Goal: Task Accomplishment & Management: Use online tool/utility

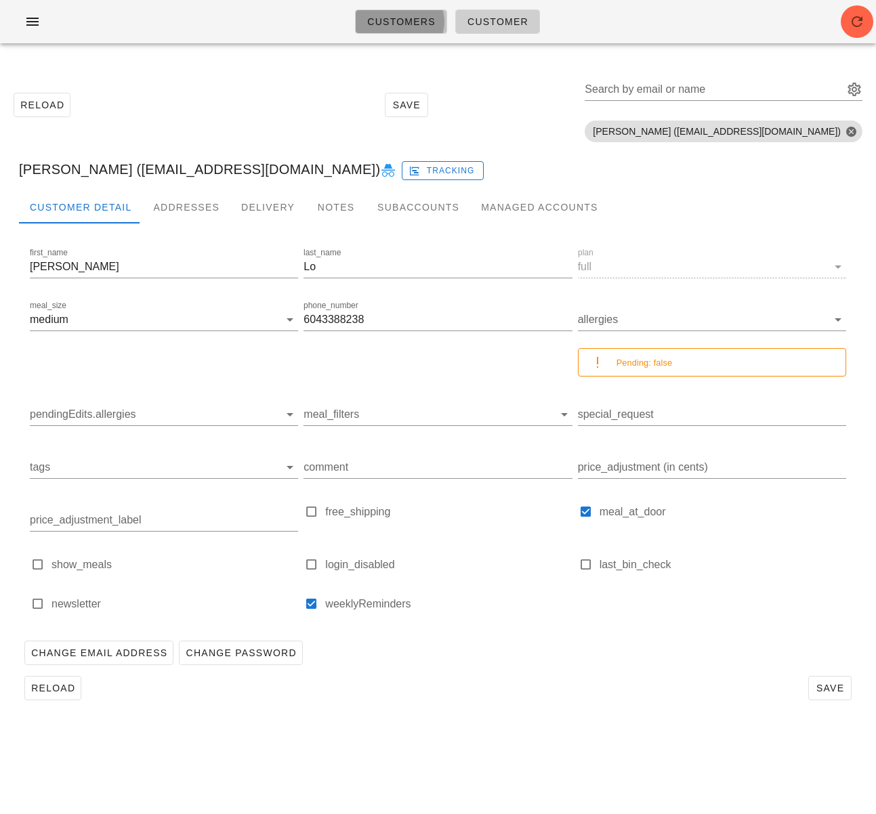
click at [406, 26] on span "Customers" at bounding box center [400, 21] width 69 height 11
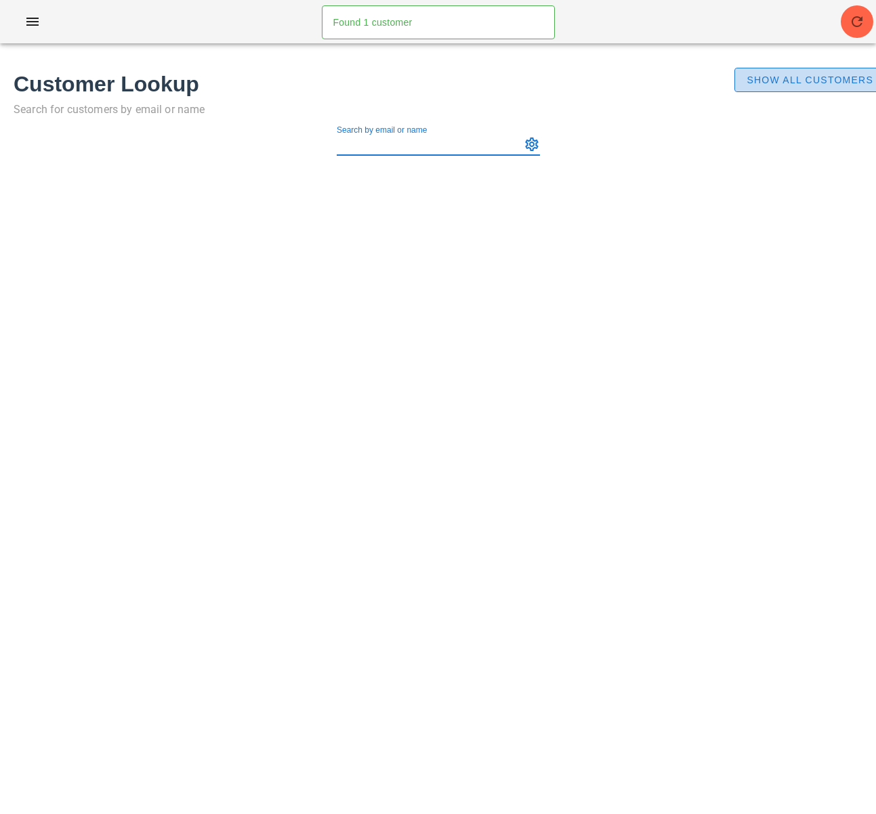
click at [763, 75] on span "Show All Customers" at bounding box center [809, 79] width 127 height 11
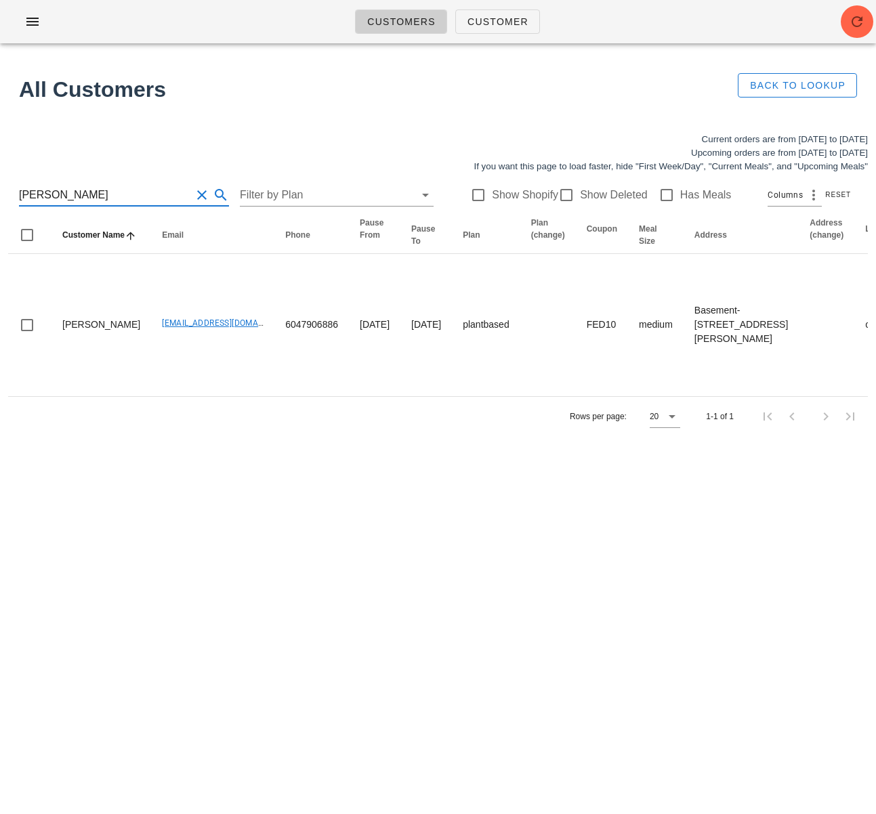
drag, startPoint x: 68, startPoint y: 193, endPoint x: -20, endPoint y: 195, distance: 87.4
click at [0, 195] on html "Customers Customer Found 1 customer All Customers Back to Lookup Current orders…" at bounding box center [438, 407] width 876 height 814
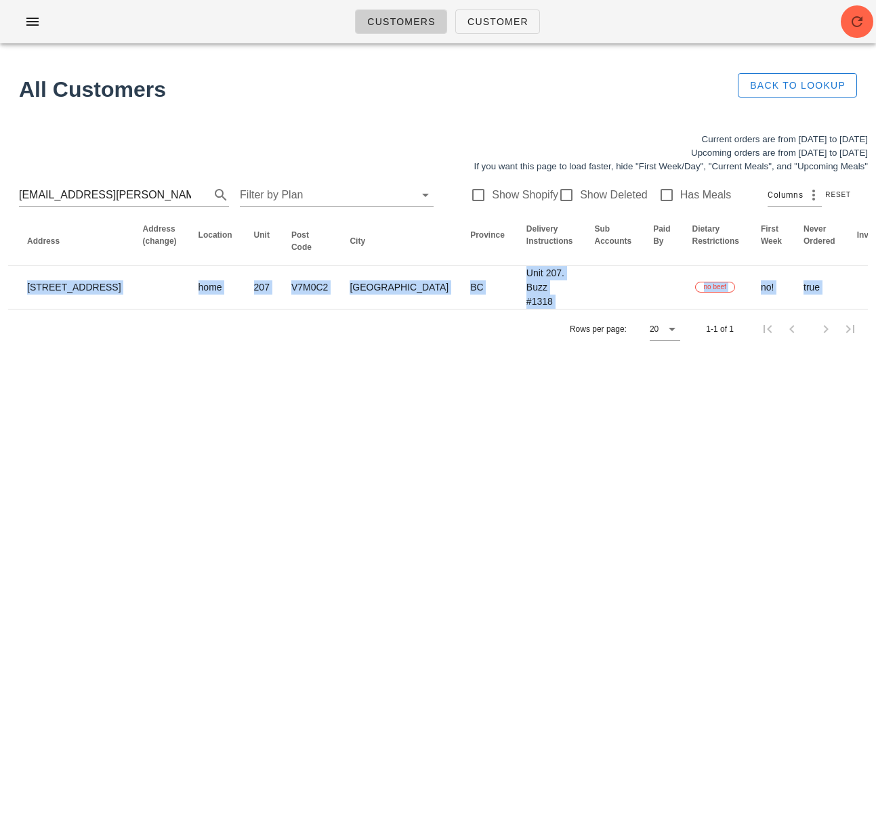
scroll to position [0, 827]
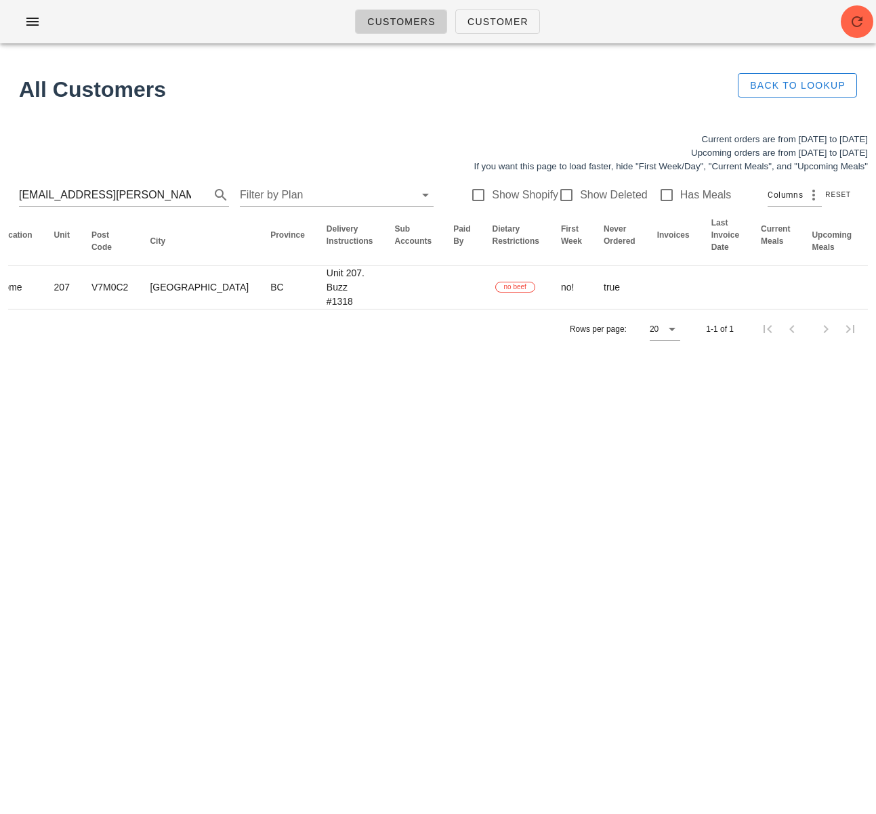
drag, startPoint x: 551, startPoint y: 295, endPoint x: 893, endPoint y: 295, distance: 342.7
click at [875, 295] on html "Customers Customer Found 1 customer All Customers Back to Lookup Current orders…" at bounding box center [438, 407] width 876 height 814
click at [531, 349] on div "Rows per page: 20 1-1 of 1" at bounding box center [437, 329] width 859 height 40
click at [132, 198] on input "[EMAIL_ADDRESS][PERSON_NAME][DOMAIN_NAME]" at bounding box center [105, 195] width 172 height 22
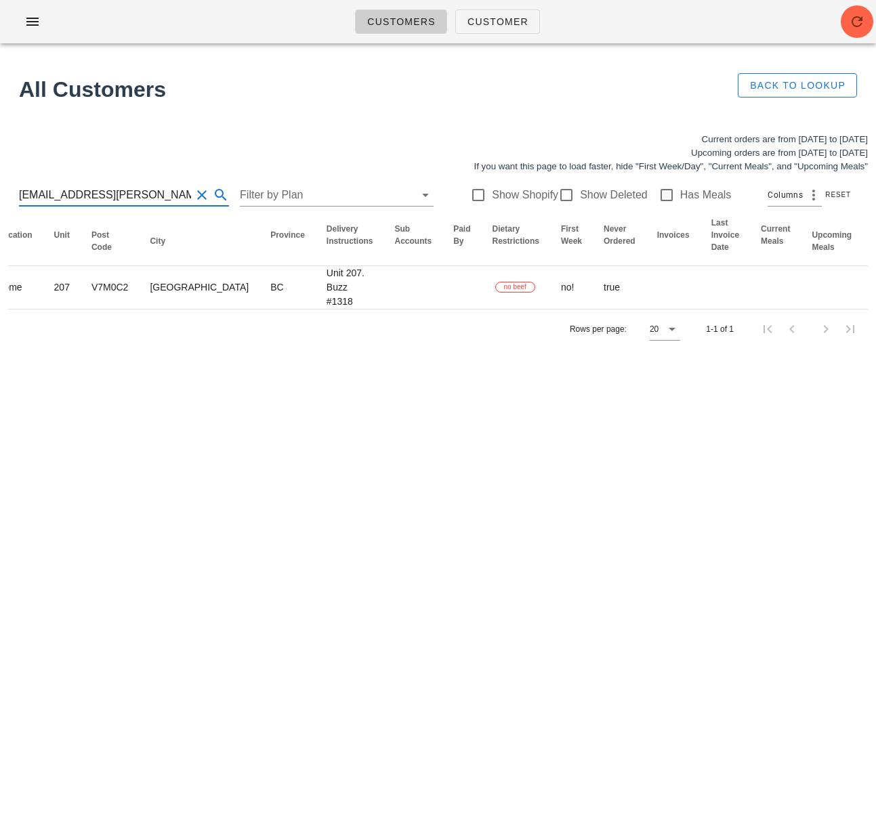
click at [132, 198] on input "[EMAIL_ADDRESS][PERSON_NAME][DOMAIN_NAME]" at bounding box center [105, 195] width 172 height 22
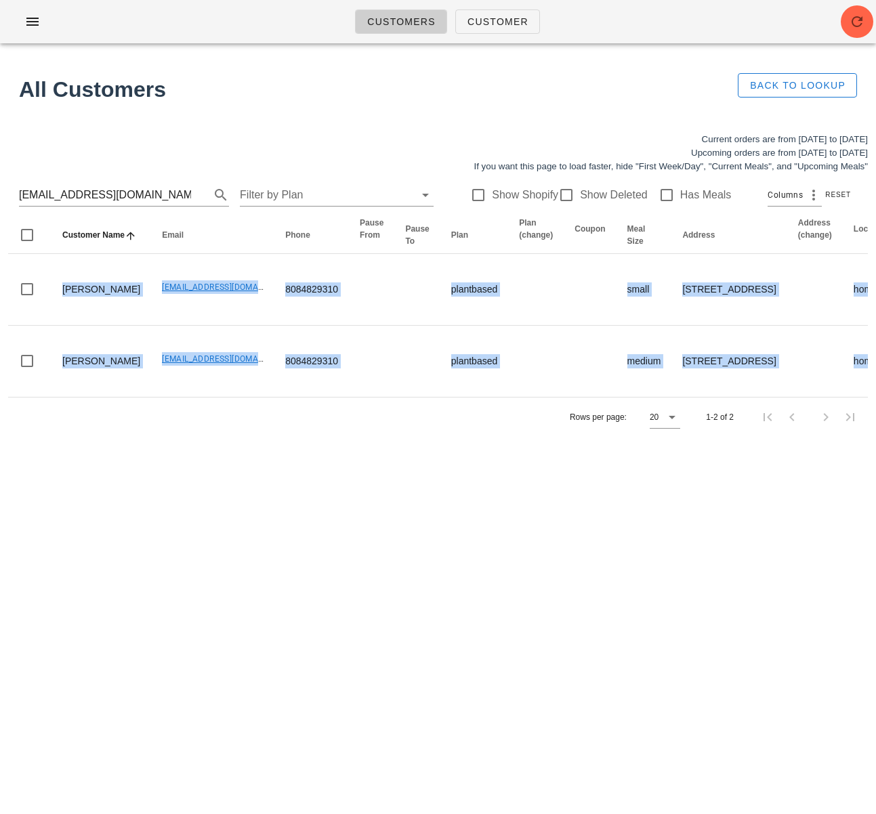
drag, startPoint x: 287, startPoint y: 439, endPoint x: -160, endPoint y: 395, distance: 449.1
click at [0, 395] on html "Customers Customer Found 1 customer All Customers Back to Lookup Current orders…" at bounding box center [438, 407] width 876 height 814
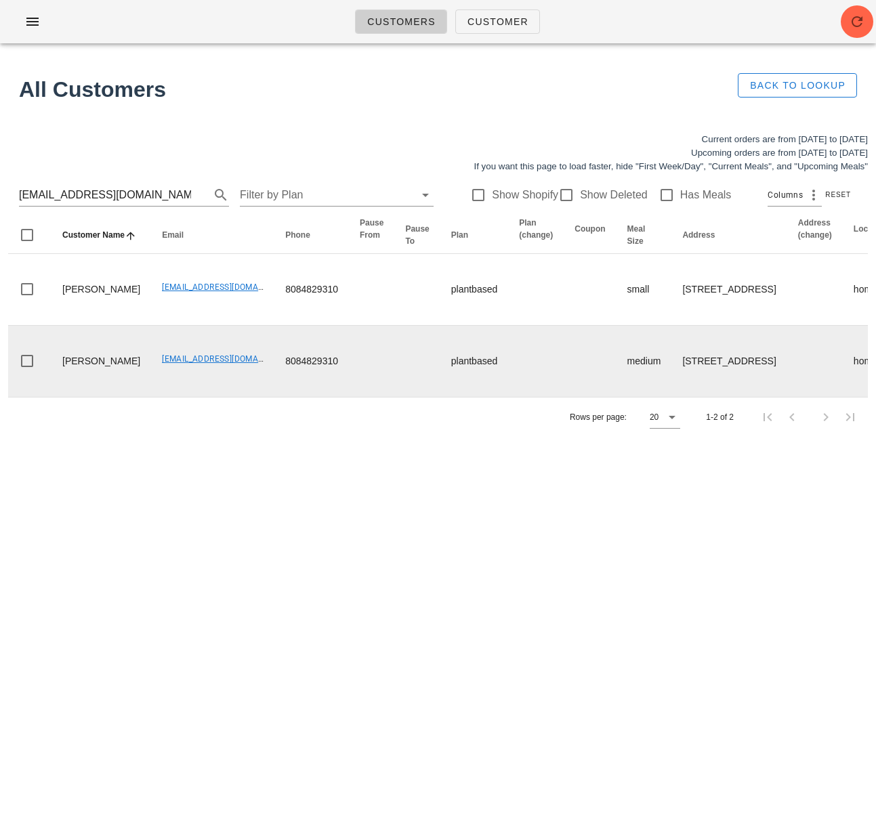
drag, startPoint x: 264, startPoint y: 609, endPoint x: 205, endPoint y: 509, distance: 117.2
click at [264, 609] on div "Customers Customer Found 1 customer All Customers Back to Lookup Current orders…" at bounding box center [438, 407] width 876 height 814
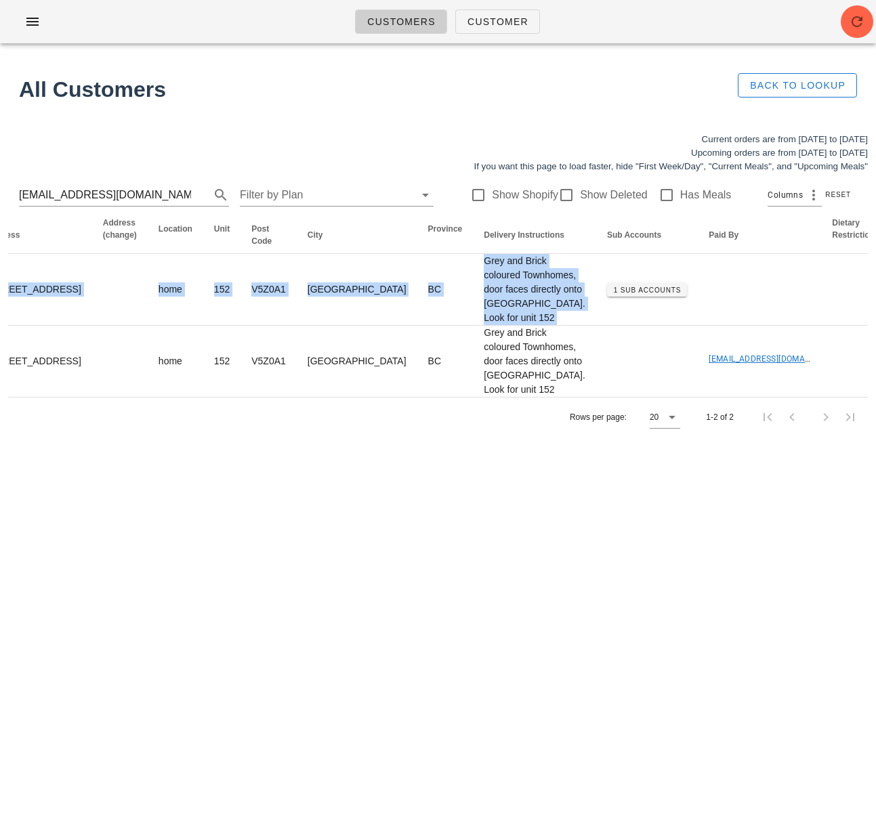
scroll to position [0, 991]
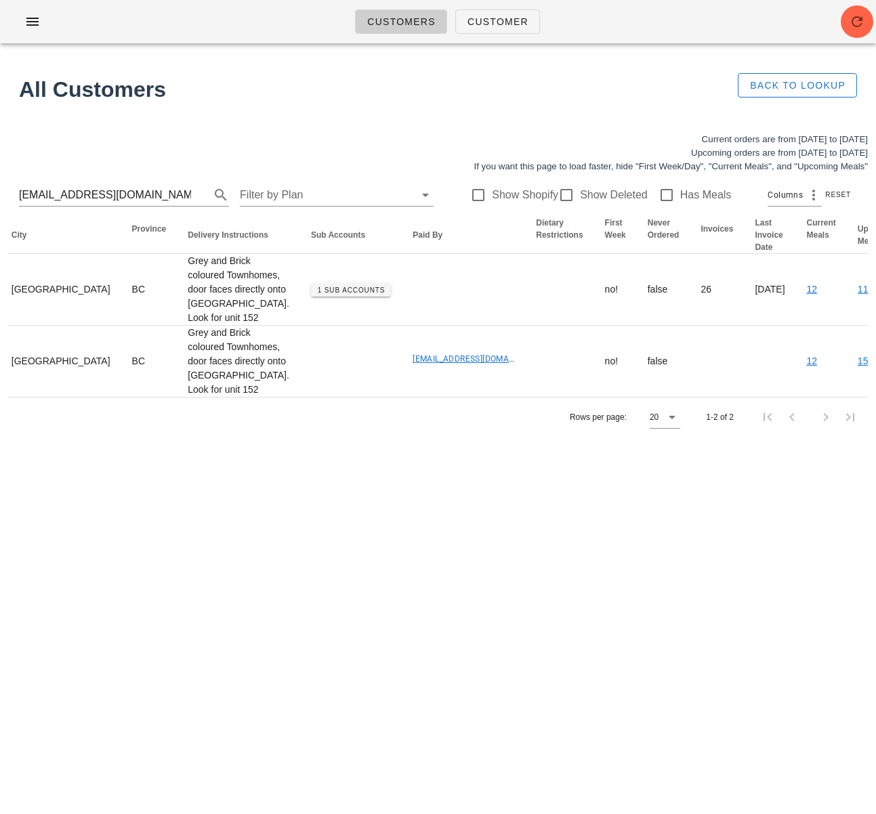
drag, startPoint x: 421, startPoint y: 369, endPoint x: 928, endPoint y: 358, distance: 507.4
click at [875, 358] on html "Customers Customer Found 1 customer All Customers Back to Lookup Current orders…" at bounding box center [438, 407] width 876 height 814
drag, startPoint x: 455, startPoint y: 715, endPoint x: 370, endPoint y: 677, distance: 93.0
click at [455, 715] on div "Customers Customer Found 1 customer All Customers Back to Lookup Current orders…" at bounding box center [438, 407] width 876 height 814
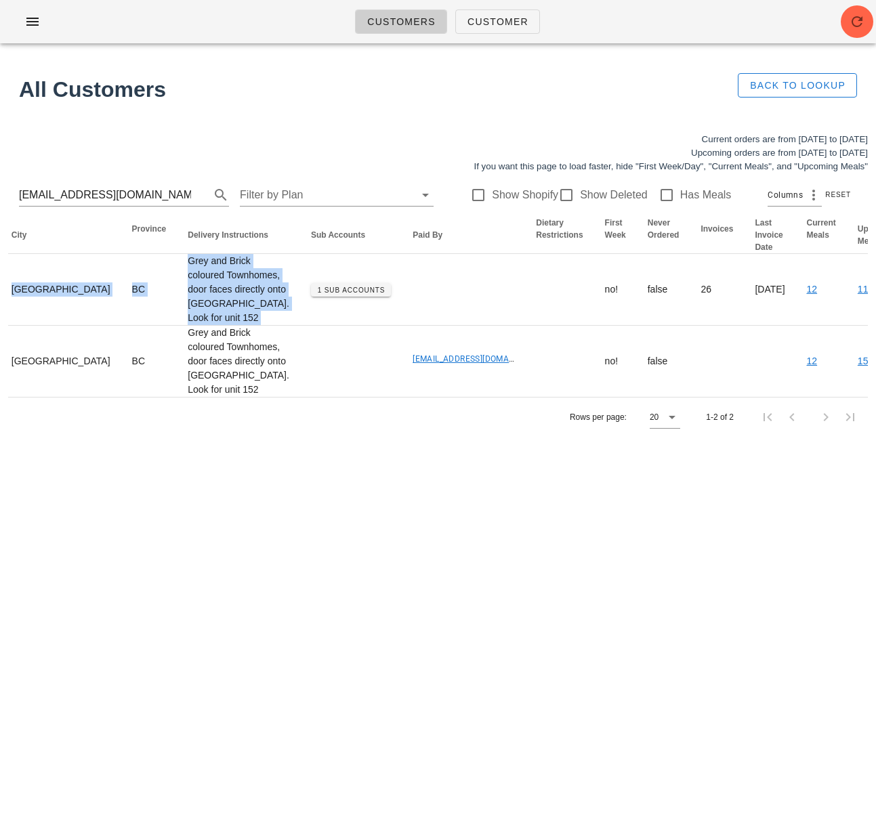
scroll to position [0, 0]
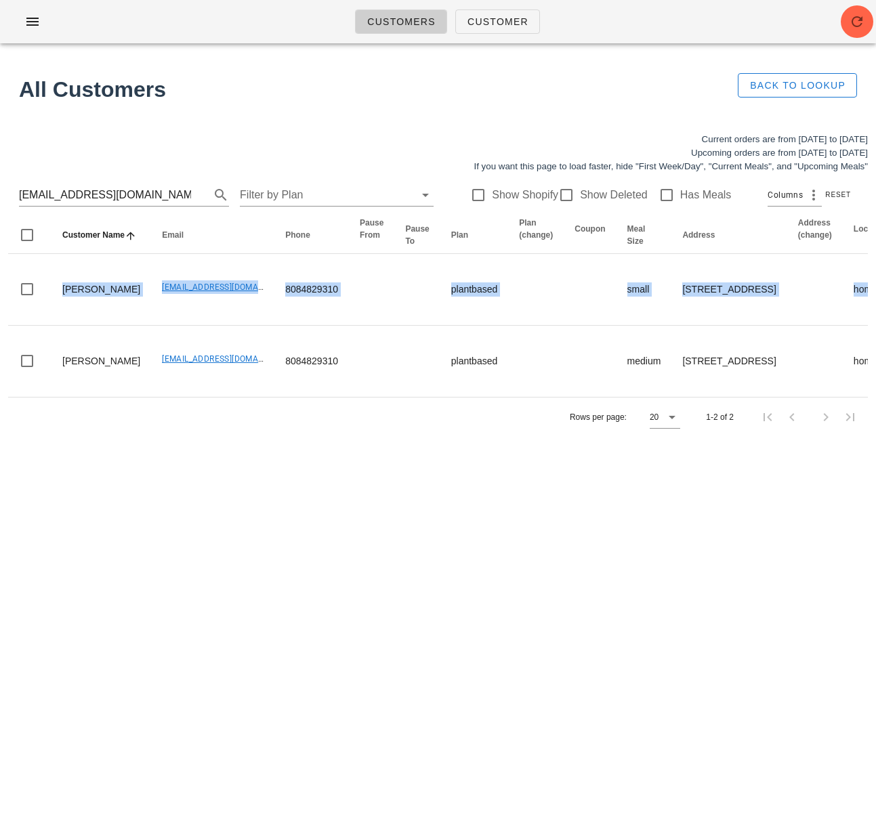
drag, startPoint x: 129, startPoint y: 324, endPoint x: -433, endPoint y: 276, distance: 563.5
click at [0, 276] on html "Customers Customer Found 1 customer All Customers Back to Lookup Current orders…" at bounding box center [438, 407] width 876 height 814
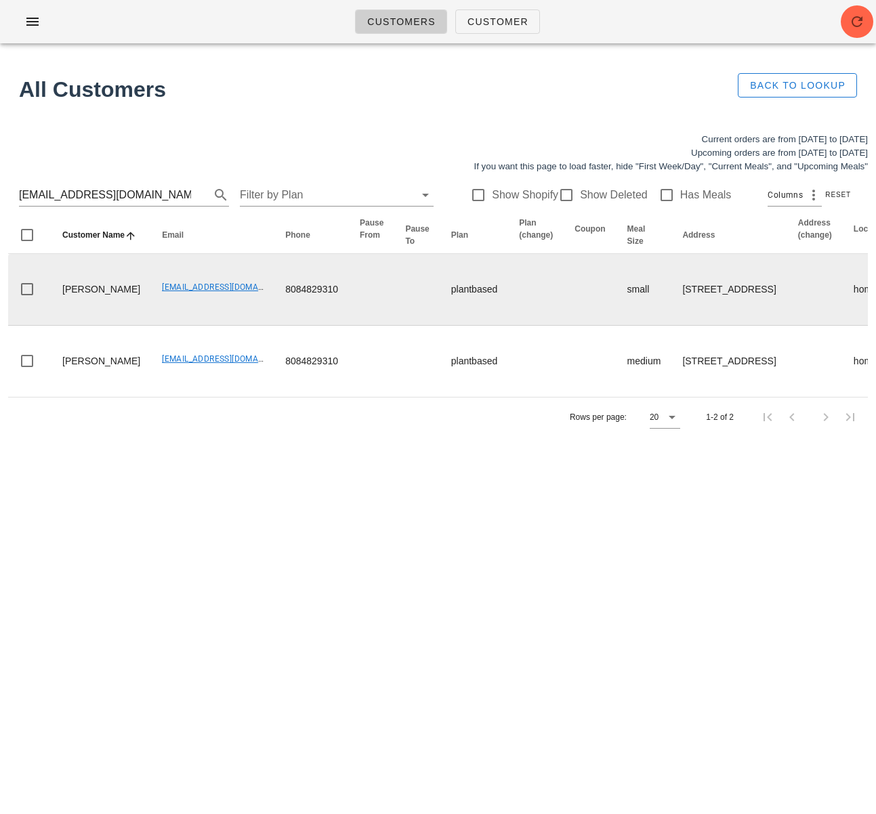
drag, startPoint x: 101, startPoint y: 364, endPoint x: 106, endPoint y: 338, distance: 27.0
click at [101, 326] on td "Emily Price" at bounding box center [101, 290] width 100 height 72
drag, startPoint x: 114, startPoint y: 326, endPoint x: 234, endPoint y: 331, distance: 120.6
copy link "iamemilyprice@gmail.com"
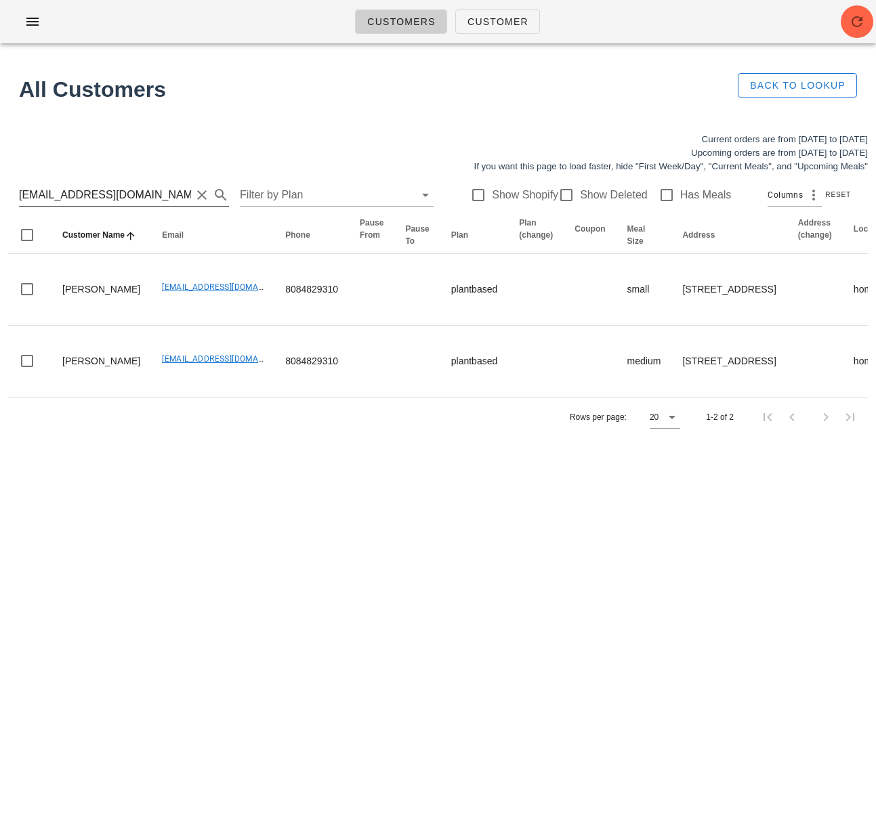
click at [100, 186] on input "iamemilyprice@gmail.com" at bounding box center [105, 195] width 172 height 22
click at [103, 189] on input "iamemilyprice@gmail.com" at bounding box center [105, 195] width 172 height 22
click at [125, 200] on input "iamemilyprice@gmail.com" at bounding box center [105, 195] width 172 height 22
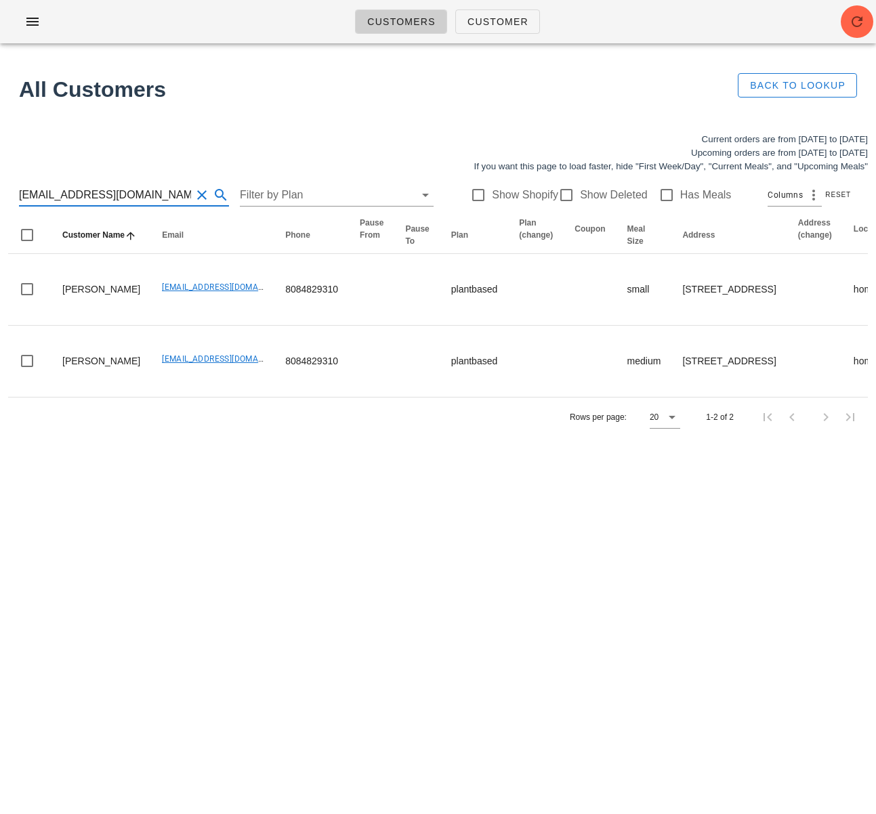
click at [125, 200] on input "iamemilyprice@gmail.com" at bounding box center [105, 195] width 172 height 22
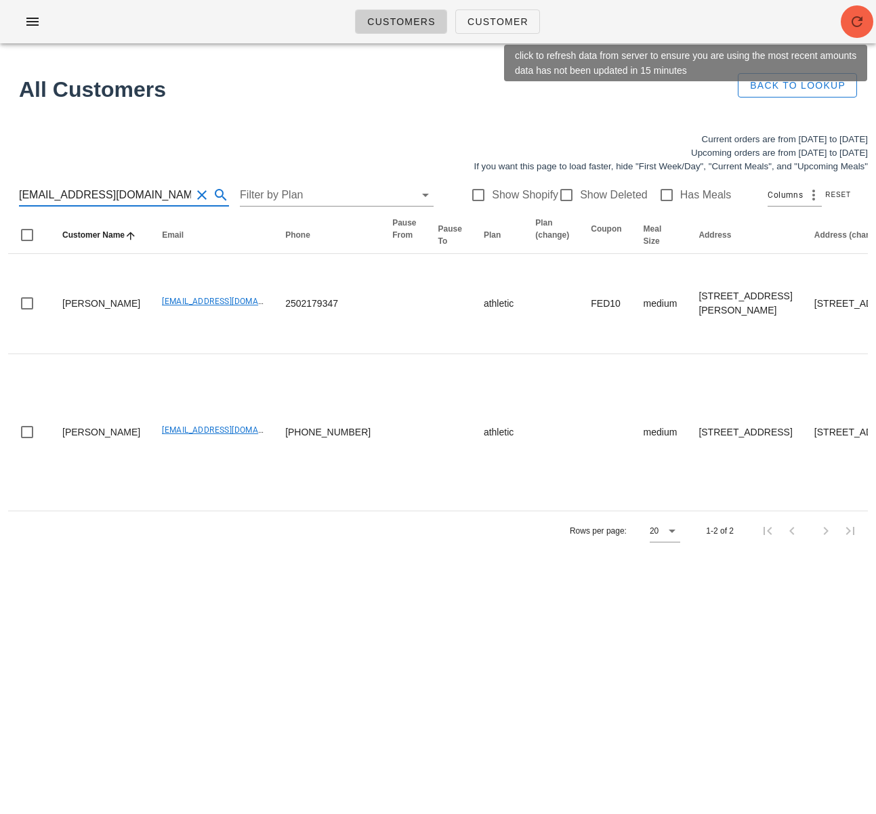
type input "[EMAIL_ADDRESS][DOMAIN_NAME]"
click at [856, 16] on icon "button" at bounding box center [857, 22] width 16 height 16
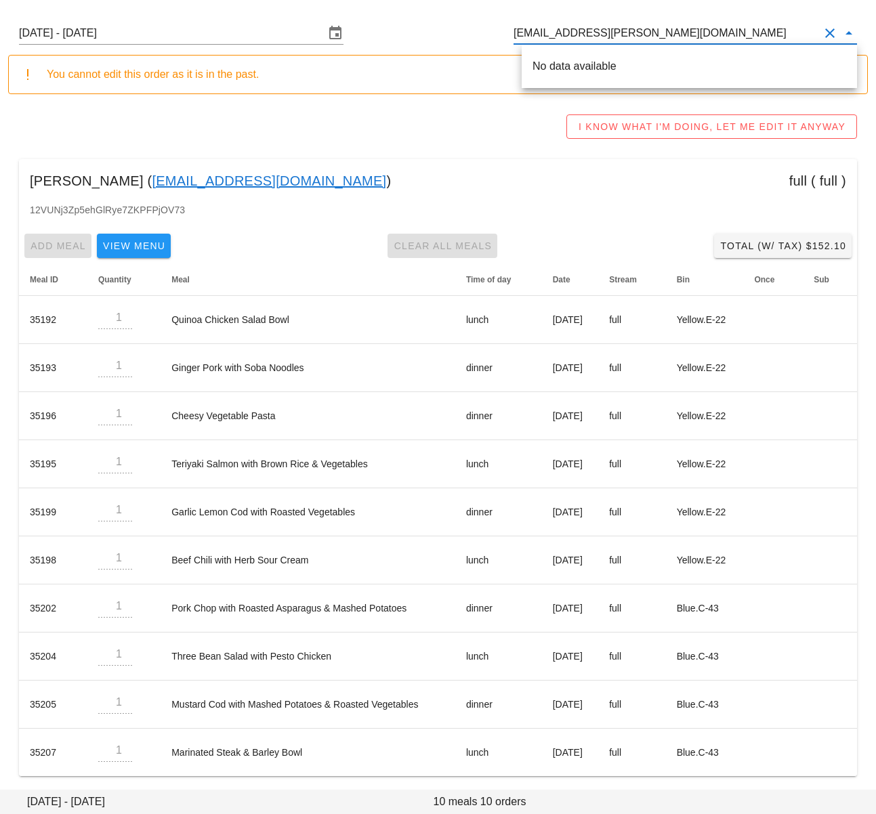
scroll to position [51, 0]
click at [552, 66] on div "No data available" at bounding box center [689, 66] width 314 height 13
click at [570, 35] on input "[EMAIL_ADDRESS][PERSON_NAME][DOMAIN_NAME]" at bounding box center [665, 33] width 305 height 22
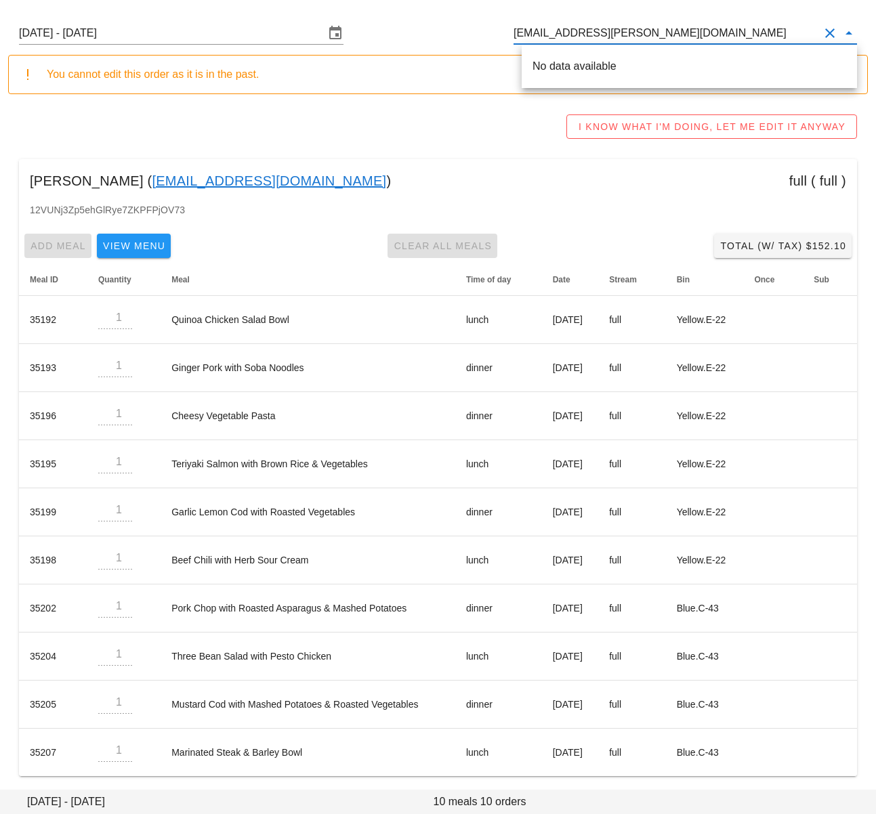
paste input "iamemilyprice"
click at [576, 61] on div "Emily Price ( iamemilyprice@gmail.com )" at bounding box center [689, 66] width 314 height 13
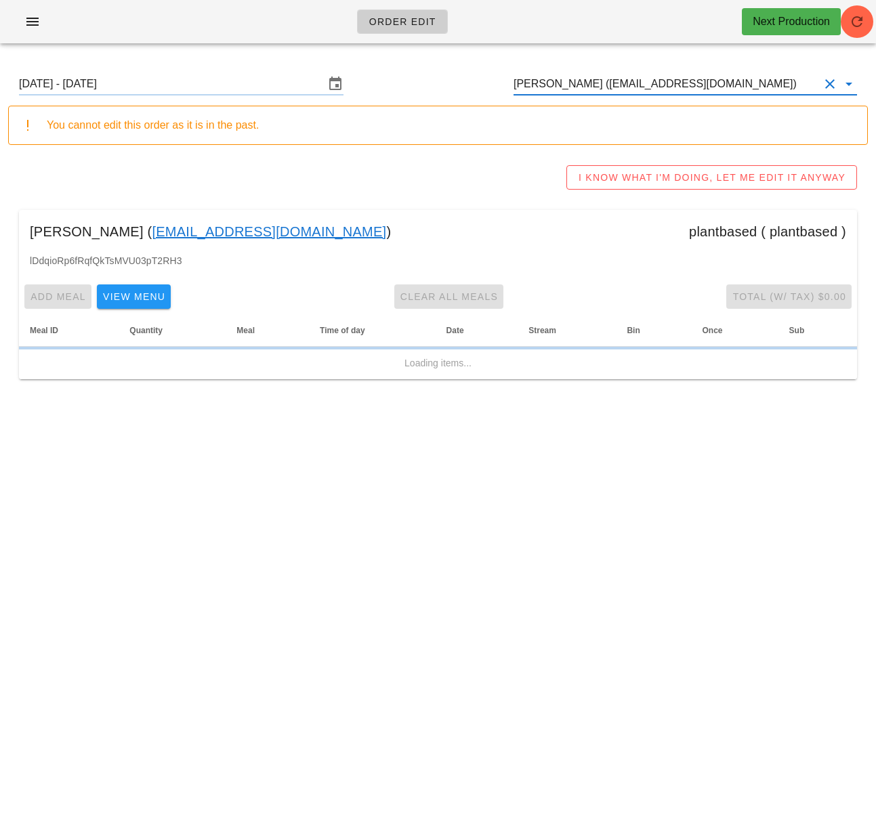
type input "Emily Price (iamemilyprice@gmail.com)"
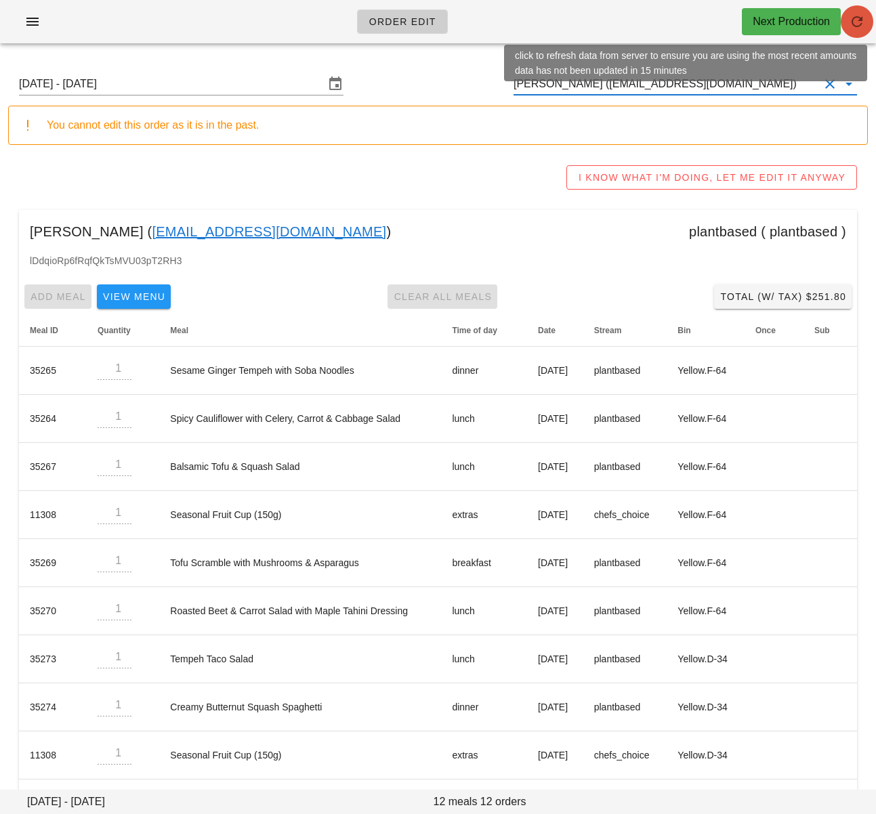
click at [855, 30] on button "button" at bounding box center [856, 21] width 33 height 33
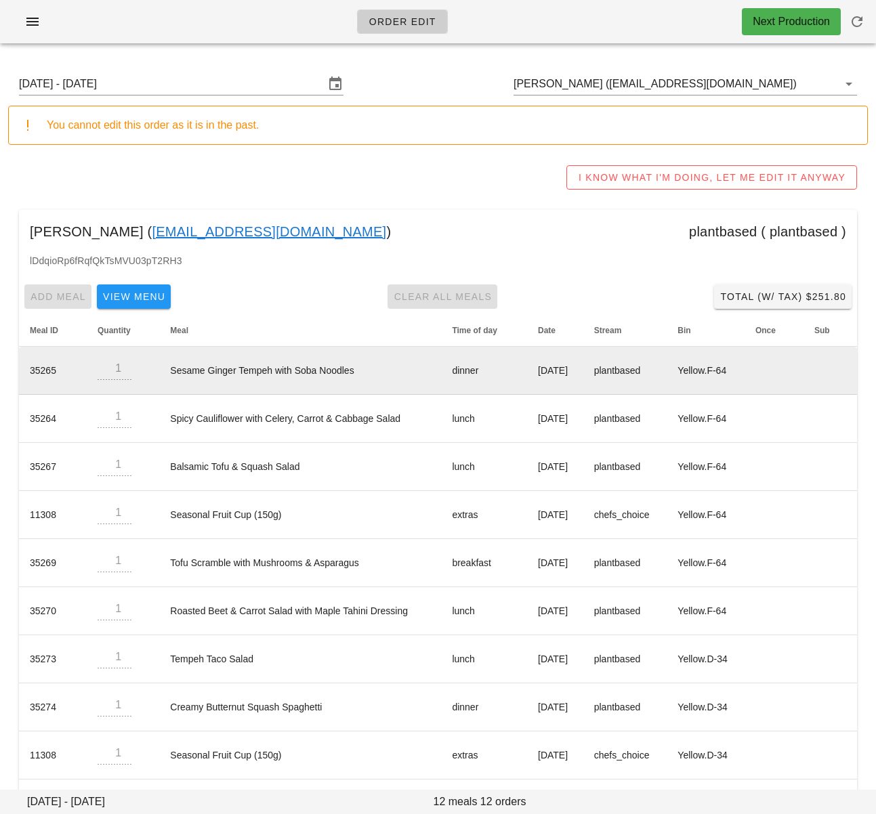
scroll to position [6, 0]
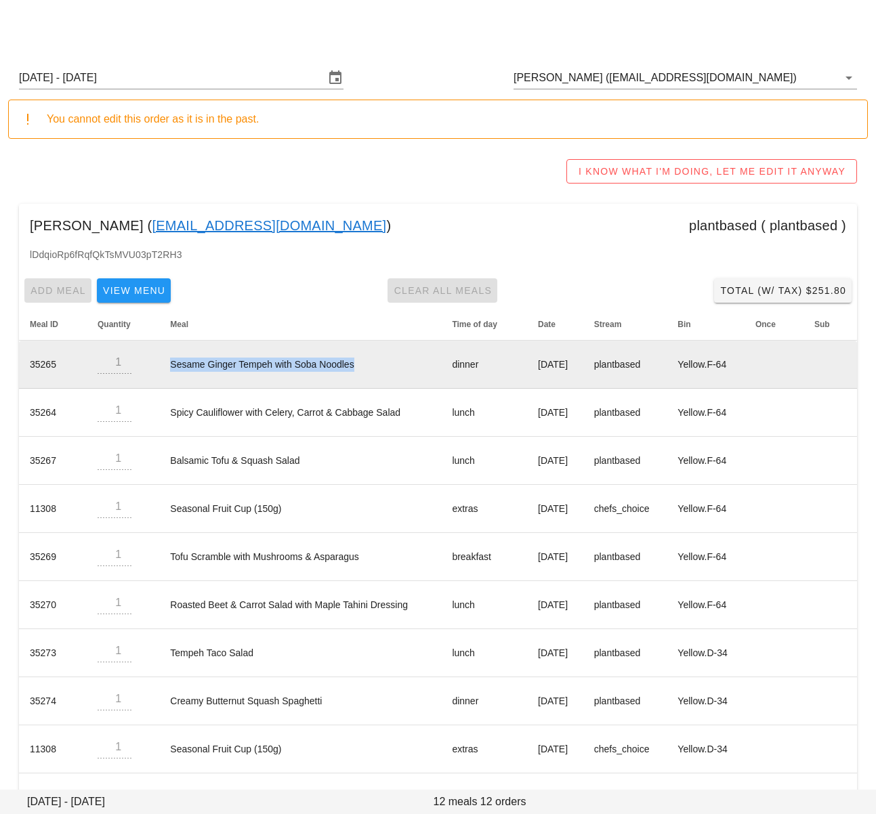
drag, startPoint x: 161, startPoint y: 364, endPoint x: 366, endPoint y: 364, distance: 204.5
click at [366, 364] on td "Sesame Ginger Tempeh with Soba Noodles" at bounding box center [300, 365] width 282 height 48
copy td "Sesame Ginger Tempeh with Soba Noodles"
click at [234, 377] on td "Sesame Ginger Tempeh with Soba Noodles" at bounding box center [300, 365] width 282 height 48
drag, startPoint x: 163, startPoint y: 366, endPoint x: 351, endPoint y: 366, distance: 188.3
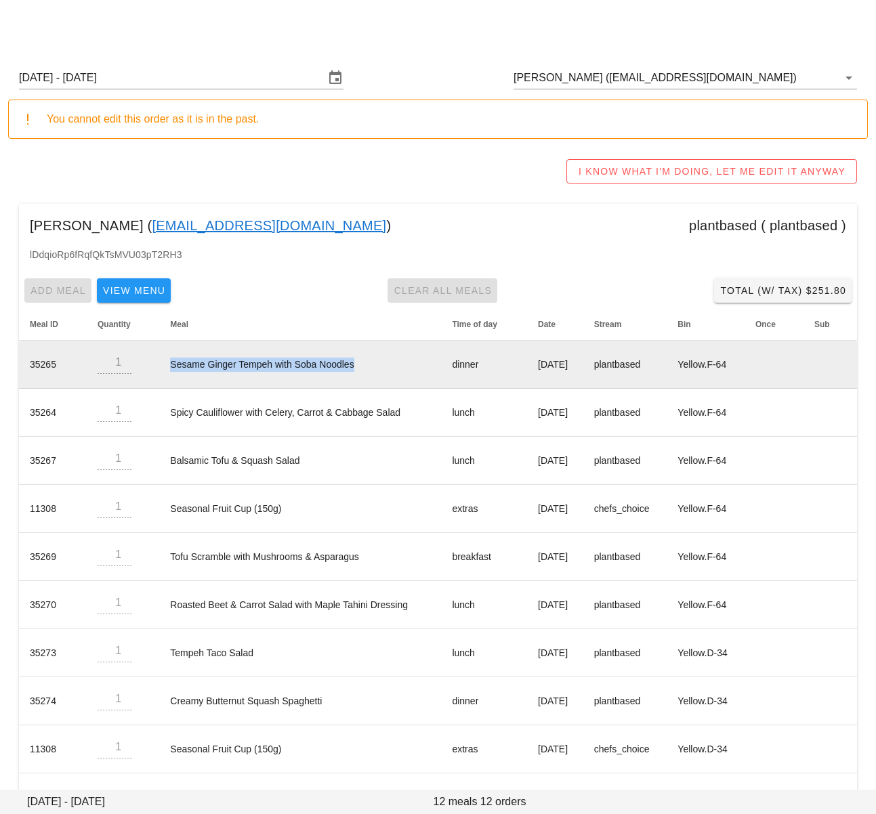
click at [351, 366] on td "Sesame Ginger Tempeh with Soba Noodles" at bounding box center [300, 365] width 282 height 48
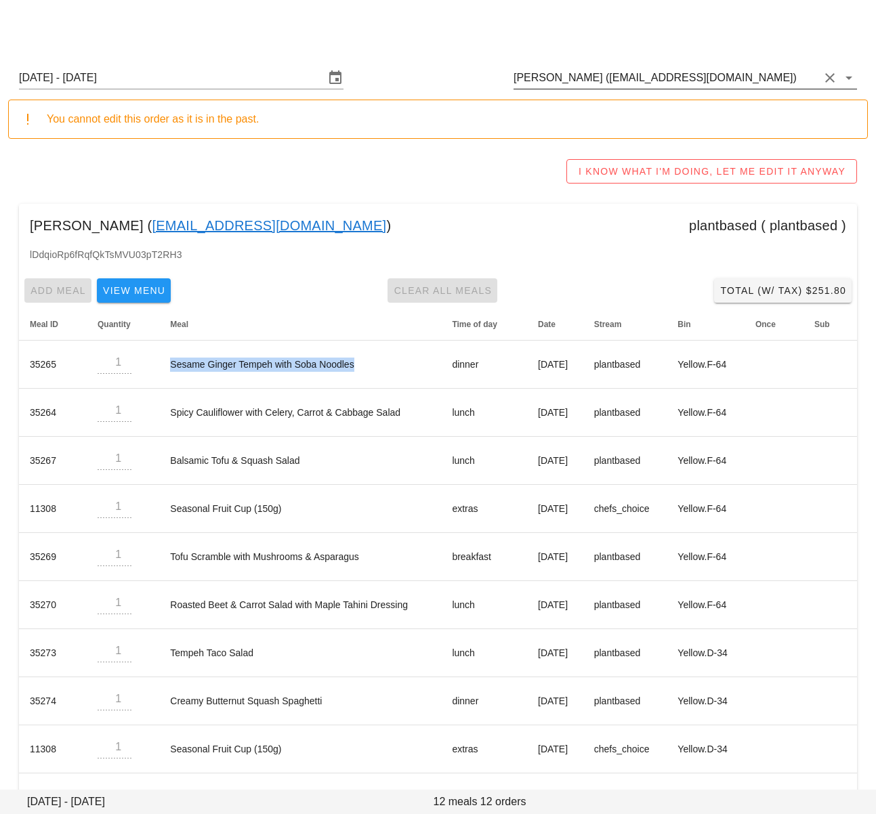
click at [599, 80] on input "Emily Price (iamemilyprice@gmail.com)" at bounding box center [665, 78] width 305 height 22
click at [598, 80] on input "Emily Price (iamemilyprice@gmail.com)" at bounding box center [665, 78] width 305 height 22
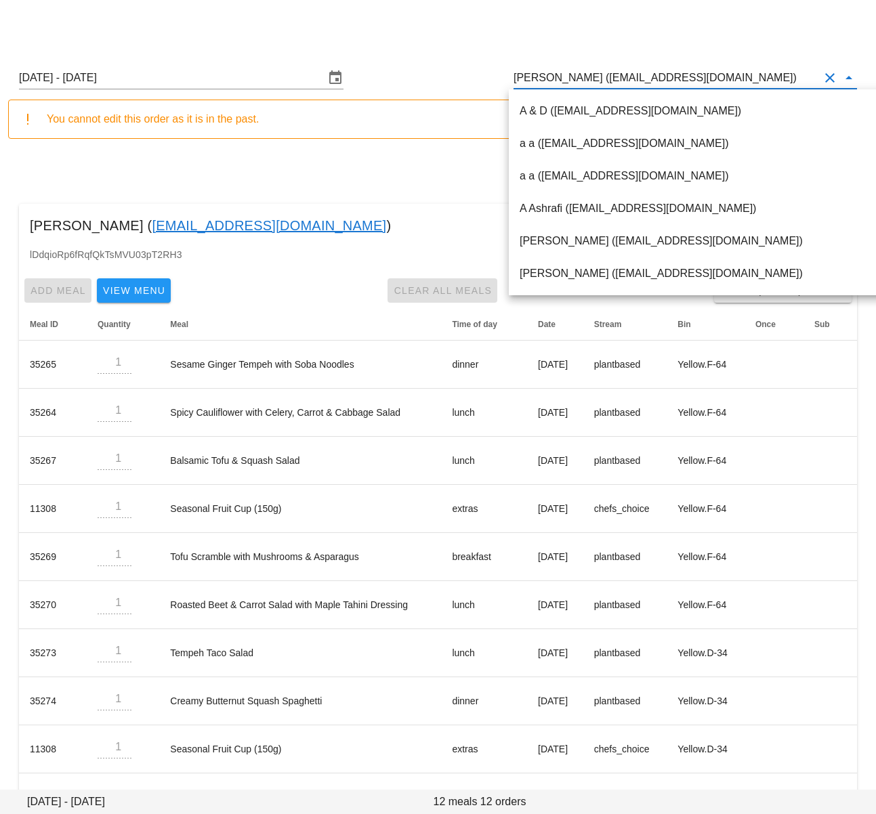
paste input "238 W 1st Ave"
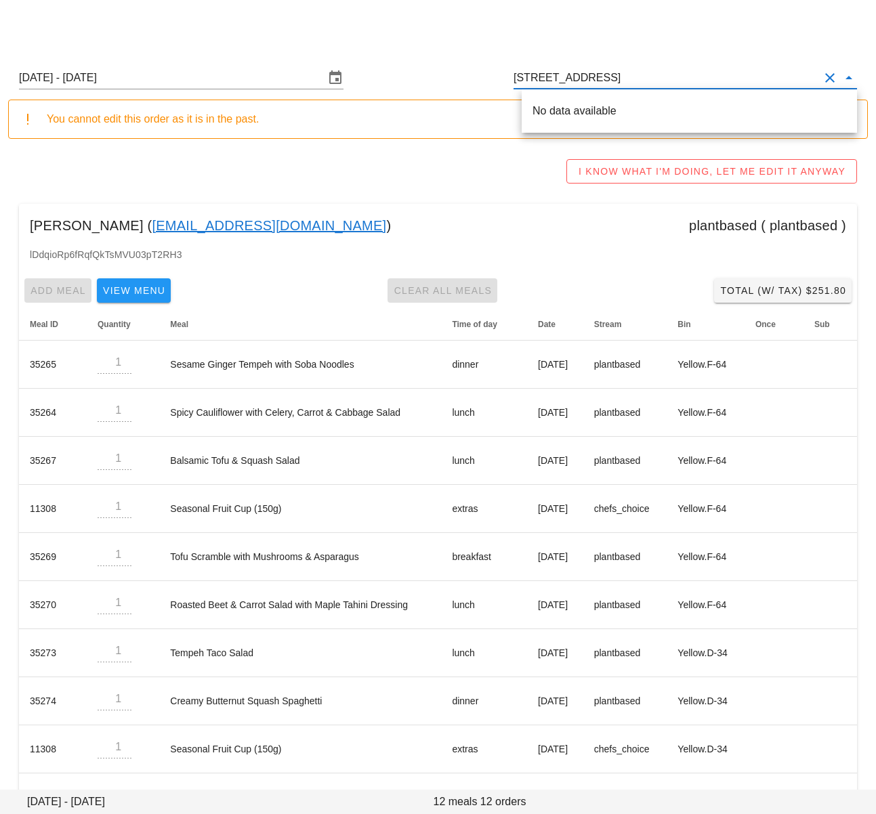
click at [704, 76] on input "238 W 1st Ave" at bounding box center [665, 78] width 305 height 22
paste input "Sitarz"
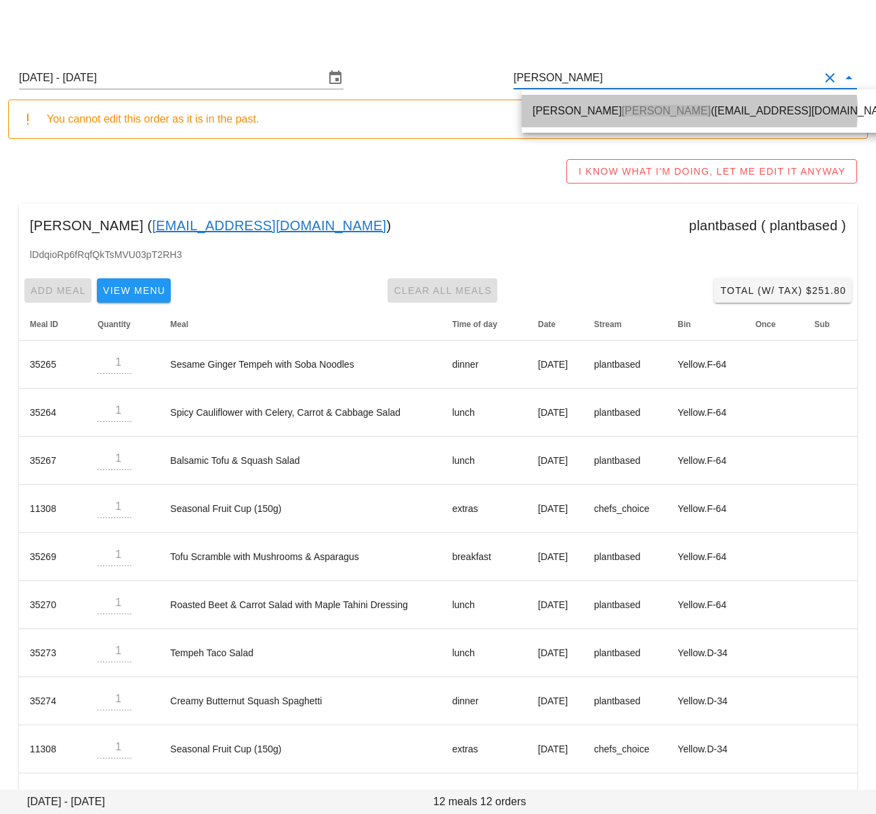
click at [596, 119] on div "Nicholas Sitarz (nsitarz@gmail.com)" at bounding box center [716, 110] width 369 height 29
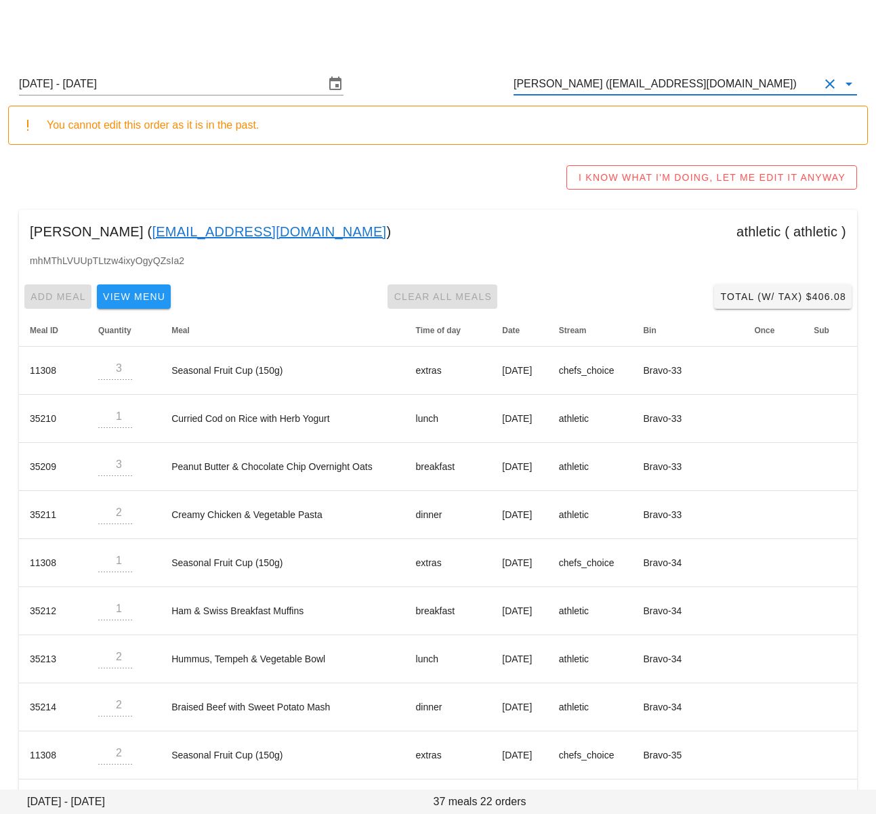
type input "[PERSON_NAME] ([EMAIL_ADDRESS][DOMAIN_NAME])"
click at [873, 157] on div "Sunday August 24 - Saturday August 30 Nicholas Sitarz (nsitarz@gmail.com) You c…" at bounding box center [438, 738] width 876 height 1369
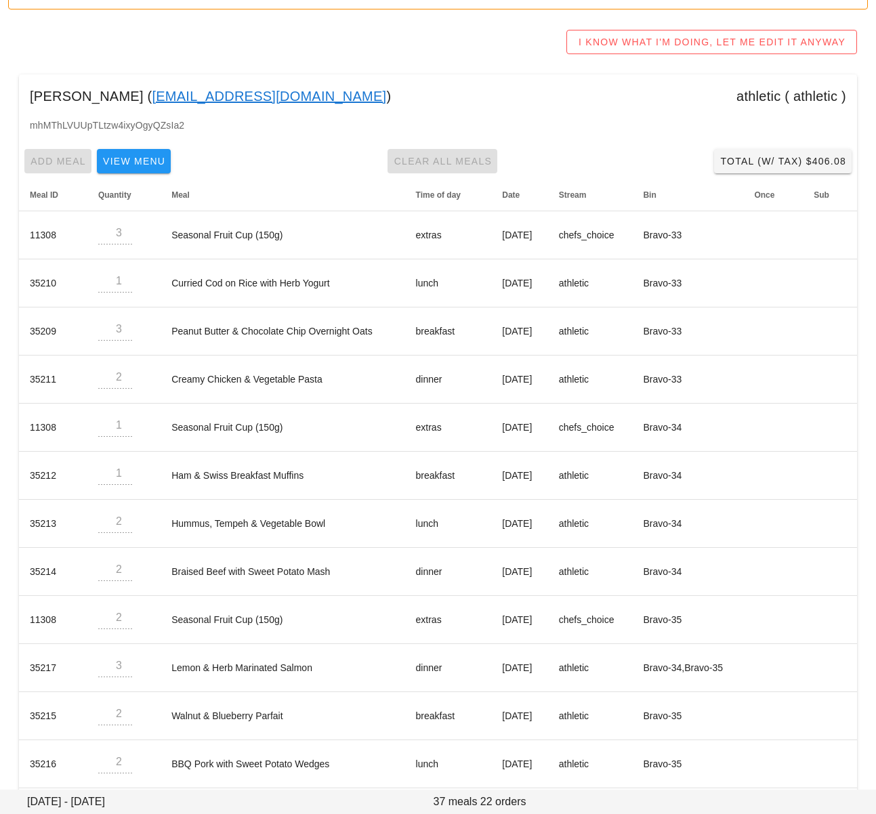
scroll to position [138, 0]
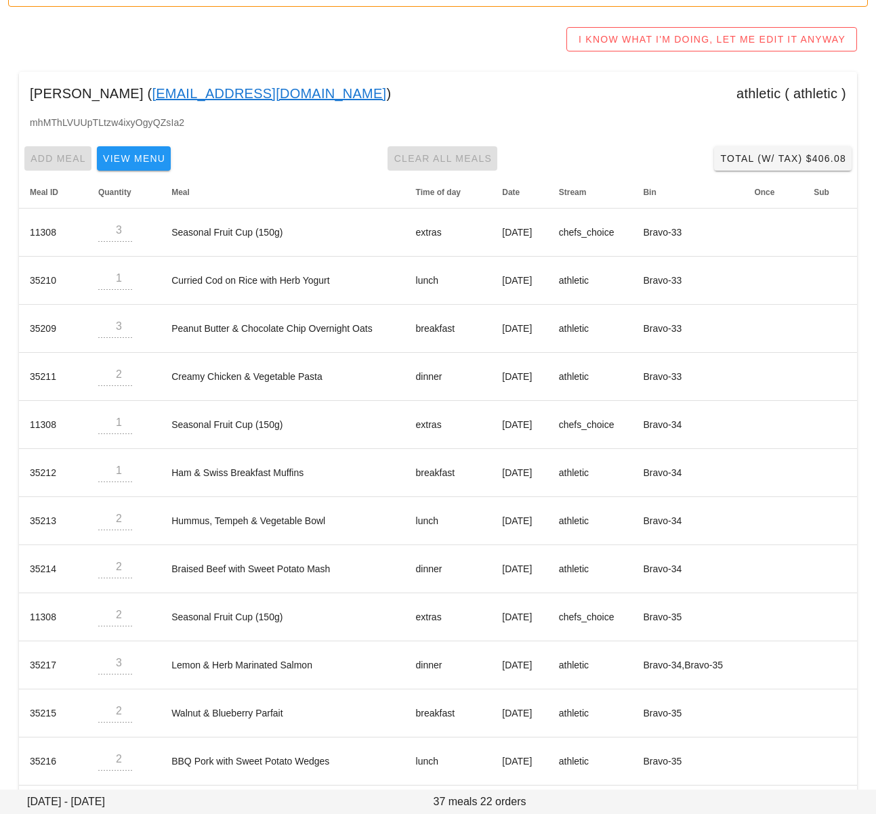
drag, startPoint x: 403, startPoint y: 73, endPoint x: 448, endPoint y: 95, distance: 50.0
click at [404, 74] on div "Nicholas Sitarz ( nsitarz@gmail.com ) athletic ( athletic )" at bounding box center [438, 93] width 838 height 43
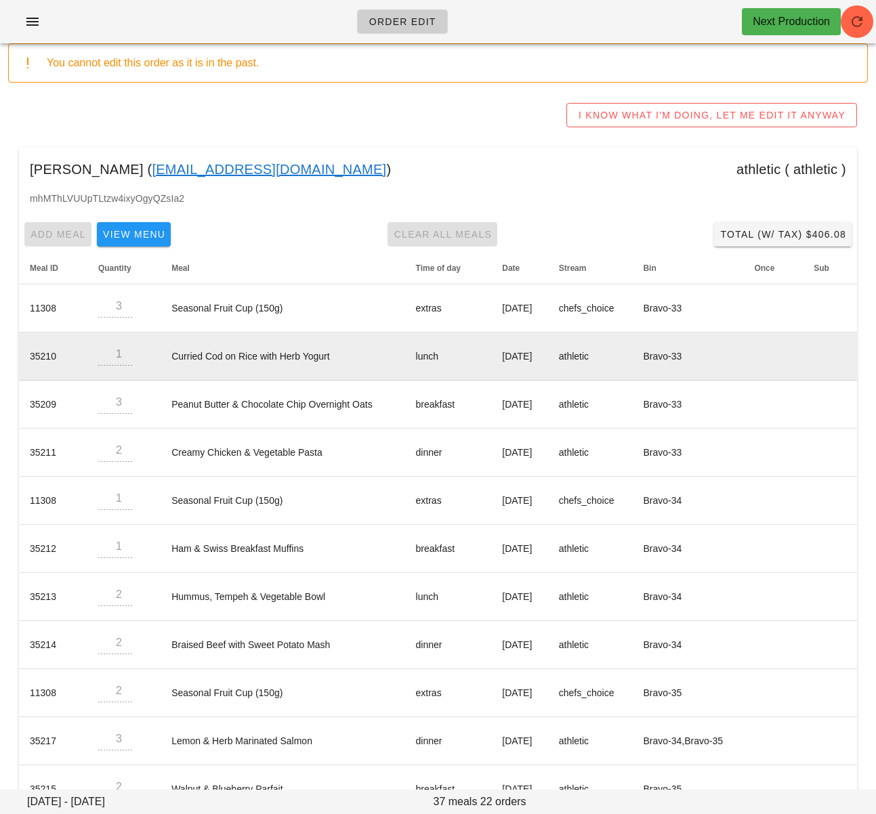
scroll to position [57, 0]
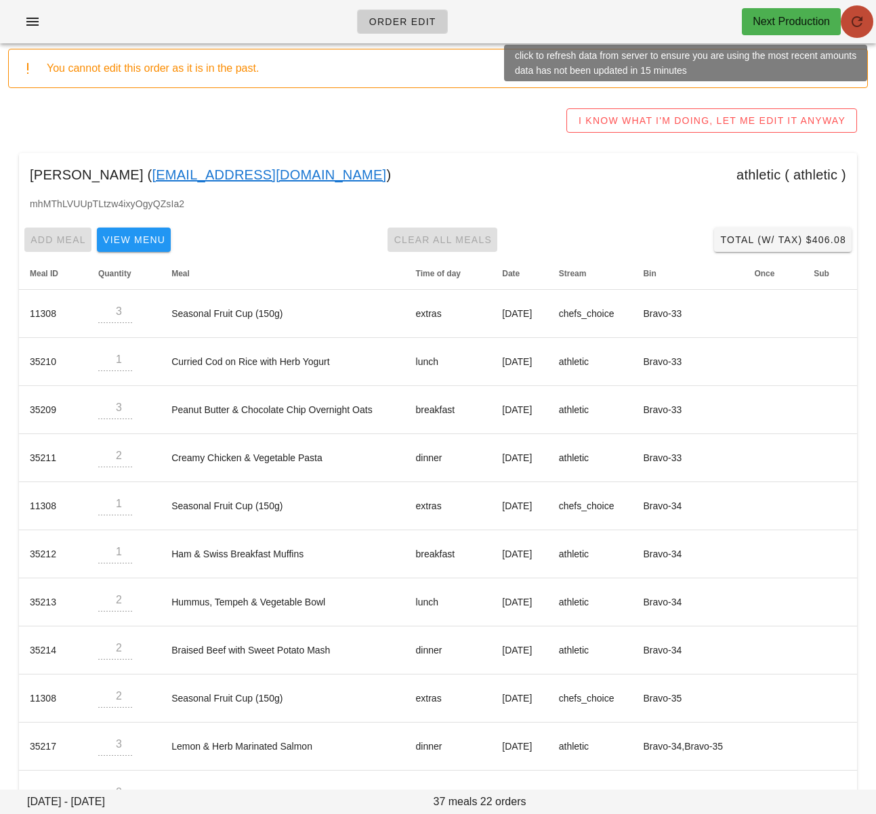
click at [851, 23] on icon "button" at bounding box center [857, 22] width 16 height 16
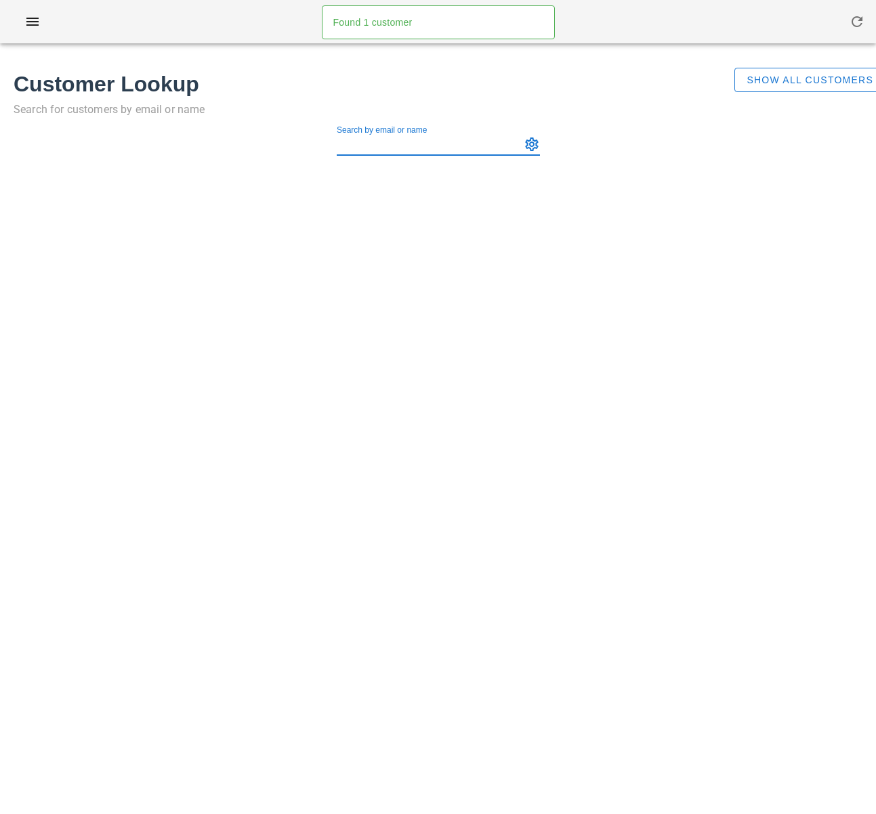
click at [393, 149] on input "Search by email or name" at bounding box center [427, 144] width 181 height 22
click at [801, 83] on span "Show All Customers" at bounding box center [809, 79] width 127 height 11
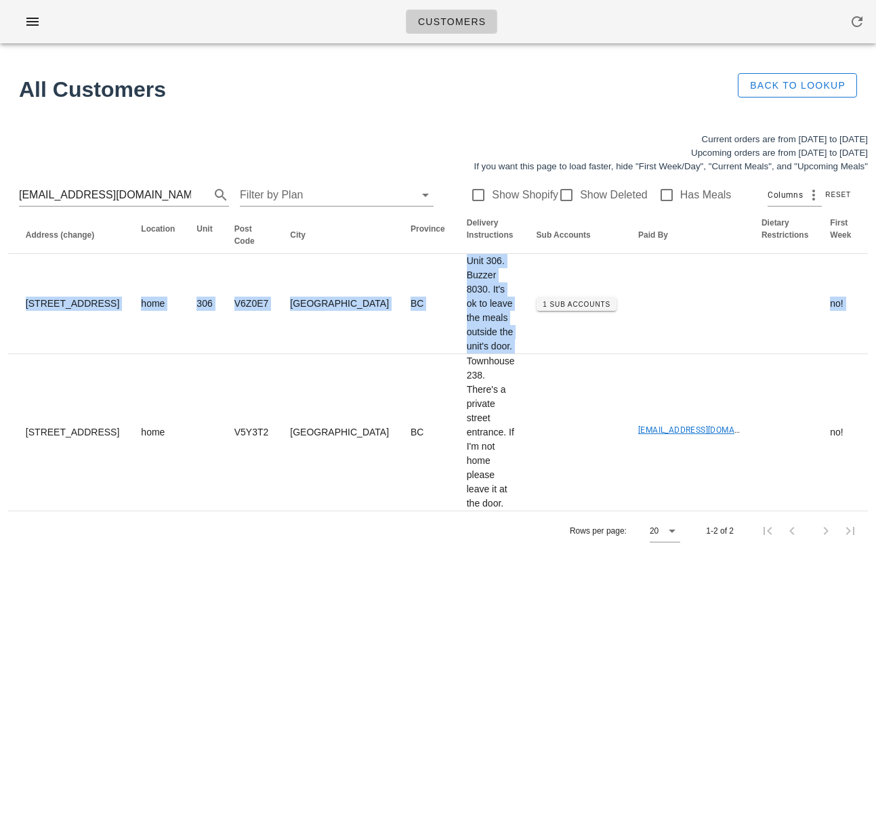
scroll to position [0, 959]
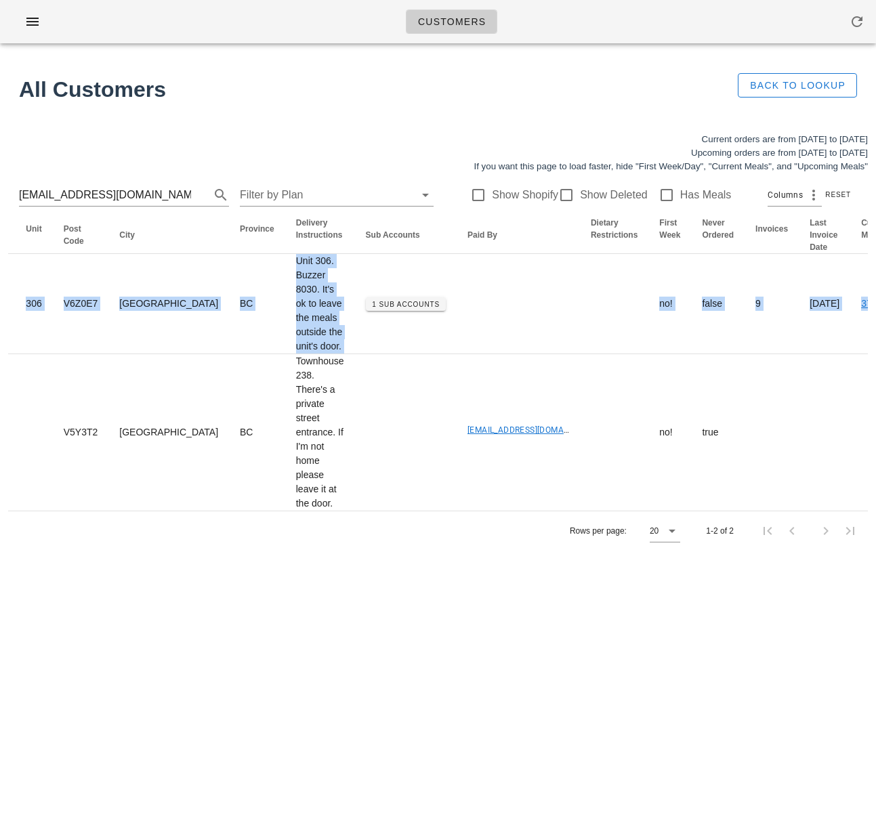
drag, startPoint x: 326, startPoint y: 458, endPoint x: 899, endPoint y: 451, distance: 572.3
click at [875, 451] on html "Customers Found 1 customer All Customers Back to Lookup Current orders are from…" at bounding box center [438, 407] width 876 height 814
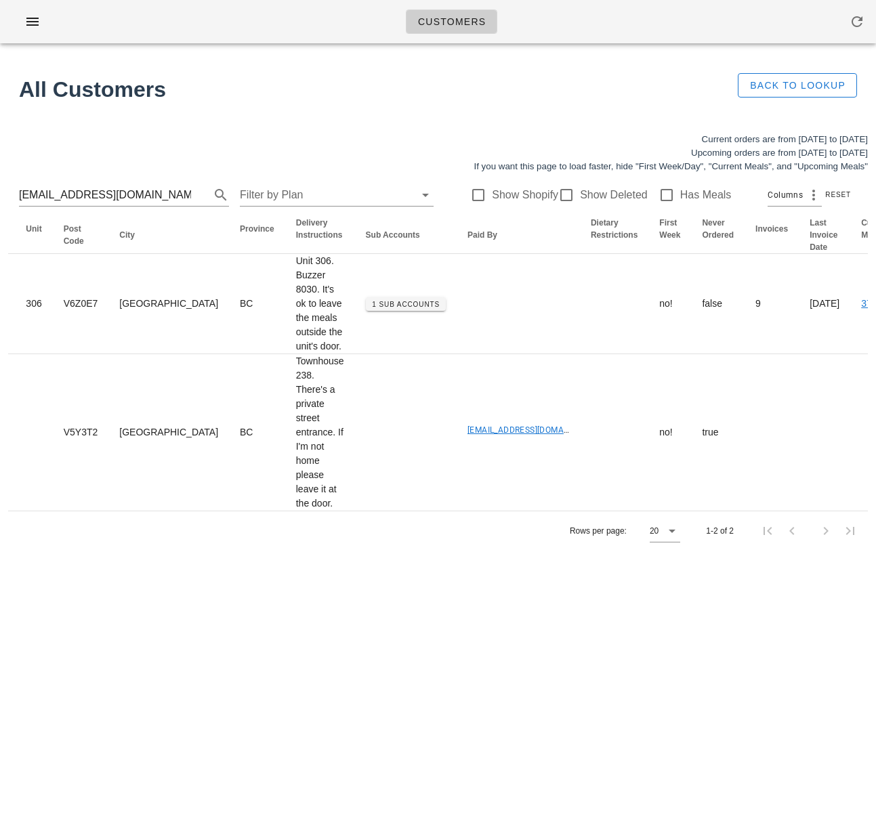
drag, startPoint x: 255, startPoint y: 670, endPoint x: 259, endPoint y: 662, distance: 9.1
click at [255, 669] on div "Customers Found 1 customer All Customers Back to Lookup Current orders are from…" at bounding box center [438, 407] width 876 height 814
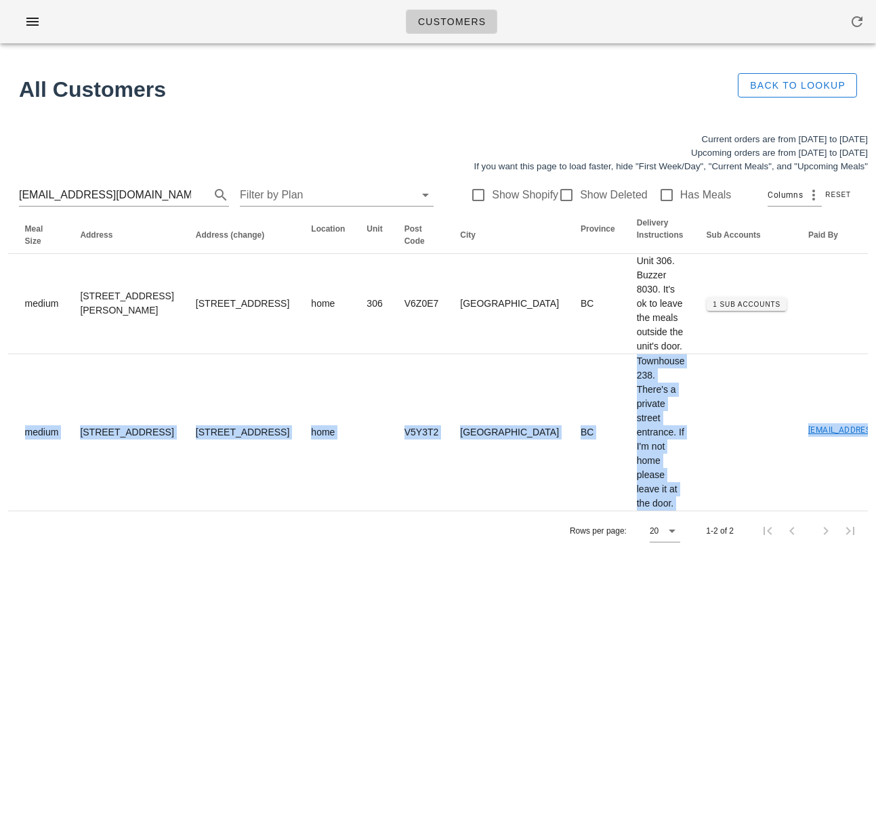
scroll to position [0, 0]
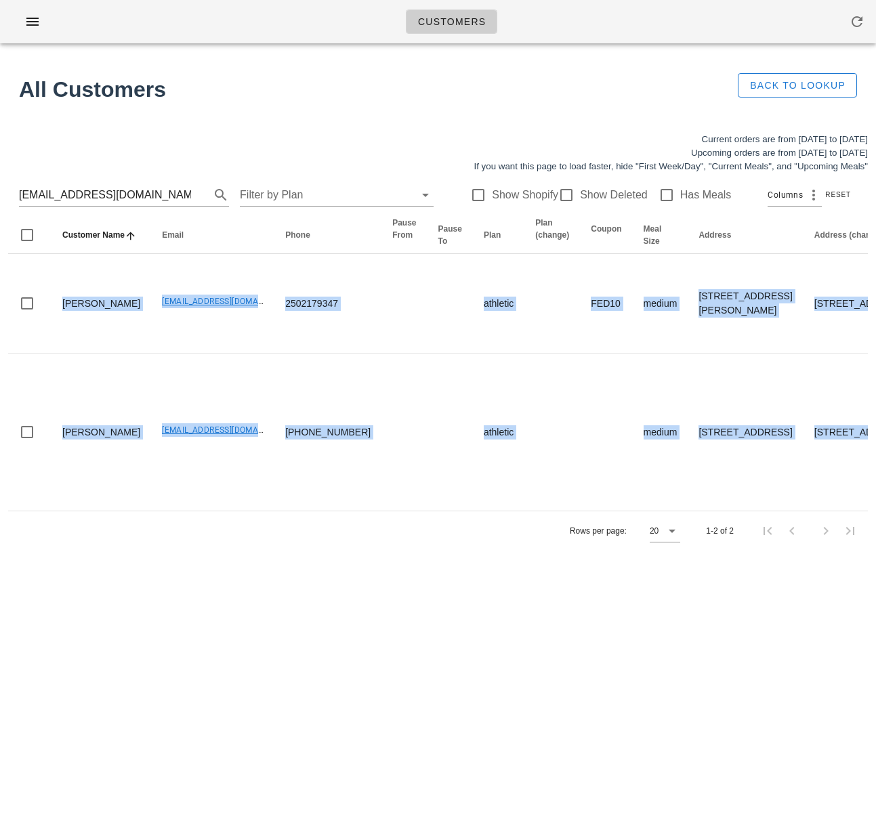
drag, startPoint x: 551, startPoint y: 435, endPoint x: -107, endPoint y: 456, distance: 658.6
click at [0, 456] on html "Customers Found 1 customer All Customers Back to Lookup Current orders are from…" at bounding box center [438, 407] width 876 height 814
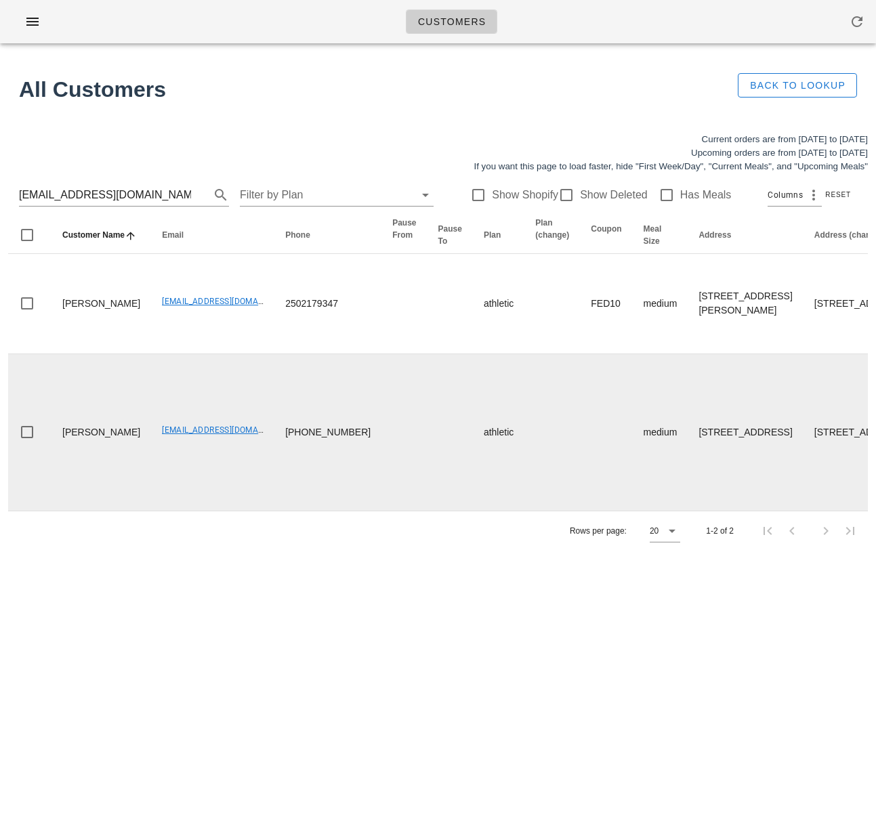
drag, startPoint x: 190, startPoint y: 587, endPoint x: 124, endPoint y: 410, distance: 188.8
click at [190, 587] on div "Customers Found 1 customer All Customers Back to Lookup Current orders are from…" at bounding box center [438, 407] width 876 height 814
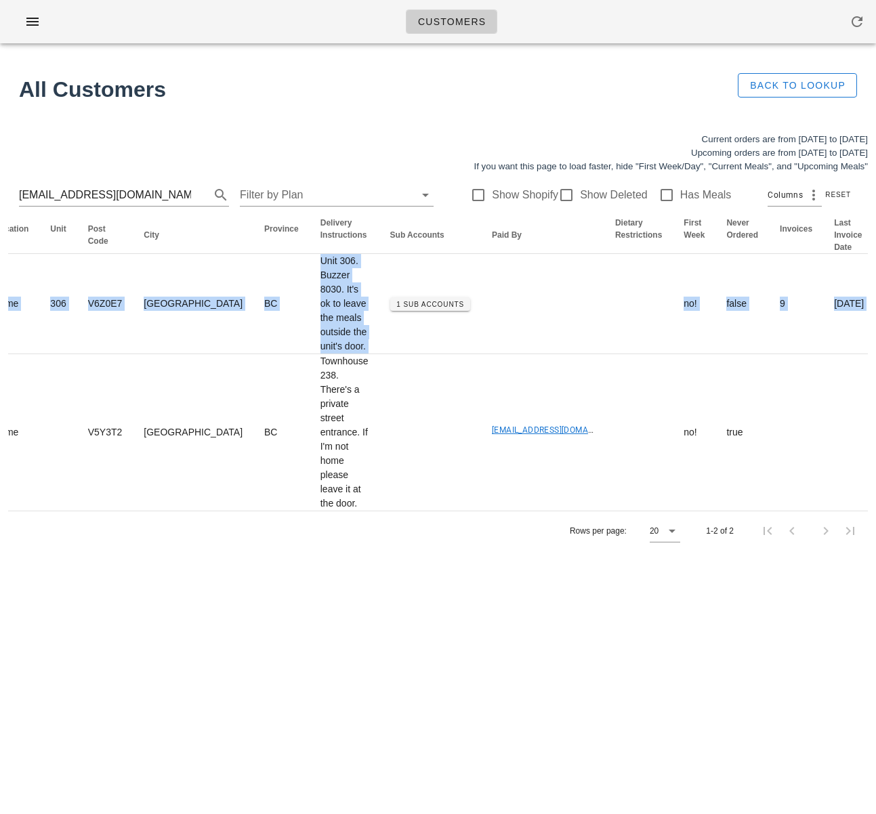
scroll to position [0, 959]
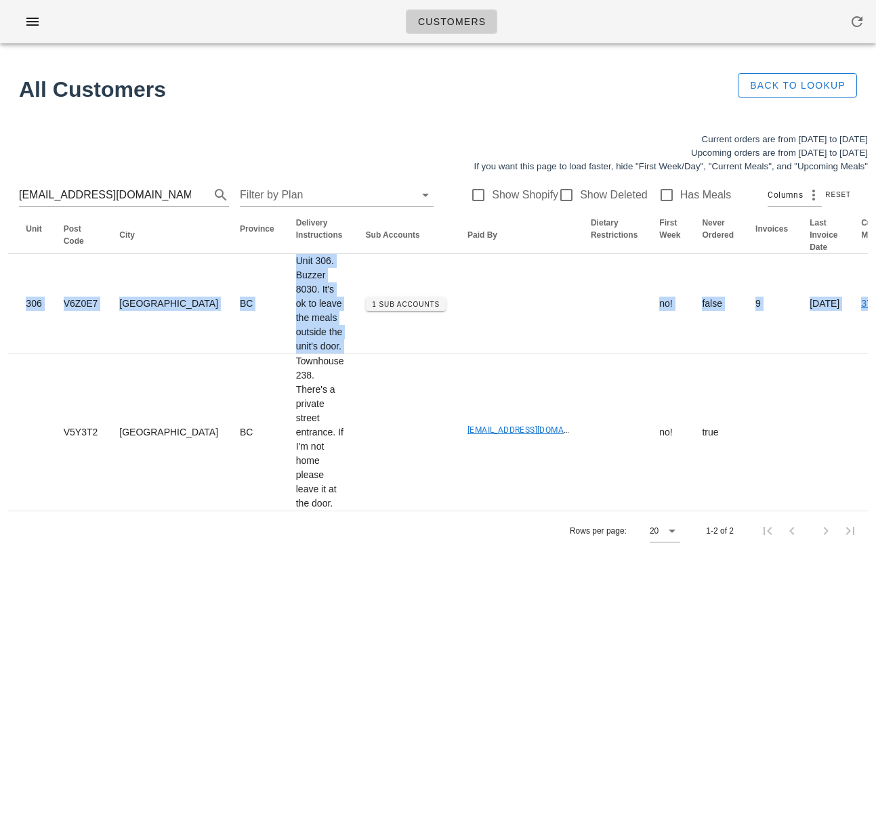
drag, startPoint x: 186, startPoint y: 404, endPoint x: 899, endPoint y: 442, distance: 713.4
click at [875, 442] on html "Customers Found 1 customer All Customers Back to Lookup Current orders are from…" at bounding box center [438, 407] width 876 height 814
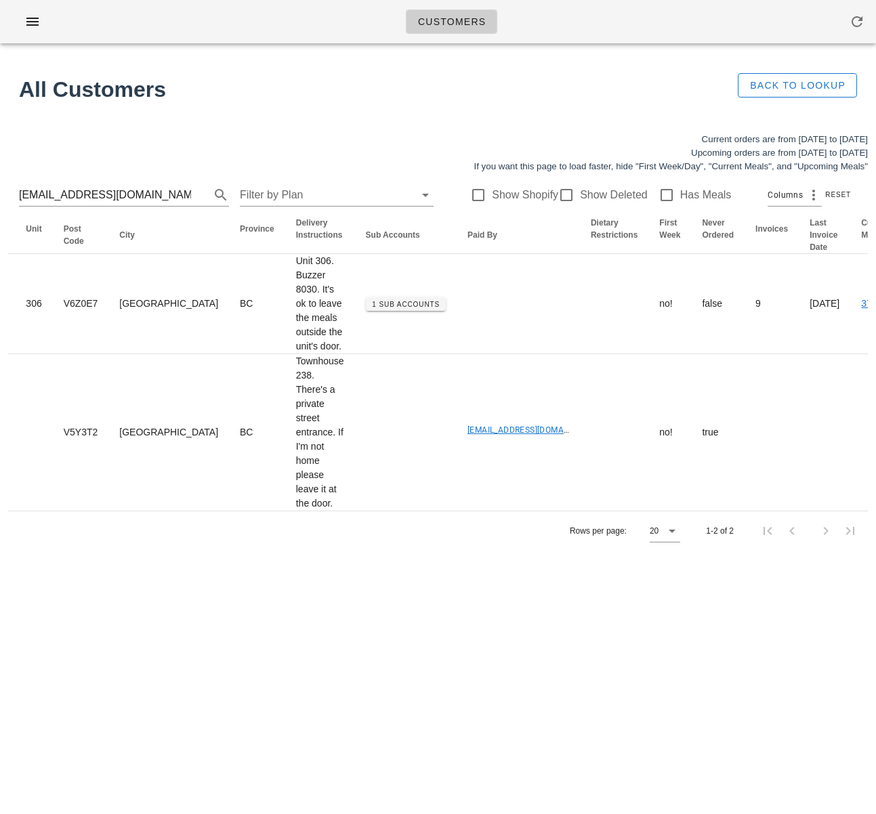
click at [515, 631] on div "Customers Found 1 customer All Customers Back to Lookup Current orders are from…" at bounding box center [438, 407] width 876 height 814
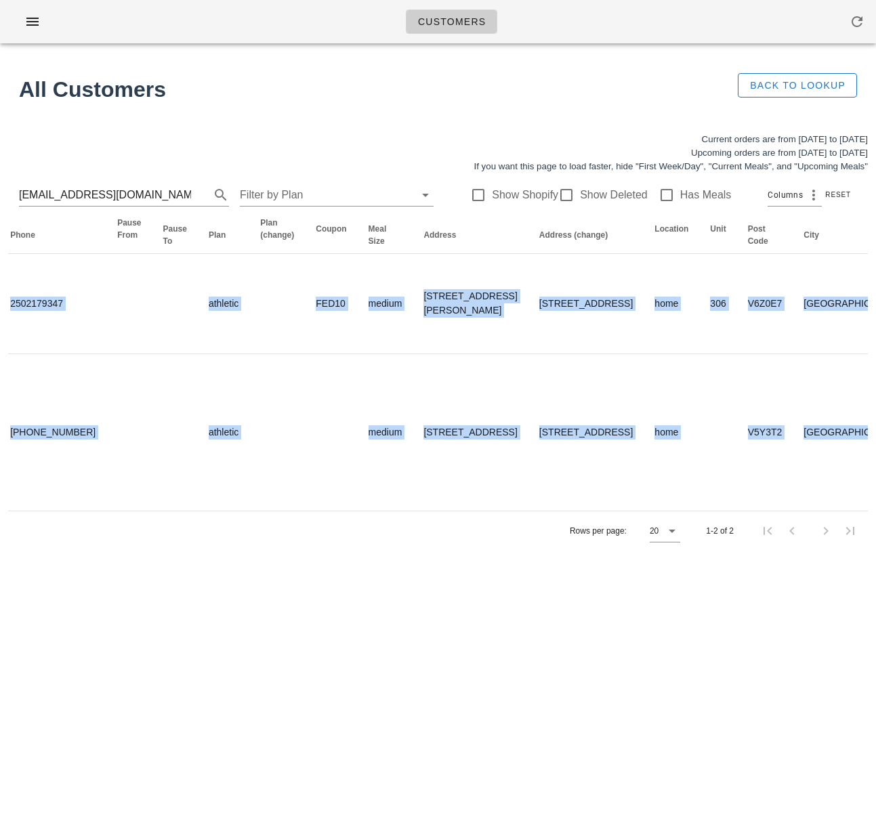
scroll to position [0, 0]
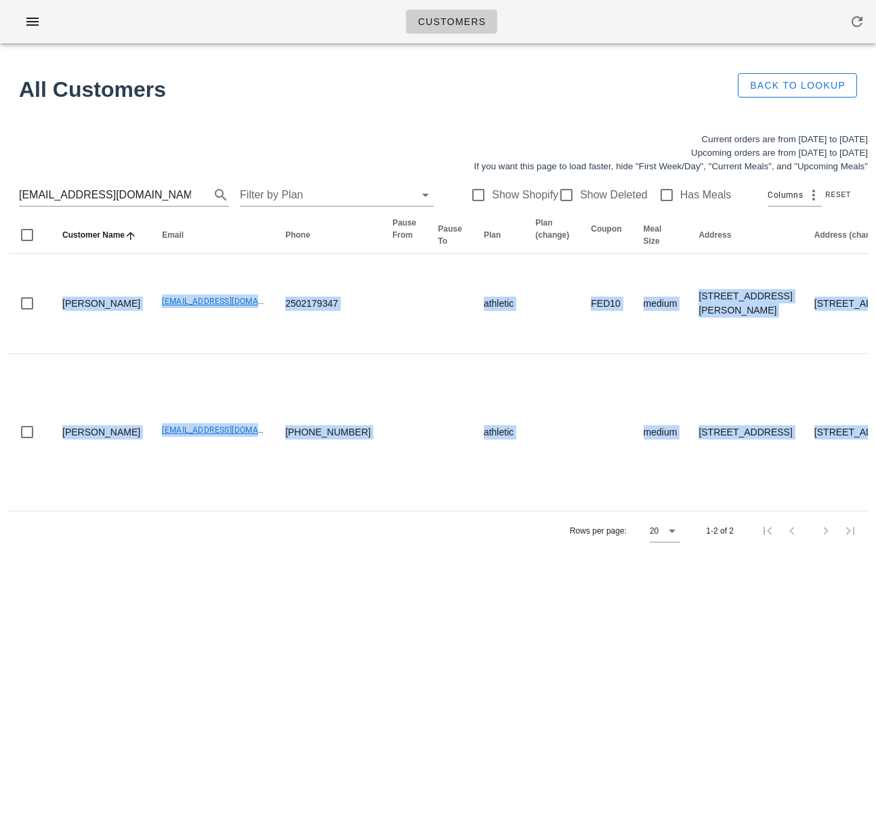
drag, startPoint x: 610, startPoint y: 420, endPoint x: -131, endPoint y: 418, distance: 741.5
click at [0, 418] on html "Customers Found 1 customer All Customers Back to Lookup Current orders are from…" at bounding box center [438, 407] width 876 height 814
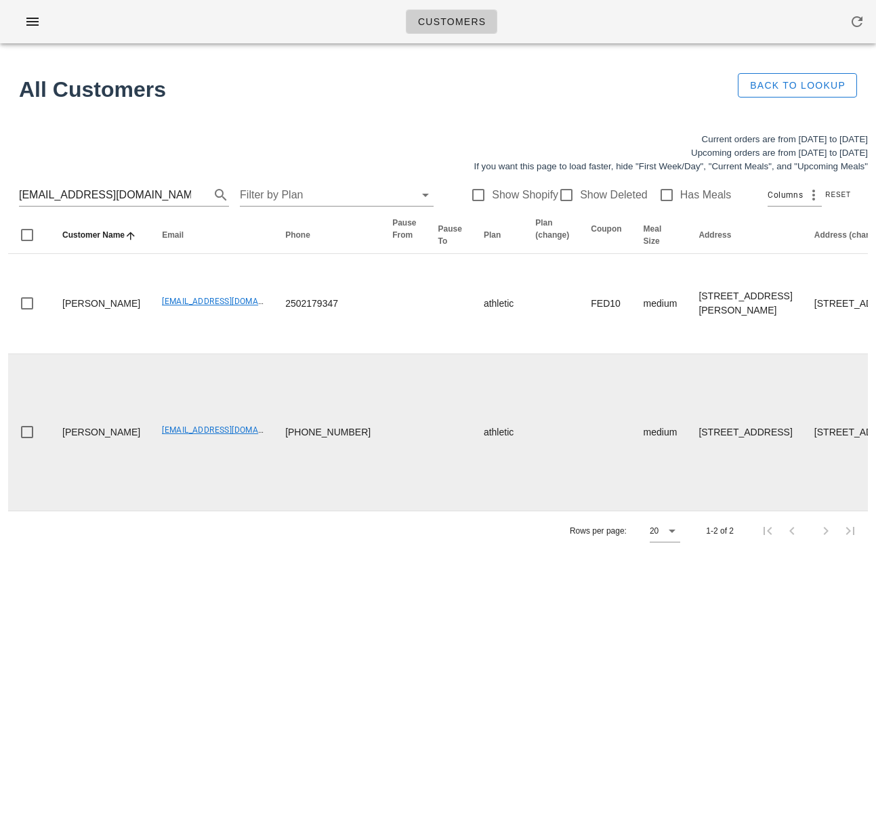
drag, startPoint x: 211, startPoint y: 583, endPoint x: 333, endPoint y: 452, distance: 179.2
click at [215, 559] on div "Current orders are from Sunday Aug 24 to Saturday Aug 30 Upcoming orders are fr…" at bounding box center [438, 342] width 876 height 434
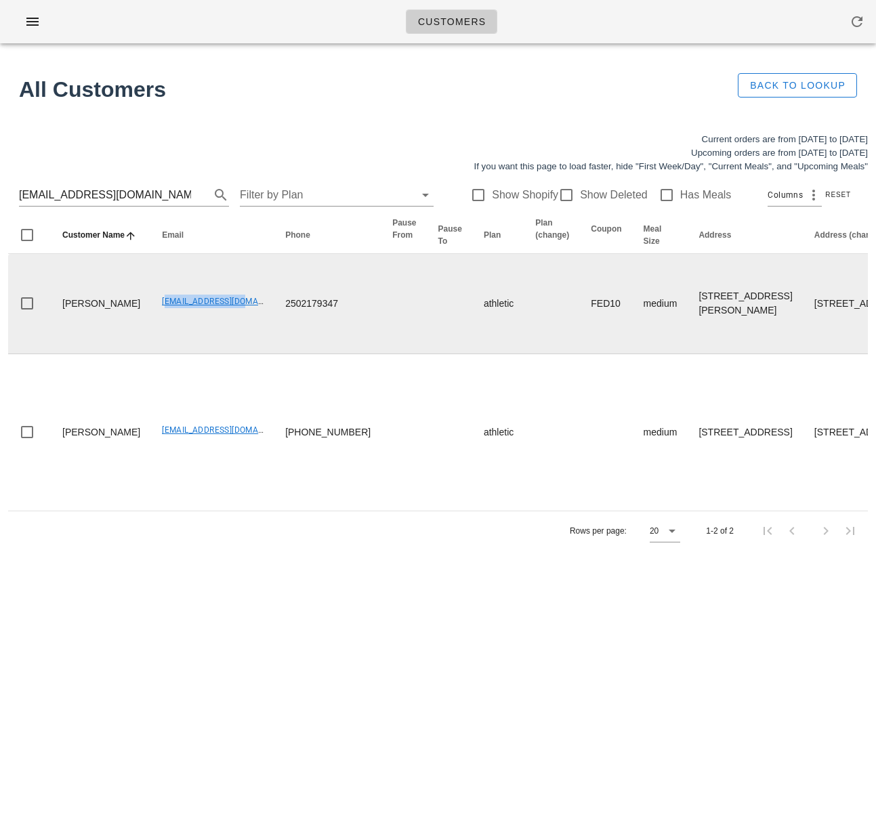
drag, startPoint x: 117, startPoint y: 323, endPoint x: 205, endPoint y: 323, distance: 88.0
click at [205, 323] on td "[EMAIL_ADDRESS][DOMAIN_NAME]" at bounding box center [212, 304] width 123 height 100
copy link "nsitarz@gmail.com"
drag, startPoint x: 532, startPoint y: 323, endPoint x: 700, endPoint y: 325, distance: 167.3
click at [580, 323] on td "FED10" at bounding box center [606, 304] width 52 height 100
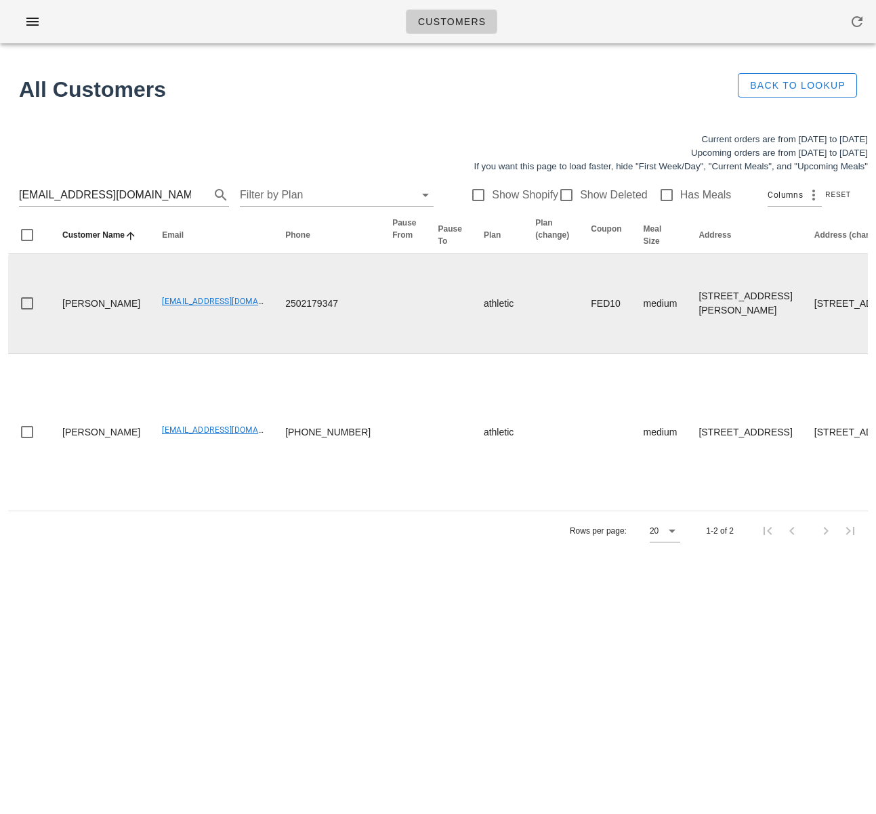
drag, startPoint x: 689, startPoint y: 301, endPoint x: 687, endPoint y: 354, distance: 52.2
click at [803, 354] on td "238 W 1st Ave., Vancouver, V5Y3T2" at bounding box center [860, 304] width 115 height 100
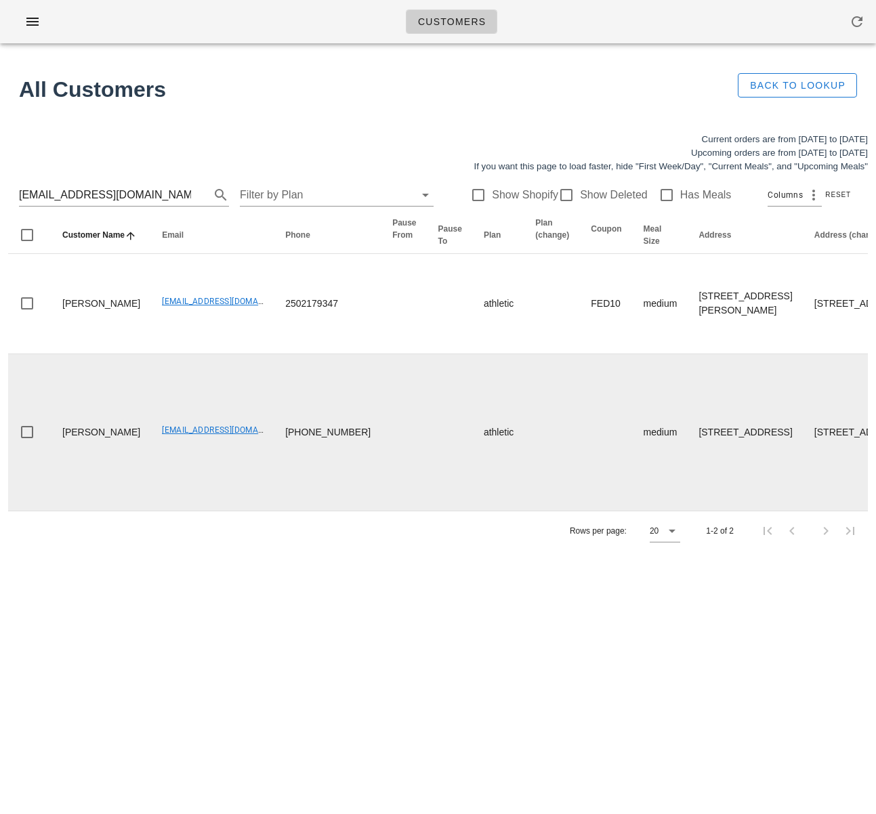
copy td "238 W 1st Ave., Vancouver, V5Y3T2"
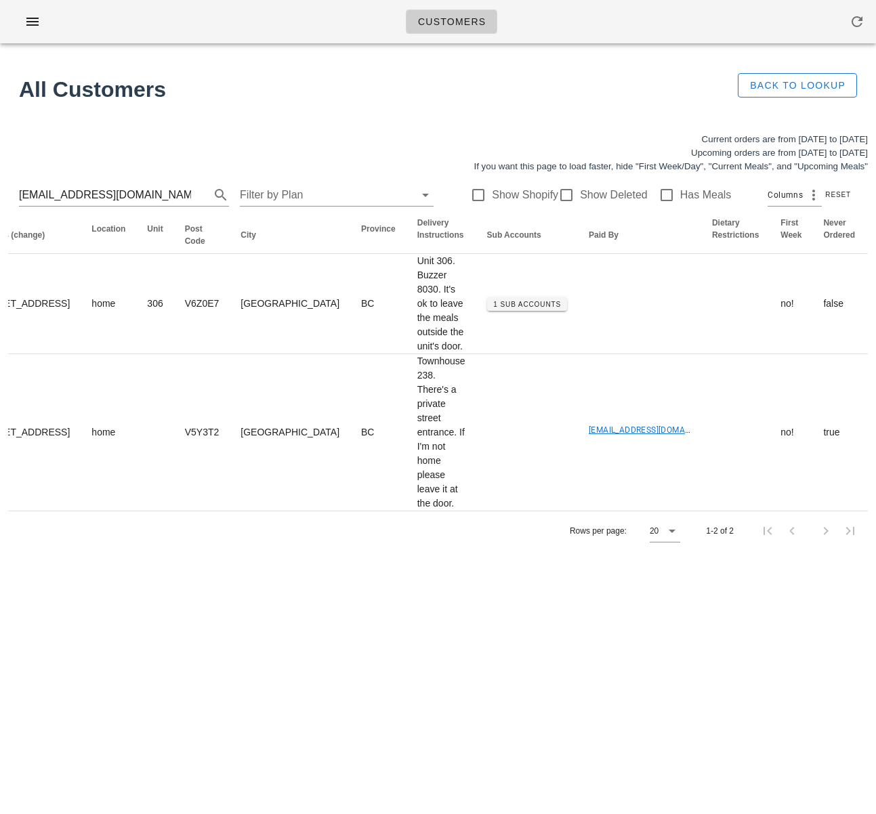
scroll to position [0, 959]
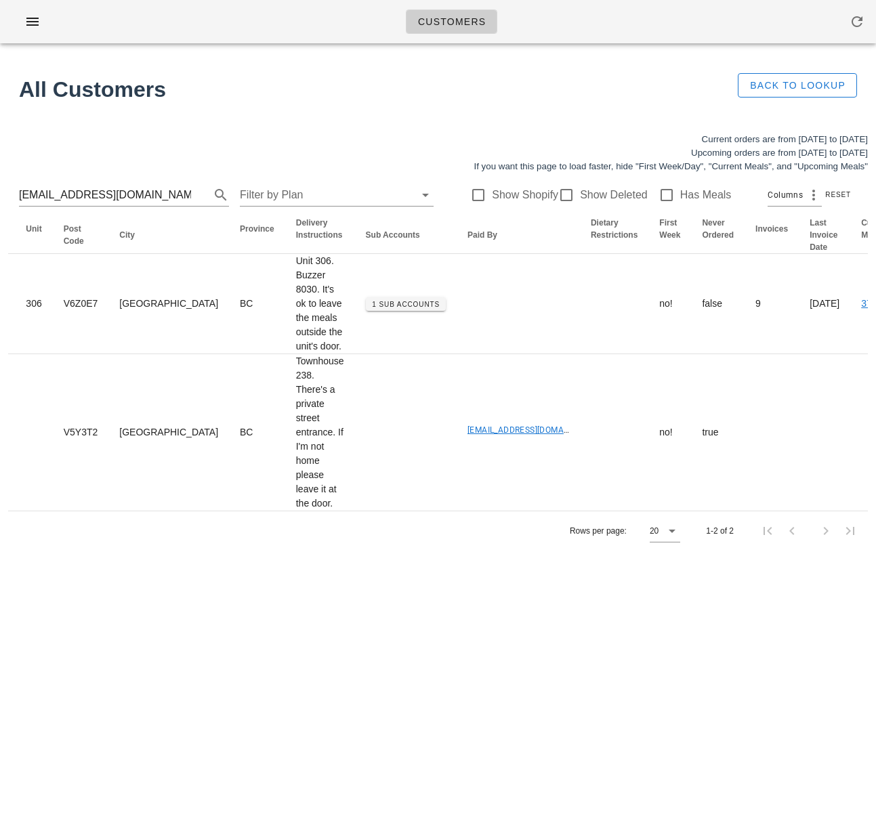
drag, startPoint x: 358, startPoint y: 328, endPoint x: 899, endPoint y: 307, distance: 540.8
click at [875, 307] on html "Customers Found 1 customer All Customers Back to Lookup Current orders are from…" at bounding box center [438, 407] width 876 height 814
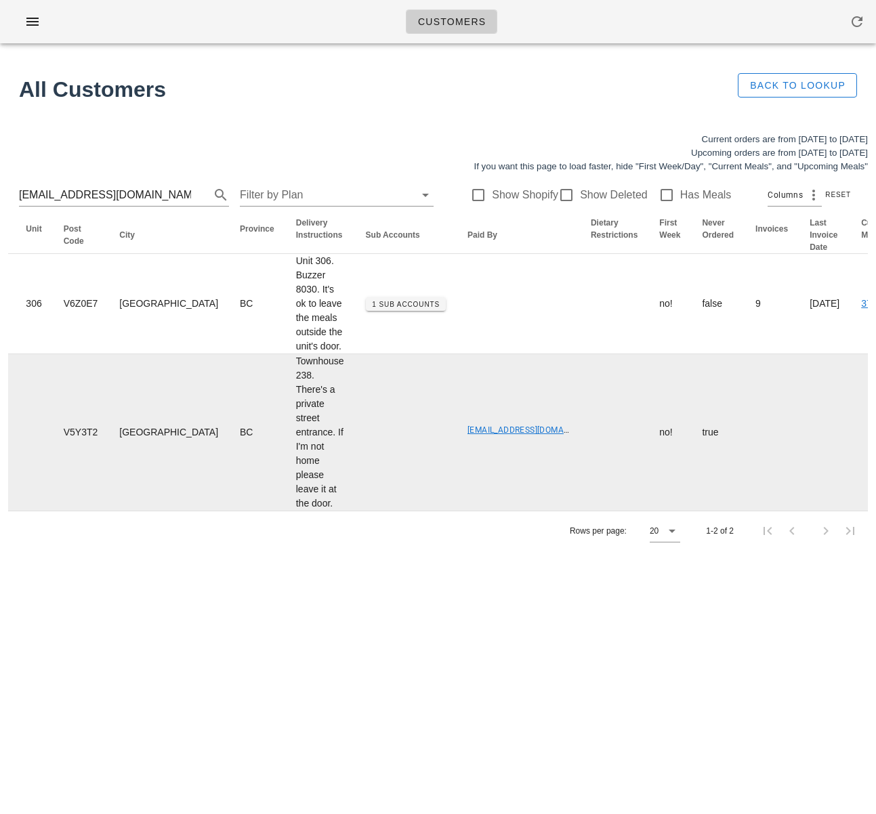
drag, startPoint x: 429, startPoint y: 647, endPoint x: 549, endPoint y: 520, distance: 174.9
click at [430, 641] on div "Customers Found 1 customer All Customers Back to Lookup Current orders are from…" at bounding box center [438, 407] width 876 height 814
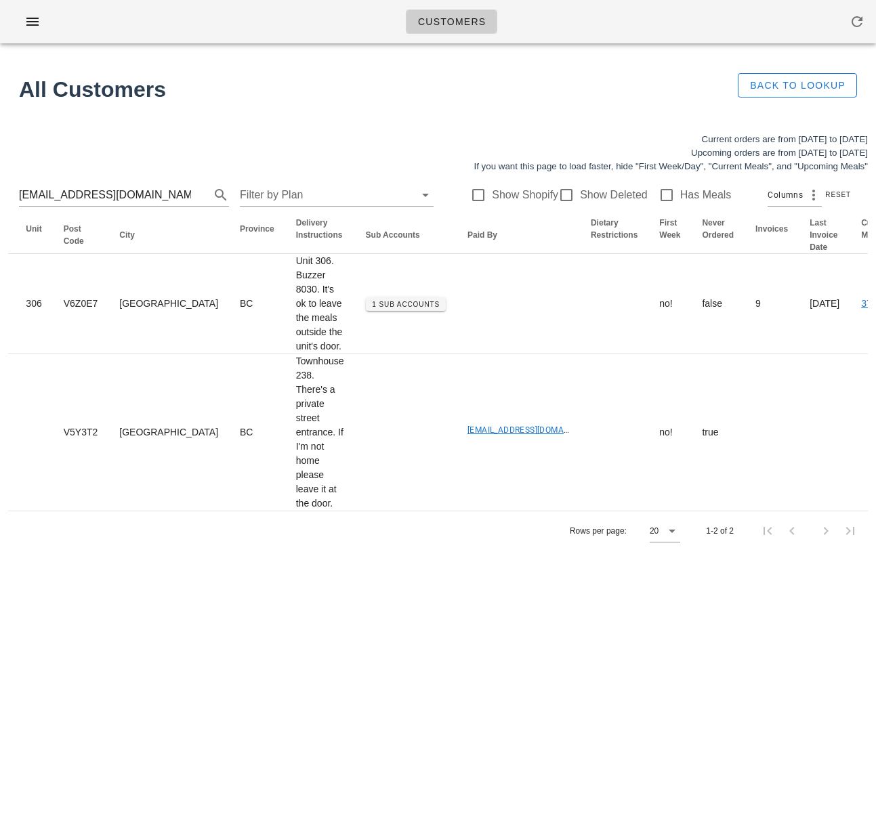
drag, startPoint x: 298, startPoint y: 677, endPoint x: 347, endPoint y: 555, distance: 130.9
click at [297, 674] on div "Customers Found 1 customer All Customers Back to Lookup Current orders are from…" at bounding box center [438, 407] width 876 height 814
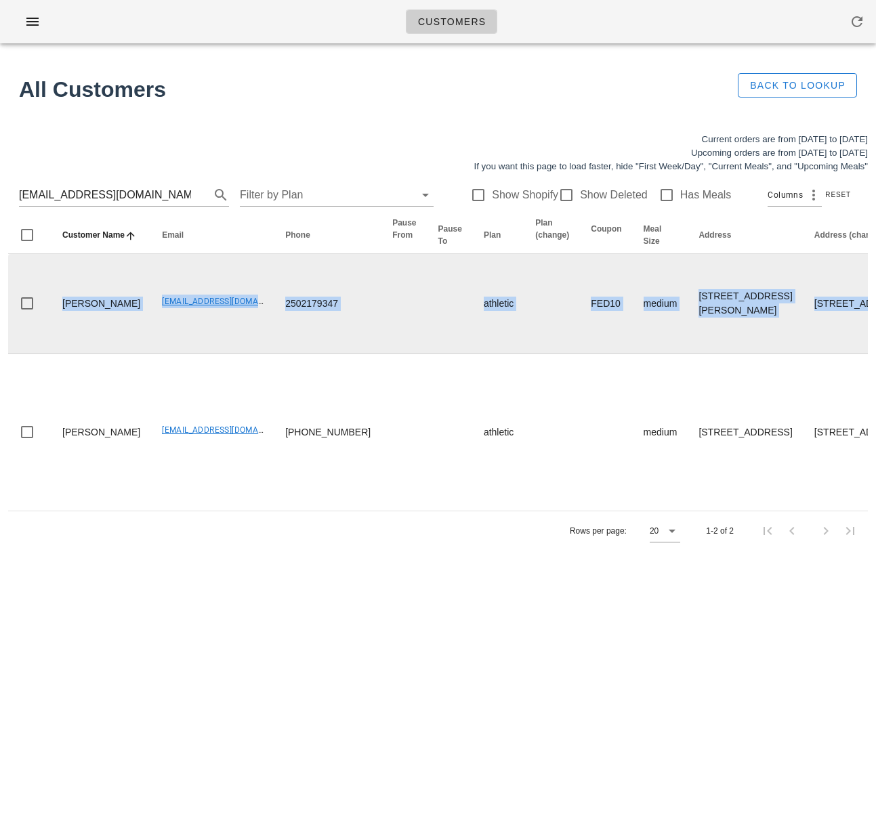
drag, startPoint x: 108, startPoint y: 339, endPoint x: 18, endPoint y: 342, distance: 90.1
click at [0, 317] on html "Customers Found 1 customer All Customers Back to Lookup Current orders are from…" at bounding box center [438, 407] width 876 height 814
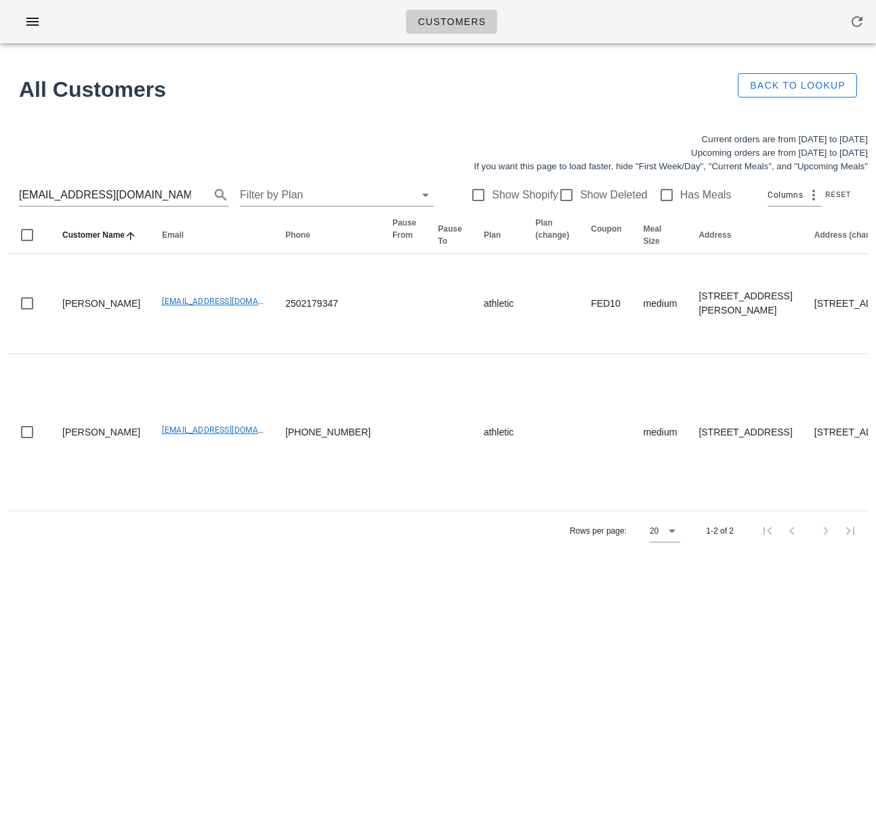
click at [411, 608] on div "Customers Found 1 customer All Customers Back to Lookup Current orders are from…" at bounding box center [438, 407] width 876 height 814
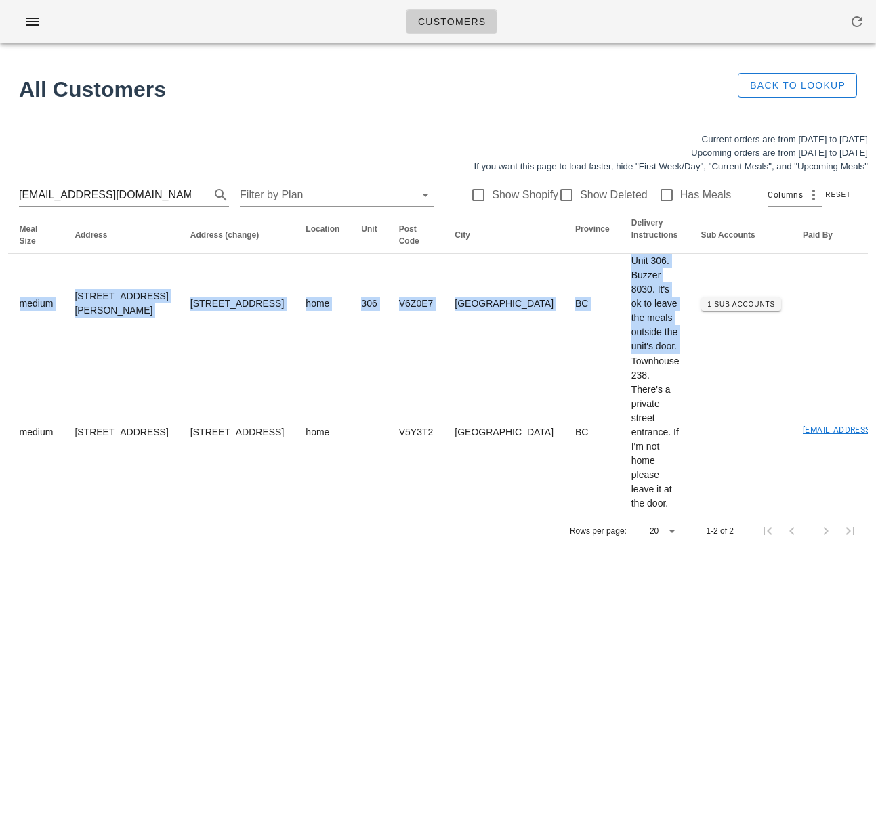
scroll to position [0, 935]
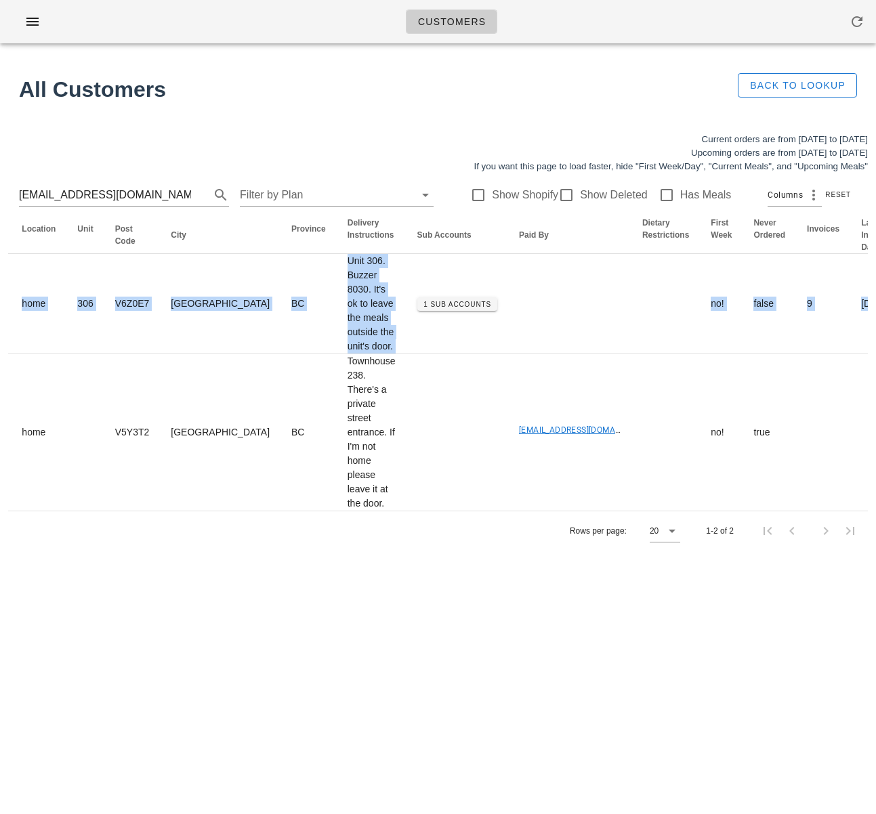
drag, startPoint x: 539, startPoint y: 345, endPoint x: 899, endPoint y: 335, distance: 359.7
click at [875, 335] on html "Customers Found 1 customer All Customers Back to Lookup Current orders are from…" at bounding box center [438, 407] width 876 height 814
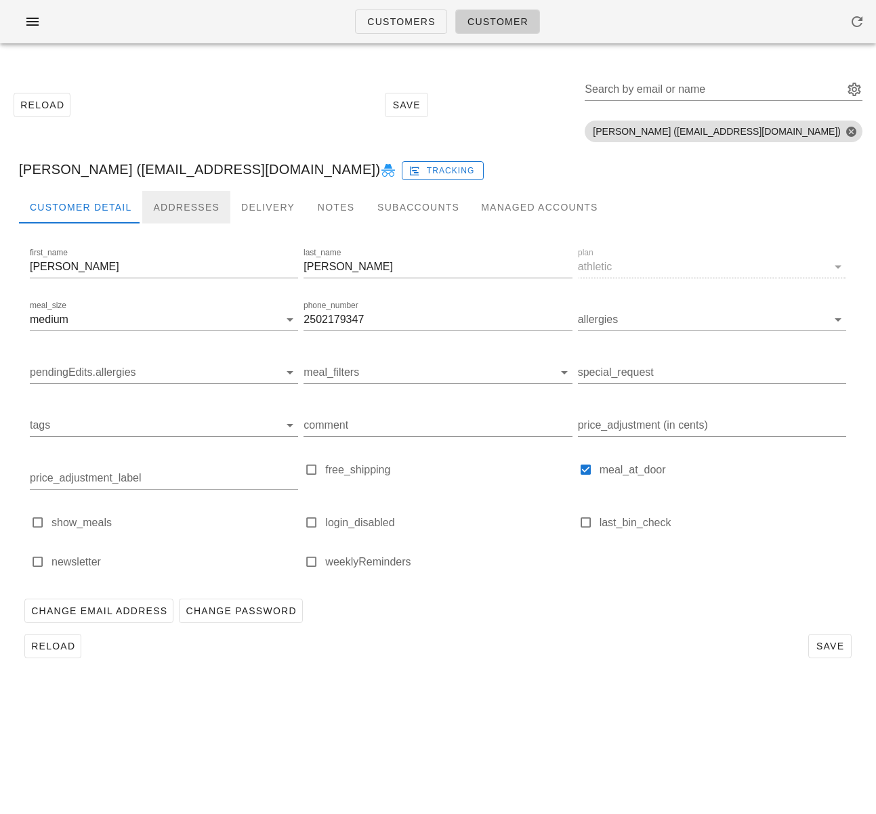
click at [178, 205] on div "Addresses" at bounding box center [186, 207] width 88 height 33
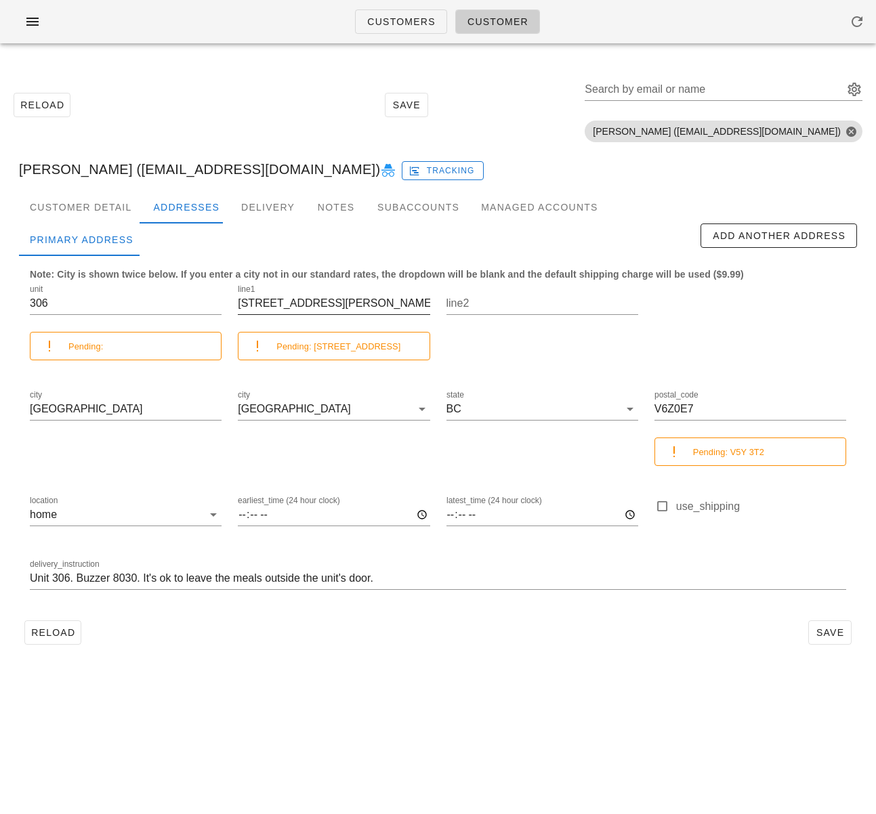
click at [303, 305] on input "89 Nelson St." at bounding box center [334, 304] width 192 height 22
paste input "238 W 1st Ave"
type input "238 W 1st Ave"
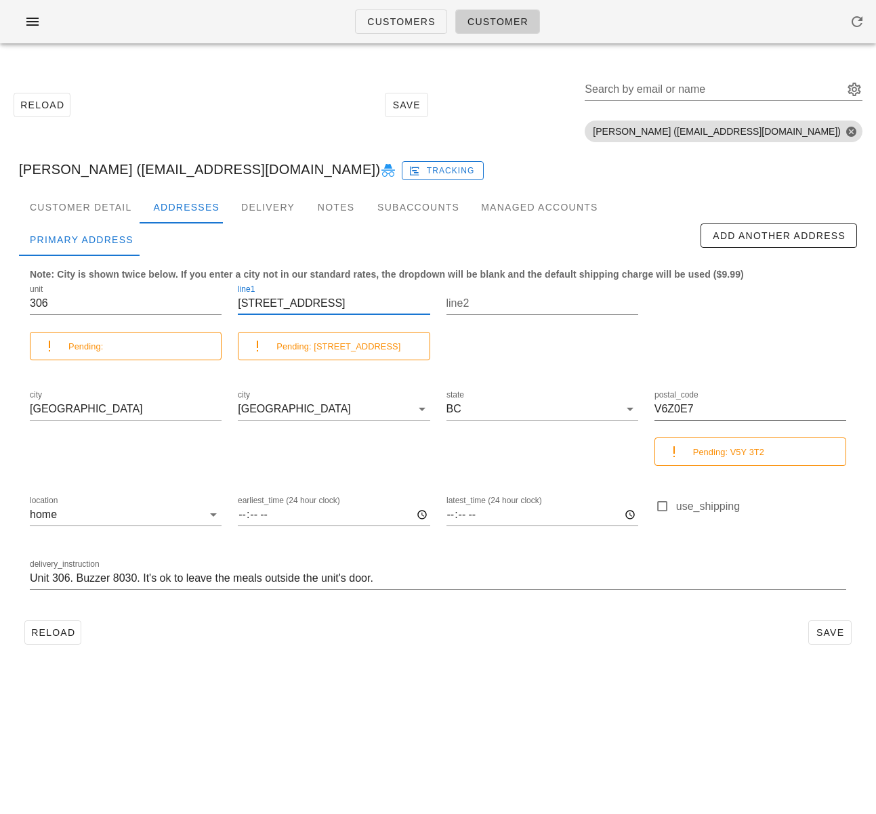
click at [679, 410] on input "V6Z0E7" at bounding box center [750, 409] width 192 height 22
paste input "5Y 3T2"
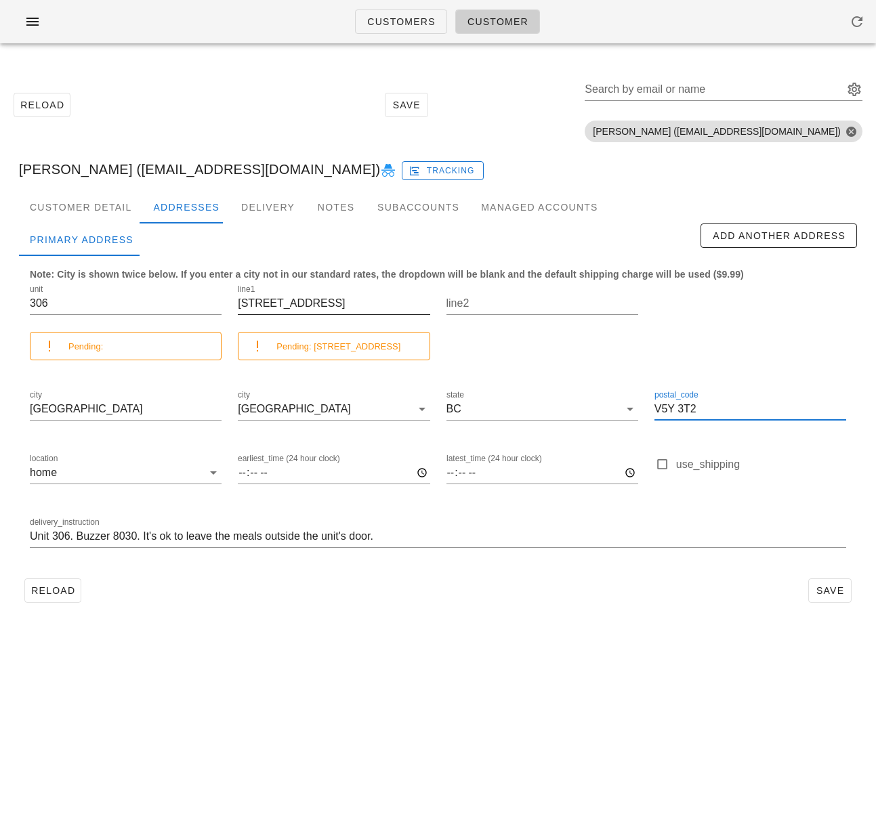
type input "V5Y 3T2"
click at [318, 303] on input "238 W 1st Ave" at bounding box center [334, 304] width 192 height 22
drag, startPoint x: 148, startPoint y: 303, endPoint x: 11, endPoint y: 300, distance: 137.5
click at [11, 300] on div "Customer Detail Addresses Delivery Notes Subaccounts Managed Accounts first_nam…" at bounding box center [437, 405] width 859 height 428
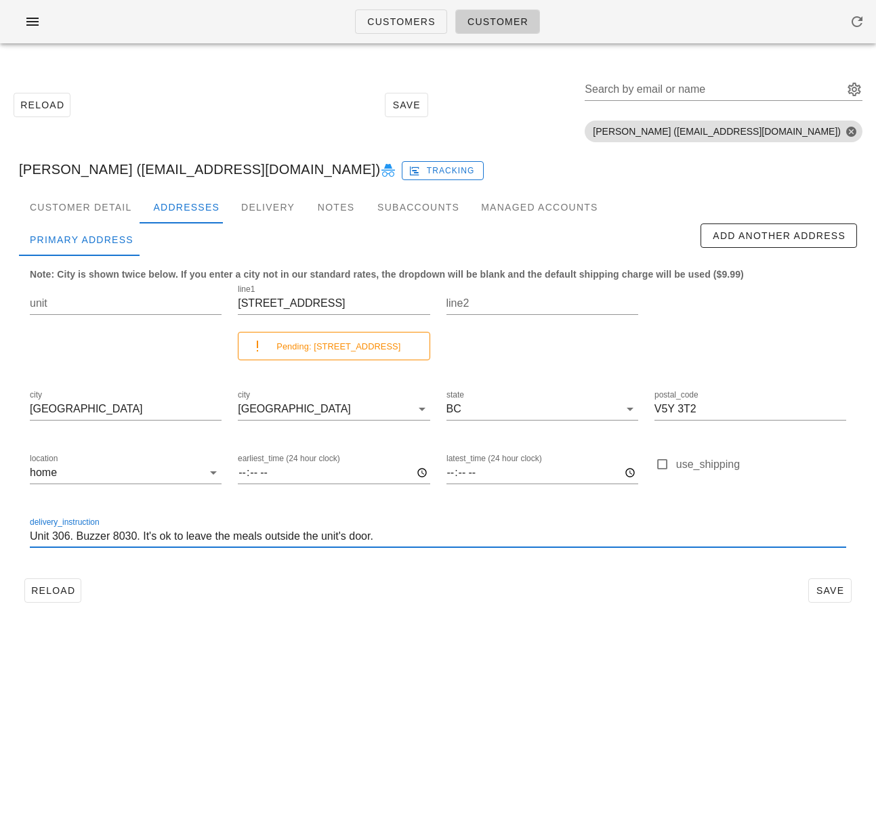
click at [343, 537] on input "Unit 306. Buzzer 8030. It's ok to leave the meals outside the unit's door." at bounding box center [438, 537] width 816 height 22
paste input "Townhouse 238. There's a private street entrance. If I'm not home please leave …"
type input "Townhouse 238. There's a private street entrance. If I'm not home please leave …"
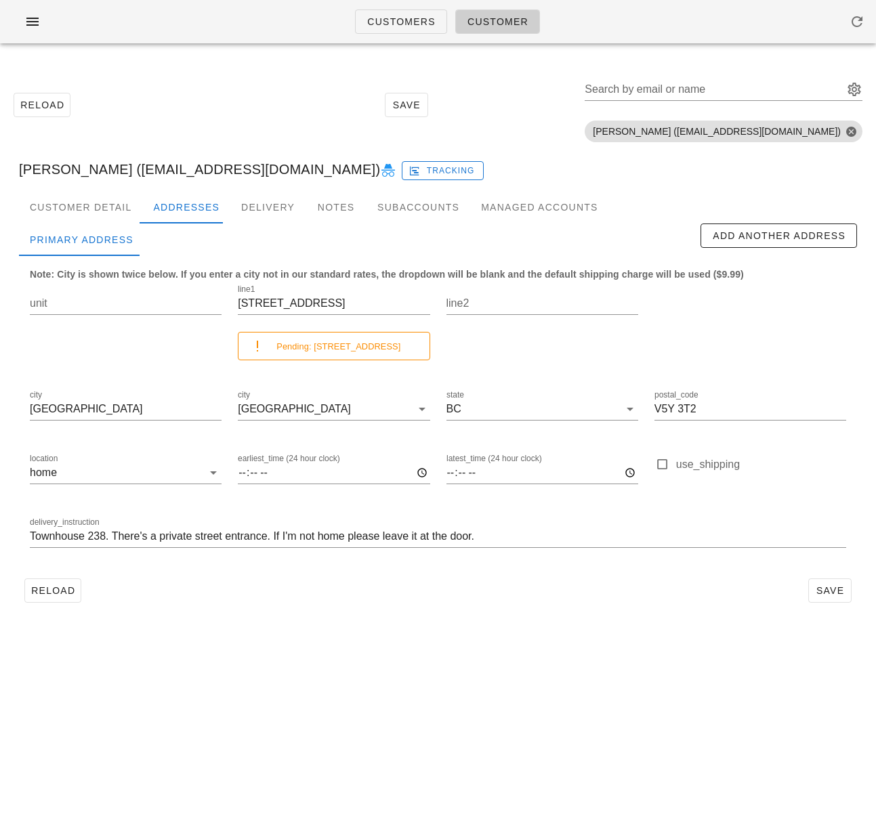
click at [339, 601] on div "Reload Save" at bounding box center [438, 590] width 838 height 35
click at [819, 585] on span "Save" at bounding box center [829, 590] width 31 height 11
click at [321, 599] on div "Reload Save" at bounding box center [438, 590] width 838 height 35
click at [66, 595] on span "Reload" at bounding box center [52, 590] width 45 height 11
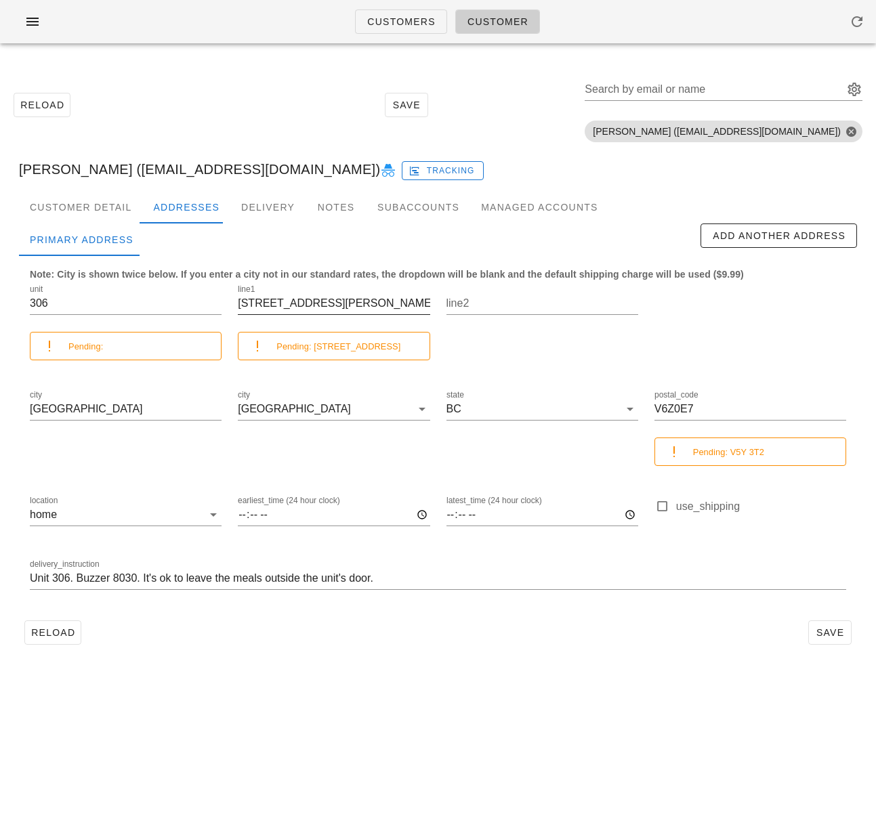
click at [284, 303] on input "89 Nelson St." at bounding box center [334, 304] width 192 height 22
paste input "238 W 1st Ave"
type input "238 W 1st Ave"
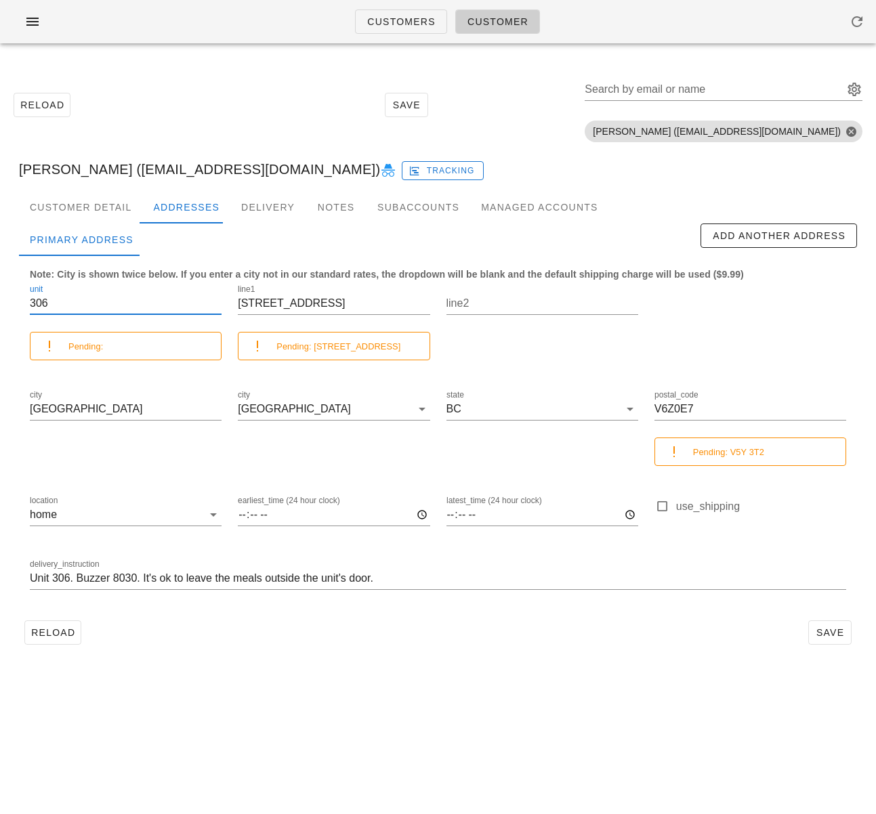
drag, startPoint x: 126, startPoint y: 308, endPoint x: -67, endPoint y: 299, distance: 193.2
click at [0, 299] on html "Customers Customer Reload Save Search by email or name Include deleted accounts…" at bounding box center [438, 407] width 876 height 814
click at [685, 410] on input "V6Z0E7" at bounding box center [750, 409] width 192 height 22
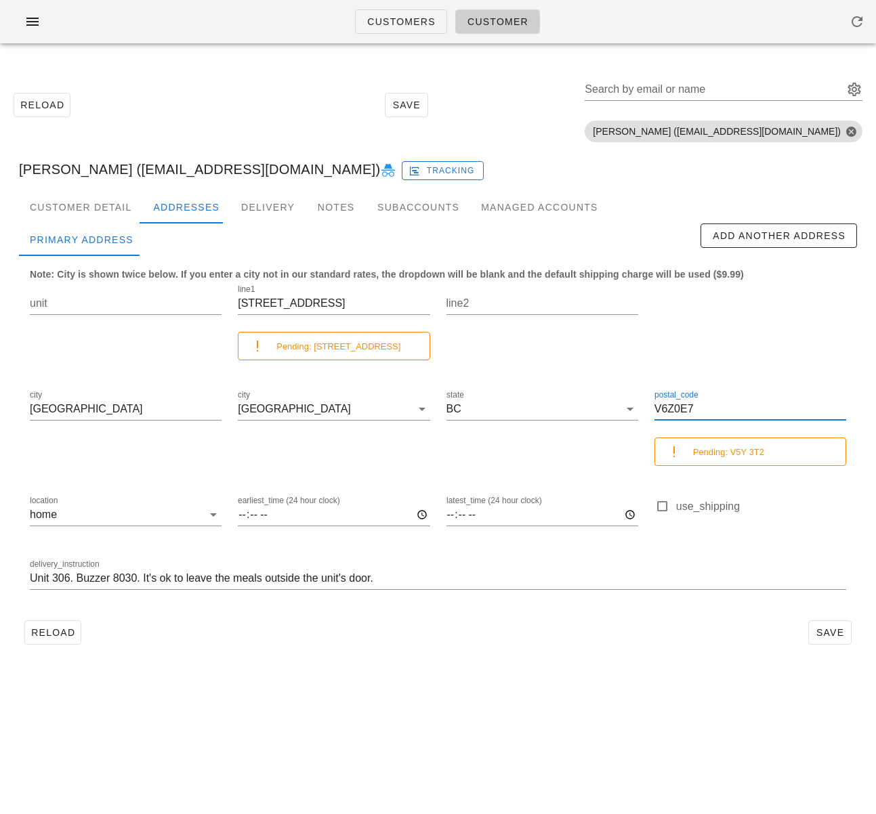
click at [685, 410] on input "V6Z0E7" at bounding box center [750, 409] width 192 height 22
paste input "5Y 3T2"
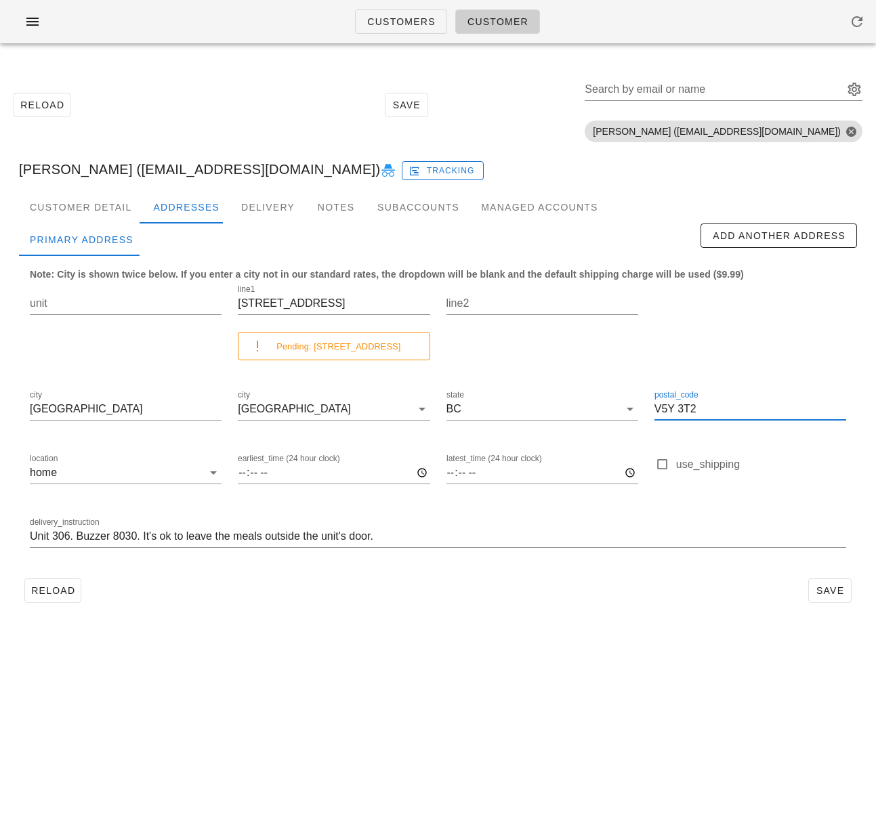
type input "V5Y 3T2"
click at [244, 538] on input "Unit 306. Buzzer 8030. It's ok to leave the meals outside the unit's door." at bounding box center [438, 537] width 816 height 22
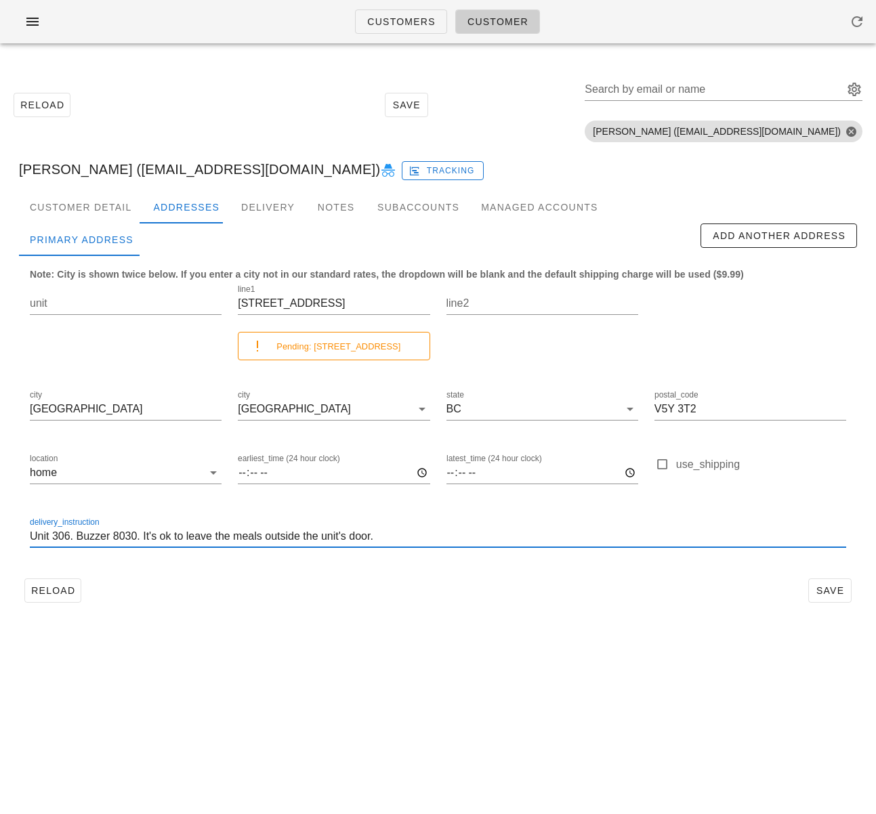
scroll to position [1, 0]
click at [243, 538] on input "Unit 306. Buzzer 8030. It's ok to leave the meals outside the unit's door." at bounding box center [438, 537] width 816 height 22
paste input "Townhouse 238. There's a private street entrance. If I'm not home please leave …"
type input "Townhouse 238. There's a private street entrance. If I'm not home please leave …"
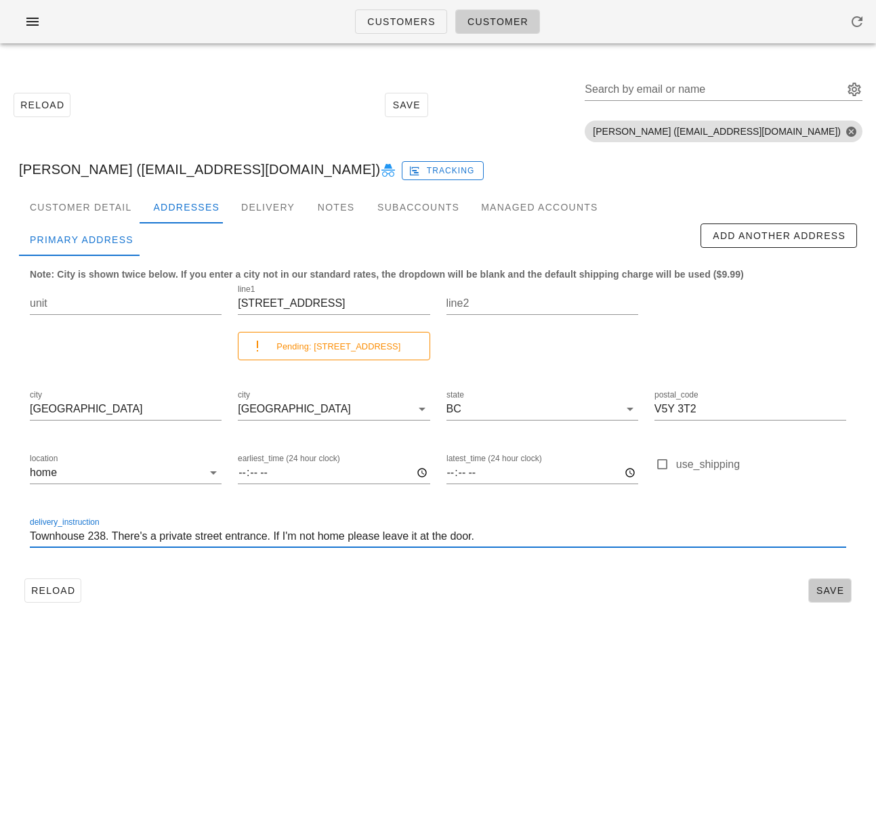
drag, startPoint x: 823, startPoint y: 591, endPoint x: 748, endPoint y: 587, distance: 75.2
click at [823, 591] on span "Save" at bounding box center [829, 590] width 31 height 11
click at [620, 617] on div "Customer Detail Addresses Delivery Notes Subaccounts Managed Accounts Primary A…" at bounding box center [437, 405] width 859 height 428
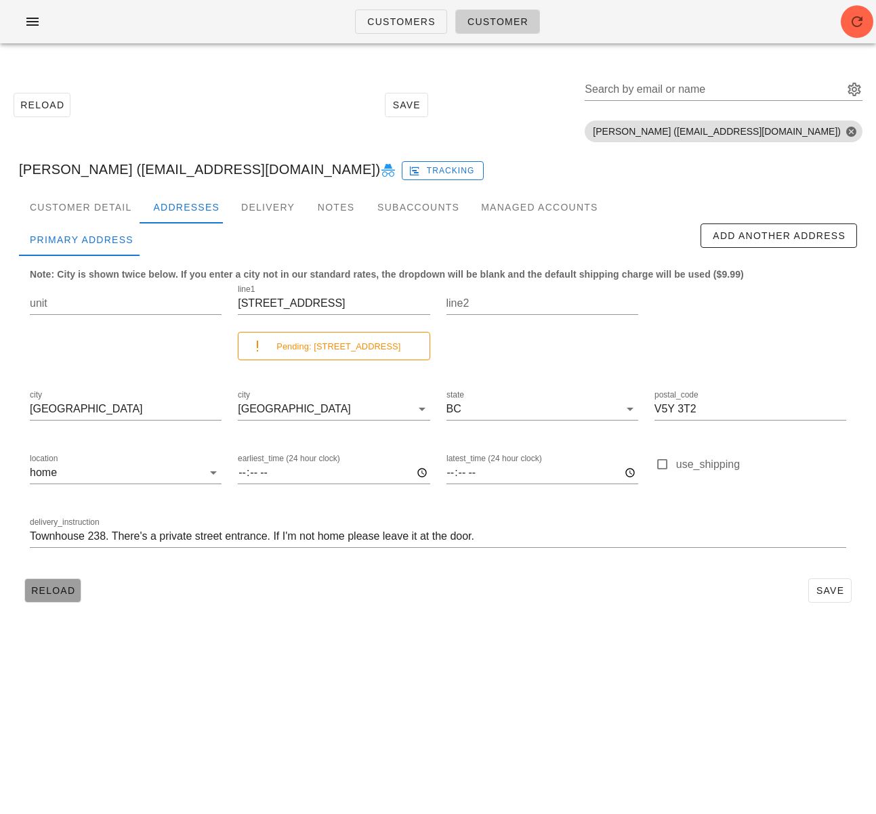
drag, startPoint x: 63, startPoint y: 593, endPoint x: 170, endPoint y: 607, distance: 108.0
click at [63, 593] on span "Reload" at bounding box center [52, 590] width 45 height 11
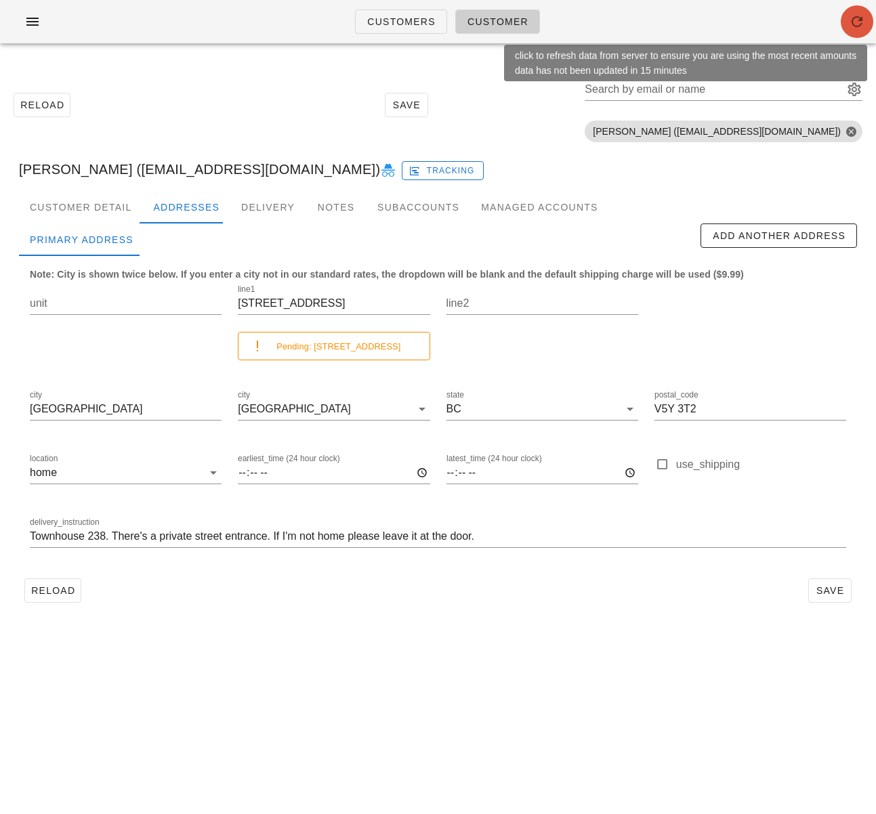
click at [849, 24] on icon "button" at bounding box center [857, 22] width 16 height 16
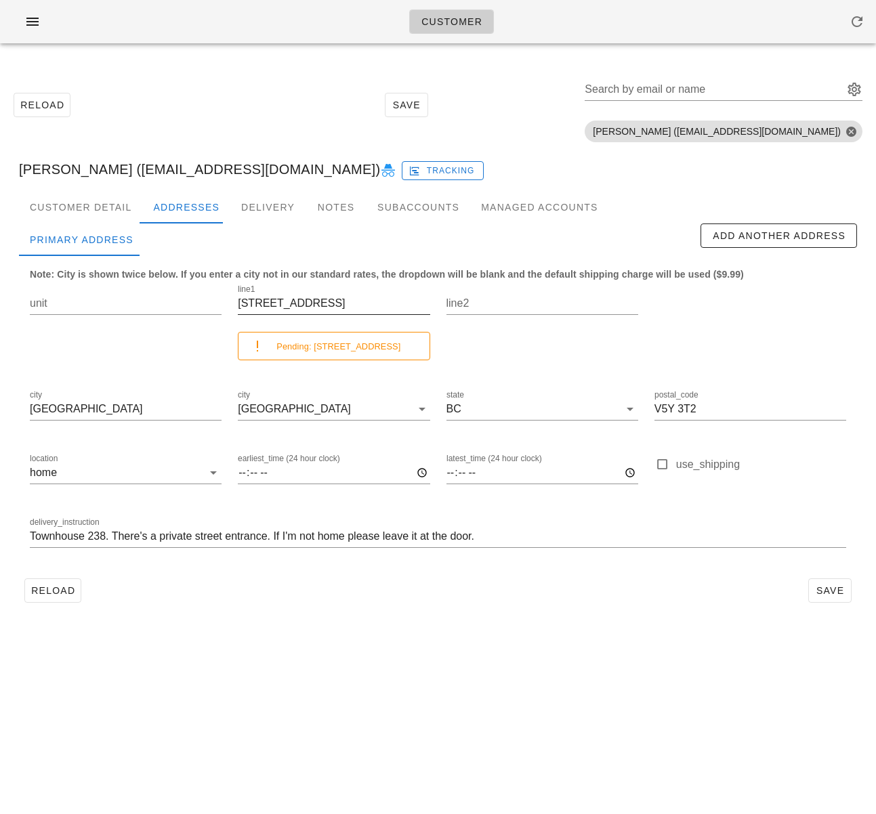
click at [286, 308] on input "[STREET_ADDRESS]" at bounding box center [334, 304] width 192 height 22
click at [410, 202] on div "Subaccounts" at bounding box center [418, 207] width 104 height 33
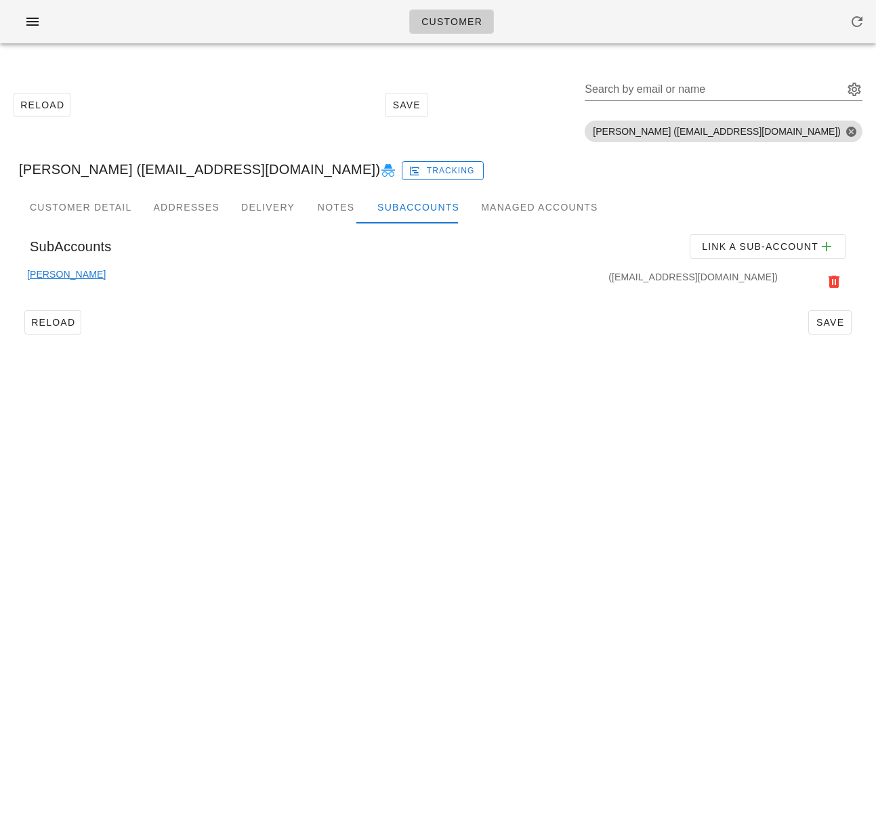
click at [58, 273] on link "[PERSON_NAME]" at bounding box center [66, 282] width 79 height 30
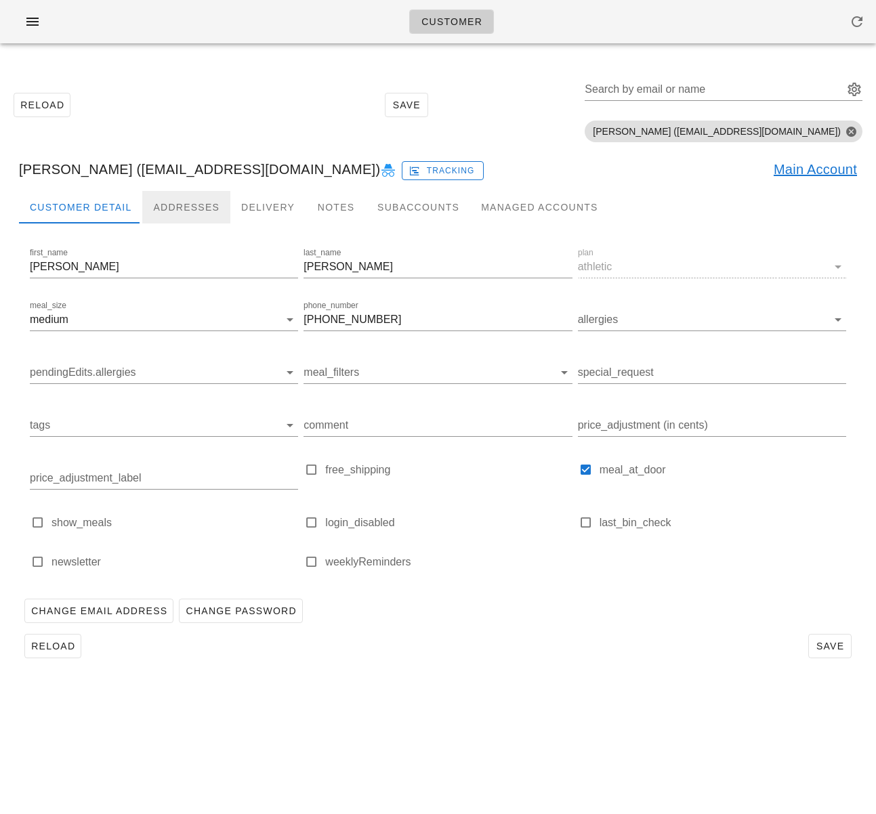
click at [163, 202] on div "Addresses" at bounding box center [186, 207] width 88 height 33
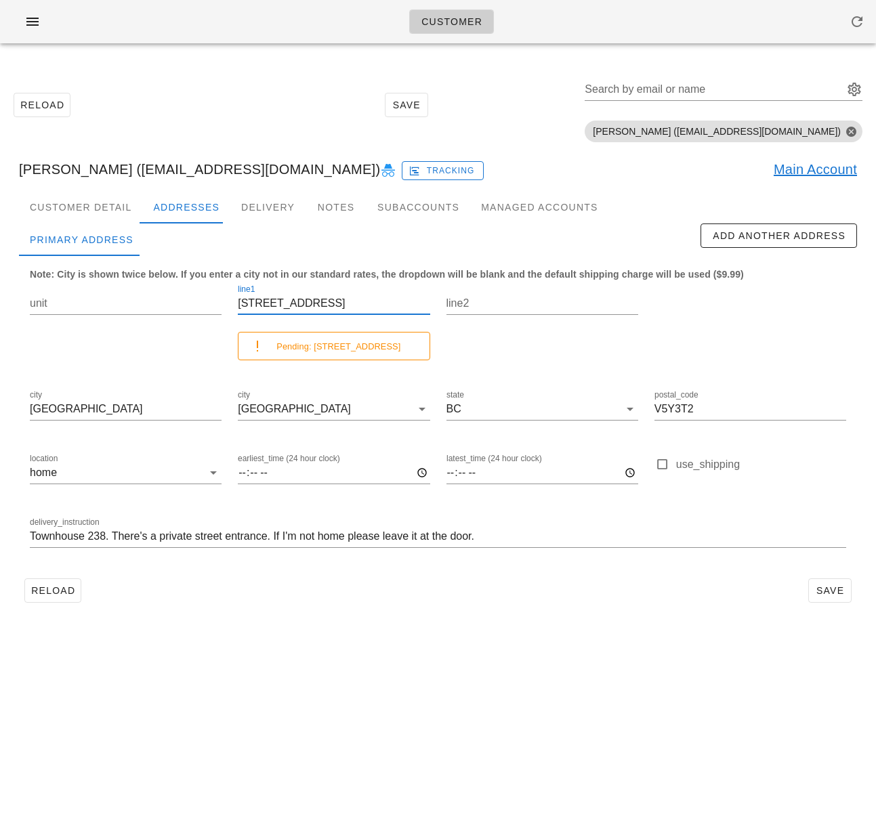
click at [288, 307] on input "238 W 1st Ave" at bounding box center [334, 304] width 192 height 22
click at [665, 407] on input "V5Y3T2" at bounding box center [750, 409] width 192 height 22
click at [674, 412] on input "V5Y3T2" at bounding box center [750, 409] width 192 height 22
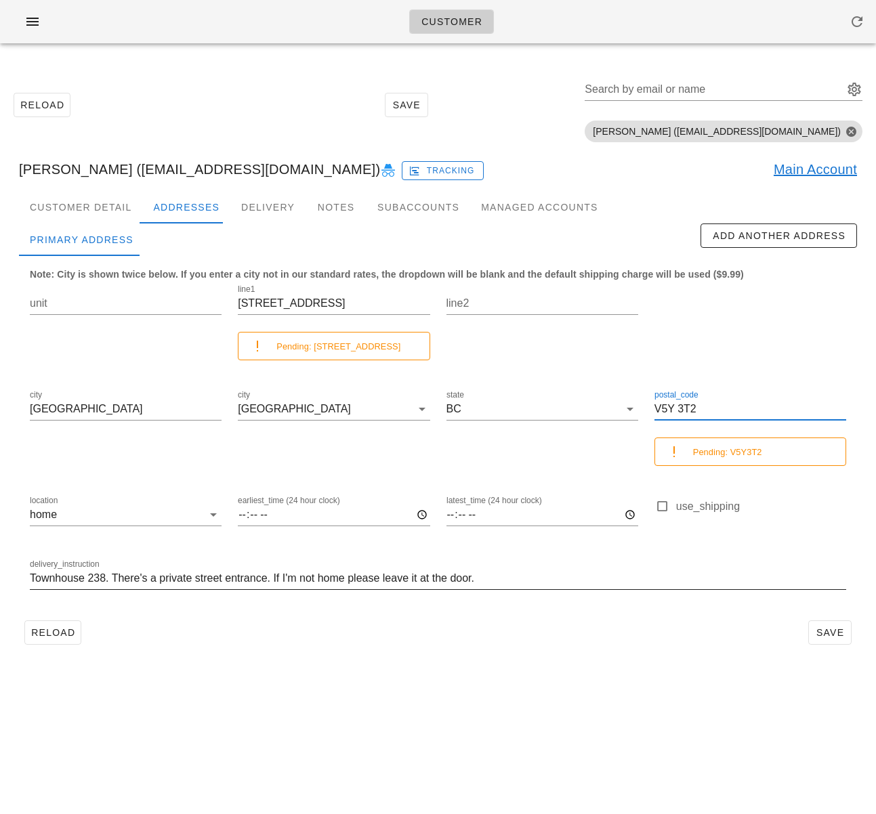
type input "V5Y 3T2"
click at [579, 580] on input "Townhouse 238. There's a private street entrance. If I'm not home please leave …" at bounding box center [438, 578] width 816 height 22
click at [322, 299] on input "238 W 1st Ave" at bounding box center [334, 304] width 192 height 22
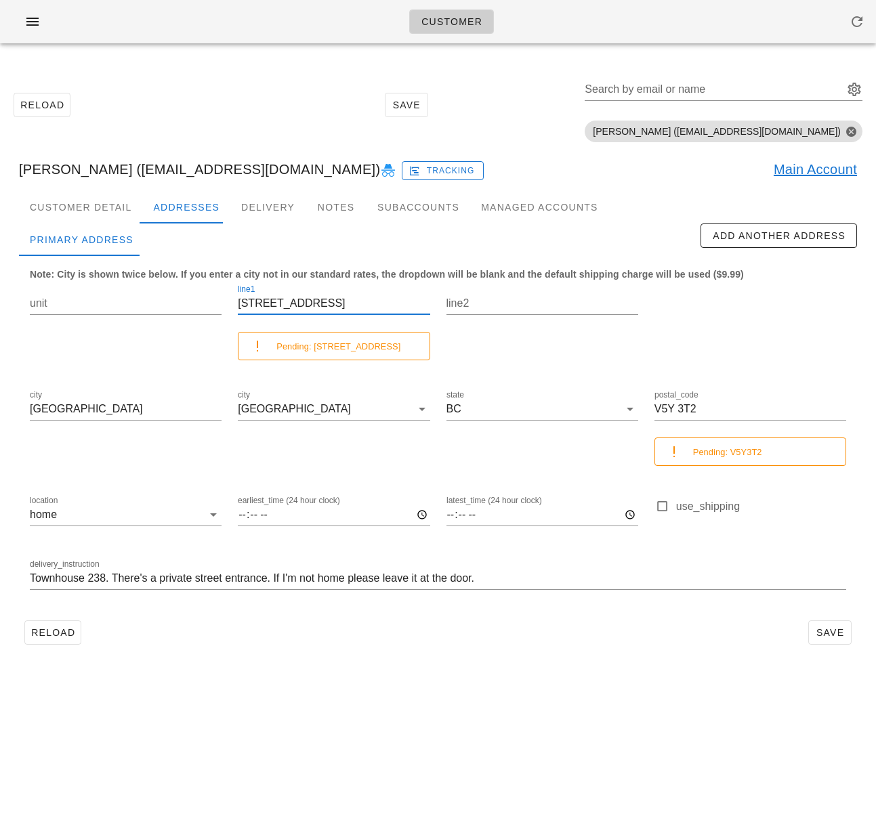
click at [561, 644] on div "Reload Save" at bounding box center [438, 632] width 838 height 35
click at [830, 636] on span "Save" at bounding box center [829, 632] width 31 height 11
click at [134, 672] on div "Customer Reload Save Search by email or name Include deleted accounts Include S…" at bounding box center [438, 407] width 876 height 814
click at [68, 633] on span "Reload" at bounding box center [52, 632] width 45 height 11
drag, startPoint x: 49, startPoint y: 639, endPoint x: 58, endPoint y: 646, distance: 11.1
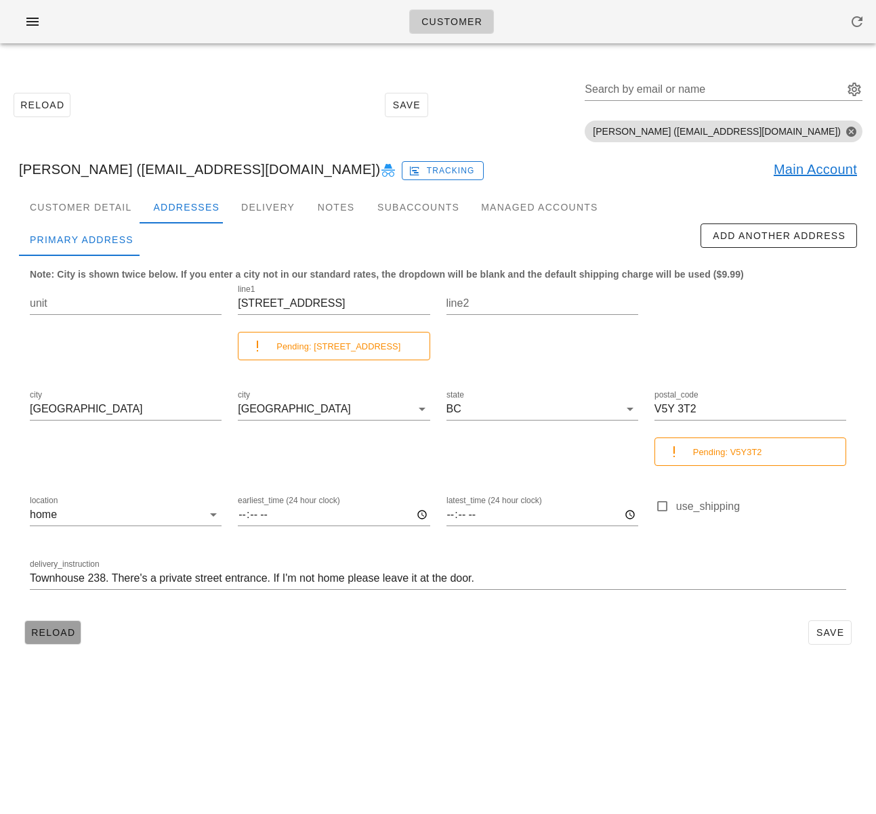
click at [49, 639] on button "Reload" at bounding box center [52, 632] width 57 height 24
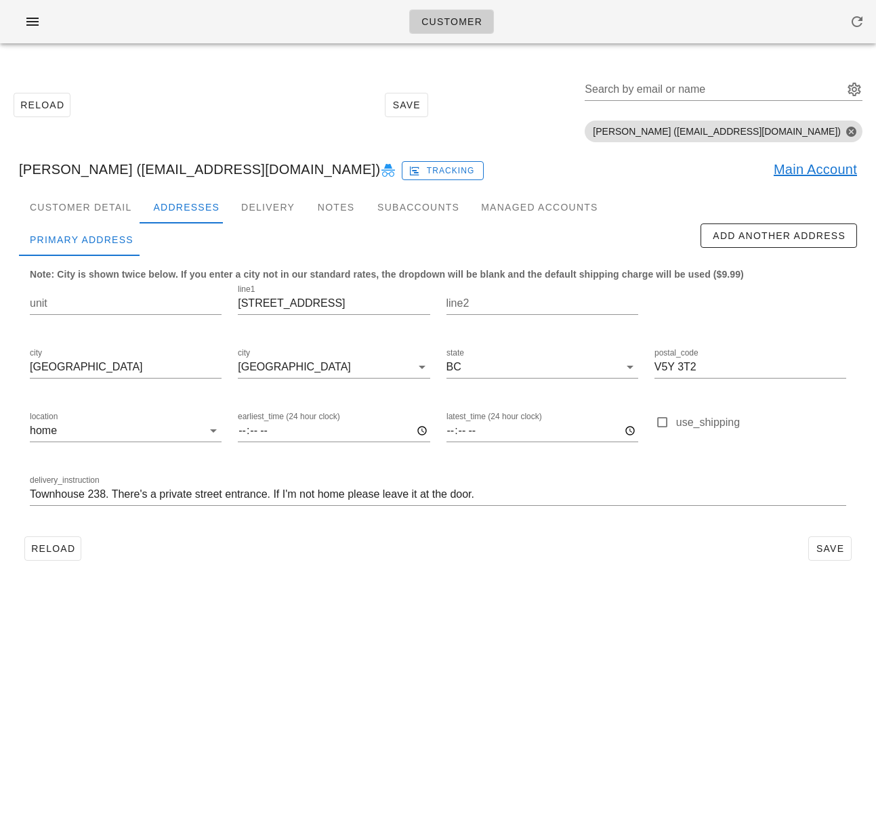
click at [797, 175] on link "Main Account" at bounding box center [814, 169] width 83 height 22
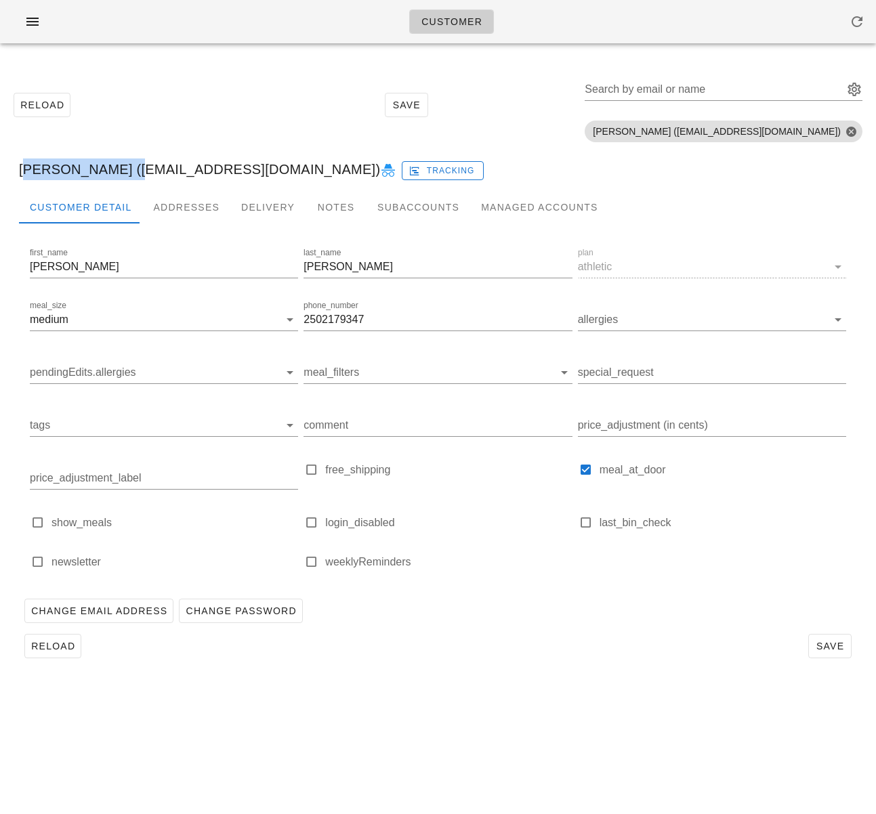
drag, startPoint x: 111, startPoint y: 171, endPoint x: -47, endPoint y: 161, distance: 158.7
click at [0, 161] on html "Customer Reload Save Search by email or name Include deleted accounts Include S…" at bounding box center [438, 407] width 876 height 814
copy div "Nicholas Sitarz"
click at [230, 20] on div "Customer" at bounding box center [438, 21] width 876 height 43
click at [35, 22] on icon "button" at bounding box center [32, 22] width 16 height 16
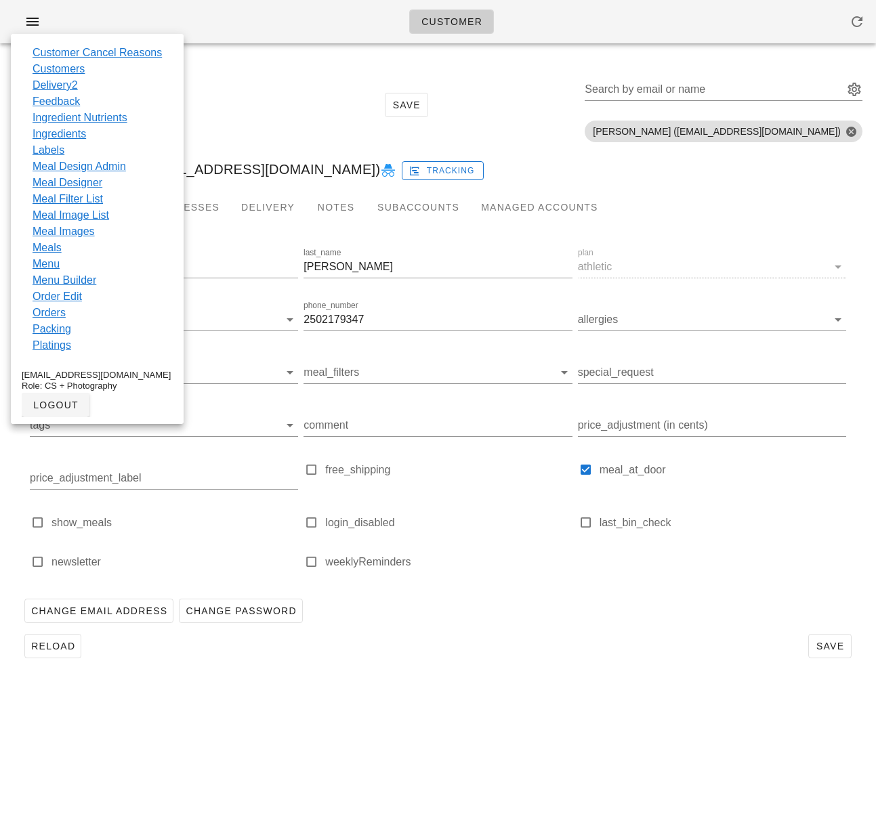
click at [213, 68] on div "Reload Save Search by email or name Include deleted accounts Include Shopify ac…" at bounding box center [437, 104] width 859 height 85
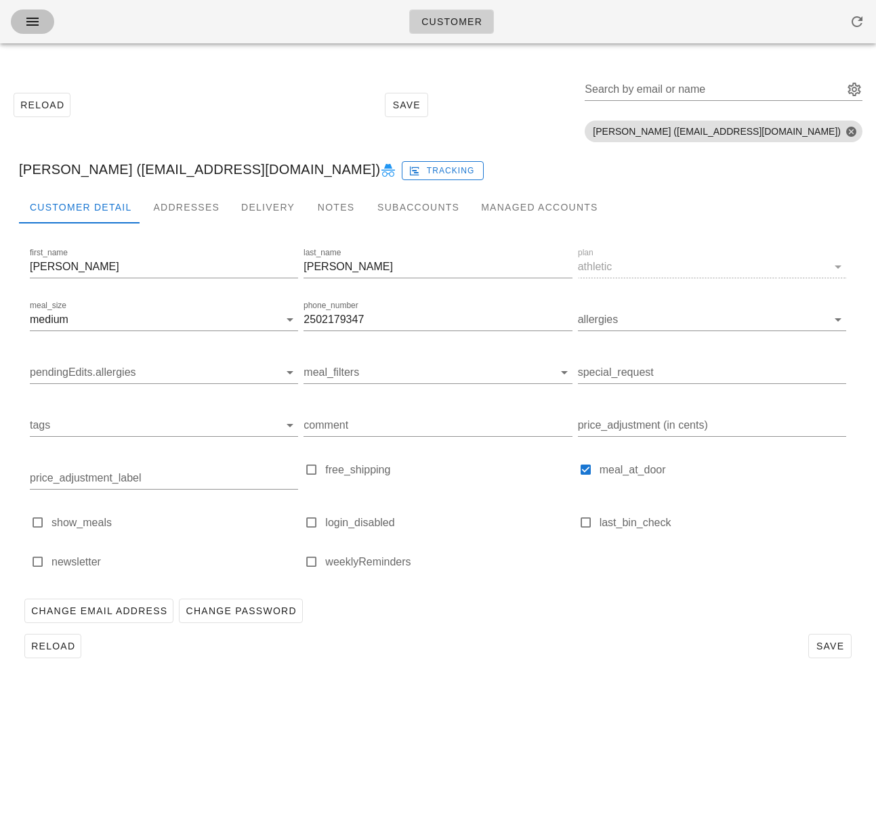
click at [42, 16] on span "button" at bounding box center [33, 22] width 22 height 16
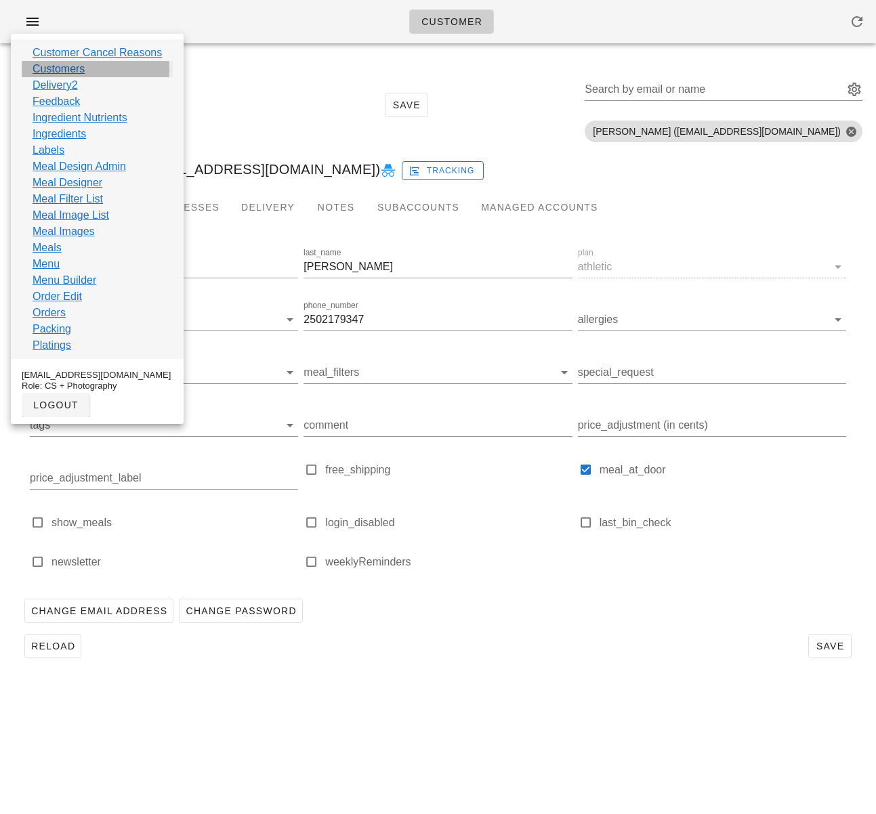
click at [64, 71] on link "Customers" at bounding box center [59, 69] width 52 height 16
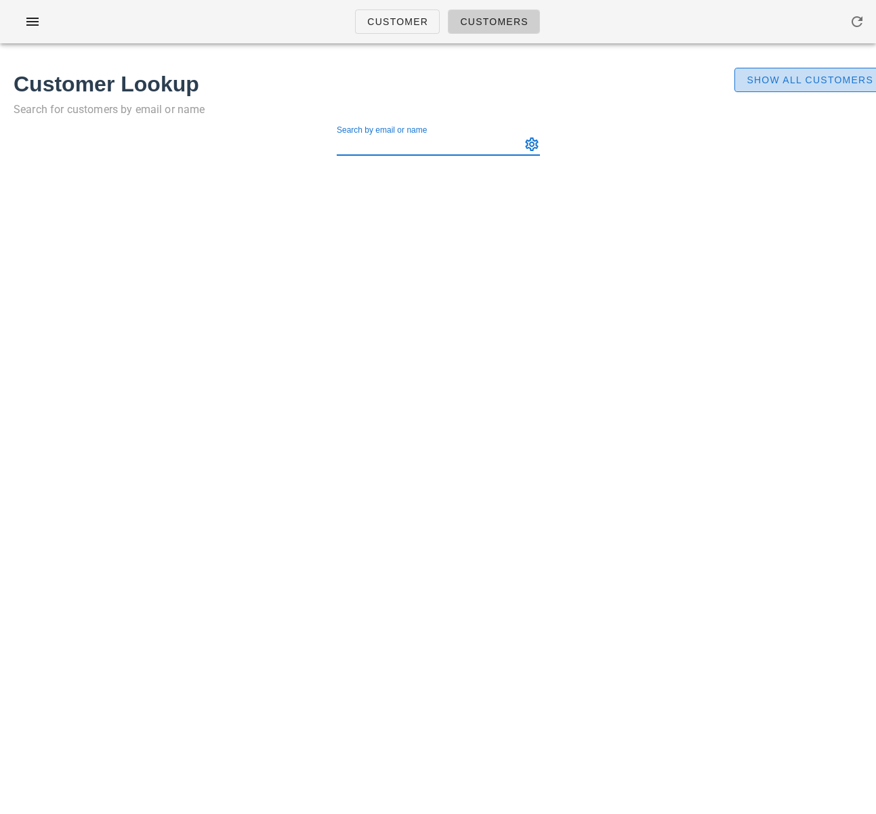
drag, startPoint x: 775, startPoint y: 84, endPoint x: 823, endPoint y: 20, distance: 80.3
click at [775, 83] on span "Show All Customers" at bounding box center [809, 79] width 127 height 11
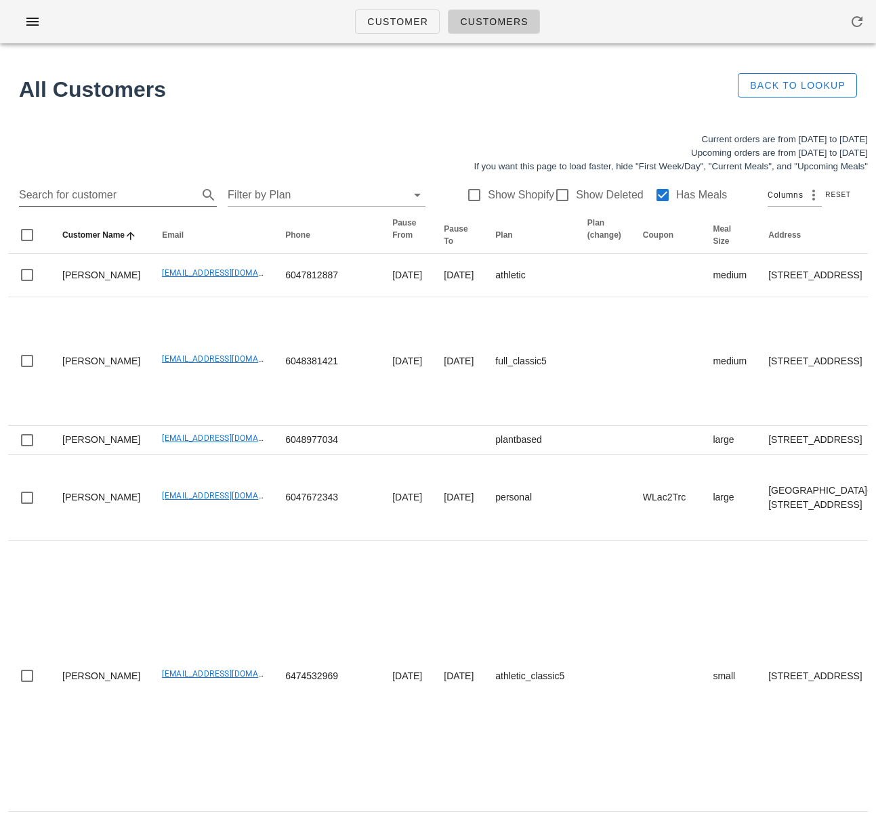
click at [113, 203] on input "Search for customer" at bounding box center [107, 195] width 176 height 22
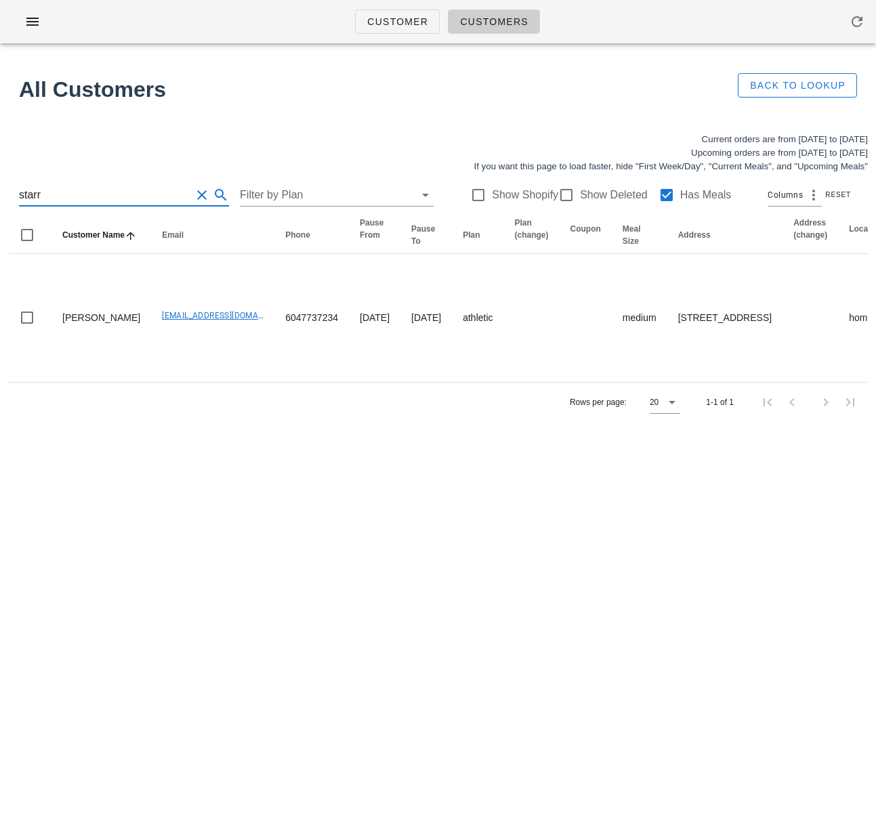
drag, startPoint x: 98, startPoint y: 194, endPoint x: -31, endPoint y: 194, distance: 128.7
click at [0, 194] on html "Customer Customers All Customers Back to Lookup Current orders are from Sunday …" at bounding box center [438, 407] width 876 height 814
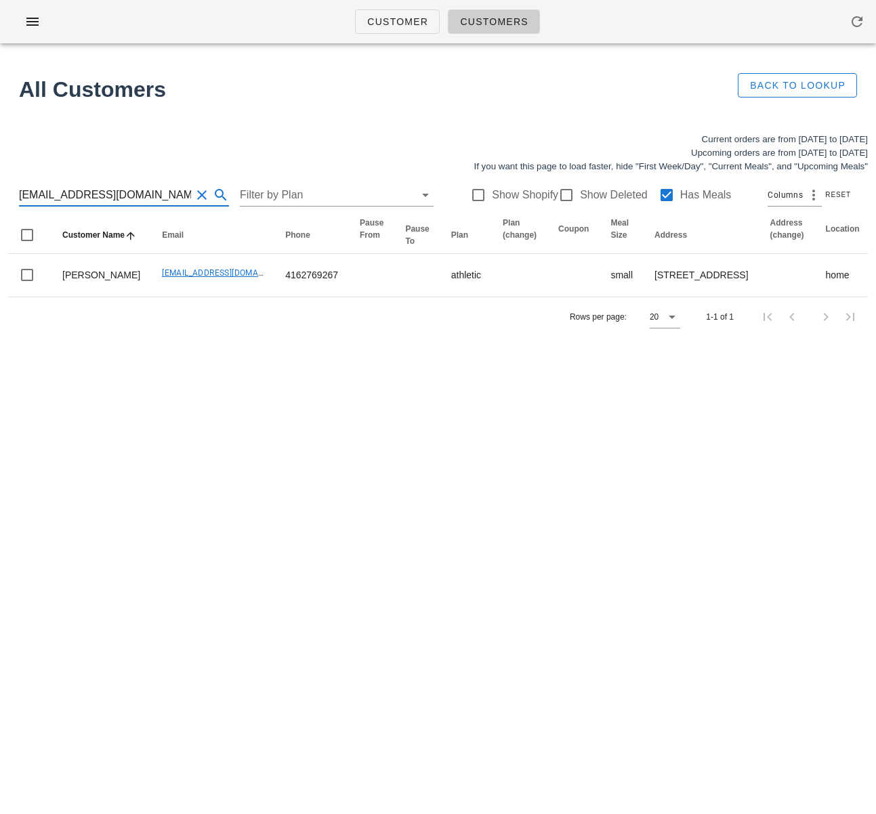
click at [288, 392] on div "Customer Customers All Customers Back to Lookup Current orders are from Sunday …" at bounding box center [438, 407] width 876 height 814
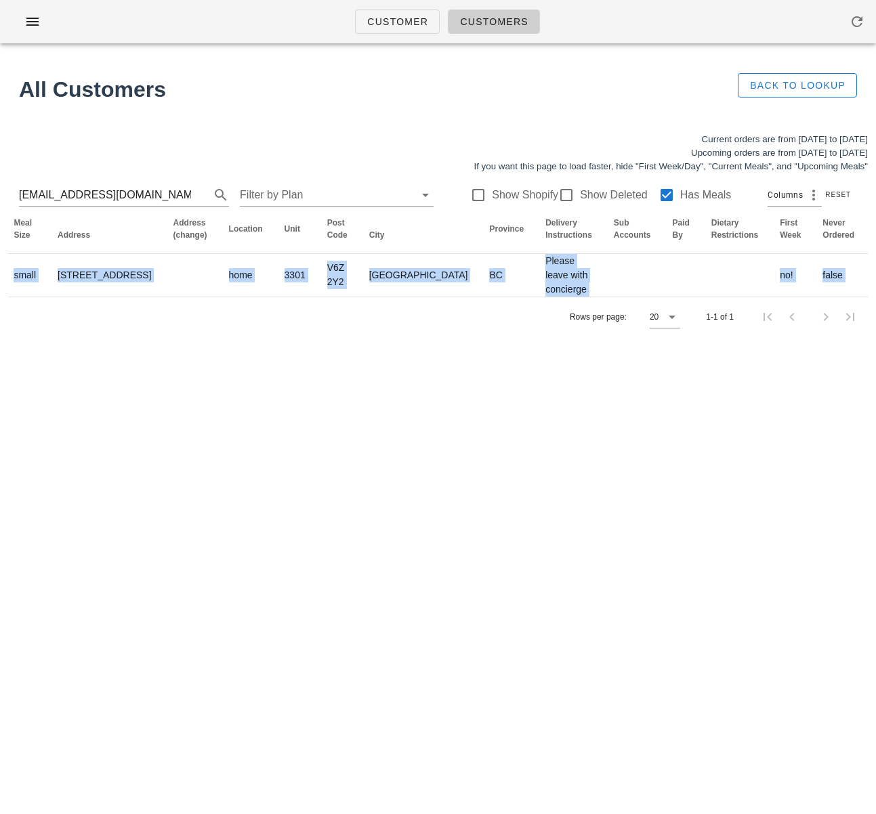
drag, startPoint x: 381, startPoint y: 301, endPoint x: 899, endPoint y: 298, distance: 517.4
click at [875, 298] on html "Customer Customers All Customers Back to Lookup Current orders are from Sunday …" at bounding box center [438, 407] width 876 height 814
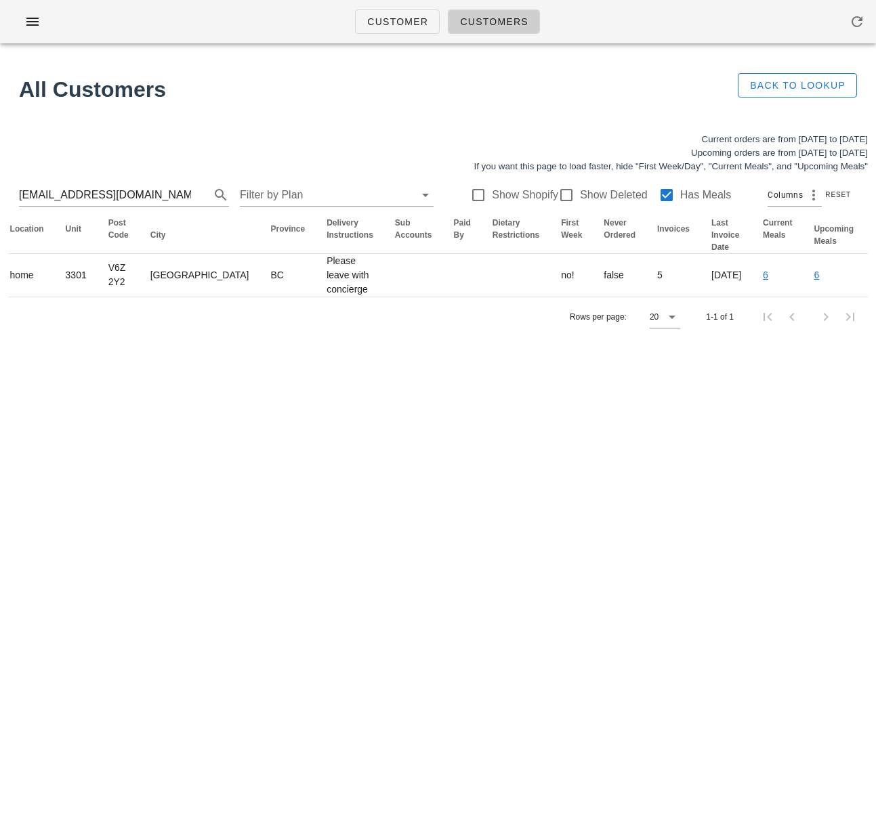
drag, startPoint x: 658, startPoint y: 465, endPoint x: 560, endPoint y: 358, distance: 144.8
click at [658, 454] on div "Customer Customers All Customers Back to Lookup Current orders are from Sunday …" at bounding box center [438, 407] width 876 height 814
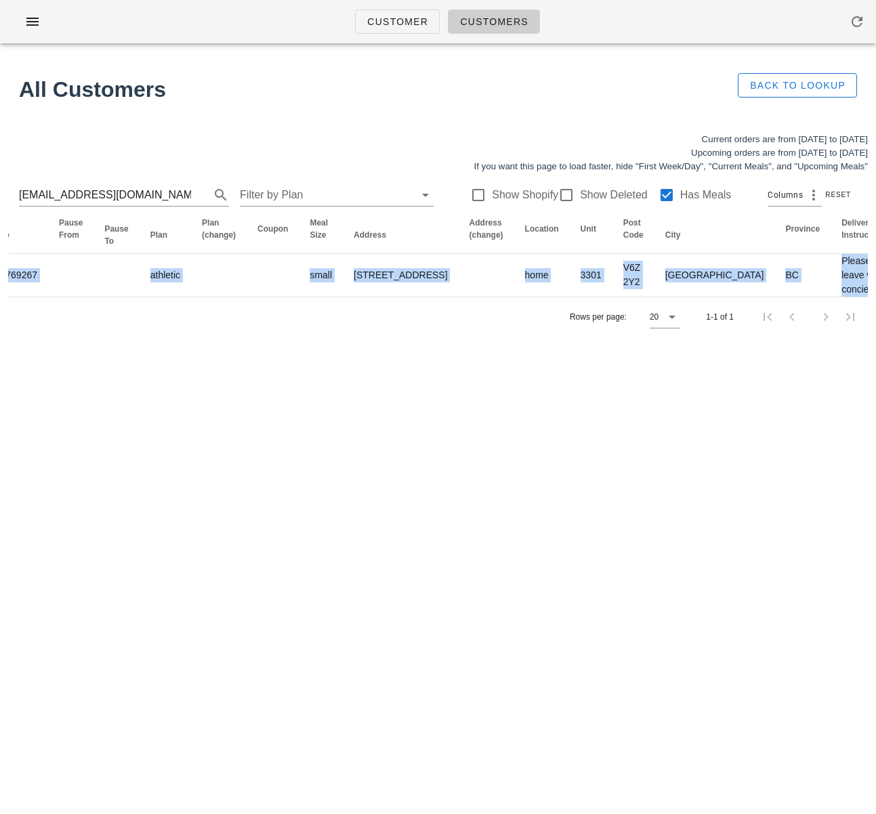
scroll to position [0, 0]
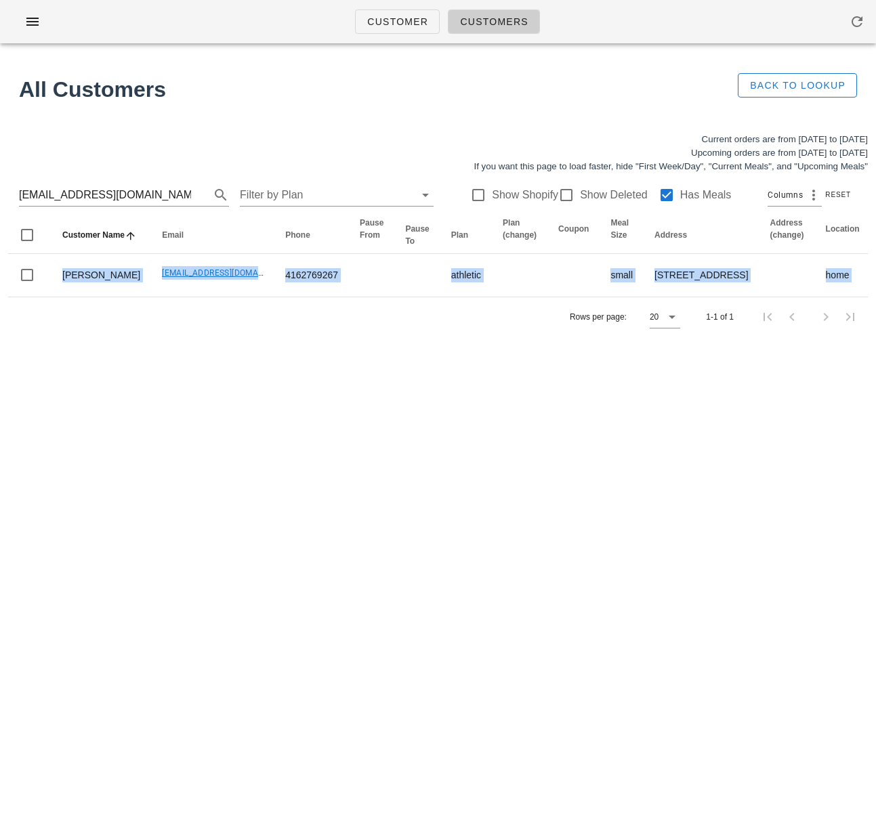
drag, startPoint x: 500, startPoint y: 295, endPoint x: -146, endPoint y: 271, distance: 646.5
click at [0, 271] on html "Customer Customers All Customers Back to Lookup Current orders are from Sunday …" at bounding box center [438, 407] width 876 height 814
click at [207, 337] on div "Rows per page: 20 1-1 of 1" at bounding box center [437, 317] width 859 height 40
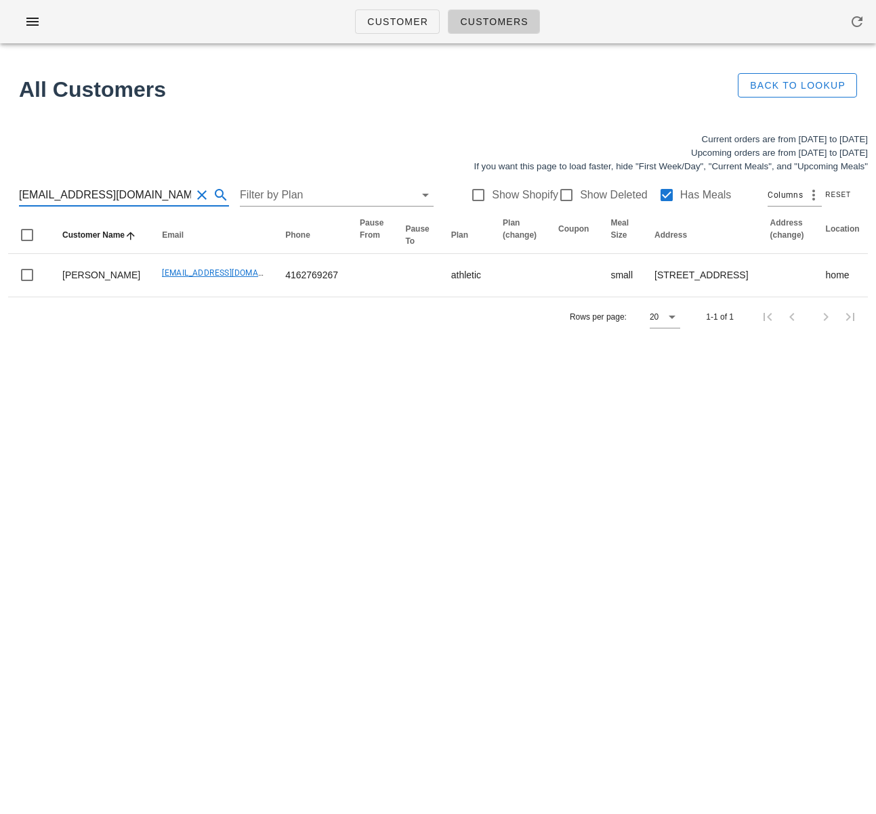
drag, startPoint x: 156, startPoint y: 197, endPoint x: -20, endPoint y: 188, distance: 176.3
click at [0, 188] on html "Customer Customers All Customers Back to Lookup Current orders are from Sunday …" at bounding box center [438, 407] width 876 height 814
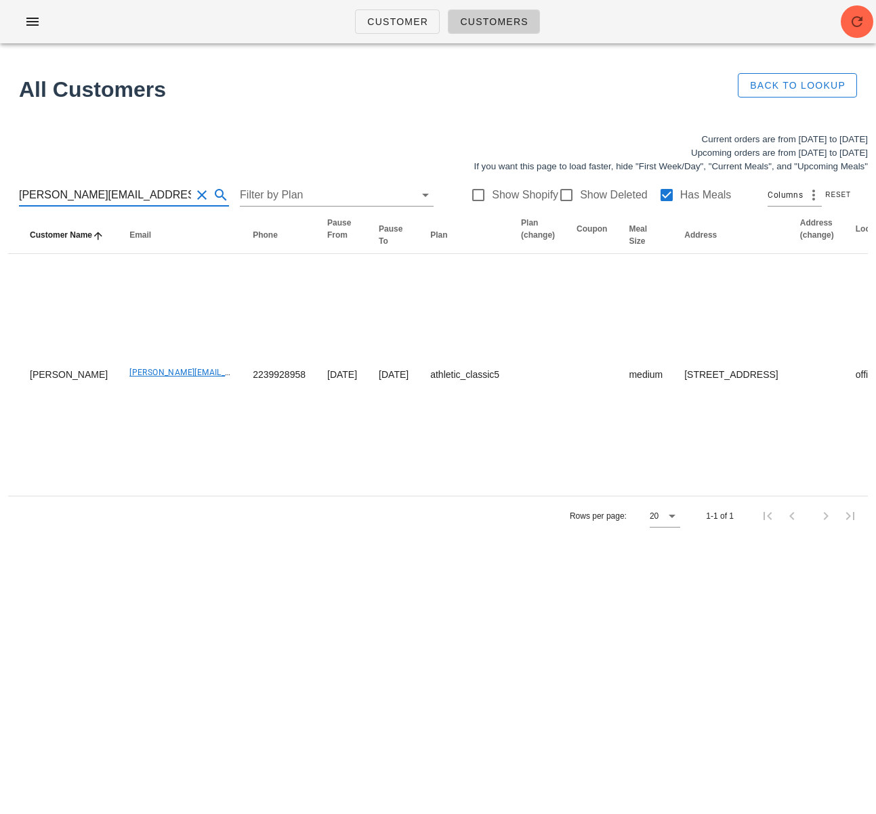
scroll to position [1, 0]
drag, startPoint x: 88, startPoint y: 194, endPoint x: -28, endPoint y: 195, distance: 116.5
click at [0, 195] on html "Customer Customers All Customers Back to Lookup Current orders are from Sunday …" at bounding box center [438, 407] width 876 height 814
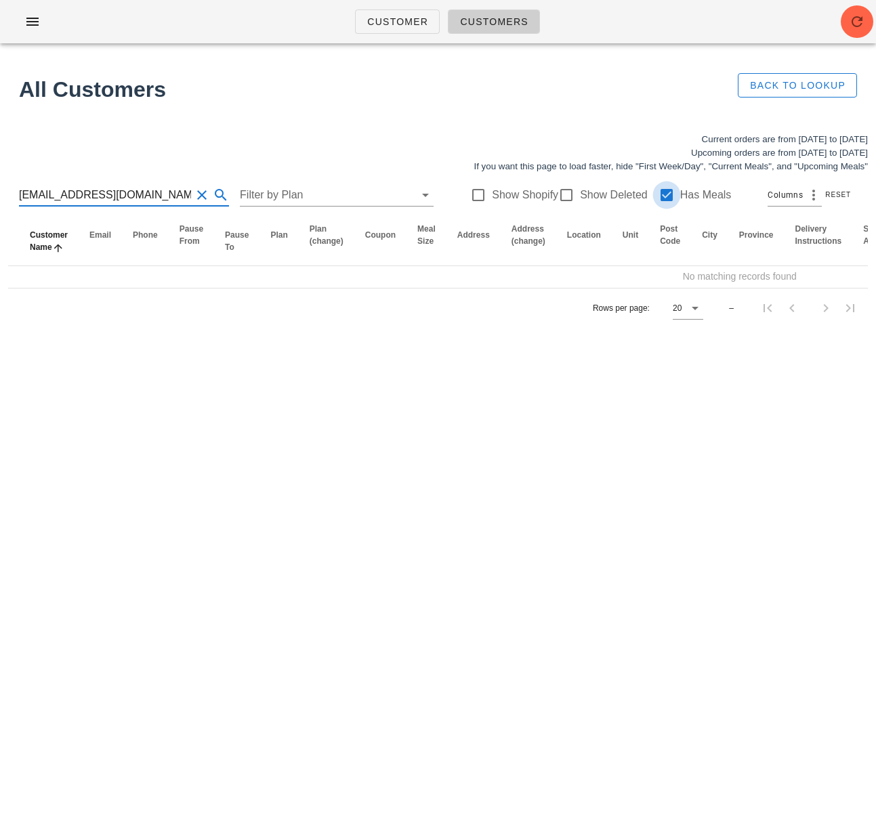
type input "jngailc@gmail.com"
click at [658, 194] on div at bounding box center [666, 195] width 23 height 23
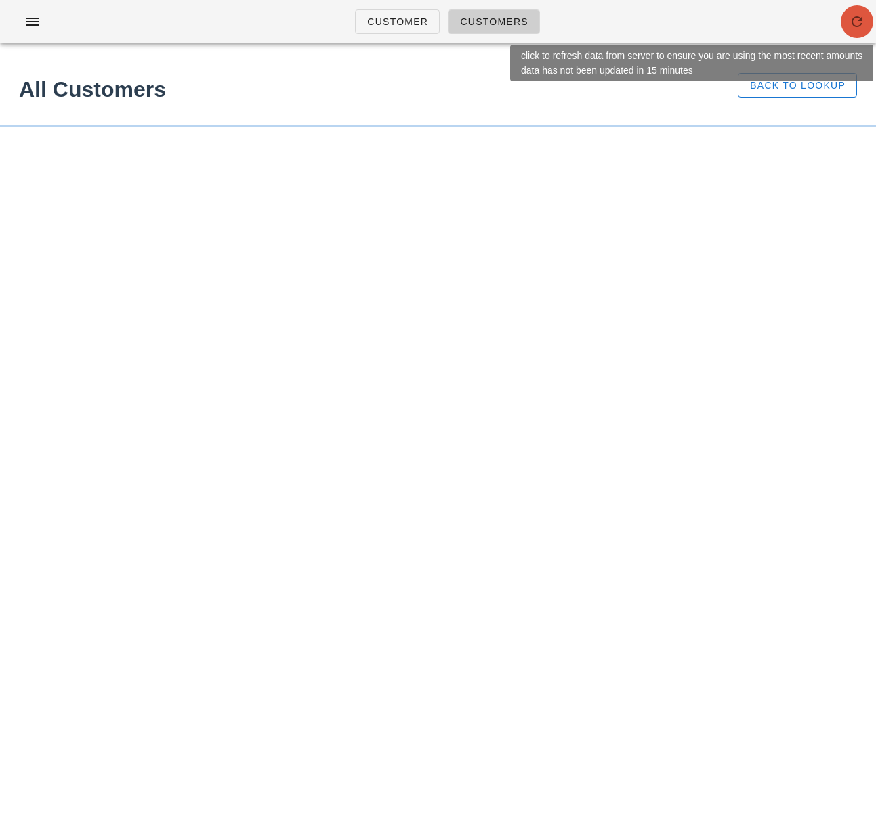
click at [867, 23] on span "button" at bounding box center [856, 22] width 33 height 16
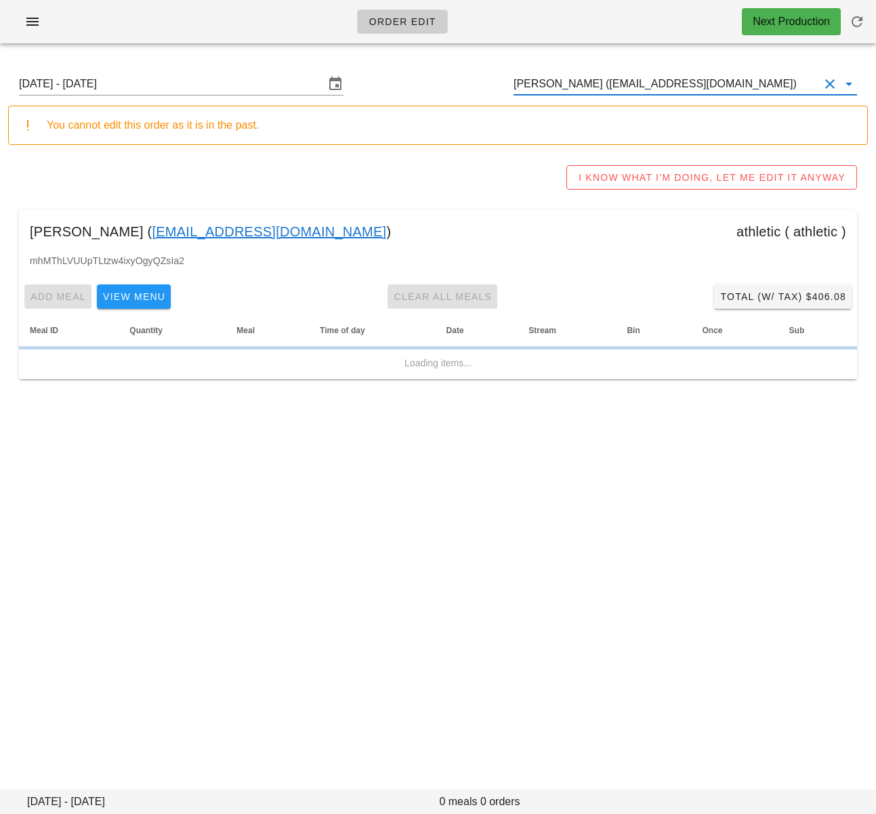
click at [549, 87] on input "[PERSON_NAME] ([EMAIL_ADDRESS][DOMAIN_NAME])" at bounding box center [665, 84] width 305 height 22
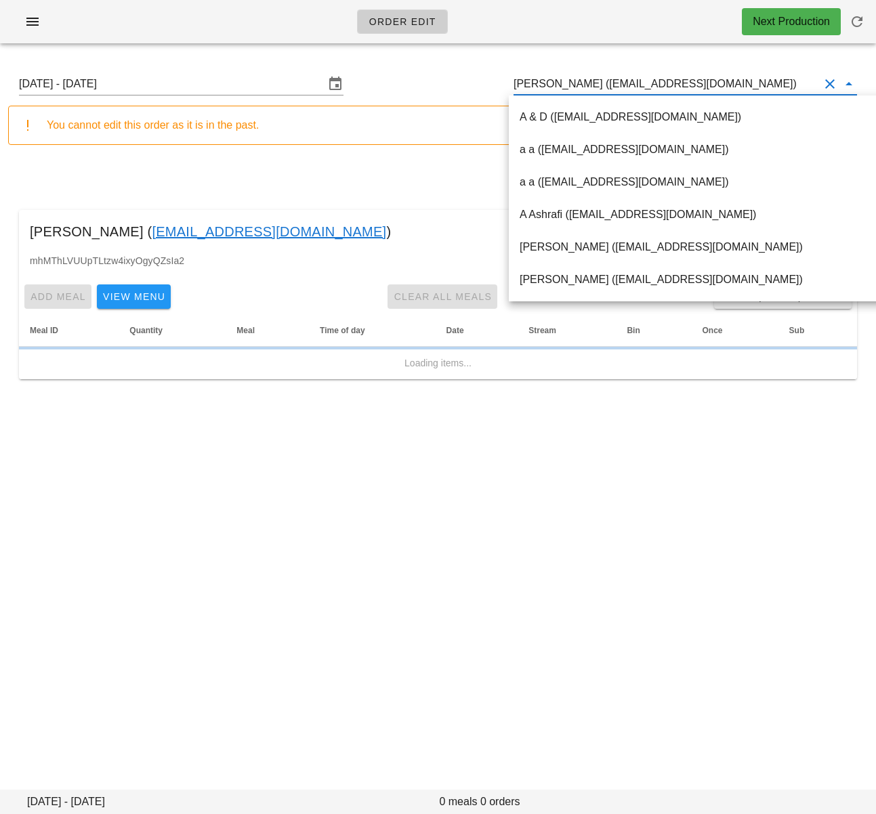
click at [549, 87] on input "[PERSON_NAME] ([EMAIL_ADDRESS][DOMAIN_NAME])" at bounding box center [665, 84] width 305 height 22
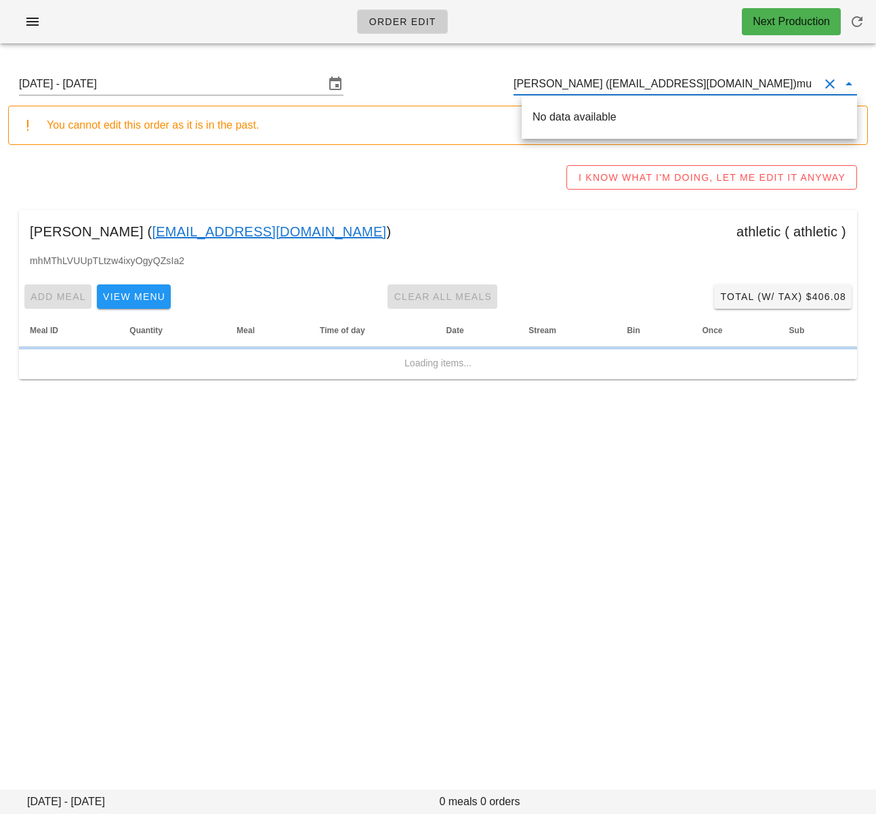
click at [623, 87] on input "[PERSON_NAME] ([EMAIL_ADDRESS][DOMAIN_NAME])mu" at bounding box center [665, 84] width 305 height 22
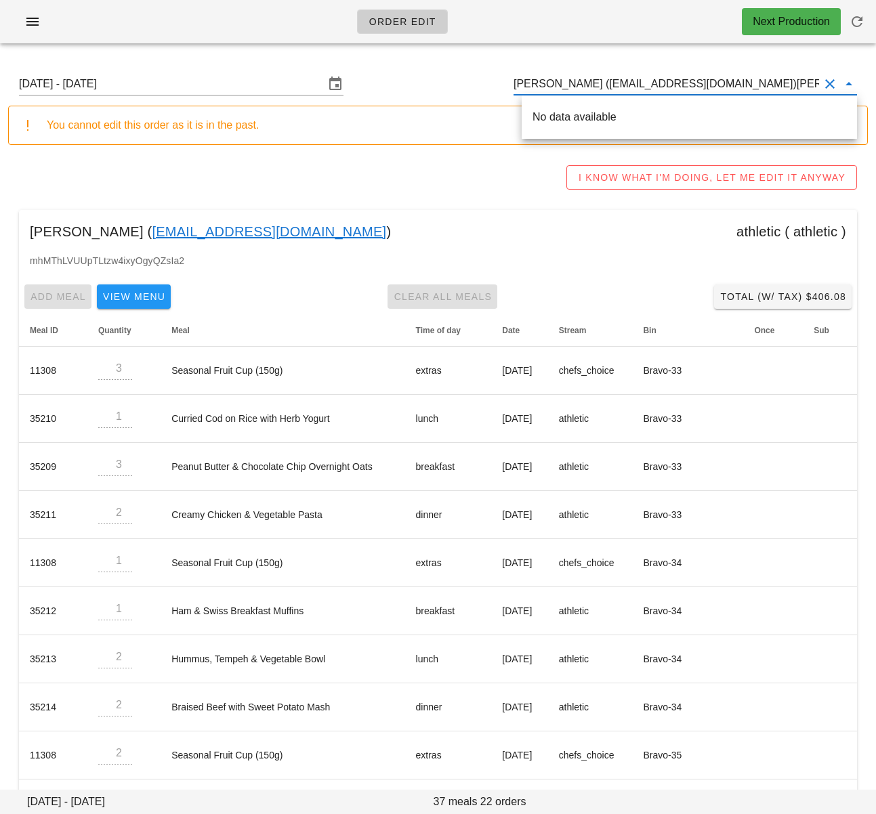
drag, startPoint x: 687, startPoint y: 85, endPoint x: 409, endPoint y: 80, distance: 278.4
click at [409, 80] on div "[DATE] - [DATE] [PERSON_NAME] ([EMAIL_ADDRESS][DOMAIN_NAME])[PERSON_NAME]" at bounding box center [437, 83] width 859 height 43
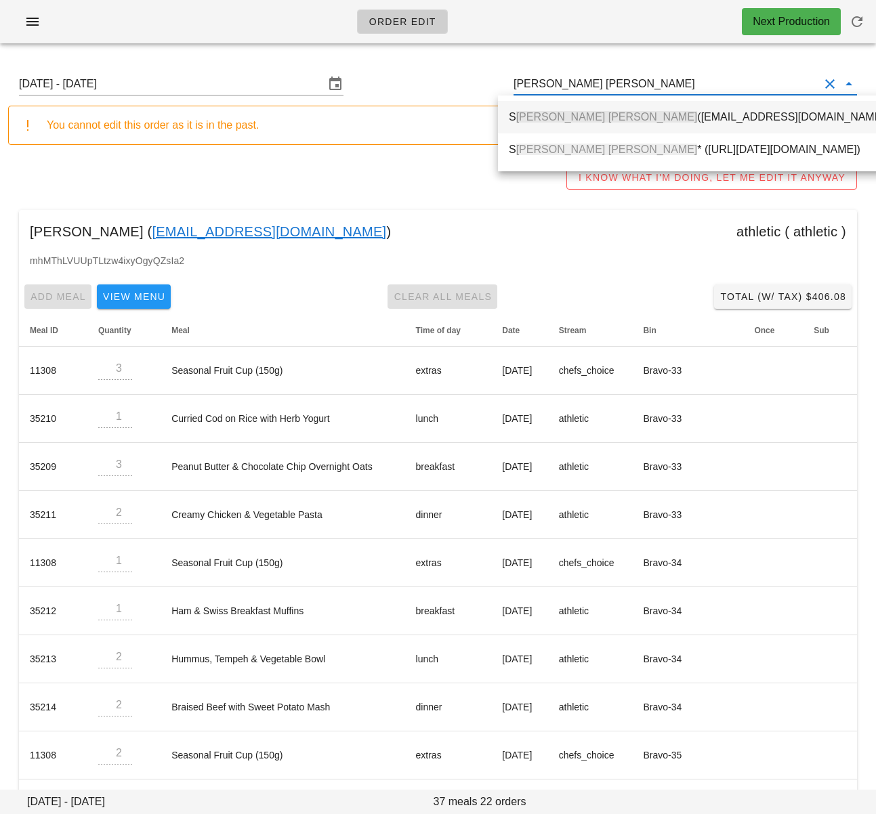
click at [548, 119] on span "[PERSON_NAME] [PERSON_NAME]" at bounding box center [606, 117] width 181 height 12
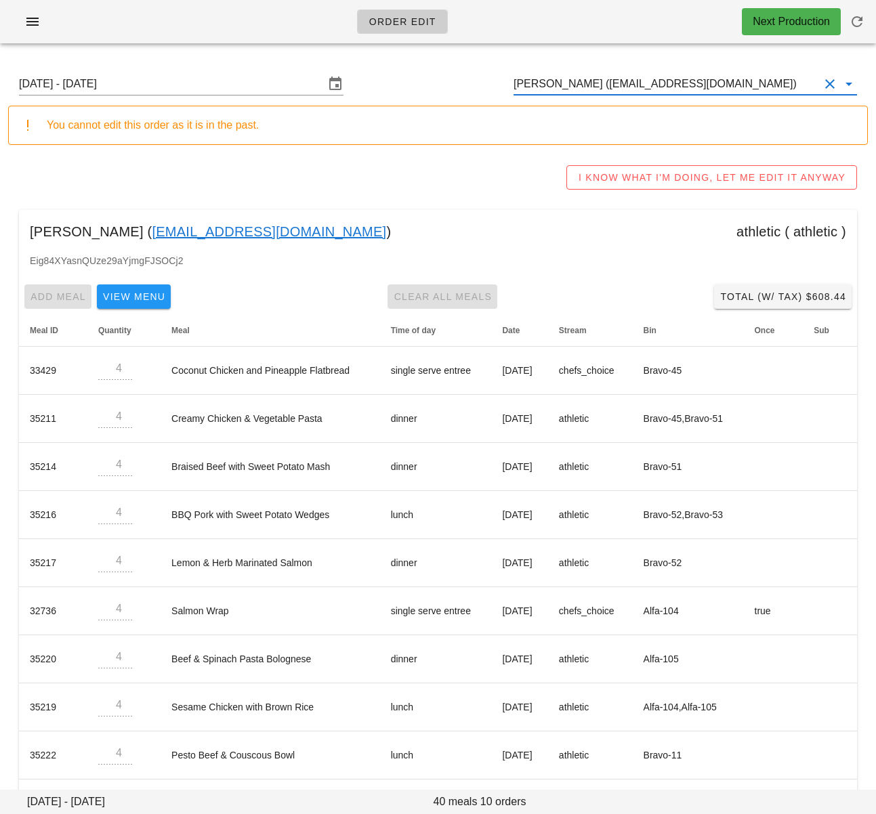
type input "[PERSON_NAME] ([EMAIL_ADDRESS][DOMAIN_NAME])"
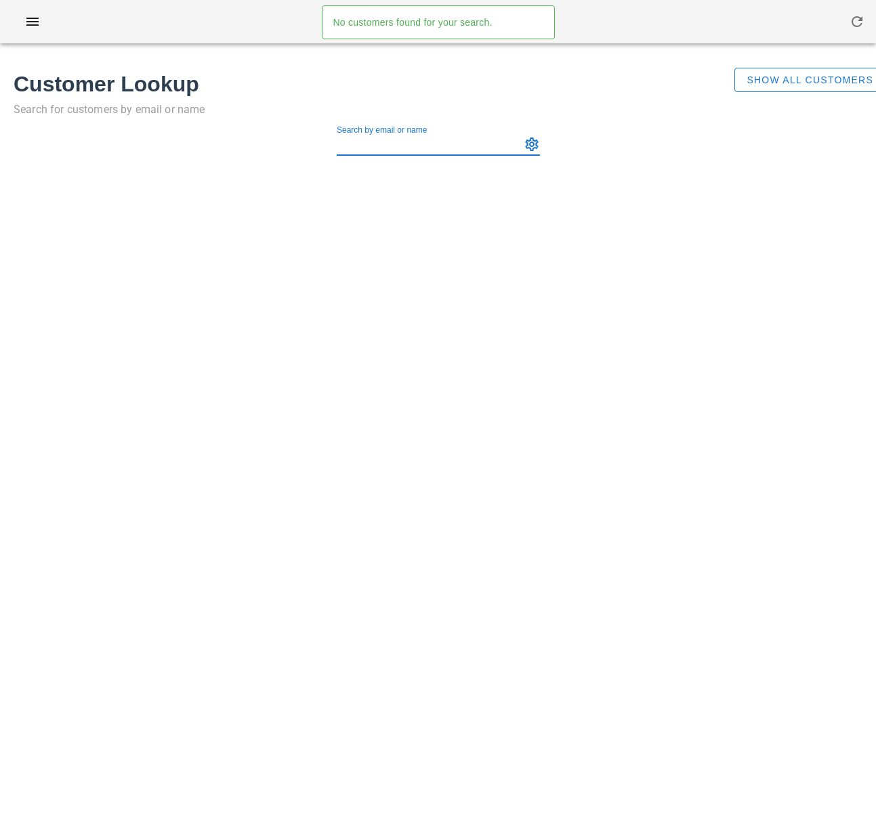
click at [434, 143] on input "Search by email or name" at bounding box center [427, 144] width 181 height 22
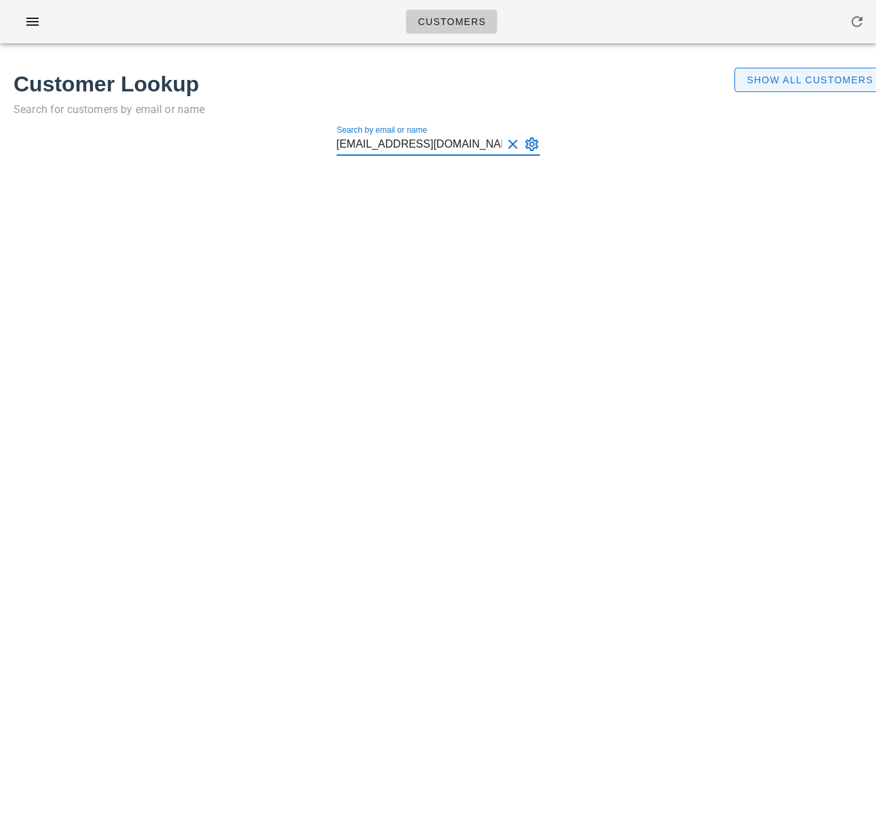
type input "[EMAIL_ADDRESS][DOMAIN_NAME]"
click at [771, 83] on span "Show All Customers" at bounding box center [809, 79] width 127 height 11
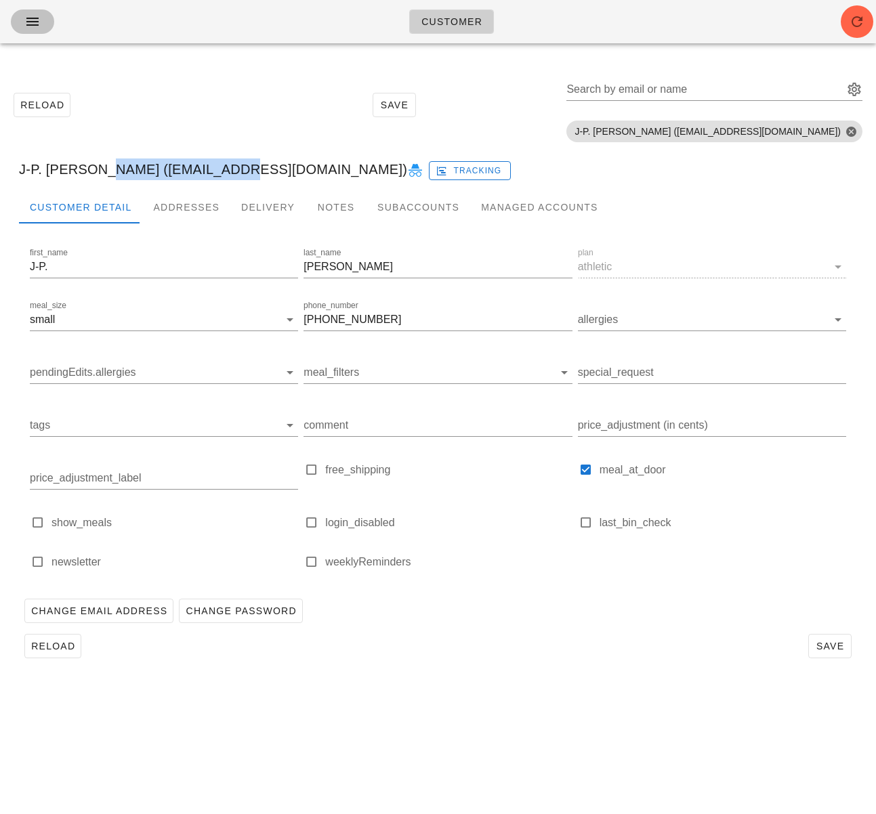
click at [32, 20] on icon "button" at bounding box center [32, 22] width 16 height 16
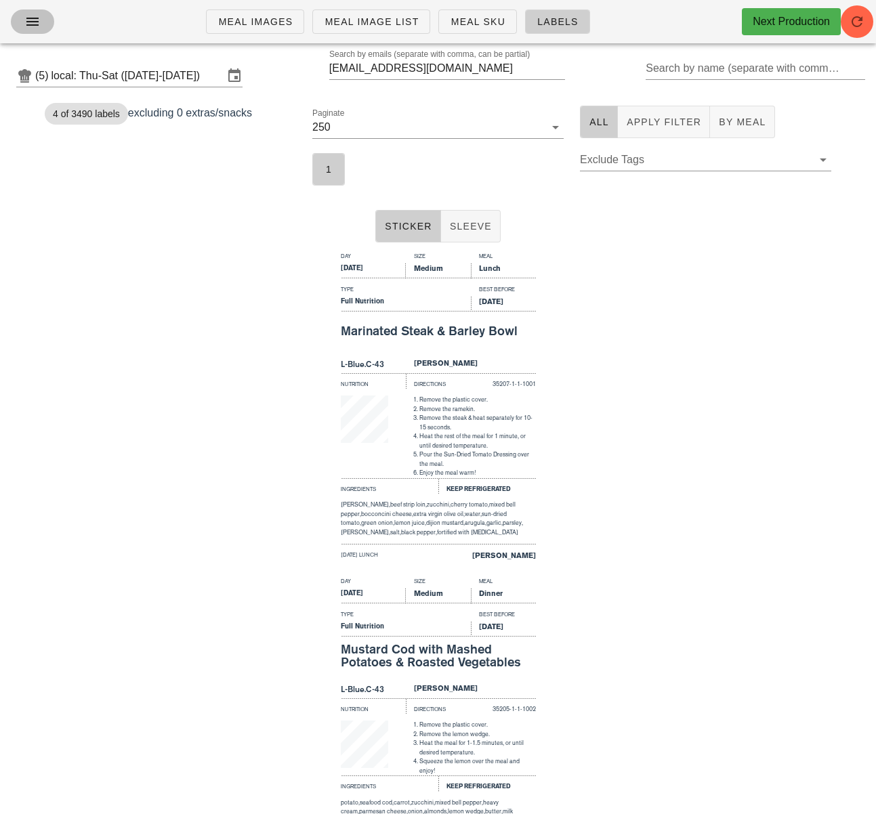
click at [28, 24] on icon "button" at bounding box center [32, 22] width 16 height 16
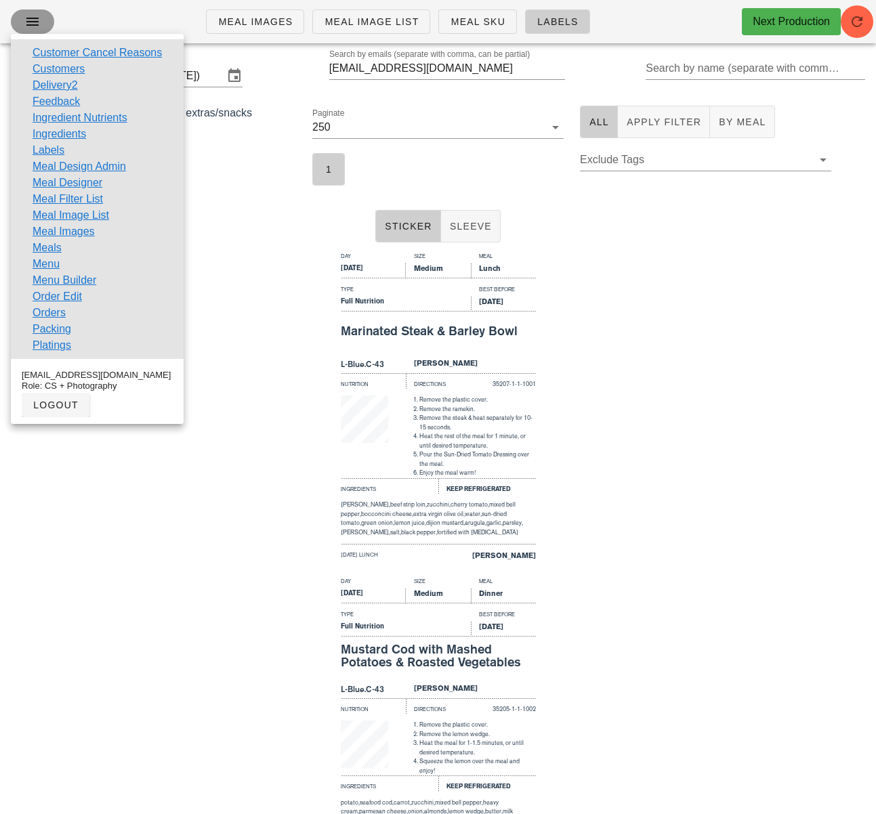
scroll to position [1, 0]
click at [98, 200] on link "Meal Filter List" at bounding box center [68, 199] width 70 height 16
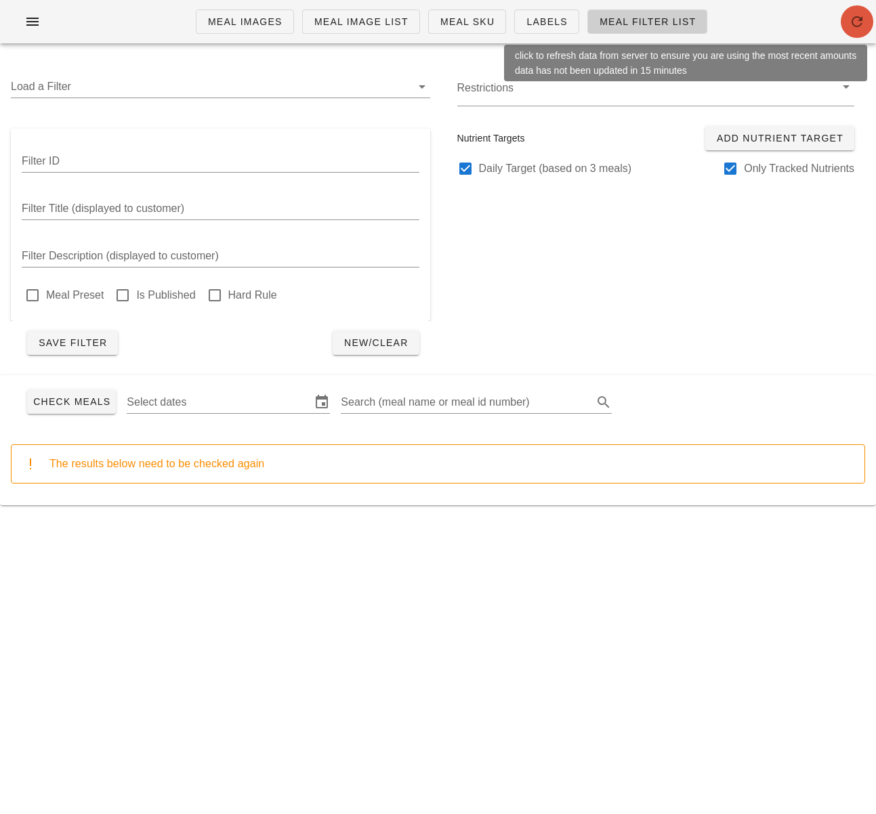
click at [855, 30] on button "button" at bounding box center [856, 21] width 33 height 33
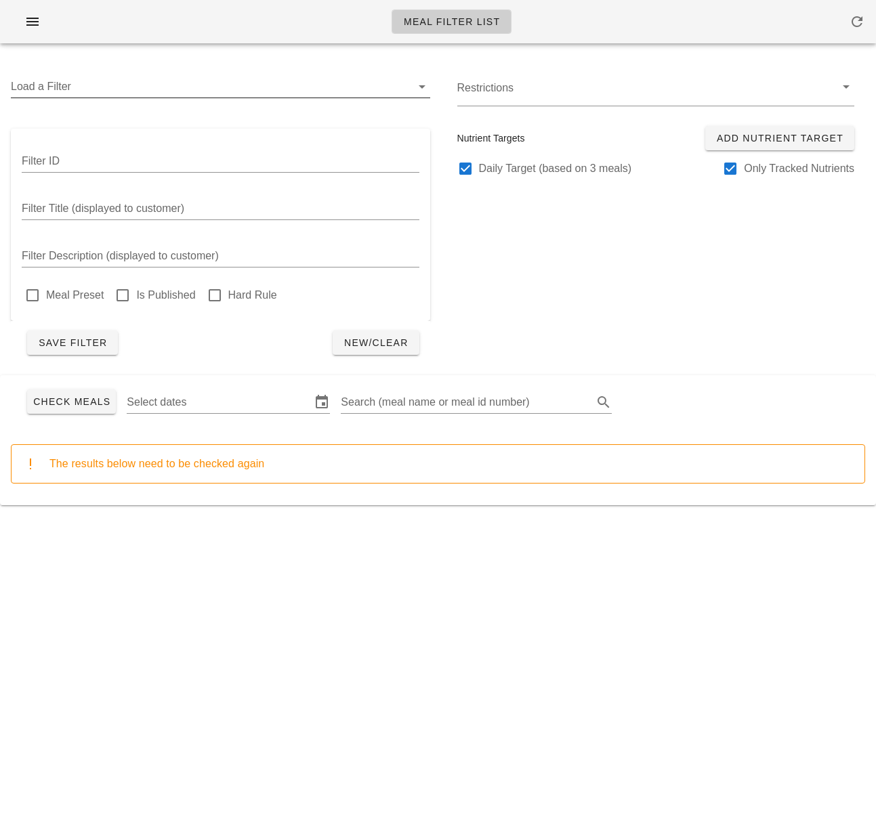
click at [90, 81] on input "Load a Filter" at bounding box center [211, 87] width 400 height 22
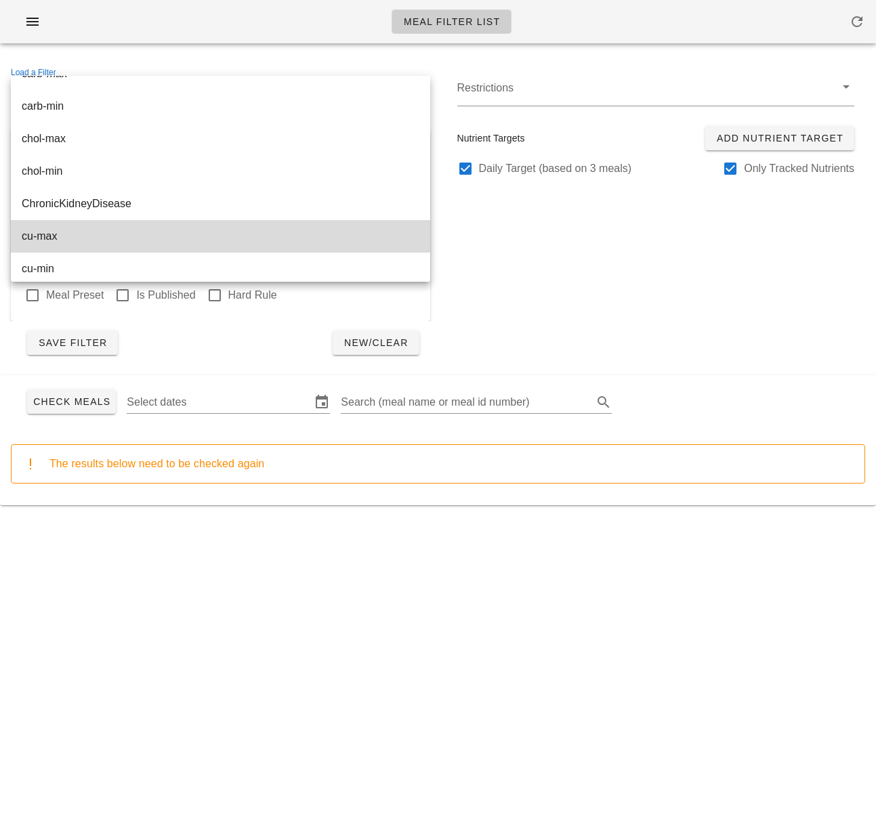
scroll to position [417, 0]
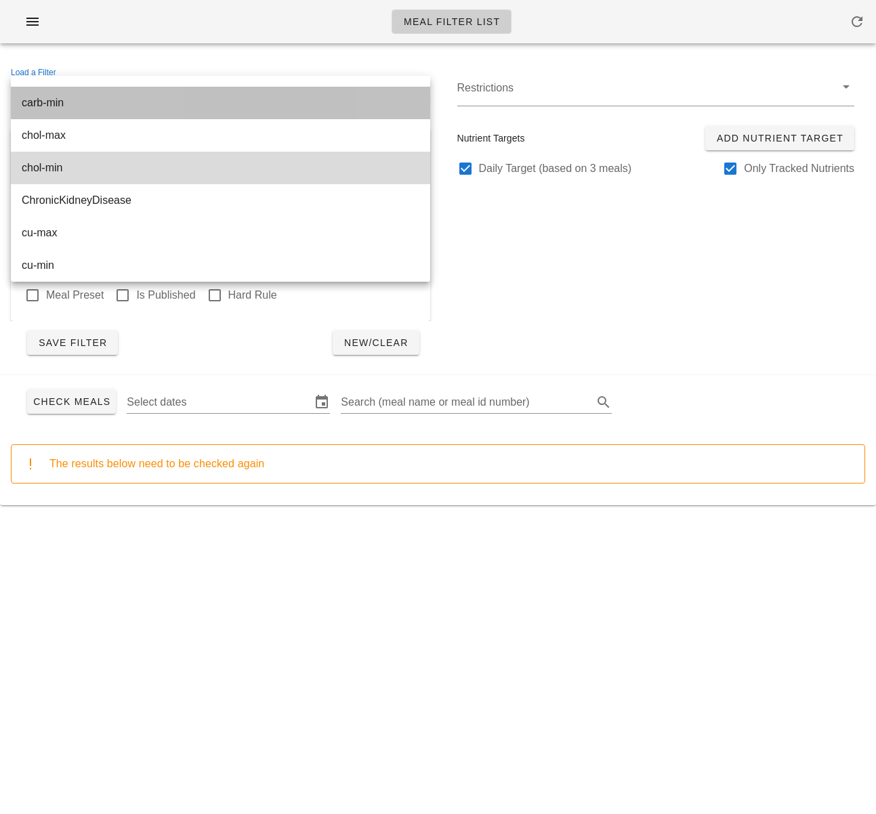
click at [135, 102] on div "carb-min" at bounding box center [221, 102] width 398 height 13
type input "carb-min"
type input "CARBOHYDRATE, TOTAL (BY DIFFERENCE)"
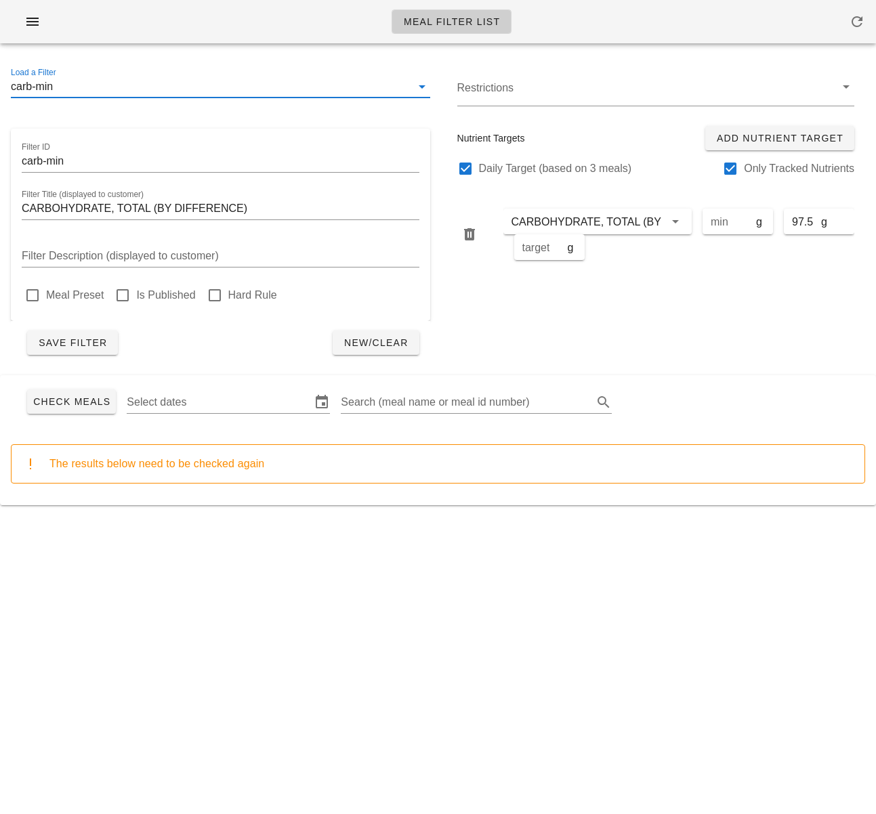
click at [729, 300] on div "Restrictions Nutrient Targets Add Nutrient Target Daily Target (based on 3 meal…" at bounding box center [655, 215] width 435 height 316
click at [100, 171] on input "carb-min" at bounding box center [221, 161] width 398 height 22
click at [101, 87] on input "Load a Filter" at bounding box center [233, 87] width 355 height 22
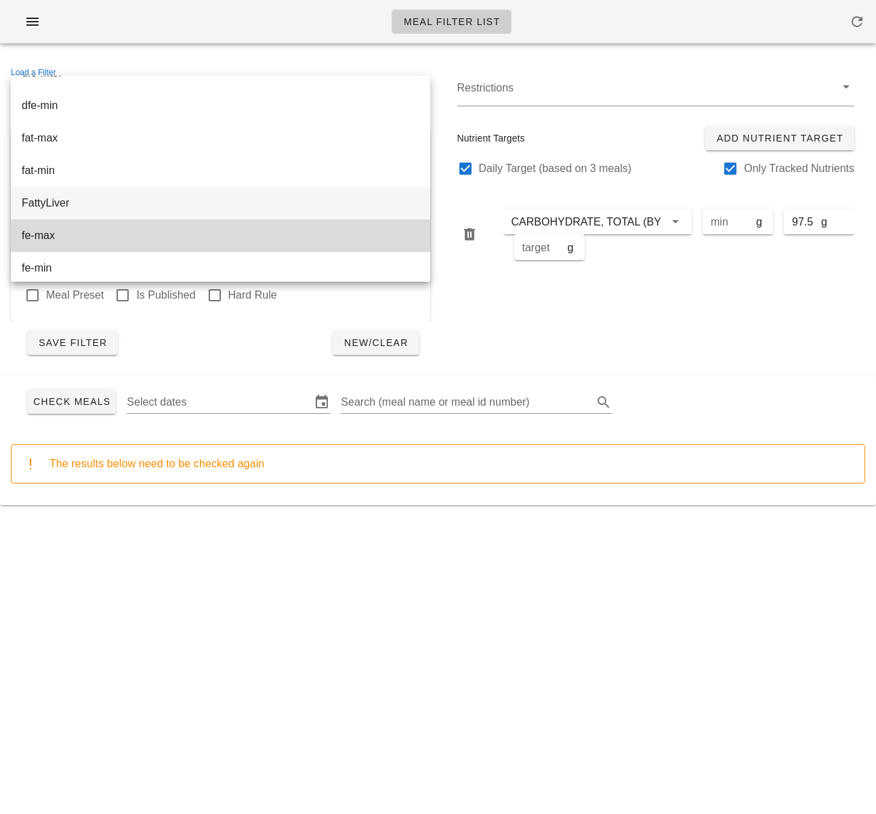
scroll to position [710, 0]
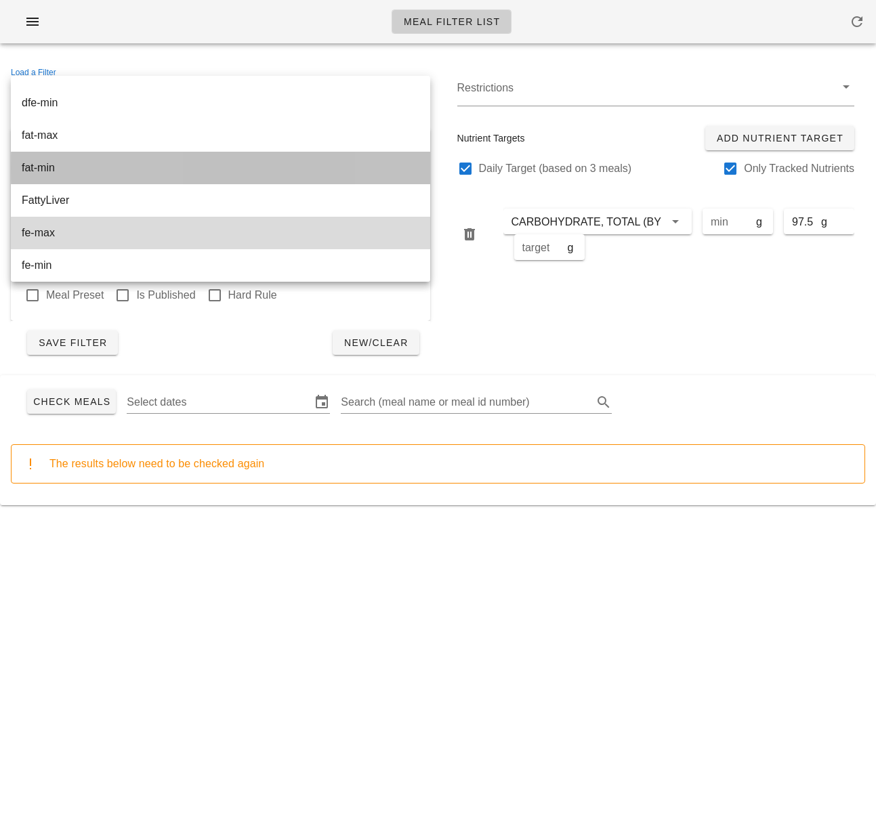
click at [171, 167] on div "fat-min" at bounding box center [221, 167] width 398 height 13
type input "fat-min"
type input "FAT (TOTAL LIPIDS)"
type input "67.5"
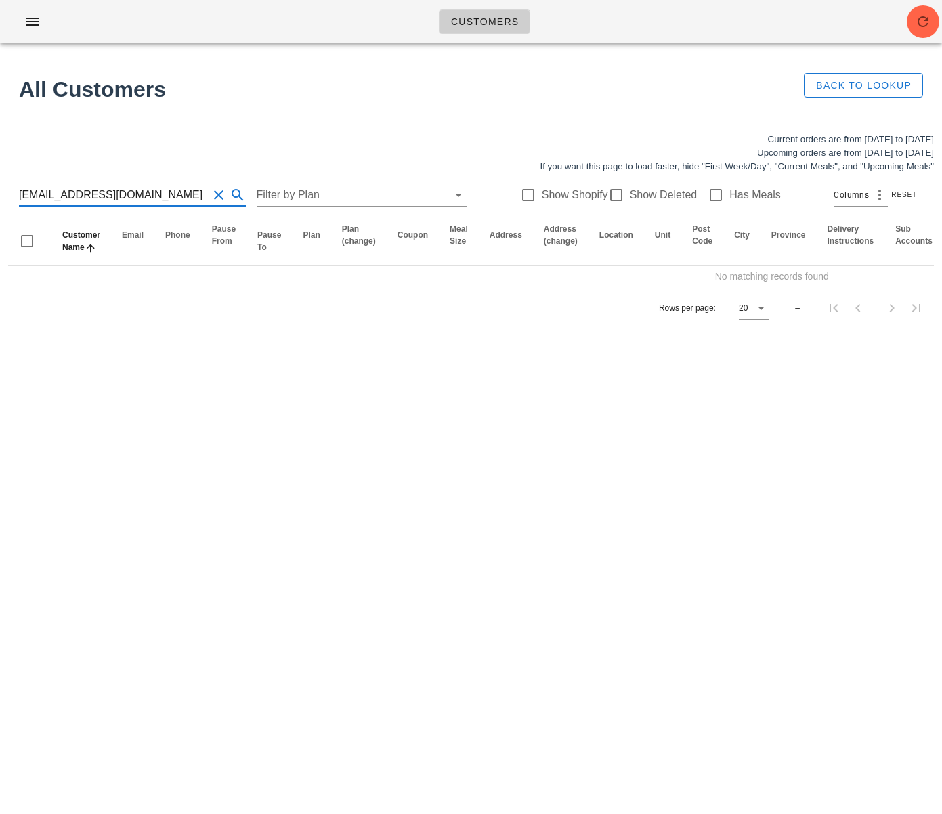
drag, startPoint x: 14, startPoint y: 190, endPoint x: -45, endPoint y: 186, distance: 59.0
click at [0, 186] on html "Customers No customers found for your search. All Customers Back to Lookup Curr…" at bounding box center [471, 407] width 942 height 814
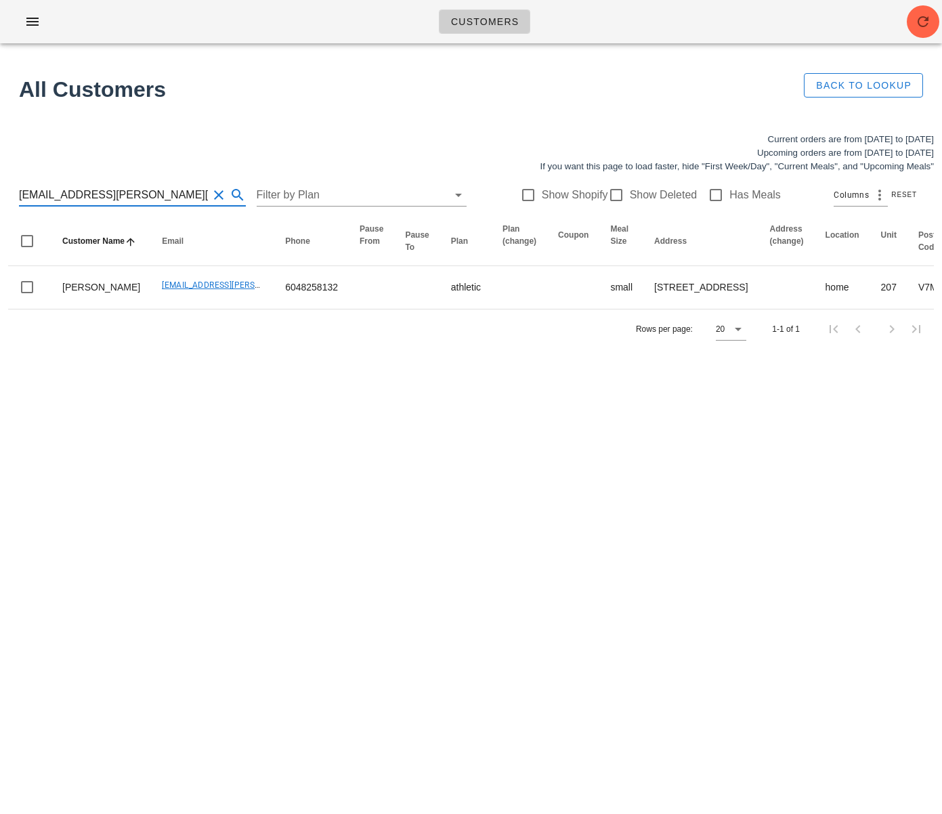
scroll to position [1, 0]
drag, startPoint x: 142, startPoint y: 196, endPoint x: 211, endPoint y: 345, distance: 163.9
click at [0, 200] on html "Customers No customers found for your search. All Customers Back to Lookup Curr…" at bounding box center [471, 407] width 942 height 814
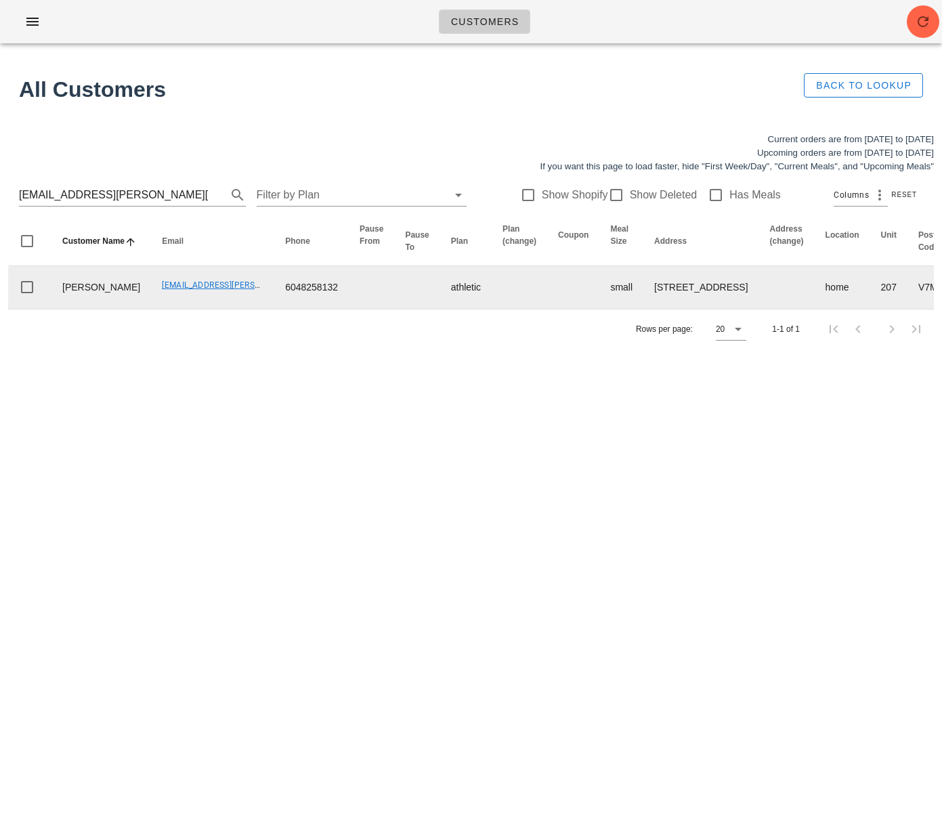
drag, startPoint x: 341, startPoint y: 434, endPoint x: 379, endPoint y: 310, distance: 129.6
click at [341, 432] on div "Customers No customers found for your search. All Customers Back to Lookup Curr…" at bounding box center [471, 407] width 942 height 814
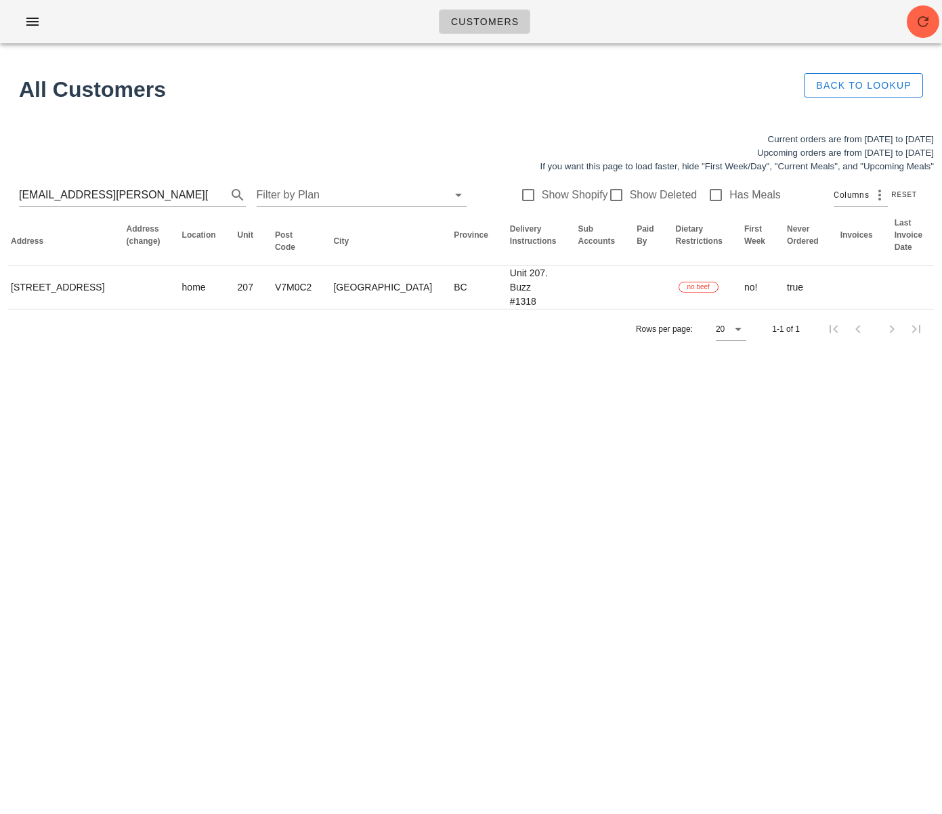
drag, startPoint x: 364, startPoint y: 300, endPoint x: 958, endPoint y: 292, distance: 594.6
click at [941, 292] on html "Customers No customers found for your search. All Customers Back to Lookup Curr…" at bounding box center [471, 407] width 942 height 814
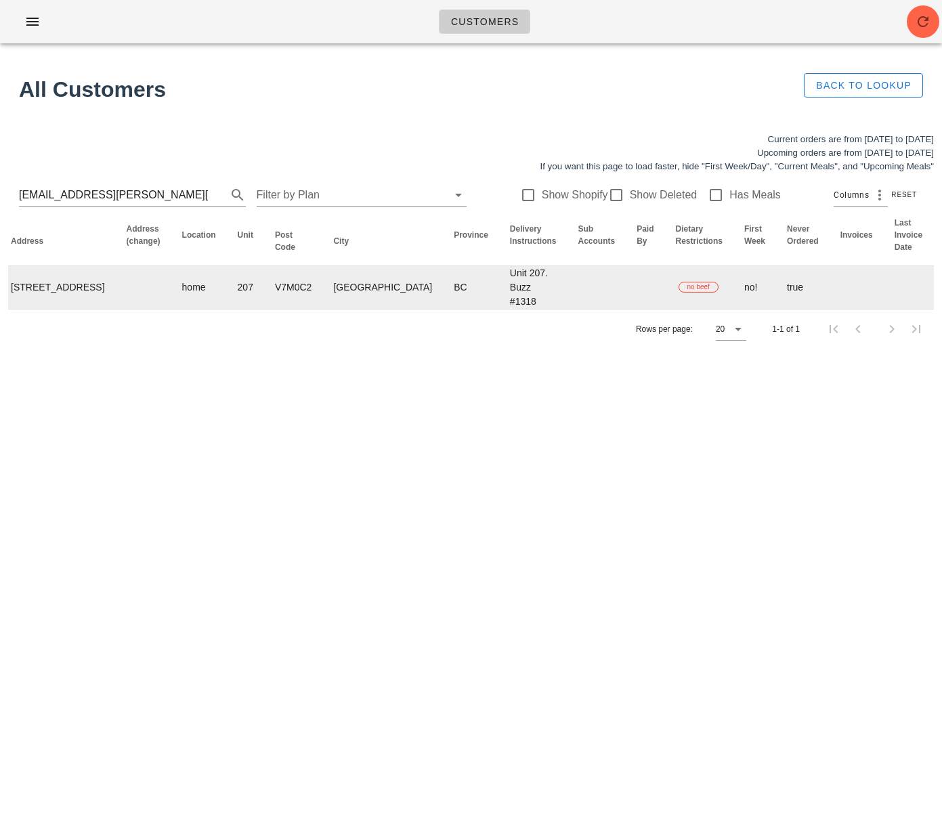
scroll to position [0, 760]
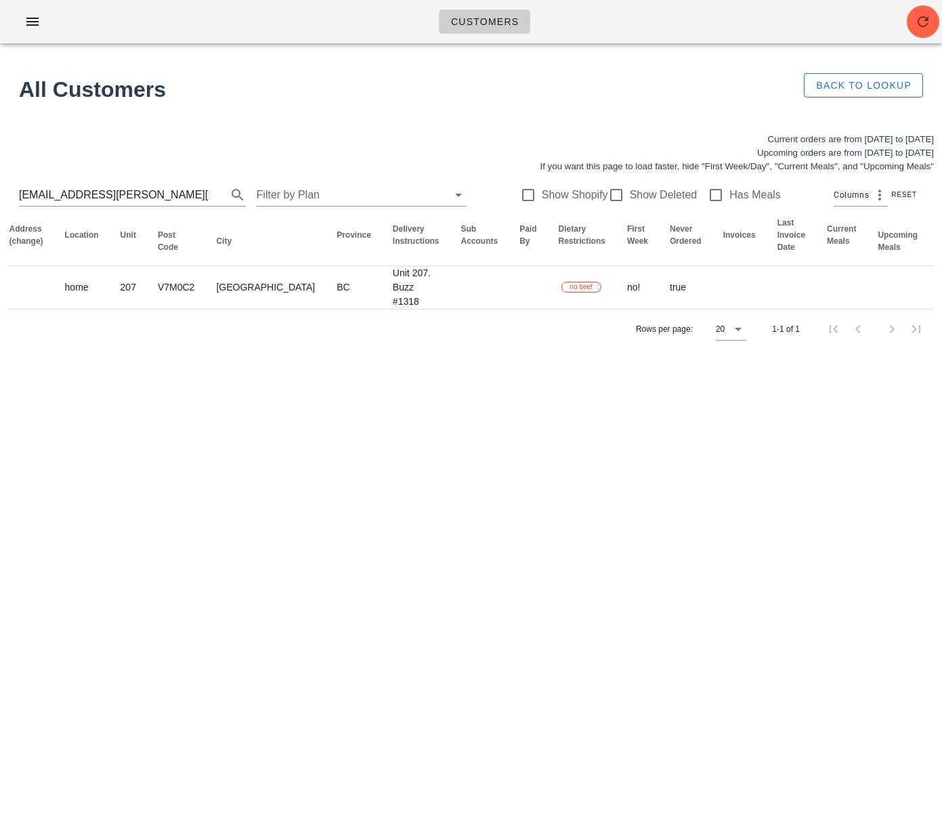
drag, startPoint x: 347, startPoint y: 393, endPoint x: 590, endPoint y: 116, distance: 368.5
click at [347, 392] on div "Customers No customers found for your search. All Customers Back to Lookup Curr…" at bounding box center [471, 407] width 942 height 814
click at [140, 199] on input "jennica.flodin@gmail.com" at bounding box center [113, 195] width 189 height 22
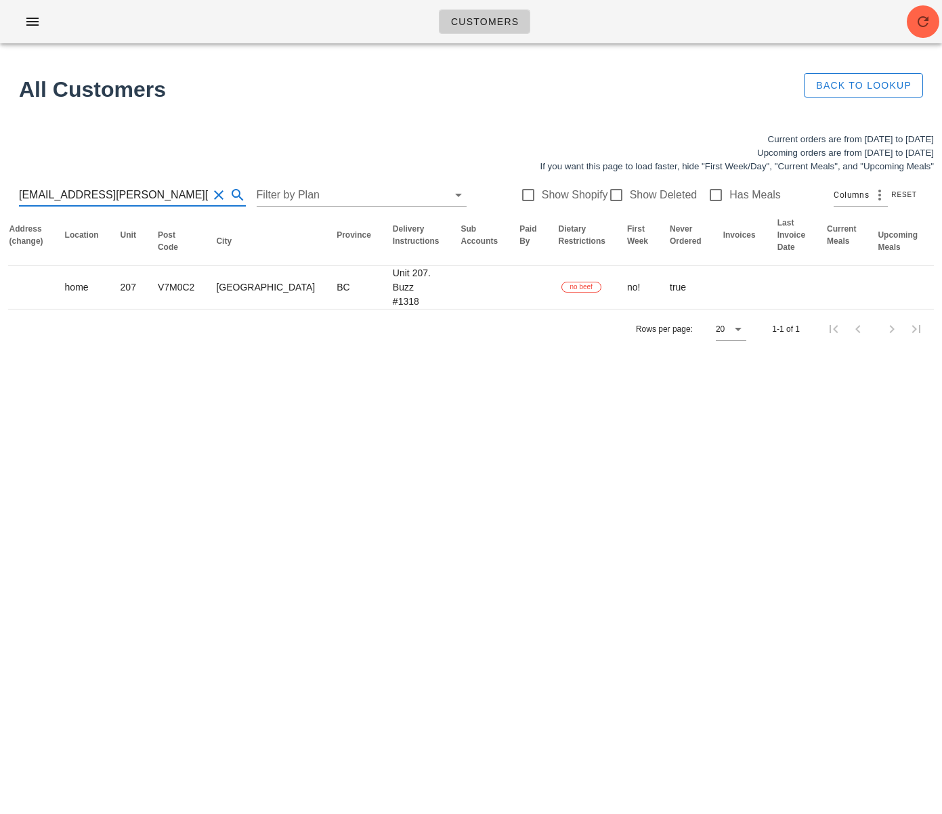
scroll to position [0, 0]
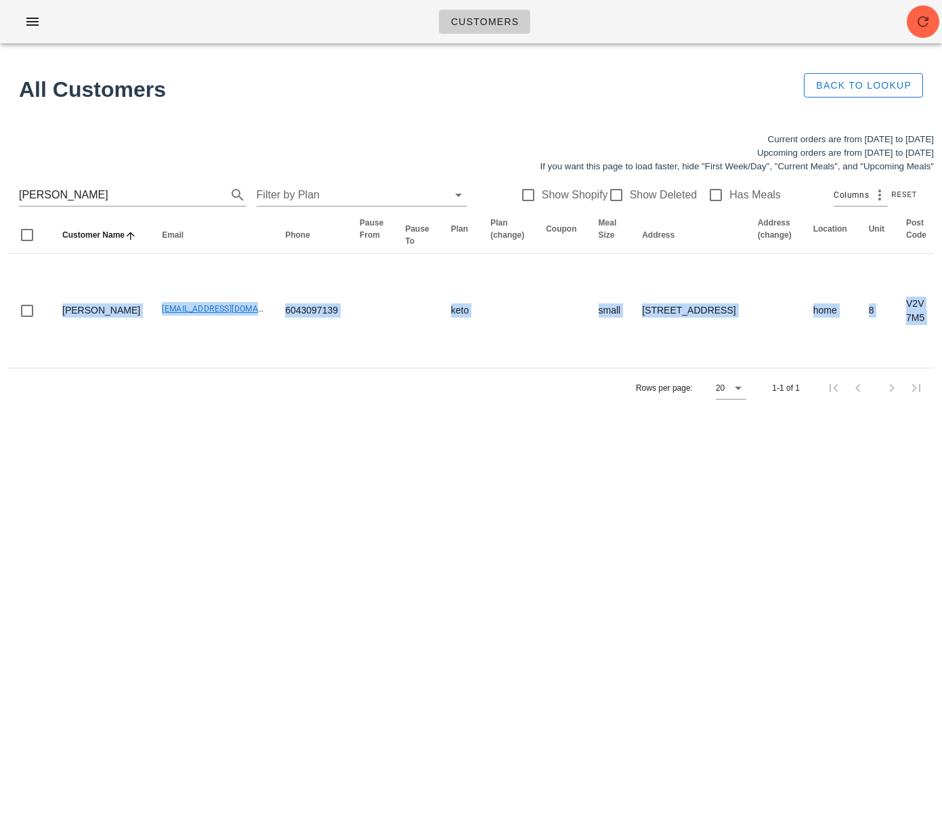
drag, startPoint x: 243, startPoint y: 354, endPoint x: -167, endPoint y: 324, distance: 410.7
click at [0, 324] on html "Customers No customers found for your search. All Customers Back to Lookup Curr…" at bounding box center [471, 407] width 942 height 814
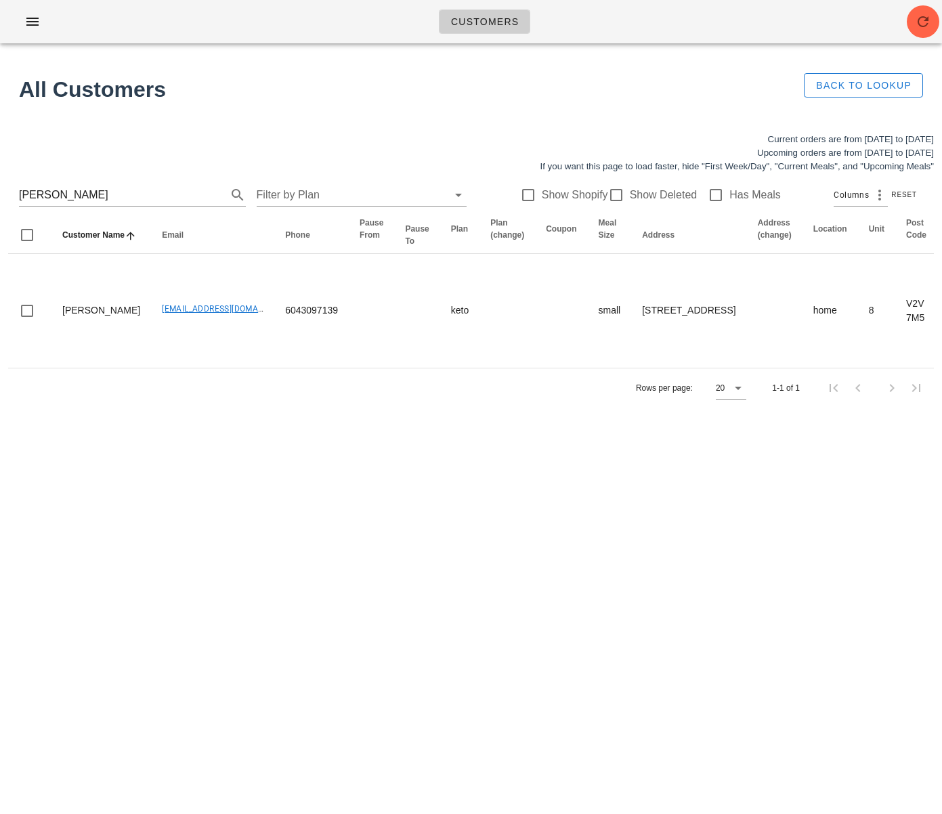
drag, startPoint x: 337, startPoint y: 484, endPoint x: 293, endPoint y: 414, distance: 82.7
click at [333, 477] on div "Customers No customers found for your search. All Customers Back to Lookup Curr…" at bounding box center [471, 407] width 942 height 814
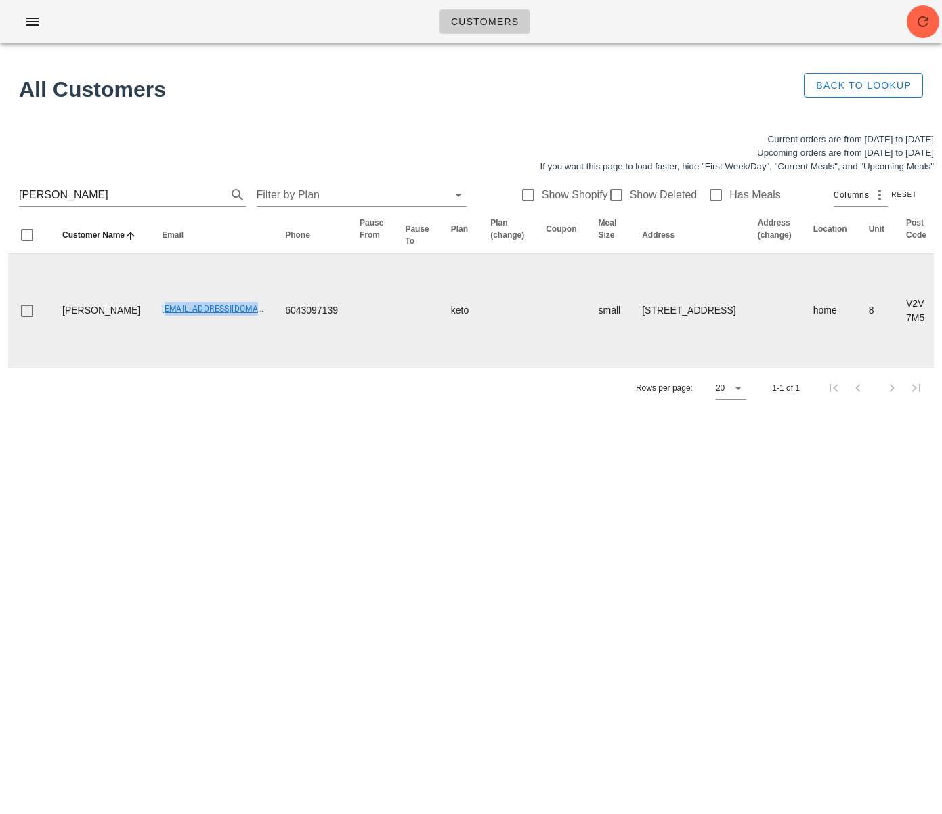
drag, startPoint x: 121, startPoint y: 335, endPoint x: 234, endPoint y: 341, distance: 112.6
click at [234, 341] on td "scottandserena@hotmail.com" at bounding box center [212, 311] width 123 height 114
copy link "scottandserena@hotmail.com"
drag, startPoint x: 336, startPoint y: 362, endPoint x: 324, endPoint y: 348, distance: 18.7
click at [349, 362] on td at bounding box center [371, 311] width 45 height 114
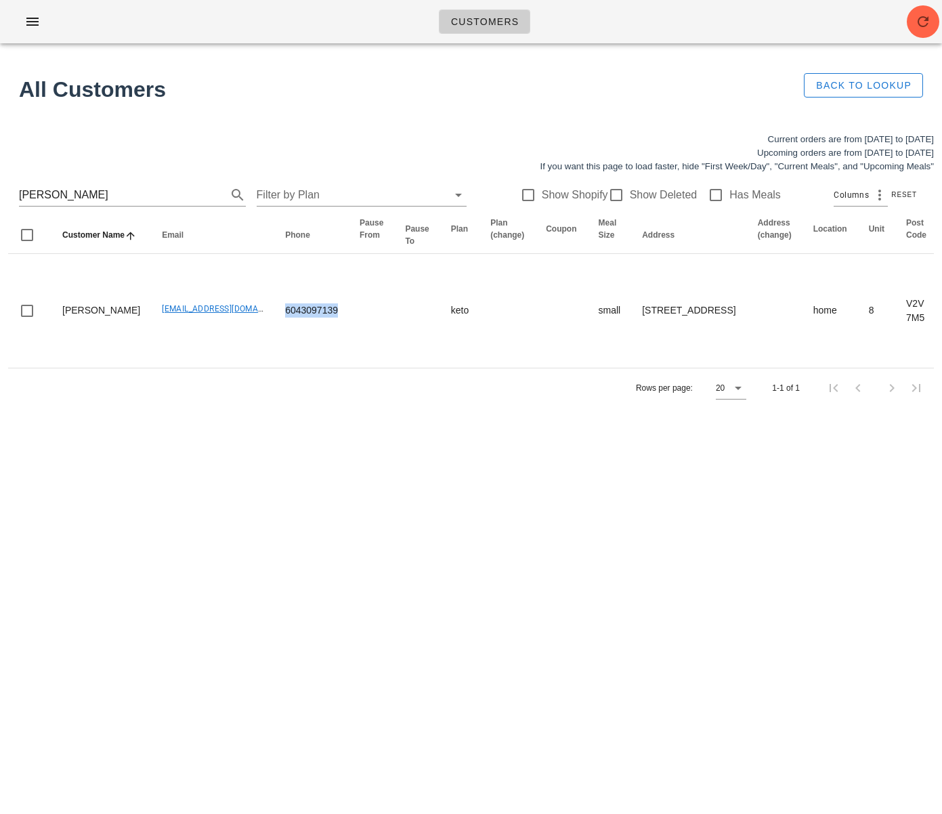
drag, startPoint x: 301, startPoint y: 341, endPoint x: 351, endPoint y: 521, distance: 187.0
click at [239, 338] on tr "Mary Mackenzie scottandserena@hotmail.com 6043097139 keto small 8-9201 Shook Ro…" at bounding box center [889, 311] width 1762 height 114
copy tr "6043097139"
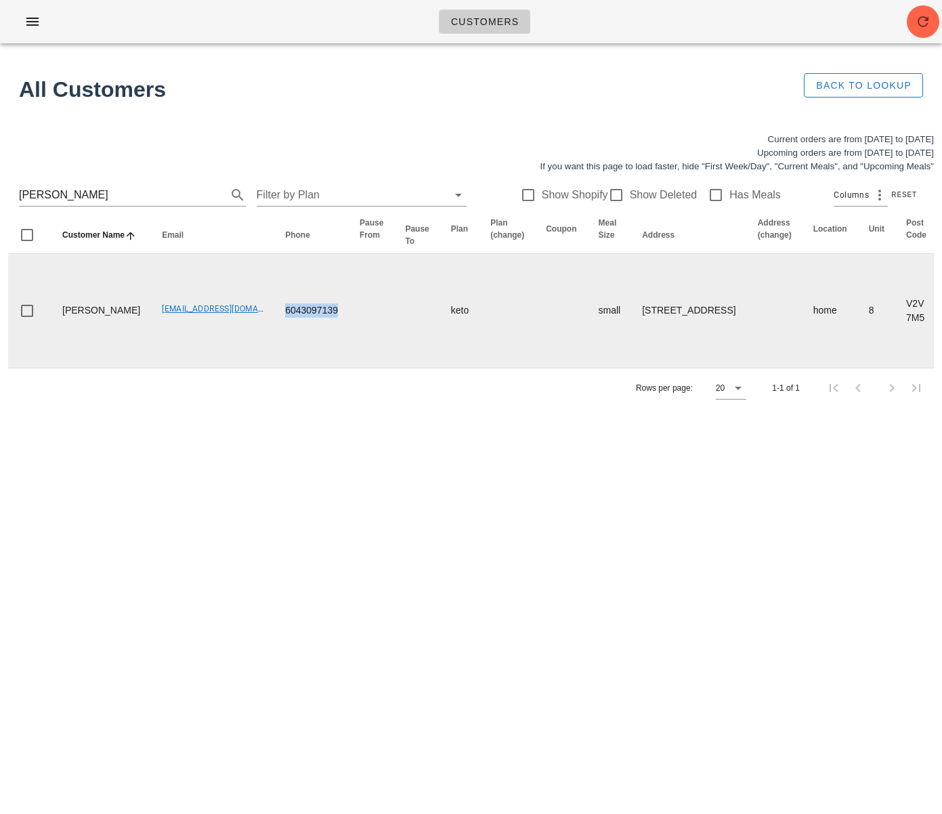
click at [333, 338] on tr "Mary Mackenzie scottandserena@hotmail.com 6043097139 keto small 8-9201 Shook Ro…" at bounding box center [889, 311] width 1762 height 114
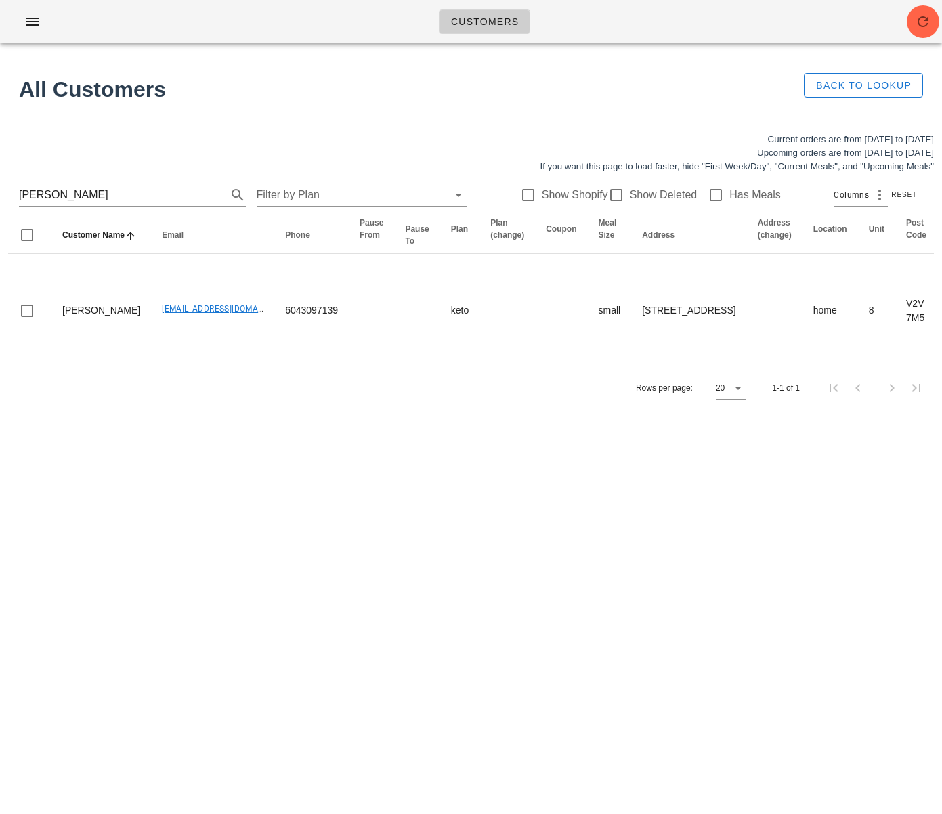
drag, startPoint x: 667, startPoint y: 712, endPoint x: 734, endPoint y: 805, distance: 114.5
click at [667, 712] on div "Customers No customers found for your search. All Customers Back to Lookup Curr…" at bounding box center [471, 407] width 942 height 814
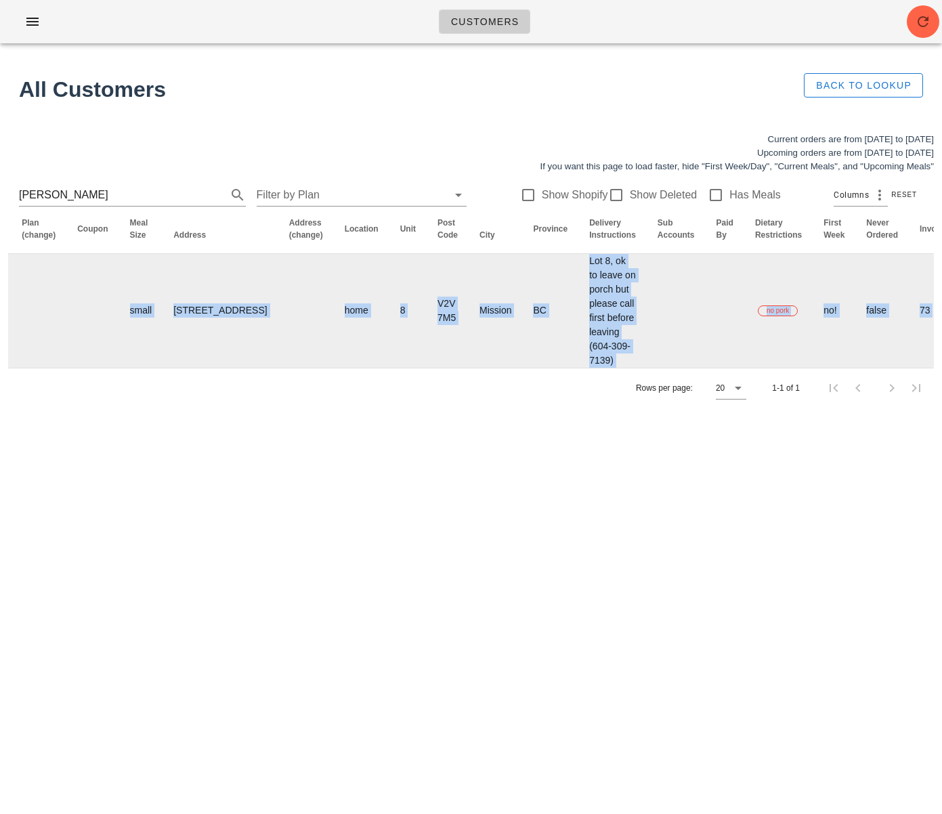
drag, startPoint x: 588, startPoint y: 319, endPoint x: 933, endPoint y: 326, distance: 344.8
click at [941, 330] on html "Customers No customers found for your search. All Customers Back to Lookup Curr…" at bounding box center [471, 407] width 942 height 814
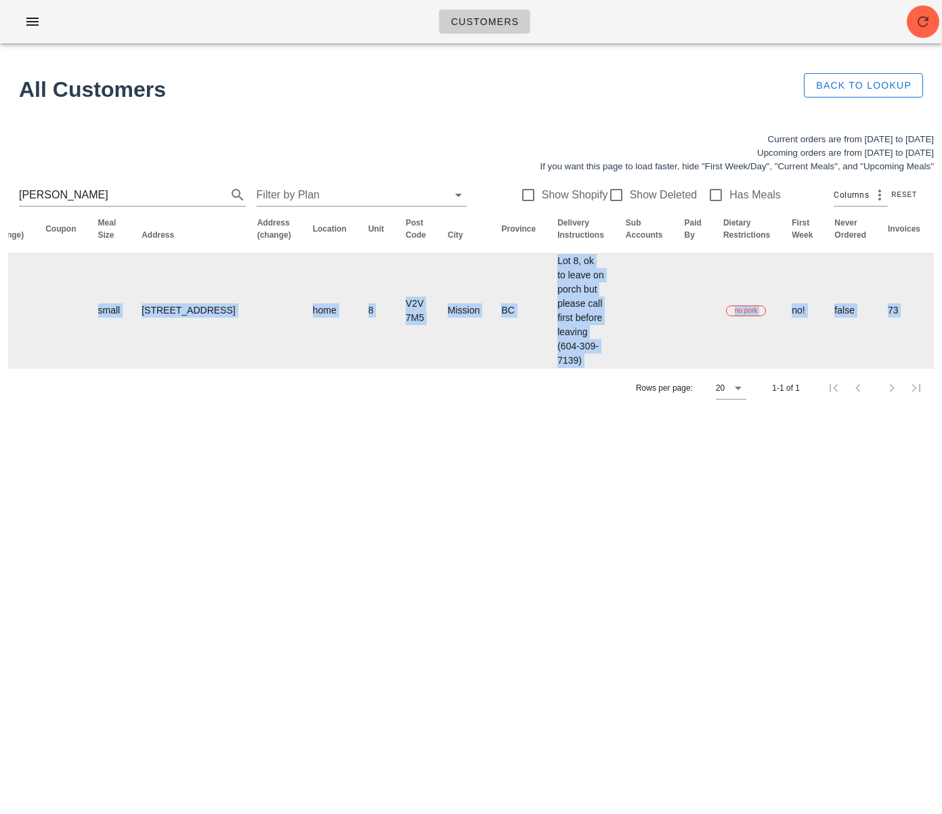
click at [547, 321] on td "Lot 8, ok to leave on porch but please call first before leaving (604-309-7139)" at bounding box center [581, 311] width 68 height 114
drag, startPoint x: 452, startPoint y: 274, endPoint x: 470, endPoint y: 387, distance: 114.6
click at [513, 368] on tr "Mary Mackenzie scottandserena@hotmail.com 6043097139 keto small 8-9201 Shook Ro…" at bounding box center [389, 311] width 1762 height 114
copy td "Lot 8, ok to leave on porch but please call first before leaving (604-309-7139)"
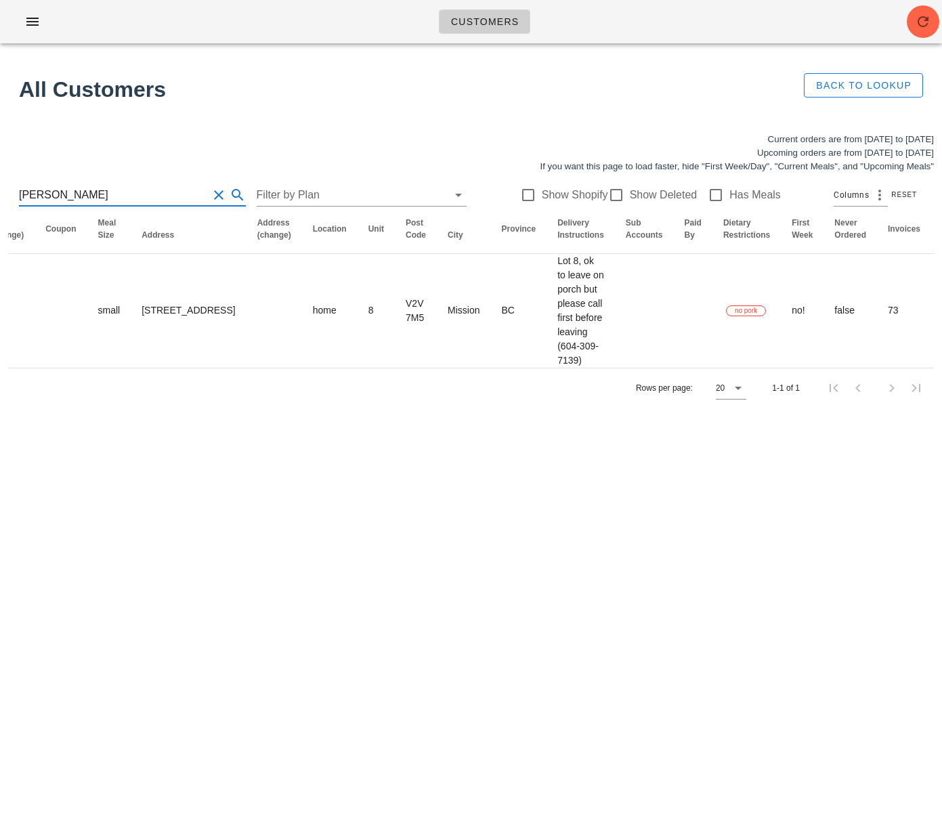
drag, startPoint x: 86, startPoint y: 192, endPoint x: -62, endPoint y: 190, distance: 147.6
click at [0, 190] on html "Customers No customers found for your search. All Customers Back to Lookup Curr…" at bounding box center [471, 407] width 942 height 814
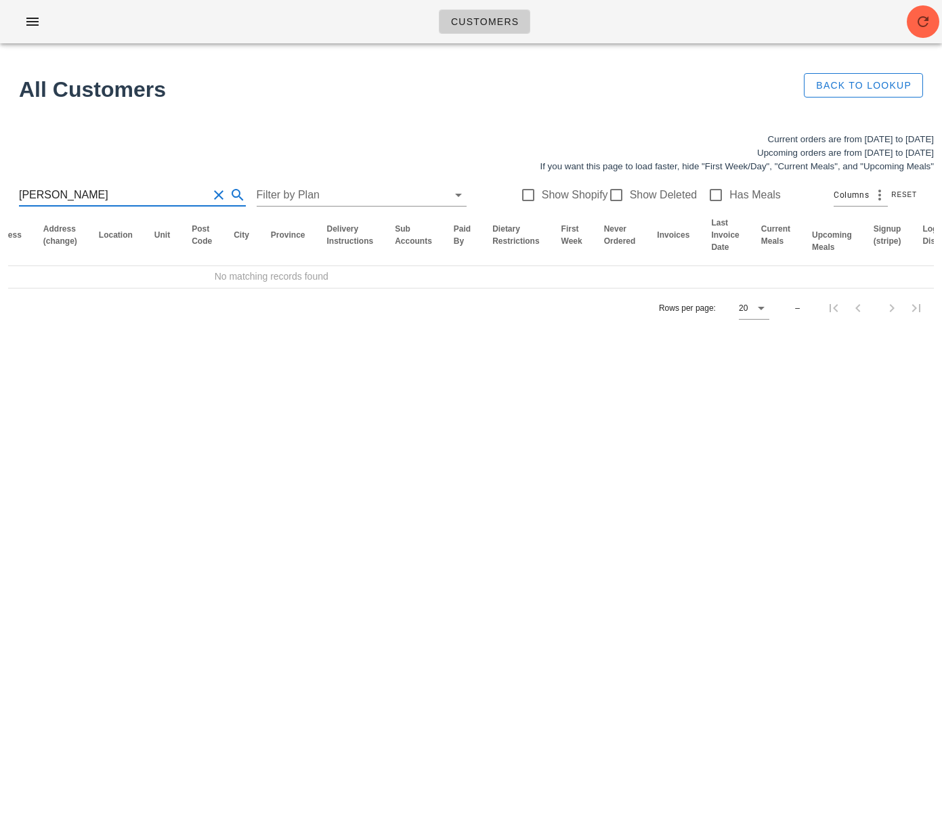
drag, startPoint x: 46, startPoint y: 192, endPoint x: -20, endPoint y: 185, distance: 66.1
click at [0, 185] on html "Customers No customers found for your search. All Customers Back to Lookup Curr…" at bounding box center [471, 407] width 942 height 814
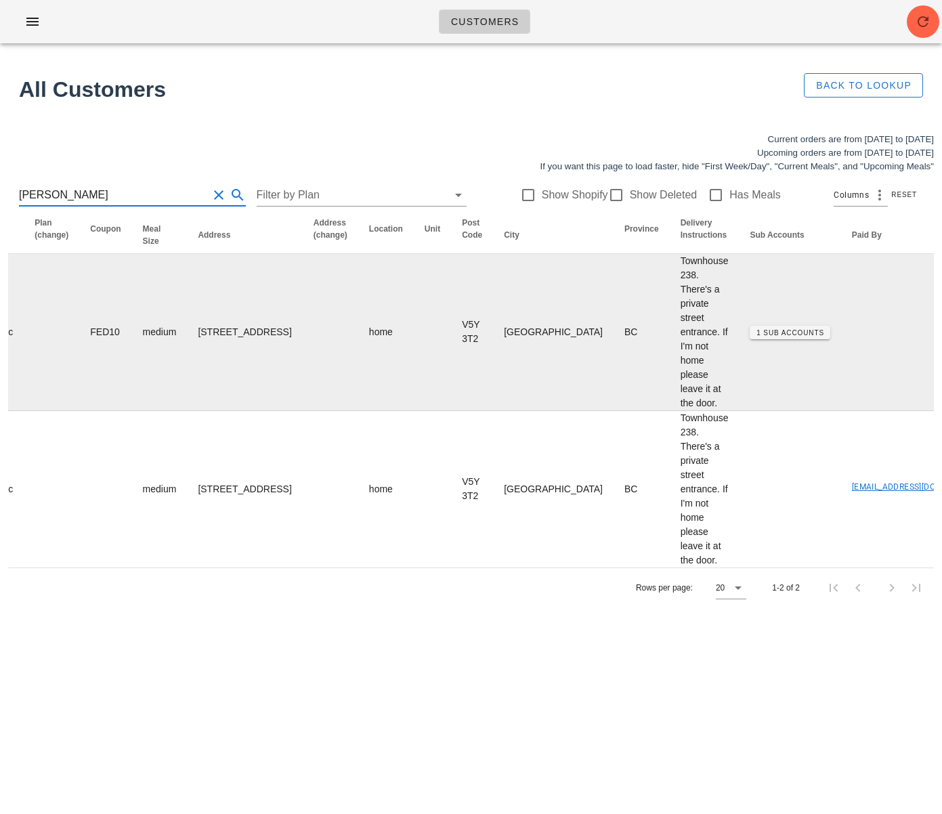
type input "Sitarz"
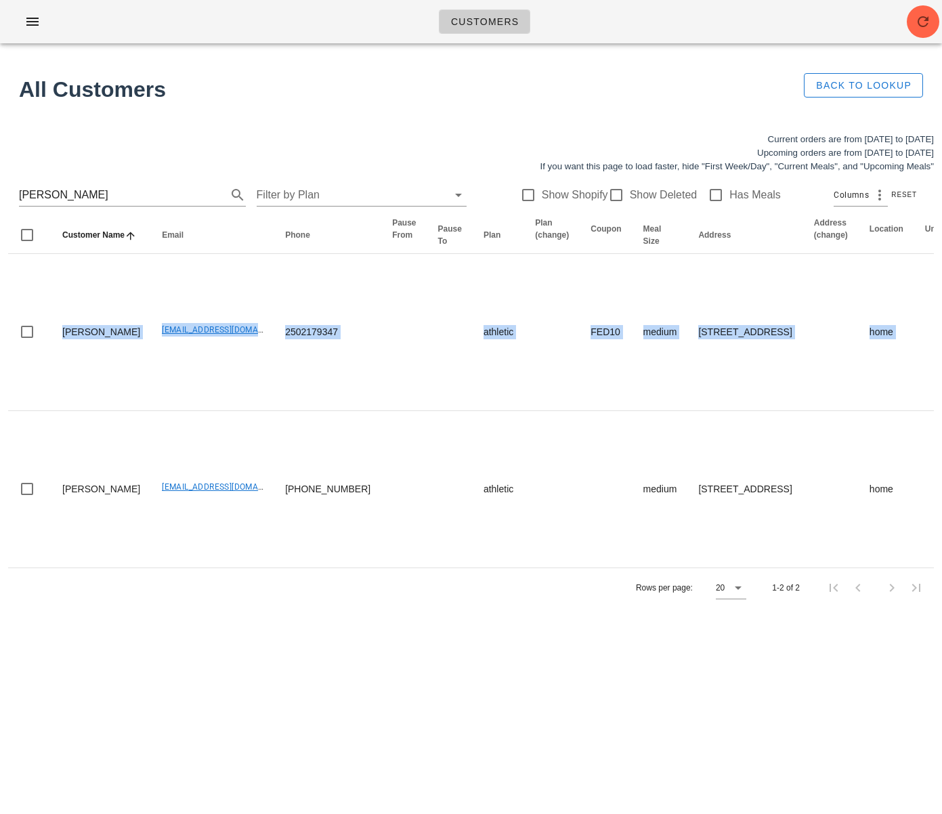
drag, startPoint x: 427, startPoint y: 317, endPoint x: -23, endPoint y: 280, distance: 451.9
click at [0, 280] on html "Customers No customers found for your search. All Customers Back to Lookup Curr…" at bounding box center [471, 407] width 942 height 814
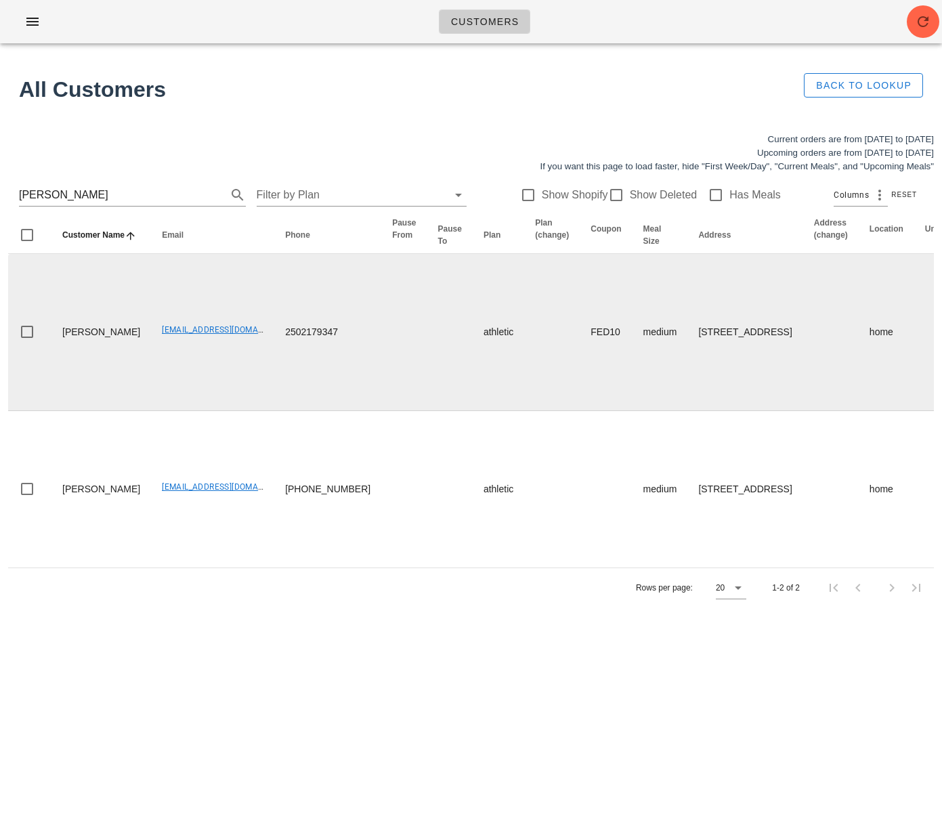
click at [633, 337] on td "medium" at bounding box center [661, 332] width 56 height 157
drag, startPoint x: 622, startPoint y: 320, endPoint x: 668, endPoint y: 323, distance: 45.5
click at [687, 323] on td "[STREET_ADDRESS]" at bounding box center [744, 332] width 115 height 157
click at [687, 341] on td "238 W 1st Ave, Vancouver, V5Y3T2" at bounding box center [744, 332] width 115 height 157
drag, startPoint x: 636, startPoint y: 337, endPoint x: 625, endPoint y: 320, distance: 20.1
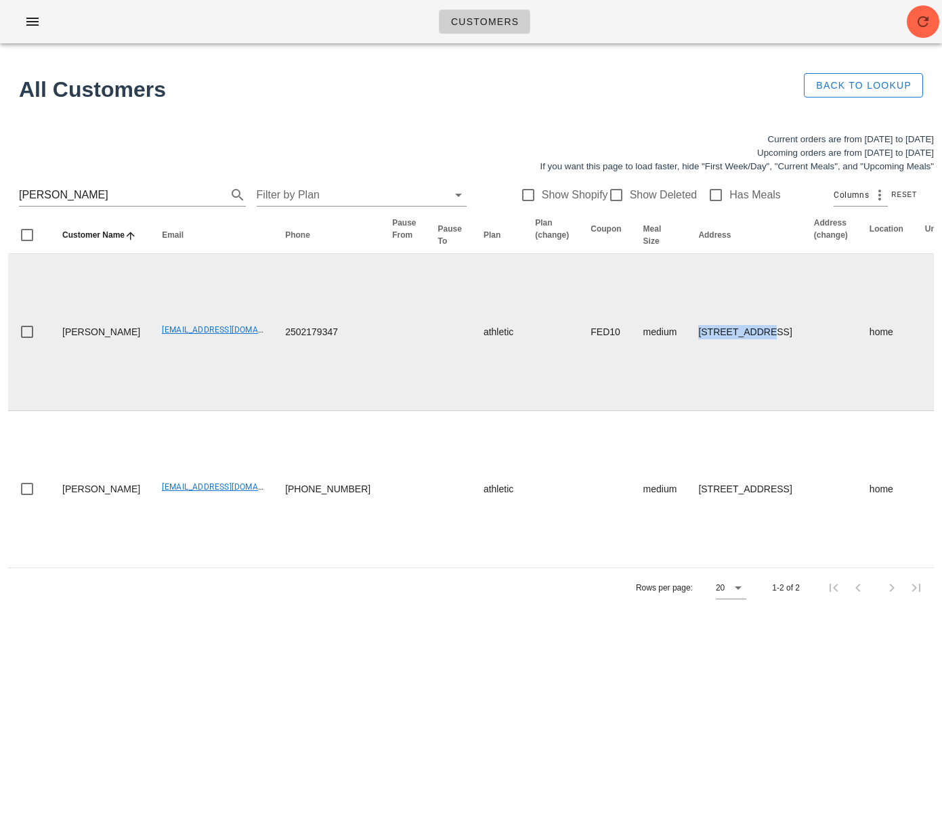
click at [687, 320] on td "238 W 1st Ave, Vancouver, V5Y3T2" at bounding box center [744, 332] width 115 height 157
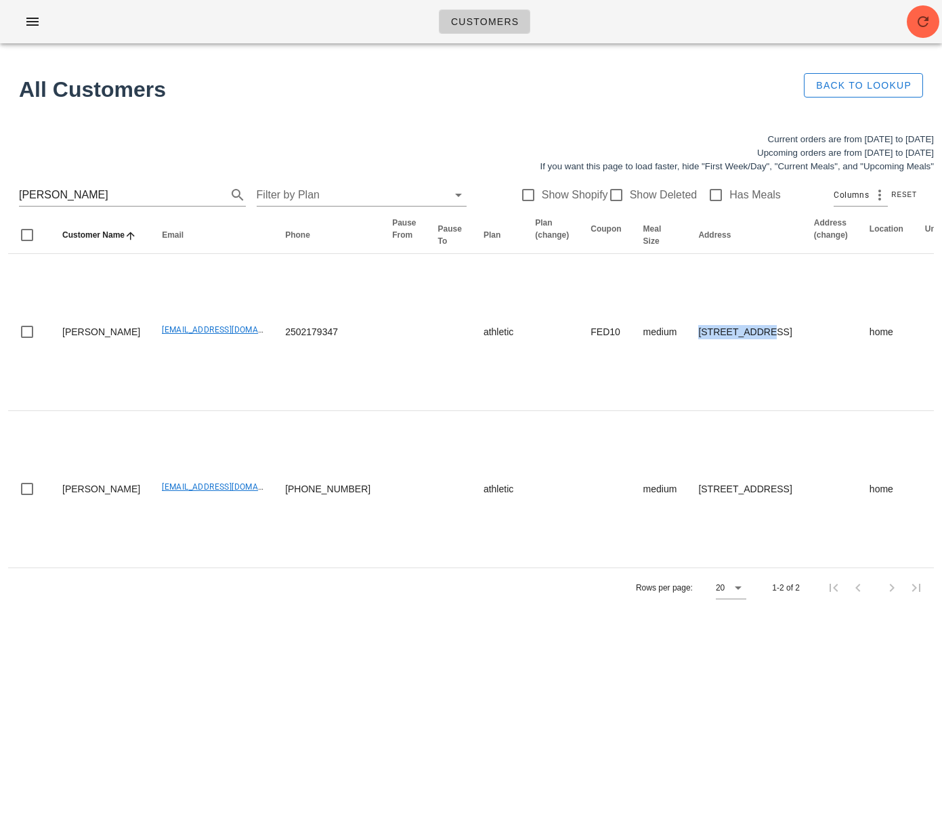
copy td "238 W 1st Ave"
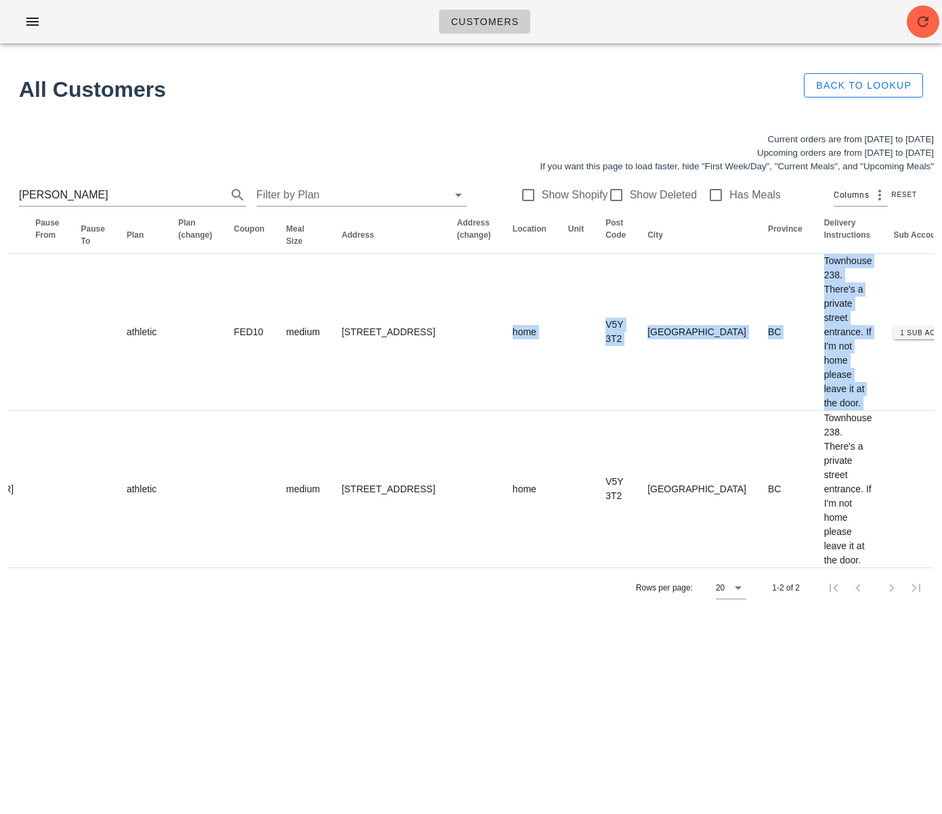
scroll to position [0, 517]
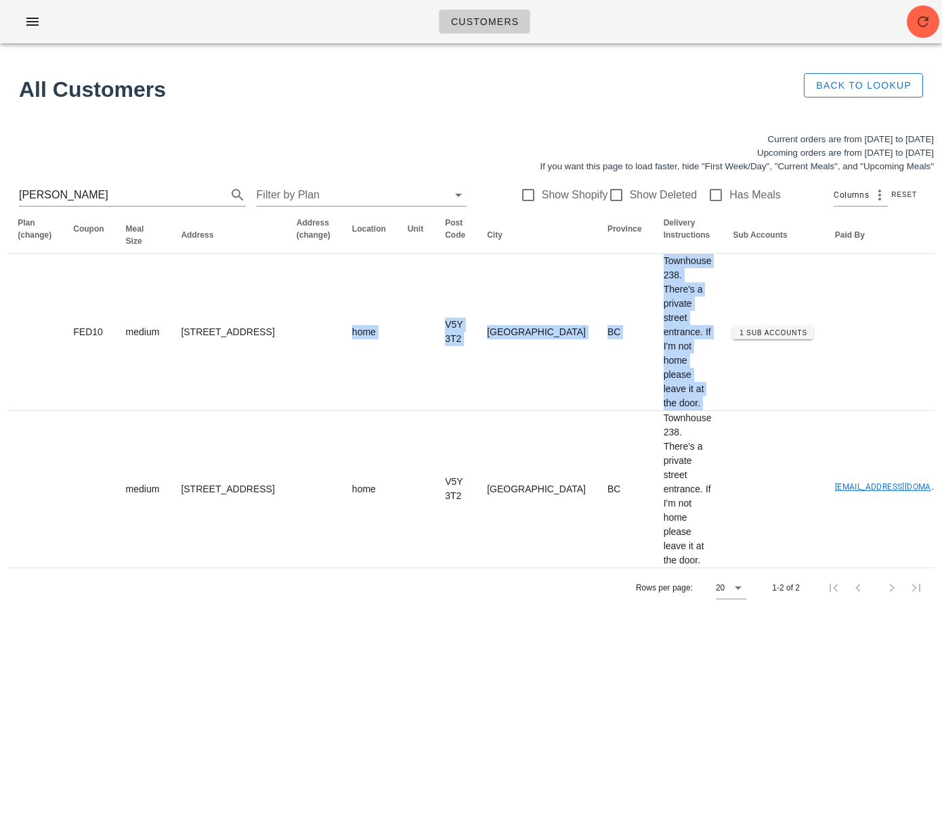
drag, startPoint x: 707, startPoint y: 372, endPoint x: 958, endPoint y: 343, distance: 252.8
click at [941, 343] on html "Customers No customers found for your search. All Customers Back to Lookup Curr…" at bounding box center [471, 407] width 942 height 814
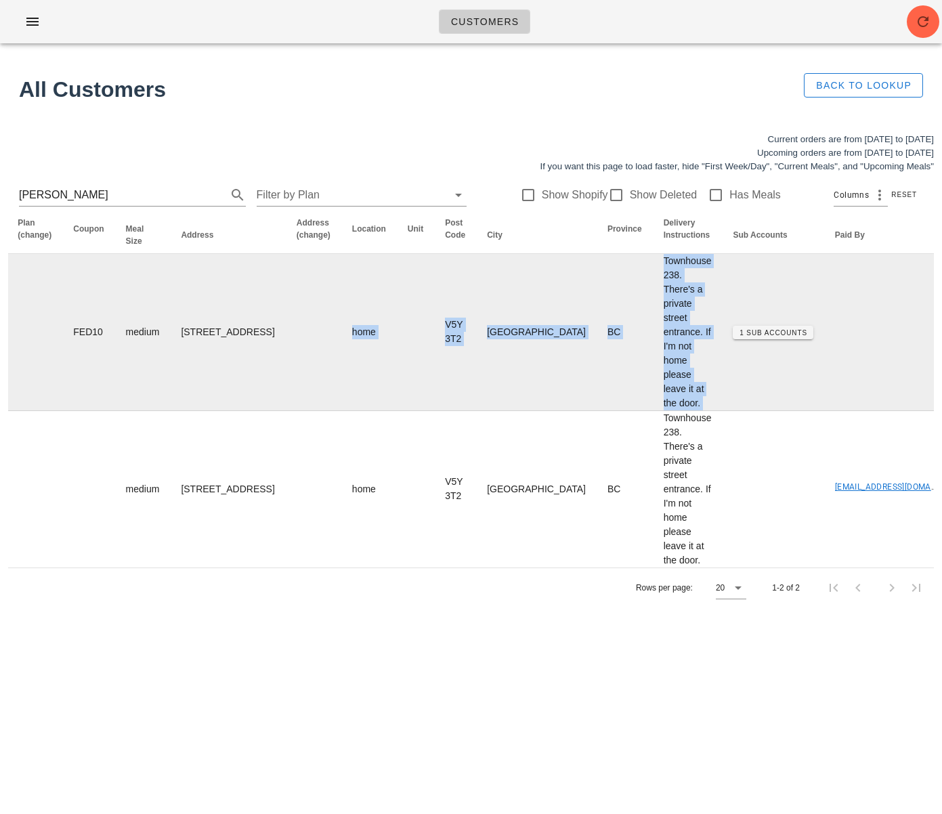
click at [722, 377] on td "1 Sub Accounts" at bounding box center [773, 332] width 102 height 157
drag, startPoint x: 528, startPoint y: 413, endPoint x: 477, endPoint y: 278, distance: 144.4
click at [653, 278] on td "Townhouse 238. There's a private street entrance. If I'm not home please leave …" at bounding box center [688, 332] width 70 height 157
copy td "Townhouse 238. There's a private street entrance. If I'm not home please leave …"
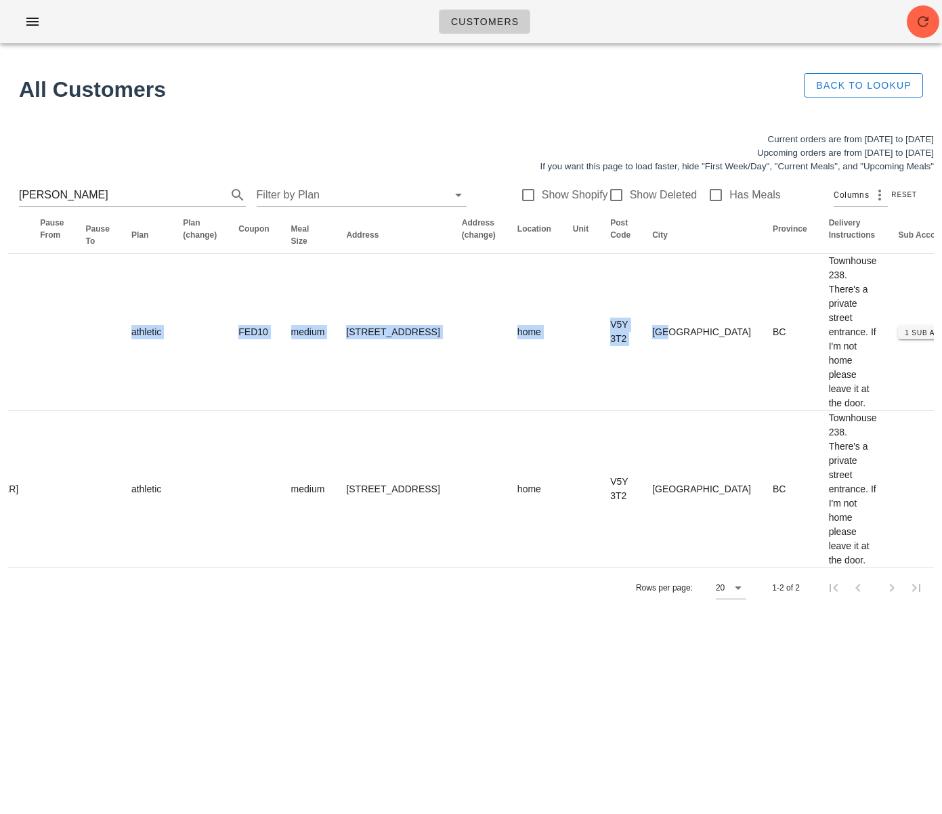
drag, startPoint x: 366, startPoint y: 341, endPoint x: 3, endPoint y: 331, distance: 363.1
click at [2, 331] on div "Current orders are from Sunday Aug 24 to Saturday Aug 30 Upcoming orders are fr…" at bounding box center [471, 370] width 942 height 491
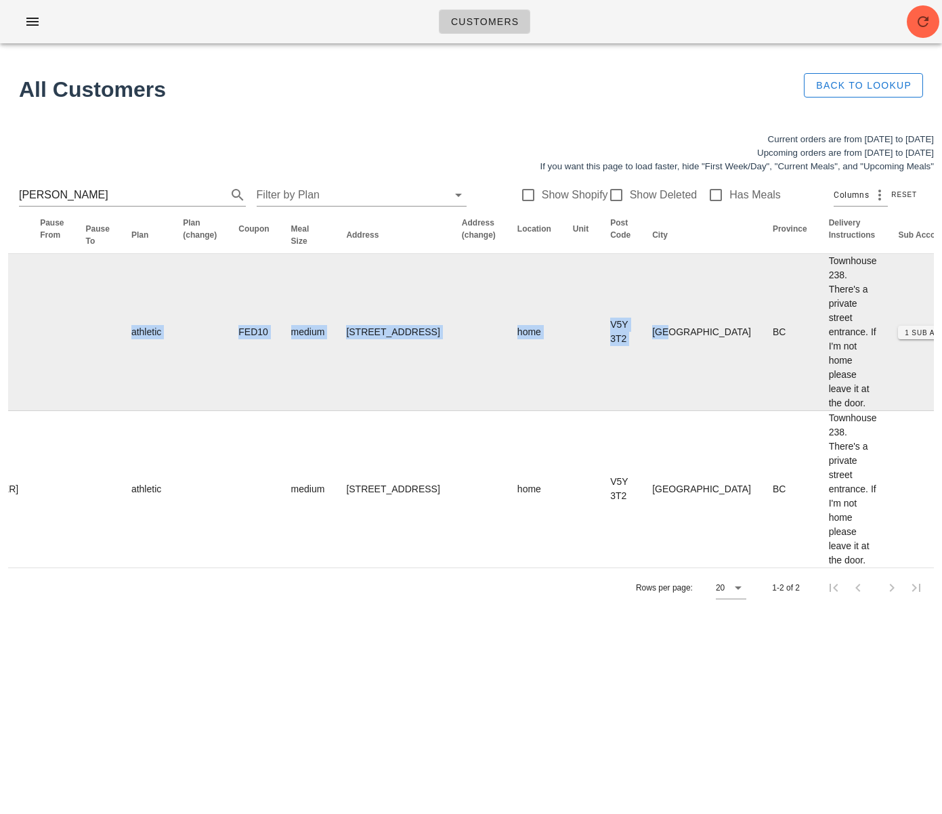
scroll to position [0, 302]
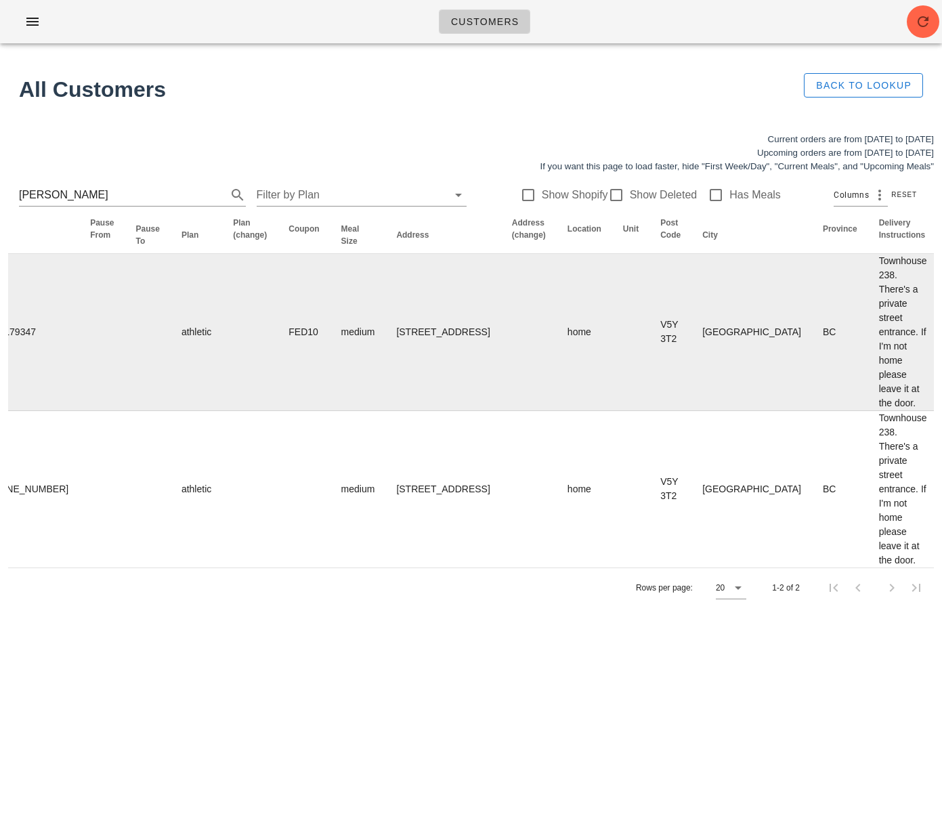
drag, startPoint x: 154, startPoint y: 431, endPoint x: 158, endPoint y: 380, distance: 51.0
click at [222, 430] on td at bounding box center [250, 489] width 56 height 156
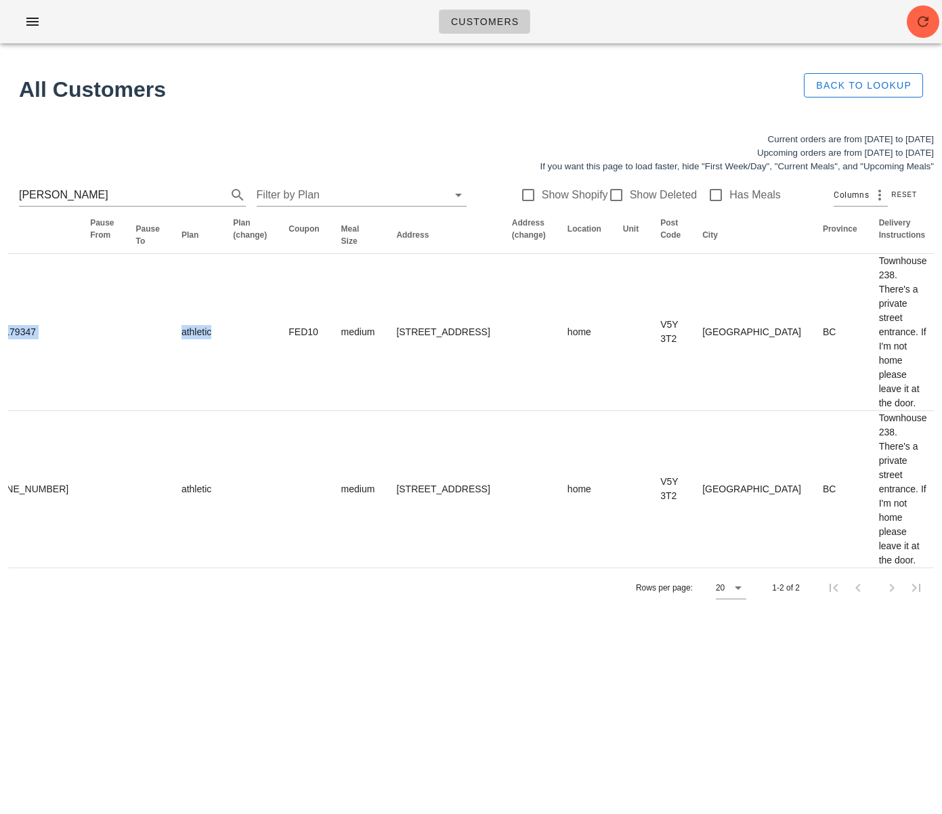
scroll to position [0, 0]
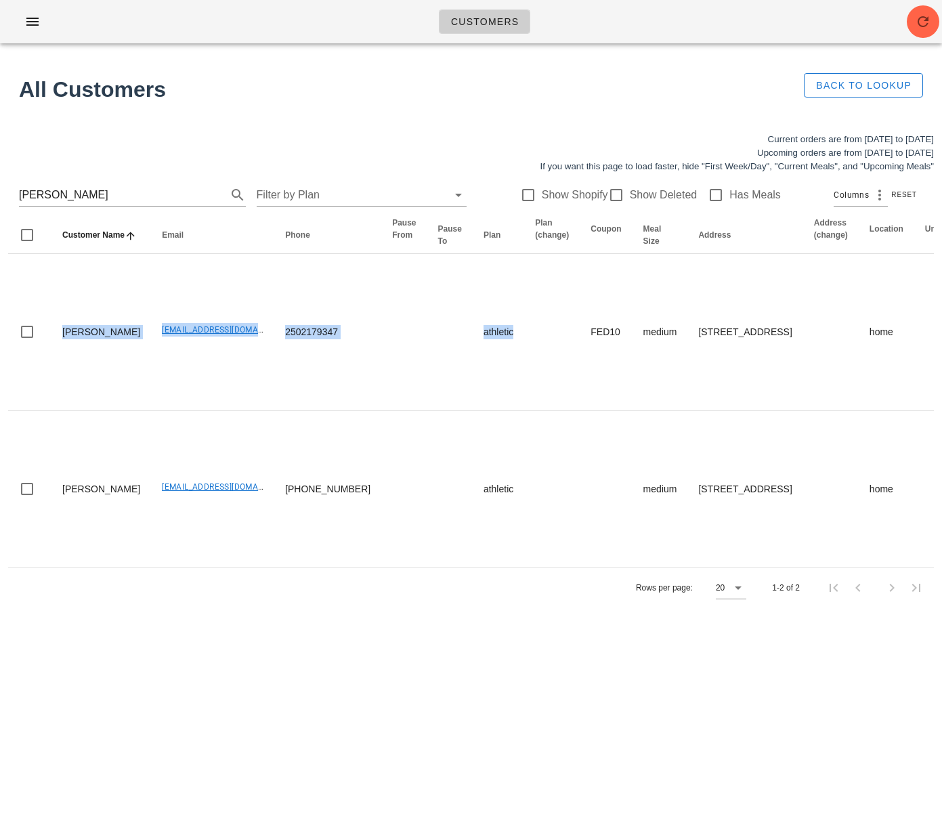
drag, startPoint x: 158, startPoint y: 371, endPoint x: -184, endPoint y: 306, distance: 347.4
click at [0, 306] on html "Customers No customers found for your search. All Customers Back to Lookup Curr…" at bounding box center [471, 407] width 942 height 814
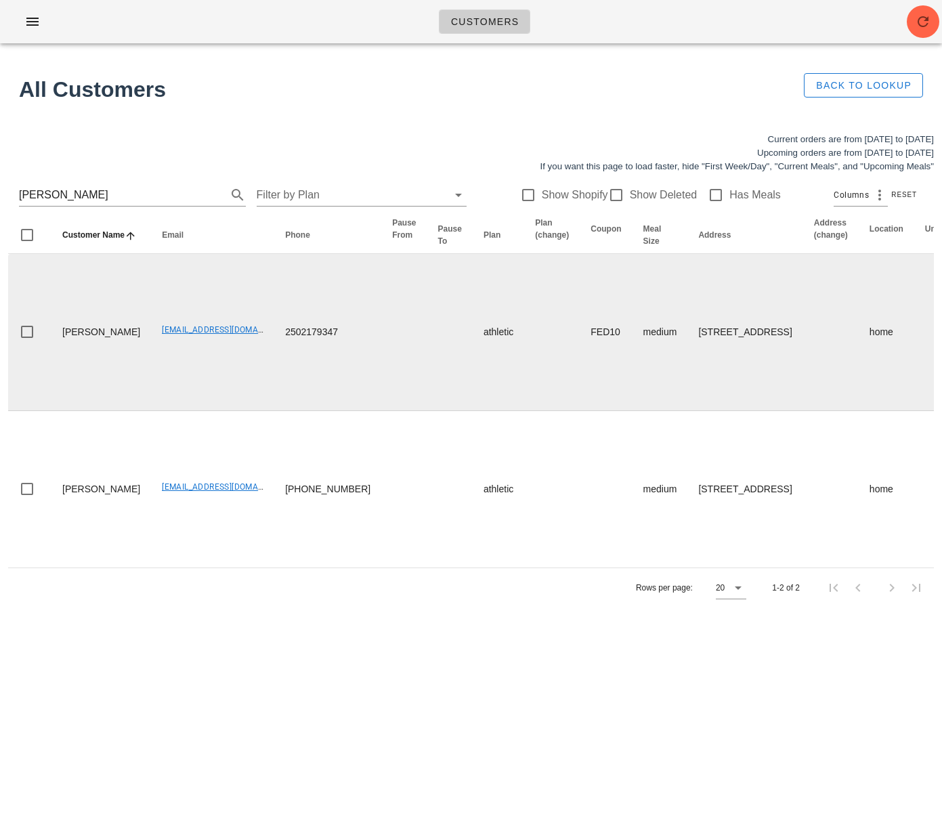
drag, startPoint x: 163, startPoint y: 389, endPoint x: 97, endPoint y: 365, distance: 69.8
click at [162, 387] on td "nsitarz@gmail.com" at bounding box center [212, 332] width 123 height 157
drag, startPoint x: 94, startPoint y: 361, endPoint x: 55, endPoint y: 333, distance: 48.5
click at [55, 333] on td "Nicholas Sitarz" at bounding box center [101, 332] width 100 height 157
copy td "Nicholas Sitarz"
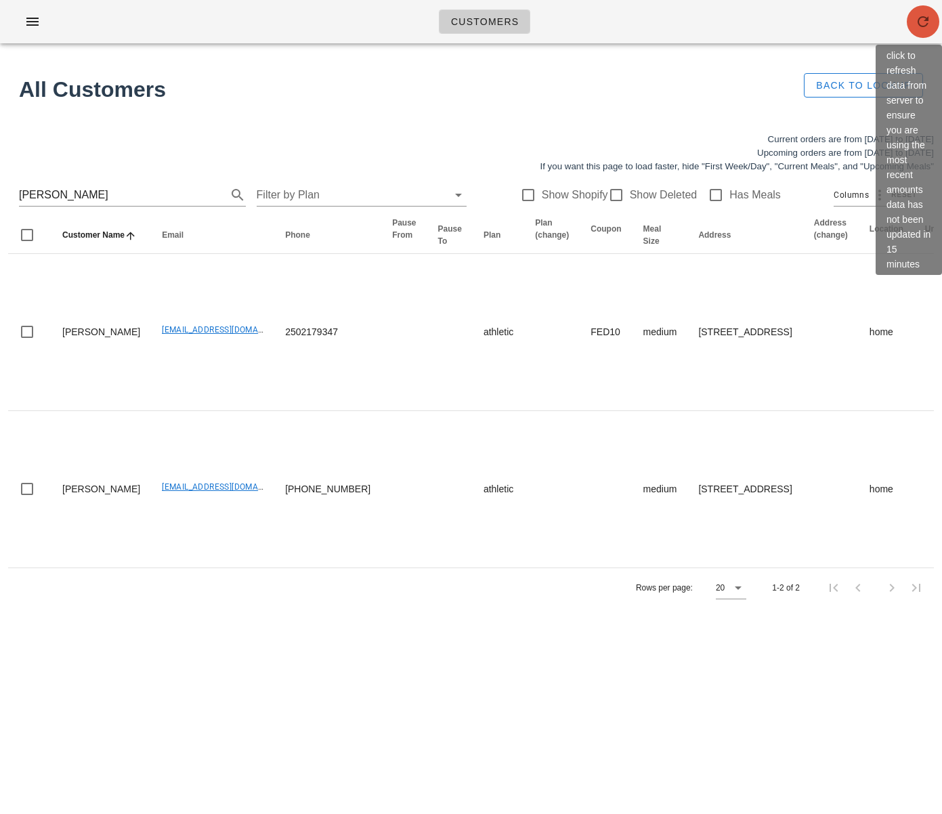
click at [928, 22] on icon "button" at bounding box center [923, 22] width 16 height 16
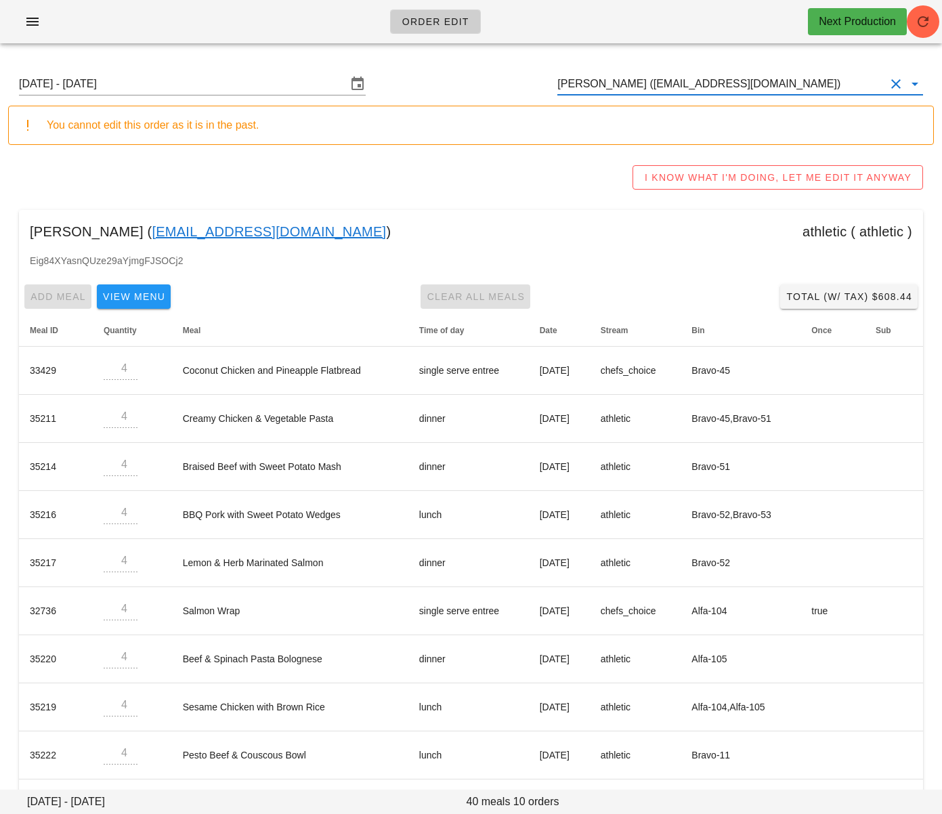
click at [645, 78] on input "Starr Muranko (starrmuranko@yahoo.com)" at bounding box center [721, 84] width 328 height 22
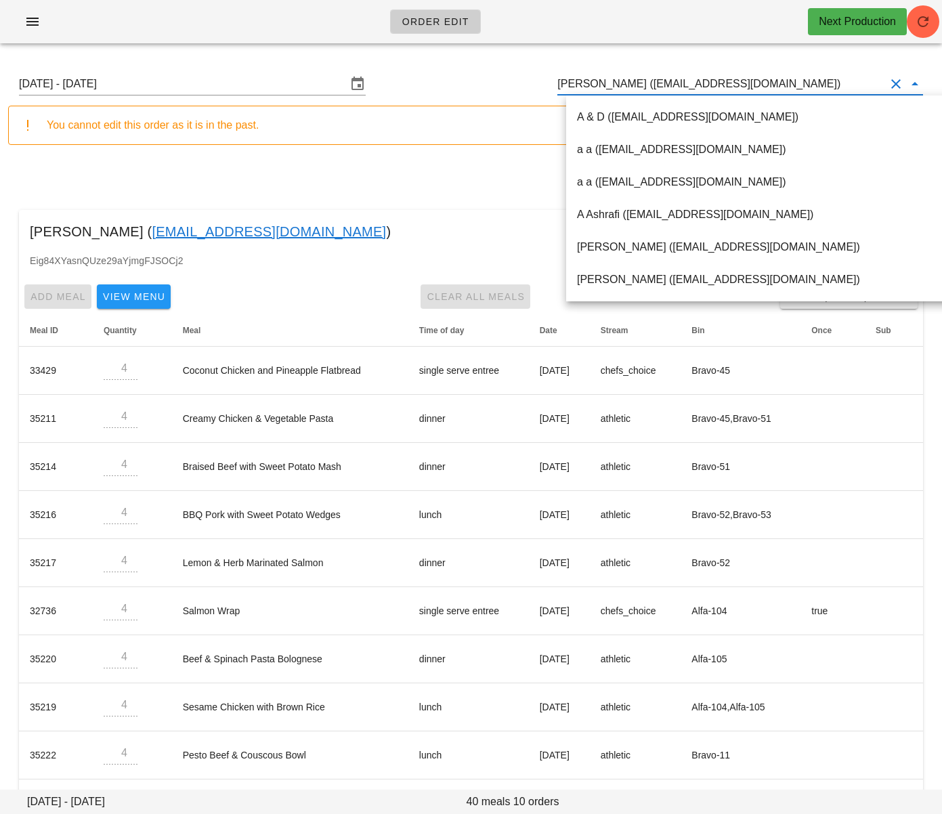
paste input "Ashton Pearson"
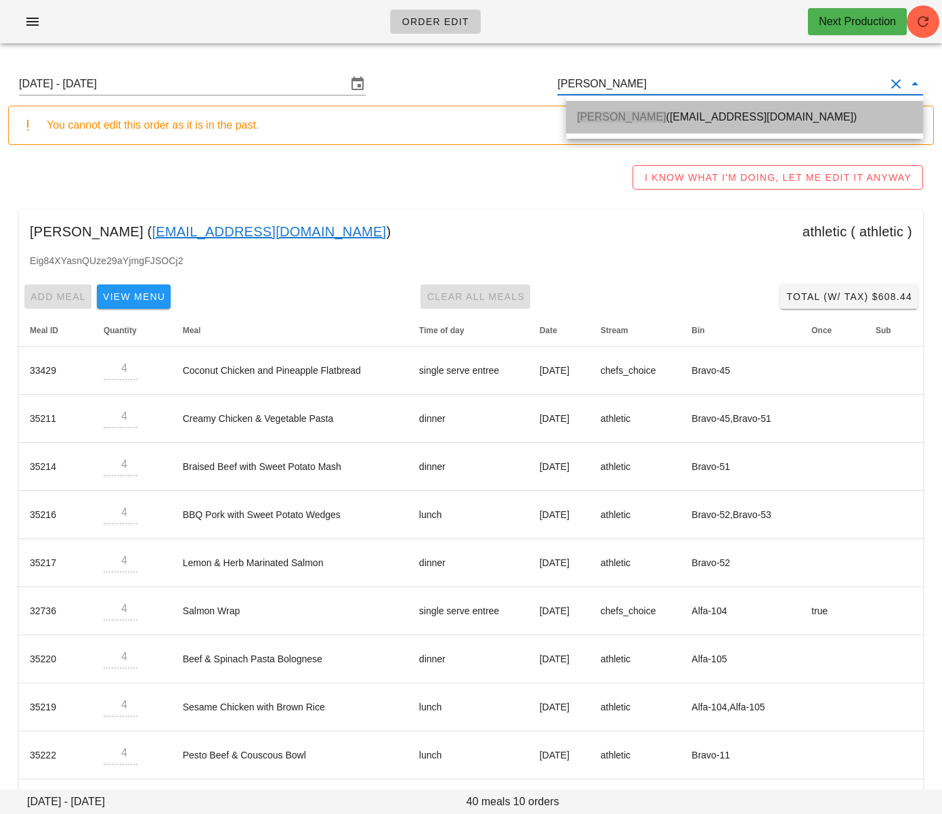
click at [633, 116] on span "Ashton Pearson" at bounding box center [621, 117] width 89 height 12
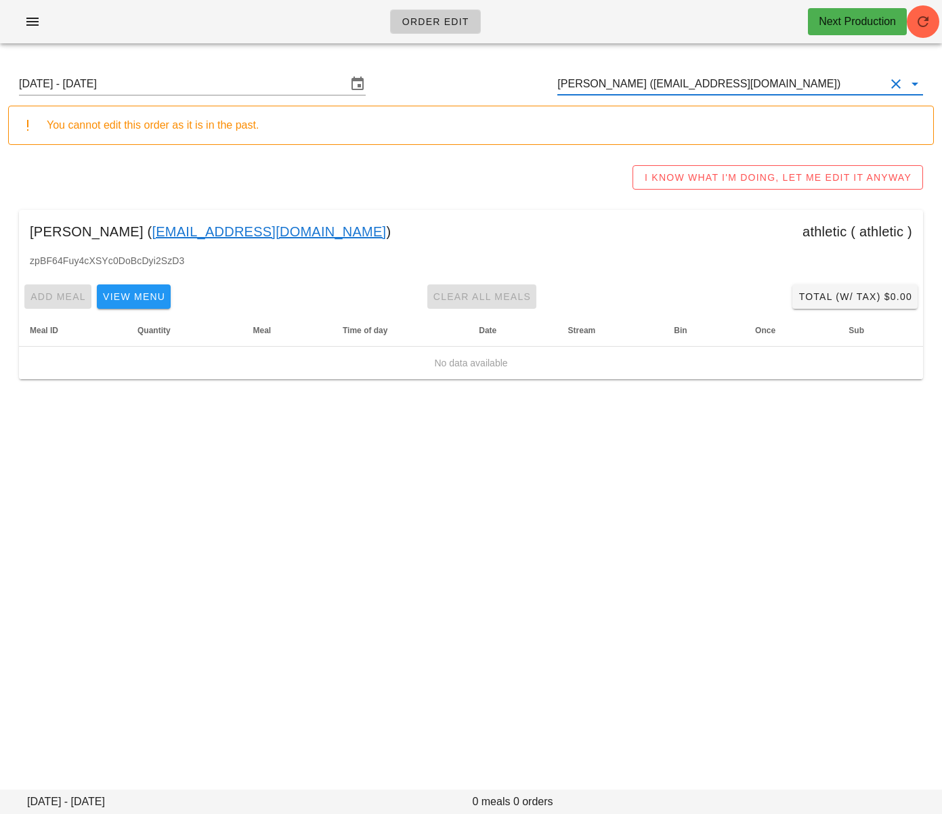
click at [700, 88] on input "Ashton Pearson (ashton.ulti@gmail.com)" at bounding box center [721, 84] width 328 height 22
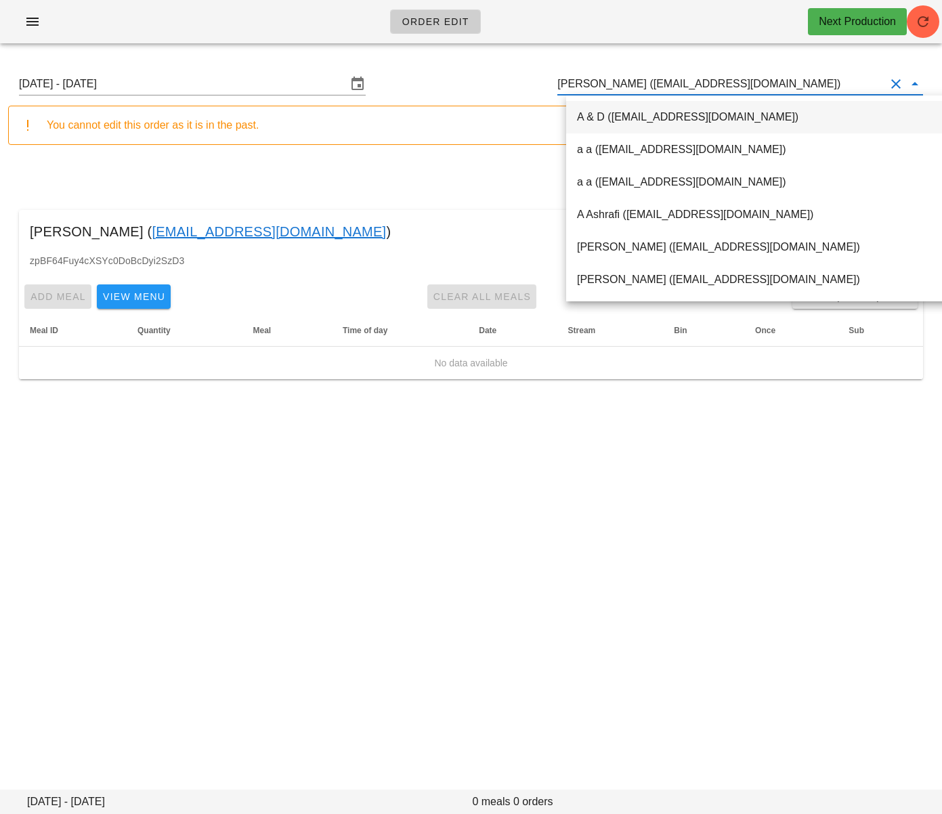
click at [700, 88] on input "Ashton Pearson (ashton.ulti@gmail.com)" at bounding box center [721, 84] width 328 height 22
paste input "Olivia Chu"
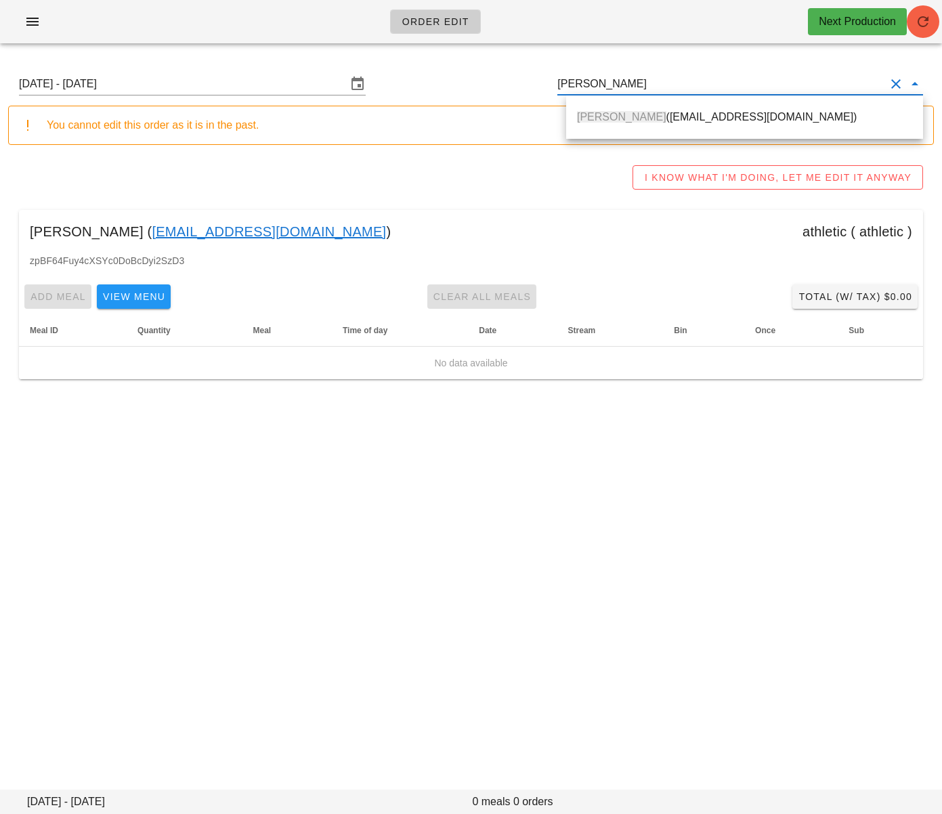
drag, startPoint x: 678, startPoint y: 119, endPoint x: 927, endPoint y: 24, distance: 266.9
click at [679, 119] on div "Olivia Chu (platformwarehouse@gmail.com)" at bounding box center [744, 116] width 335 height 13
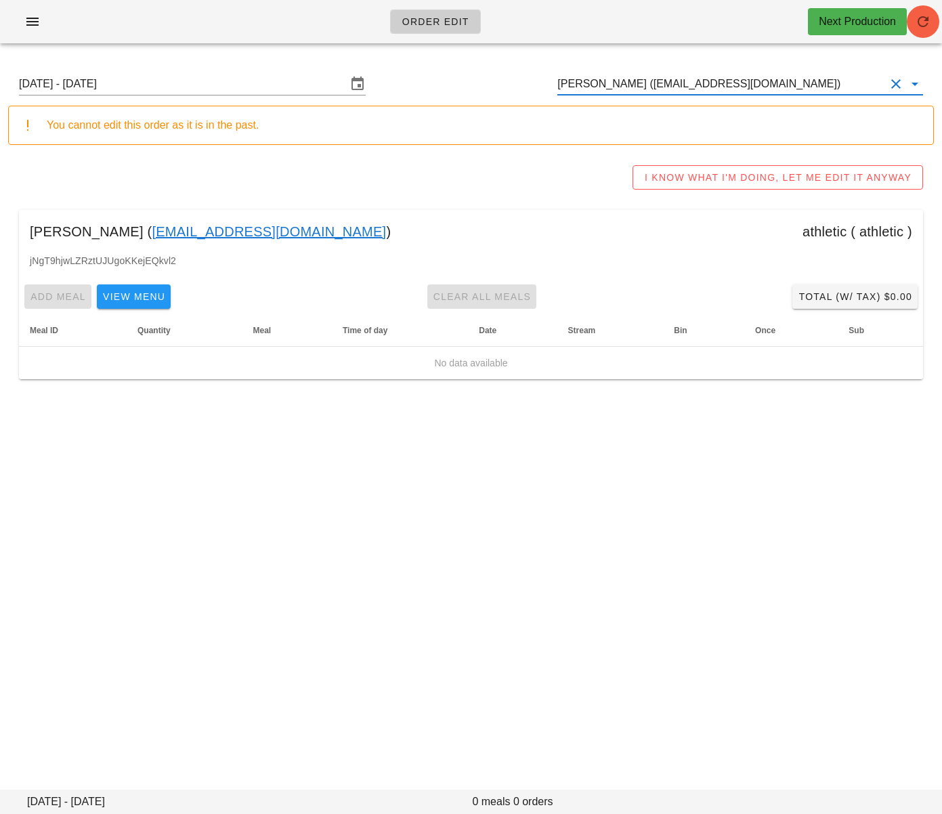
type input "Olivia Chu (platformwarehouse@gmail.com)"
click at [927, 24] on icon "button" at bounding box center [923, 22] width 16 height 16
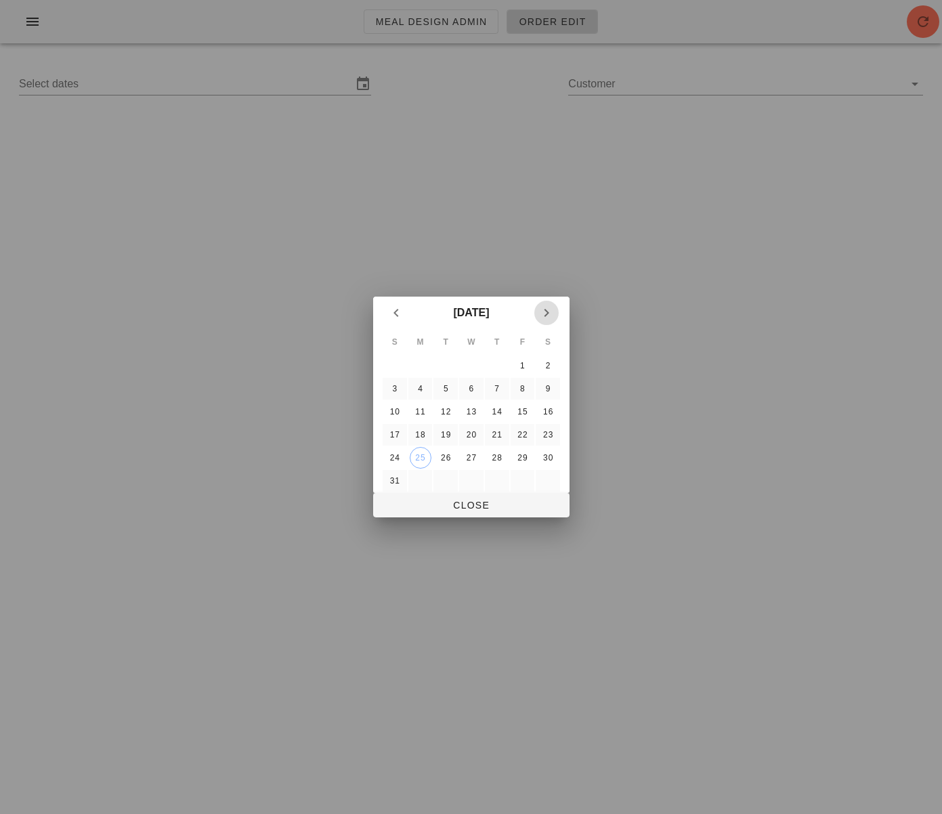
click at [546, 318] on icon "Next month" at bounding box center [546, 313] width 16 height 16
click at [394, 312] on icon "Previous month" at bounding box center [396, 313] width 16 height 16
click at [498, 460] on div "28" at bounding box center [497, 457] width 22 height 9
click at [548, 459] on div "30" at bounding box center [548, 457] width 22 height 9
click at [437, 509] on span "Close" at bounding box center [471, 505] width 175 height 11
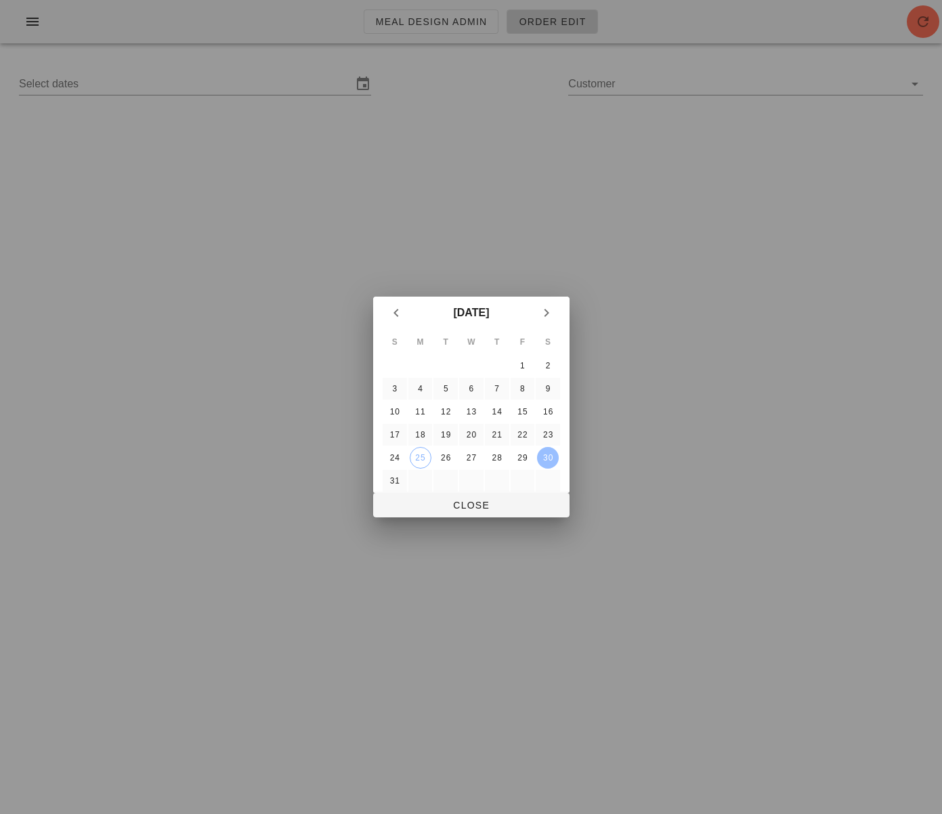
type input "[DATE] - [DATE]"
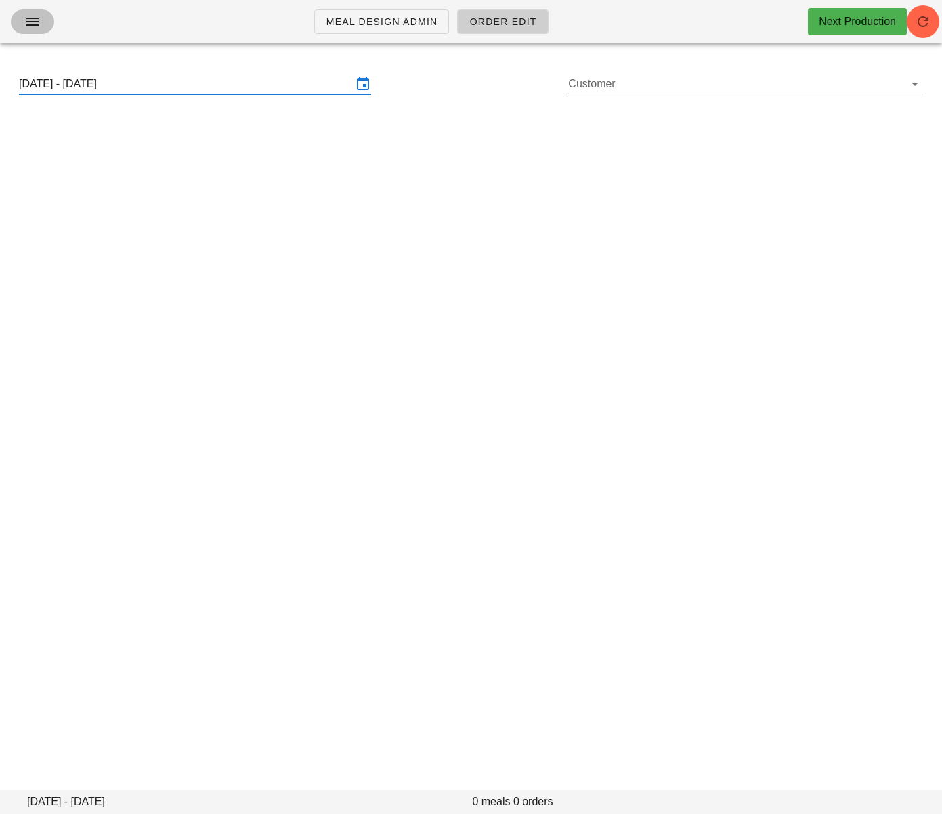
click at [37, 22] on icon "button" at bounding box center [32, 22] width 16 height 16
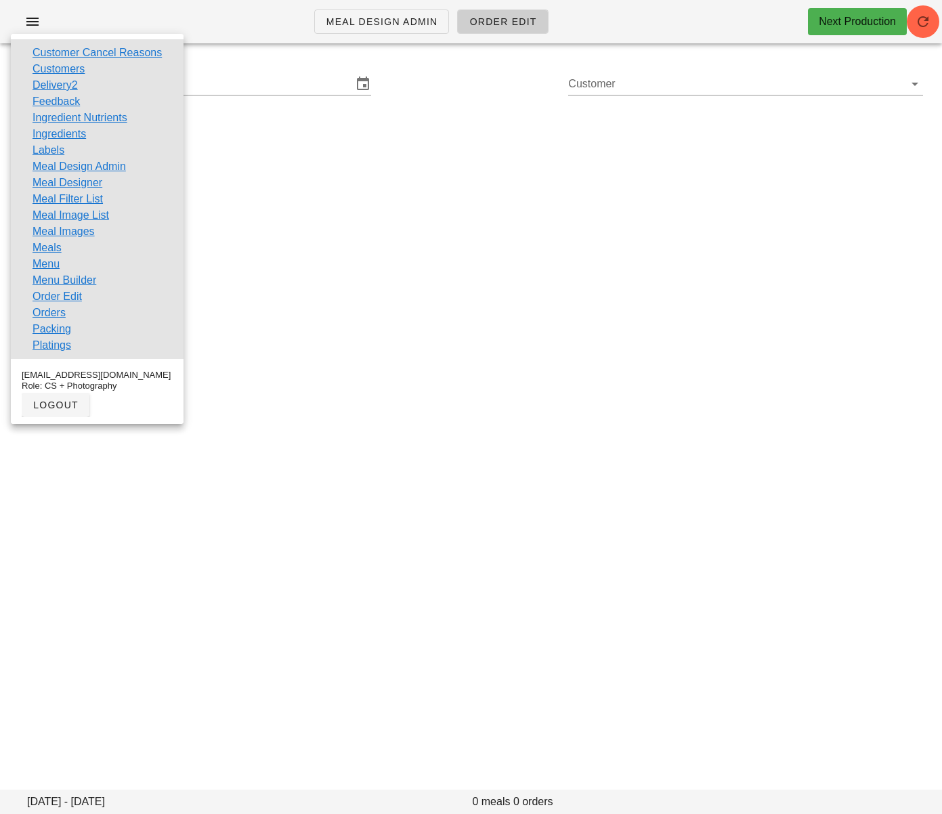
click at [44, 314] on link "Orders" at bounding box center [49, 313] width 33 height 16
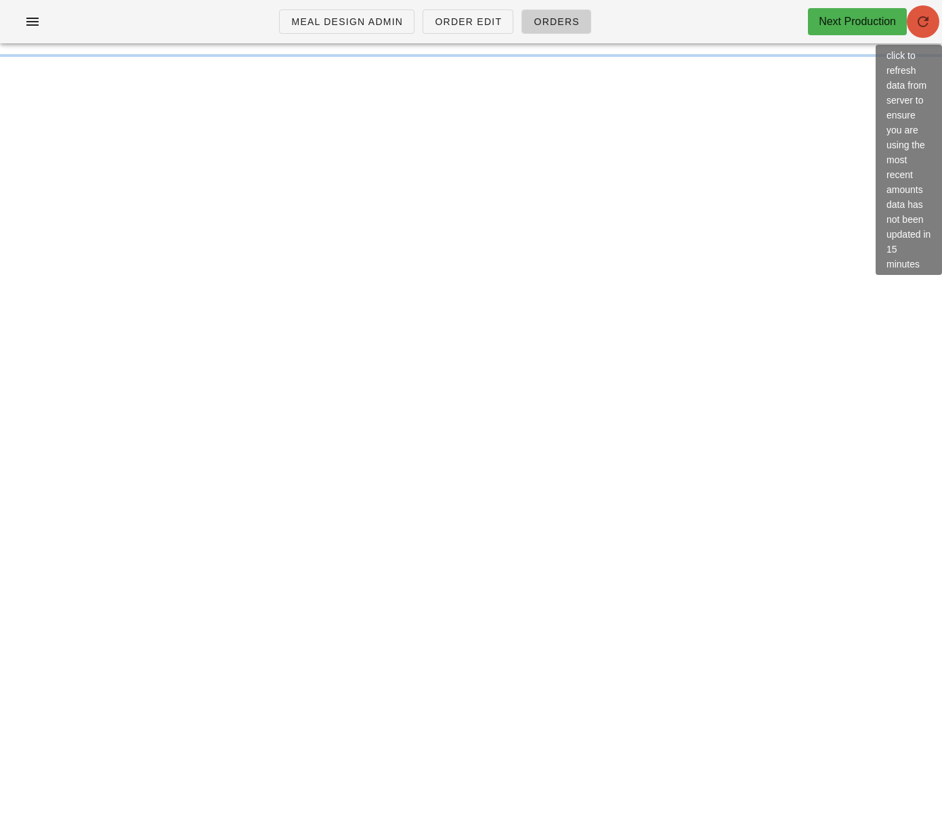
click at [919, 28] on icon "button" at bounding box center [923, 22] width 16 height 16
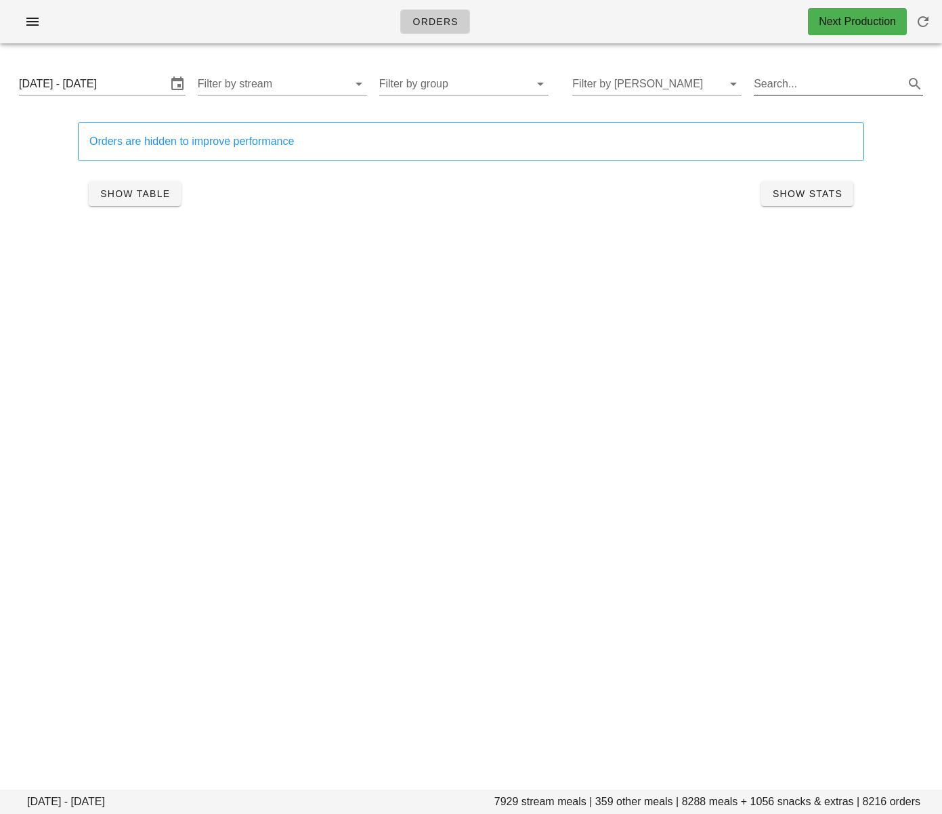
click at [793, 84] on input "Search..." at bounding box center [828, 84] width 148 height 22
type input "yogurt parfait"
click at [106, 193] on span "Show Table" at bounding box center [135, 193] width 70 height 11
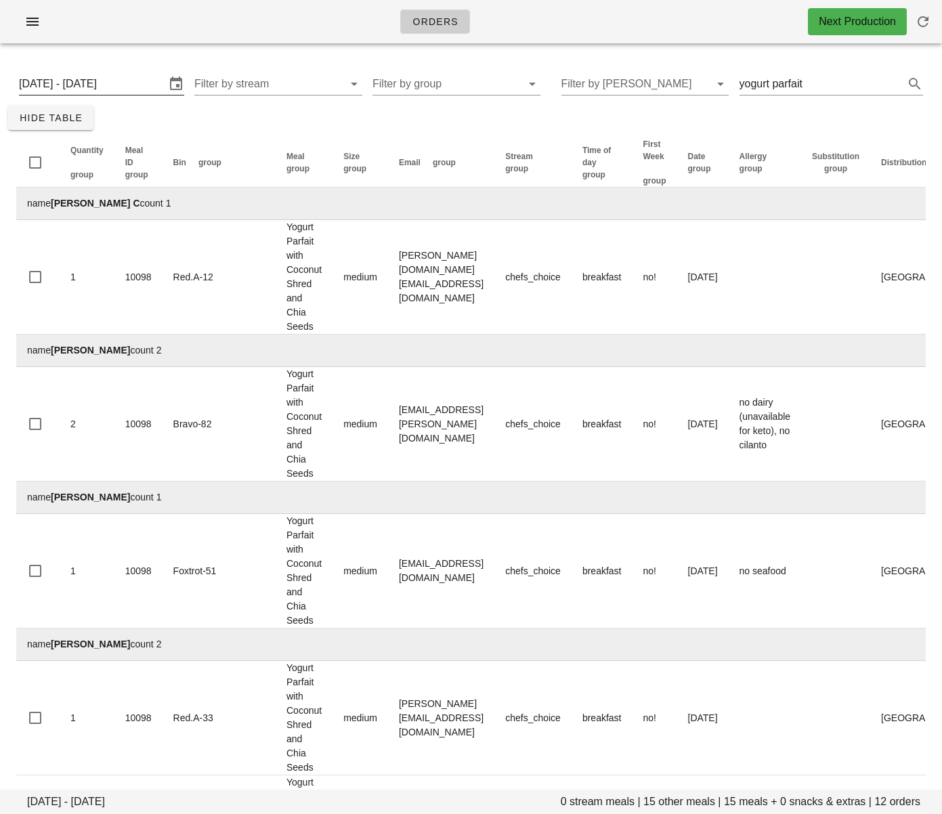
click at [68, 89] on input "[DATE] - [DATE]" at bounding box center [92, 84] width 146 height 22
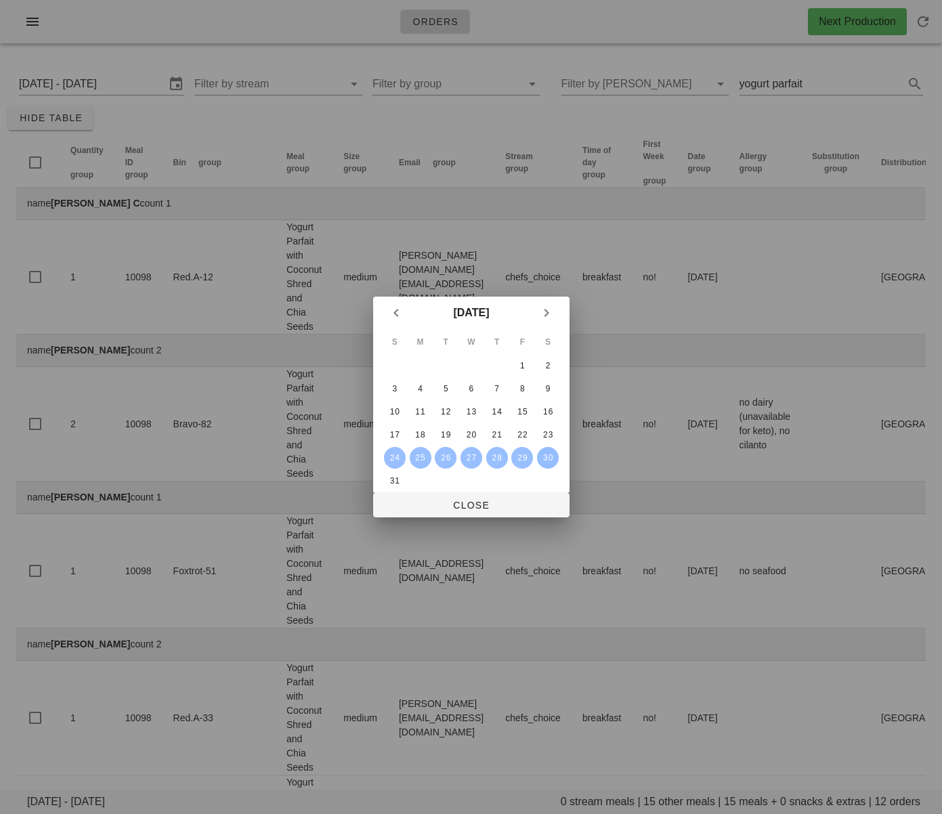
click at [554, 458] on div "30" at bounding box center [548, 457] width 22 height 9
click at [486, 455] on div "28" at bounding box center [497, 457] width 22 height 9
click at [494, 502] on span "Close" at bounding box center [471, 505] width 175 height 11
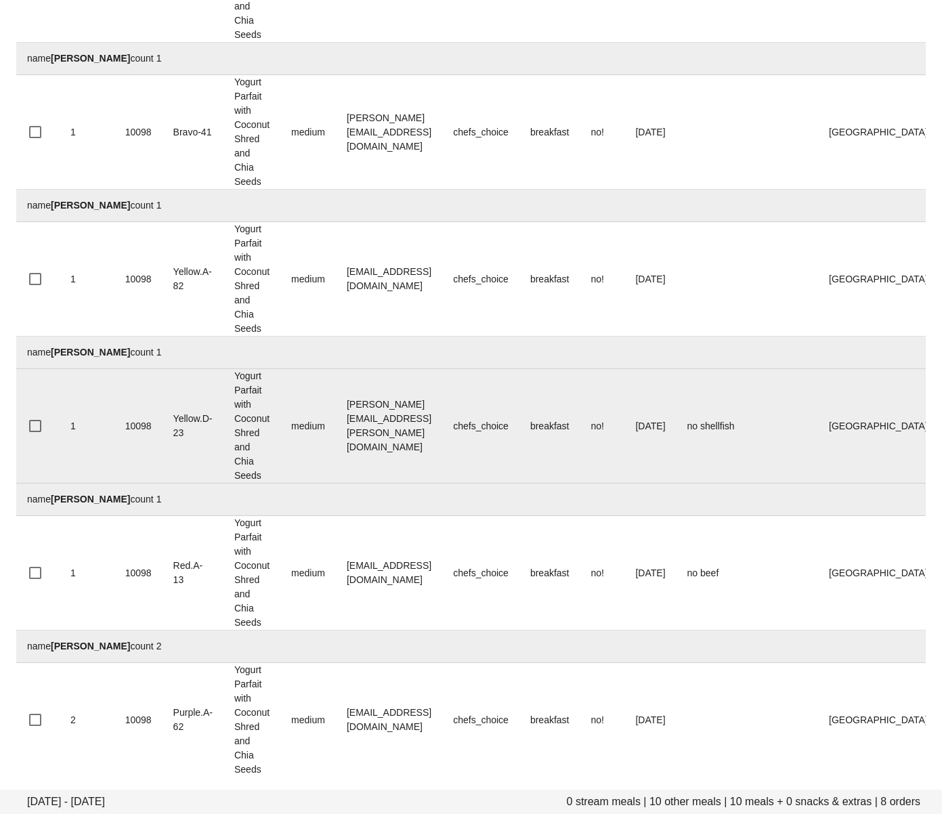
scroll to position [586, 0]
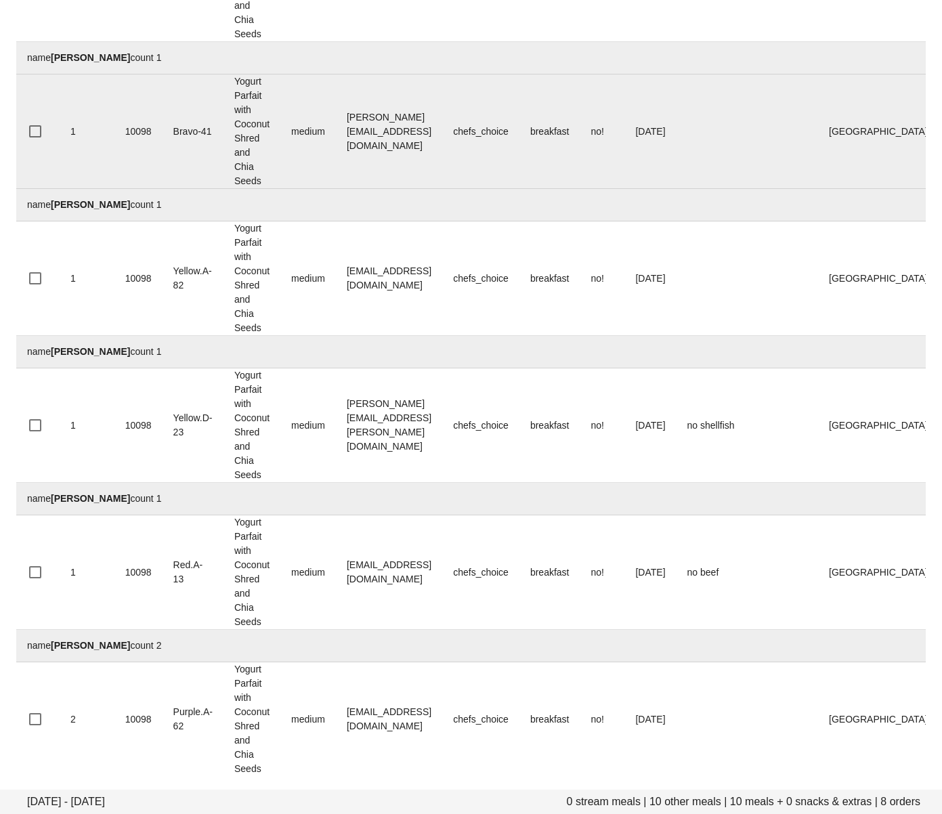
drag, startPoint x: 108, startPoint y: 23, endPoint x: 283, endPoint y: 121, distance: 200.7
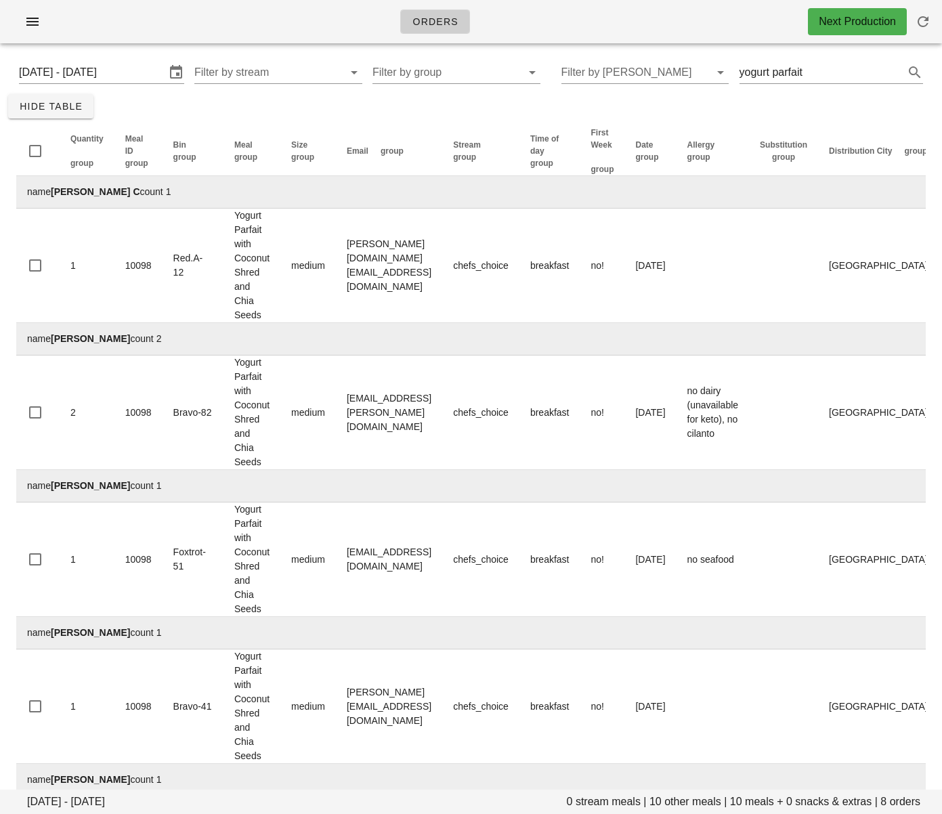
scroll to position [0, 0]
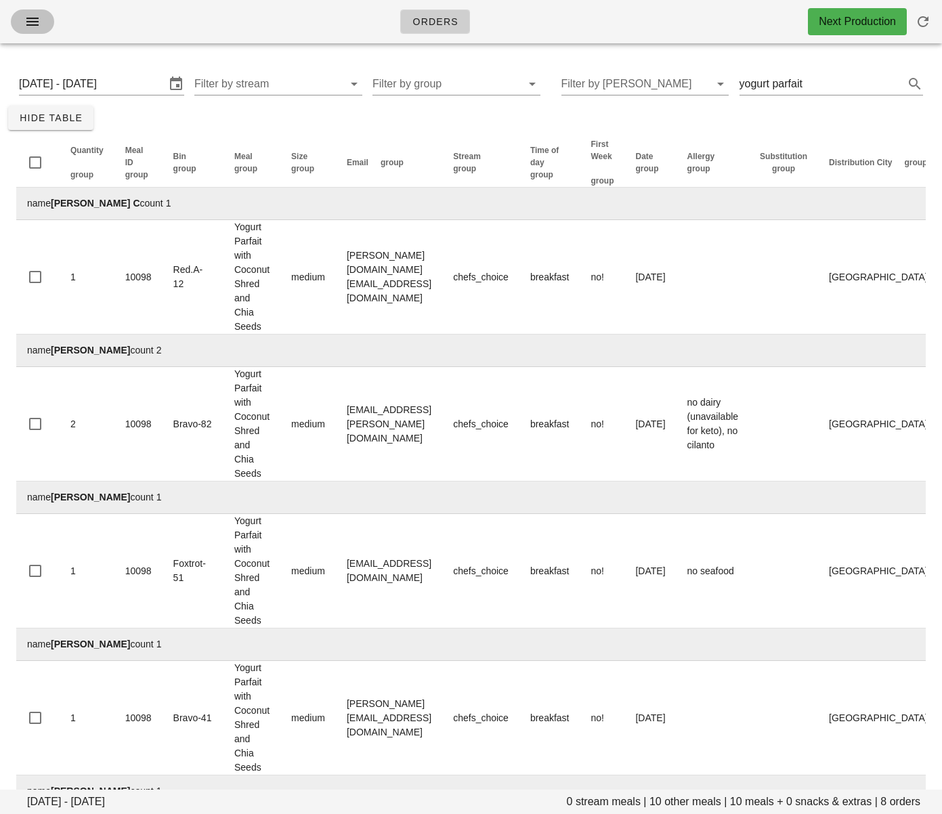
click at [39, 24] on icon "button" at bounding box center [32, 22] width 16 height 16
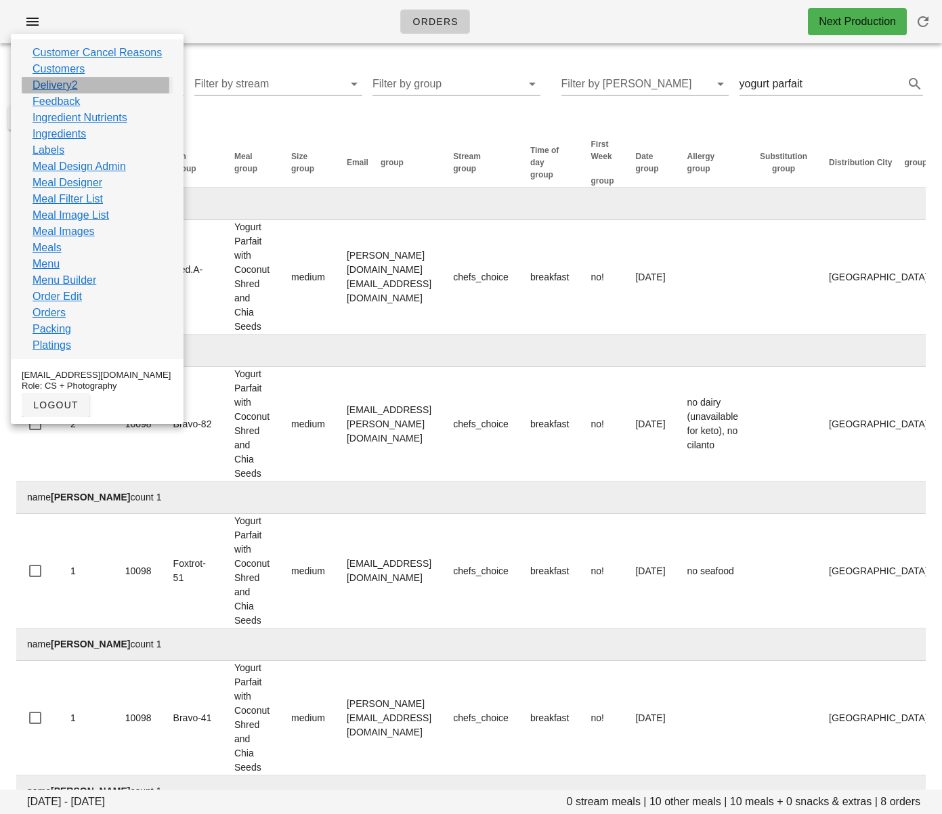
click at [66, 87] on link "Delivery2" at bounding box center [55, 85] width 45 height 16
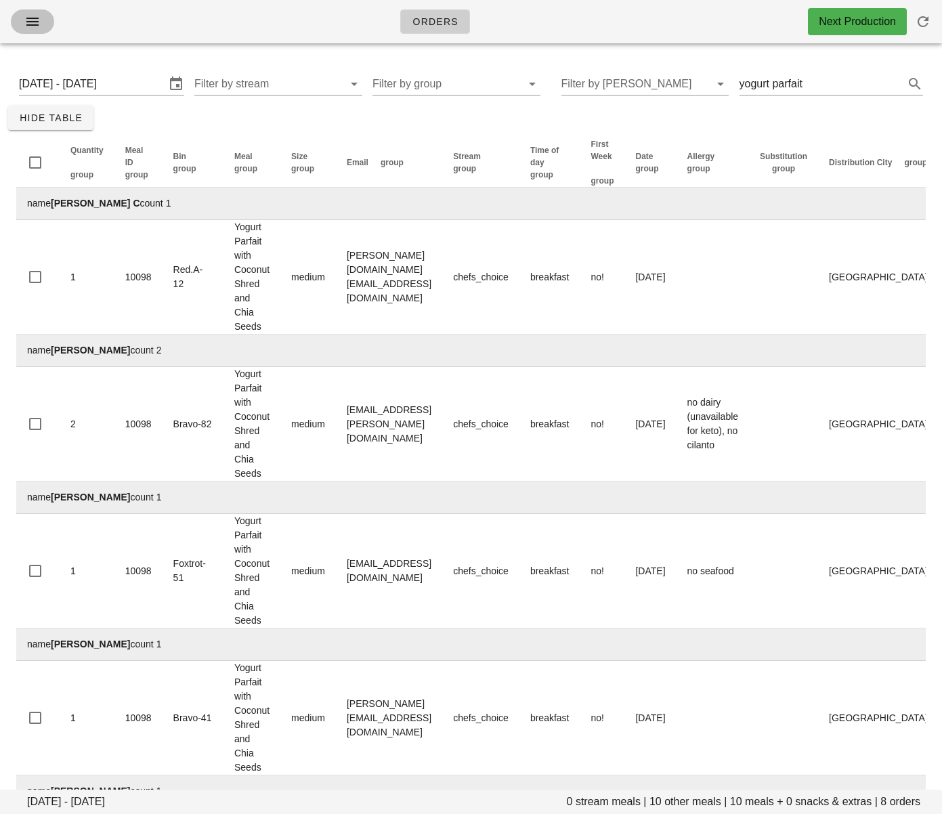
drag, startPoint x: 35, startPoint y: 22, endPoint x: 35, endPoint y: 39, distance: 16.9
click at [35, 22] on icon "button" at bounding box center [32, 22] width 16 height 16
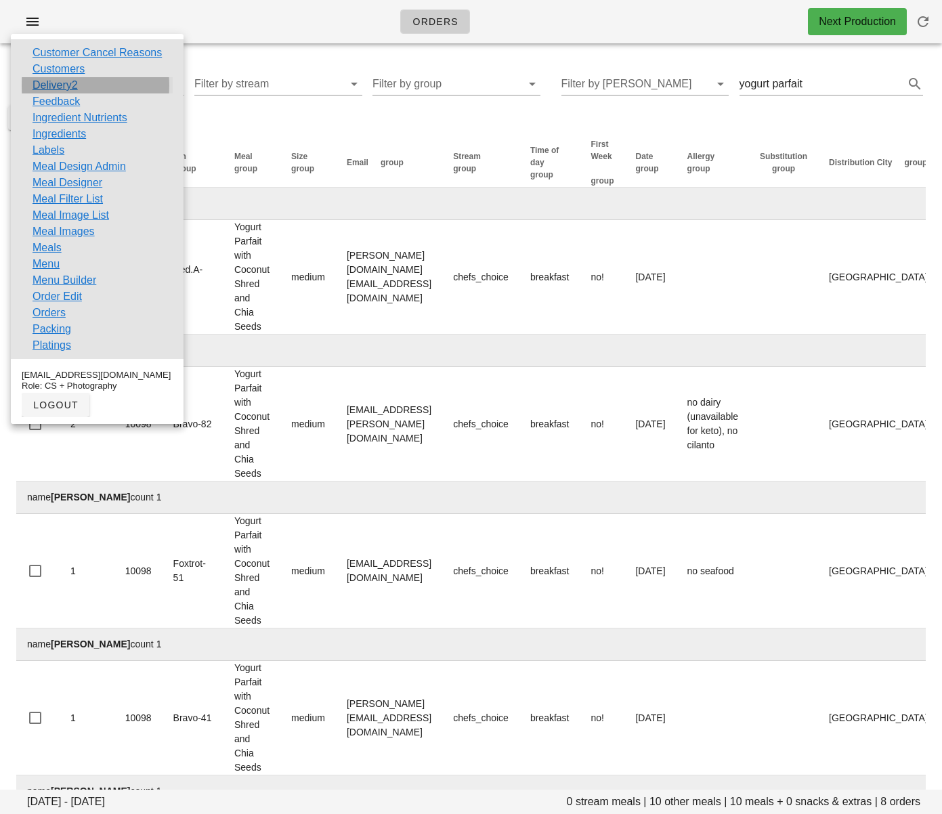
click at [51, 84] on link "Delivery2" at bounding box center [55, 85] width 45 height 16
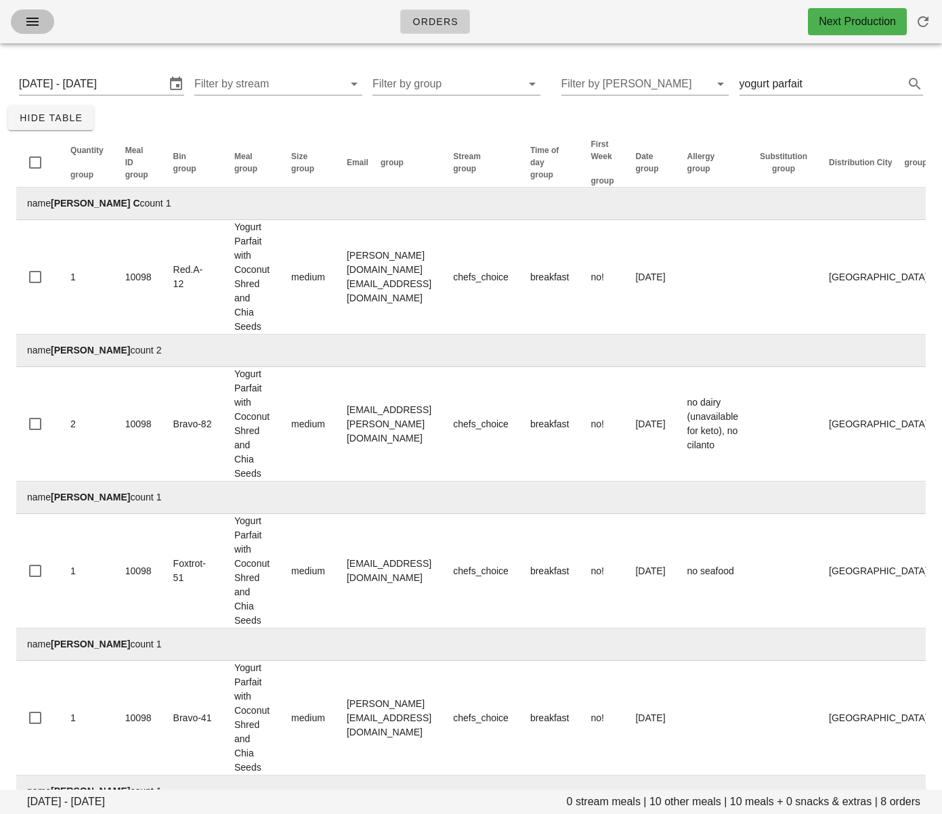
click at [33, 24] on icon "button" at bounding box center [32, 22] width 16 height 16
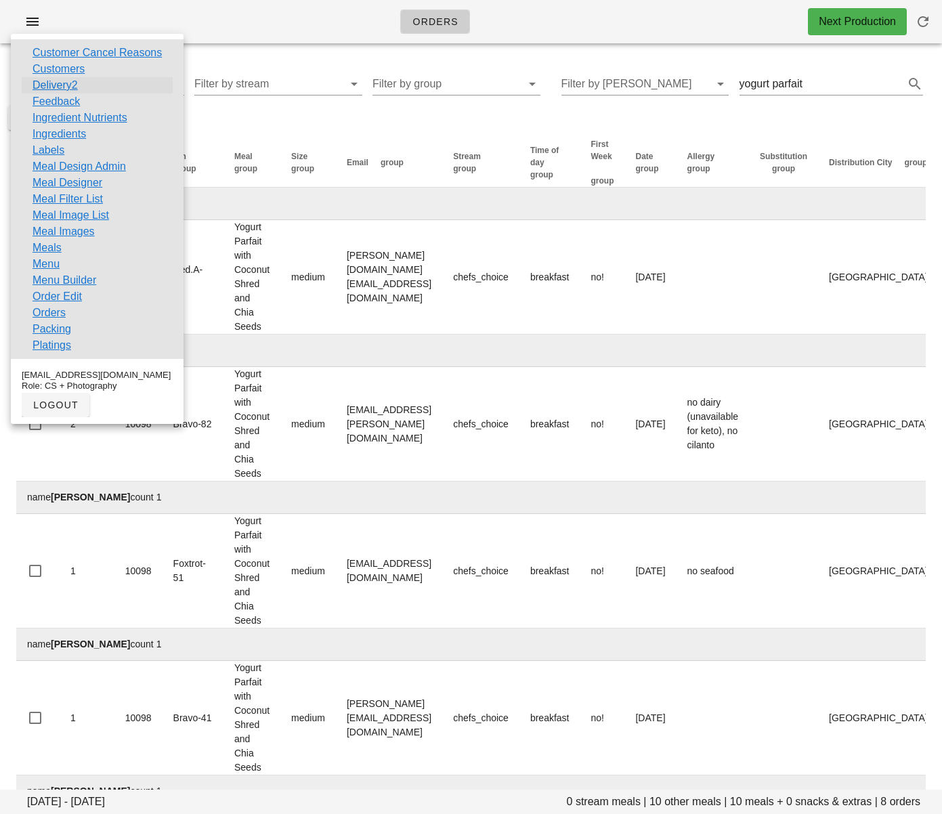
click at [52, 88] on link "Delivery2" at bounding box center [55, 85] width 45 height 16
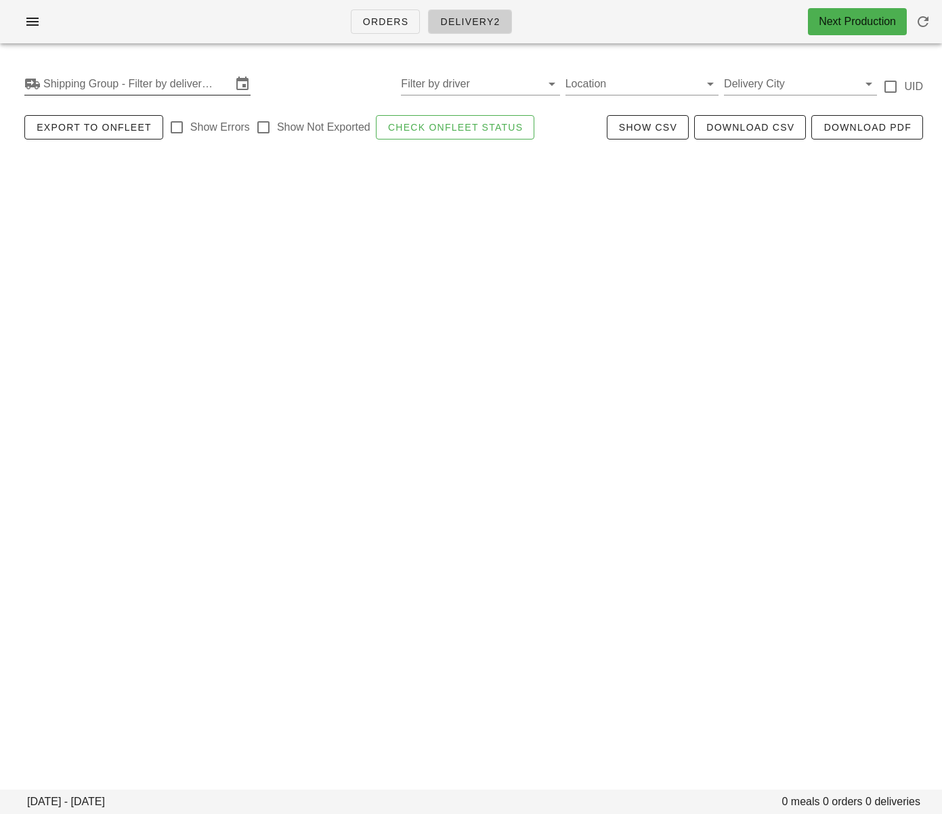
click at [197, 85] on input "Shipping Group - Filter by delivery logistics" at bounding box center [137, 84] width 188 height 22
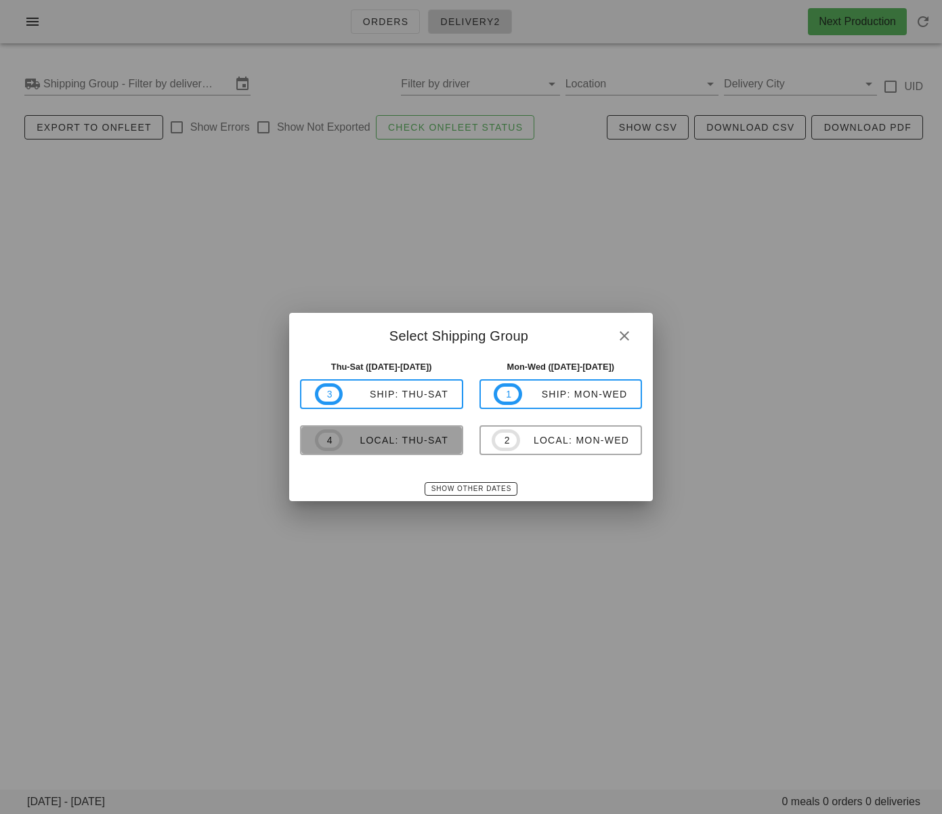
click at [388, 442] on div "local: Thu-Sat" at bounding box center [396, 440] width 106 height 11
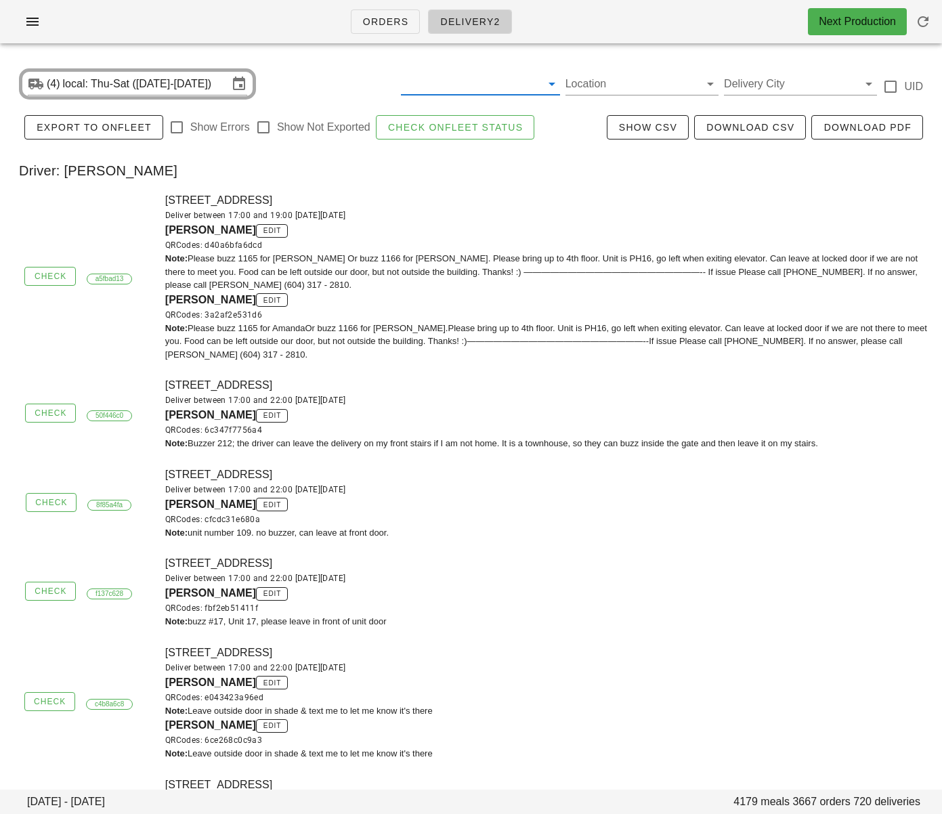
click at [452, 82] on input "text" at bounding box center [469, 84] width 137 height 22
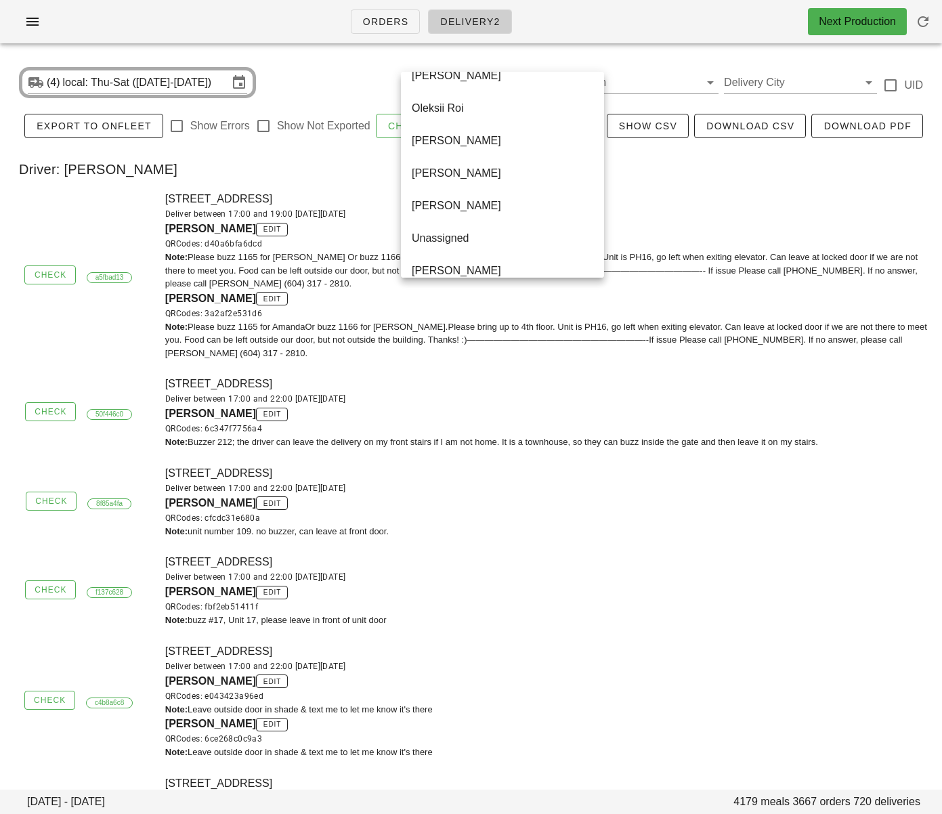
scroll to position [845, 0]
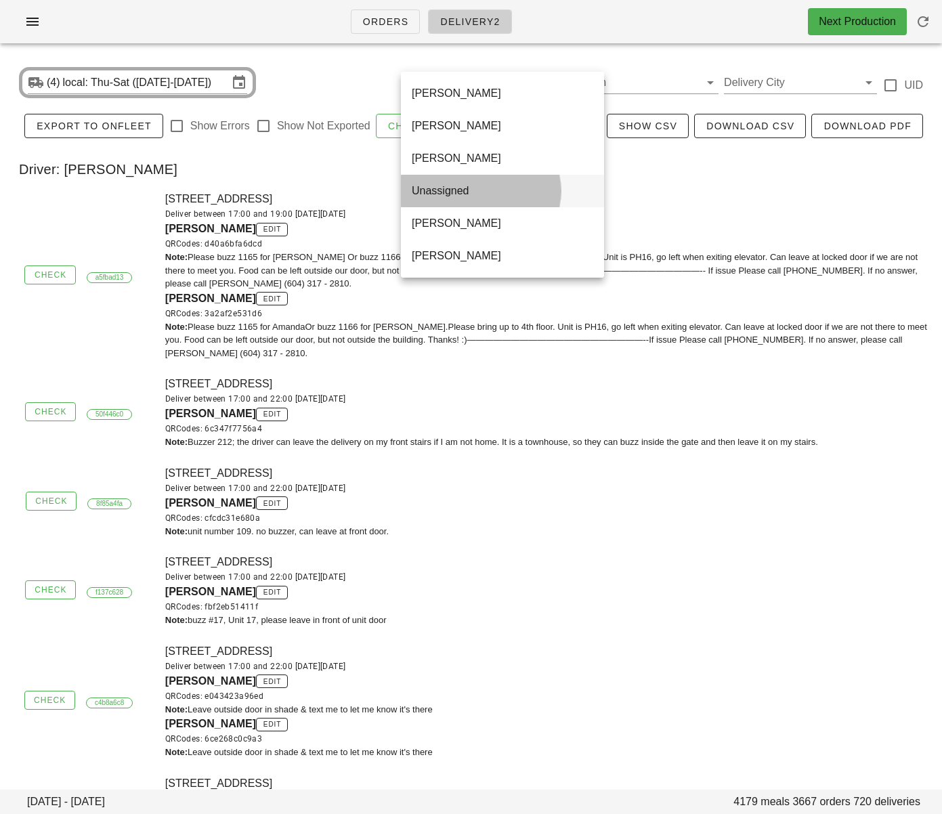
click at [480, 196] on div "Unassigned" at bounding box center [502, 190] width 181 height 13
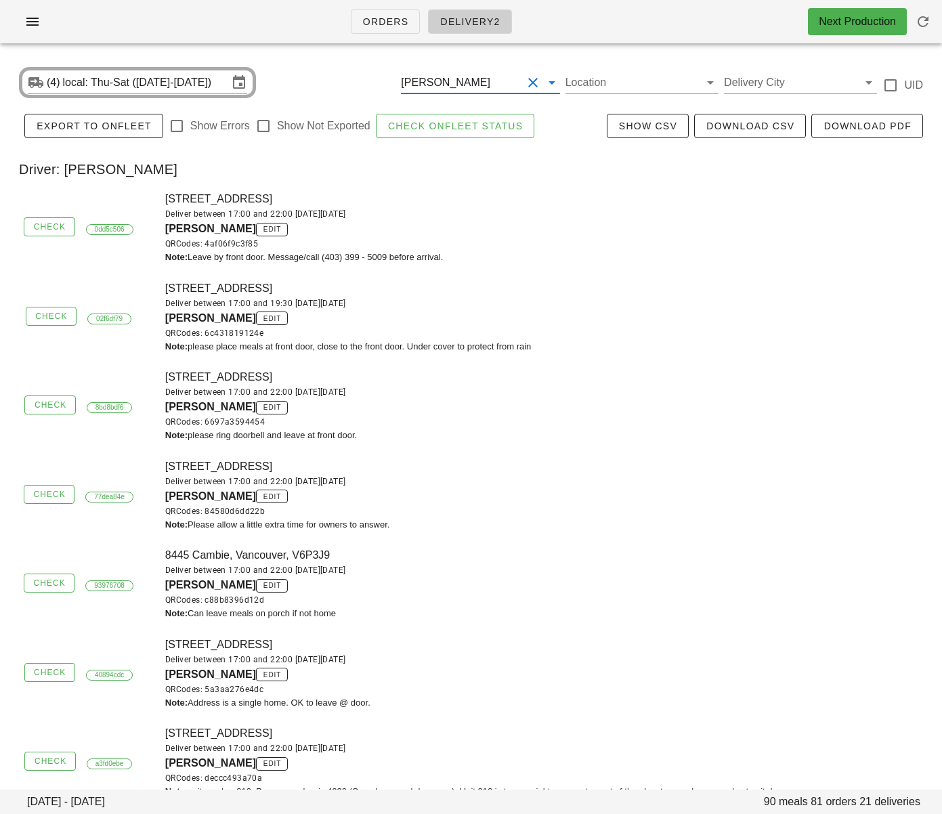
click at [496, 89] on input "text" at bounding box center [507, 83] width 29 height 22
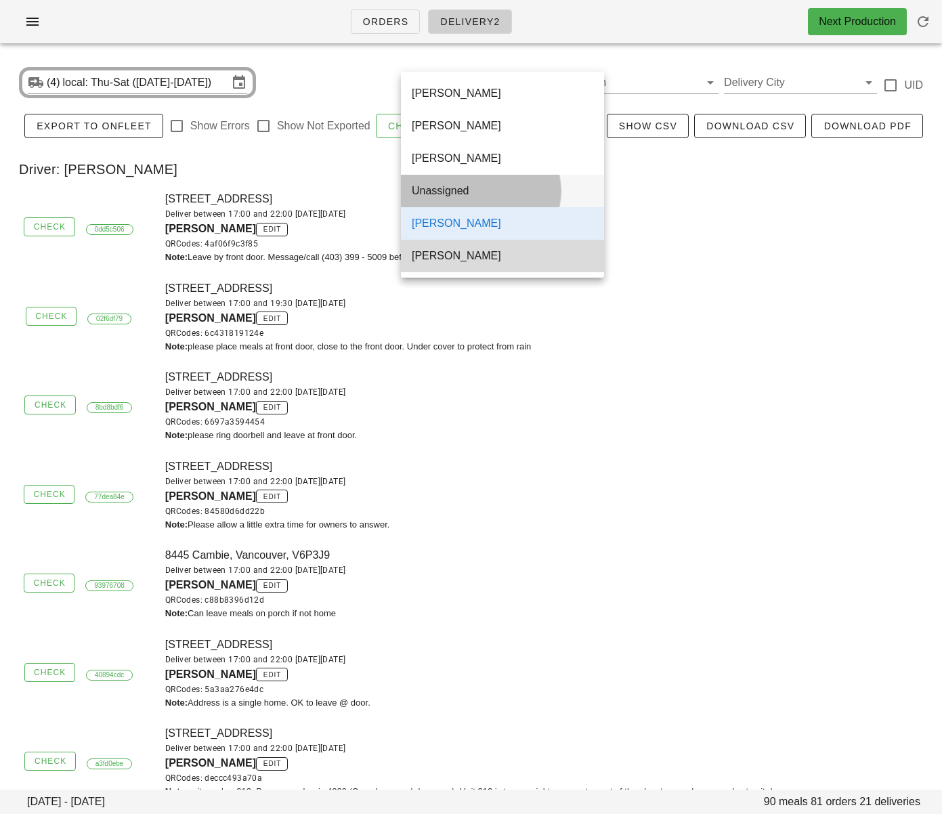
click at [489, 190] on div "Unassigned" at bounding box center [502, 190] width 181 height 13
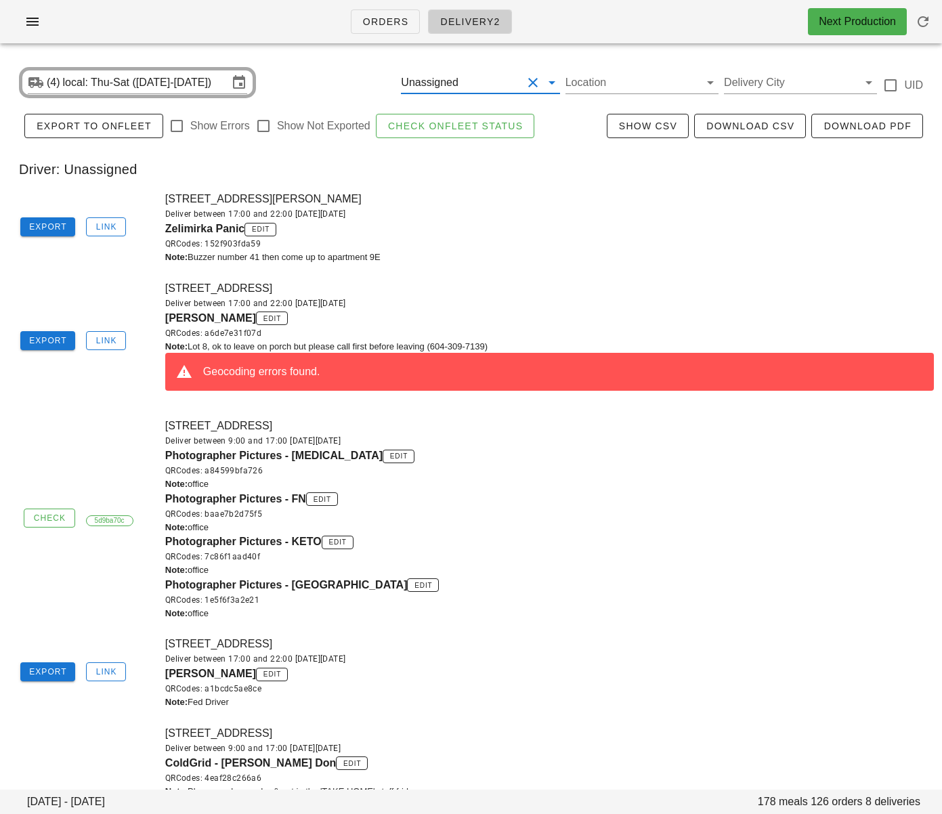
drag, startPoint x: 655, startPoint y: 272, endPoint x: 673, endPoint y: 271, distance: 18.3
click at [655, 273] on div "8-9201 Shook Road, Mission, V2V7M5 Deliver between 17:00 and 22:00 on Wednesday…" at bounding box center [549, 341] width 785 height 138
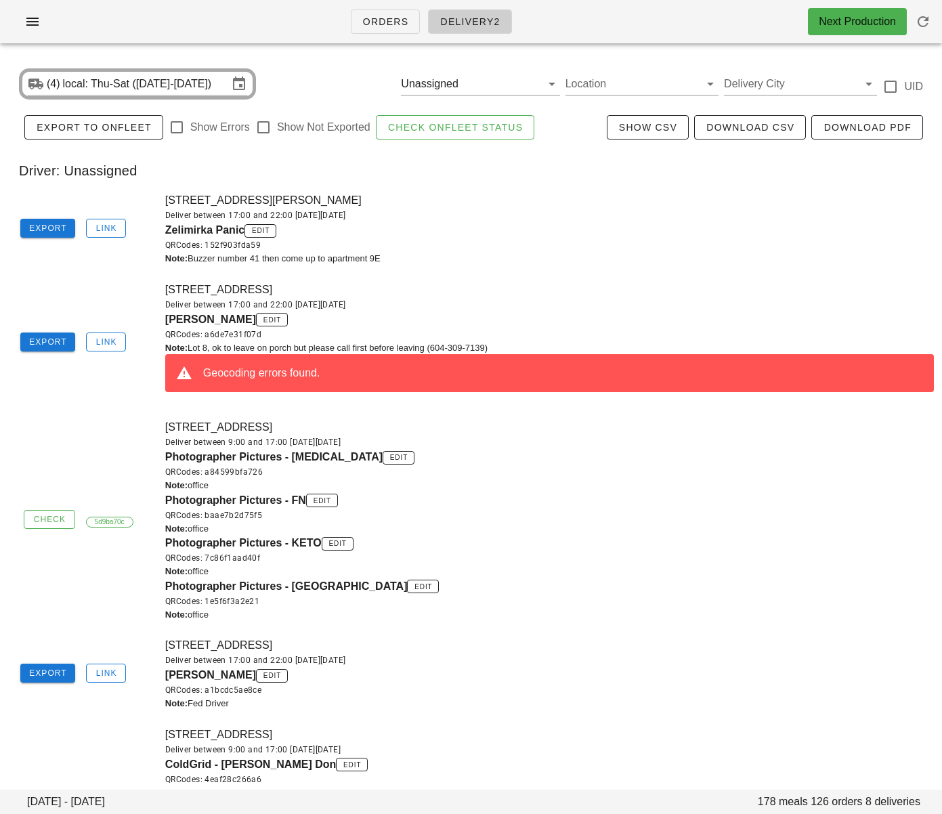
click at [162, 318] on div "8-9201 Shook Road, Mission, V2V7M5 Deliver between 17:00 and 22:00 on Wednesday…" at bounding box center [549, 343] width 785 height 138
drag, startPoint x: 244, startPoint y: 319, endPoint x: 204, endPoint y: 323, distance: 40.2
click at [242, 319] on div "8-9201 Shook Road, Mission, V2V7M5 Deliver between 17:00 and 22:00 on Wednesday…" at bounding box center [549, 343] width 785 height 138
click at [169, 319] on span "Mary Mackenzie" at bounding box center [210, 320] width 91 height 12
drag, startPoint x: 167, startPoint y: 321, endPoint x: 244, endPoint y: 322, distance: 77.2
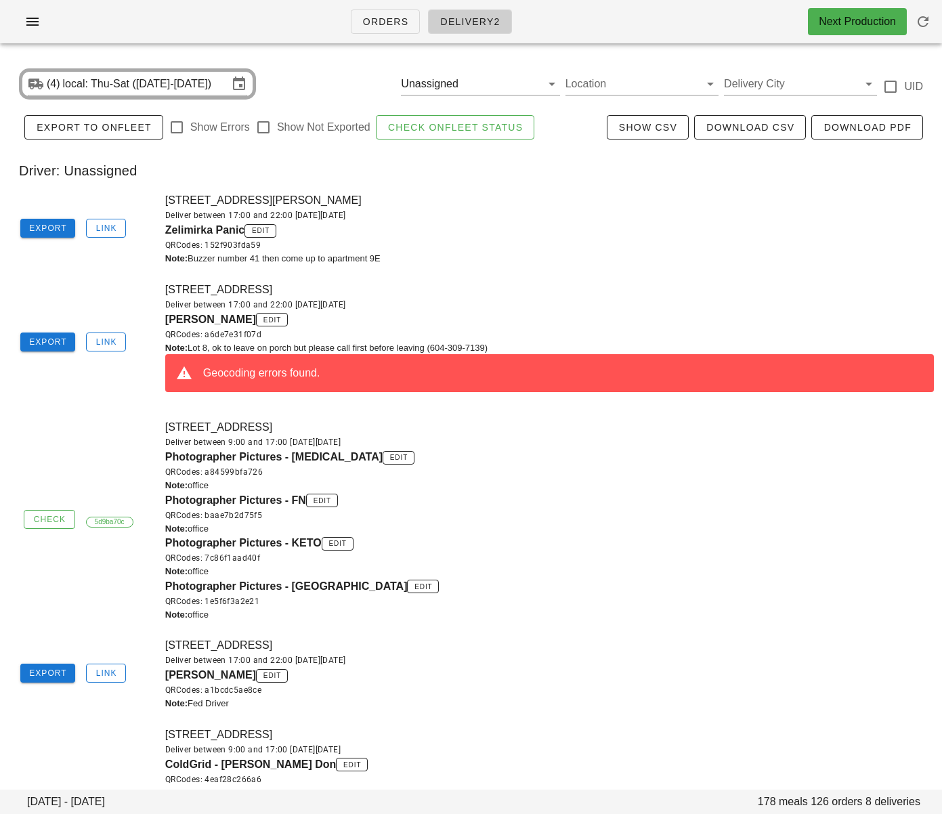
click at [246, 322] on span "Mary Mackenzie" at bounding box center [210, 320] width 91 height 12
copy span "Mary Mackenzie"
click at [421, 682] on div "Coldgrid - Antonio Oliveira edit QRCodes: a1bcdc5ae8ce" at bounding box center [549, 682] width 769 height 30
click at [309, 350] on div "Note: Lot 8, ok to leave on porch but please call first before leaving (604-309…" at bounding box center [549, 348] width 769 height 14
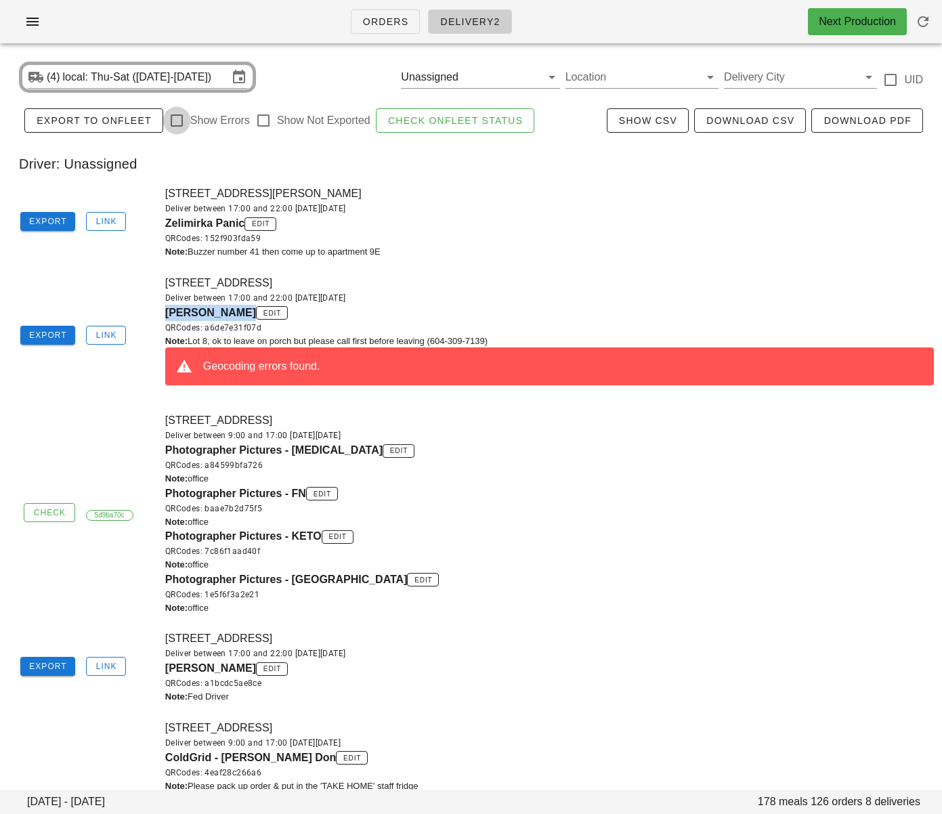
drag, startPoint x: 163, startPoint y: 314, endPoint x: 182, endPoint y: 122, distance: 192.6
click at [242, 312] on div "8-9201 Shook Road, Mission, V2V7M5 Deliver between 17:00 and 22:00 on Wednesday…" at bounding box center [549, 336] width 785 height 138
drag, startPoint x: 429, startPoint y: 278, endPoint x: 421, endPoint y: 272, distance: 10.2
click at [429, 277] on div "8-9201 Shook Road, Mission, V2V7M5 Deliver between 17:00 and 22:00 on Wednesday…" at bounding box center [549, 336] width 785 height 138
click at [104, 333] on span "Link" at bounding box center [106, 334] width 22 height 9
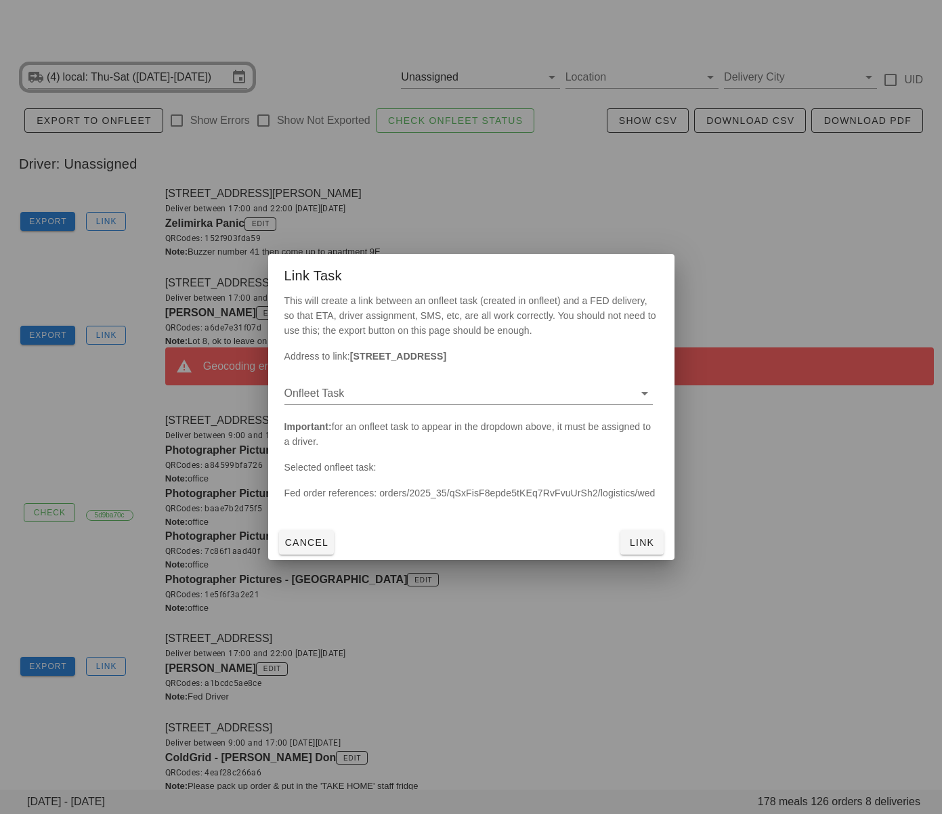
scroll to position [7, 0]
click at [376, 401] on input "Onfleet Task" at bounding box center [457, 394] width 347 height 22
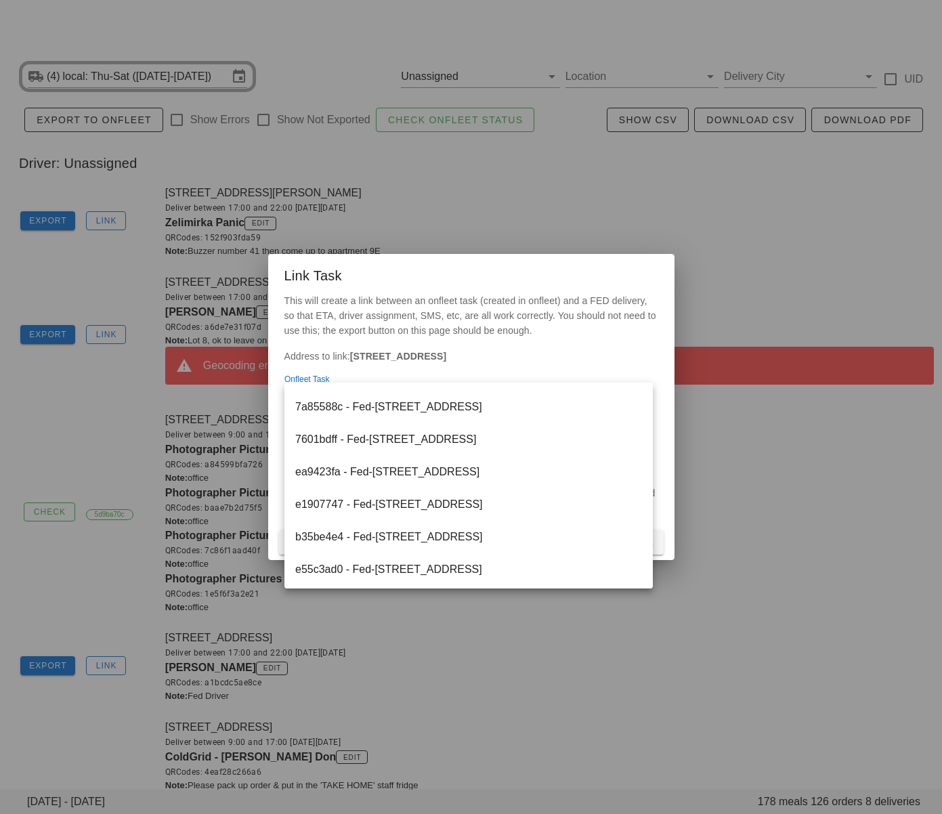
scroll to position [130, 0]
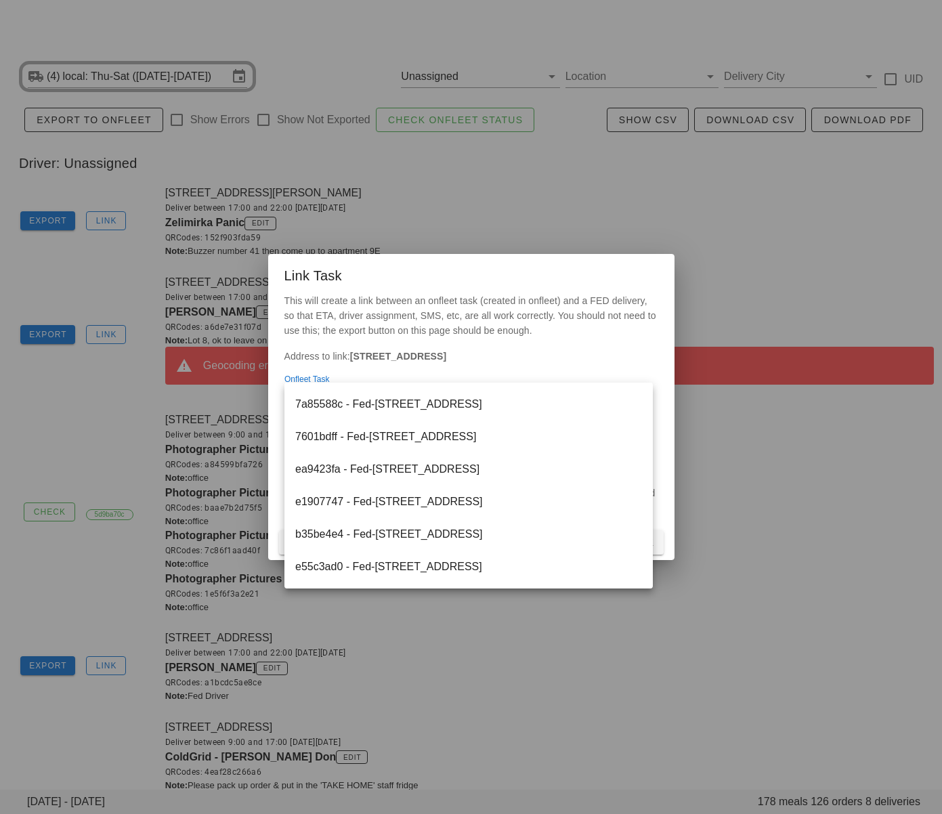
drag, startPoint x: 832, startPoint y: 489, endPoint x: 828, endPoint y: 148, distance: 340.7
click at [831, 487] on div at bounding box center [471, 407] width 942 height 814
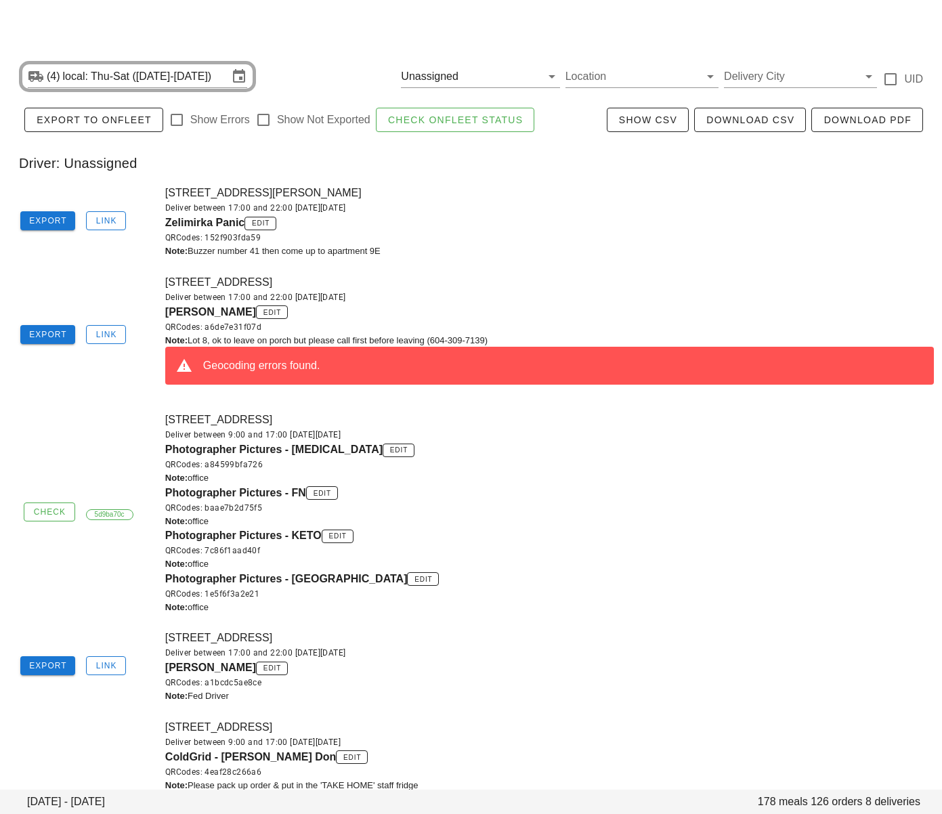
click at [777, 252] on div "Note: Buzzer number 41 then come up to apartment 9E" at bounding box center [549, 251] width 769 height 14
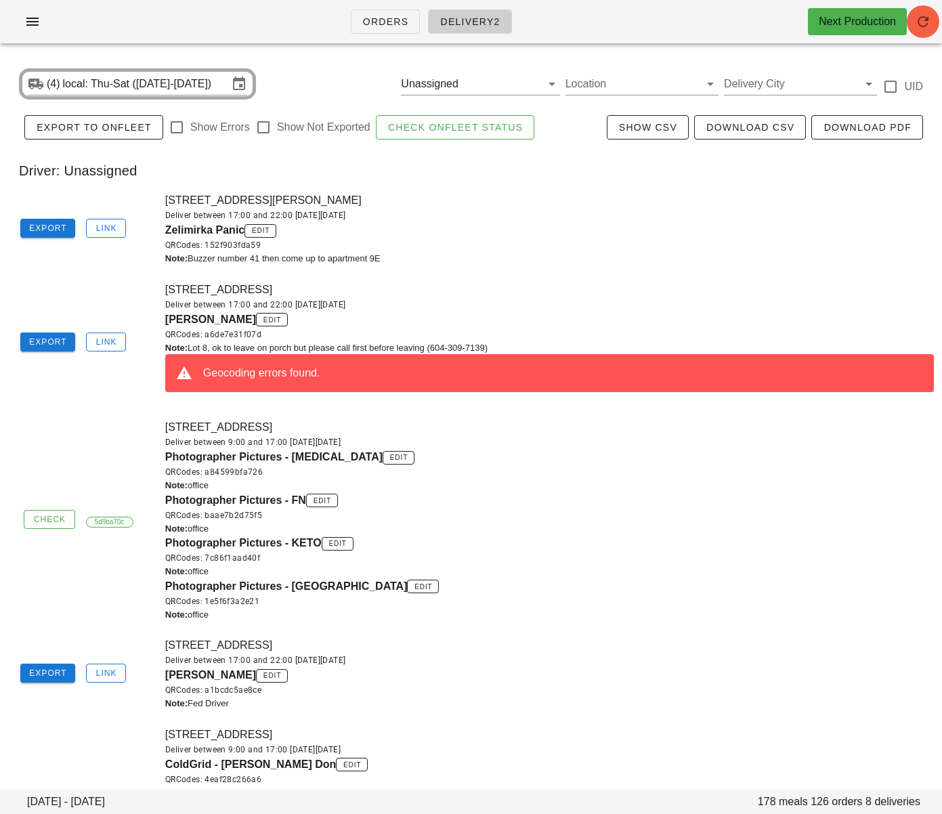
scroll to position [0, 0]
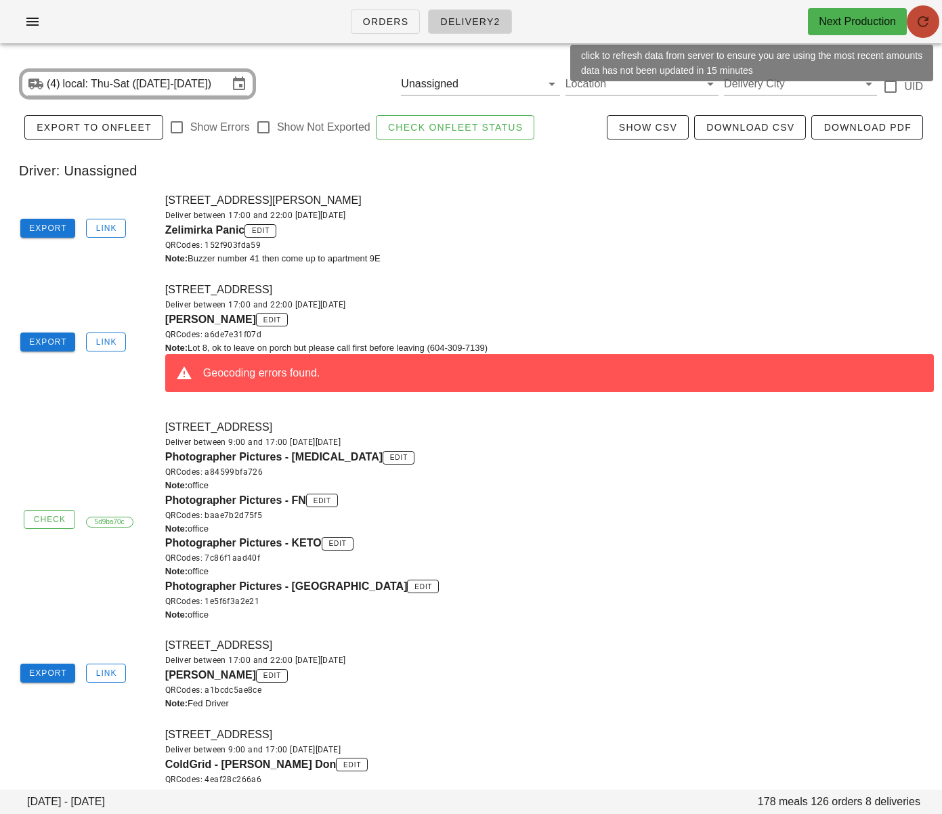
click at [921, 21] on icon "button" at bounding box center [923, 22] width 16 height 16
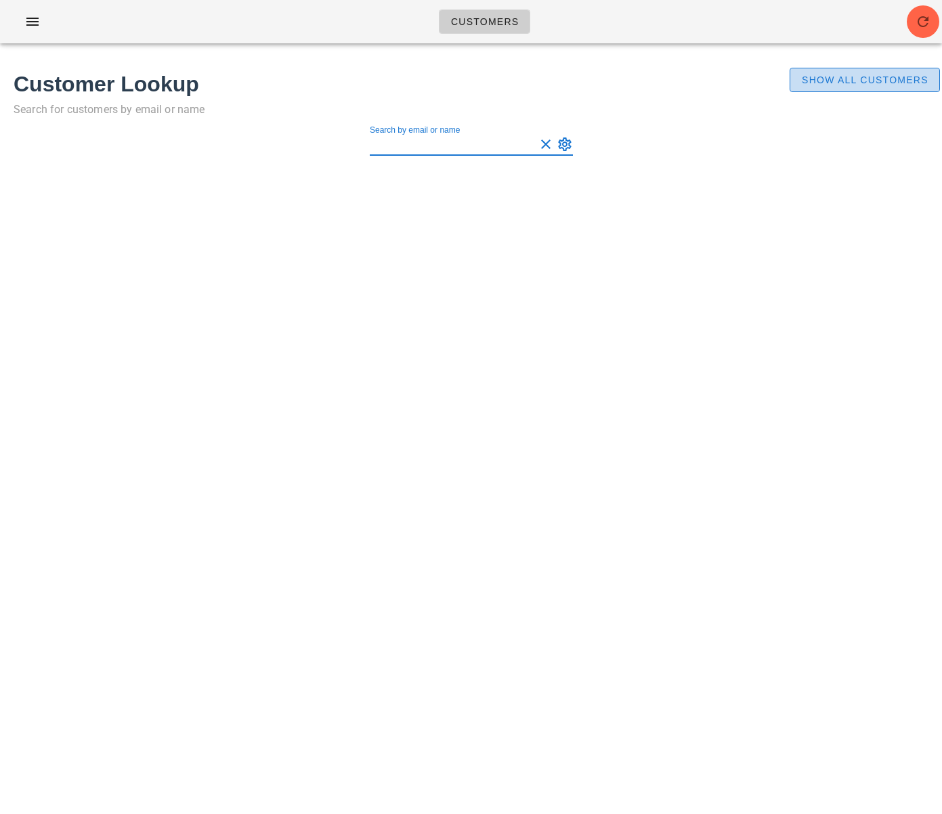
click at [838, 78] on span "Show All Customers" at bounding box center [864, 79] width 127 height 11
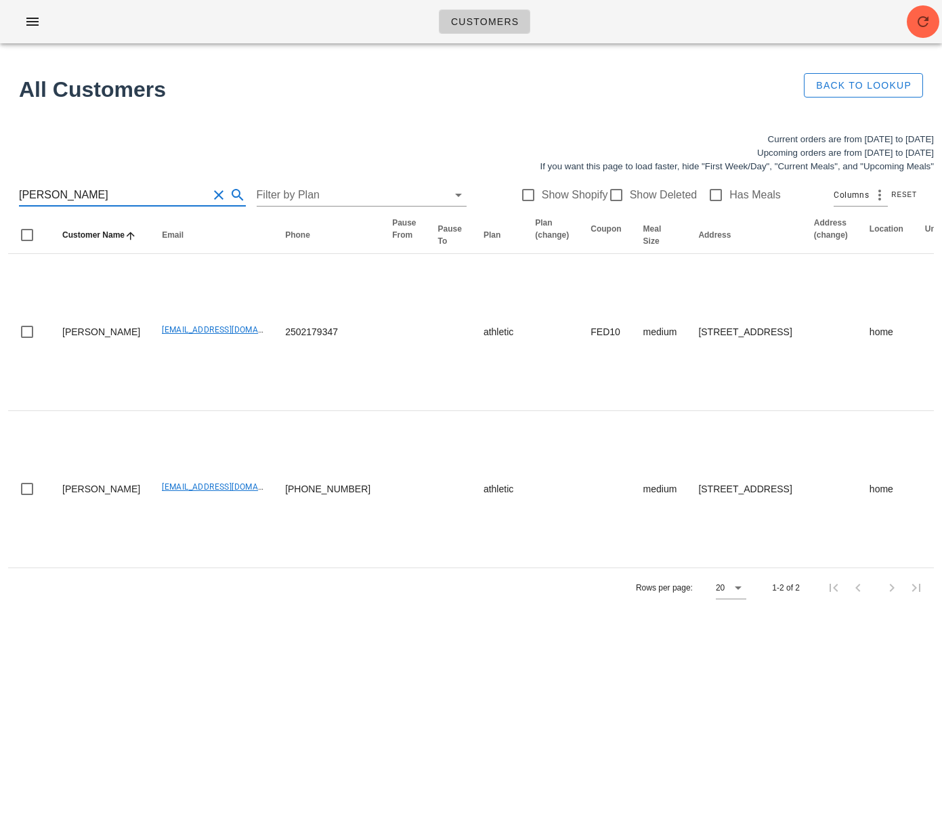
drag, startPoint x: 71, startPoint y: 191, endPoint x: -1, endPoint y: 192, distance: 71.8
click at [0, 192] on html "Customers Found 1 customer All Customers Back to Lookup Current orders are from…" at bounding box center [471, 407] width 942 height 814
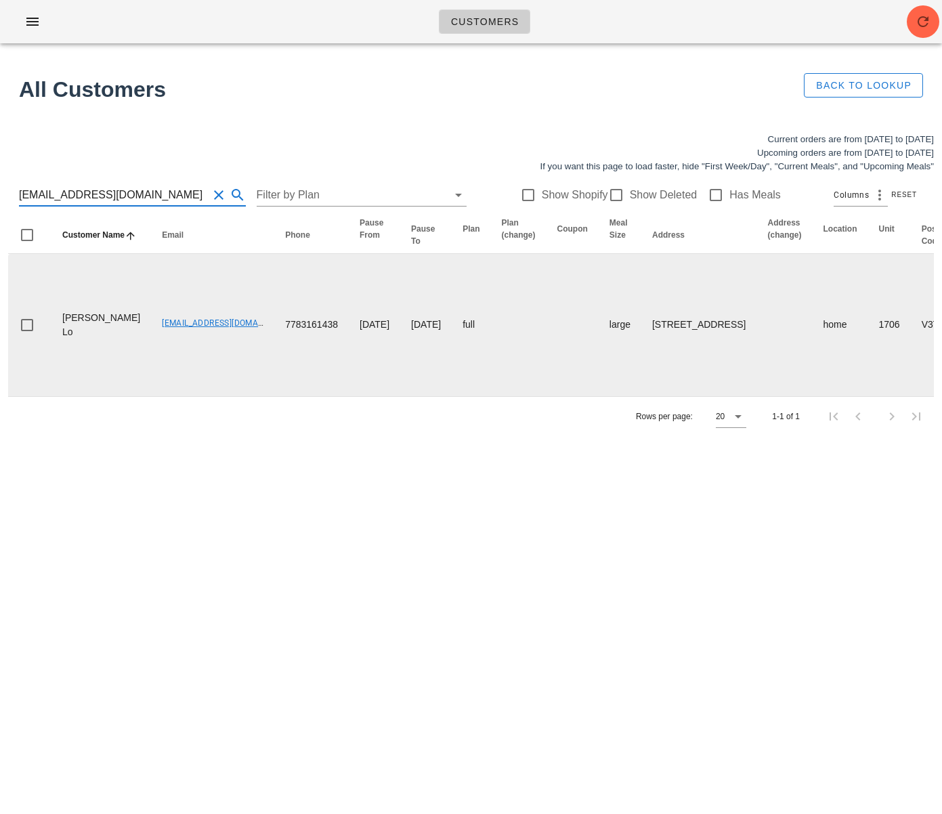
type input "evalo.el@gmail.com"
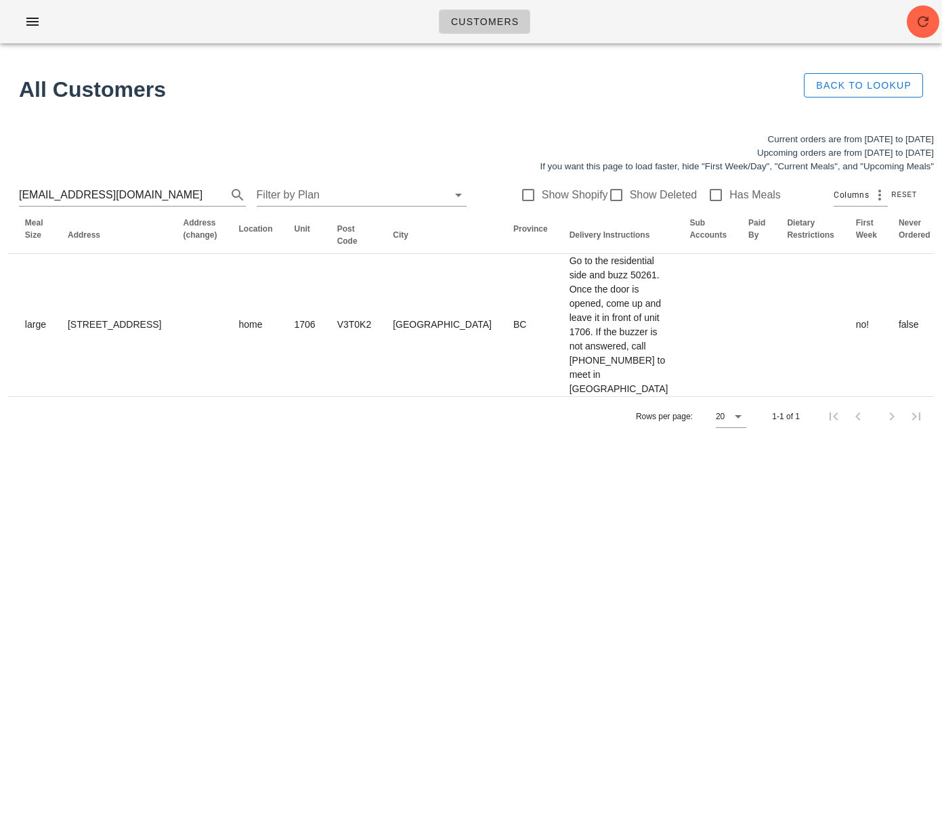
scroll to position [0, 698]
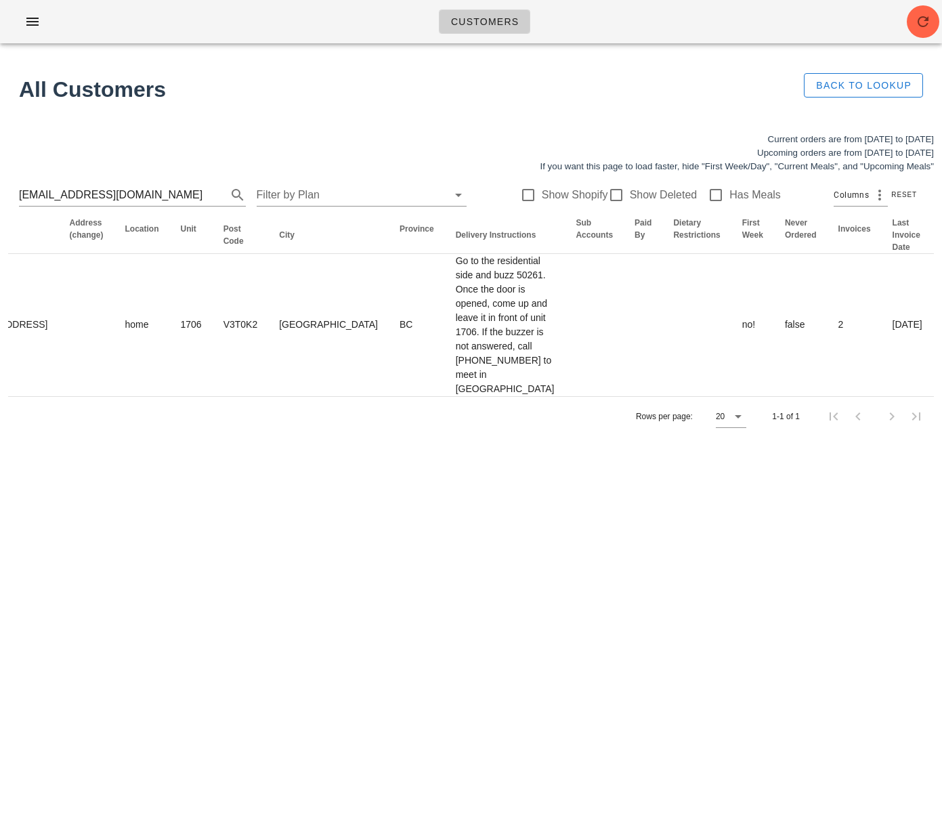
drag, startPoint x: 360, startPoint y: 401, endPoint x: 1047, endPoint y: 377, distance: 687.1
click at [941, 377] on html "Customers Found 1 customer All Customers Back to Lookup Current orders are from…" at bounding box center [471, 407] width 942 height 814
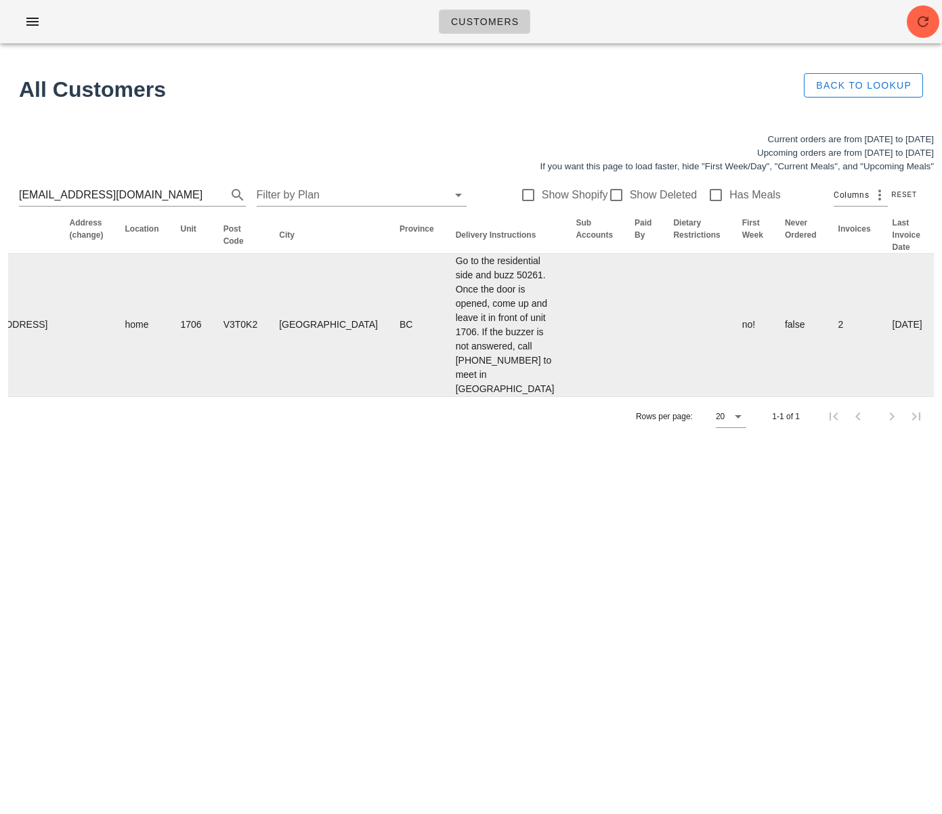
click at [662, 375] on td at bounding box center [696, 325] width 68 height 142
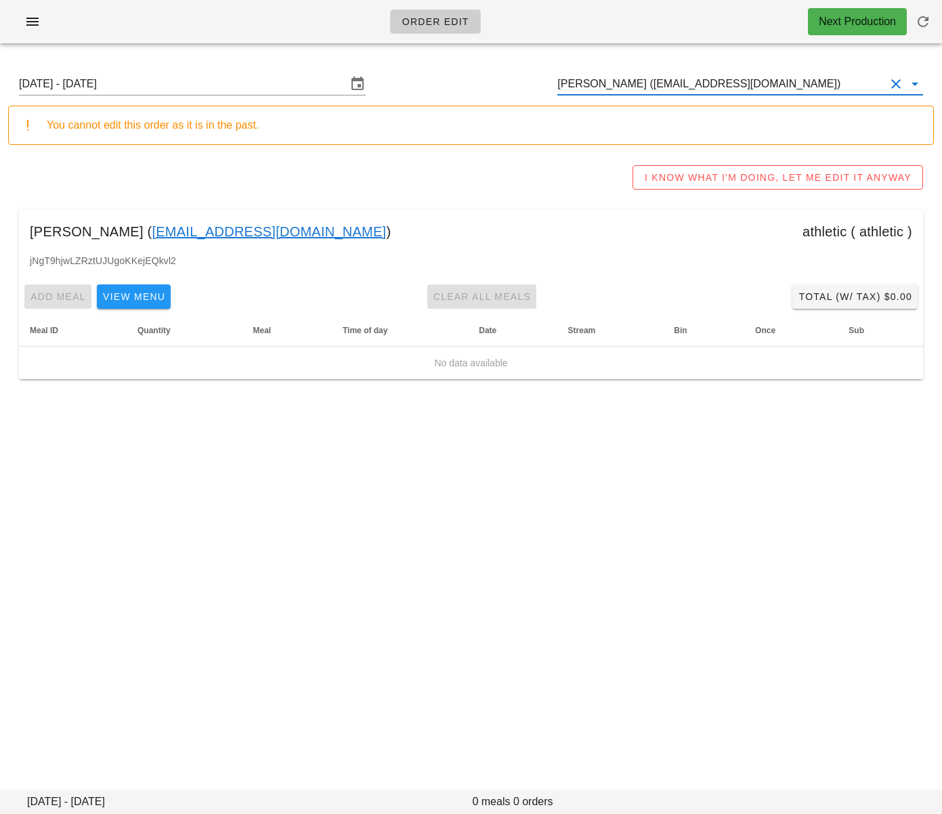
click at [666, 87] on input "[PERSON_NAME] ([EMAIL_ADDRESS][DOMAIN_NAME])" at bounding box center [721, 84] width 328 height 22
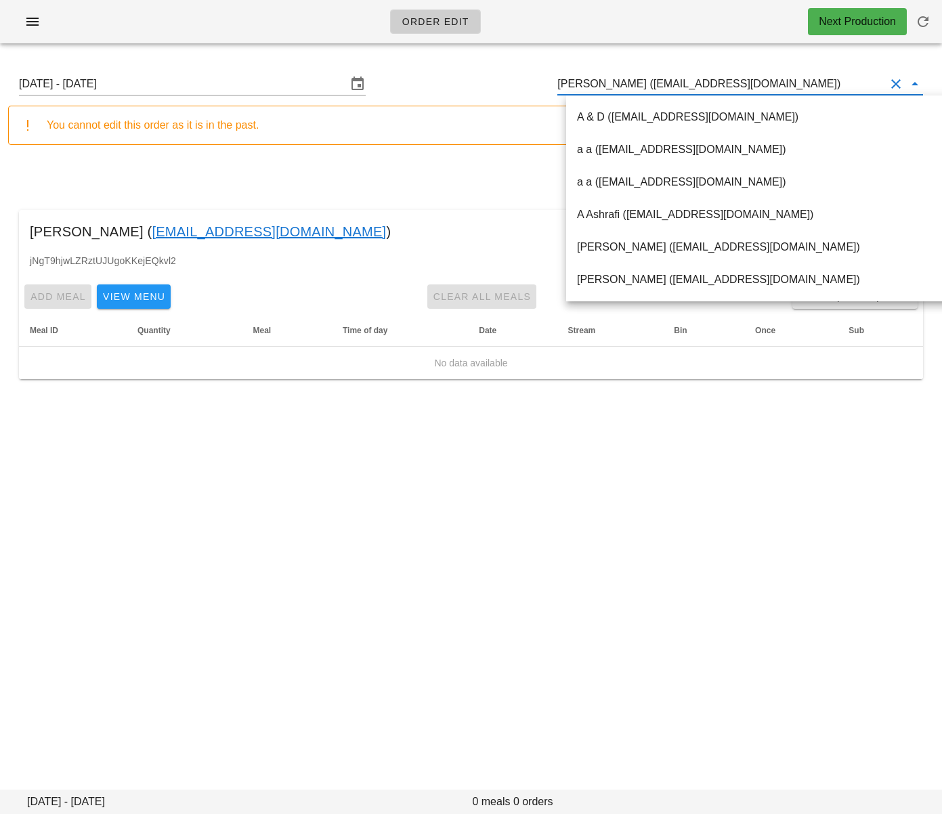
click at [666, 87] on input "Olivia Chu (platformwarehouse@gmail.com)" at bounding box center [721, 84] width 328 height 22
paste input "[PERSON_NAME]"
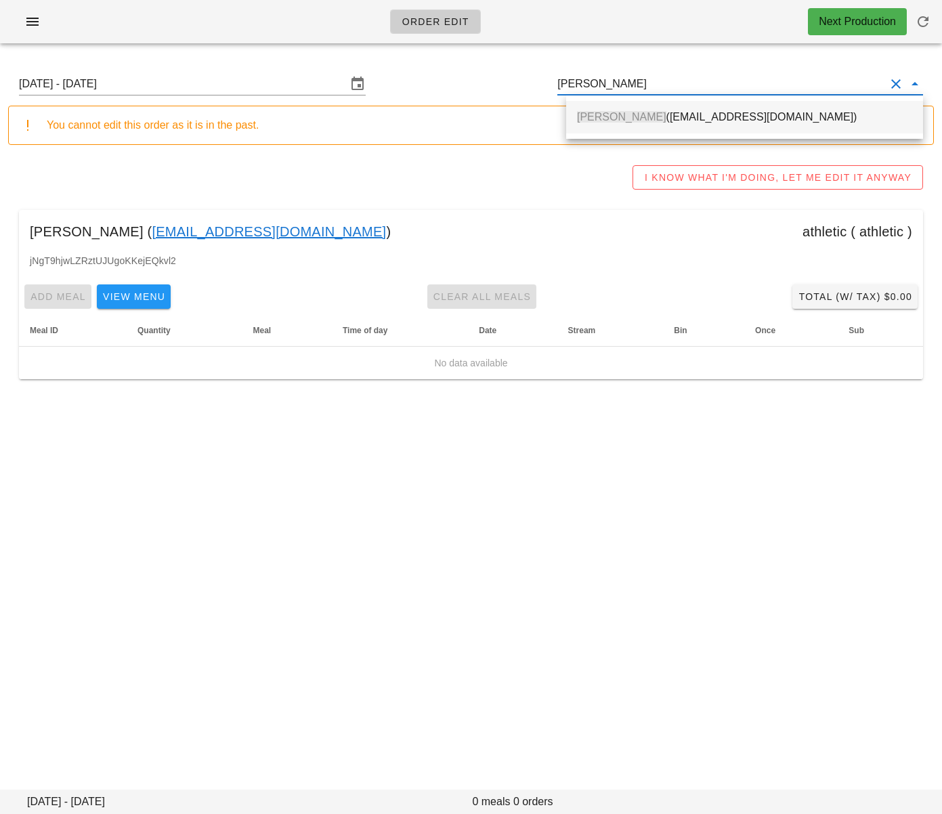
click at [654, 114] on div "Helene Jacob (Audreyfwatt@gmail.com)" at bounding box center [744, 116] width 335 height 13
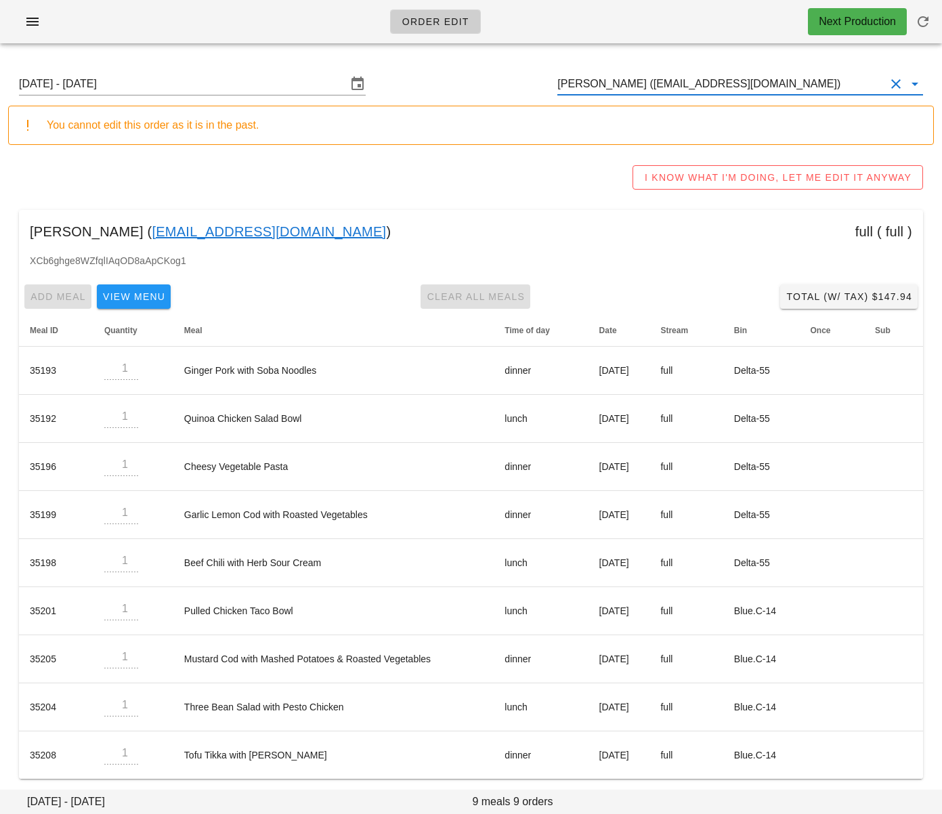
click at [597, 87] on input "Helene Jacob (Audreyfwatt@gmail.com)" at bounding box center [721, 84] width 328 height 22
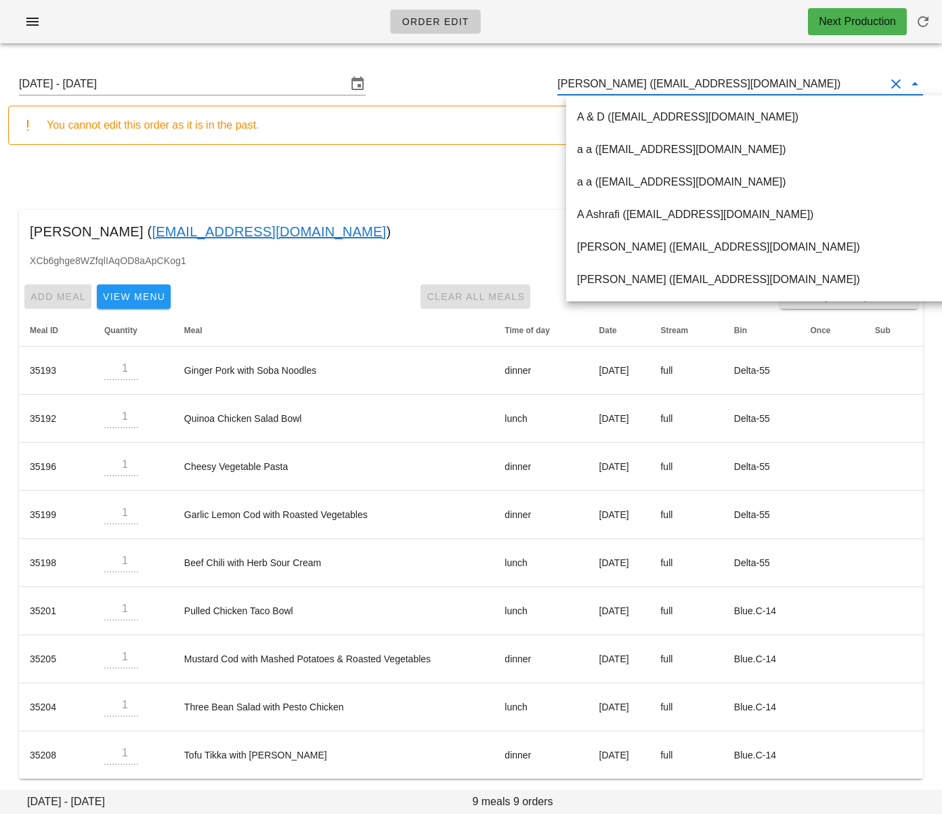
paste input "Linda Manestar"
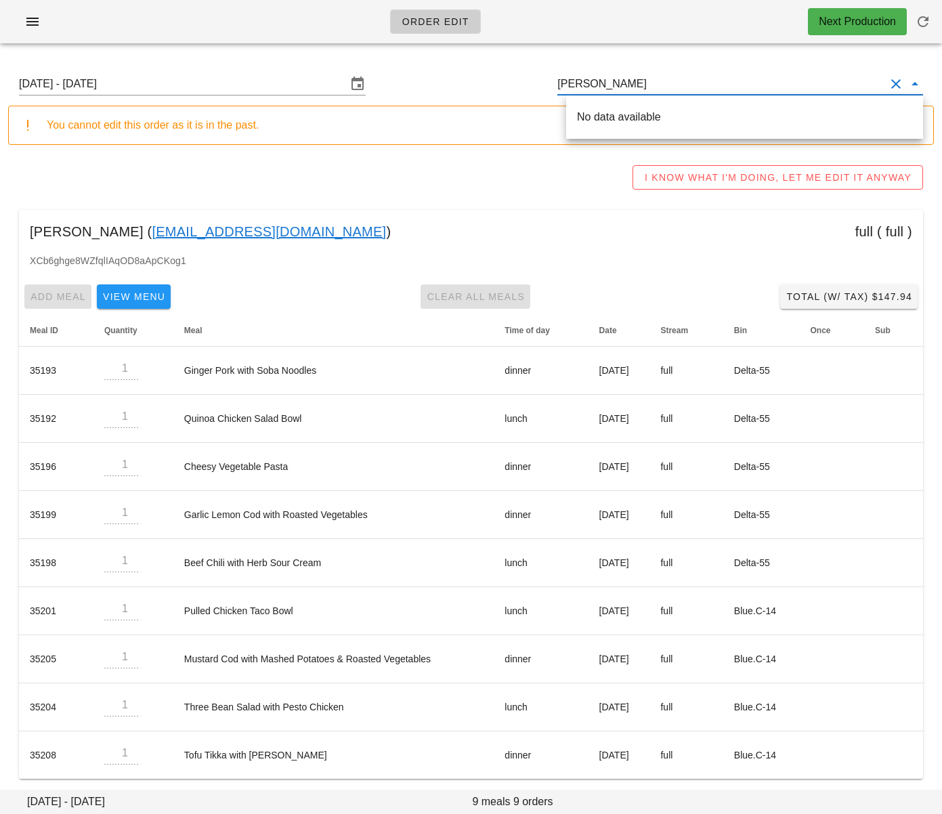
click at [597, 85] on input "Linda Manestar" at bounding box center [721, 84] width 328 height 22
click at [661, 89] on input "Linda. Manestar" at bounding box center [721, 84] width 328 height 22
click at [600, 85] on input "Linda. Manestar" at bounding box center [721, 84] width 328 height 22
click at [704, 133] on div "Linda Manestar (autumn.manestar@gmail.com)" at bounding box center [761, 116] width 391 height 43
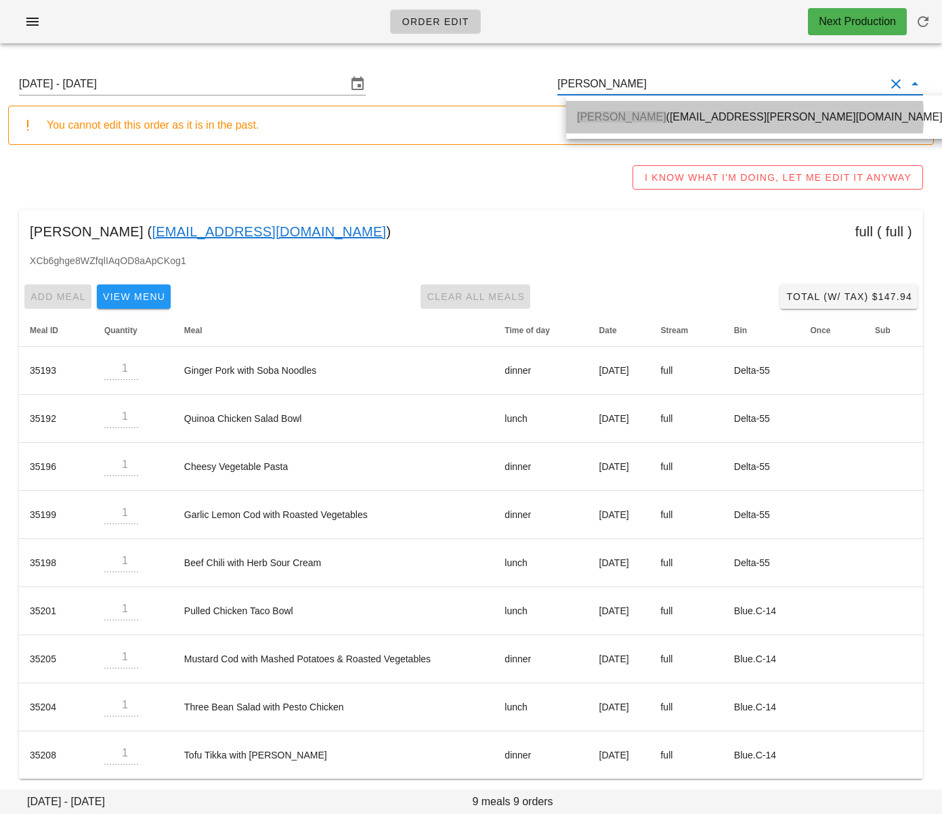
drag, startPoint x: 691, startPoint y: 121, endPoint x: 695, endPoint y: 129, distance: 8.8
click at [692, 121] on div "Linda Manestar (autumn.manestar@gmail.com)" at bounding box center [761, 116] width 369 height 13
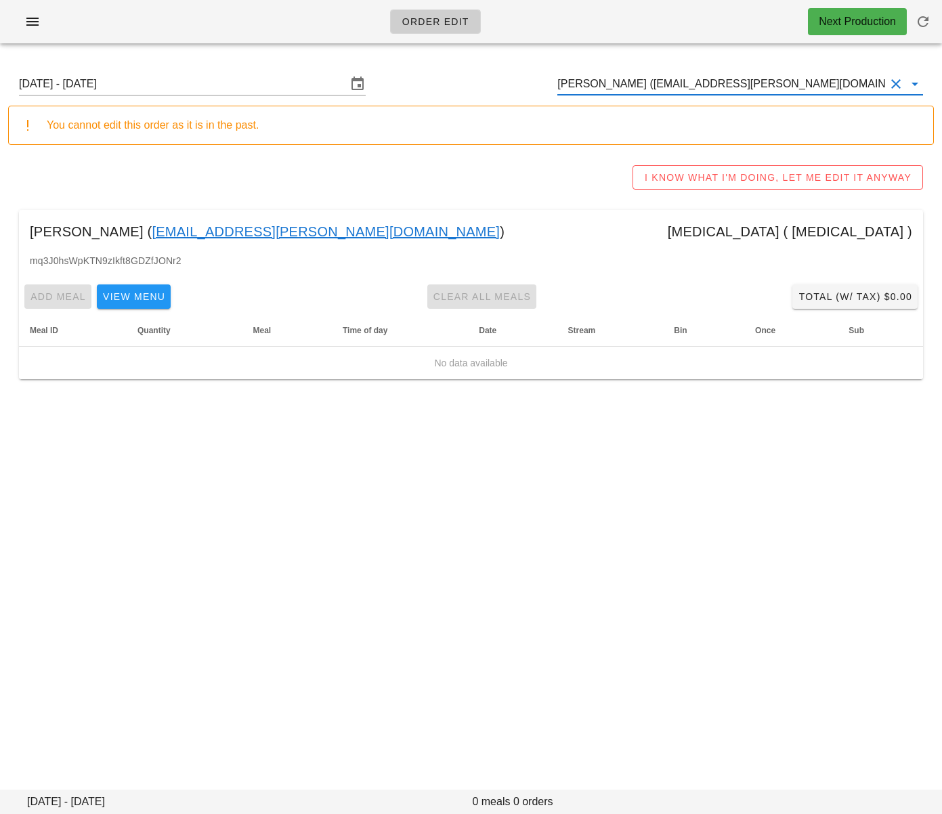
click at [689, 83] on input "Linda Manestar (autumn.manestar@gmail.com)" at bounding box center [721, 84] width 328 height 22
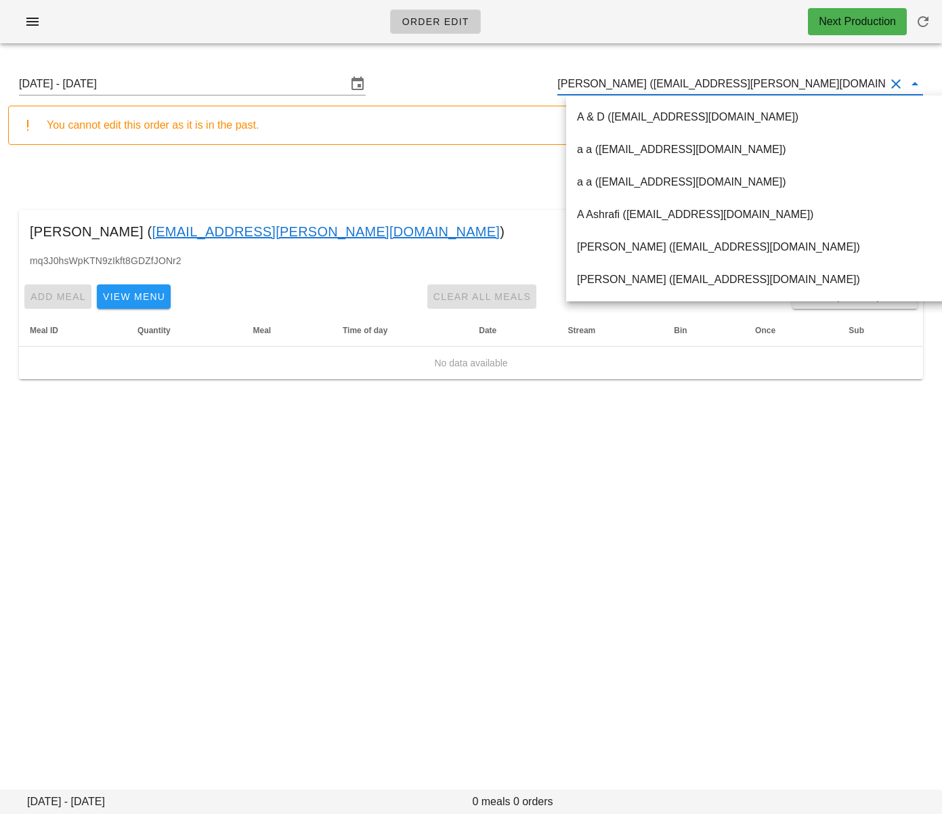
click at [689, 83] on input "Linda Manestar (autumn.manestar@gmail.com)" at bounding box center [721, 84] width 328 height 22
paste input "Andres Soto"
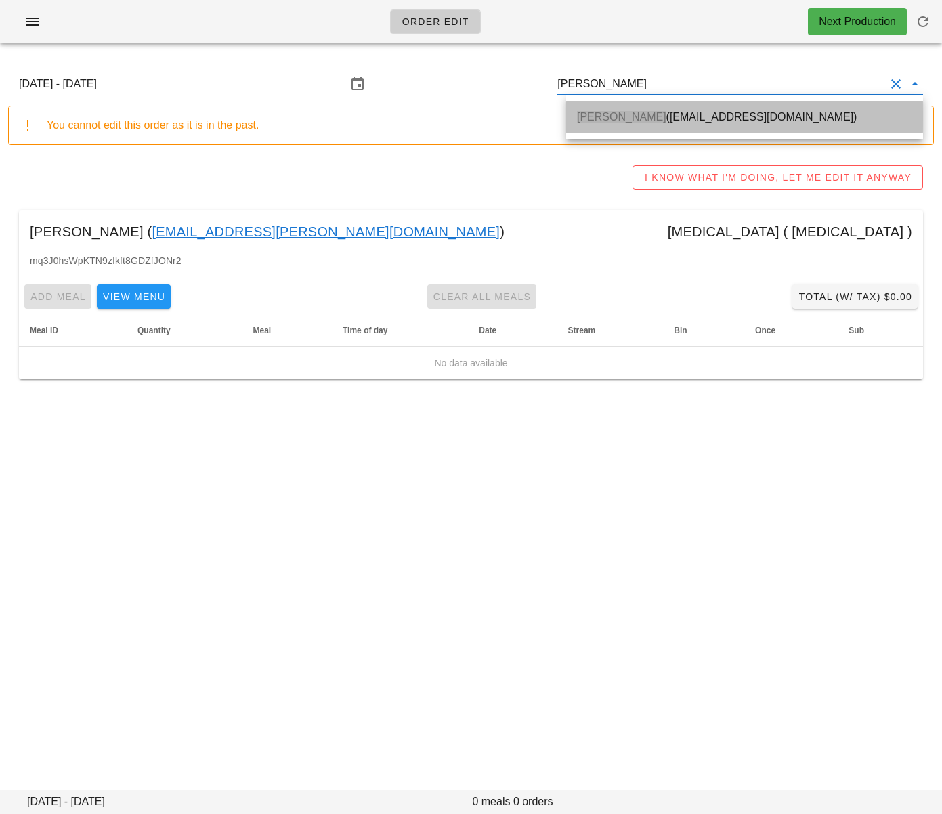
click at [691, 129] on div "Andres Soto (andressotovalverde@gmail.com)" at bounding box center [744, 116] width 335 height 29
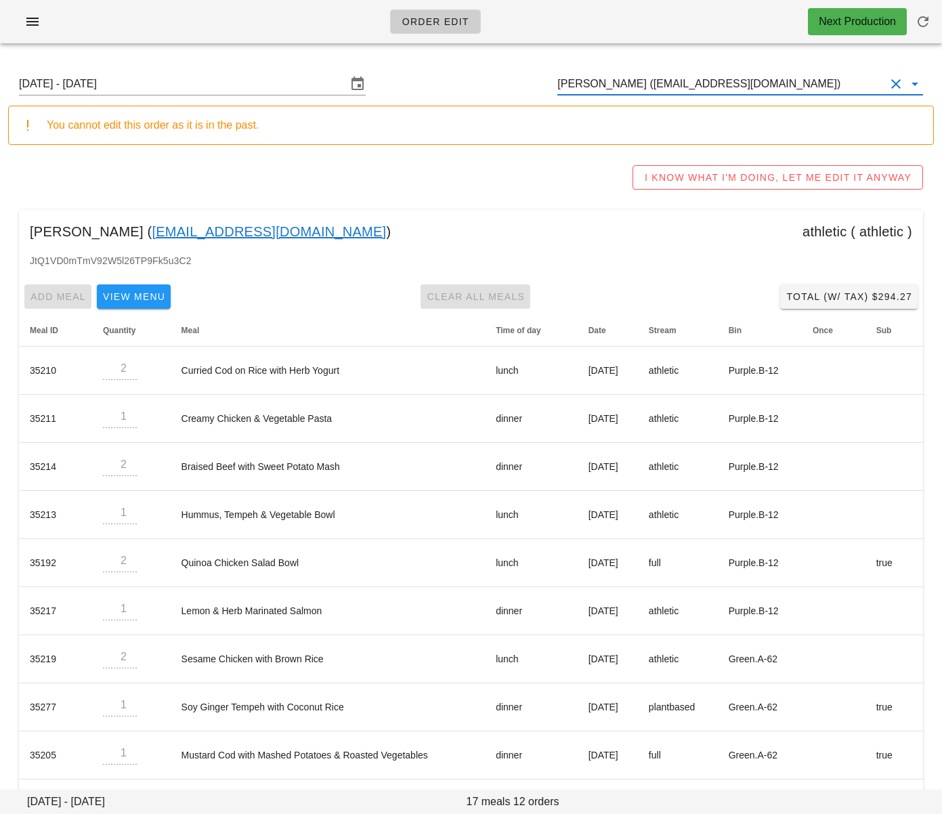
type input "Andres Soto (andressotovalverde@gmail.com)"
click at [630, 87] on input "Andres Soto (andressotovalverde@gmail.com)" at bounding box center [721, 84] width 328 height 22
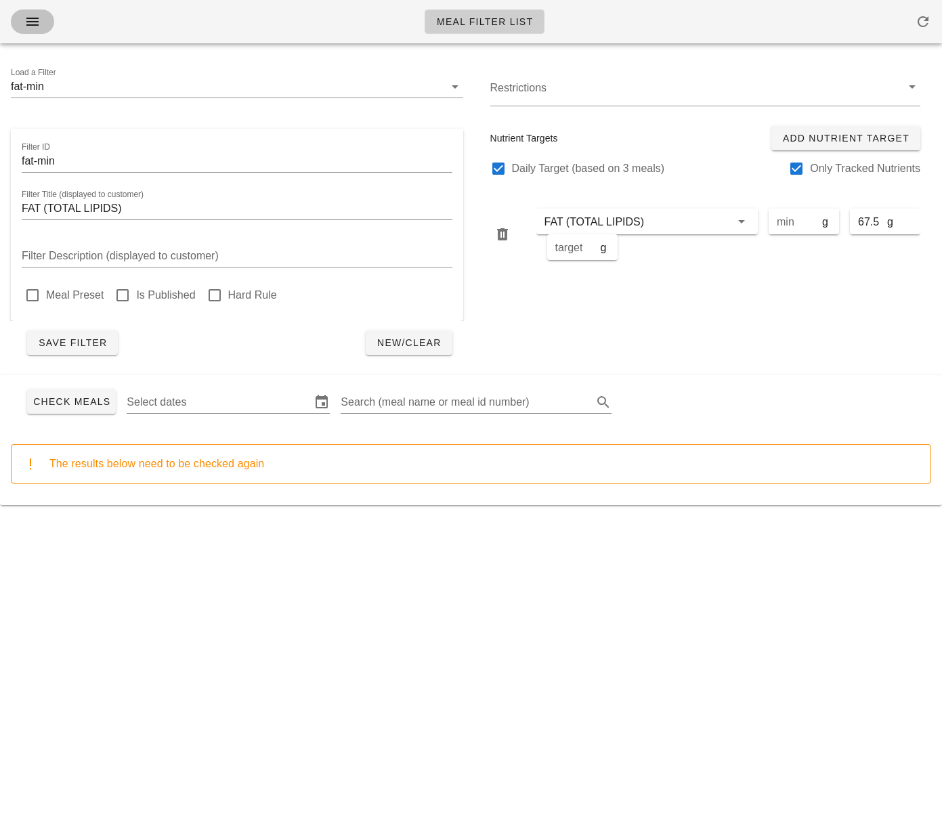
drag, startPoint x: 40, startPoint y: 23, endPoint x: 53, endPoint y: 41, distance: 21.8
click at [40, 23] on icon "button" at bounding box center [32, 22] width 16 height 16
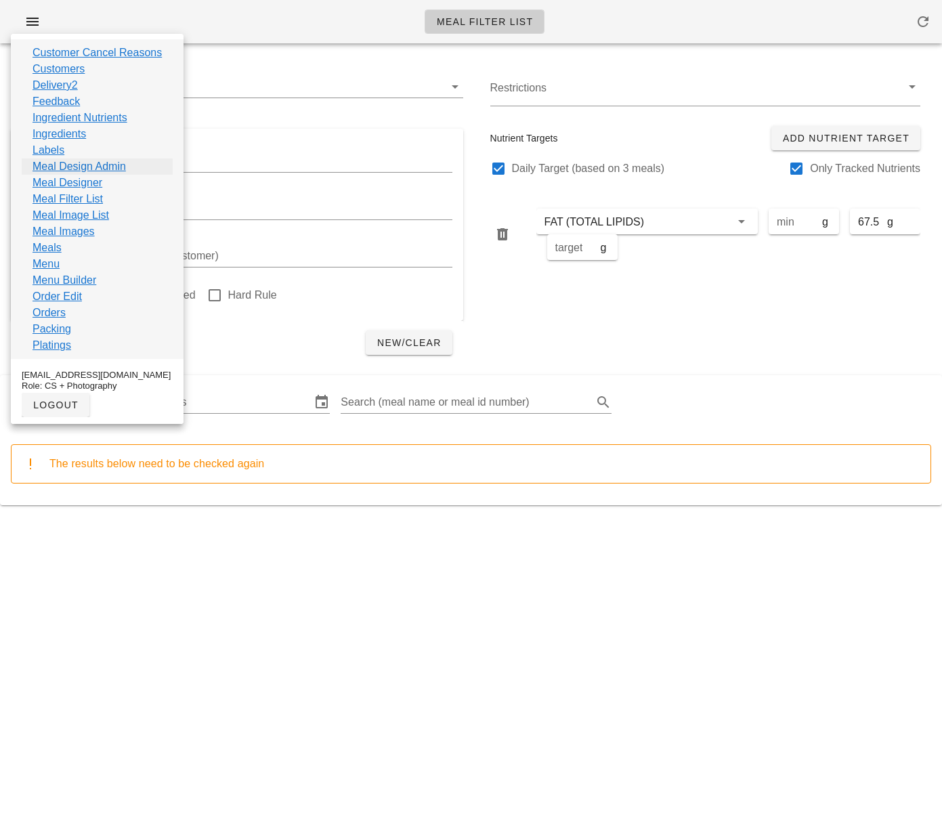
click at [84, 166] on link "Meal Design Admin" at bounding box center [79, 166] width 93 height 16
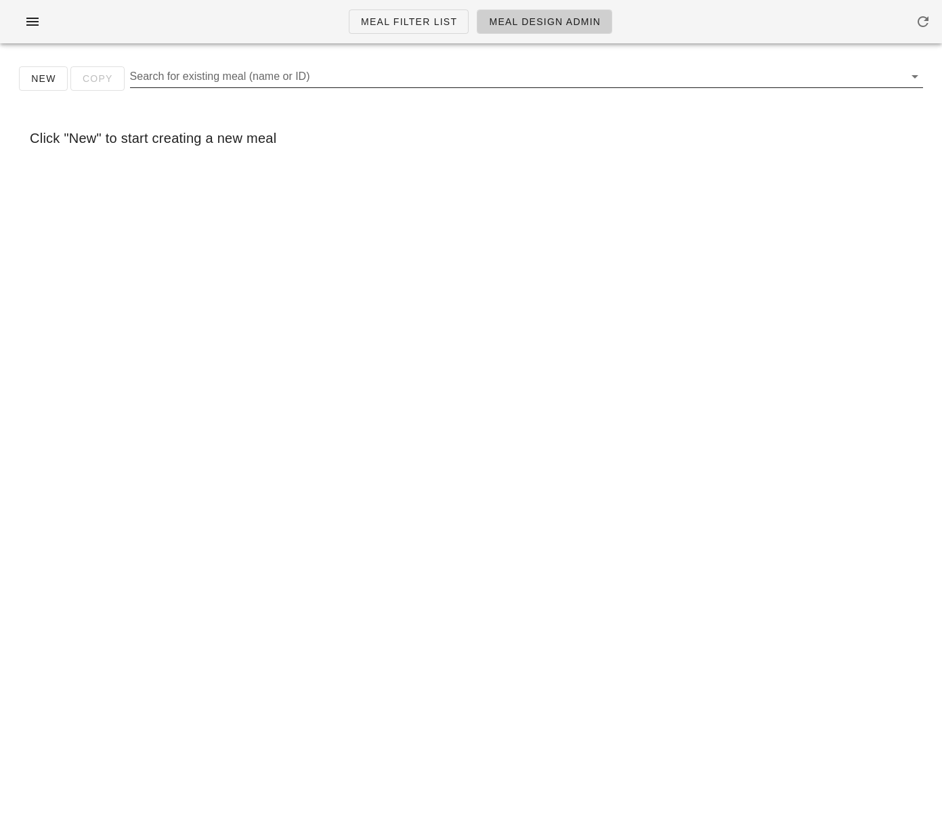
click at [195, 74] on input "Search for existing meal (name or ID)" at bounding box center [515, 77] width 771 height 22
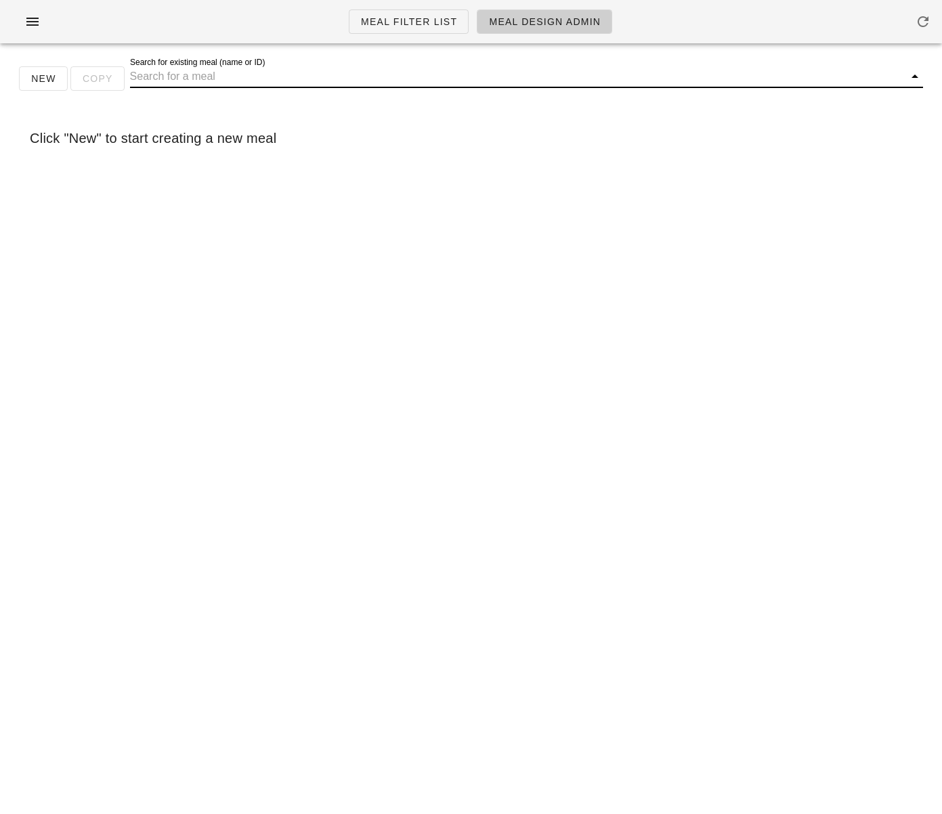
paste input "Baked Vegan Rigatoni"
type input "Baked Vegan Rigatoni"
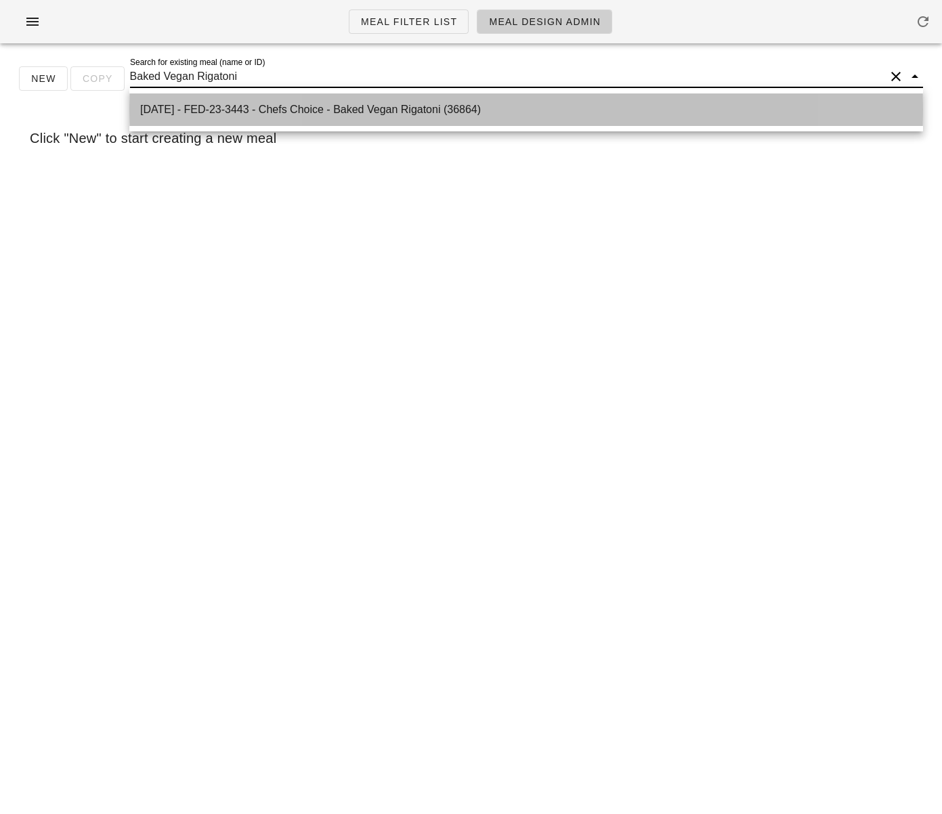
click at [261, 104] on div "[DATE] - FED-23-3443 - Chefs Choice - Baked Vegan Rigatoni (36864)" at bounding box center [526, 109] width 772 height 13
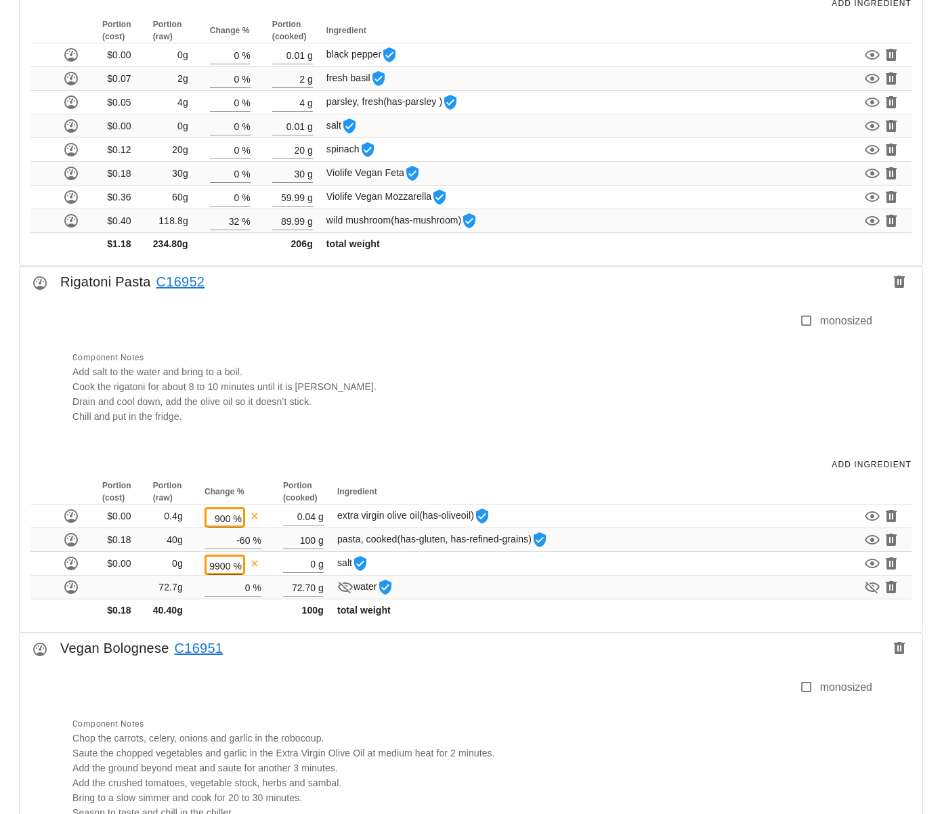
scroll to position [1084, 0]
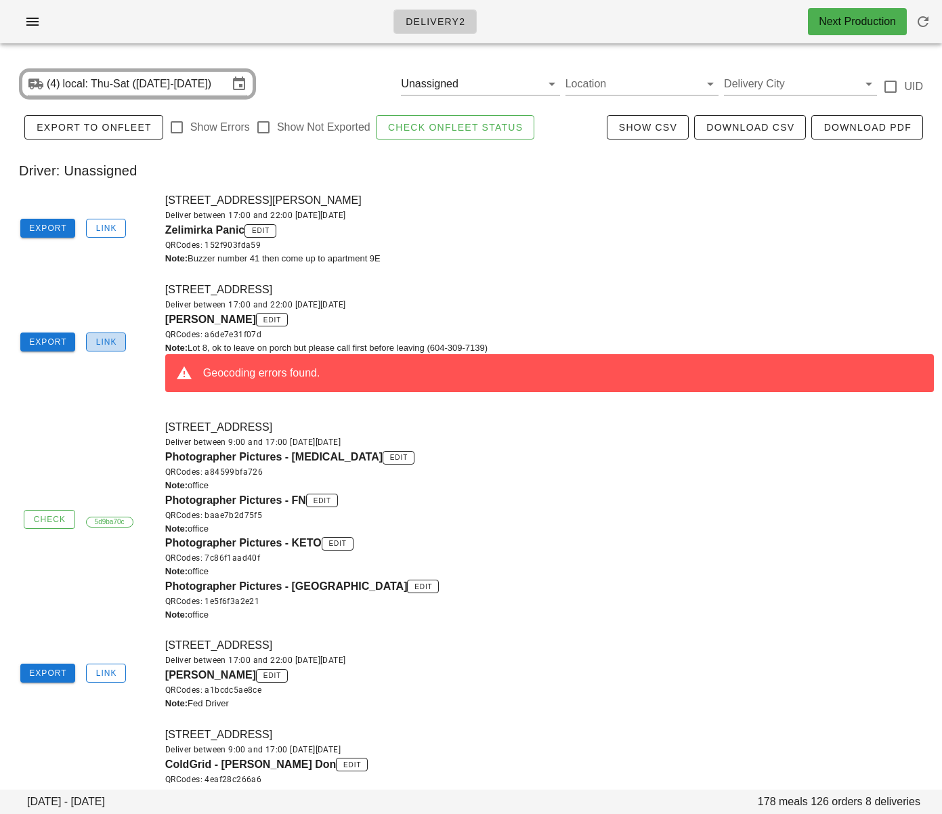
click at [109, 342] on span "Link" at bounding box center [106, 341] width 22 height 9
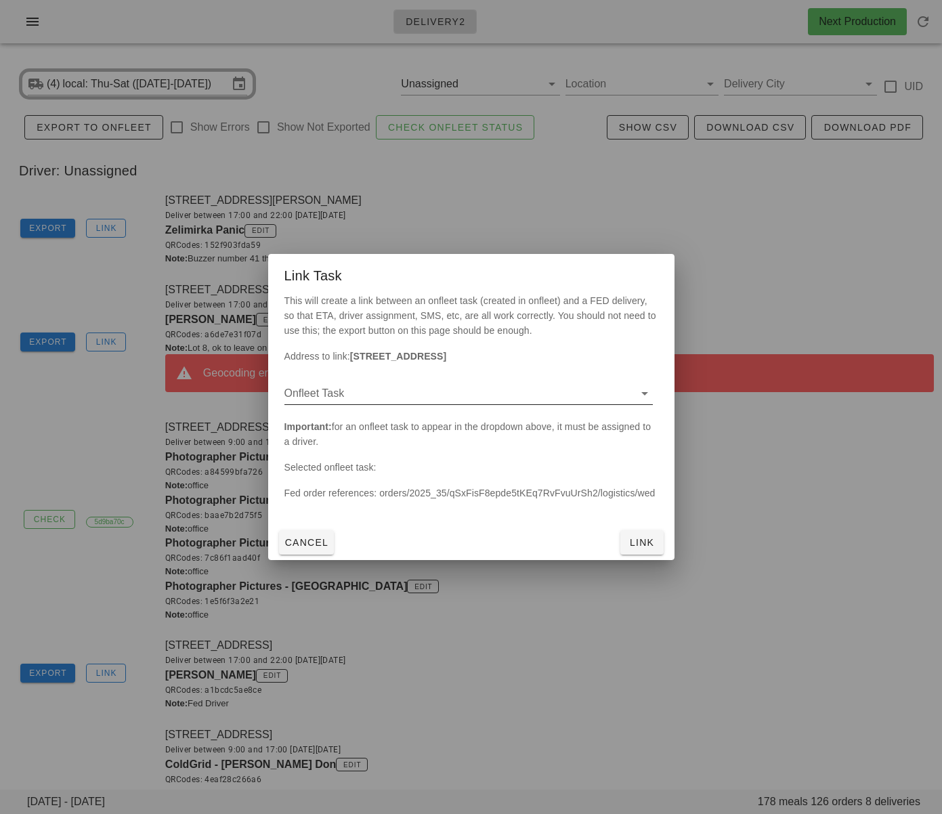
click at [398, 392] on input "Onfleet Task" at bounding box center [457, 394] width 347 height 22
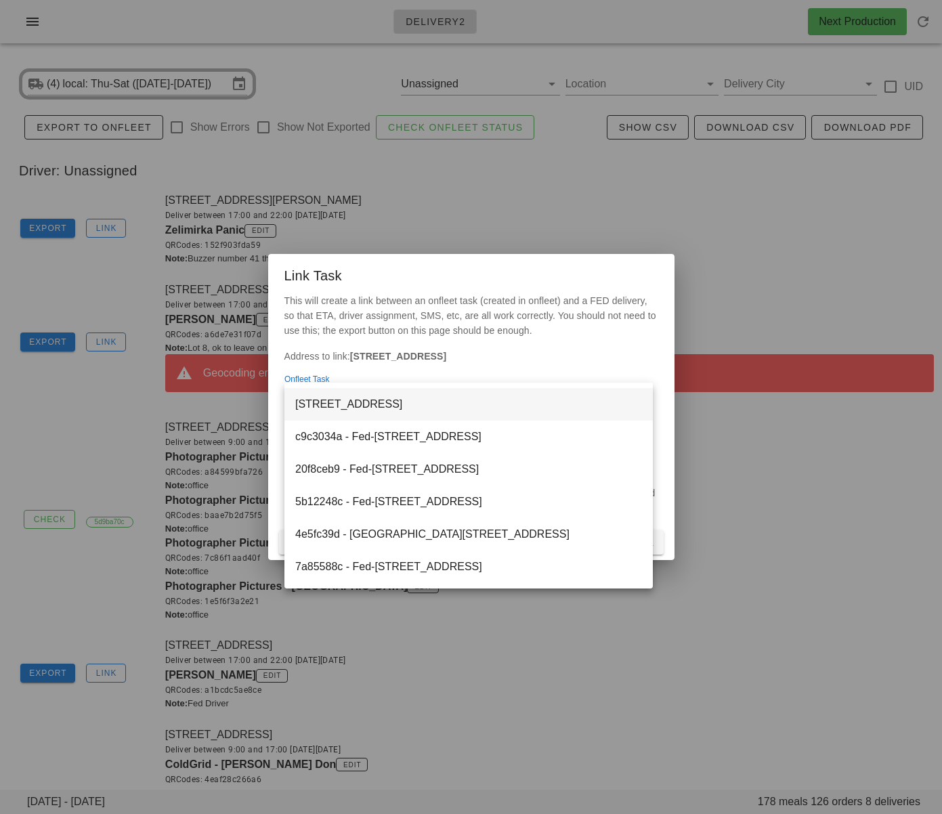
click at [465, 412] on div "[STREET_ADDRESS]" at bounding box center [468, 403] width 347 height 29
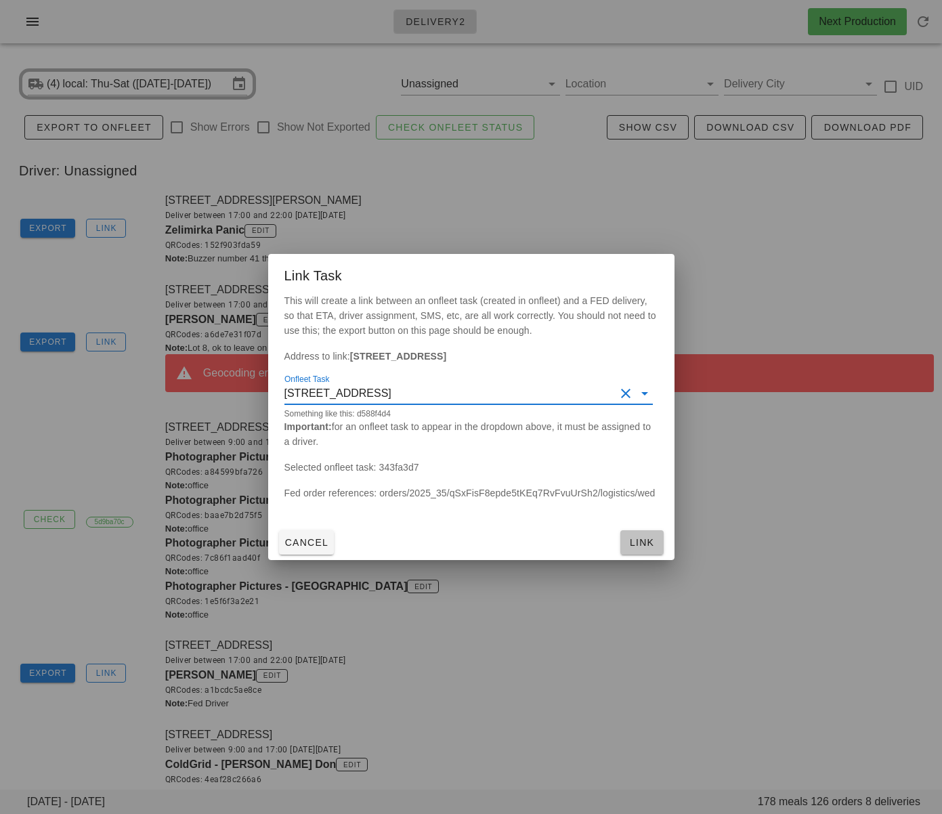
click at [641, 541] on span "Link" at bounding box center [642, 542] width 33 height 11
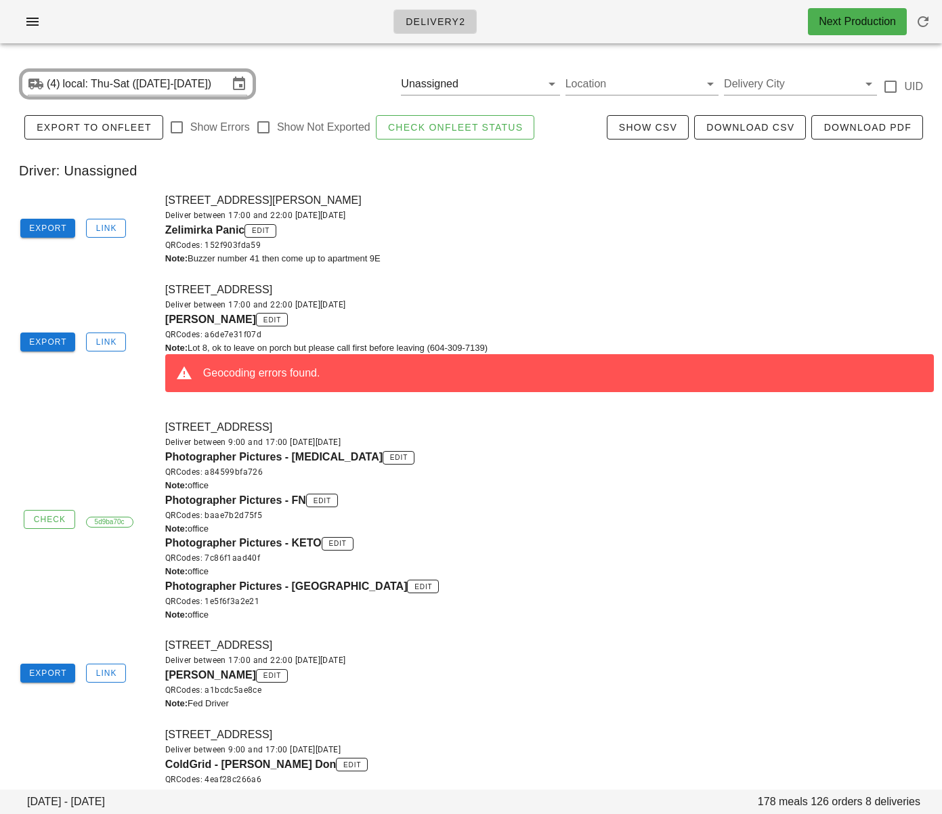
click at [546, 231] on div "Zelimirka Panic edit QRCodes: 152f903fda59" at bounding box center [549, 237] width 769 height 30
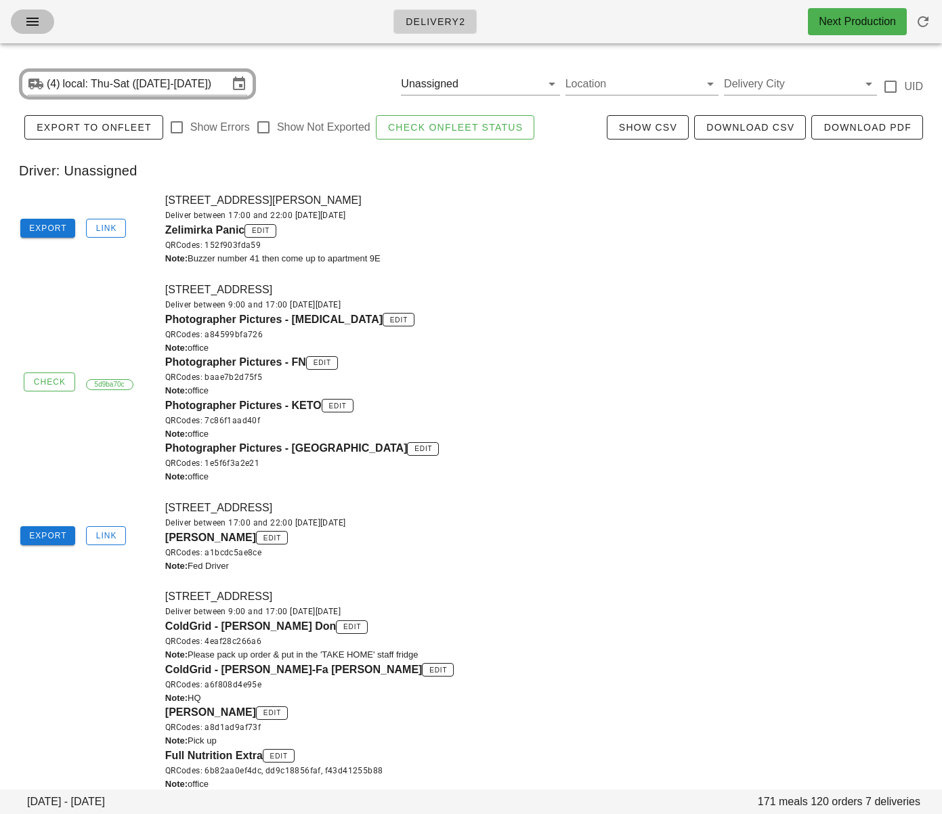
click at [41, 21] on span "button" at bounding box center [33, 22] width 22 height 16
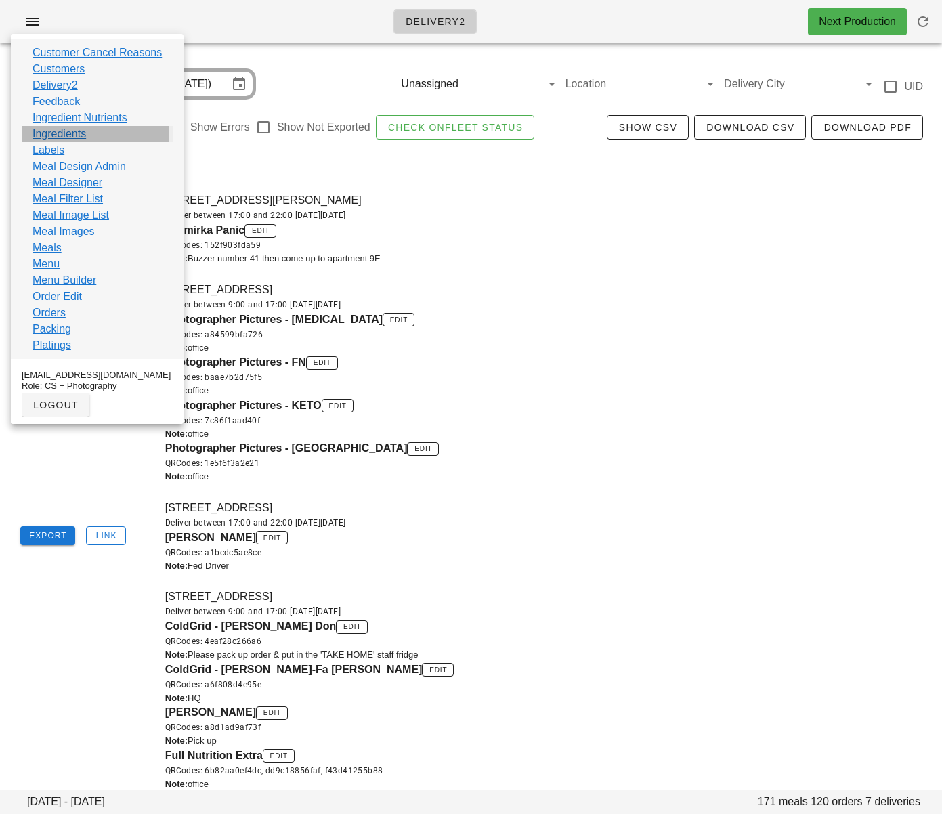
click at [72, 133] on link "Ingredients" at bounding box center [59, 134] width 53 height 16
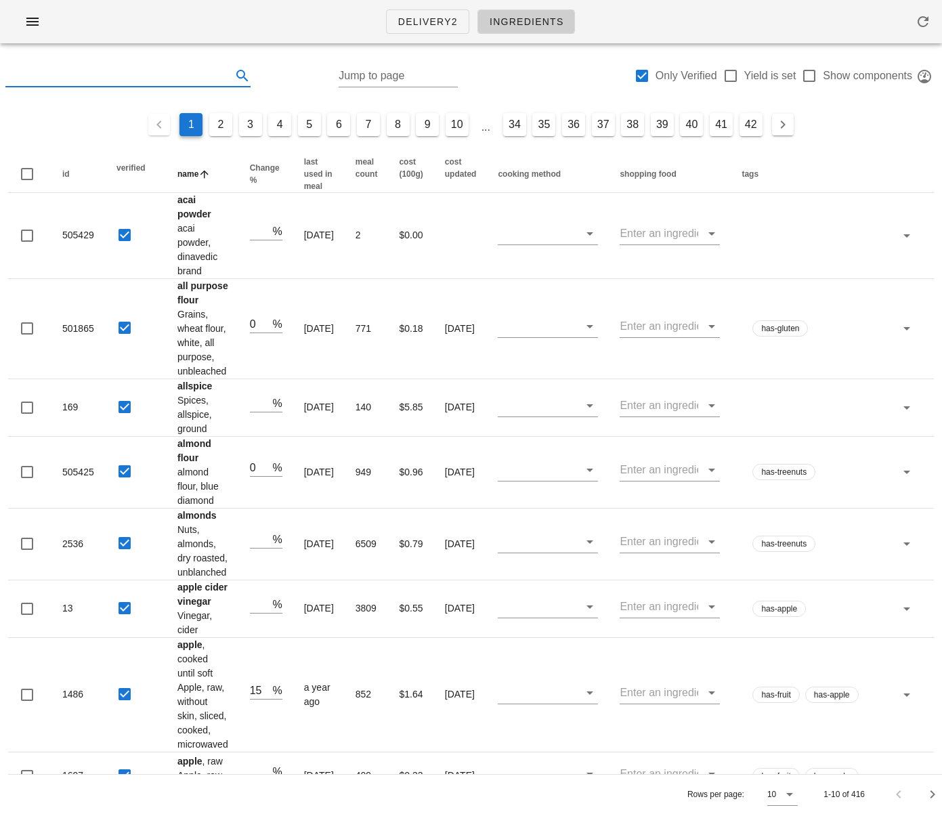
click at [110, 75] on input "text" at bounding box center [116, 76] width 223 height 22
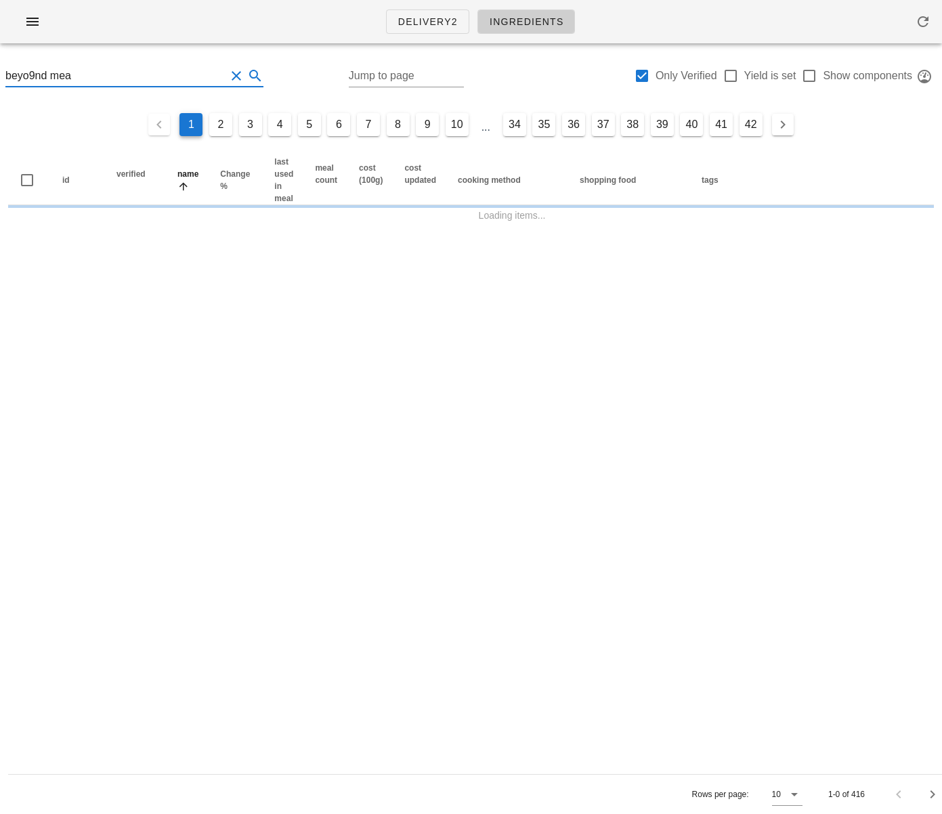
click at [35, 76] on input "beyo9nd mea" at bounding box center [115, 76] width 220 height 22
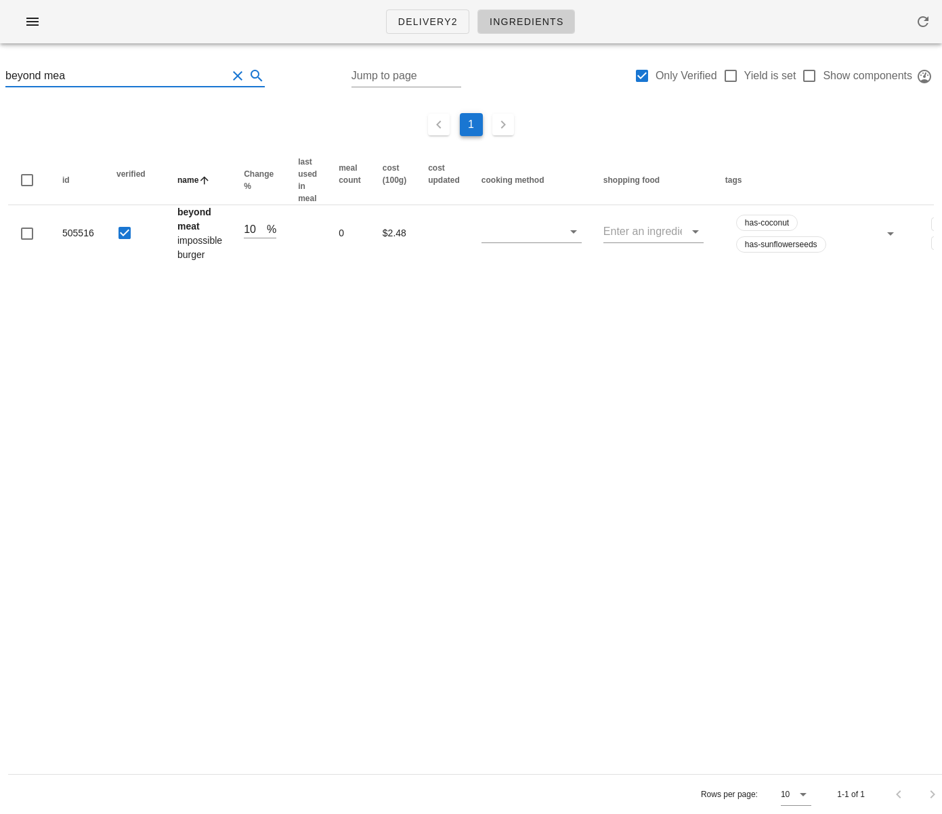
type input "beyond mea"
click at [308, 435] on div "Delivery2 Ingredients beyond mea Jump to page Only Verified Yield is set Show c…" at bounding box center [471, 407] width 942 height 814
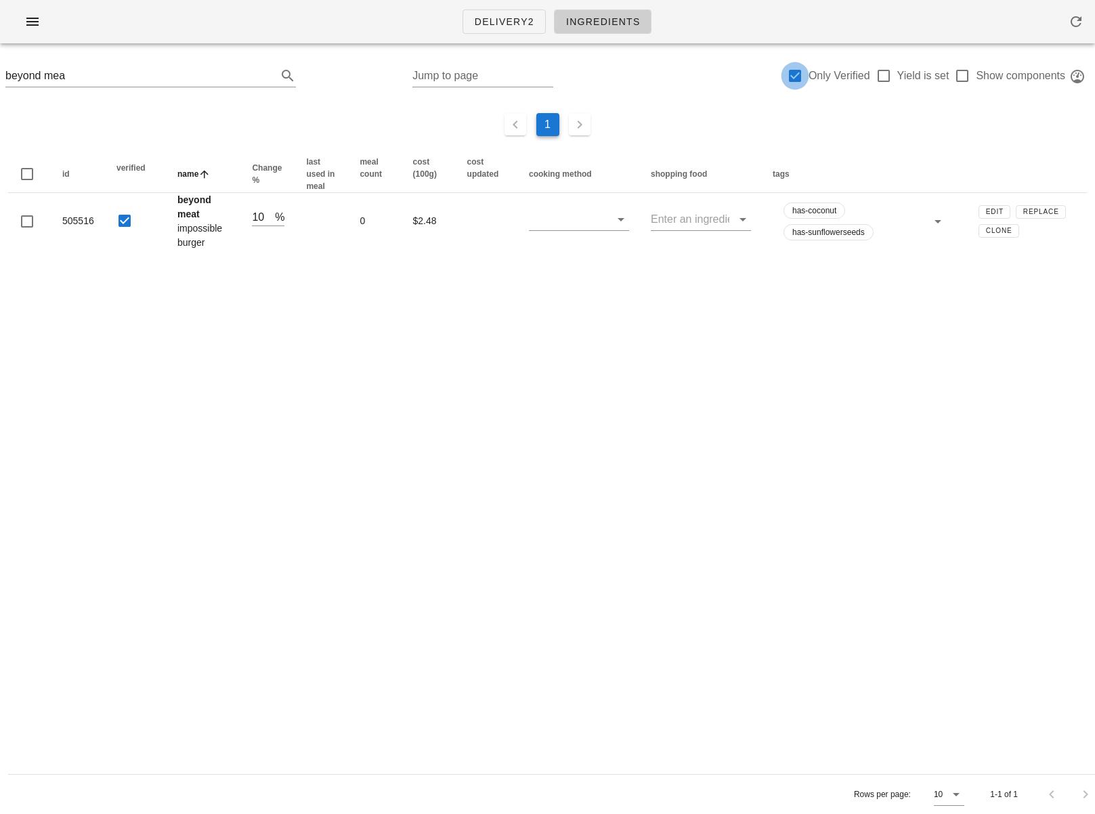
click at [798, 75] on div at bounding box center [795, 75] width 23 height 23
checkbox input "false"
drag, startPoint x: 265, startPoint y: 310, endPoint x: 247, endPoint y: 287, distance: 29.0
click at [265, 309] on div "Delivery2 Ingredients beyond mea Jump to page Only Verified Yield is set Show c…" at bounding box center [547, 407] width 1095 height 814
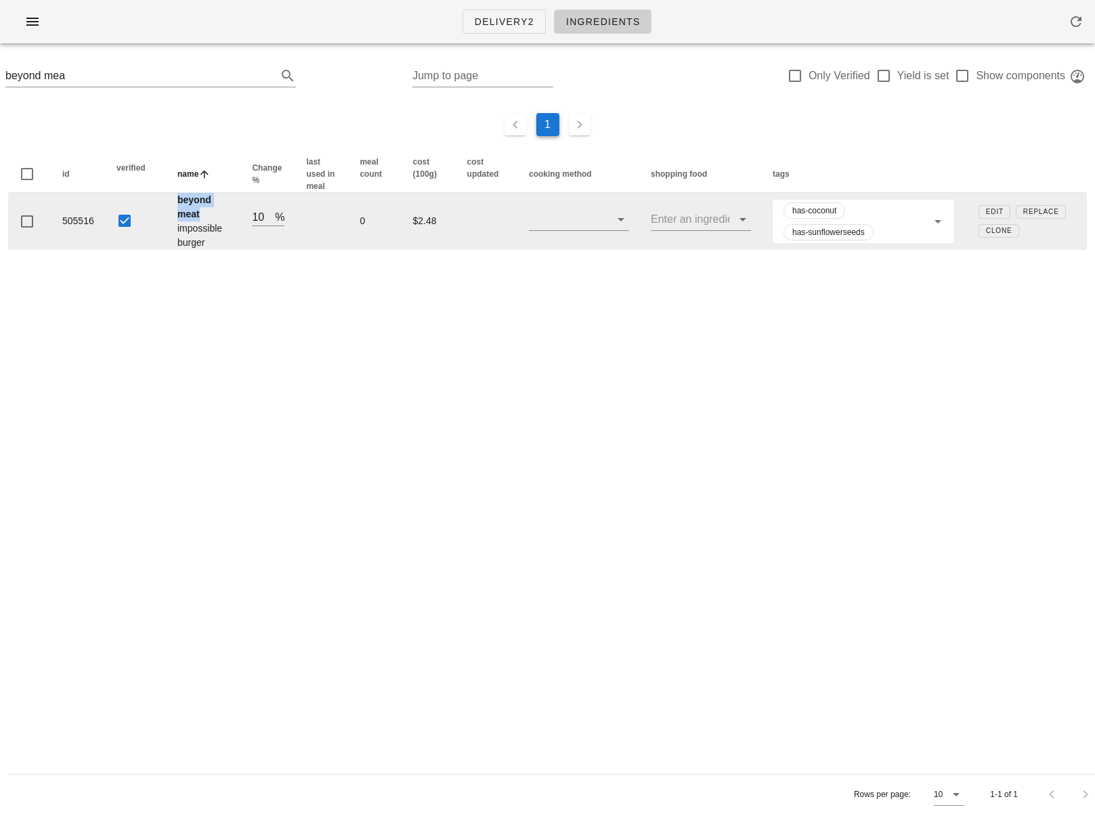
drag, startPoint x: 175, startPoint y: 200, endPoint x: 213, endPoint y: 209, distance: 39.1
click at [213, 209] on td "beyond meat impossible burger" at bounding box center [204, 221] width 74 height 57
copy strong "beyond meat"
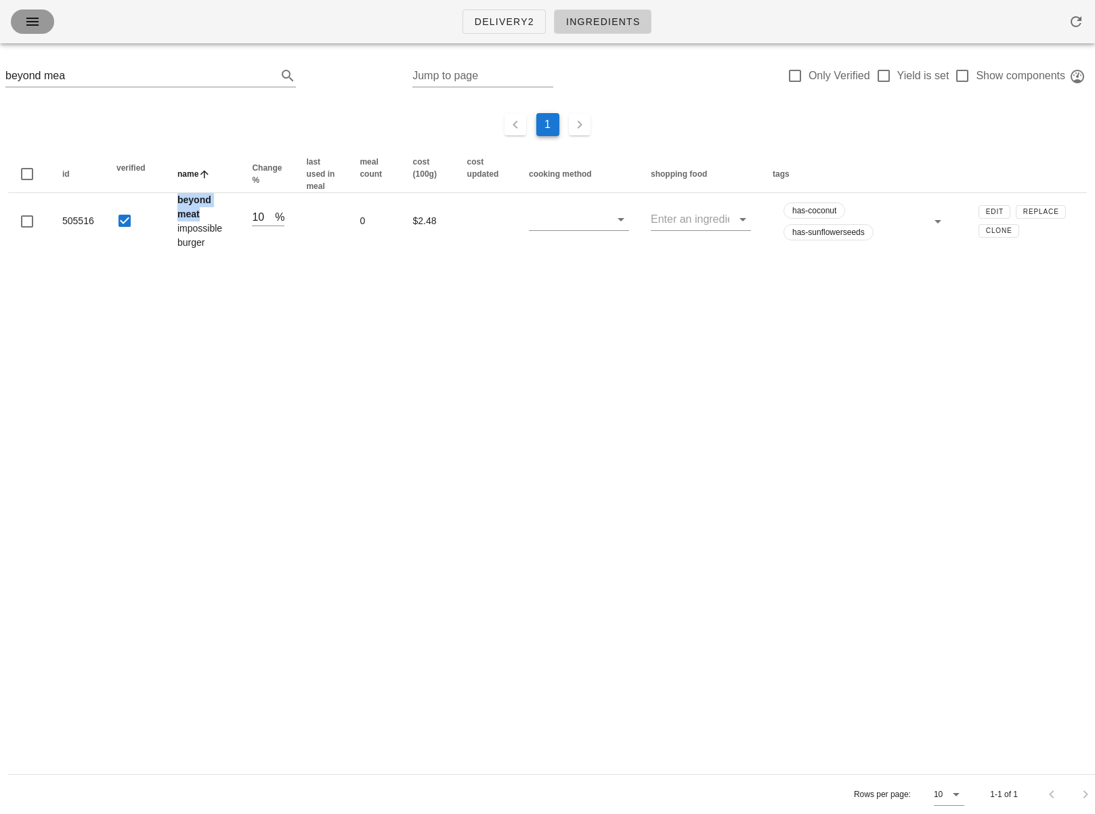
click at [26, 19] on icon "button" at bounding box center [32, 22] width 16 height 16
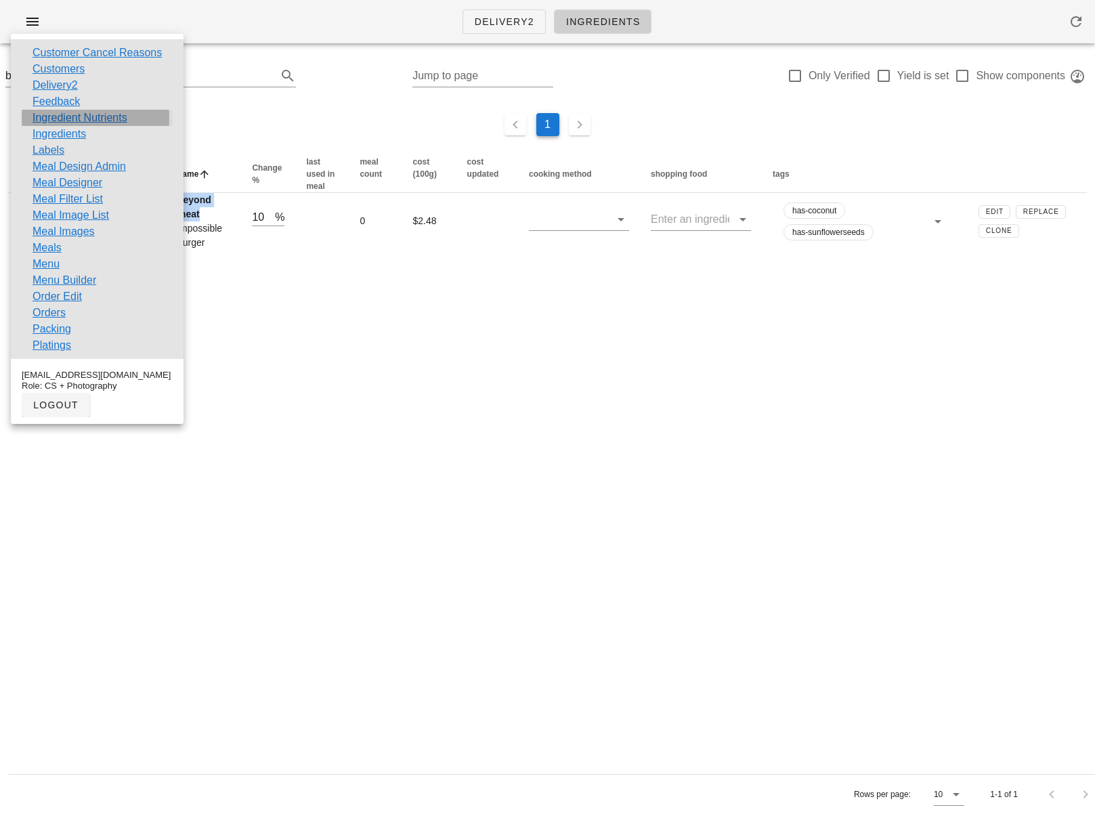
click at [82, 118] on link "Ingredient Nutrients" at bounding box center [80, 118] width 95 height 16
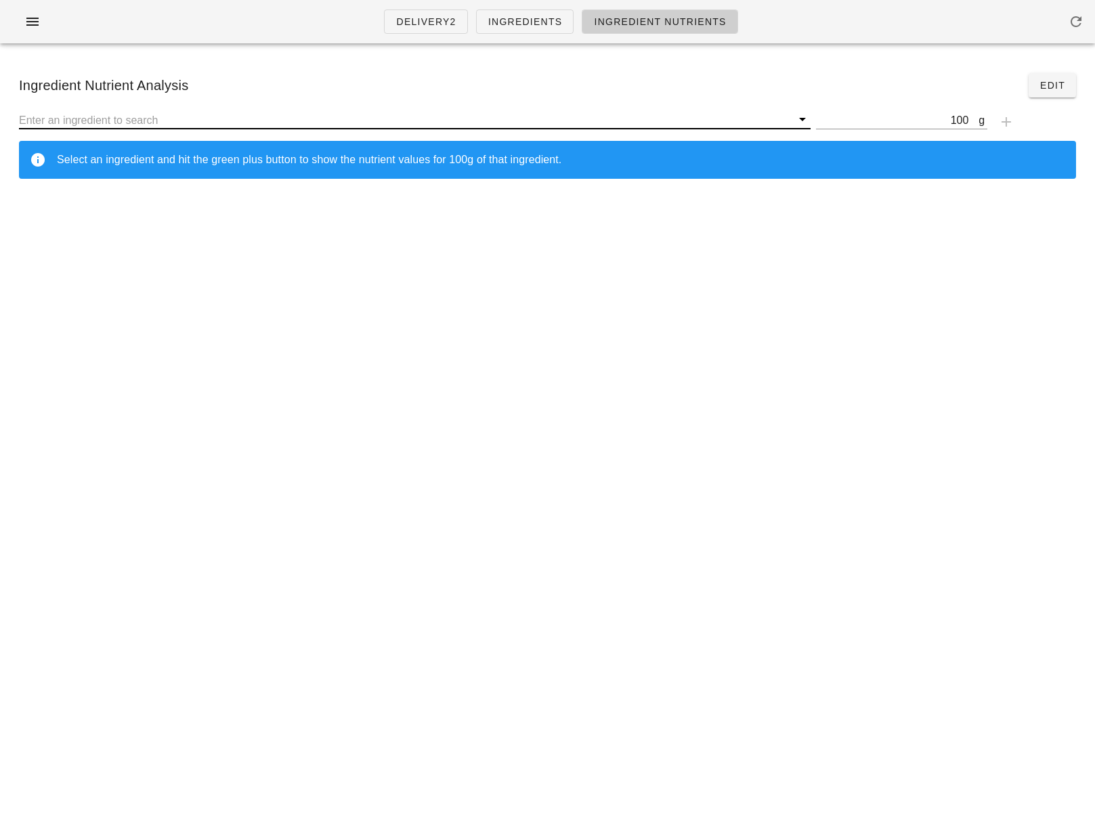
click at [455, 119] on input "text" at bounding box center [405, 120] width 773 height 18
click at [433, 125] on input "text" at bounding box center [405, 120] width 773 height 18
paste input "beyond meat"
click at [24, 119] on input "beyond meat" at bounding box center [405, 120] width 773 height 18
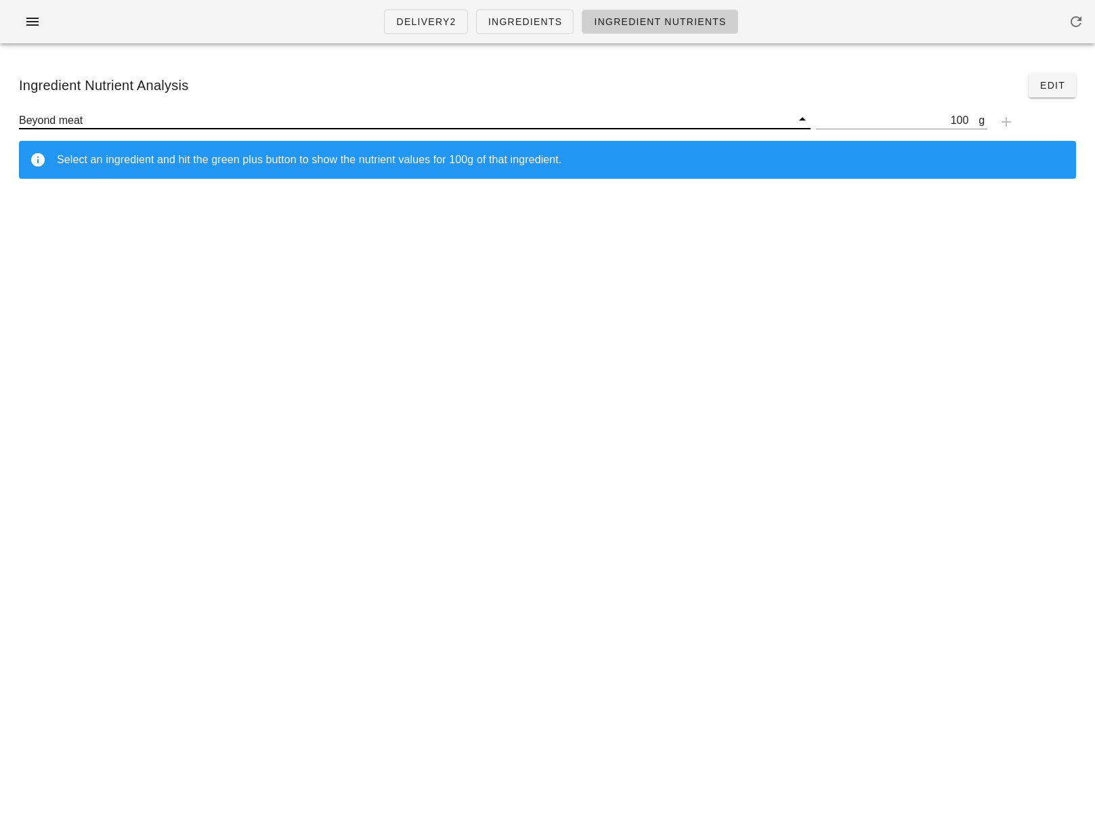
drag, startPoint x: 92, startPoint y: 122, endPoint x: 60, endPoint y: 121, distance: 32.5
click at [60, 121] on input "Beyond meat" at bounding box center [405, 120] width 773 height 18
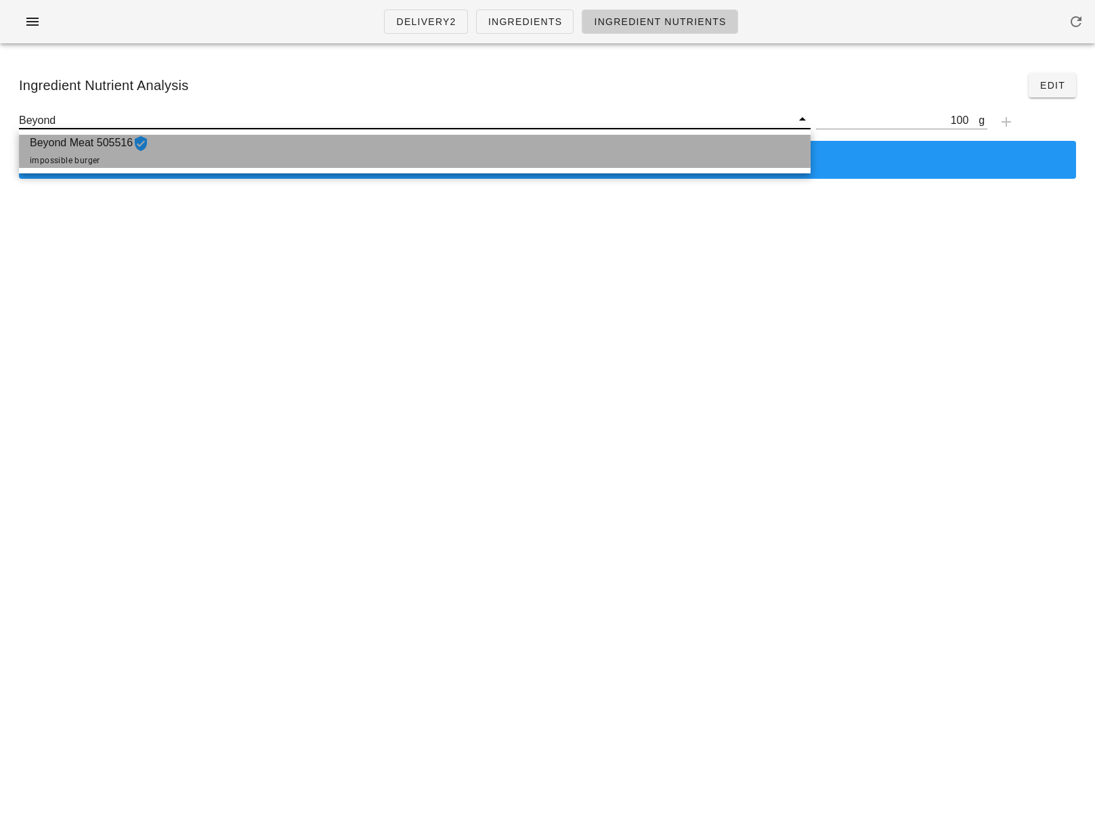
click at [66, 153] on span "Beyond Meat 505516 impossible burger" at bounding box center [89, 151] width 119 height 33
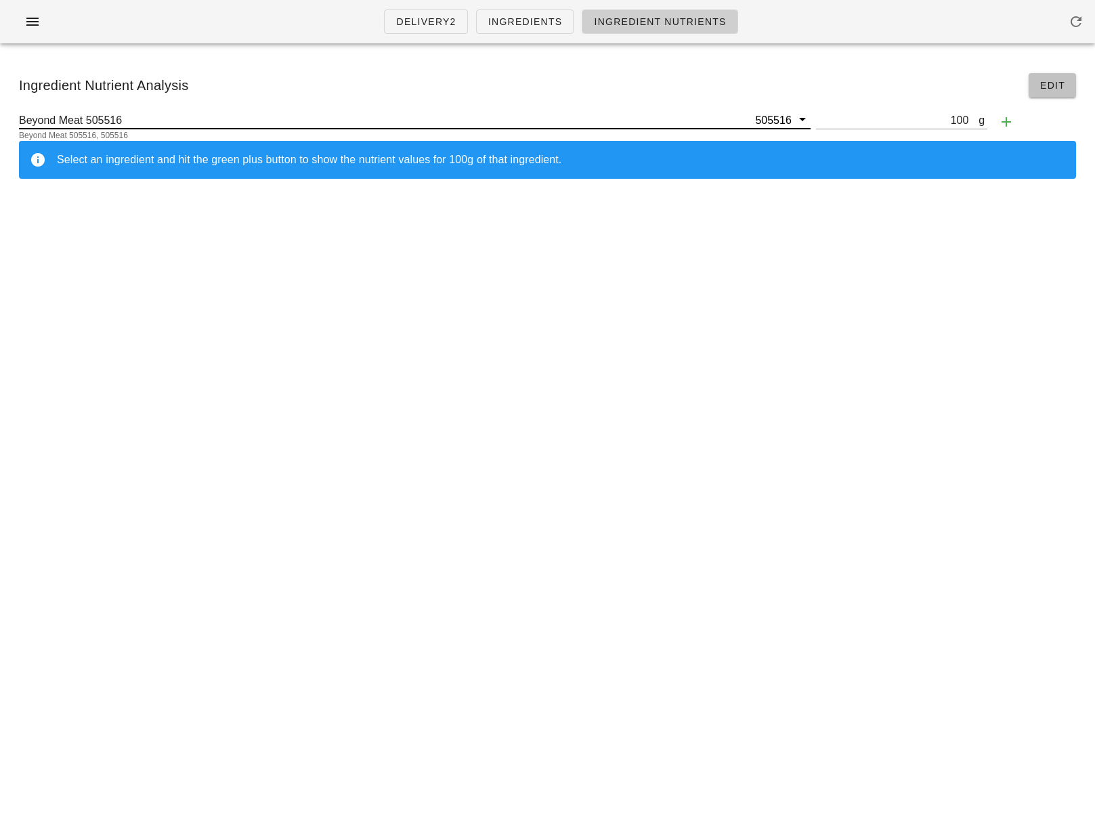
type input "Beyond Meat 505516"
click at [941, 84] on span "Edit" at bounding box center [1053, 85] width 26 height 11
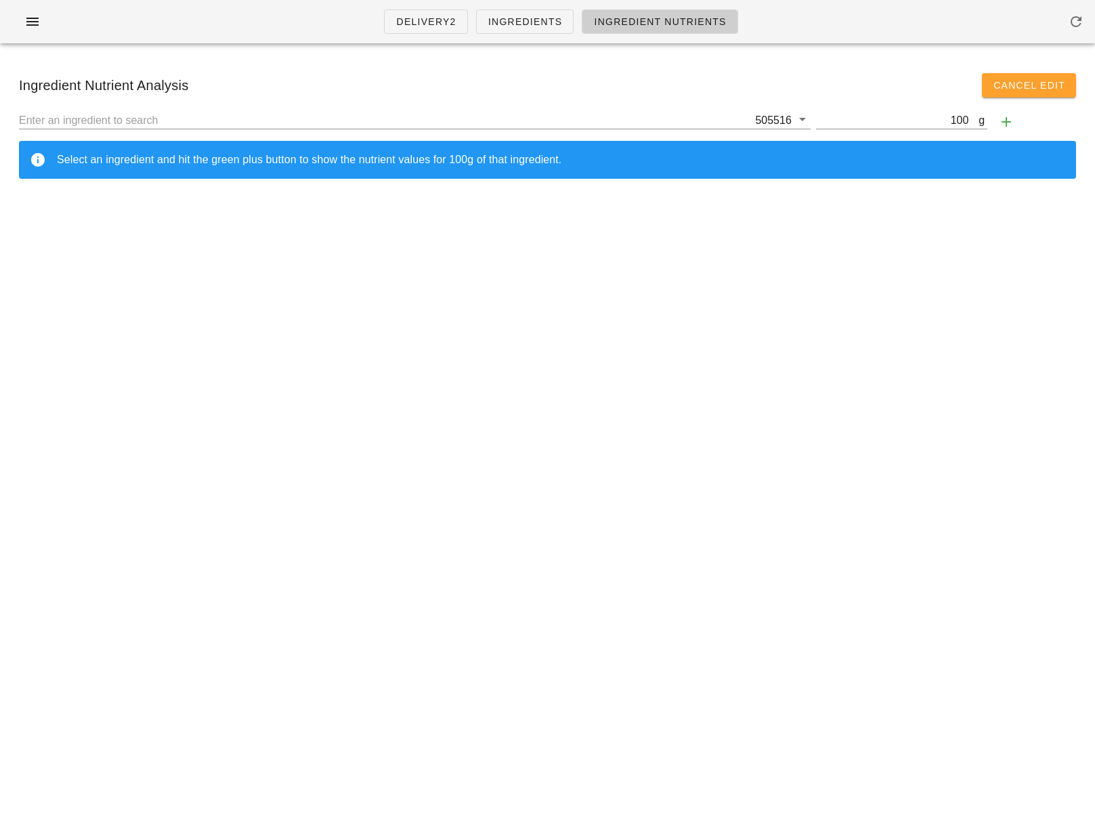
click at [909, 68] on div "Ingredient Nutrient Analysis Cancel Edit" at bounding box center [547, 85] width 1079 height 46
click at [941, 88] on span "Cancel Edit" at bounding box center [1029, 85] width 72 height 11
click at [941, 122] on icon "button" at bounding box center [1006, 122] width 16 height 16
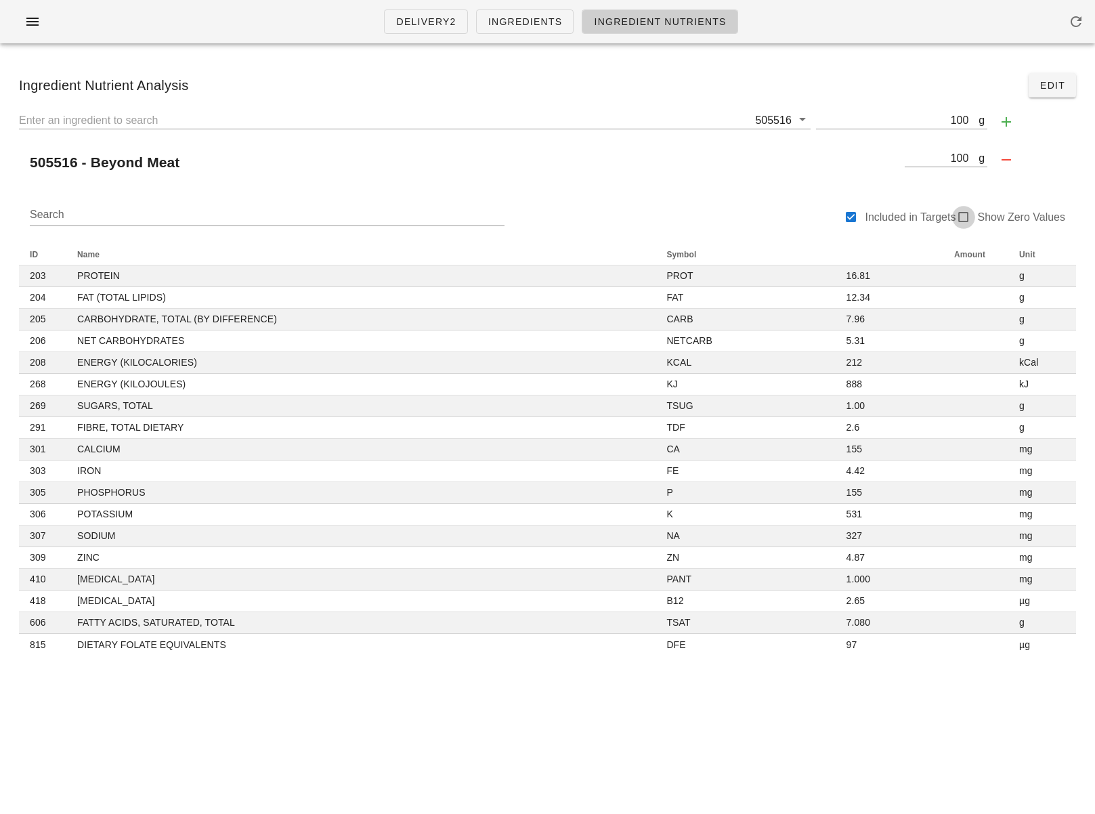
click at [941, 220] on div at bounding box center [963, 217] width 19 height 19
checkbox input "true"
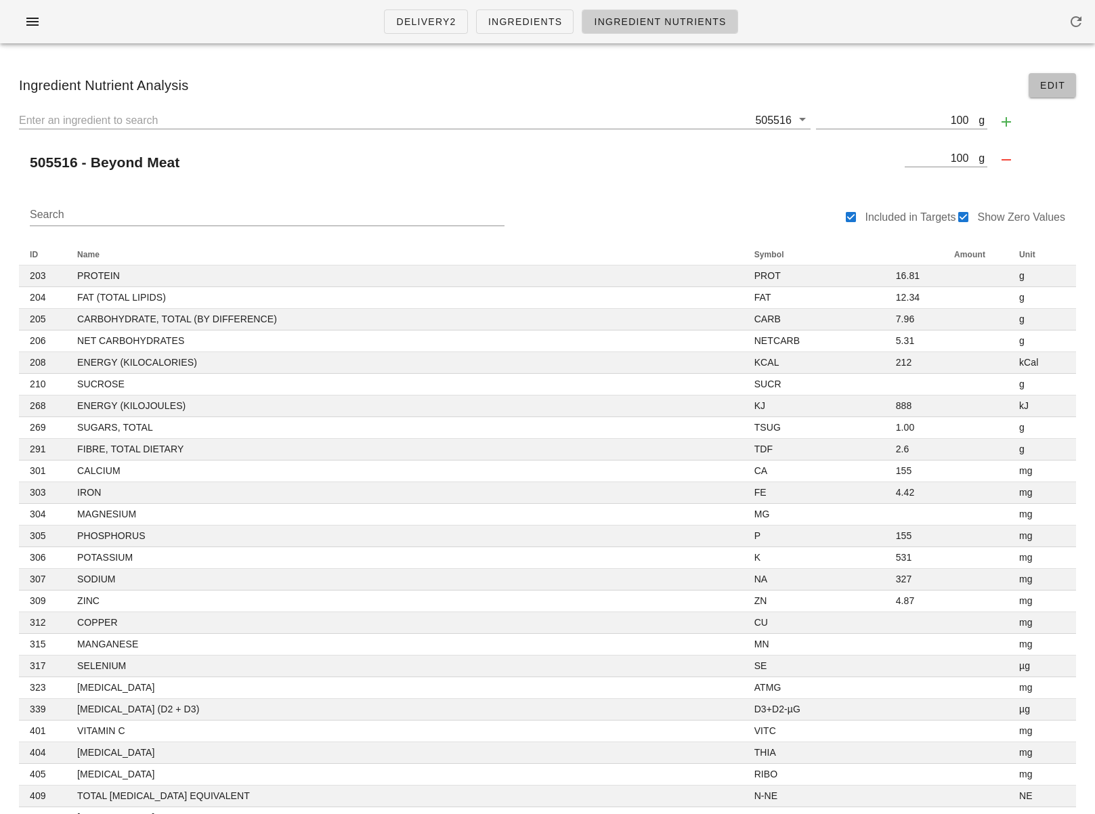
click at [941, 87] on span "Edit" at bounding box center [1053, 85] width 26 height 11
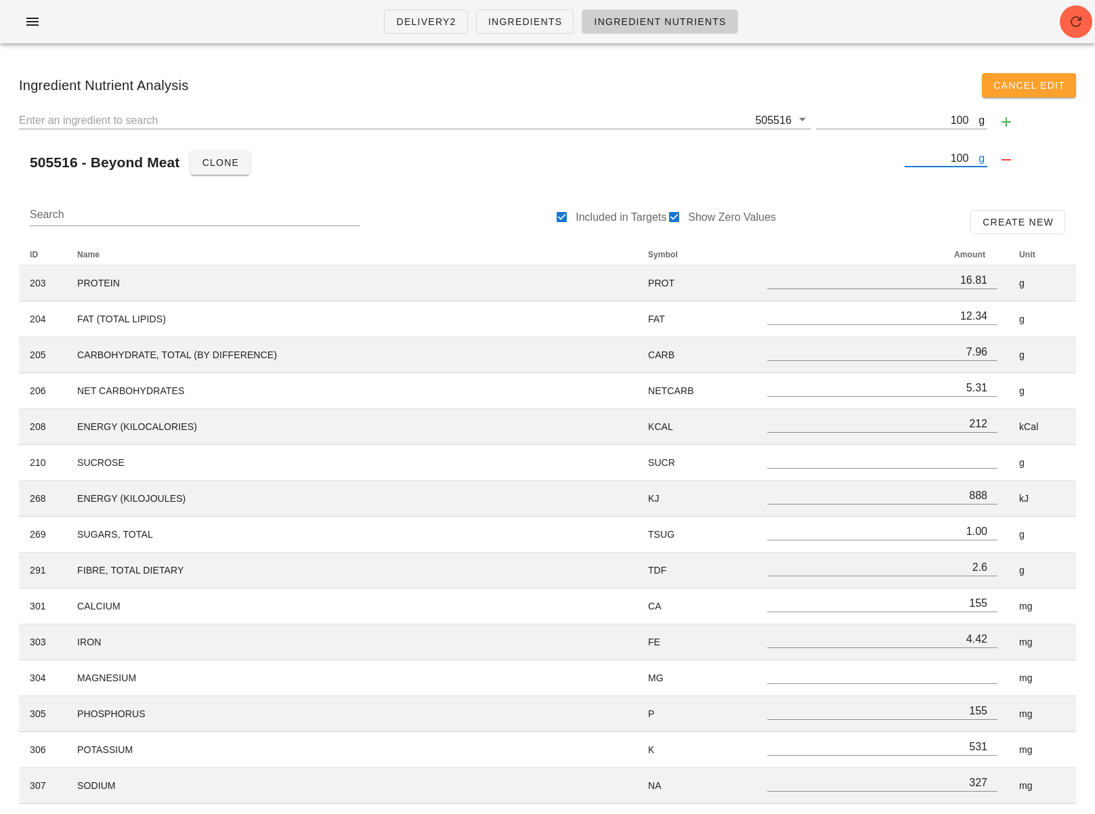
click at [941, 157] on input "100" at bounding box center [942, 158] width 74 height 18
type input "10"
type input "1.68"
type input "1.23"
type input "0.80"
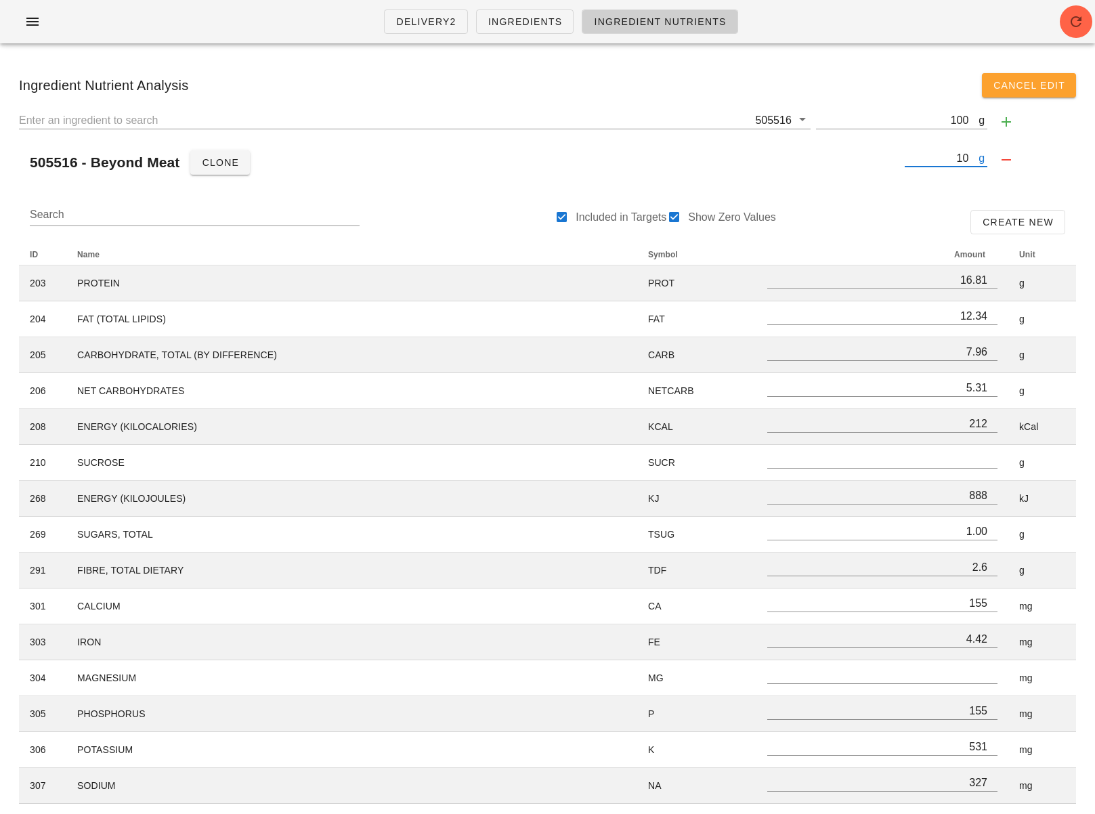
type input "0.53"
type input "21"
type input "89"
type input "0.10"
type input "0.3"
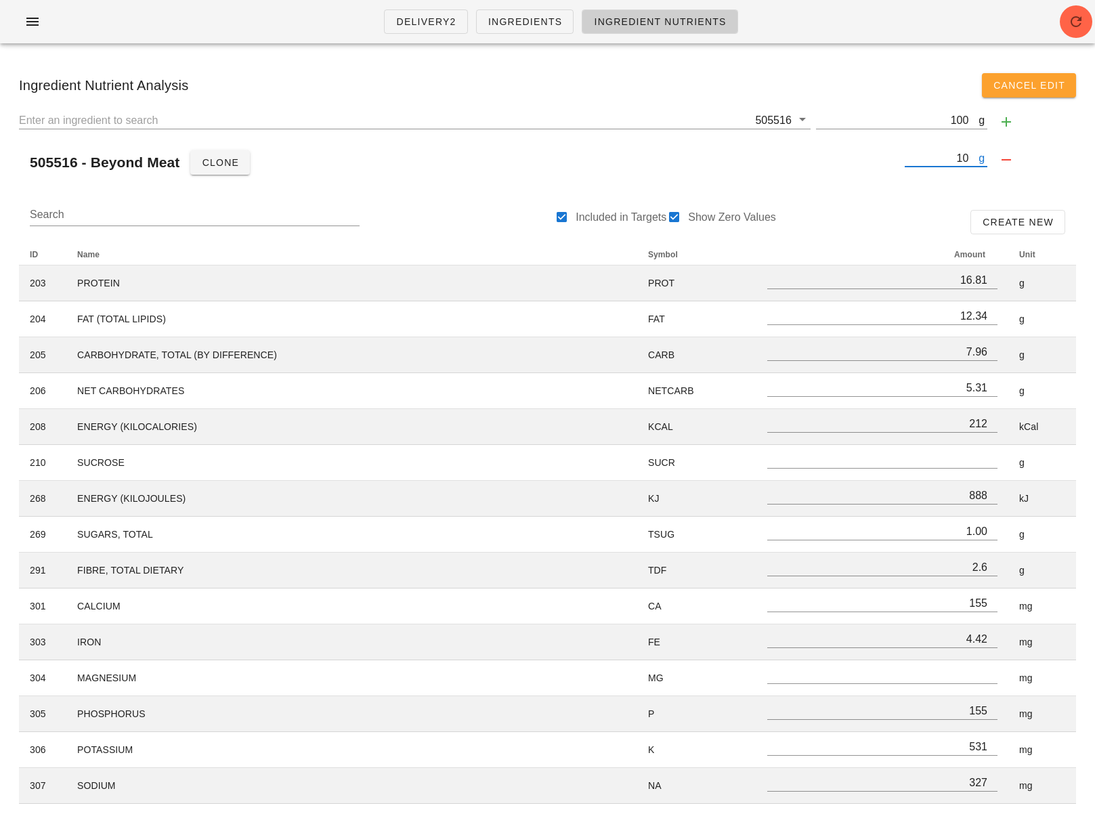
type input "15"
type input "0.44"
type input "15"
type input "53"
type input "33"
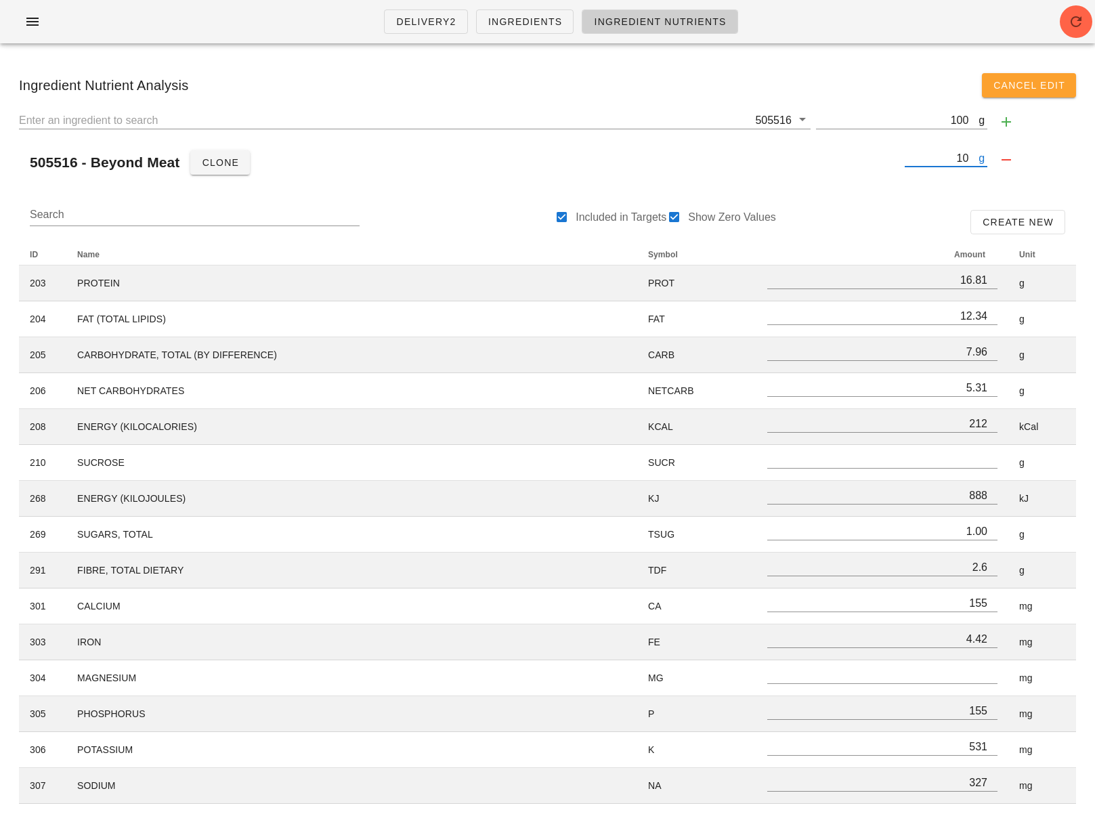
type input "0.49"
type input "0.100"
type input "0.27"
type input "0.708"
type input "10"
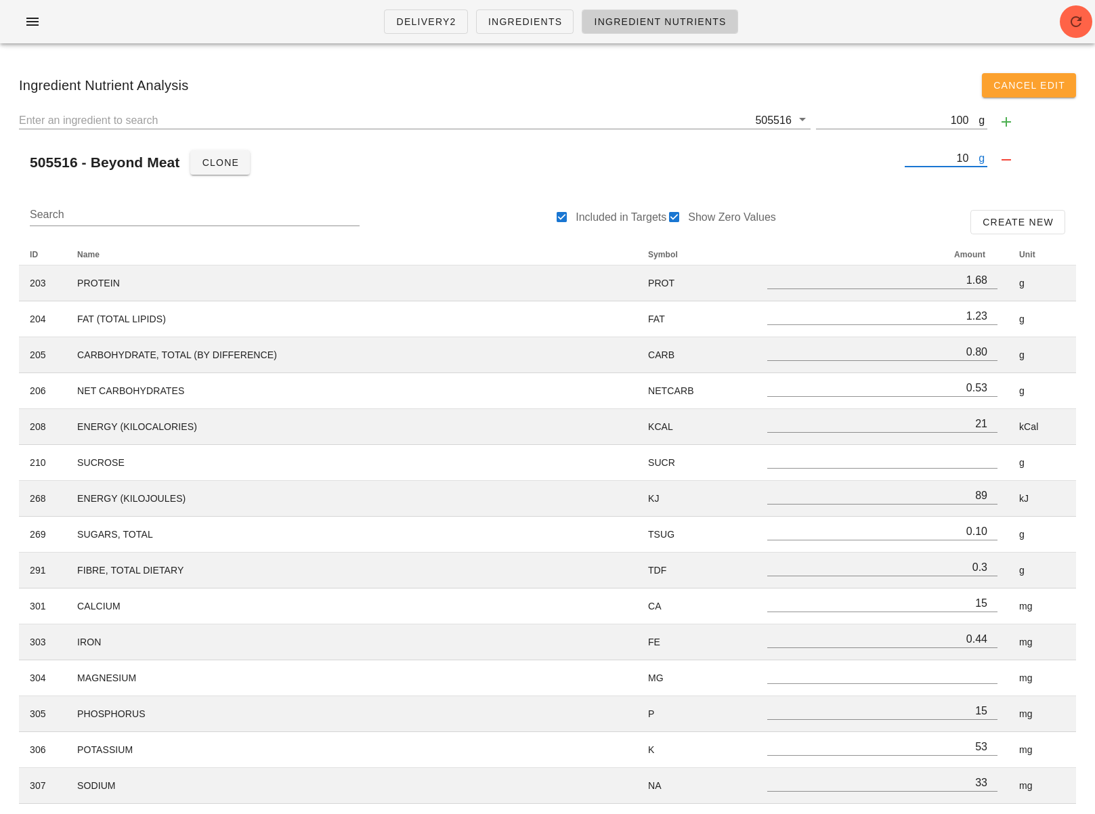
type input "1"
type input "0.17"
type input "0.12"
type input "0.08"
type input "0.05"
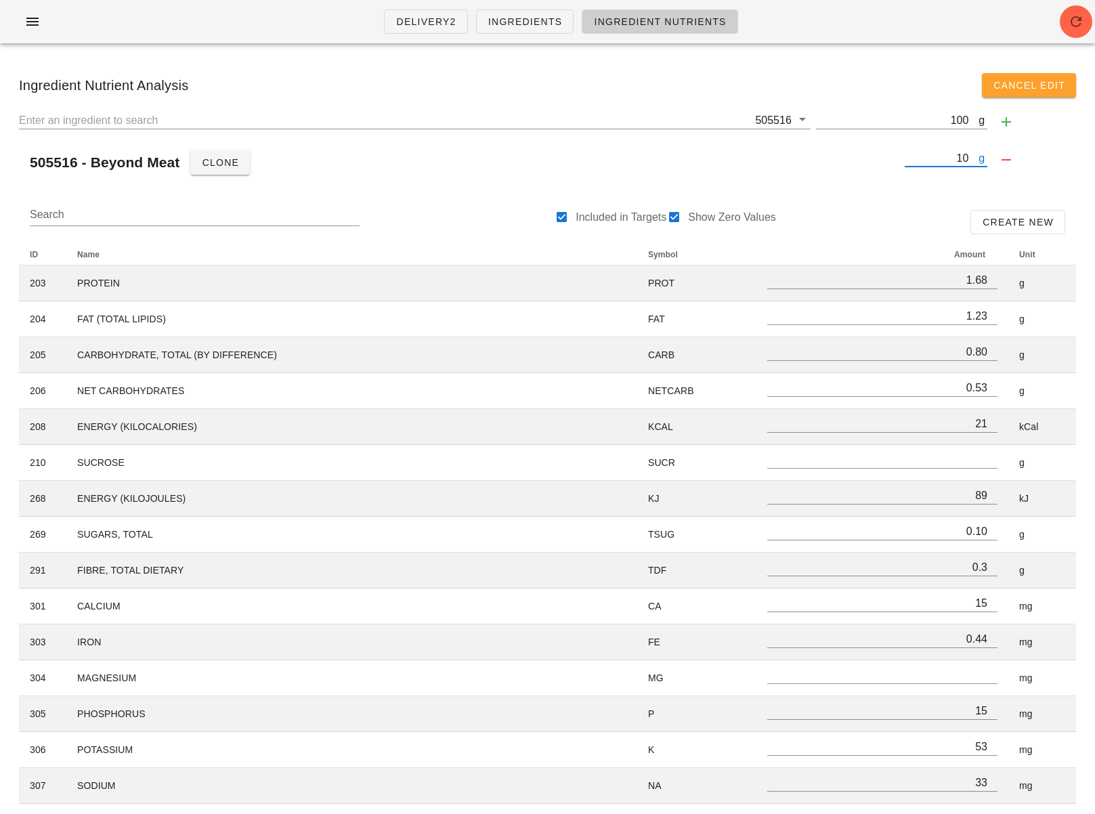
type input "2"
type input "9"
type input "0.01"
type input "0.0"
type input "2"
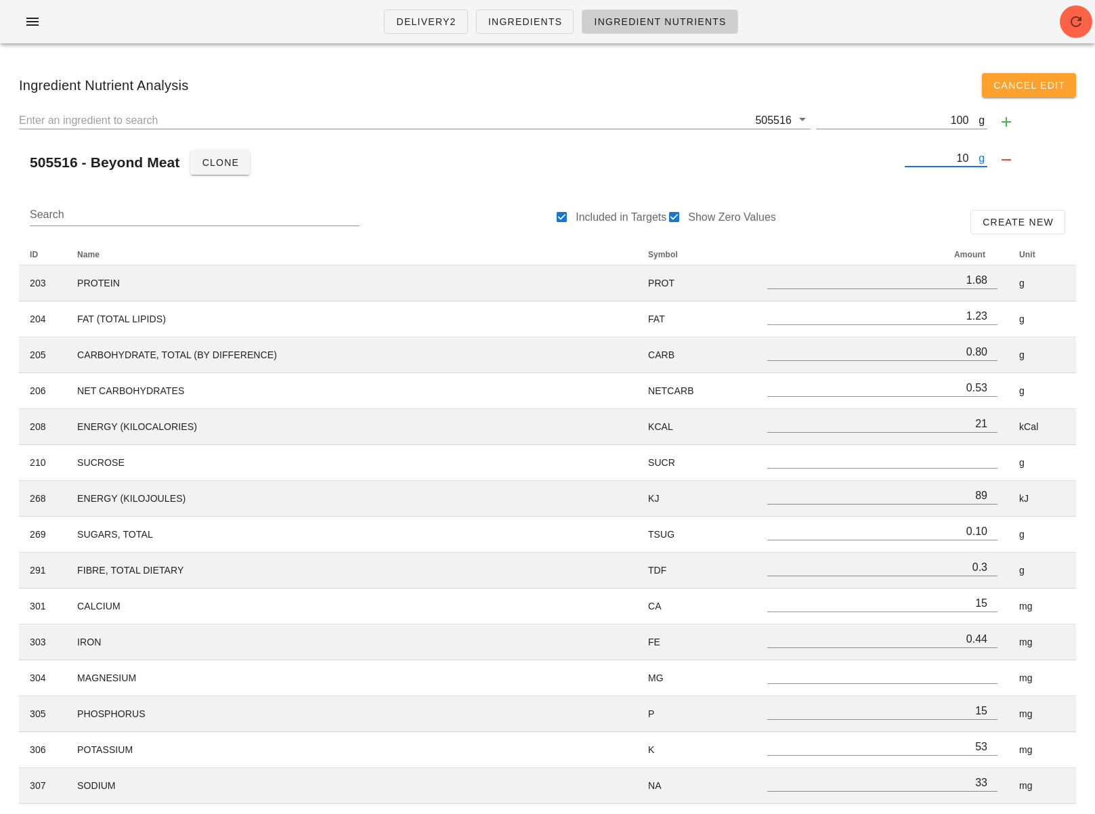
type input "0.04"
type input "2"
type input "5"
type input "3"
type input "0.05"
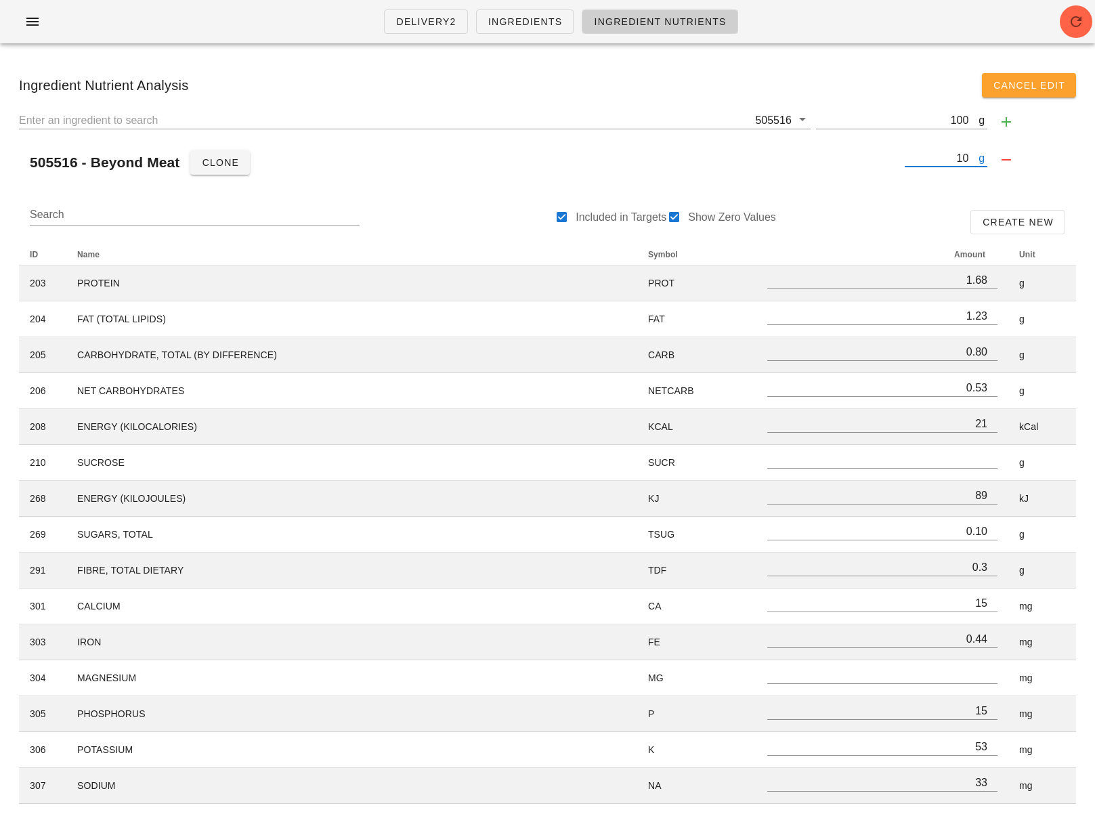
type input "0.010"
type input "0.03"
type input "0.071"
type input "1"
type input "11"
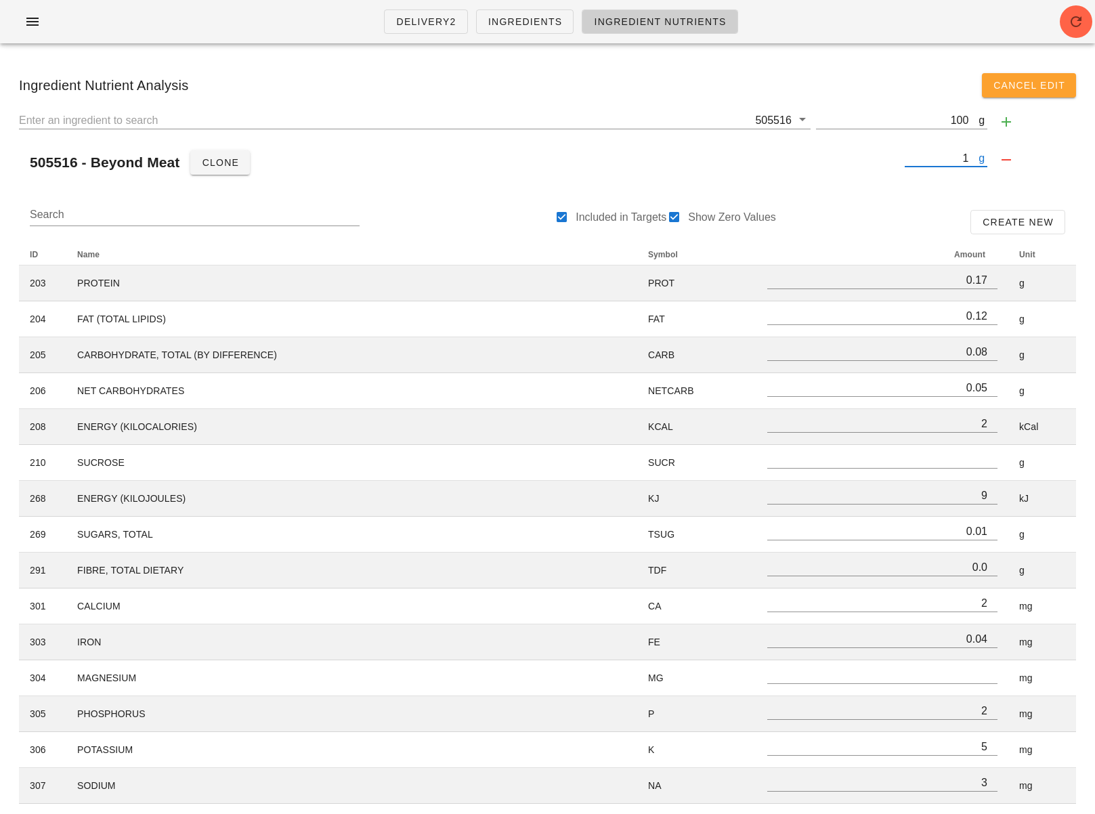
type input "1.85"
type input "1.36"
type input "0.88"
type input "0.58"
type input "23"
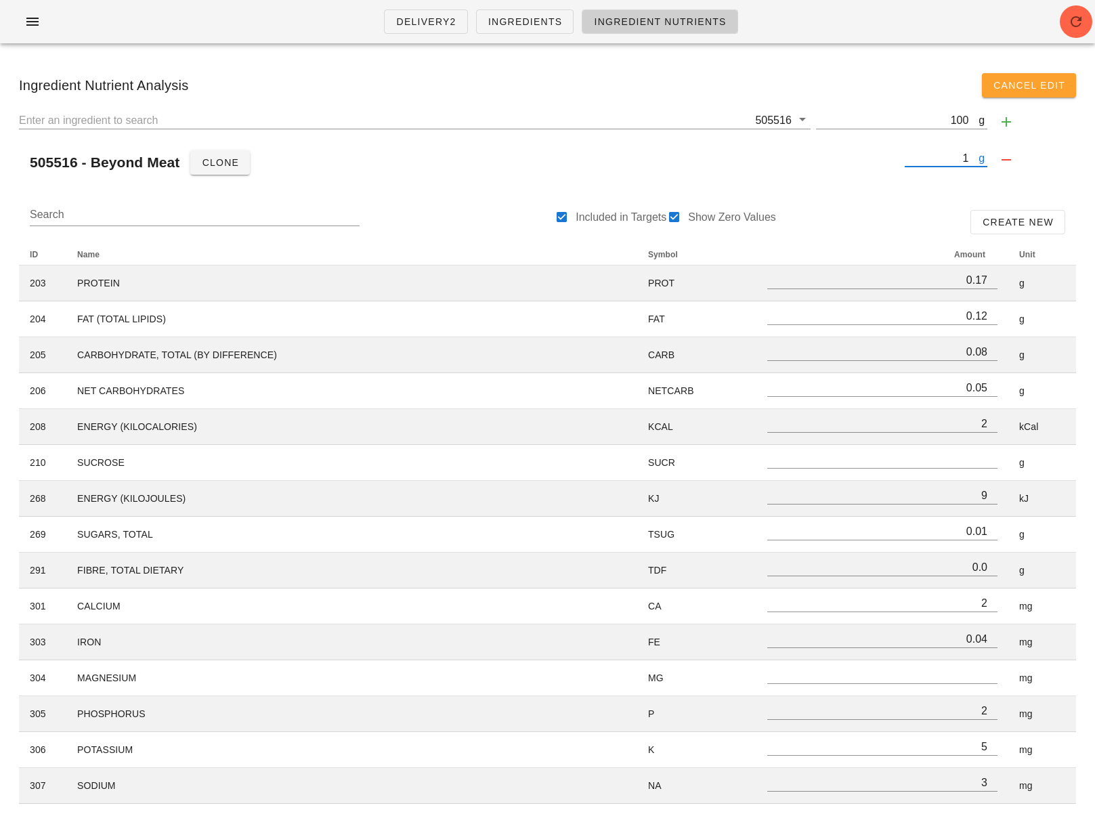
type input "98"
type input "0.11"
type input "0.3"
type input "17"
type input "0.49"
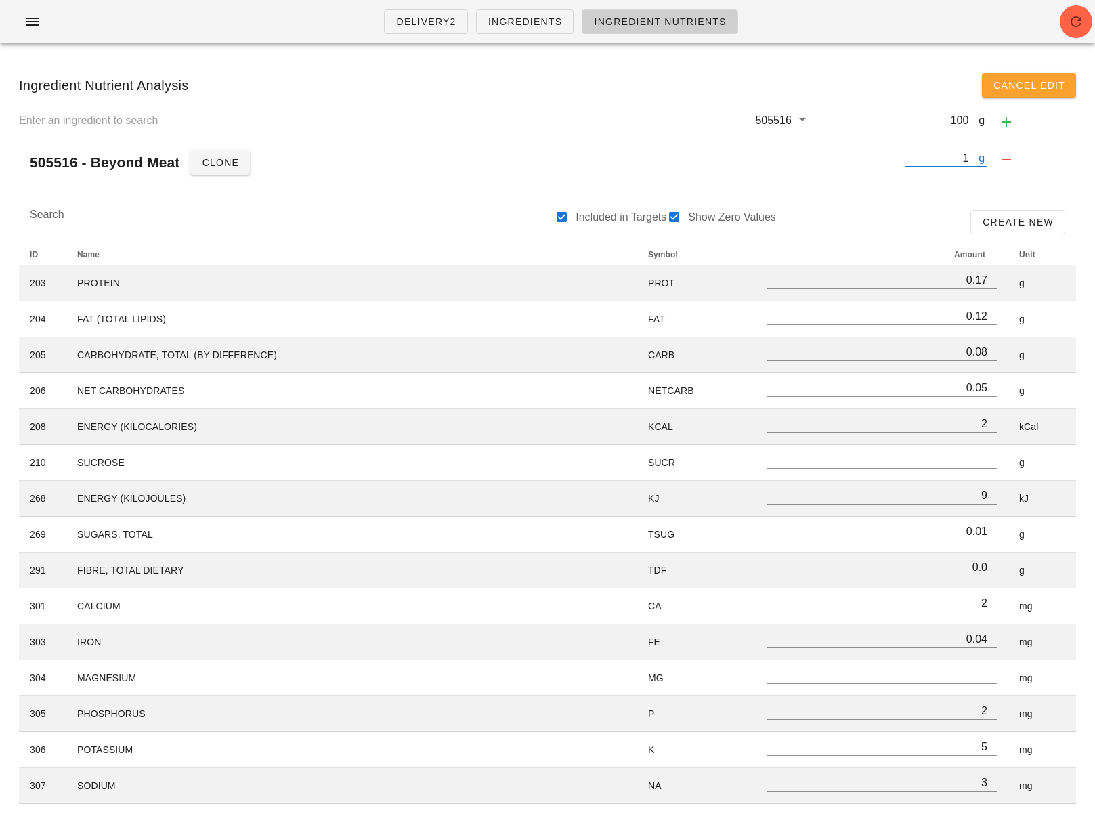
type input "17"
type input "58"
type input "36"
type input "0.54"
type input "0.110"
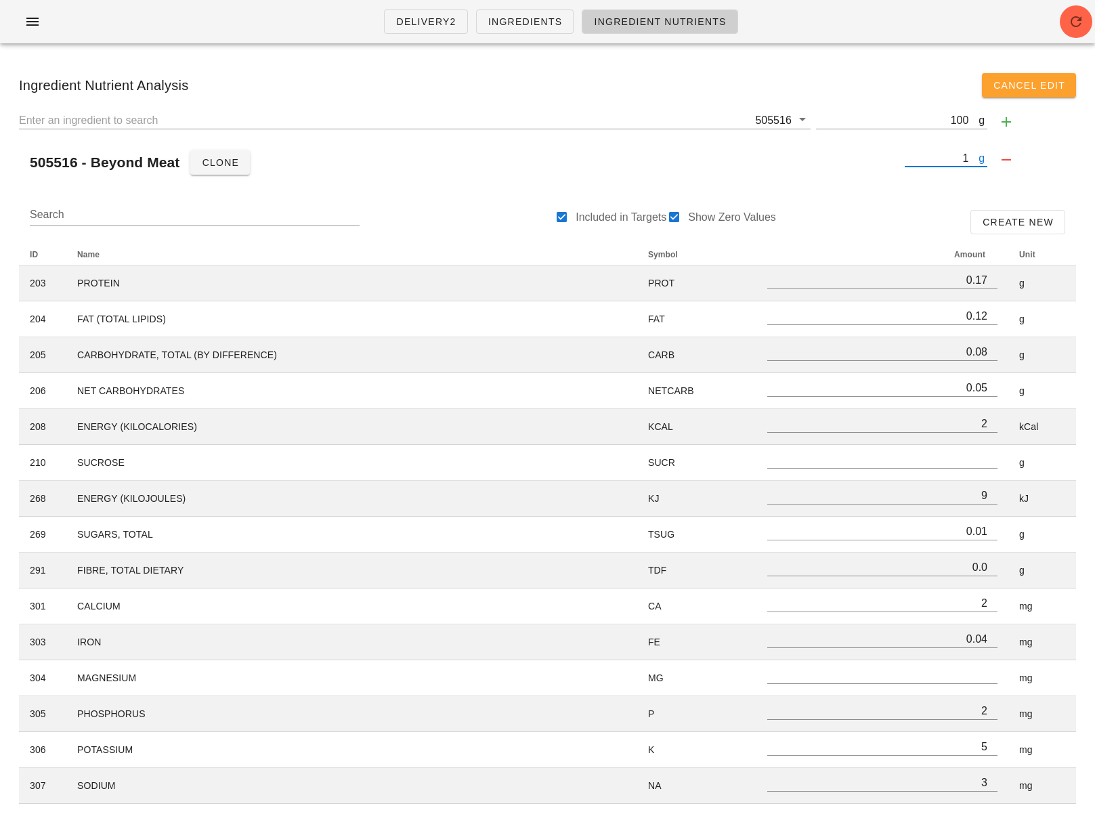
type input "0.29"
type input "0.779"
type input "11"
type input "113"
type input "19.00"
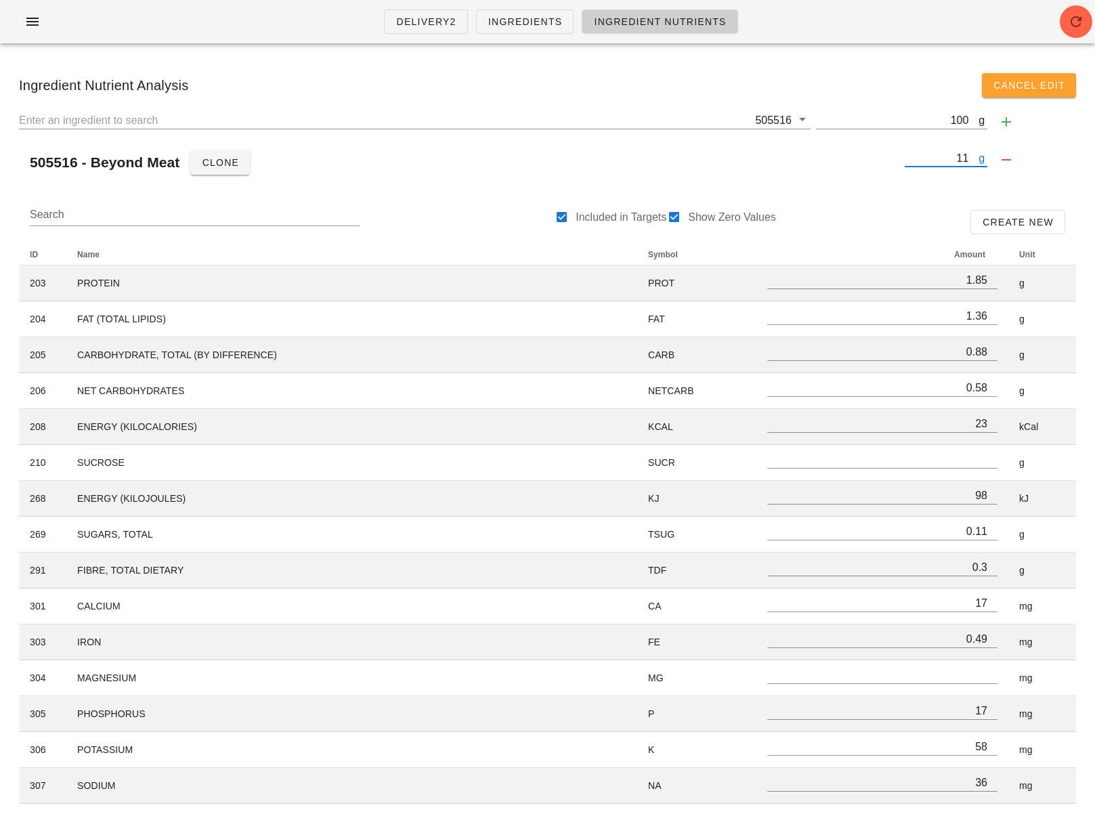
type input "13.94"
type input "8.99"
type input "6.00"
type input "240"
type input "1004"
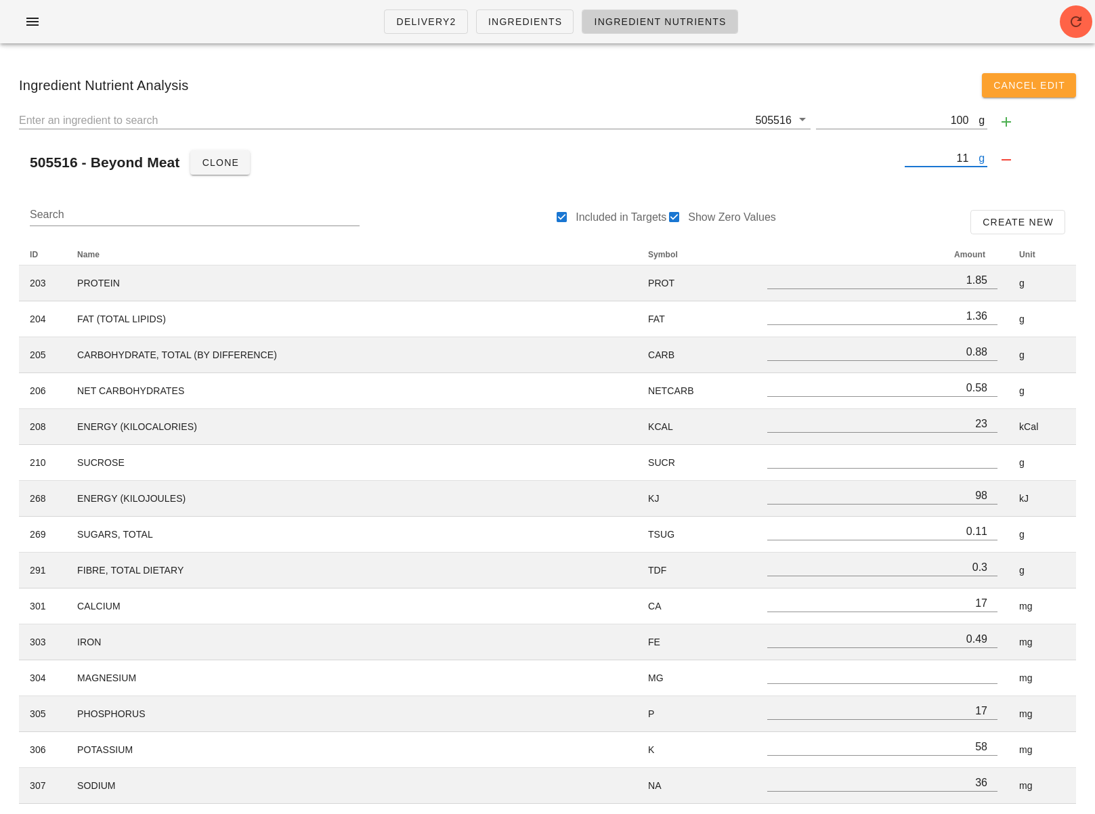
type input "1.13"
type input "3.0"
type input "175"
type input "4.99"
type input "175"
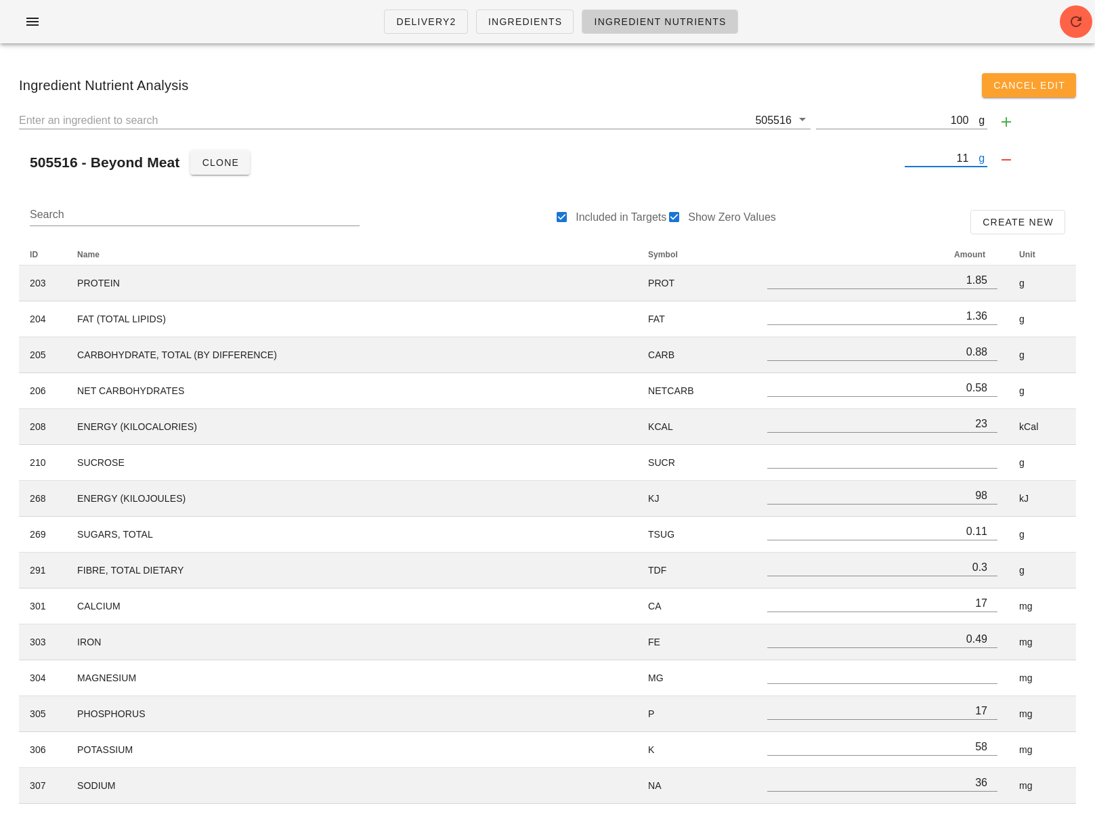
type input "600"
type input "370"
type input "5.50"
type input "1.130"
type input "2.99"
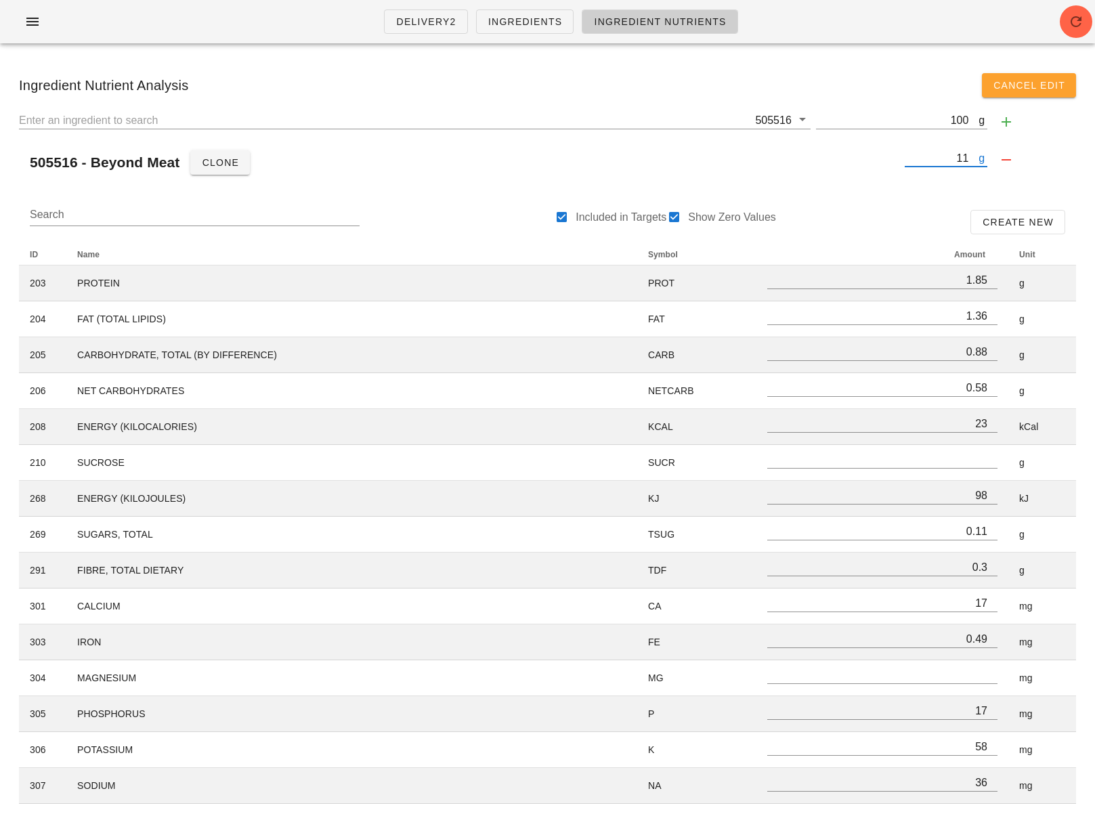
type input "8.000"
type input "110"
type input "113"
click at [844, 173] on div "505516 - Beyond Meat Clone" at bounding box center [459, 162] width 880 height 33
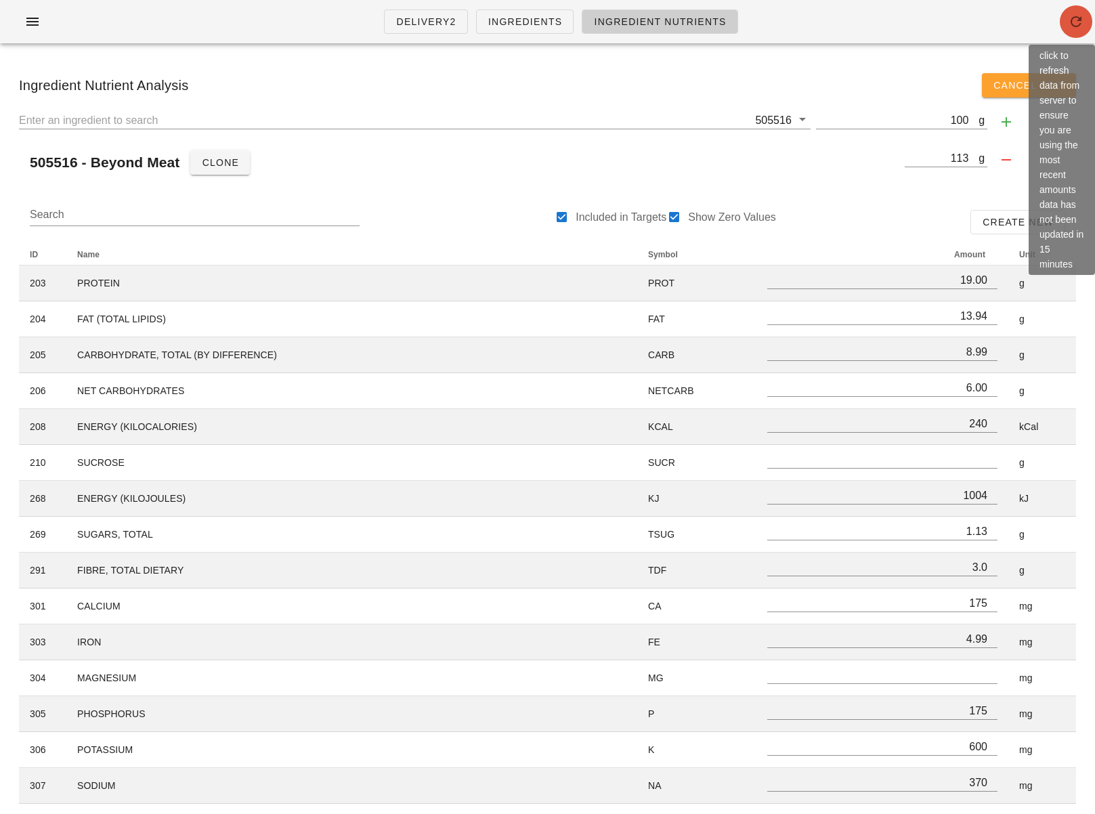
click at [941, 25] on icon "button" at bounding box center [1076, 22] width 16 height 16
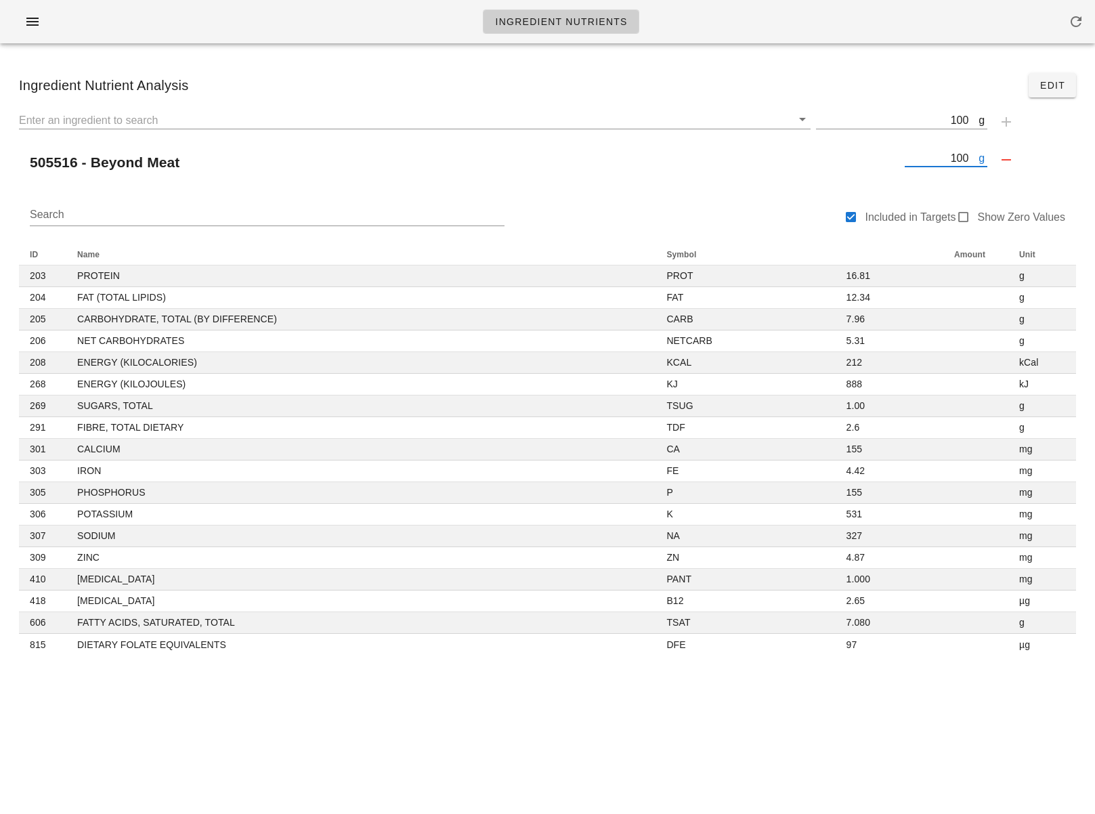
click at [964, 162] on input "100" at bounding box center [942, 158] width 74 height 18
type input "113"
click at [840, 176] on div "505516 - Beyond Meat" at bounding box center [459, 162] width 880 height 33
click at [1061, 88] on span "Edit" at bounding box center [1053, 85] width 26 height 11
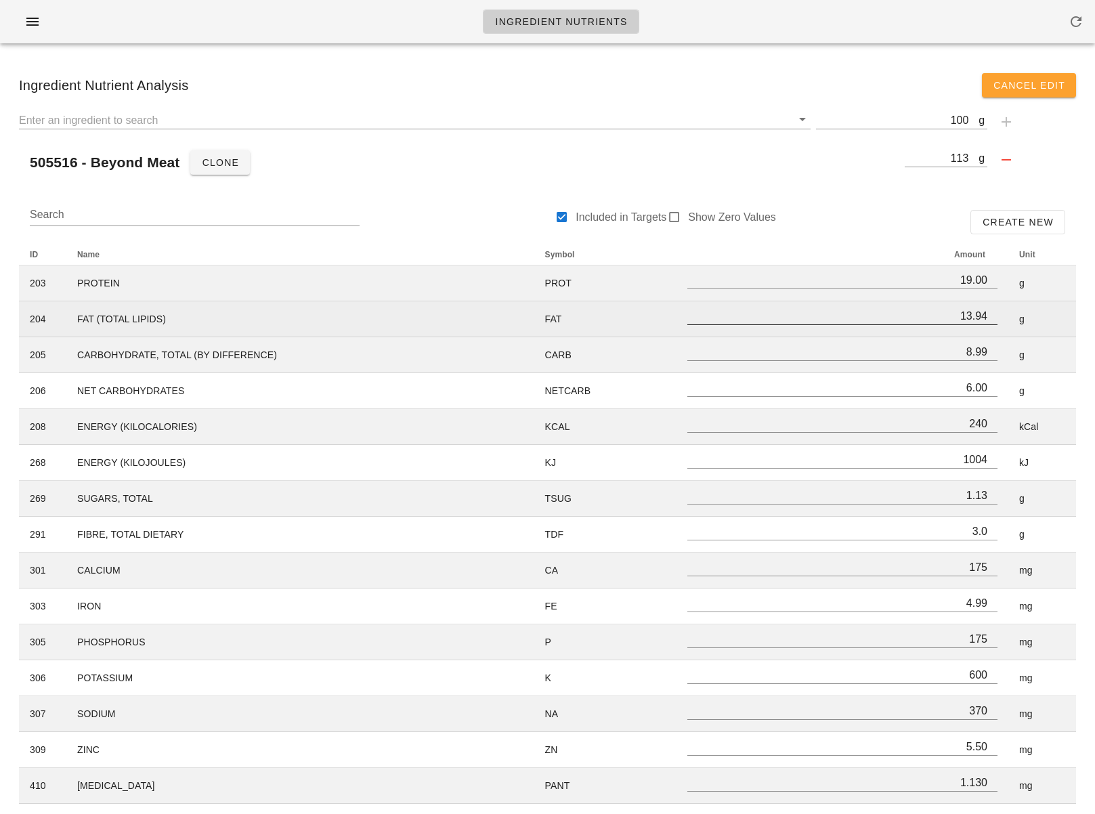
click at [970, 316] on input "13.94" at bounding box center [842, 316] width 310 height 18
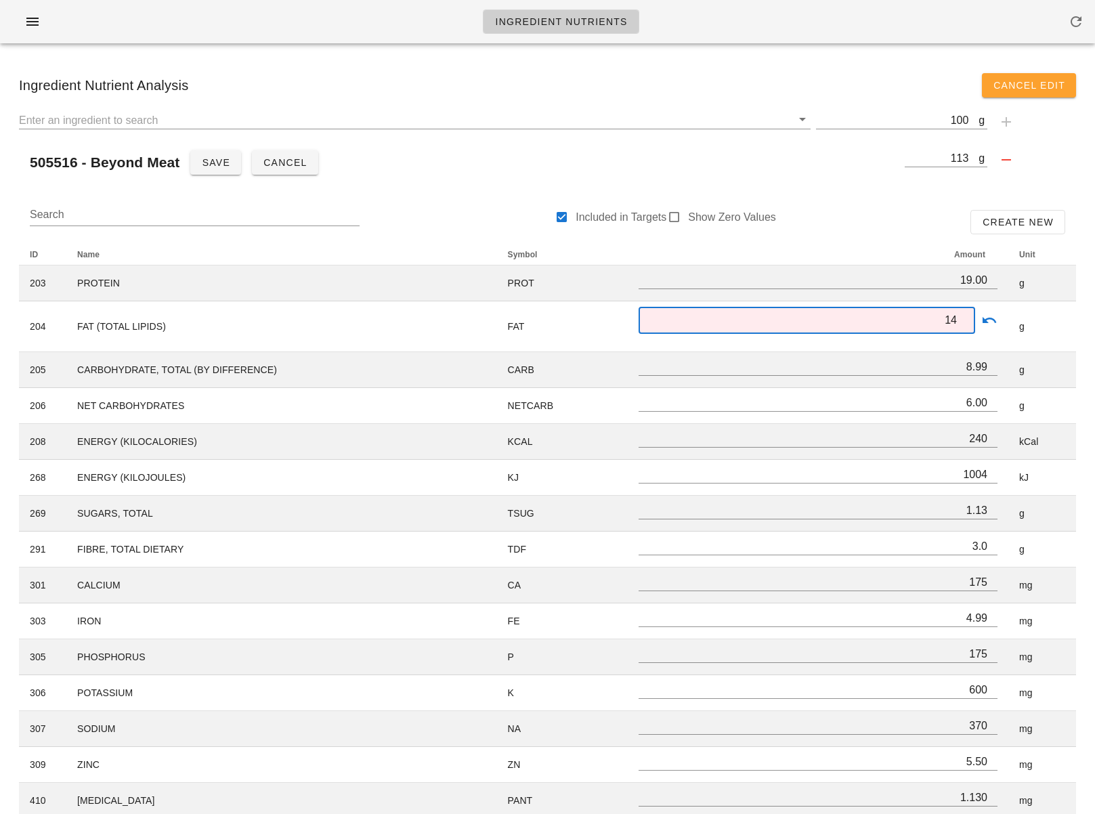
type input "14"
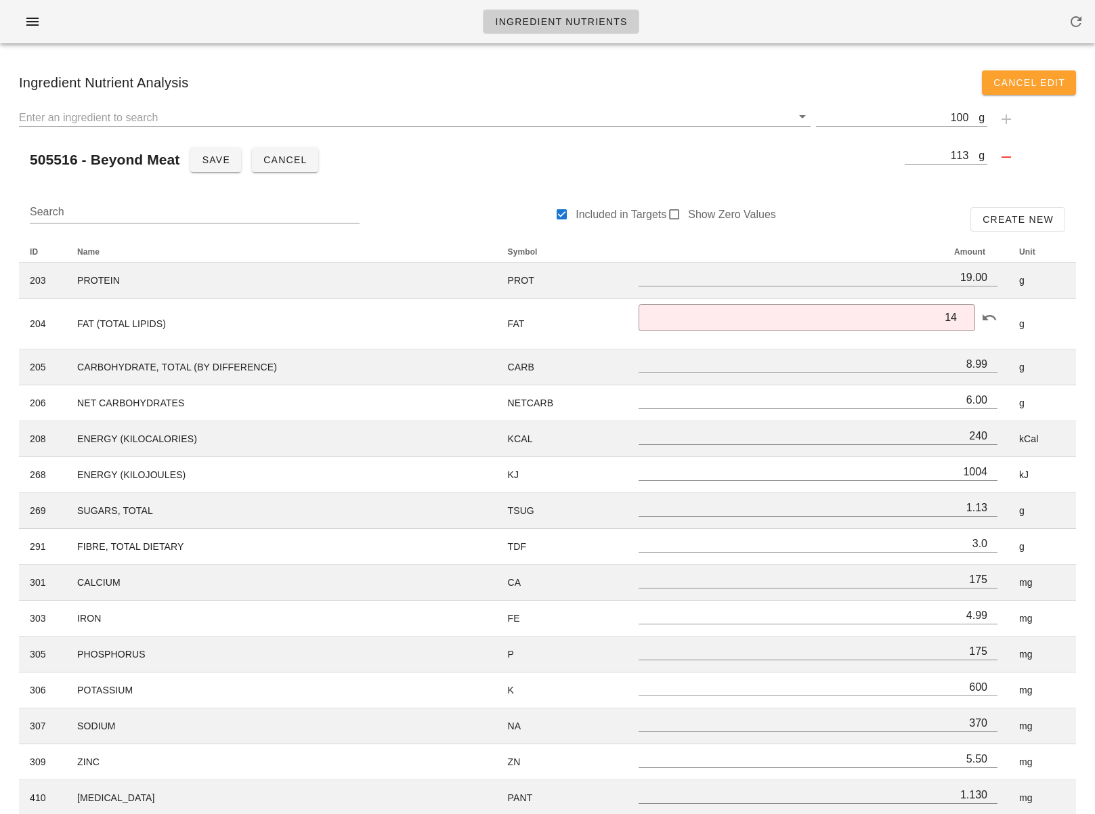
click at [882, 220] on div "Search Included in Targets Show Zero Values Create New" at bounding box center [547, 219] width 1057 height 43
click at [1075, 172] on div at bounding box center [1034, 160] width 89 height 38
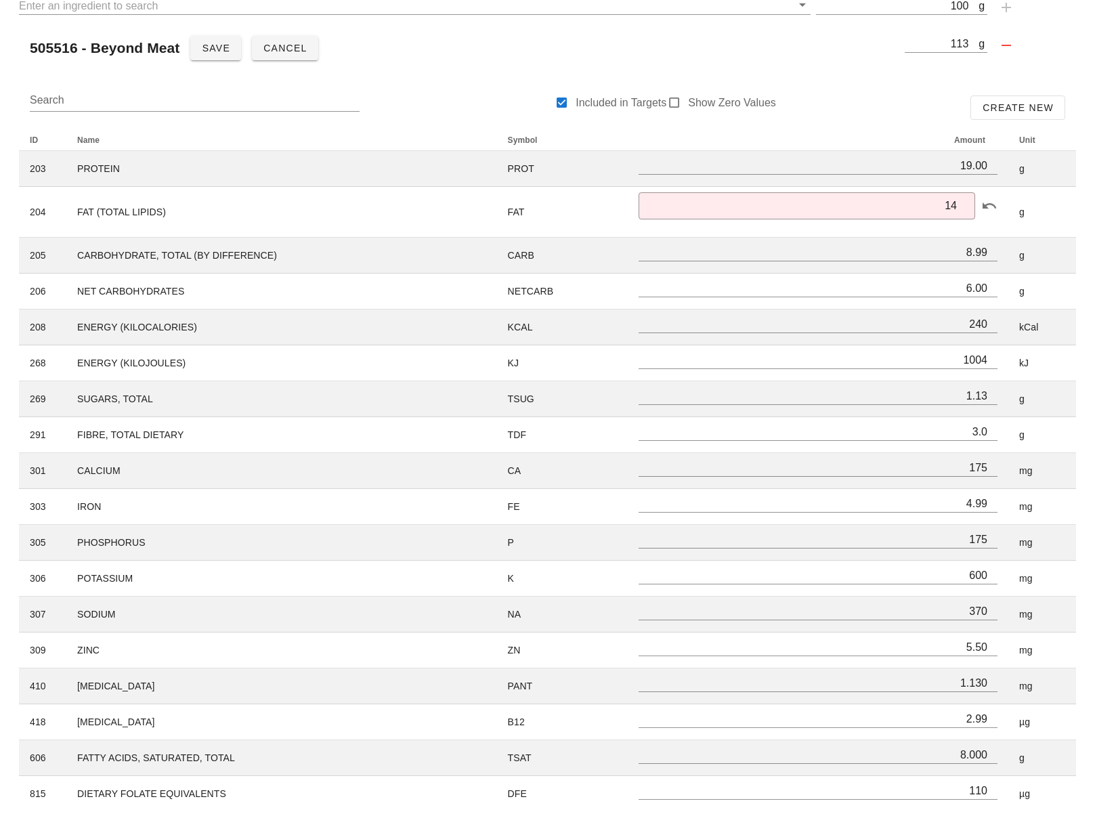
scroll to position [131, 0]
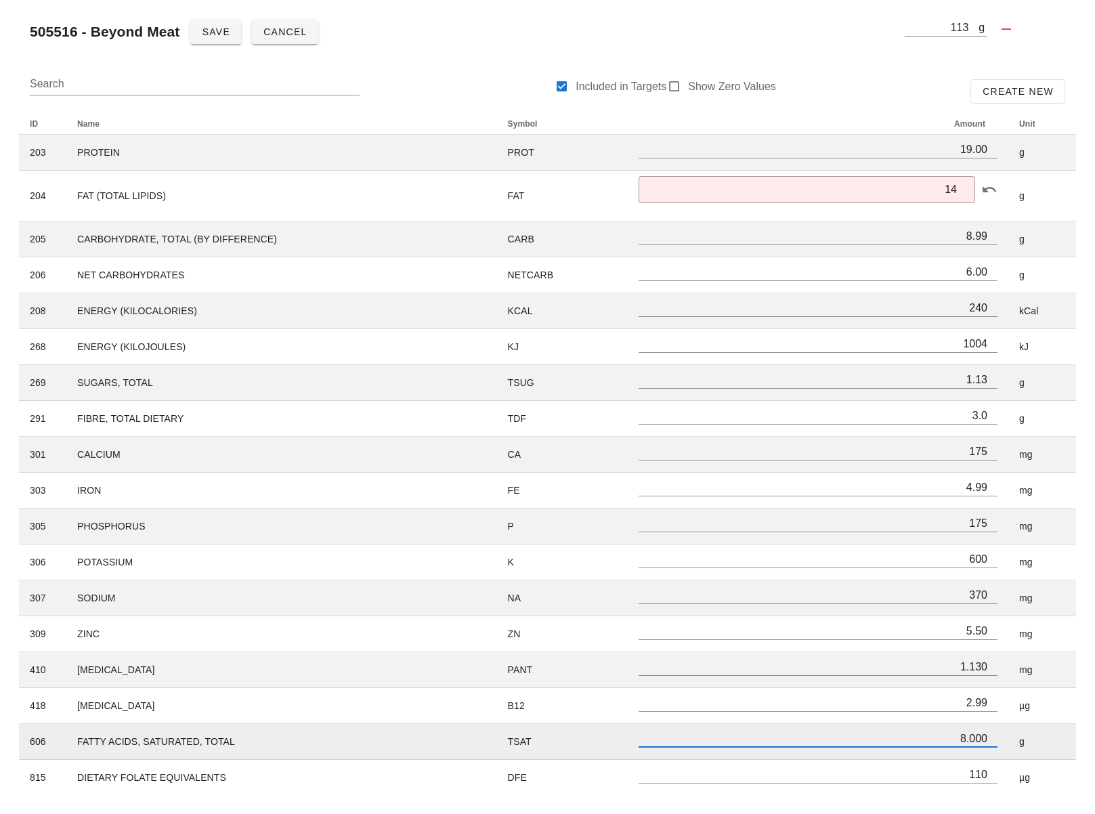
drag, startPoint x: 986, startPoint y: 737, endPoint x: 955, endPoint y: 736, distance: 31.2
click at [956, 736] on input "8.000" at bounding box center [818, 738] width 359 height 18
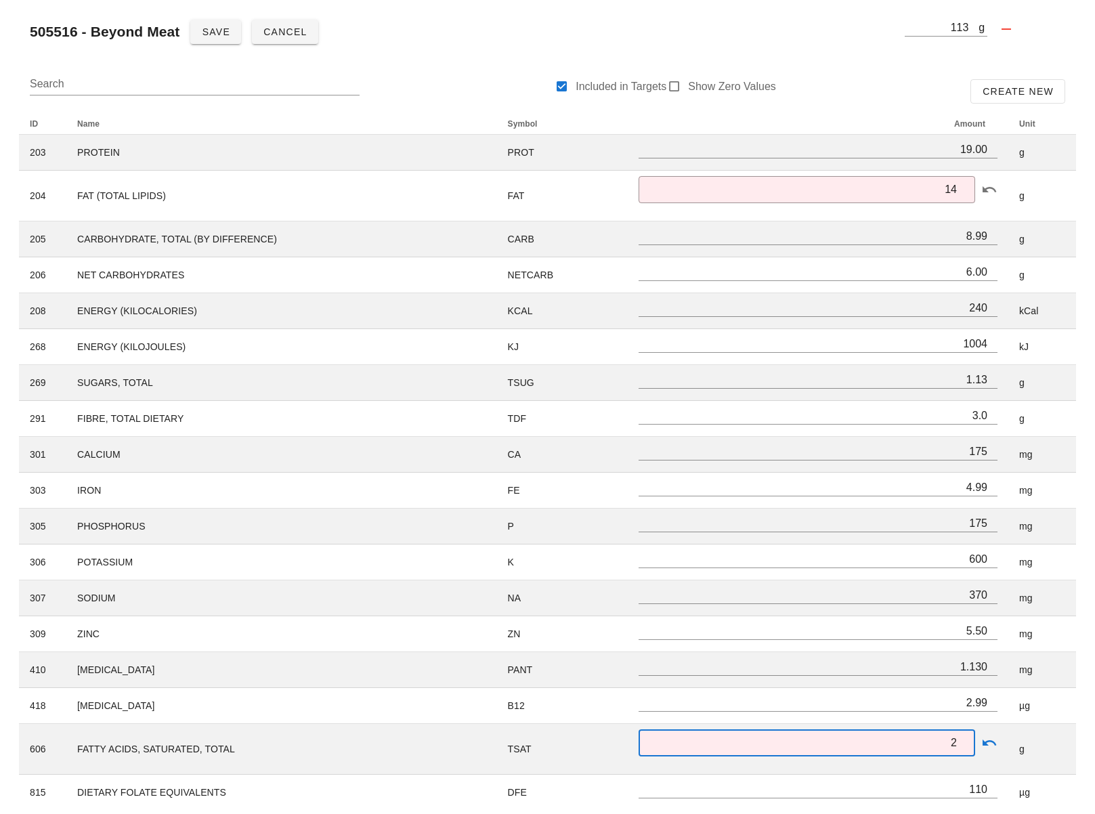
type input "2"
click at [1081, 777] on div "ID Name Symbol Amount Unit 203 PROTEIN PROT 19.00 g 204 FAT (TOTAL LIPIDS) FAT …" at bounding box center [547, 461] width 1073 height 713
click at [667, 85] on div at bounding box center [674, 86] width 19 height 19
checkbox input "true"
type input "13.94"
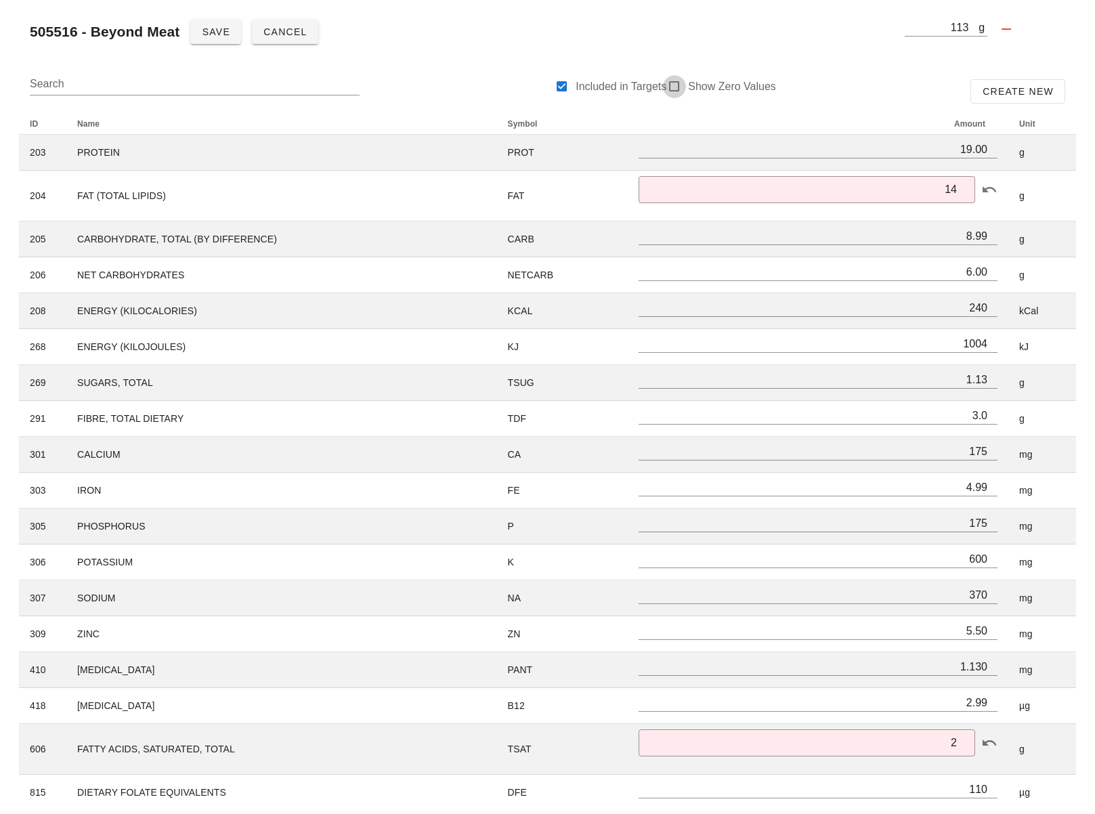
type input "1004"
type input "1.13"
type input "3.0"
type input "175"
type input "4.99"
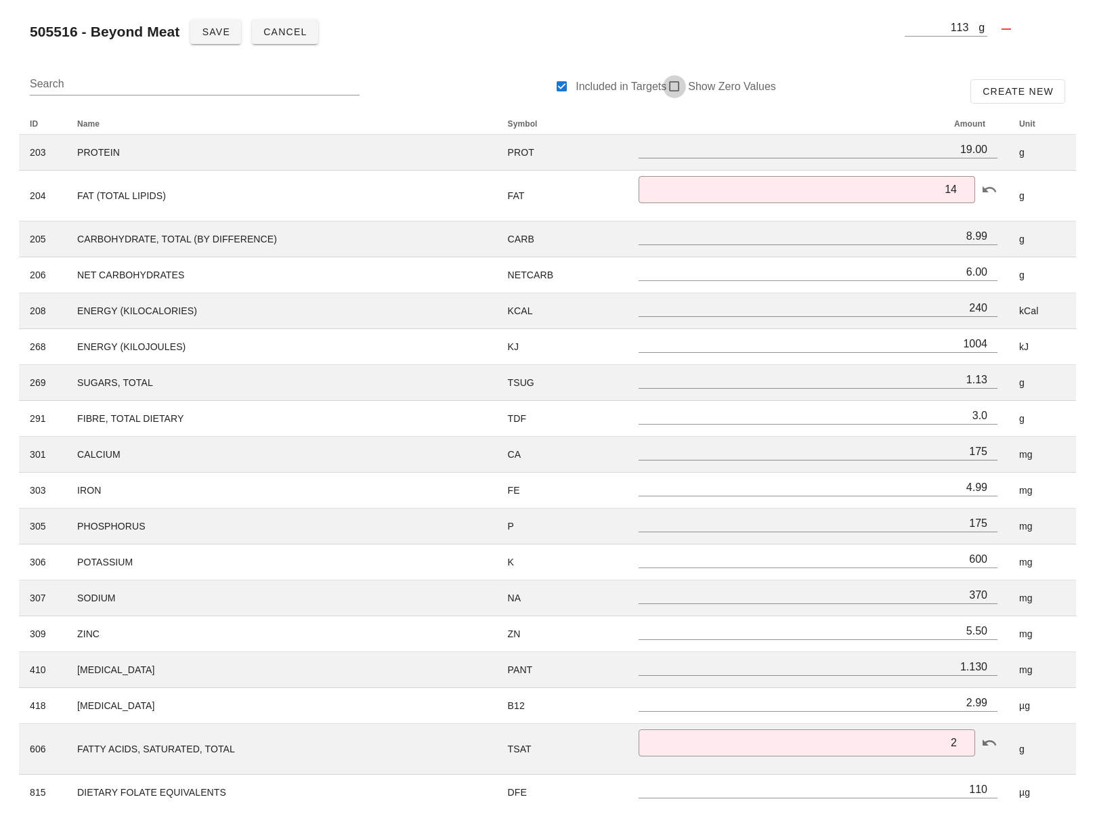
type input "175"
type input "600"
type input "370"
type input "5.50"
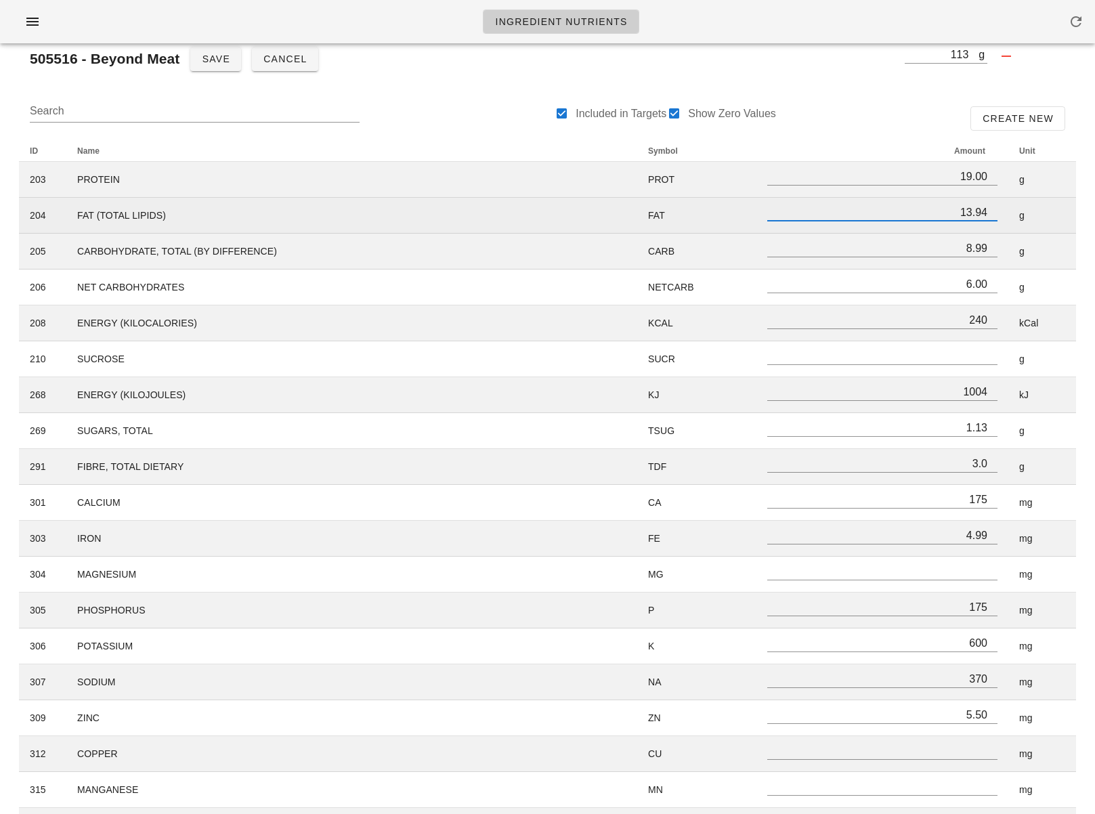
scroll to position [1, 0]
drag, startPoint x: 968, startPoint y: 213, endPoint x: 982, endPoint y: 214, distance: 13.6
click at [981, 213] on input "13.94" at bounding box center [882, 212] width 230 height 18
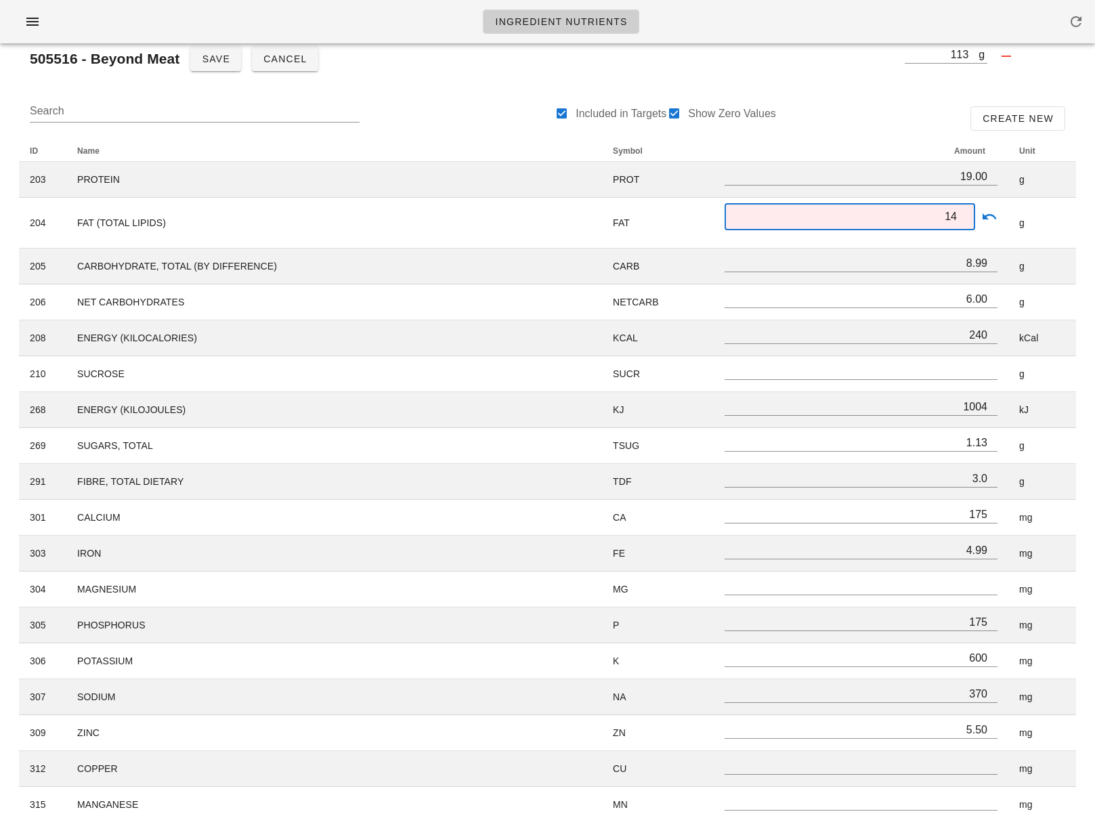
type input "14"
click at [884, 123] on div "Search Included in Targets Show Zero Values Create New" at bounding box center [547, 118] width 1057 height 43
click at [1085, 144] on div "Search Included in Targets Show Zero Values Create New ID Name Symbol Amount Un…" at bounding box center [547, 782] width 1079 height 1393
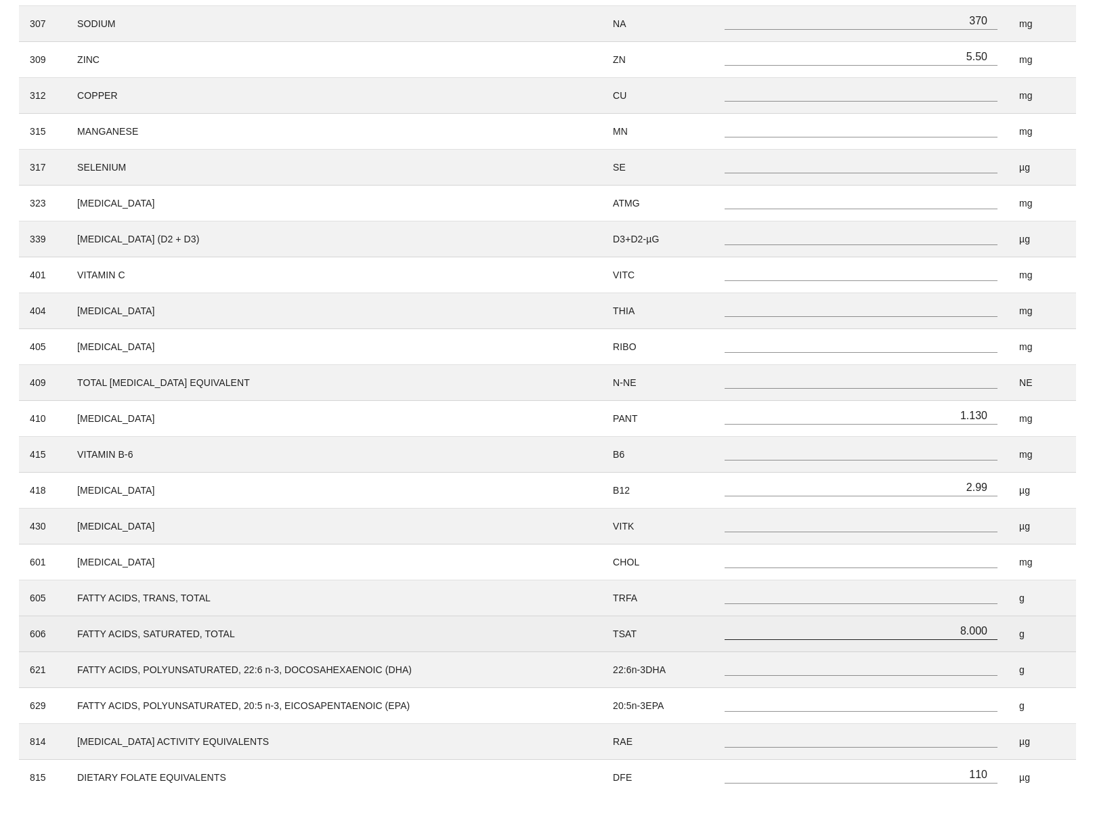
scroll to position [1, 0]
drag, startPoint x: 960, startPoint y: 635, endPoint x: 991, endPoint y: 631, distance: 30.7
click at [991, 631] on input "8.000" at bounding box center [861, 631] width 273 height 18
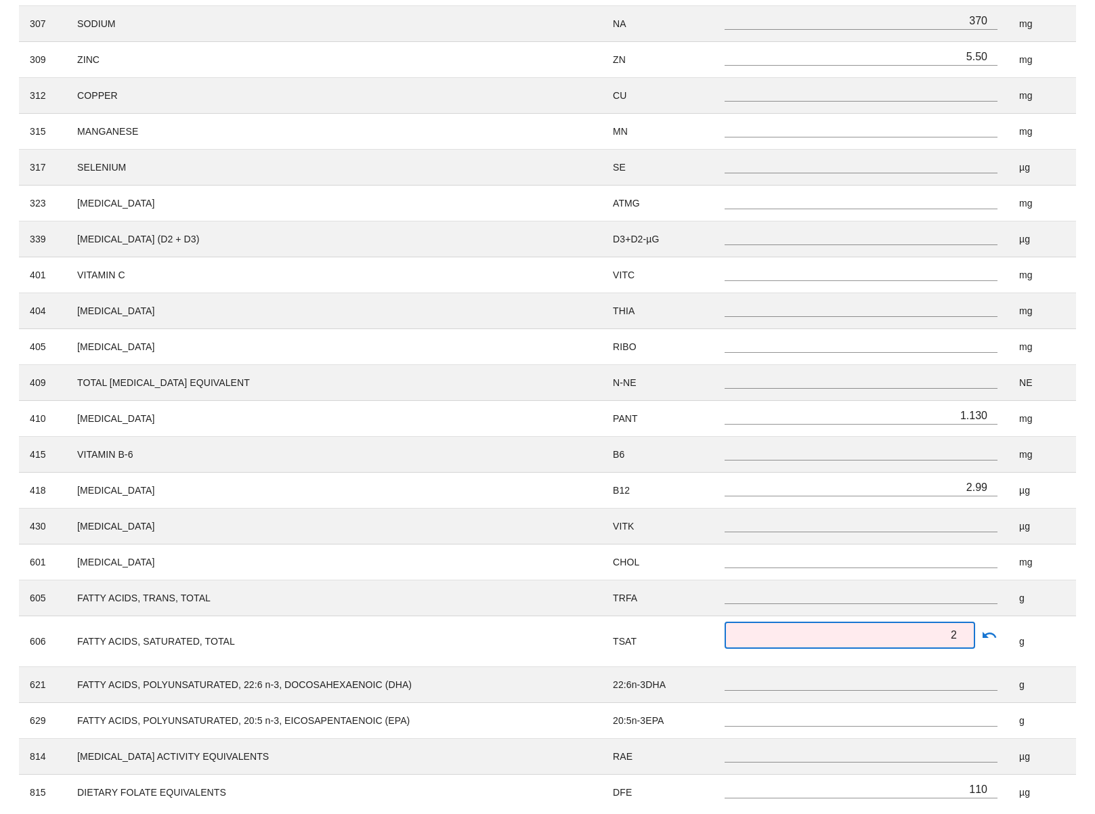
type input "2"
click at [1079, 633] on div "ID Name Symbol Amount Unit 203 PROTEIN PROT 19.00 g 204 FAT (TOTAL LIPIDS) FAT …" at bounding box center [547, 138] width 1073 height 1359
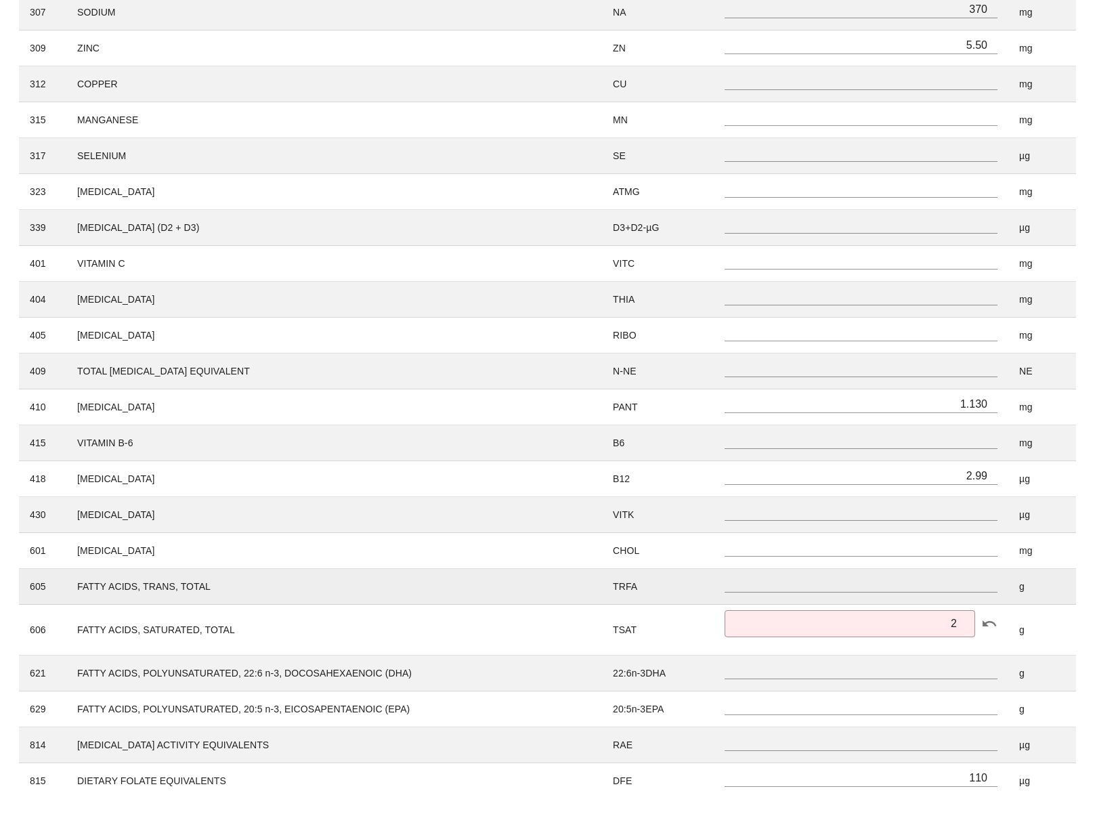
scroll to position [792, 0]
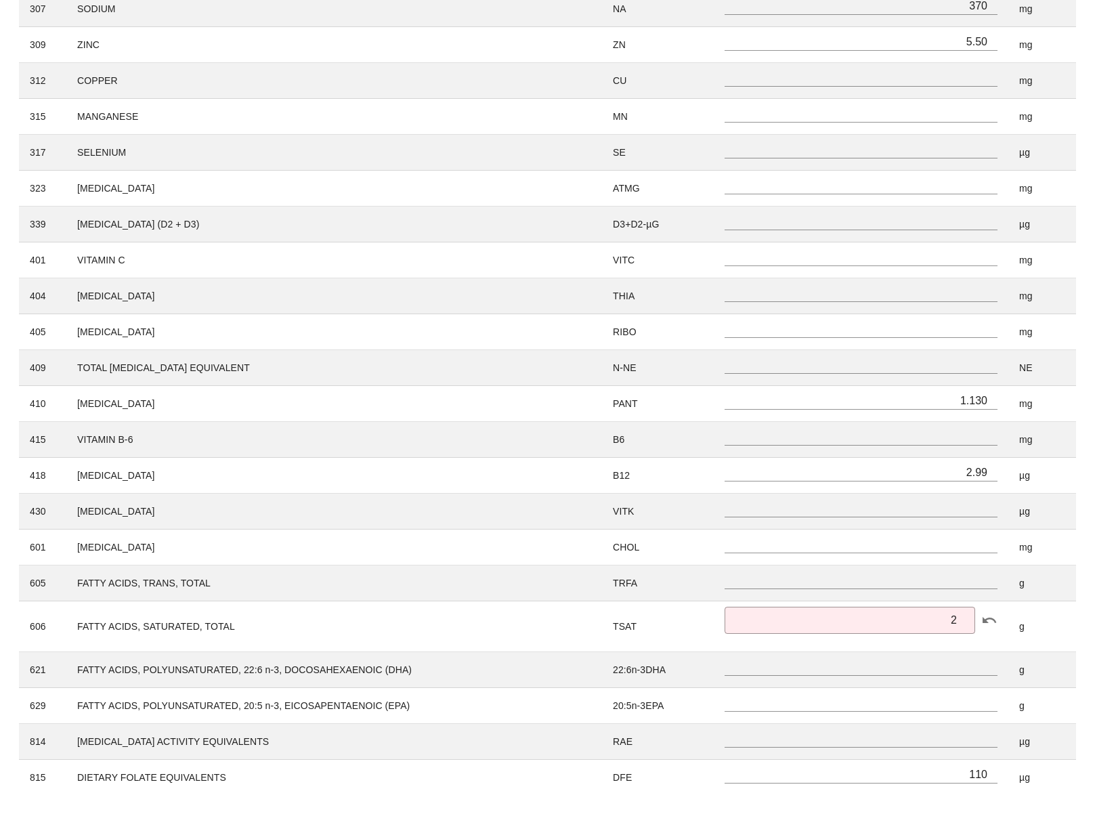
click at [1086, 574] on div "Search Included in Targets Show Zero Values Create New ID Name Symbol Amount Un…" at bounding box center [547, 102] width 1079 height 1408
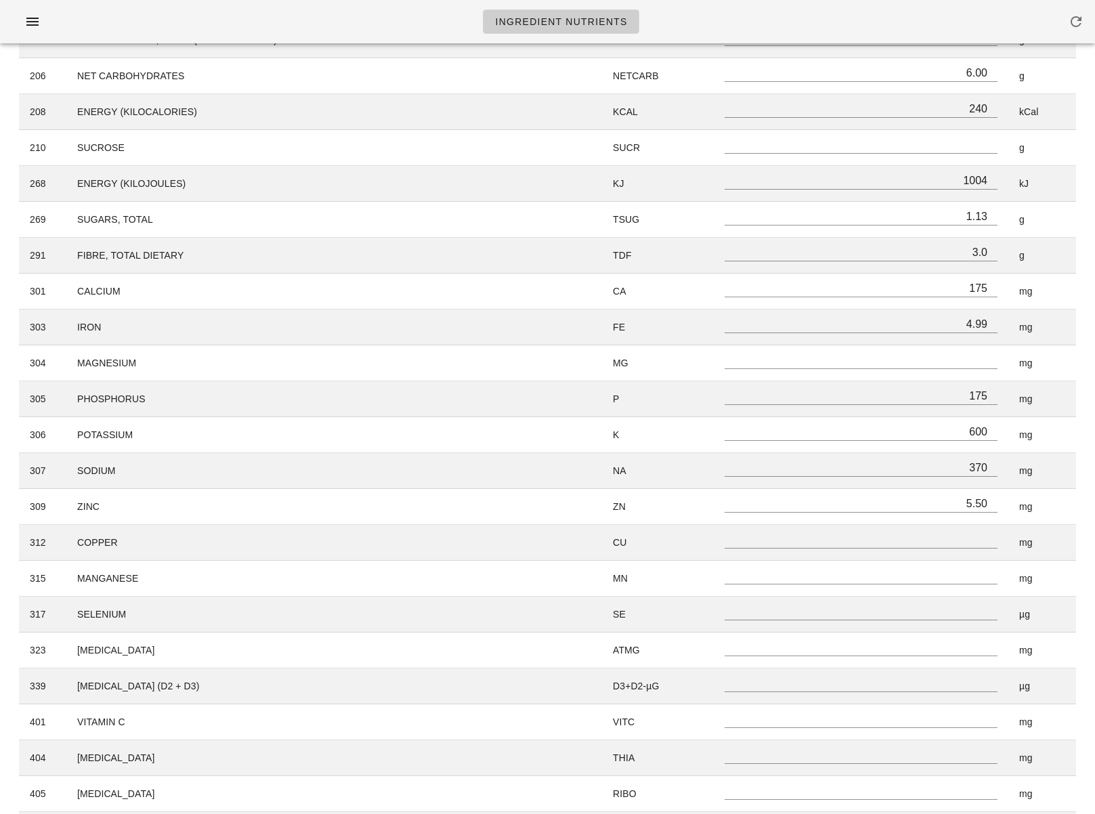
scroll to position [304, 0]
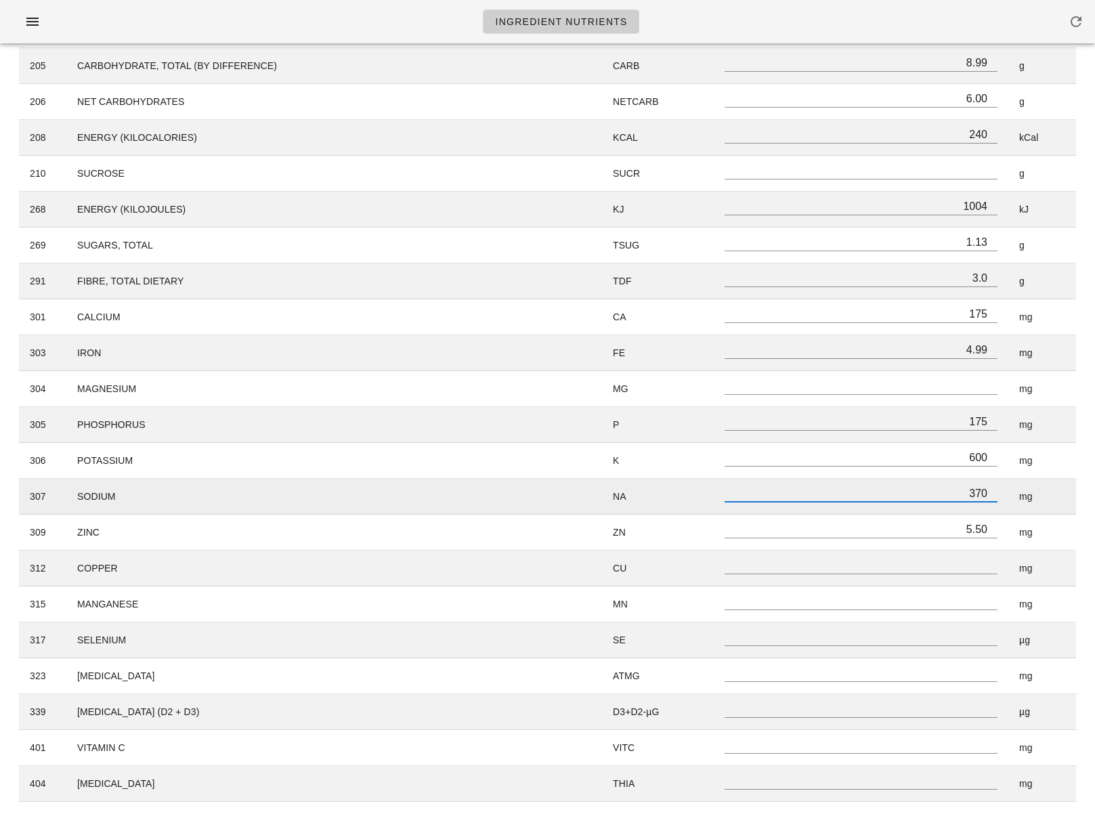
click at [979, 492] on input "370" at bounding box center [861, 493] width 273 height 18
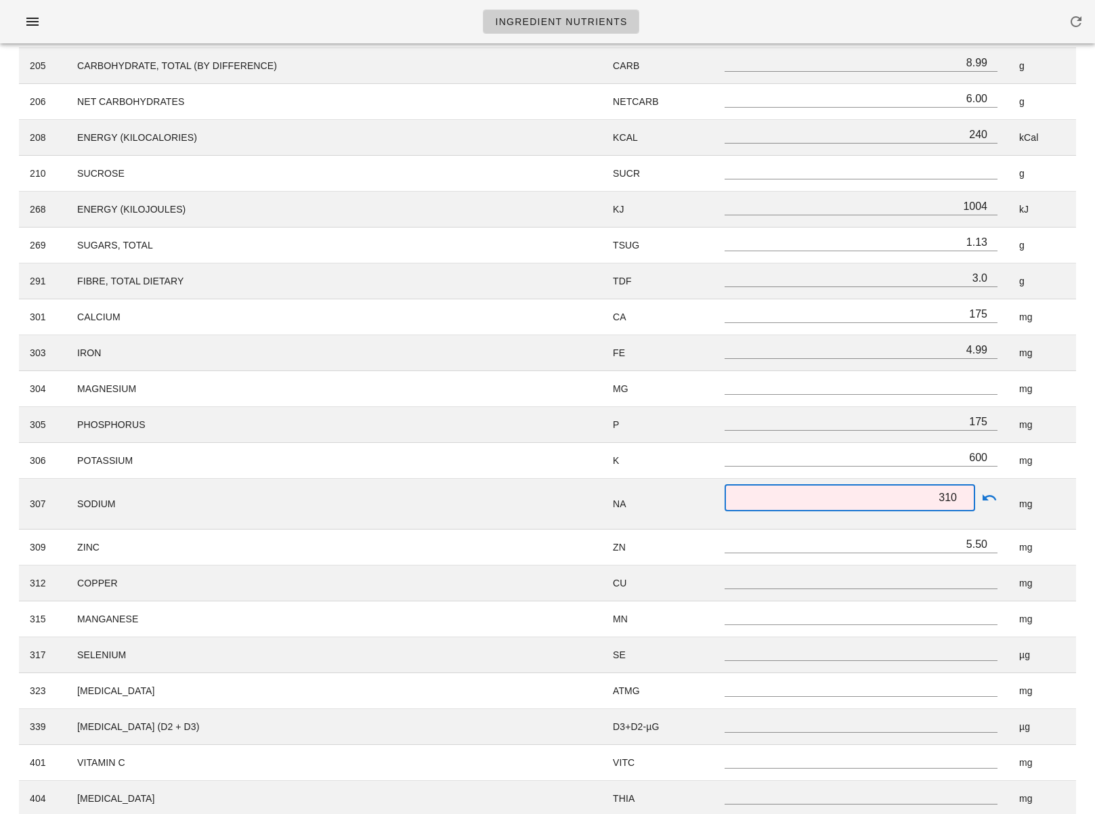
type input "310"
click at [1084, 511] on div "ID Name Symbol Amount Unit 203 PROTEIN PROT 19.00 g 204 FAT (TOTAL LIPIDS) FAT …" at bounding box center [547, 619] width 1073 height 1374
click at [1086, 444] on div "Search Included in Targets Show Zero Values Create New ID Name Symbol Amount Un…" at bounding box center [547, 597] width 1079 height 1423
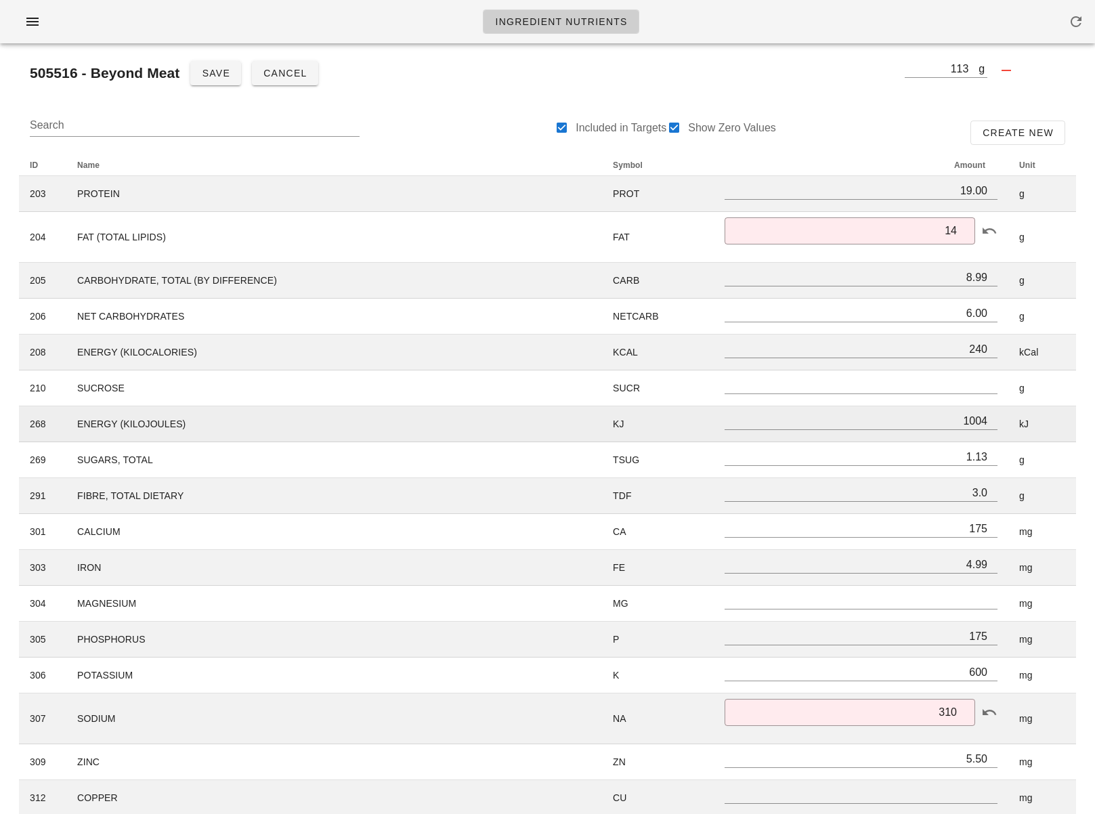
scroll to position [87, 0]
click at [985, 280] on input "8.99" at bounding box center [861, 279] width 273 height 18
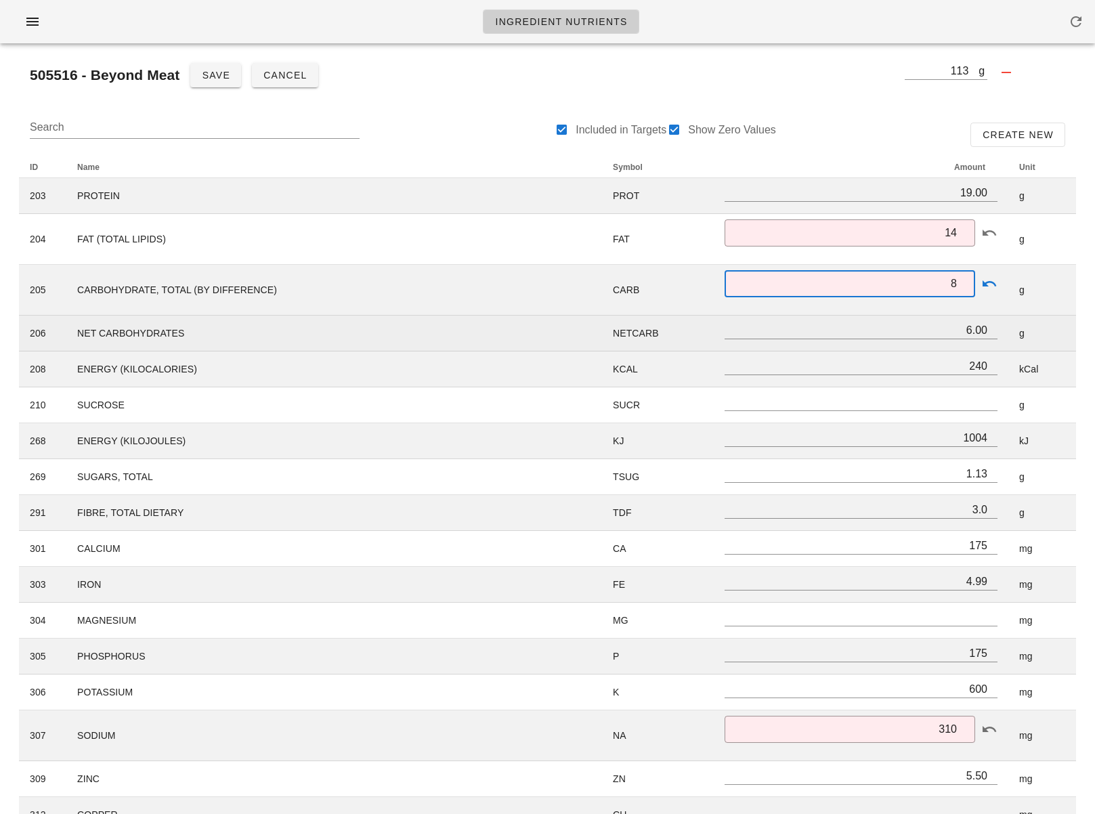
type input "8"
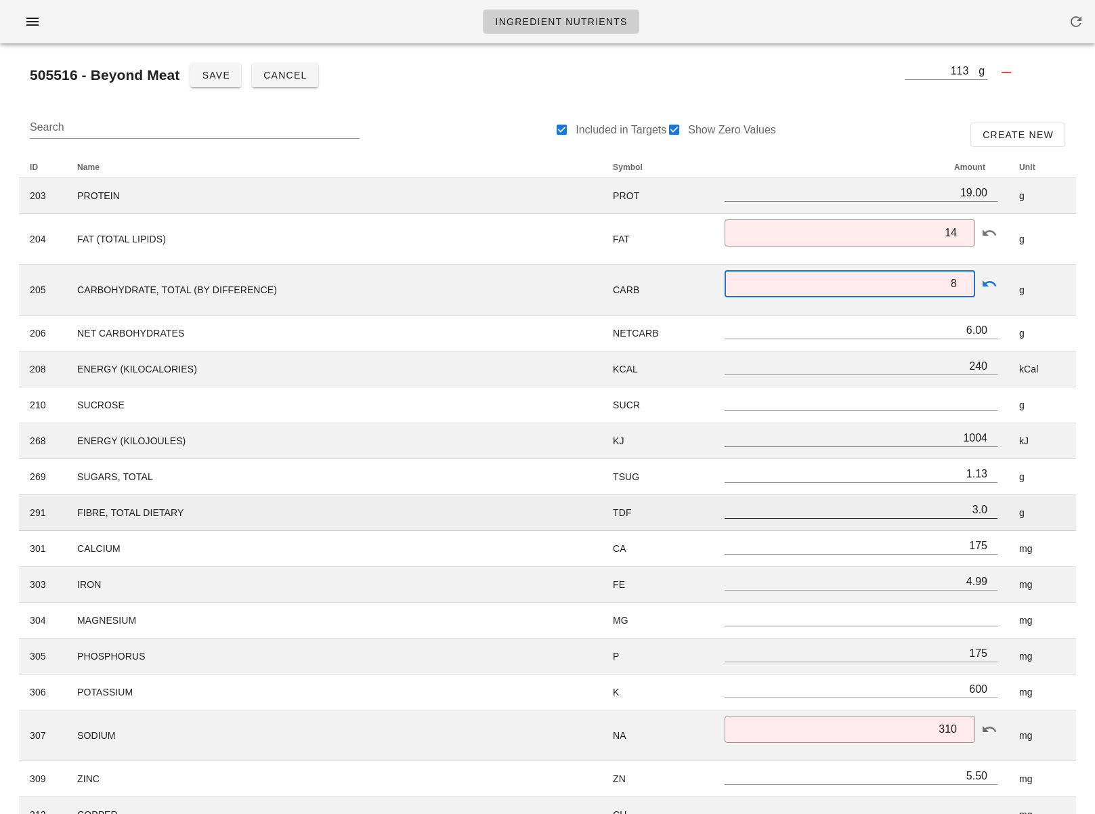
click at [985, 511] on input "3.0" at bounding box center [861, 509] width 273 height 18
type input "3"
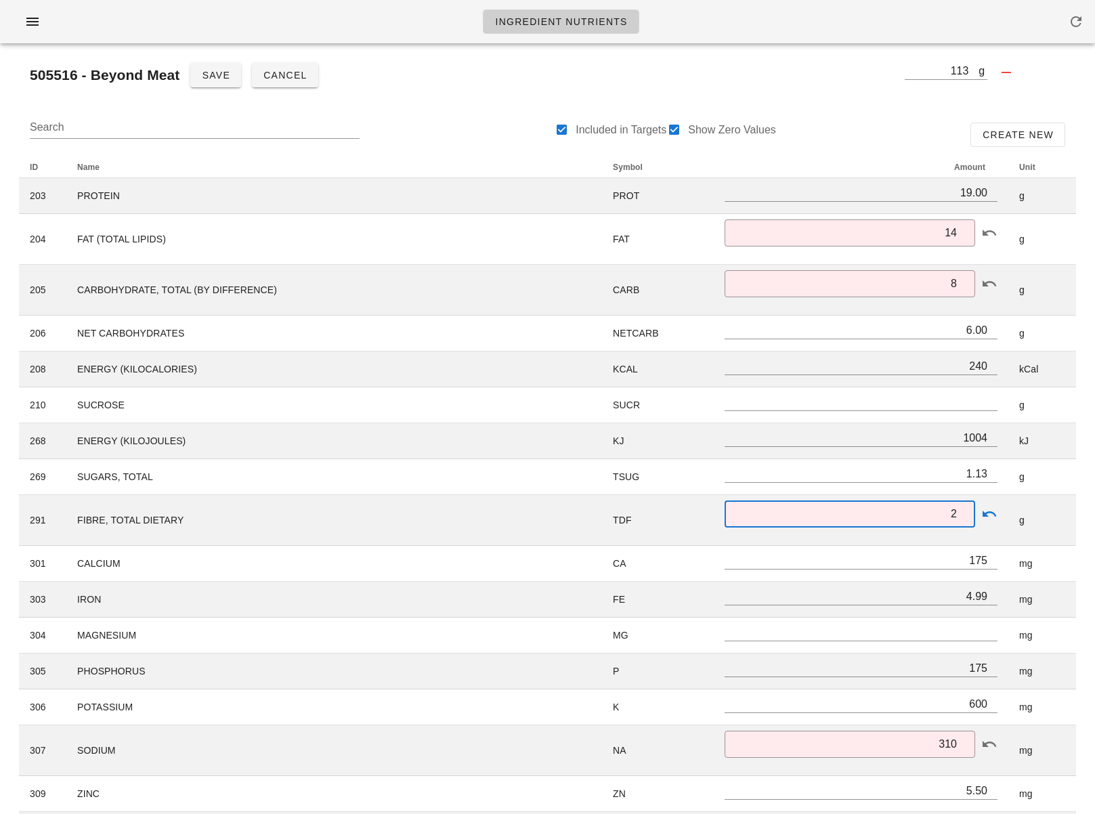
type input "2"
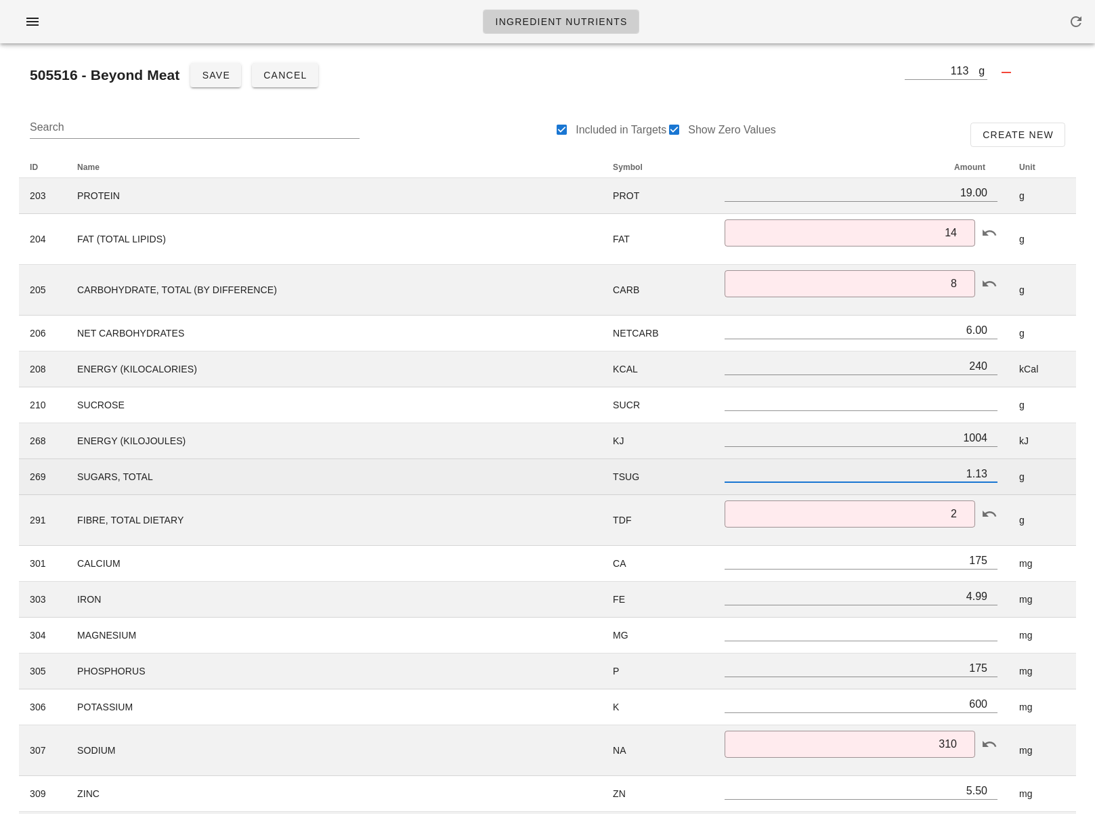
scroll to position [1, 0]
drag, startPoint x: 962, startPoint y: 473, endPoint x: 1012, endPoint y: 475, distance: 50.8
click at [1012, 475] on tr "269 SUGARS, TOTAL TSUG 1.13 g" at bounding box center [547, 477] width 1057 height 36
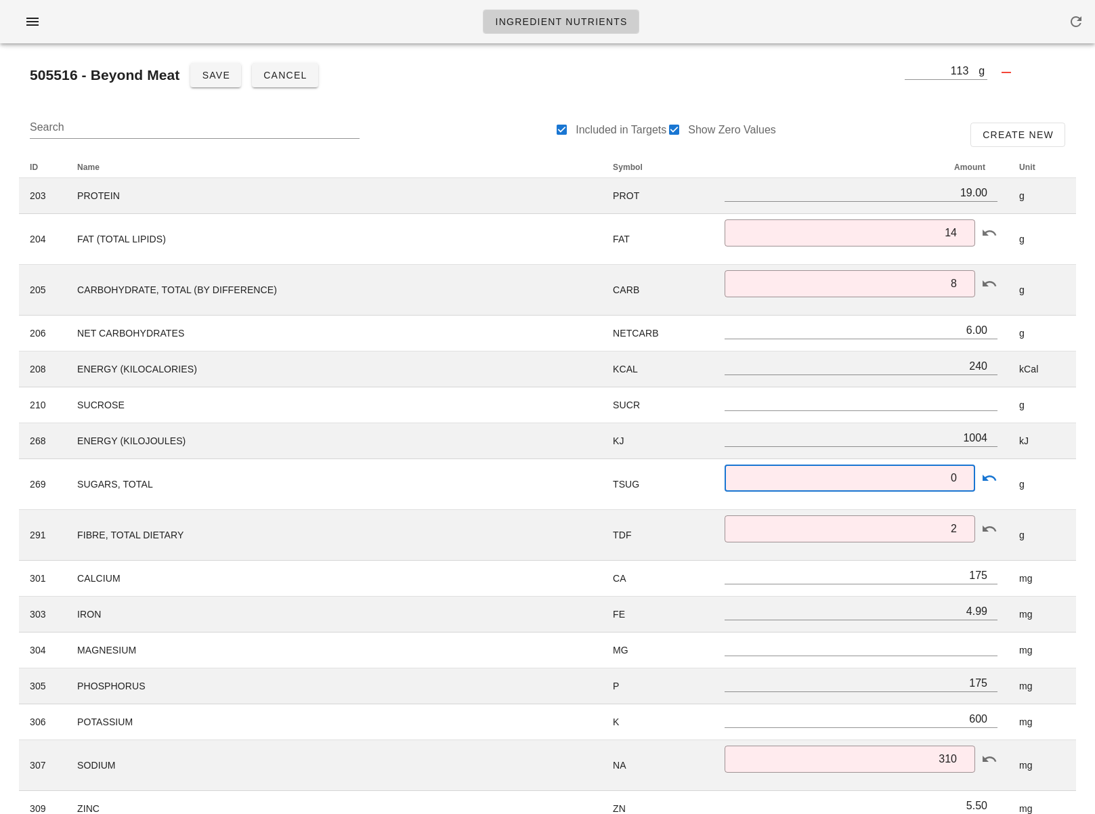
type input "0"
click at [1087, 475] on div "Ingredient Nutrient Analysis Cancel Edit g 100 505516 - Beyond Meat Save Cancel…" at bounding box center [547, 772] width 1095 height 1611
click at [972, 192] on input "19.00" at bounding box center [861, 193] width 273 height 18
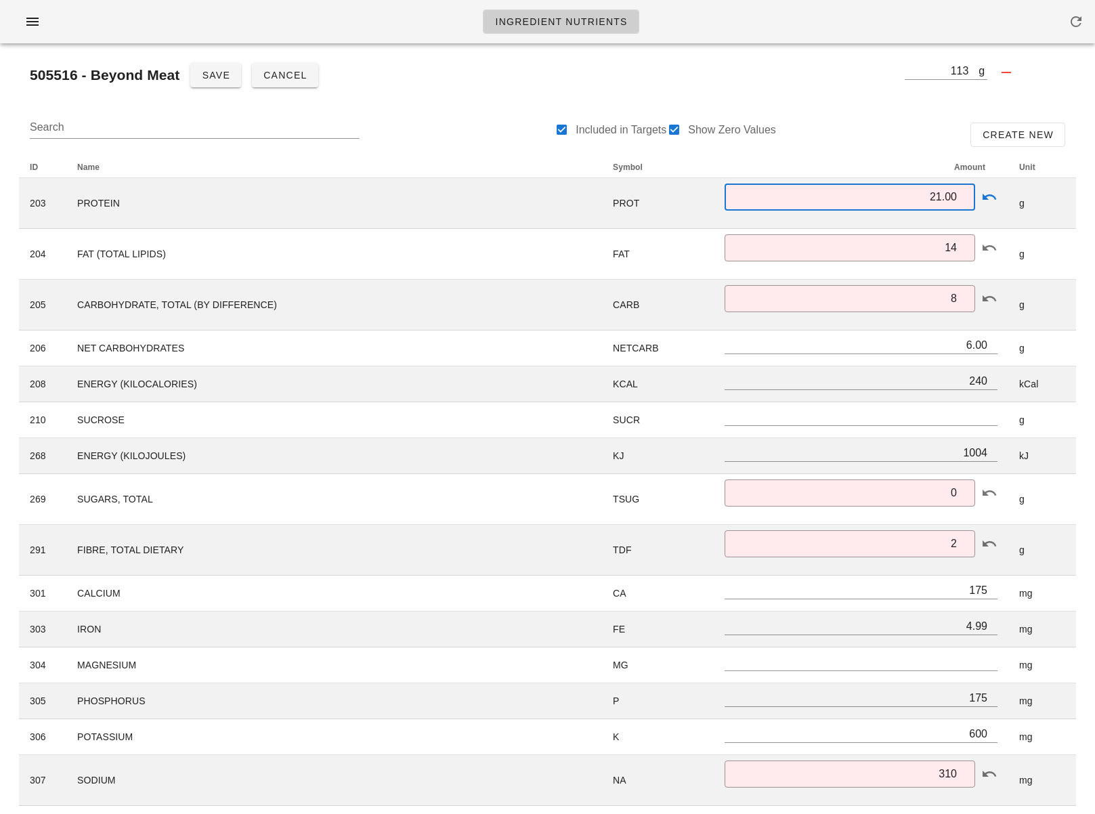
type input "21.00"
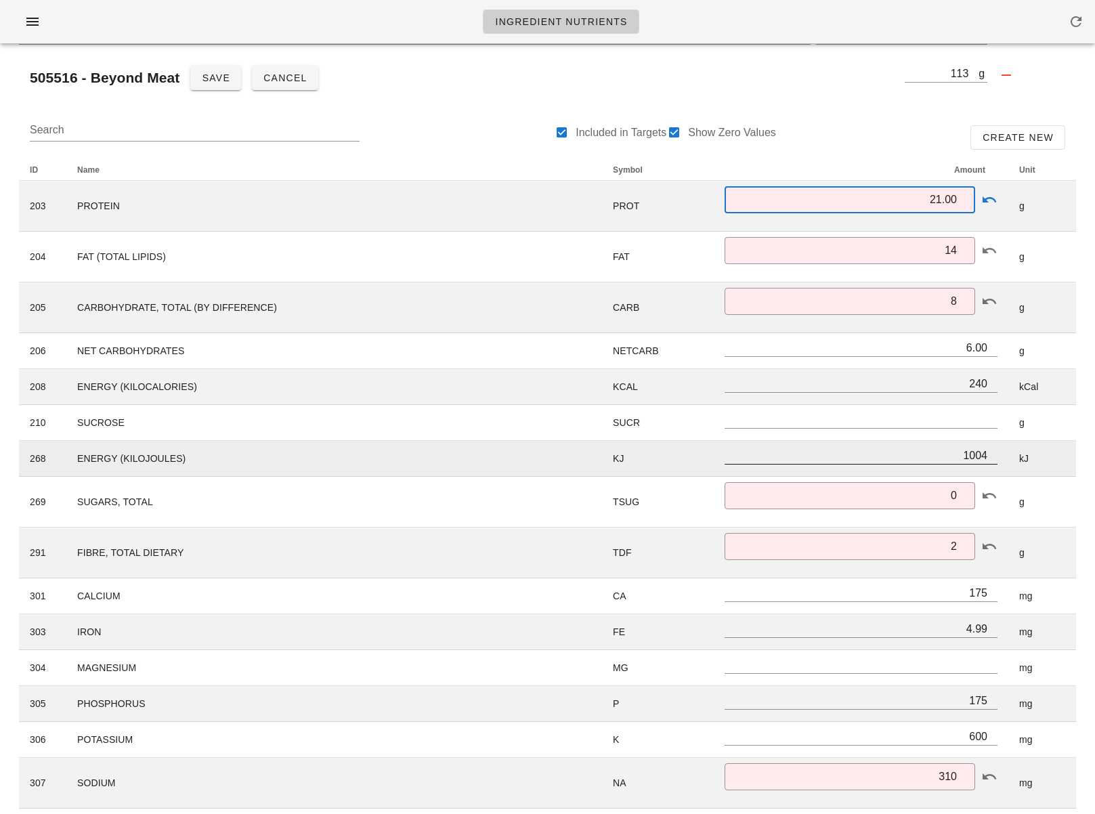
scroll to position [87, 0]
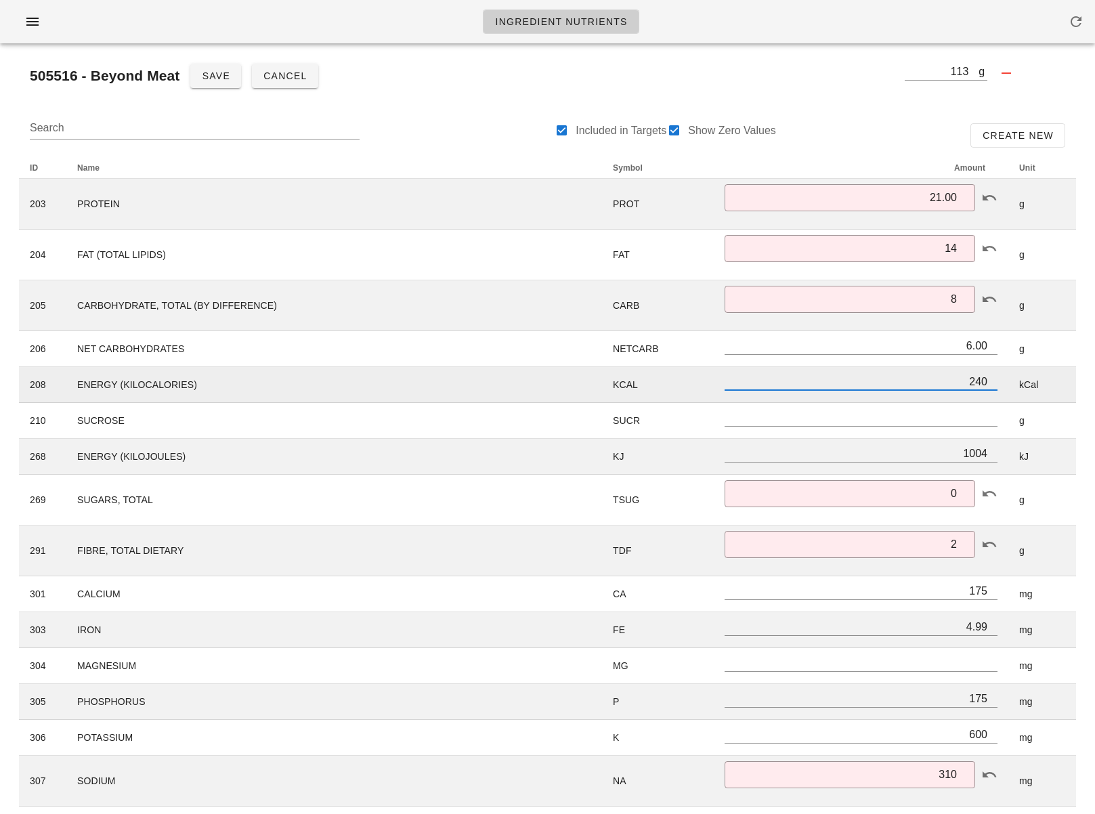
click at [979, 383] on input "240" at bounding box center [861, 381] width 273 height 18
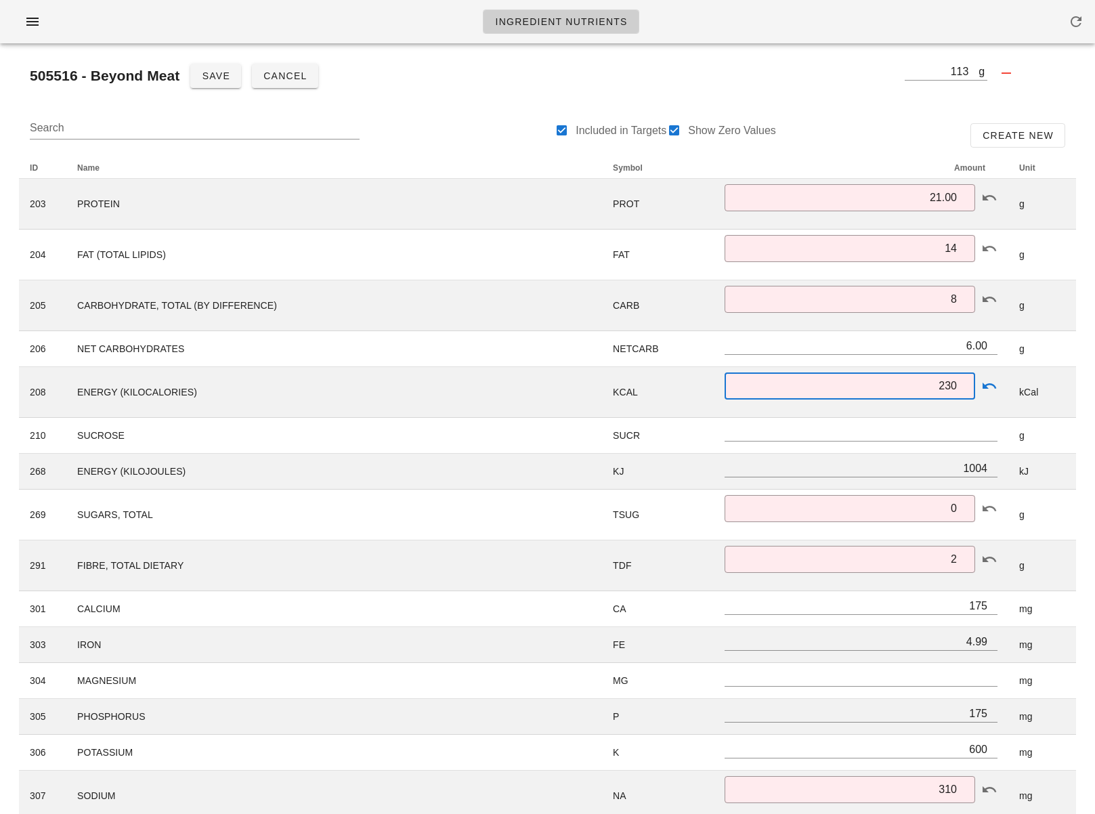
type input "230"
click at [1087, 398] on div "Ingredient Nutrient Analysis Cancel Edit g 100 505516 - Beyond Meat Save Cancel…" at bounding box center [547, 787] width 1095 height 1641
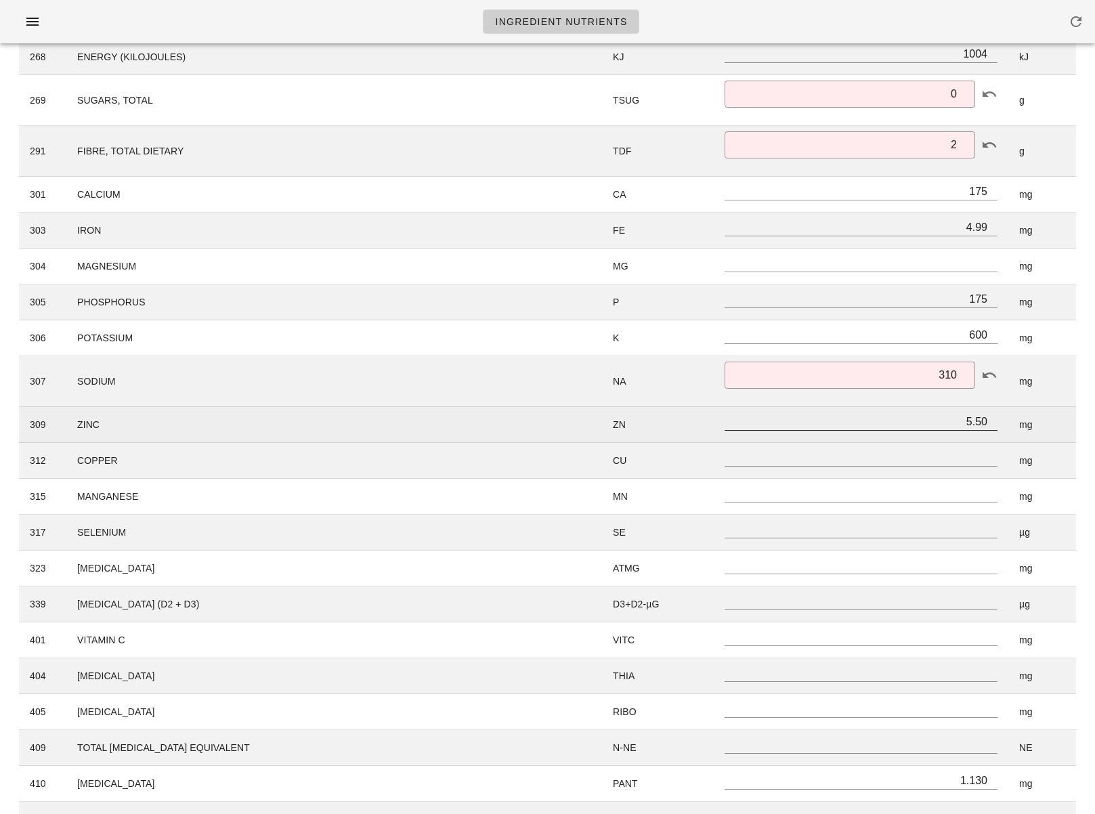
scroll to position [500, 0]
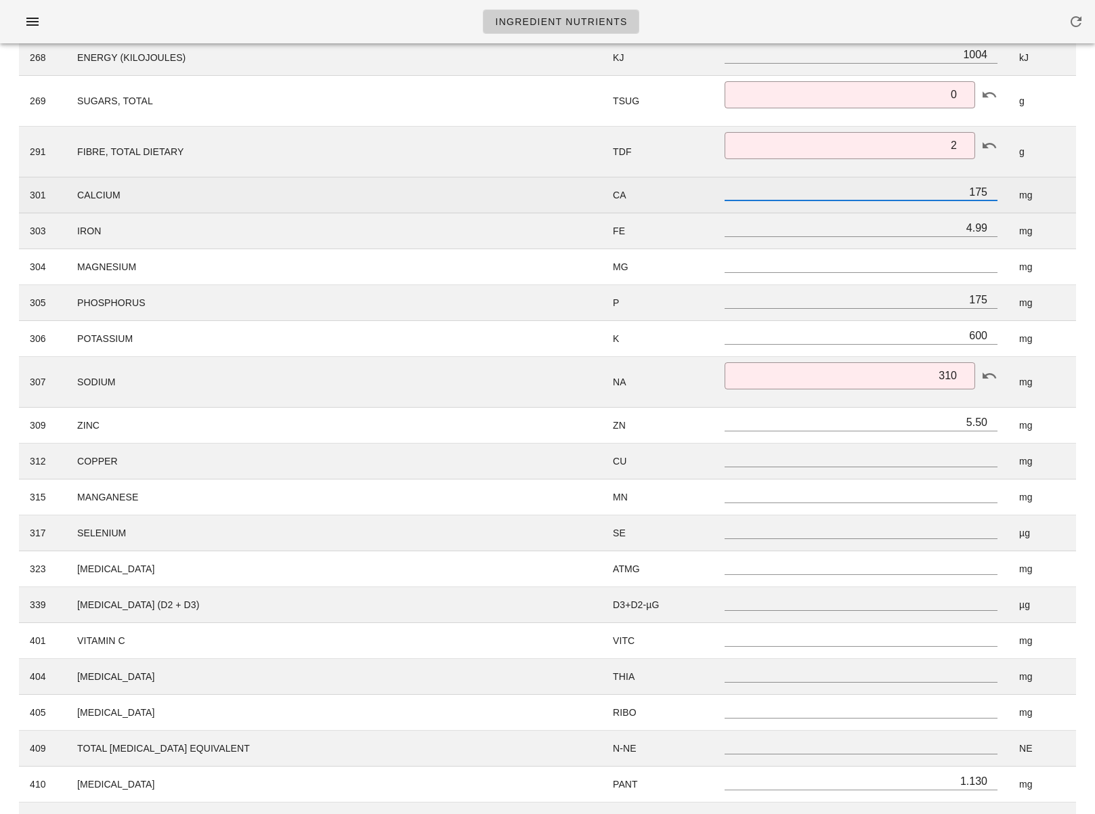
drag, startPoint x: 966, startPoint y: 192, endPoint x: 991, endPoint y: 192, distance: 25.1
click at [987, 192] on input "175" at bounding box center [861, 192] width 273 height 18
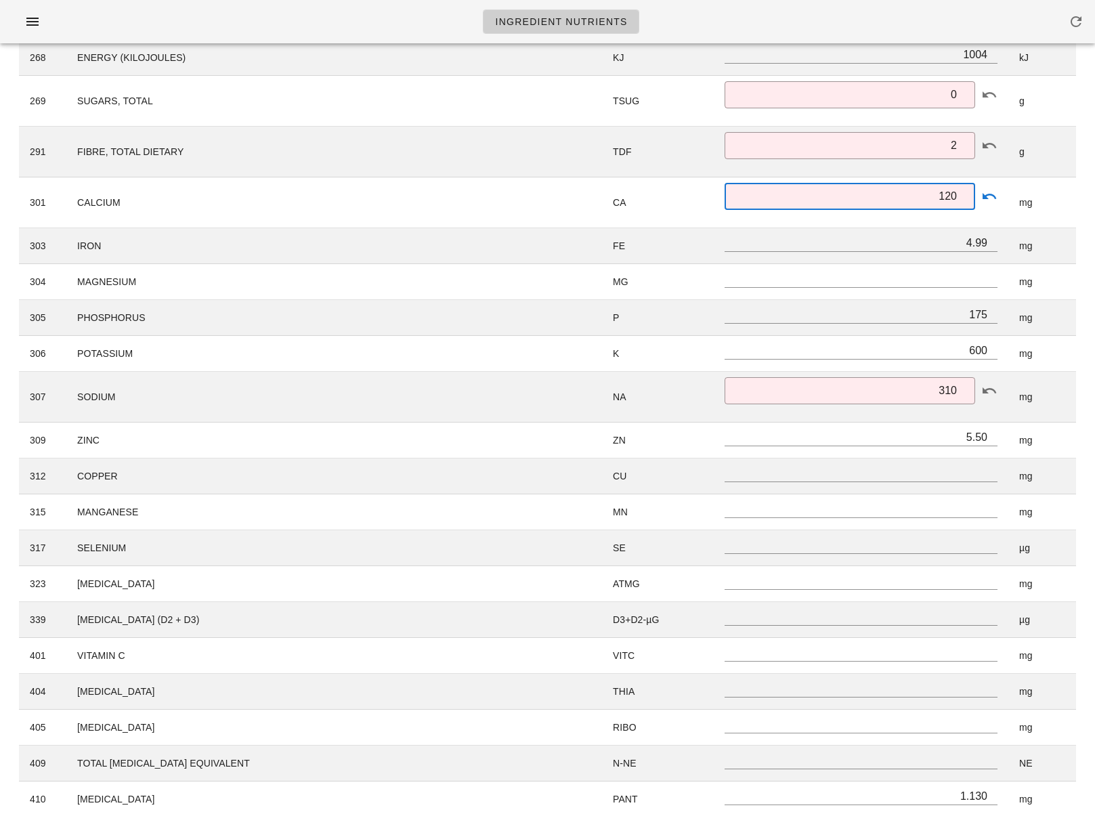
type input "120"
click at [1094, 219] on div "Ingredient Nutrient Analysis Cancel Edit g 100 505516 - Beyond Meat Save Cancel…" at bounding box center [547, 382] width 1095 height 1656
click at [1090, 479] on div "Ingredient Nutrient Analysis Cancel Edit g 100 505516 - Beyond Meat Save Cancel…" at bounding box center [547, 382] width 1095 height 1656
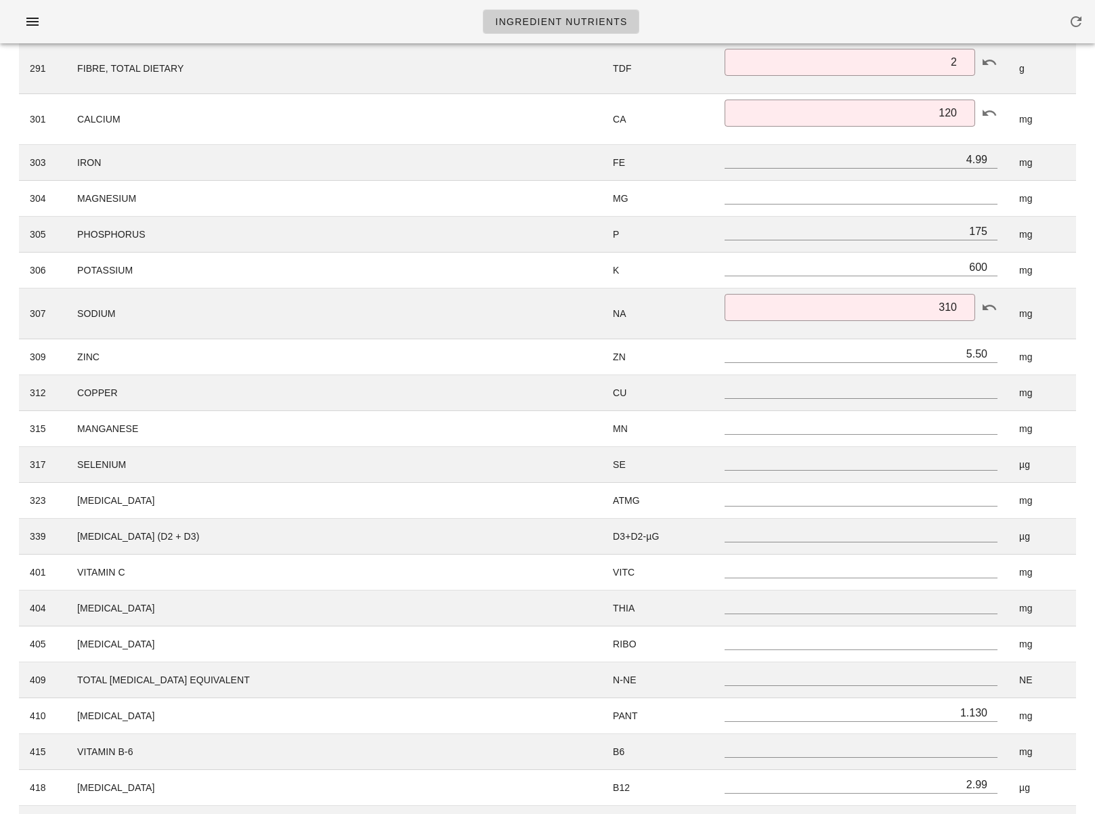
scroll to position [578, 0]
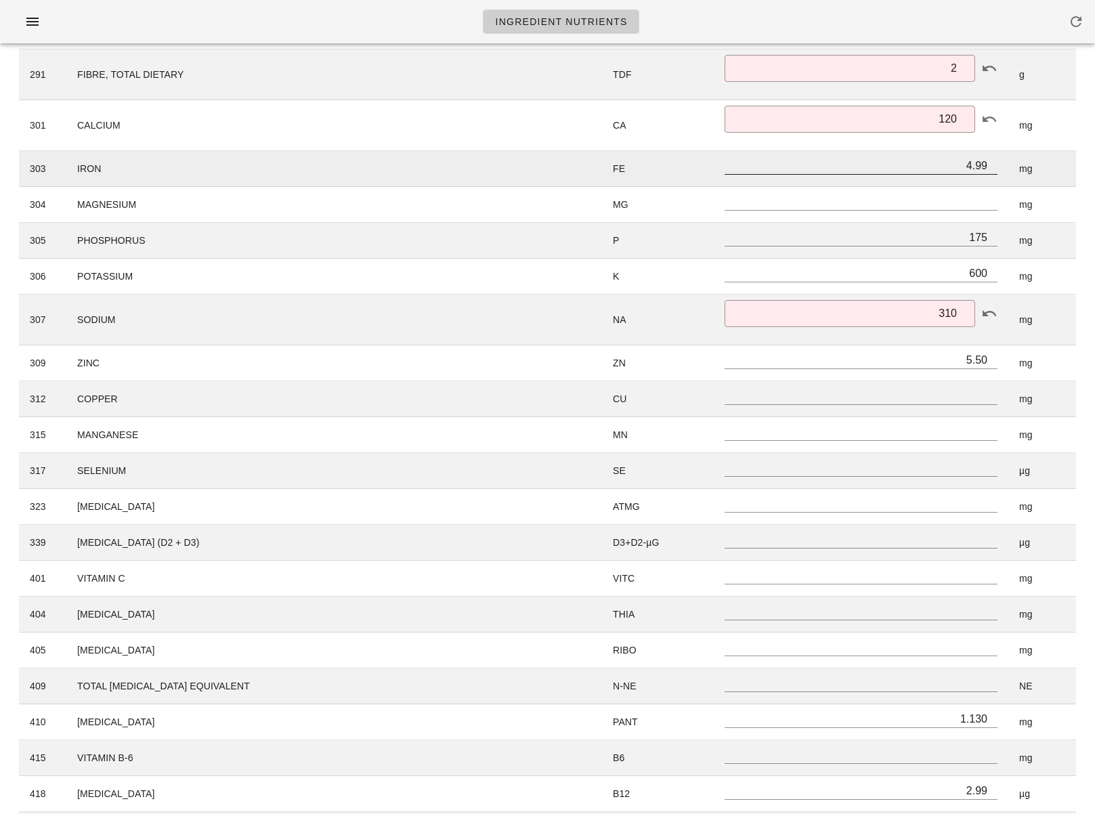
click at [986, 165] on input "4.99" at bounding box center [861, 165] width 273 height 18
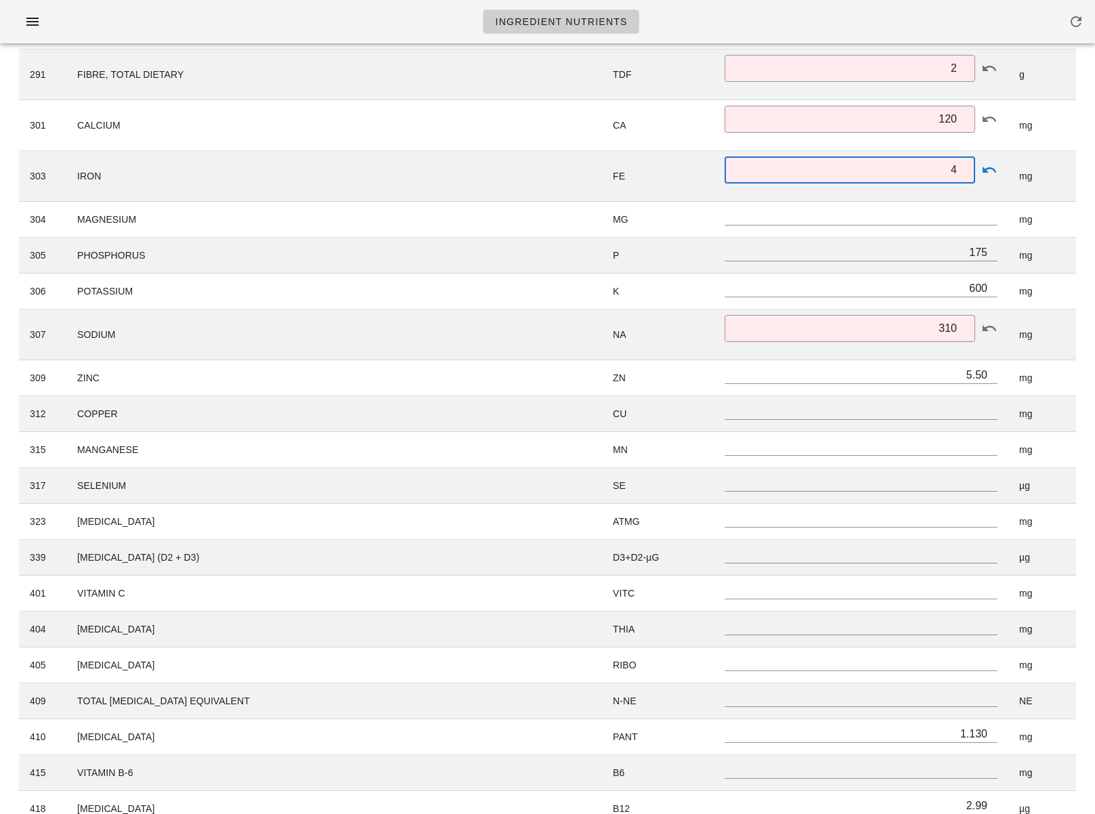
type input "4"
click at [1090, 192] on div "Ingredient Nutrient Analysis Cancel Edit g 100 505516 - Beyond Meat Save Cancel…" at bounding box center [547, 312] width 1095 height 1671
click at [1087, 477] on div "Ingredient Nutrient Analysis Cancel Edit g 100 505516 - Beyond Meat Save Cancel…" at bounding box center [547, 312] width 1095 height 1671
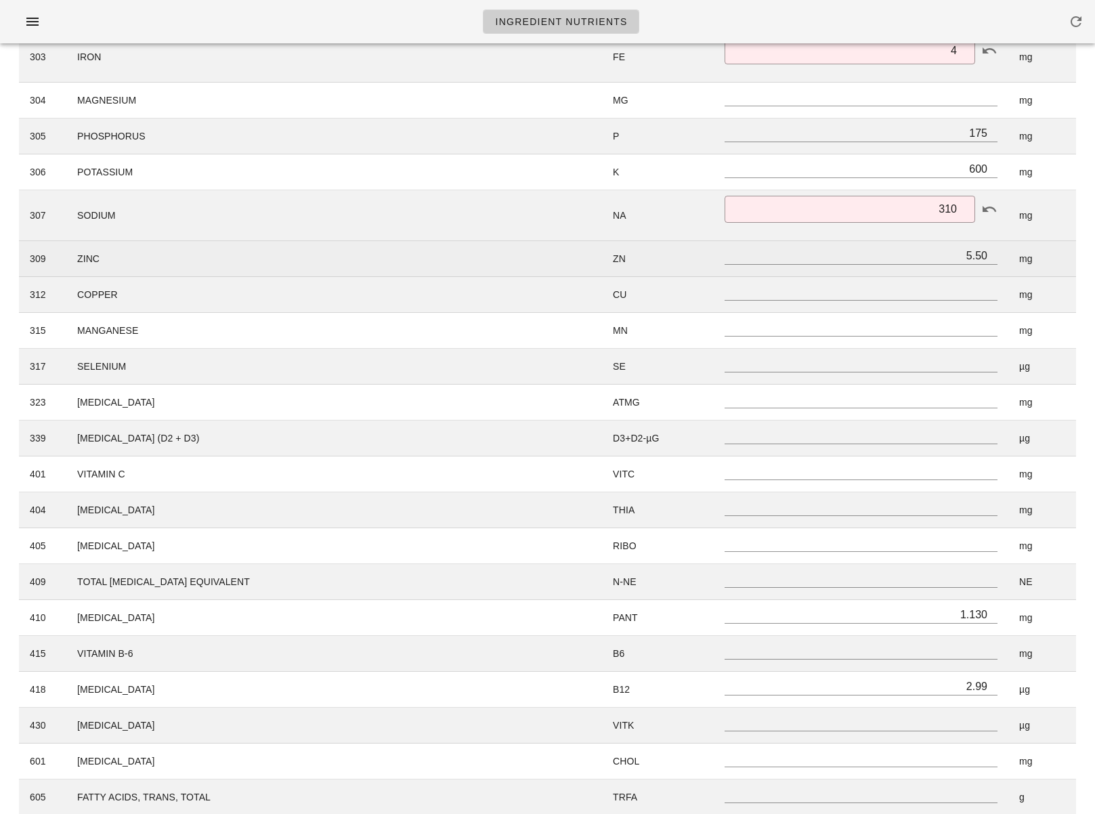
scroll to position [685, 0]
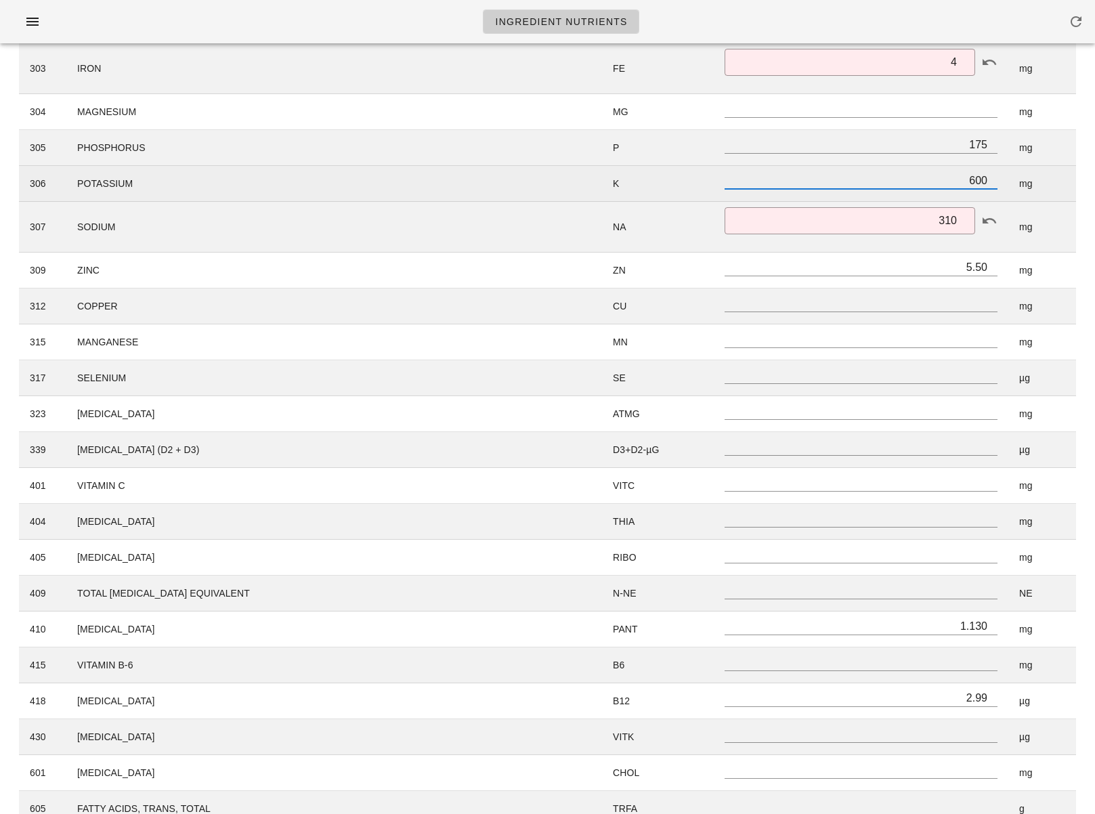
drag, startPoint x: 967, startPoint y: 175, endPoint x: 985, endPoint y: 175, distance: 18.3
click at [985, 175] on input "600" at bounding box center [861, 180] width 273 height 18
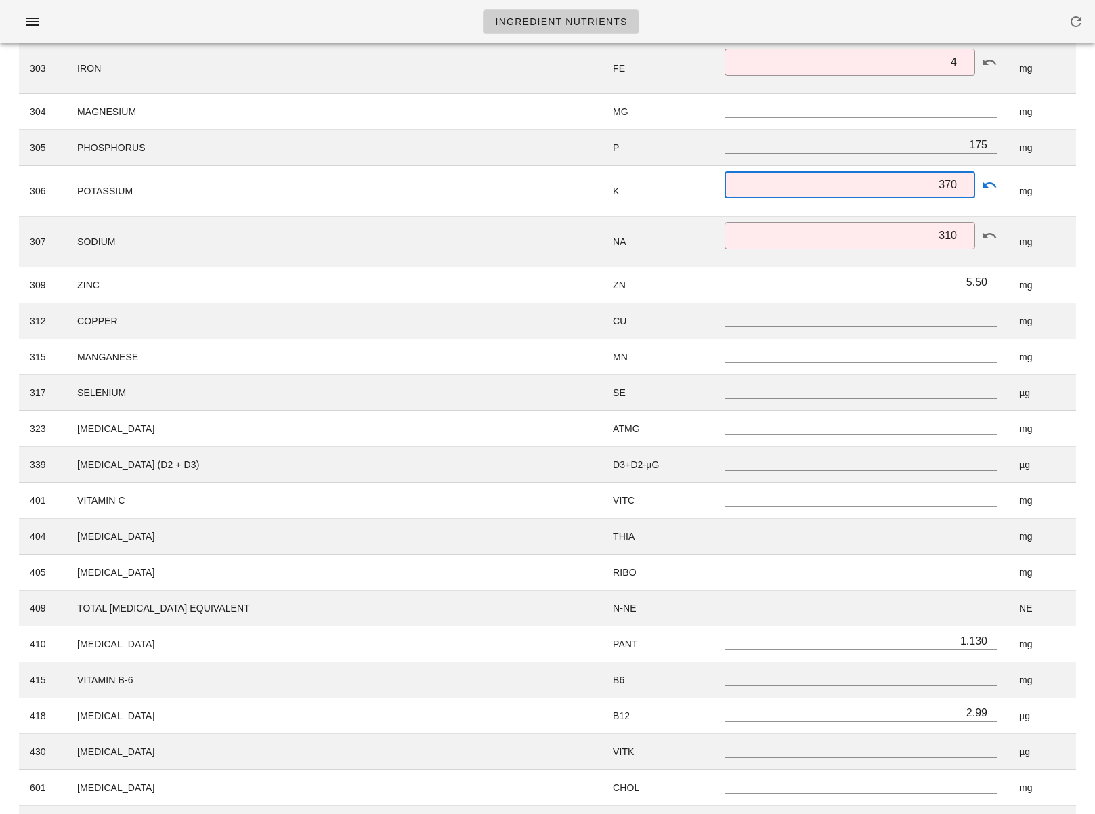
type input "370"
click at [1082, 190] on div "ID Name Symbol Amount Unit 203 PROTEIN PROT ​ 21.00 g 204 FAT (TOTAL LIPIDS) FA…" at bounding box center [547, 296] width 1073 height 1493
drag, startPoint x: 959, startPoint y: 143, endPoint x: 1027, endPoint y: 146, distance: 67.8
click at [1027, 146] on tr "305 PHOSPHORUS P 175 mg" at bounding box center [547, 148] width 1057 height 36
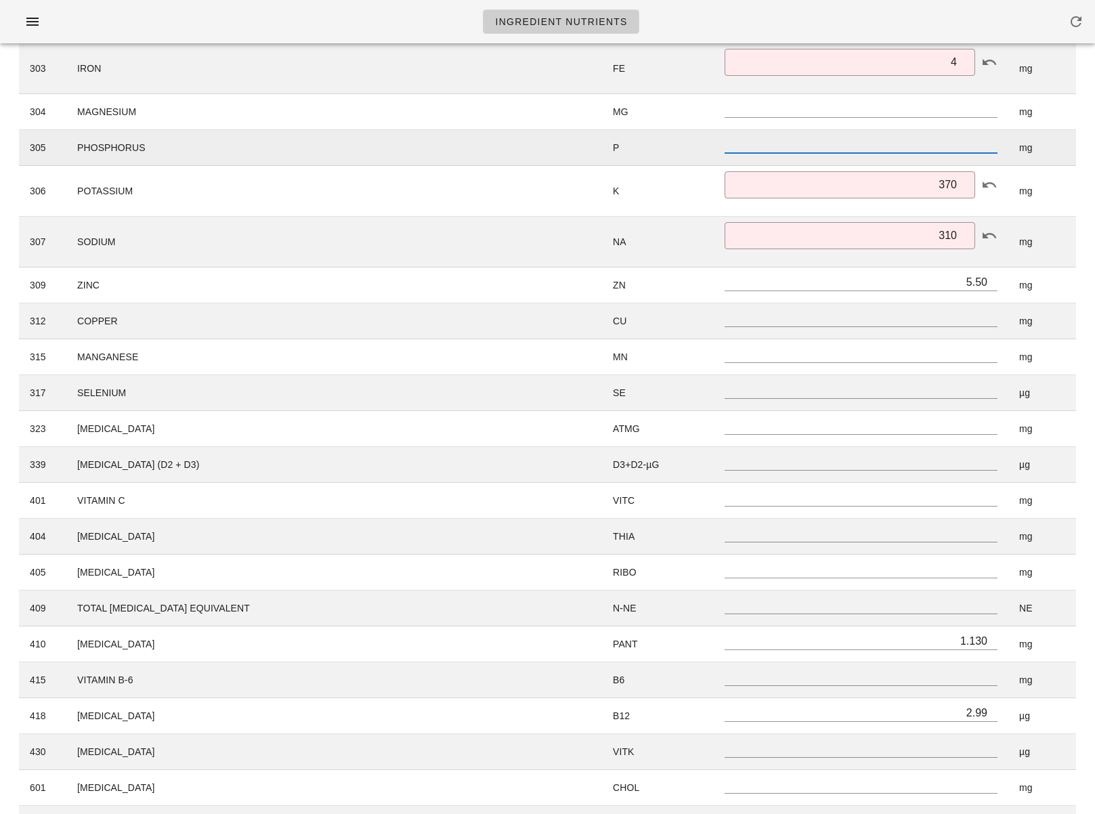
scroll to position [0, 0]
click at [1092, 162] on html "Ingredient Nutrients Ingredient Nutrient Analysis Cancel Edit g 100 505516 - Be…" at bounding box center [547, 185] width 1095 height 1740
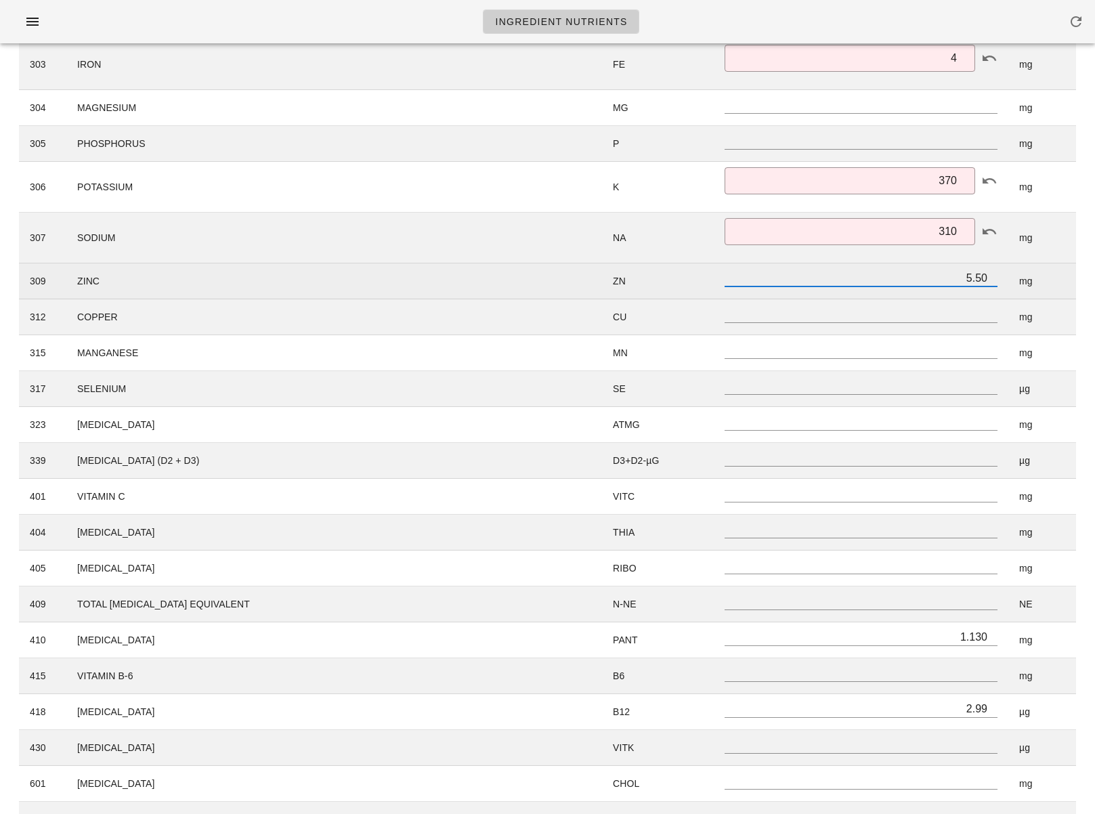
click at [932, 269] on input "5.50" at bounding box center [861, 278] width 273 height 18
drag, startPoint x: 940, startPoint y: 271, endPoint x: 1021, endPoint y: 280, distance: 81.1
click at [1021, 280] on tr "309 ZINC ZN 5.50 mg" at bounding box center [547, 281] width 1057 height 36
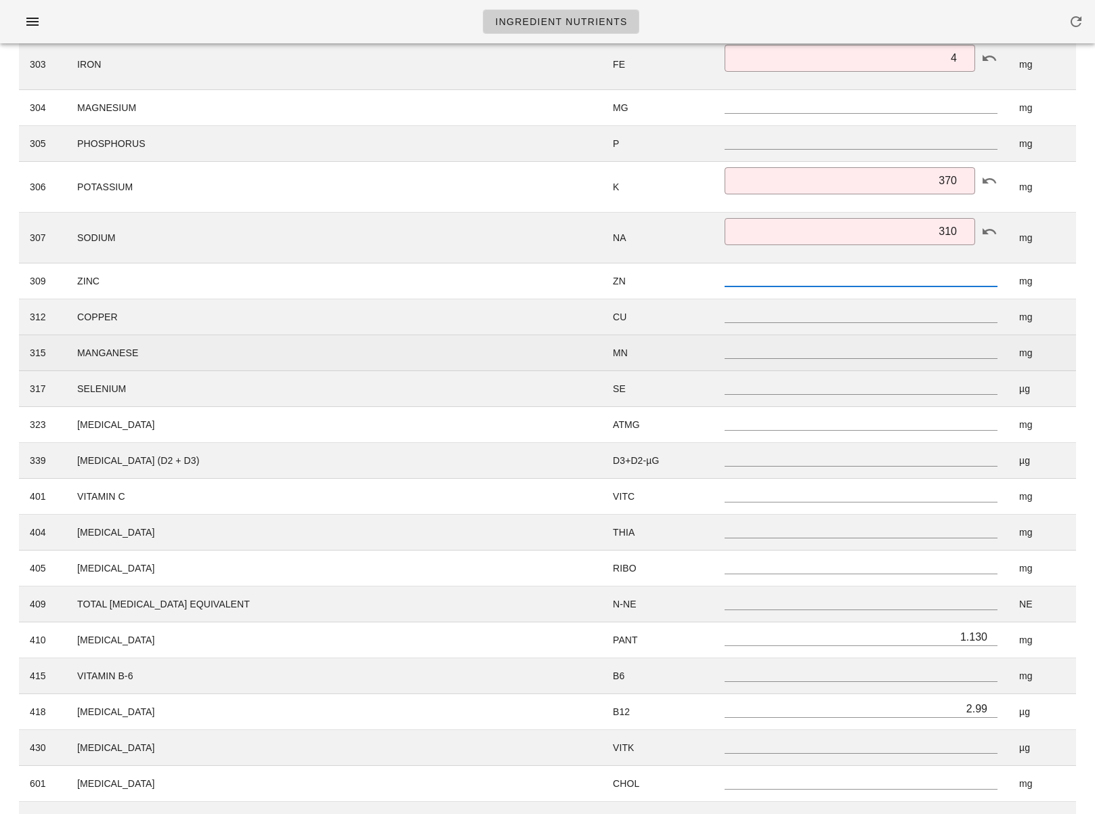
scroll to position [686, 0]
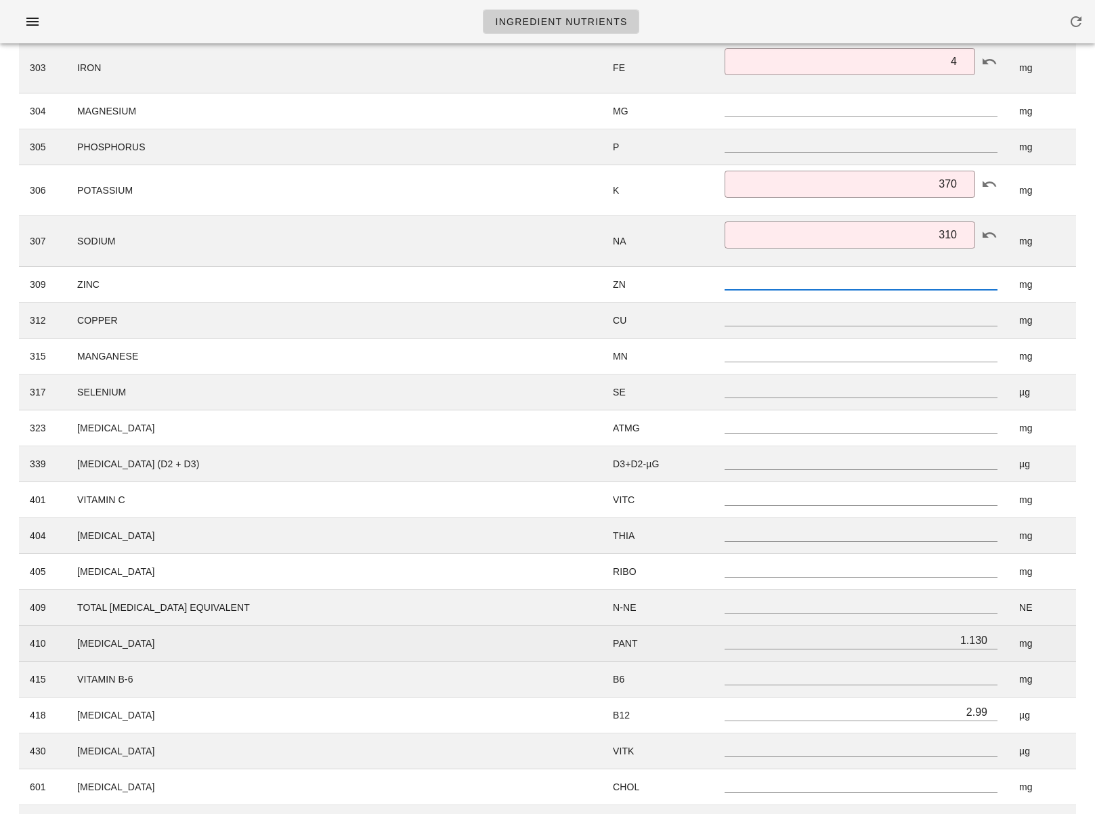
drag, startPoint x: 1075, startPoint y: 622, endPoint x: 1034, endPoint y: 631, distance: 42.2
click at [1075, 622] on td "NE" at bounding box center [1042, 608] width 68 height 36
drag, startPoint x: 947, startPoint y: 637, endPoint x: 1048, endPoint y: 641, distance: 101.0
click at [1047, 641] on tr "410 PANTOTHENIC ACID PANT 1.130 mg" at bounding box center [547, 644] width 1057 height 36
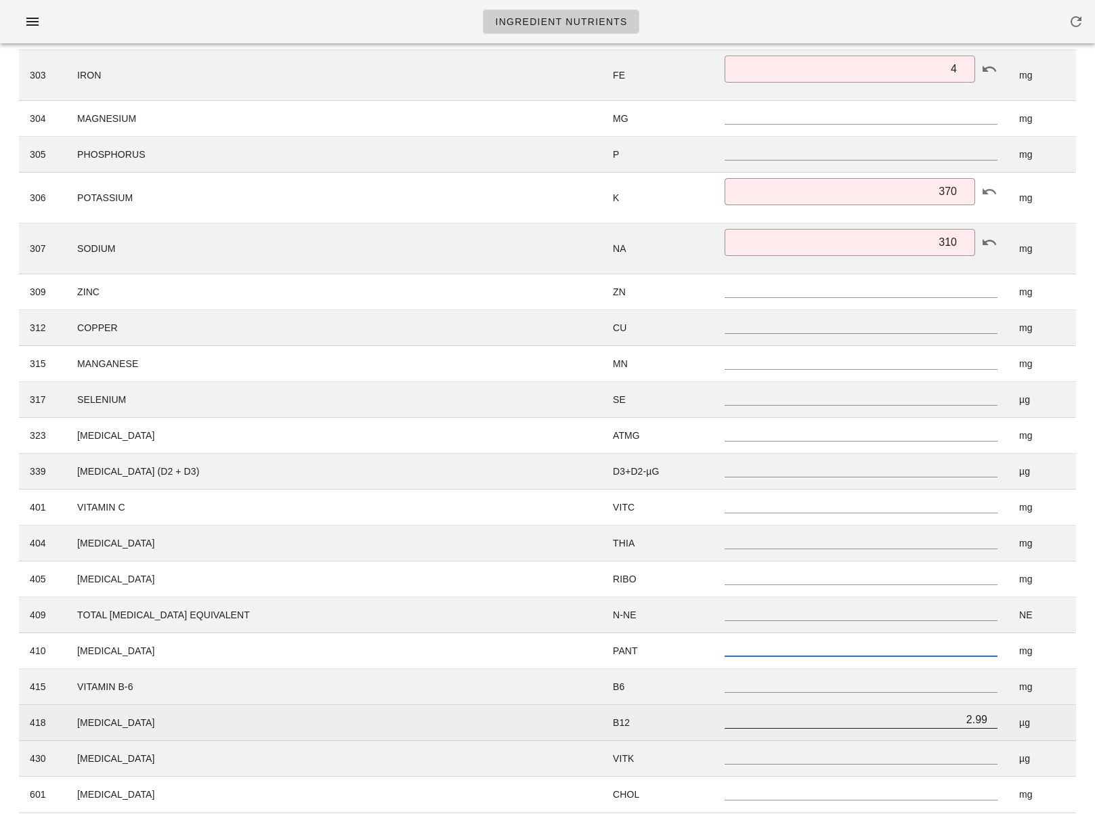
scroll to position [678, 0]
drag, startPoint x: 945, startPoint y: 715, endPoint x: 1019, endPoint y: 719, distance: 74.6
click at [1019, 719] on tr "418 VITAMIN B-12 B12 2.99 µg" at bounding box center [547, 724] width 1057 height 36
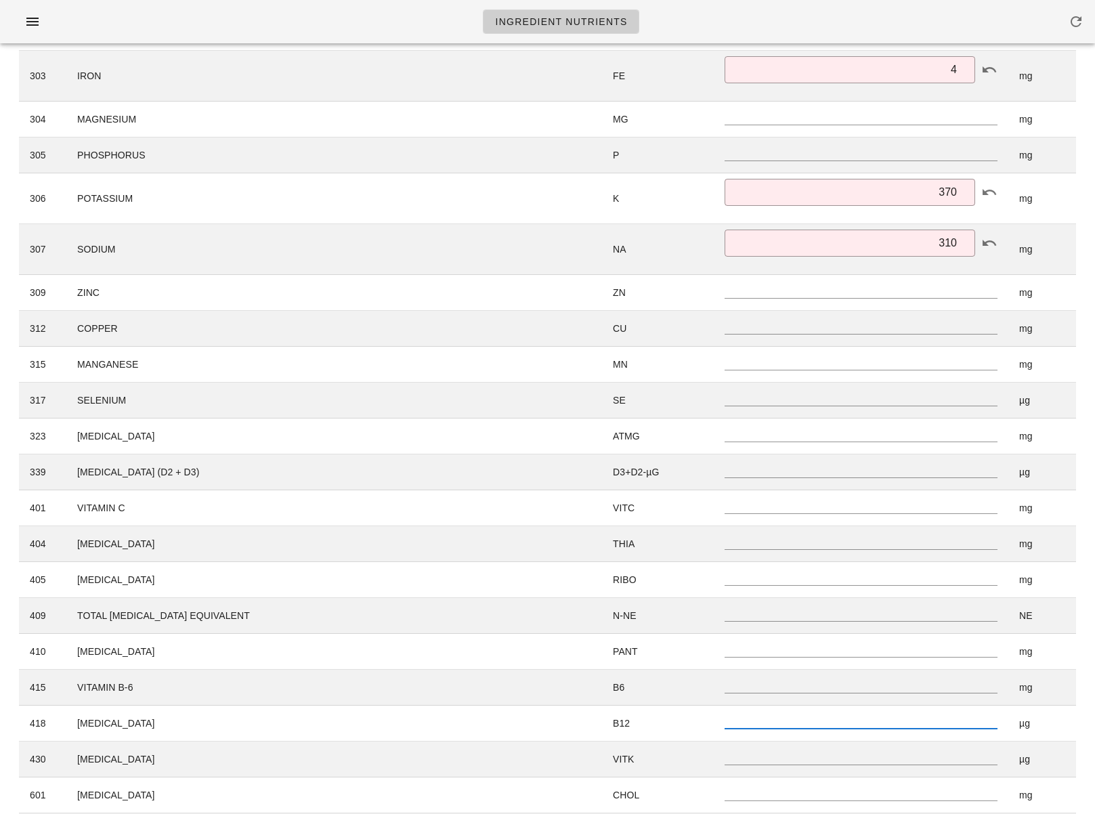
click at [1085, 720] on div "Search Included in Targets Show Zero Values Create New ID Name Symbol Amount Un…" at bounding box center [547, 283] width 1079 height 1542
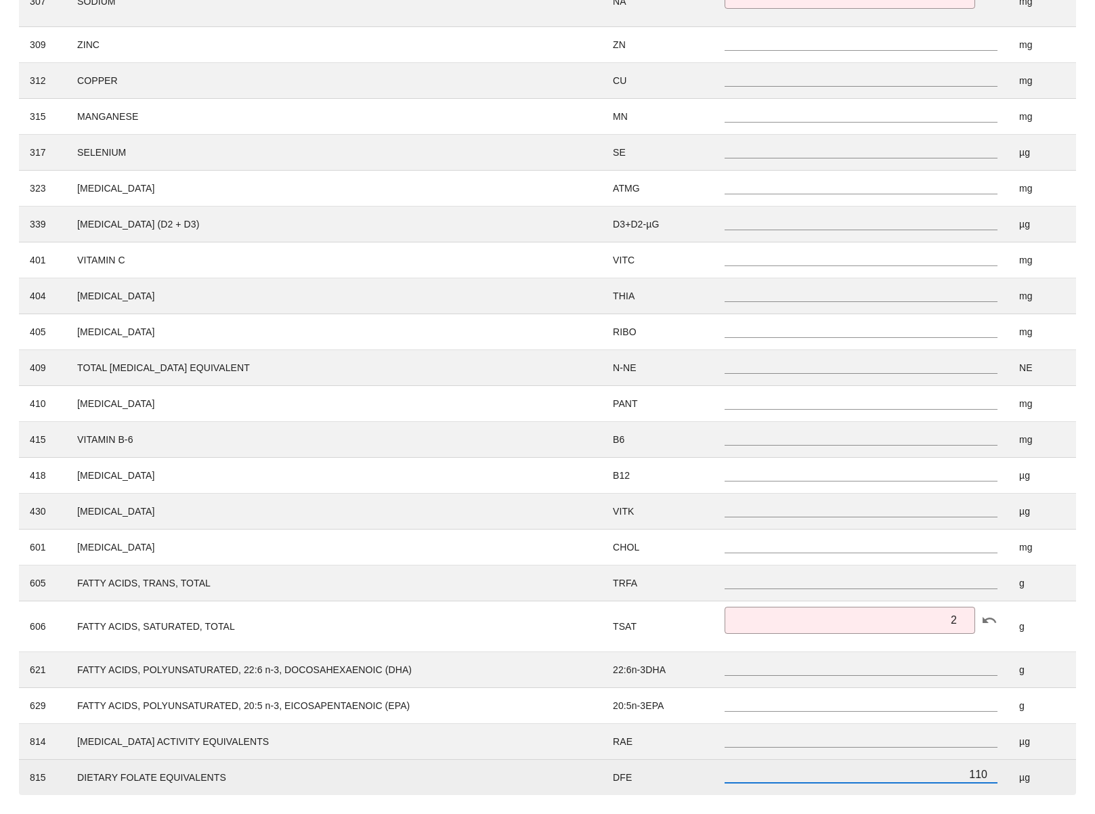
scroll to position [1, 0]
drag, startPoint x: 950, startPoint y: 777, endPoint x: 1025, endPoint y: 775, distance: 75.2
click at [1025, 775] on tr "815 DIETARY FOLATE EQUIVALENTS DFE 110 µg" at bounding box center [547, 777] width 1057 height 35
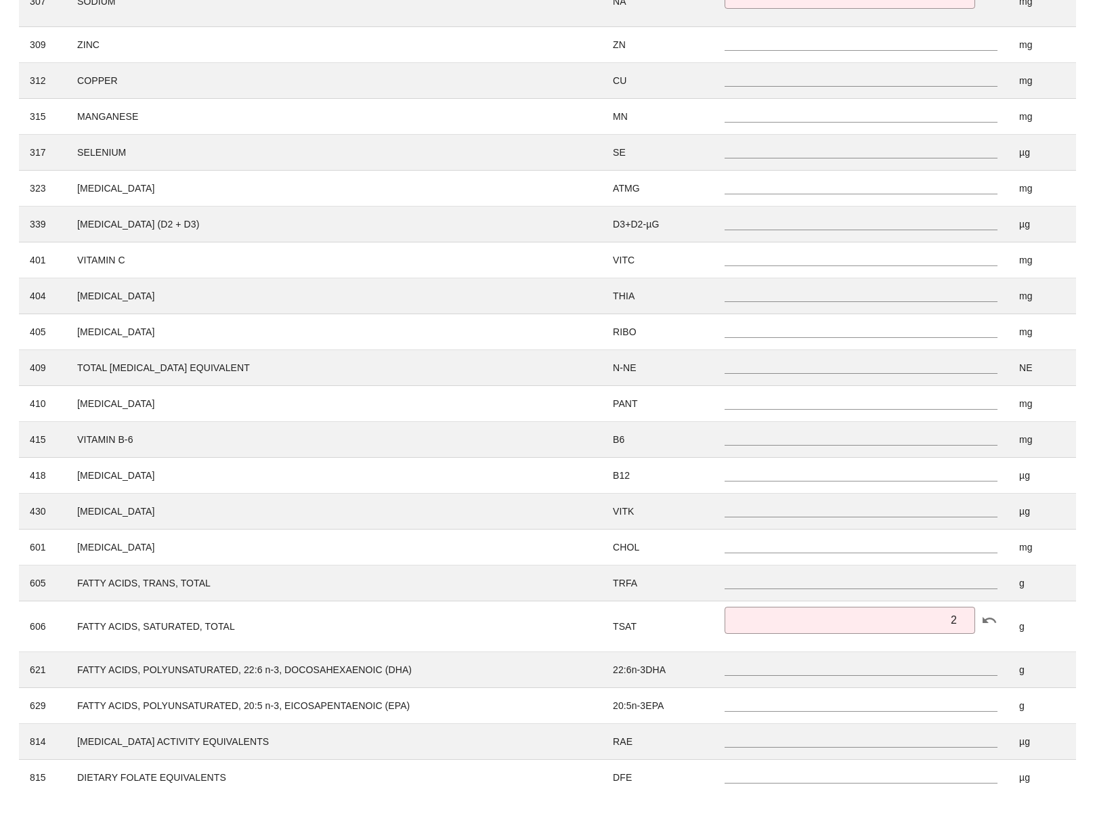
click at [1086, 777] on div "Search Included in Targets Show Zero Values Create New ID Name Symbol Amount Un…" at bounding box center [547, 35] width 1079 height 1542
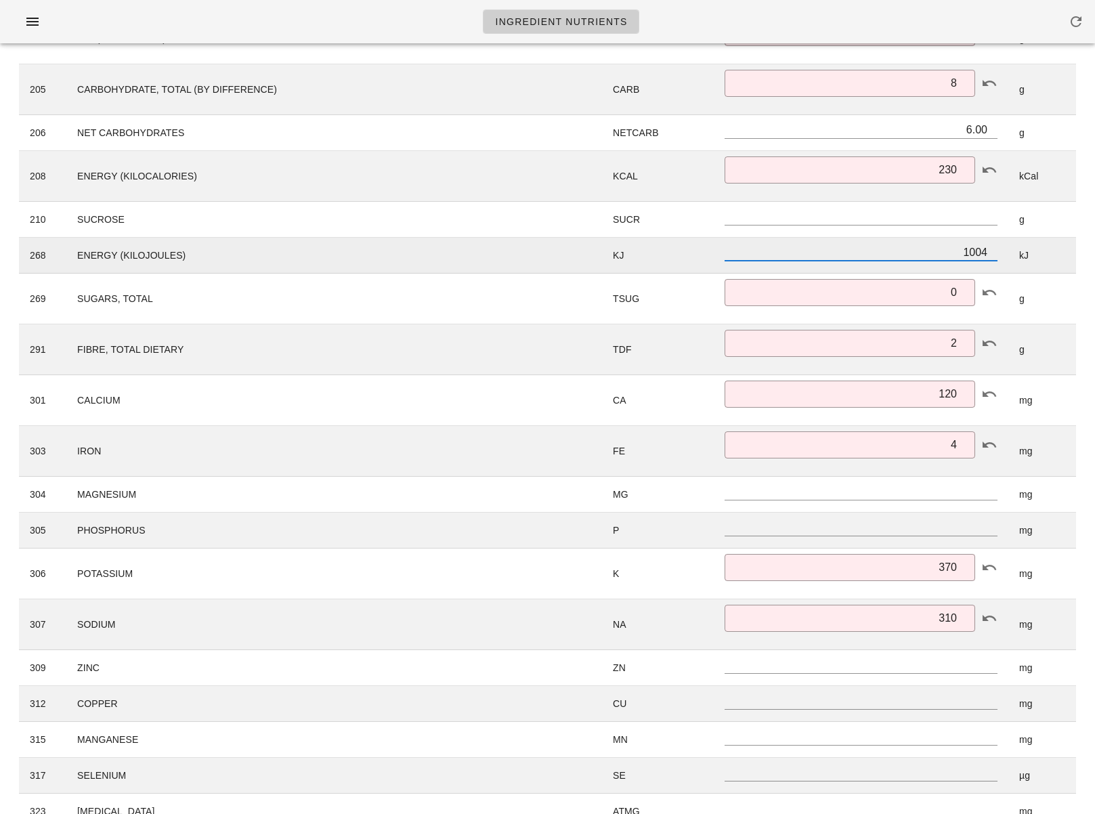
scroll to position [1, 0]
drag, startPoint x: 954, startPoint y: 252, endPoint x: 1016, endPoint y: 253, distance: 61.6
click at [1016, 253] on tr "268 ENERGY (KILOJOULES) KJ 1004 kJ" at bounding box center [547, 256] width 1057 height 36
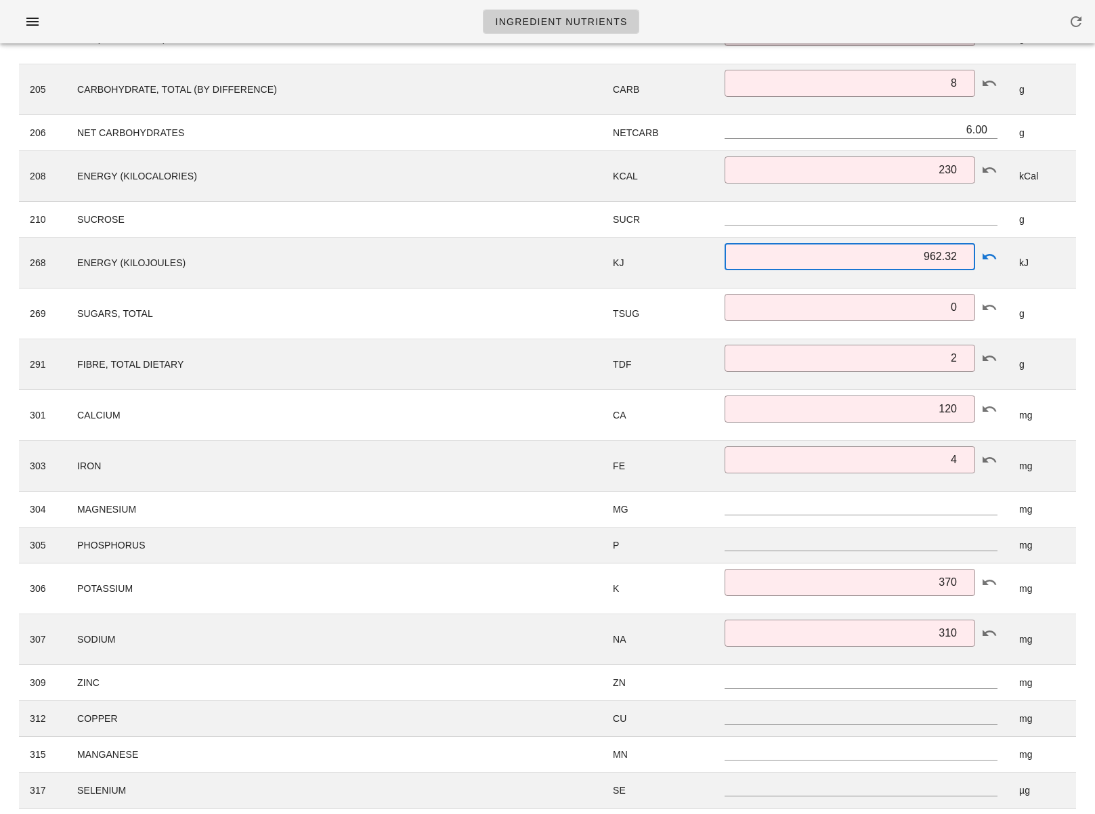
type input "962.32"
click at [1083, 271] on div "ID Name Symbol Amount Unit 203 PROTEIN PROT ​ 21.00 g 204 FAT (TOTAL LIPIDS) FA…" at bounding box center [547, 687] width 1073 height 1508
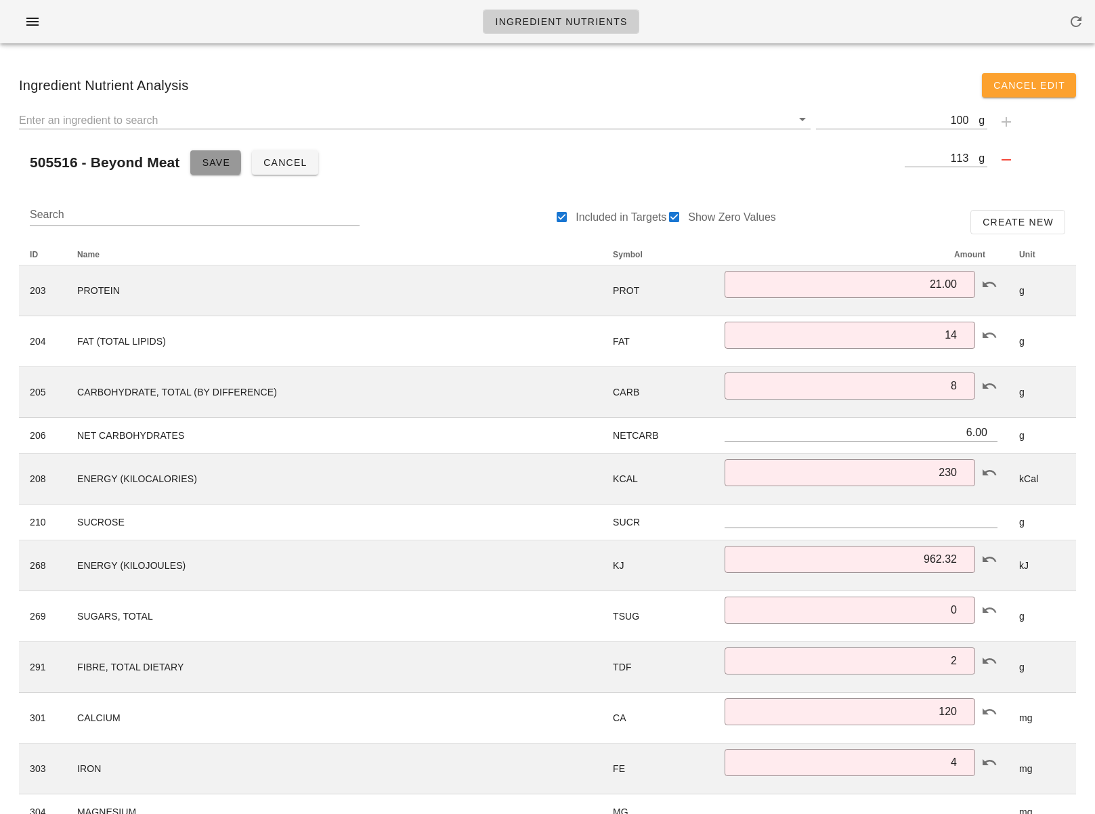
click at [214, 163] on span "Save" at bounding box center [215, 162] width 29 height 11
type input "14.00"
type input "8.00"
type input "962"
type input "2.0"
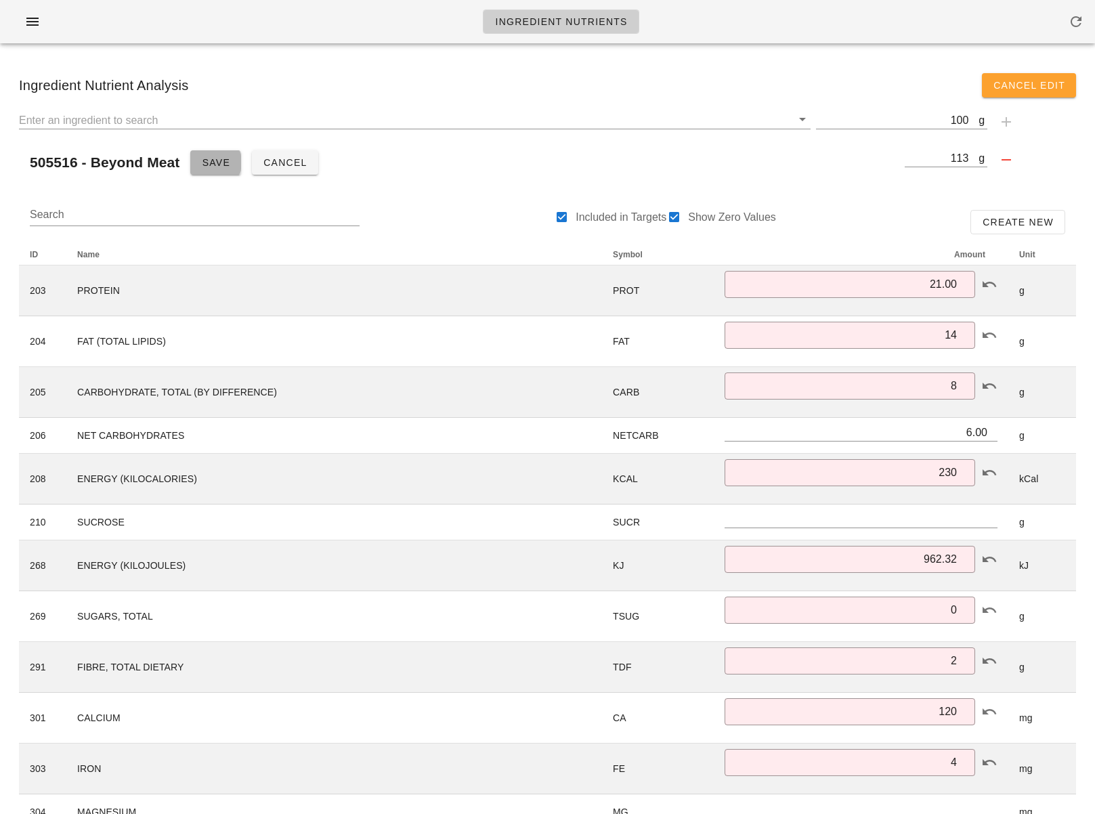
type input "4.00"
type input "2.000"
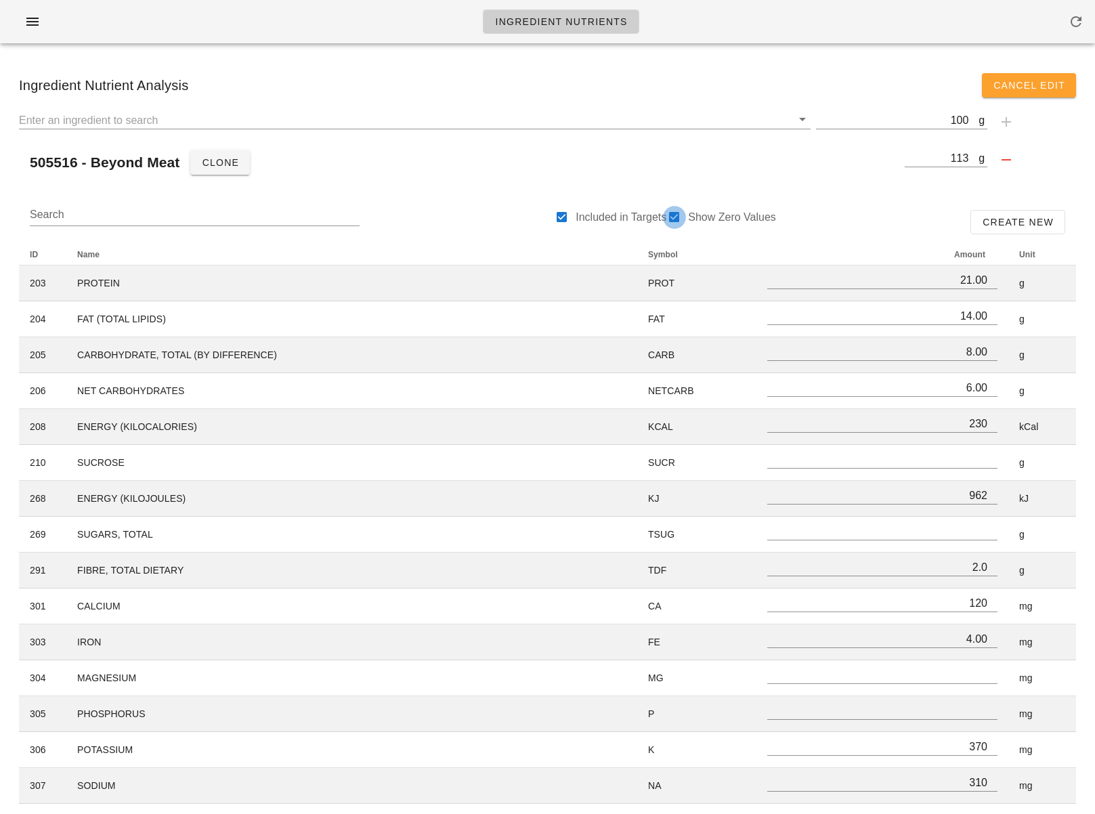
drag, startPoint x: 670, startPoint y: 217, endPoint x: 681, endPoint y: 216, distance: 10.2
click at [671, 216] on div at bounding box center [674, 217] width 19 height 19
checkbox input "false"
type input "962"
type input "2.0"
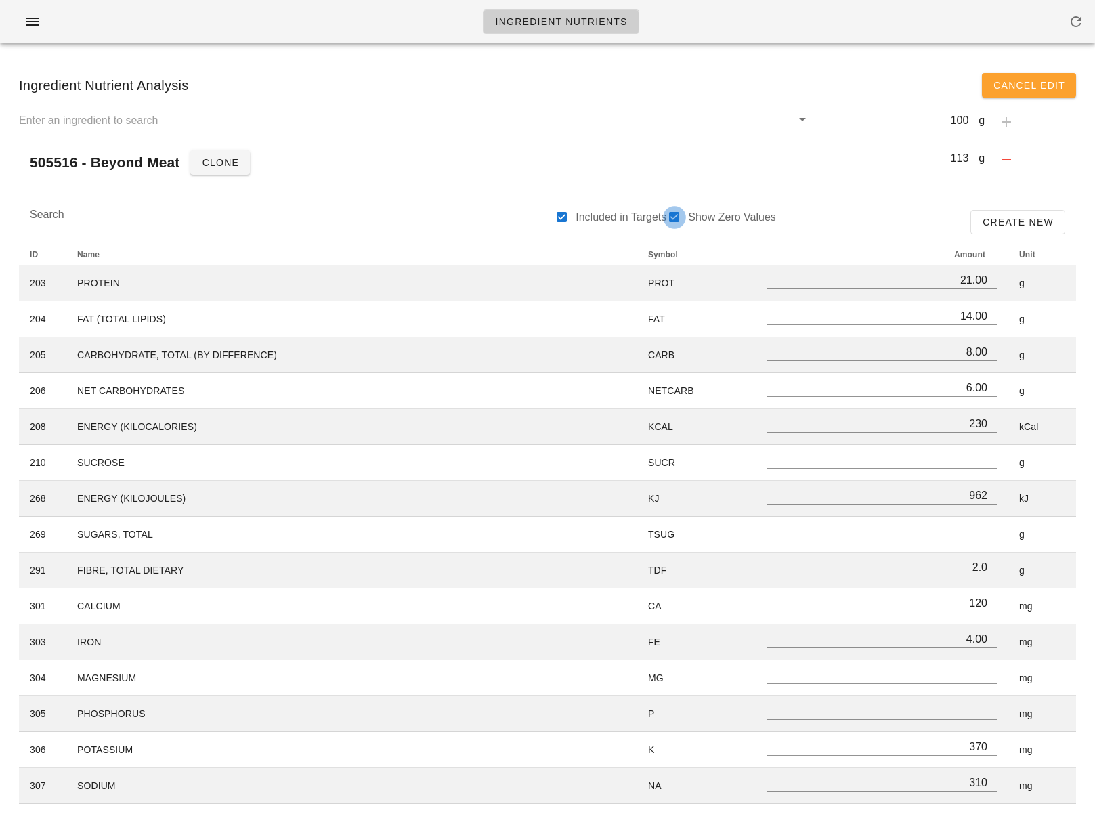
type input "120"
type input "4.00"
type input "175"
type input "370"
type input "310"
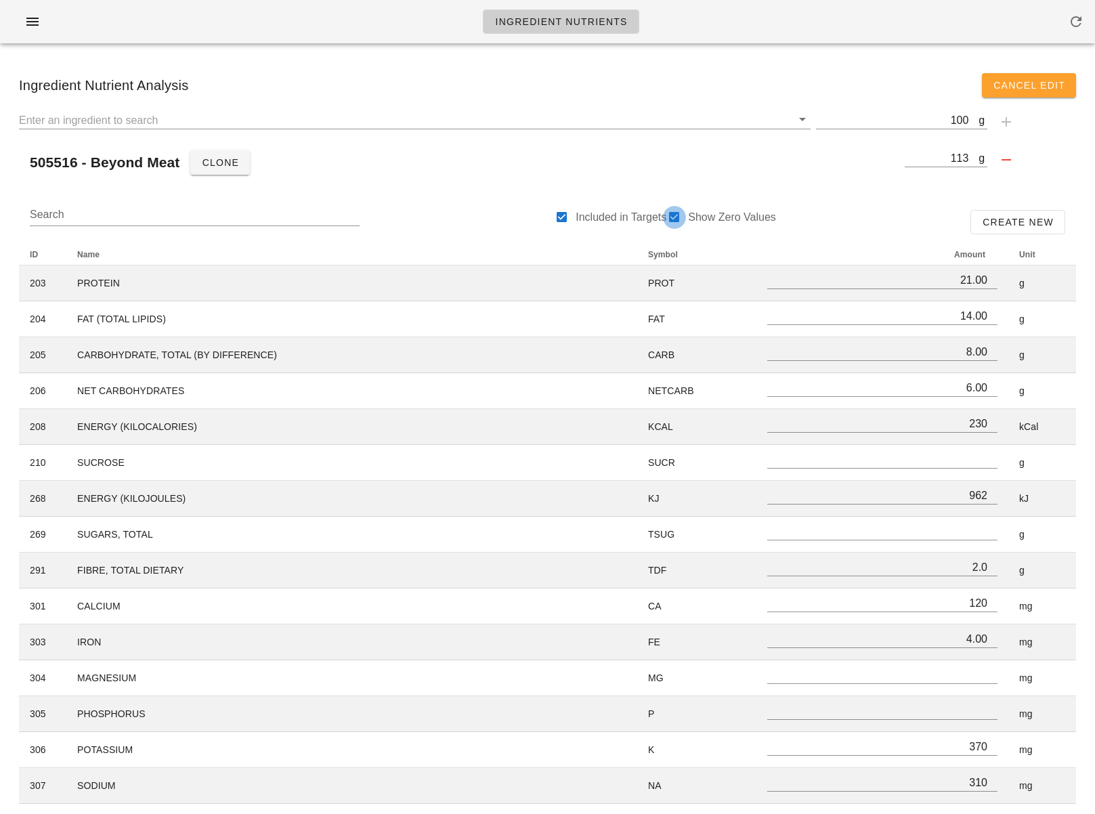
type input "5.50"
type input "1.130"
type input "2.99"
type input "2.000"
type input "110"
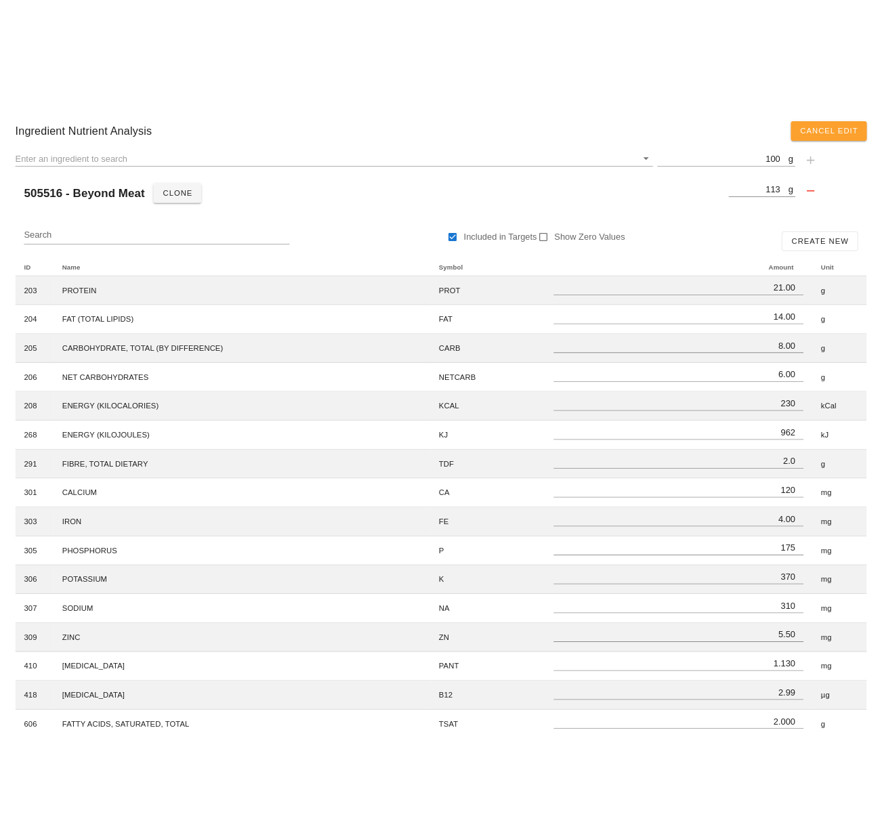
scroll to position [27, 0]
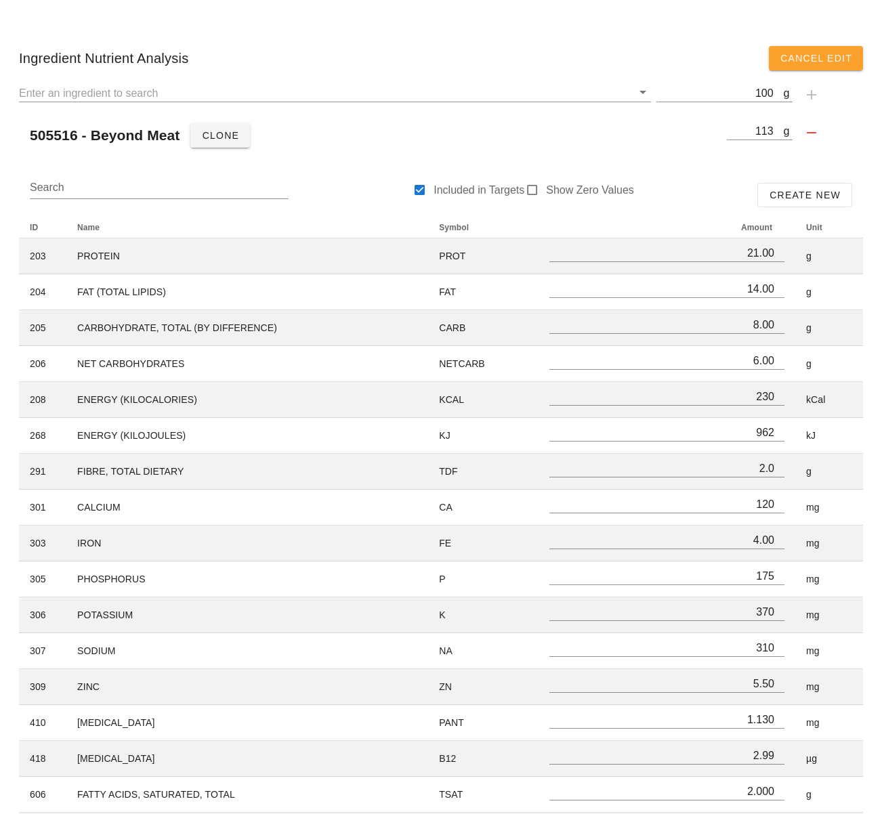
click at [878, 538] on div "Ingredient Nutrient Analysis Cancel Edit g 100 505516 - Beyond Meat Clone g 113…" at bounding box center [441, 447] width 882 height 840
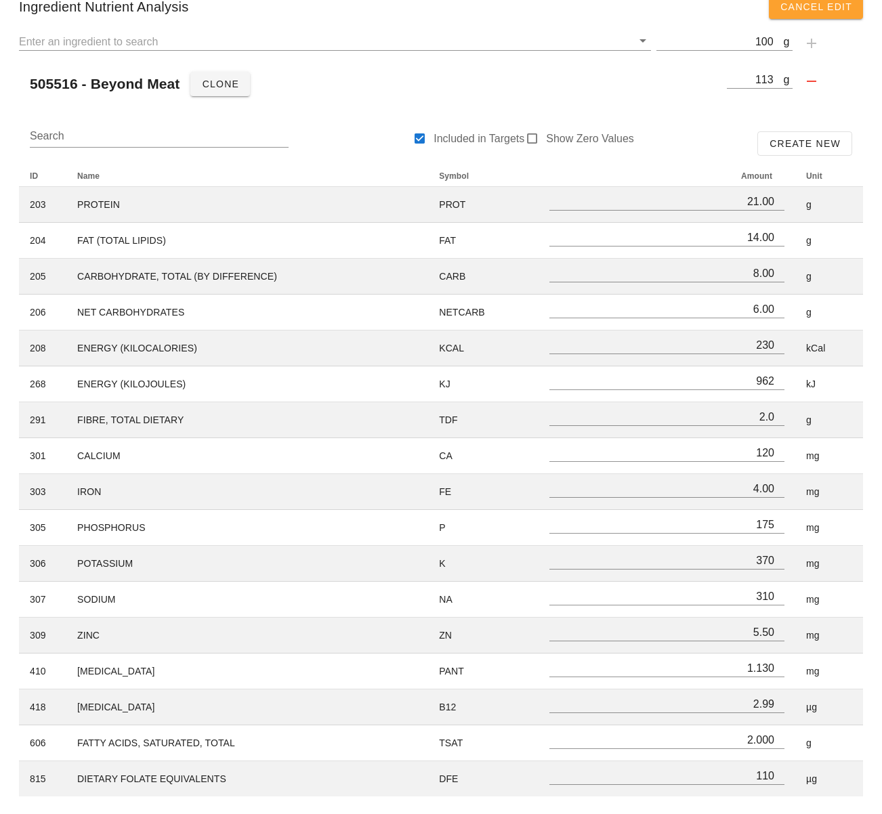
scroll to position [80, 0]
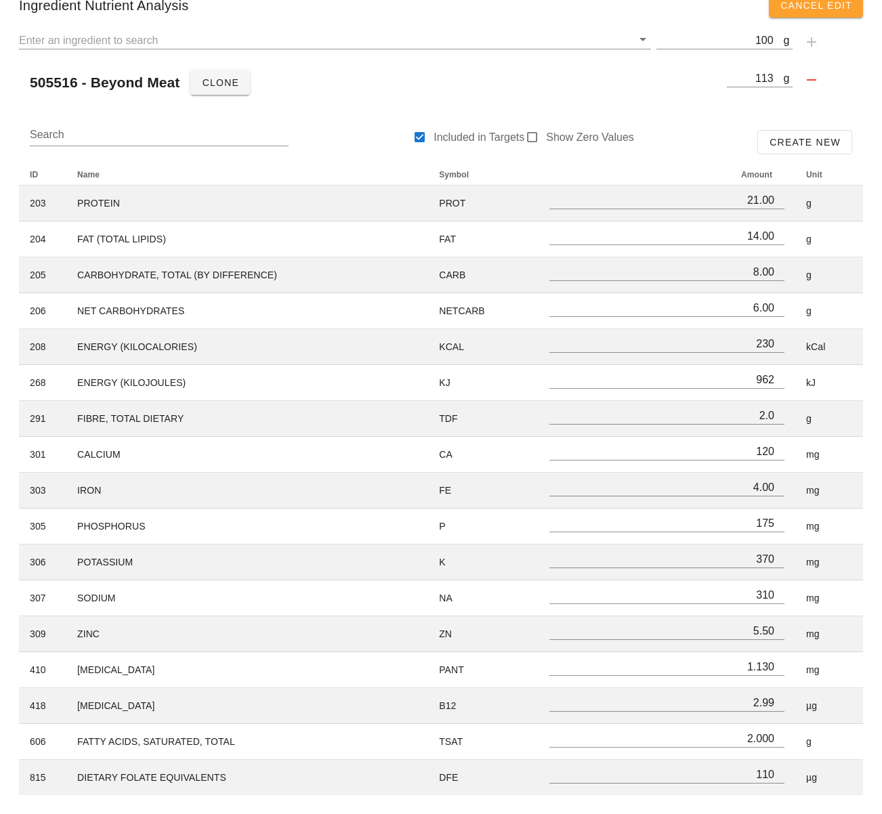
click at [721, 139] on div "Search Included in Targets Show Zero Values Create New" at bounding box center [441, 142] width 844 height 43
drag, startPoint x: 752, startPoint y: 772, endPoint x: 805, endPoint y: 775, distance: 52.9
click at [805, 775] on tr "815 DIETARY FOLATE EQUIVALENTS DFE 110 µg" at bounding box center [441, 777] width 844 height 35
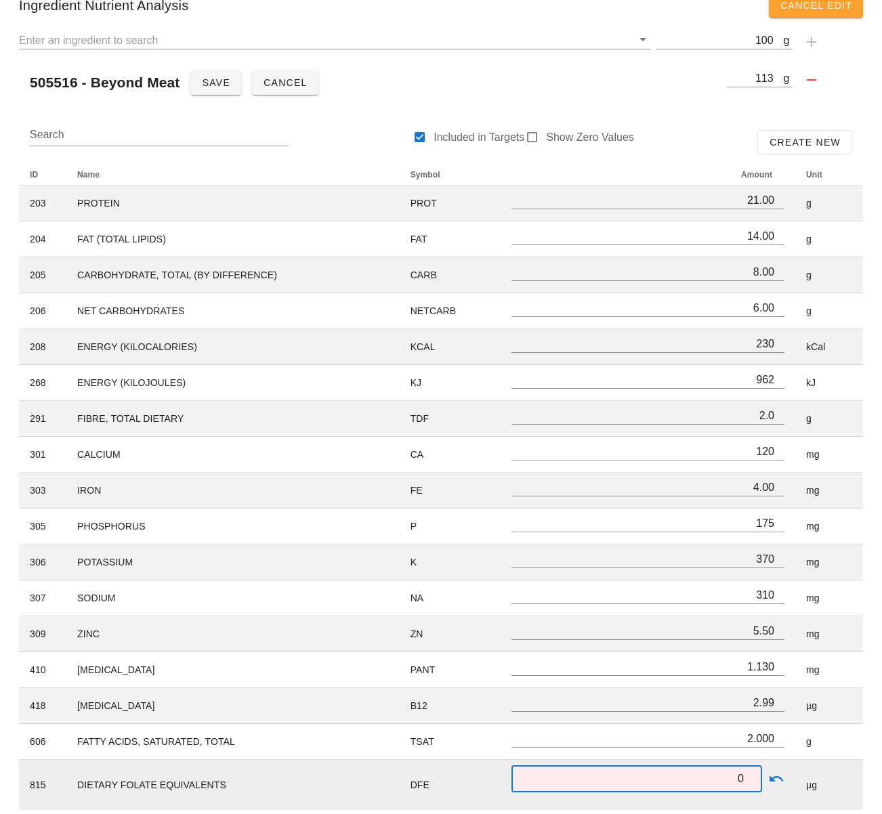
scroll to position [67, 0]
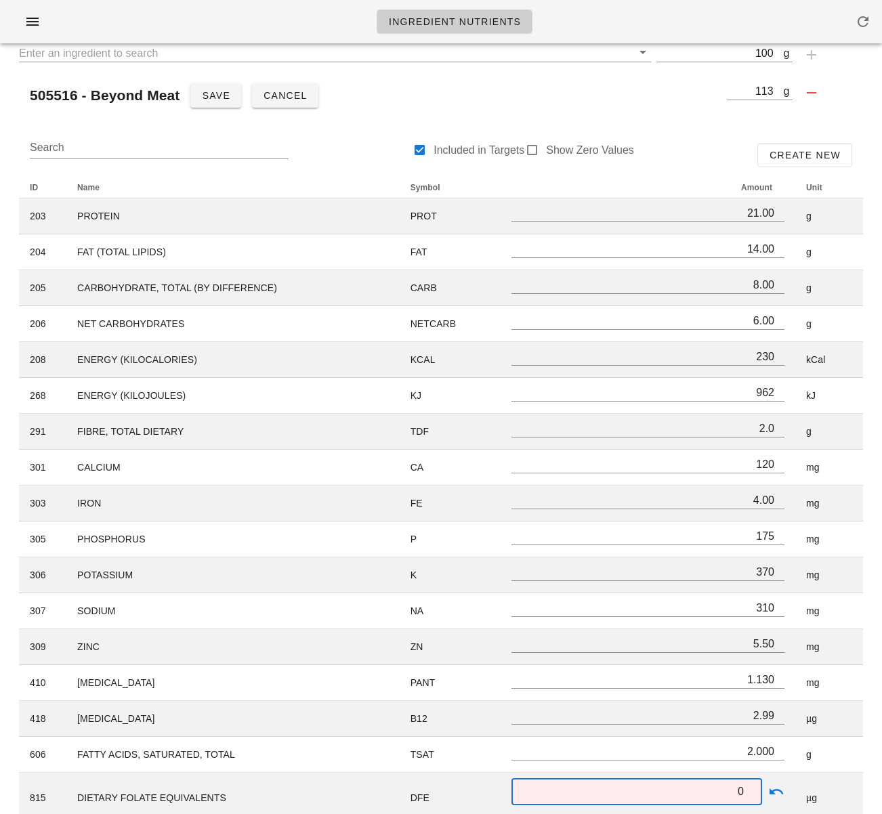
type input "0"
click at [868, 774] on div "ID Name Symbol Amount Unit 203 PROTEIN PROT 21.00 g 204 FAT (TOTAL LIPIDS) FAT …" at bounding box center [441, 500] width 860 height 662
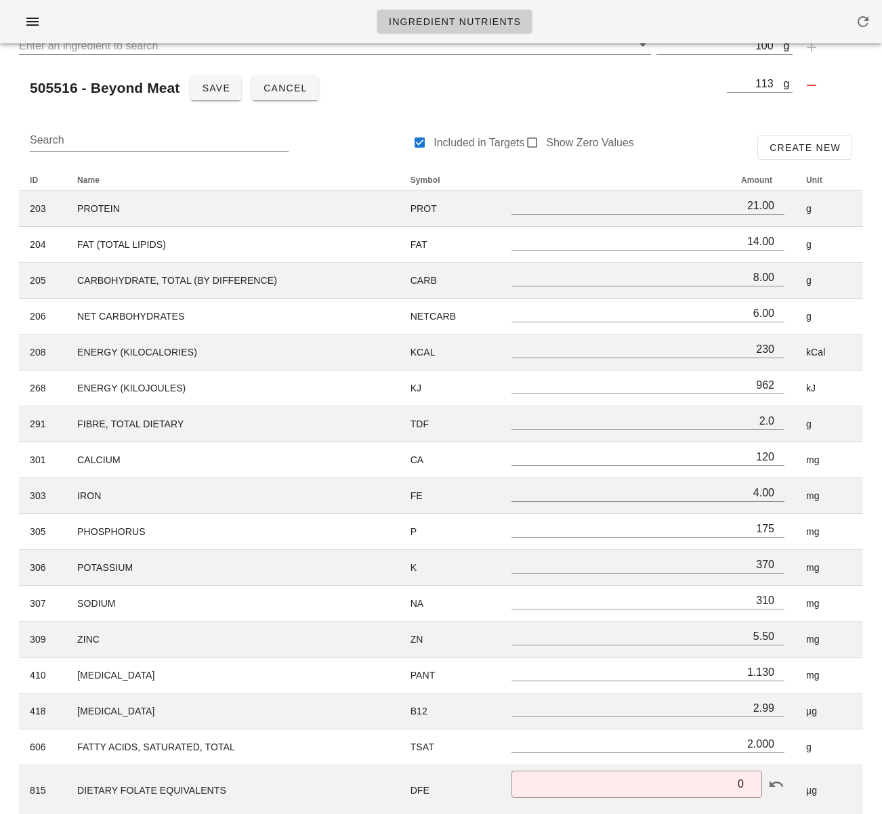
scroll to position [95, 0]
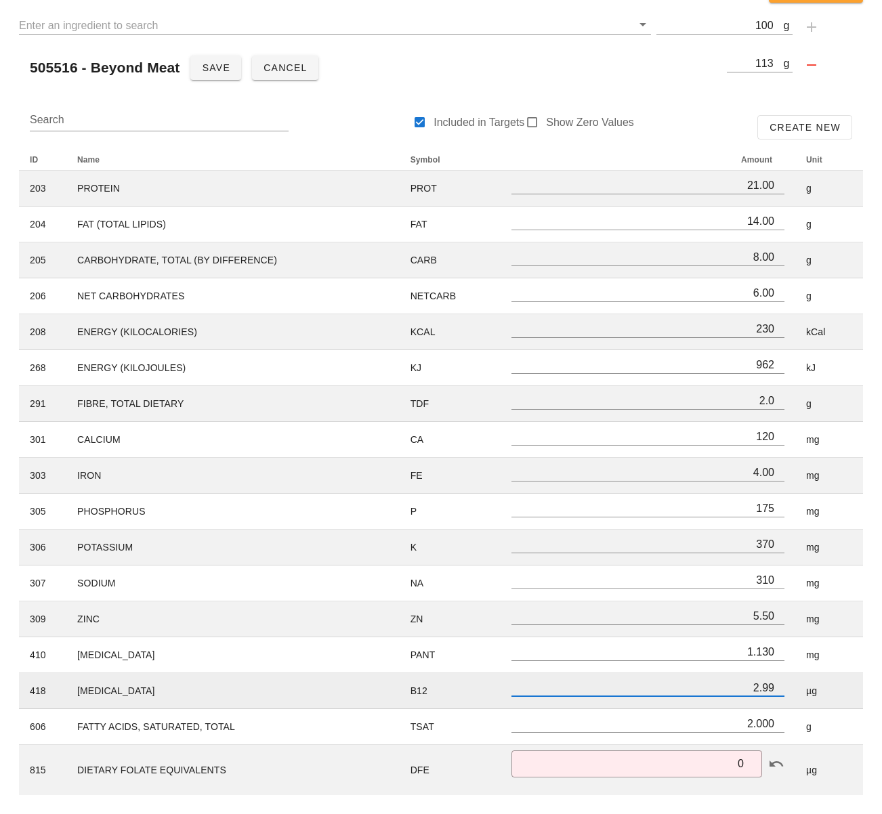
drag, startPoint x: 747, startPoint y: 685, endPoint x: 802, endPoint y: 689, distance: 55.7
click at [800, 689] on tr "418 VITAMIN B-12 B12 2.99 µg" at bounding box center [441, 691] width 844 height 36
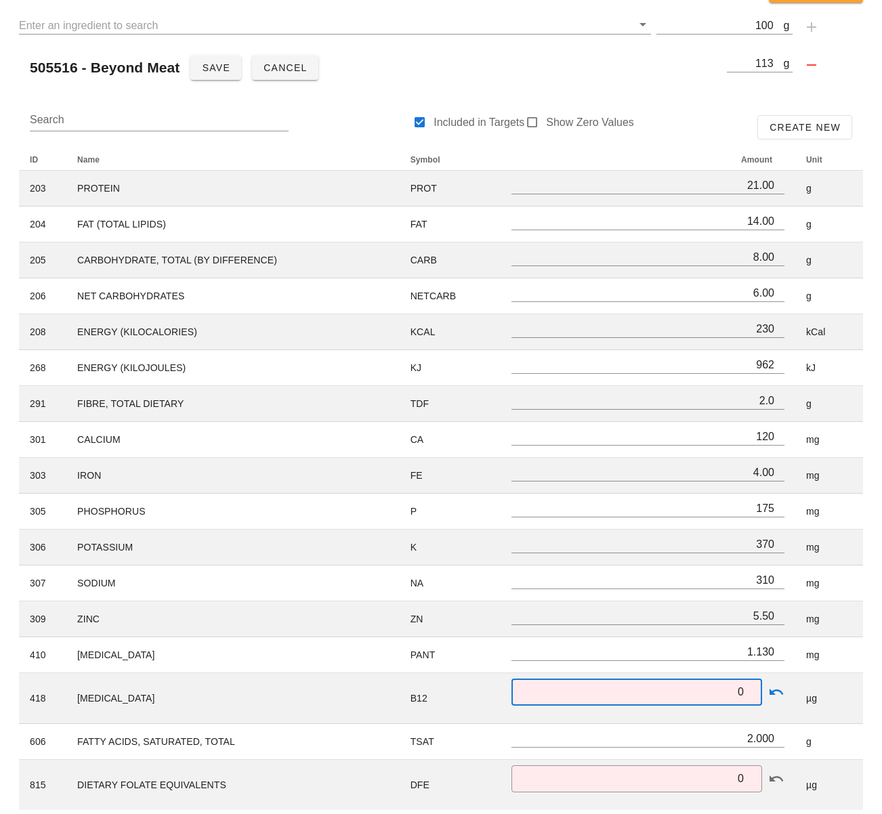
type input "0"
click at [871, 701] on div "Search Included in Targets Show Zero Values Create New ID Name Symbol Amount Un…" at bounding box center [440, 458] width 865 height 726
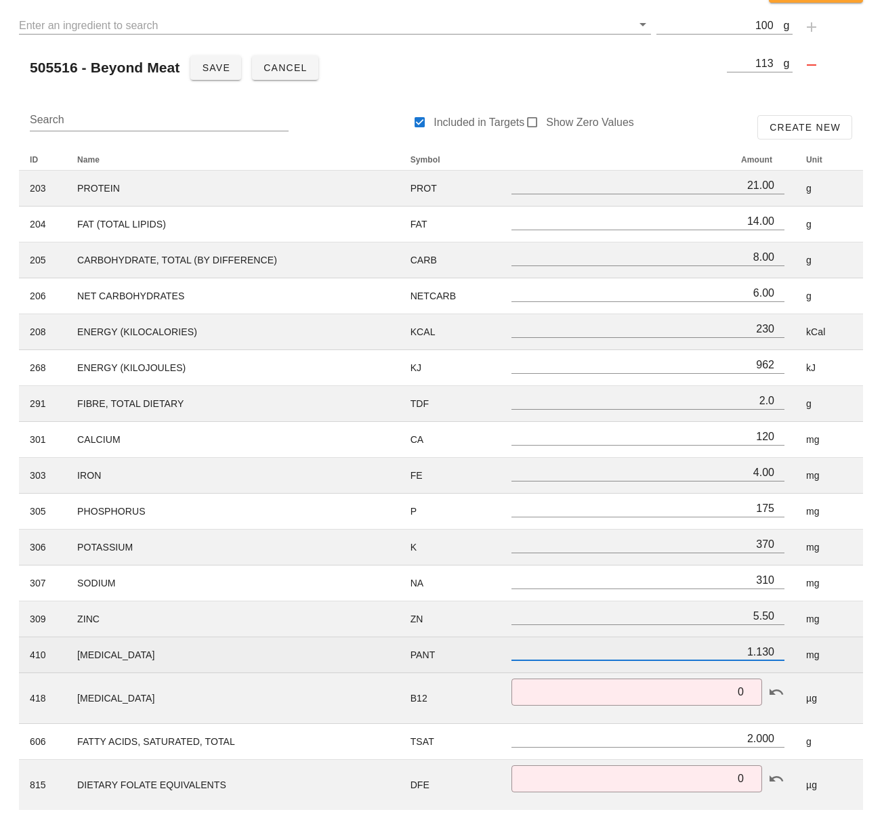
scroll to position [1, 0]
drag, startPoint x: 745, startPoint y: 651, endPoint x: 794, endPoint y: 654, distance: 49.5
click at [794, 654] on td "1.130" at bounding box center [647, 655] width 295 height 36
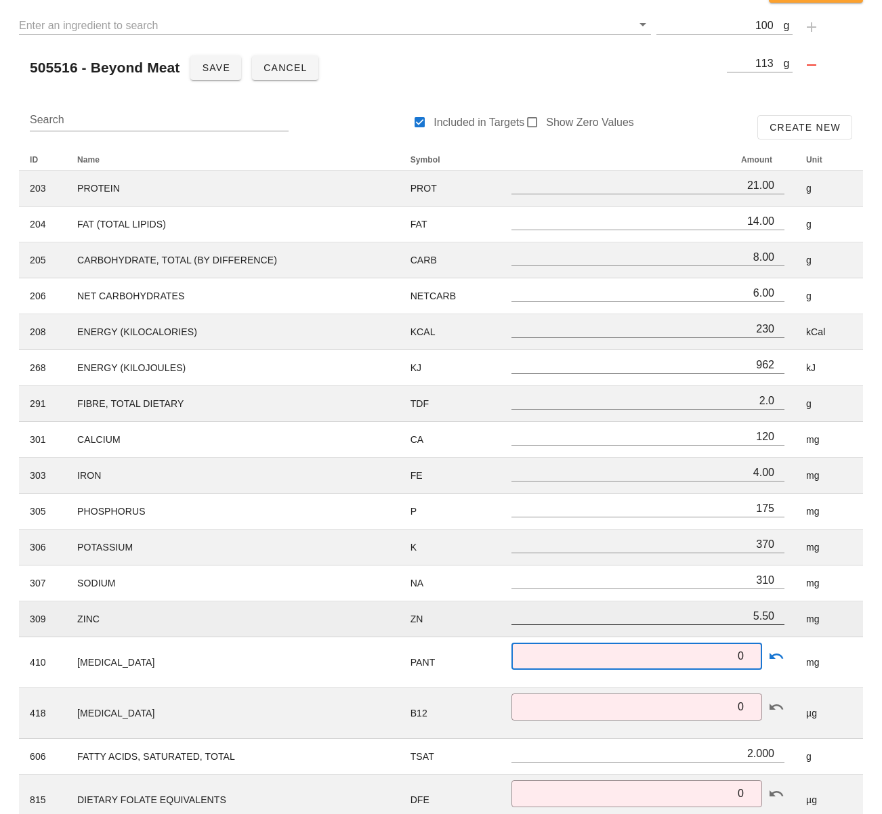
type input "0"
drag, startPoint x: 737, startPoint y: 616, endPoint x: 791, endPoint y: 617, distance: 53.5
click at [791, 617] on td "5.50" at bounding box center [647, 619] width 295 height 36
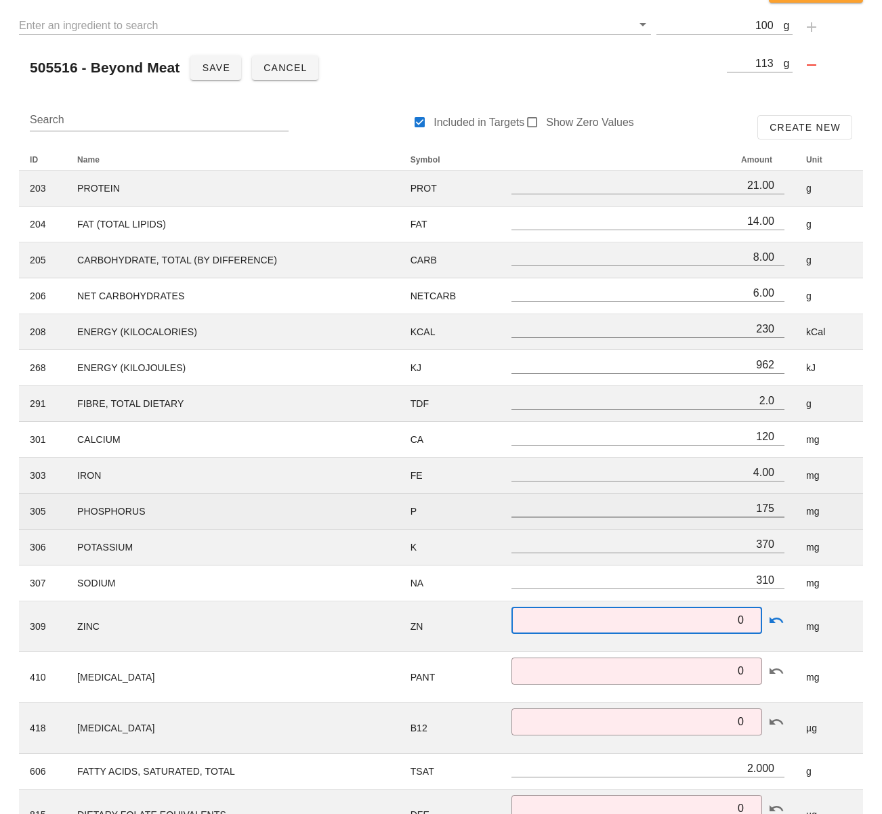
type input "0"
drag, startPoint x: 756, startPoint y: 510, endPoint x: 803, endPoint y: 511, distance: 46.7
click at [800, 511] on tr "305 PHOSPHORUS P 175 mg" at bounding box center [441, 512] width 844 height 36
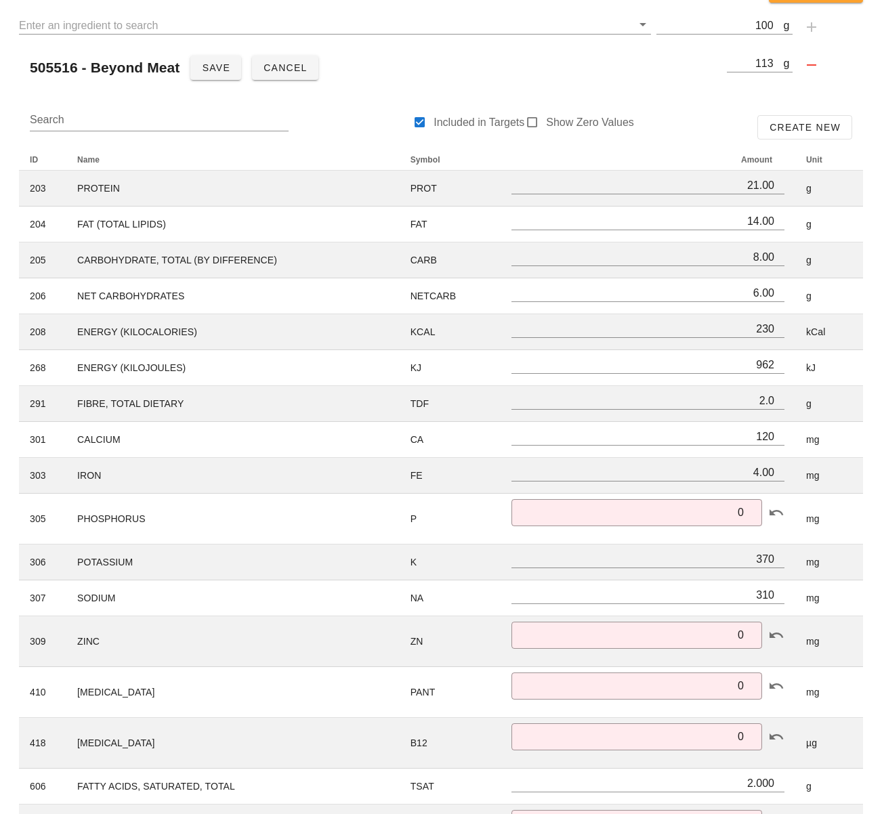
click at [878, 517] on div "Ingredient Nutrient Analysis Cancel Edit g 100 505516 - Beyond Meat Save Cancel…" at bounding box center [441, 416] width 882 height 914
click at [216, 73] on span "Save" at bounding box center [215, 67] width 29 height 11
type input "370"
type input "310"
type input "2.000"
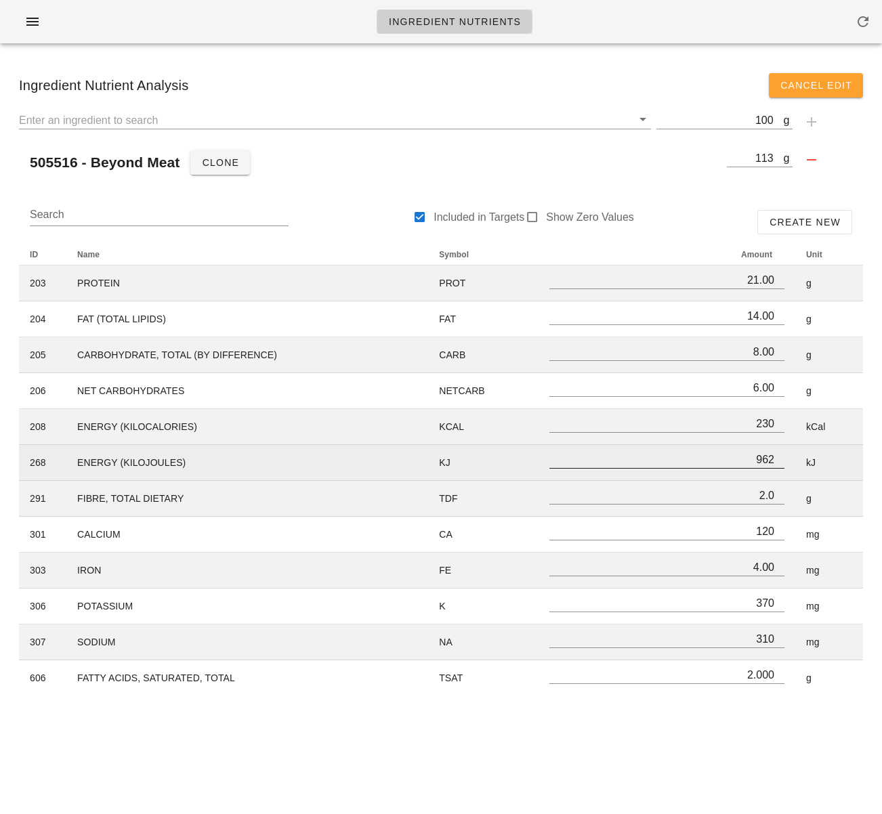
scroll to position [1, 0]
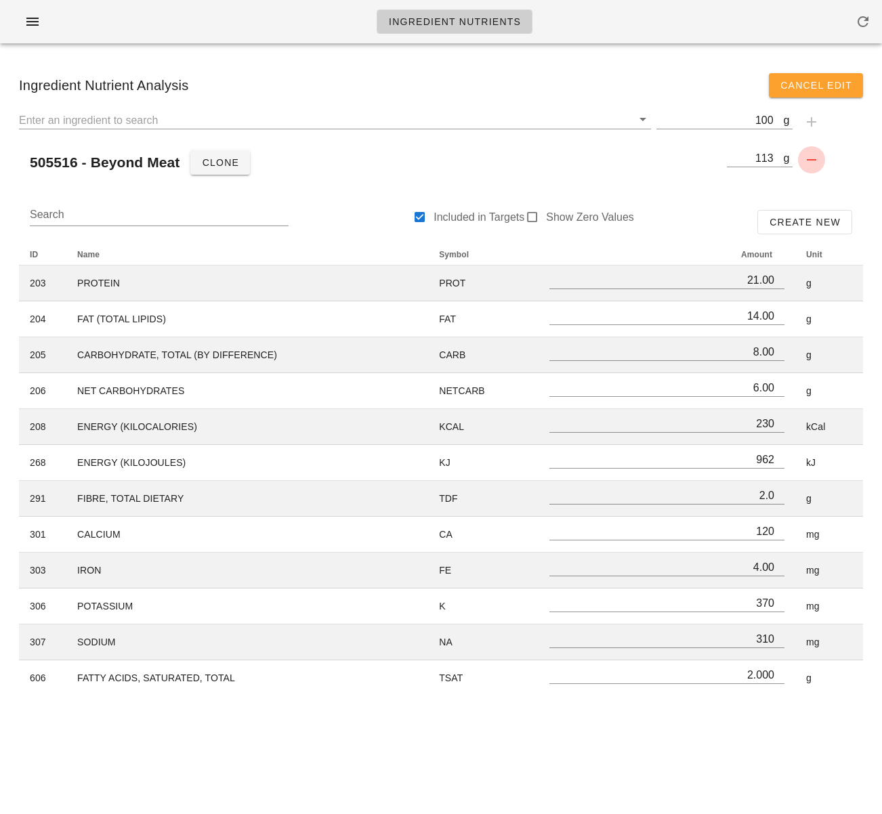
click at [811, 157] on icon "button" at bounding box center [811, 160] width 16 height 16
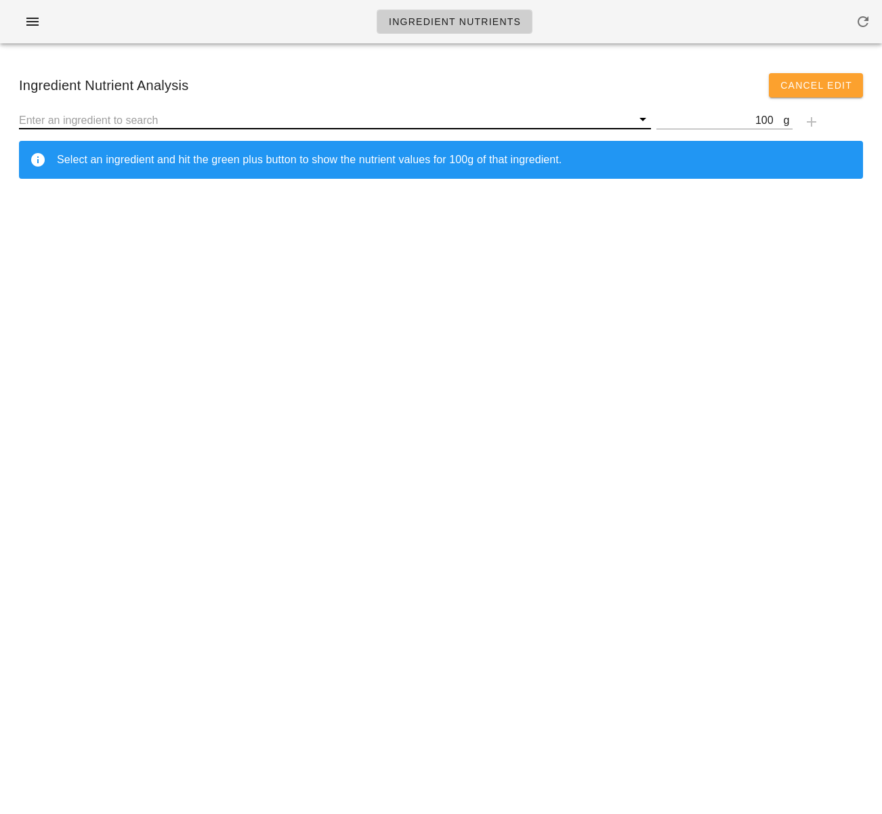
click at [452, 114] on input "text" at bounding box center [325, 120] width 613 height 18
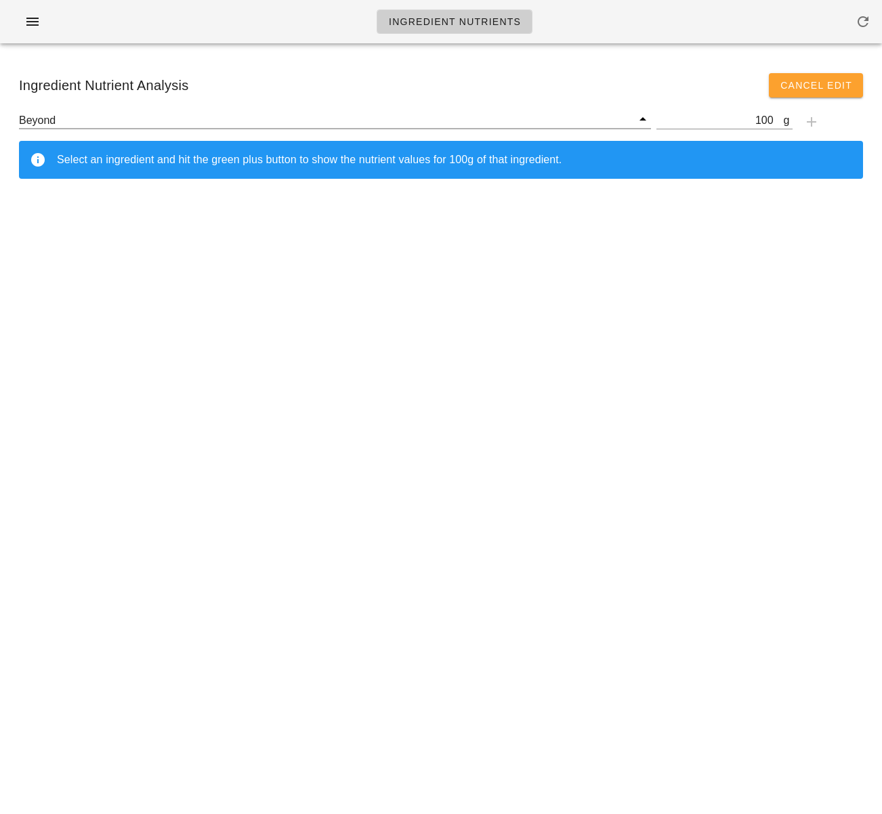
scroll to position [1, 0]
type input "B"
type input "Beyond"
click at [307, 108] on div at bounding box center [334, 125] width 637 height 38
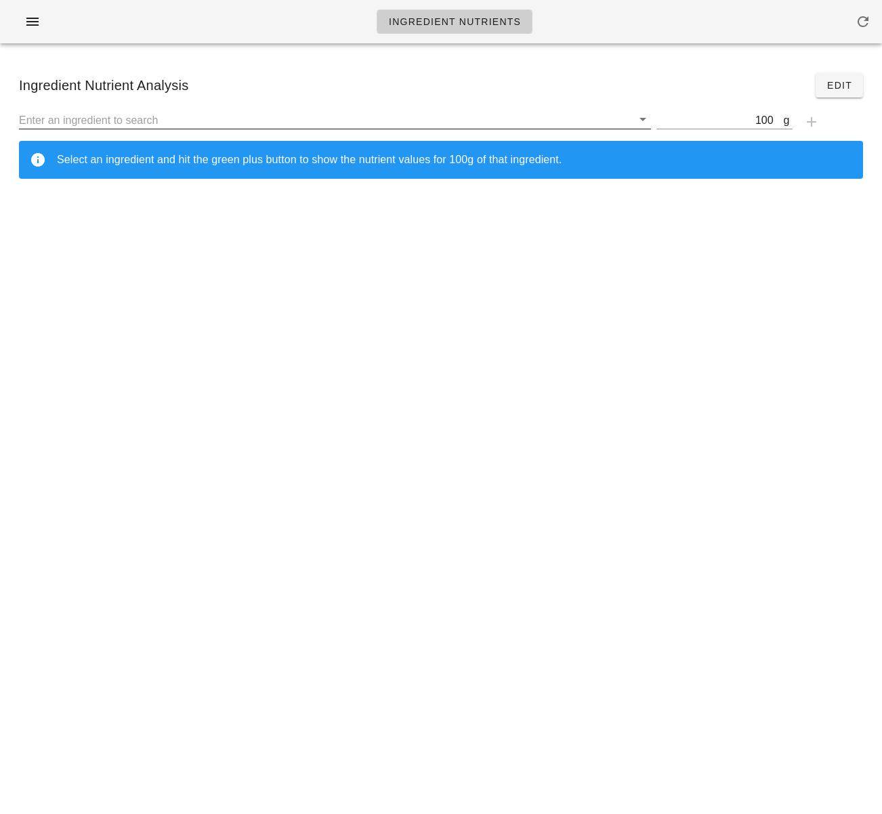
click at [294, 117] on input "text" at bounding box center [325, 120] width 613 height 18
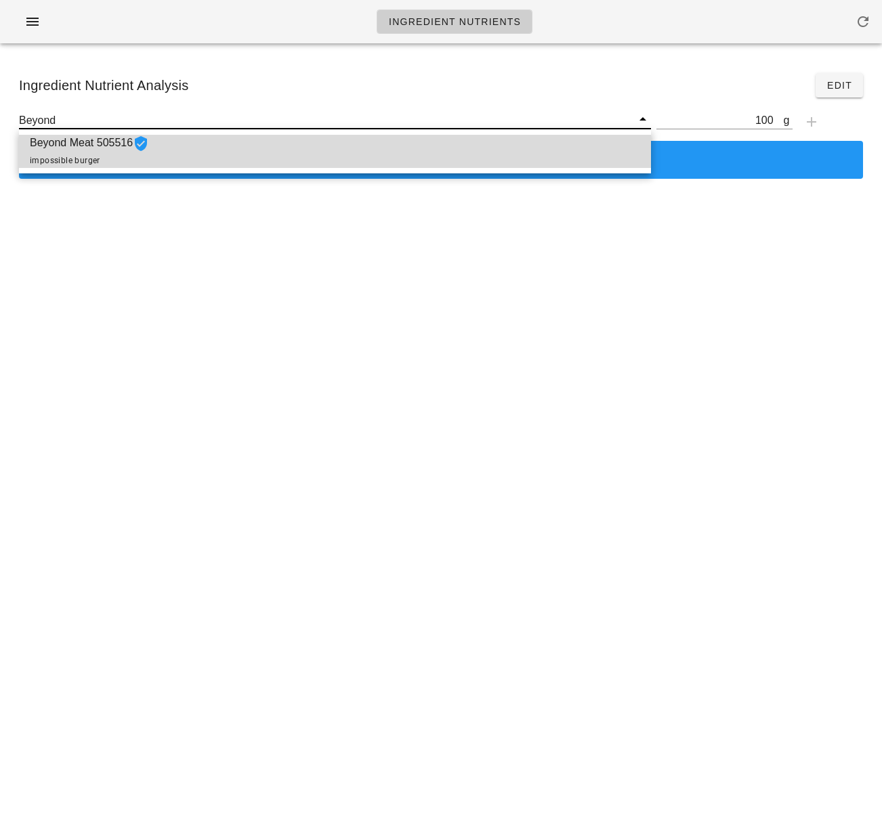
click at [369, 154] on div "Beyond Meat 505516 impossible burger" at bounding box center [335, 151] width 632 height 33
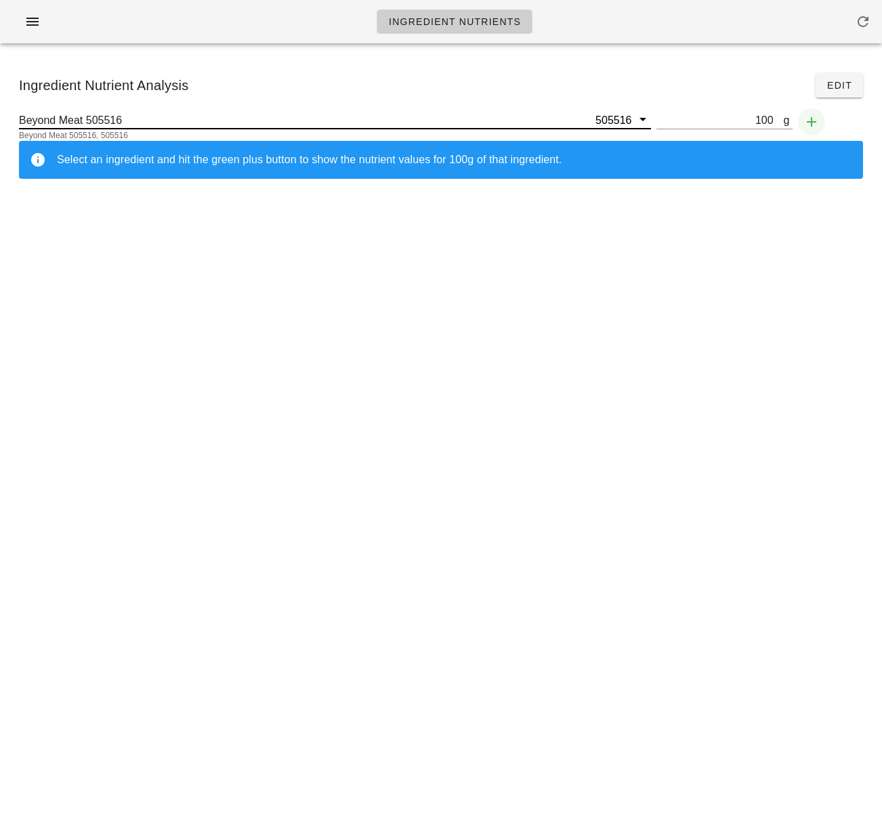
click at [811, 118] on icon "button" at bounding box center [811, 122] width 16 height 16
type input "Beyond Meat 505516"
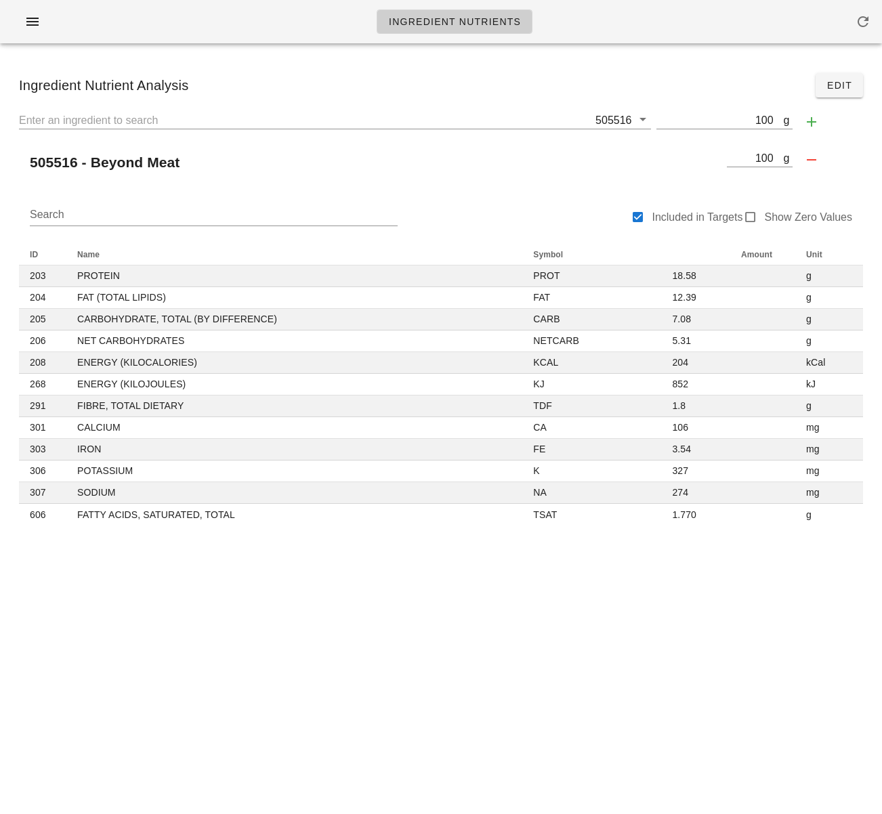
drag, startPoint x: 639, startPoint y: 643, endPoint x: 639, endPoint y: 612, distance: 31.2
click at [639, 641] on div "Ingredient Nutrients Ingredient Nutrient Analysis Edit 505516 g 100 505516 - Be…" at bounding box center [441, 407] width 882 height 814
drag, startPoint x: 472, startPoint y: 583, endPoint x: 473, endPoint y: 555, distance: 28.5
click at [472, 582] on div "Ingredient Nutrients Ingredient Nutrient Analysis Edit 505516 g 100 505516 - Be…" at bounding box center [441, 407] width 882 height 814
click at [878, 246] on div "Ingredient Nutrient Analysis Edit 505516 g 100 505516 - Beyond Meat g 100 Searc…" at bounding box center [441, 299] width 882 height 490
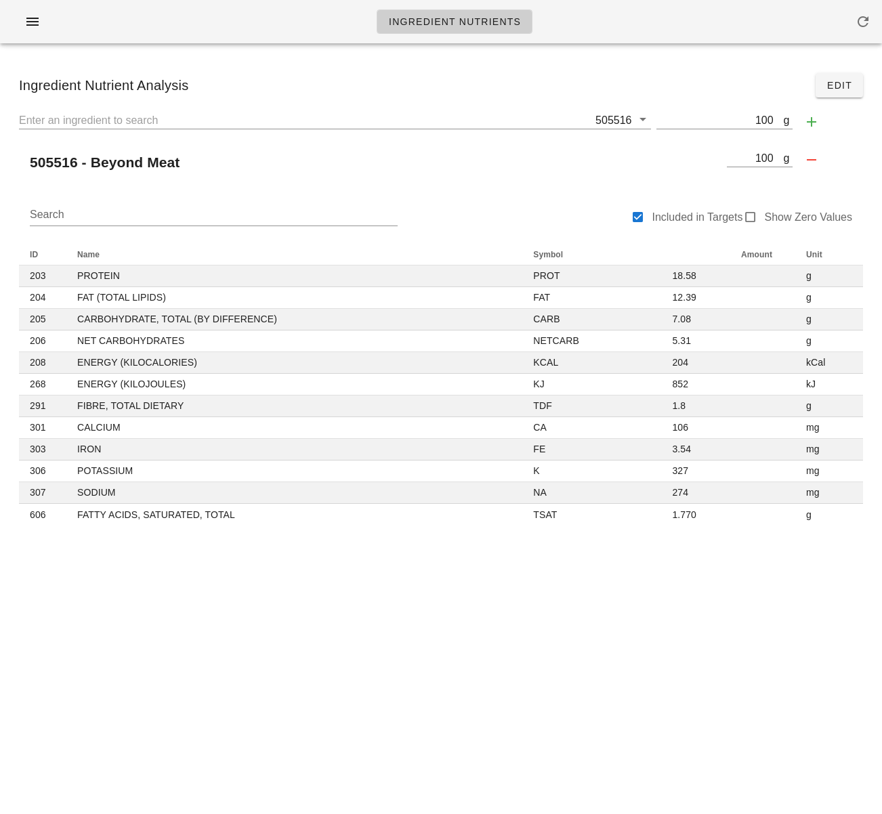
click at [580, 157] on div "505516 - Beyond Meat" at bounding box center [370, 162] width 702 height 33
click at [461, 160] on div "505516 - Beyond Meat" at bounding box center [370, 162] width 702 height 33
click at [37, 22] on icon "button" at bounding box center [32, 22] width 16 height 16
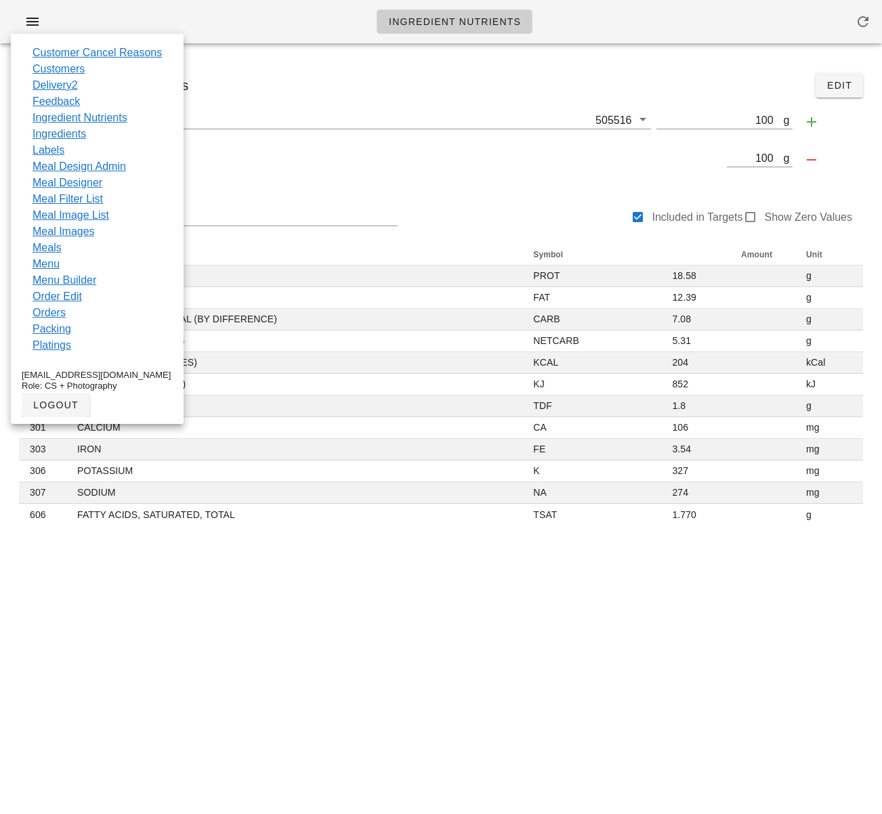
drag, startPoint x: 363, startPoint y: 176, endPoint x: 186, endPoint y: 91, distance: 196.6
click at [362, 175] on div "505516 - Beyond Meat" at bounding box center [370, 162] width 702 height 33
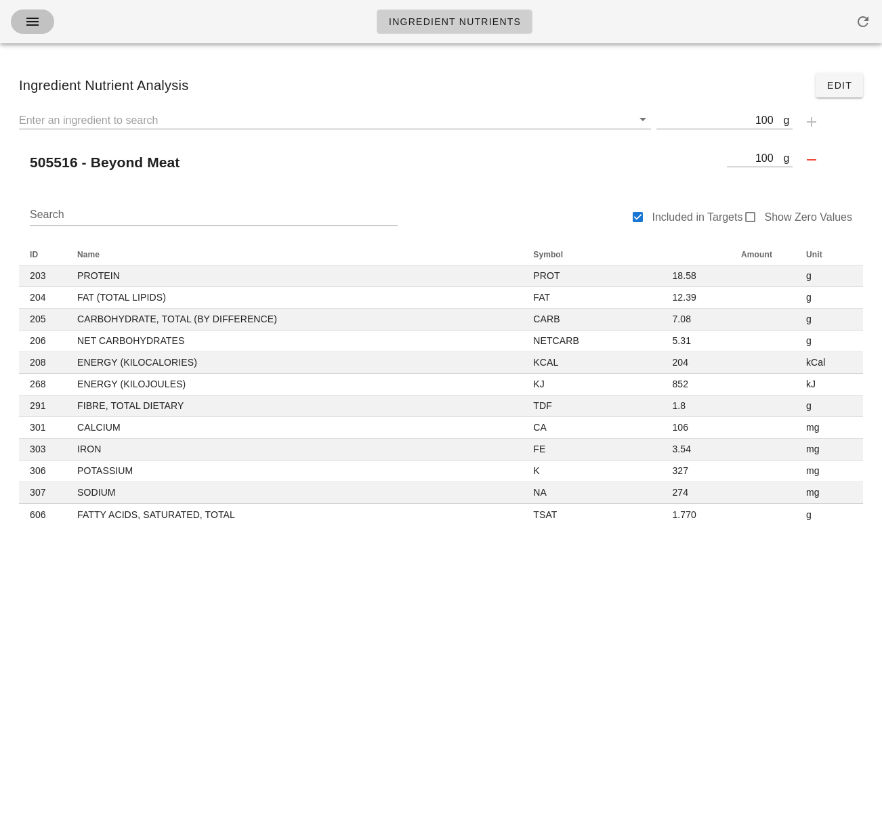
click at [35, 15] on icon "button" at bounding box center [32, 22] width 16 height 16
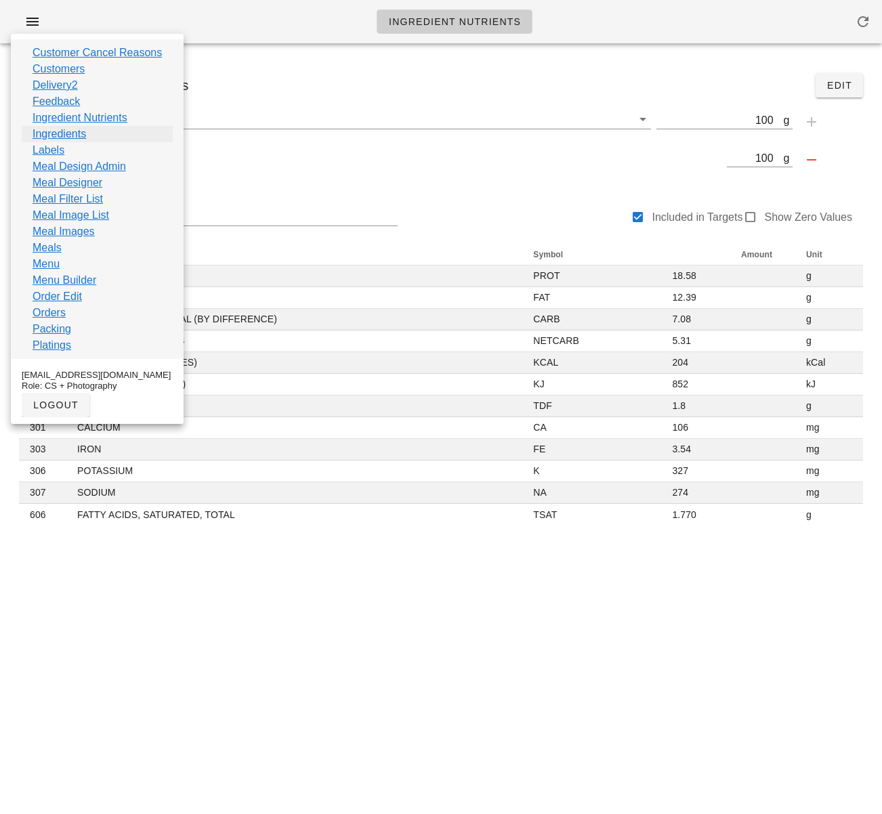
click at [83, 135] on link "Ingredients" at bounding box center [59, 134] width 53 height 16
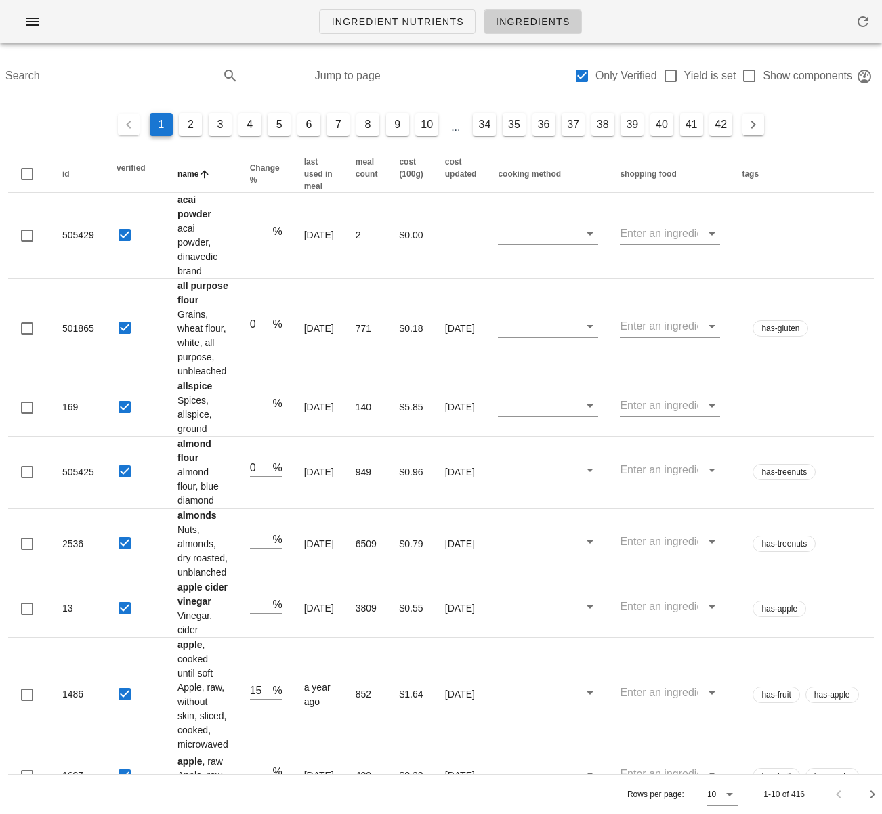
click at [83, 77] on input "Search" at bounding box center [110, 76] width 211 height 22
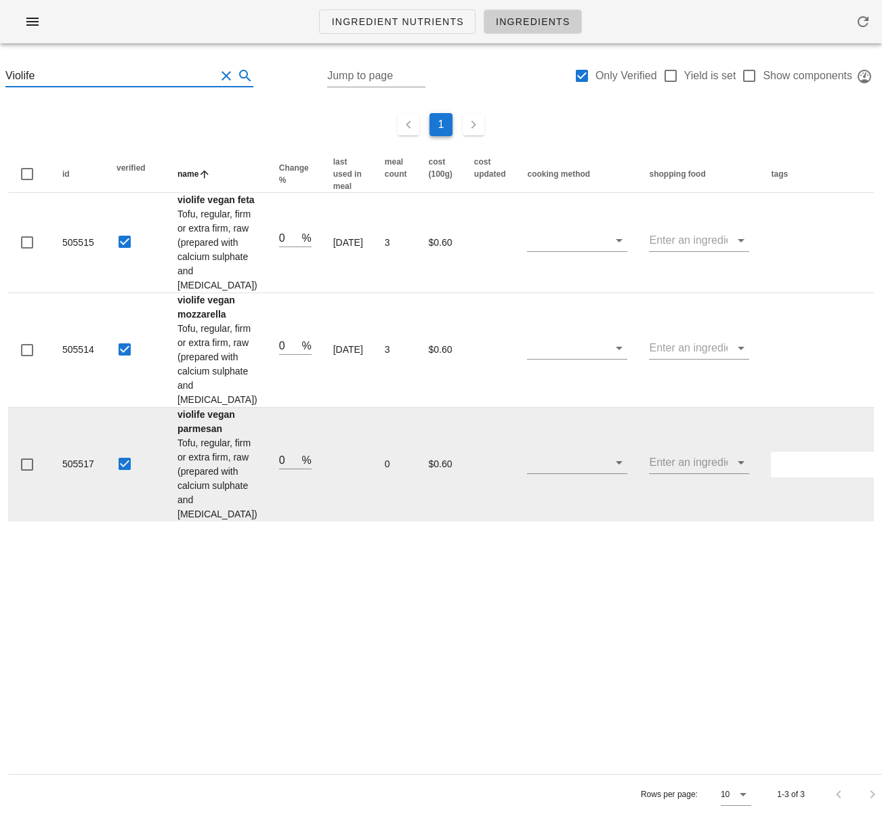
type input "Violife"
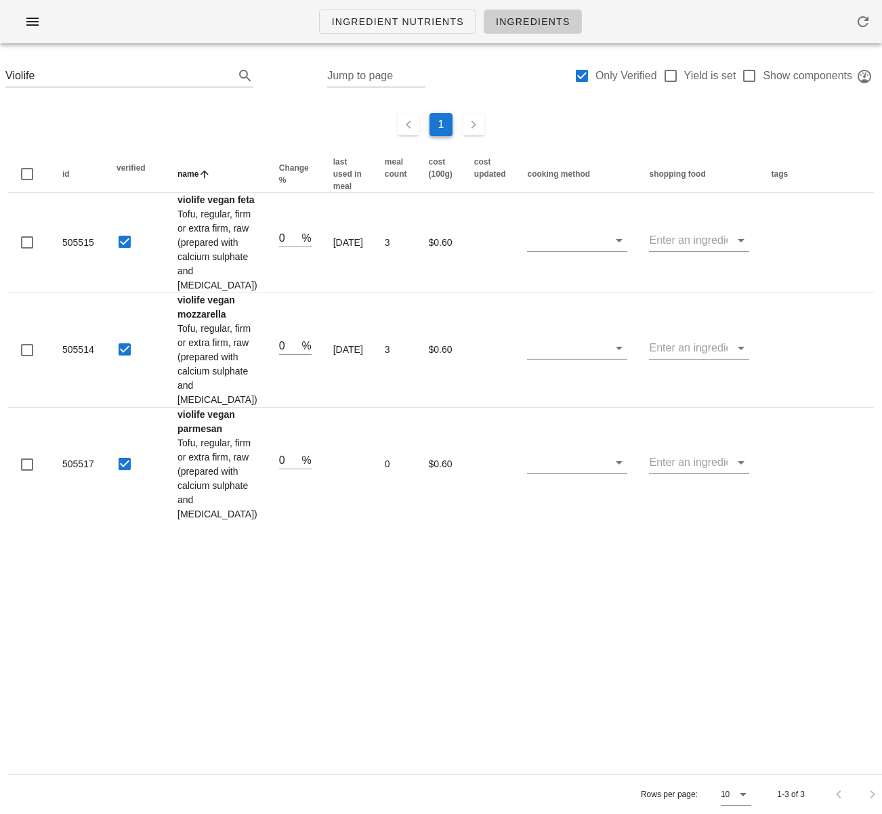
scroll to position [0, 171]
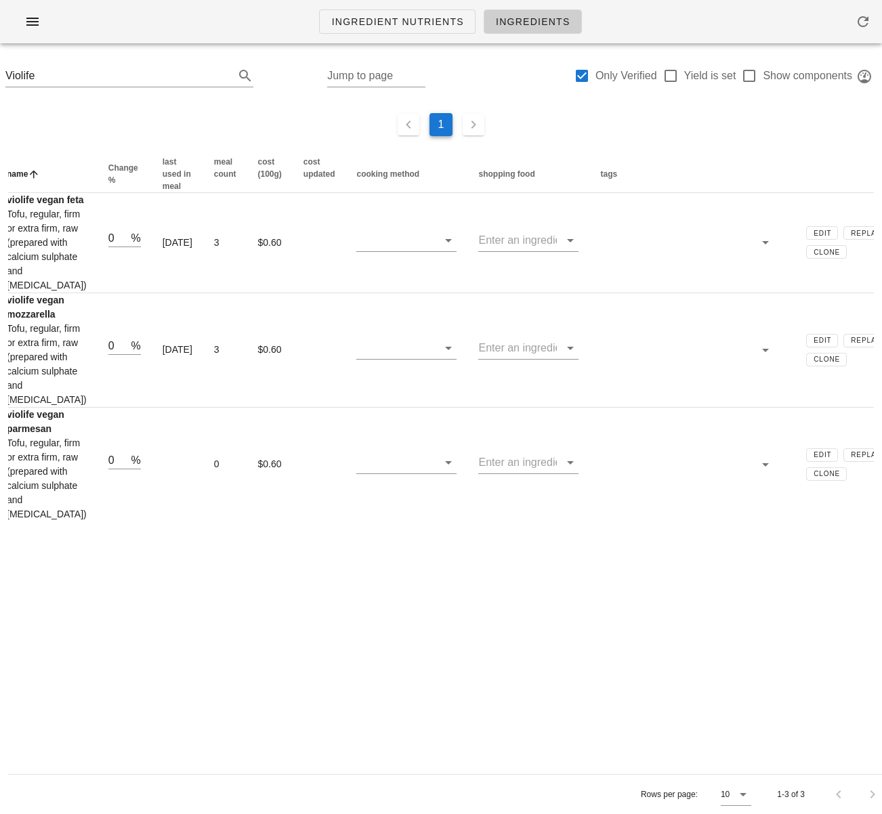
drag, startPoint x: 760, startPoint y: 668, endPoint x: 1040, endPoint y: 668, distance: 280.4
click at [881, 668] on html "Ingredient Nutrients Ingredients Violife Jump to page Only Verified Yield is se…" at bounding box center [441, 407] width 882 height 814
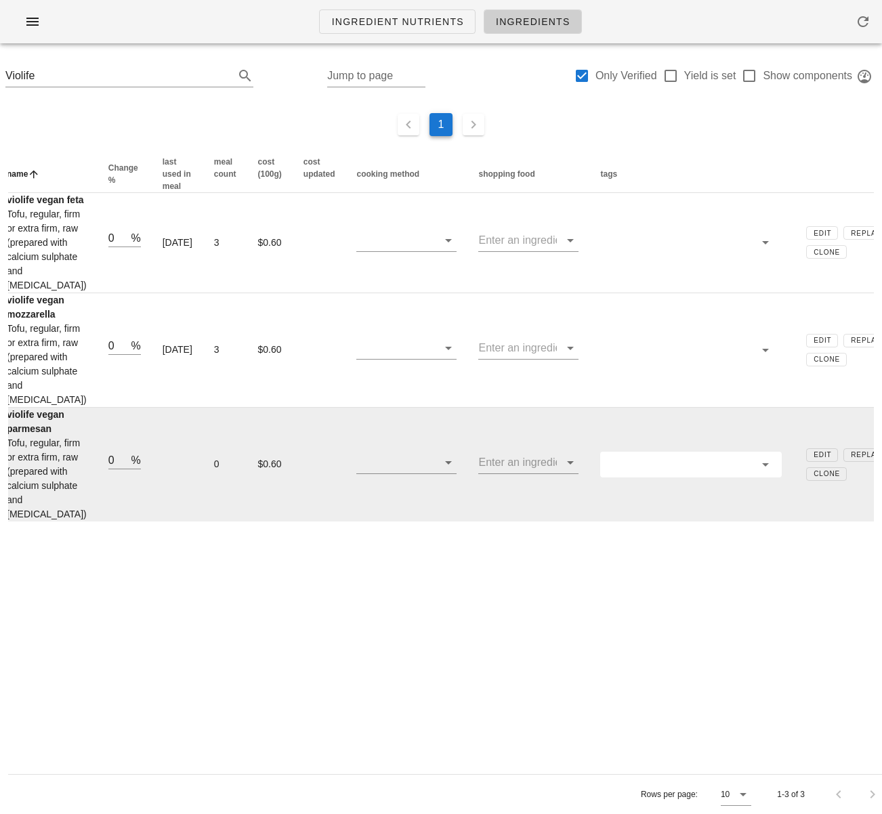
click at [649, 521] on td at bounding box center [690, 465] width 203 height 114
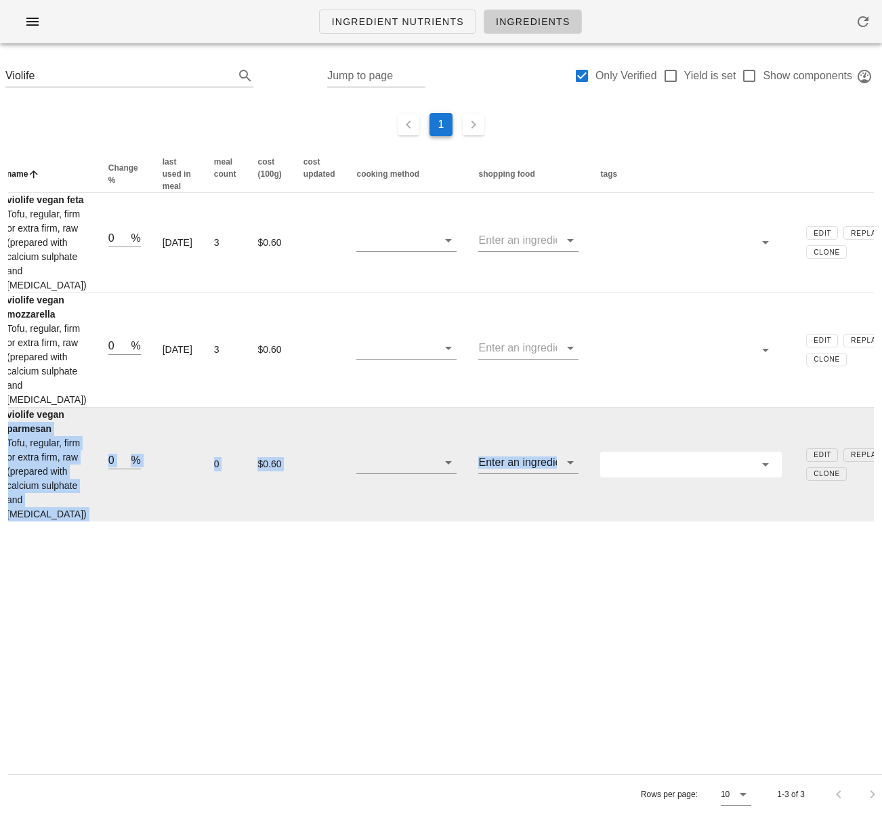
drag, startPoint x: 668, startPoint y: 650, endPoint x: 58, endPoint y: 641, distance: 609.6
click at [35, 521] on tr "505517 violife vegan parmesan Tofu, regular, firm or extra firm, raw (prepared …" at bounding box center [375, 465] width 1077 height 114
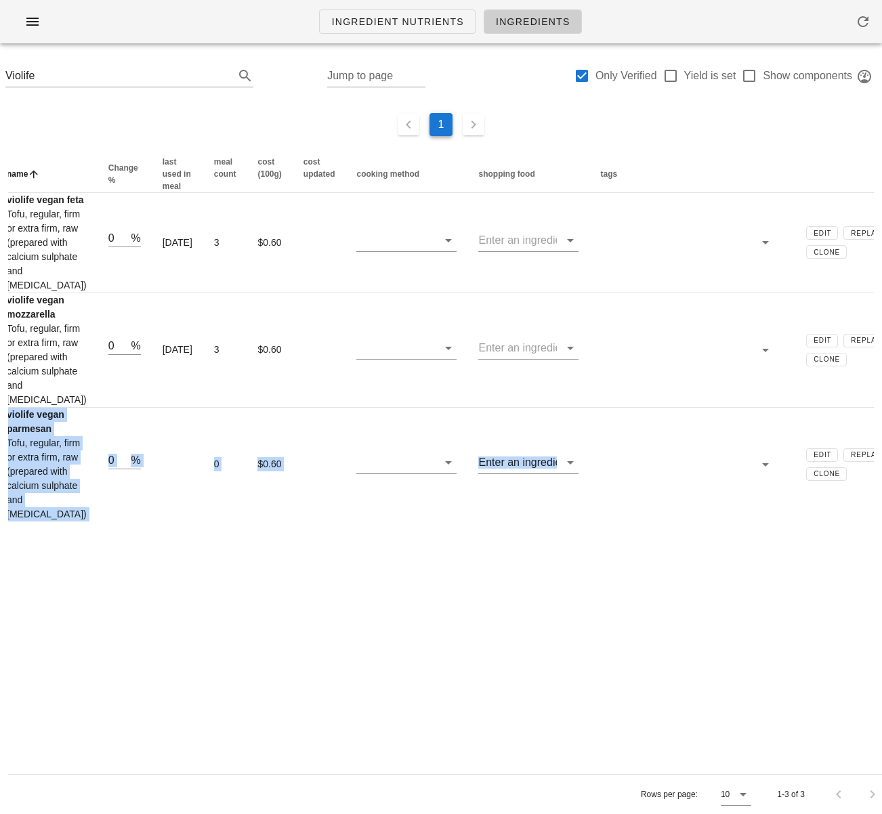
scroll to position [0, 0]
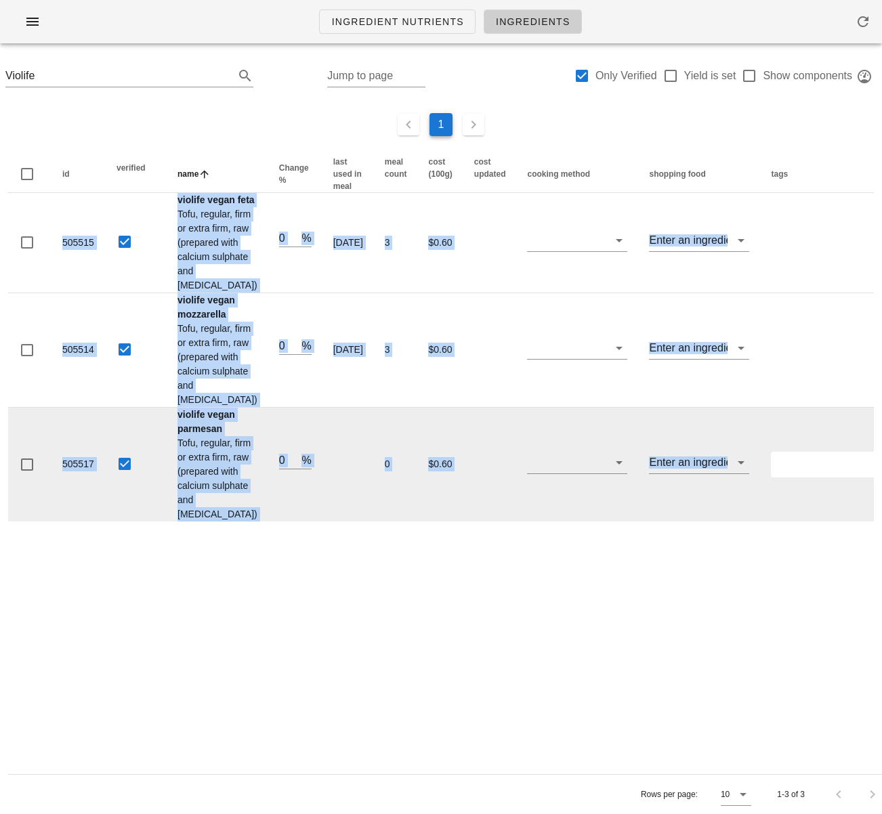
drag, startPoint x: 574, startPoint y: 656, endPoint x: 322, endPoint y: 659, distance: 251.3
click at [0, 661] on html "Ingredient Nutrients Ingredients Violife Jump to page Only Verified Yield is se…" at bounding box center [441, 407] width 882 height 814
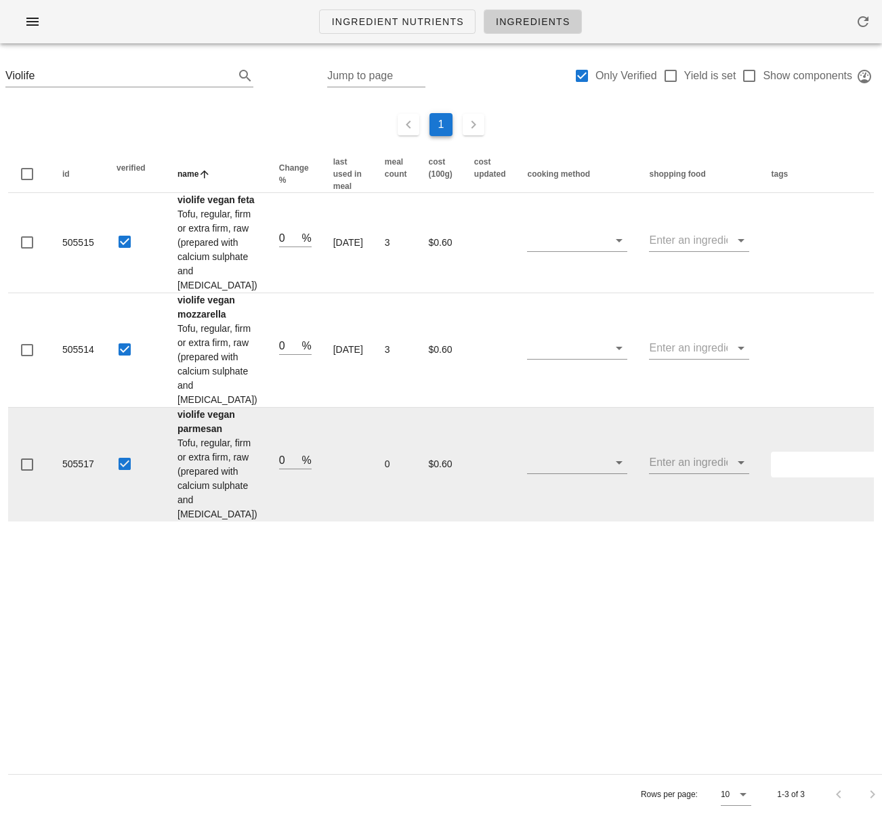
drag, startPoint x: 393, startPoint y: 659, endPoint x: 369, endPoint y: 656, distance: 23.9
click at [417, 521] on td "$0.60" at bounding box center [439, 465] width 45 height 114
drag, startPoint x: 229, startPoint y: 658, endPoint x: 169, endPoint y: 643, distance: 61.4
click at [169, 521] on td "violife vegan parmesan Tofu, regular, firm or extra firm, raw (prepared with ca…" at bounding box center [218, 465] width 102 height 114
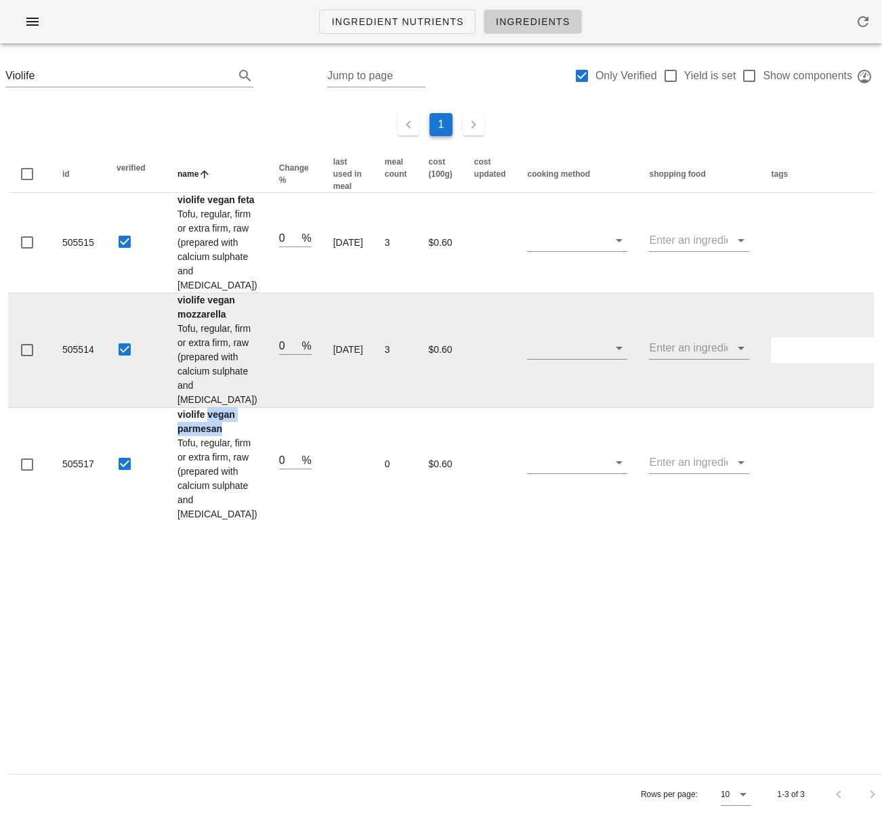
copy strong "vegan parmesan"
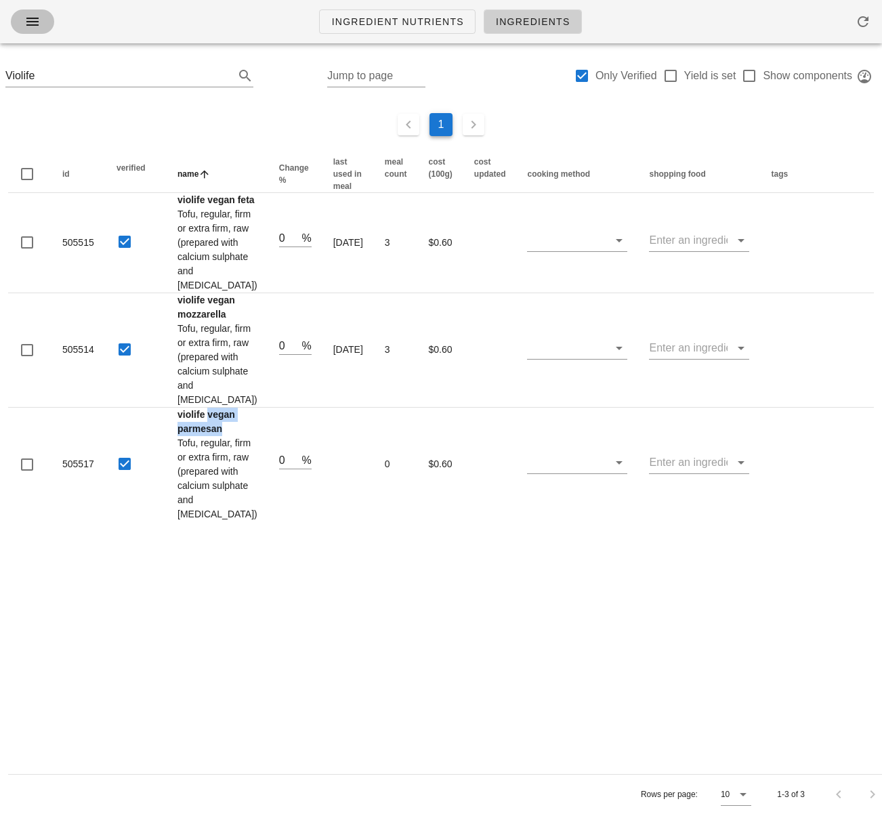
click at [26, 24] on icon "button" at bounding box center [32, 22] width 16 height 16
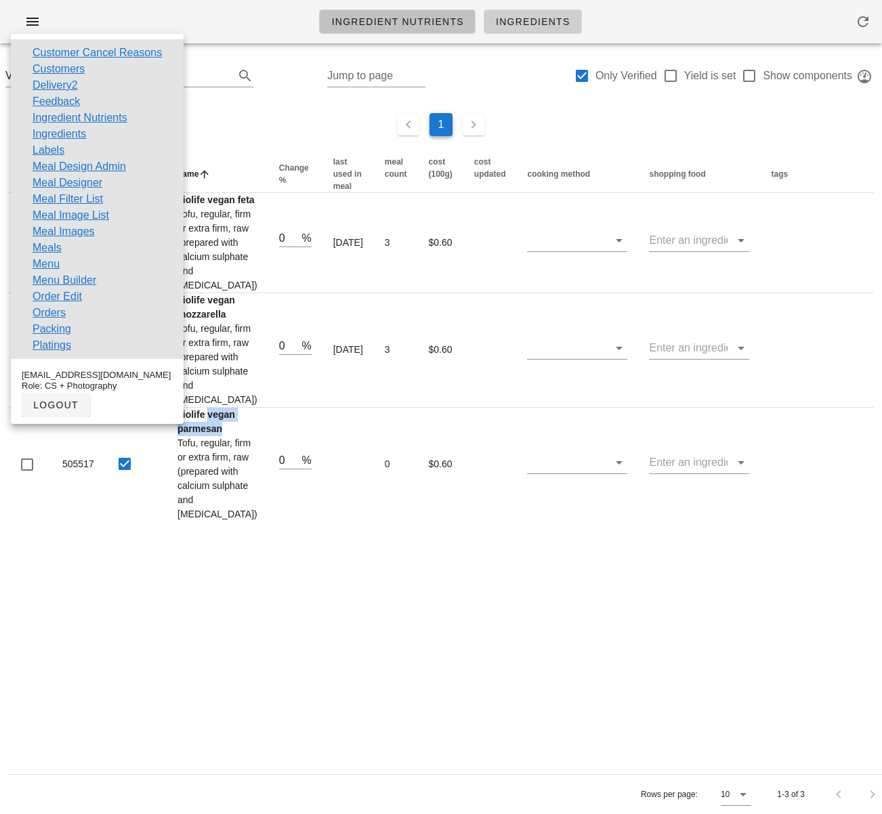
click at [379, 27] on span "Ingredient Nutrients" at bounding box center [396, 21] width 133 height 11
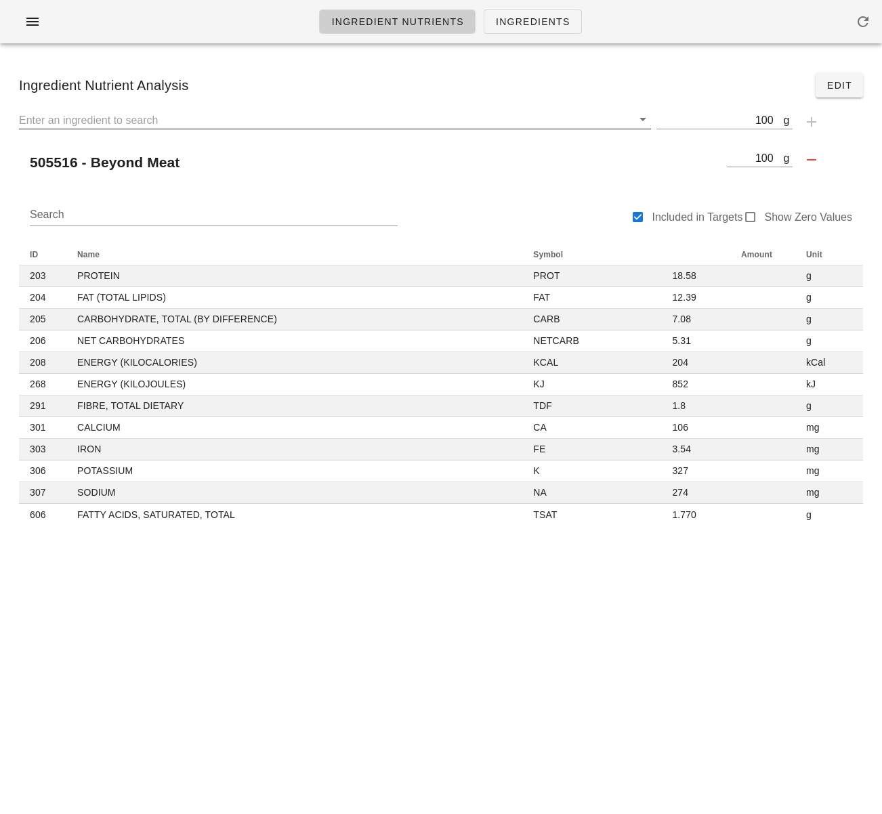
click at [225, 119] on input "text" at bounding box center [325, 120] width 613 height 18
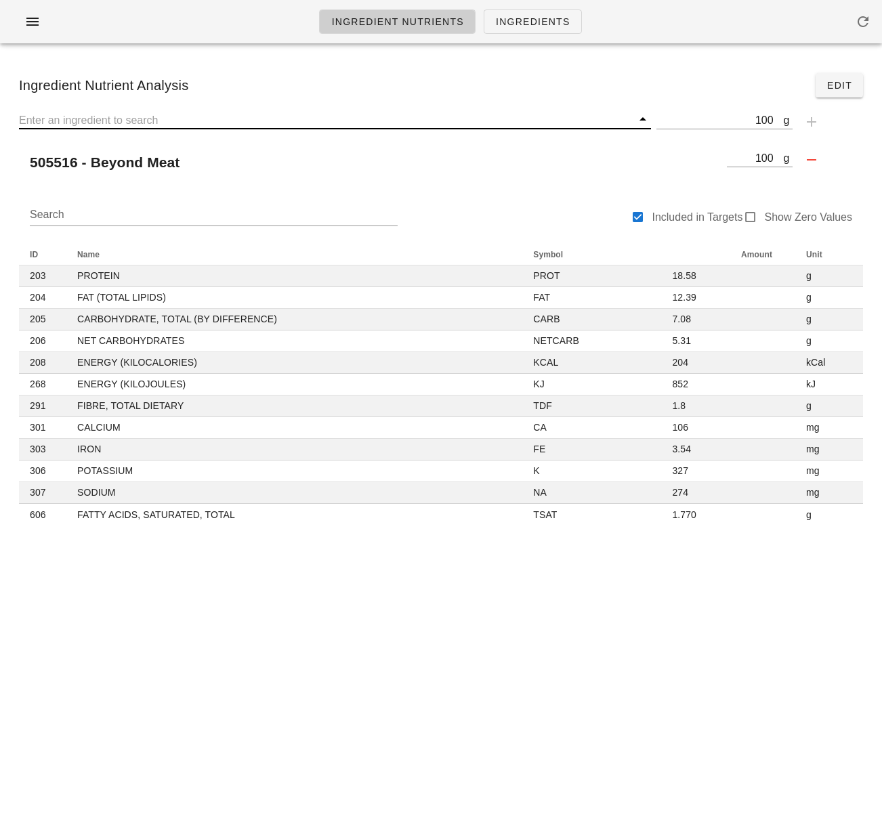
paste input "vegan parmesan"
type input "vegan parmesan"
click at [808, 156] on icon "button" at bounding box center [811, 160] width 16 height 16
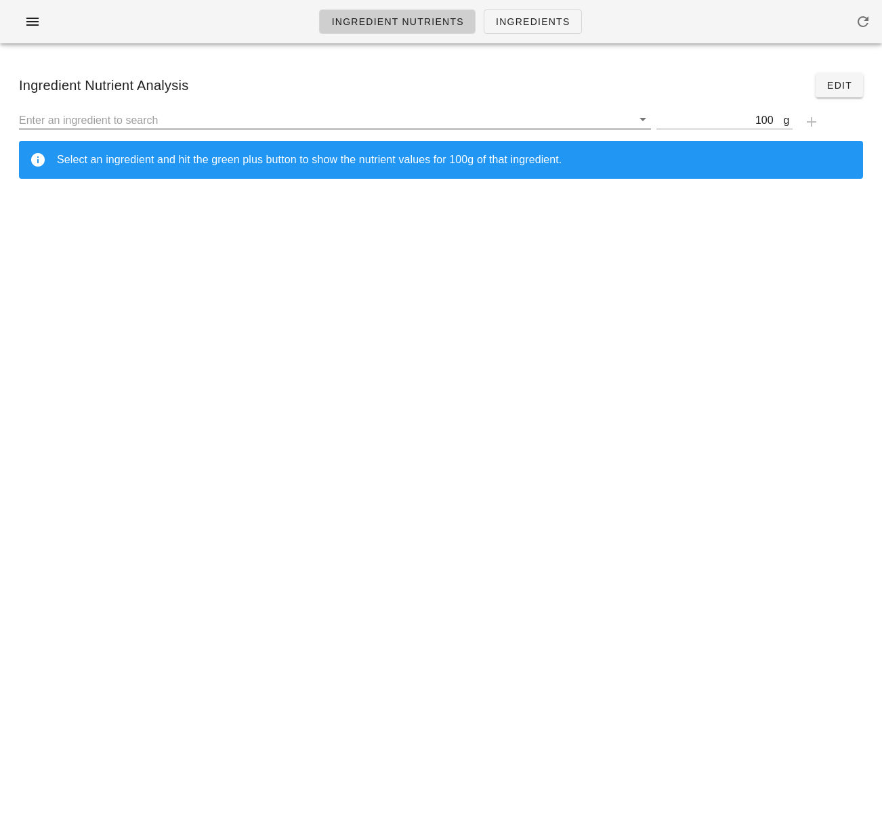
click at [257, 118] on input "text" at bounding box center [325, 120] width 613 height 18
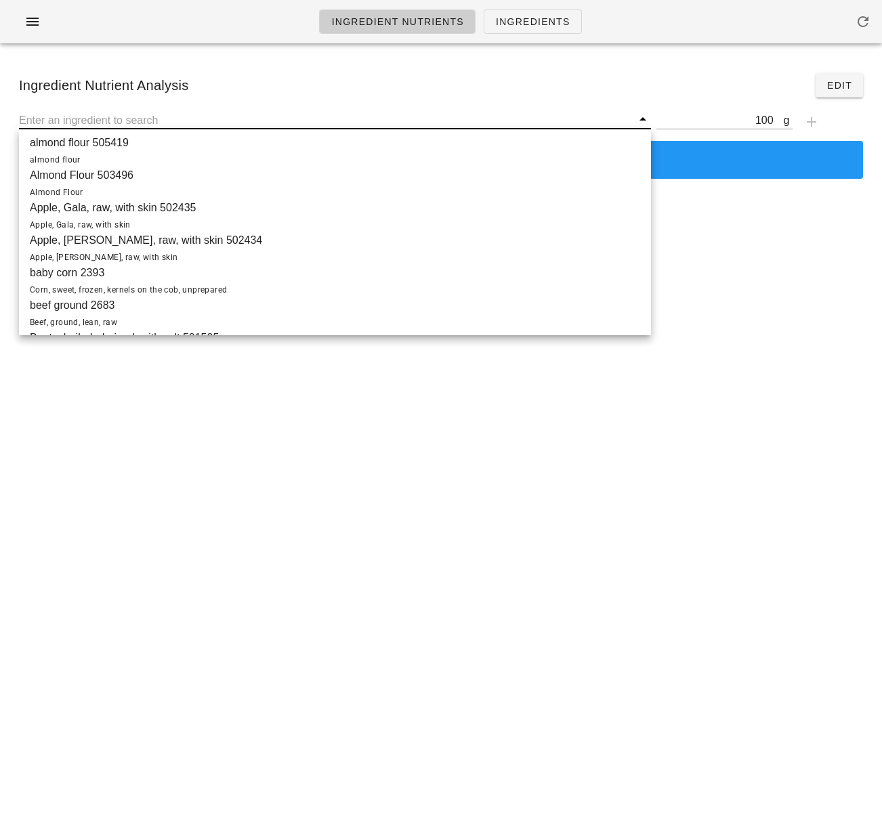
paste input "vegan parmesan"
type input "vegan parmesan"
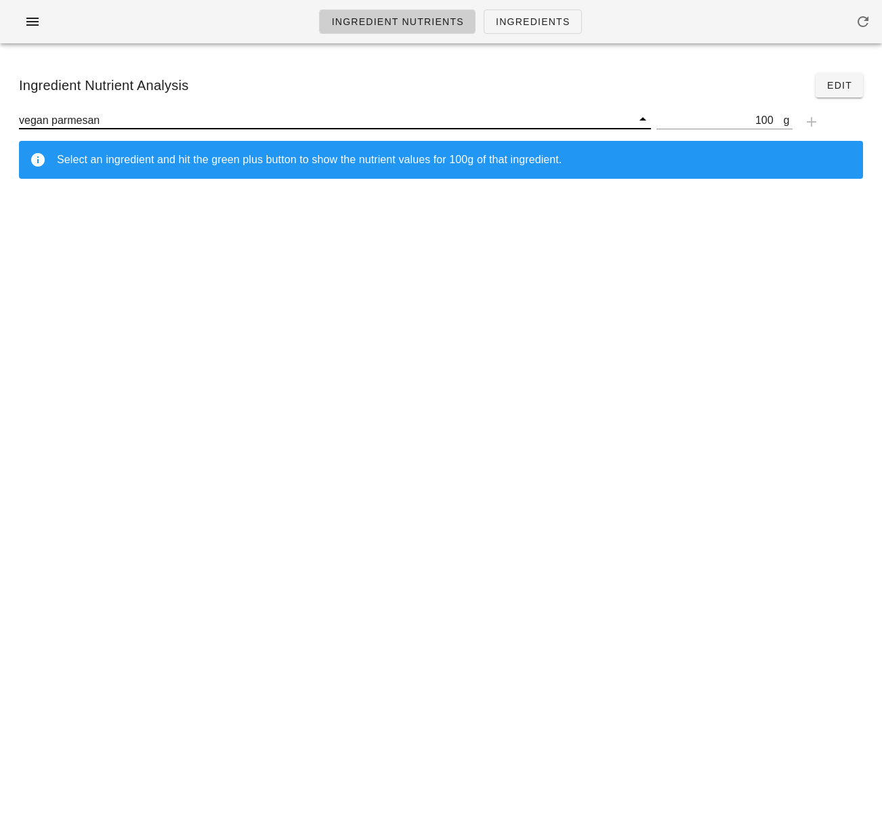
drag, startPoint x: 106, startPoint y: 120, endPoint x: -20, endPoint y: 113, distance: 125.5
click at [0, 113] on html "Ingredient Nutrients Ingredients Ingredient Nutrient Analysis Edit vegan parmes…" at bounding box center [441, 407] width 882 height 814
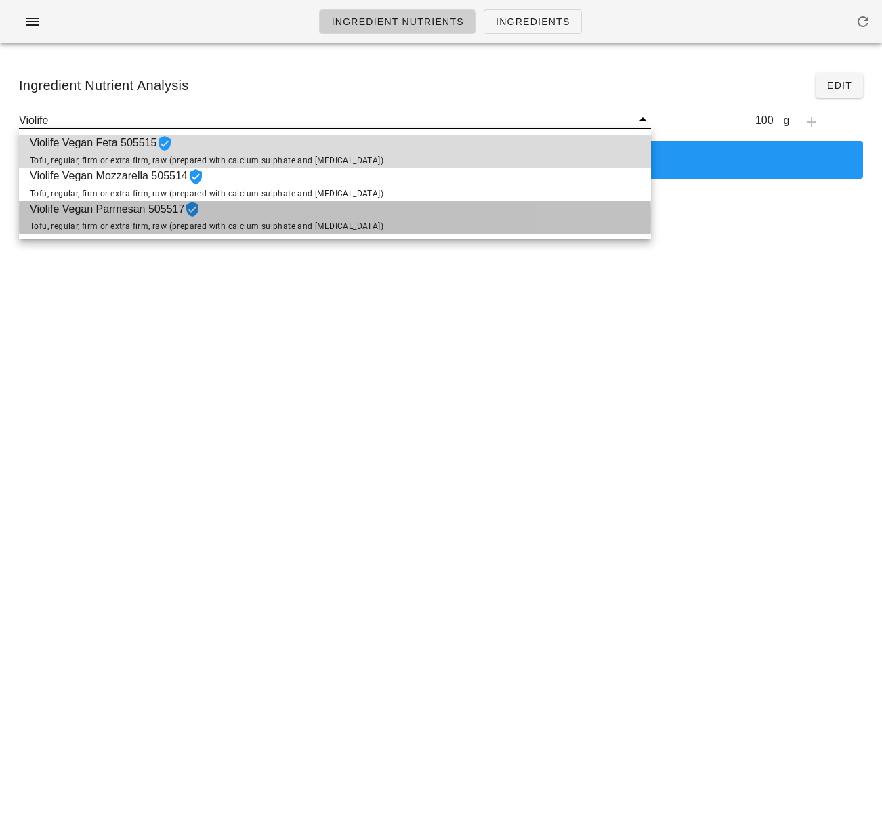
click at [145, 228] on span "Tofu, regular, firm or extra firm, raw (prepared with calcium sulphate and [MED…" at bounding box center [207, 225] width 354 height 9
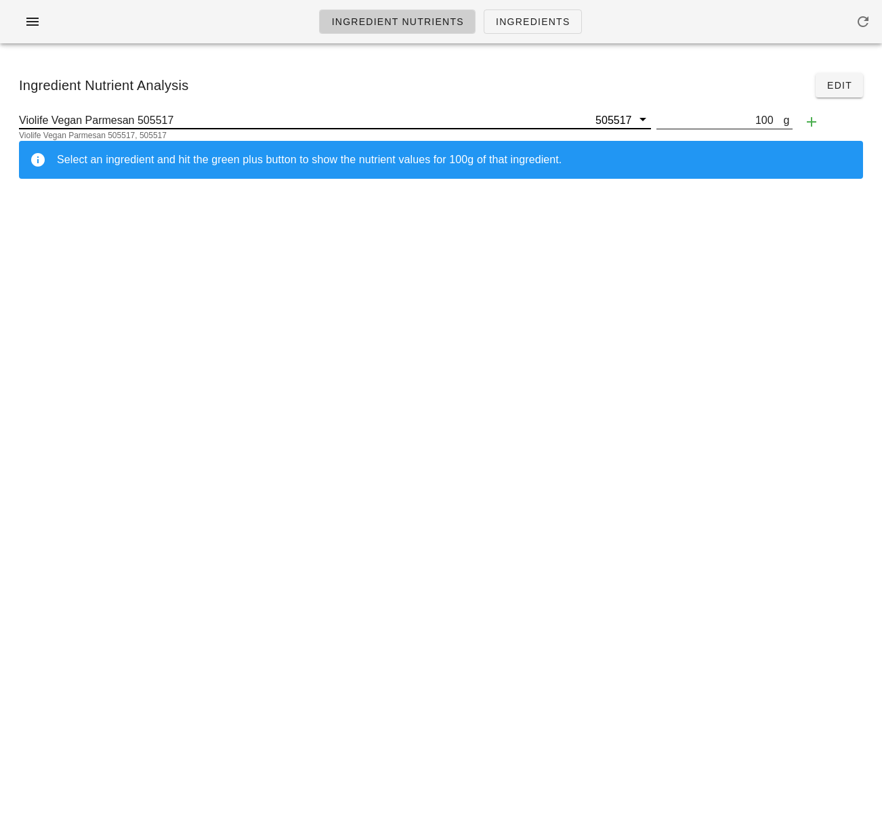
scroll to position [1, 0]
type input "Violife Vegan Parmesan 505517"
click at [765, 121] on input "100" at bounding box center [719, 120] width 127 height 18
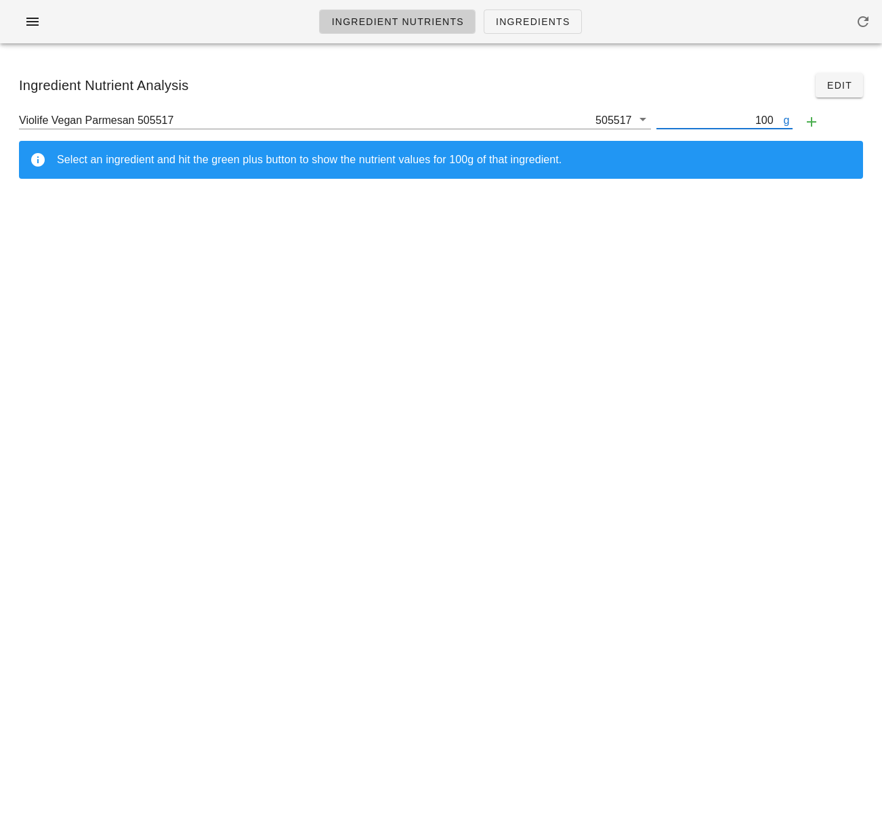
drag, startPoint x: 767, startPoint y: 123, endPoint x: 756, endPoint y: 122, distance: 11.6
click at [756, 122] on input "100" at bounding box center [719, 120] width 127 height 18
type input "0"
type input "28"
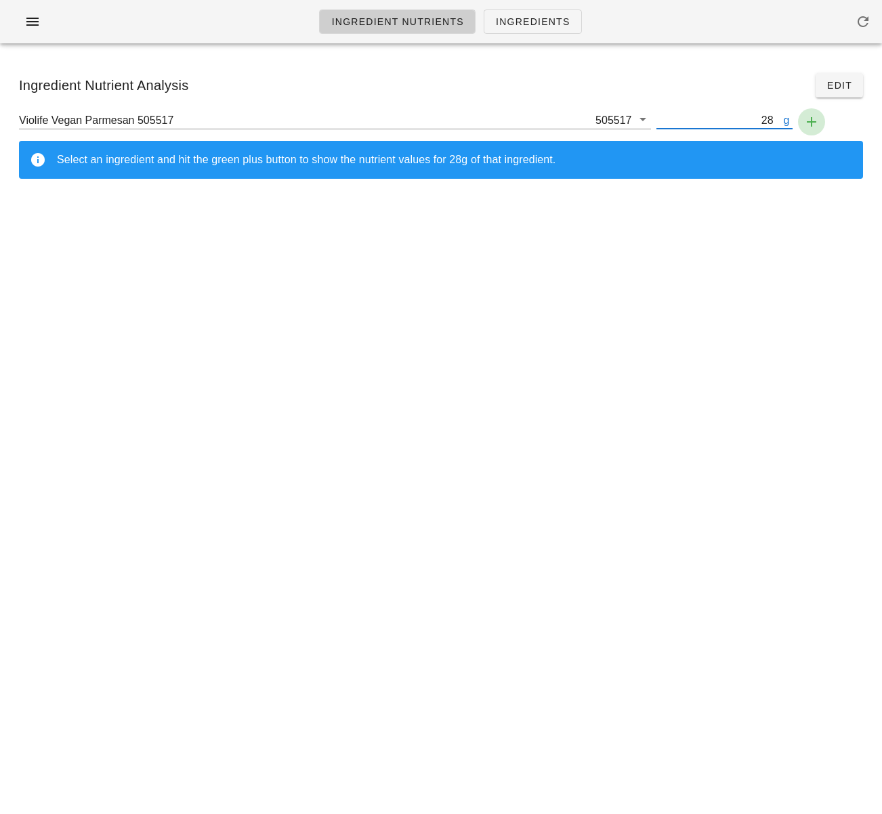
click at [805, 121] on icon "button" at bounding box center [811, 122] width 16 height 16
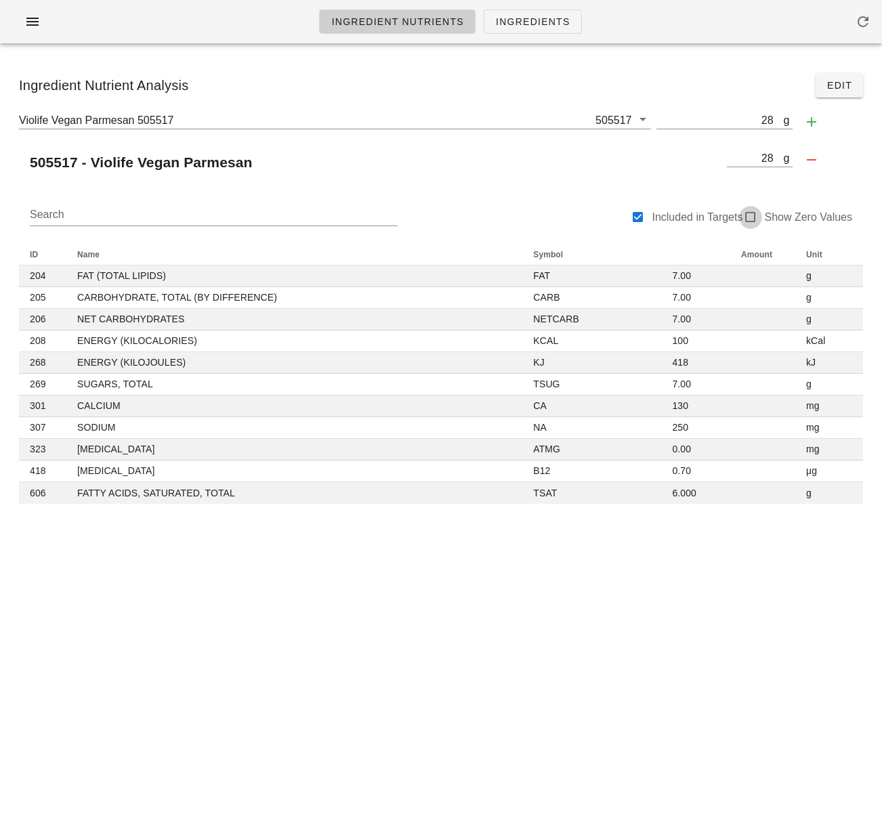
click at [750, 219] on div at bounding box center [750, 217] width 19 height 19
checkbox input "true"
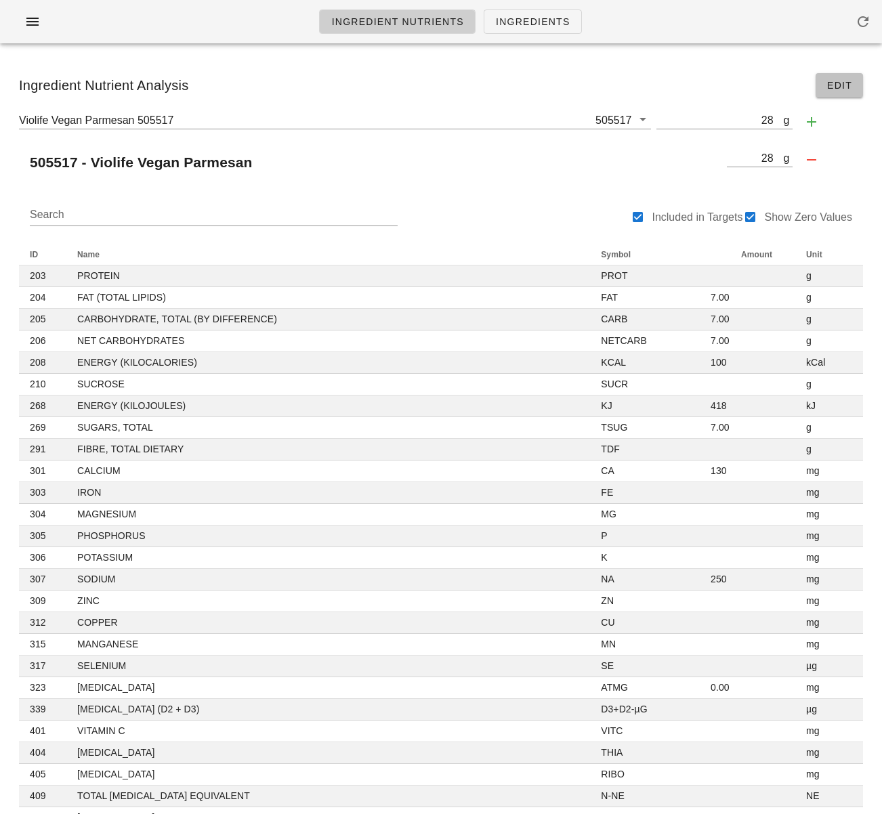
click at [835, 88] on span "Edit" at bounding box center [839, 85] width 26 height 11
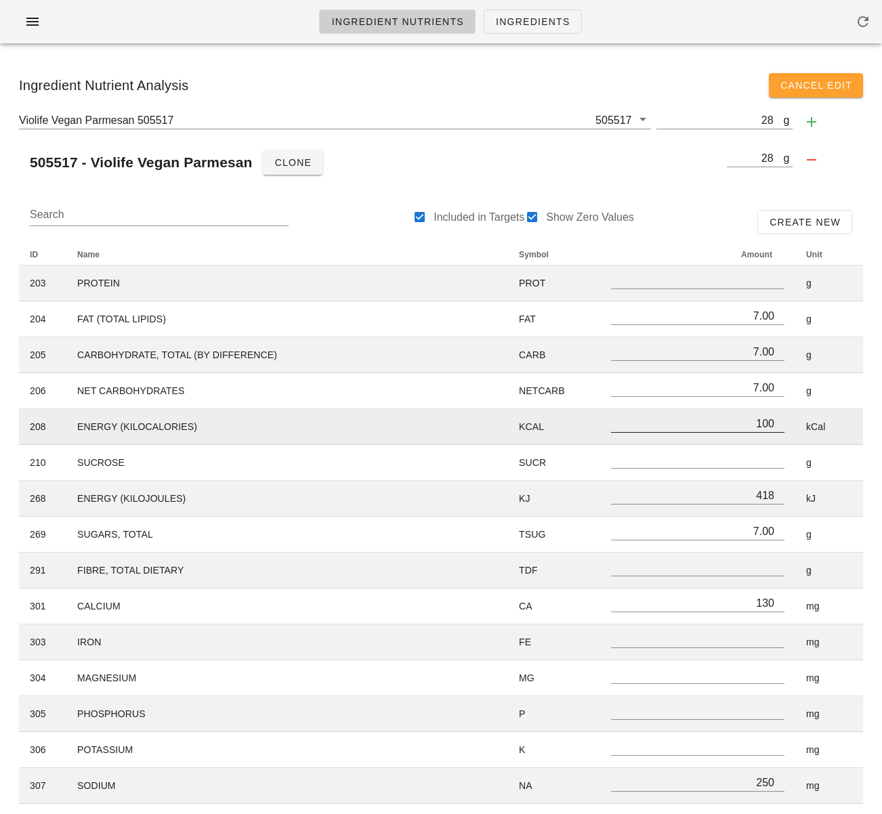
click at [766, 424] on input "100" at bounding box center [697, 423] width 173 height 18
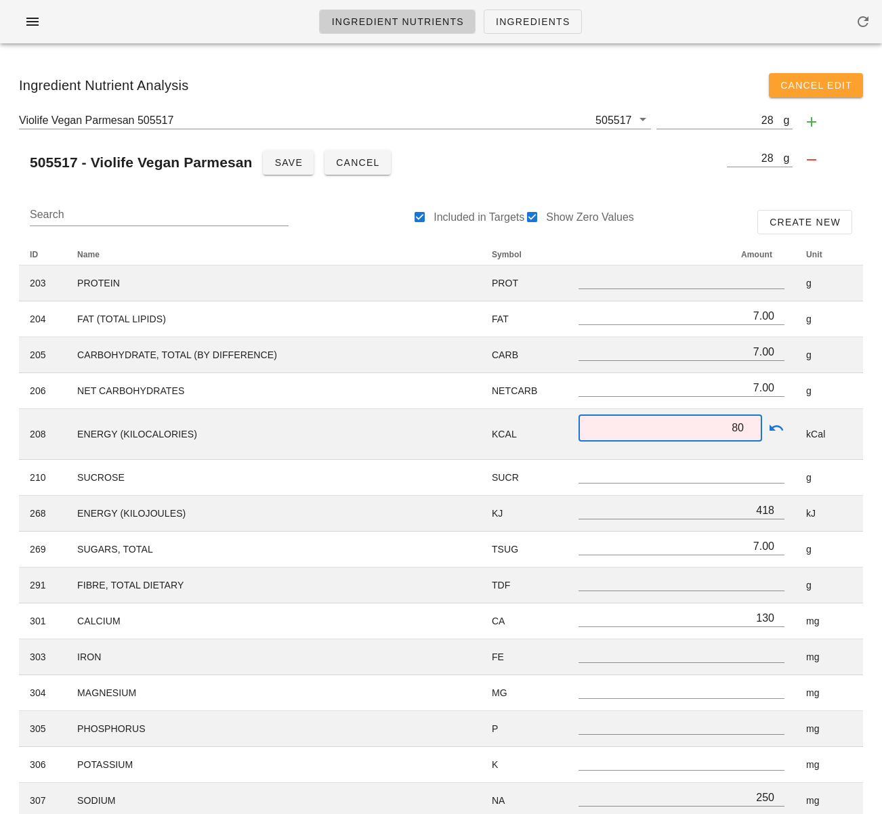
type input "80"
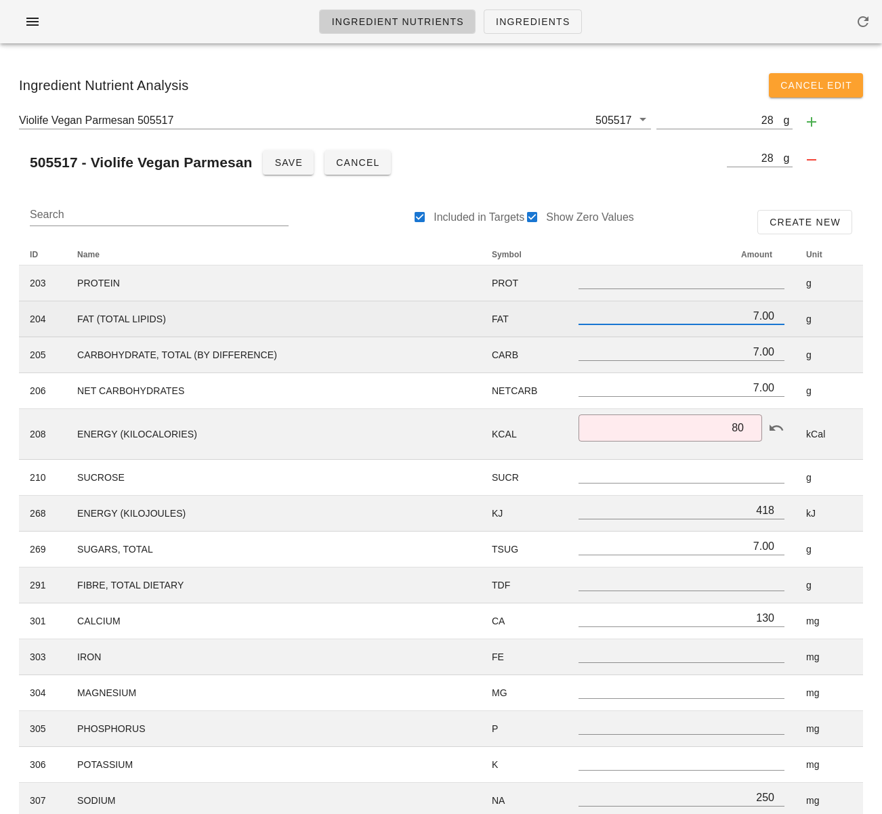
scroll to position [1, 0]
drag, startPoint x: 746, startPoint y: 314, endPoint x: 796, endPoint y: 319, distance: 50.3
click at [796, 319] on tr "204 FAT (TOTAL LIPIDS) FAT 7.00 g" at bounding box center [441, 319] width 844 height 36
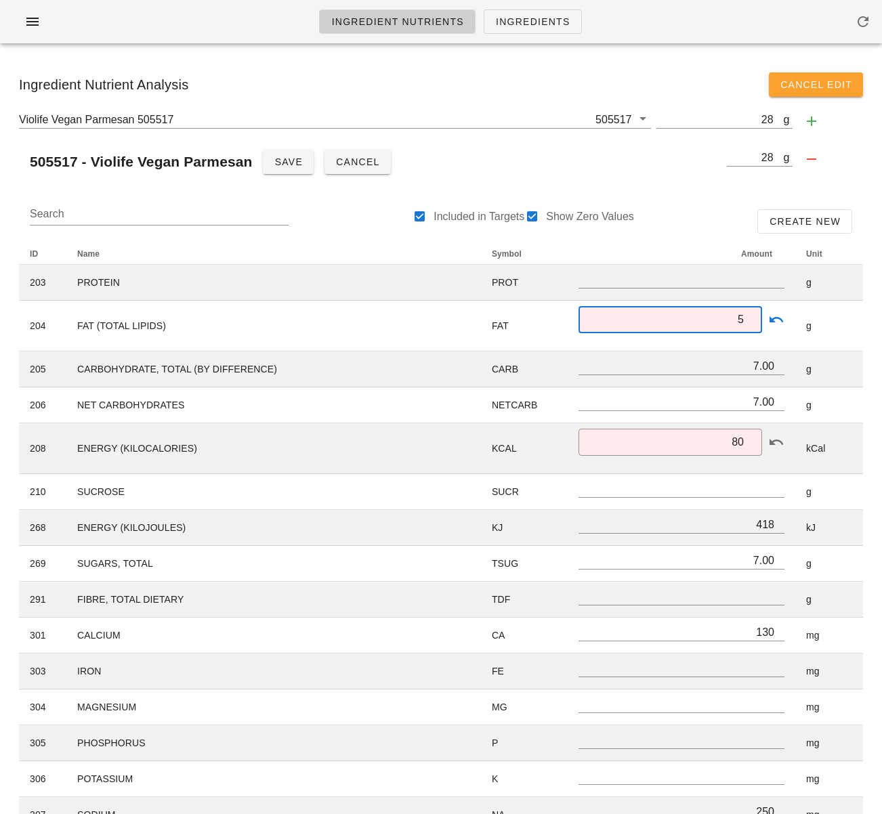
type input "5"
click at [729, 223] on div "Search Included in Targets Show Zero Values Create New" at bounding box center [441, 221] width 844 height 43
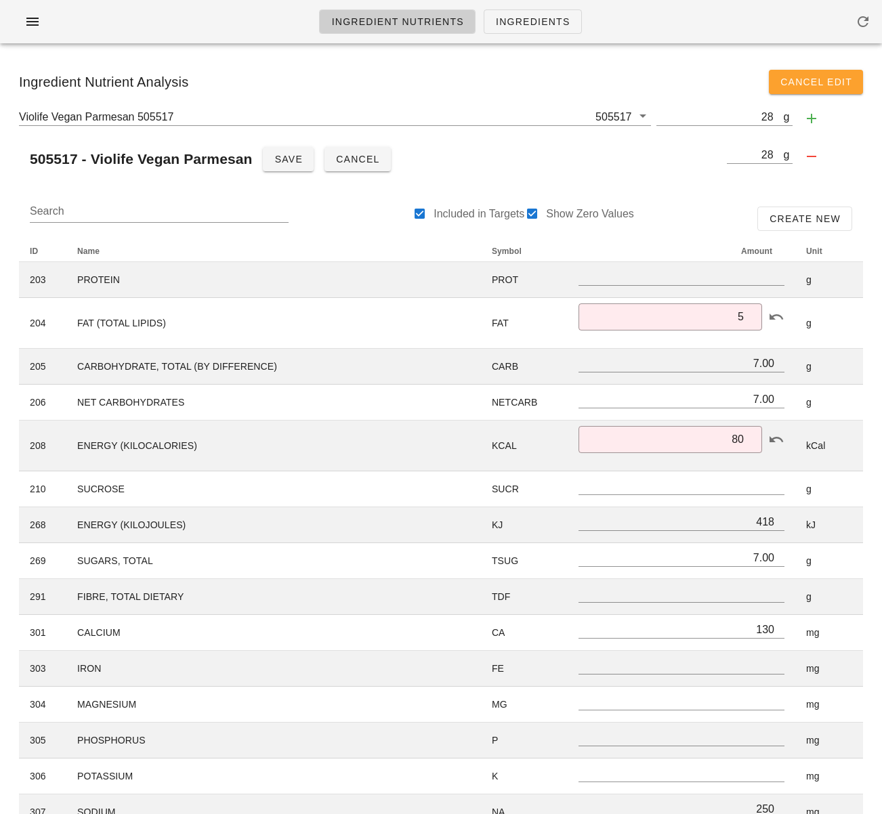
click at [874, 337] on div "Ingredient Nutrient Analysis Cancel Edit Violife Vegan Parmesan 505517 505517 g…" at bounding box center [441, 826] width 882 height 1551
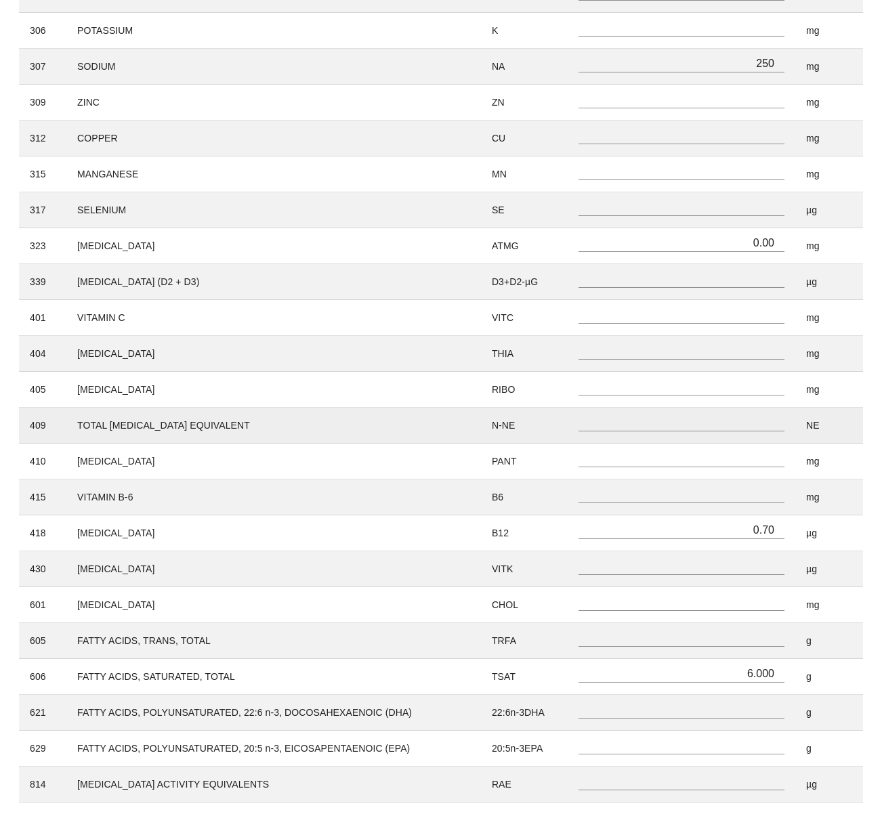
scroll to position [769, 0]
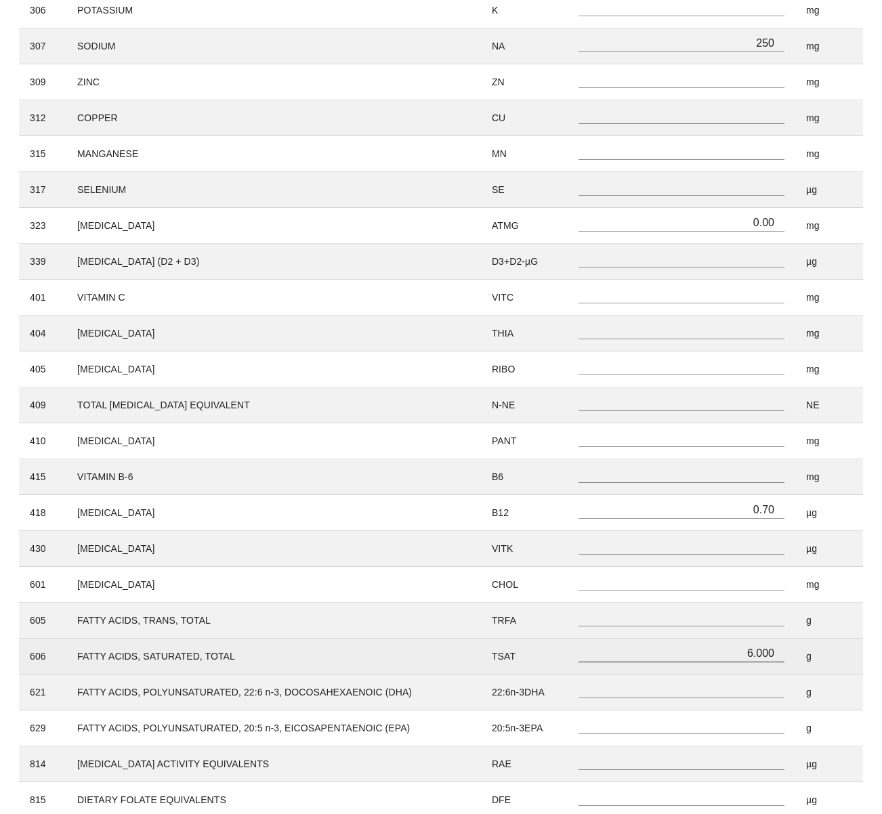
click at [753, 655] on input "6.000" at bounding box center [681, 653] width 206 height 18
click at [759, 654] on input "6.000" at bounding box center [681, 653] width 206 height 18
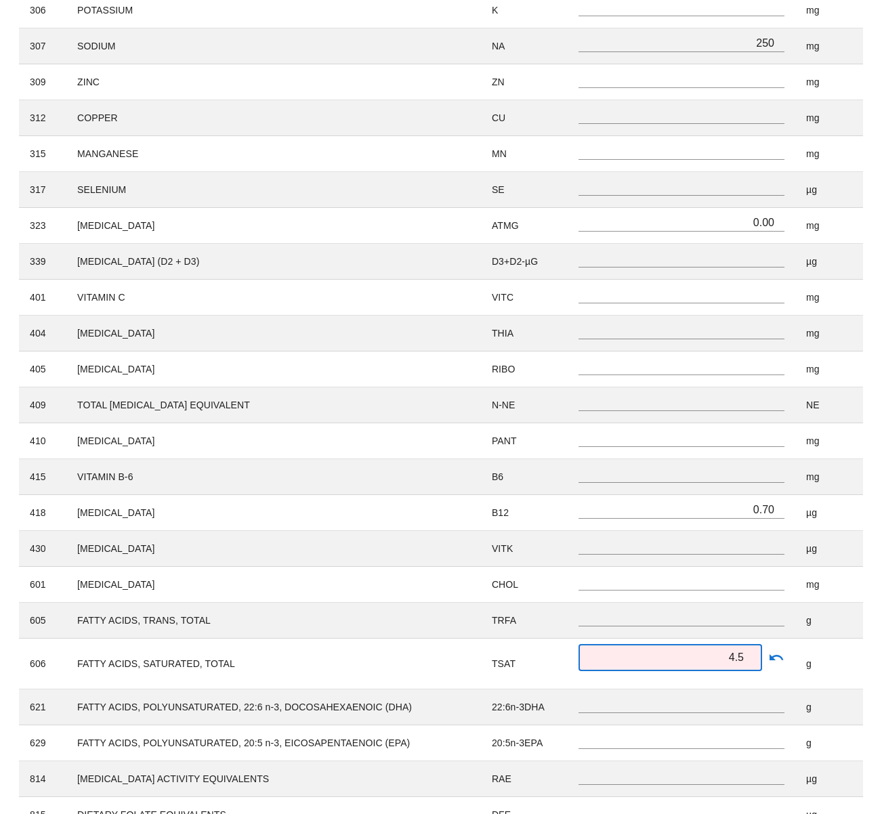
type input "4.5"
click at [880, 674] on div "Ingredient Nutrient Analysis Cancel Edit Violife Vegan Parmesan 505517 505517 g…" at bounding box center [441, 68] width 882 height 1566
click at [872, 536] on div "Search Included in Targets Show Zero Values Create New ID Name Symbol Amount Un…" at bounding box center [440, 131] width 865 height 1423
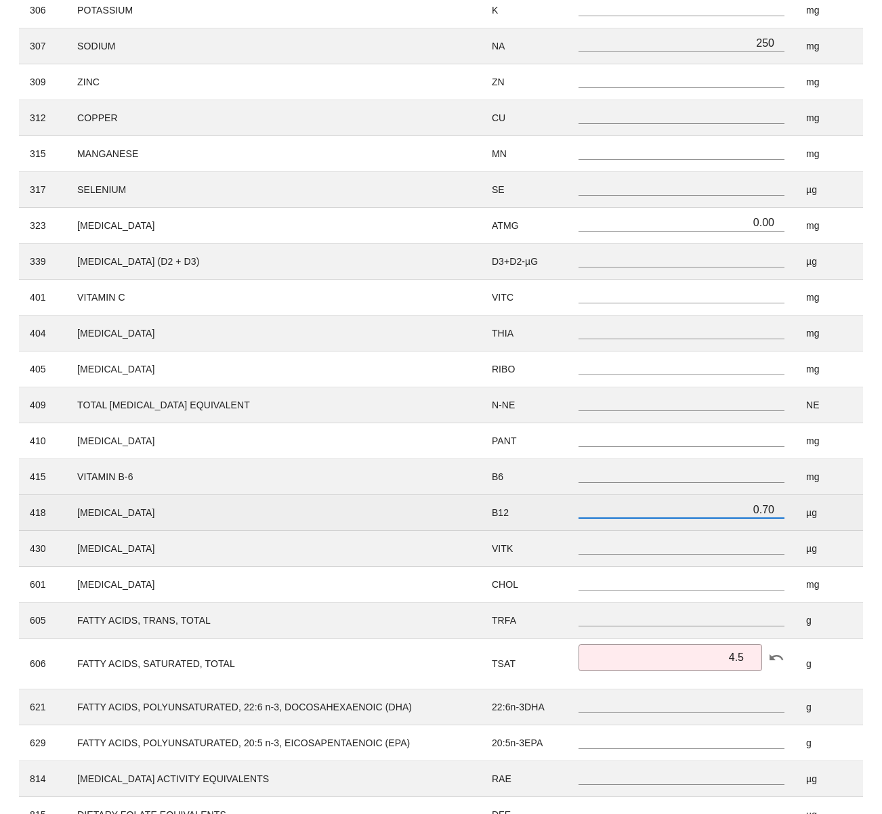
scroll to position [1, 0]
drag, startPoint x: 747, startPoint y: 507, endPoint x: 796, endPoint y: 510, distance: 48.8
click at [795, 510] on tr "418 VITAMIN B-12 B12 0.70 µg" at bounding box center [441, 513] width 844 height 36
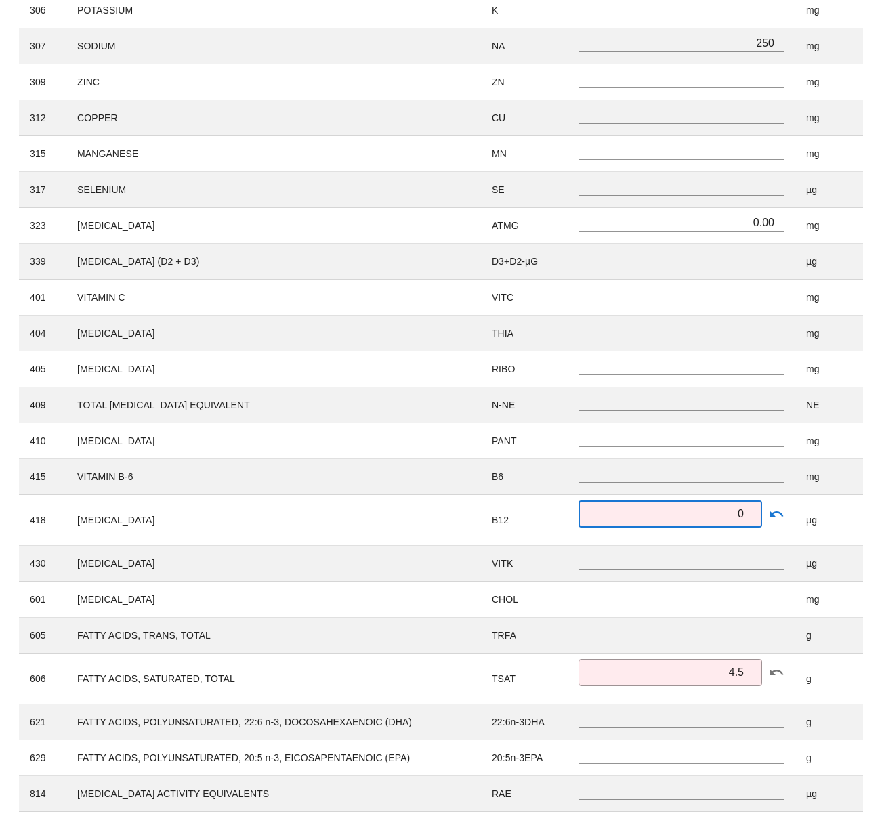
type input "0"
click at [872, 286] on div "Search Included in Targets Show Zero Values Create New ID Name Symbol Amount Un…" at bounding box center [440, 139] width 865 height 1438
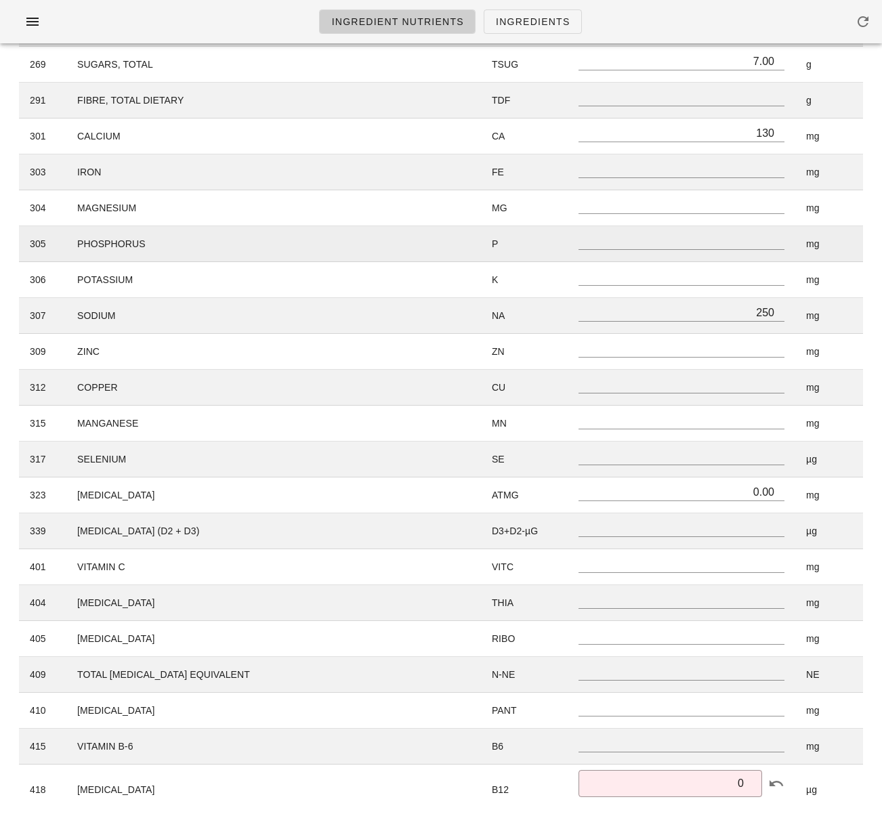
scroll to position [498, 0]
drag, startPoint x: 752, startPoint y: 310, endPoint x: 805, endPoint y: 312, distance: 53.5
click at [805, 312] on tr "307 SODIUM NA 250 mg" at bounding box center [441, 317] width 844 height 36
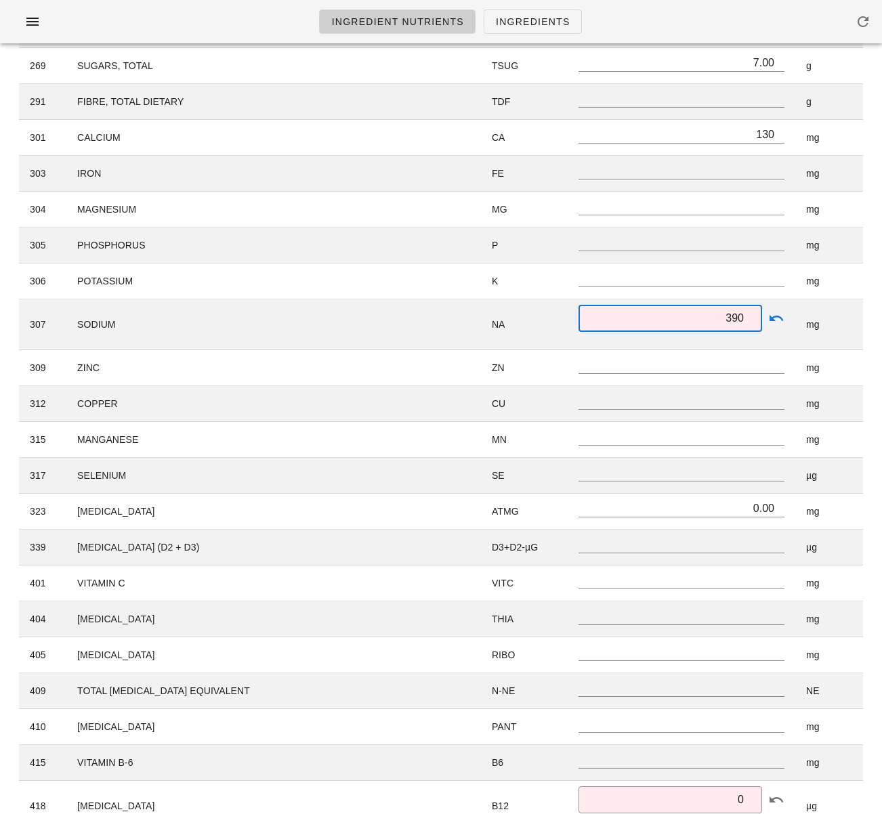
type input "390"
click at [865, 320] on div "ID Name Symbol Amount Unit 203 PROTEIN PROT g 204 FAT (TOTAL LIPIDS) FAT ​ 5 g …" at bounding box center [441, 439] width 860 height 1404
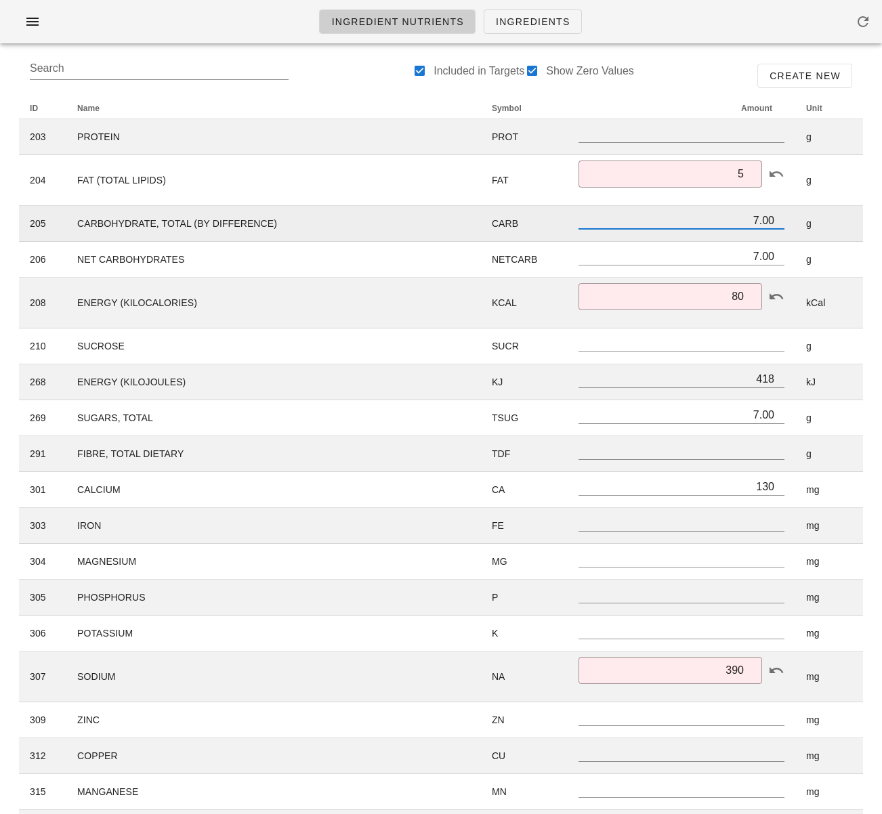
scroll to position [1, 0]
drag, startPoint x: 743, startPoint y: 225, endPoint x: 756, endPoint y: 223, distance: 13.6
click at [756, 223] on input "7.00" at bounding box center [681, 220] width 206 height 18
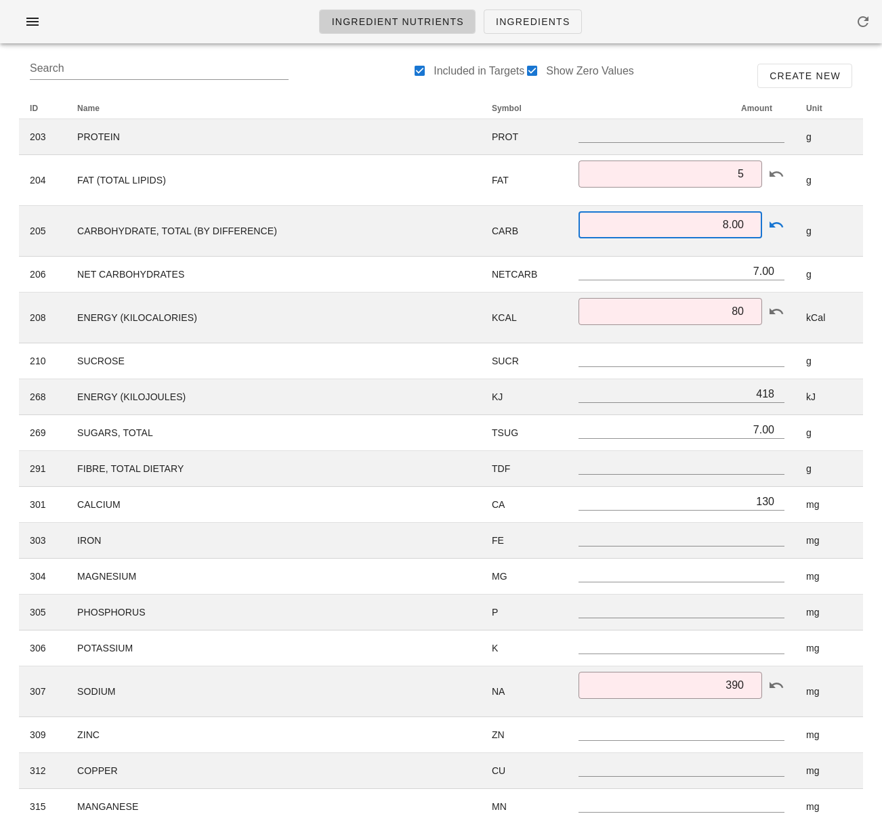
type input "8.00"
click at [876, 282] on div "Ingredient Nutrient Analysis Cancel Edit Violife Vegan Parmesan 505517 505517 g…" at bounding box center [441, 713] width 882 height 1611
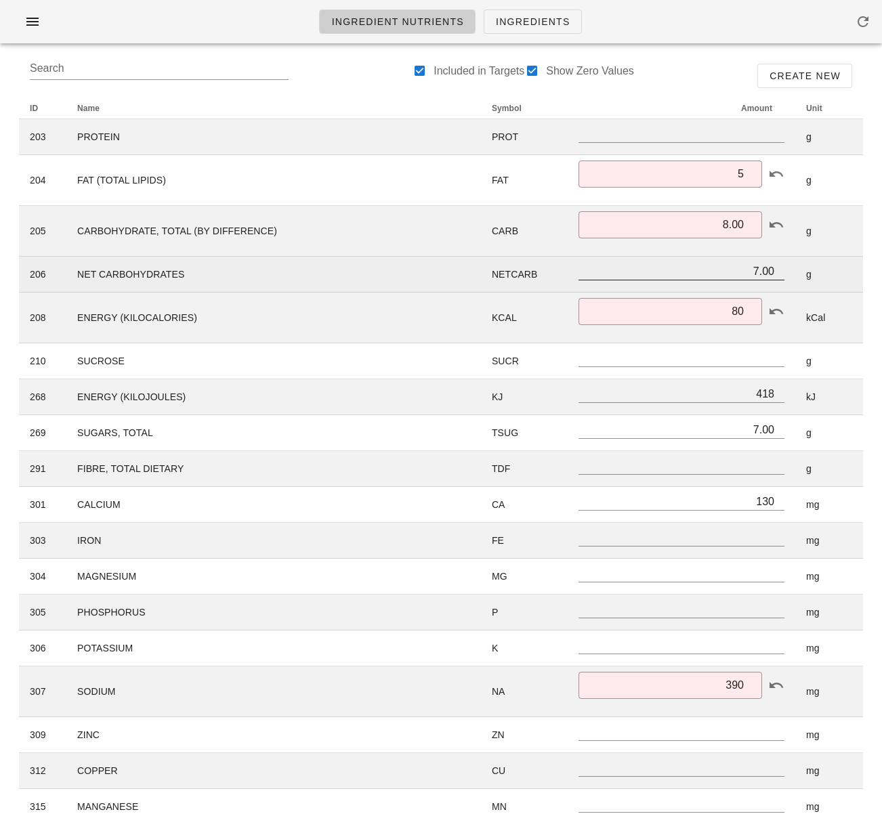
click at [756, 271] on input "7.00" at bounding box center [681, 271] width 206 height 18
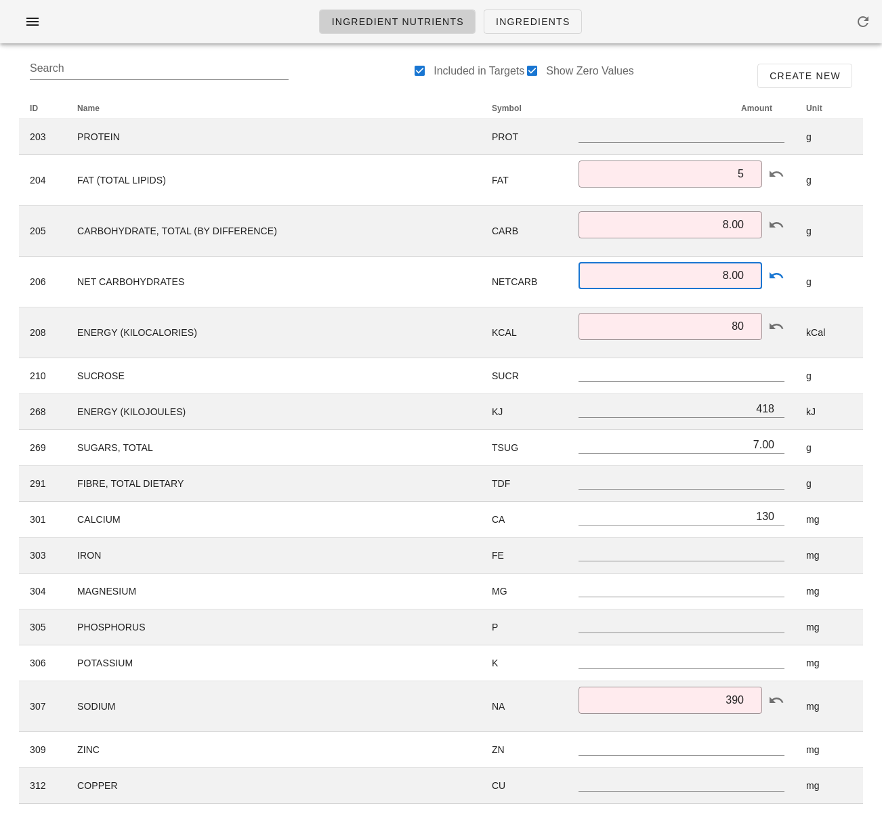
type input "8.00"
click at [872, 281] on div "Search Included in Targets Show Zero Values Create New ID Name Symbol Amount Un…" at bounding box center [440, 784] width 865 height 1482
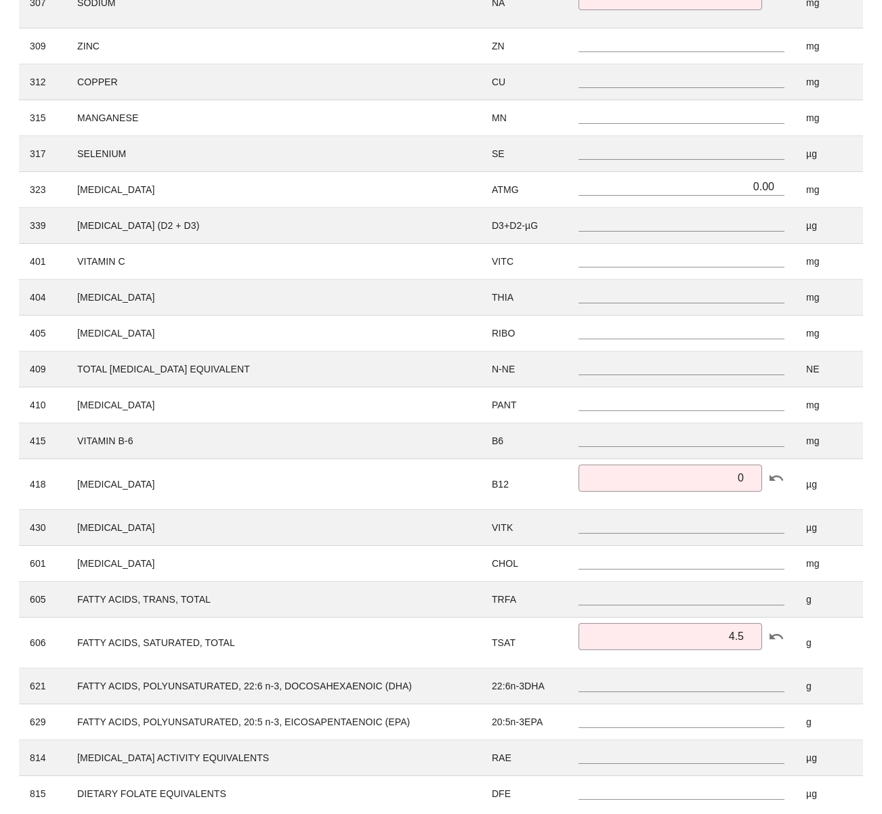
scroll to position [866, 0]
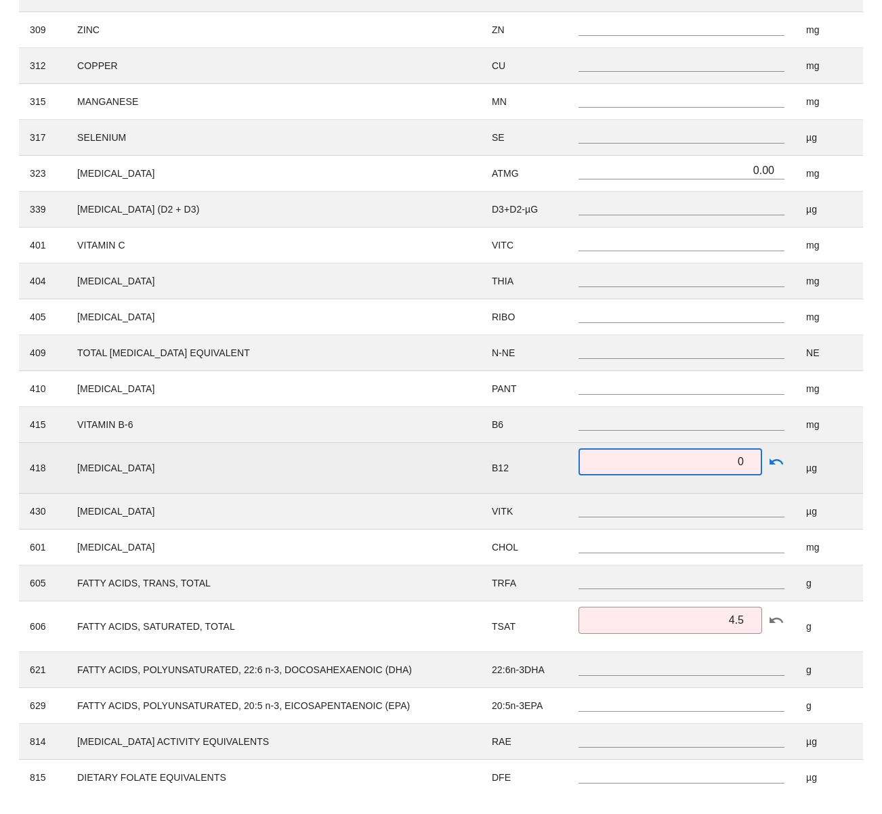
click at [742, 461] on input "0" at bounding box center [669, 462] width 167 height 22
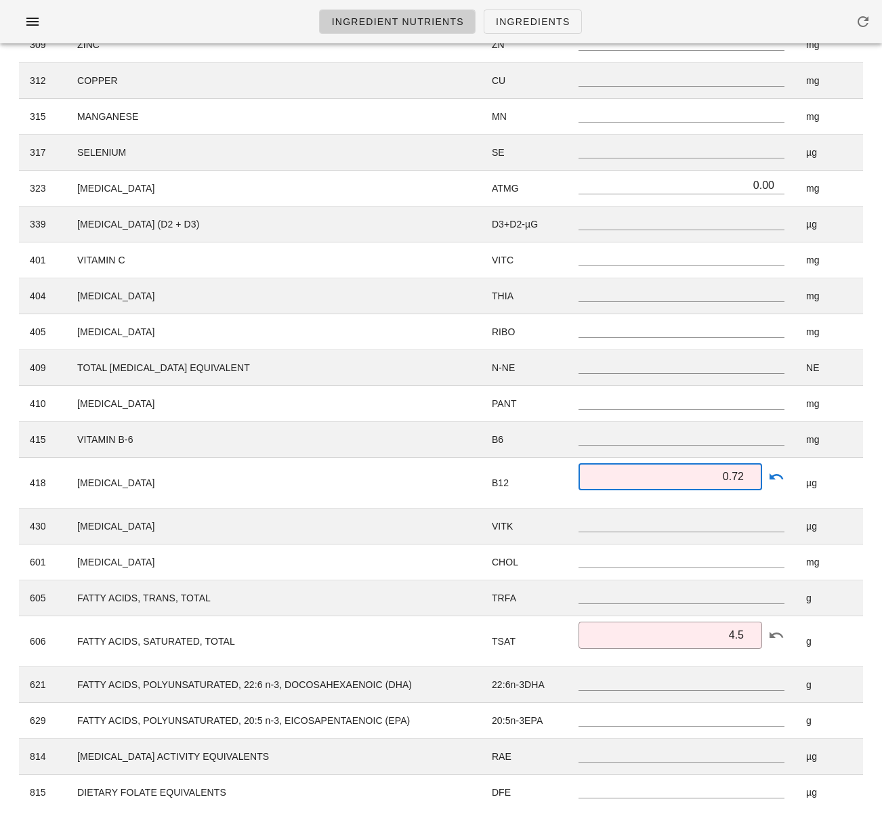
type input "0.72"
click at [870, 476] on div "ID Name Symbol Amount Unit 203 PROTEIN PROT g 204 FAT (TOTAL LIPIDS) FAT ​ 5 g …" at bounding box center [441, 101] width 860 height 1434
click at [874, 557] on div "Ingredient Nutrient Analysis Cancel Edit Violife Vegan Parmesan 505517 505517 g…" at bounding box center [441, 16] width 882 height 1626
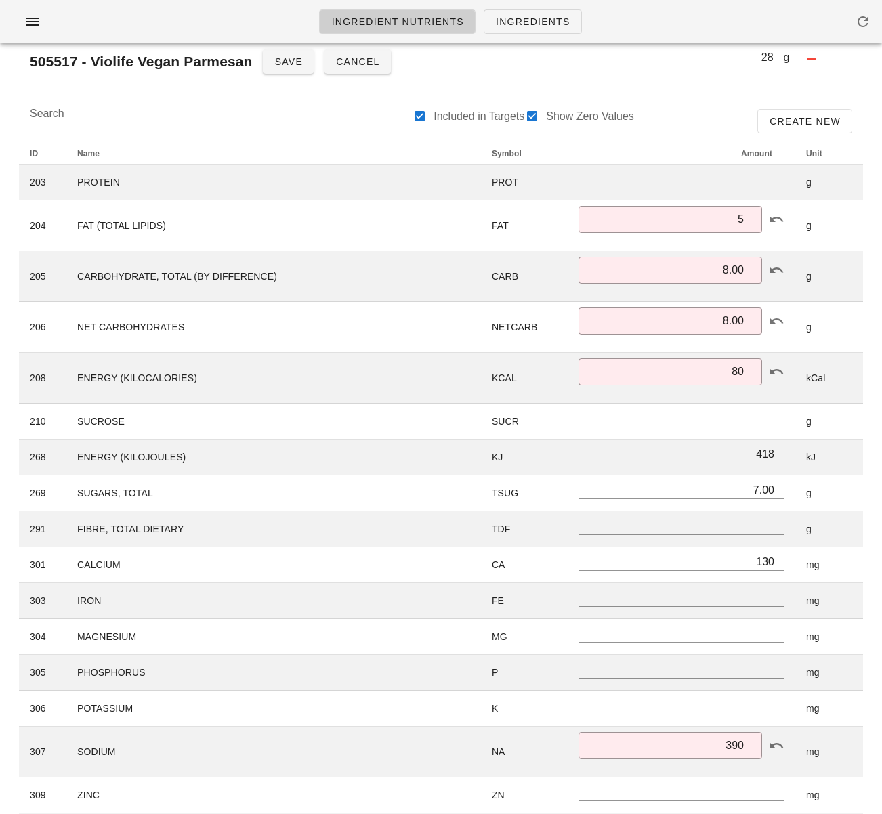
scroll to position [33, 0]
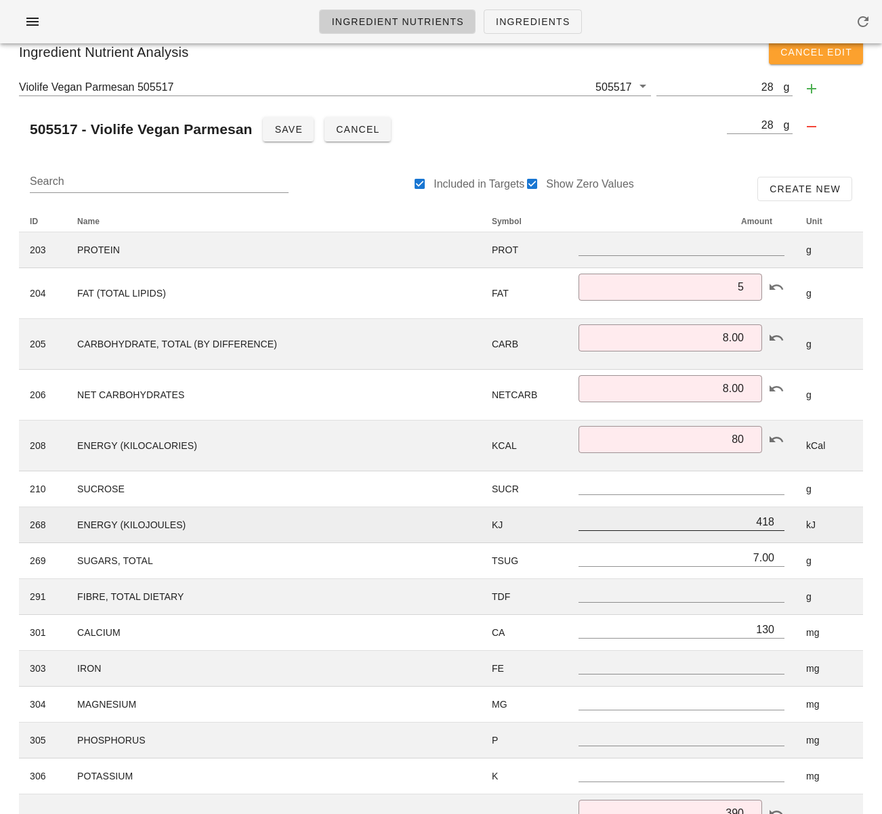
click at [763, 515] on input "418" at bounding box center [681, 522] width 206 height 18
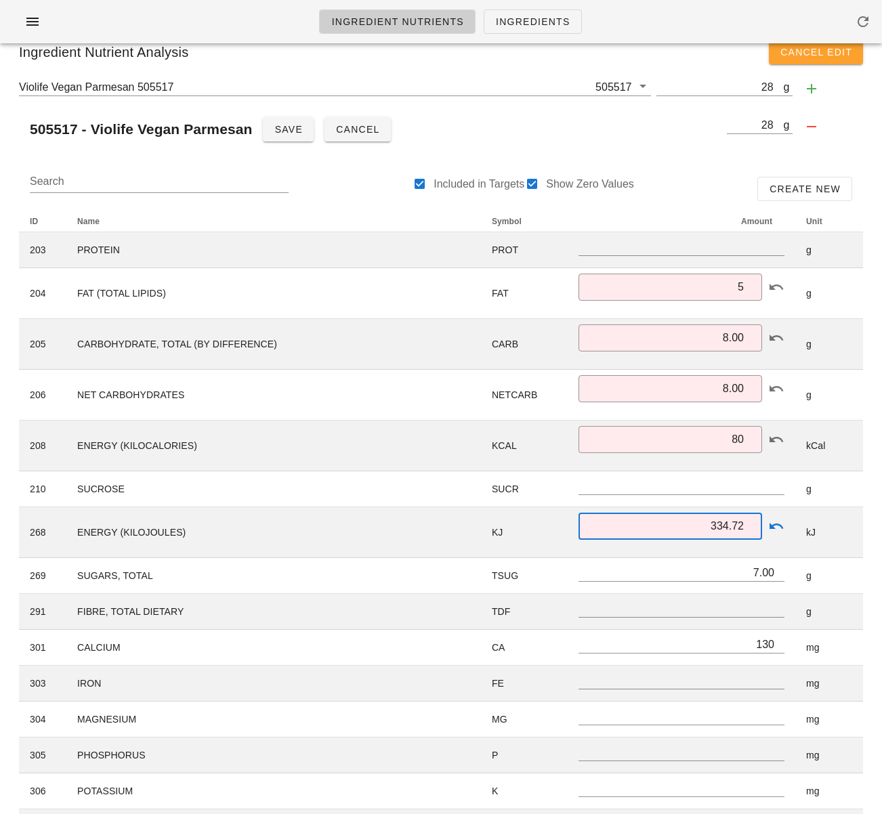
type input "334.72"
click at [874, 524] on html "Ingredient Nutrients Ingredients Ingredient Nutrient Analysis Cancel Edit Violi…" at bounding box center [441, 814] width 882 height 1695
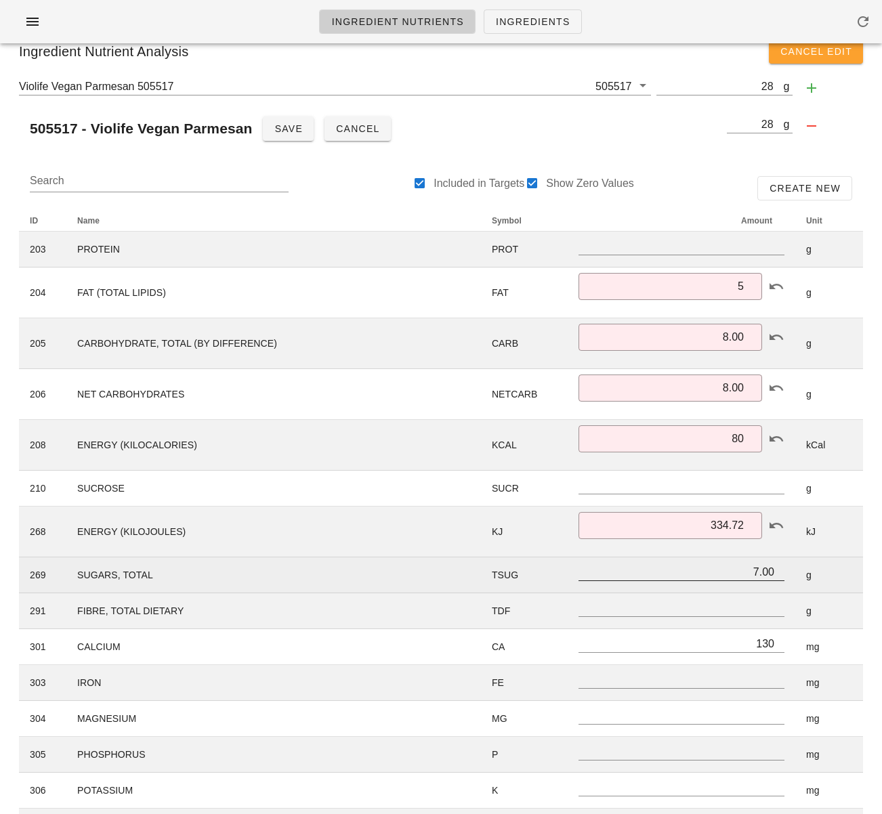
click at [748, 572] on input "7.00" at bounding box center [681, 572] width 206 height 18
drag, startPoint x: 748, startPoint y: 572, endPoint x: 805, endPoint y: 572, distance: 56.9
click at [804, 572] on tr "269 SUGARS, TOTAL TSUG 7.00 g" at bounding box center [441, 575] width 844 height 36
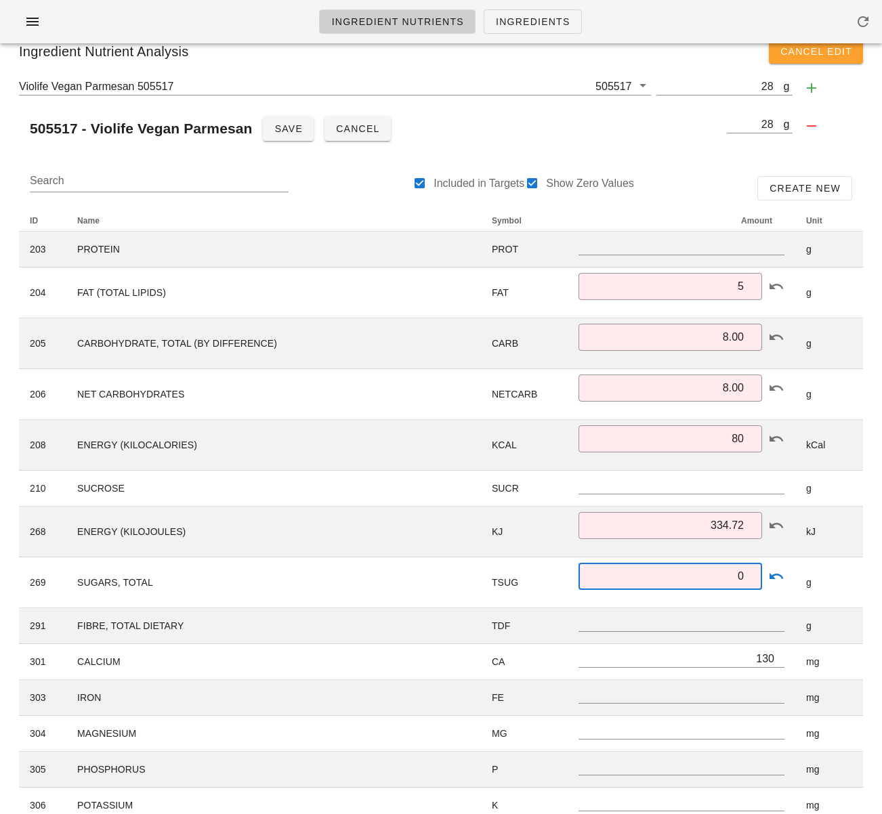
type input "0"
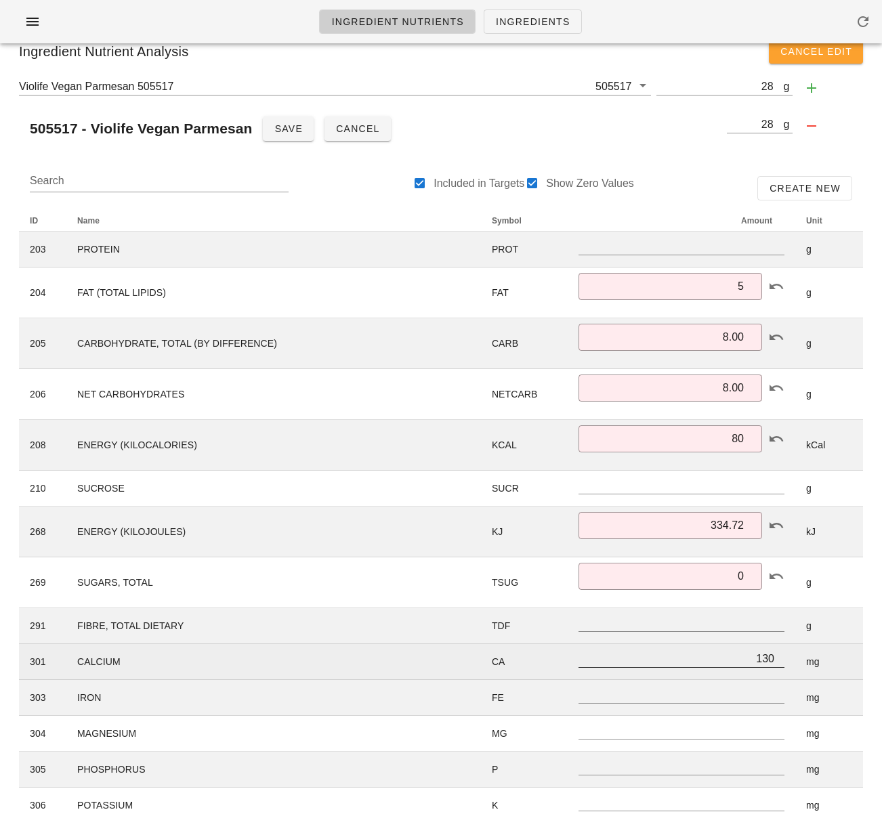
click at [743, 658] on input "130" at bounding box center [681, 658] width 206 height 18
drag, startPoint x: 750, startPoint y: 658, endPoint x: 816, endPoint y: 655, distance: 66.5
click at [813, 656] on tr "301 CALCIUM CA 130 mg" at bounding box center [441, 662] width 844 height 36
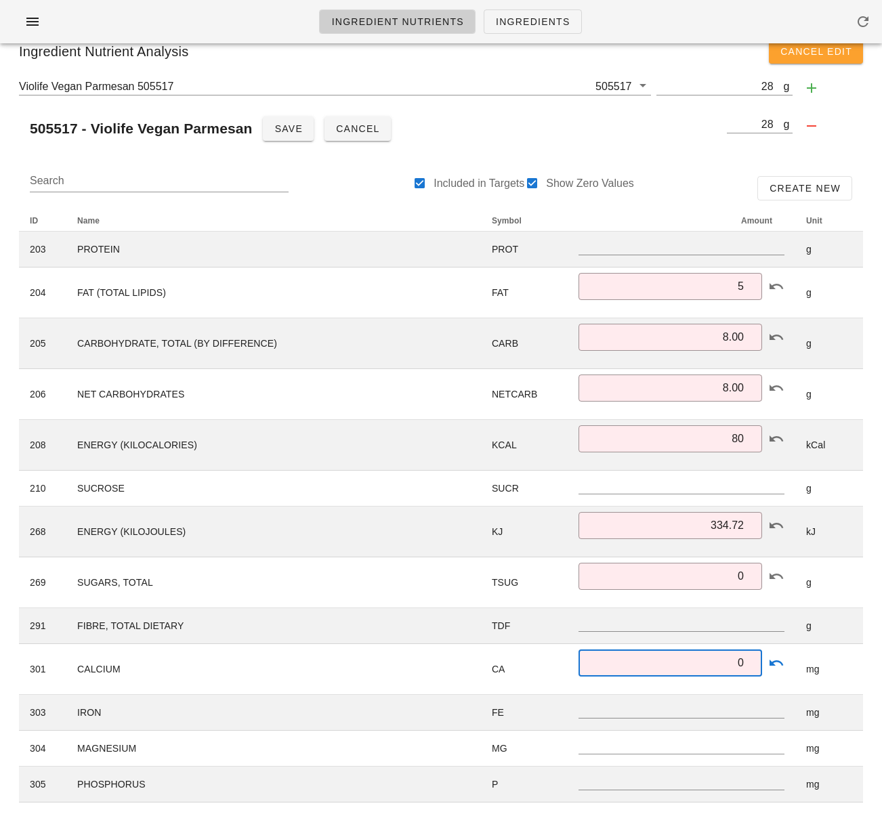
type input "0"
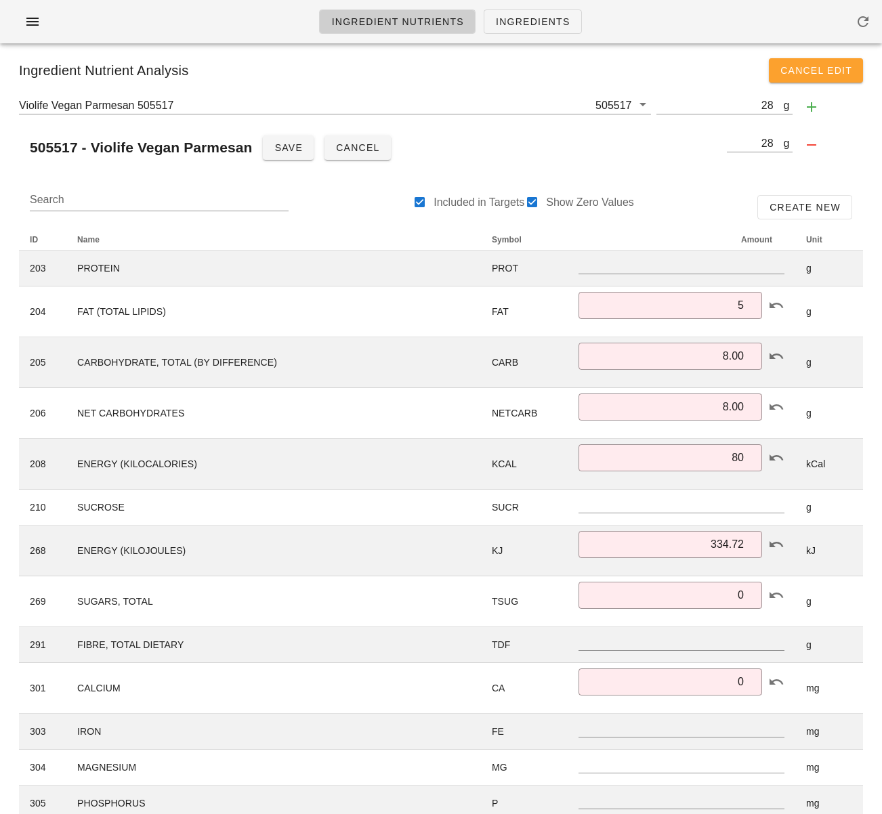
scroll to position [0, 0]
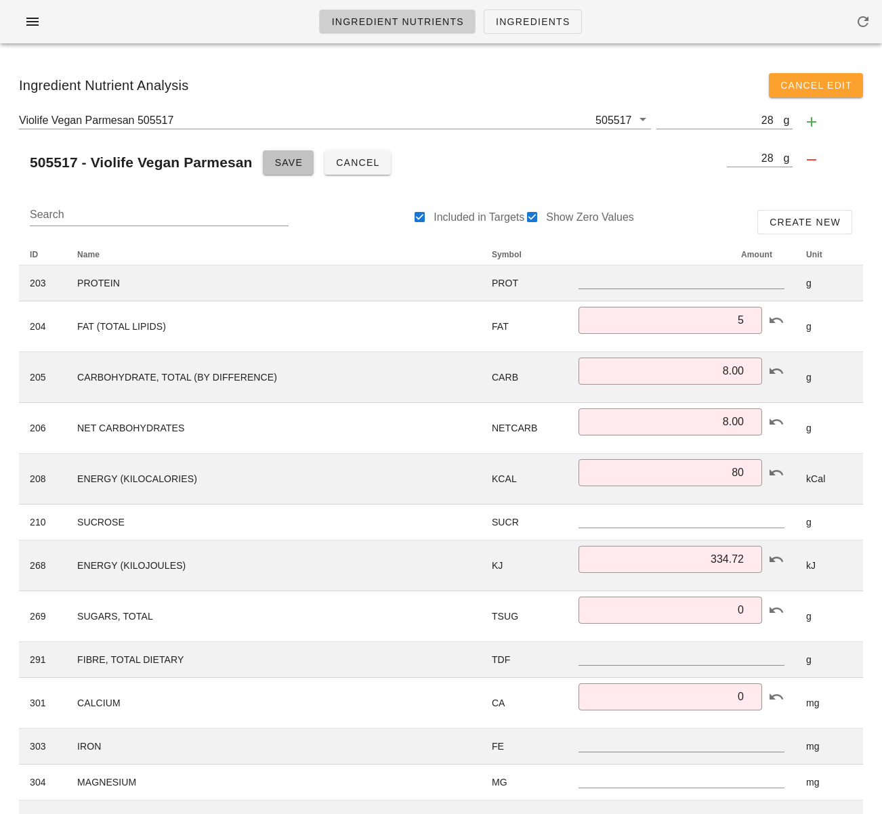
click at [281, 165] on span "Save" at bounding box center [288, 162] width 29 height 11
type input "5.00"
type input "335"
type input "4.500"
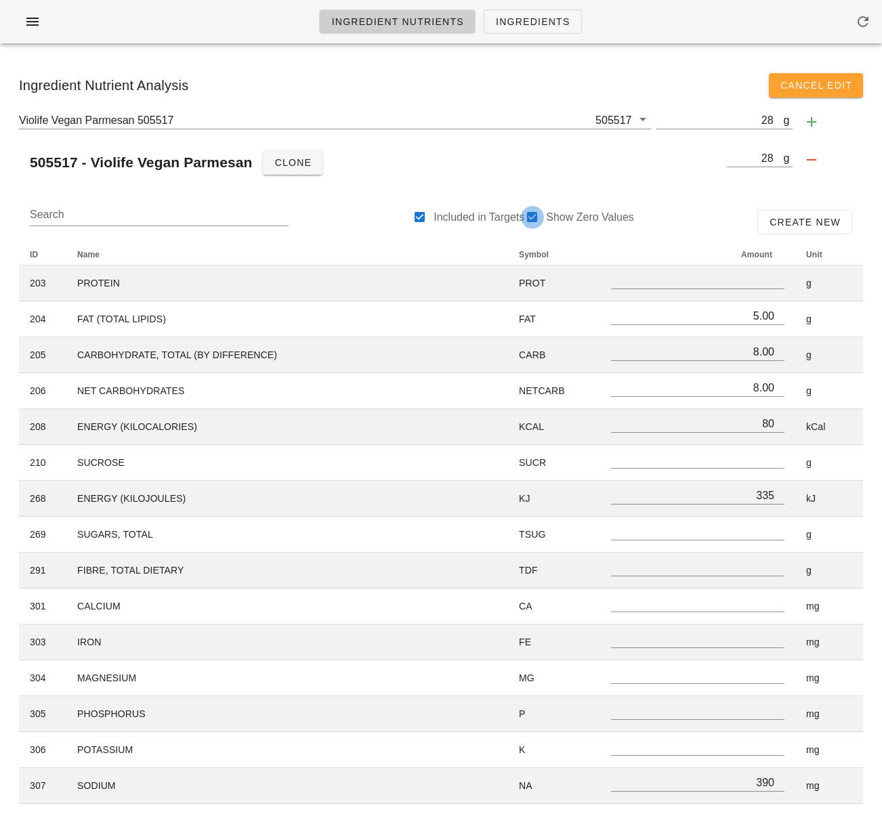
click at [527, 215] on div at bounding box center [532, 217] width 19 height 19
checkbox input "false"
type input "5.00"
type input "8.00"
type input "80"
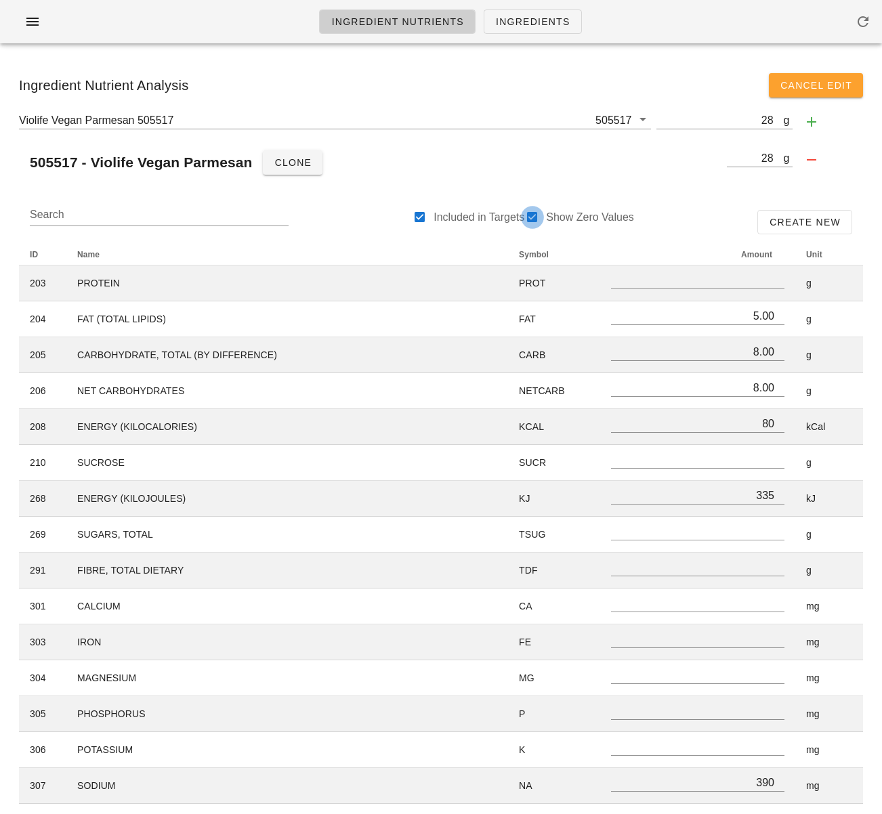
type input "335"
type input "390"
type input "0.00"
type input "0.72"
type input "4.500"
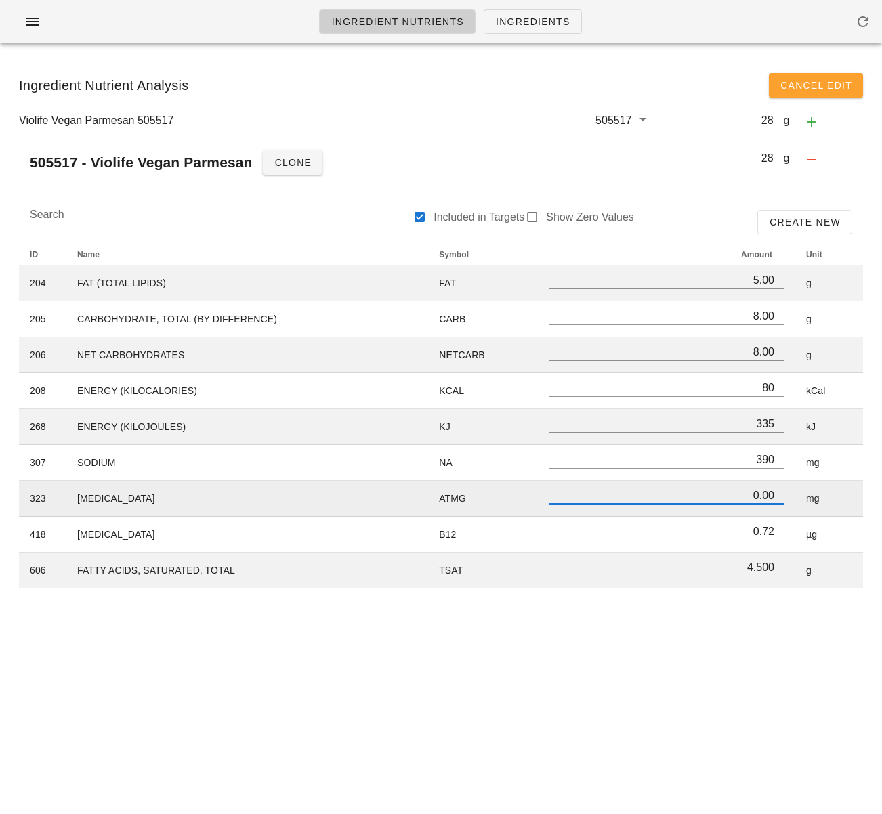
scroll to position [1, 0]
drag, startPoint x: 752, startPoint y: 498, endPoint x: 762, endPoint y: 497, distance: 10.2
click at [762, 497] on input "0.00" at bounding box center [666, 495] width 235 height 18
drag, startPoint x: 674, startPoint y: 664, endPoint x: 679, endPoint y: 637, distance: 26.8
click at [673, 665] on div "Ingredient Nutrients Ingredients Ingredient Nutrient Analysis Cancel Edit Violi…" at bounding box center [441, 407] width 882 height 814
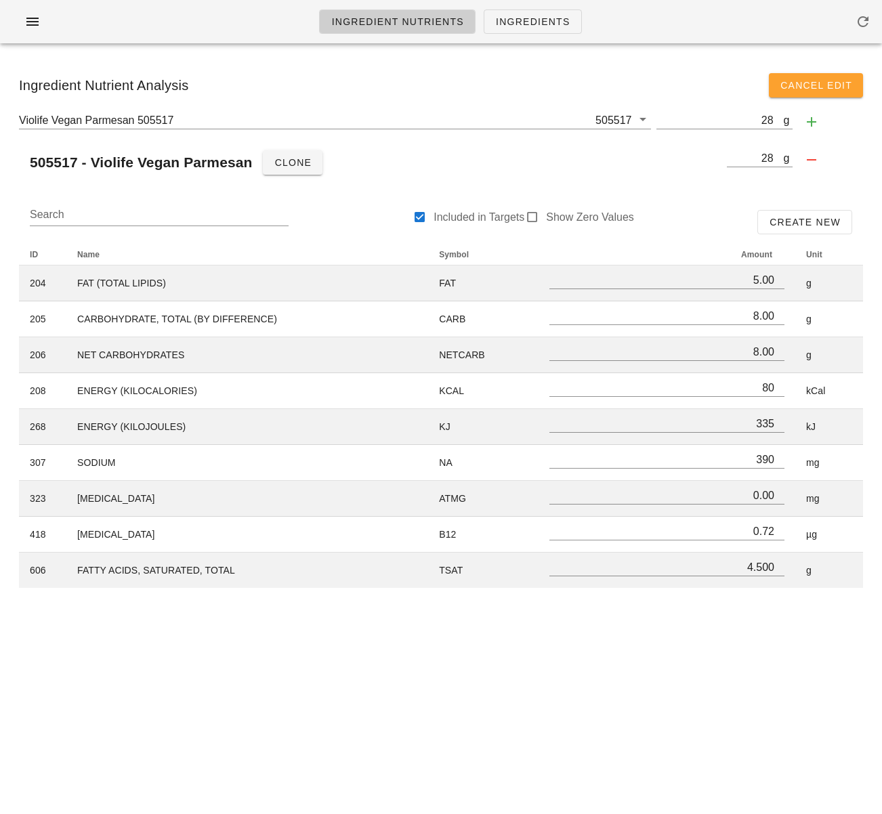
scroll to position [0, 0]
click at [666, 711] on div "Ingredient Nutrients Ingredients Ingredient Nutrient Analysis Cancel Edit Violi…" at bounding box center [441, 407] width 882 height 814
click at [618, 165] on div "505517 - Violife Vegan Parmesan Clone" at bounding box center [370, 162] width 702 height 33
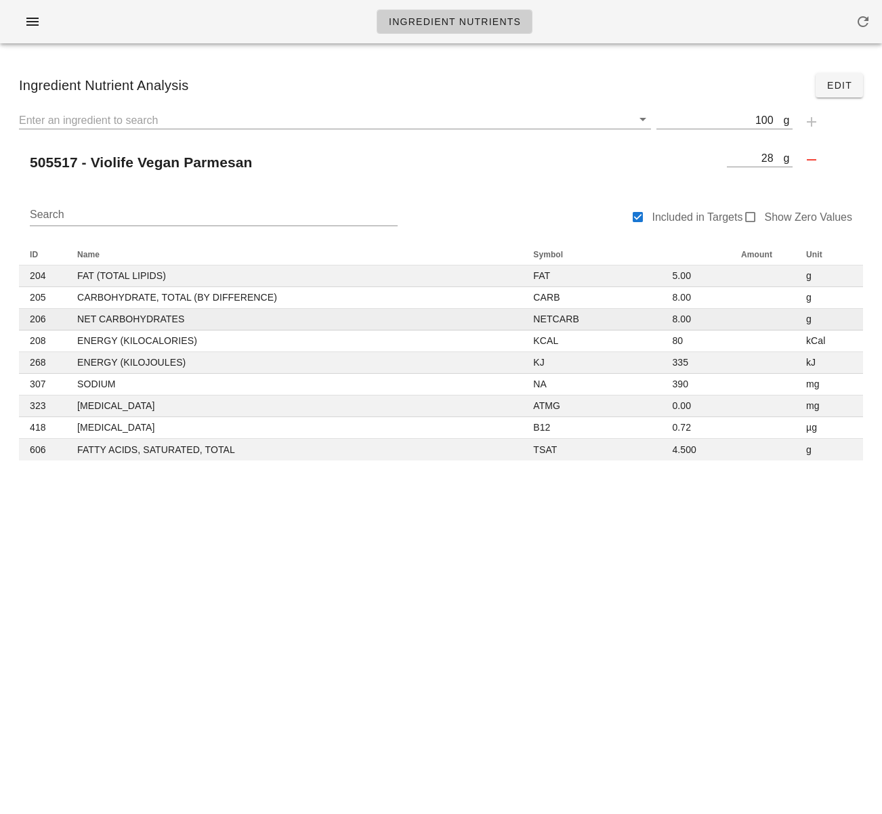
drag, startPoint x: 381, startPoint y: 606, endPoint x: 241, endPoint y: 316, distance: 322.3
click at [381, 597] on div "Ingredient Nutrients Ingredient Nutrient Analysis Edit g 100 505517 - Violife V…" at bounding box center [441, 407] width 882 height 814
drag, startPoint x: 29, startPoint y: 20, endPoint x: 42, endPoint y: 31, distance: 16.8
click at [29, 20] on icon "button" at bounding box center [32, 22] width 16 height 16
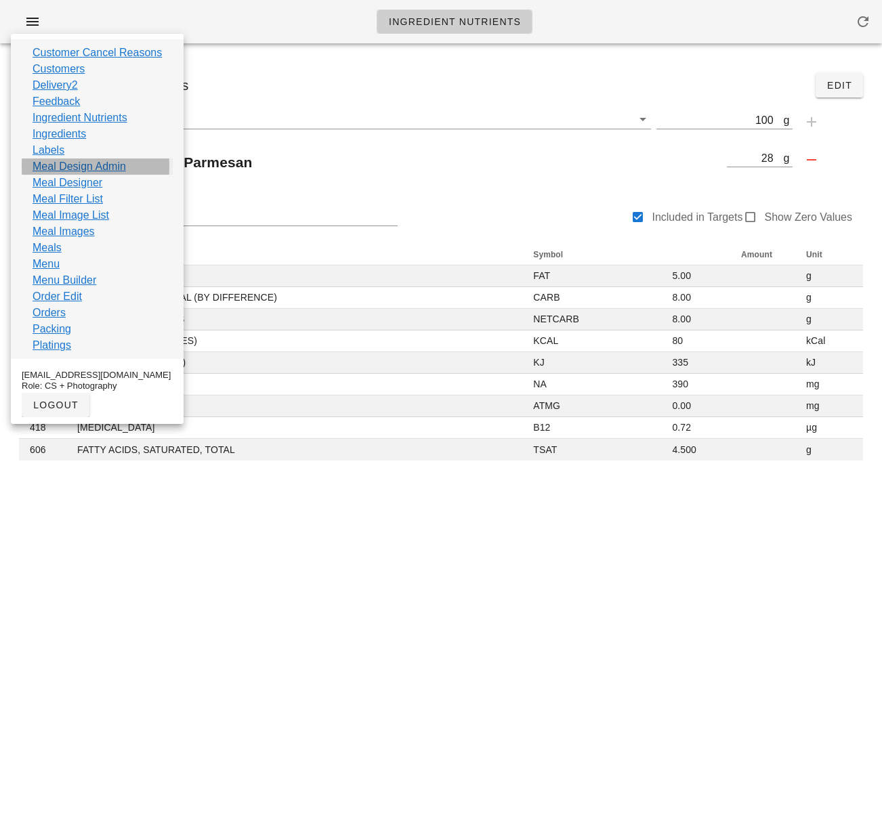
click at [110, 169] on link "Meal Design Admin" at bounding box center [79, 166] width 93 height 16
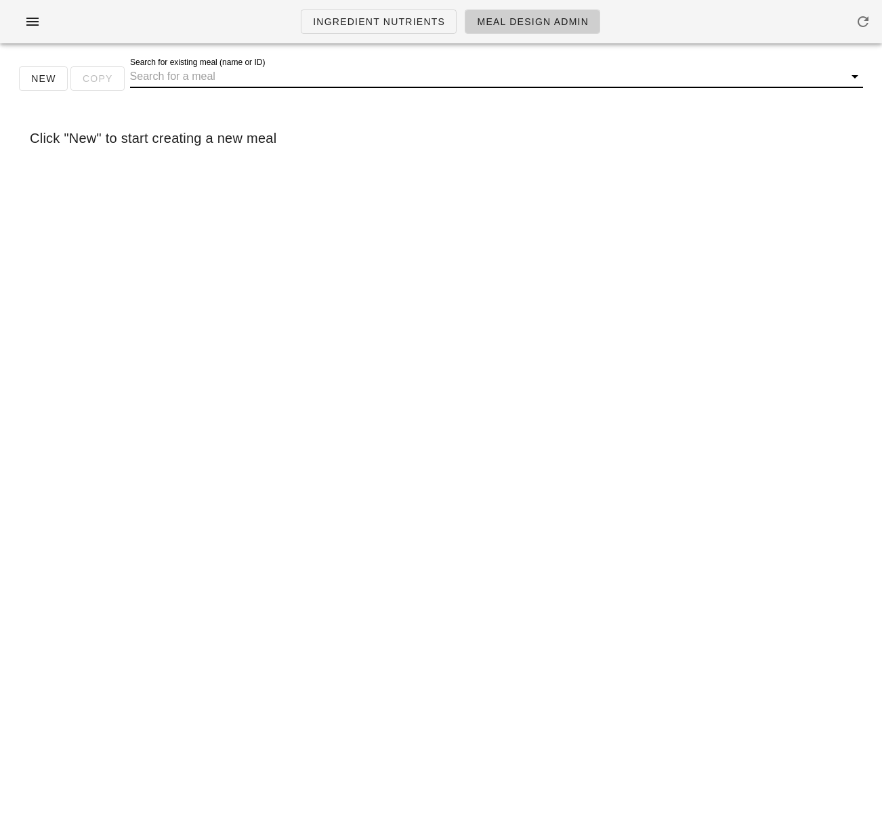
click at [221, 79] on input "Search for existing meal (name or ID)" at bounding box center [485, 77] width 711 height 22
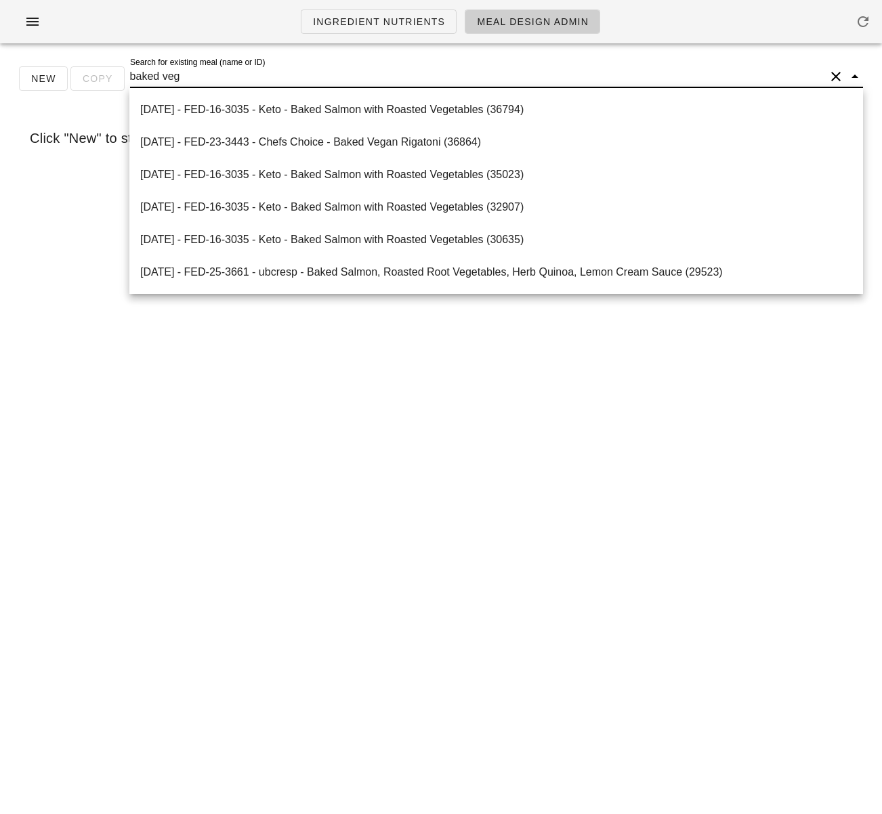
type input "baked [PERSON_NAME]"
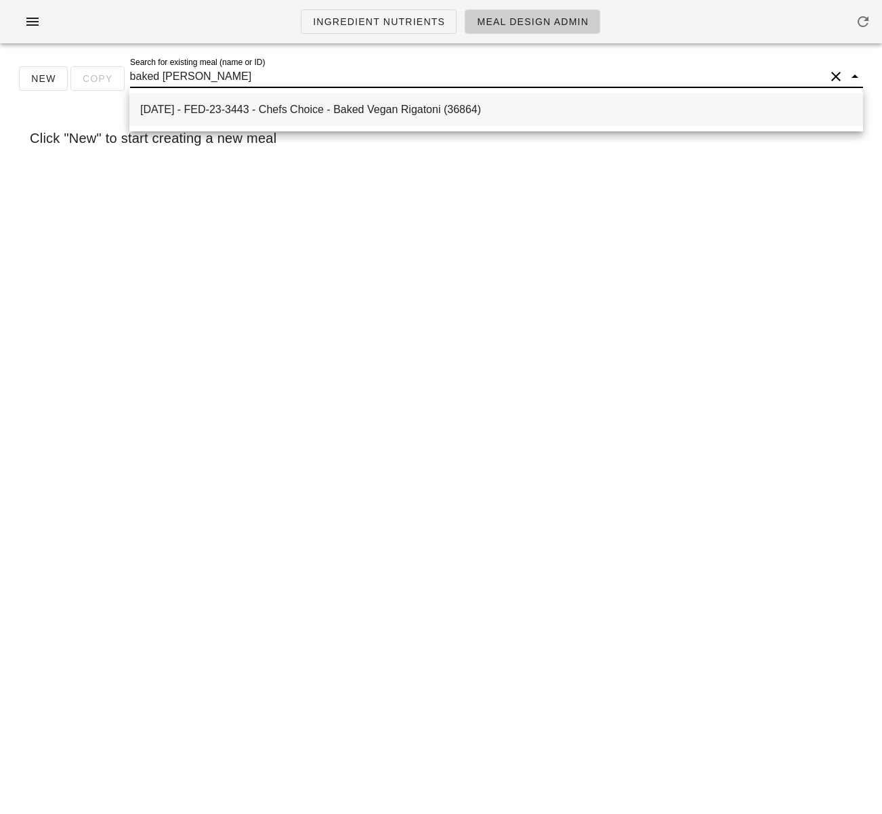
click at [318, 116] on div "[DATE] - FED-23-3443 - Chefs Choice - Baked Vegan Rigatoni (36864)" at bounding box center [496, 109] width 712 height 29
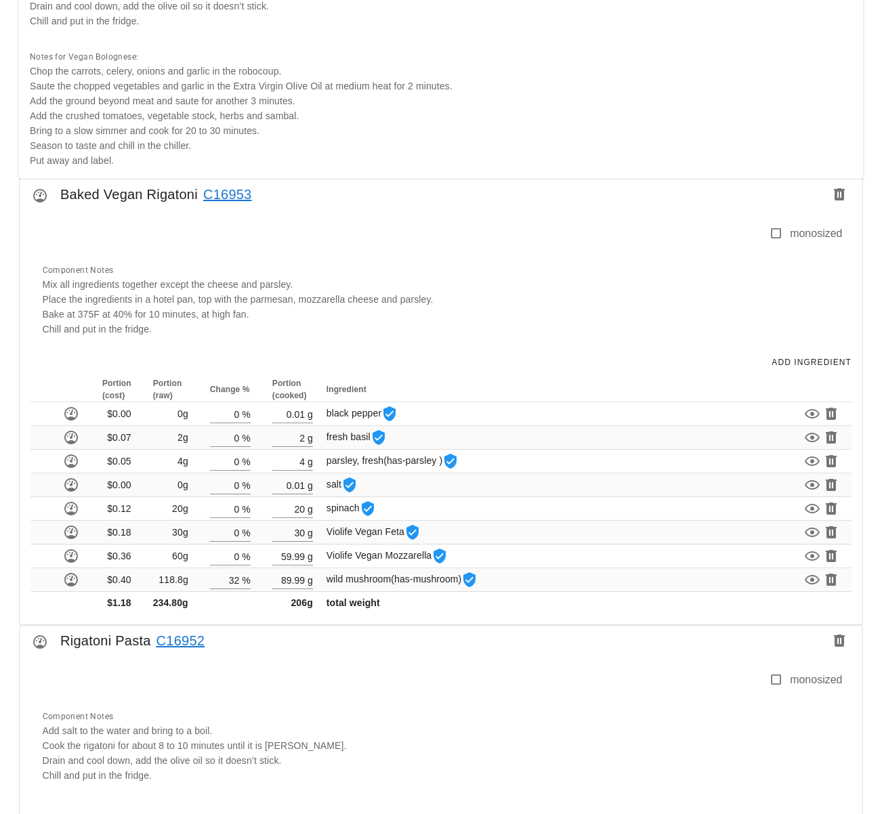
scroll to position [700, 0]
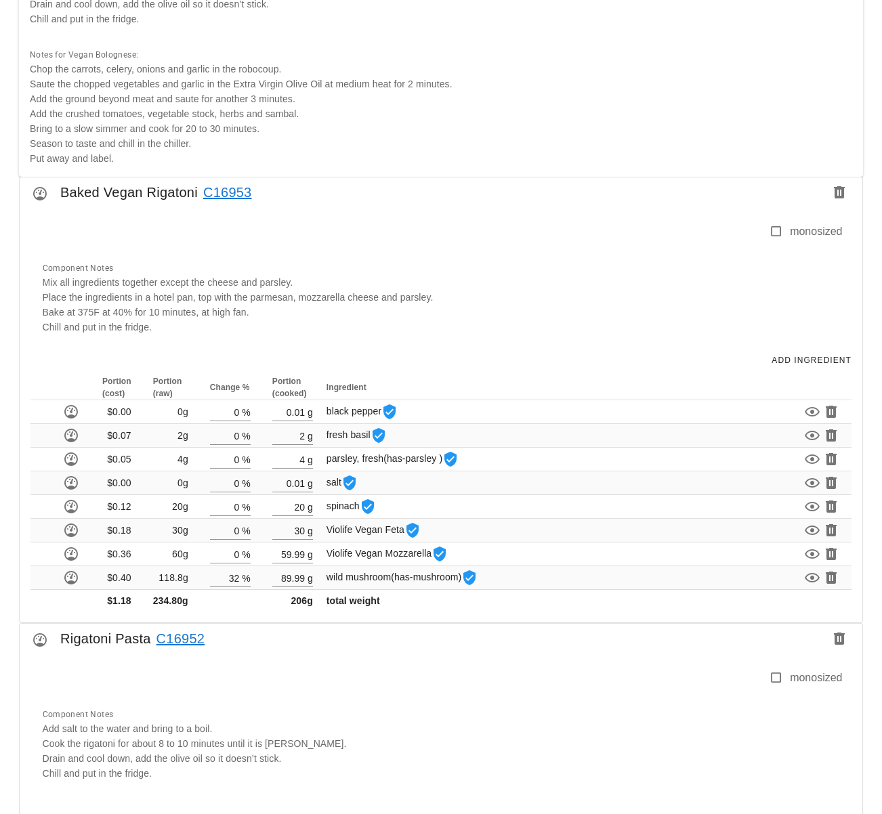
click at [226, 195] on link "C16953" at bounding box center [225, 192] width 54 height 22
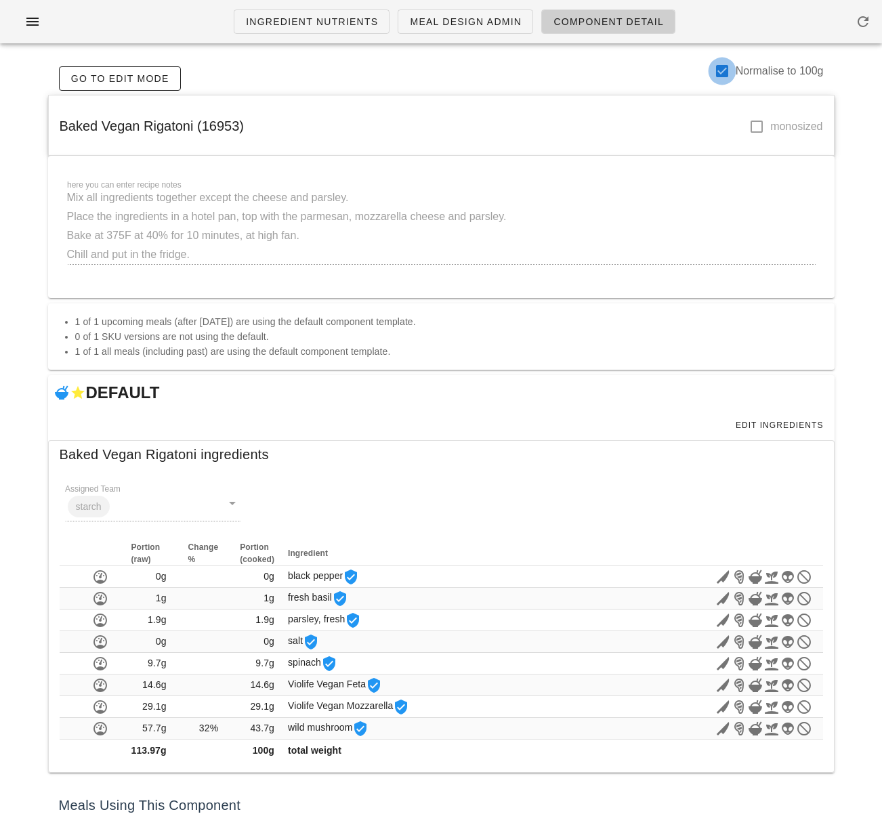
click at [723, 77] on div at bounding box center [721, 71] width 23 height 23
checkbox input "false"
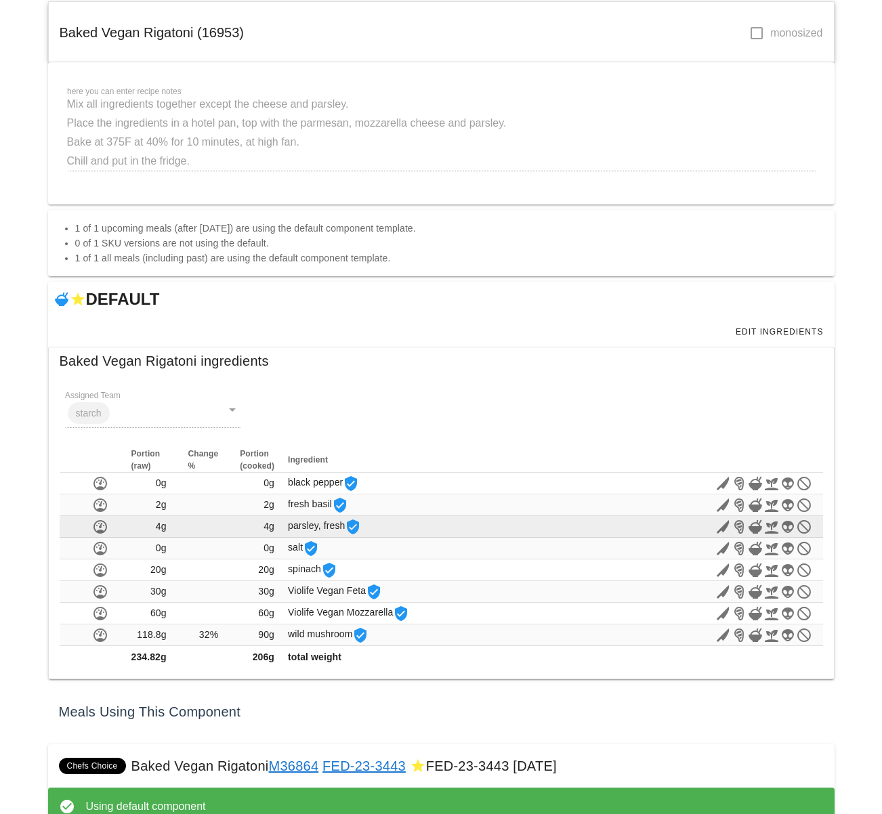
scroll to position [124, 0]
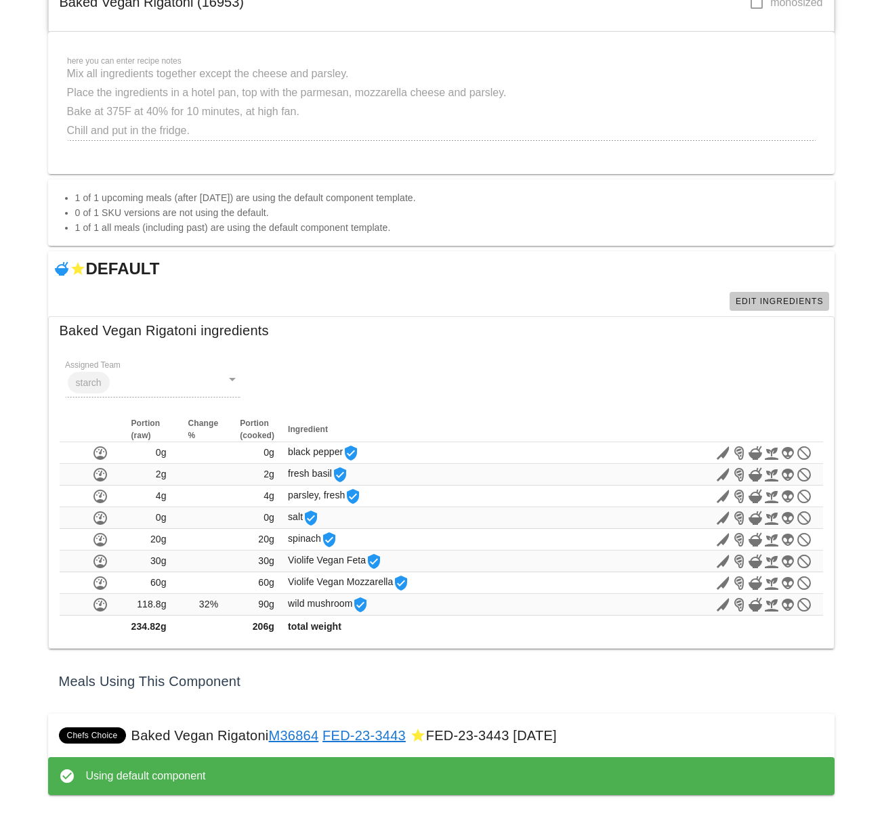
click at [795, 299] on span "Edit Ingredients" at bounding box center [779, 301] width 89 height 9
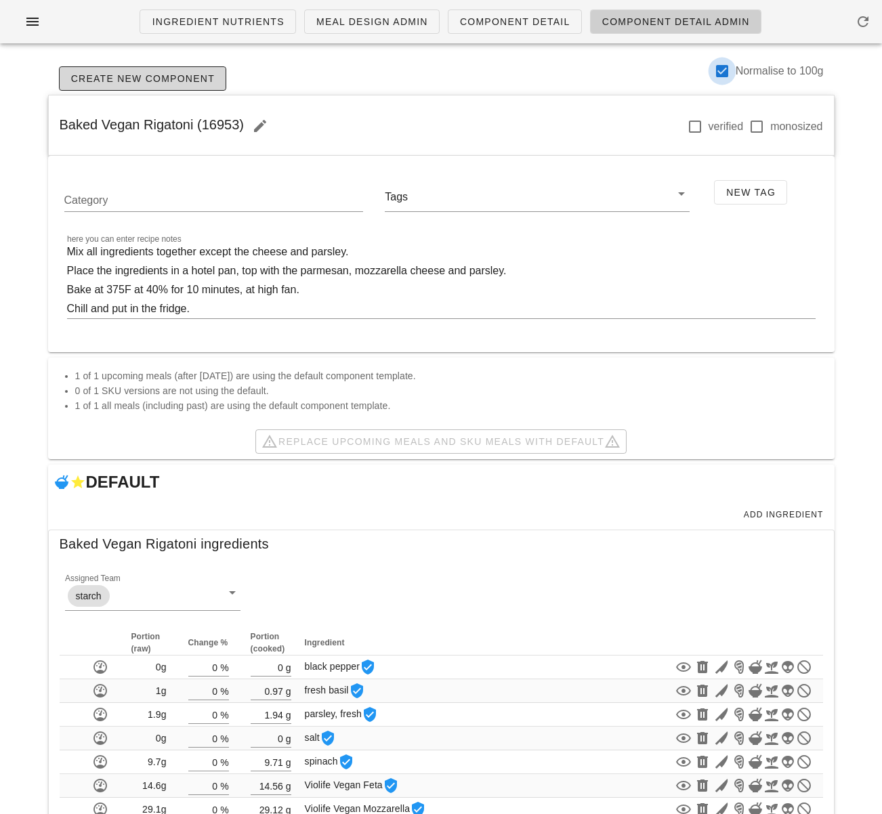
click at [715, 67] on div at bounding box center [721, 71] width 23 height 23
checkbox input "false"
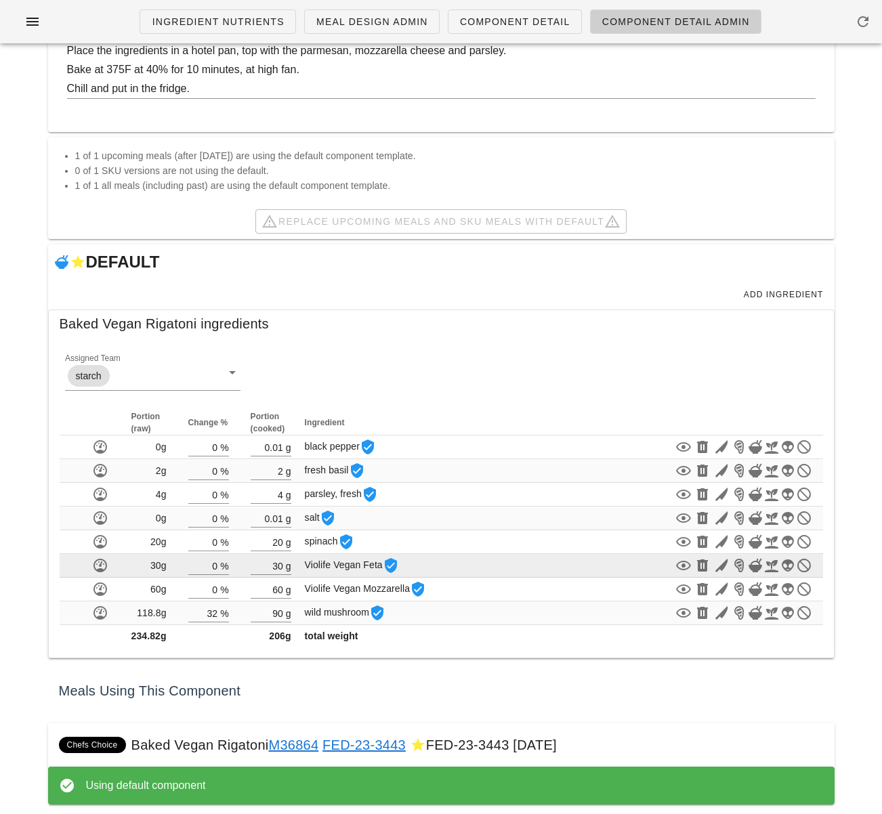
scroll to position [221, 0]
click at [700, 566] on icon "button" at bounding box center [702, 565] width 16 height 16
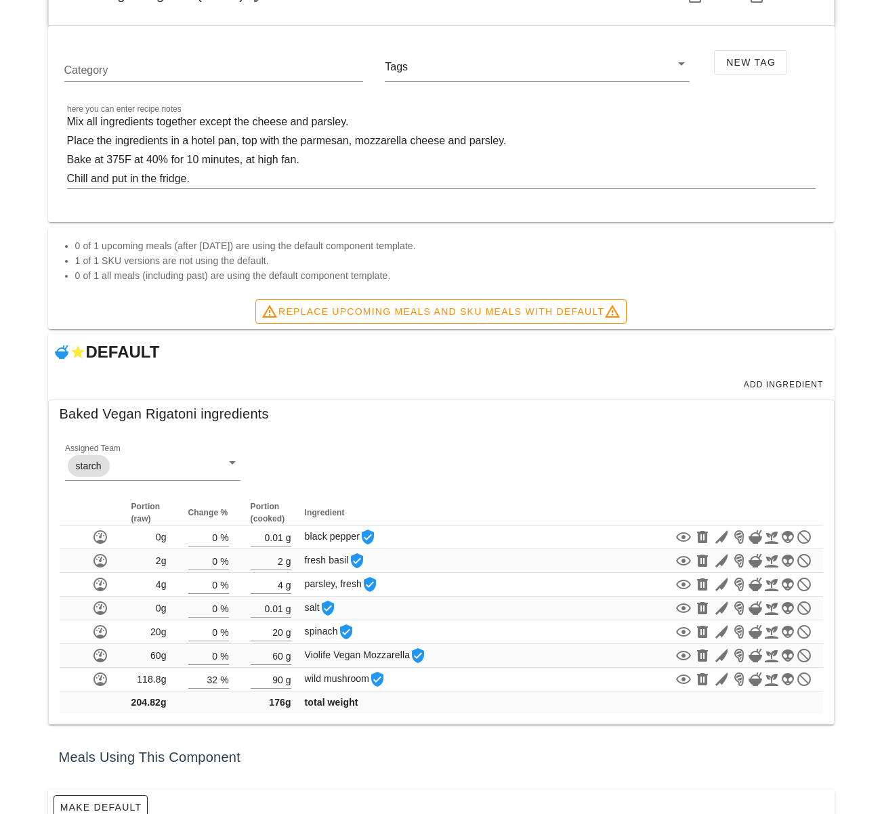
scroll to position [135, 0]
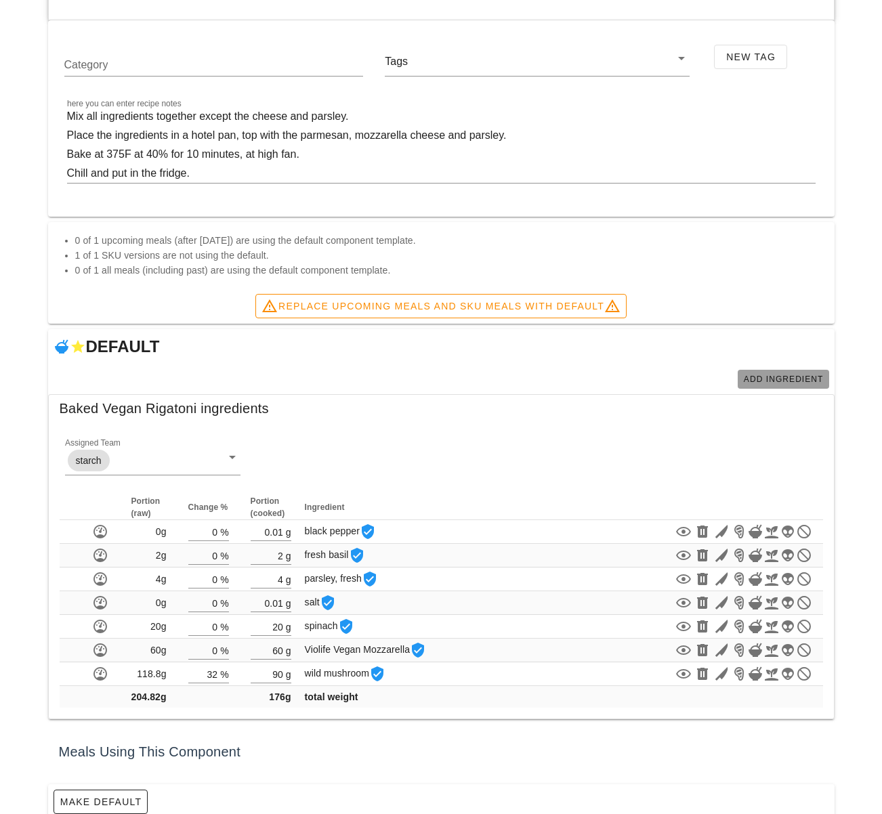
click at [771, 377] on span "Add Ingredient" at bounding box center [783, 378] width 81 height 9
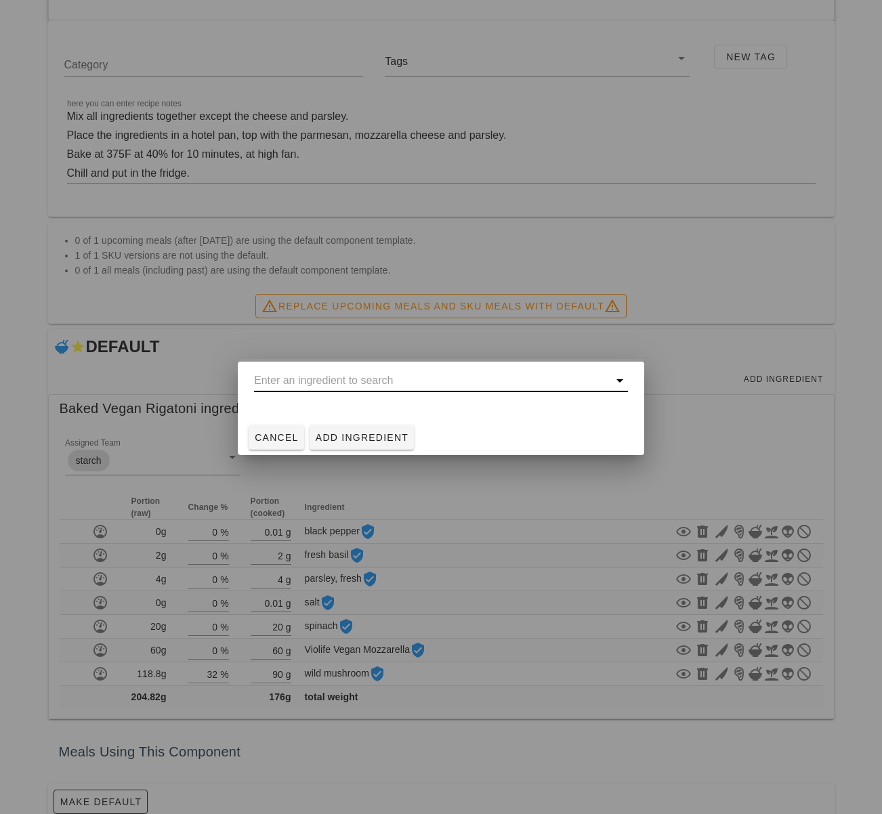
click at [438, 381] on input "text" at bounding box center [431, 381] width 355 height 22
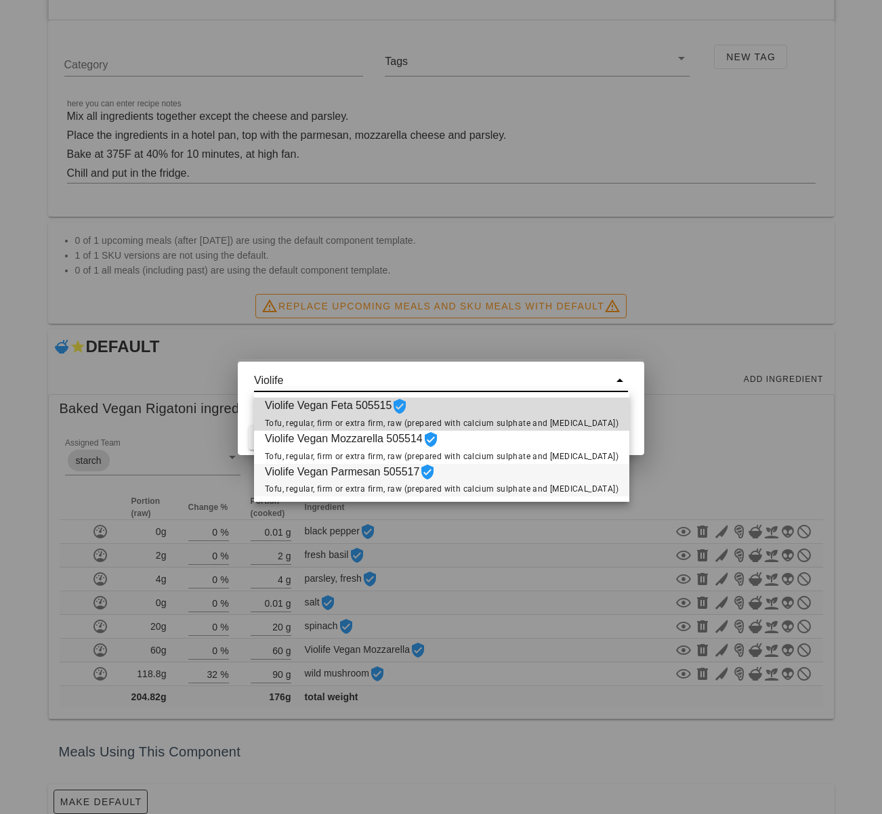
click at [479, 473] on span "Violife Vegan Parmesan 505517 Tofu, regular, firm or extra firm, raw (prepared …" at bounding box center [442, 480] width 354 height 33
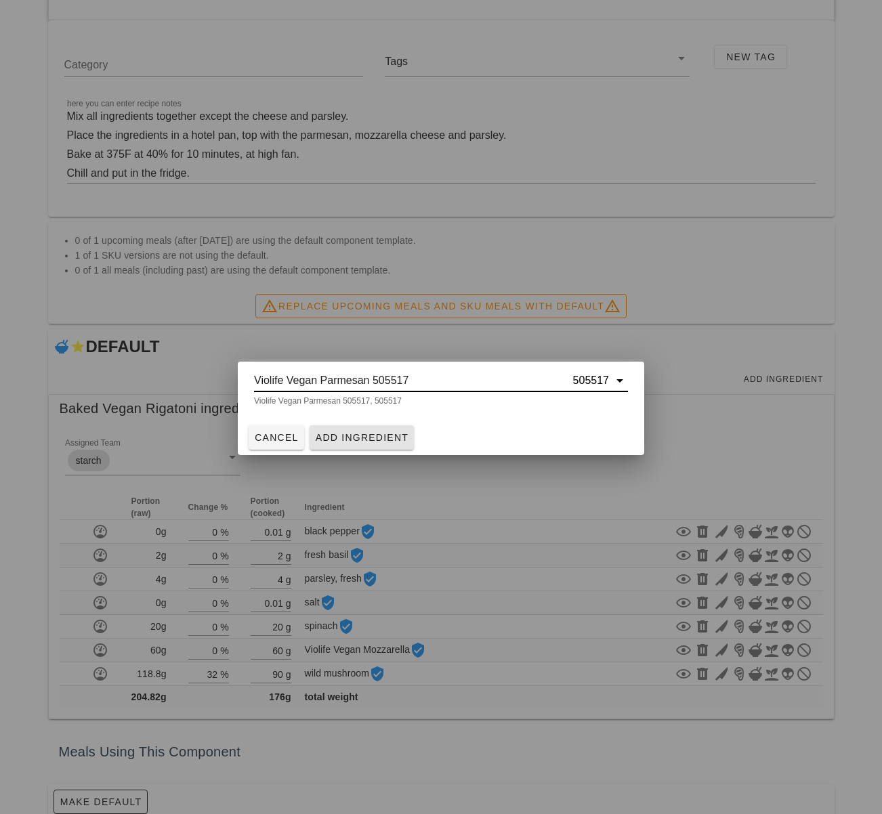
type input "Violife Vegan Parmesan 505517"
click at [367, 441] on span "Add Ingredient" at bounding box center [362, 437] width 94 height 11
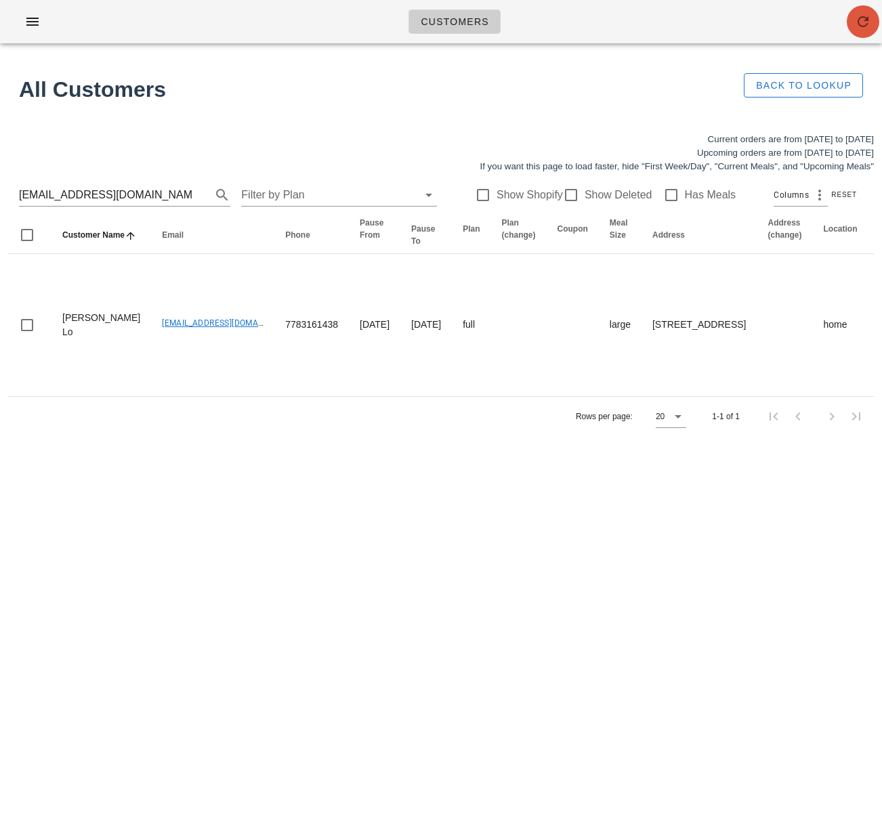
click at [859, 29] on icon "button" at bounding box center [863, 22] width 16 height 16
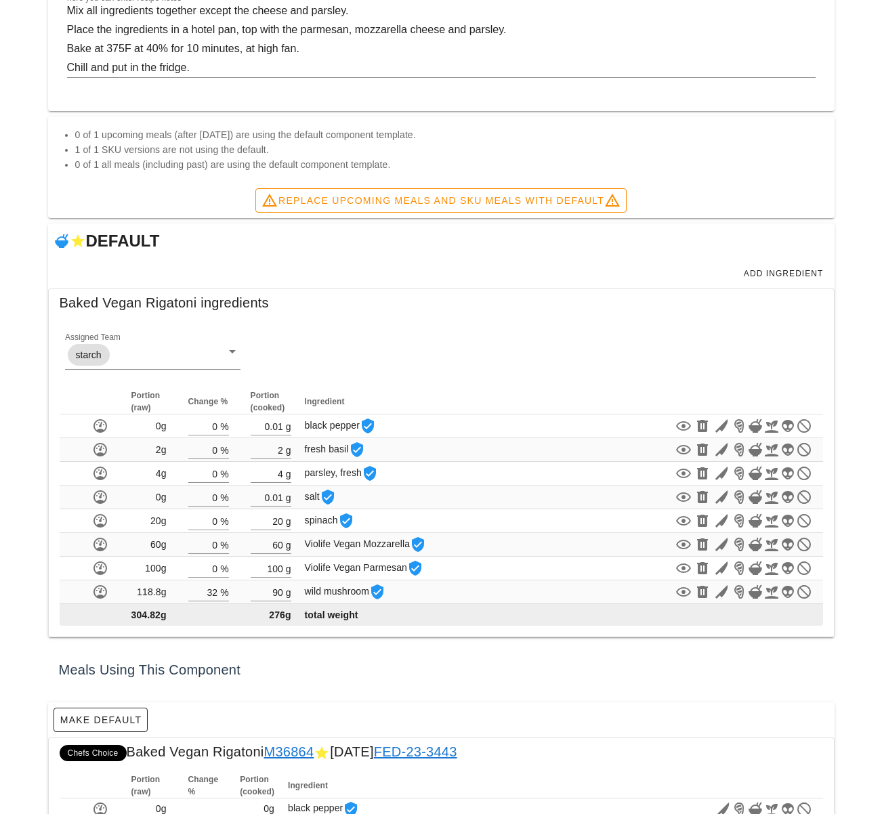
scroll to position [244, 0]
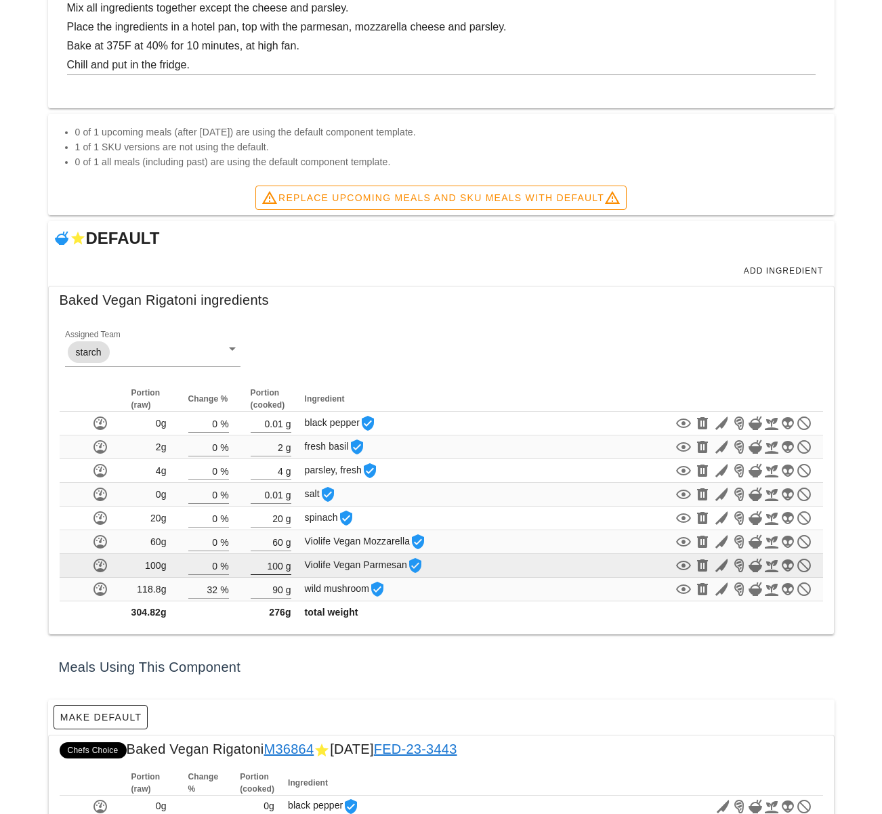
click at [280, 565] on input "100" at bounding box center [267, 566] width 33 height 18
type input "1"
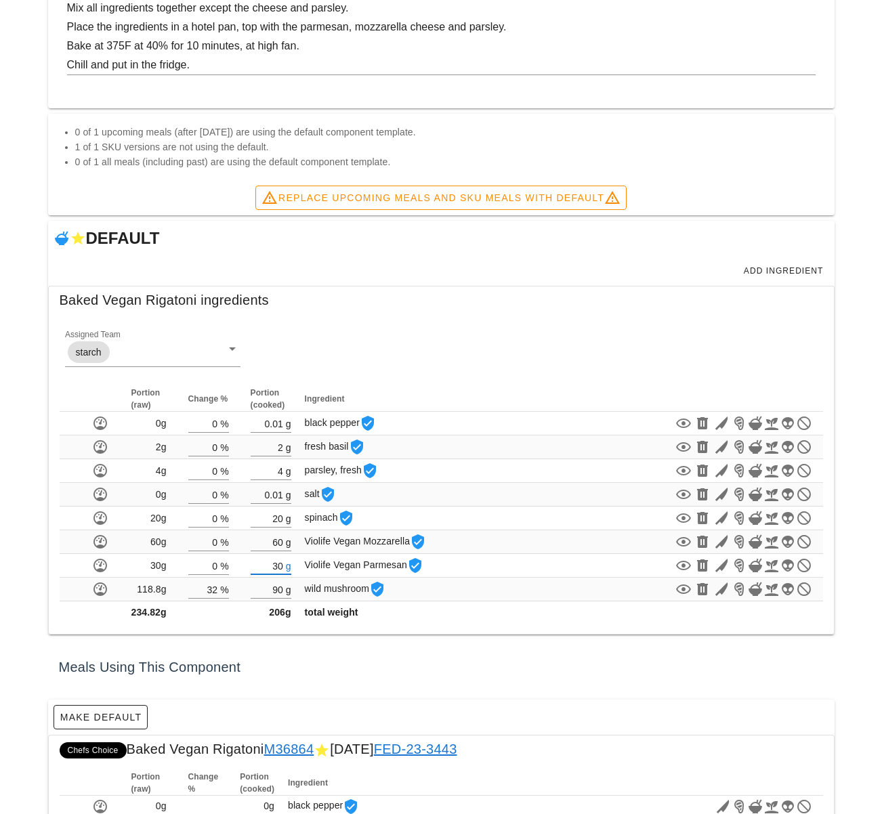
type input "30"
click at [384, 664] on div "Meals Using This Component" at bounding box center [441, 666] width 786 height 43
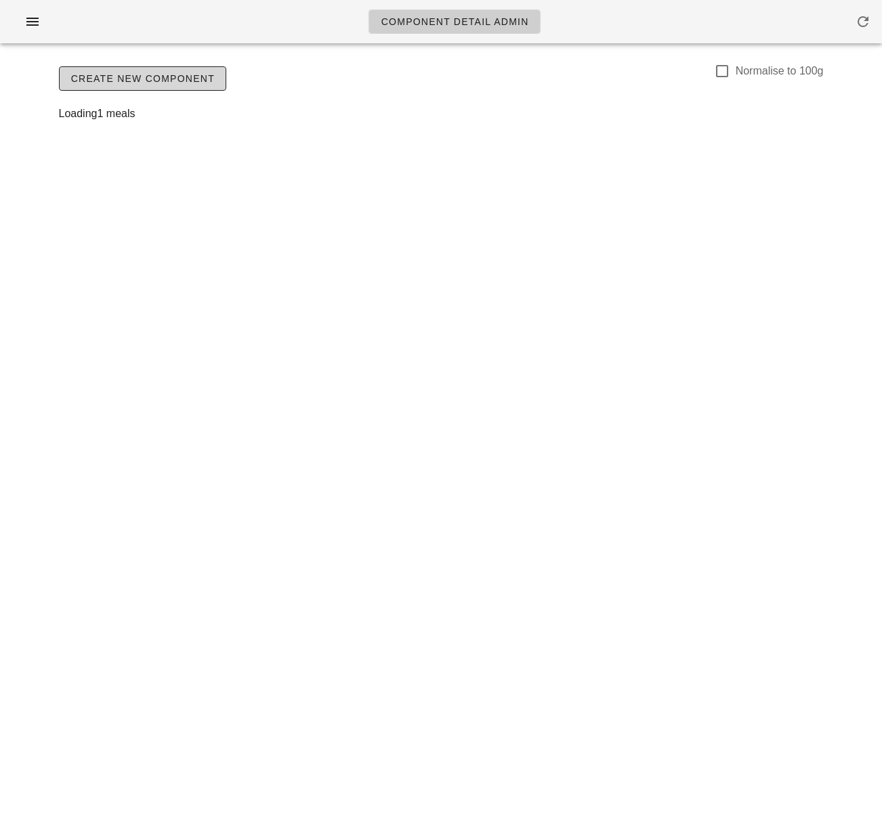
scroll to position [0, 0]
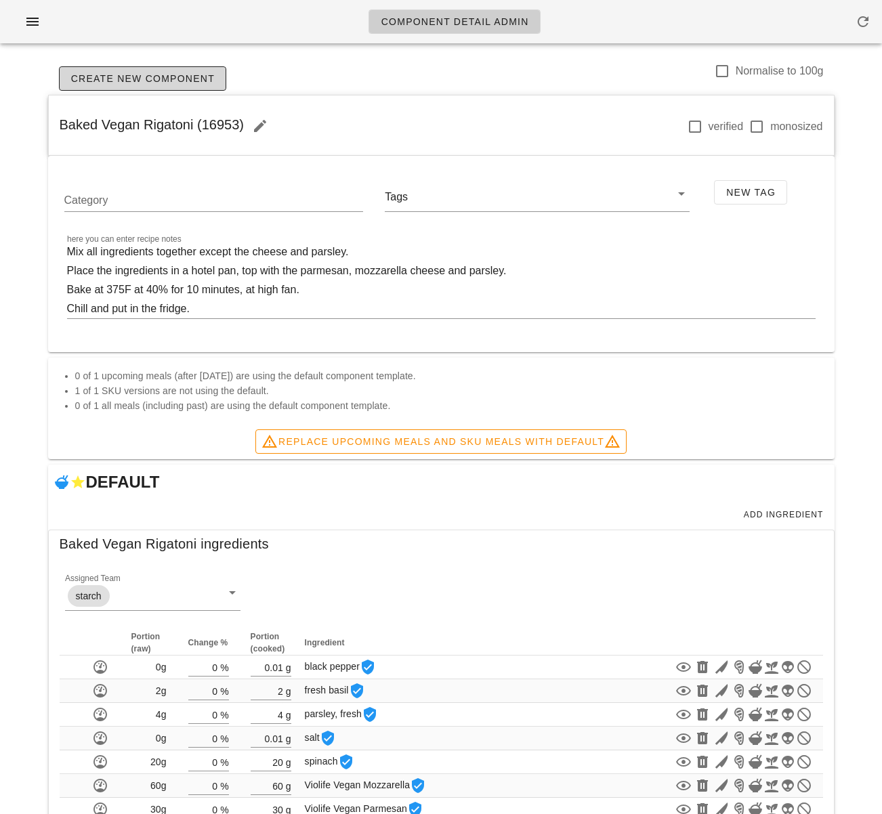
click at [843, 628] on div "Component Detail Admin Create New Component Normalise to 100g Baked Vegan Rigat…" at bounding box center [441, 632] width 882 height 1265
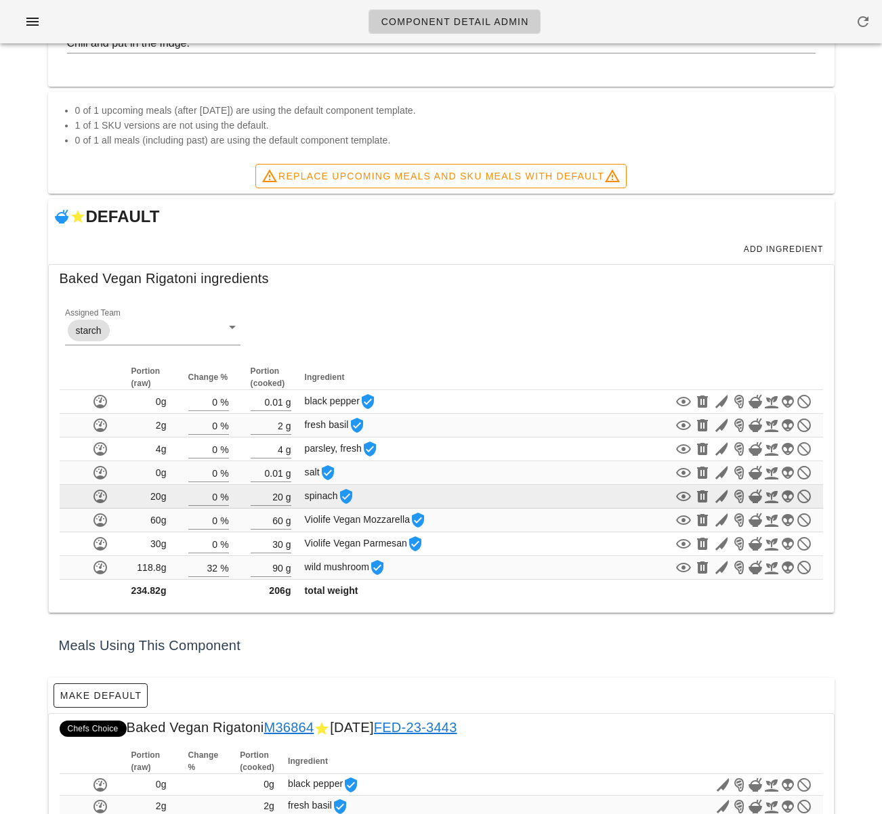
scroll to position [261, 0]
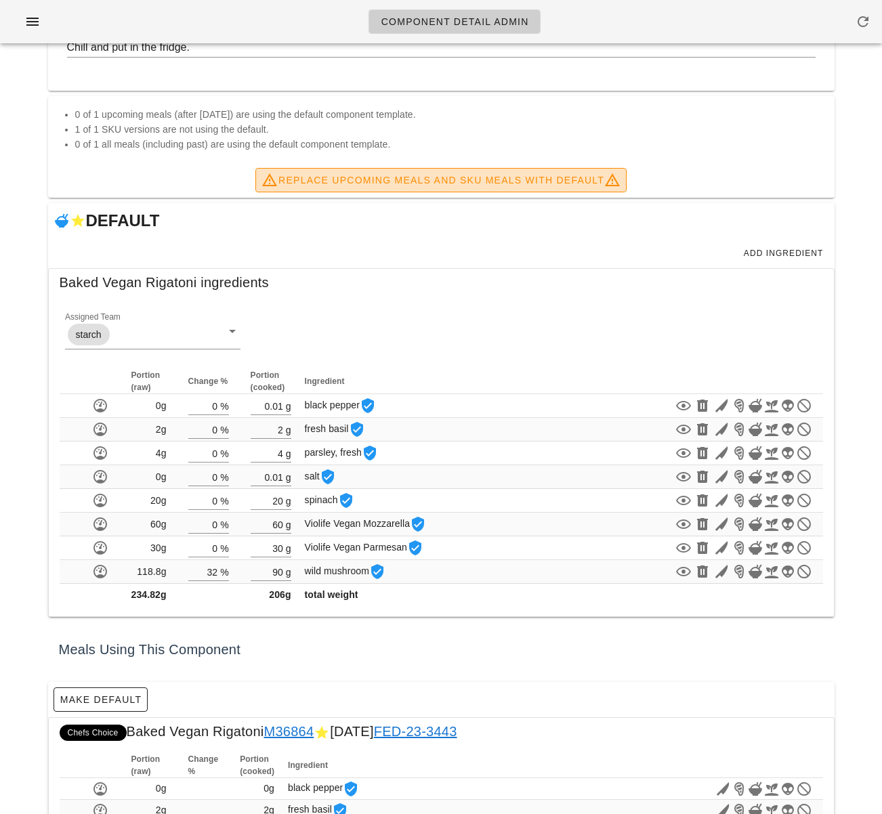
click at [430, 186] on span "Replace Upcoming Meals and SKU Meals with DEFAULT" at bounding box center [440, 180] width 359 height 16
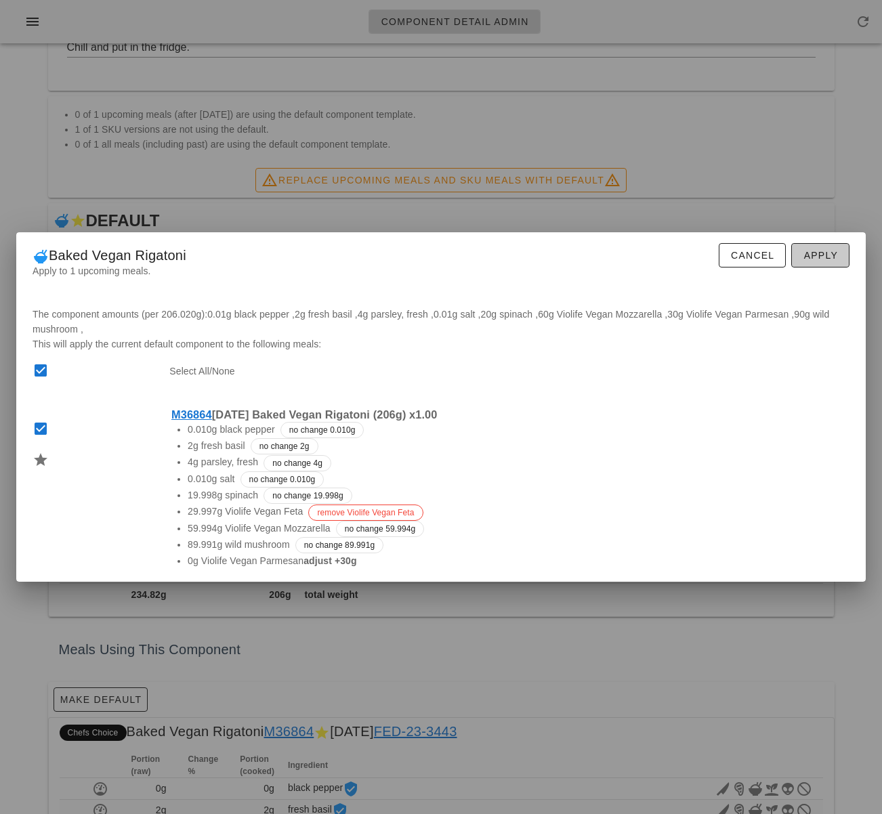
click at [833, 251] on span "Apply" at bounding box center [819, 255] width 35 height 11
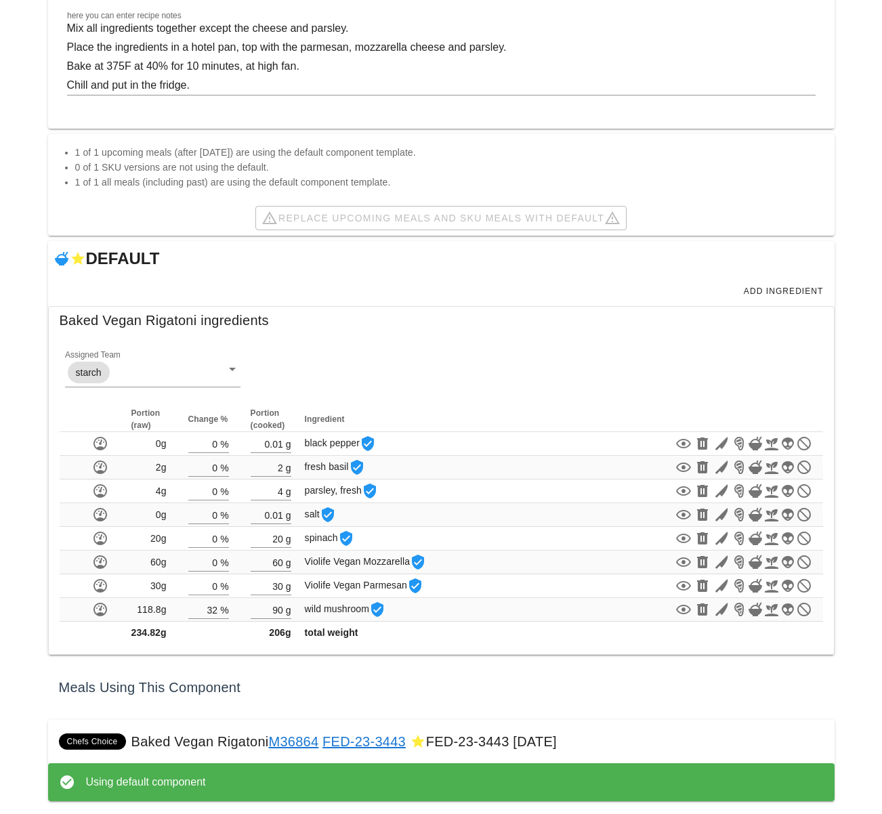
scroll to position [230, 0]
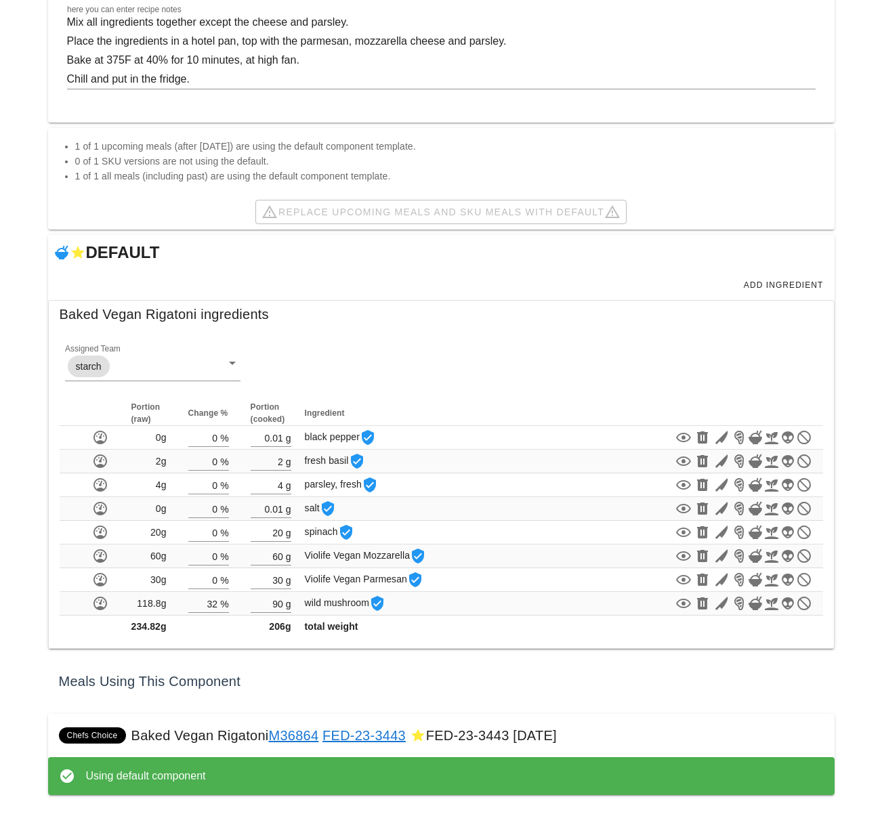
click at [150, 784] on div "Using default component" at bounding box center [454, 776] width 737 height 16
click at [627, 733] on div "Chefs Choice Baked Vegan Rigatoni M36864 FED-23-3443 FED-23-3443 [DATE]" at bounding box center [441, 735] width 786 height 43
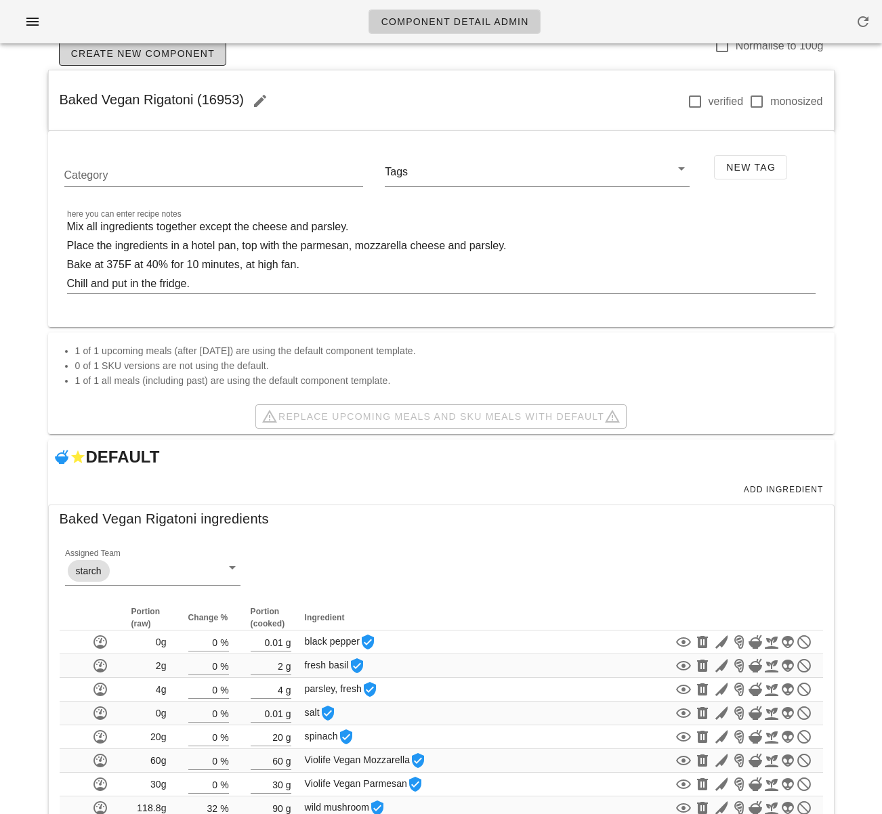
scroll to position [0, 0]
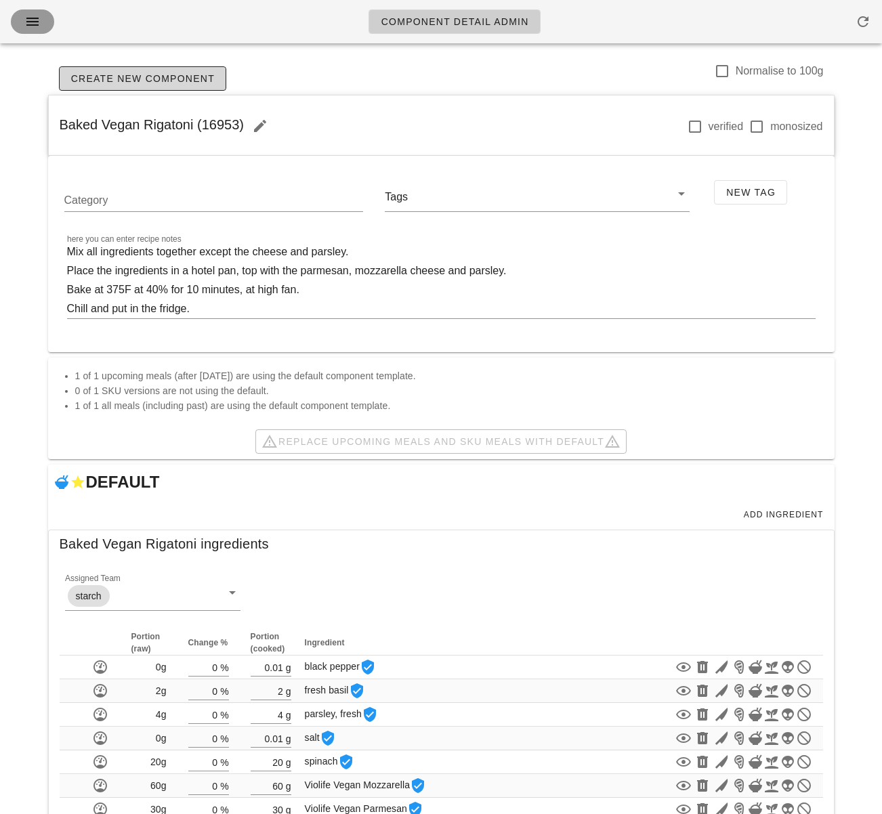
click at [26, 18] on icon "button" at bounding box center [32, 22] width 16 height 16
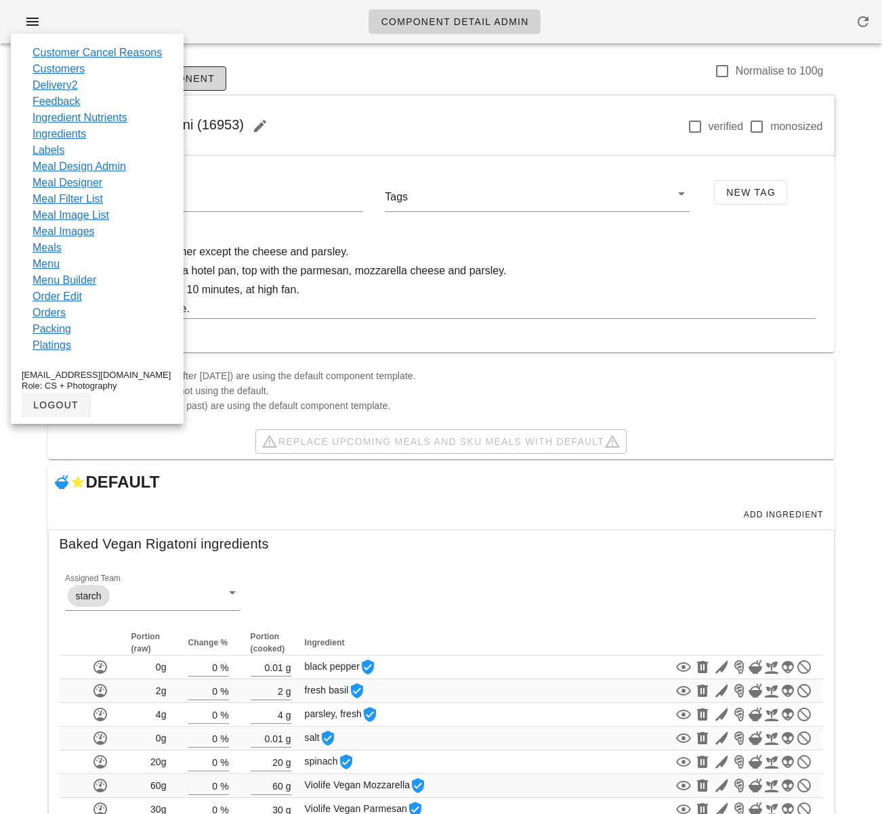
click at [368, 30] on link "Component Detail Admin" at bounding box center [453, 21] width 171 height 24
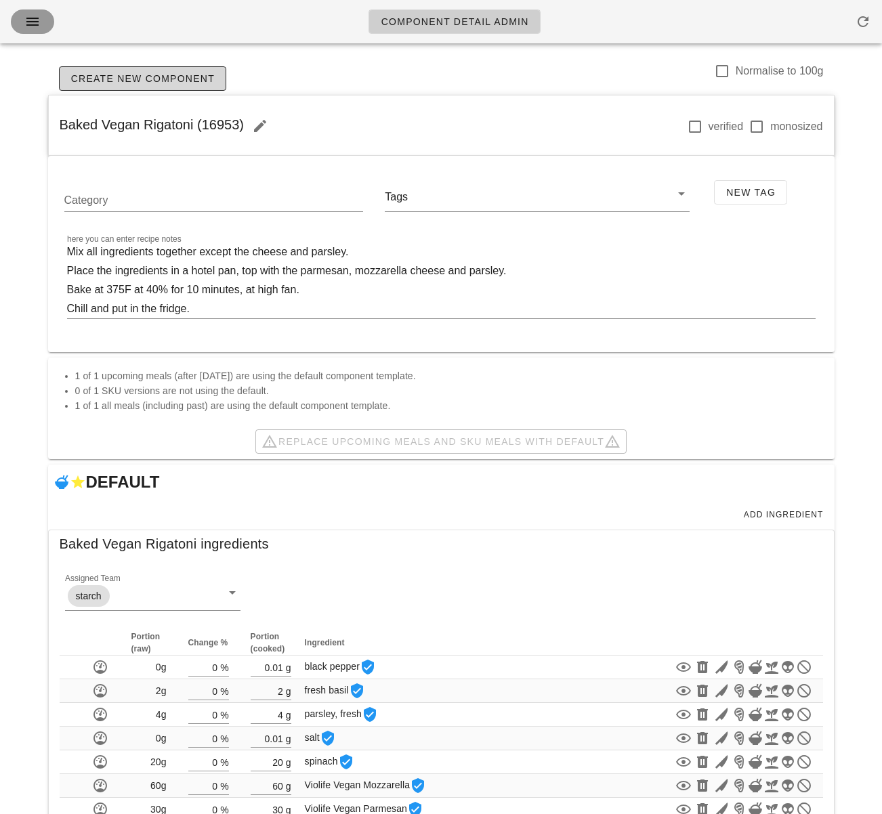
click at [37, 26] on icon "button" at bounding box center [32, 22] width 16 height 16
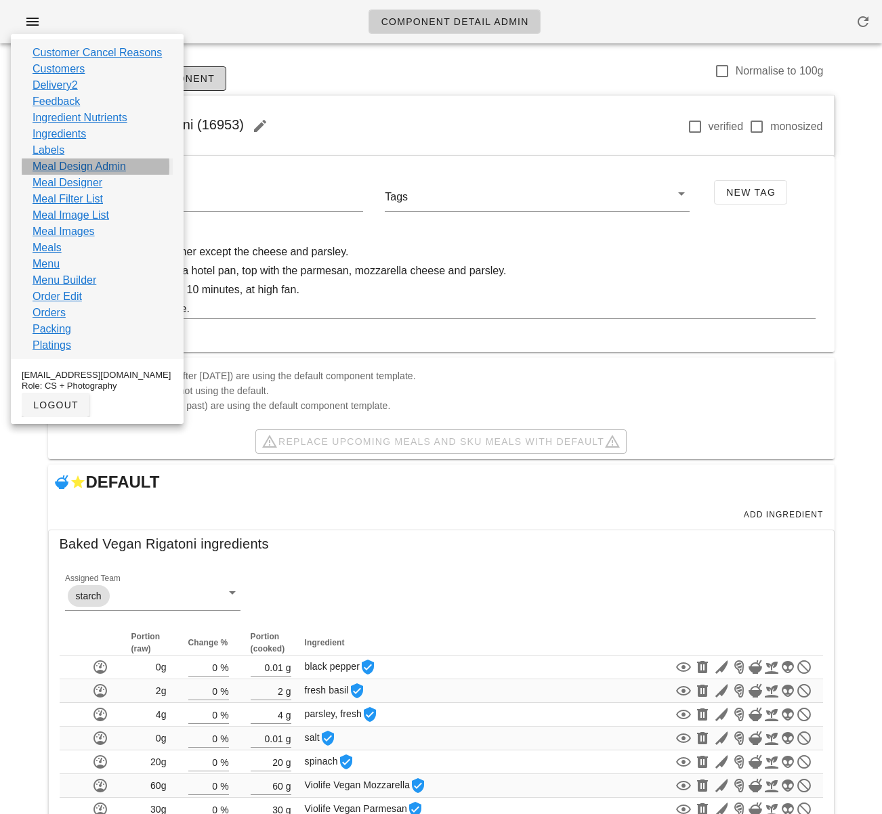
click at [91, 165] on link "Meal Design Admin" at bounding box center [79, 166] width 93 height 16
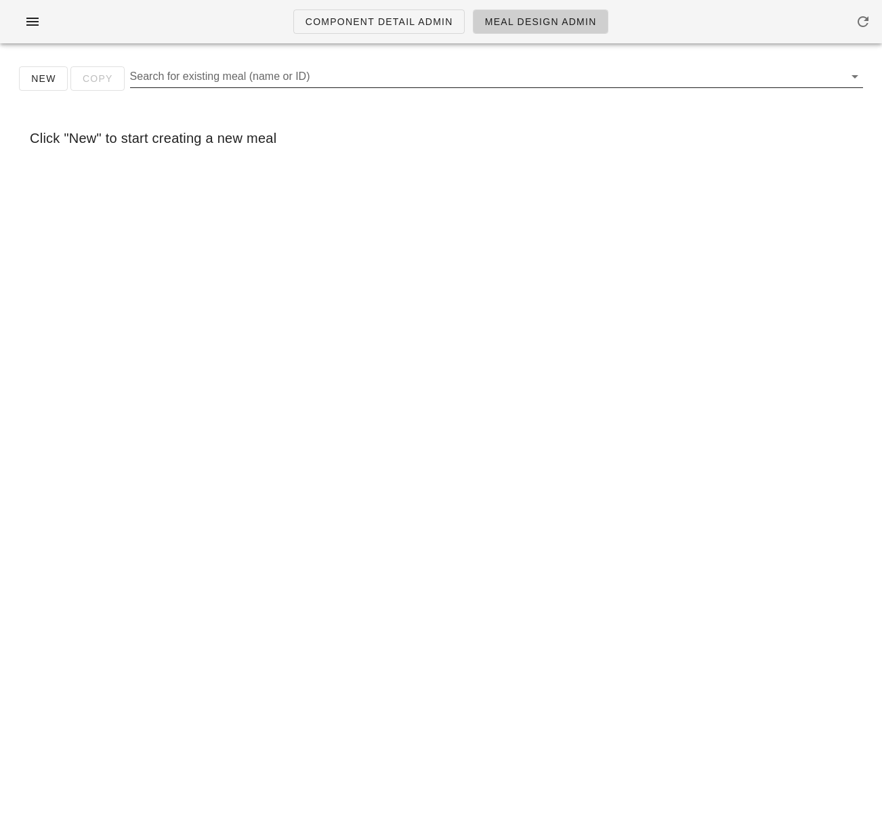
click at [253, 77] on input "Search for existing meal (name or ID)" at bounding box center [485, 77] width 711 height 22
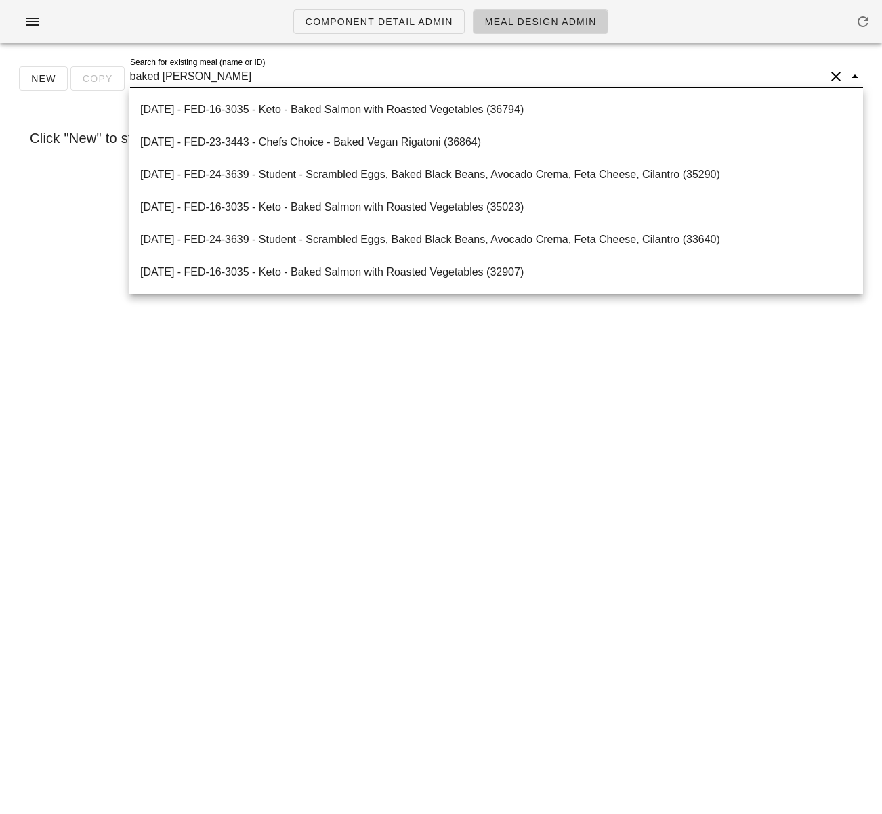
type input "baked vegan"
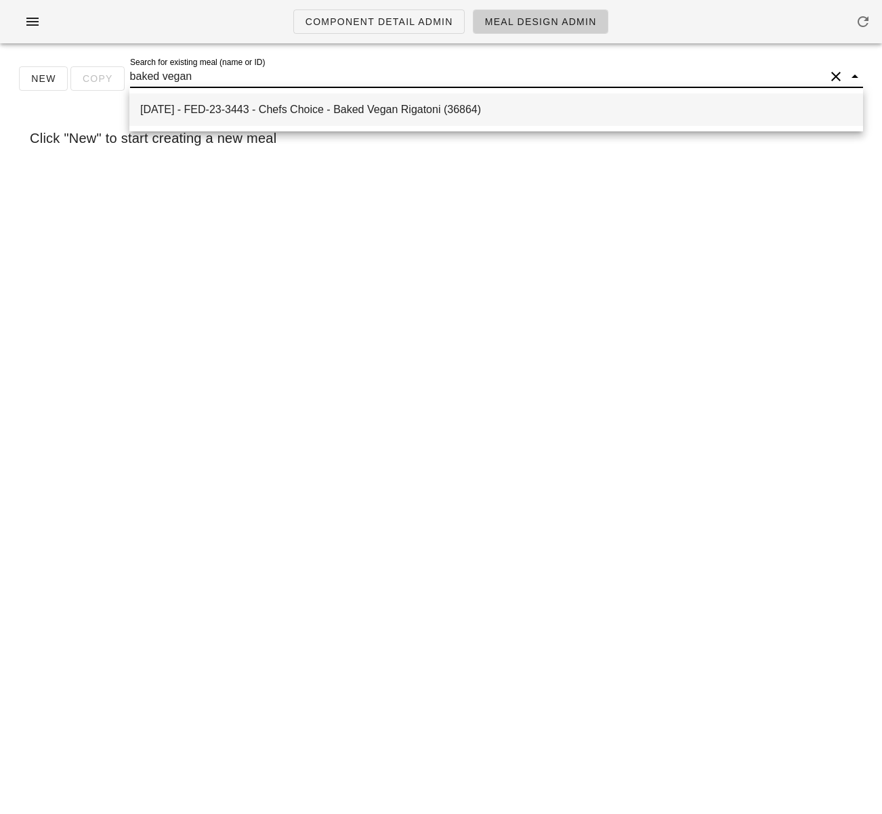
click at [341, 117] on div "2025-09-07 - FED-23-3443 - Chefs Choice - Baked Vegan Rigatoni (36864)" at bounding box center [496, 109] width 712 height 29
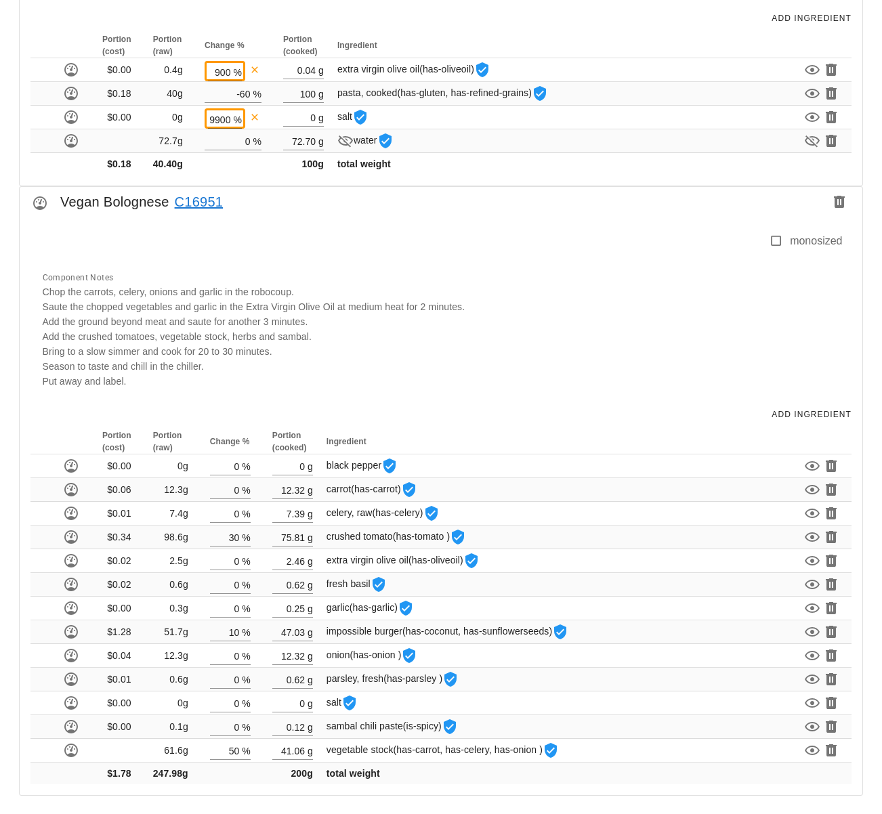
scroll to position [1503, 0]
click at [197, 196] on link "C16951" at bounding box center [196, 201] width 54 height 22
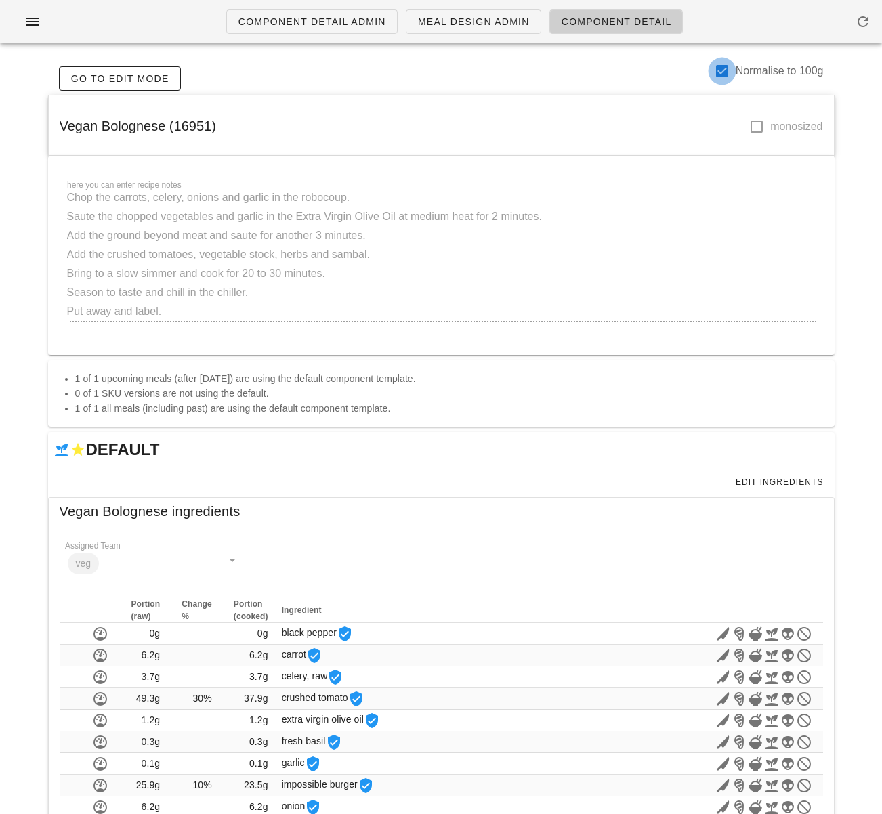
click at [723, 73] on div at bounding box center [721, 71] width 23 height 23
checkbox input "false"
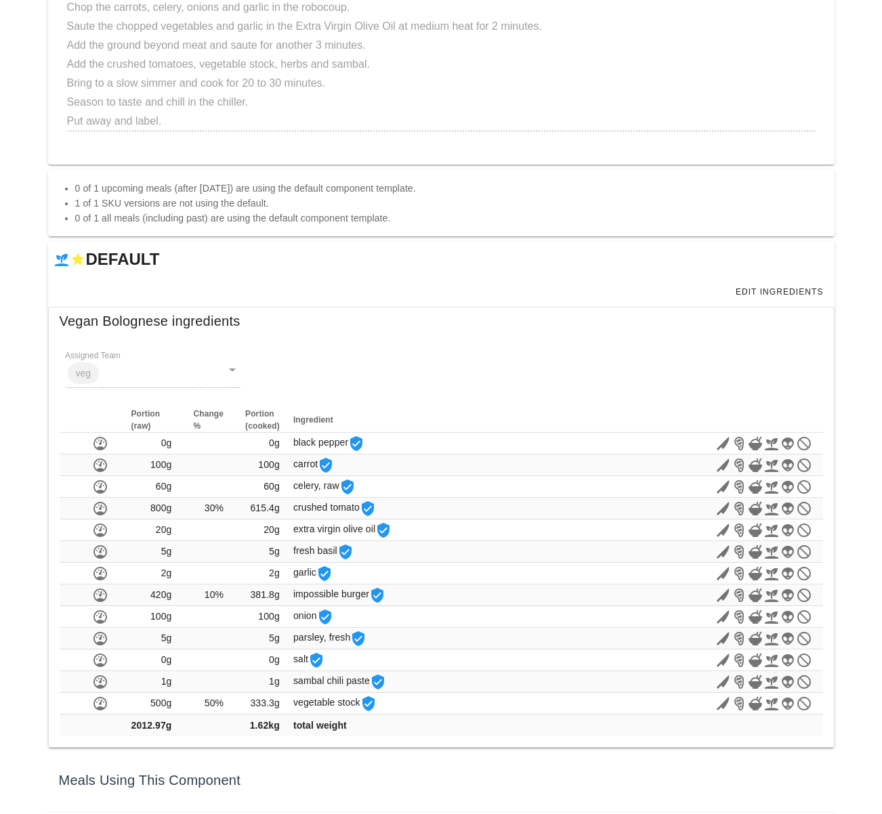
scroll to position [244, 0]
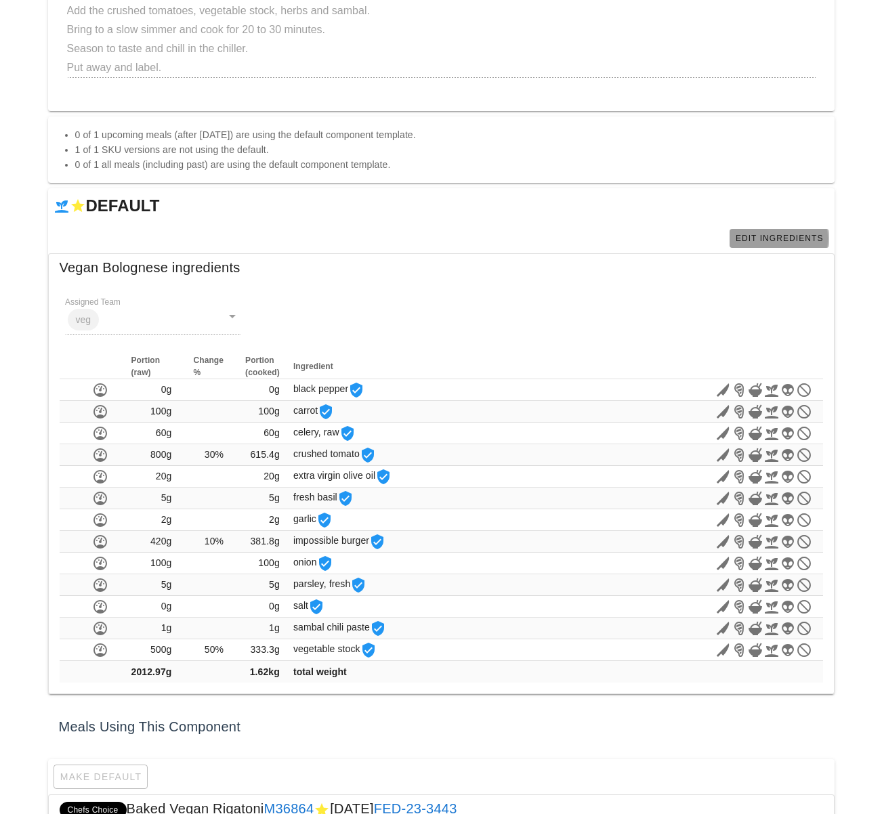
click at [779, 238] on span "Edit Ingredients" at bounding box center [779, 238] width 89 height 9
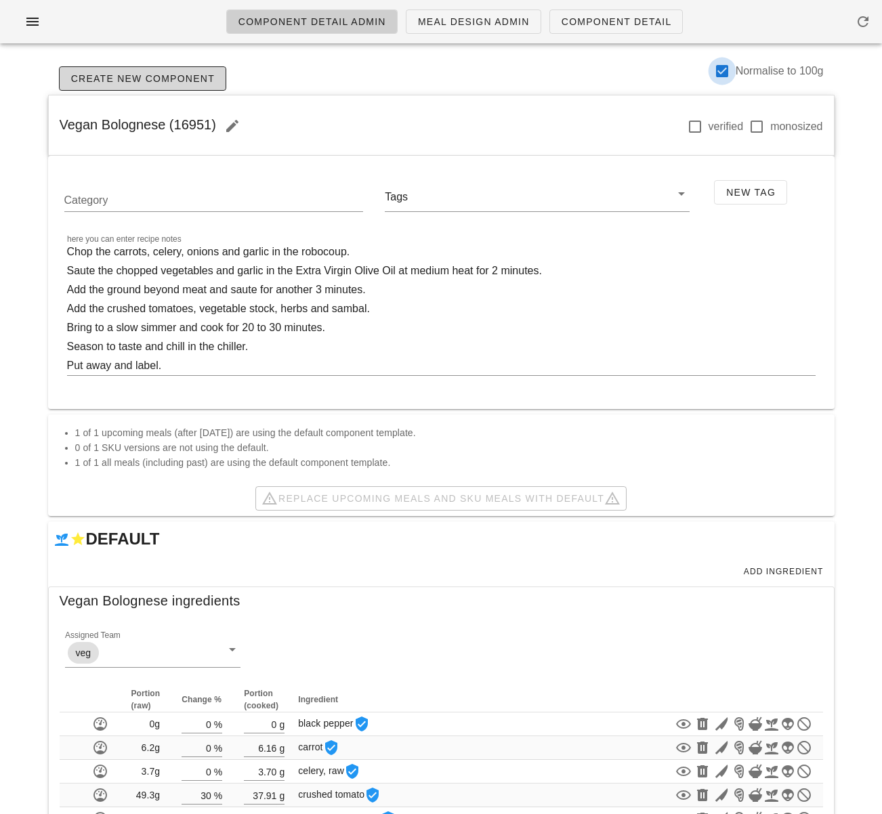
click at [719, 70] on div at bounding box center [721, 71] width 23 height 23
checkbox input "false"
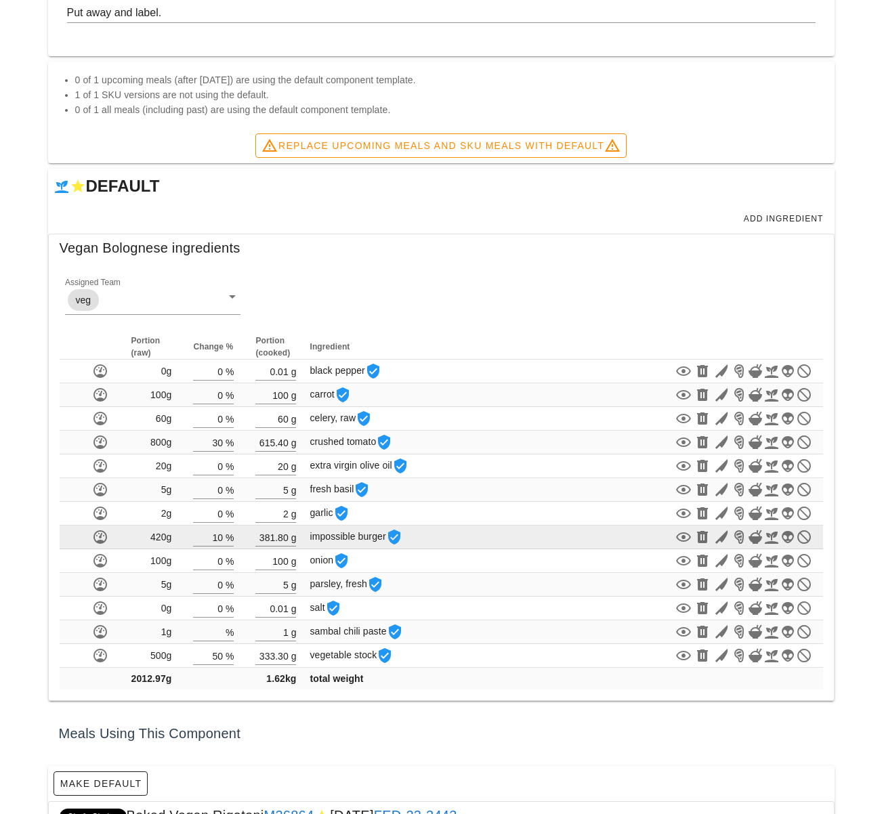
scroll to position [347, 0]
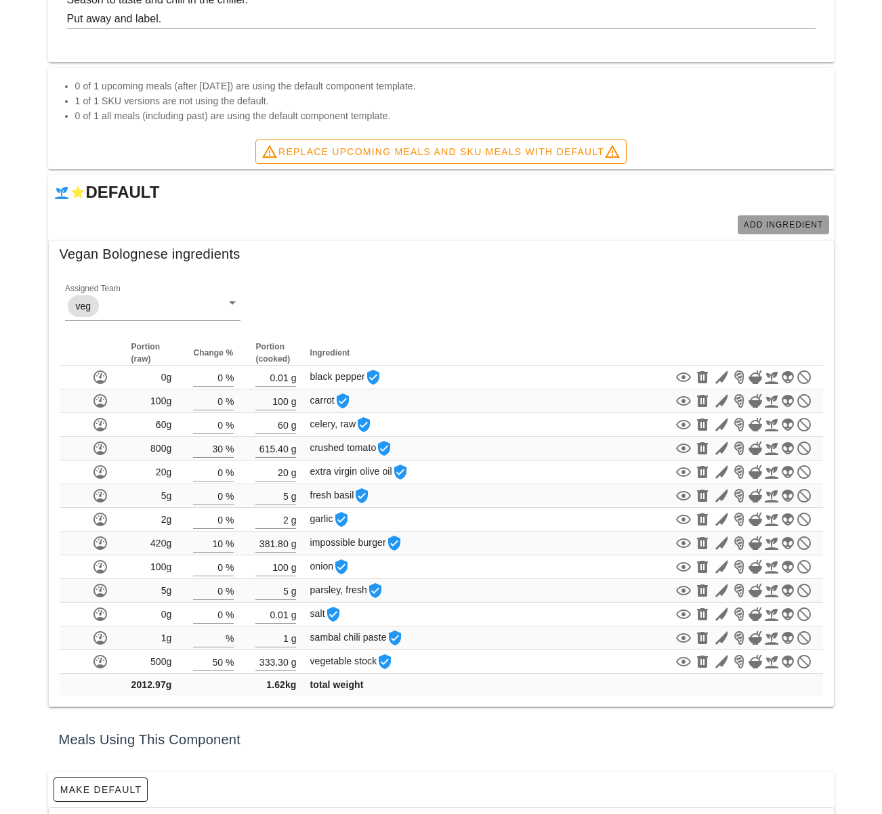
click at [768, 221] on span "Add Ingredient" at bounding box center [783, 224] width 81 height 9
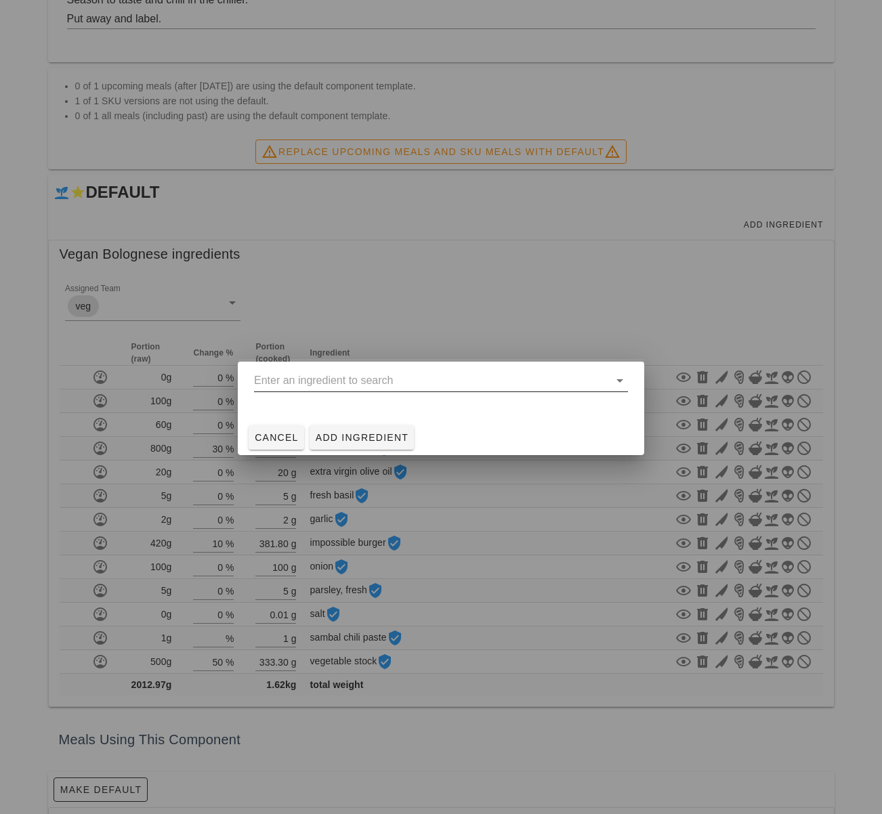
click at [377, 382] on input "text" at bounding box center [431, 381] width 355 height 22
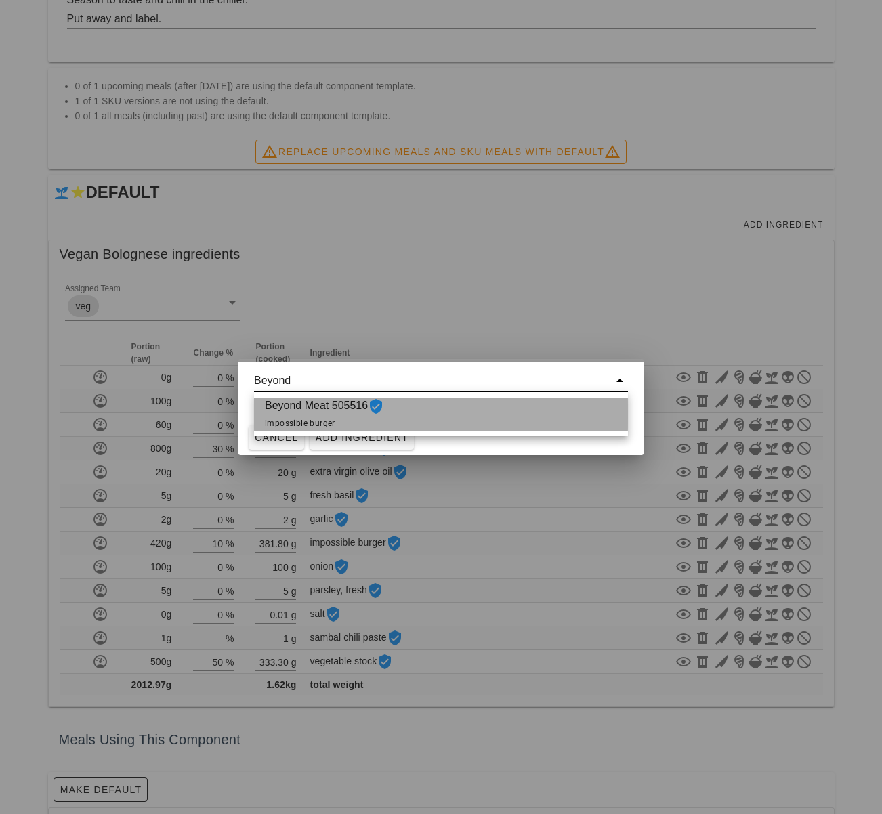
click at [445, 410] on div "Beyond Meat 505516 impossible burger" at bounding box center [441, 414] width 374 height 33
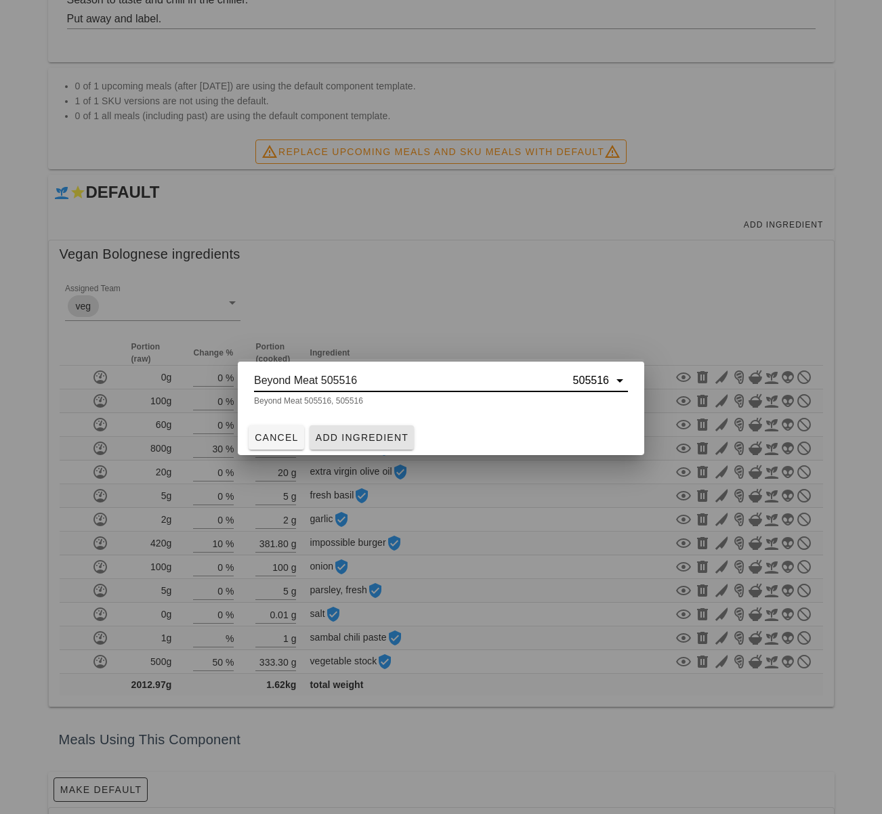
type input "Beyond Meat 505516"
click at [359, 433] on span "Add Ingredient" at bounding box center [362, 437] width 94 height 11
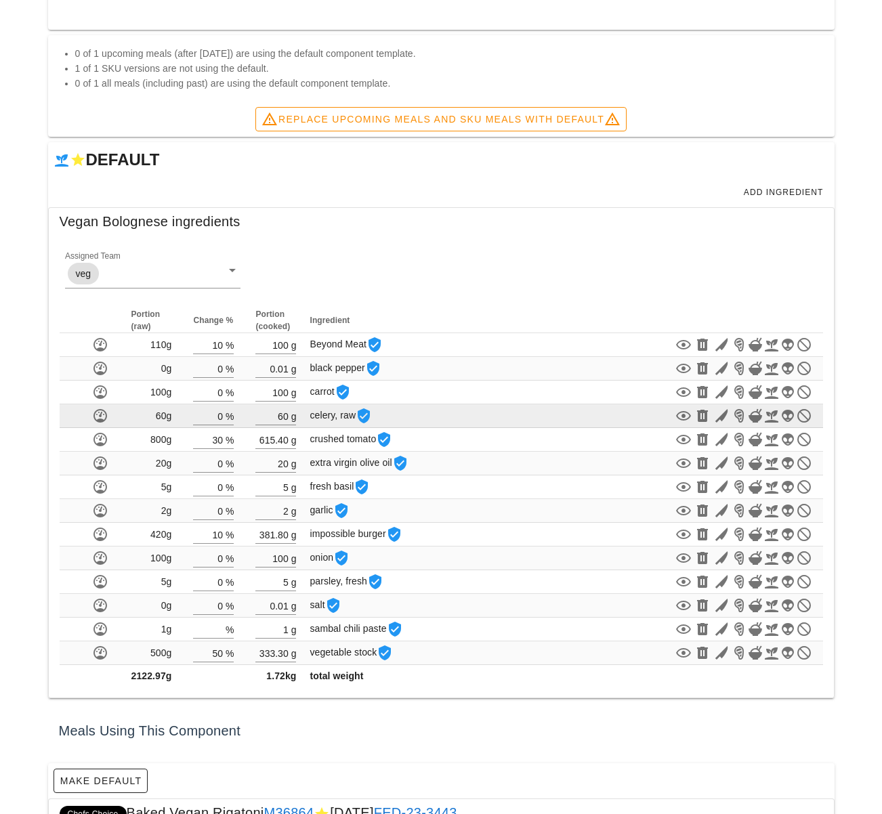
scroll to position [406, 0]
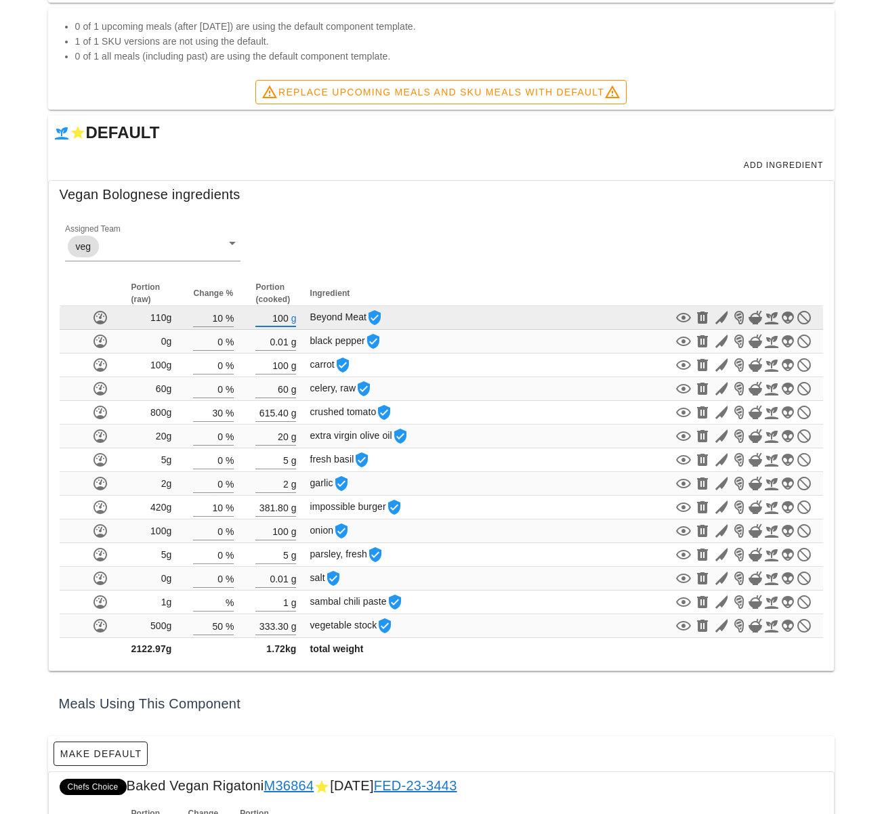
drag, startPoint x: 276, startPoint y: 318, endPoint x: 308, endPoint y: 318, distance: 31.8
click at [307, 318] on td "100 g" at bounding box center [275, 318] width 62 height 24
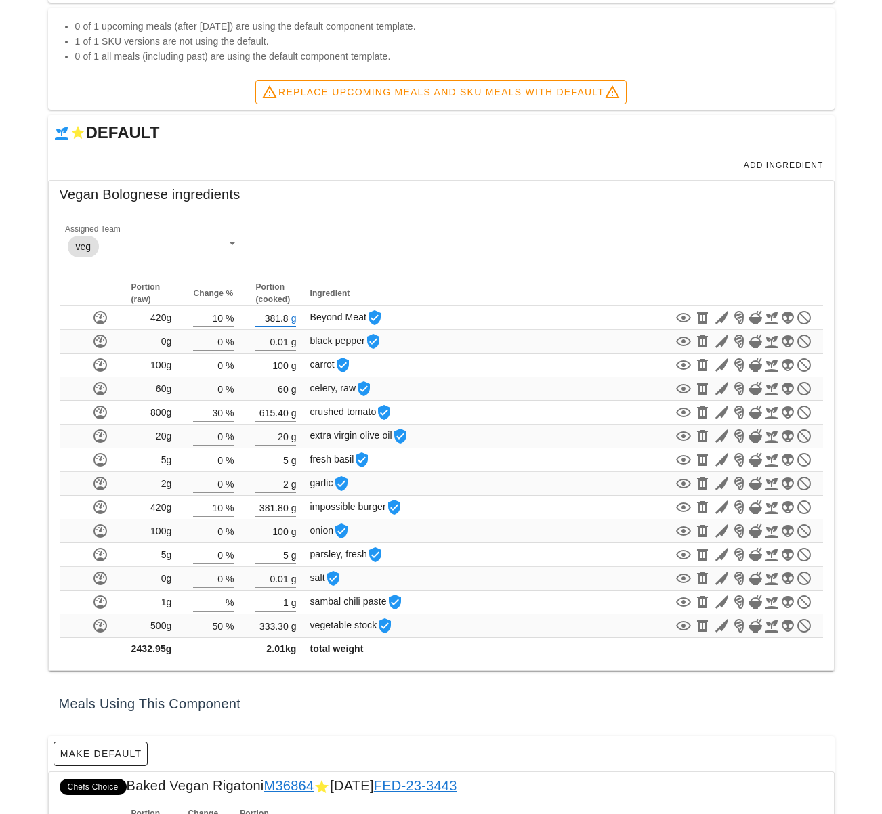
type input "381.80"
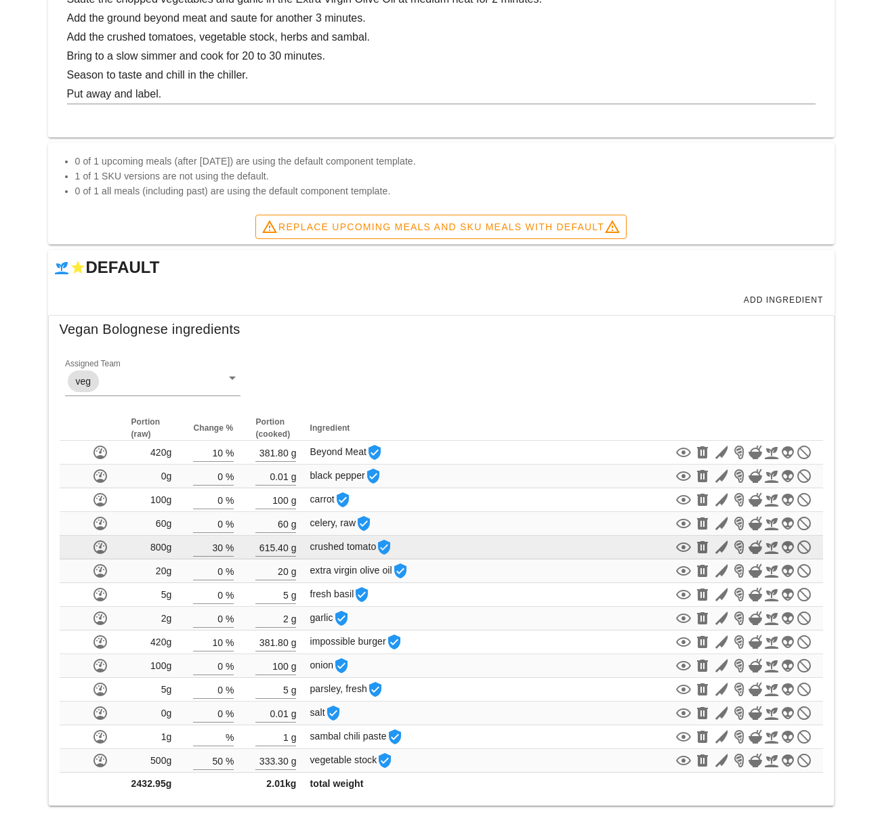
scroll to position [298, 0]
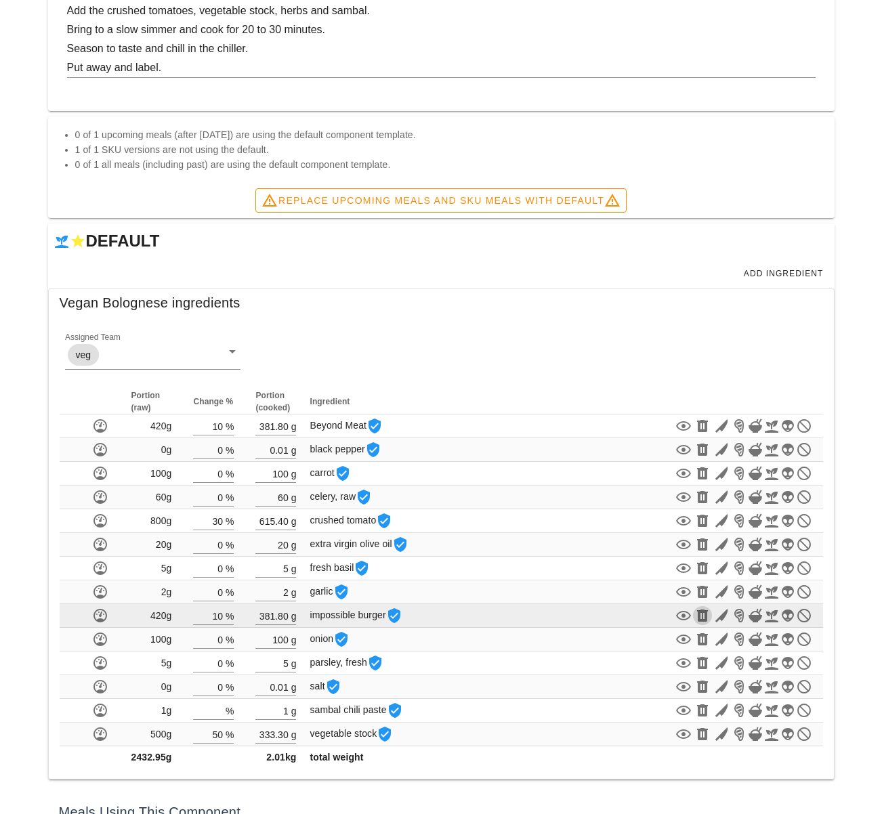
click at [702, 613] on icon "button" at bounding box center [702, 615] width 16 height 16
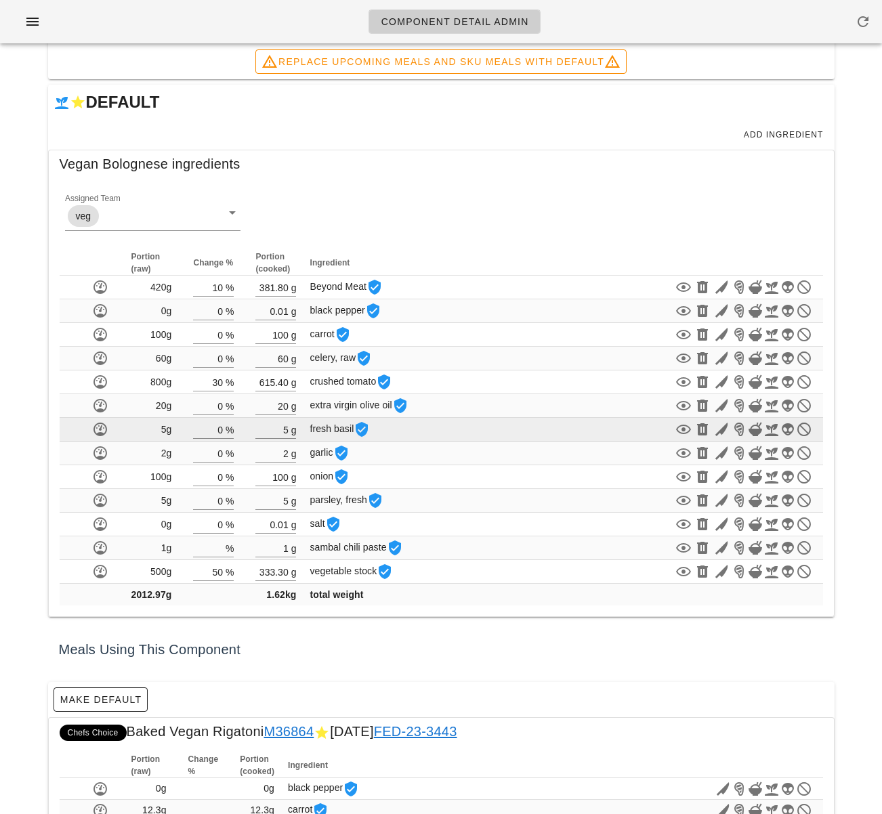
scroll to position [410, 0]
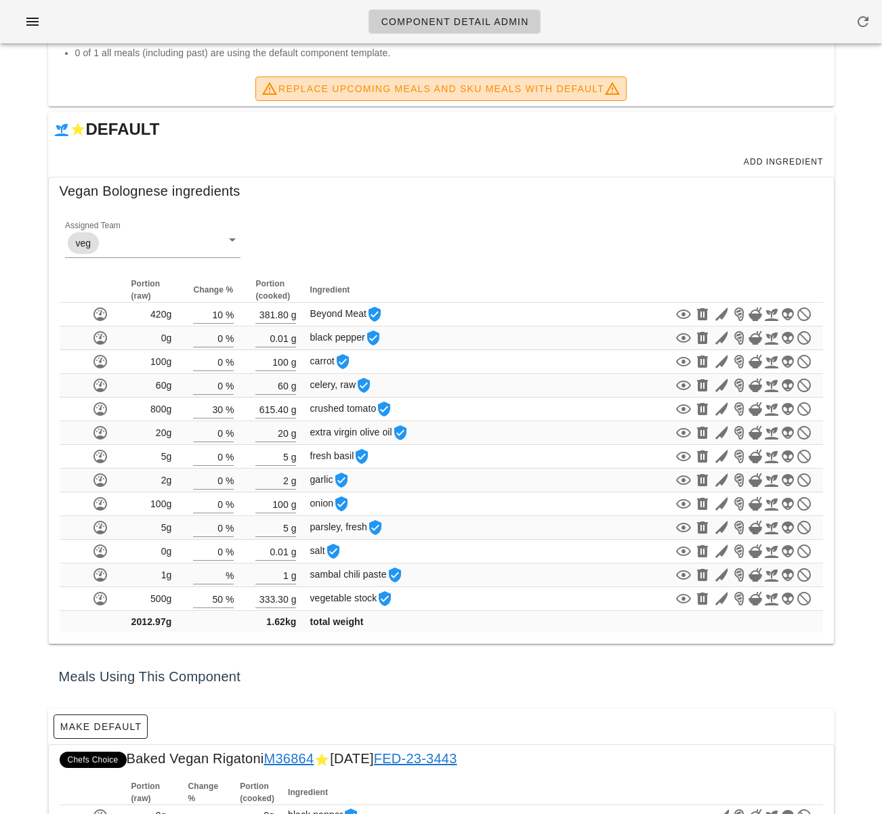
click at [459, 87] on span "Replace Upcoming Meals and SKU Meals with DEFAULT" at bounding box center [440, 89] width 359 height 16
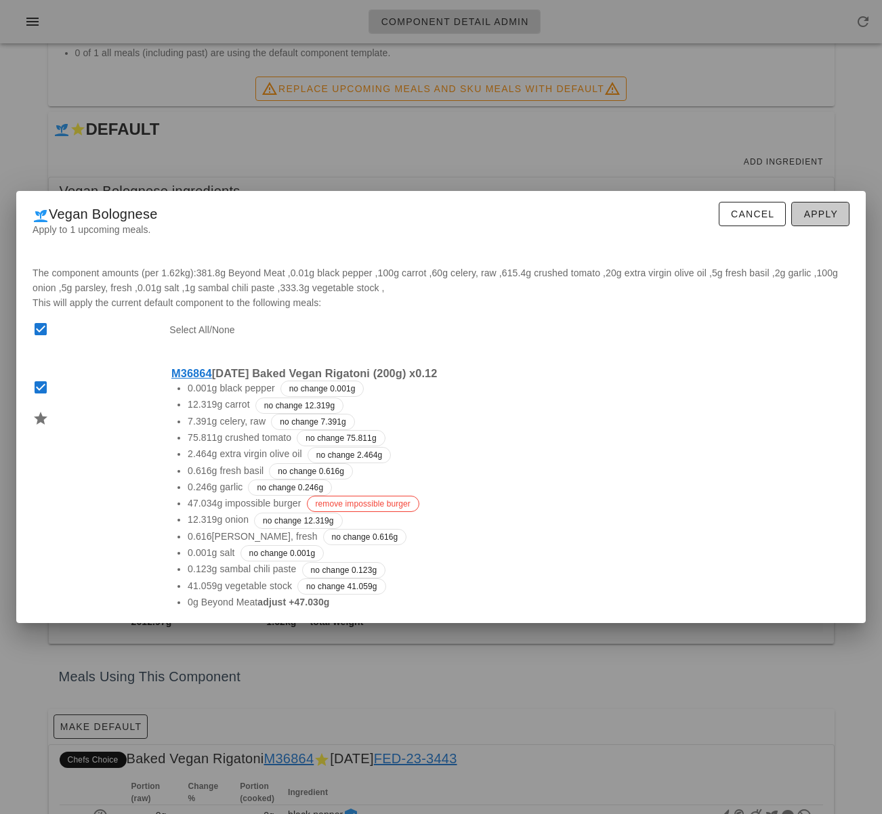
click at [821, 218] on span "Apply" at bounding box center [819, 214] width 35 height 11
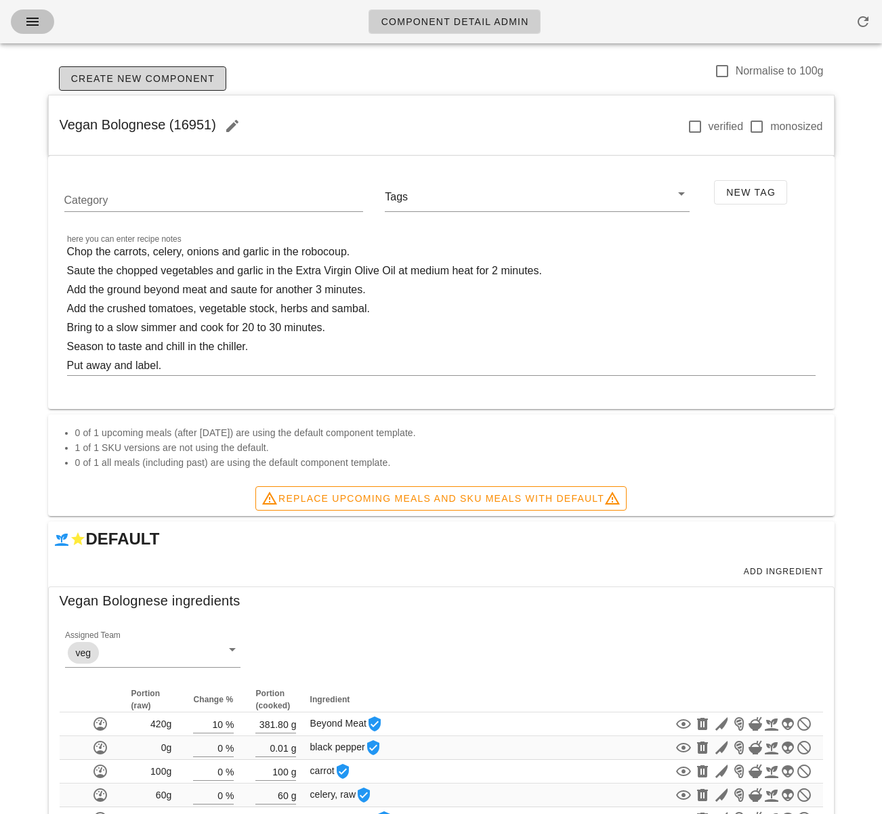
click at [35, 24] on icon "button" at bounding box center [32, 22] width 16 height 16
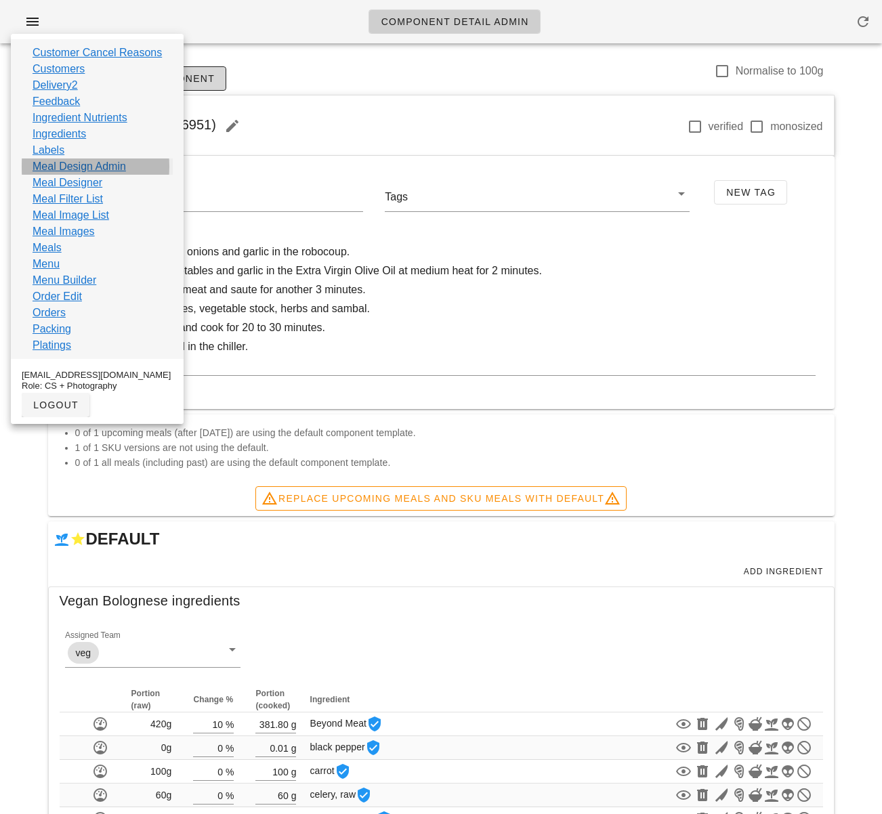
click at [98, 165] on link "Meal Design Admin" at bounding box center [79, 166] width 93 height 16
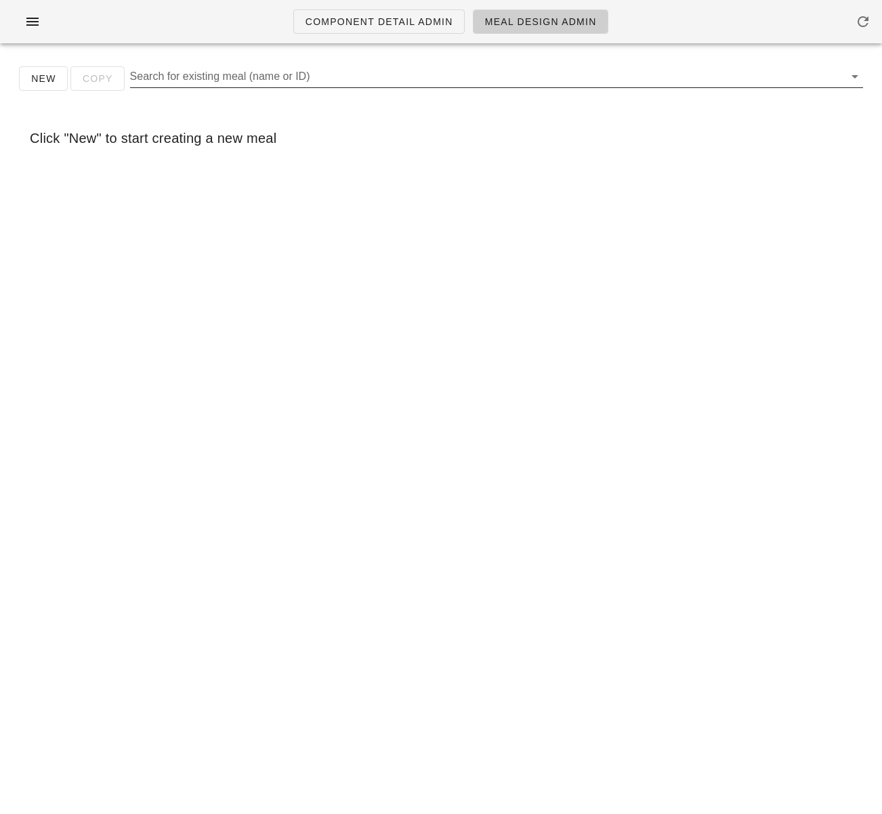
click at [249, 72] on input "Search for existing meal (name or ID)" at bounding box center [485, 77] width 711 height 22
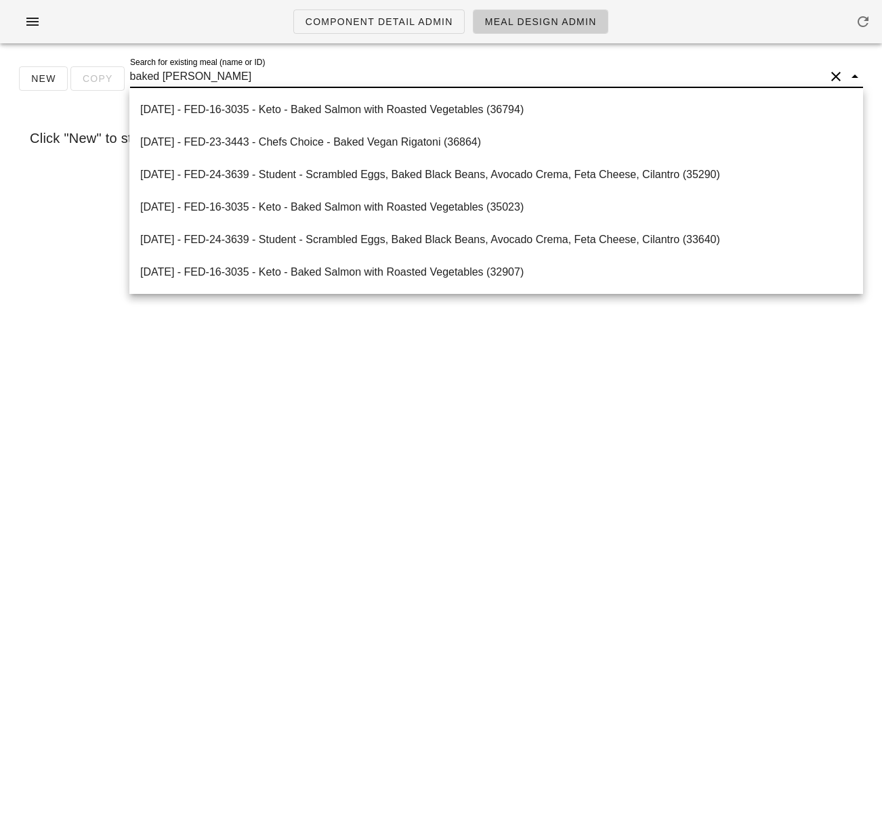
type input "baked vegan"
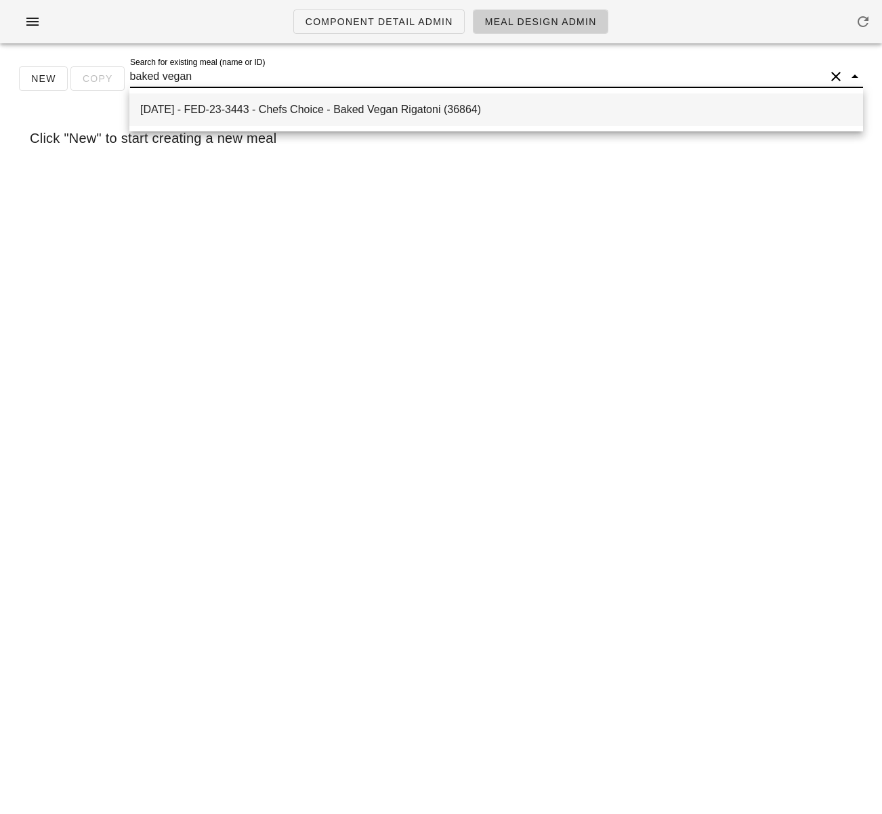
click at [295, 105] on div "2025-09-07 - FED-23-3443 - Chefs Choice - Baked Vegan Rigatoni (36864)" at bounding box center [496, 109] width 712 height 13
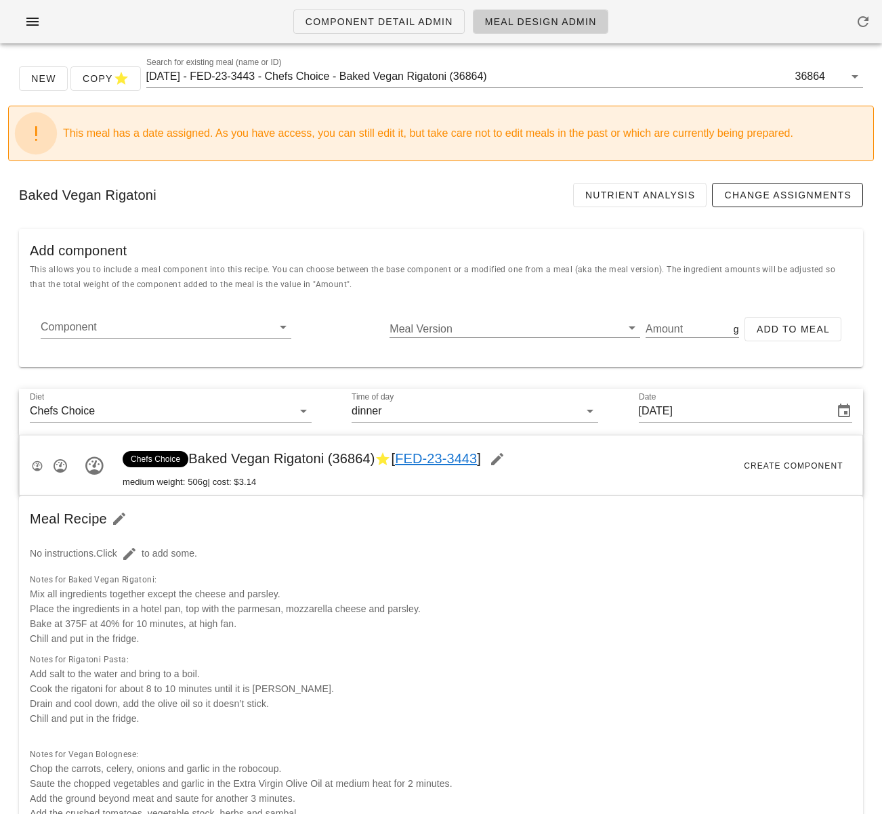
click at [358, 176] on div "Baked Vegan Rigatoni Nutrient Analysis Change Assignments" at bounding box center [440, 195] width 865 height 46
drag, startPoint x: 473, startPoint y: 79, endPoint x: 498, endPoint y: 78, distance: 24.4
click at [497, 78] on input "[DATE] - FED-23-3443 - Chefs Choice - Baked Vegan Rigatoni (36864)" at bounding box center [469, 77] width 646 height 22
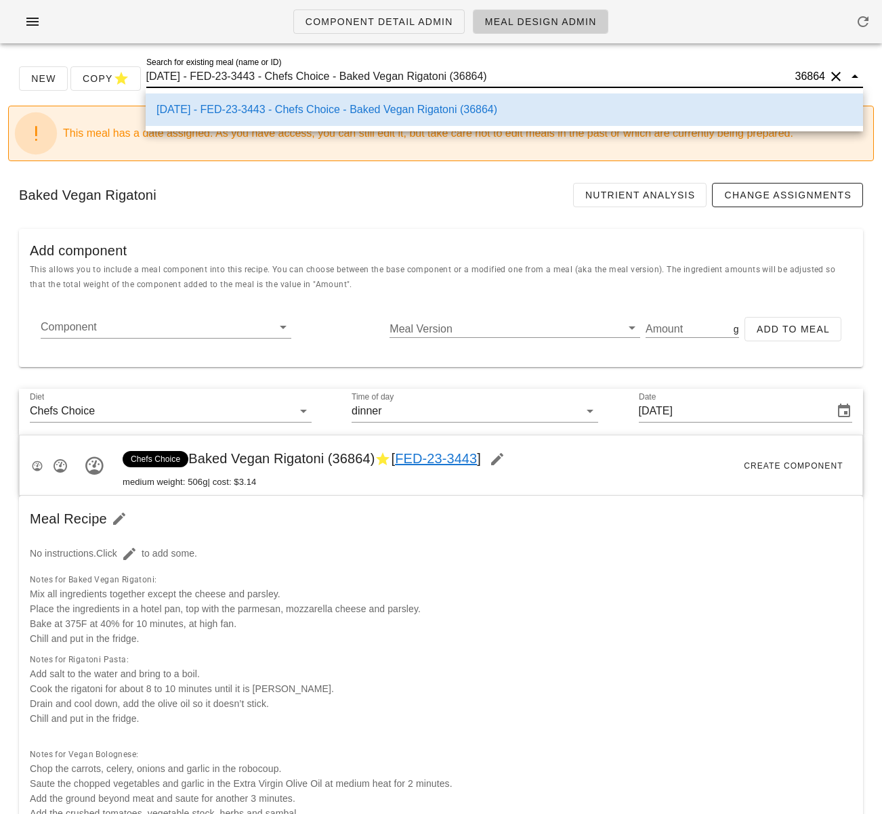
click at [498, 78] on input "[DATE] - FED-23-3443 - Chefs Choice - Baked Vegan Rigatoni (36864)" at bounding box center [469, 77] width 646 height 22
drag, startPoint x: 498, startPoint y: 78, endPoint x: 471, endPoint y: 77, distance: 27.1
click at [471, 77] on input "2025-09-07 - FED-23-3443 - Chefs Choice - Baked Vegan Rigatoni (36864)" at bounding box center [469, 77] width 646 height 22
click at [33, 20] on icon "button" at bounding box center [32, 22] width 16 height 16
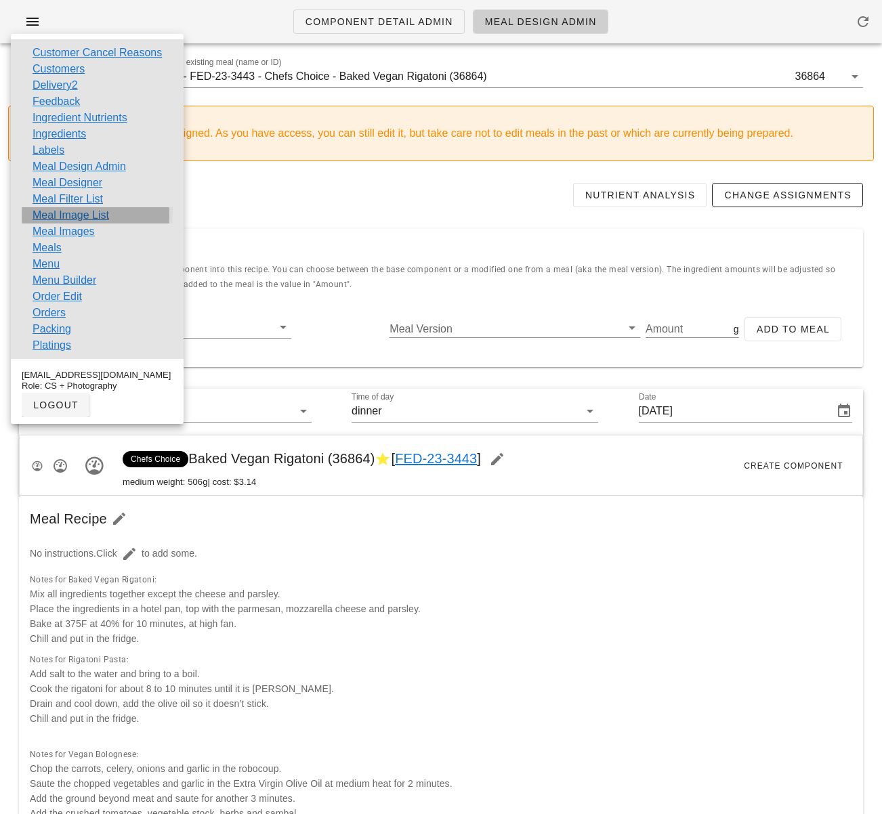
click at [93, 213] on link "Meal Image List" at bounding box center [71, 215] width 77 height 16
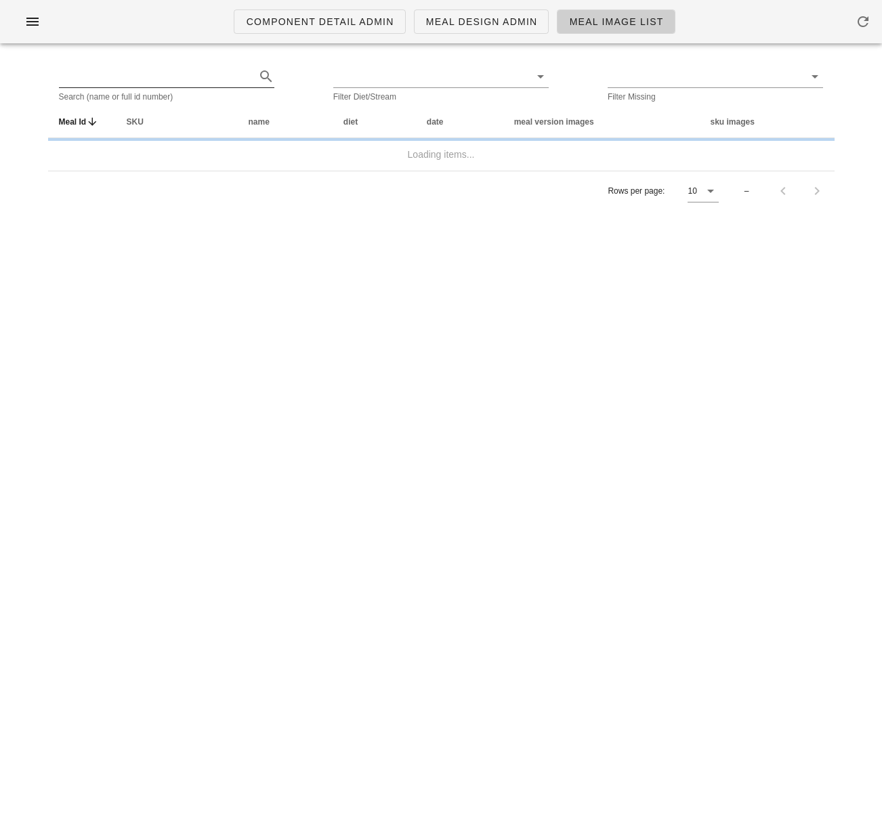
click at [200, 81] on input "text" at bounding box center [156, 77] width 194 height 22
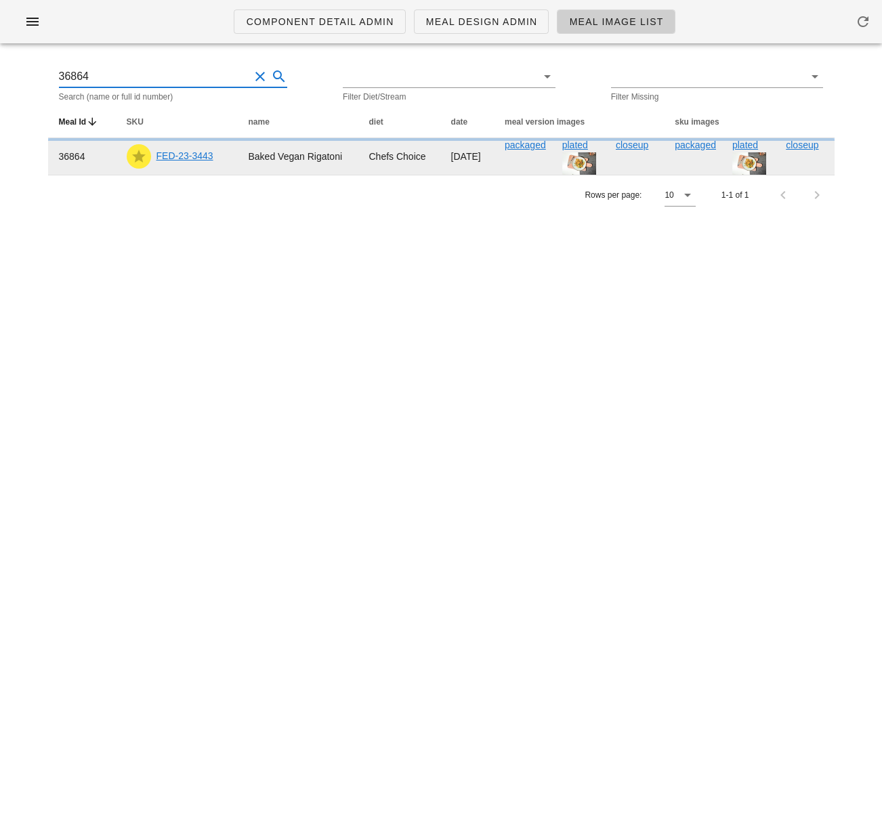
type input "36864"
click at [189, 158] on link "FED-23-3443" at bounding box center [184, 155] width 57 height 11
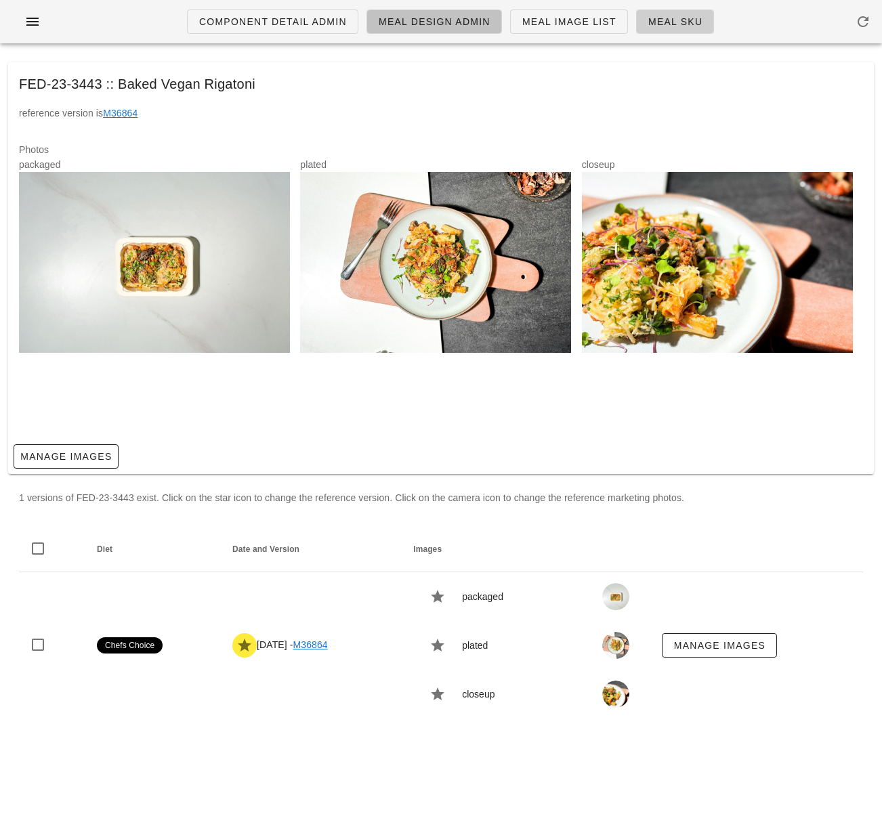
click at [459, 27] on span "Meal Design Admin" at bounding box center [434, 21] width 112 height 11
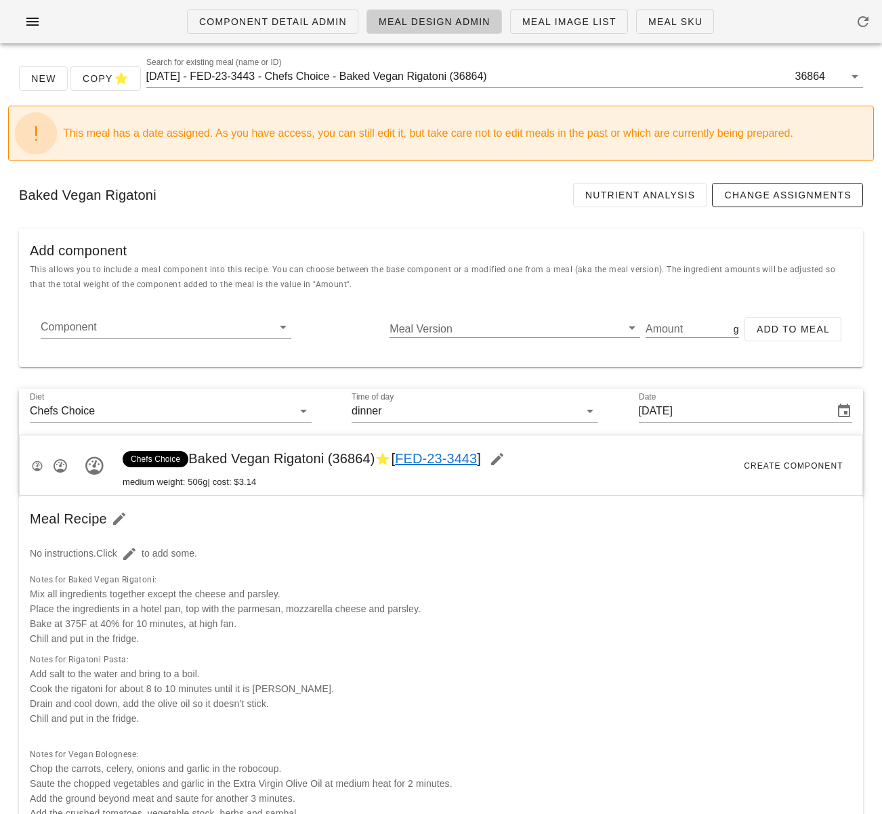
click at [582, 473] on div "Chefs Choice Baked Vegan Rigatoni (36864) [ FED-23-3443 ] medium weight: 506g |…" at bounding box center [441, 465] width 842 height 61
click at [415, 601] on div "Notes for Baked Vegan Rigatoni: Mix all ingredients together except the cheese …" at bounding box center [441, 609] width 828 height 80
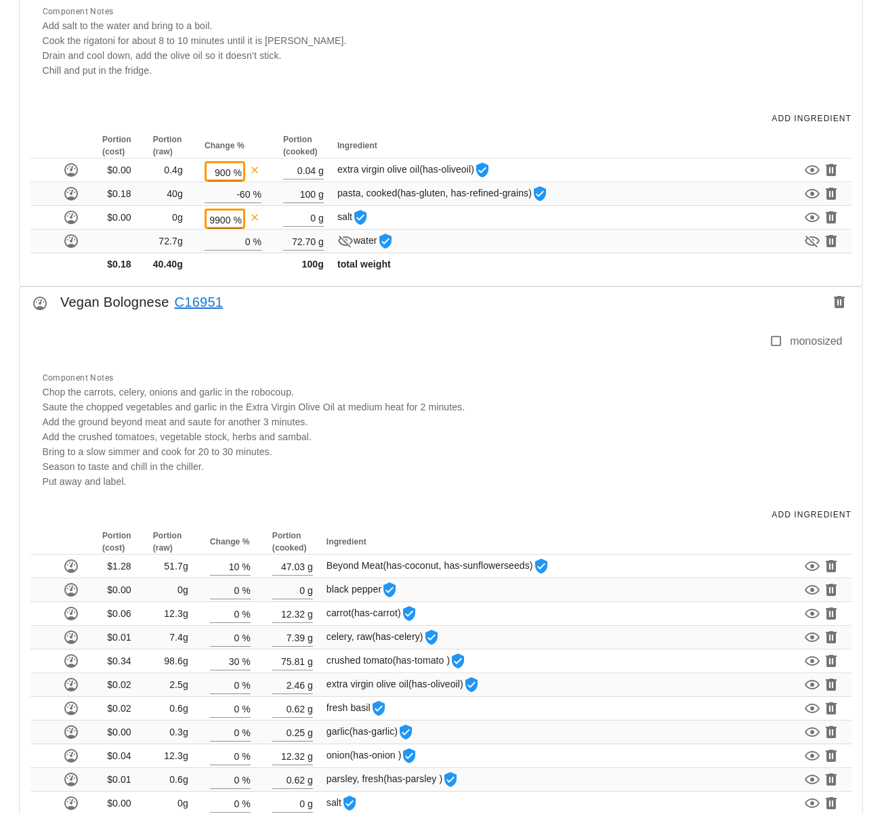
scroll to position [1503, 0]
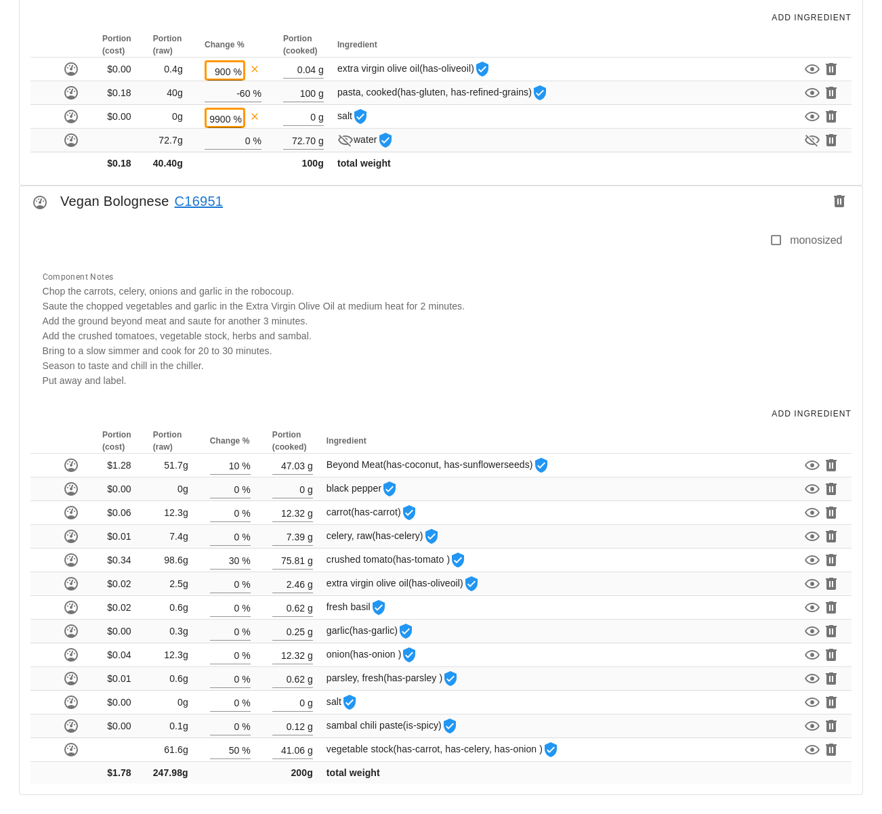
click at [192, 202] on link "C16951" at bounding box center [196, 201] width 54 height 22
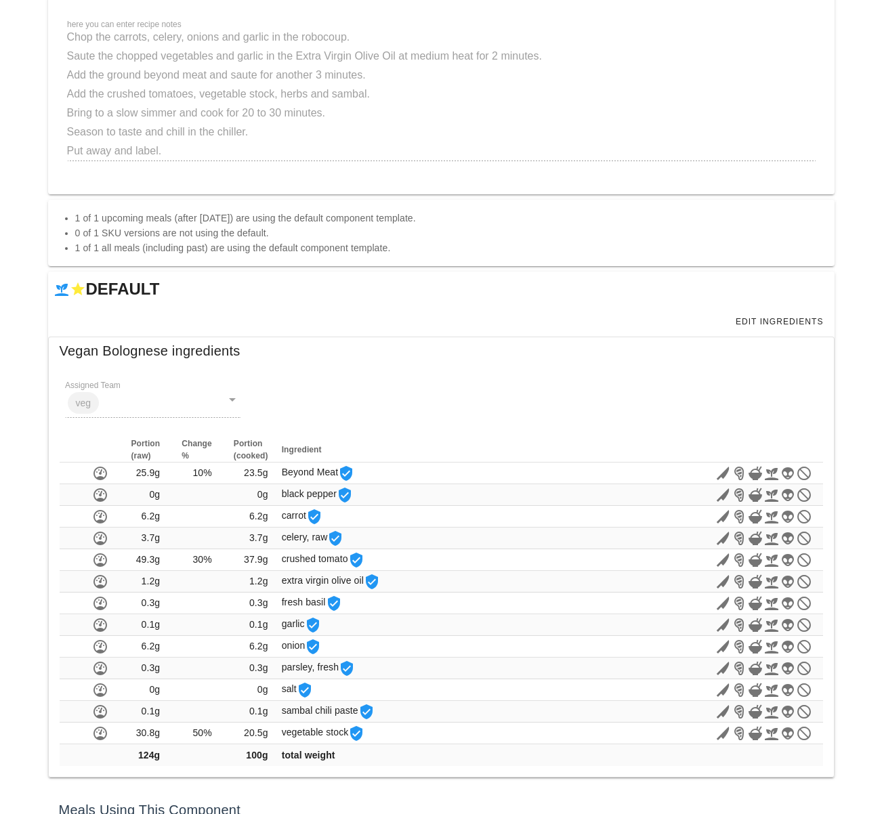
scroll to position [163, 0]
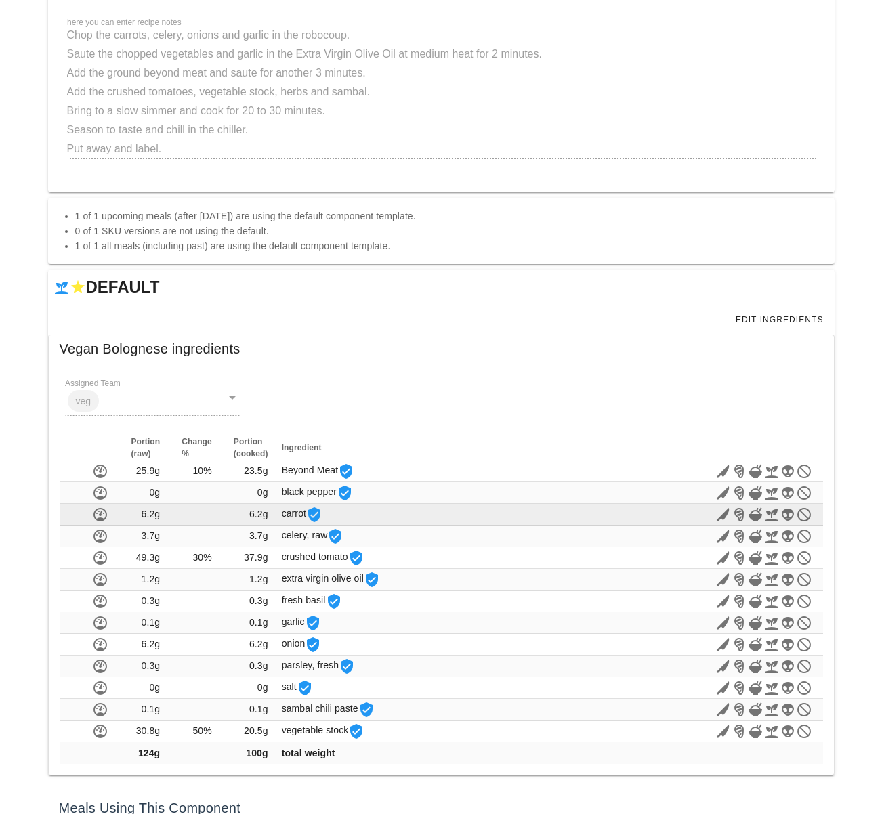
drag, startPoint x: 724, startPoint y: 516, endPoint x: 599, endPoint y: 517, distance: 124.6
click at [724, 516] on icon at bounding box center [722, 515] width 16 height 16
click at [720, 516] on icon at bounding box center [722, 515] width 16 height 16
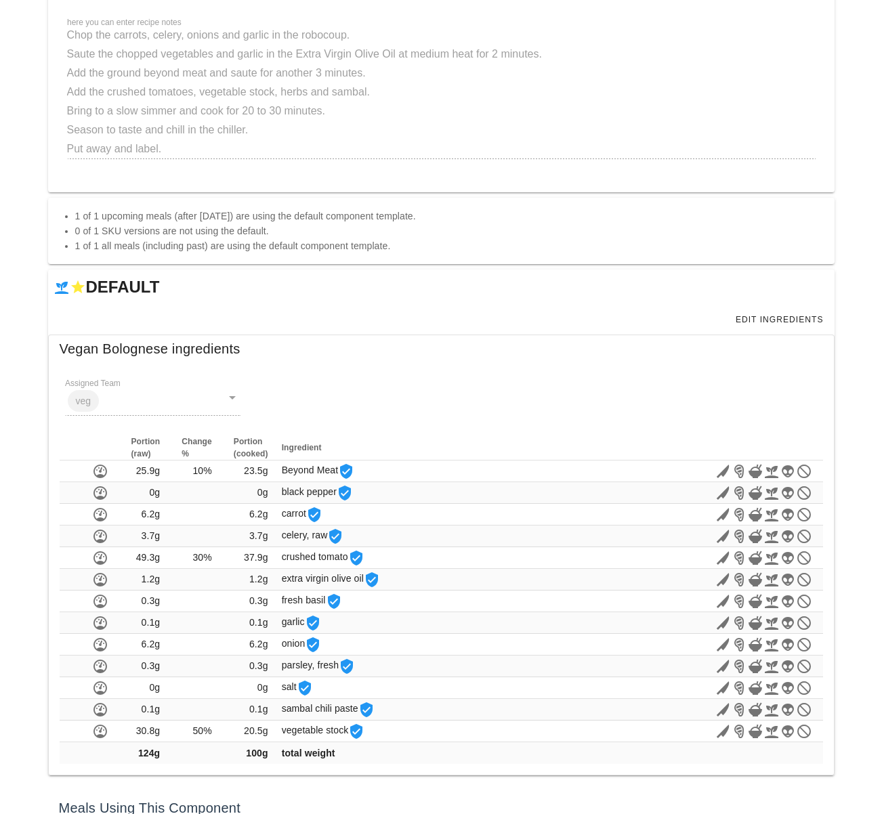
click at [876, 530] on div "Component Detail Admin Meal Design Admin Meal Image List Meal Sku Component Det…" at bounding box center [441, 388] width 882 height 1103
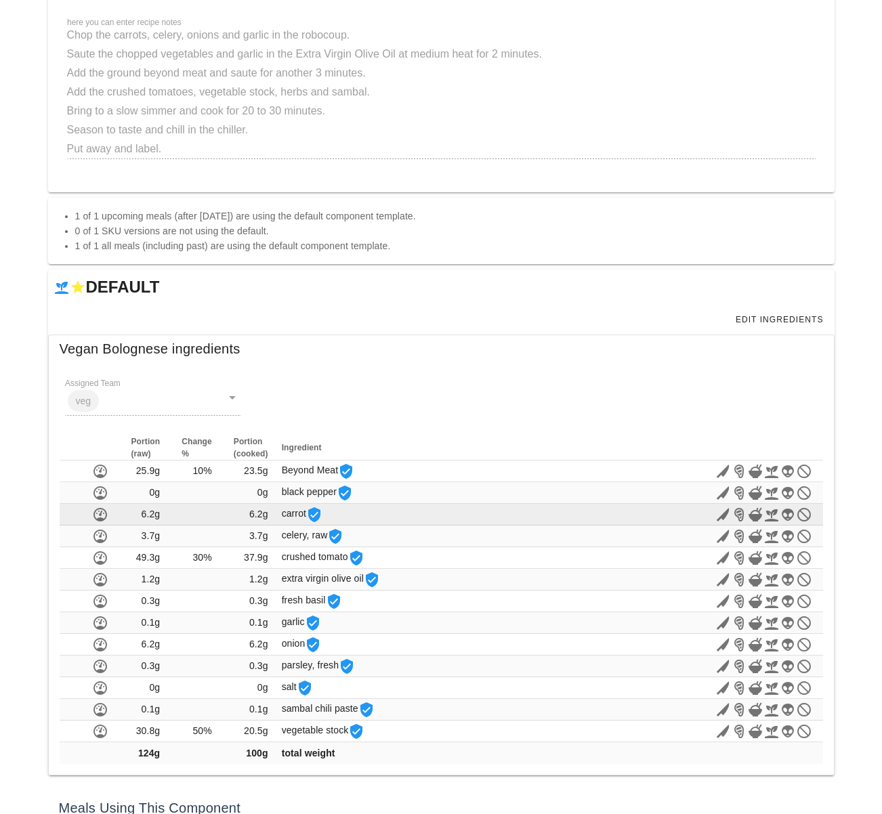
click at [723, 517] on icon at bounding box center [722, 515] width 16 height 16
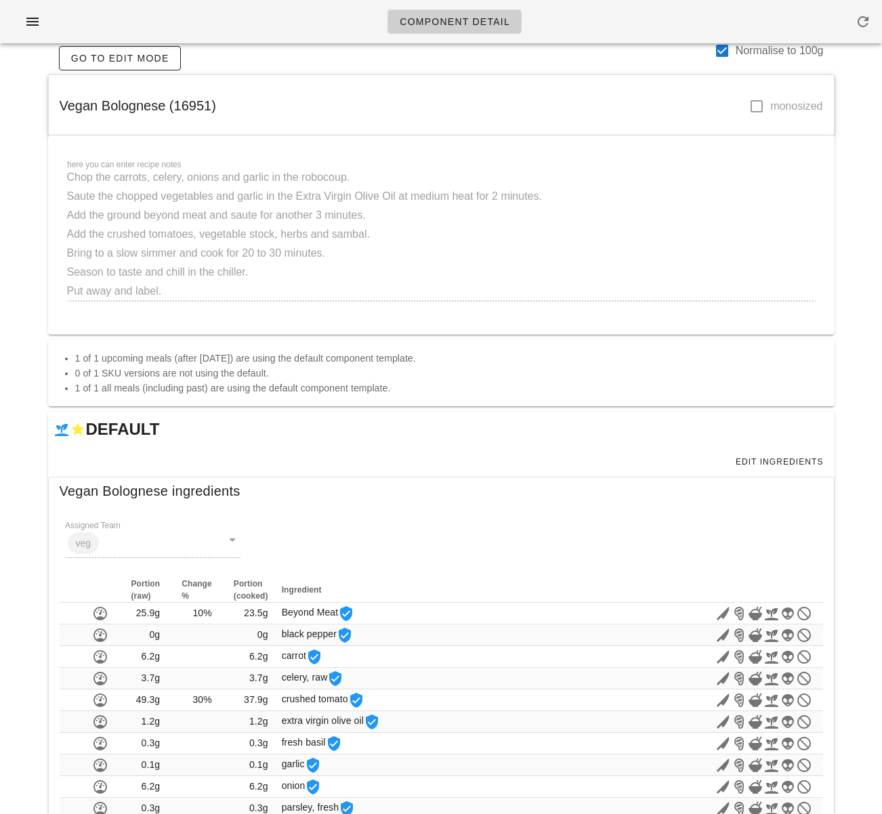
scroll to position [27, 0]
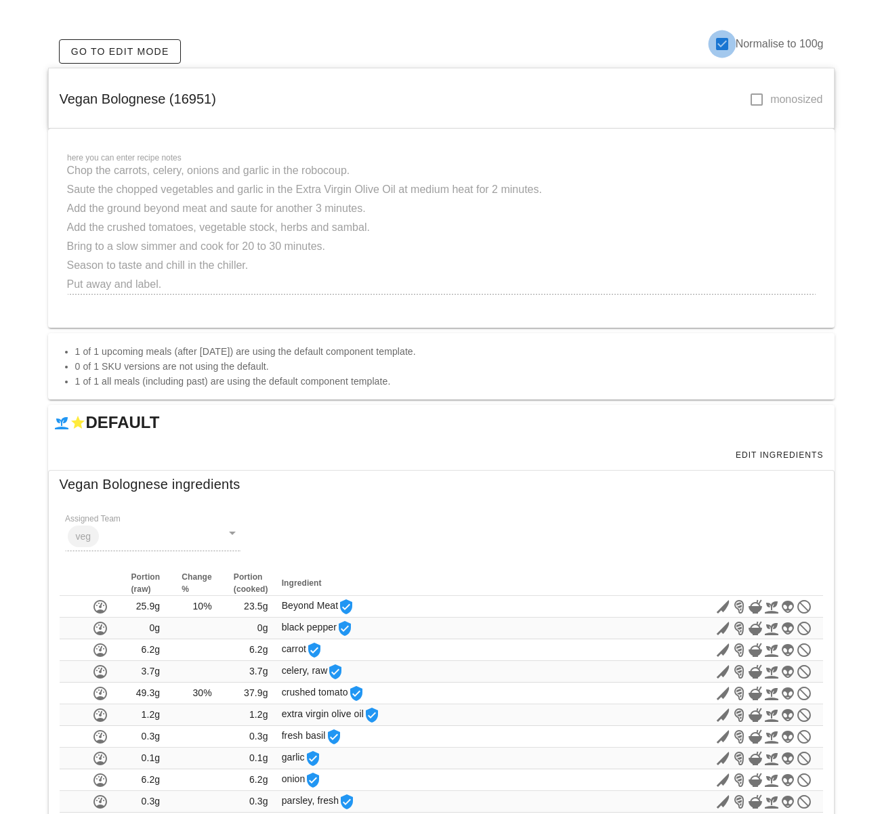
click at [716, 44] on div at bounding box center [721, 44] width 23 height 23
checkbox input "false"
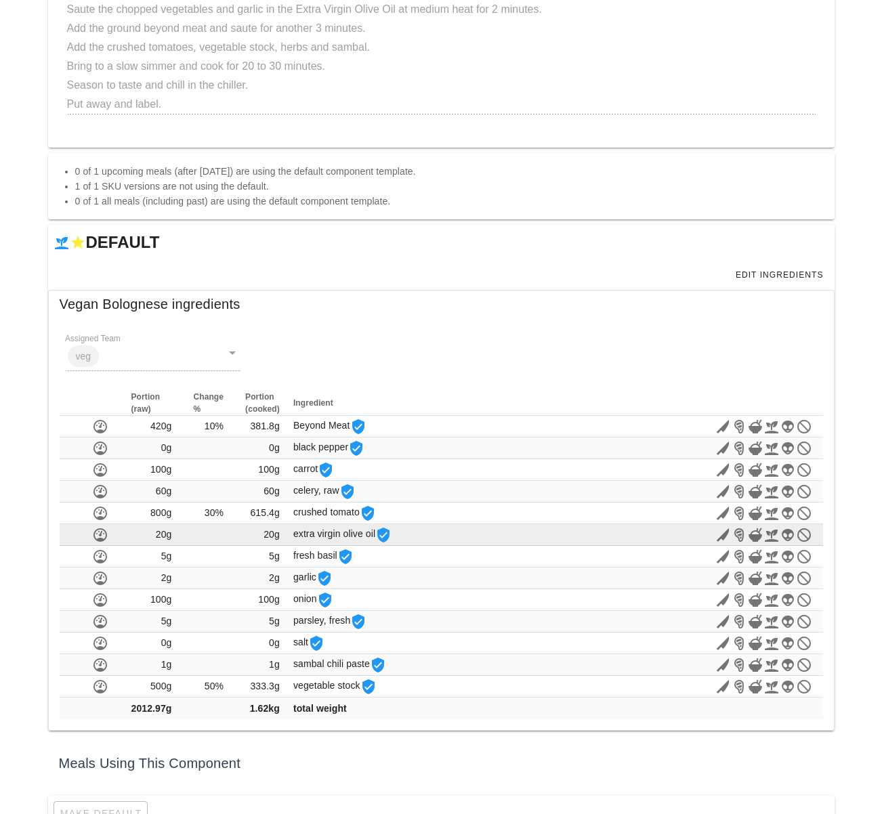
scroll to position [217, 0]
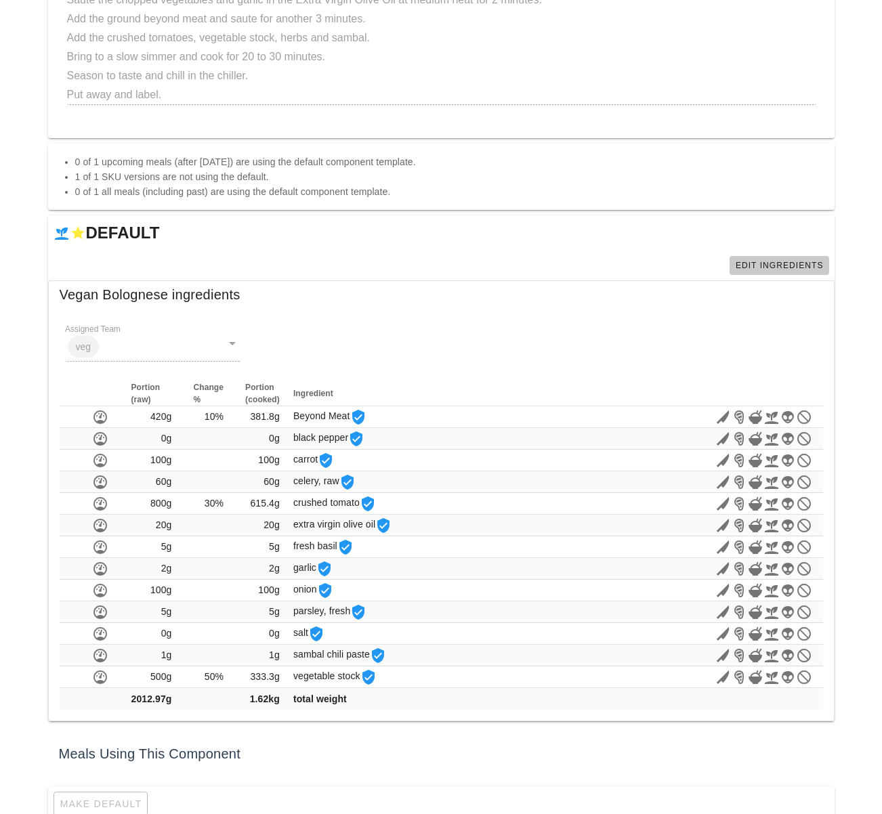
click at [776, 263] on span "Edit Ingredients" at bounding box center [779, 265] width 89 height 9
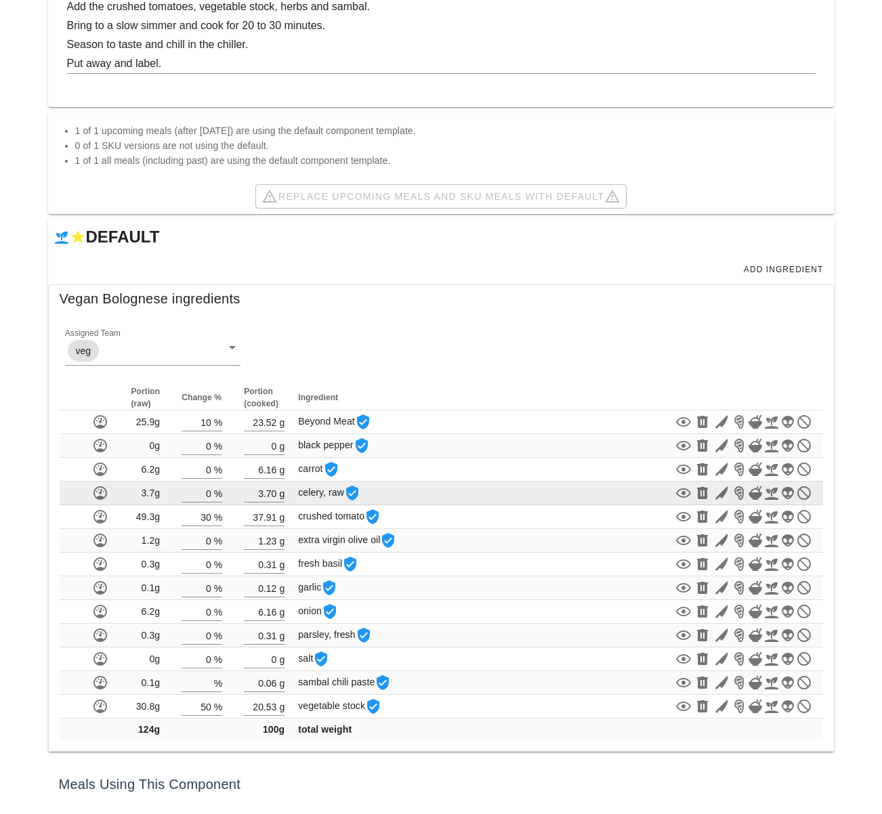
scroll to position [352, 0]
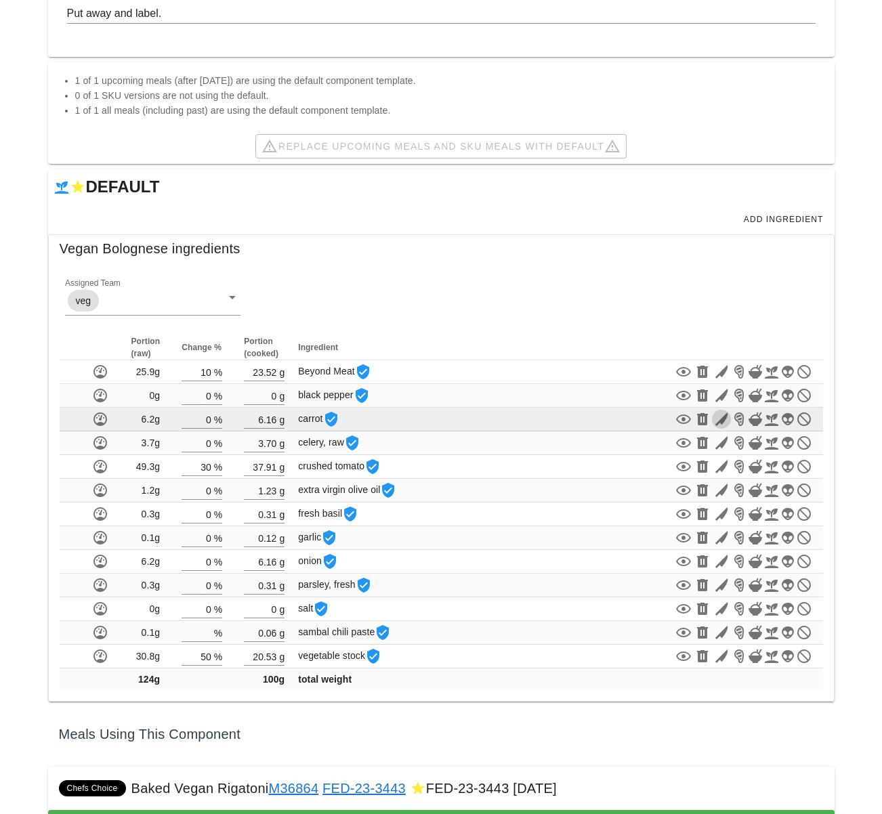
click at [719, 421] on icon "button" at bounding box center [721, 419] width 16 height 16
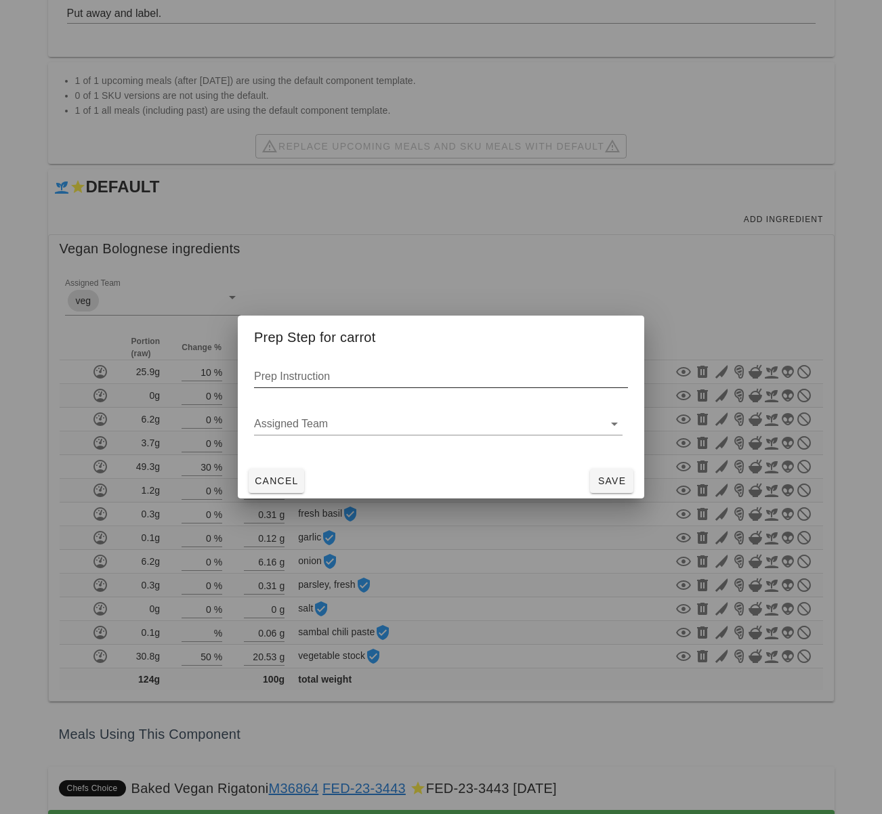
click at [381, 374] on input "Prep Instruction" at bounding box center [441, 377] width 374 height 22
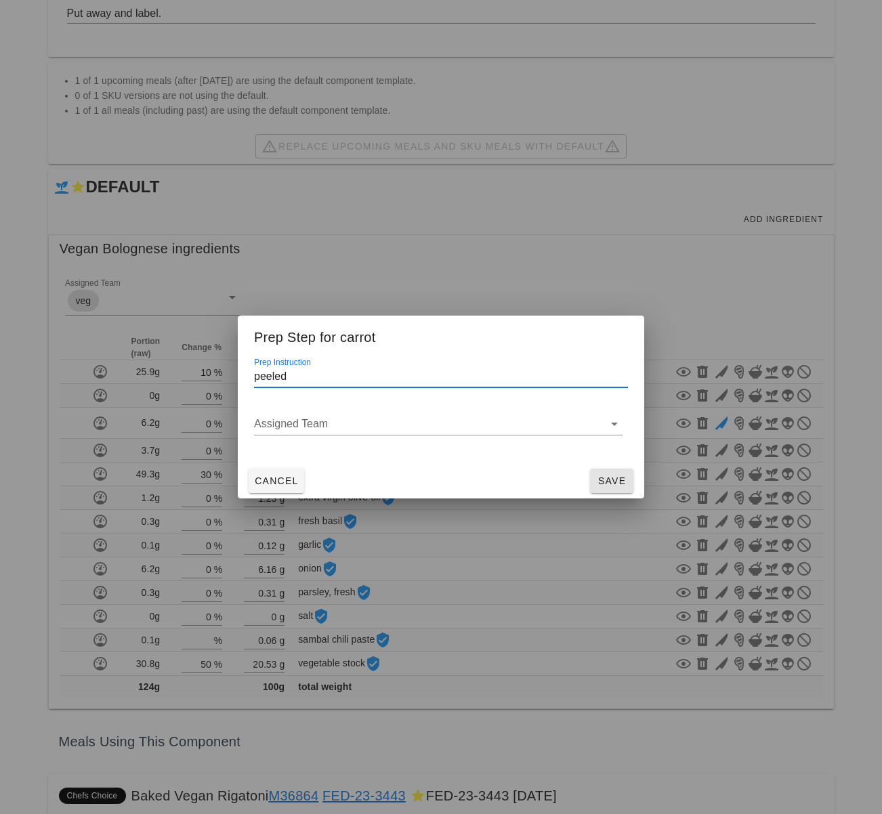
type input "peeled"
click at [616, 482] on span "Save" at bounding box center [611, 480] width 33 height 11
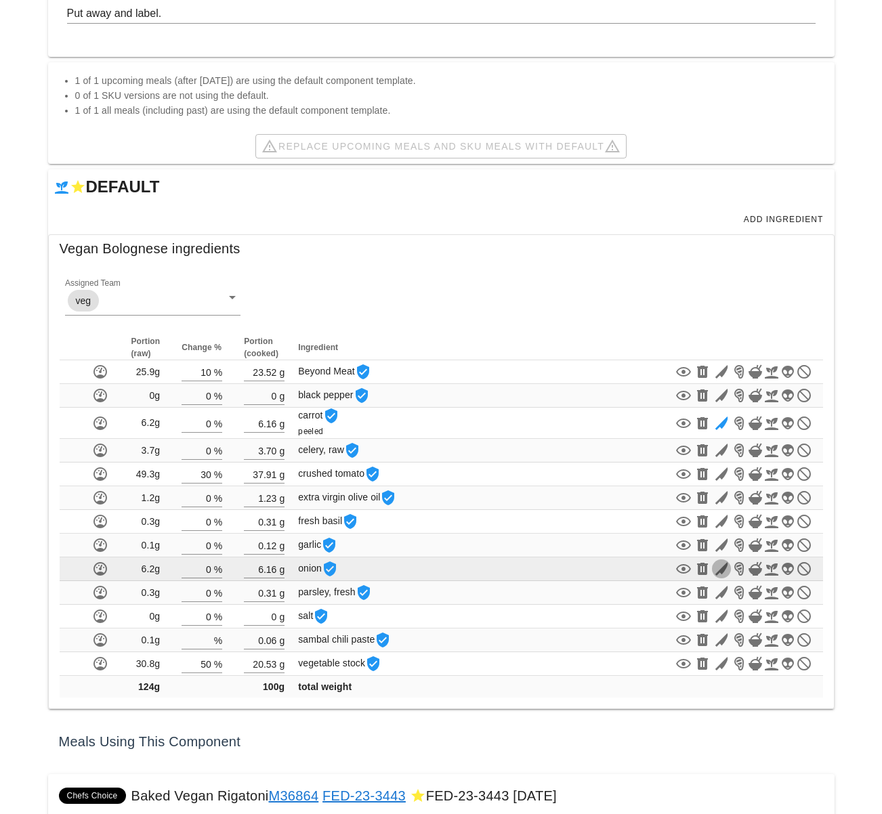
click at [719, 572] on icon "button" at bounding box center [721, 569] width 16 height 16
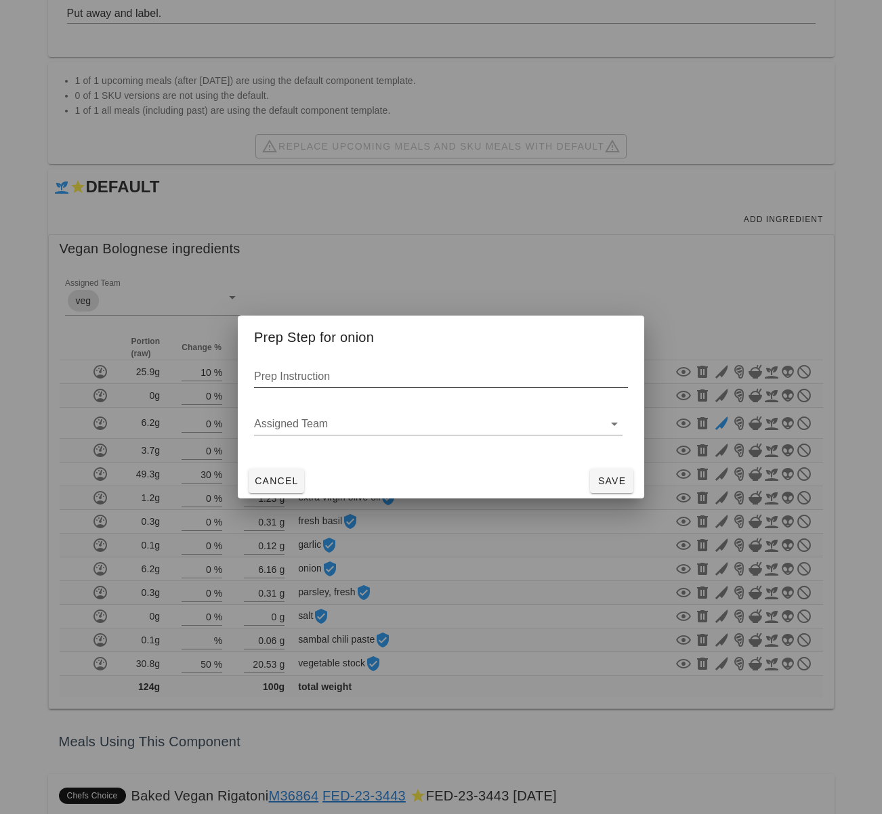
click at [391, 381] on input "Prep Instruction" at bounding box center [441, 377] width 374 height 22
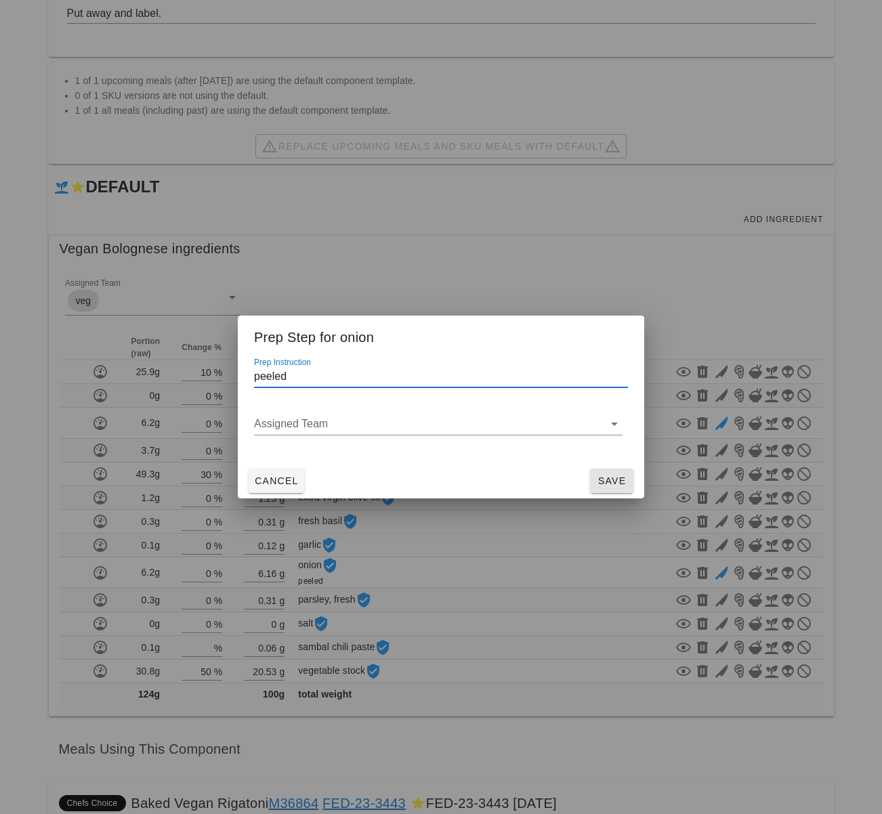
type input "peeled"
click at [612, 484] on span "Save" at bounding box center [611, 480] width 33 height 11
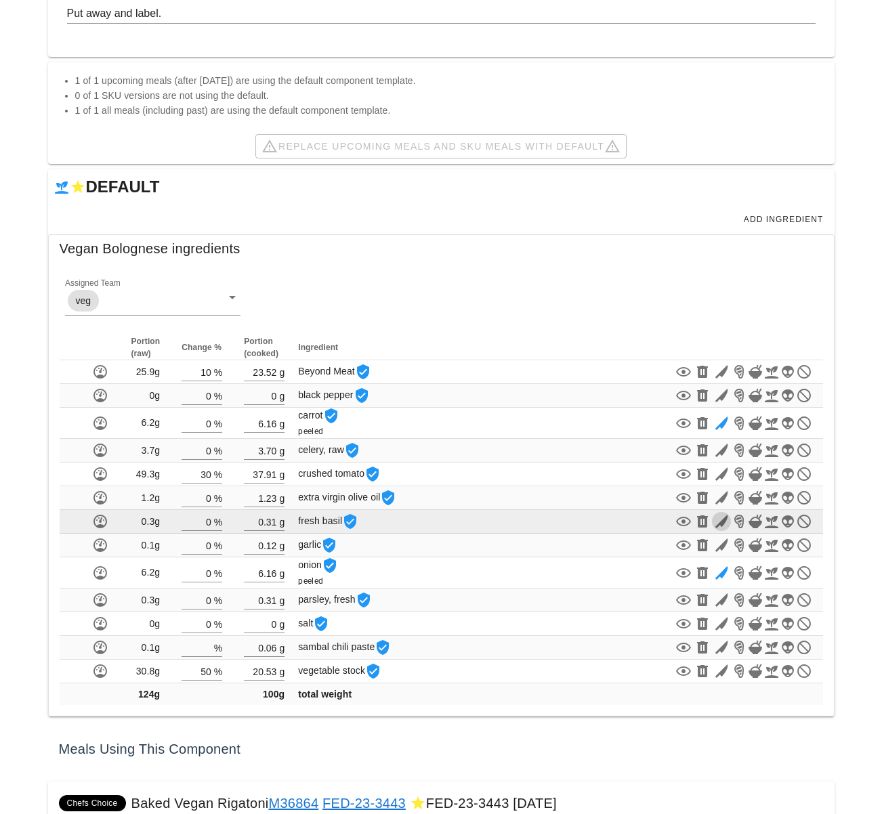
click at [720, 523] on icon "button" at bounding box center [721, 521] width 16 height 16
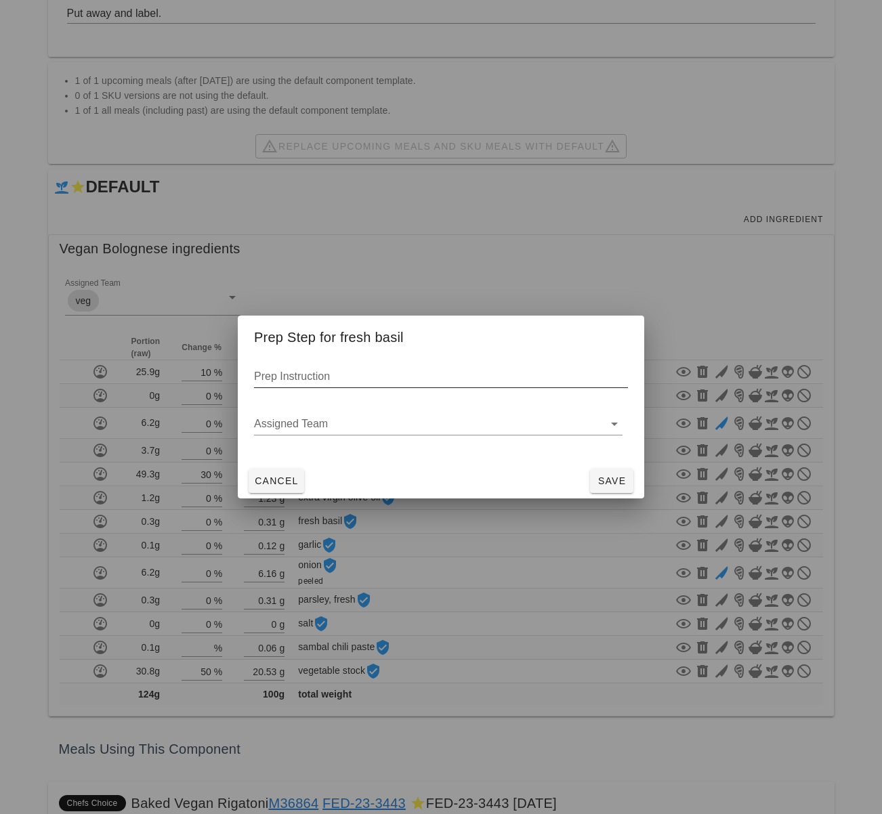
click at [360, 385] on input "Prep Instruction" at bounding box center [441, 377] width 374 height 22
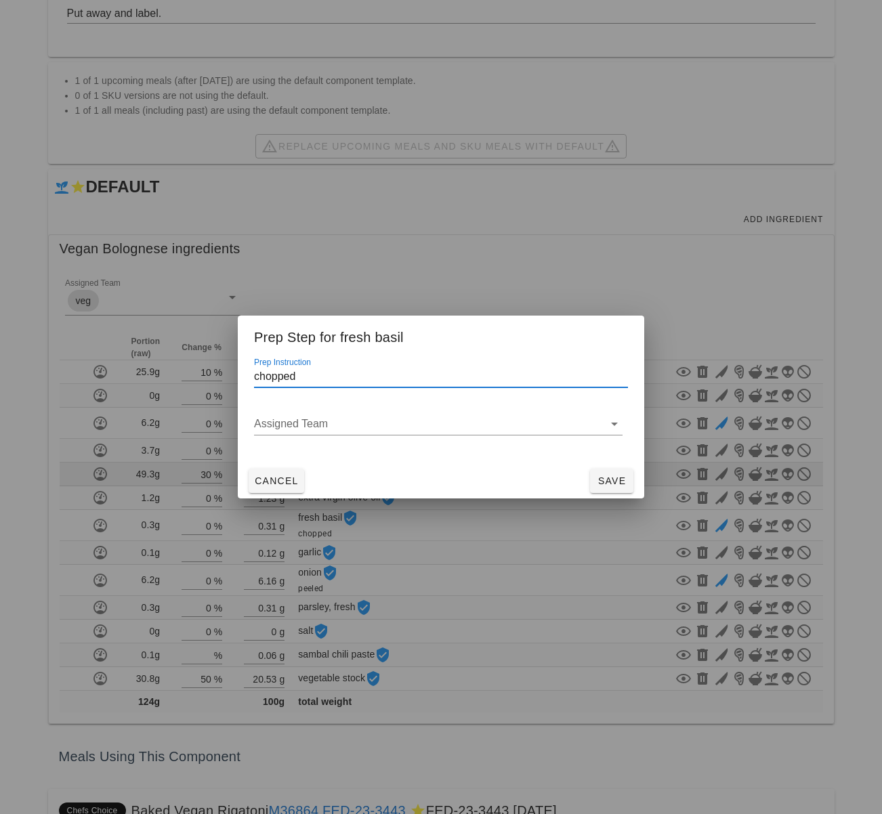
type input "chopped"
click at [616, 479] on span "Save" at bounding box center [611, 480] width 33 height 11
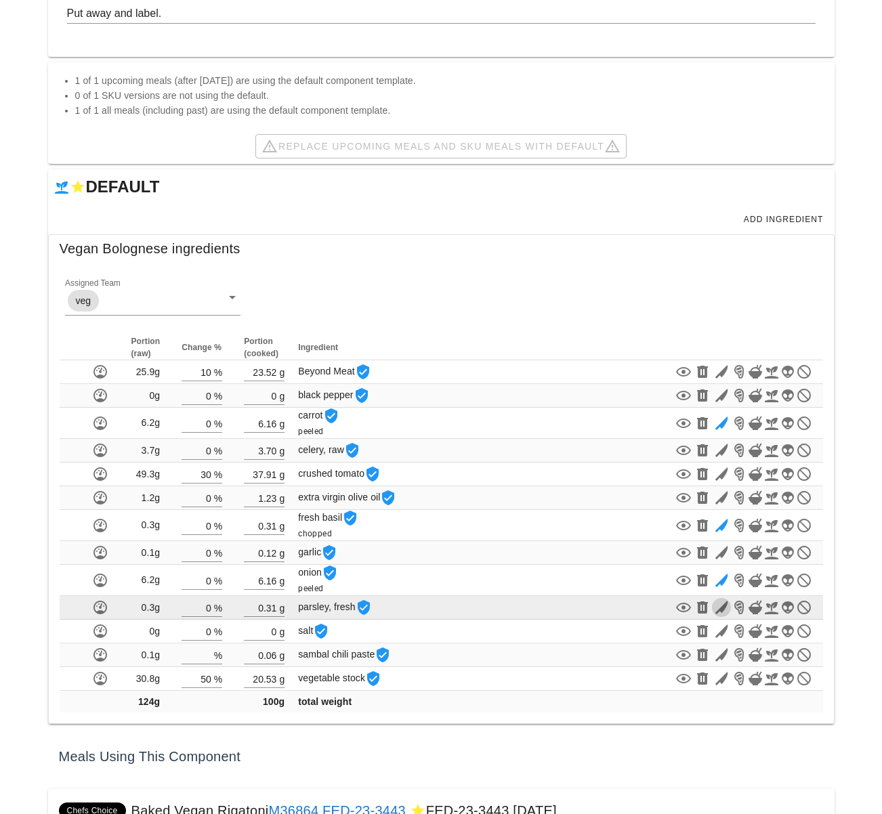
click at [723, 608] on icon "button" at bounding box center [721, 607] width 16 height 16
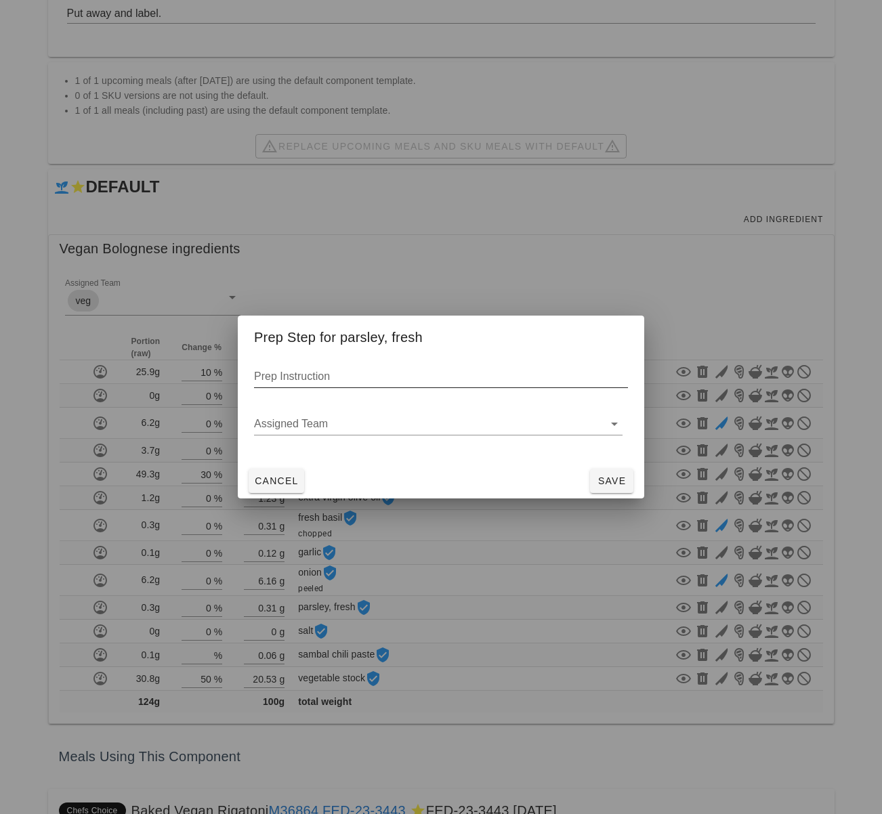
click at [385, 387] on div "Prep Instruction" at bounding box center [441, 377] width 374 height 22
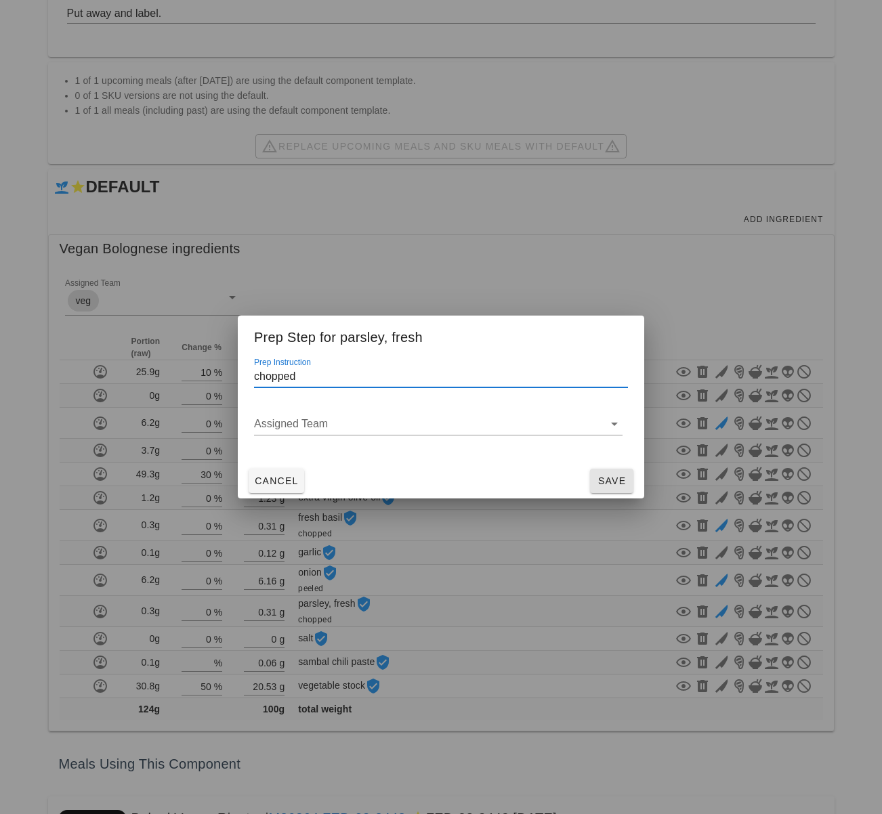
type input "chopped"
click at [610, 477] on span "Save" at bounding box center [611, 480] width 33 height 11
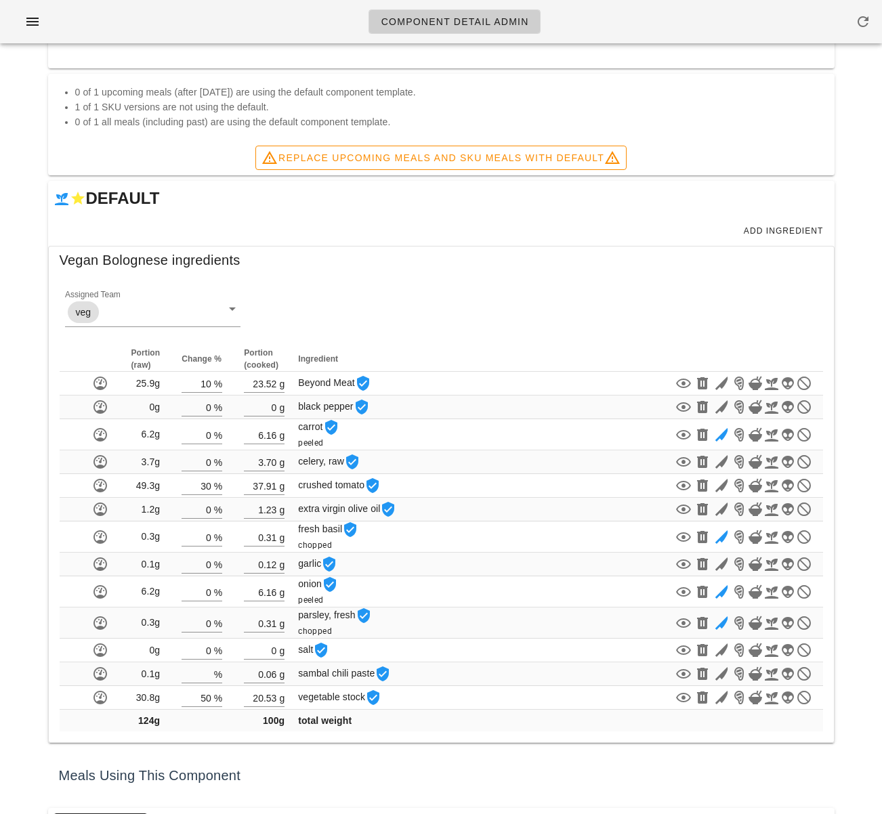
scroll to position [339, 0]
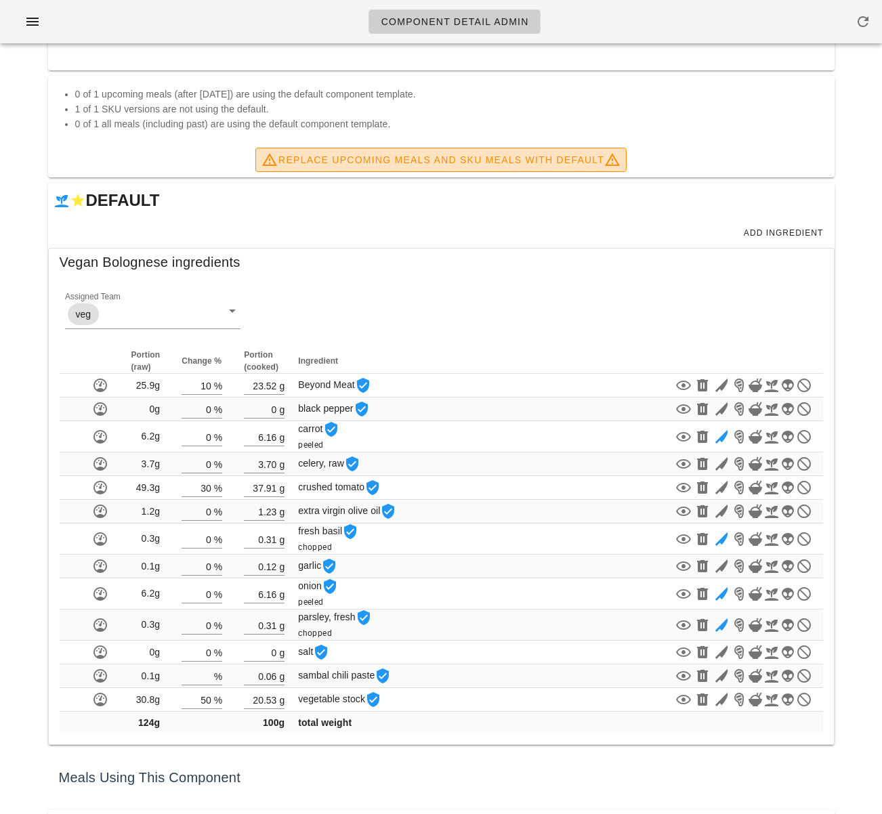
click at [520, 155] on span "Replace Upcoming Meals and SKU Meals with DEFAULT" at bounding box center [440, 160] width 359 height 16
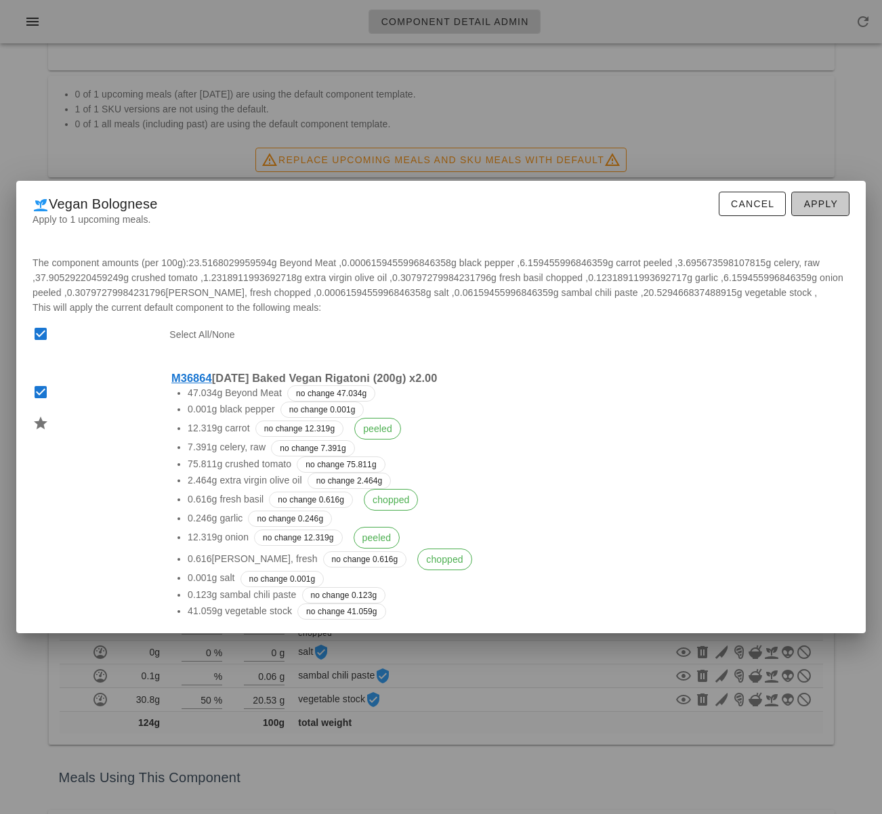
click at [809, 201] on span "Apply" at bounding box center [819, 203] width 35 height 11
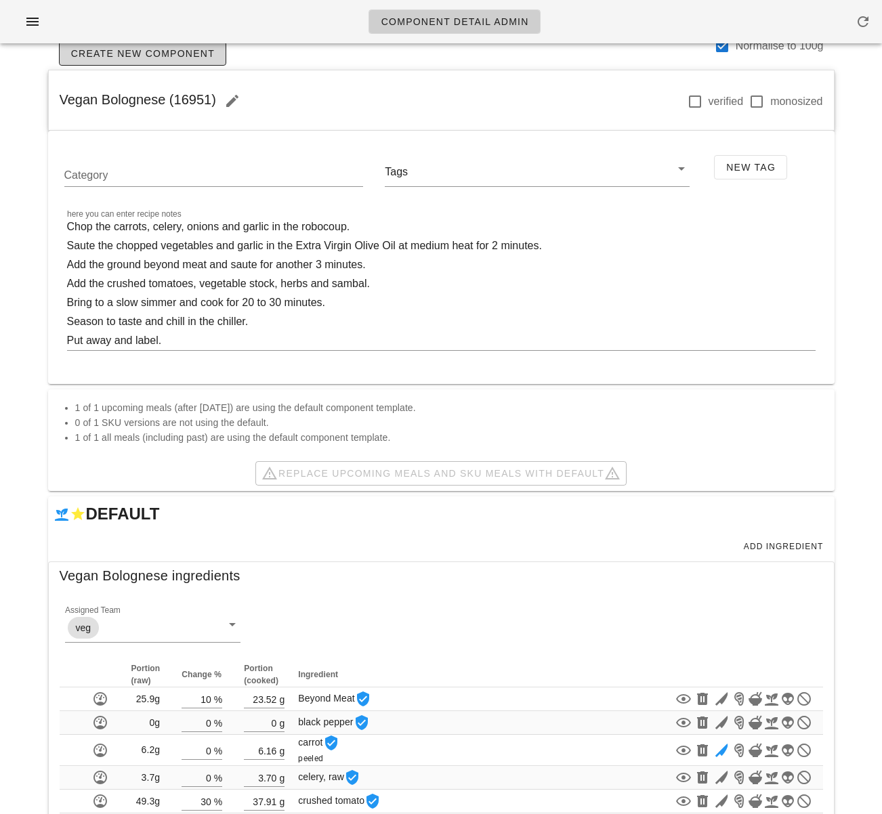
scroll to position [27, 0]
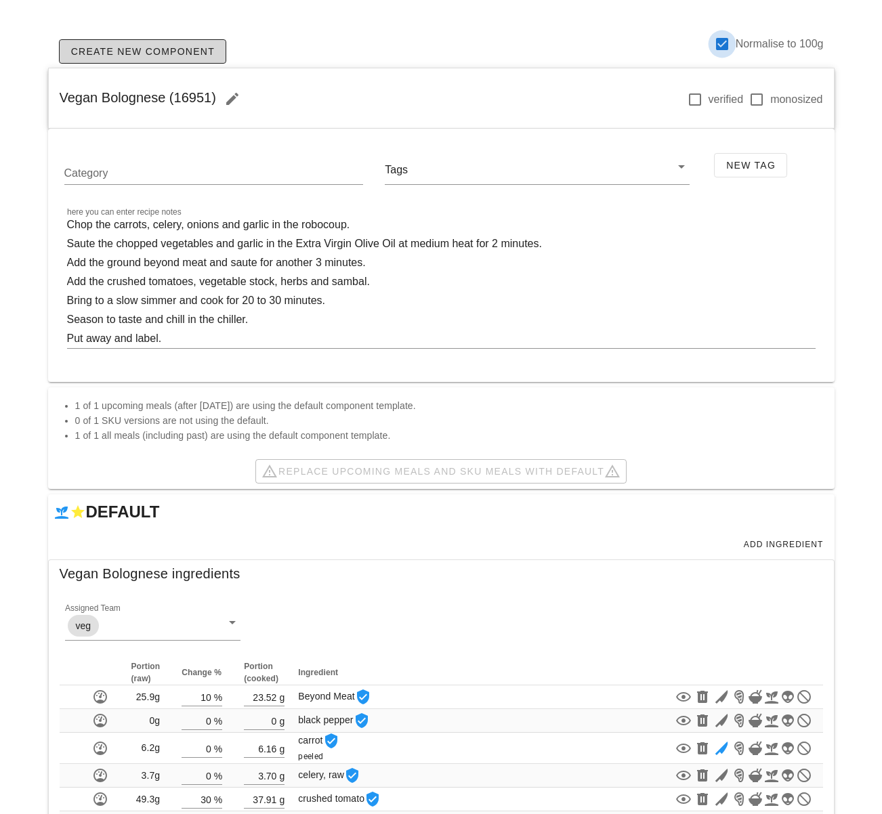
click at [721, 46] on div at bounding box center [721, 44] width 23 height 23
checkbox input "false"
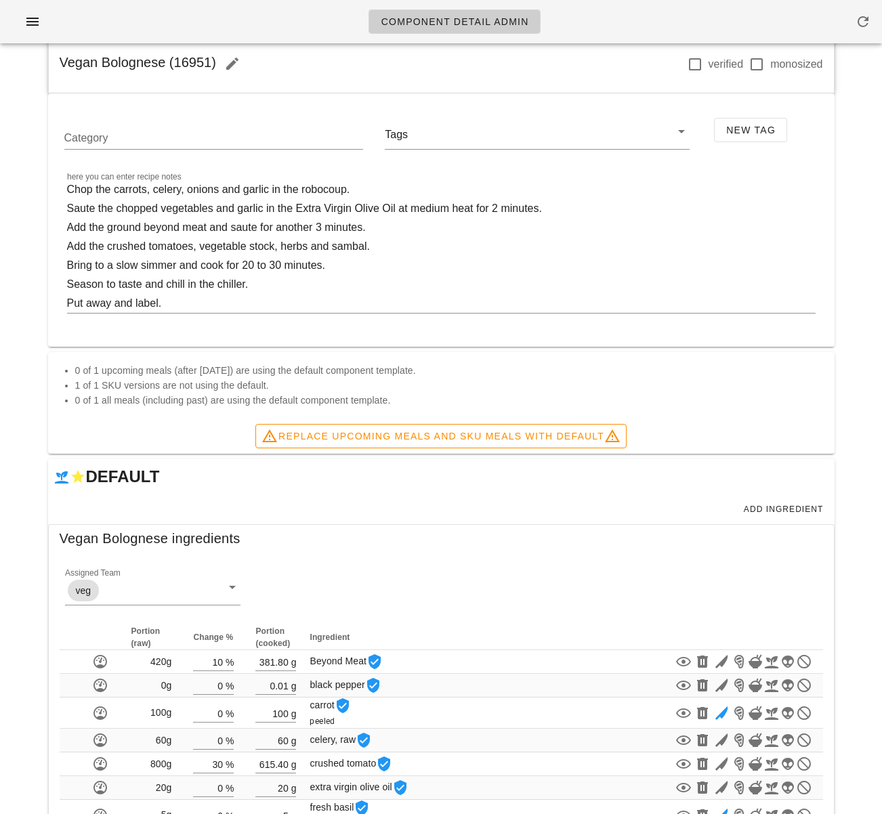
scroll to position [50, 0]
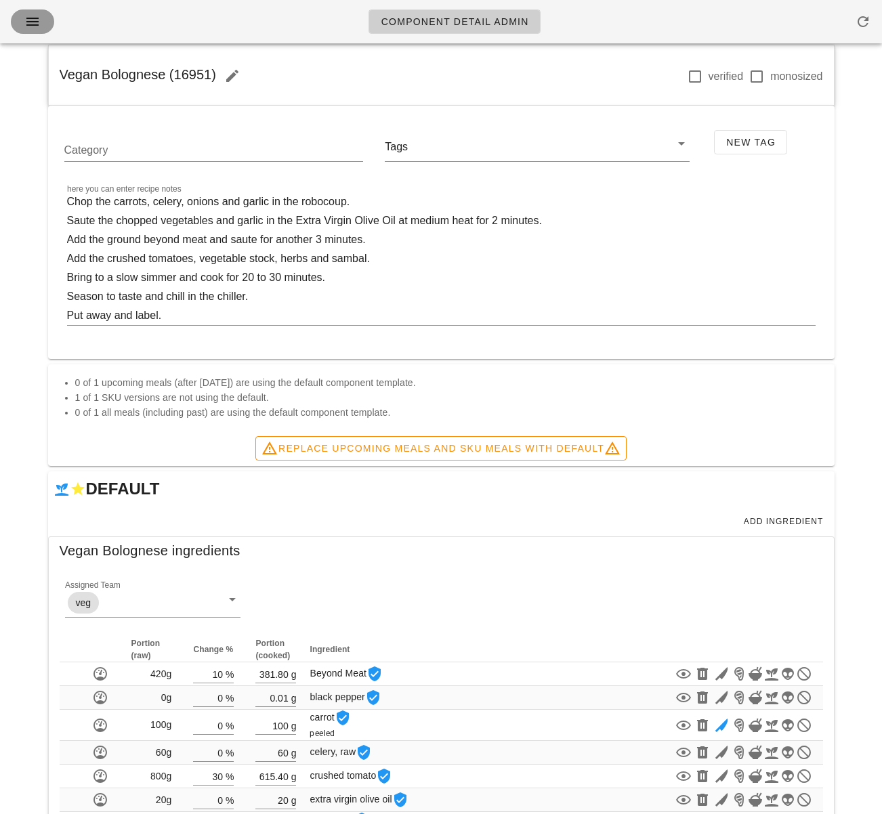
click at [34, 19] on icon "button" at bounding box center [32, 22] width 16 height 16
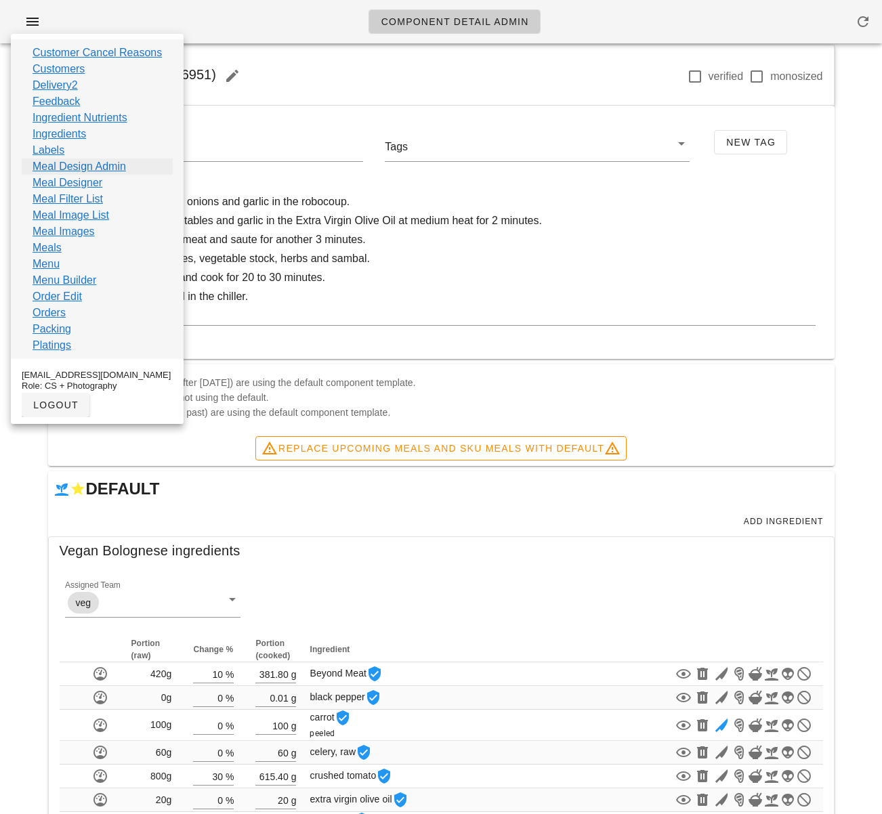
click at [89, 169] on link "Meal Design Admin" at bounding box center [79, 166] width 93 height 16
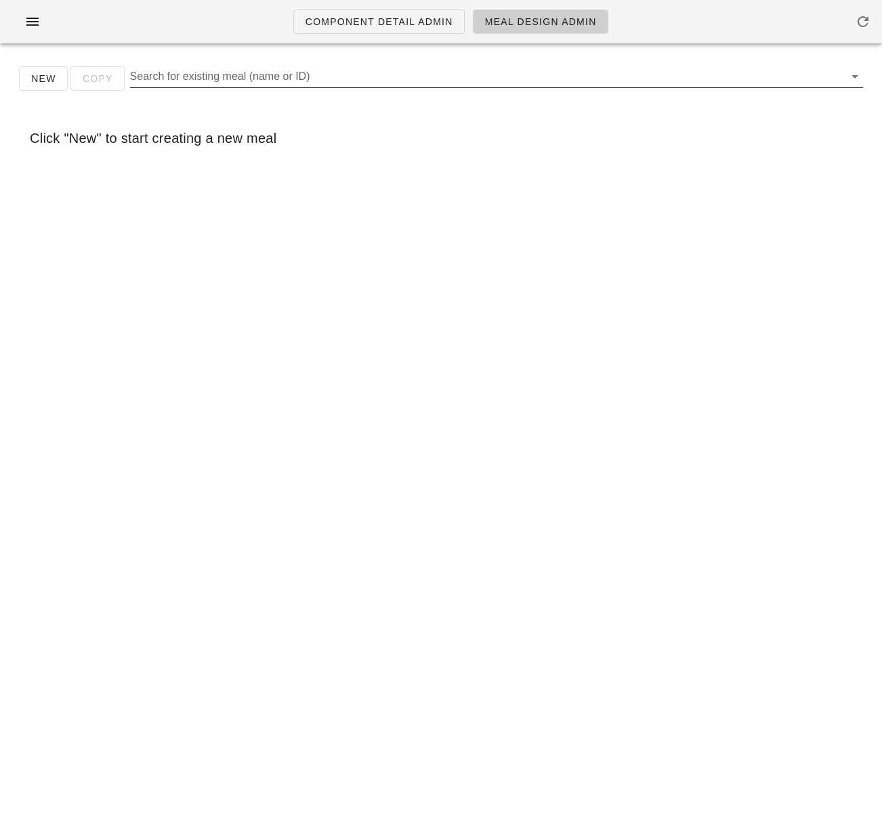
click at [171, 72] on input "Search for existing meal (name or ID)" at bounding box center [485, 77] width 711 height 22
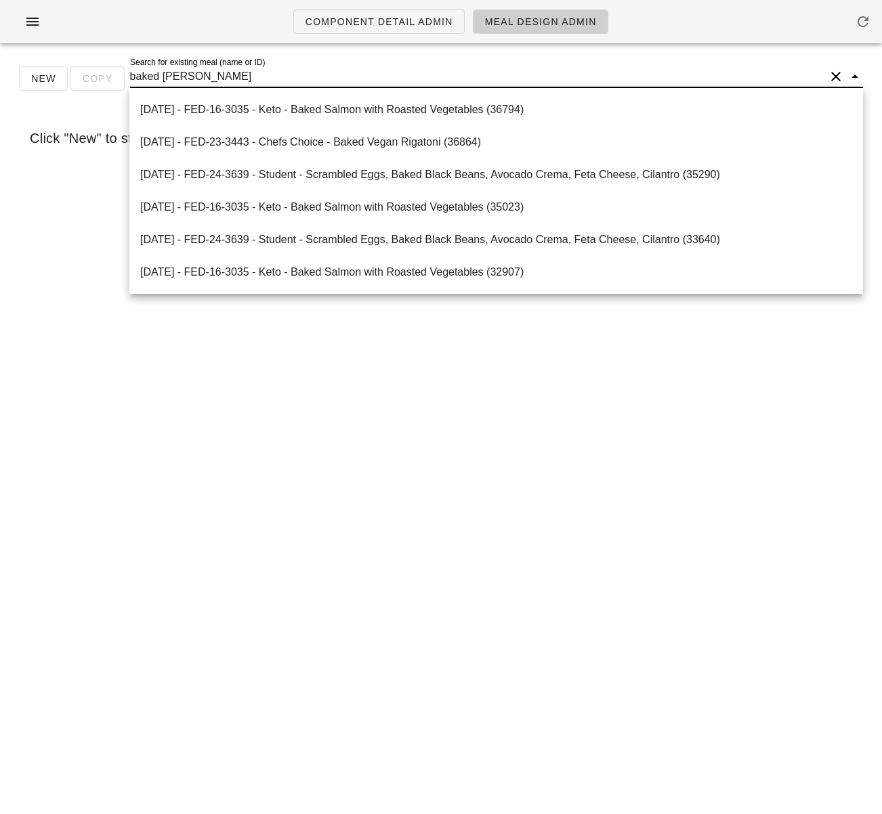
type input "baked vegan"
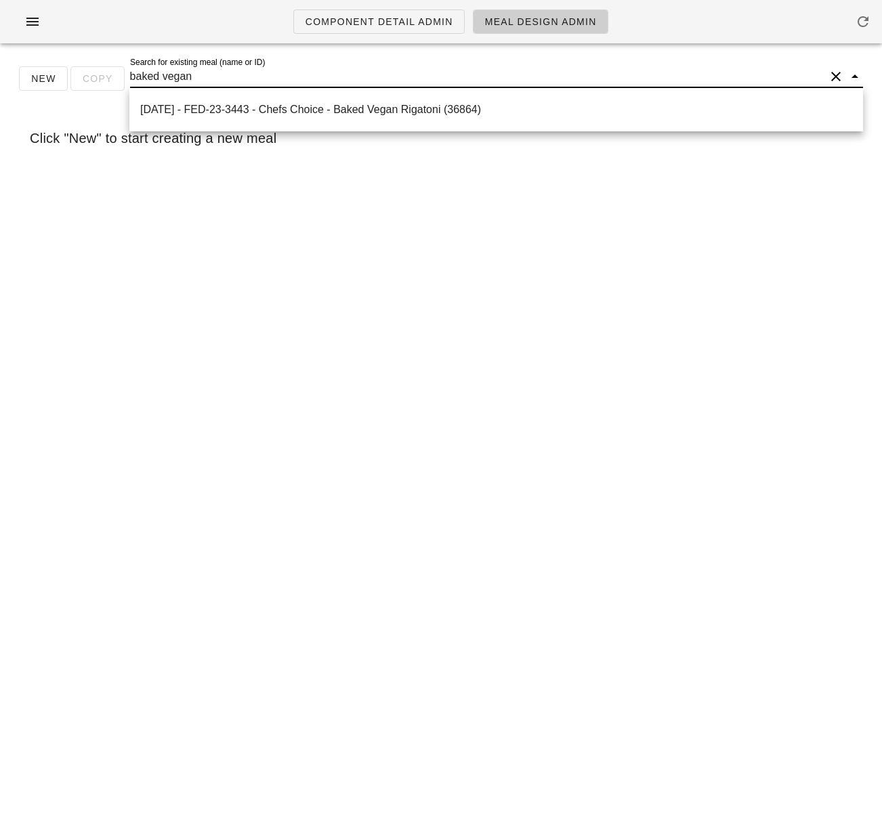
click at [231, 127] on div "[DATE] - FED-23-3443 - Chefs Choice - Baked Vegan Rigatoni (36864)" at bounding box center [495, 109] width 733 height 43
click at [231, 123] on div "[DATE] - FED-23-3443 - Chefs Choice - Baked Vegan Rigatoni (36864)" at bounding box center [496, 109] width 712 height 29
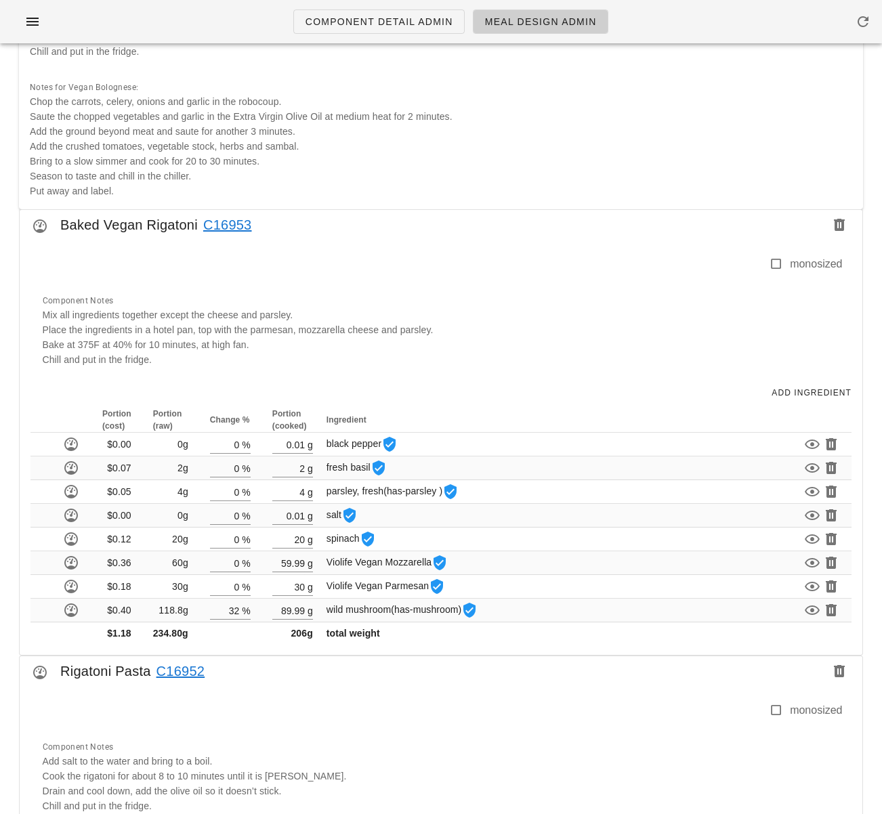
scroll to position [654, 0]
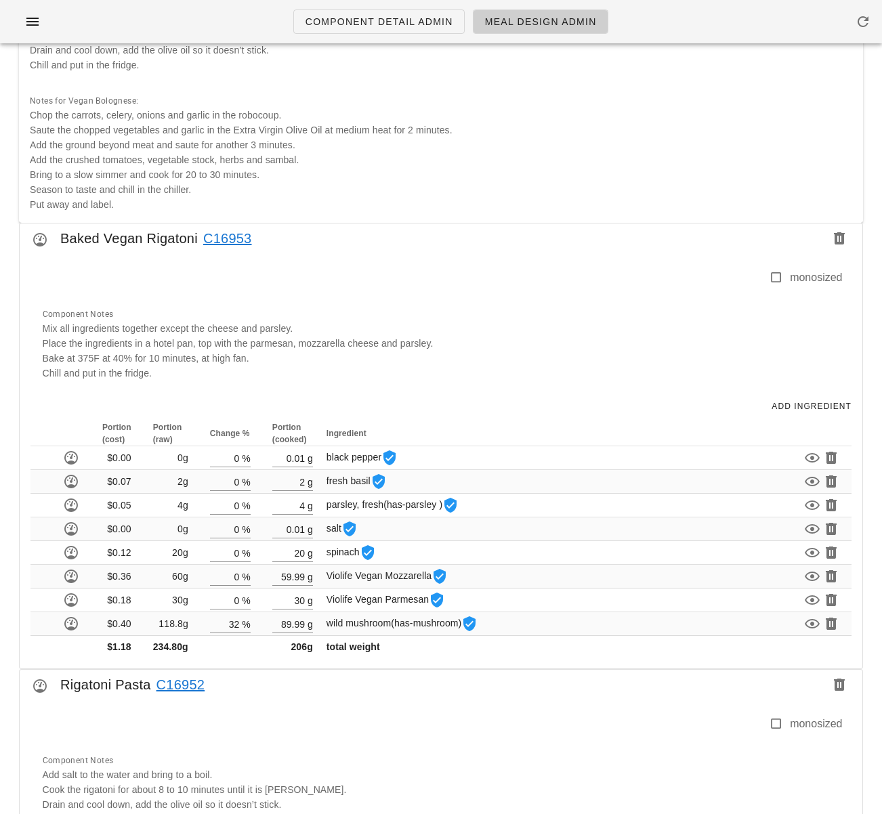
click at [228, 233] on link "C16953" at bounding box center [225, 239] width 54 height 22
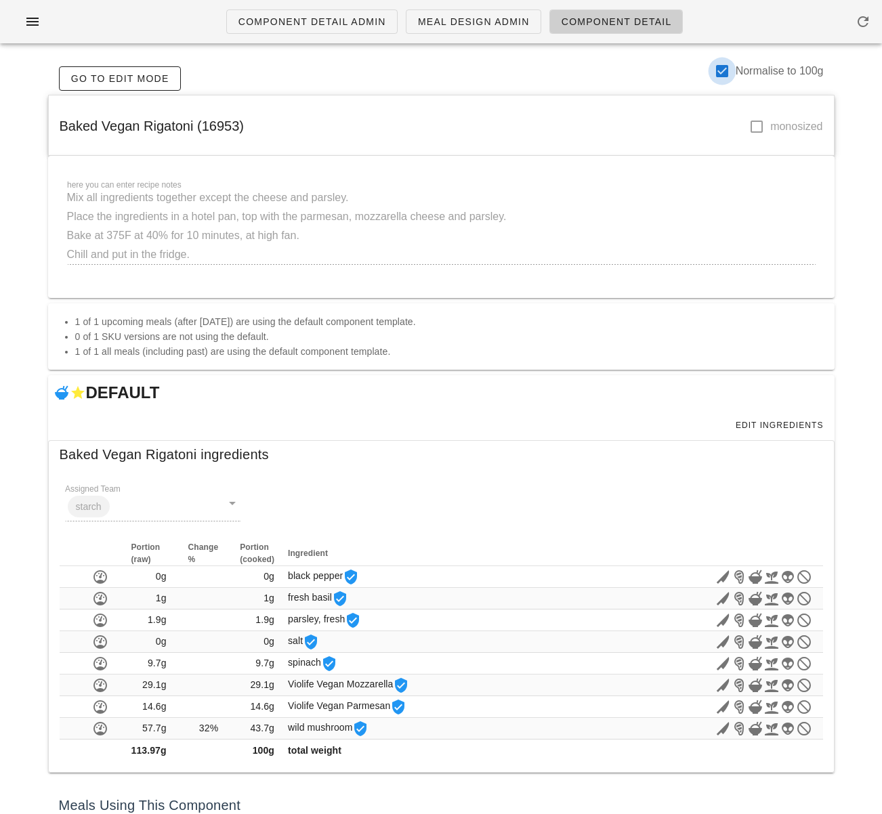
click at [719, 65] on div at bounding box center [721, 71] width 23 height 23
checkbox input "false"
click at [781, 423] on span "Edit Ingredients" at bounding box center [779, 425] width 89 height 9
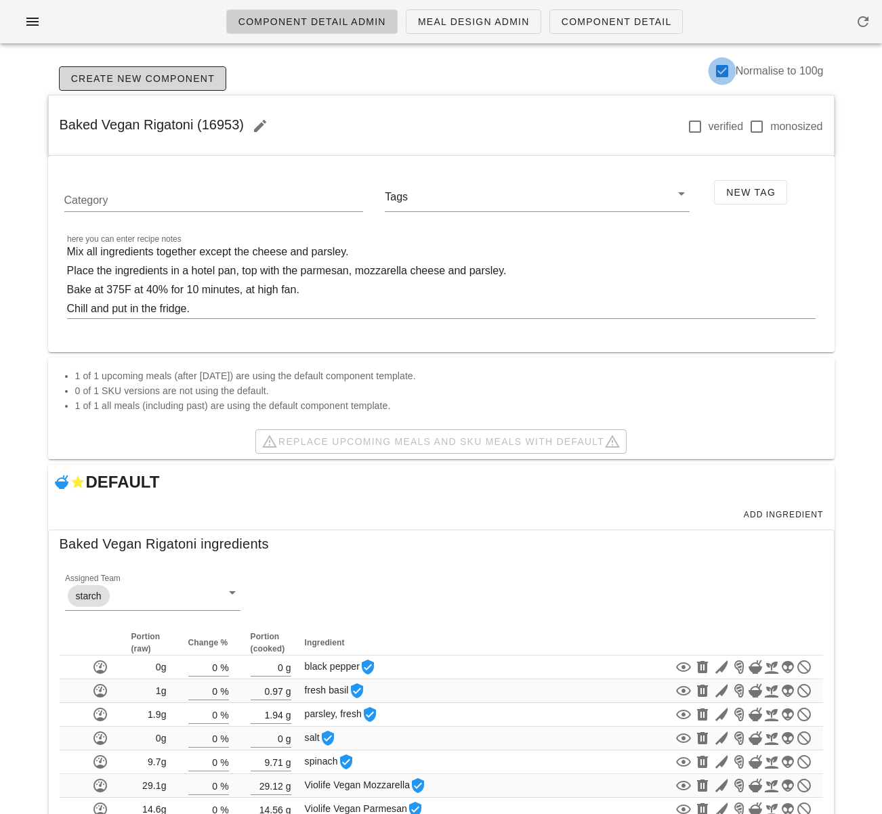
click at [715, 65] on div at bounding box center [721, 71] width 23 height 23
checkbox input "false"
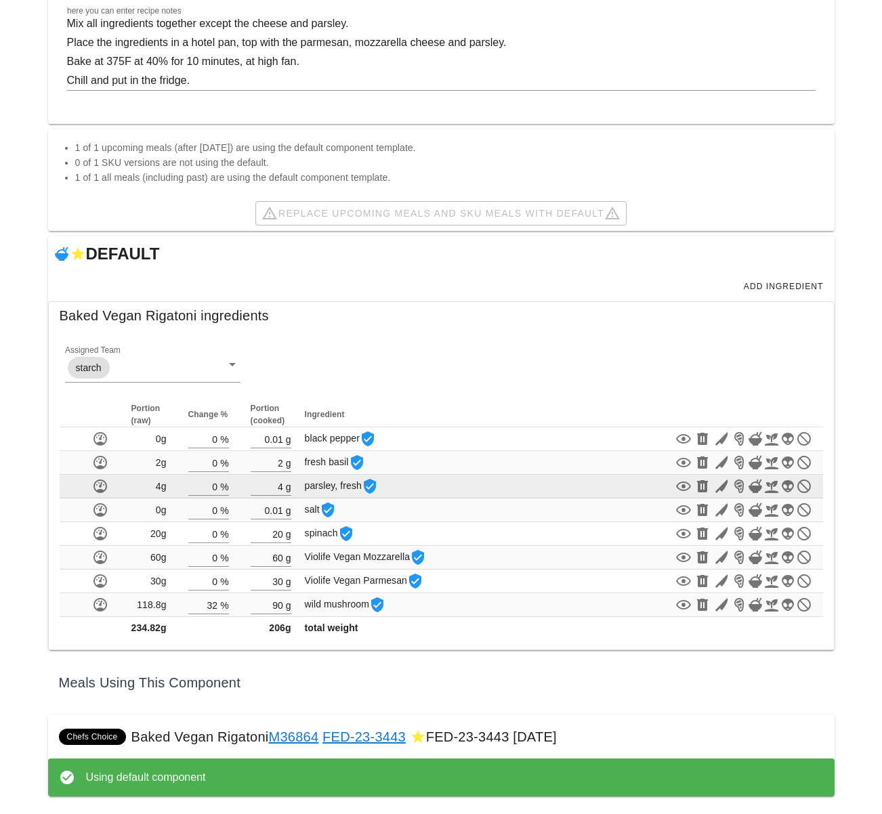
scroll to position [230, 0]
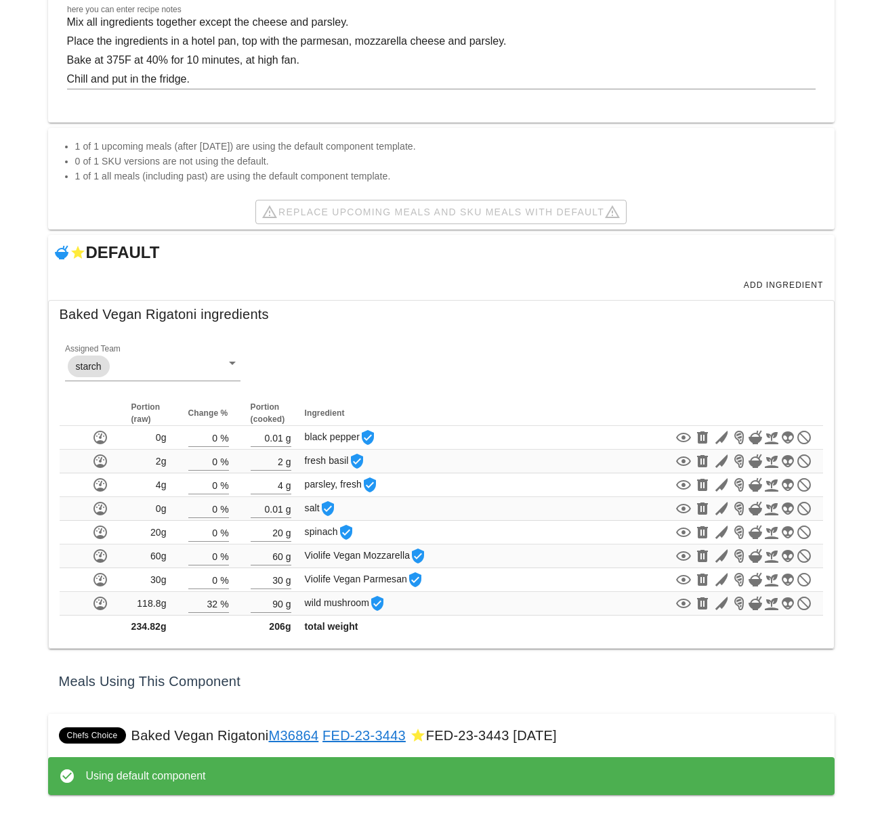
click at [865, 386] on div "Component Detail Admin Meal Design Admin Component Detail Create New Component …" at bounding box center [441, 292] width 882 height 1044
click at [869, 389] on div "Component Detail Admin Meal Design Admin Component Detail Create New Component …" at bounding box center [441, 292] width 882 height 1044
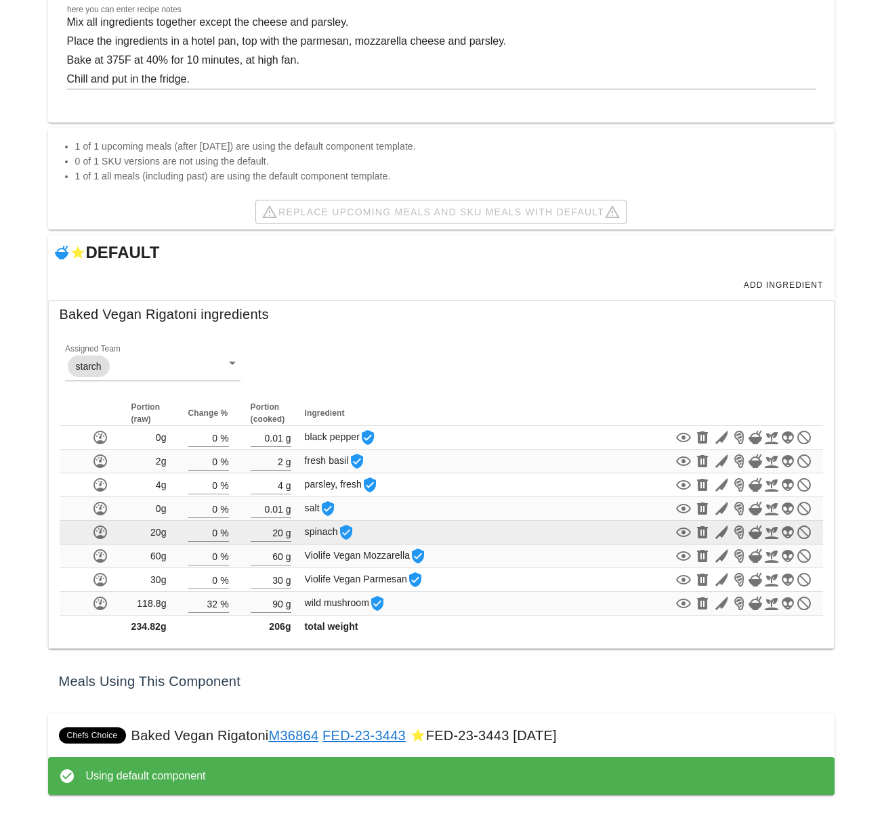
scroll to position [228, 0]
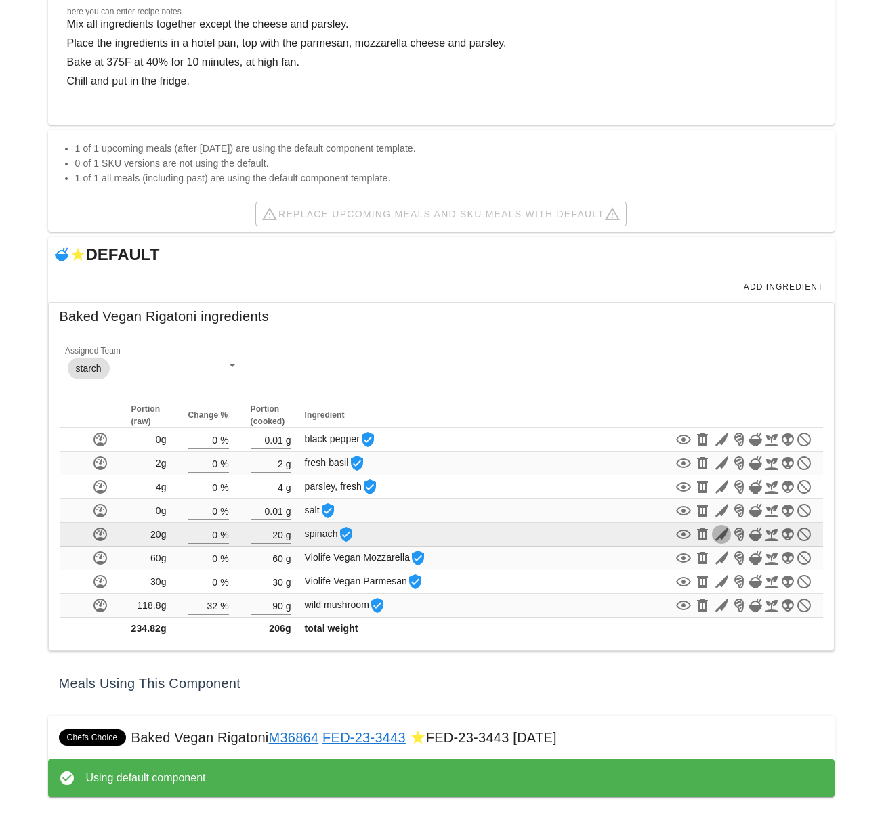
click at [722, 536] on icon "button" at bounding box center [721, 534] width 16 height 16
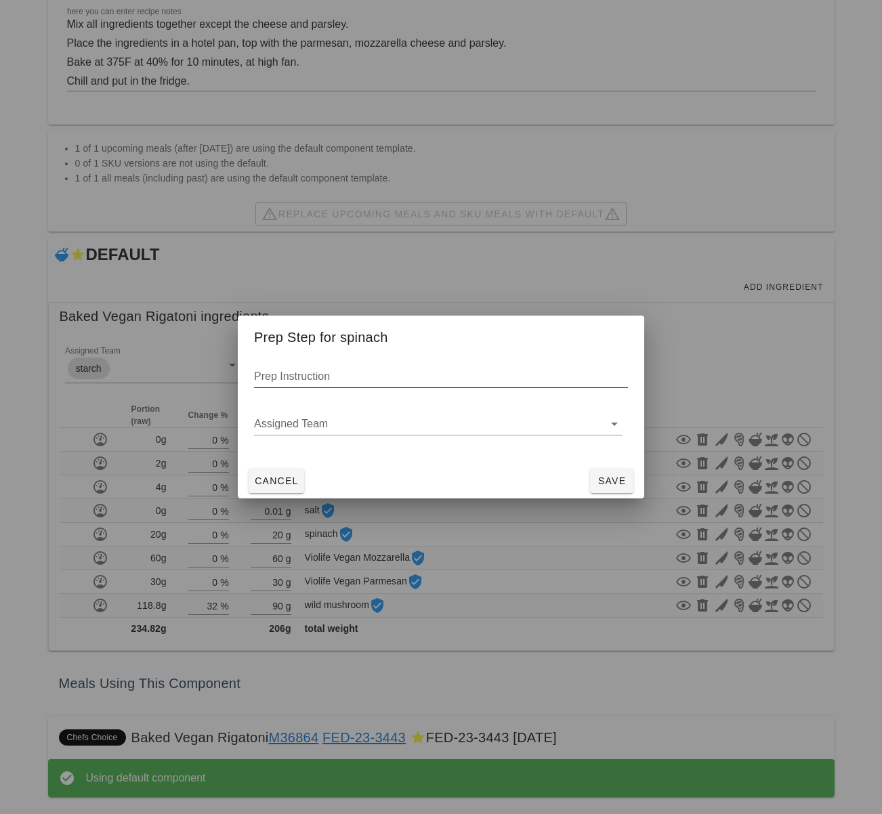
click at [355, 377] on input "Prep Instruction" at bounding box center [441, 377] width 374 height 22
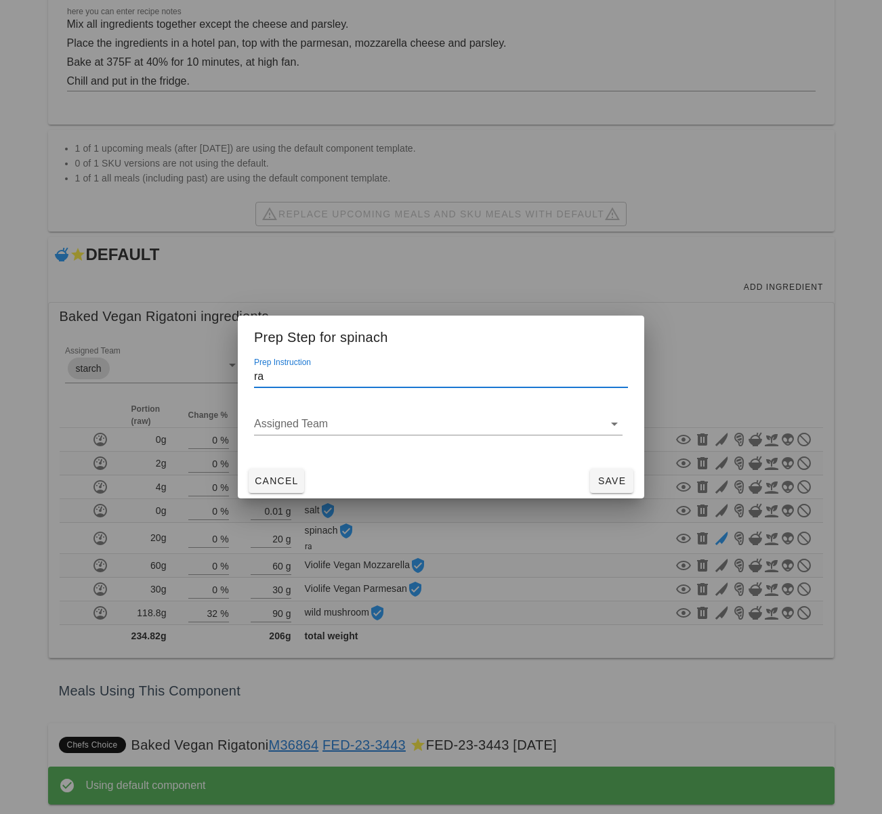
paste input "w"
type input "raw, chopped"
click at [619, 481] on span "Save" at bounding box center [611, 480] width 33 height 11
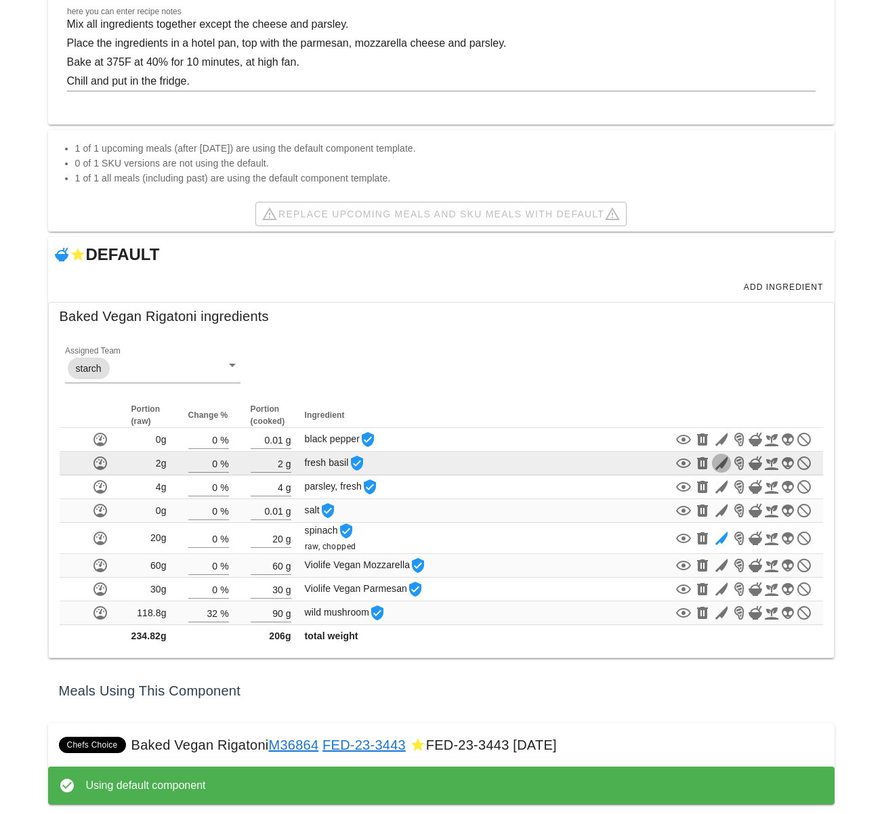
click at [724, 463] on icon "button" at bounding box center [721, 463] width 16 height 16
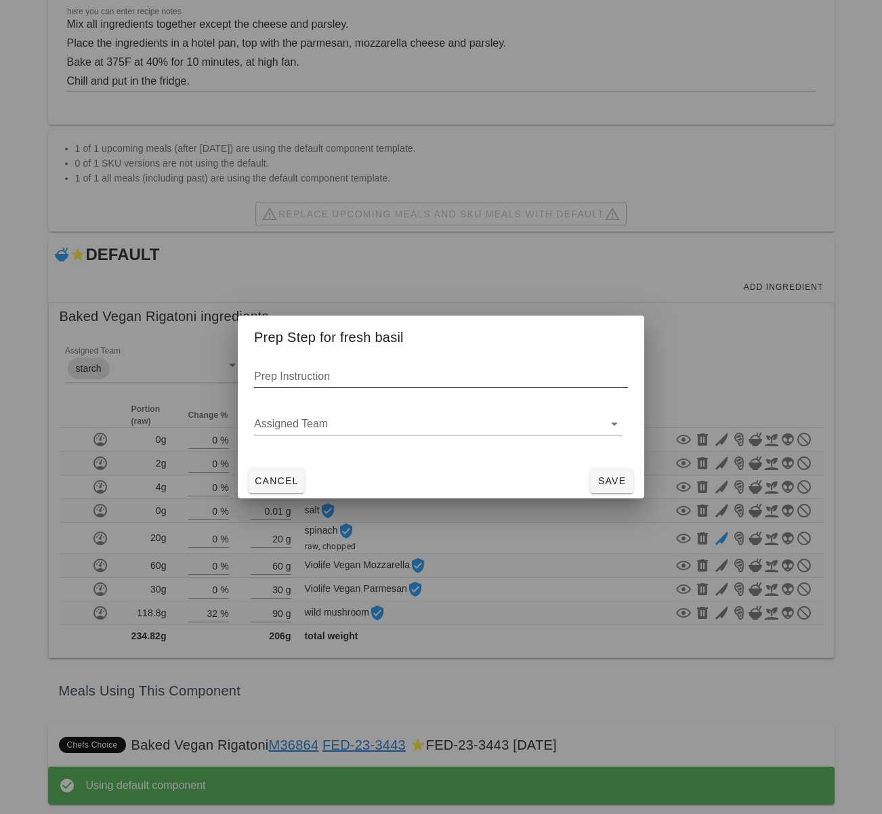
click at [363, 374] on input "Prep Instruction" at bounding box center [441, 377] width 374 height 22
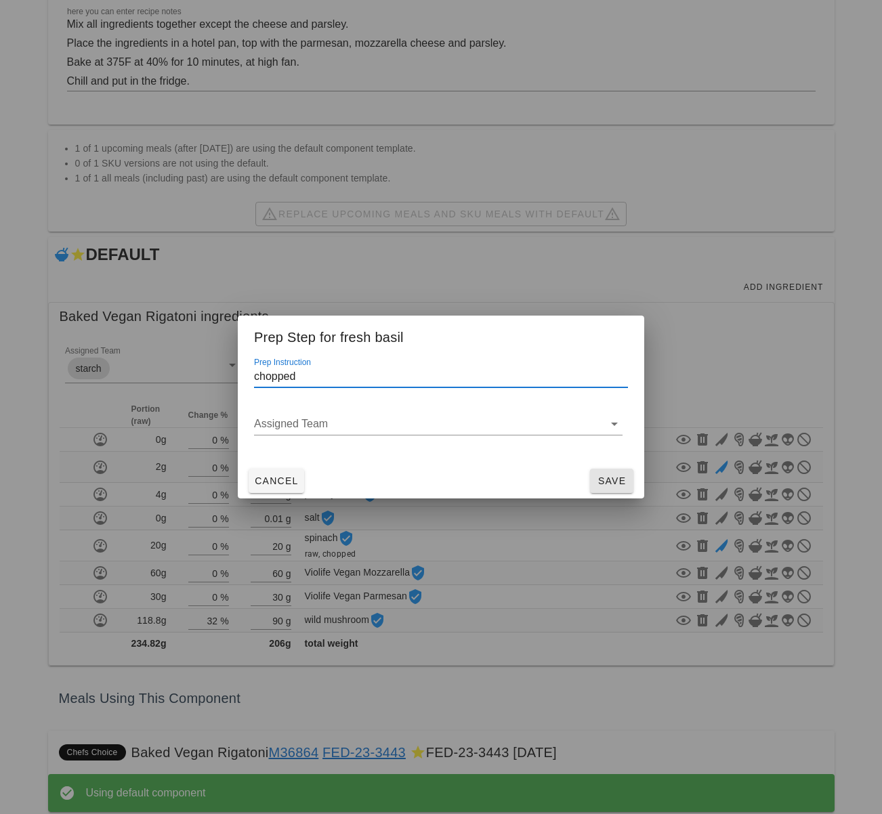
type input "chopped"
click at [607, 481] on span "Save" at bounding box center [611, 480] width 33 height 11
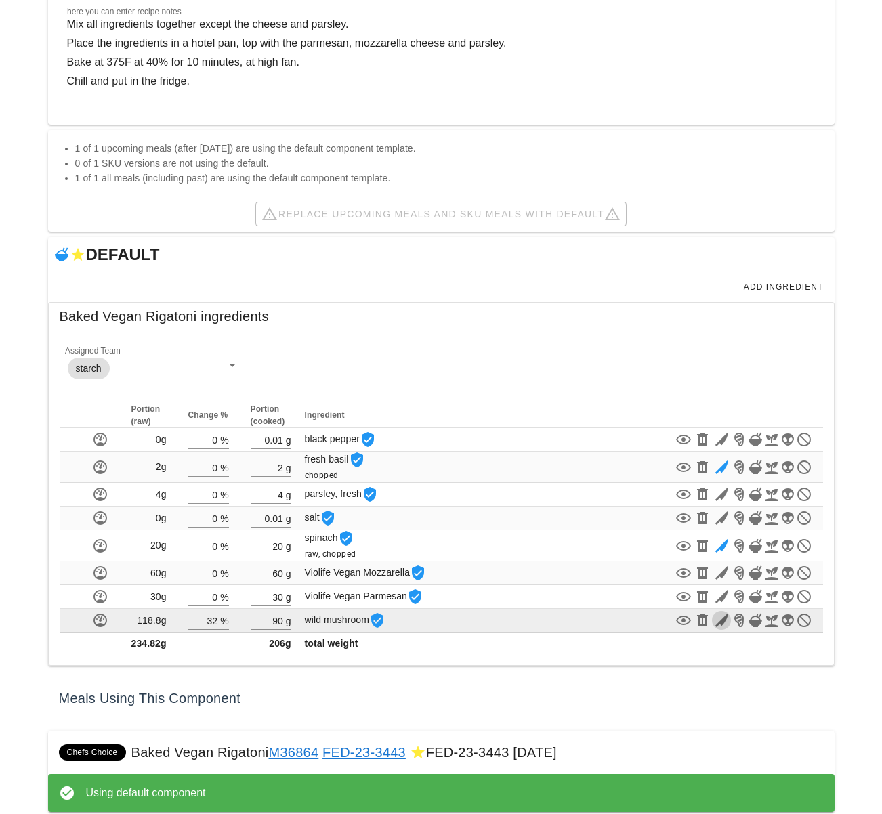
click at [721, 620] on icon "button" at bounding box center [721, 620] width 16 height 16
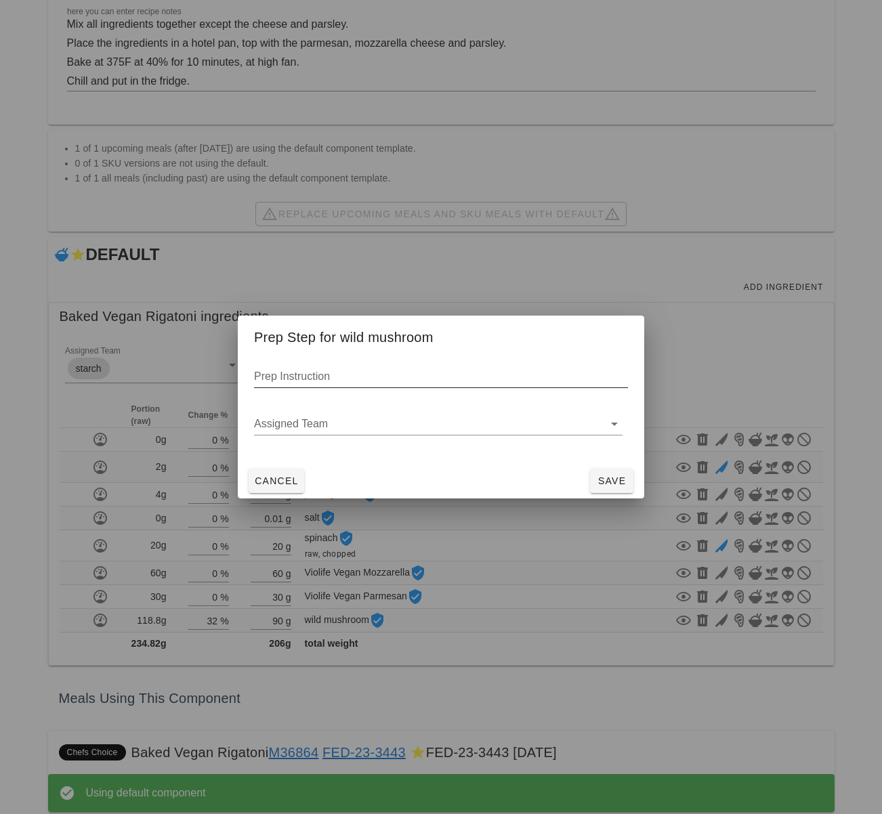
click at [351, 377] on input "Prep Instruction" at bounding box center [441, 377] width 374 height 22
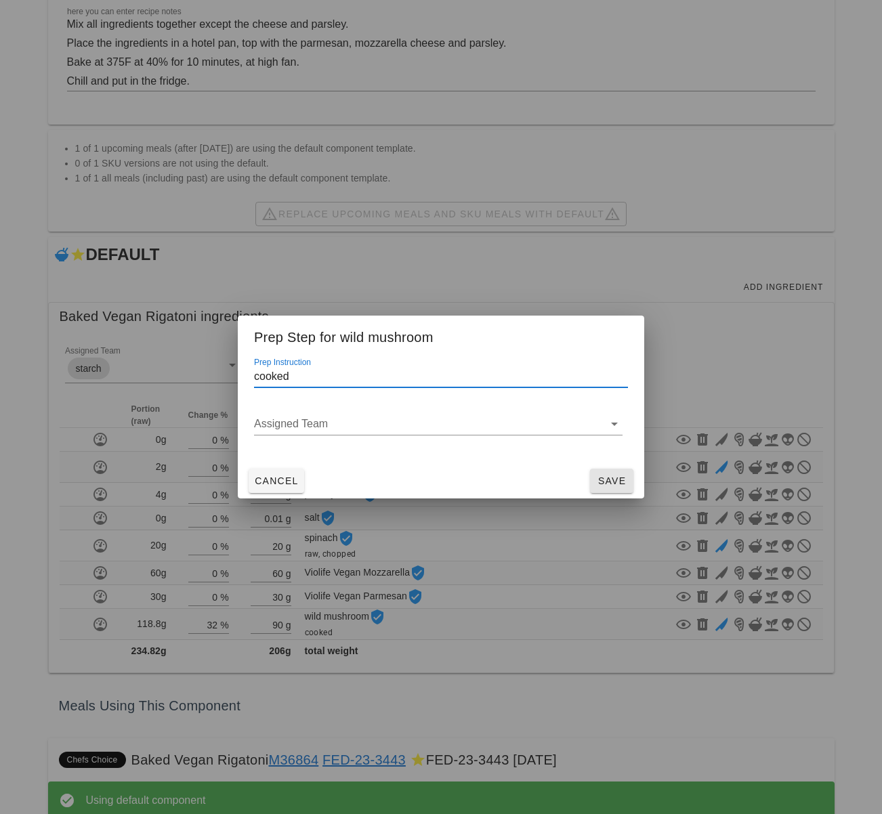
type input "cooked"
click at [619, 481] on span "Save" at bounding box center [611, 480] width 33 height 11
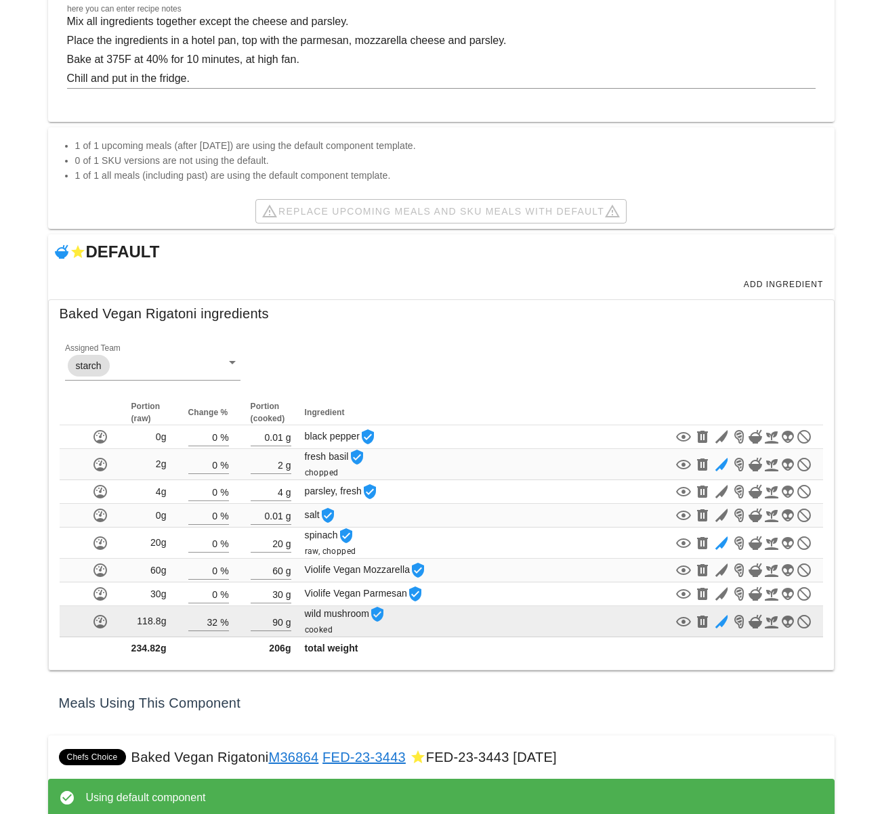
scroll to position [232, 0]
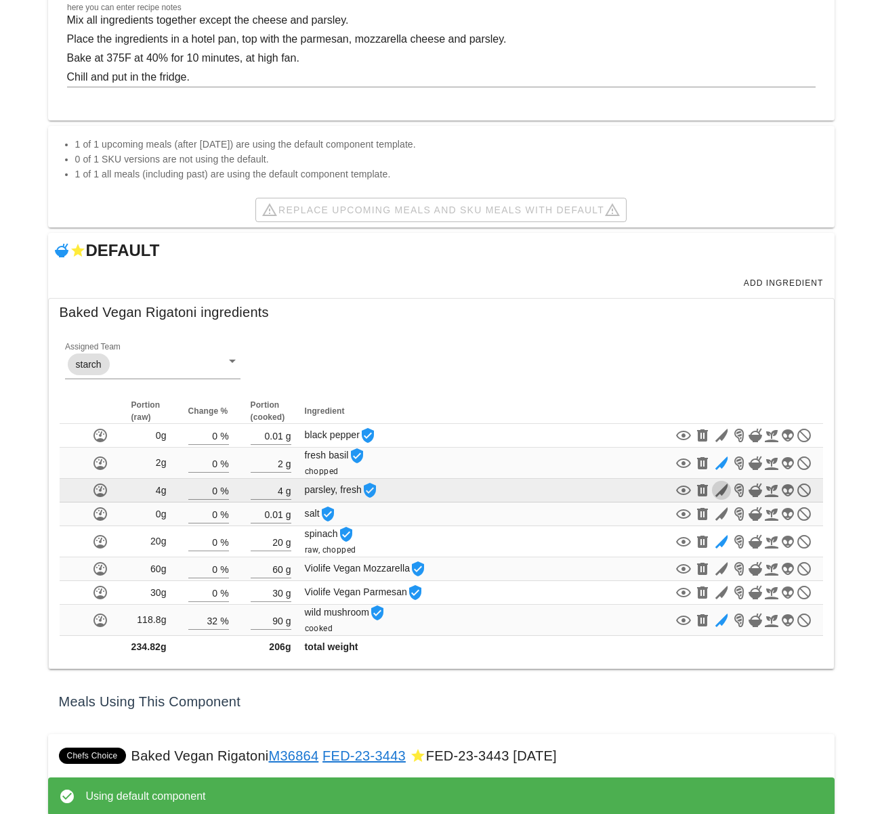
click at [725, 493] on icon "button" at bounding box center [721, 490] width 16 height 16
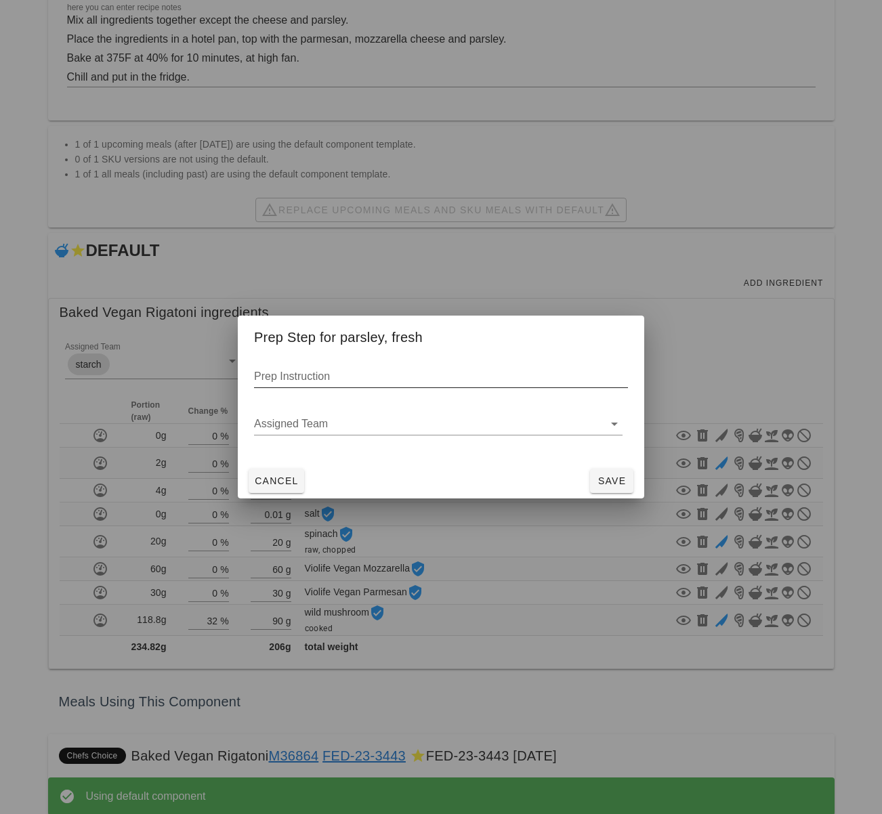
click at [305, 369] on div "Prep Instruction" at bounding box center [441, 377] width 374 height 22
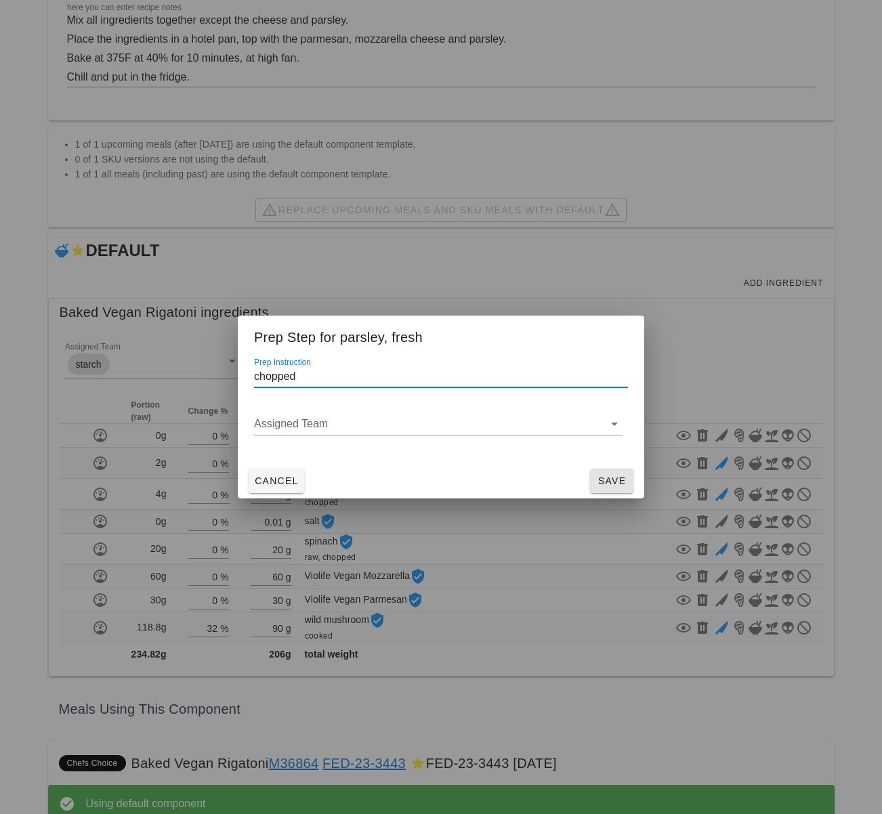
type input "chopped"
drag, startPoint x: 604, startPoint y: 477, endPoint x: 597, endPoint y: 475, distance: 6.9
click at [604, 477] on span "Save" at bounding box center [611, 480] width 33 height 11
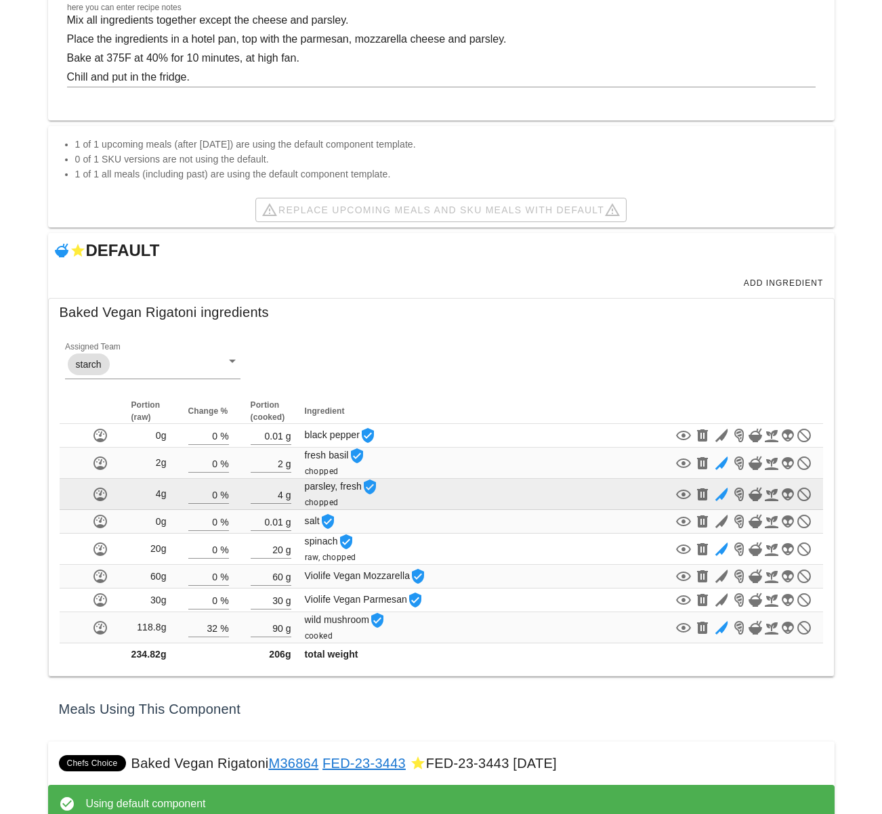
scroll to position [231, 0]
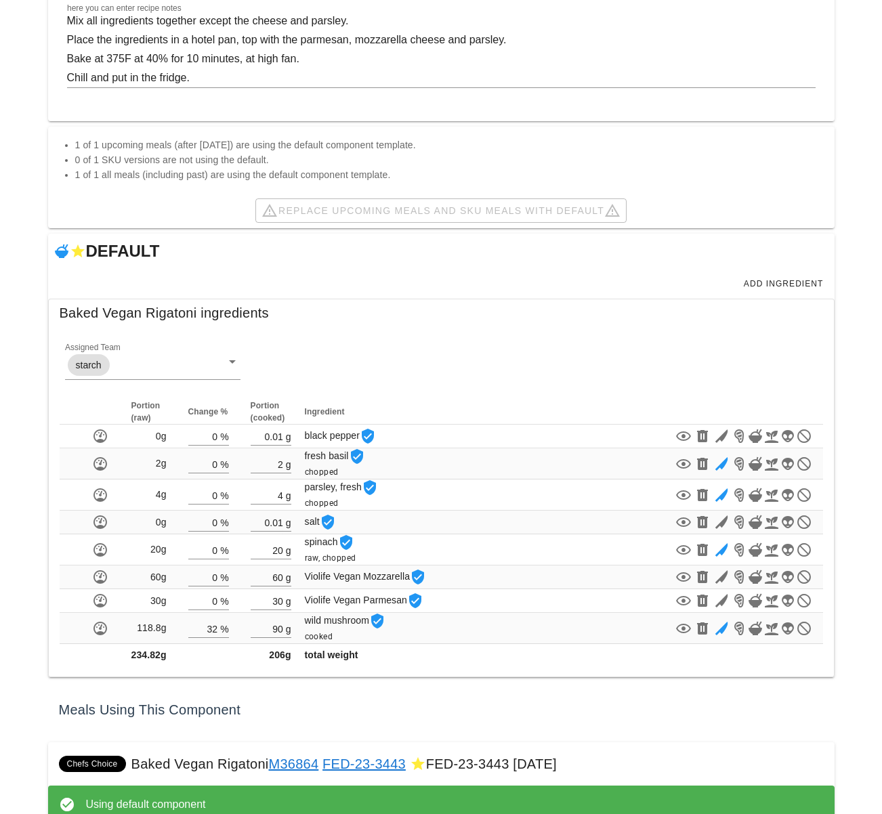
click at [773, 703] on div "Meals Using This Component" at bounding box center [441, 709] width 786 height 43
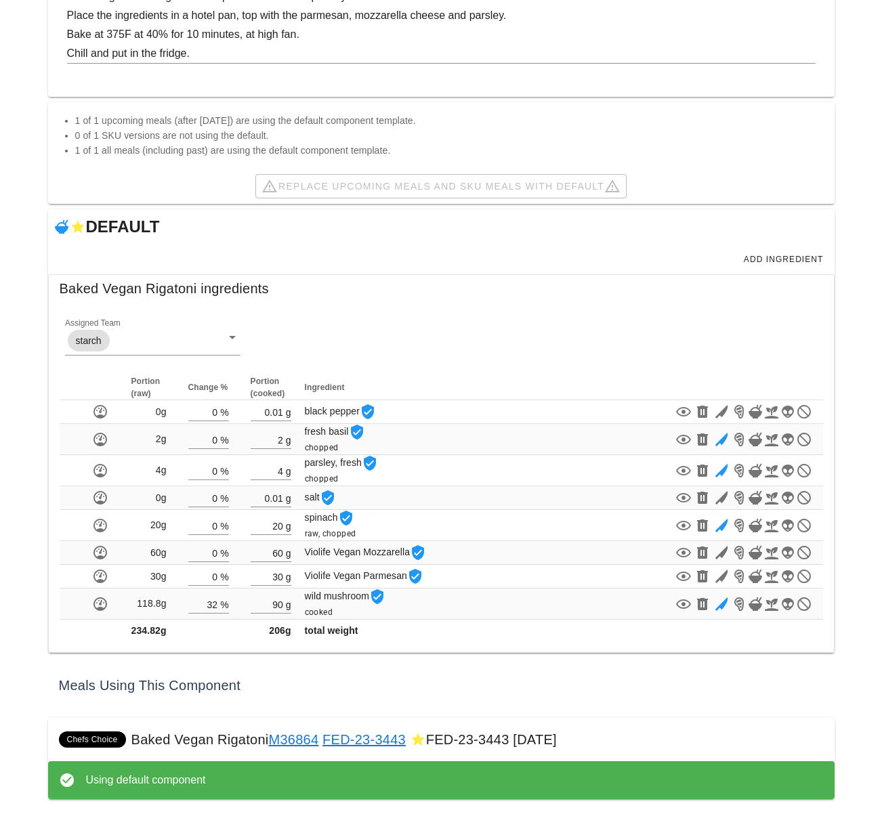
scroll to position [259, 0]
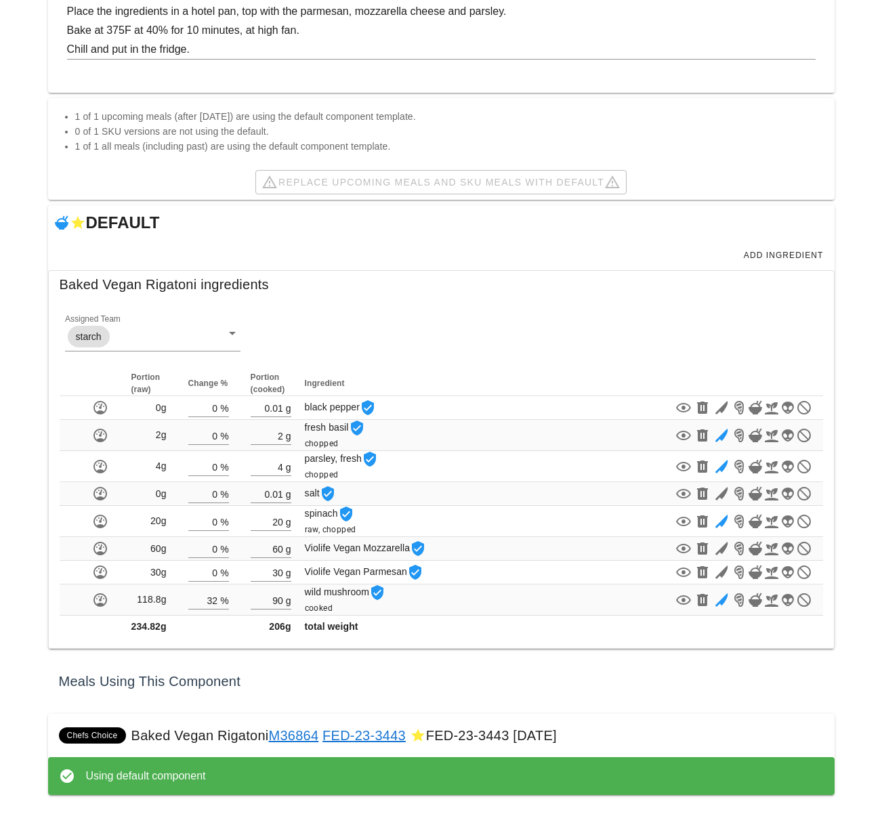
click at [504, 677] on div "Meals Using This Component" at bounding box center [441, 681] width 786 height 43
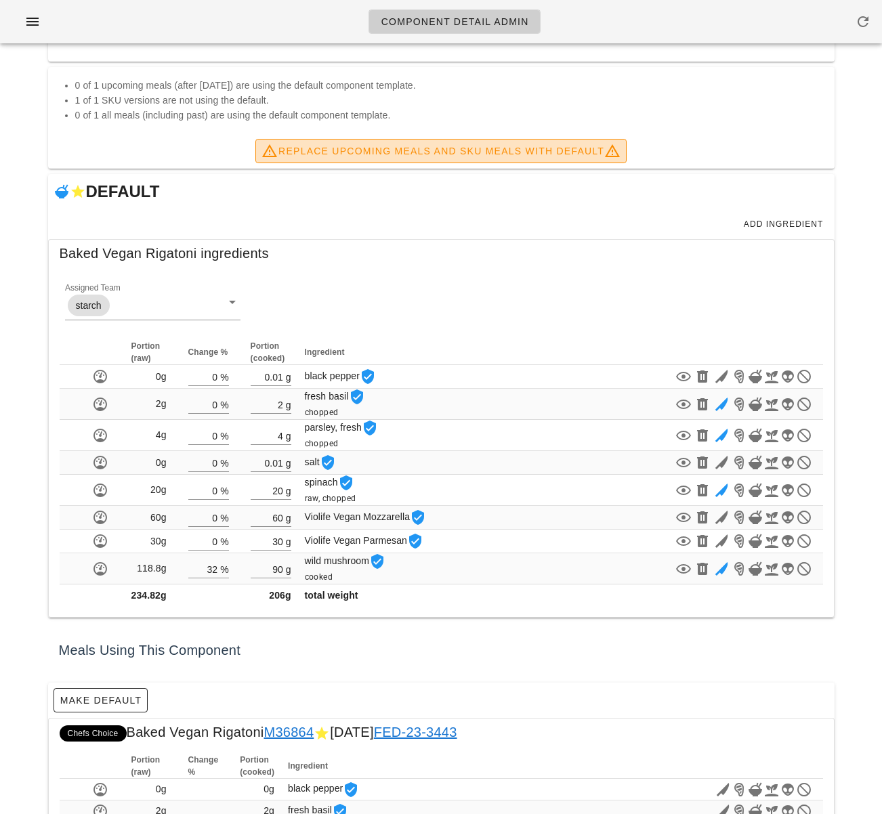
scroll to position [291, 0]
click at [393, 146] on span "Replace Upcoming Meals and SKU Meals with DEFAULT" at bounding box center [440, 150] width 359 height 16
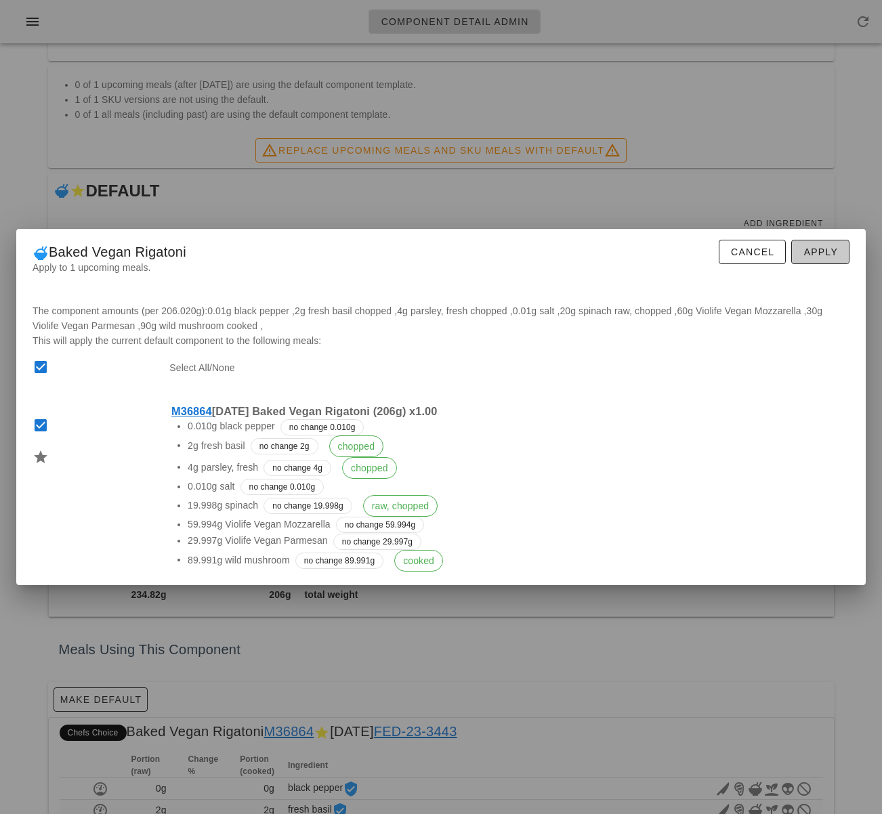
click at [829, 259] on button "Apply" at bounding box center [820, 252] width 58 height 24
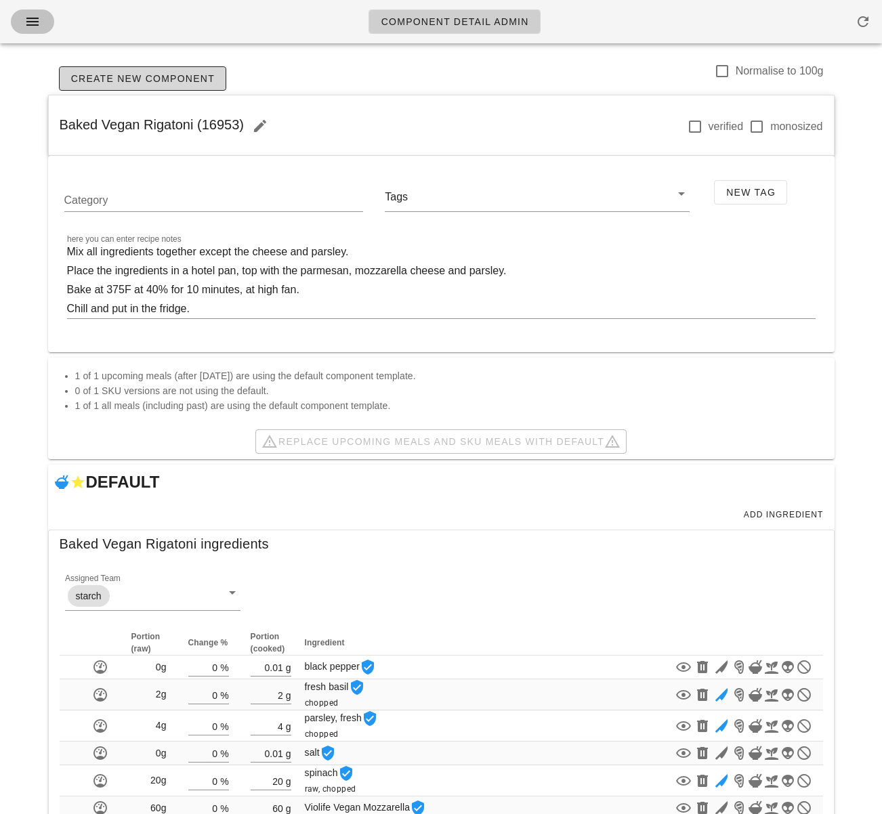
click at [33, 20] on icon "button" at bounding box center [32, 22] width 16 height 16
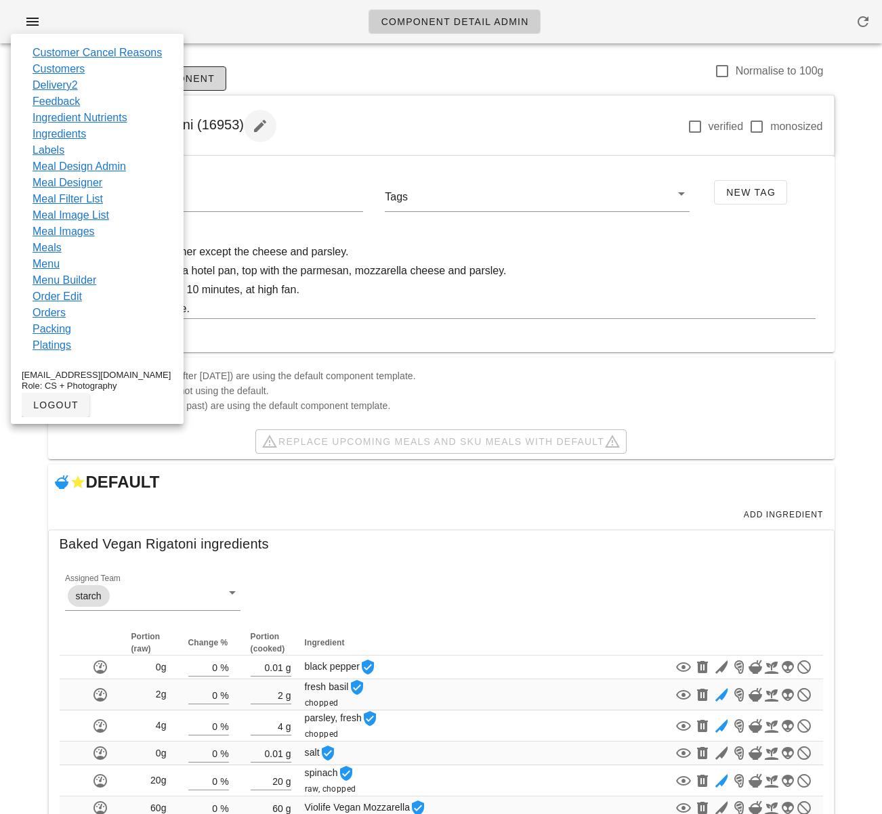
drag, startPoint x: 305, startPoint y: 134, endPoint x: 258, endPoint y: 130, distance: 47.6
click at [305, 133] on div "Baked Vegan Rigatoni [PHONE_NUMBER] monosized" at bounding box center [441, 125] width 785 height 61
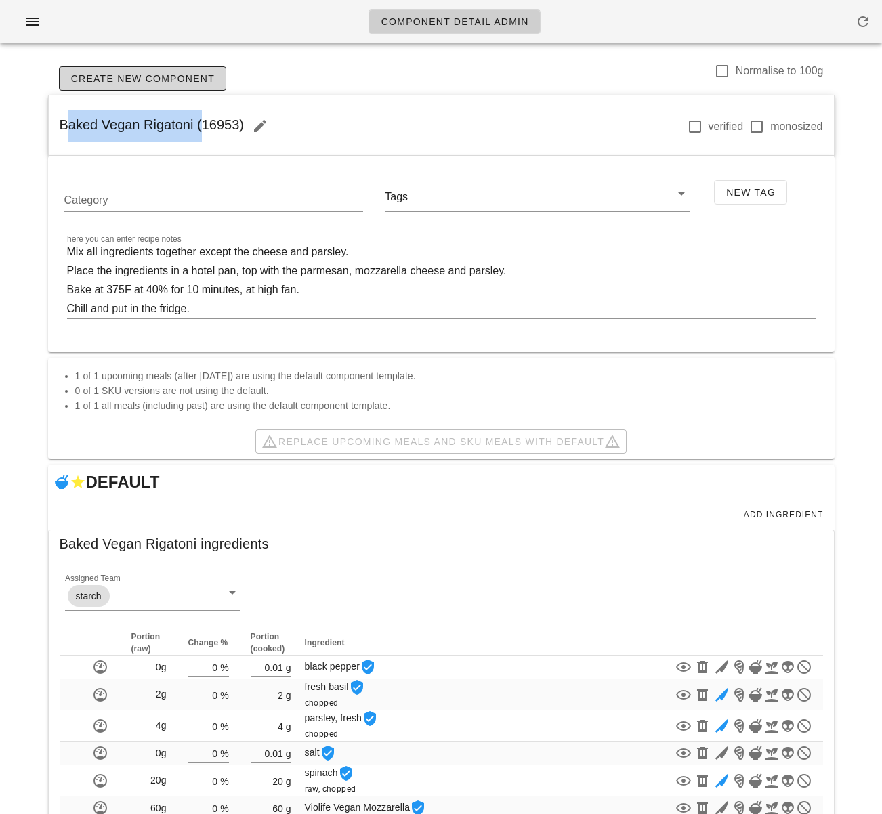
drag, startPoint x: 192, startPoint y: 127, endPoint x: 24, endPoint y: 116, distance: 169.0
click at [24, 116] on div "Component Detail Admin Create New Component Normalise to 100g Baked Vegan Rigat…" at bounding box center [441, 536] width 882 height 1073
copy span "Baked Vegan Rigatoni"
click at [33, 16] on icon "button" at bounding box center [32, 22] width 16 height 16
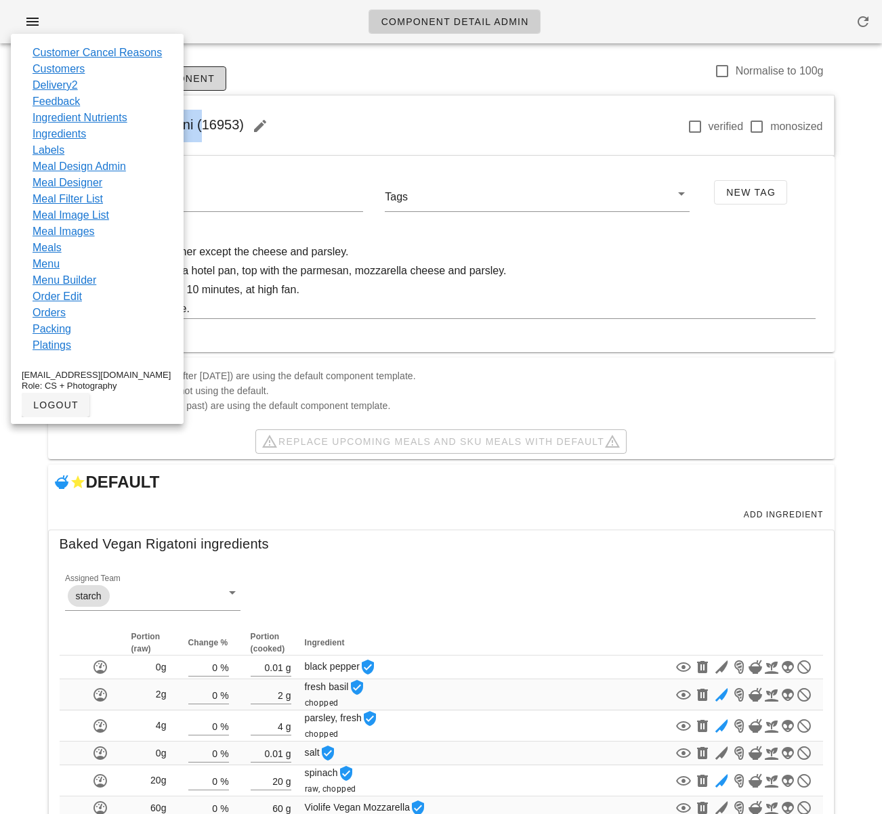
click at [102, 167] on link "Meal Design Admin" at bounding box center [79, 166] width 93 height 16
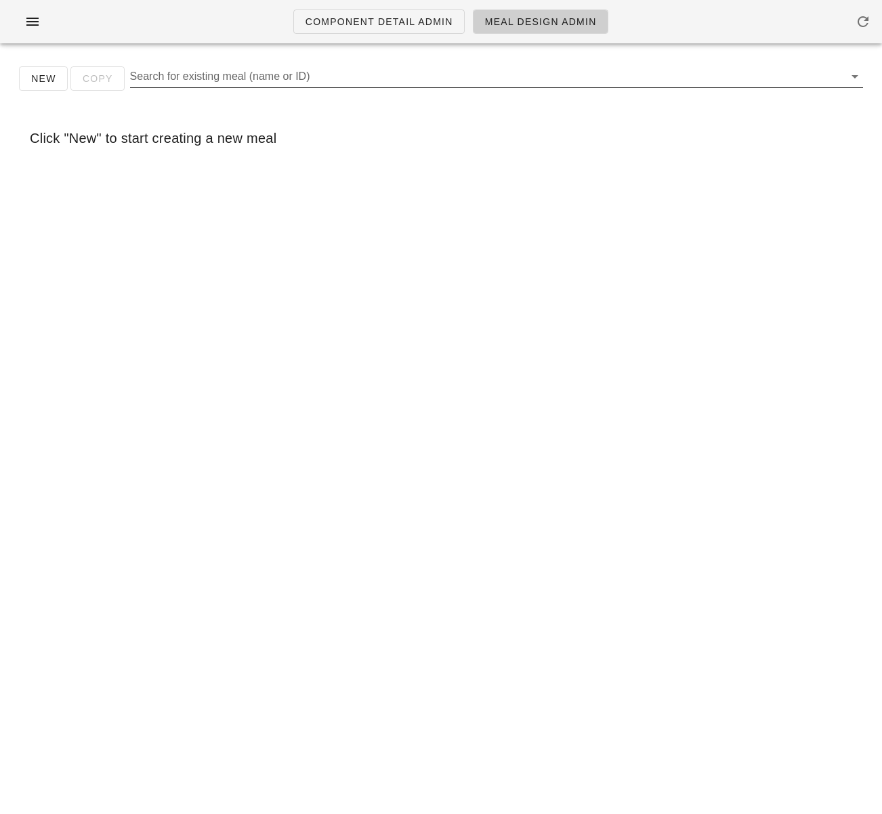
click at [253, 78] on input "Search for existing meal (name or ID)" at bounding box center [485, 77] width 711 height 22
paste input "Baked Vegan Rigatoni"
type input "Baked Vegan Rigatoni"
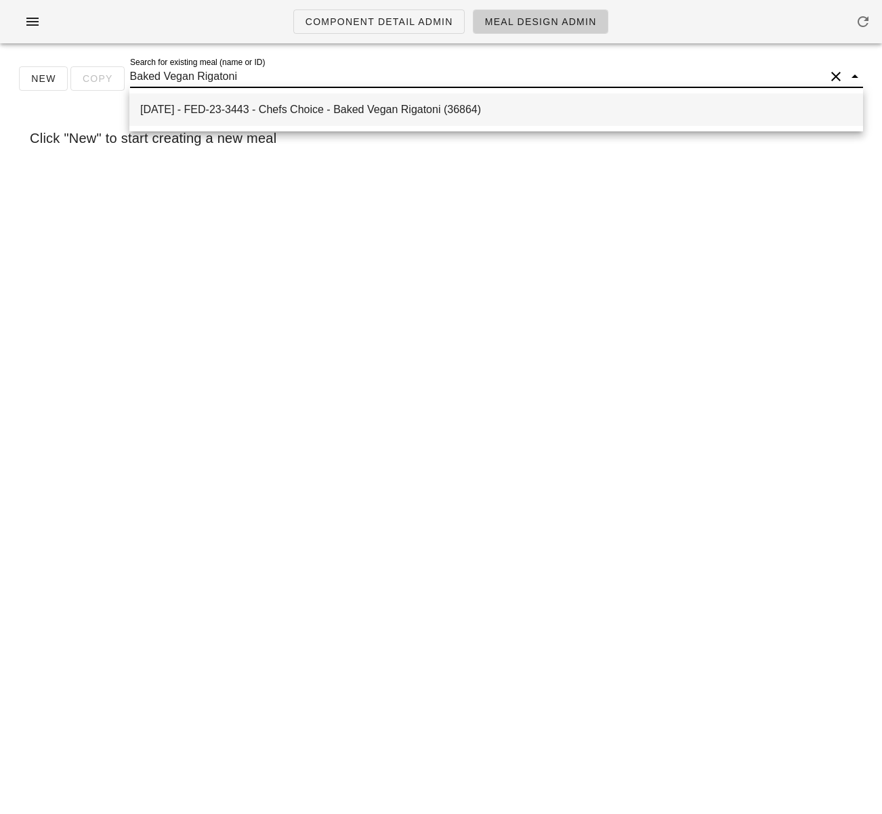
click at [264, 110] on div "2025-09-07 - FED-23-3443 - Chefs Choice - Baked Vegan Rigatoni (36864)" at bounding box center [496, 109] width 712 height 13
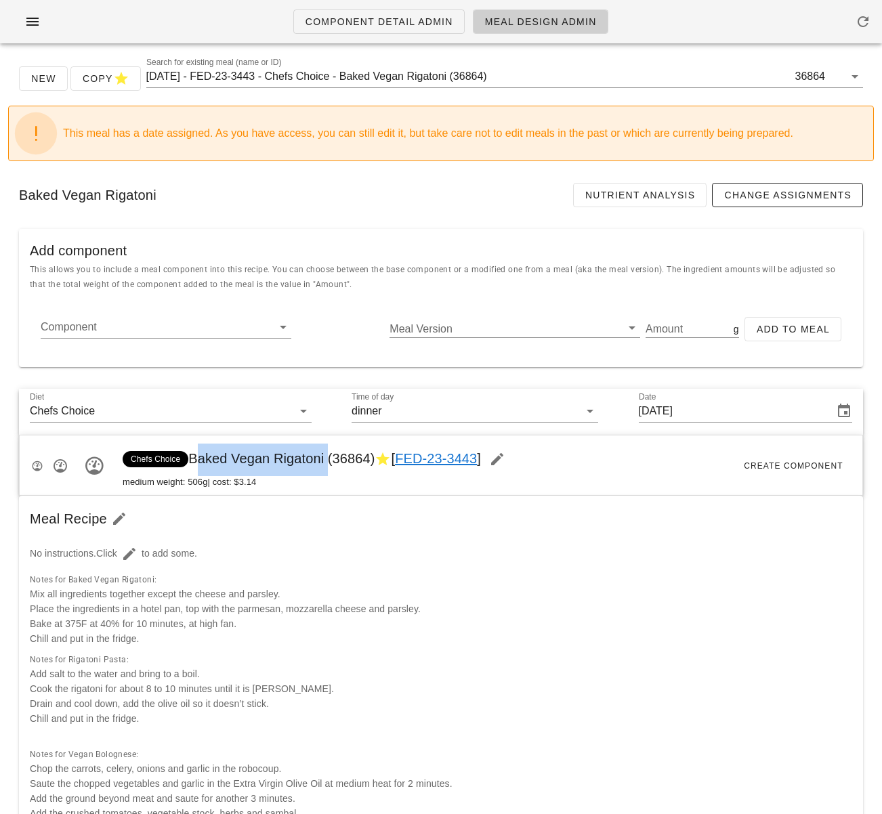
drag, startPoint x: 193, startPoint y: 462, endPoint x: 326, endPoint y: 456, distance: 133.5
click at [326, 456] on span "Chefs Choice Baked Vegan Rigatoni (36864) [ FED-23-3443 ]" at bounding box center [318, 458] width 391 height 15
copy span "Baked Vegan Rigatoni"
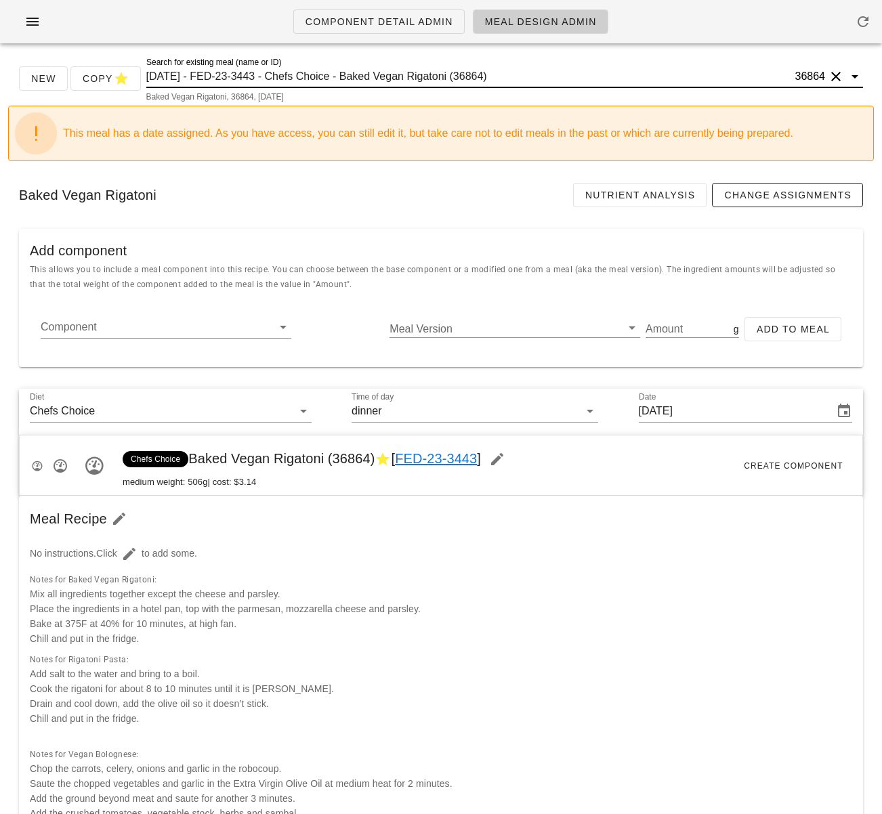
drag, startPoint x: 327, startPoint y: 74, endPoint x: 287, endPoint y: 78, distance: 40.2
click at [326, 74] on input "2025-09-07 - FED-23-3443 - Chefs Choice - Baked Vegan Rigatoni (36864)" at bounding box center [469, 77] width 646 height 22
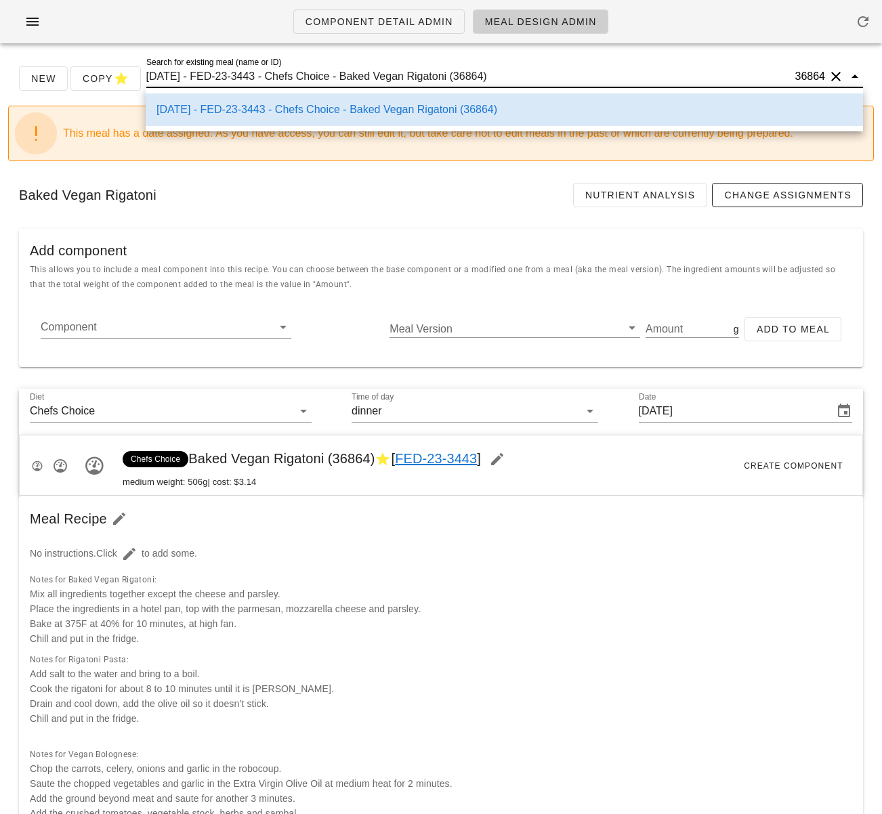
drag, startPoint x: 290, startPoint y: 78, endPoint x: 316, endPoint y: 79, distance: 25.8
click at [290, 78] on input "2025-09-07 - FED-23-3443 - Chefs Choice - Baked Vegan Rigatoni (36864)" at bounding box center [469, 77] width 646 height 22
click at [343, 74] on input "2025-09-07 - FED-23-3443 - Chefs Choice - Baked Vegan Rigatoni (36864)" at bounding box center [469, 77] width 646 height 22
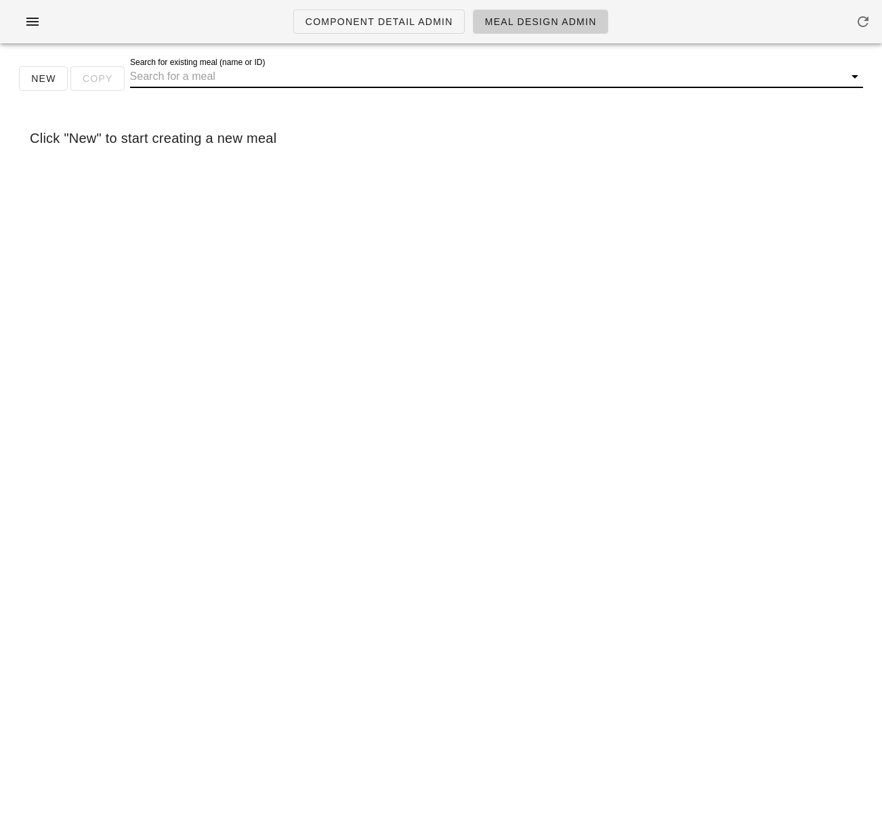
click at [269, 72] on input "Search for existing meal (name or ID)" at bounding box center [485, 77] width 711 height 22
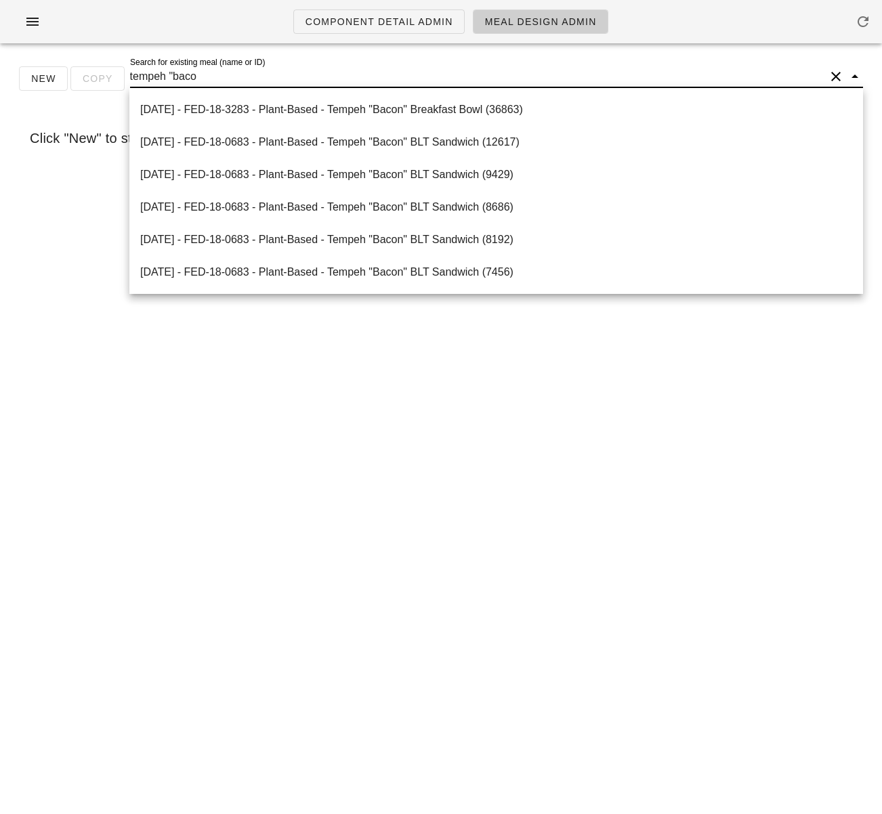
type input "tempeh "bacon"
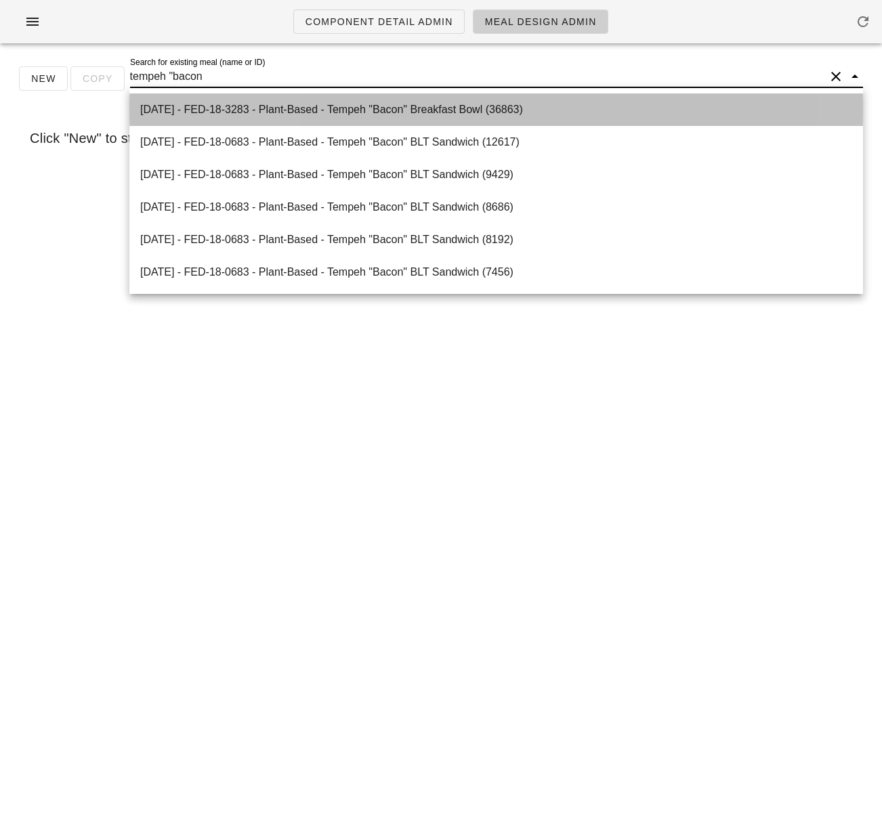
click at [382, 112] on div "2025-09-07 - FED-18-3283 - Plant-Based - Tempeh "Bacon" Breakfast Bowl (36863)" at bounding box center [496, 109] width 712 height 13
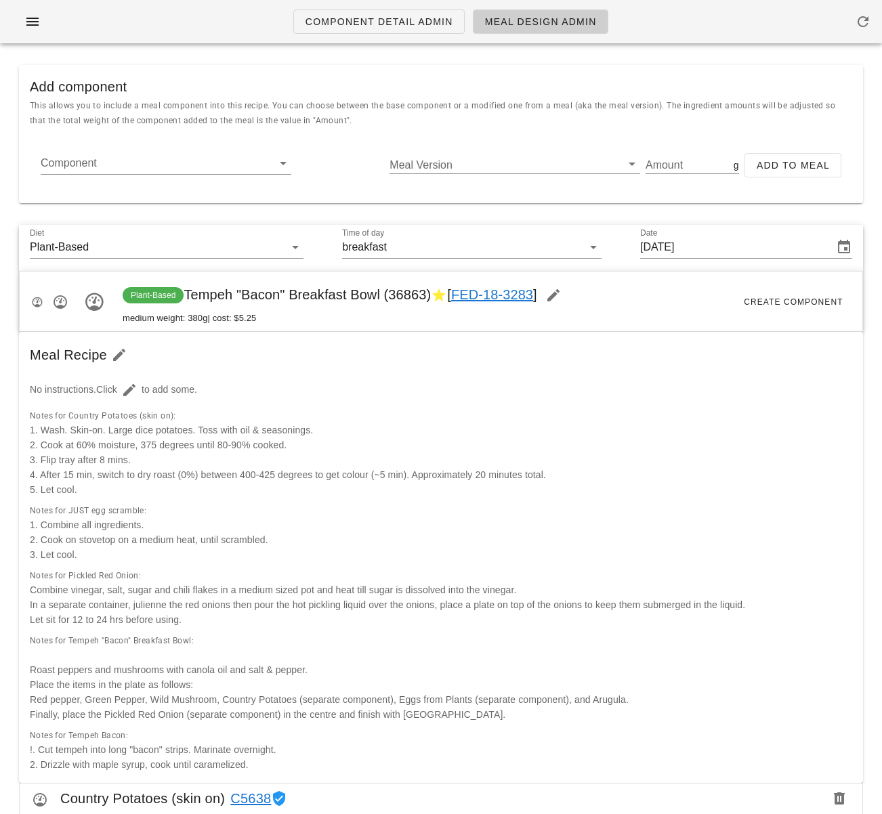
scroll to position [83, 0]
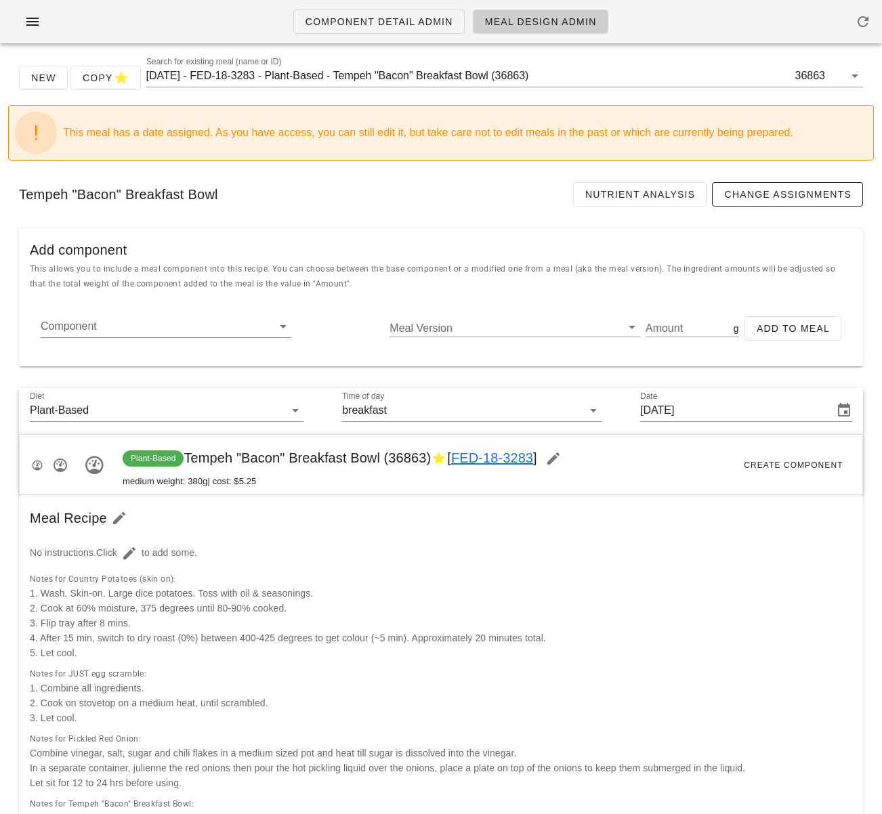
scroll to position [0, 0]
click at [343, 79] on input "2025-09-07 - FED-18-3283 - Plant-Based - Tempeh "Bacon" Breakfast Bowl (36863)" at bounding box center [469, 77] width 646 height 22
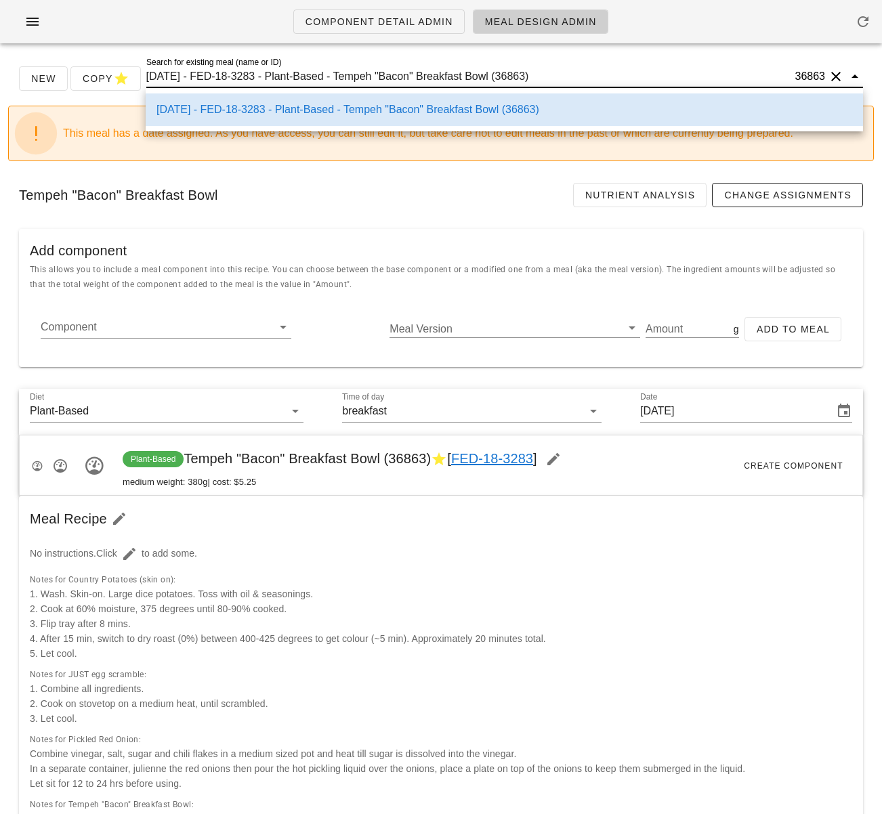
click at [351, 77] on input "2025-09-07 - FED-18-3283 - Plant-Based - Tempeh "Bacon" Breakfast Bowl (36863)" at bounding box center [469, 77] width 646 height 22
drag, startPoint x: 351, startPoint y: 75, endPoint x: 509, endPoint y: 74, distance: 157.1
click at [509, 74] on input "2025-09-07 - FED-18-3283 - Plant-Based - Tempeh "Bacon" Breakfast Bowl (36863)" at bounding box center [469, 77] width 646 height 22
click at [323, 80] on input "2025-09-07 - FED-18-3283 - Plant-Based - Tempeh "Bacon" Breakfast Bowl (36863)" at bounding box center [469, 77] width 646 height 22
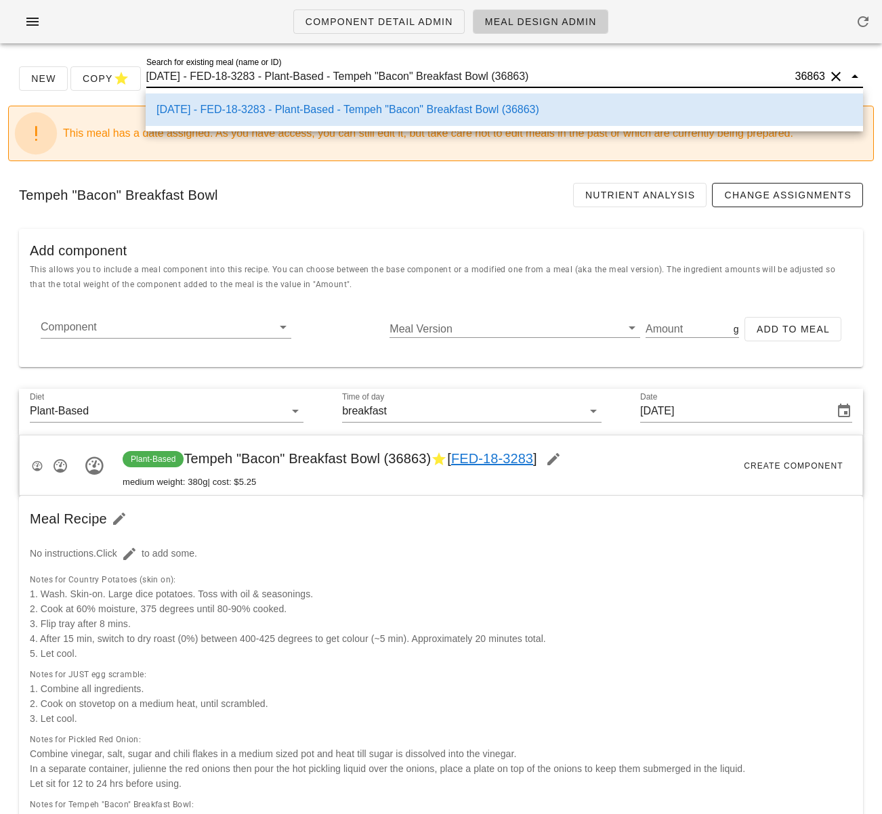
click at [323, 80] on input "2025-09-07 - FED-18-3283 - Plant-Based - Tempeh "Bacon" Breakfast Bowl (36863)" at bounding box center [469, 77] width 646 height 22
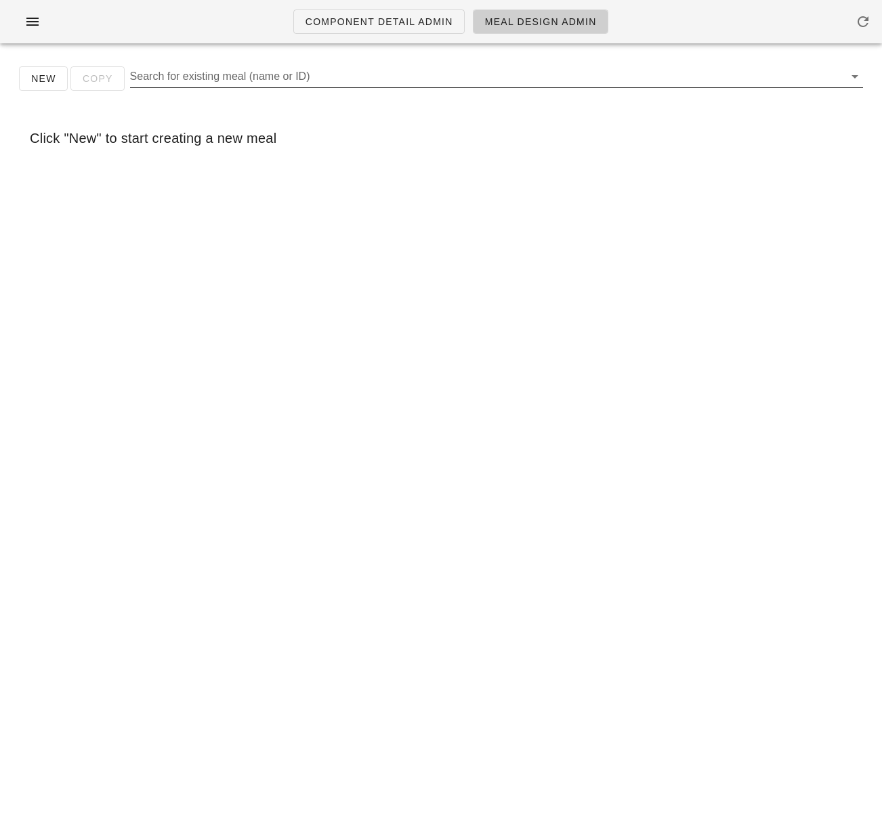
click at [399, 74] on input "Search for existing meal (name or ID)" at bounding box center [485, 77] width 711 height 22
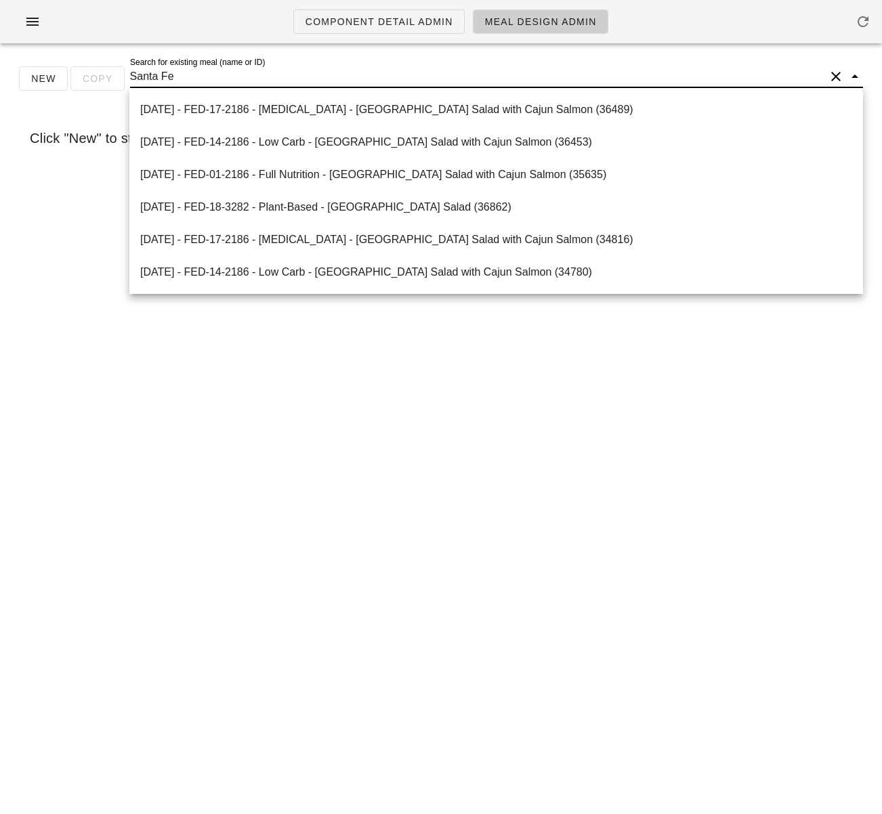
type input "Santa Fe V"
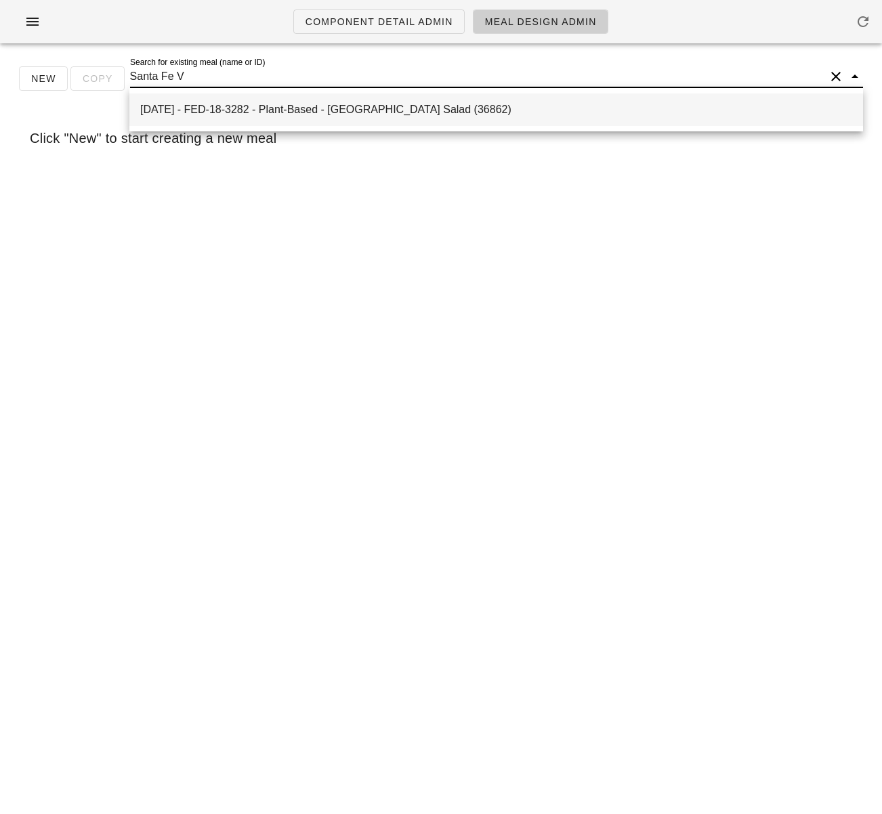
click at [404, 123] on div "2025-09-07 - FED-18-3282 - Plant-Based - Vegan Santa Fe Salad (36862)" at bounding box center [496, 109] width 712 height 29
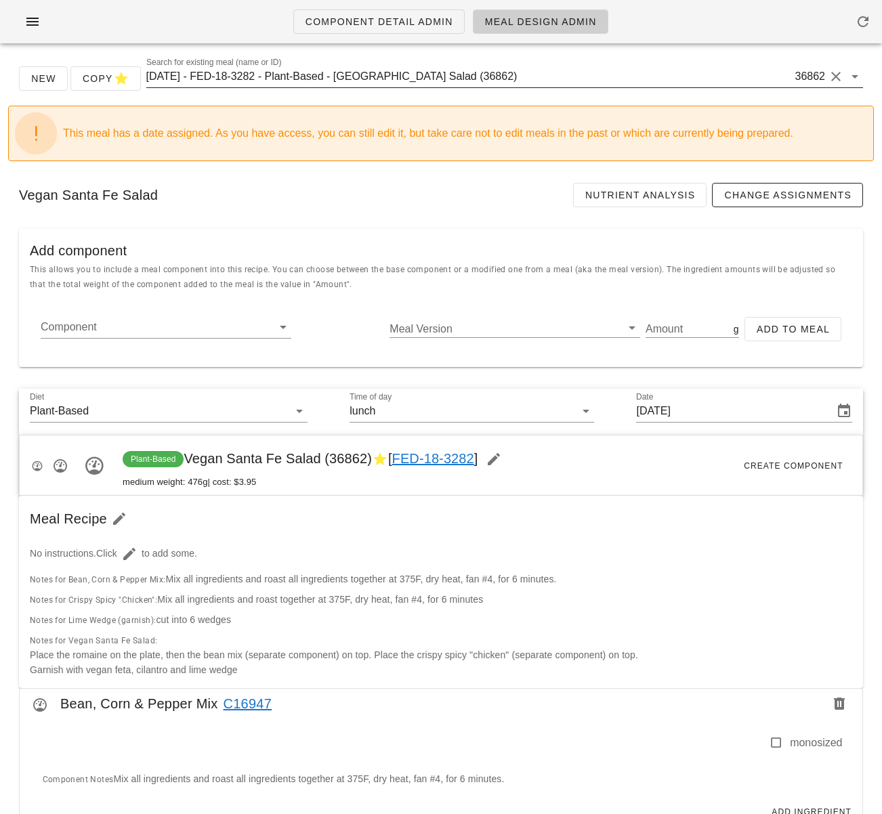
click at [356, 80] on input "2025-09-07 - FED-18-3282 - Plant-Based - Vegan Santa Fe Salad (36862)" at bounding box center [469, 77] width 646 height 22
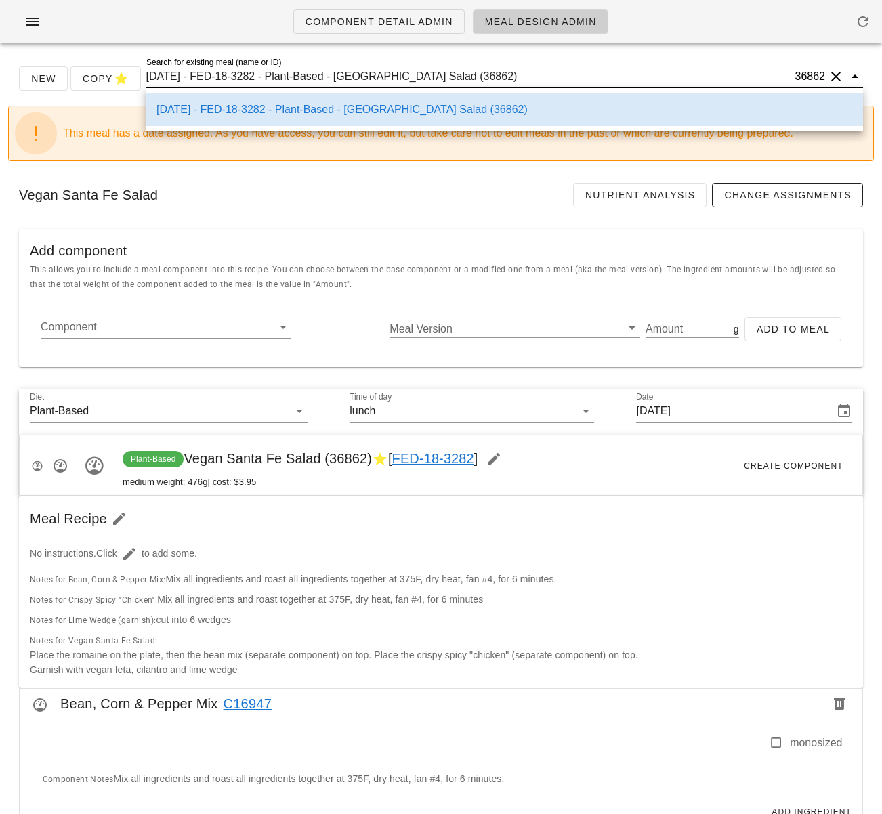
click at [354, 78] on input "2025-09-07 - FED-18-3282 - Plant-Based - Vegan Santa Fe Salad (36862)" at bounding box center [469, 77] width 646 height 22
drag, startPoint x: 351, startPoint y: 75, endPoint x: 454, endPoint y: 79, distance: 103.0
click at [454, 79] on input "2025-09-07 - FED-18-3282 - Plant-Based - Vegan Santa Fe Salad (36862)" at bounding box center [469, 77] width 646 height 22
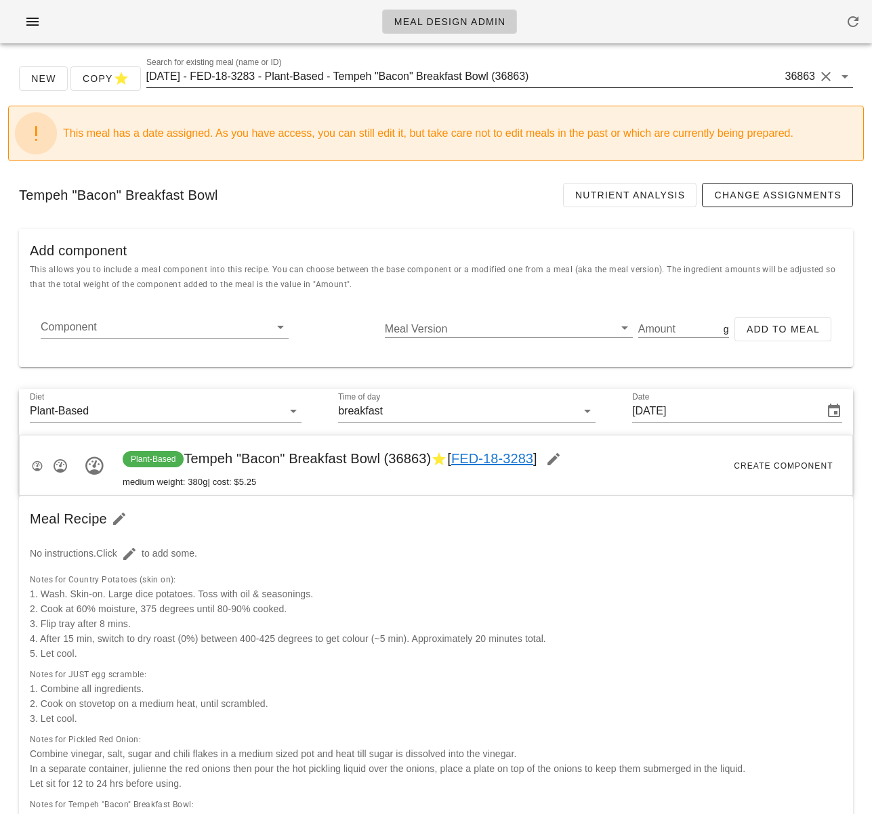
click at [386, 75] on input "[DATE] - FED-18-3283 - Plant-Based - Tempeh "Bacon" Breakfast Bowl (36863)" at bounding box center [464, 77] width 636 height 22
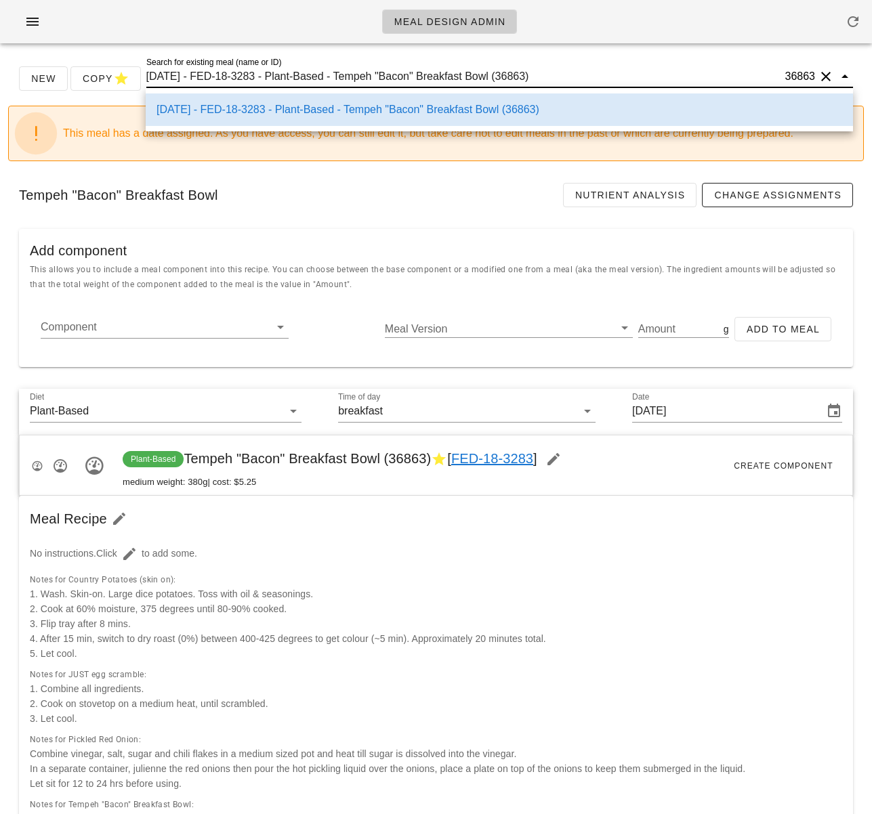
click at [398, 192] on div "Tempeh "Bacon" Breakfast Bowl Nutrient Analysis Change Assignments" at bounding box center [435, 195] width 855 height 46
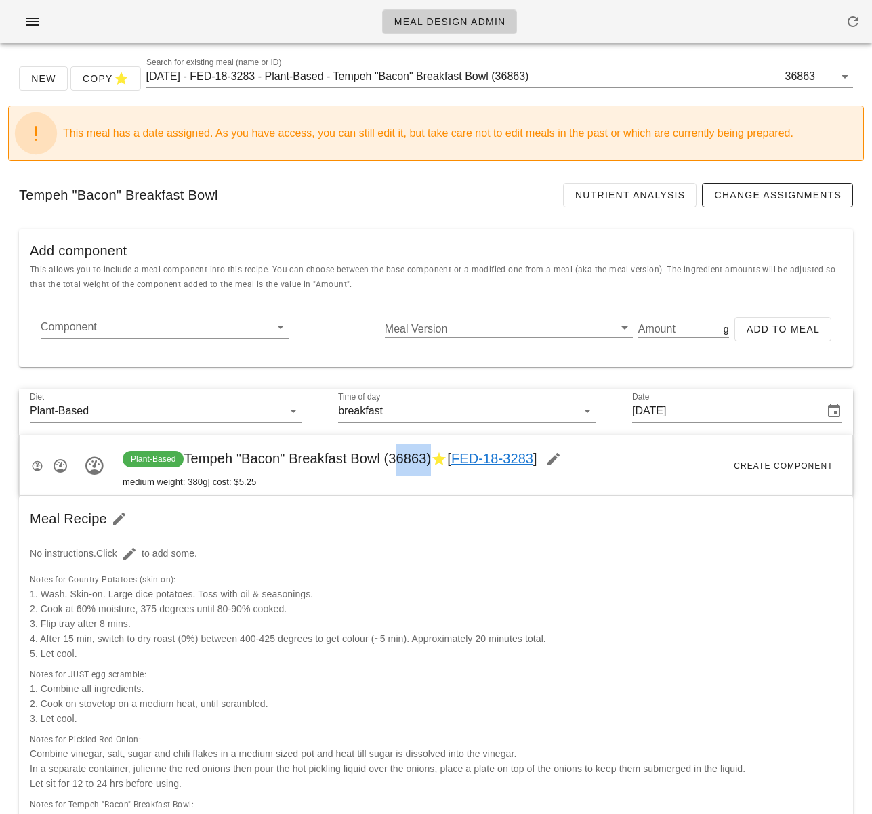
drag, startPoint x: 391, startPoint y: 458, endPoint x: 429, endPoint y: 458, distance: 37.3
click at [429, 458] on span "Plant-Based Tempeh "Bacon" Breakfast Bowl (36863) [ FED-18-3283 ]" at bounding box center [346, 458] width 447 height 15
copy span "36863"
click at [226, 4] on div "Meal Design Admin" at bounding box center [436, 21] width 872 height 43
click at [561, 528] on div "Meal Recipe" at bounding box center [436, 519] width 834 height 46
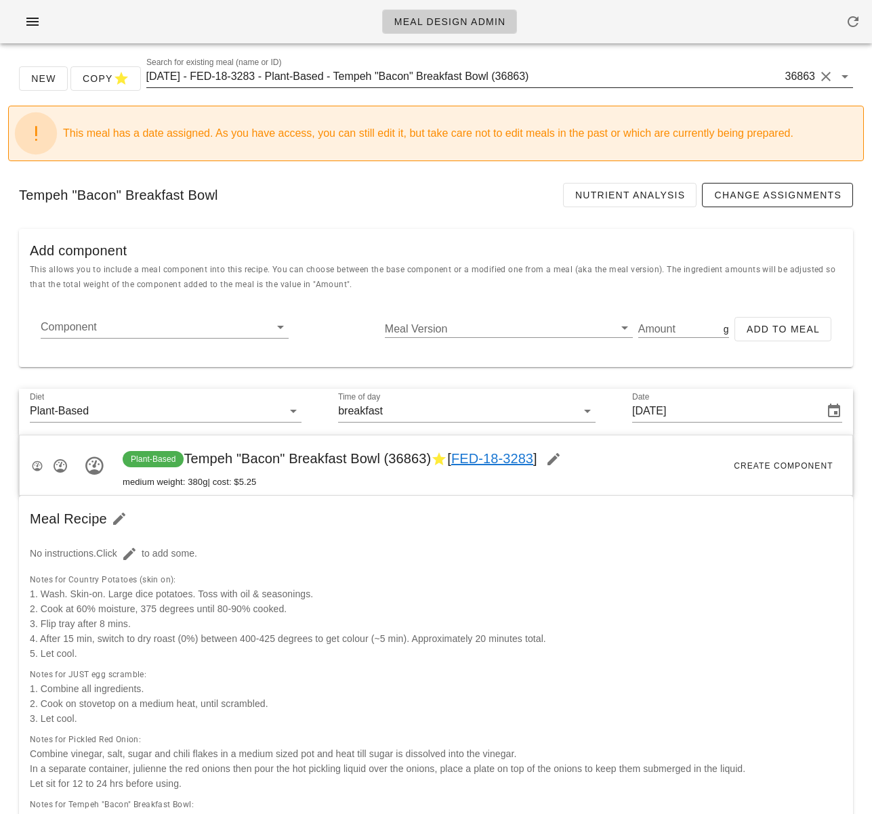
click at [381, 77] on input "2025-09-07 - FED-18-3283 - Plant-Based - Tempeh "Bacon" Breakfast Bowl (36863)" at bounding box center [464, 77] width 636 height 22
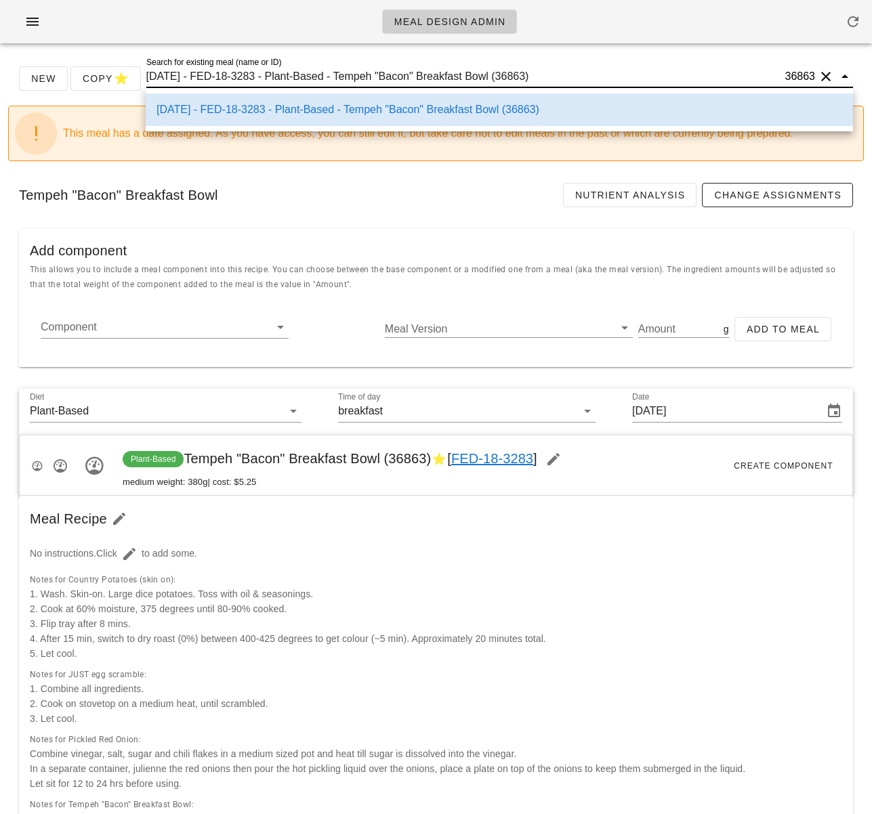
click at [364, 79] on input "2025-09-07 - FED-18-3283 - Plant-Based - Tempeh "Bacon" Breakfast Bowl (36863)" at bounding box center [464, 77] width 636 height 22
drag, startPoint x: 352, startPoint y: 79, endPoint x: 345, endPoint y: 83, distance: 7.6
click at [380, 78] on input "2025-09-07 - FED-18-3283 - Plant-Based - Tempeh "Bacon" Breakfast Bowl (36863)" at bounding box center [464, 77] width 636 height 22
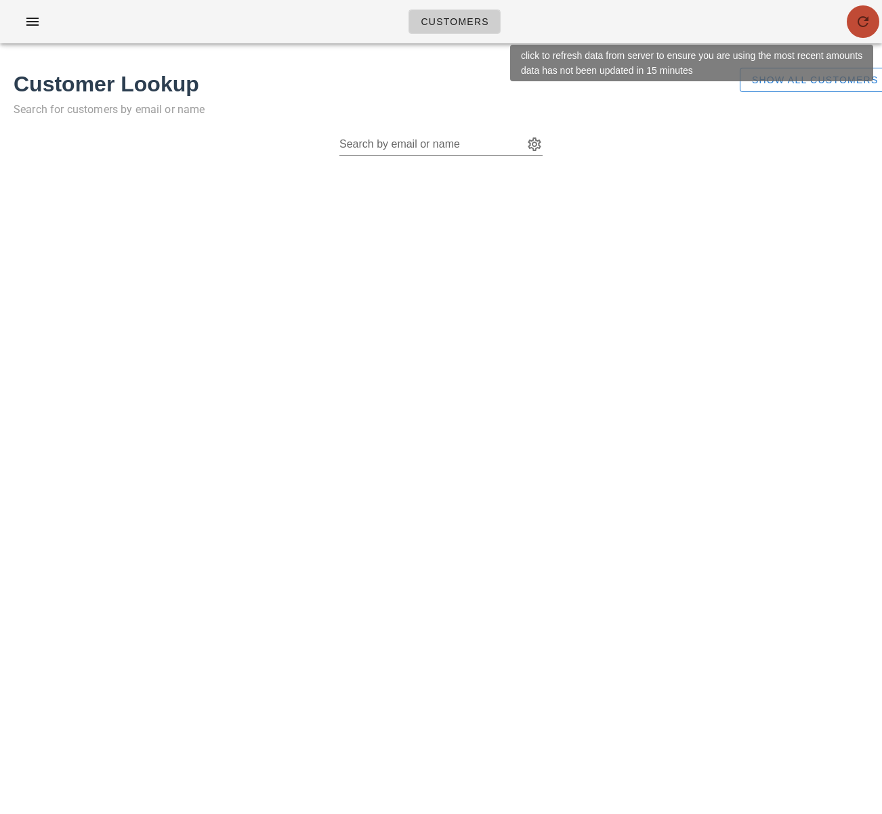
click at [858, 22] on icon "button" at bounding box center [863, 22] width 16 height 16
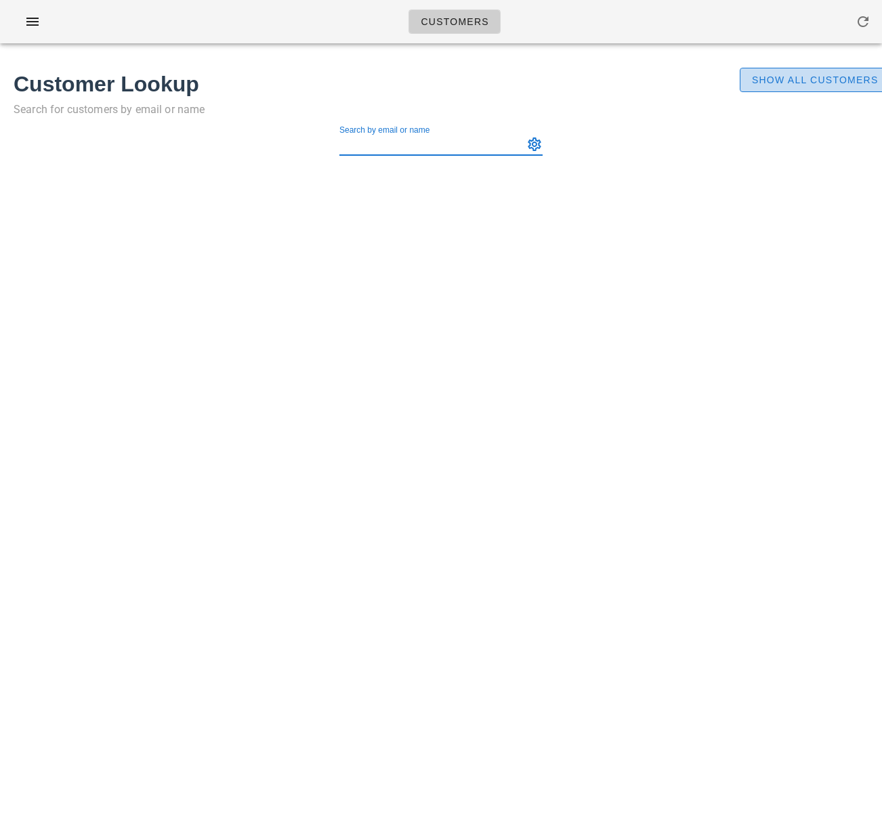
click at [762, 77] on span "Show All Customers" at bounding box center [814, 79] width 127 height 11
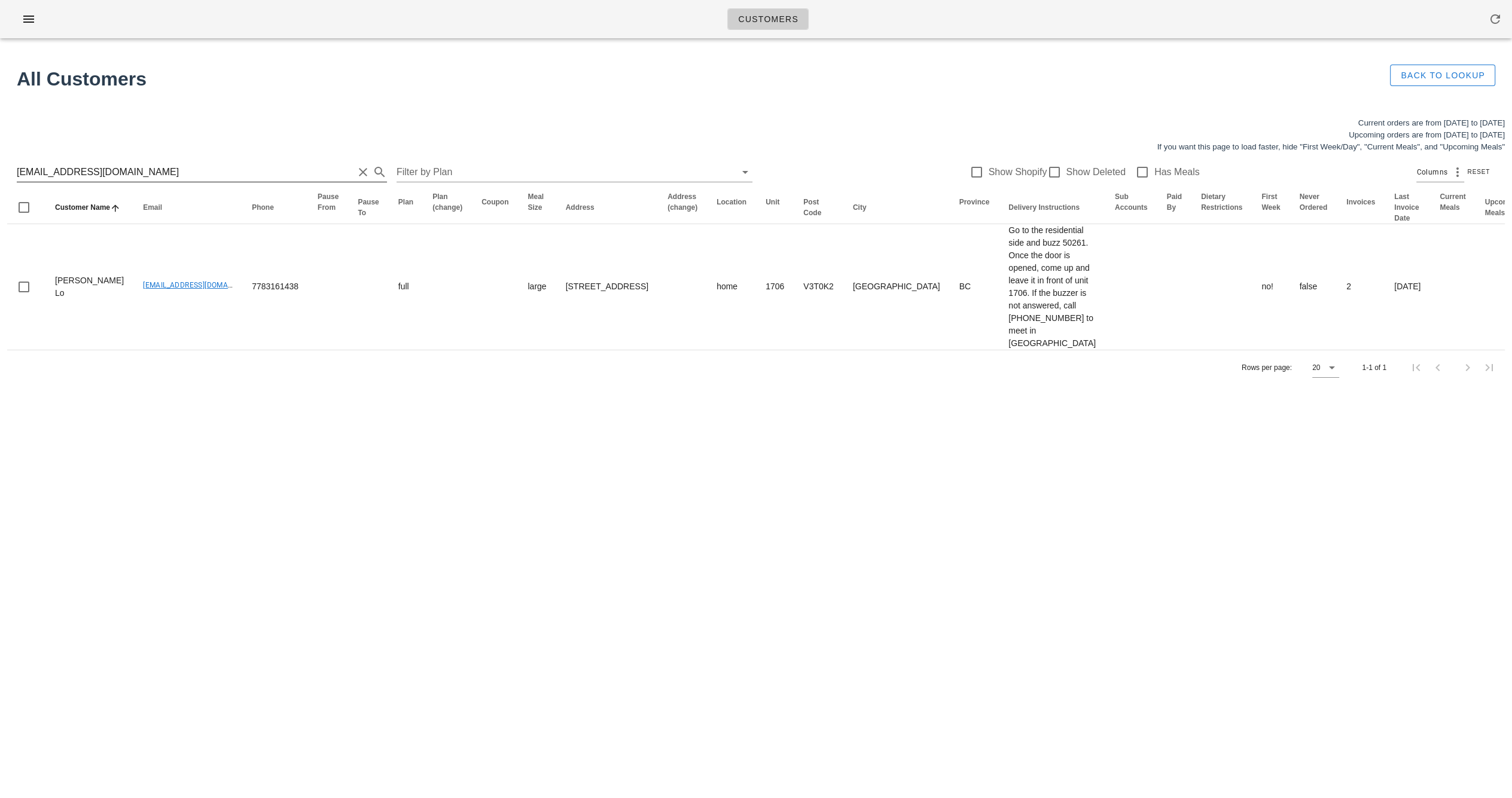
click at [164, 162] on div "[EMAIL_ADDRESS][DOMAIN_NAME] Filter by Plan Show Shopify Show Deleted Has Meals…" at bounding box center [756, 171] width 1498 height 38
click at [132, 173] on input "[EMAIL_ADDRESS][DOMAIN_NAME]" at bounding box center [185, 172] width 336 height 19
click at [132, 173] on input "evalo.el@gmail.com" at bounding box center [185, 172] width 336 height 19
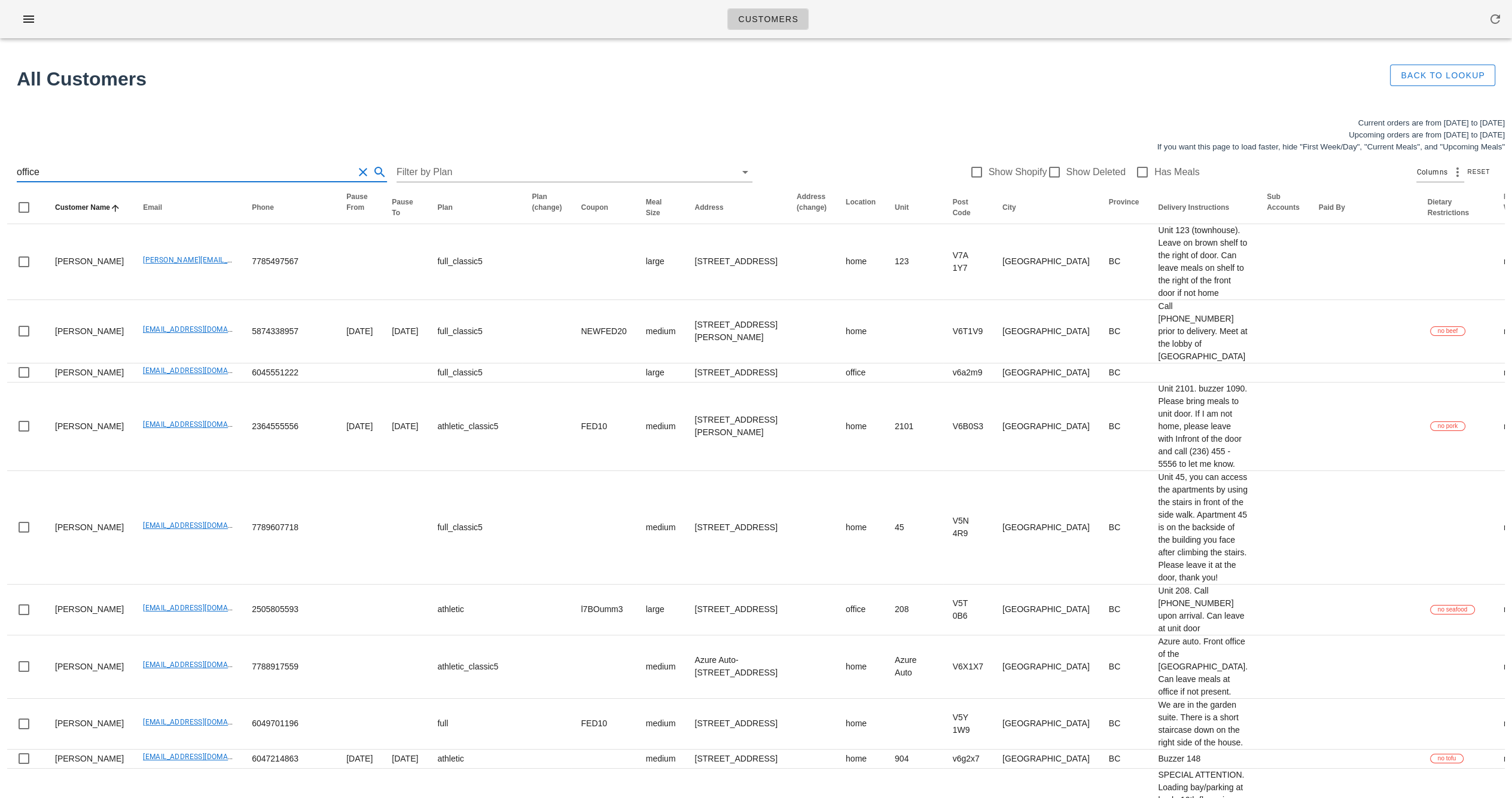
type input "office"
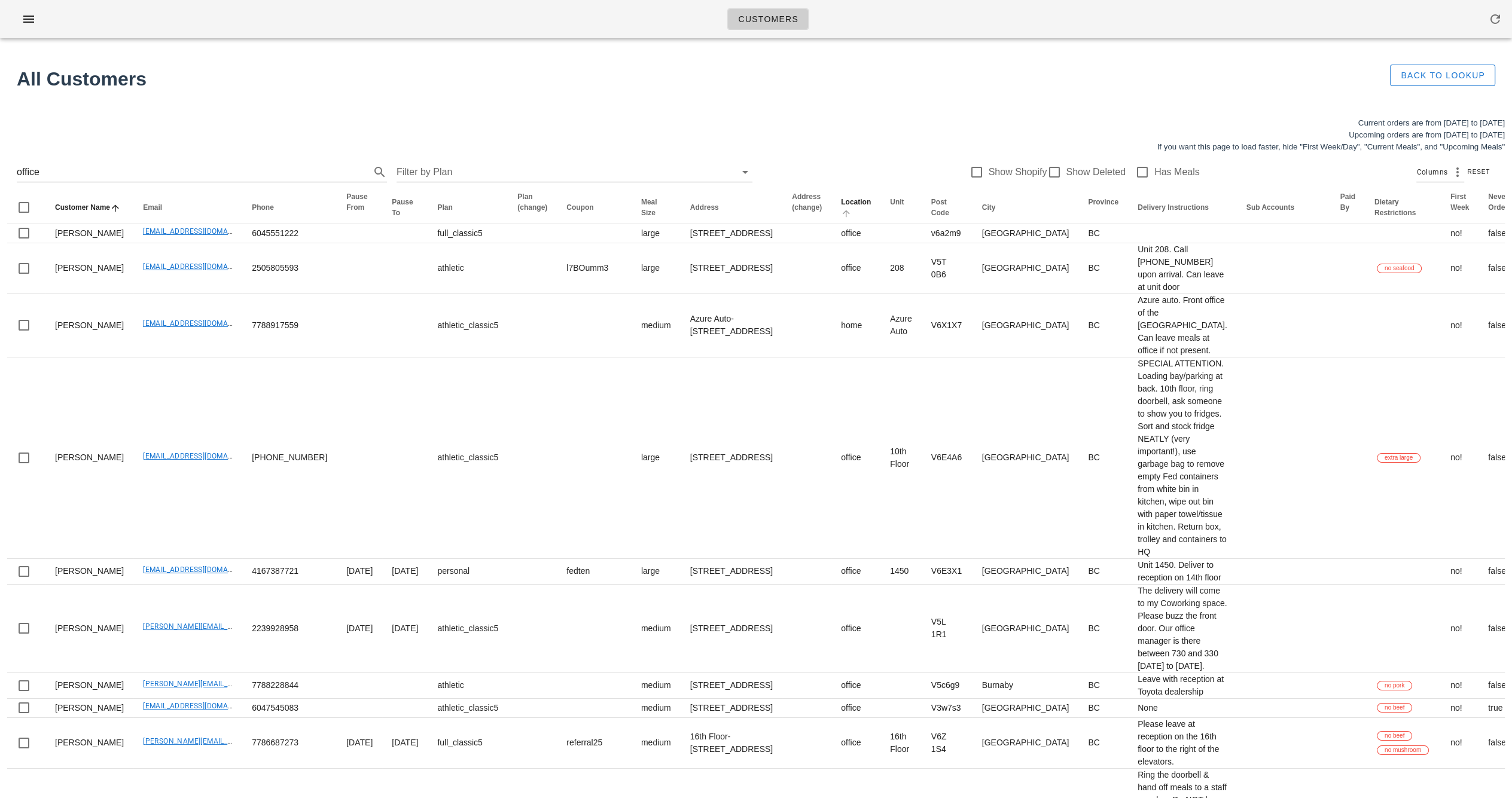
click at [778, 218] on icon "Location: Not sorted. Activate to sort ascending." at bounding box center [846, 213] width 11 height 10
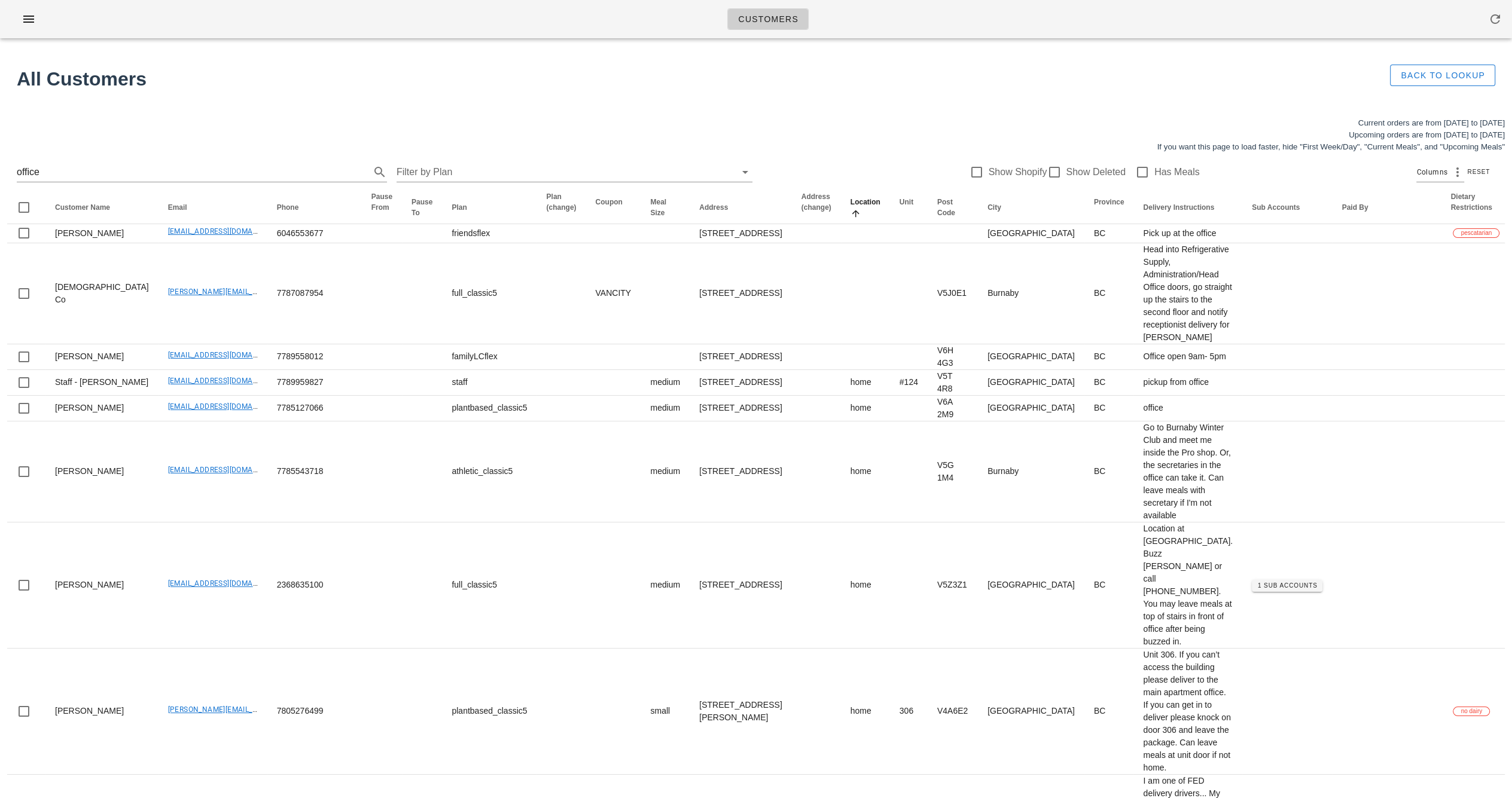
click at [778, 218] on icon "Location: Sorted ascending. Activate to sort descending." at bounding box center [856, 213] width 11 height 10
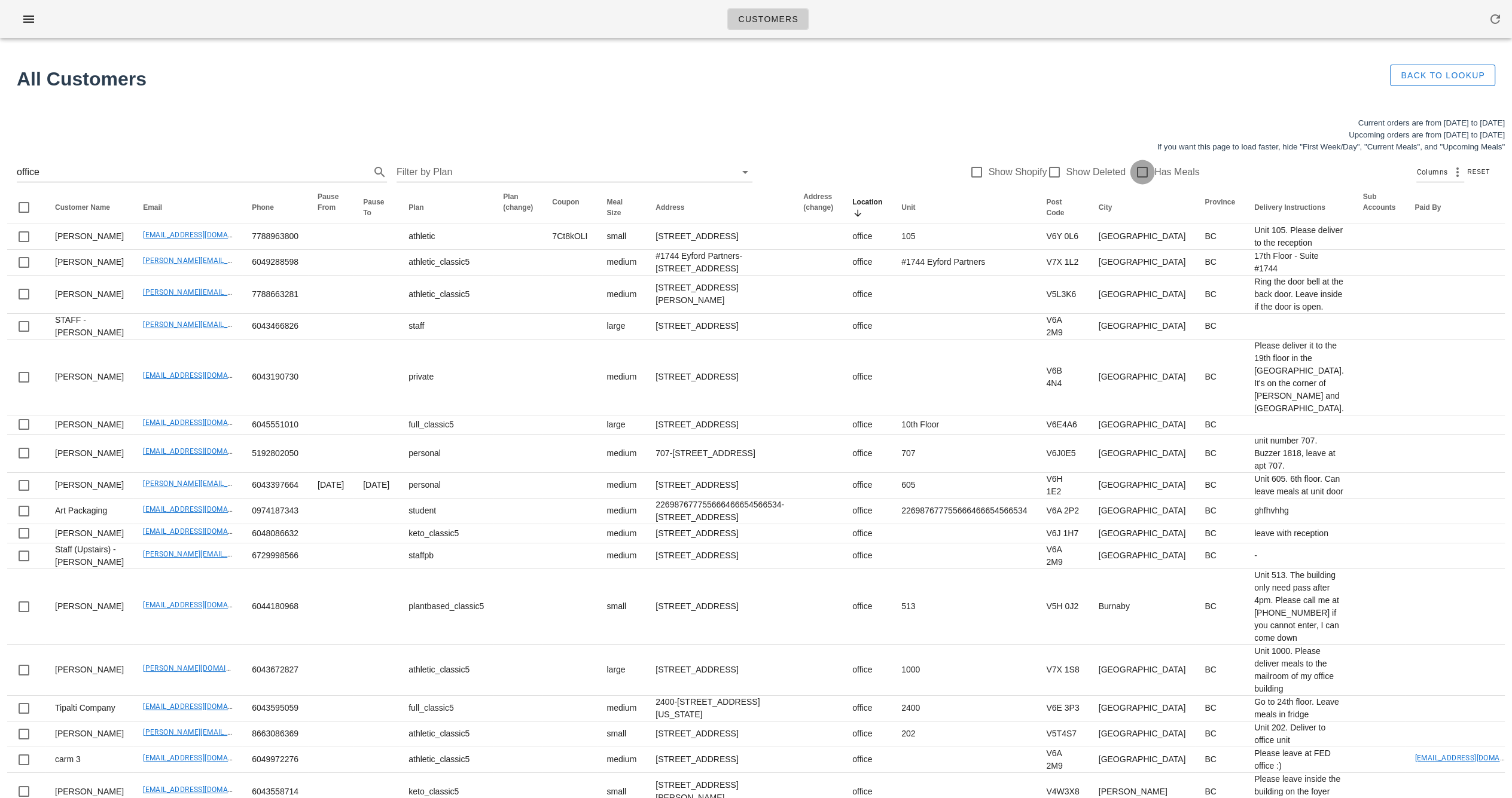
click at [778, 173] on div at bounding box center [1142, 172] width 20 height 20
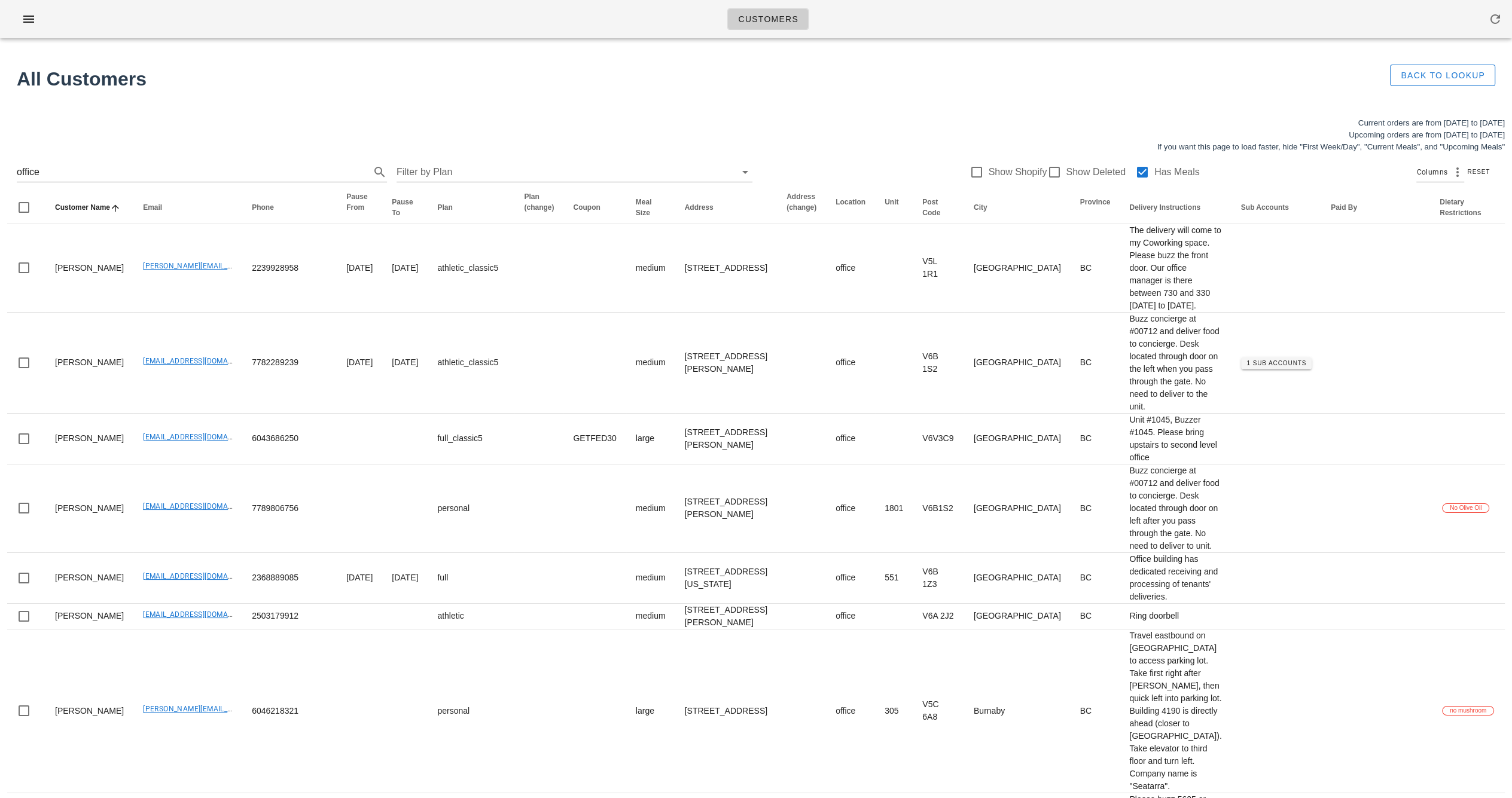
click at [778, 103] on div "All Customers Back to Lookup" at bounding box center [756, 79] width 1512 height 62
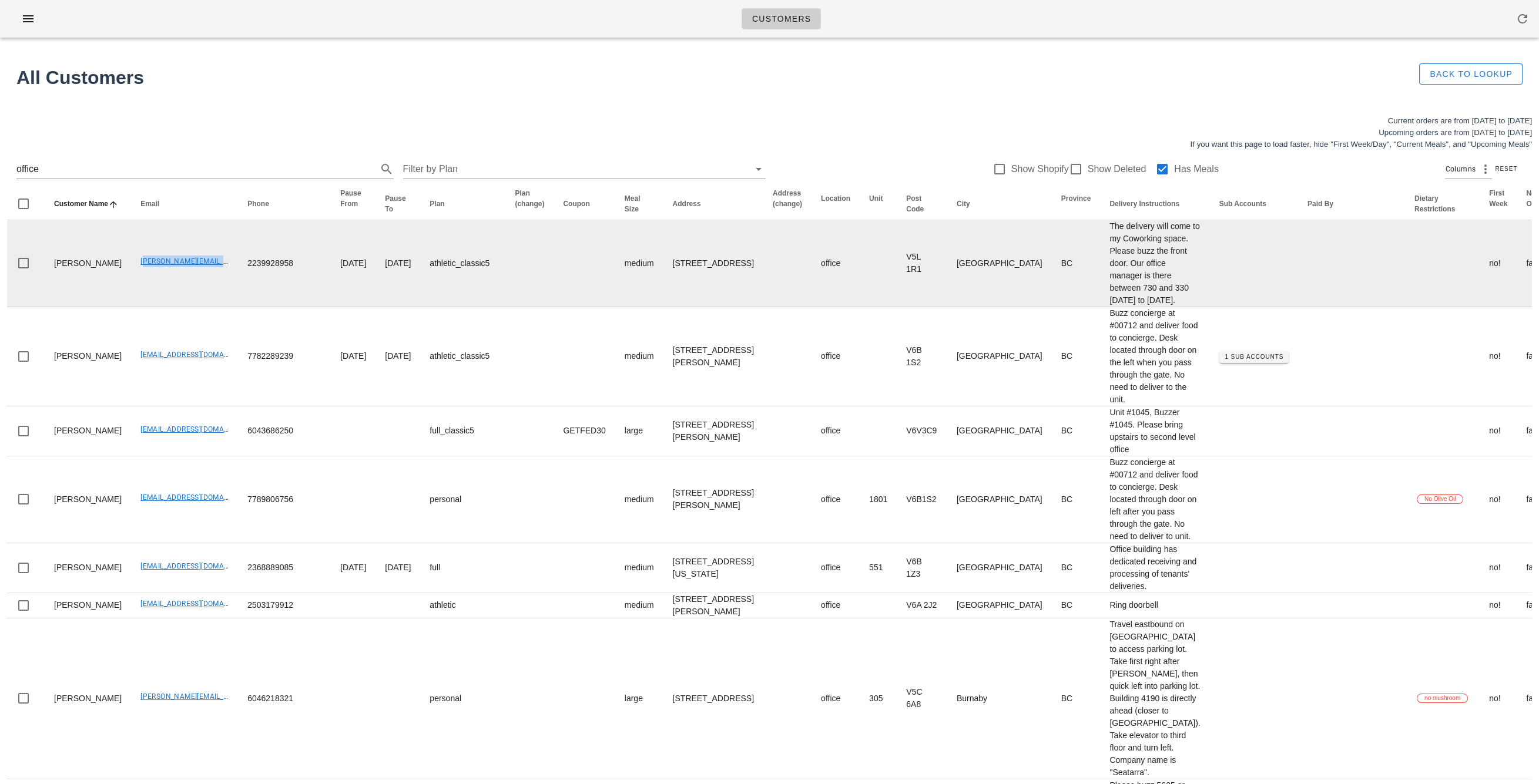
drag, startPoint x: 205, startPoint y: 316, endPoint x: 116, endPoint y: 316, distance: 89.0
click at [131, 307] on td "adam@wickselectric.ca" at bounding box center [184, 264] width 107 height 87
copy link "adam@wickselectric.ca"
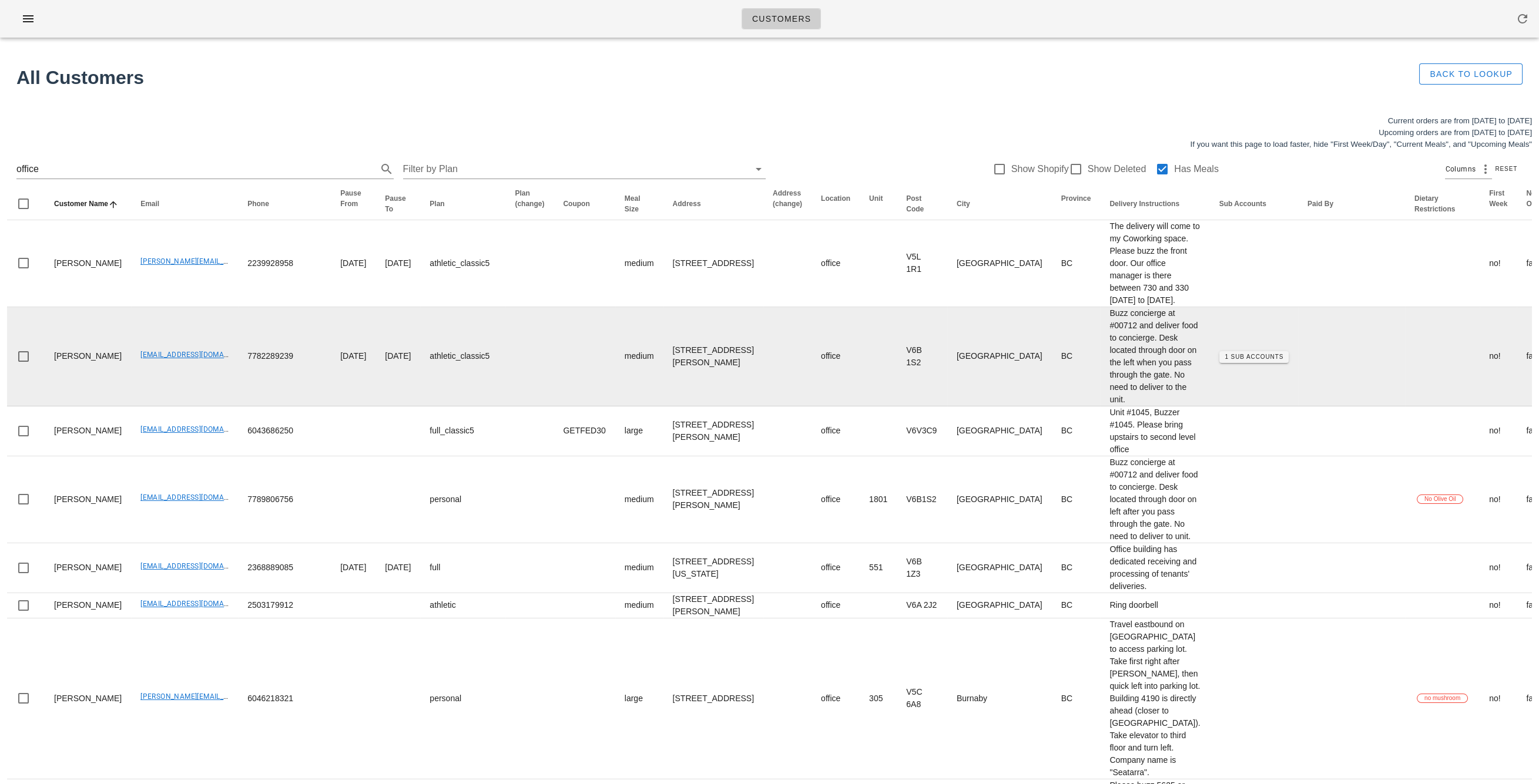
click at [206, 407] on td "[EMAIL_ADDRESS][DOMAIN_NAME]" at bounding box center [184, 356] width 107 height 99
drag, startPoint x: 196, startPoint y: 491, endPoint x: 114, endPoint y: 490, distance: 82.0
click at [131, 407] on td "[EMAIL_ADDRESS][DOMAIN_NAME]" at bounding box center [184, 356] width 107 height 99
copy link "[EMAIL_ADDRESS][DOMAIN_NAME]"
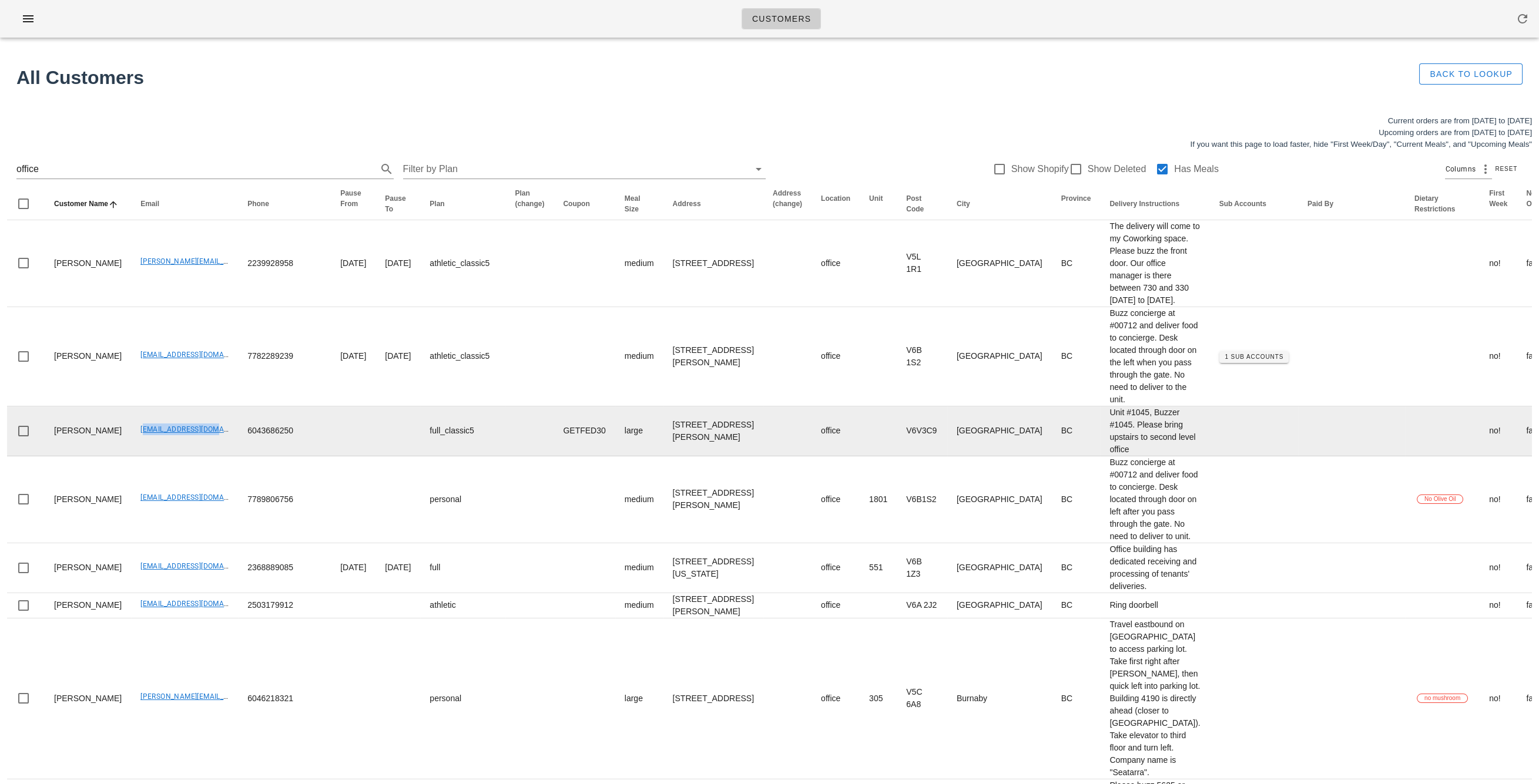
drag, startPoint x: 114, startPoint y: 614, endPoint x: 193, endPoint y: 622, distance: 79.4
click at [193, 456] on td "[EMAIL_ADDRESS][DOMAIN_NAME]" at bounding box center [184, 432] width 107 height 50
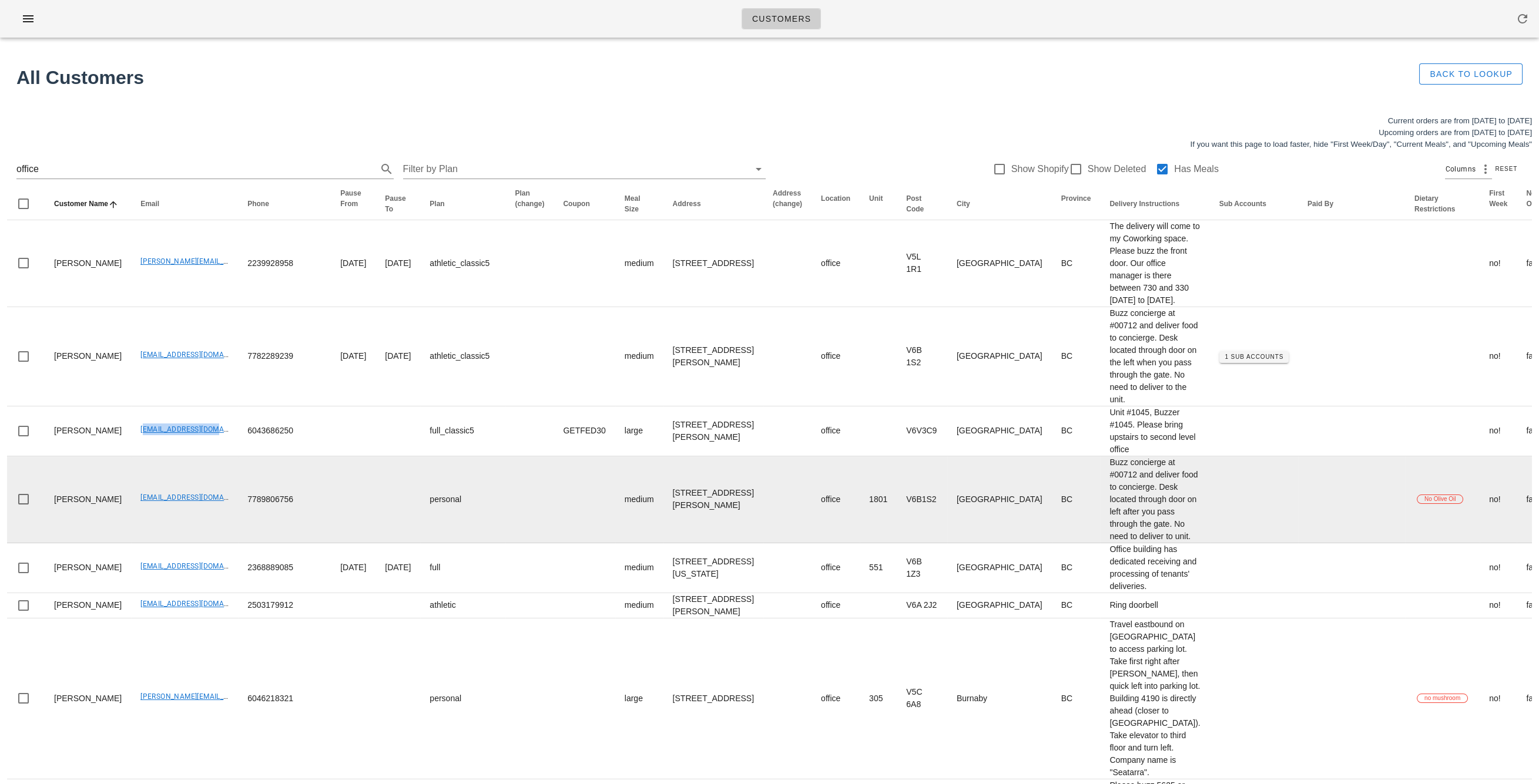
copy link "[EMAIL_ADDRESS][DOMAIN_NAME]"
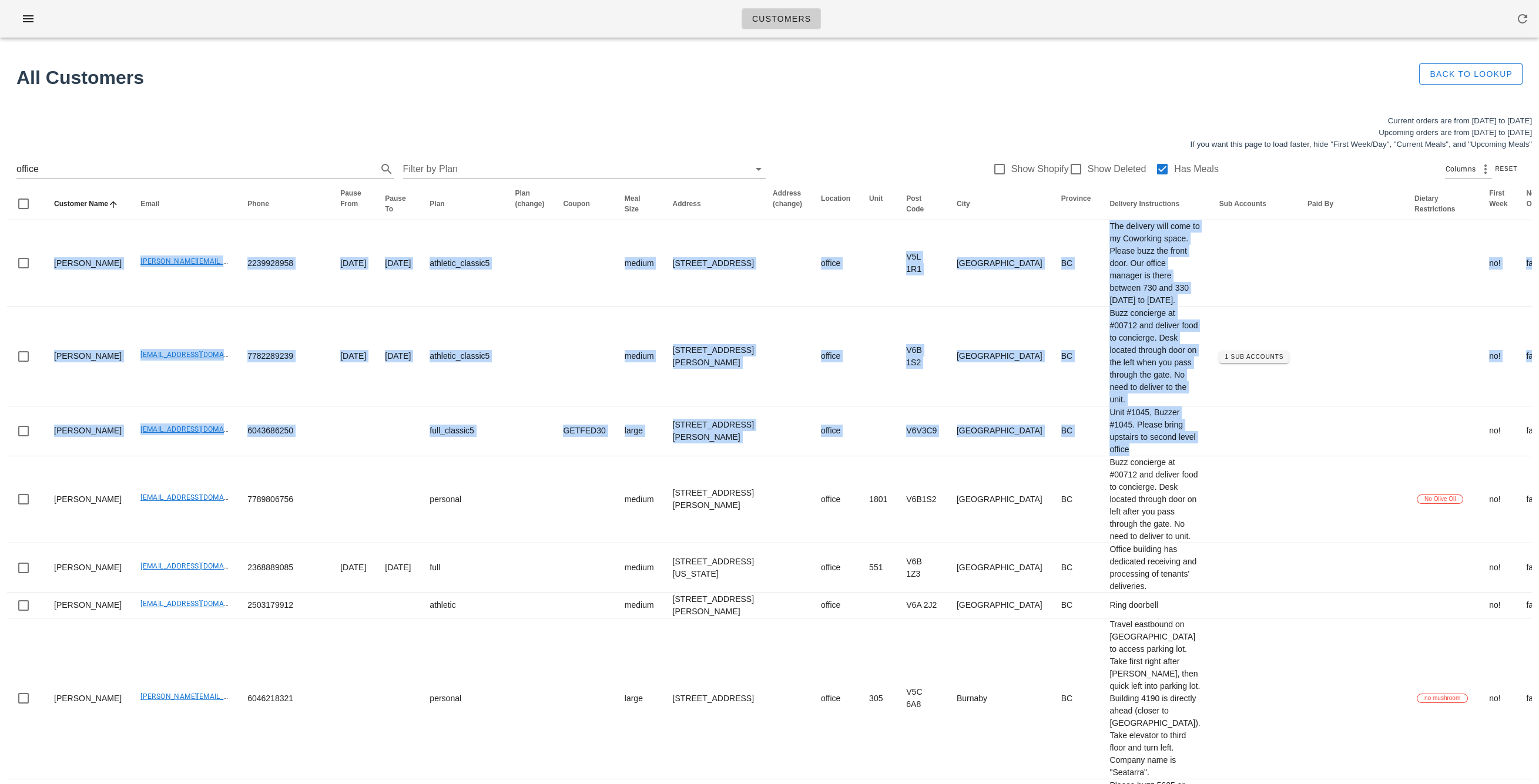
scroll to position [0, 156]
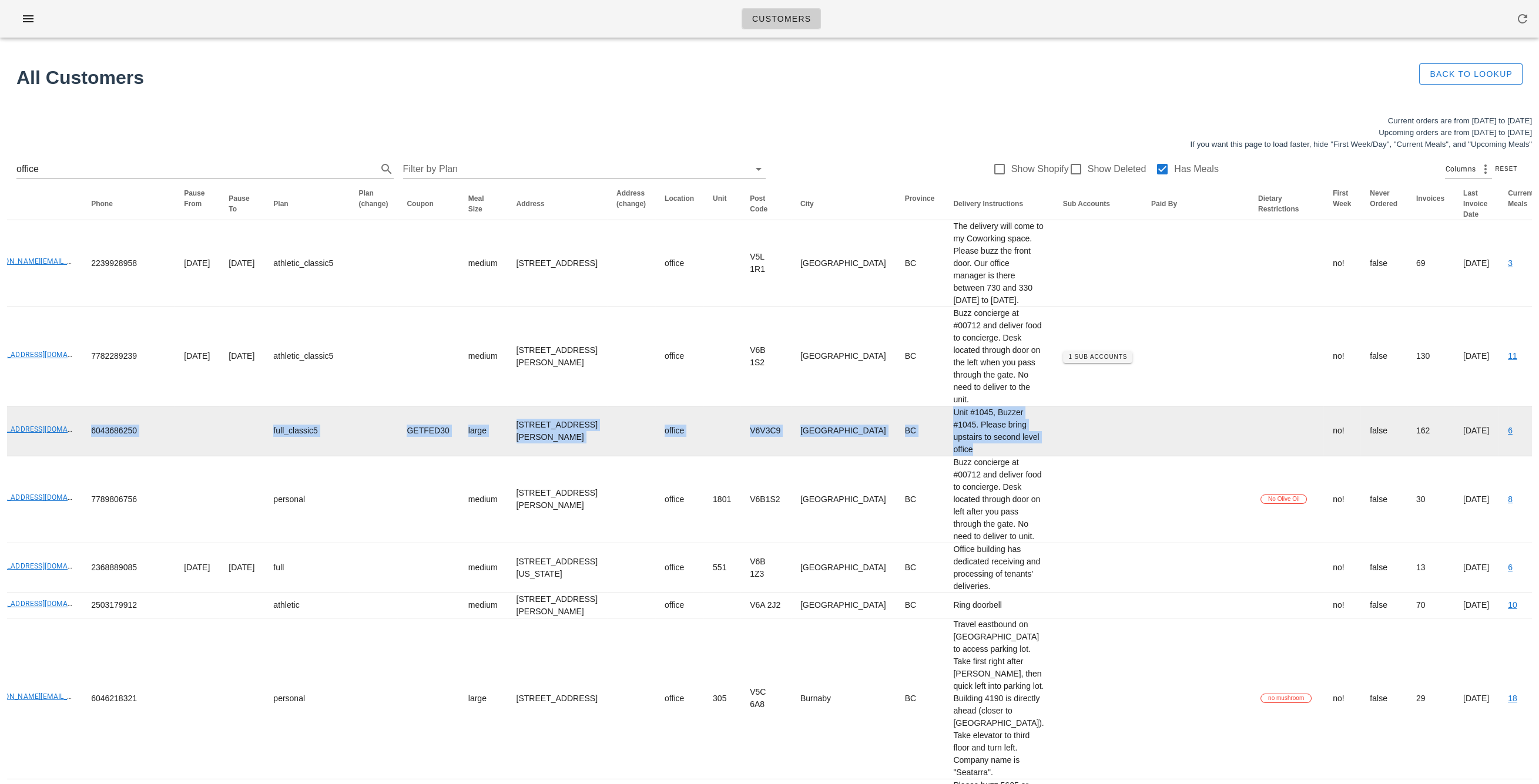
drag, startPoint x: 1078, startPoint y: 622, endPoint x: 161, endPoint y: 609, distance: 917.1
click at [97, 456] on tr "Andrew Wesolowski andyjwes@gmail.com 6043686250 full_classic5 GETFED30 large 11…" at bounding box center [799, 432] width 1896 height 50
drag, startPoint x: 333, startPoint y: 643, endPoint x: 336, endPoint y: 634, distance: 9.5
click at [397, 456] on td "GETFED30" at bounding box center [428, 432] width 61 height 50
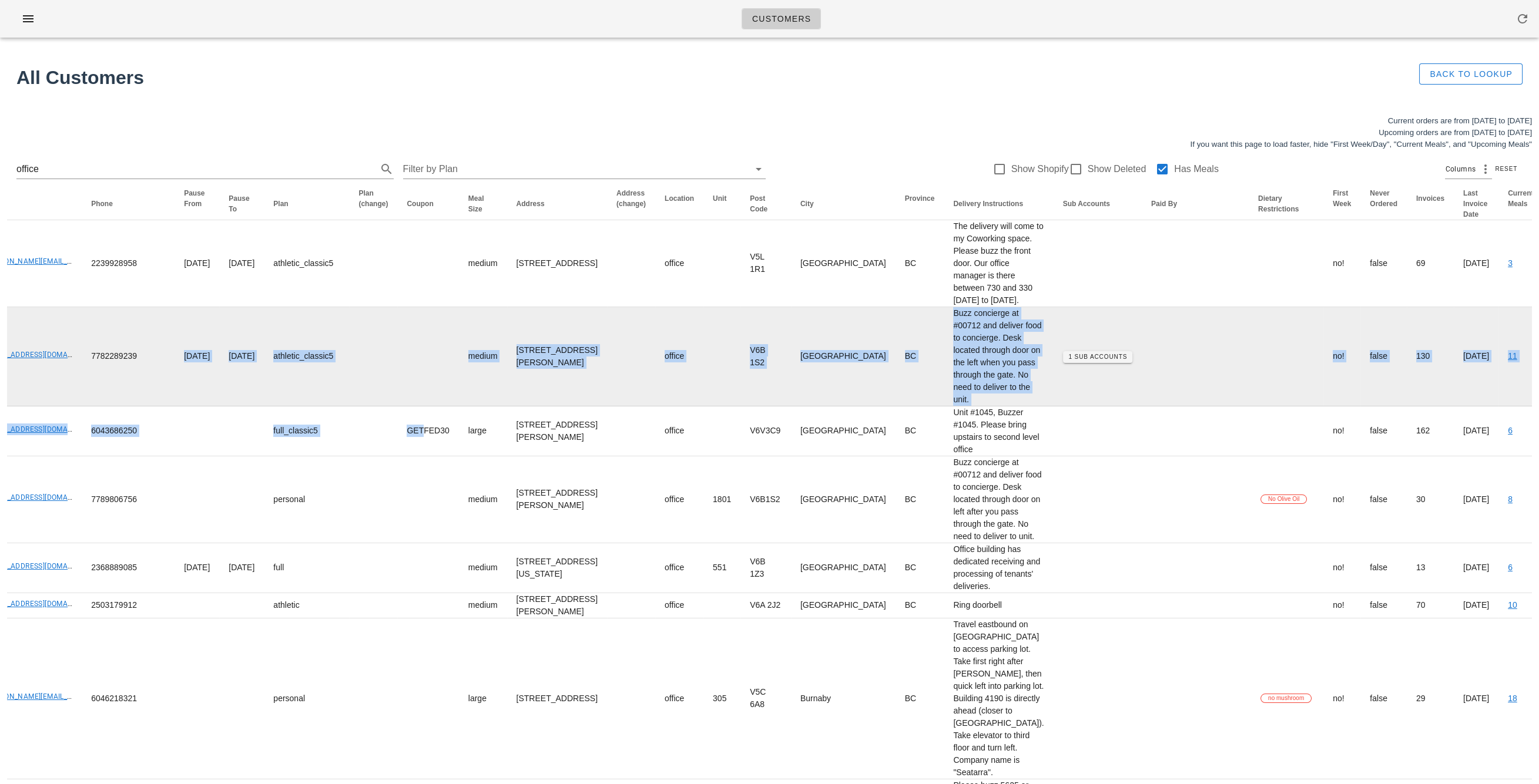
drag, startPoint x: 349, startPoint y: 616, endPoint x: 141, endPoint y: 564, distance: 214.4
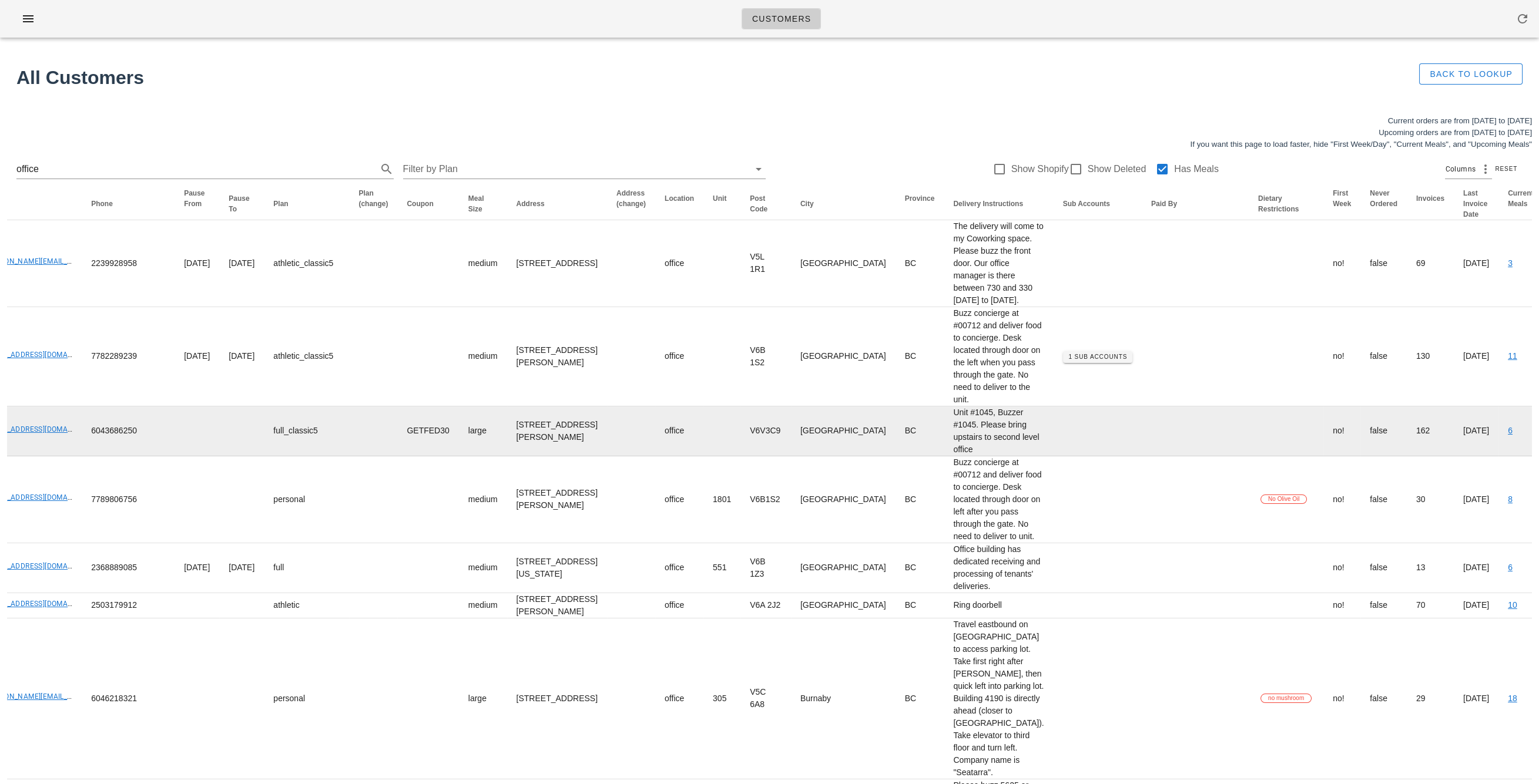
click at [764, 456] on td at bounding box center [1195, 432] width 107 height 50
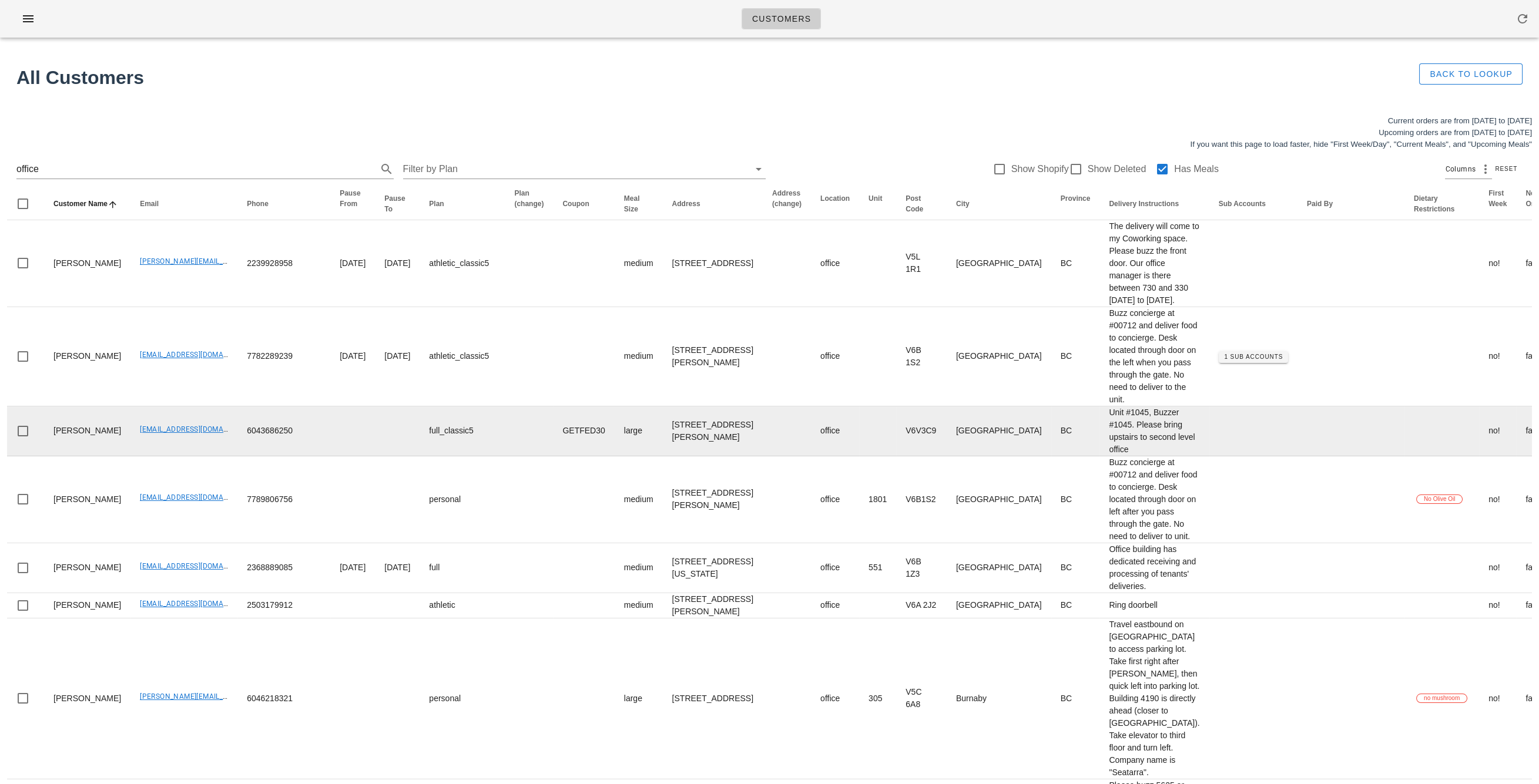
scroll to position [0, 0]
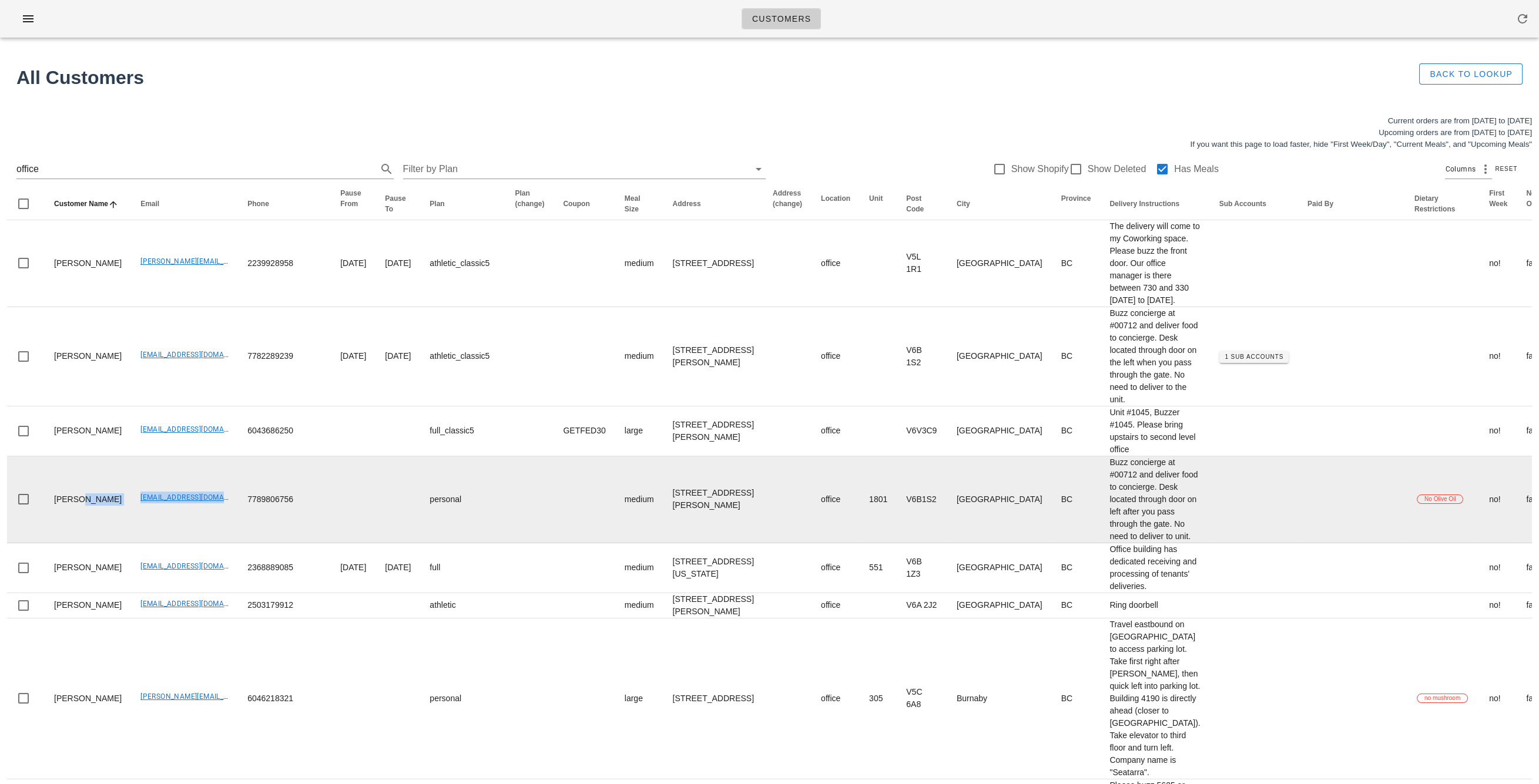
drag, startPoint x: 103, startPoint y: 735, endPoint x: 200, endPoint y: 743, distance: 97.3
click at [196, 543] on tr "Aurele Dufour aiaudufour@gmail.com 7789806756 personal medium 1801-1280 Richard…" at bounding box center [955, 500] width 1896 height 87
copy tr "Dufour aiaudufour@gmail.com"
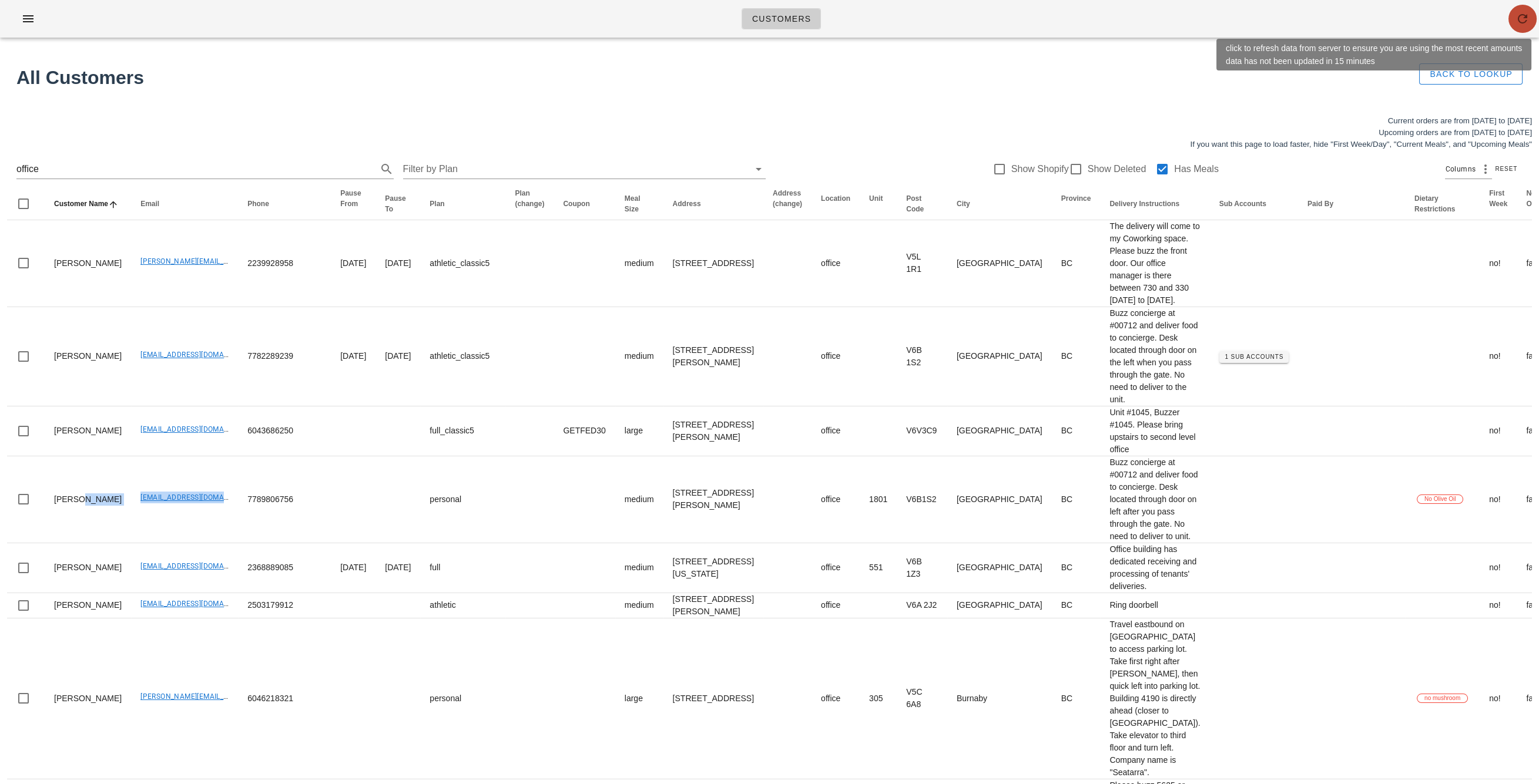
click at [764, 20] on span "button" at bounding box center [1522, 19] width 29 height 14
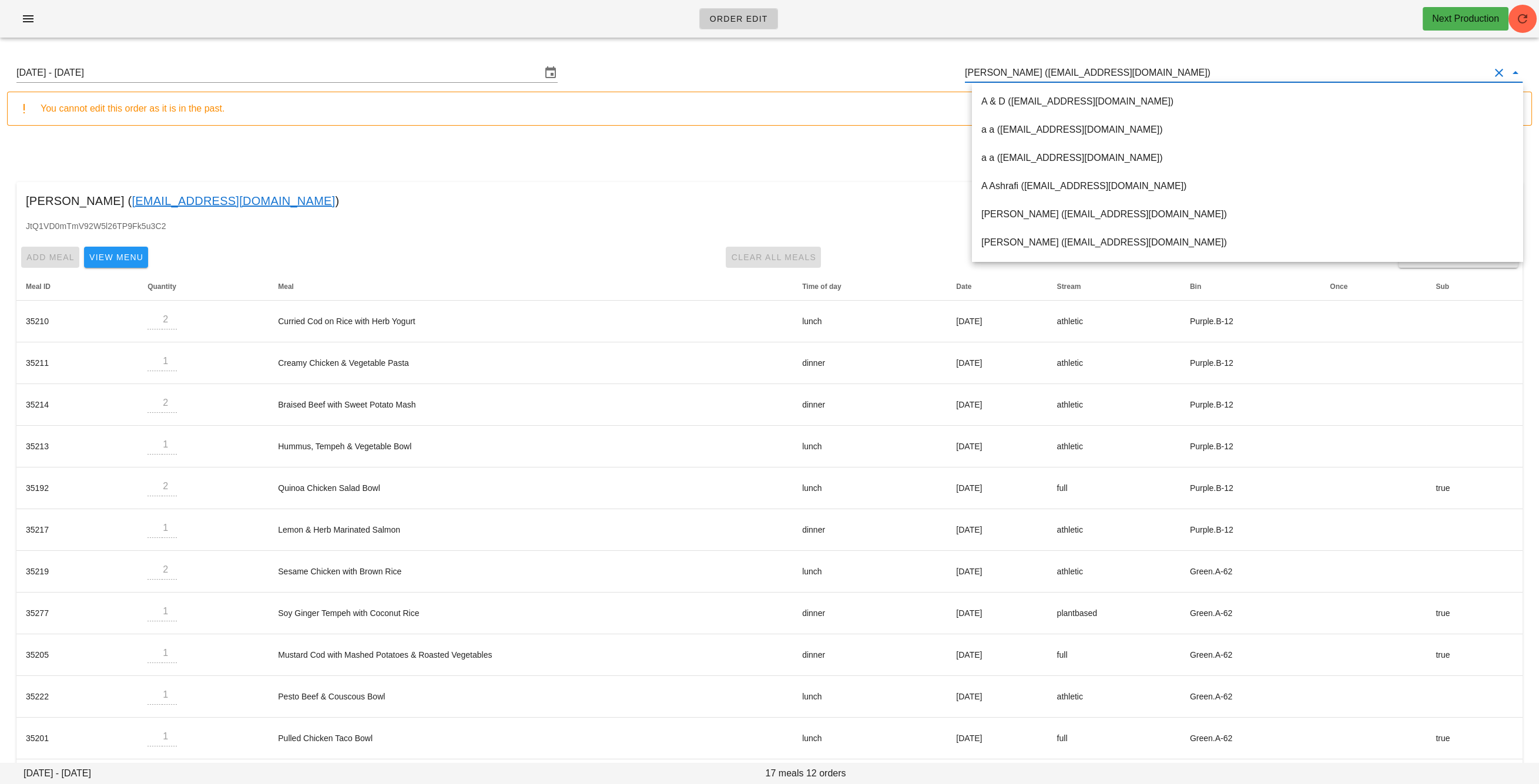
click at [1082, 75] on input "[PERSON_NAME] ([EMAIL_ADDRESS][DOMAIN_NAME])" at bounding box center [1227, 73] width 525 height 19
drag, startPoint x: 1082, startPoint y: 75, endPoint x: 1070, endPoint y: 108, distance: 35.1
click at [1082, 75] on input "[PERSON_NAME] ([EMAIL_ADDRESS][DOMAIN_NAME])" at bounding box center [1227, 73] width 525 height 19
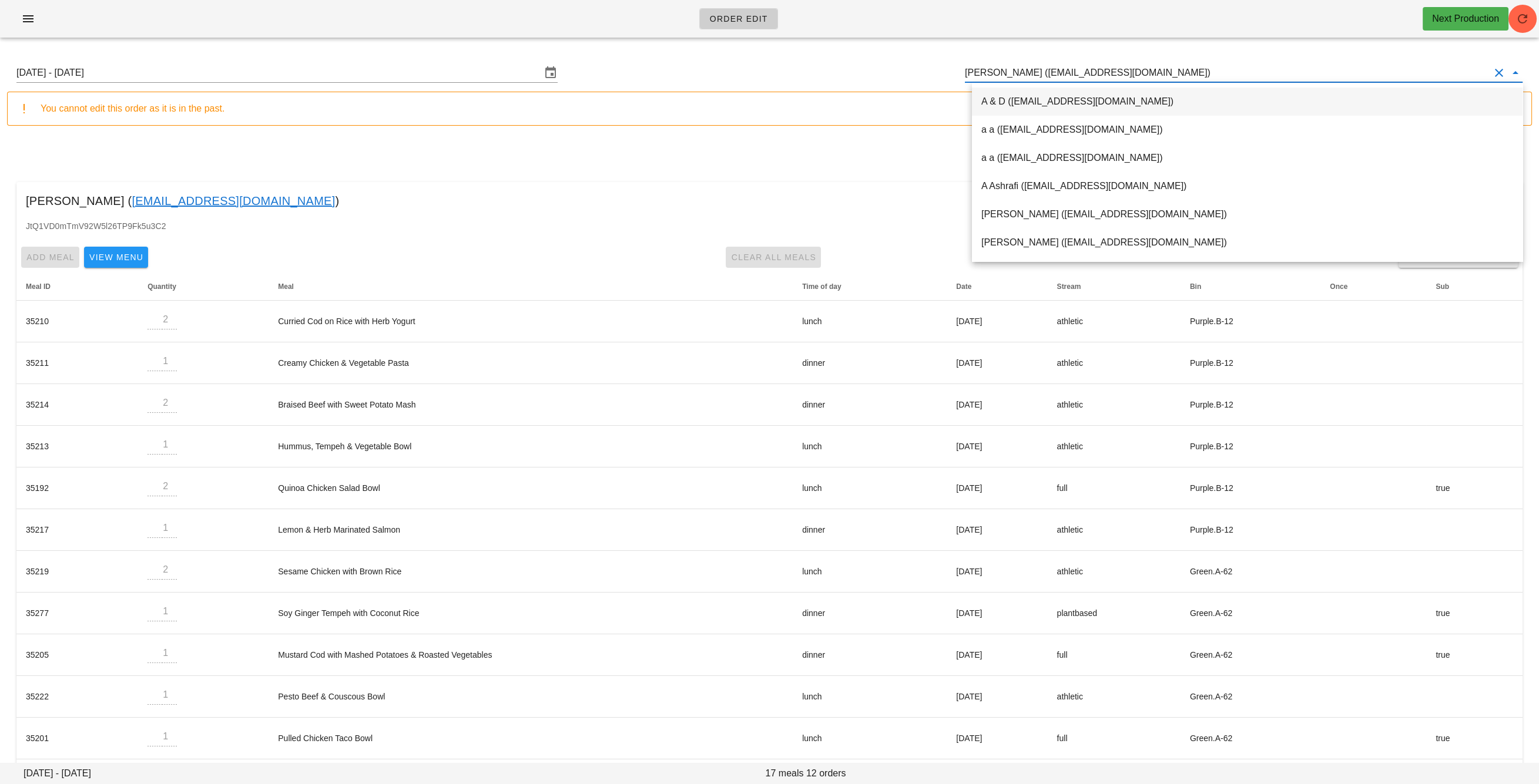
paste input "[PERSON_NAME][EMAIL_ADDRESS][DOMAIN_NAME]"
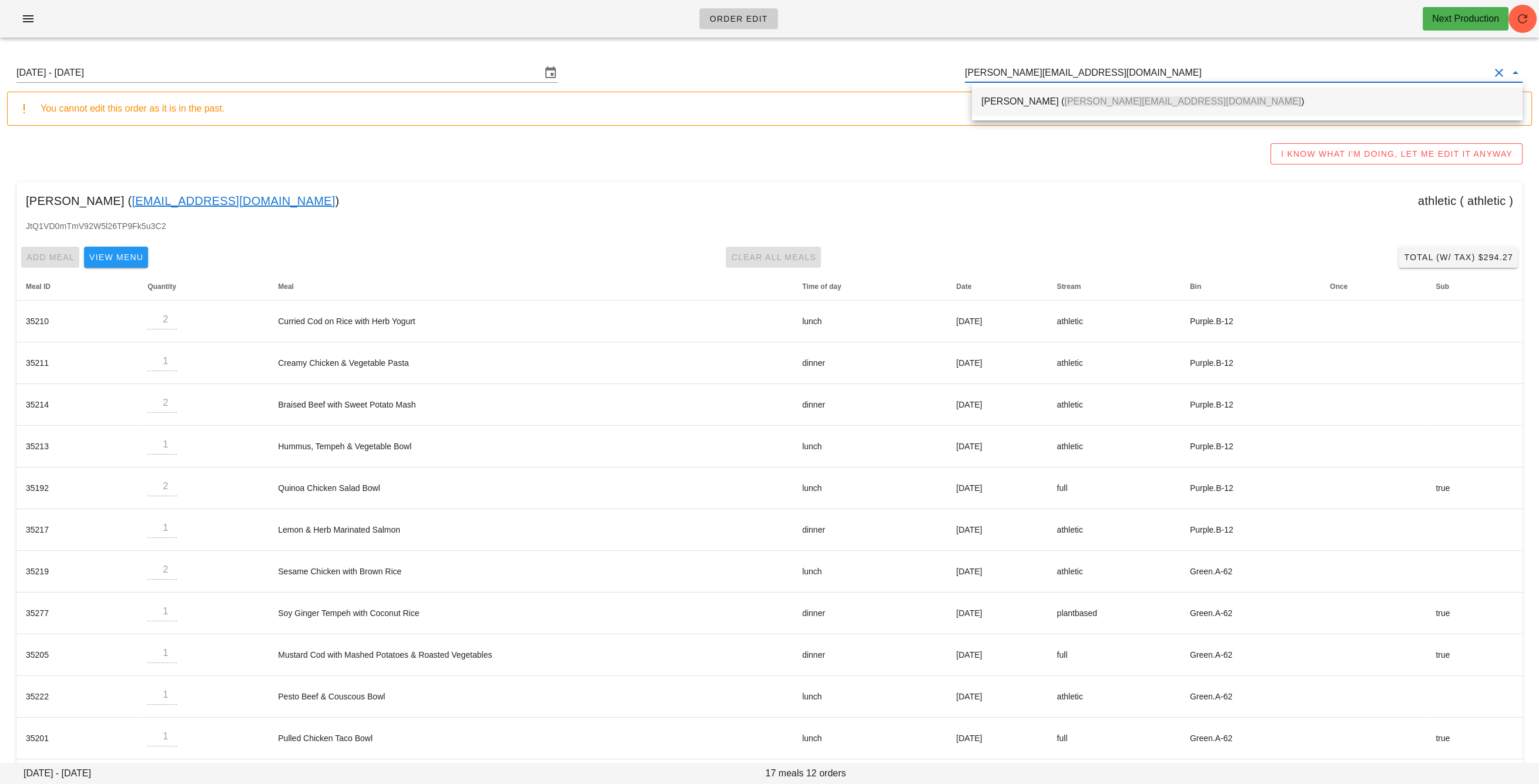
click at [1071, 103] on span "[PERSON_NAME][EMAIL_ADDRESS][DOMAIN_NAME]" at bounding box center [1182, 101] width 237 height 10
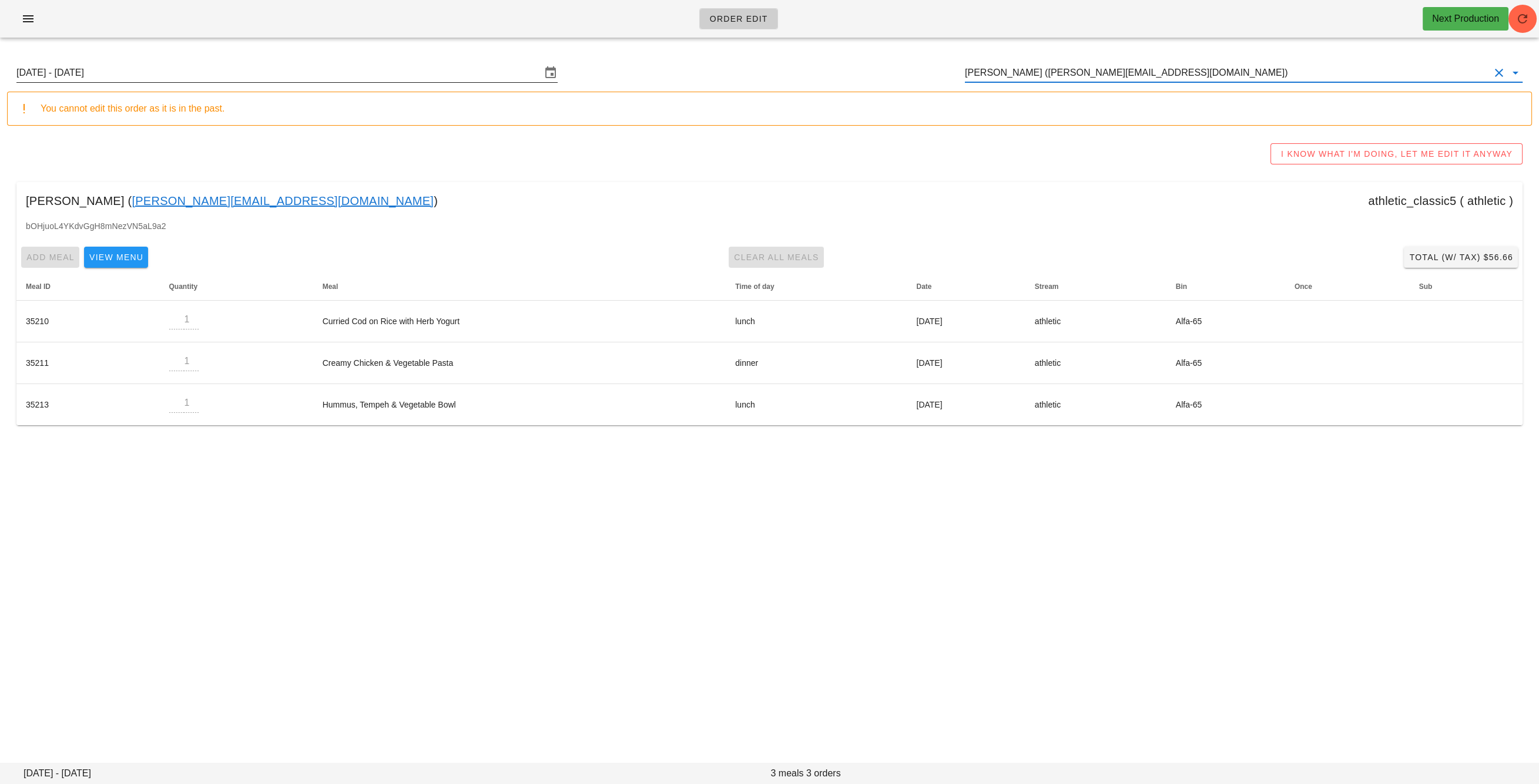
type input "[PERSON_NAME] ([PERSON_NAME][EMAIL_ADDRESS][DOMAIN_NAME])"
drag, startPoint x: 245, startPoint y: 77, endPoint x: 305, endPoint y: 95, distance: 62.6
click at [245, 77] on input "[DATE] - [DATE]" at bounding box center [278, 73] width 525 height 19
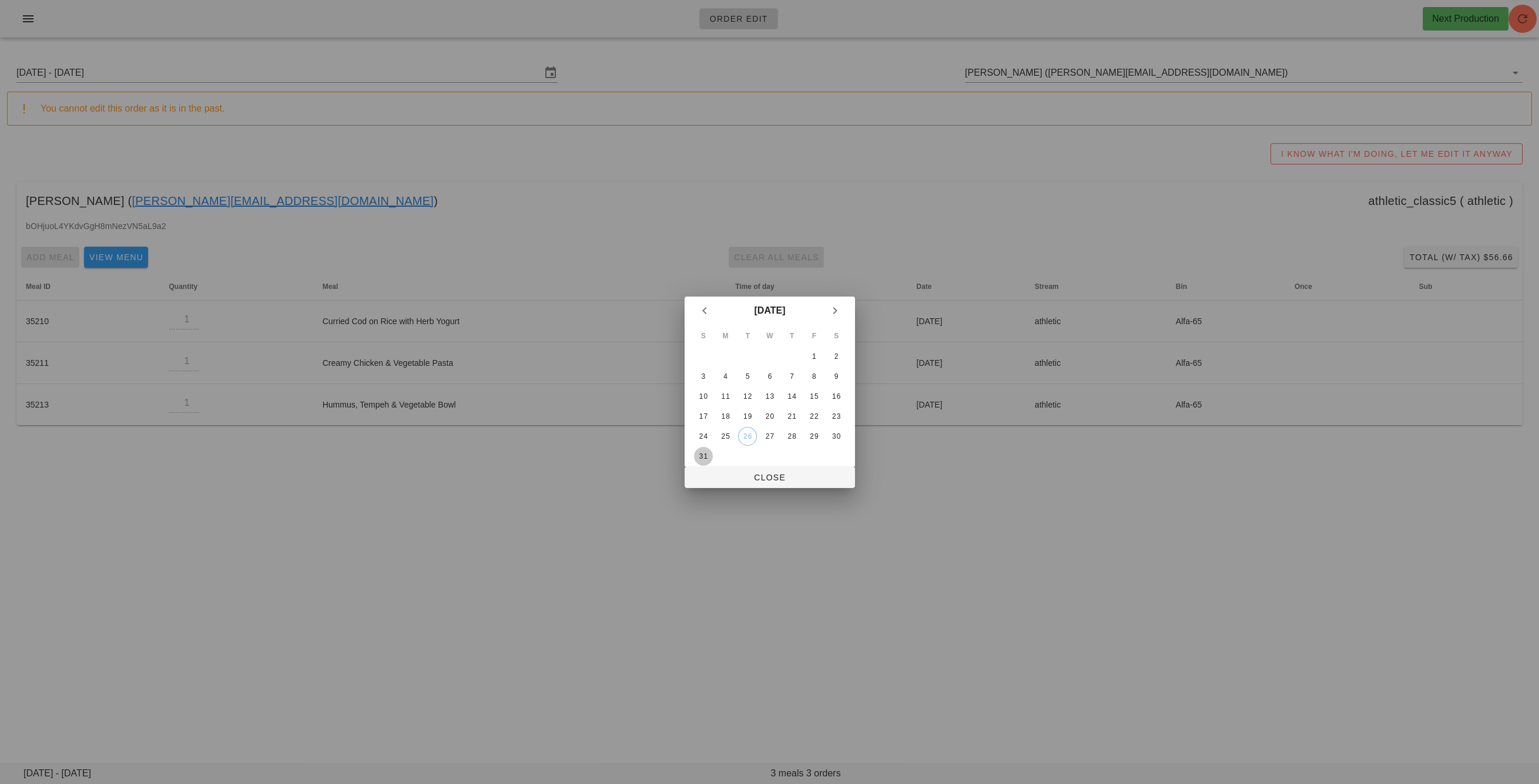
click at [707, 448] on button "31" at bounding box center [703, 456] width 19 height 19
click at [728, 480] on span "Close" at bounding box center [770, 477] width 152 height 10
type input "Sunday August 31 - Saturday September 6"
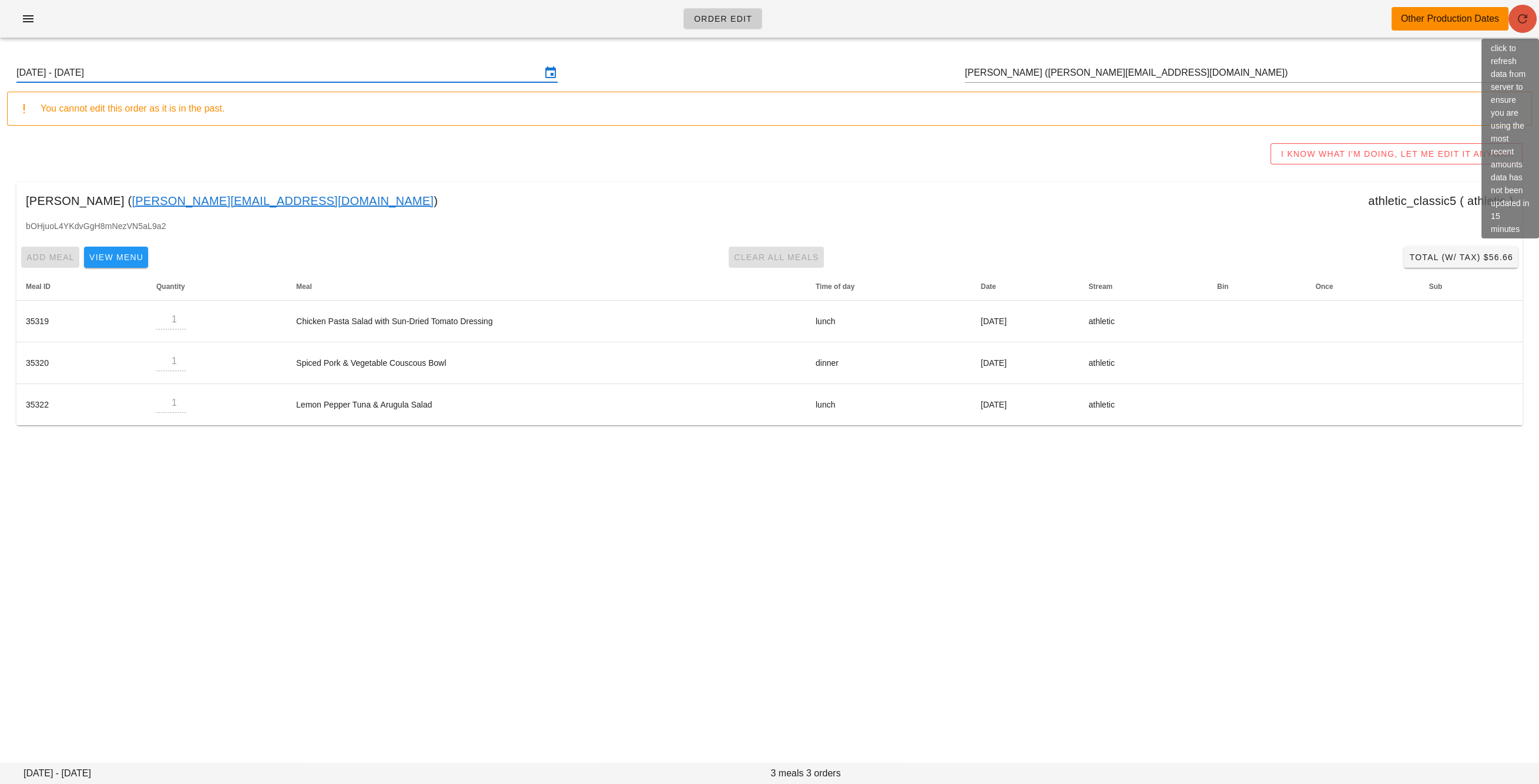
click at [1525, 19] on icon "button" at bounding box center [1523, 19] width 14 height 14
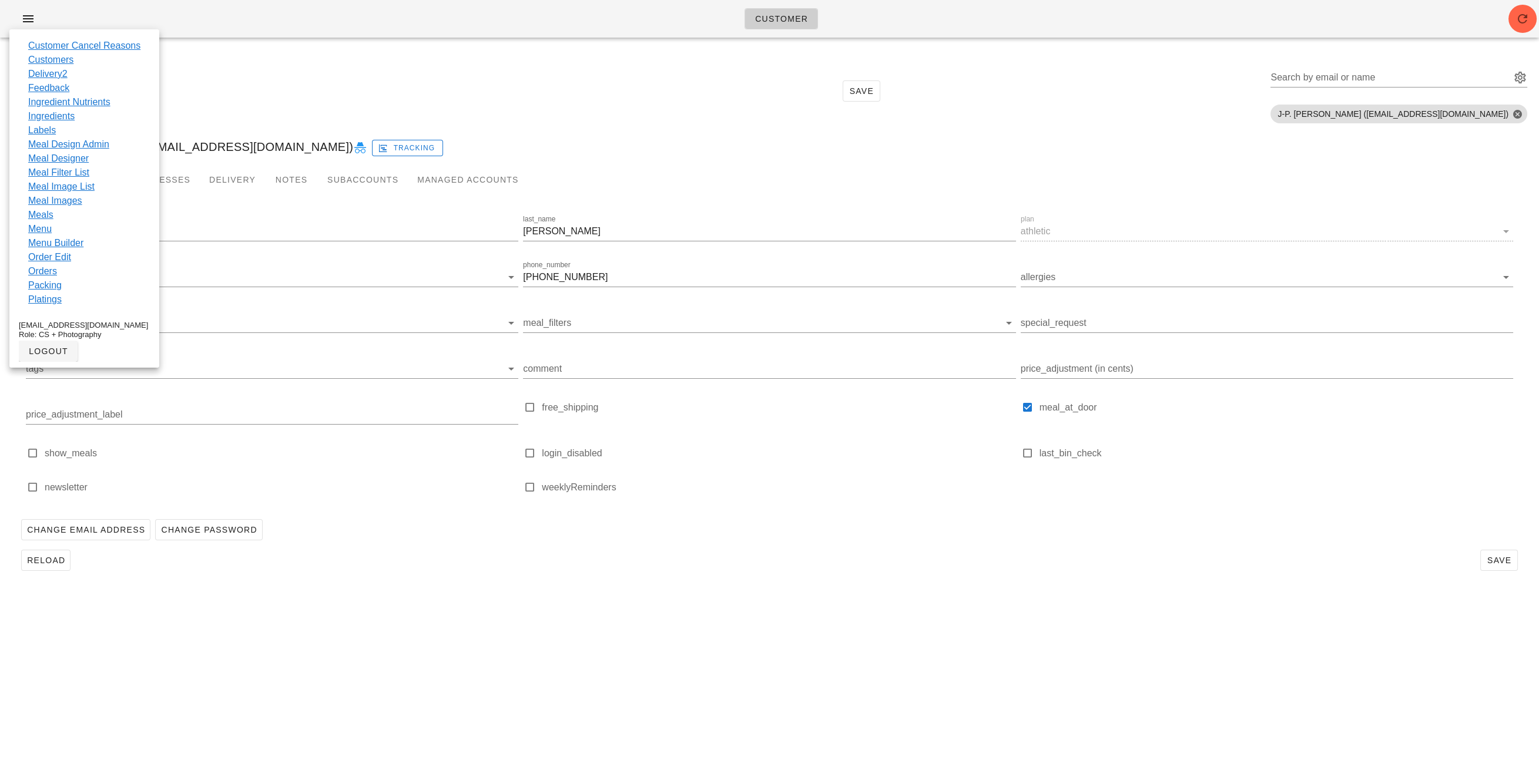
drag, startPoint x: 1186, startPoint y: 107, endPoint x: 1149, endPoint y: 114, distance: 37.7
click at [1186, 107] on div "Reload Save Search by email or name Include deleted accounts Include Shopify ac…" at bounding box center [769, 90] width 1524 height 74
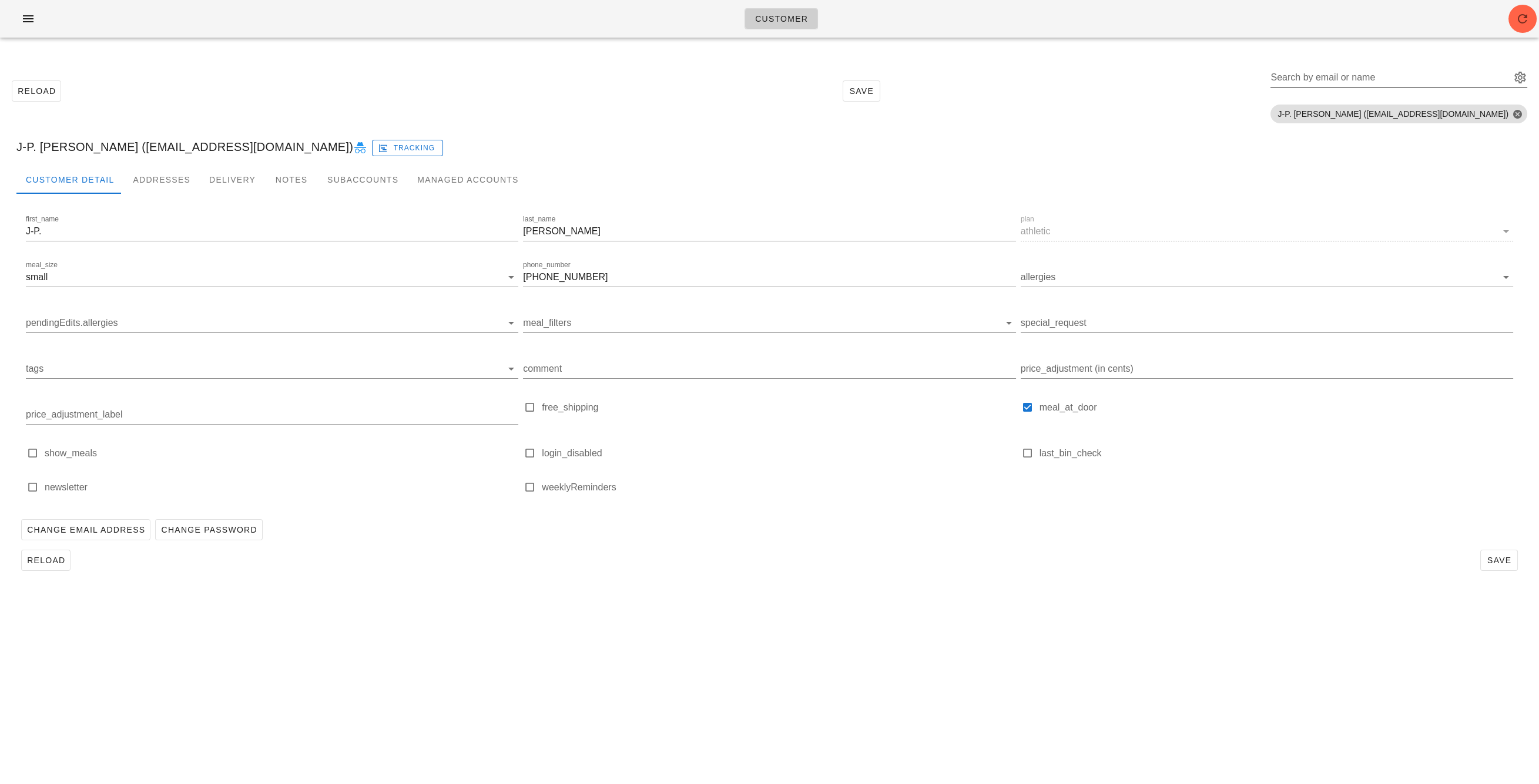
click at [1457, 76] on input "Search by email or name" at bounding box center [1389, 78] width 238 height 19
type input "steph M"
click at [1450, 117] on div "Steph Mz" at bounding box center [1473, 117] width 139 height 11
drag, startPoint x: 147, startPoint y: 147, endPoint x: 188, endPoint y: 145, distance: 41.0
click at [147, 147] on div "Steph Mz (stephmunez@gmail.com) Tracking" at bounding box center [769, 147] width 1524 height 37
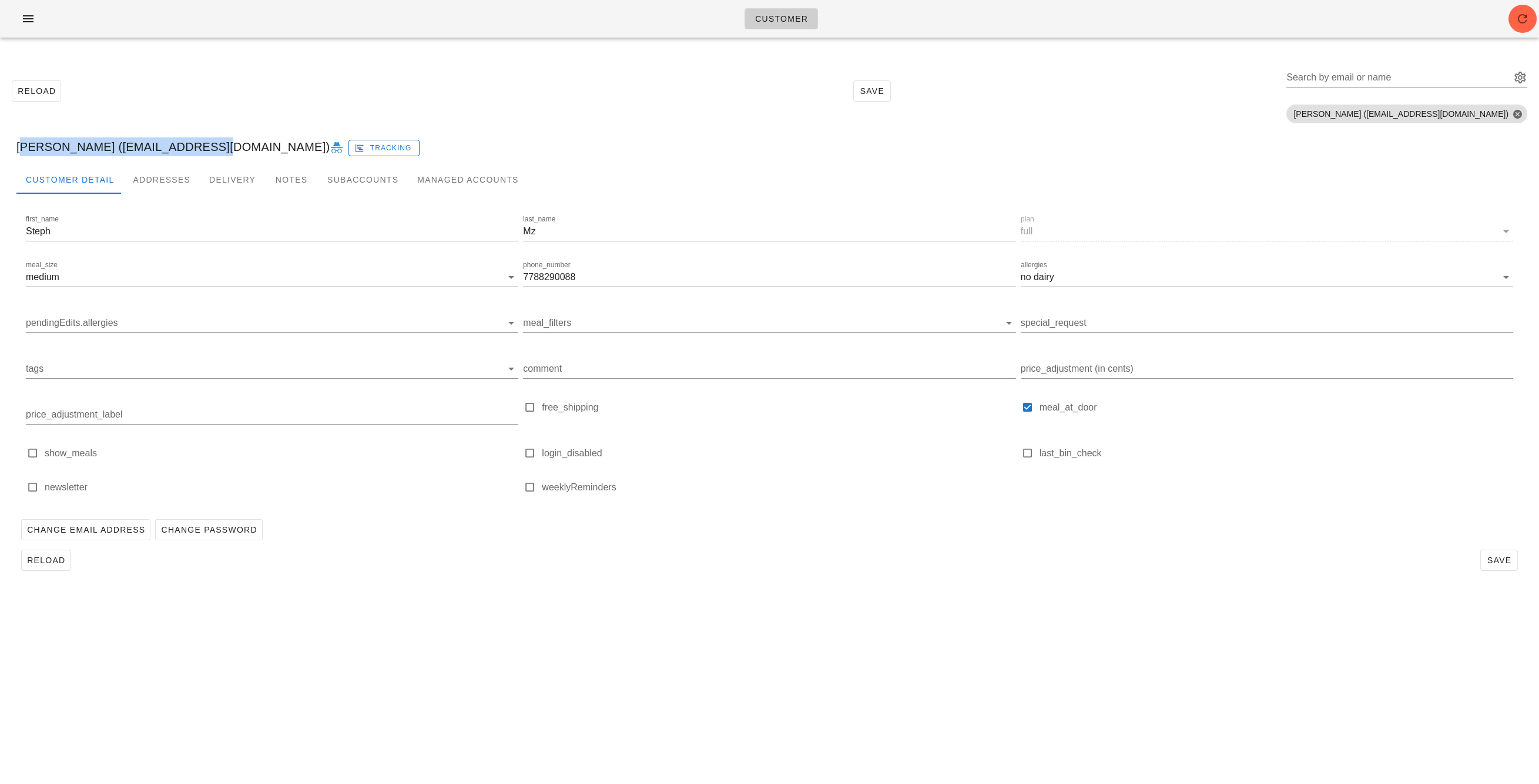
drag, startPoint x: 199, startPoint y: 146, endPoint x: 95, endPoint y: 138, distance: 104.3
click at [95, 137] on div "Steph Mz (stephmunez@gmail.com) Tracking" at bounding box center [769, 147] width 1524 height 37
copy div "Steph Mz (stephmunez@gmail.com"
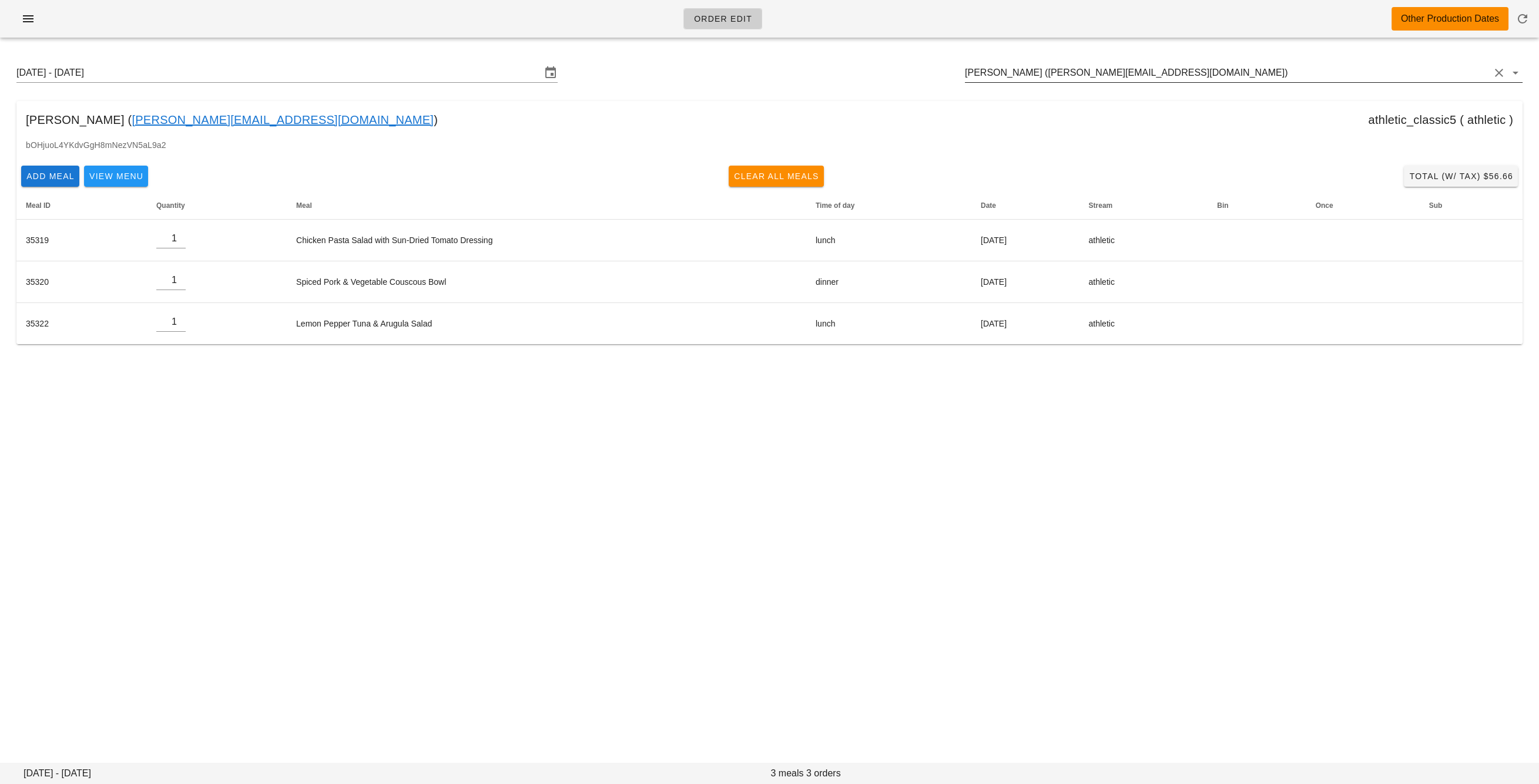
click at [1051, 63] on input "[PERSON_NAME] ([PERSON_NAME][EMAIL_ADDRESS][DOMAIN_NAME])" at bounding box center [1227, 73] width 525 height 19
click at [1038, 67] on input "[PERSON_NAME] ([PERSON_NAME][EMAIL_ADDRESS][DOMAIN_NAME])" at bounding box center [1227, 73] width 525 height 19
click at [1035, 74] on input "[PERSON_NAME] ([PERSON_NAME][EMAIL_ADDRESS][DOMAIN_NAME])" at bounding box center [1227, 73] width 525 height 19
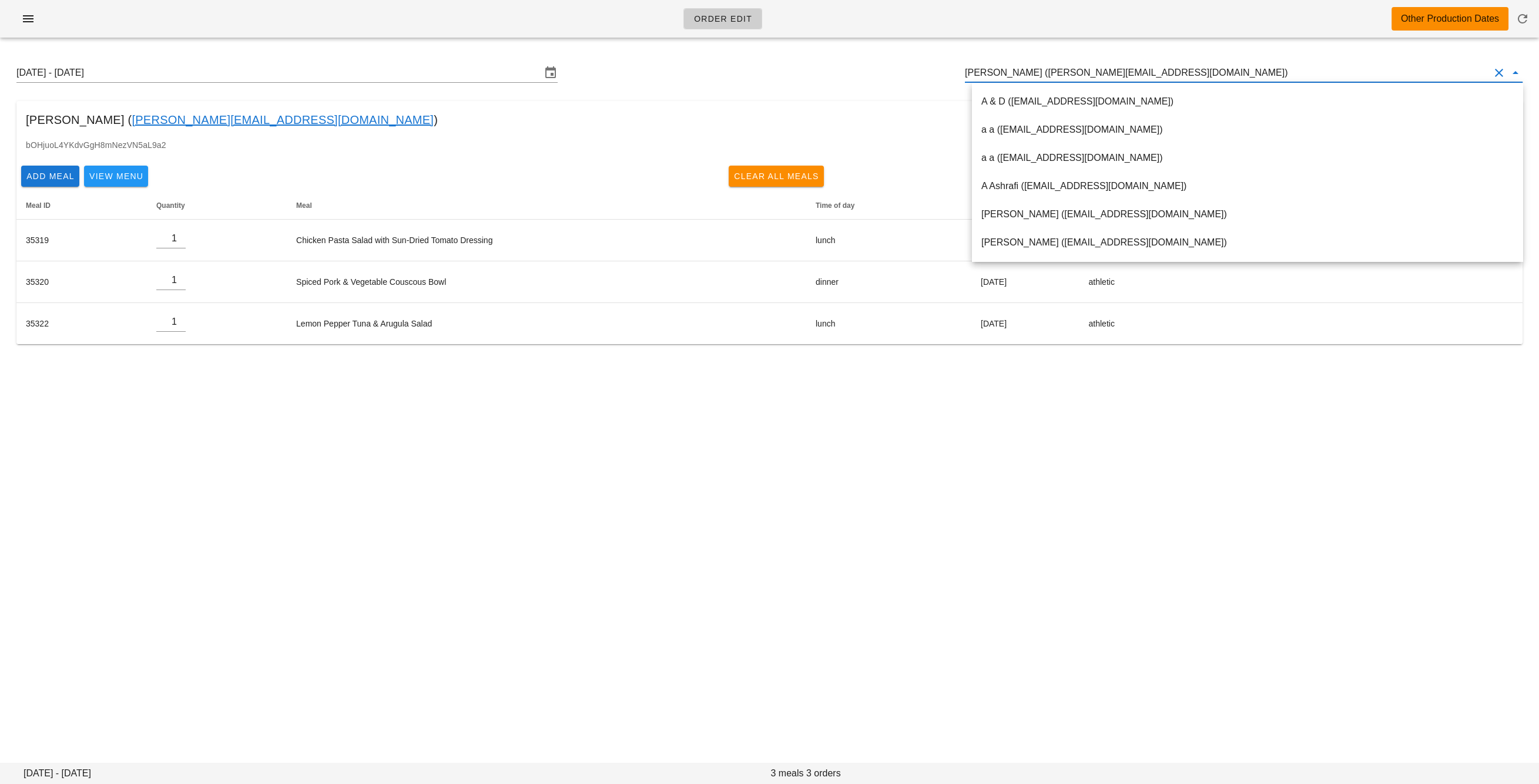
scroll to position [1, 0]
drag, startPoint x: 1028, startPoint y: 75, endPoint x: 1122, endPoint y: 75, distance: 94.0
click at [1122, 75] on input "[PERSON_NAME] ([PERSON_NAME][EMAIL_ADDRESS][DOMAIN_NAME])" at bounding box center [1227, 73] width 525 height 19
click at [1024, 75] on input "Adam Wicks (adam@wickselectric.ca)" at bounding box center [1227, 73] width 525 height 19
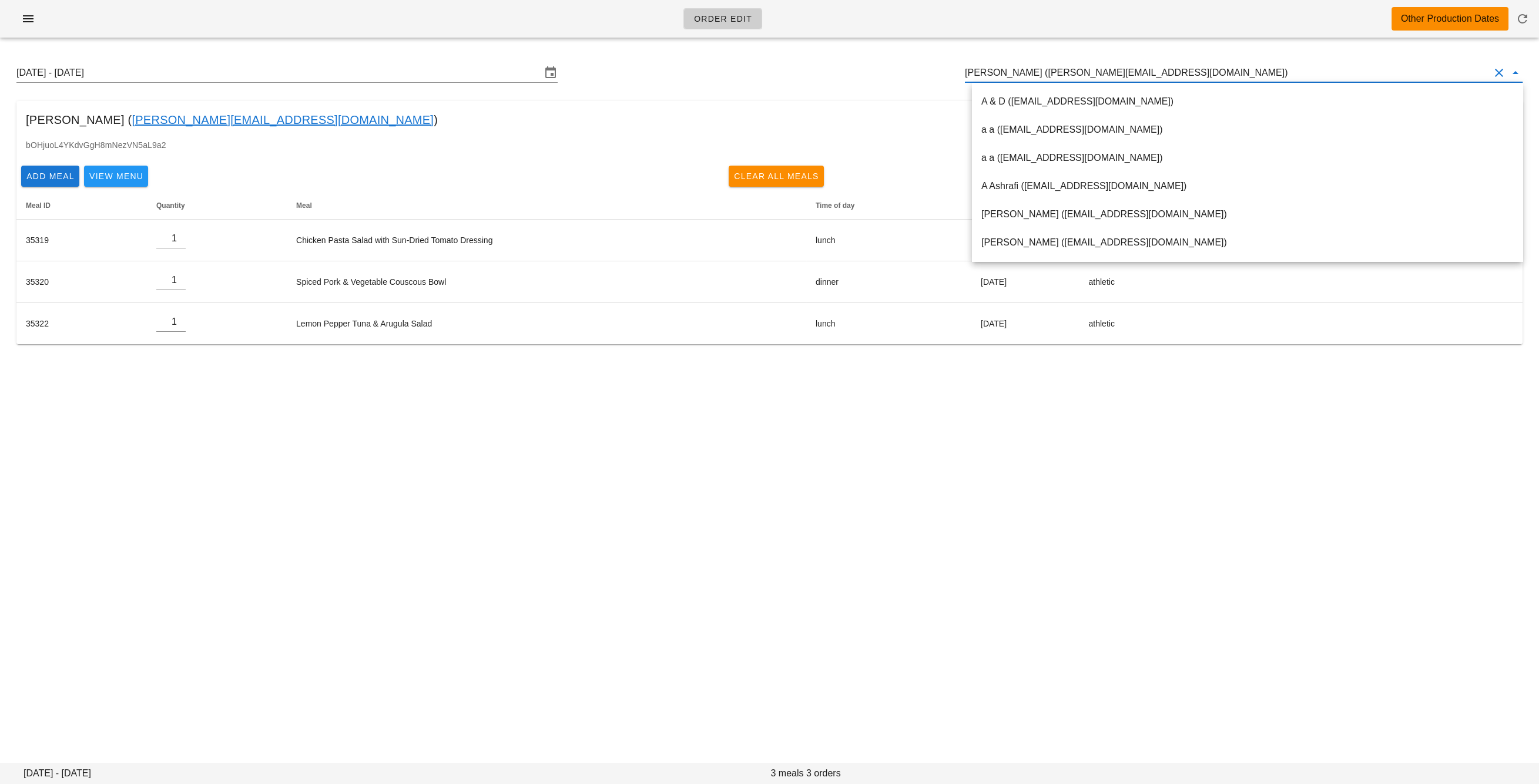
click at [1024, 75] on input "Adam Wicks (adam@wickselectric.ca)" at bounding box center [1227, 73] width 525 height 19
paste input "arwdufour@yahoo.ca"
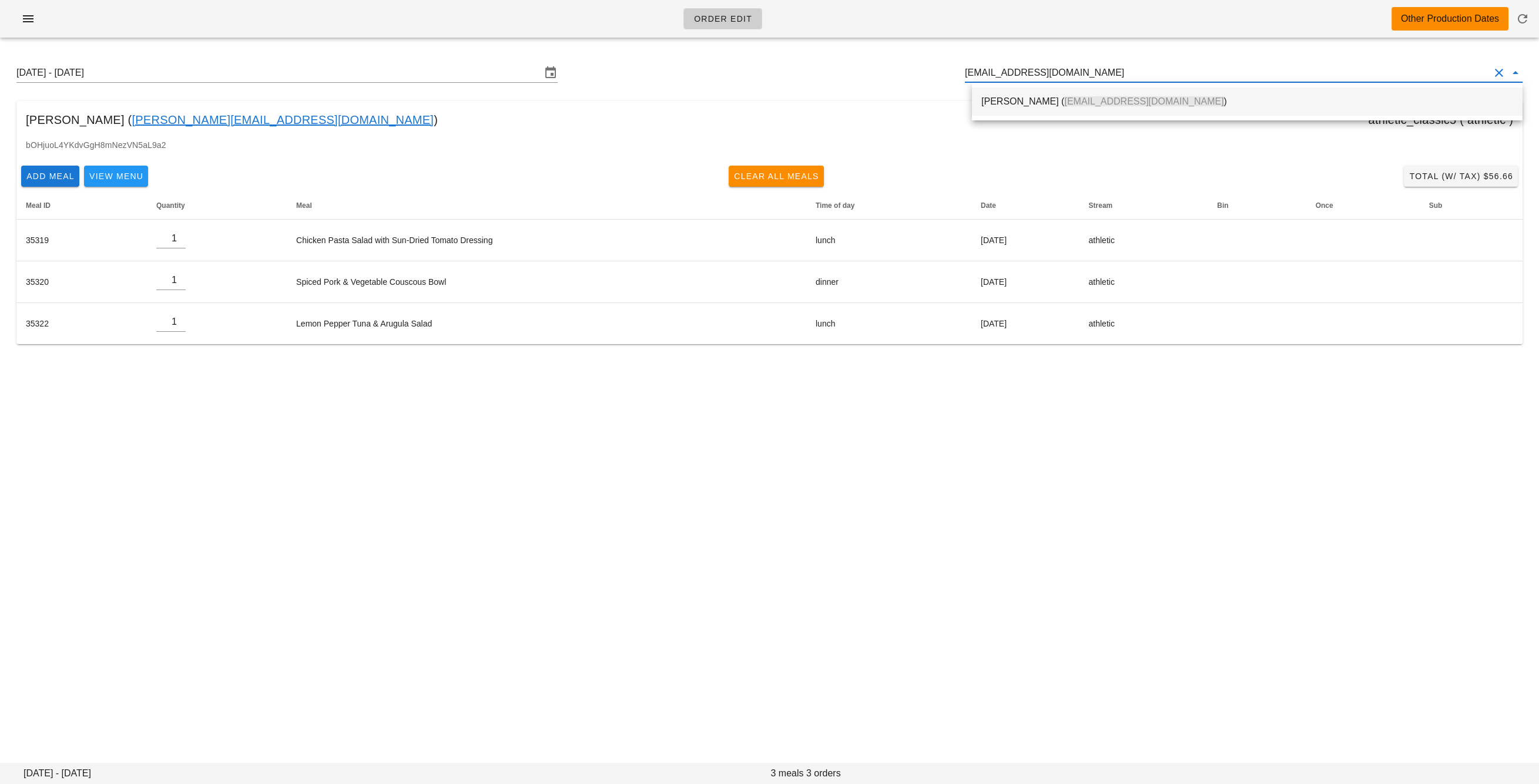
click at [1033, 103] on div "Andre Dufour ( arwdufour@yahoo.ca )" at bounding box center [1247, 101] width 532 height 11
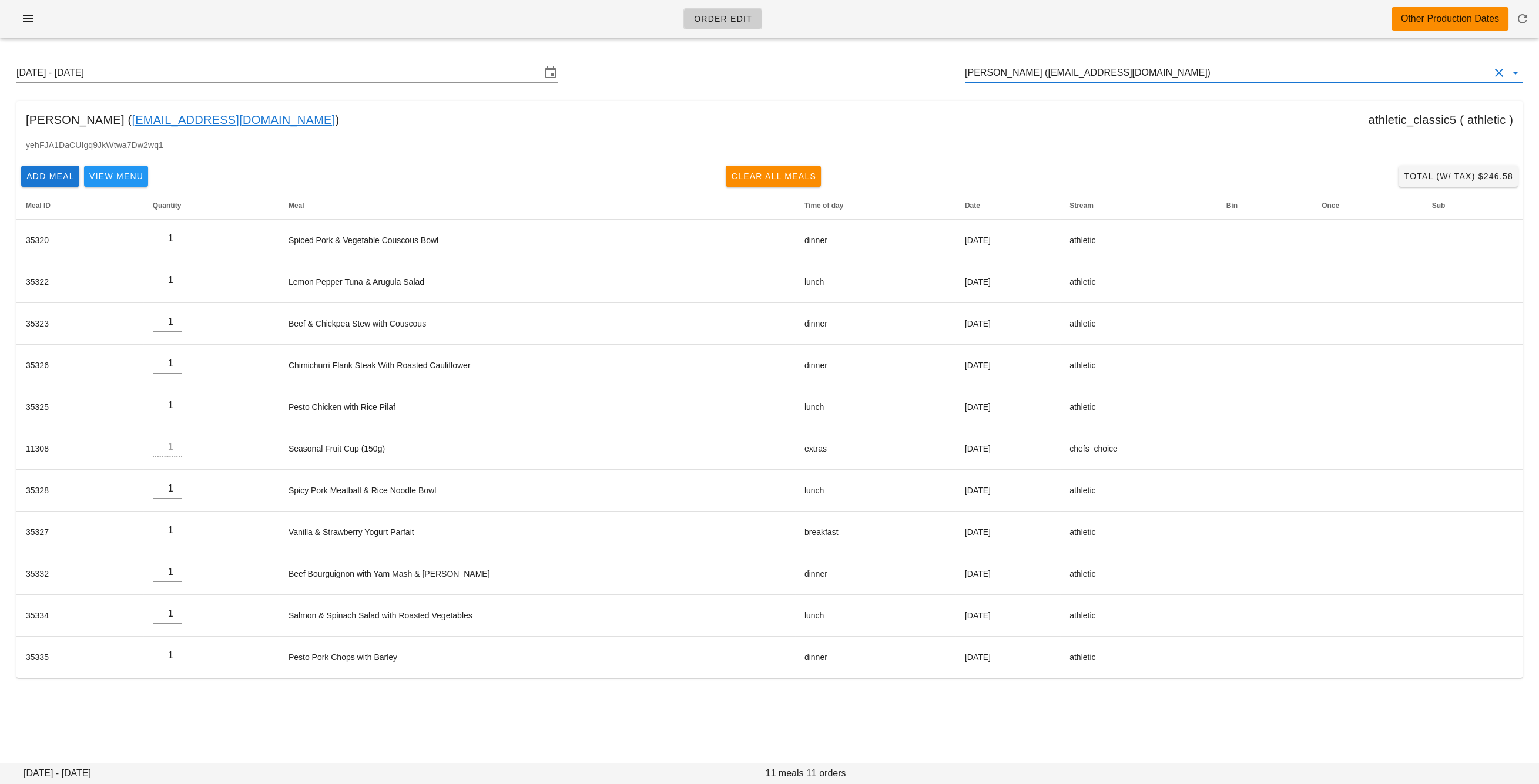
click at [1046, 75] on input "Andre Dufour (arwdufour@yahoo.ca)" at bounding box center [1227, 73] width 525 height 19
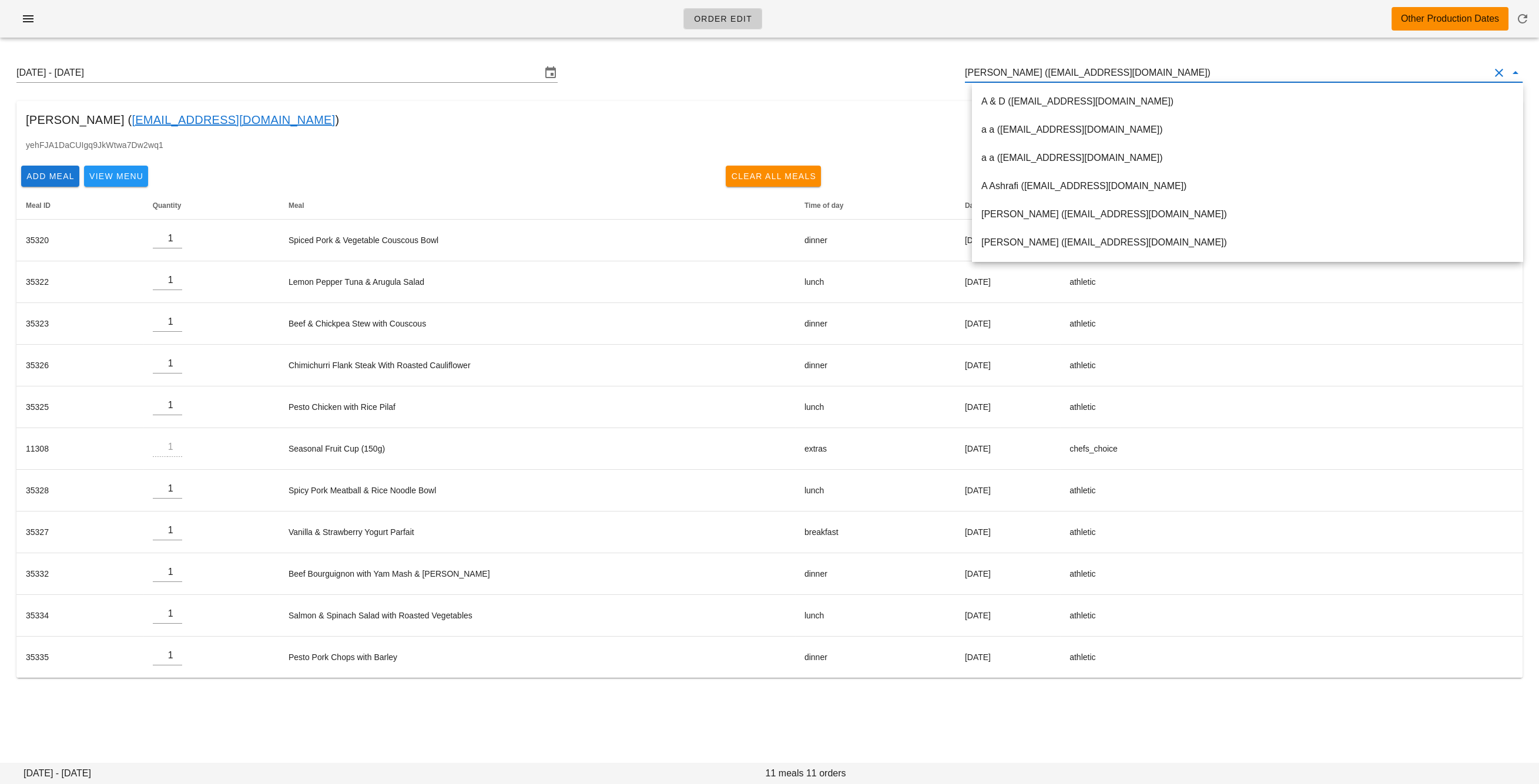
click at [1046, 75] on input "Andre Dufour (arwdufour@yahoo.ca)" at bounding box center [1227, 73] width 525 height 19
paste input "andyjwes@gmail.com"
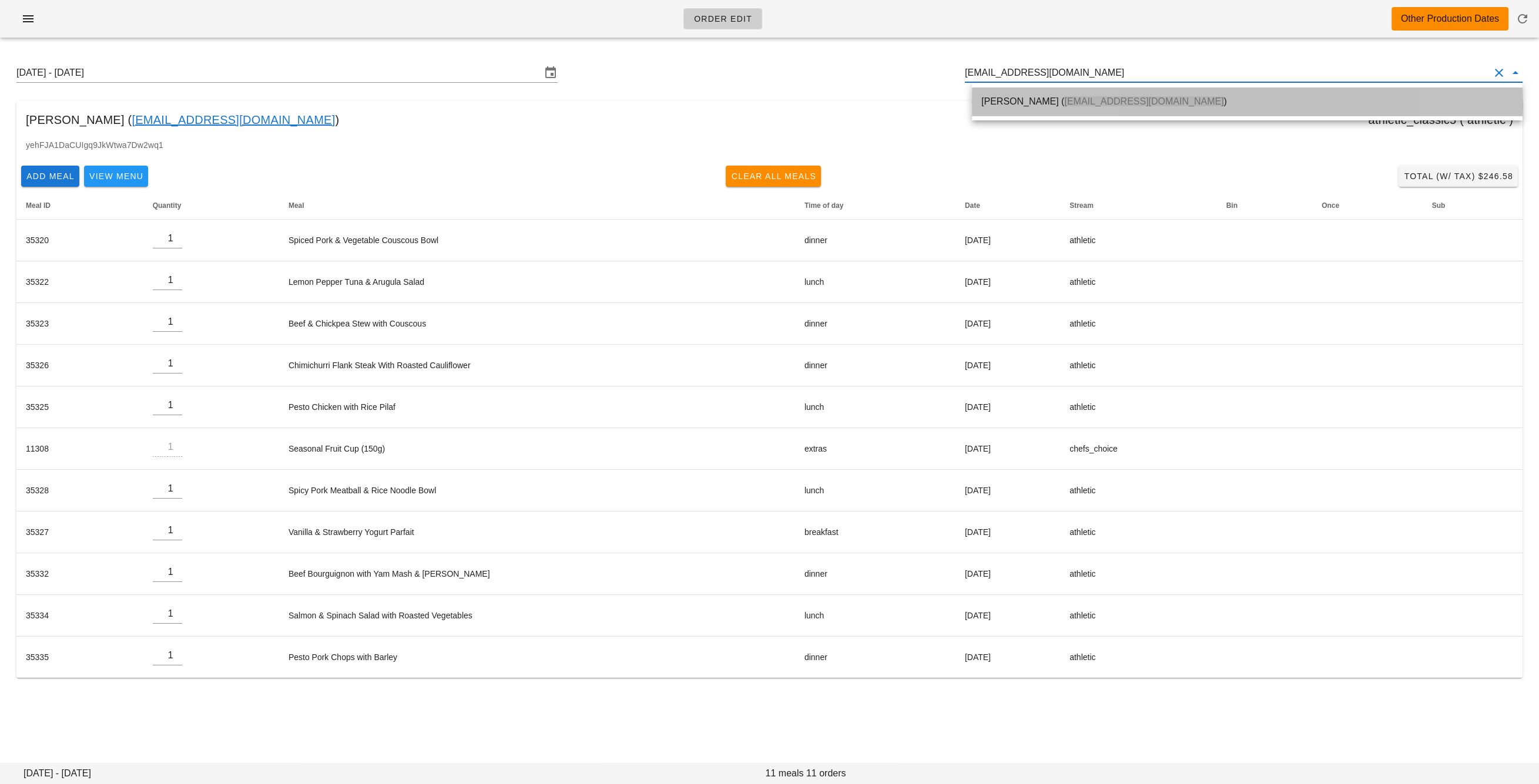
click at [1042, 104] on div "Andrew Wesolowski ( andyjwes@gmail.com )" at bounding box center [1247, 101] width 532 height 11
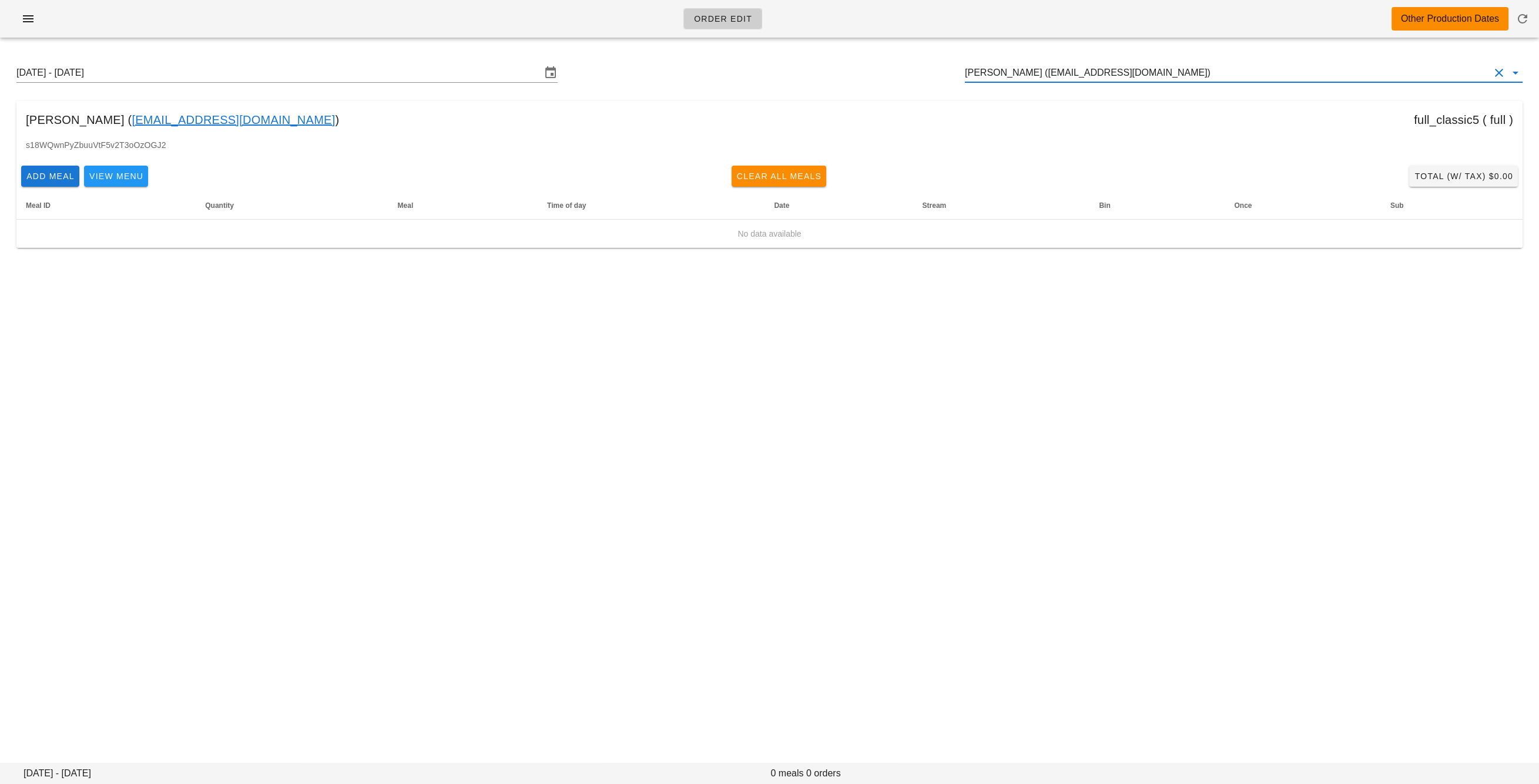
click at [1048, 74] on input "Andrew Wesolowski (andyjwes@gmail.com)" at bounding box center [1227, 73] width 525 height 19
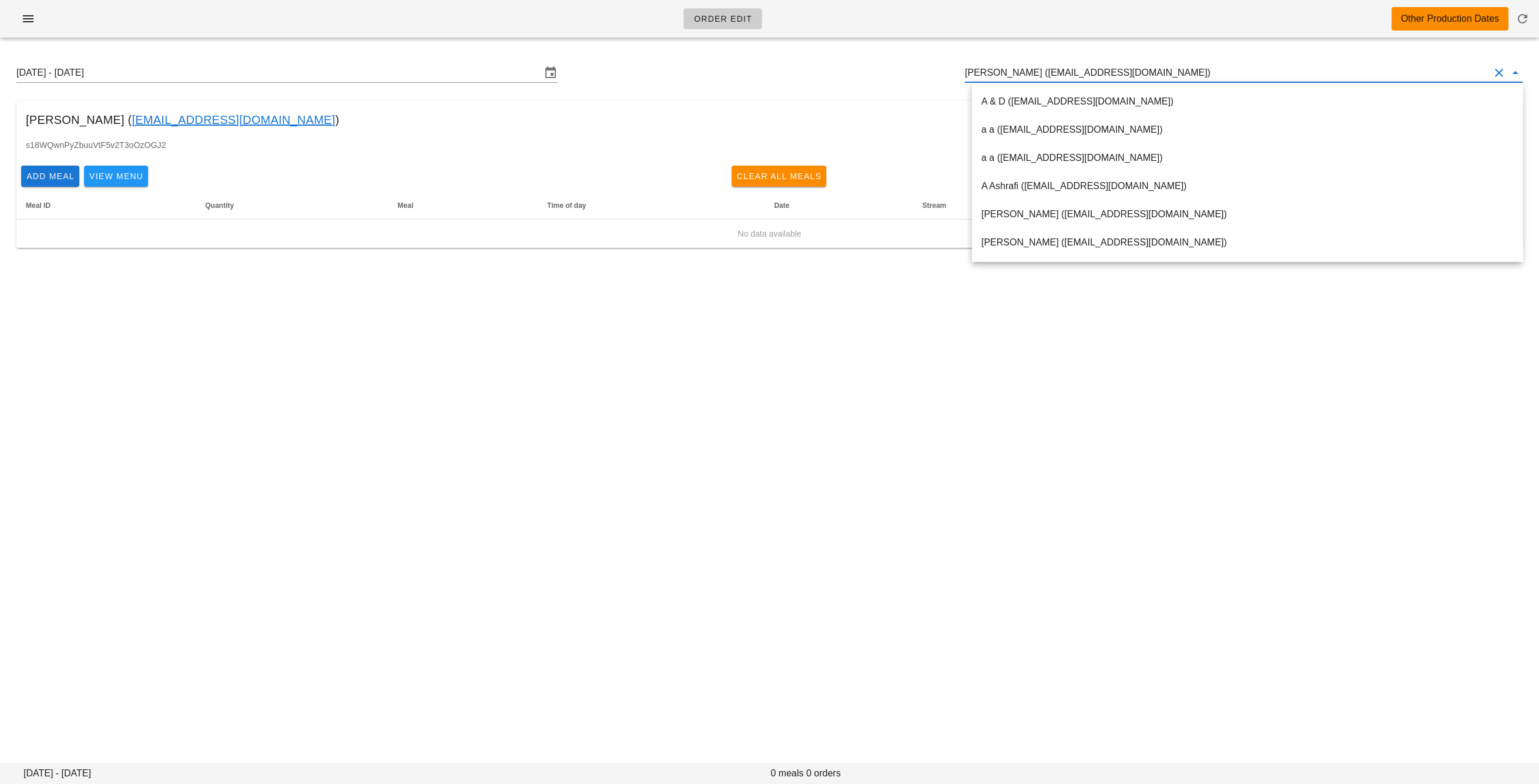
click at [1048, 74] on input "Andrew Wesolowski (andyjwes@gmail.com)" at bounding box center [1227, 73] width 525 height 19
paste input "Dufour aiaudufour@gmail.com"
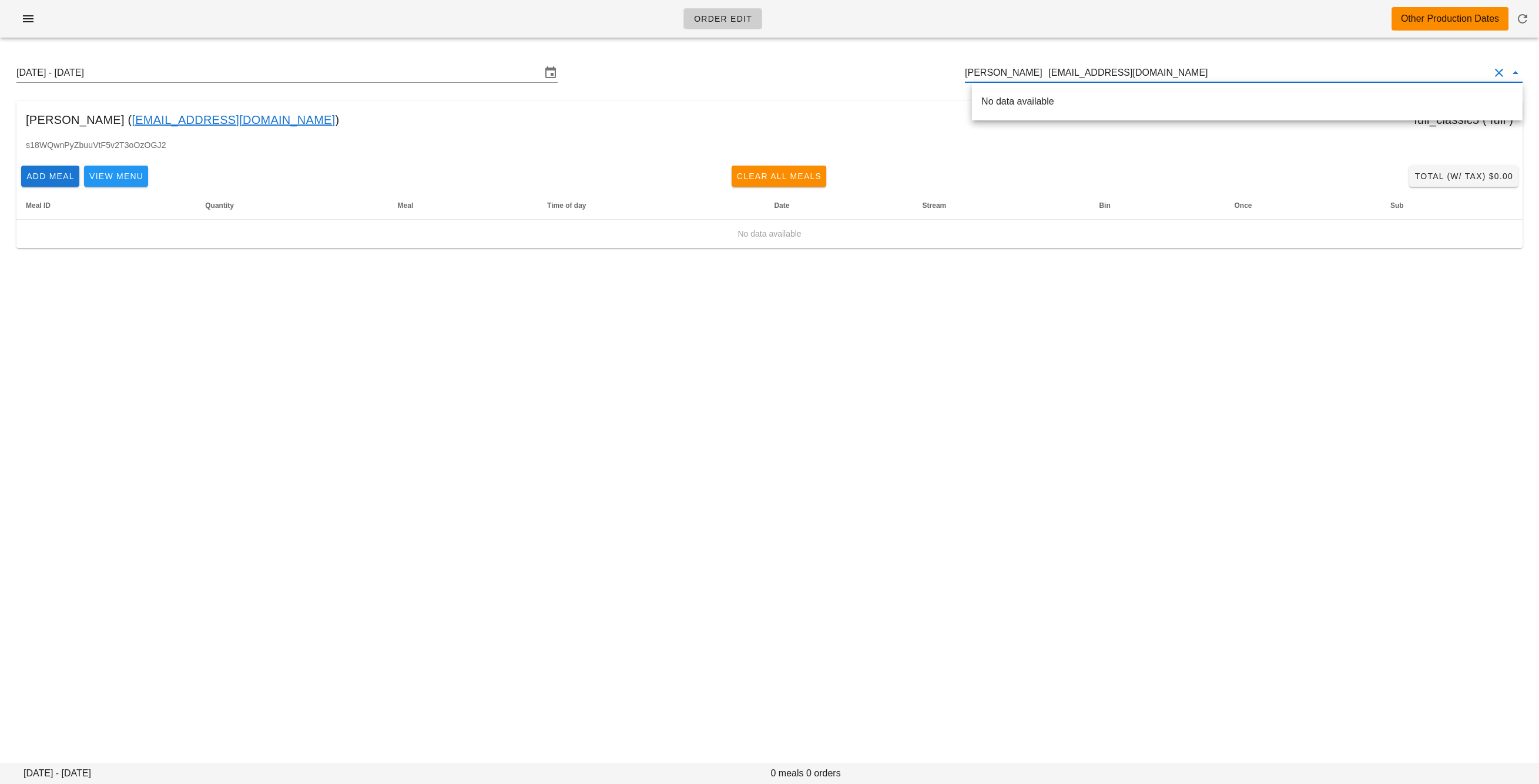
drag, startPoint x: 1013, startPoint y: 73, endPoint x: 859, endPoint y: 61, distance: 154.5
click at [860, 61] on div "Sunday August 31 - Saturday September 6 Dufour aiaudufour@gmail.com" at bounding box center [769, 72] width 1524 height 37
click at [1020, 100] on div "Aurele Dufour ( aiaudufour@gmail.com )" at bounding box center [1247, 101] width 532 height 11
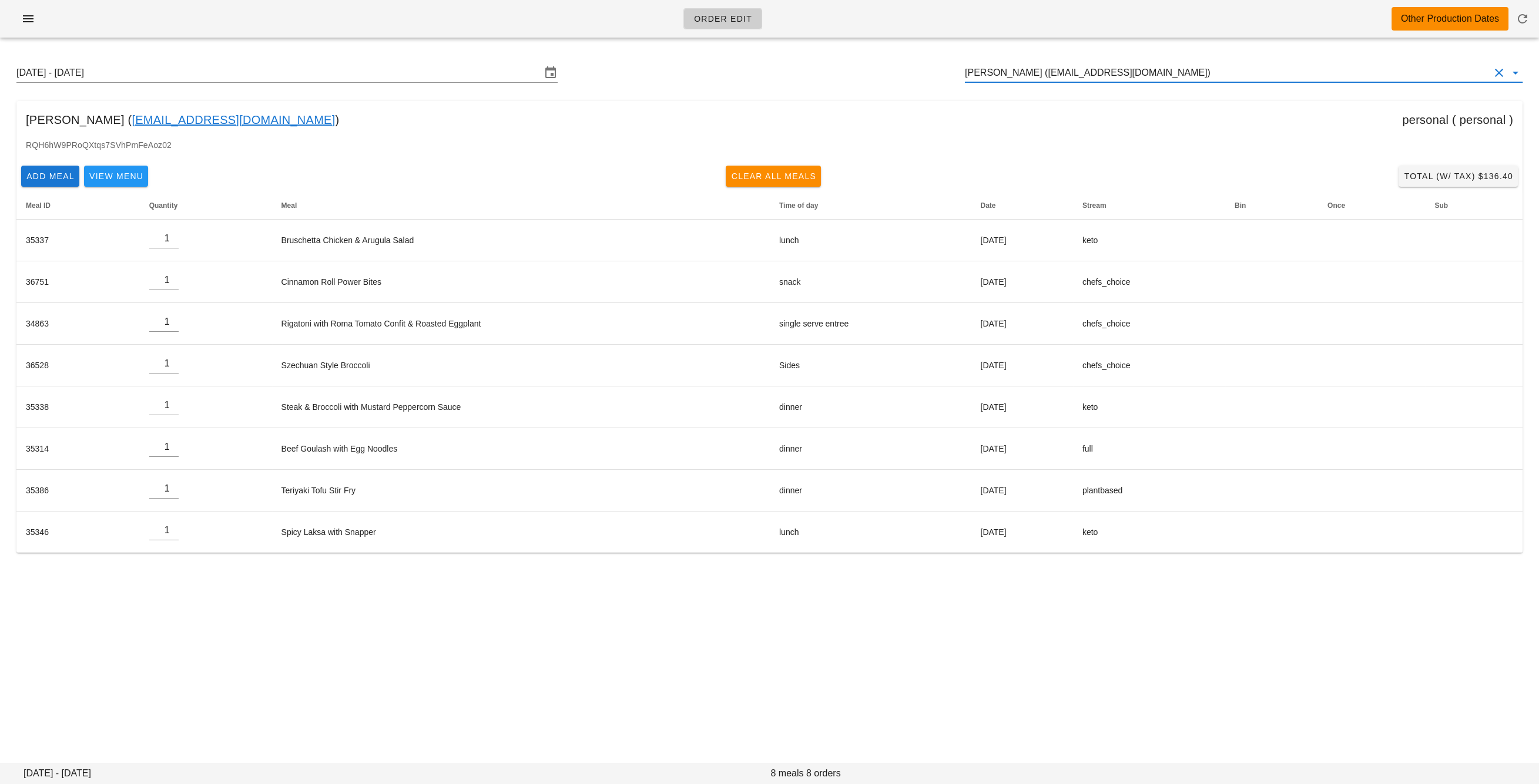
click at [1049, 75] on input "Aurele Dufour (aiaudufour@gmail.com)" at bounding box center [1227, 73] width 525 height 19
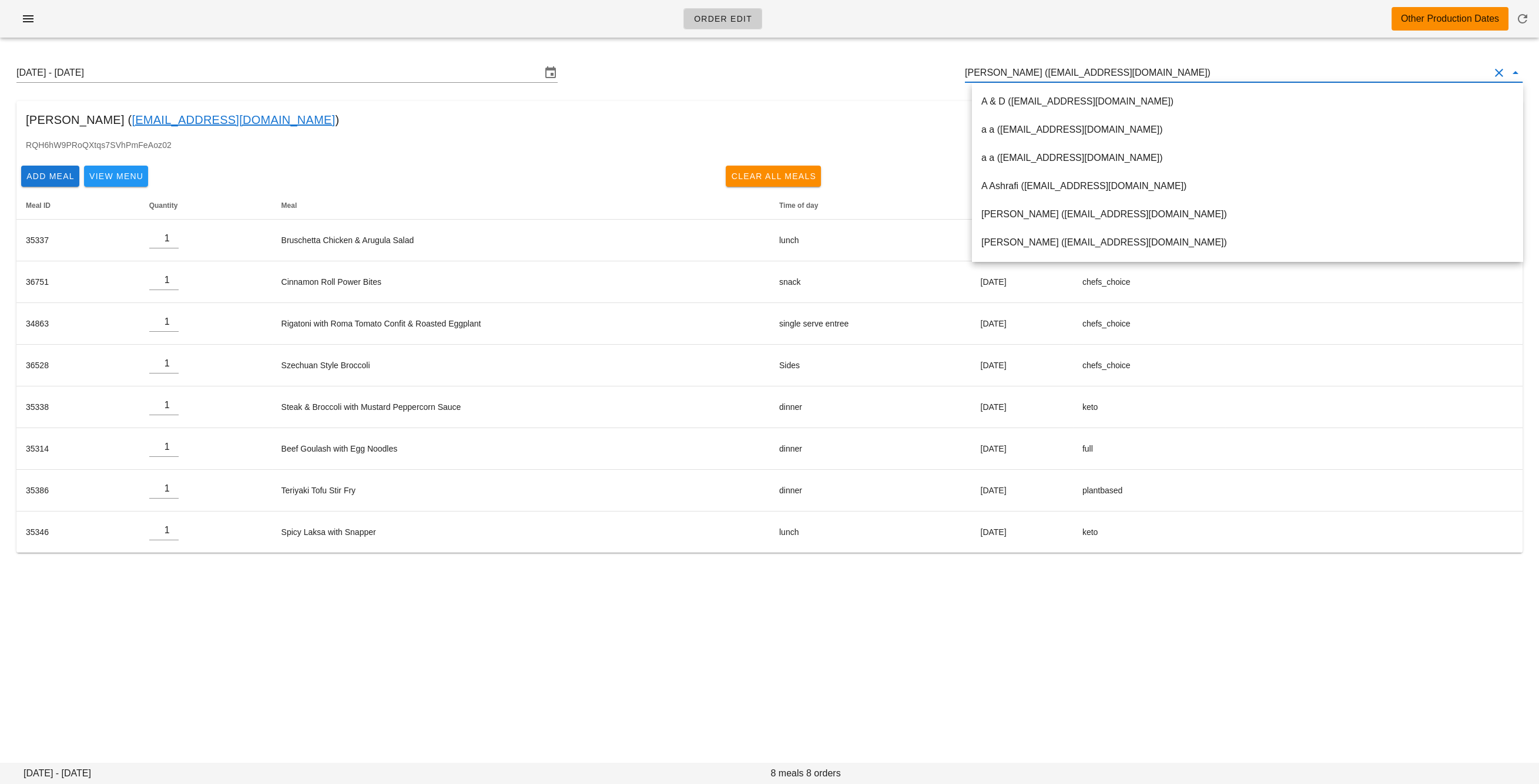
click at [1049, 75] on input "Aurele Dufour (aiaudufour@gmail.com)" at bounding box center [1227, 73] width 525 height 19
paste input "brendaschedel@gmail.com"
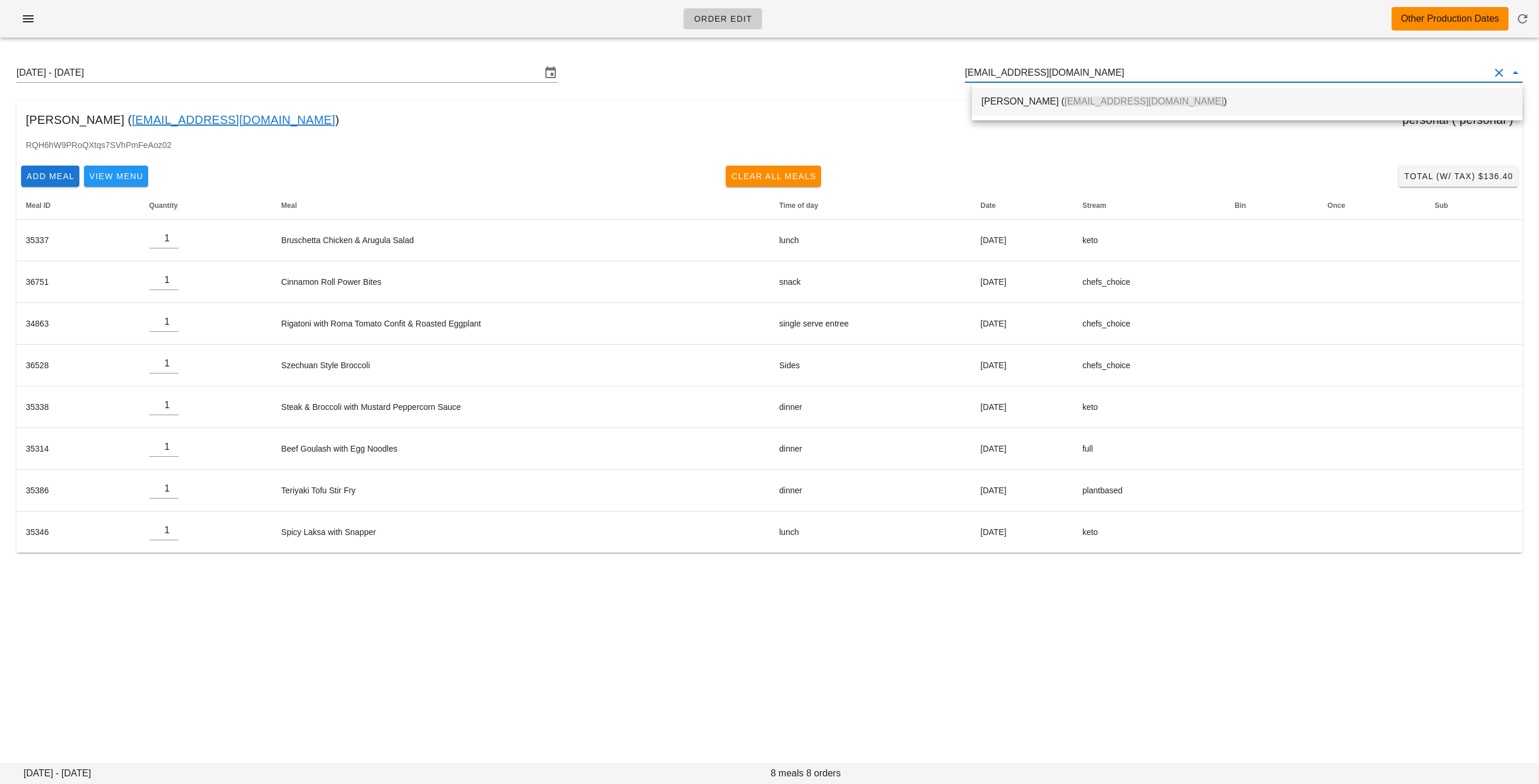
click at [1045, 102] on div "Brenda Schedel ( brendaschedel@gmail.com )" at bounding box center [1247, 101] width 532 height 11
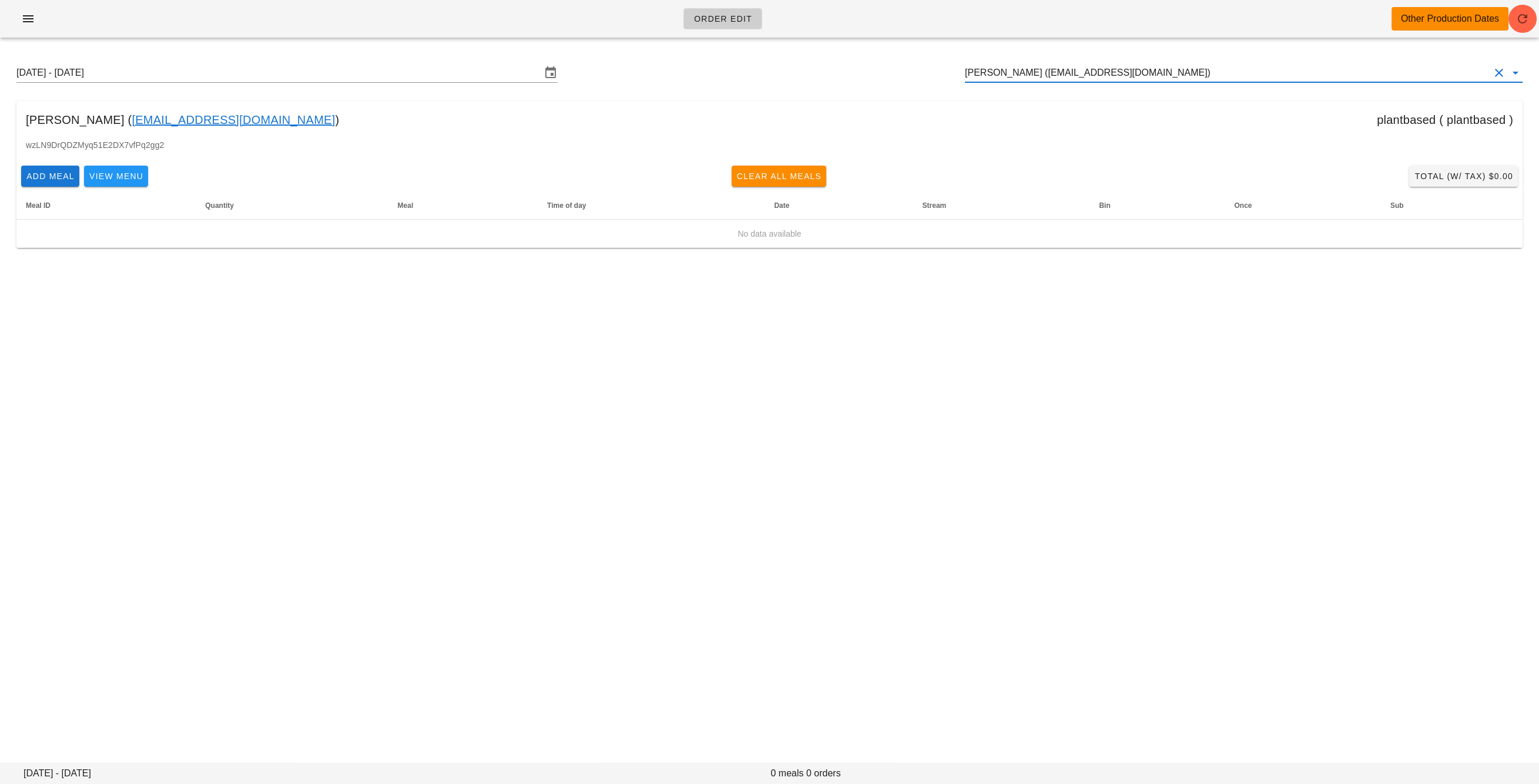
click at [1005, 67] on input "Brenda Schedel (brendaschedel@gmail.com)" at bounding box center [1227, 73] width 525 height 19
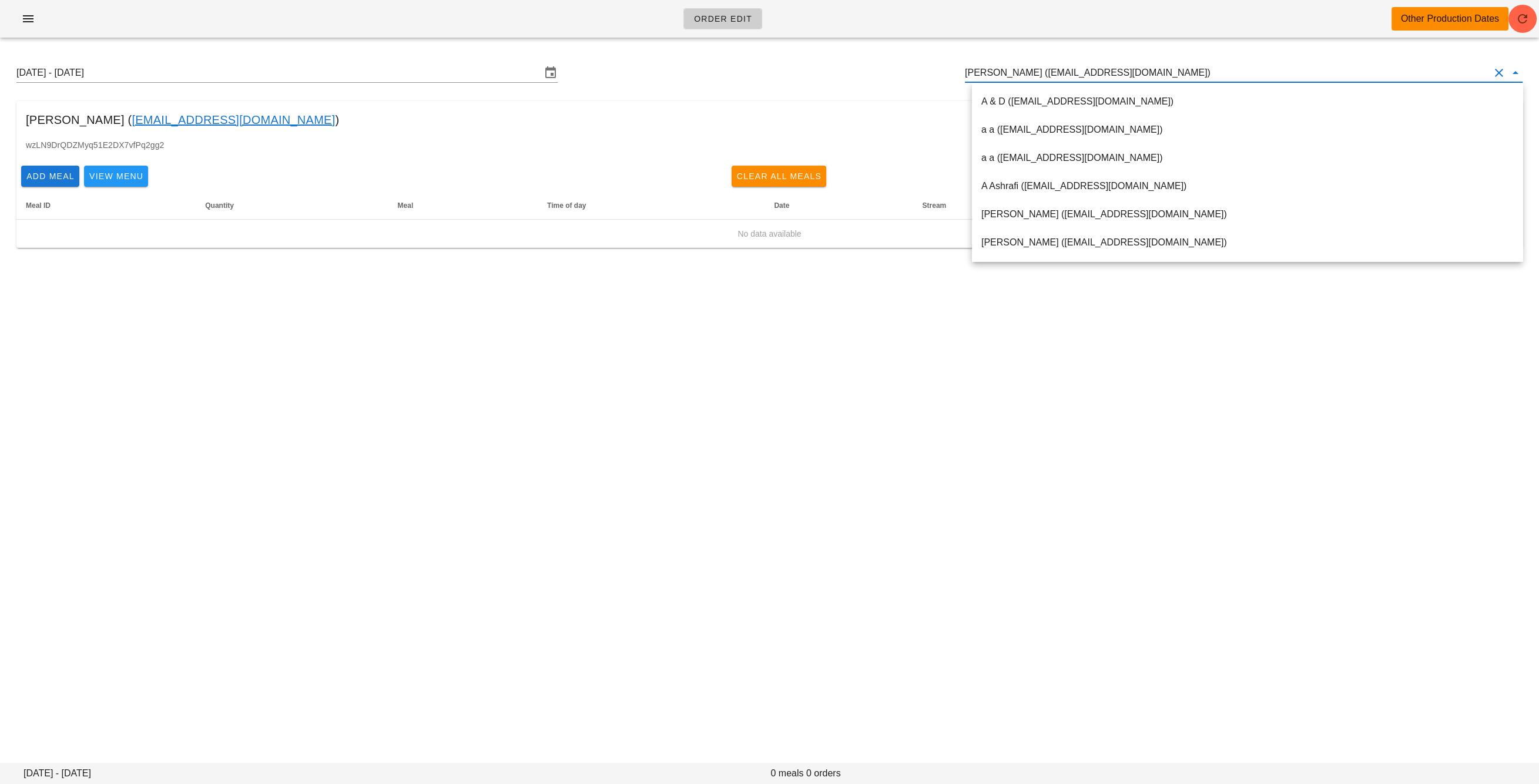
click at [1005, 67] on input "Brenda Schedel (brendaschedel@gmail.com)" at bounding box center [1227, 73] width 525 height 19
paste input "[EMAIL_ADDRESS][DOMAIN_NAME]"
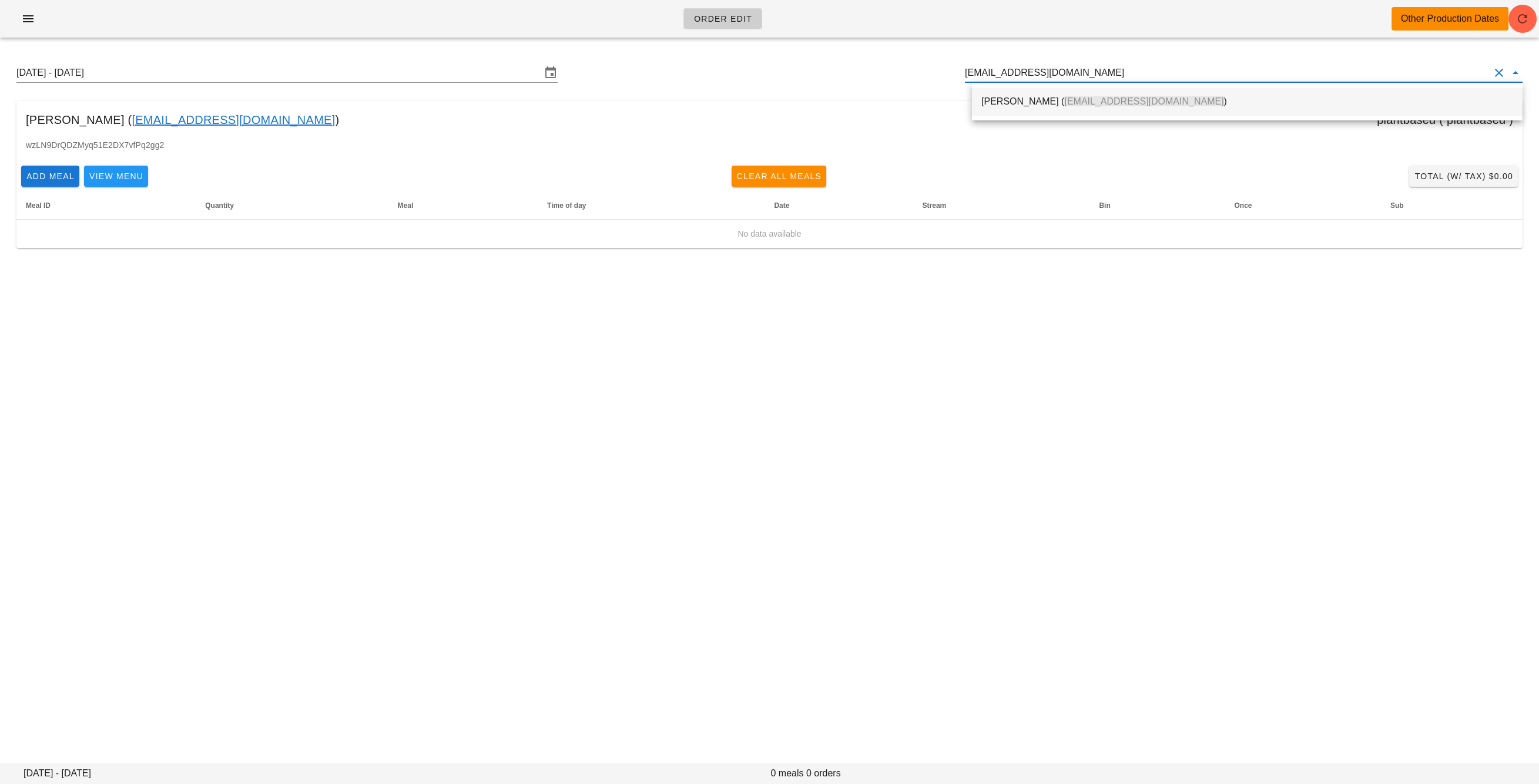
click at [1047, 102] on div "Nicole Gilewicz ( nicolecatherine@live.com )" at bounding box center [1247, 101] width 532 height 11
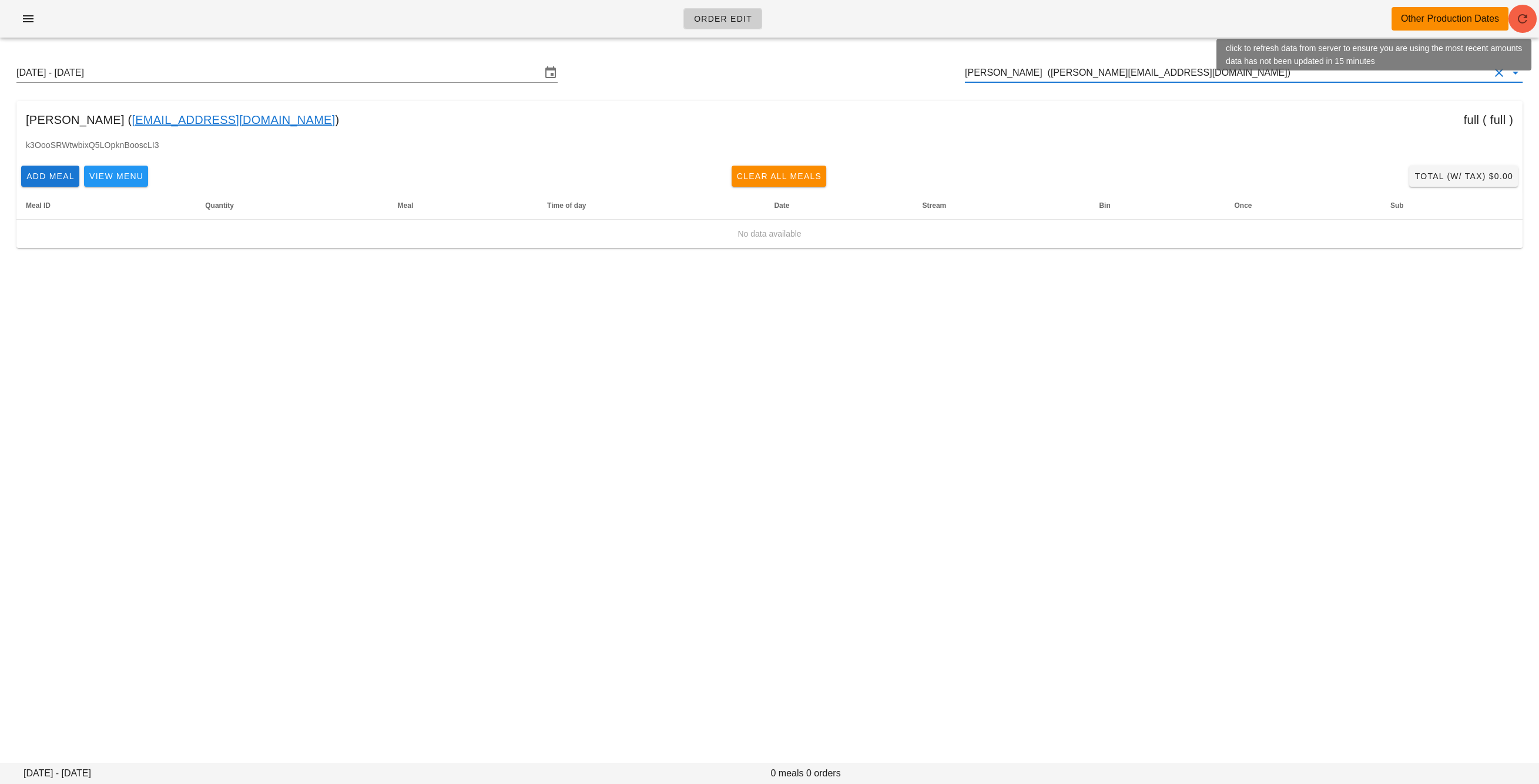
type input "Nicole Gilewicz (nicolecatherine@live.com)"
click at [1523, 21] on icon "button" at bounding box center [1523, 19] width 14 height 14
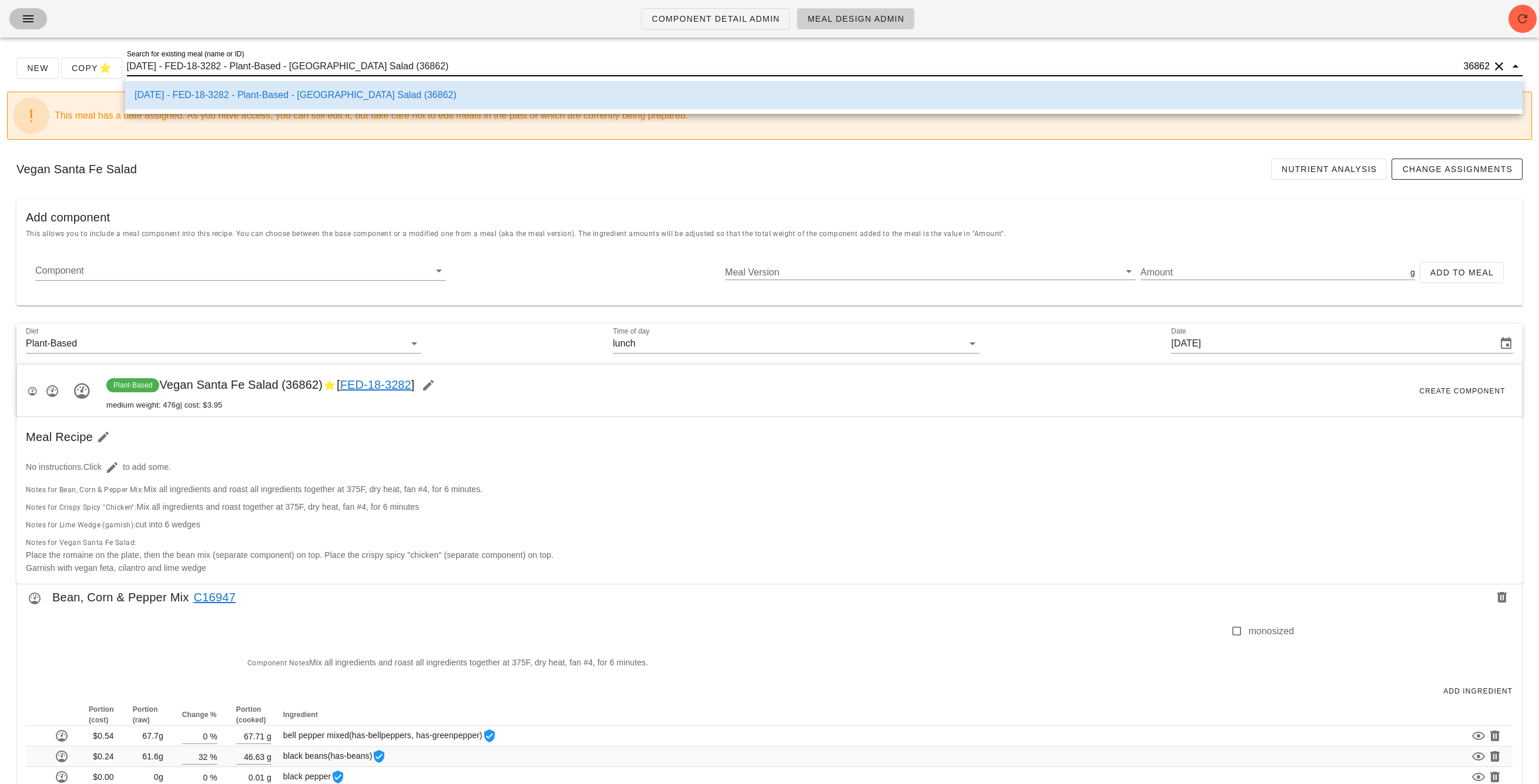
drag, startPoint x: 29, startPoint y: 17, endPoint x: 58, endPoint y: 69, distance: 59.5
click at [29, 17] on icon "button" at bounding box center [28, 19] width 14 height 14
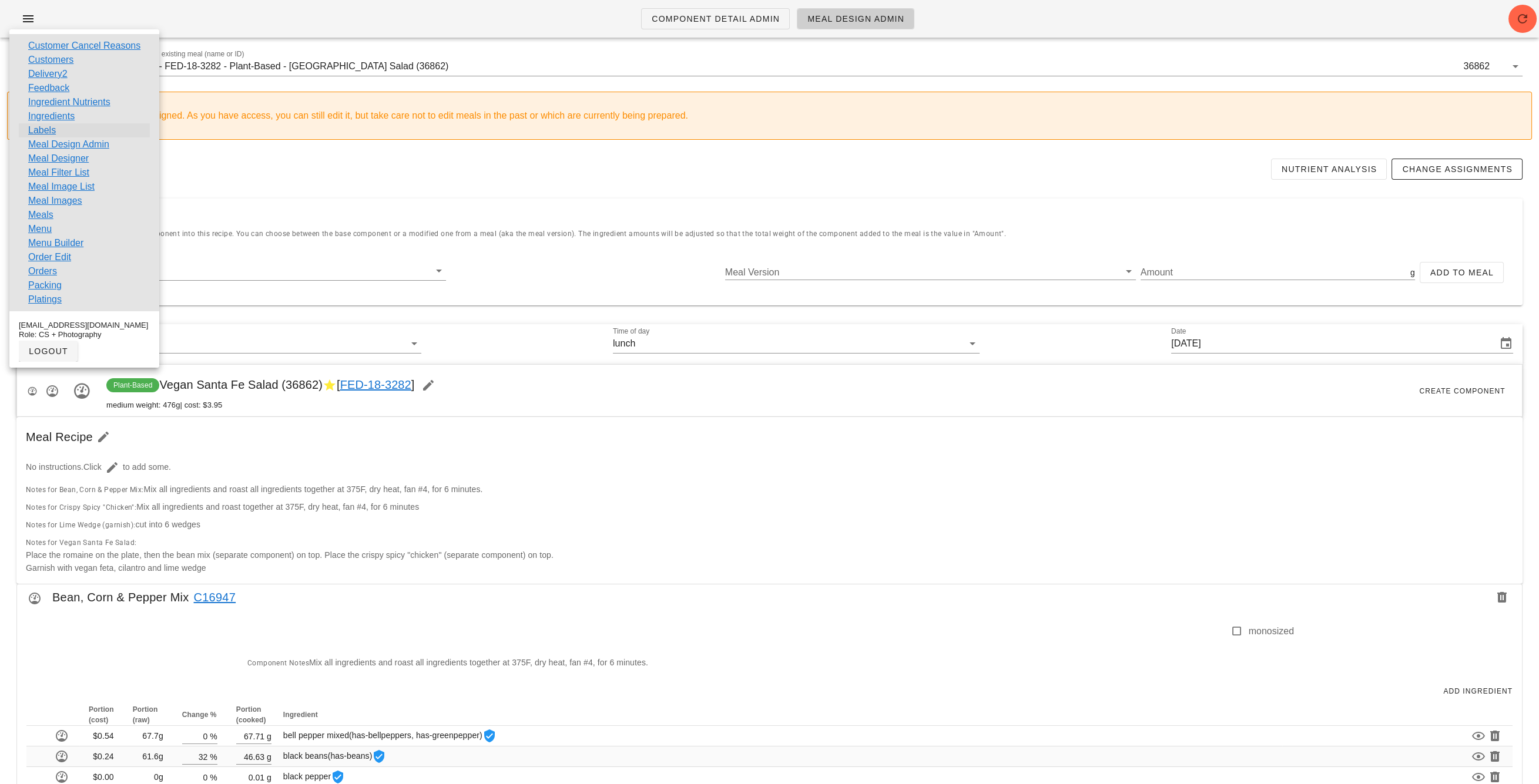
click at [43, 127] on link "Labels" at bounding box center [43, 130] width 28 height 14
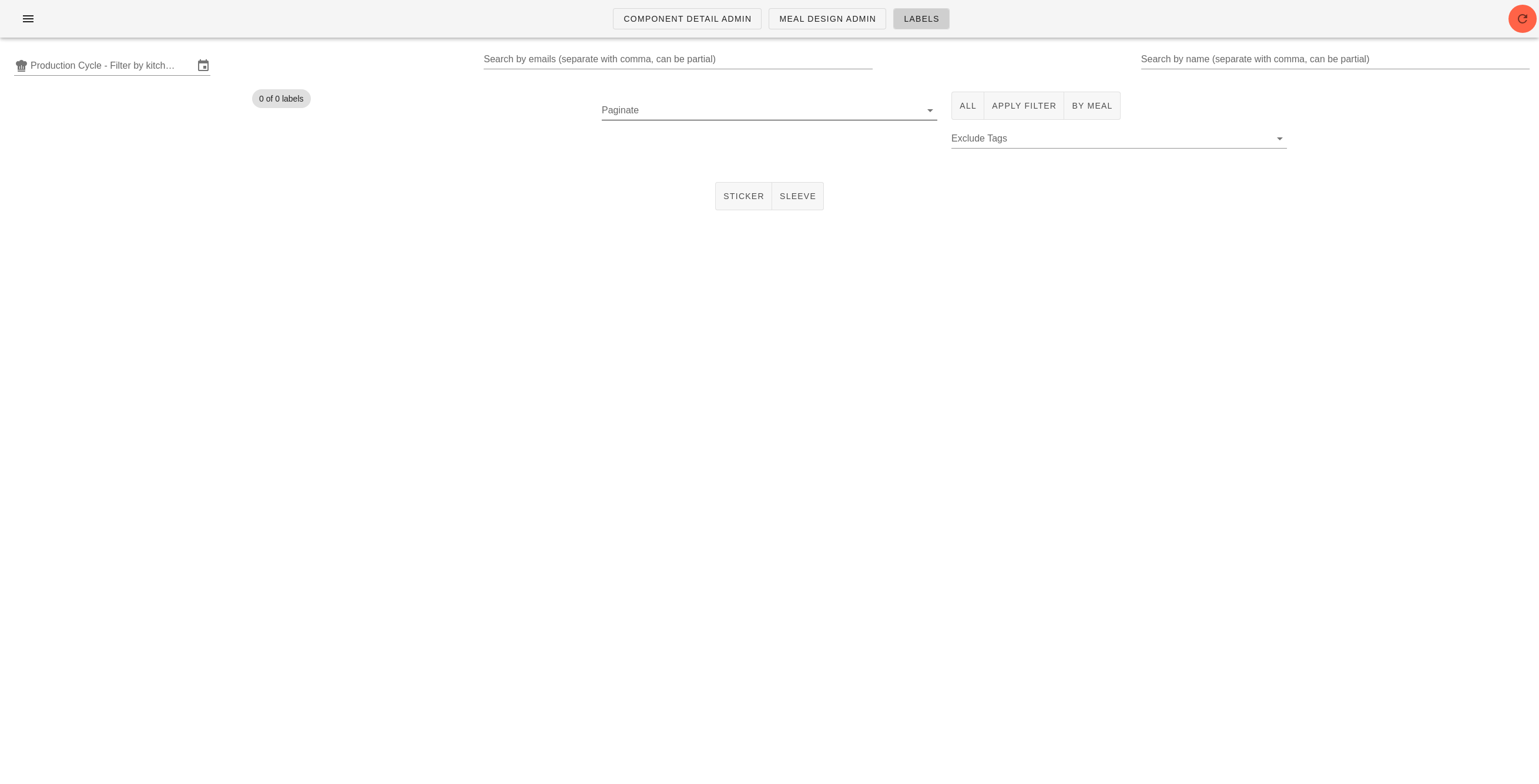
click at [620, 114] on input "Paginate" at bounding box center [759, 110] width 317 height 19
click at [454, 93] on div "0 of 0 labels" at bounding box center [419, 127] width 350 height 83
click at [503, 61] on input "Search by emails (separate with comma, can be partial)" at bounding box center [676, 60] width 386 height 19
click at [121, 74] on input "Production Cycle - Filter by kitchen production schedules" at bounding box center [112, 66] width 163 height 19
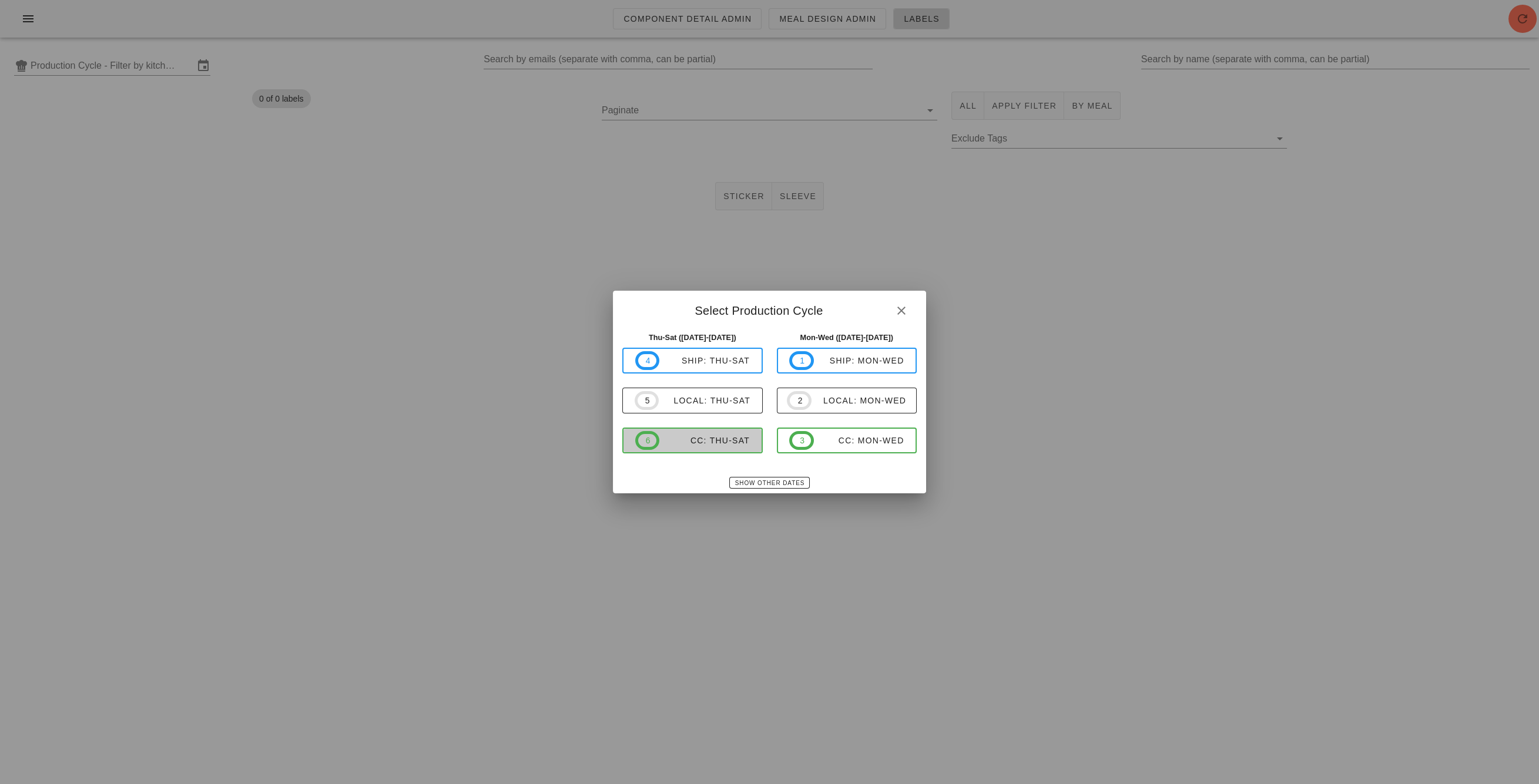
click at [734, 436] on div "CC: Thu-Sat" at bounding box center [704, 440] width 90 height 10
type input "CC: Thu-Sat (Aug 28-Aug 30)"
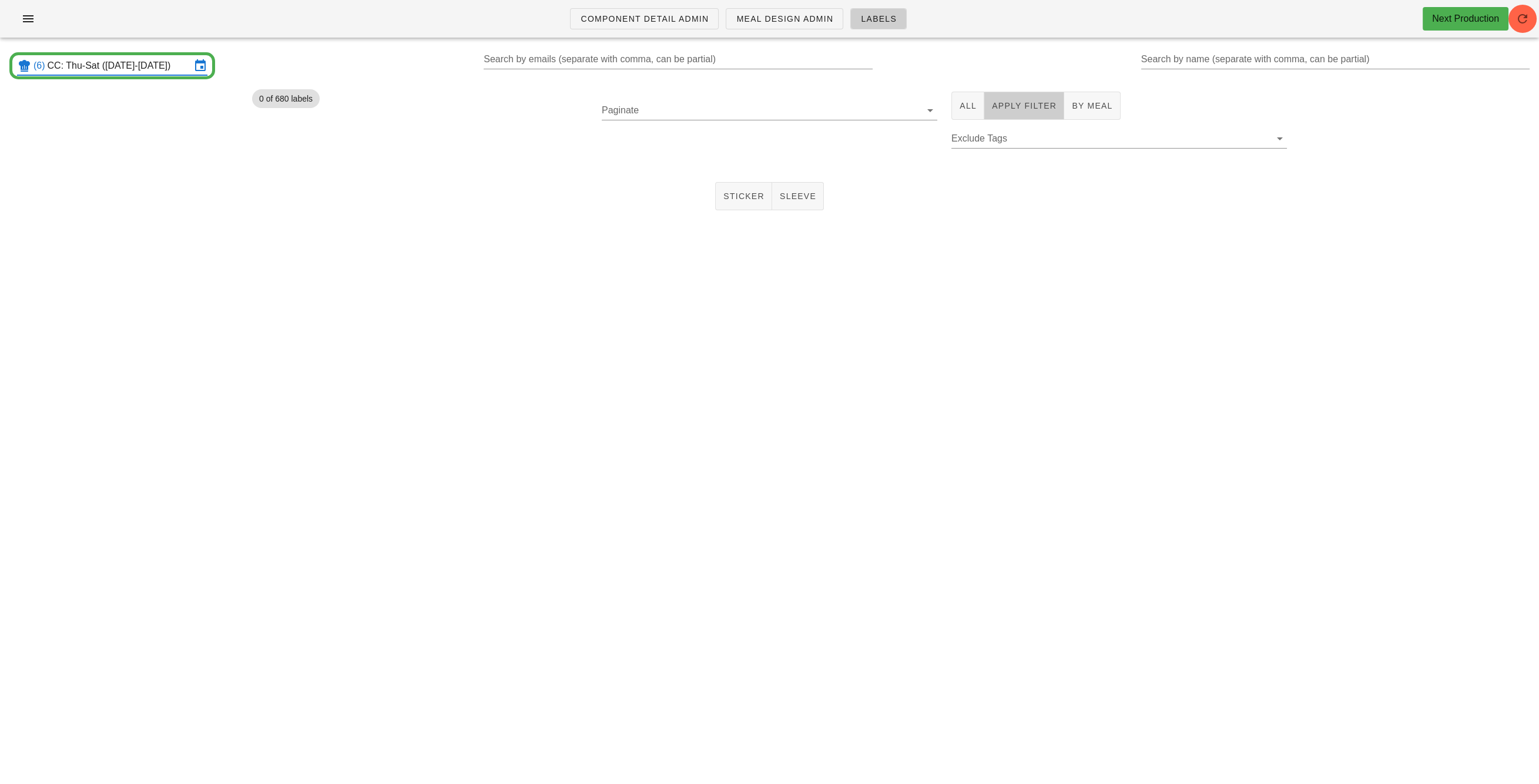
click at [1006, 108] on span "Apply Filter" at bounding box center [1023, 105] width 65 height 10
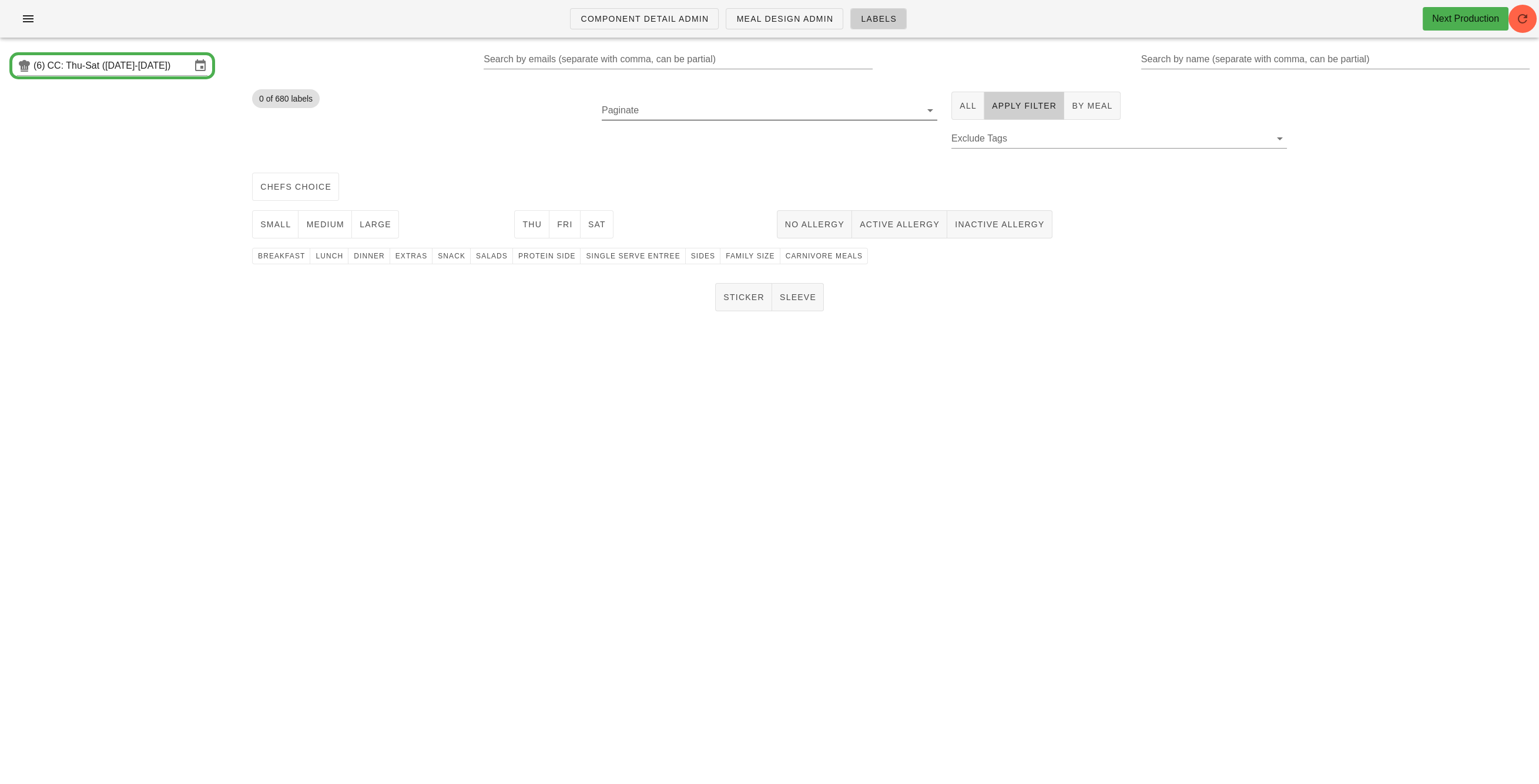
click at [796, 117] on input "Paginate" at bounding box center [759, 110] width 317 height 19
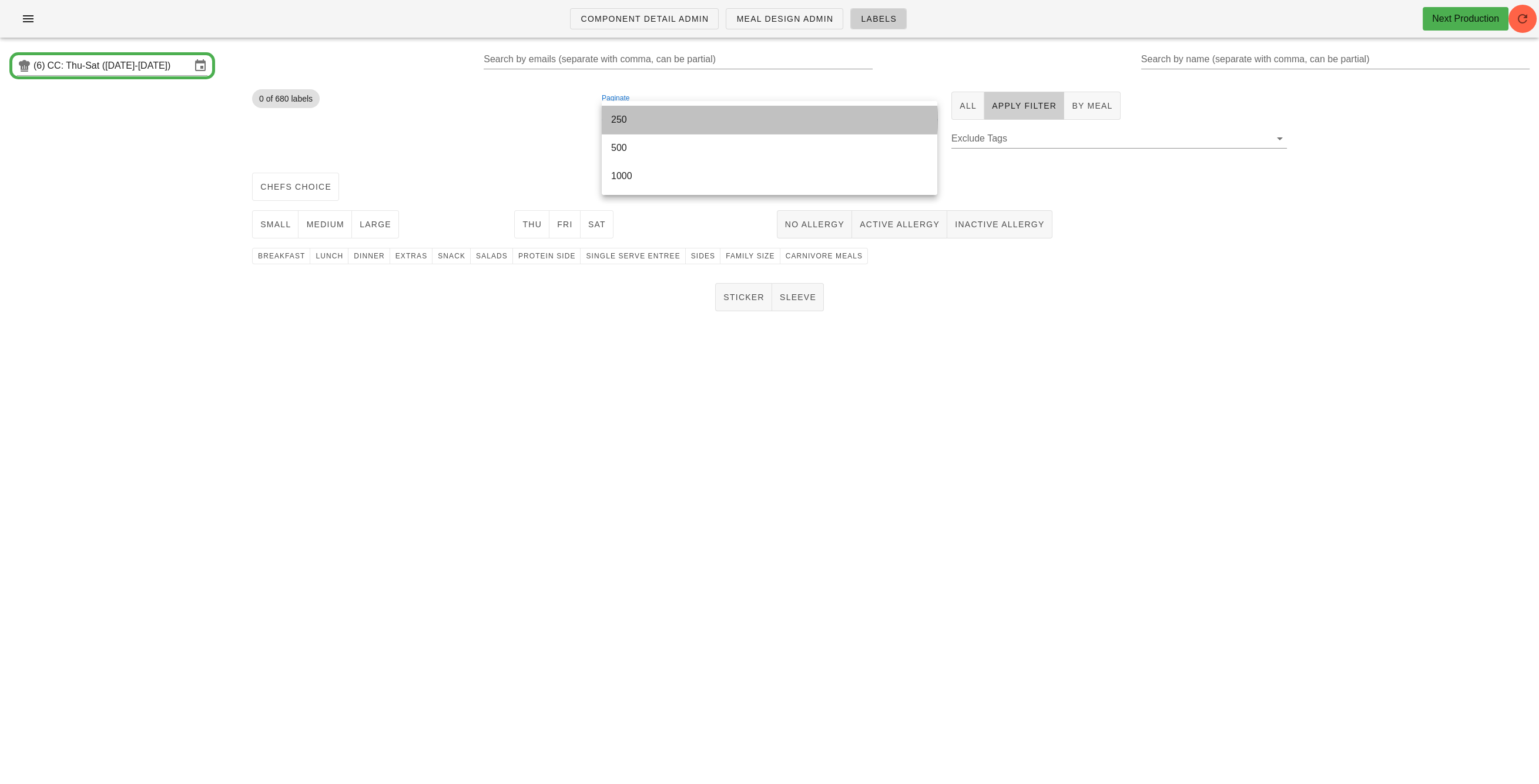
click at [640, 119] on div "250" at bounding box center [769, 119] width 317 height 11
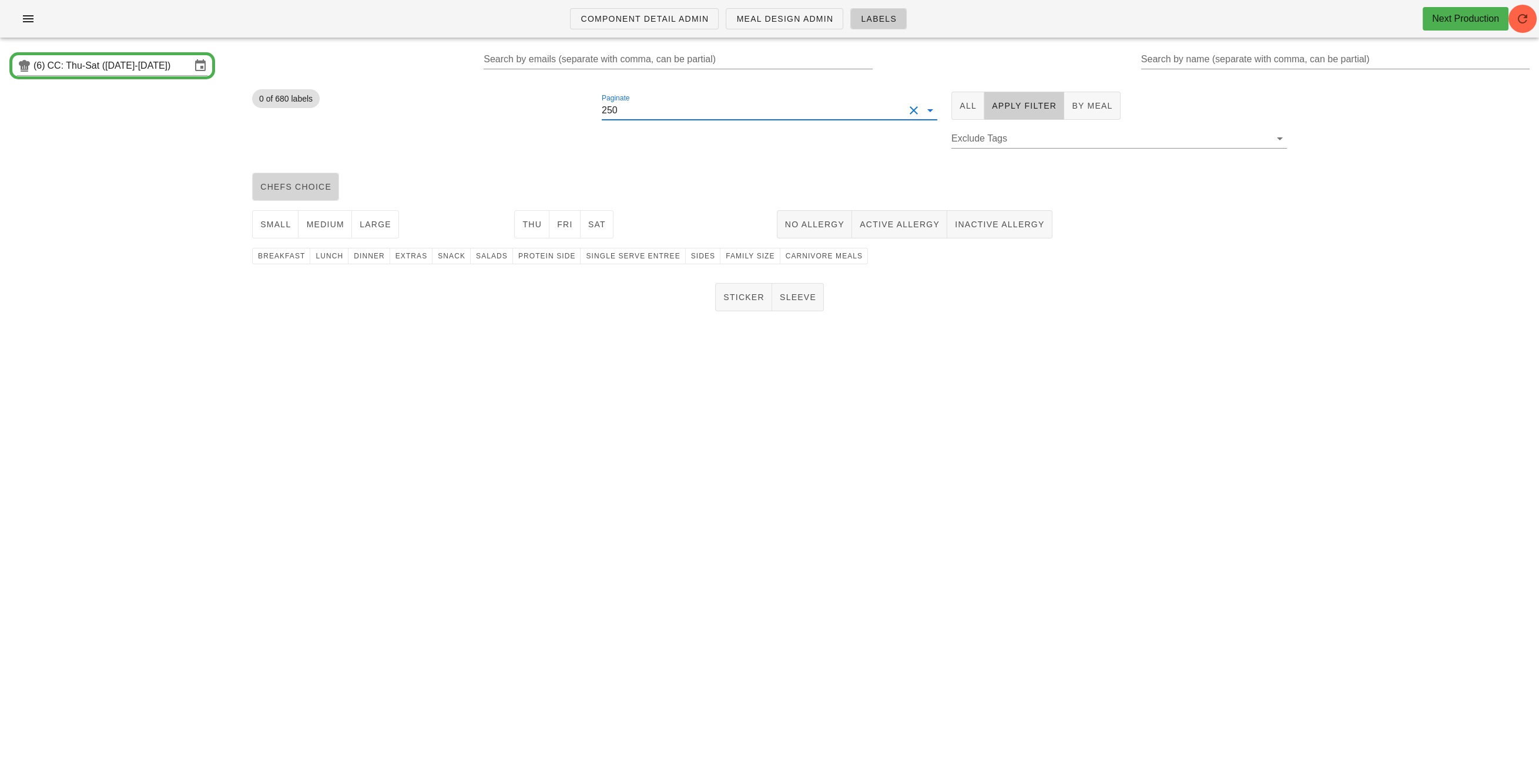
click at [298, 190] on span "chefs choice" at bounding box center [295, 186] width 72 height 10
click at [287, 223] on span "small" at bounding box center [275, 224] width 31 height 10
drag, startPoint x: 324, startPoint y: 219, endPoint x: 364, endPoint y: 218, distance: 40.0
click at [324, 219] on span "medium" at bounding box center [324, 224] width 39 height 10
drag, startPoint x: 368, startPoint y: 219, endPoint x: 527, endPoint y: 231, distance: 159.5
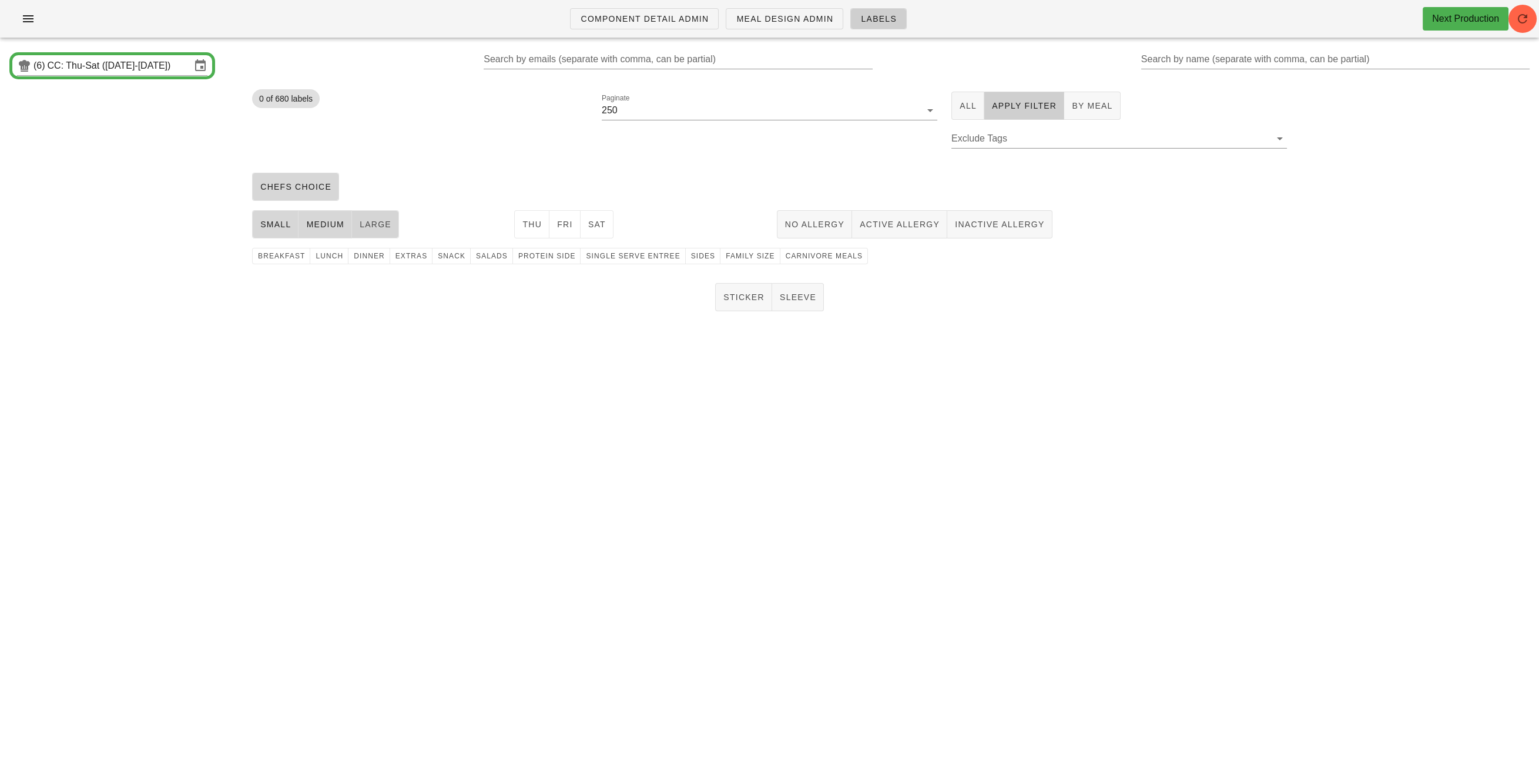
click at [368, 219] on span "large" at bounding box center [375, 224] width 32 height 10
drag, startPoint x: 532, startPoint y: 227, endPoint x: 548, endPoint y: 223, distance: 16.5
click at [533, 226] on span "Thu" at bounding box center [531, 224] width 20 height 10
drag, startPoint x: 556, startPoint y: 223, endPoint x: 585, endPoint y: 223, distance: 29.0
click at [560, 223] on span "Fri" at bounding box center [564, 224] width 16 height 10
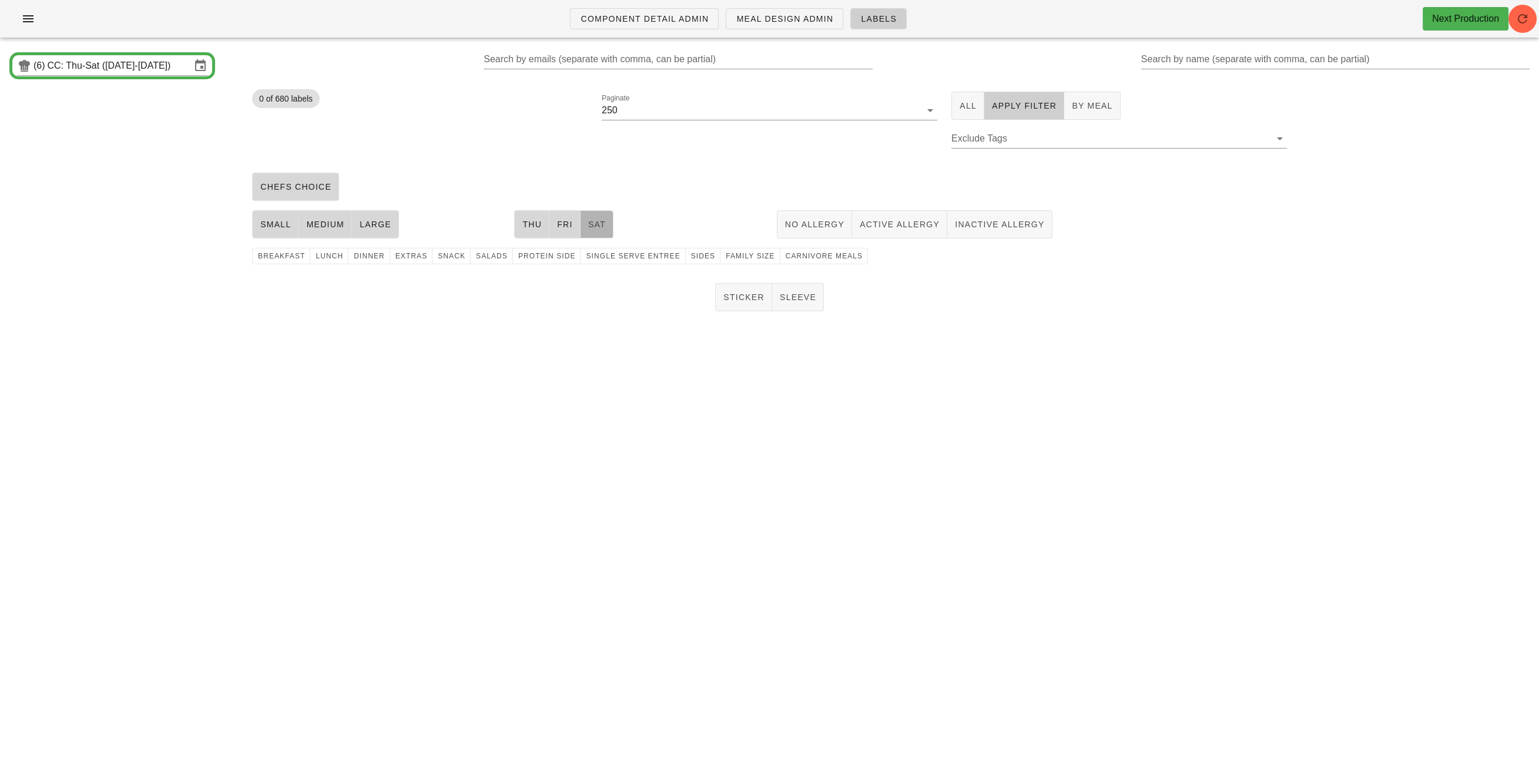
click at [597, 223] on span "Sat" at bounding box center [596, 224] width 18 height 10
click at [691, 252] on span "Sides" at bounding box center [703, 256] width 24 height 8
drag, startPoint x: 606, startPoint y: 147, endPoint x: 676, endPoint y: 199, distance: 87.2
click at [606, 147] on button "1" at bounding box center [615, 147] width 29 height 29
click at [733, 312] on div "Sticker Sleeve" at bounding box center [770, 297] width 1539 height 37
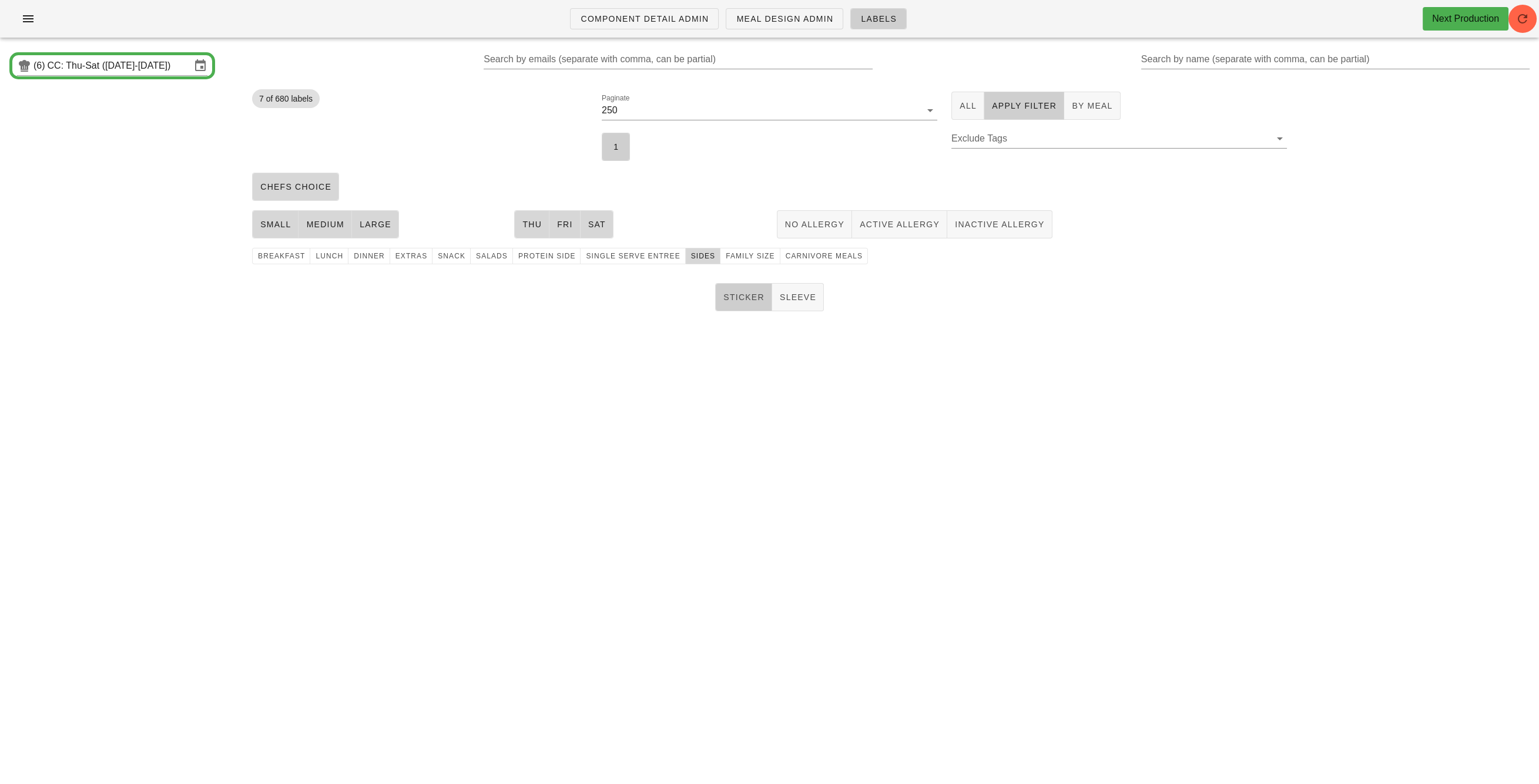
click at [737, 296] on span "Sticker" at bounding box center [743, 297] width 42 height 10
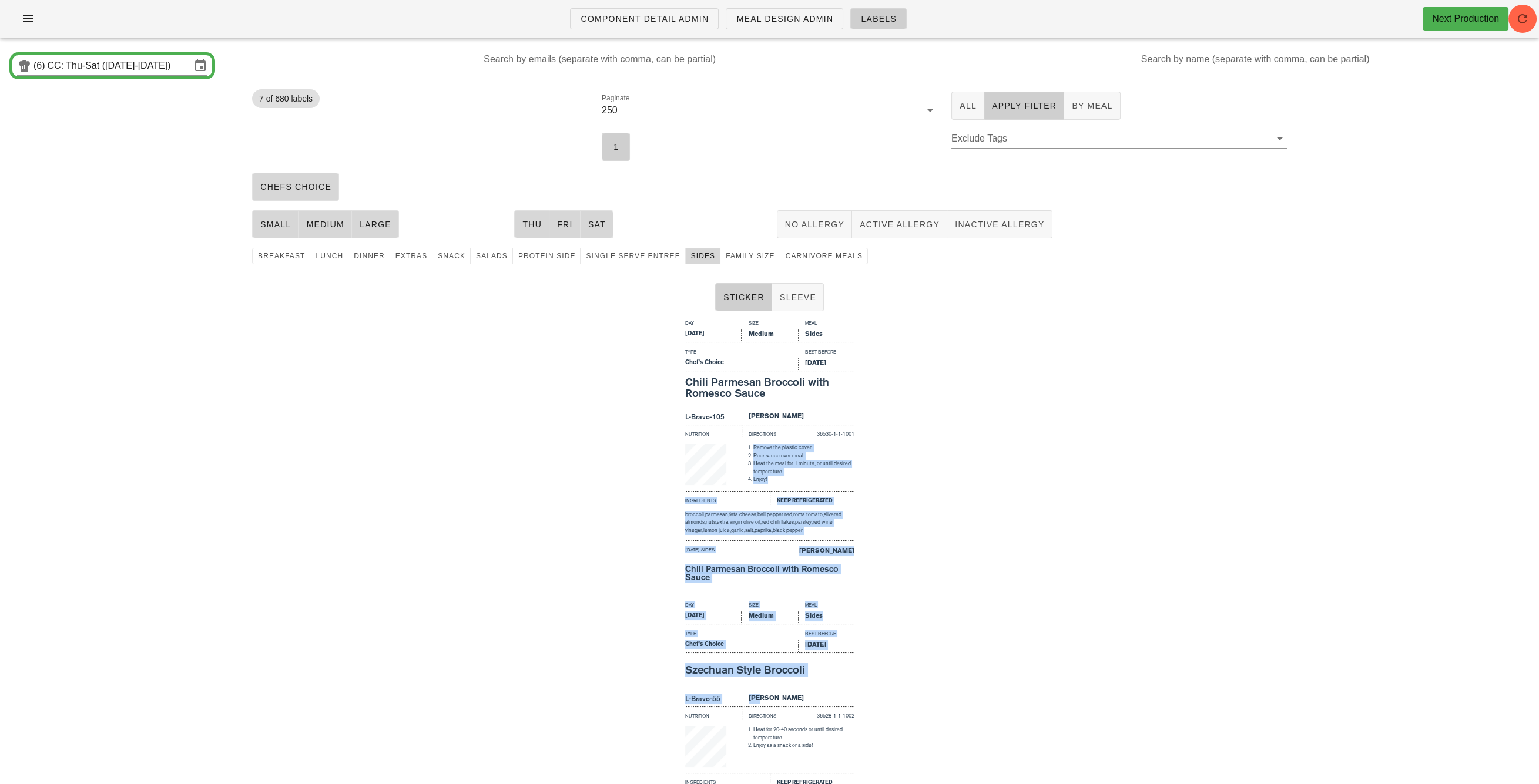
drag, startPoint x: 733, startPoint y: 456, endPoint x: 1202, endPoint y: 589, distance: 487.5
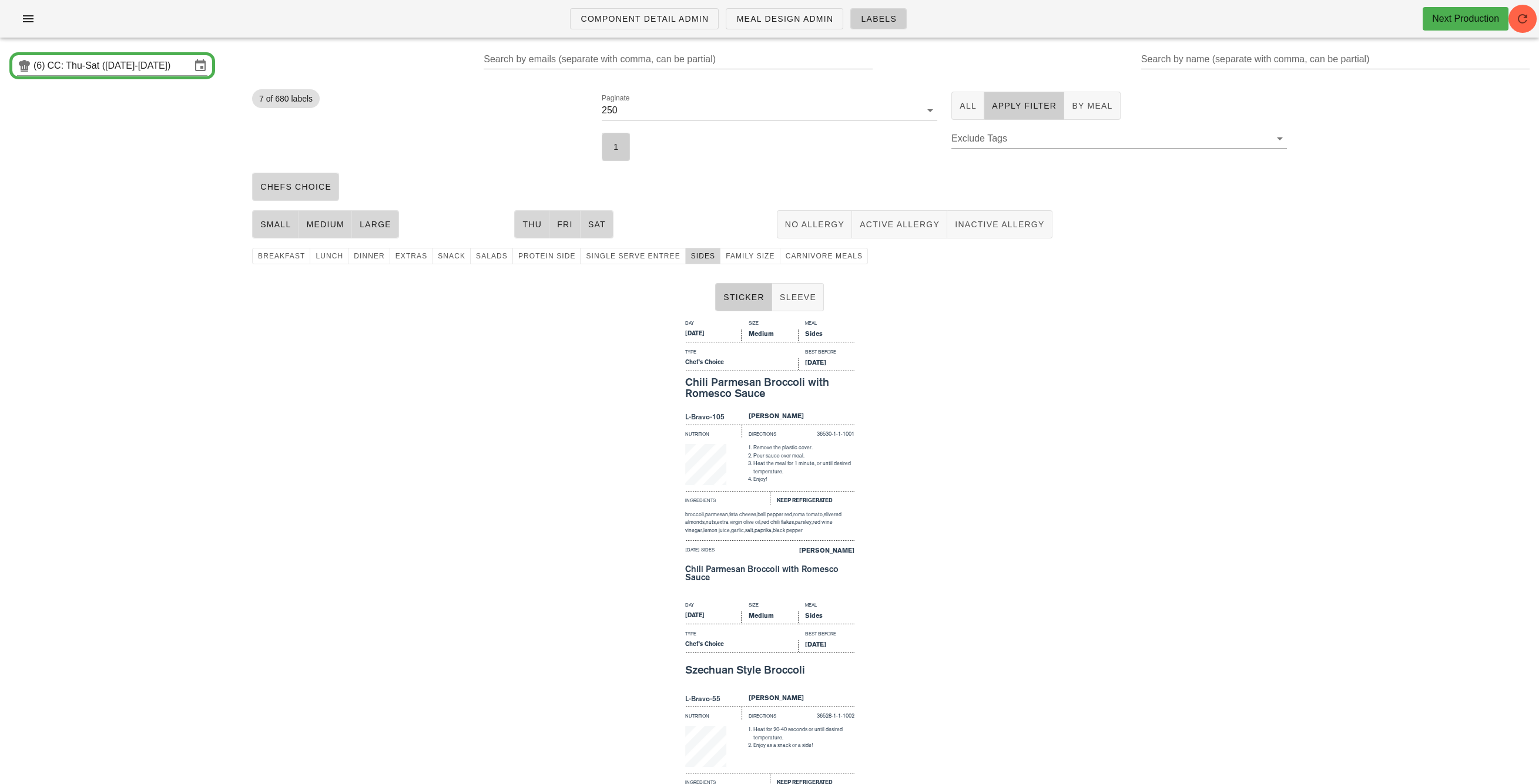
click at [934, 379] on div "Day Size Meal Thursday Medium Sides Type Best Before Chef's Choice Aug 30, 2025…" at bounding box center [770, 456] width 1539 height 282
click at [1521, 23] on icon "button" at bounding box center [1523, 19] width 14 height 14
click at [624, 62] on input "Search by emails (separate with comma, can be partial)" at bounding box center [676, 60] width 386 height 19
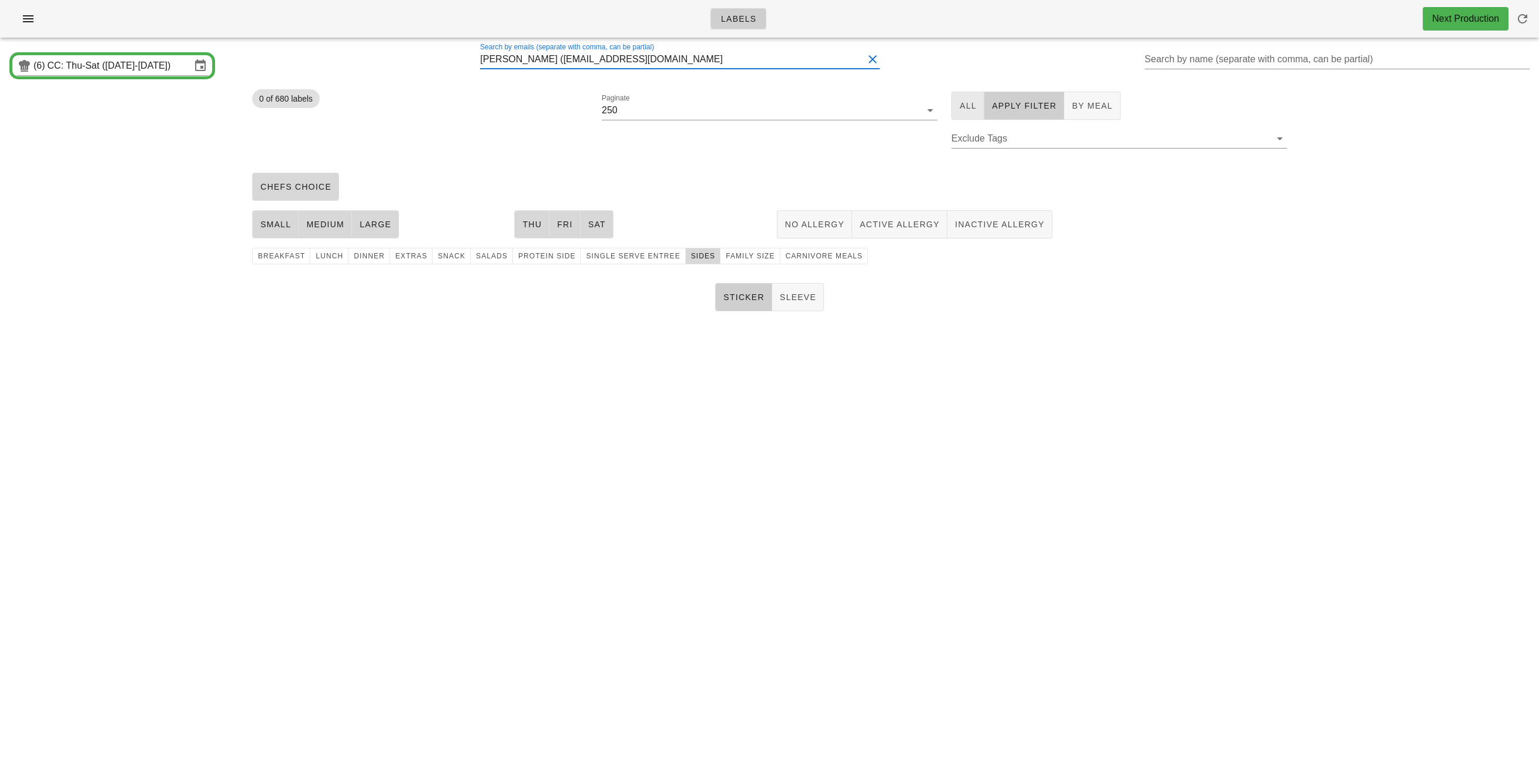
type input "[PERSON_NAME] ([EMAIL_ADDRESS][DOMAIN_NAME]"
click at [971, 105] on span "All" at bounding box center [967, 105] width 17 height 10
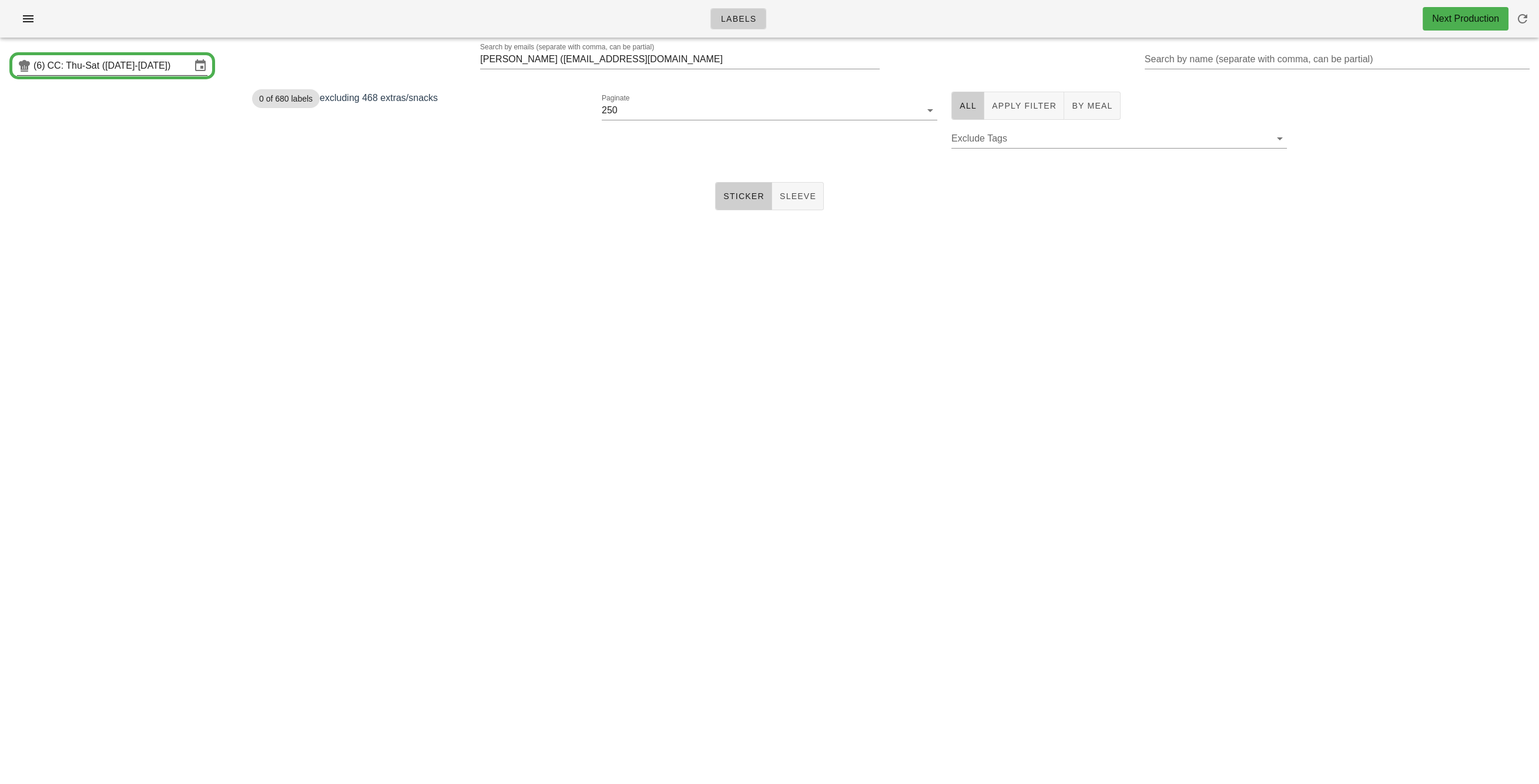
click at [170, 72] on input "CC: Thu-Sat ([DATE]-[DATE])" at bounding box center [119, 66] width 143 height 19
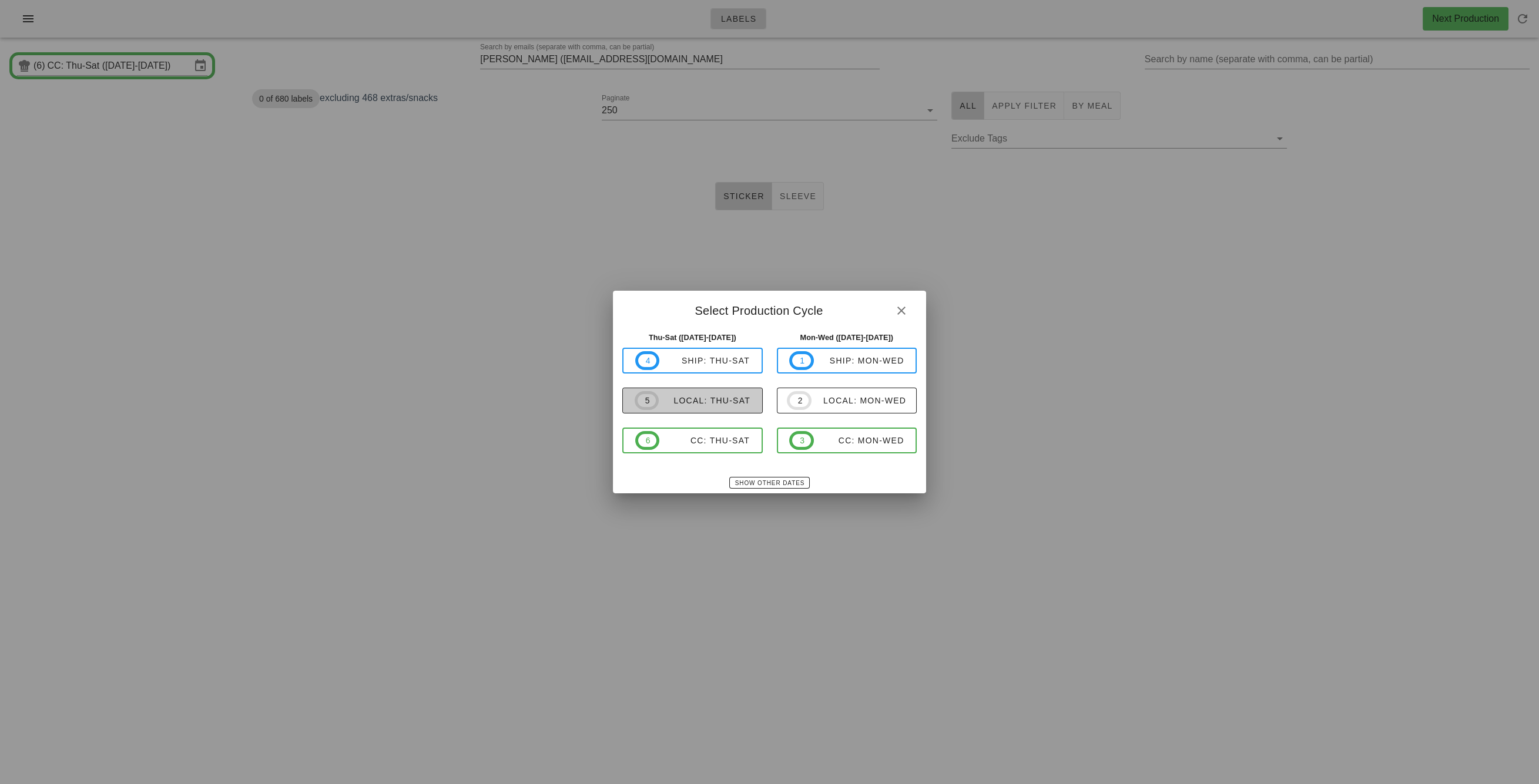
click at [720, 395] on div "local: Thu-Sat" at bounding box center [704, 400] width 92 height 10
type input "local: Thu-Sat ([DATE]-[DATE])"
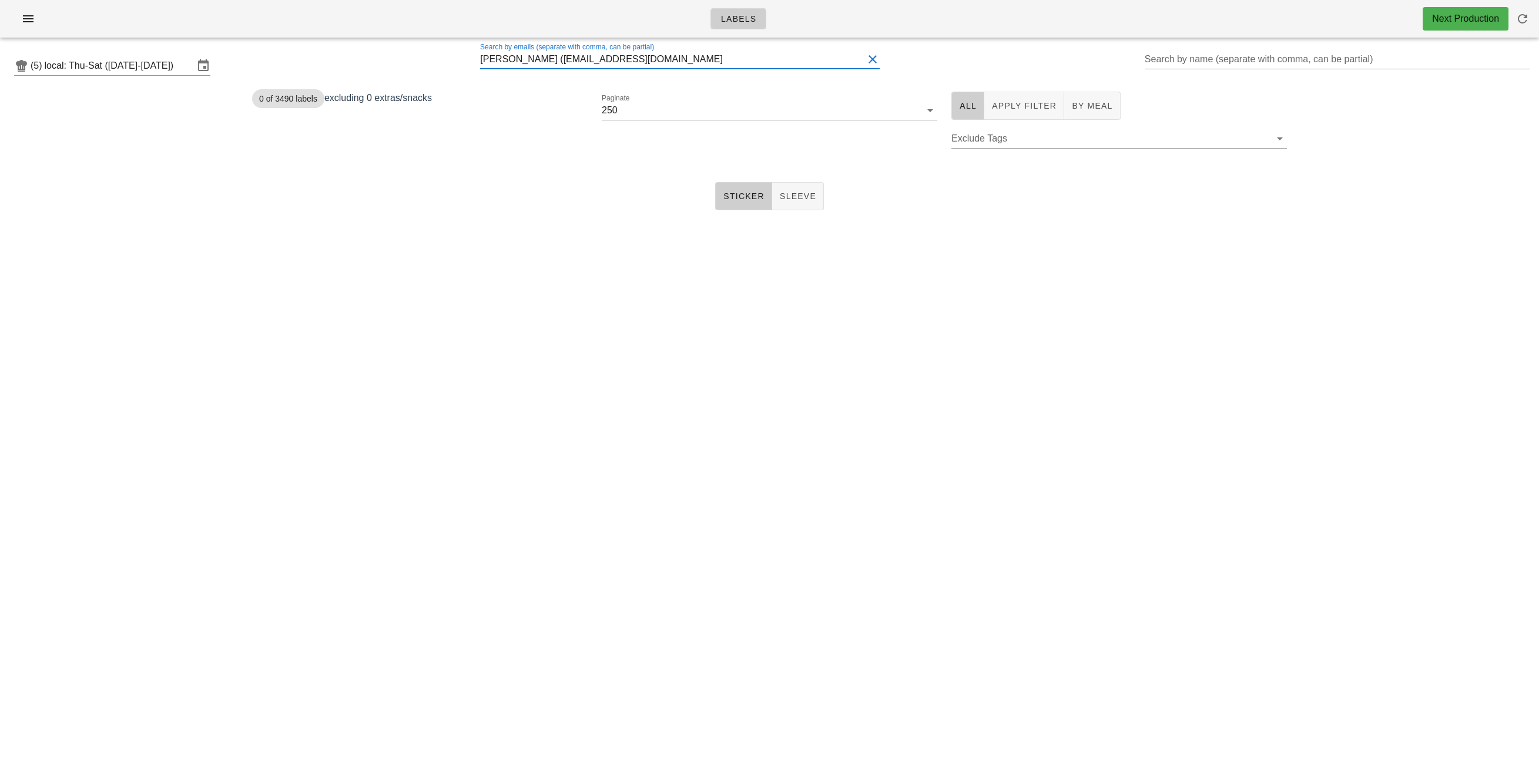
click at [665, 62] on input "[PERSON_NAME] ([EMAIL_ADDRESS][DOMAIN_NAME]" at bounding box center [671, 60] width 383 height 19
click at [913, 112] on button "Clear Paginate" at bounding box center [914, 110] width 14 height 14
click at [691, 68] on input "[PERSON_NAME] ([EMAIL_ADDRESS][DOMAIN_NAME]" at bounding box center [671, 60] width 383 height 19
drag, startPoint x: 537, startPoint y: 62, endPoint x: 408, endPoint y: 58, distance: 129.1
click at [408, 58] on div "(5) local: Thu-Sat ([DATE]-[DATE]) Search by emails (separate with comma, can b…" at bounding box center [770, 65] width 1539 height 37
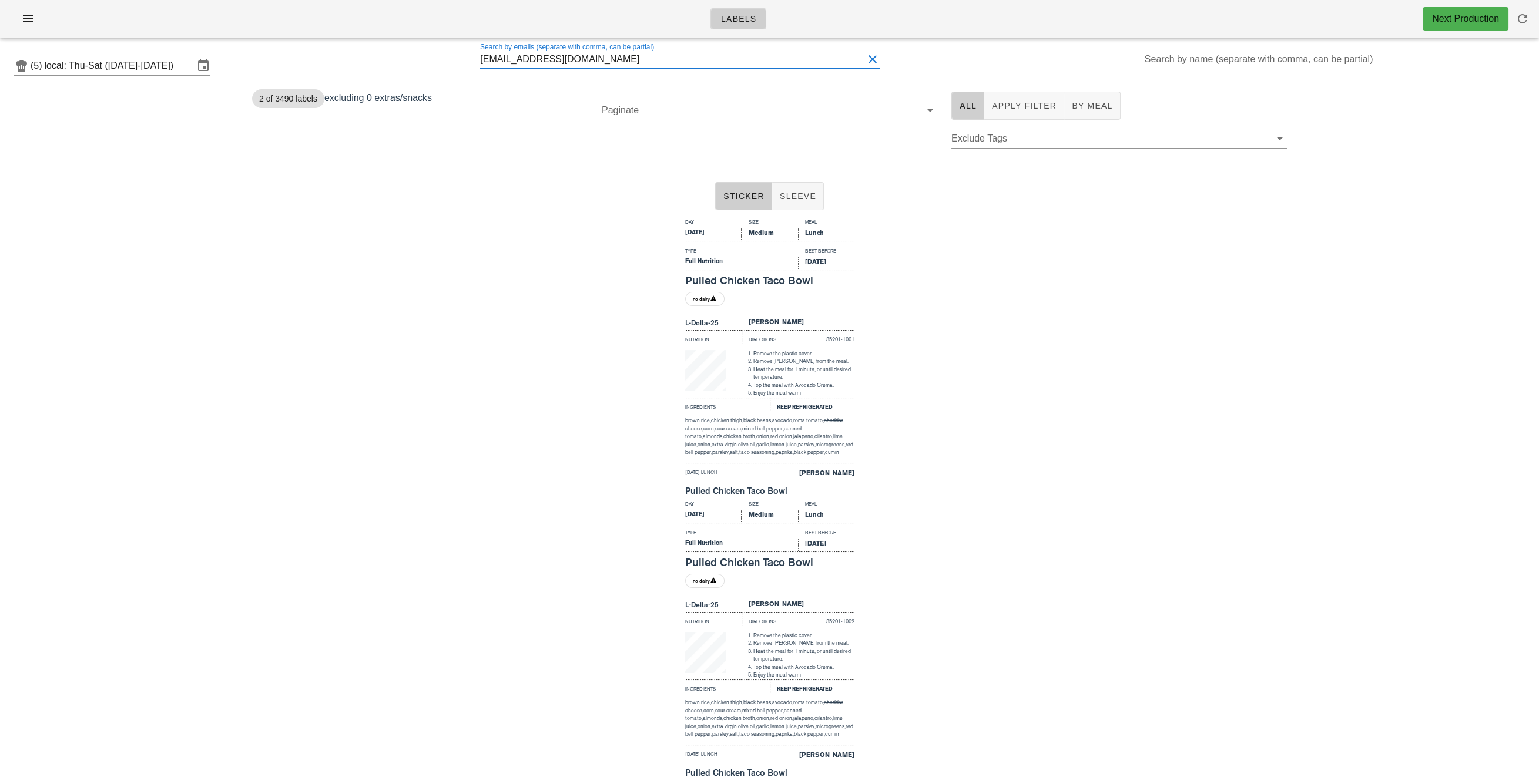
type input "[EMAIL_ADDRESS][DOMAIN_NAME]"
click at [1005, 449] on div "Day Size Meal [DATE] Medium Lunch Type Best Before Full Nutrition [DATE] Pulled…" at bounding box center [770, 356] width 1539 height 282
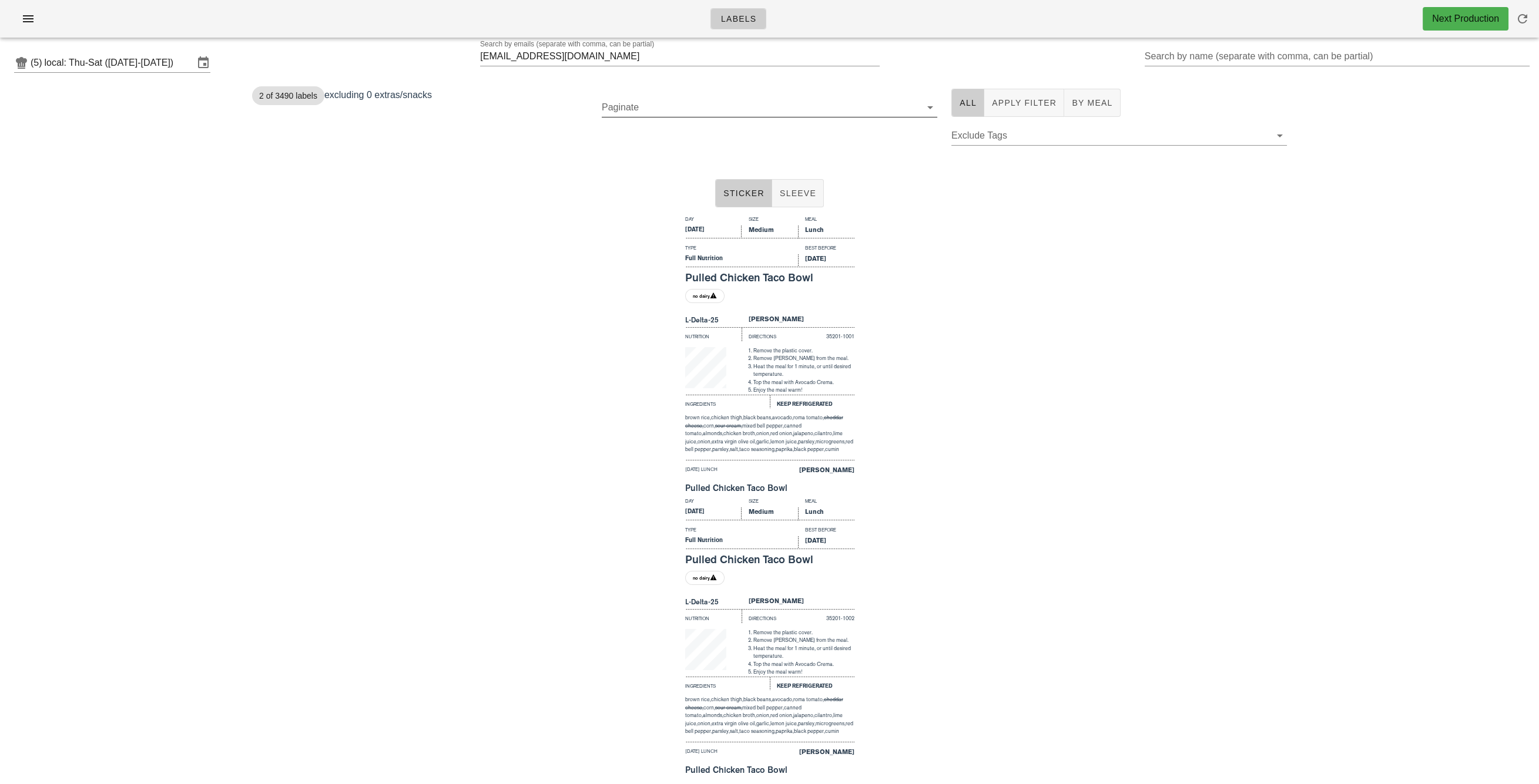
scroll to position [41, 0]
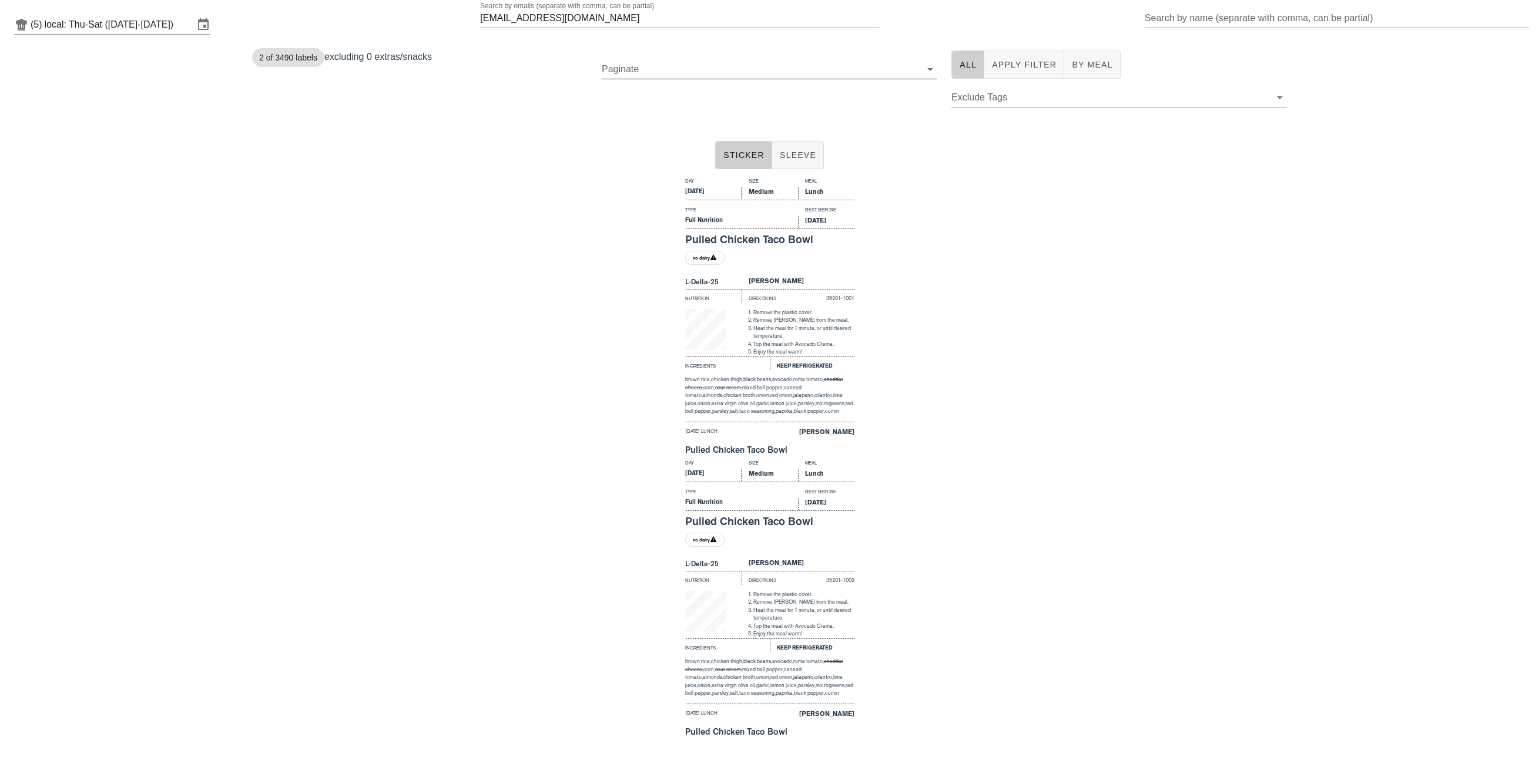
drag, startPoint x: 784, startPoint y: 549, endPoint x: 807, endPoint y: 811, distance: 263.0
click at [807, 783] on html "Labels Next Production (5) local: Thu-Sat ([DATE]-[DATE]) Search by emails (sep…" at bounding box center [770, 372] width 1539 height 826
click at [951, 605] on div "Day Size Meal [DATE] Medium Lunch Type Best Before Full Nutrition [DATE] Pulled…" at bounding box center [770, 597] width 1539 height 282
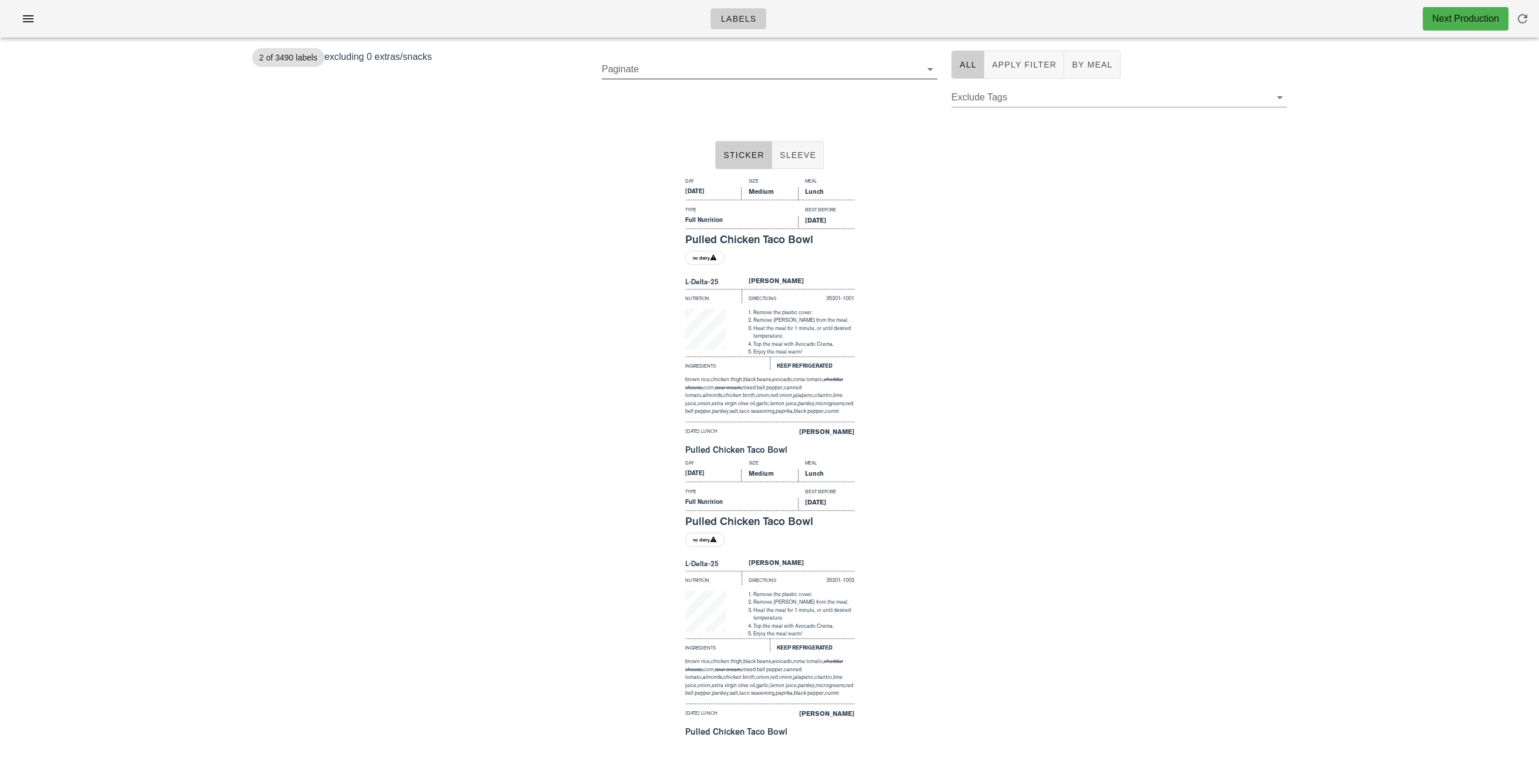
scroll to position [0, 0]
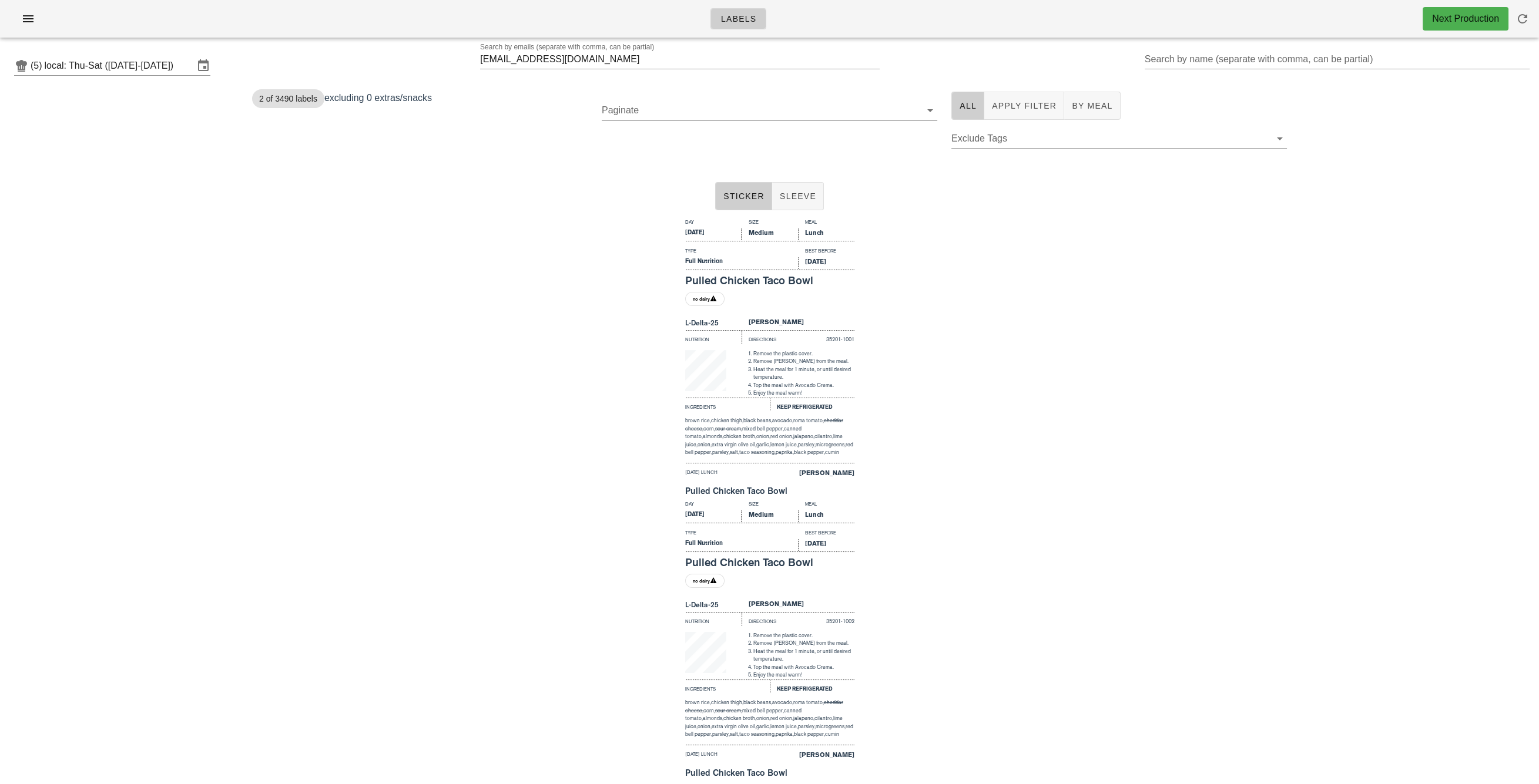
drag, startPoint x: 957, startPoint y: 193, endPoint x: 920, endPoint y: 180, distance: 39.2
click at [815, 0] on html "Labels Next Production (5) local: Thu-Sat (Aug 28-Aug 30) Search by emails (sep…" at bounding box center [770, 413] width 1539 height 826
drag, startPoint x: 1018, startPoint y: 402, endPoint x: 1019, endPoint y: 415, distance: 13.0
click at [1019, 415] on div "Day Size Meal Thursday Medium Lunch Type Best Before Full Nutrition Aug 30, 202…" at bounding box center [770, 356] width 1539 height 282
click at [540, 186] on div "Sticker Sleeve" at bounding box center [770, 196] width 1539 height 37
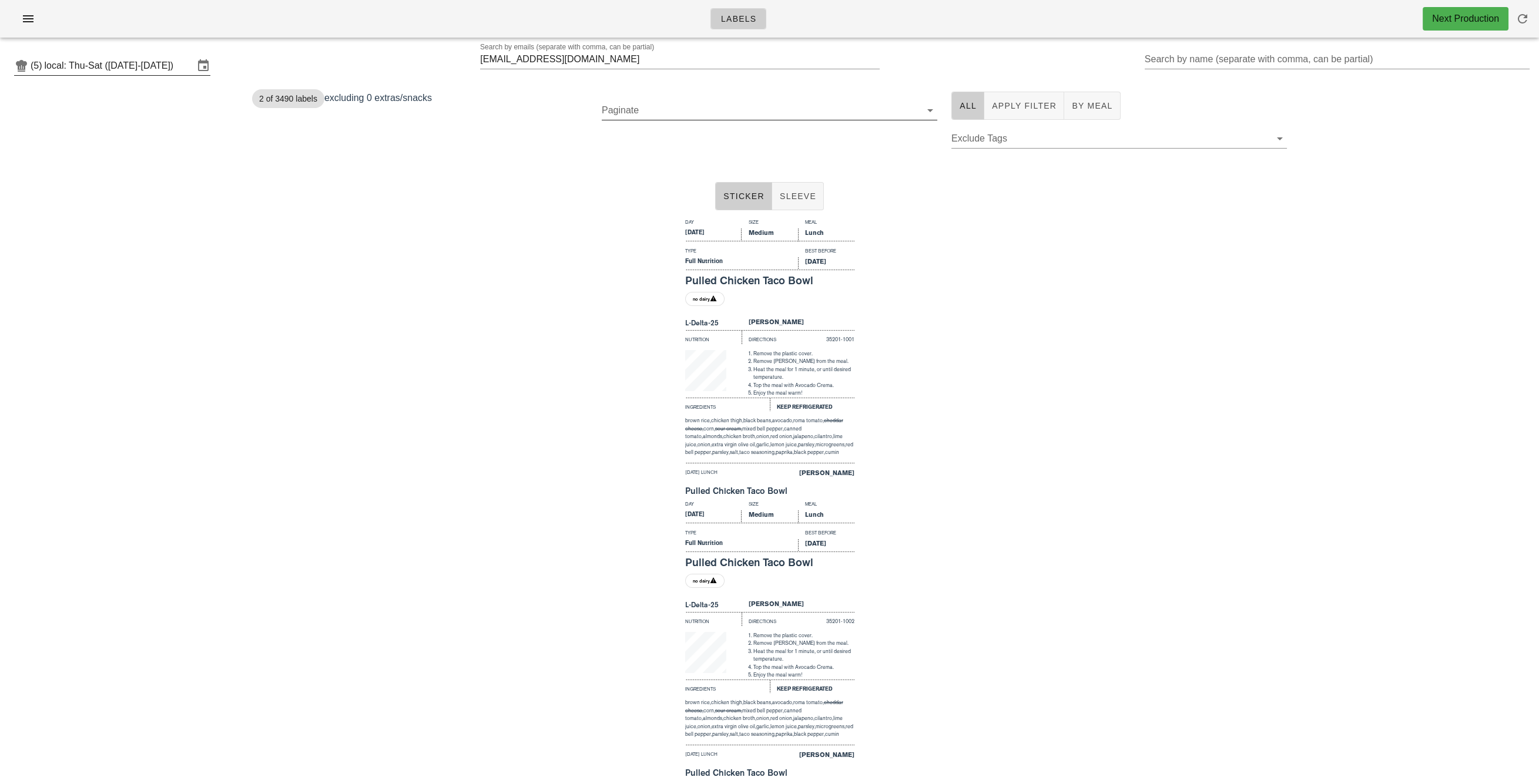
click at [157, 63] on input "local: Thu-Sat (Aug 28-Aug 30)" at bounding box center [119, 66] width 149 height 19
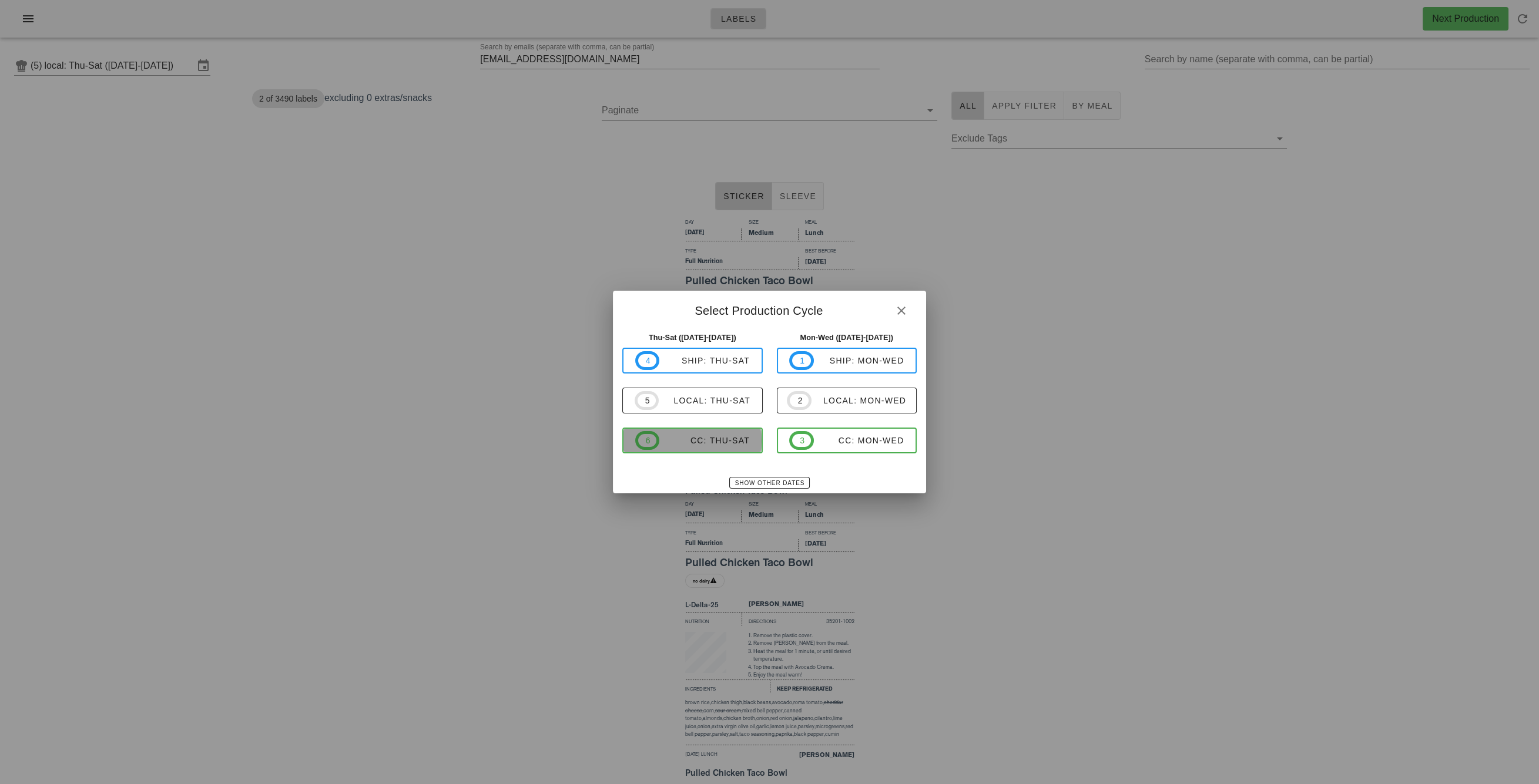
click at [690, 443] on div "CC: Thu-Sat" at bounding box center [704, 440] width 90 height 10
type input "CC: Thu-Sat (Aug 28-Aug 30)"
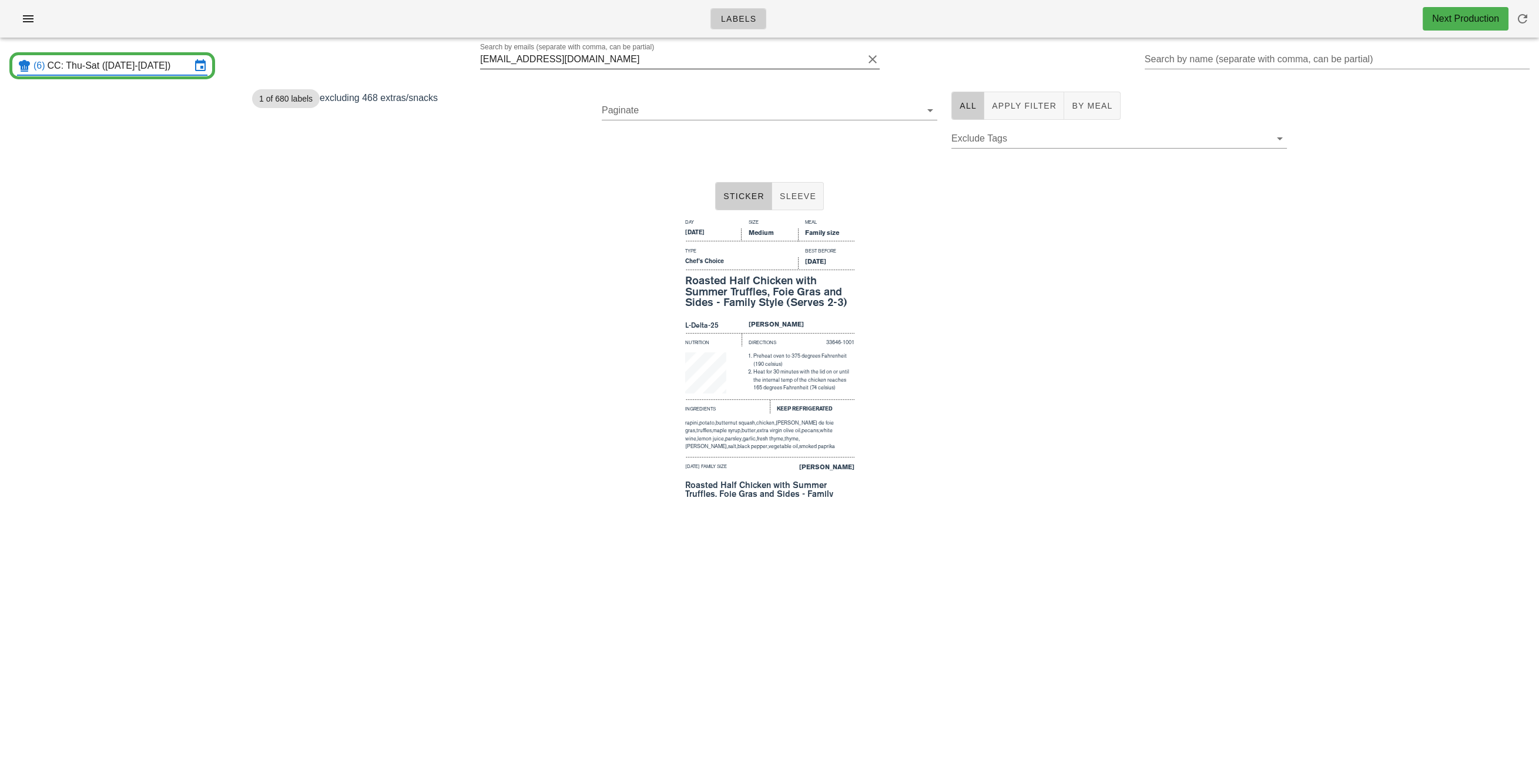
click at [871, 59] on button "Clear Search by emails (separate with comma, can be partial)" at bounding box center [873, 59] width 14 height 14
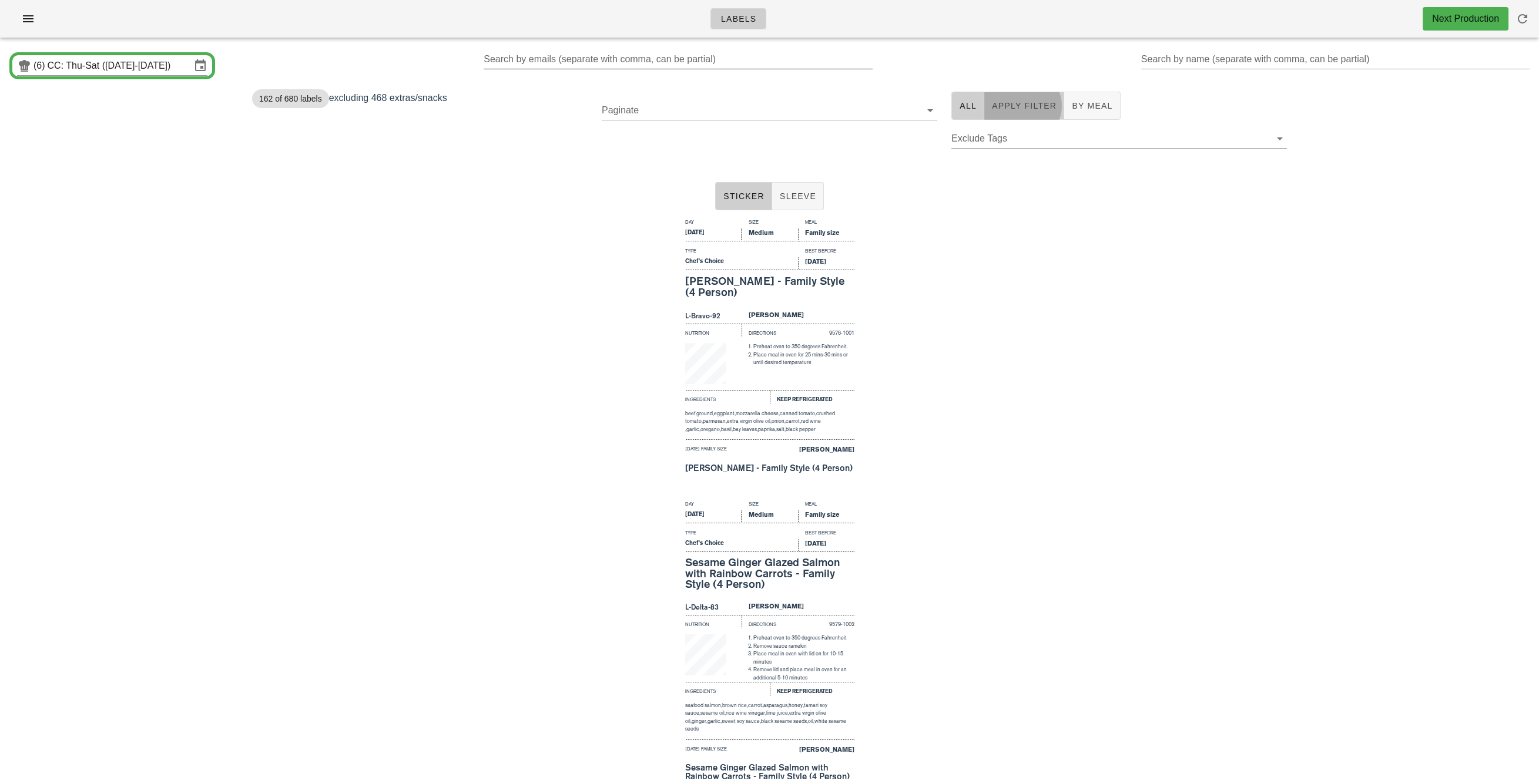
click at [993, 110] on span "Apply Filter" at bounding box center [1023, 105] width 65 height 10
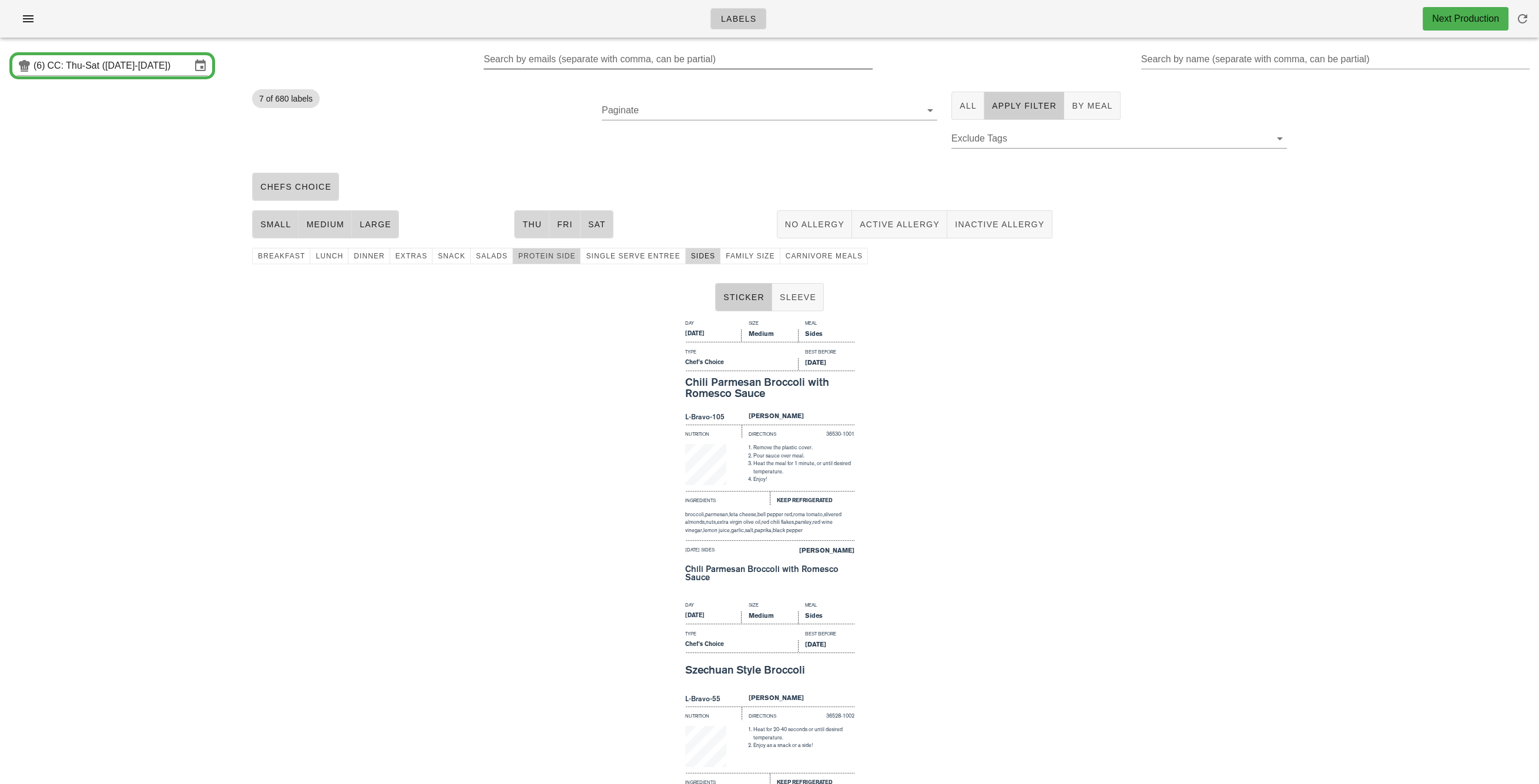
click at [534, 259] on span "protein side" at bounding box center [547, 256] width 58 height 8
click at [691, 257] on span "Sides" at bounding box center [703, 256] width 24 height 8
click at [539, 258] on span "protein side" at bounding box center [547, 256] width 58 height 8
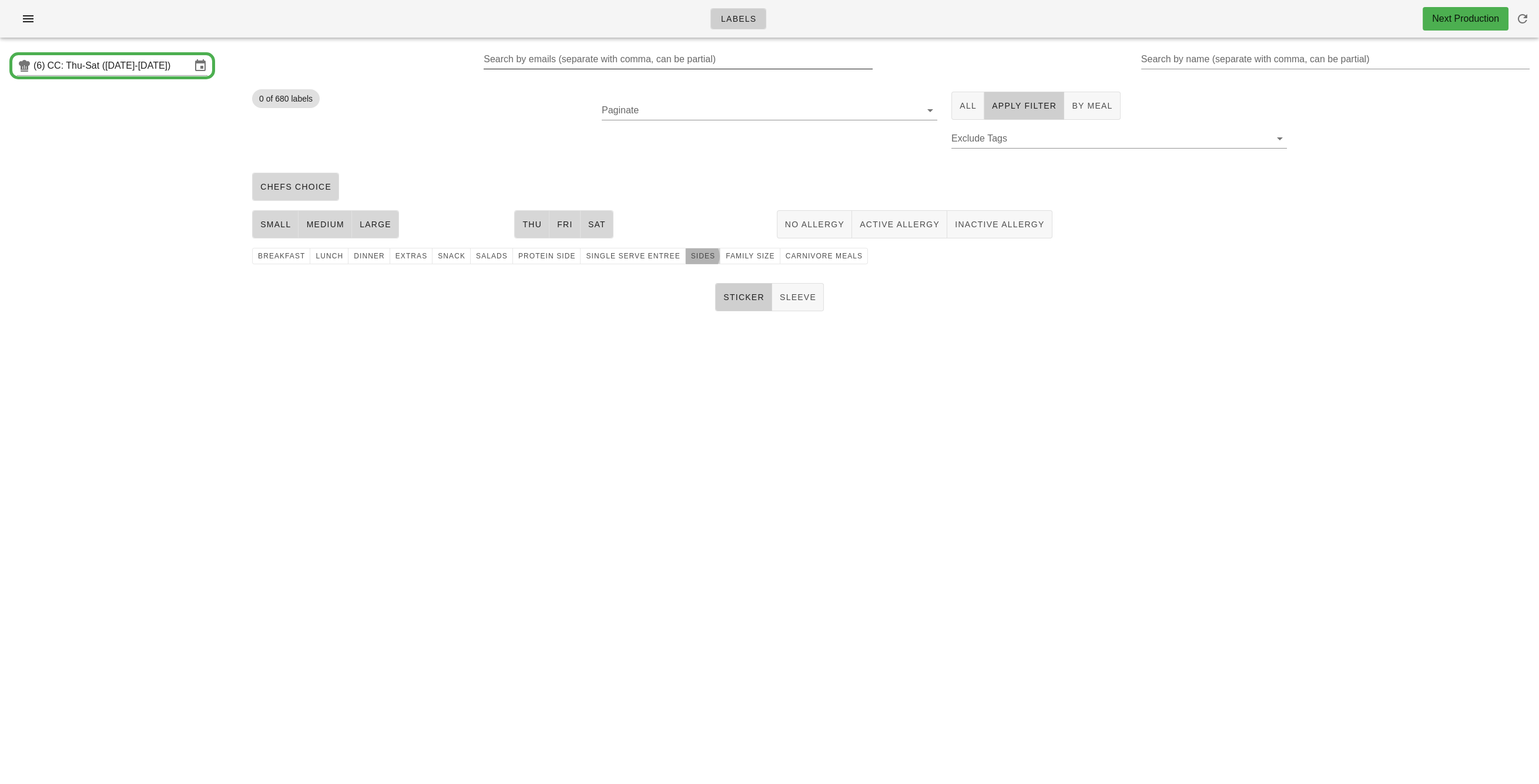
click at [691, 256] on span "Sides" at bounding box center [703, 256] width 24 height 8
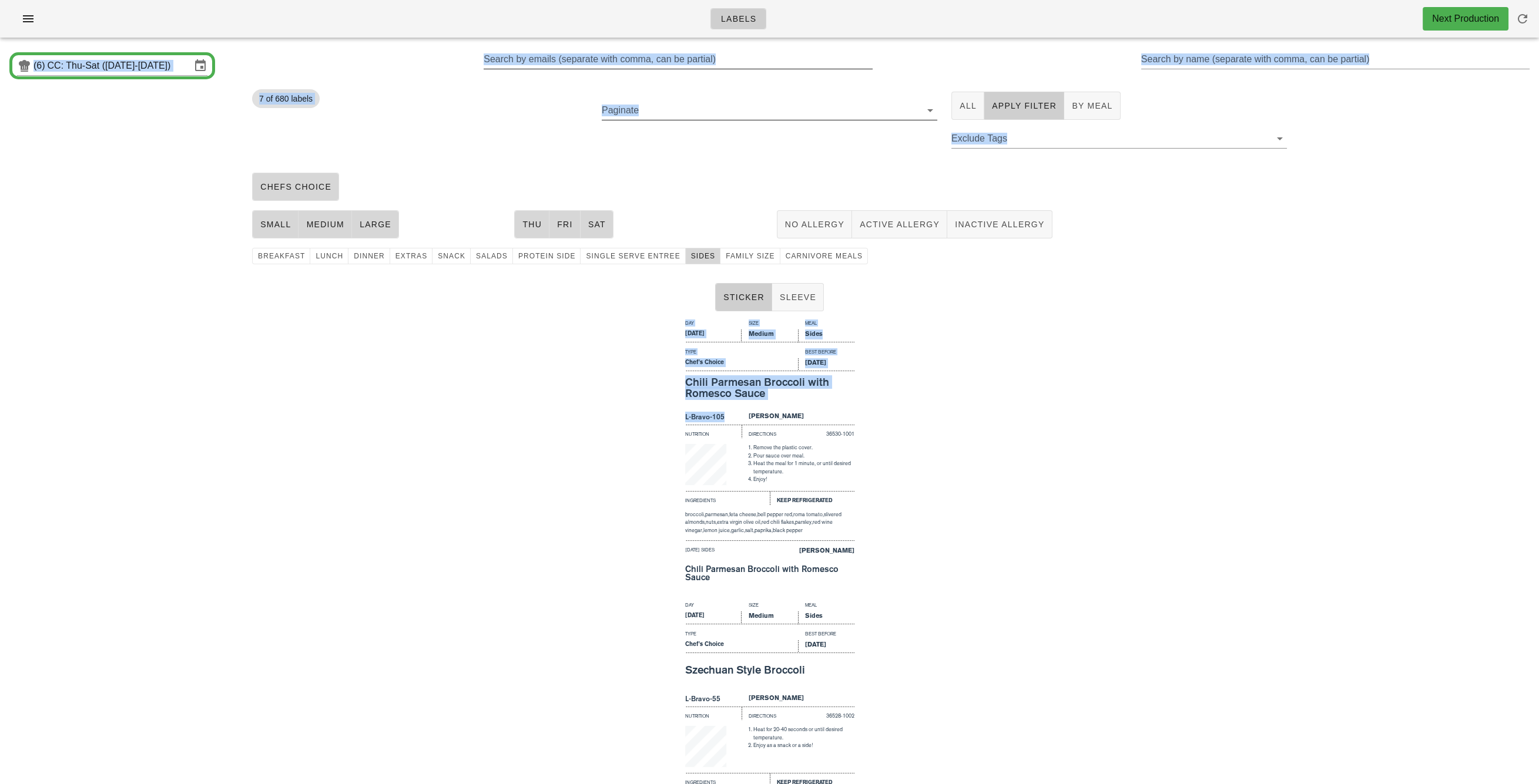
drag, startPoint x: 615, startPoint y: 423, endPoint x: 855, endPoint y: 117, distance: 388.9
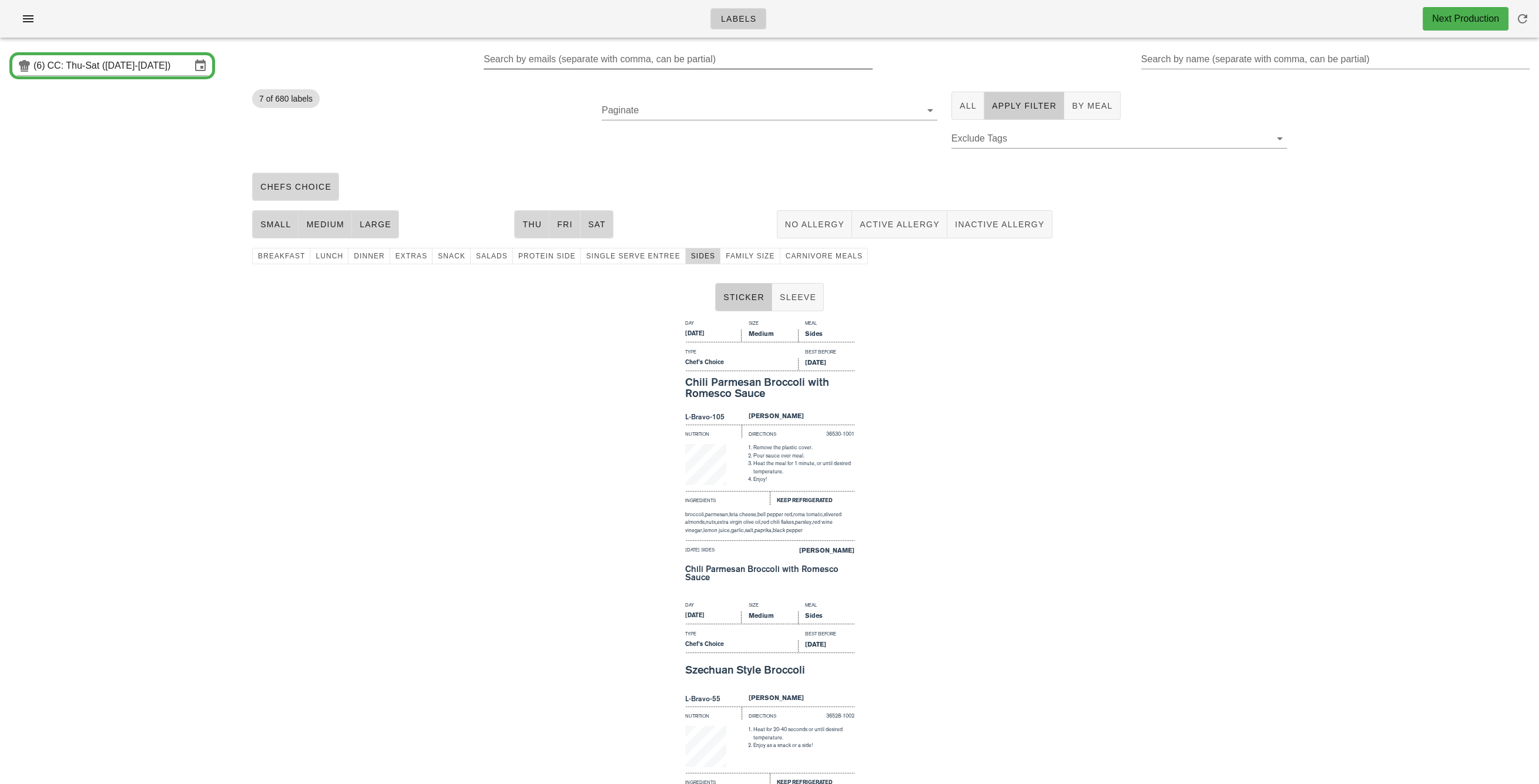
click at [606, 463] on div "Day Size Meal Thursday Medium Sides Type Best Before Chef's Choice Aug 30, 2025…" at bounding box center [770, 456] width 1539 height 282
click at [404, 252] on span "extras" at bounding box center [411, 256] width 33 height 8
click at [691, 258] on span "Sides" at bounding box center [703, 256] width 24 height 8
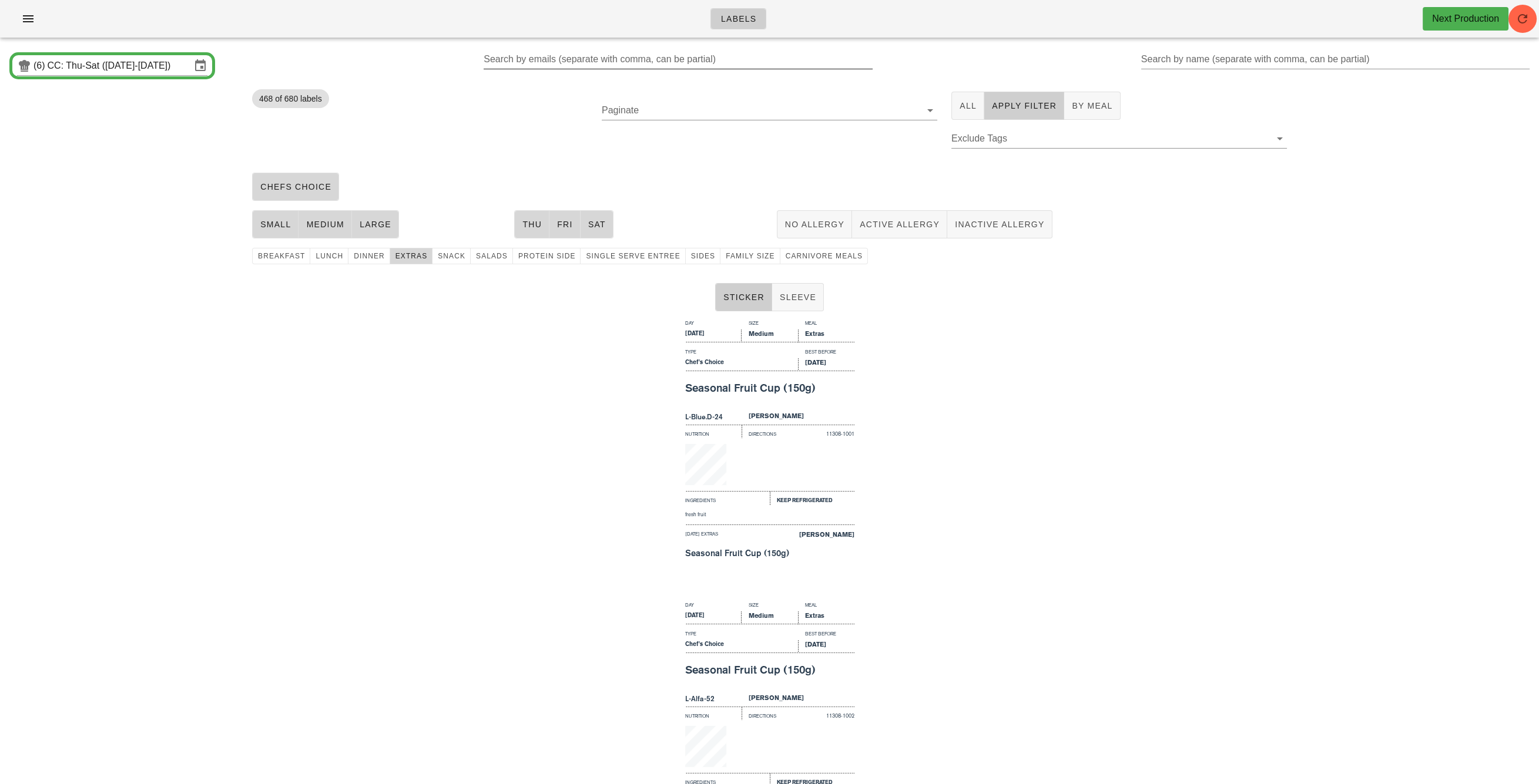
scroll to position [1, 0]
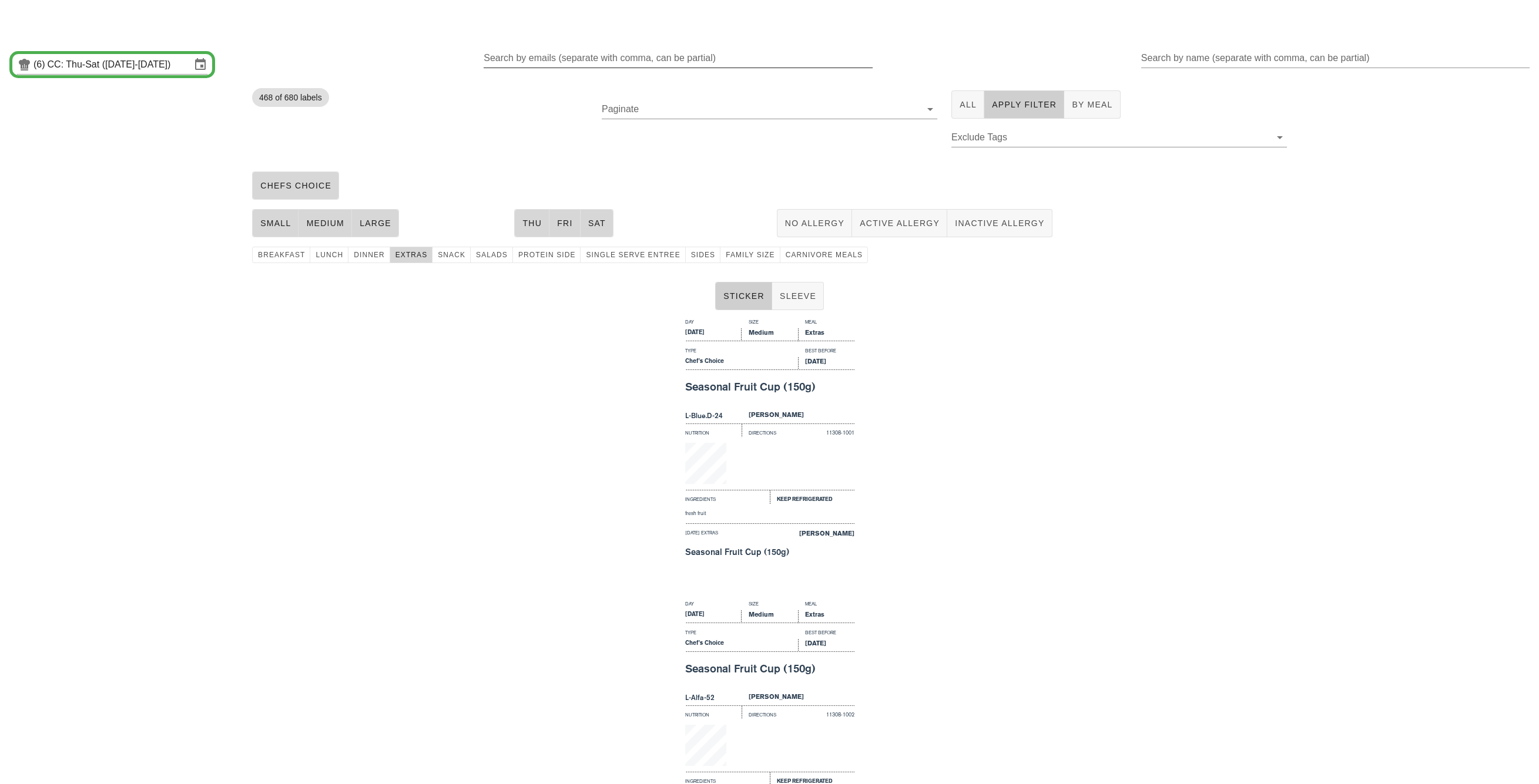
drag, startPoint x: 658, startPoint y: 307, endPoint x: 1111, endPoint y: 505, distance: 494.4
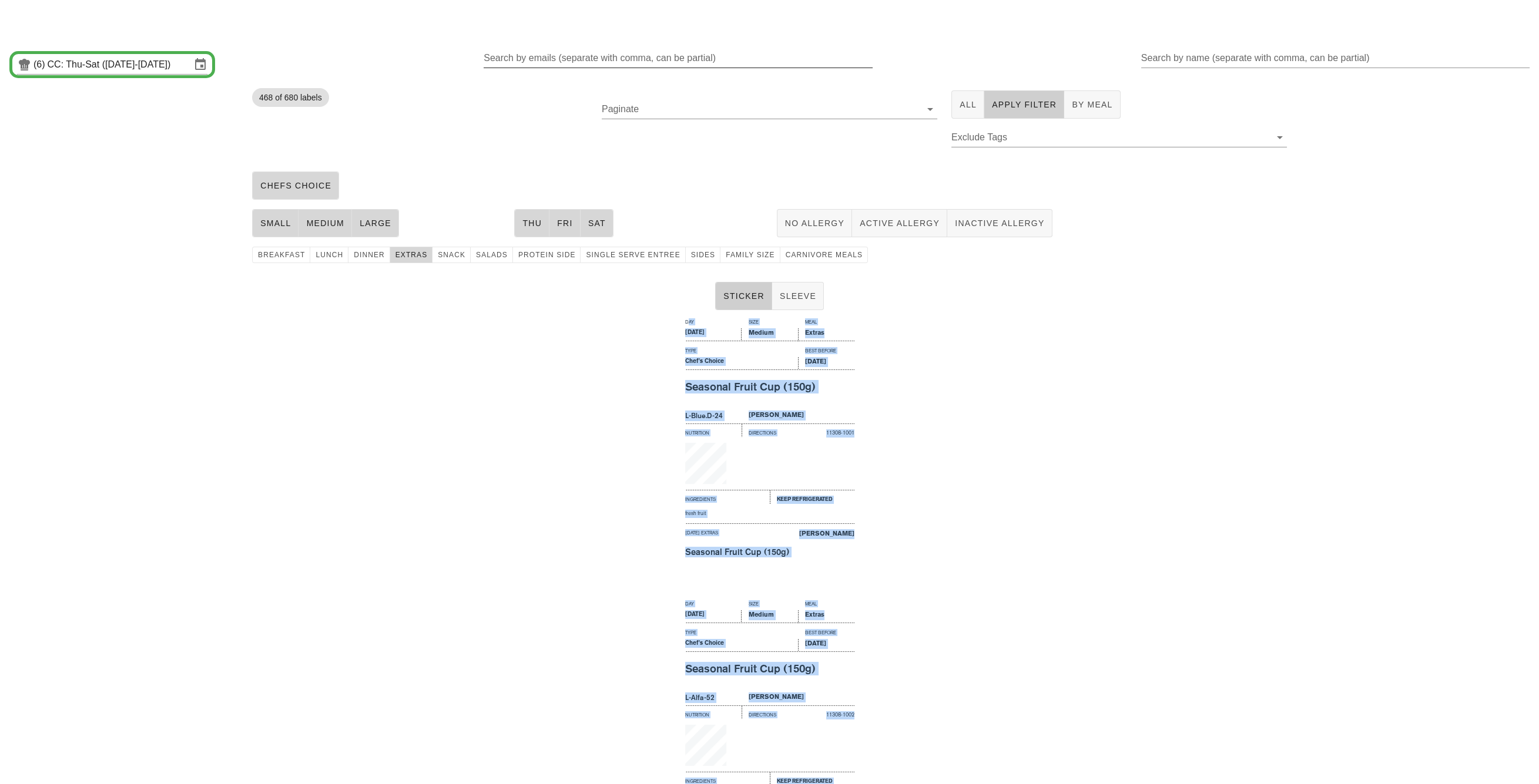
scroll to position [90, 0]
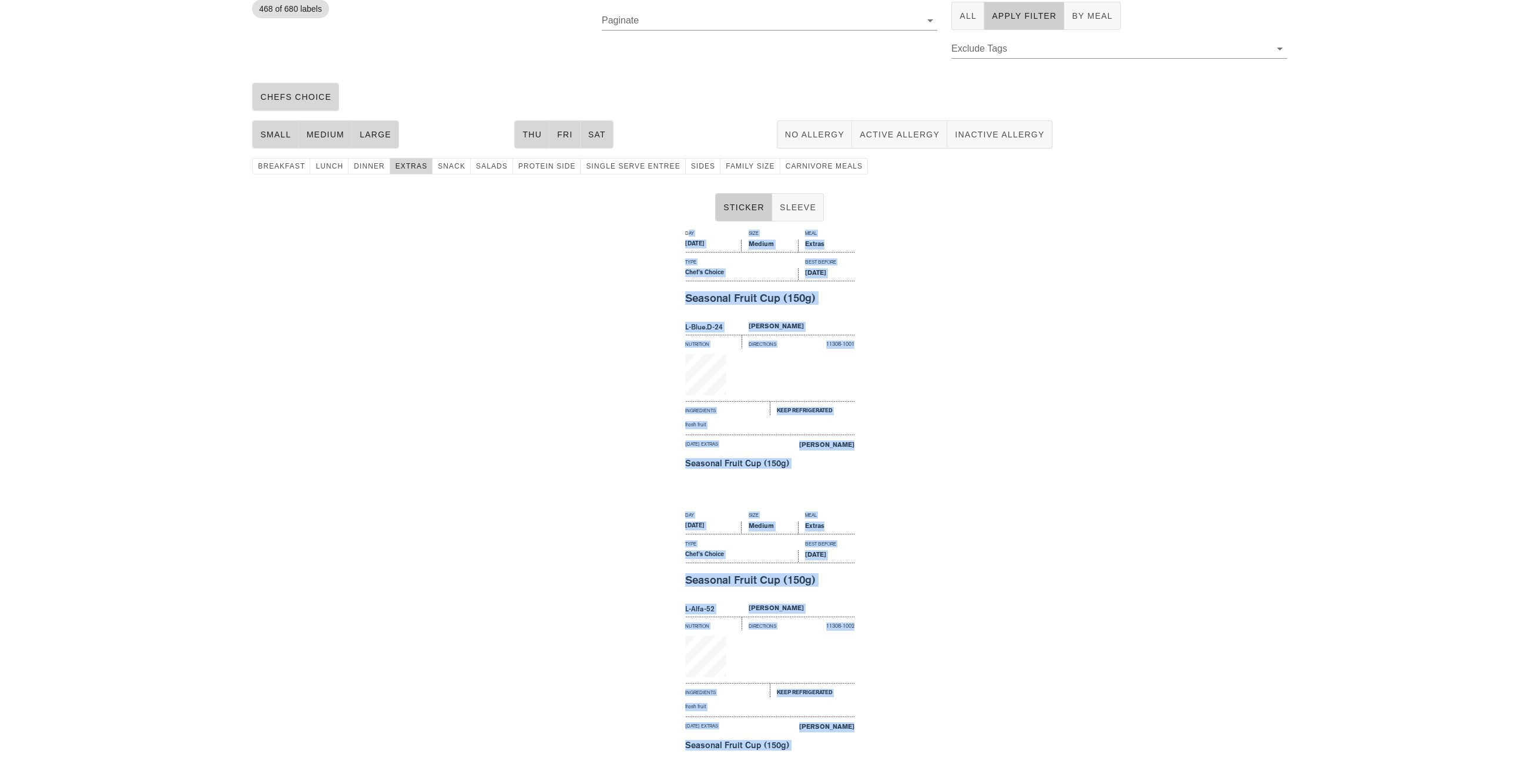
click at [1413, 361] on div "Day Size Meal Thursday Medium Extras Type Best Before Chef's Choice Aug 30, 202…" at bounding box center [770, 367] width 1539 height 282
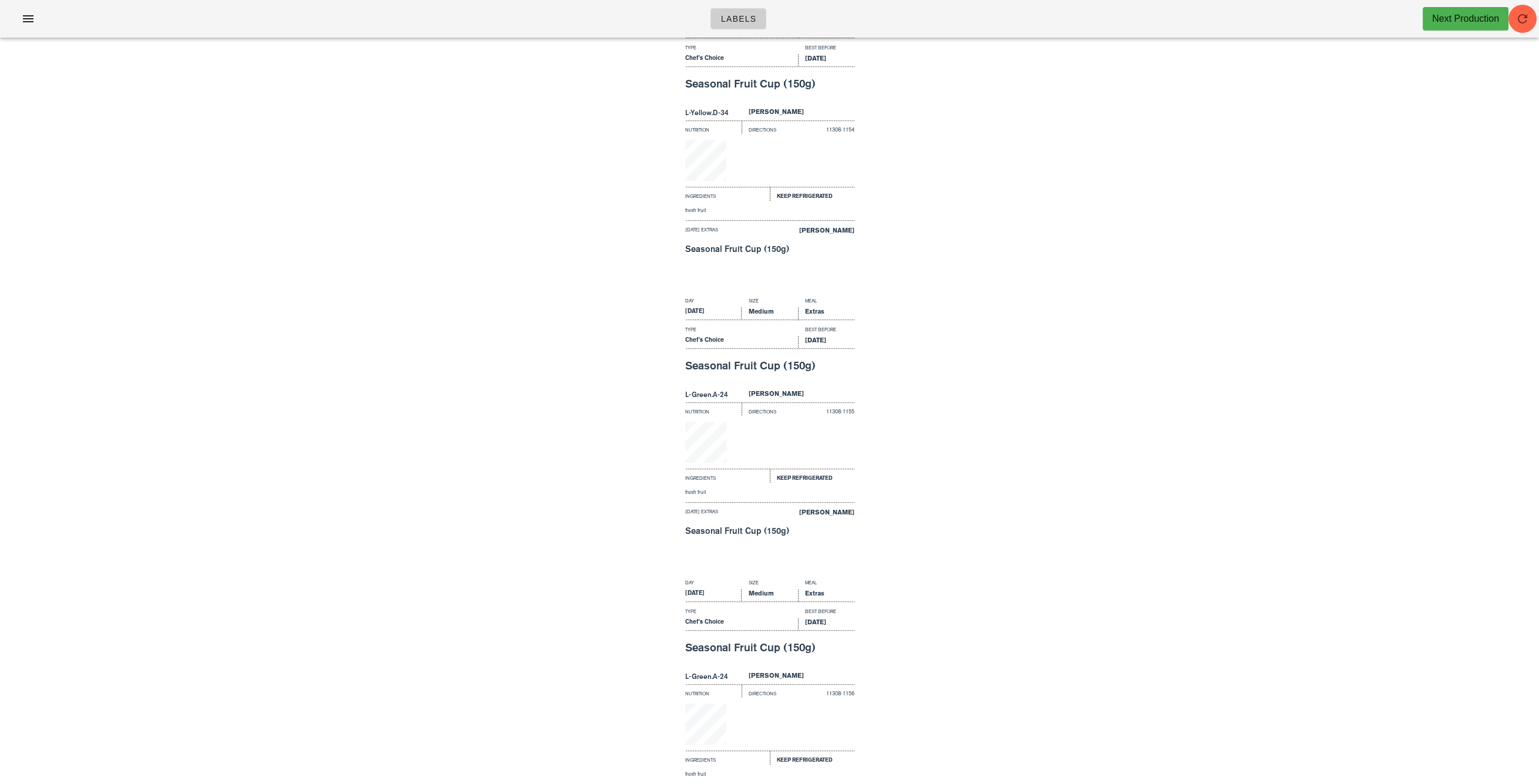
scroll to position [0, 0]
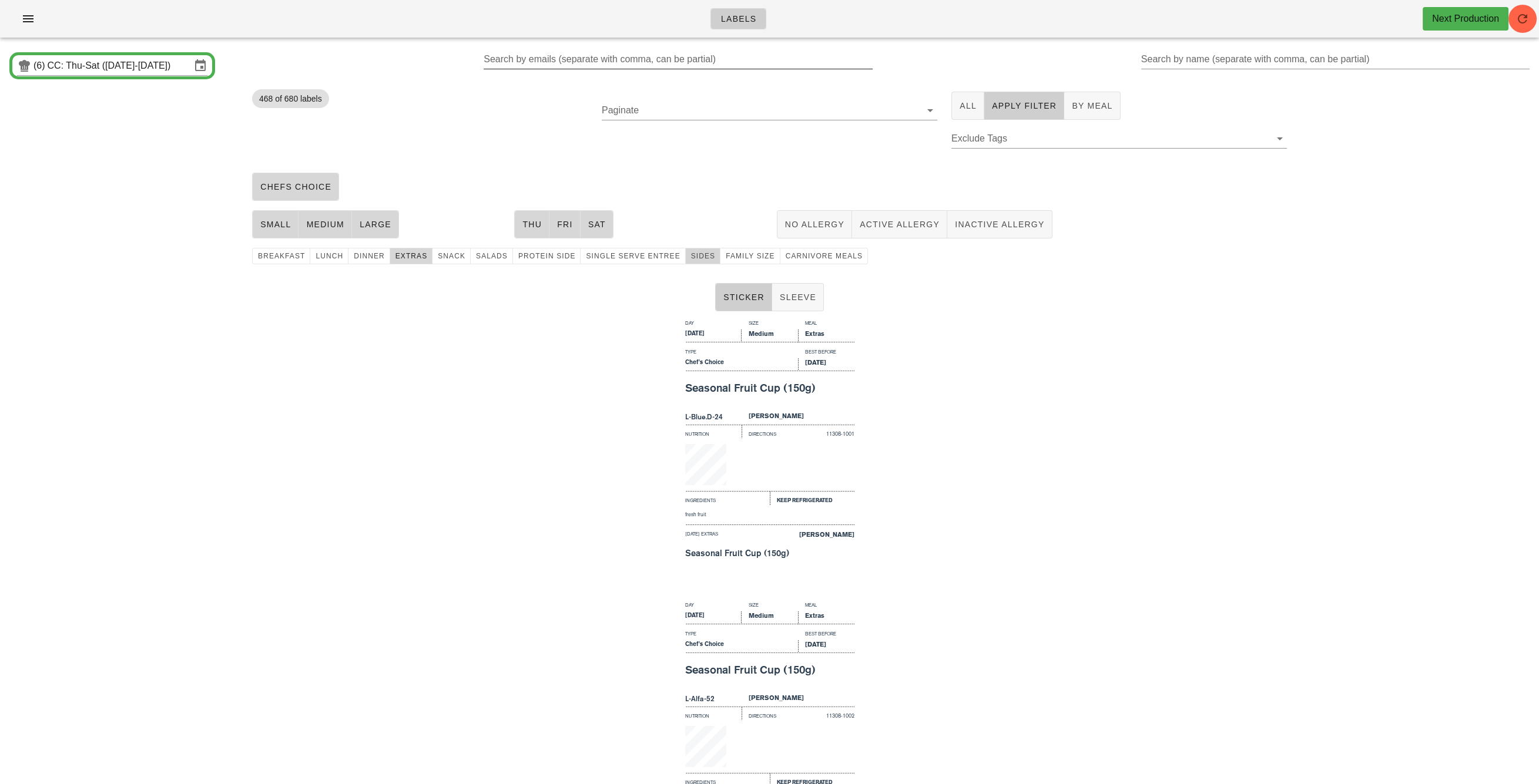
click at [691, 253] on span "Sides" at bounding box center [703, 256] width 24 height 8
click at [401, 258] on span "extras" at bounding box center [411, 256] width 33 height 8
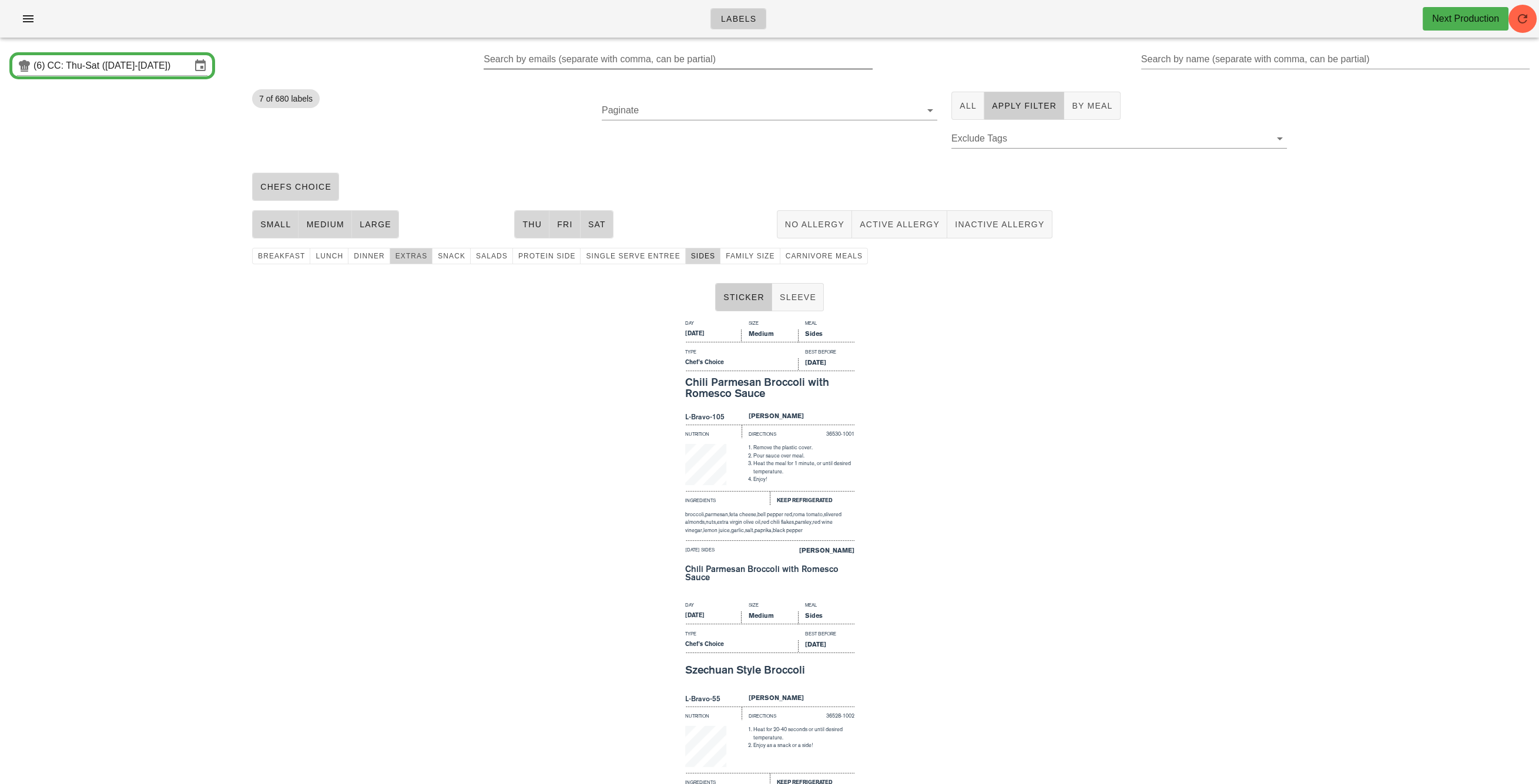
click at [401, 258] on span "extras" at bounding box center [411, 256] width 33 height 8
click at [691, 256] on span "Sides" at bounding box center [703, 256] width 24 height 8
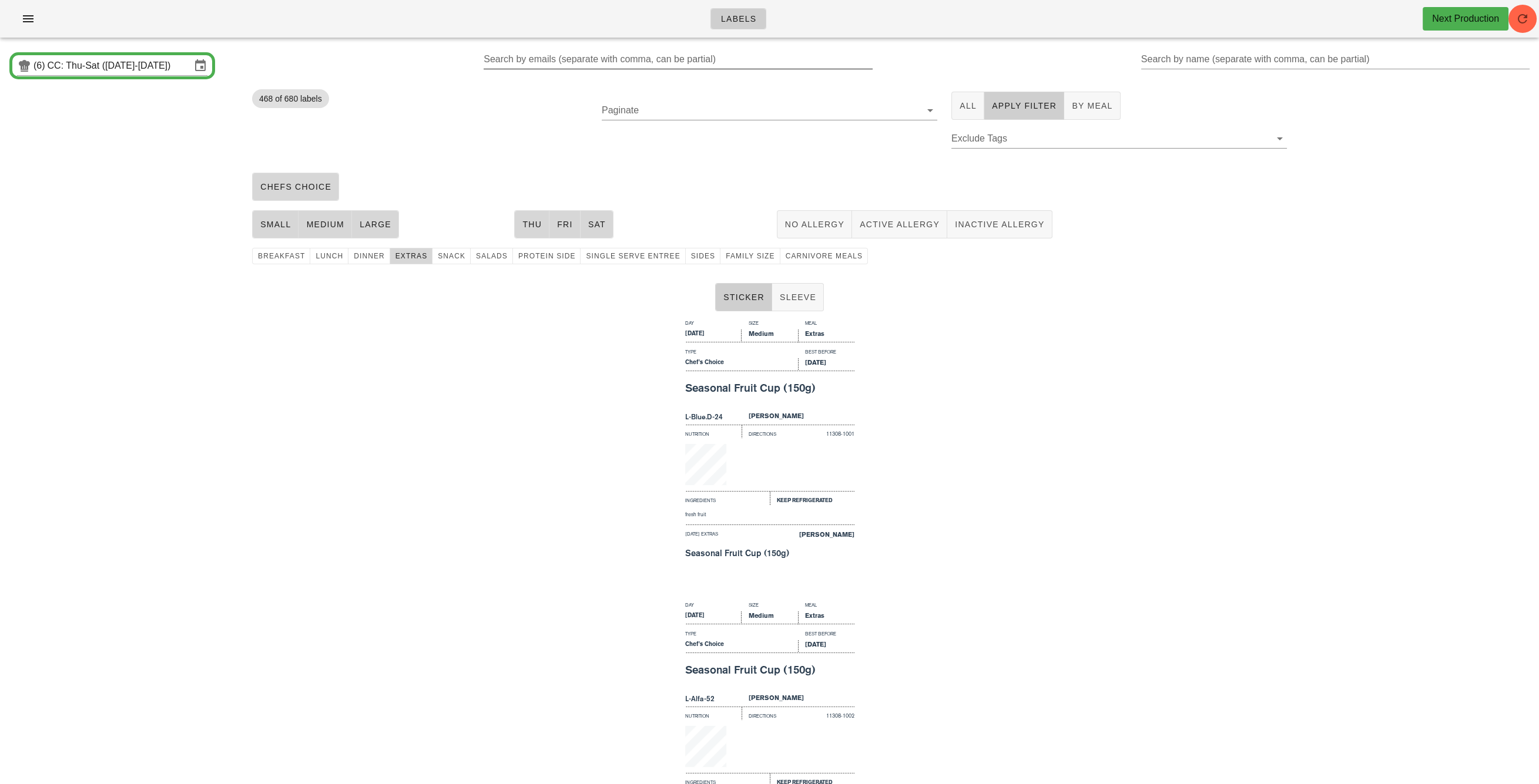
click at [522, 399] on div "Day Size Meal Thursday Medium Extras Type Best Before Chef's Choice Aug 30, 202…" at bounding box center [770, 456] width 1539 height 282
click at [1526, 23] on icon "button" at bounding box center [1523, 19] width 14 height 14
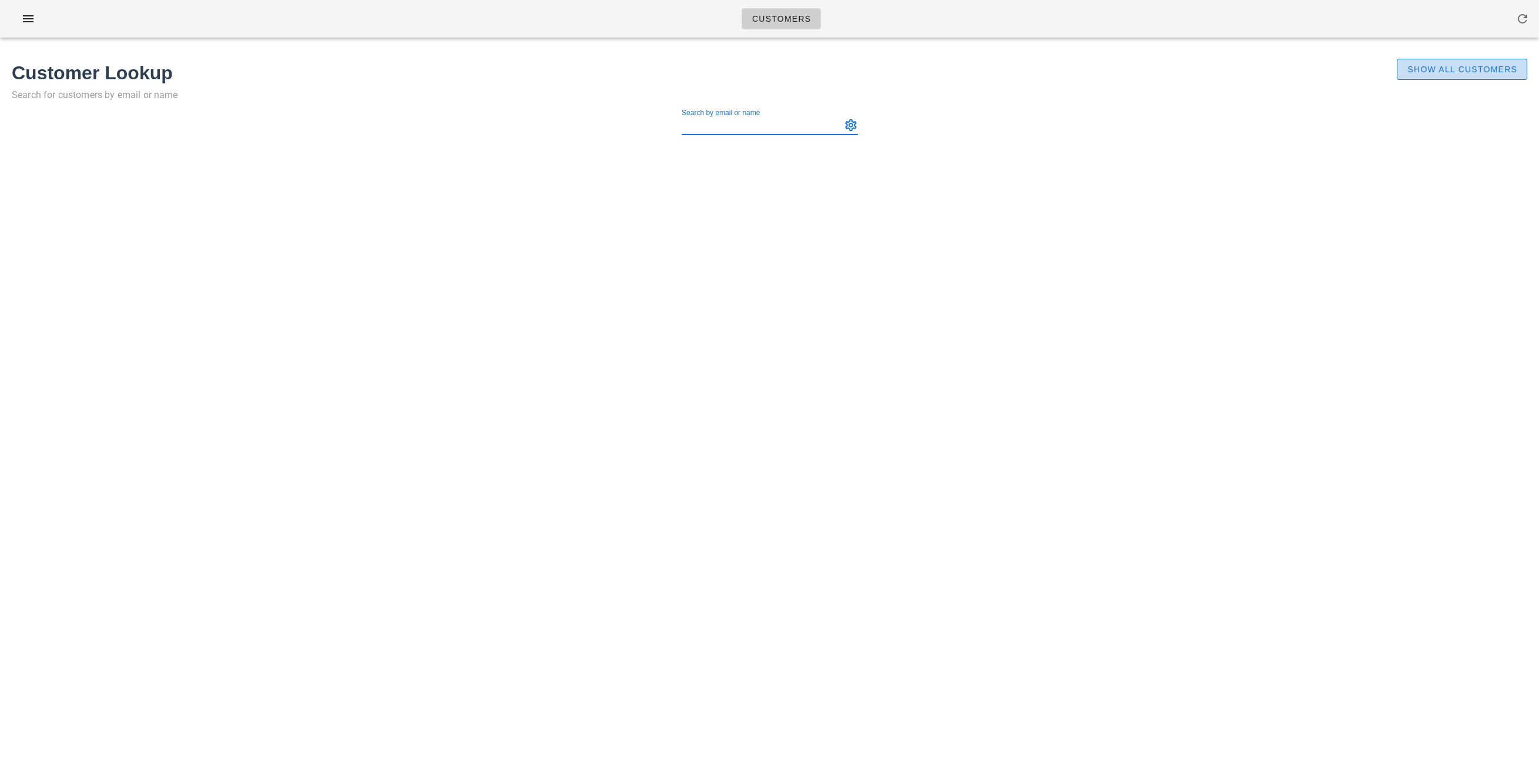
click at [1464, 70] on span "Show All Customers" at bounding box center [1461, 69] width 110 height 10
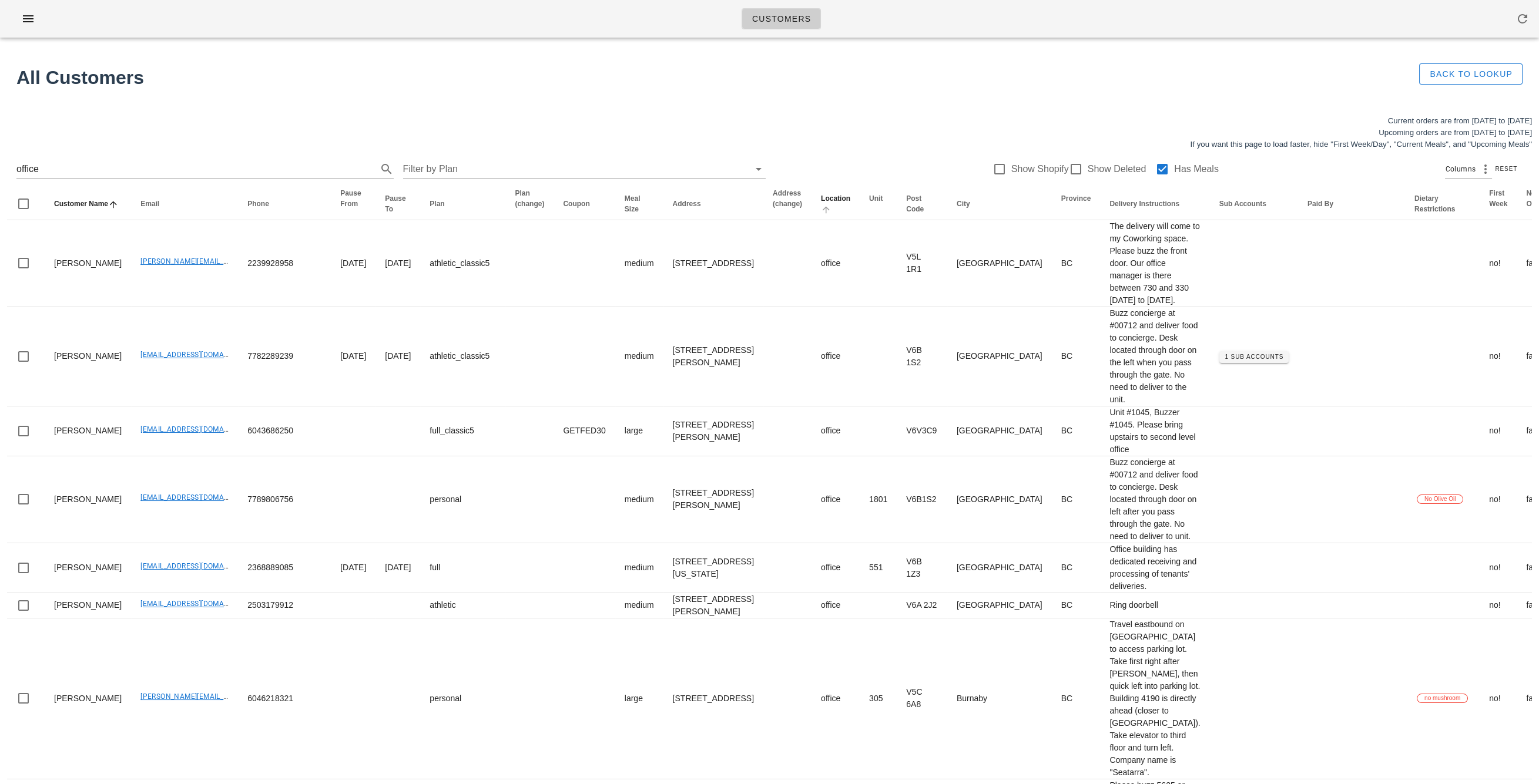
click at [821, 212] on icon "Location: Not sorted. Activate to sort ascending." at bounding box center [826, 209] width 10 height 10
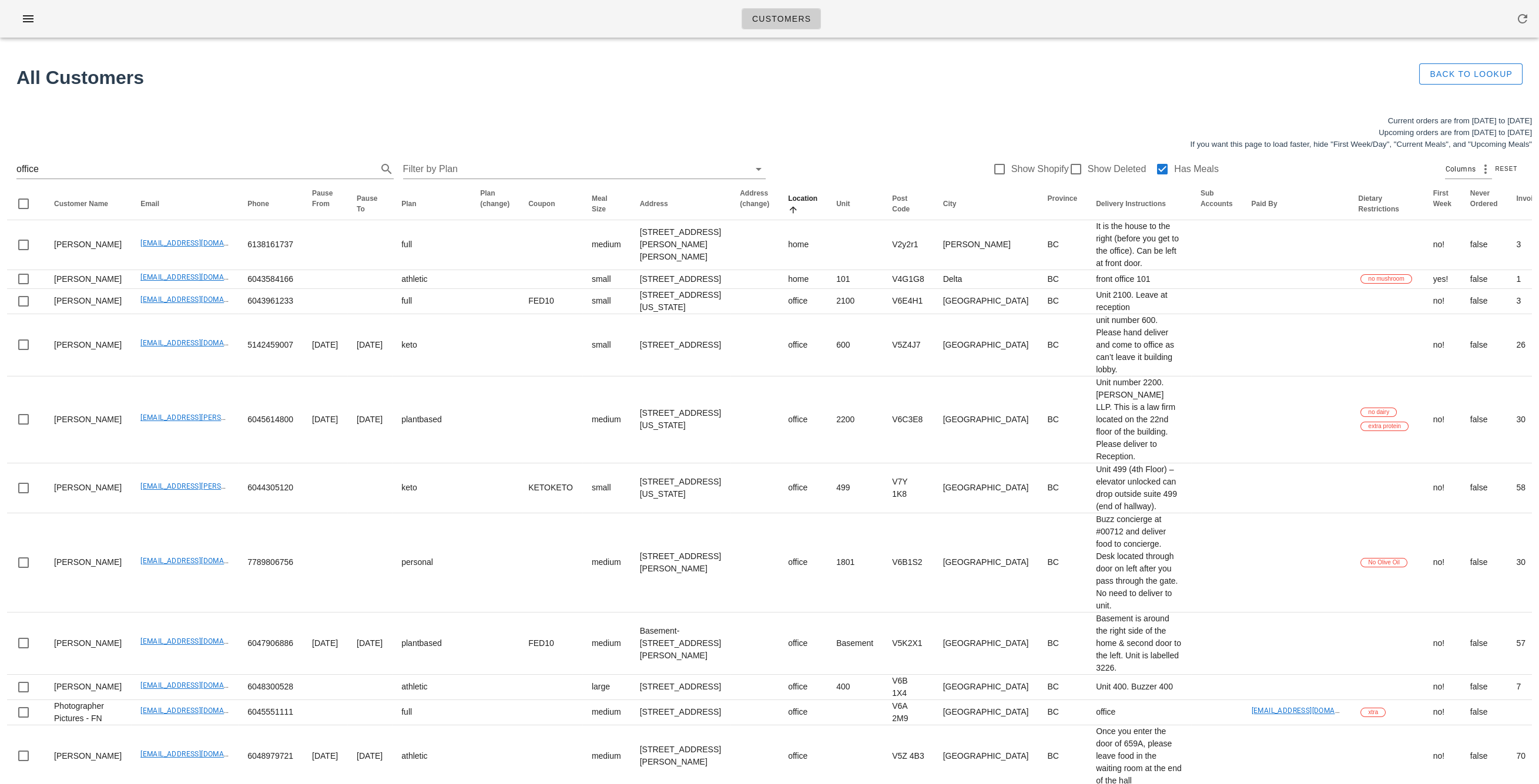
click at [778, 212] on th "Location" at bounding box center [802, 204] width 49 height 32
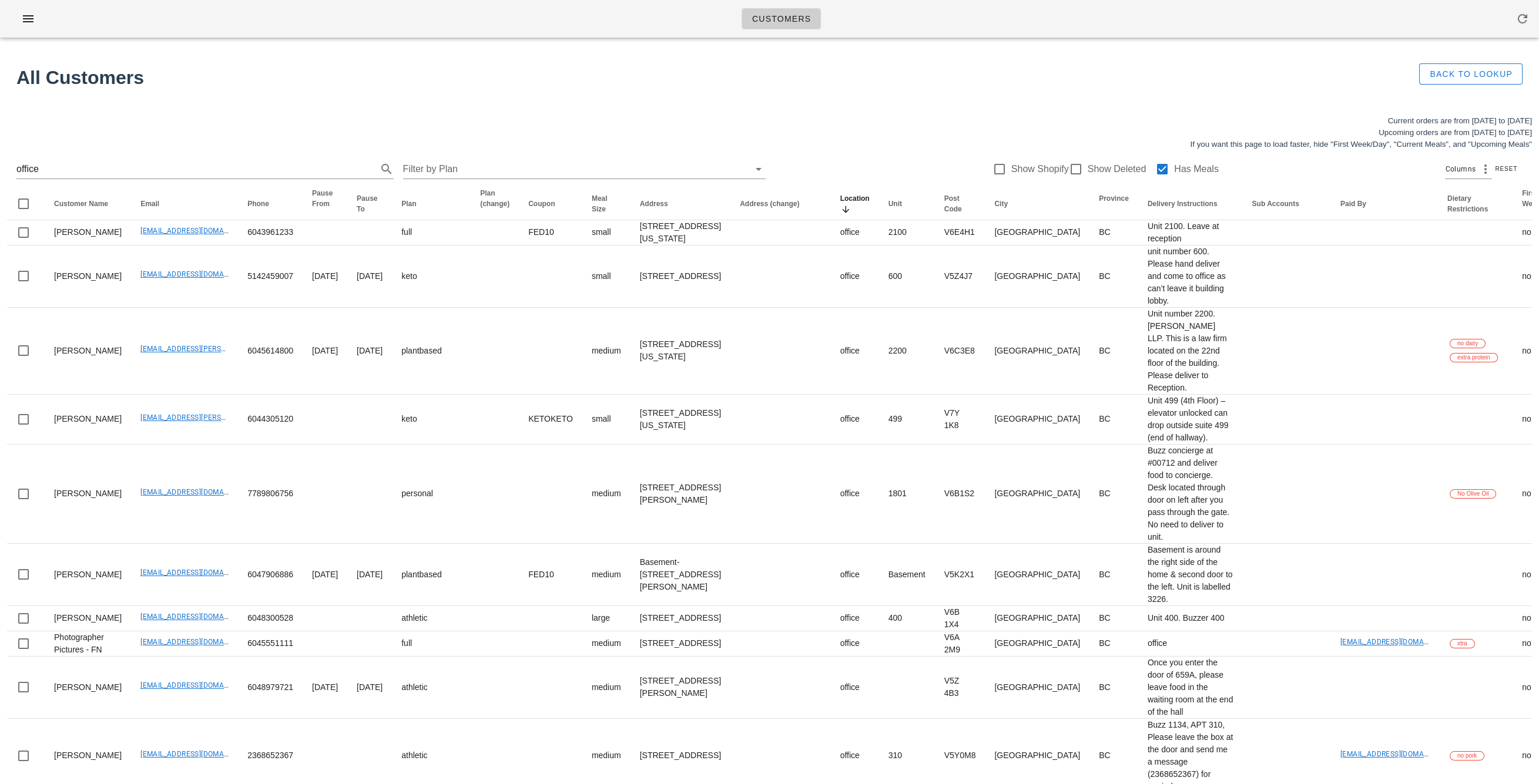
click at [840, 213] on icon "Location: Sorted descending. Activate to remove sorting." at bounding box center [845, 209] width 10 height 10
click at [840, 212] on icon "Location: Not sorted. Activate to sort ascending." at bounding box center [845, 209] width 10 height 10
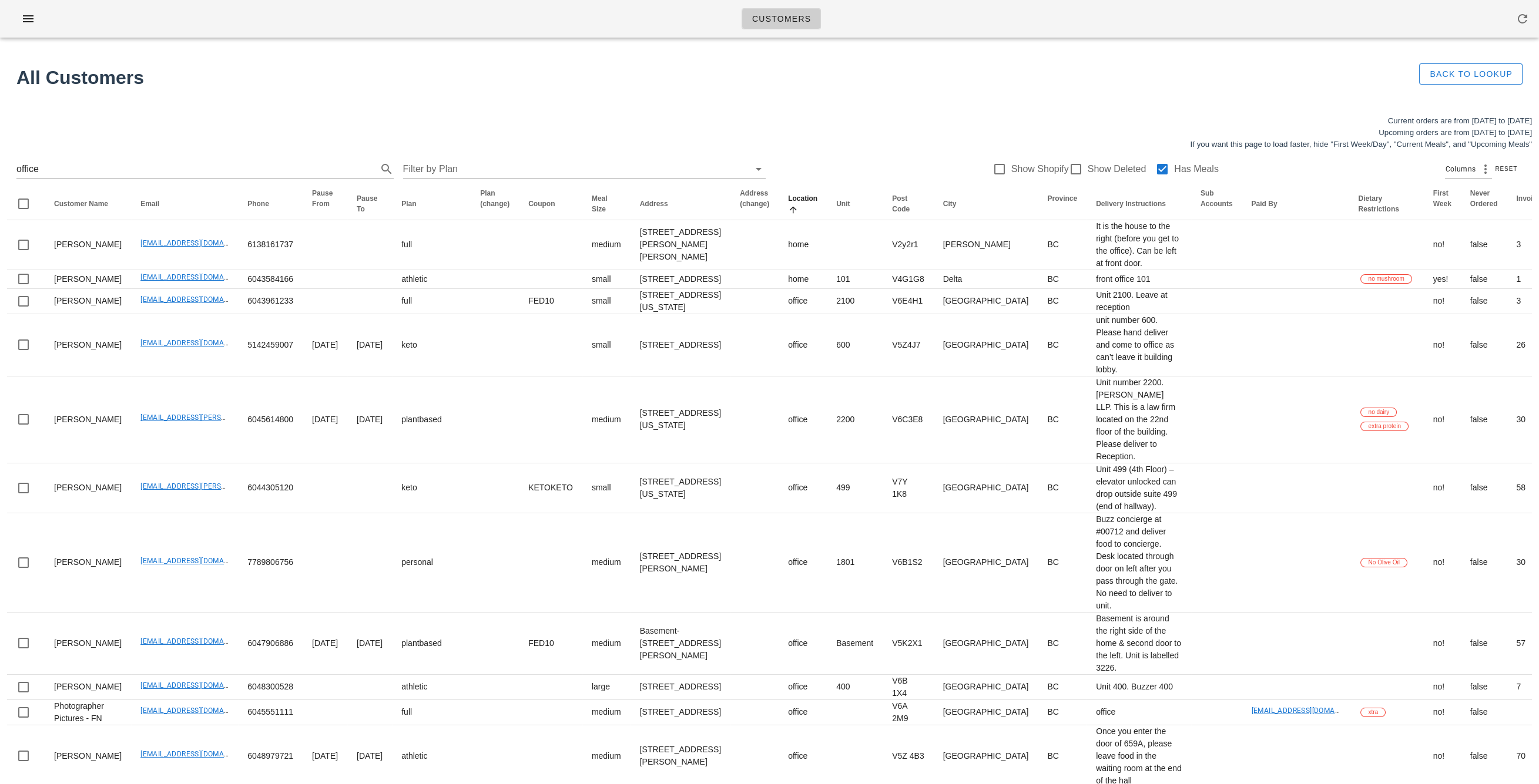
click at [788, 212] on icon "Location: Sorted ascending. Activate to sort descending." at bounding box center [793, 209] width 10 height 10
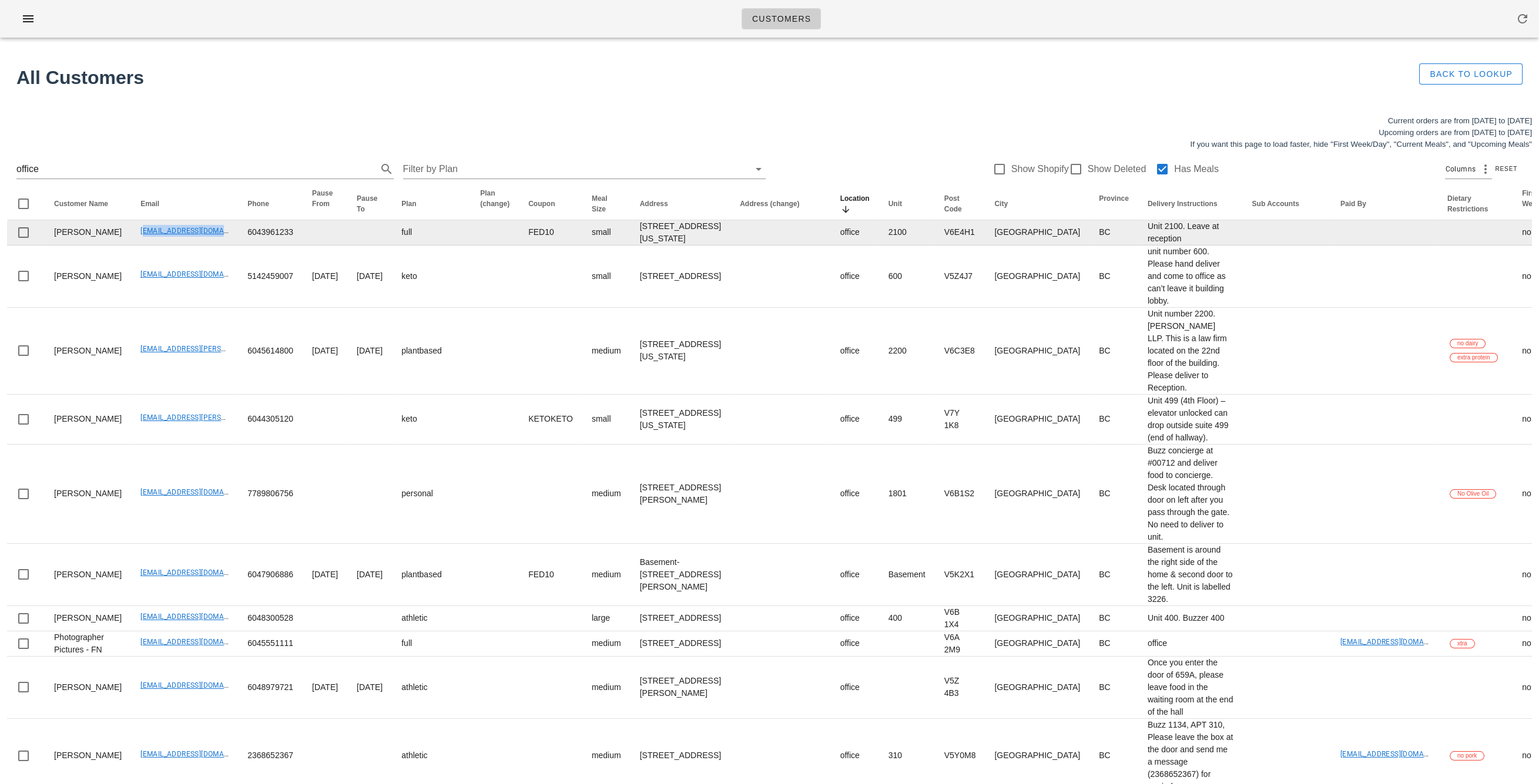
drag, startPoint x: 119, startPoint y: 268, endPoint x: 211, endPoint y: 270, distance: 92.0
click at [211, 245] on td "[EMAIL_ADDRESS][DOMAIN_NAME]" at bounding box center [184, 232] width 107 height 25
copy link "[EMAIL_ADDRESS][DOMAIN_NAME]"
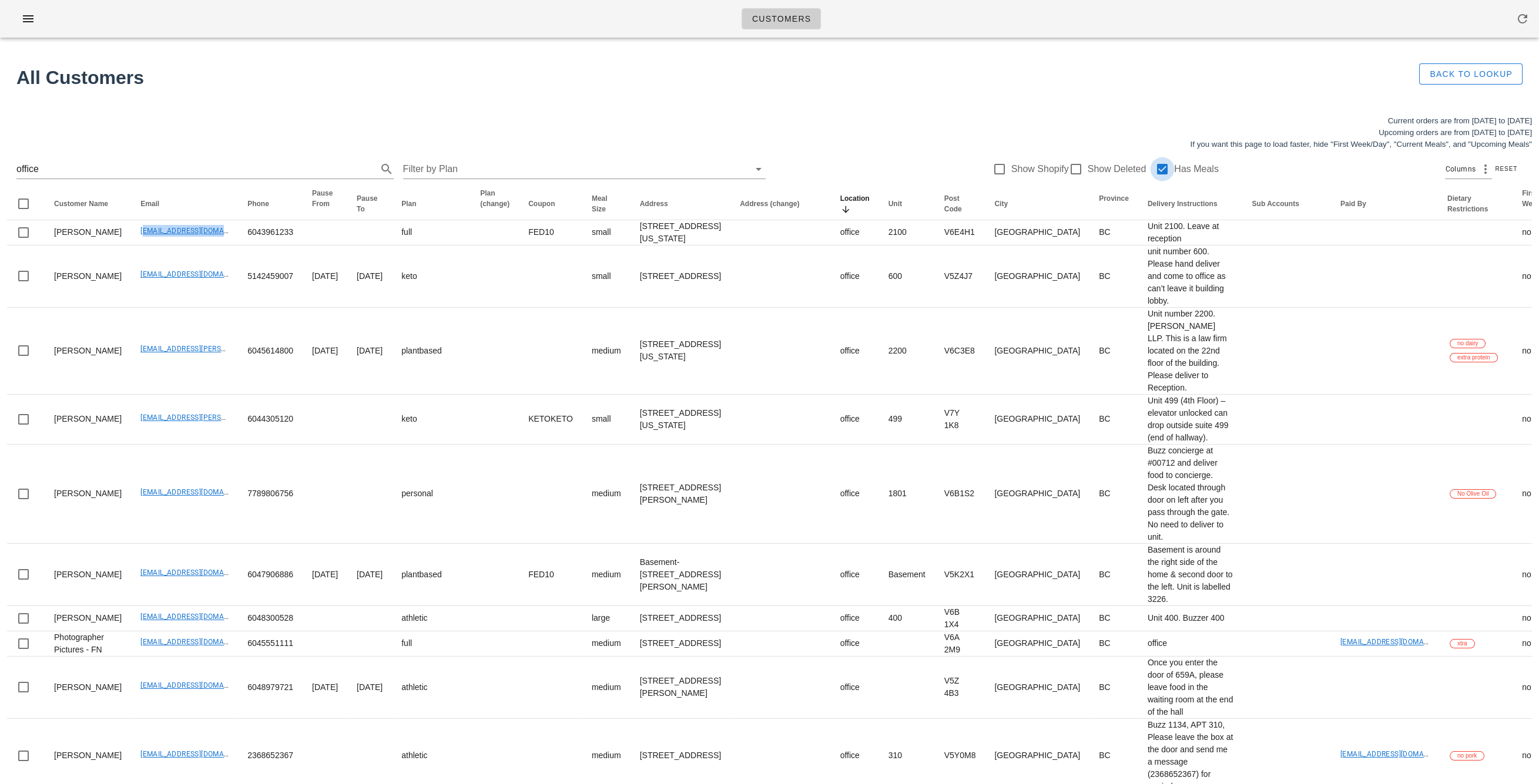
click at [1155, 173] on div at bounding box center [1162, 169] width 20 height 20
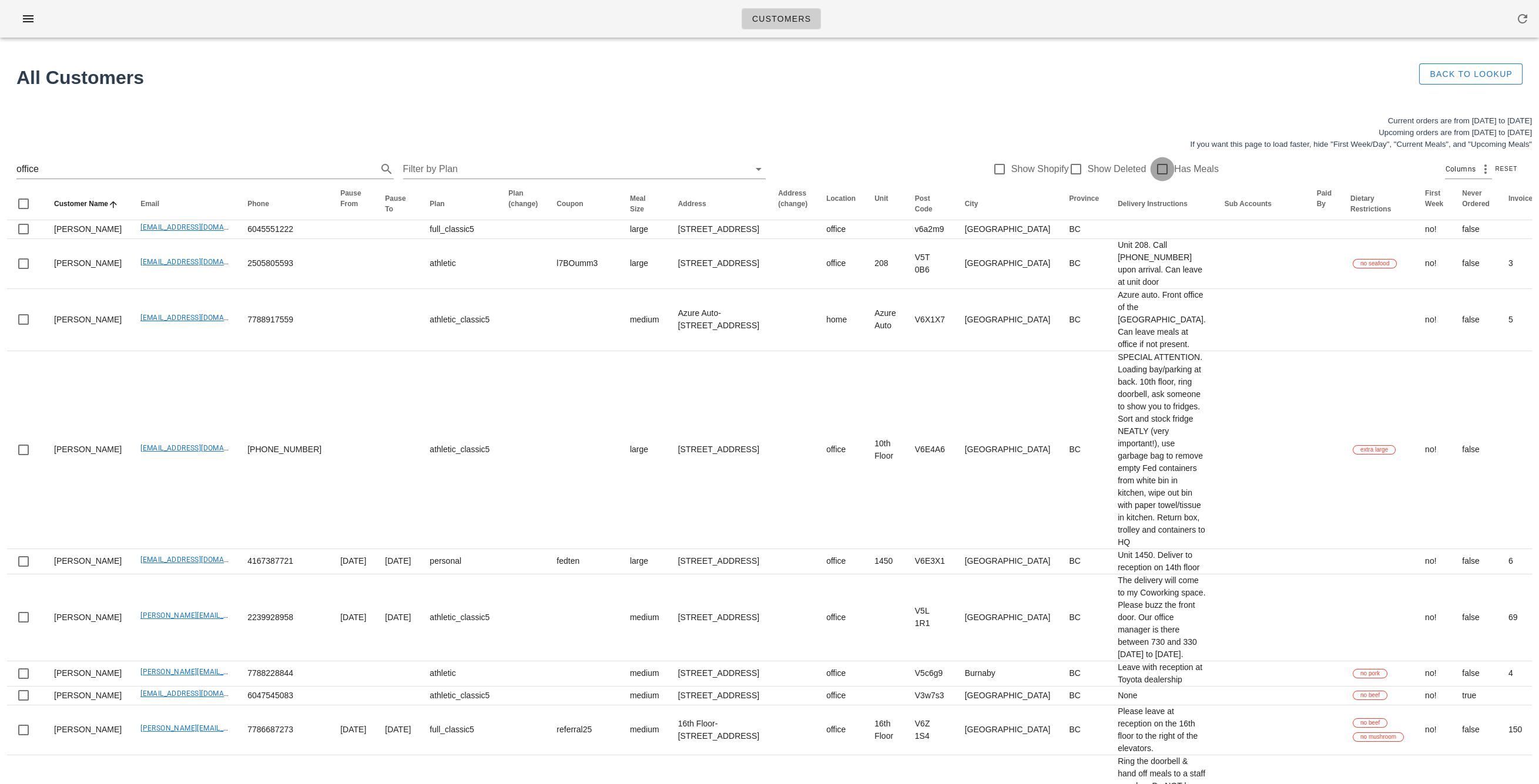
click at [1152, 170] on div at bounding box center [1162, 169] width 20 height 20
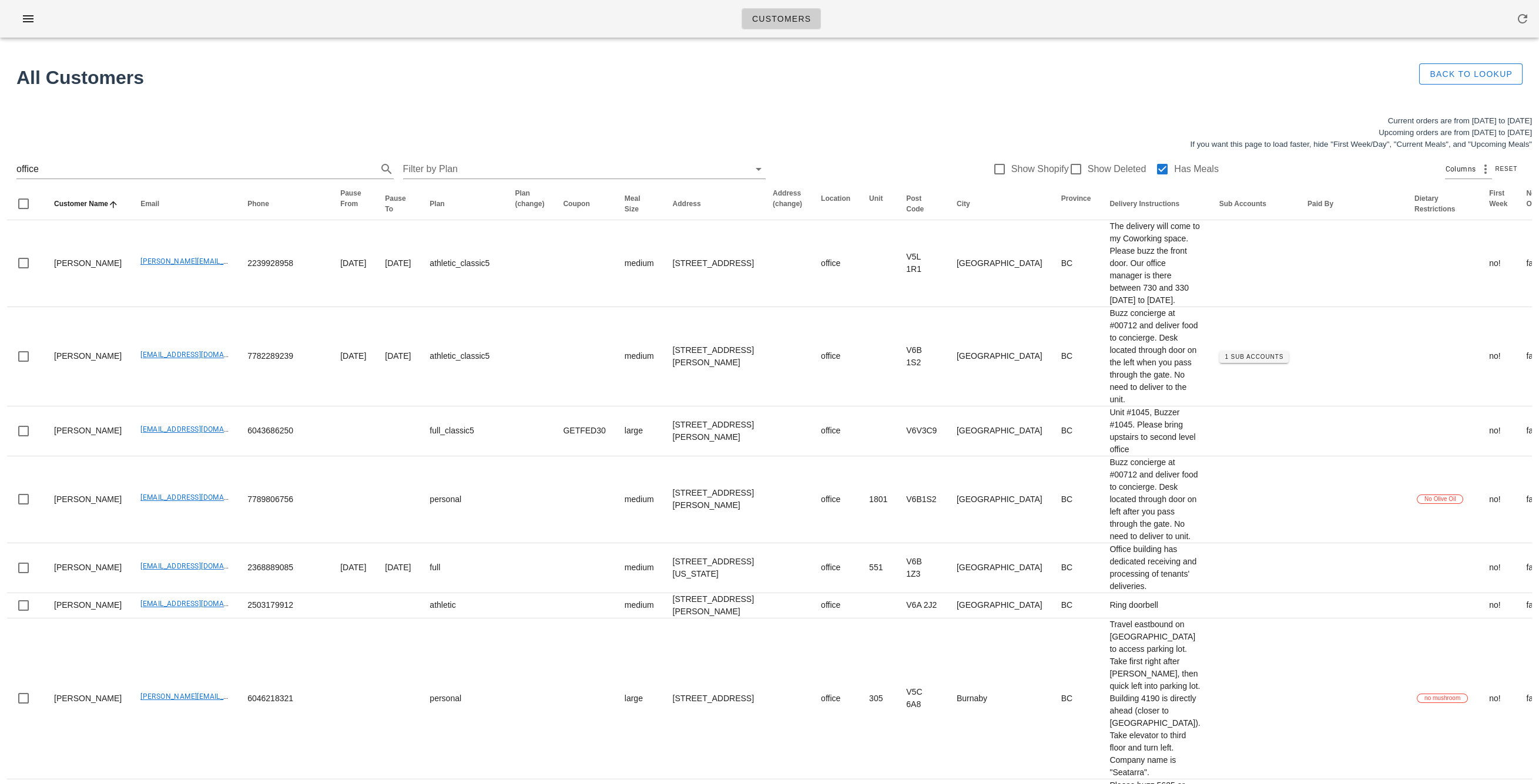
drag, startPoint x: 796, startPoint y: 138, endPoint x: 778, endPoint y: 139, distance: 18.0
click at [796, 138] on div "Current orders are from Sunday Aug 24 to Saturday Aug 30 Upcoming orders are fr…" at bounding box center [770, 133] width 1539 height 49
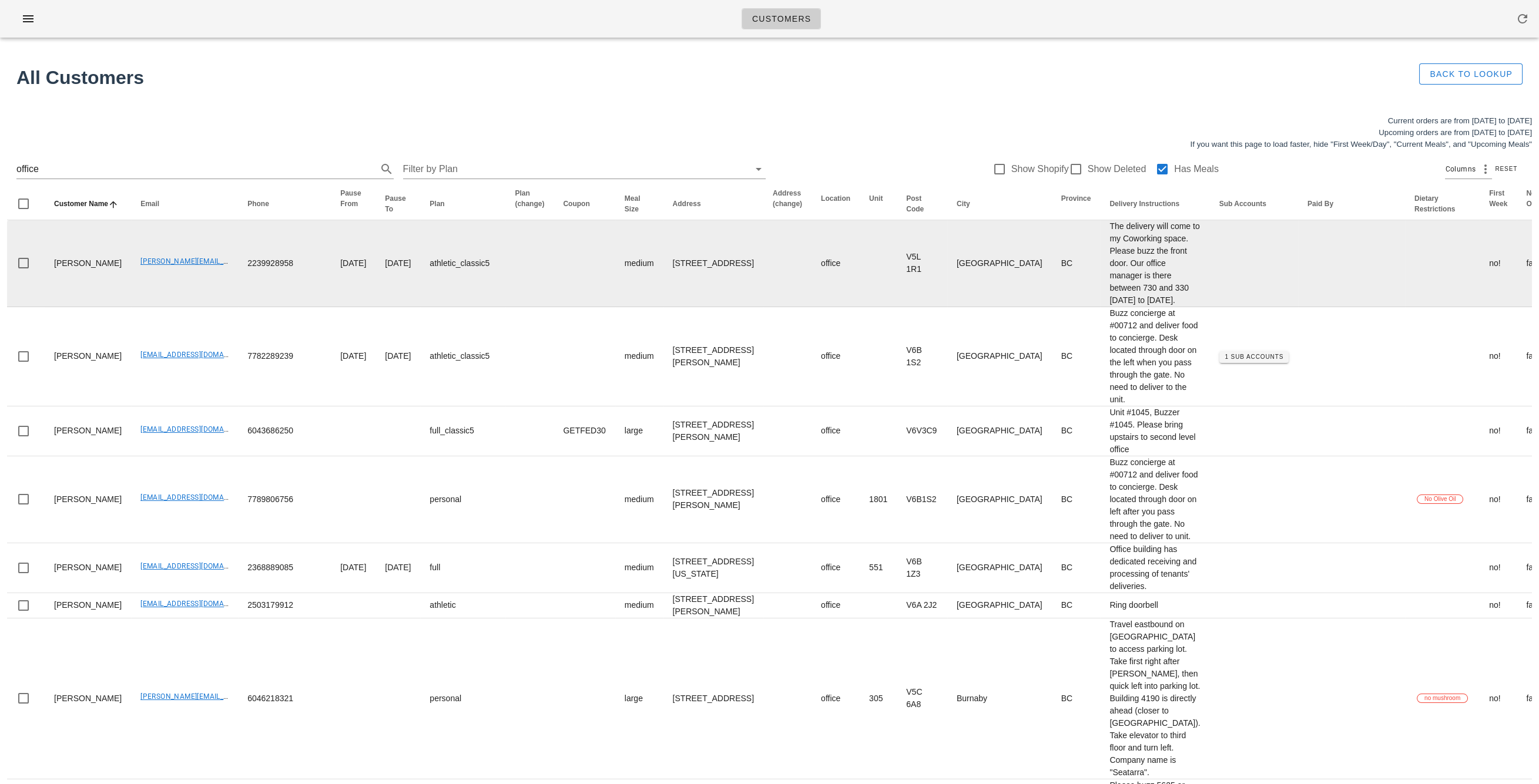
scroll to position [0, 29]
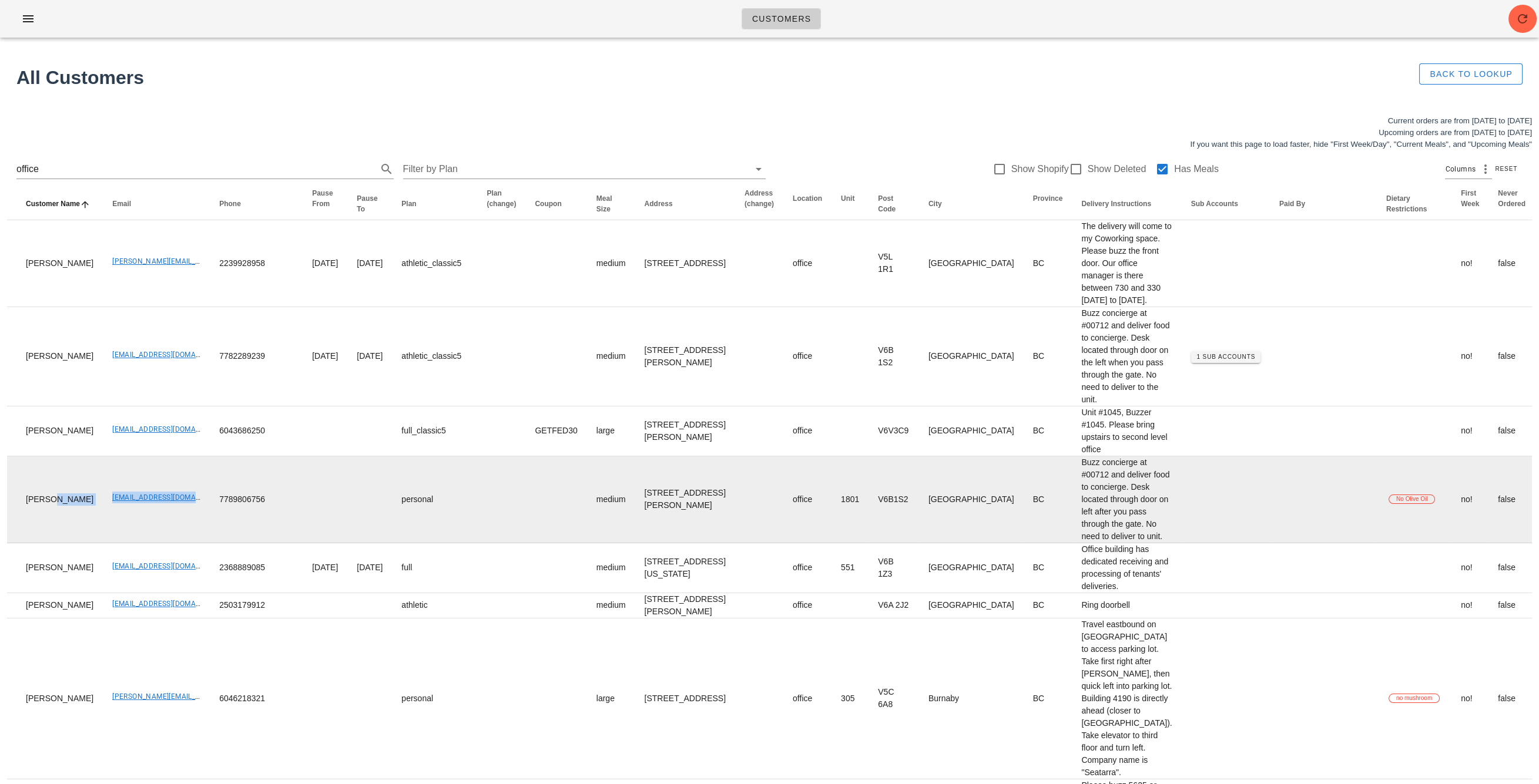
drag, startPoint x: 76, startPoint y: 736, endPoint x: 167, endPoint y: 736, distance: 91.0
click at [167, 543] on tr "Aurele Dufour aiaudufour@gmail.com 7789806756 personal medium 1801-1280 Richard…" at bounding box center [927, 500] width 1896 height 87
drag, startPoint x: 177, startPoint y: 738, endPoint x: 86, endPoint y: 741, distance: 91.0
click at [103, 543] on td "[EMAIL_ADDRESS][DOMAIN_NAME]" at bounding box center [156, 500] width 107 height 87
copy link "[EMAIL_ADDRESS][DOMAIN_NAME]"
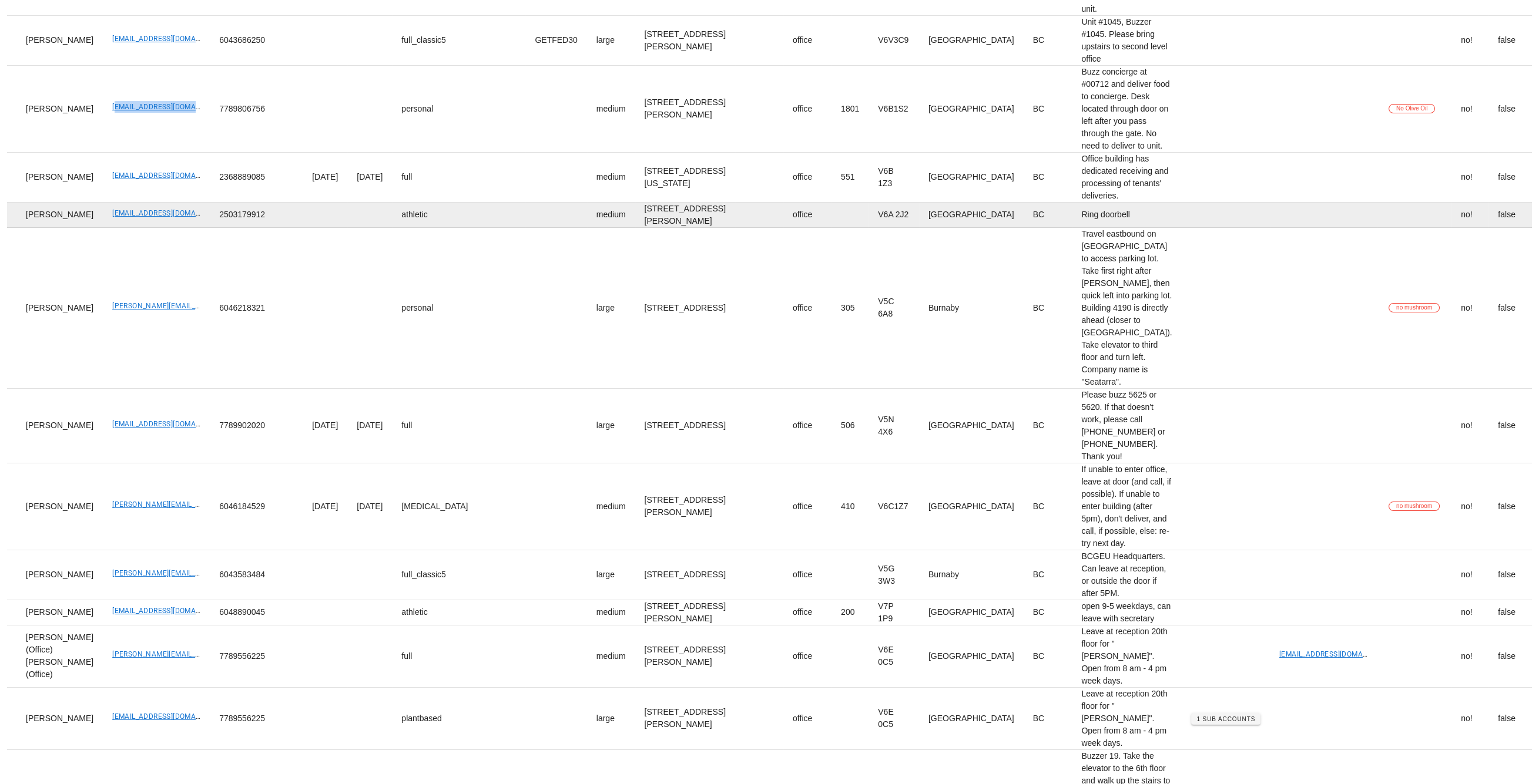
scroll to position [391, 0]
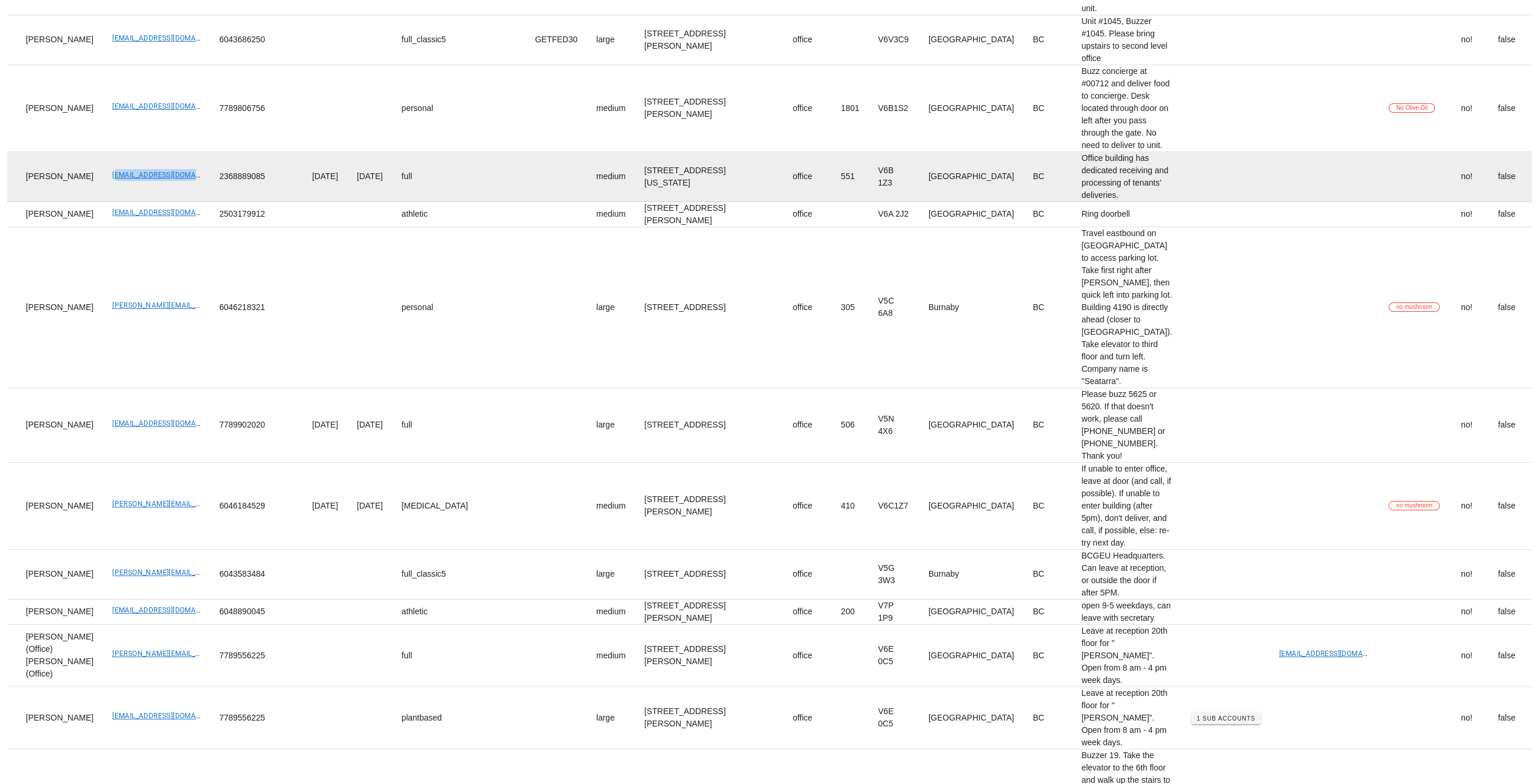
drag, startPoint x: 82, startPoint y: 478, endPoint x: 174, endPoint y: 474, distance: 92.1
click at [174, 202] on td "bardisuen@gmail.com" at bounding box center [156, 177] width 107 height 50
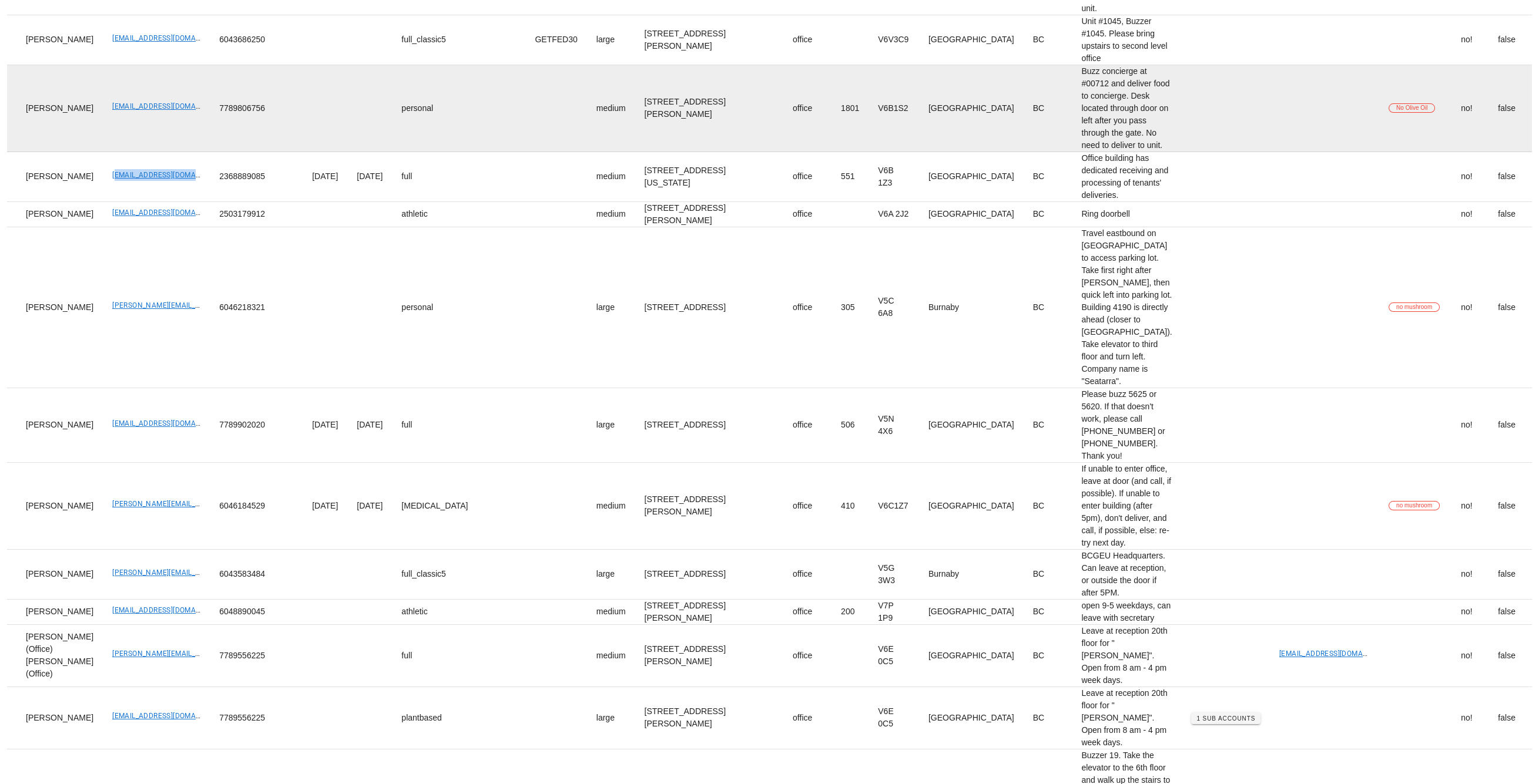
copy link "bardisuen@gmail.com"
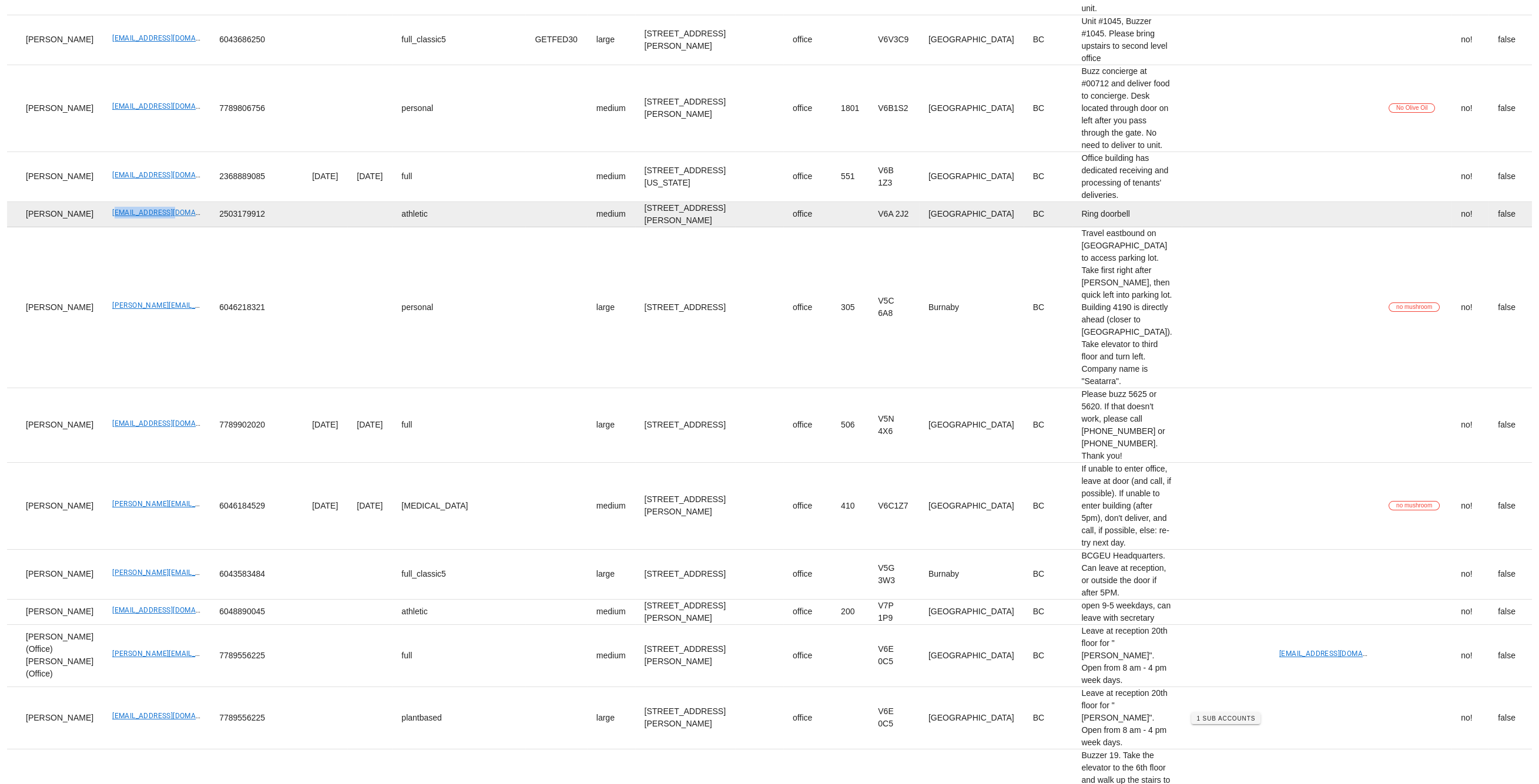
drag, startPoint x: 84, startPoint y: 541, endPoint x: 166, endPoint y: 542, distance: 82.0
click at [154, 227] on td "bob_cao@live.ca" at bounding box center [156, 214] width 107 height 25
copy link "bob_cao@live.ca"
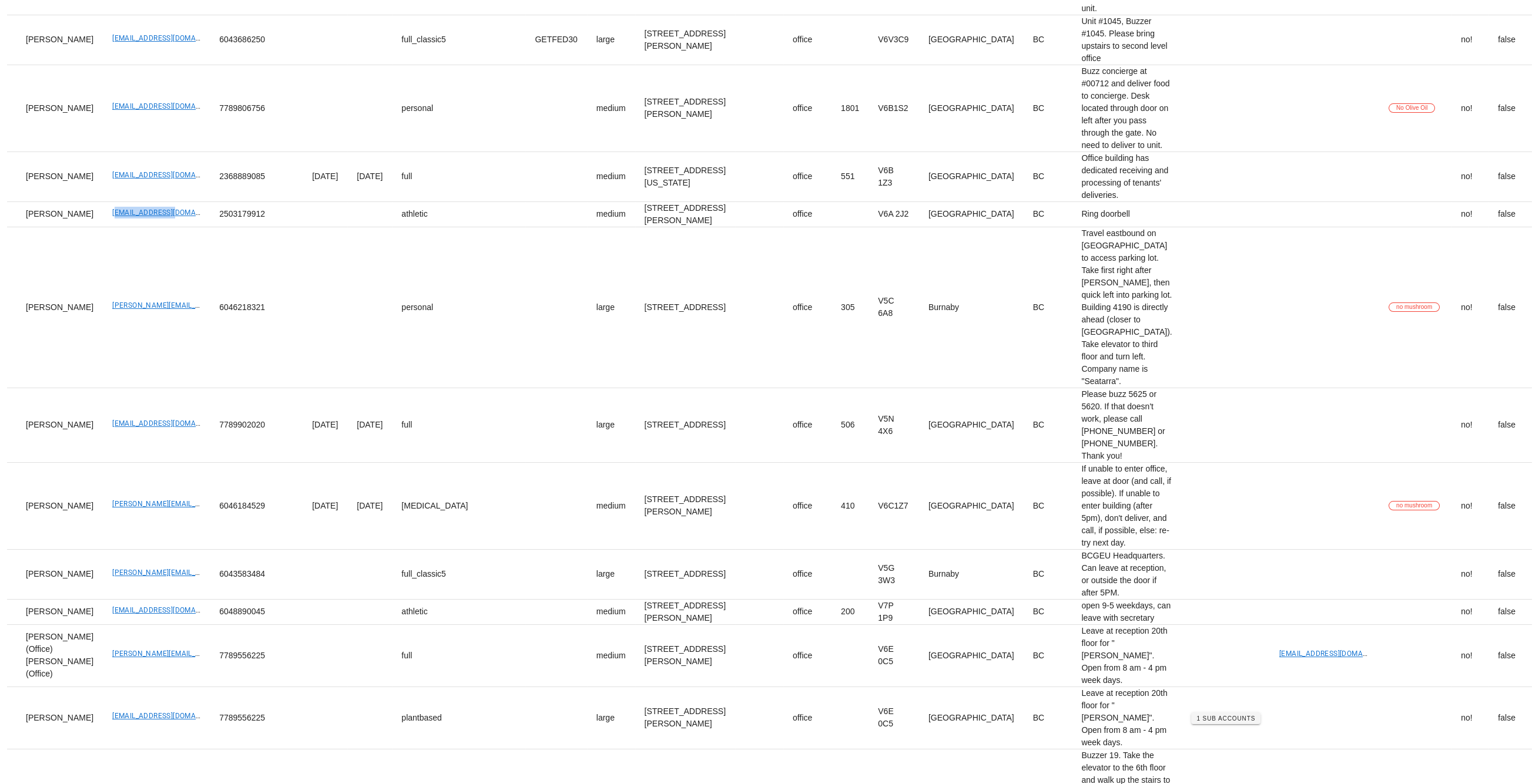
scroll to position [0, 24]
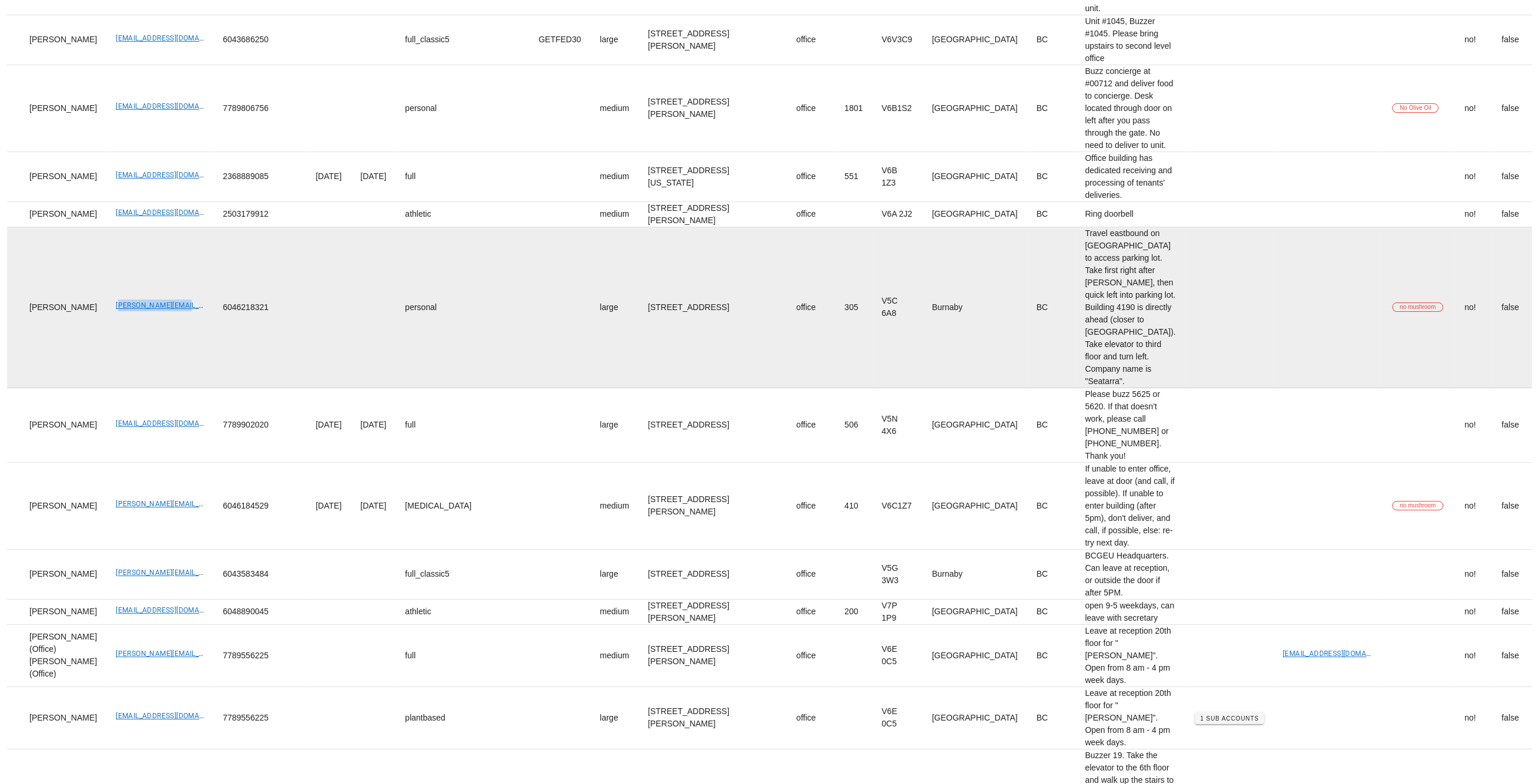
drag, startPoint x: 83, startPoint y: 689, endPoint x: 185, endPoint y: 688, distance: 102.0
click at [176, 389] on td "b.ostlund@shaw.ca" at bounding box center [160, 308] width 107 height 161
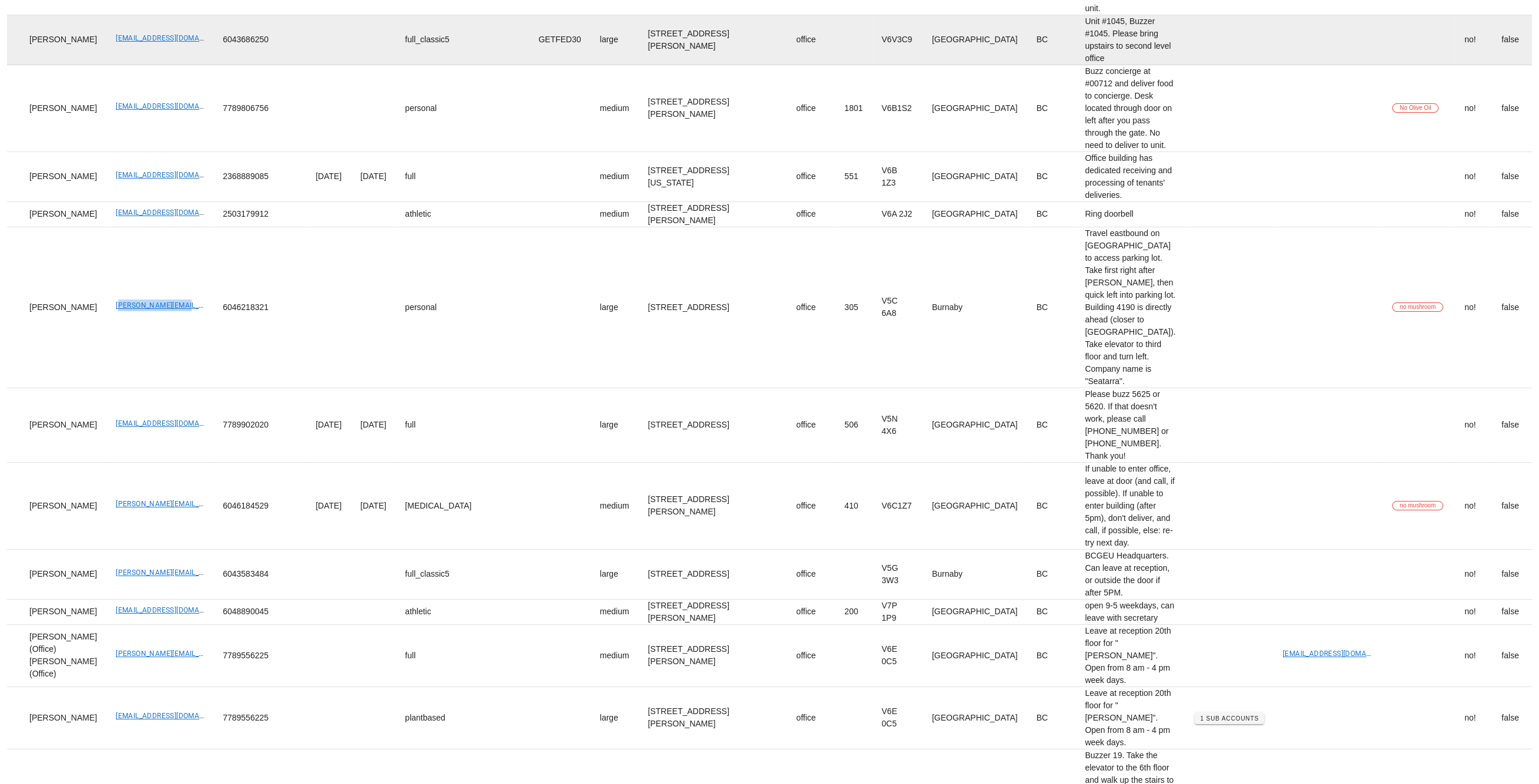
copy link "b.ostlund@shaw.ca"
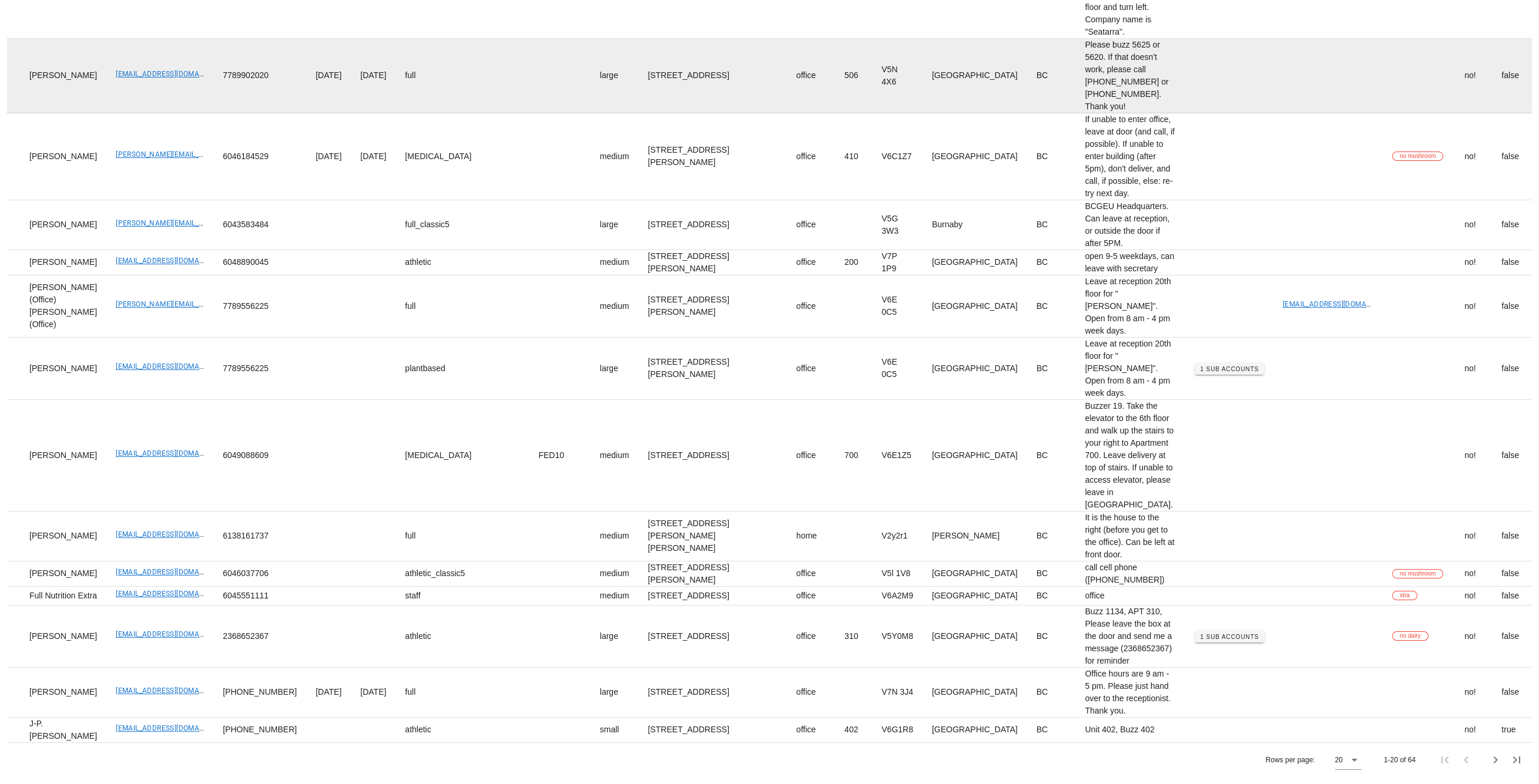
scroll to position [786, 0]
drag, startPoint x: 115, startPoint y: 469, endPoint x: 180, endPoint y: 470, distance: 65.0
click at [165, 114] on td "btong604@gmail.com" at bounding box center [160, 76] width 107 height 75
copy link "btong604@gmail.com"
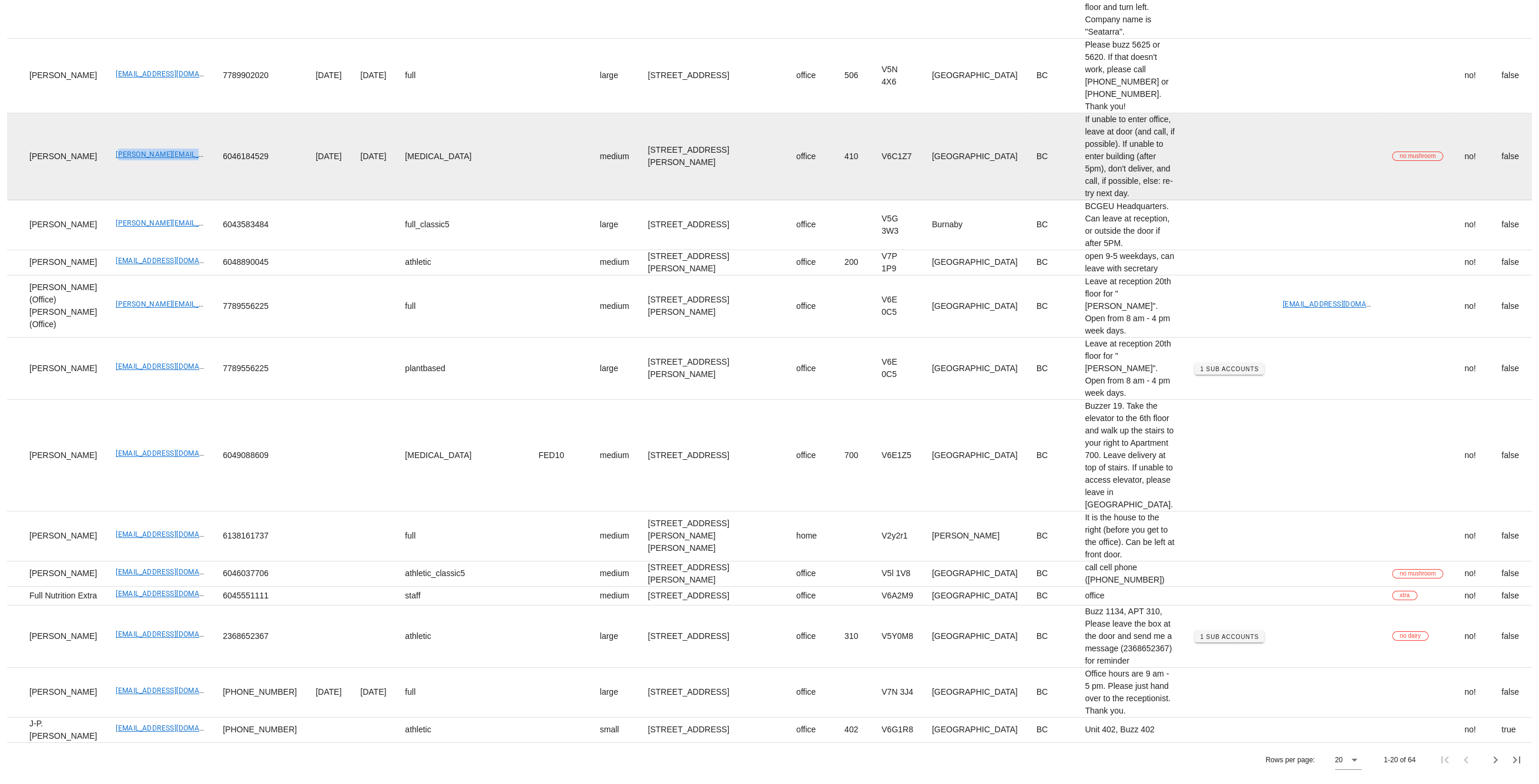
drag, startPoint x: 90, startPoint y: 600, endPoint x: 223, endPoint y: 543, distance: 144.7
click at [187, 200] on td "[PERSON_NAME][EMAIL_ADDRESS][PERSON_NAME][DOMAIN_NAME]" at bounding box center [160, 157] width 107 height 87
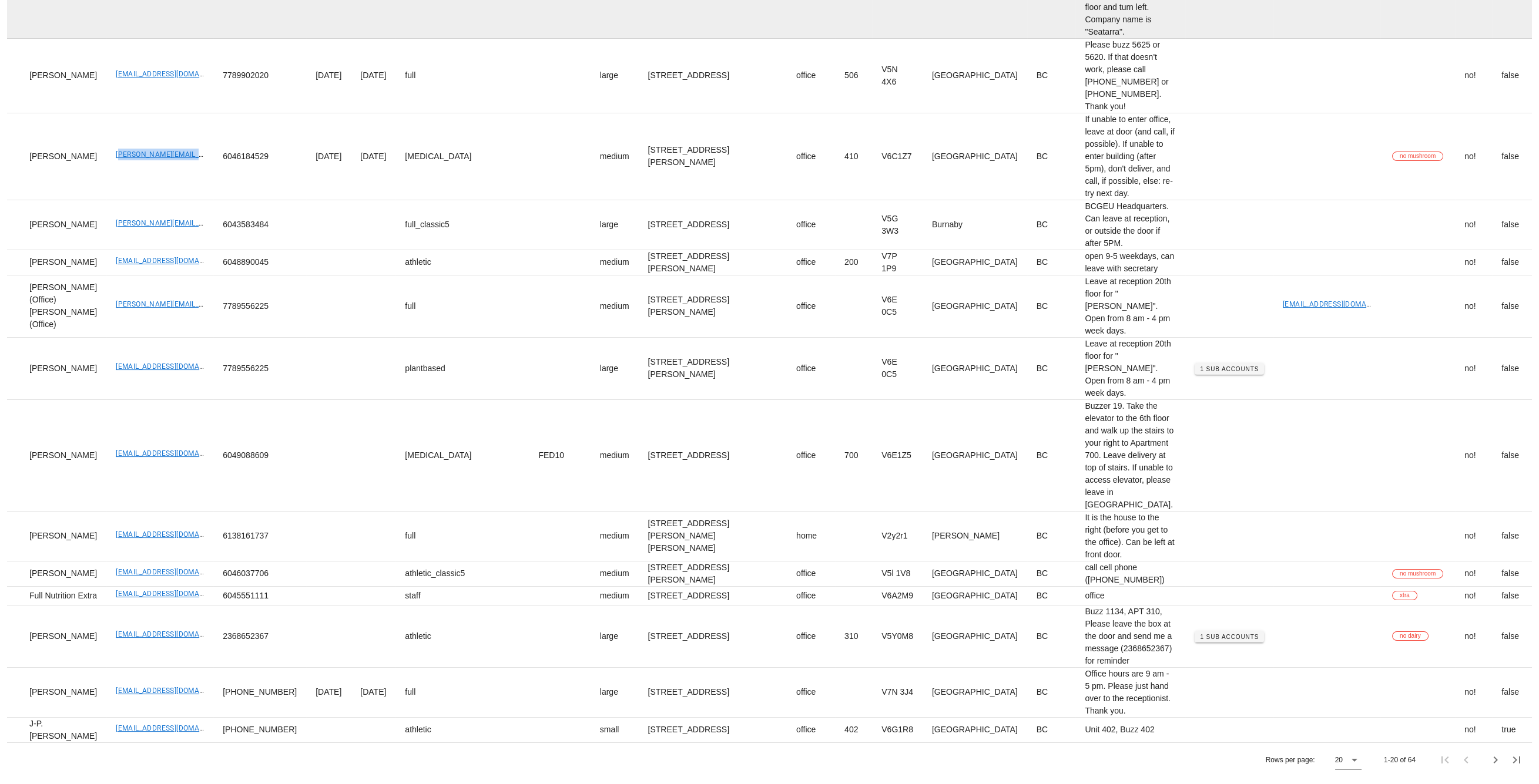
copy link "[PERSON_NAME][EMAIL_ADDRESS][PERSON_NAME][DOMAIN_NAME]"
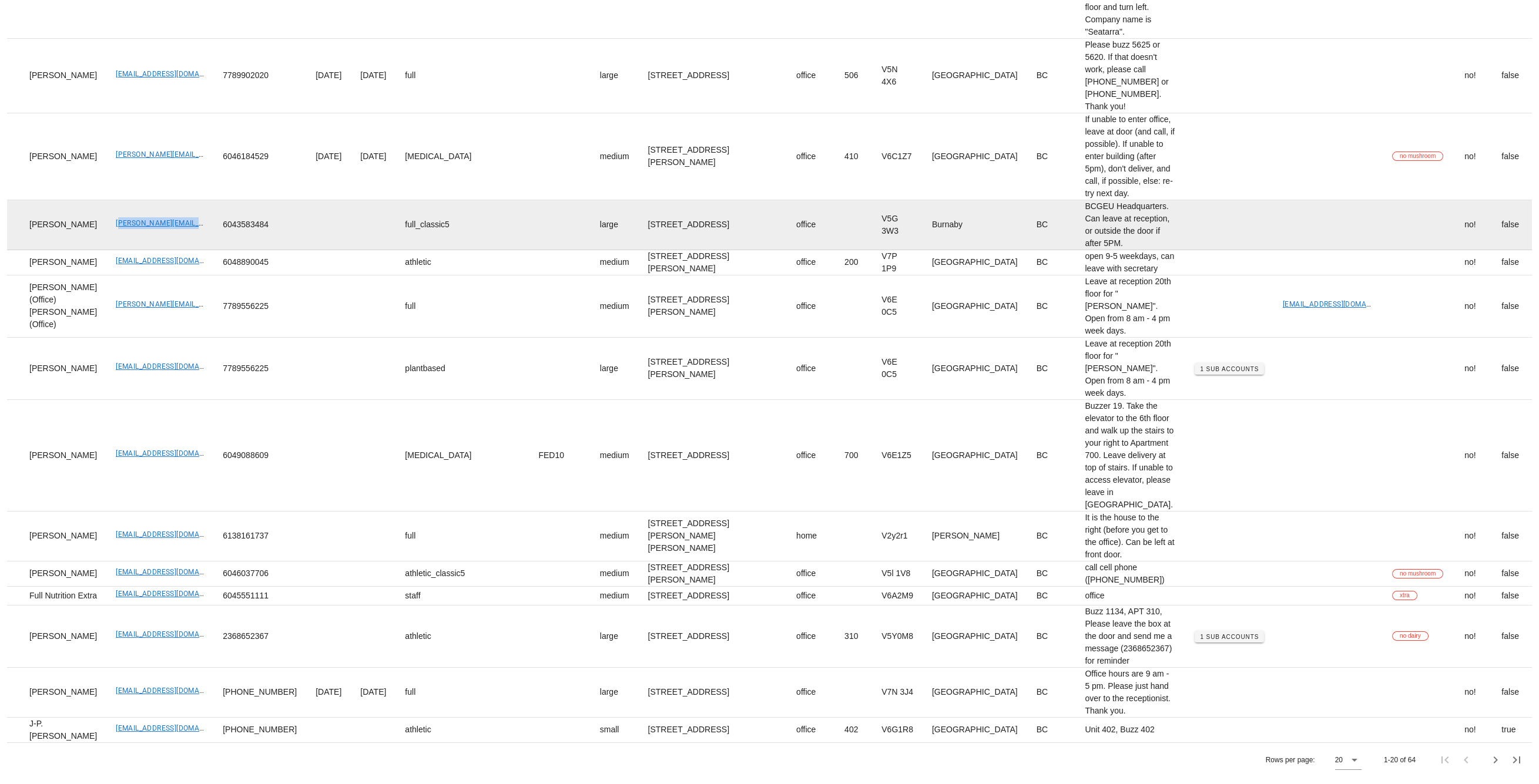
drag, startPoint x: 84, startPoint y: 722, endPoint x: 183, endPoint y: 725, distance: 99.0
click at [183, 250] on td "[PERSON_NAME][EMAIL_ADDRESS][PERSON_NAME][DOMAIN_NAME]" at bounding box center [160, 225] width 107 height 50
copy link "[PERSON_NAME][EMAIL_ADDRESS][PERSON_NAME][DOMAIN_NAME]"
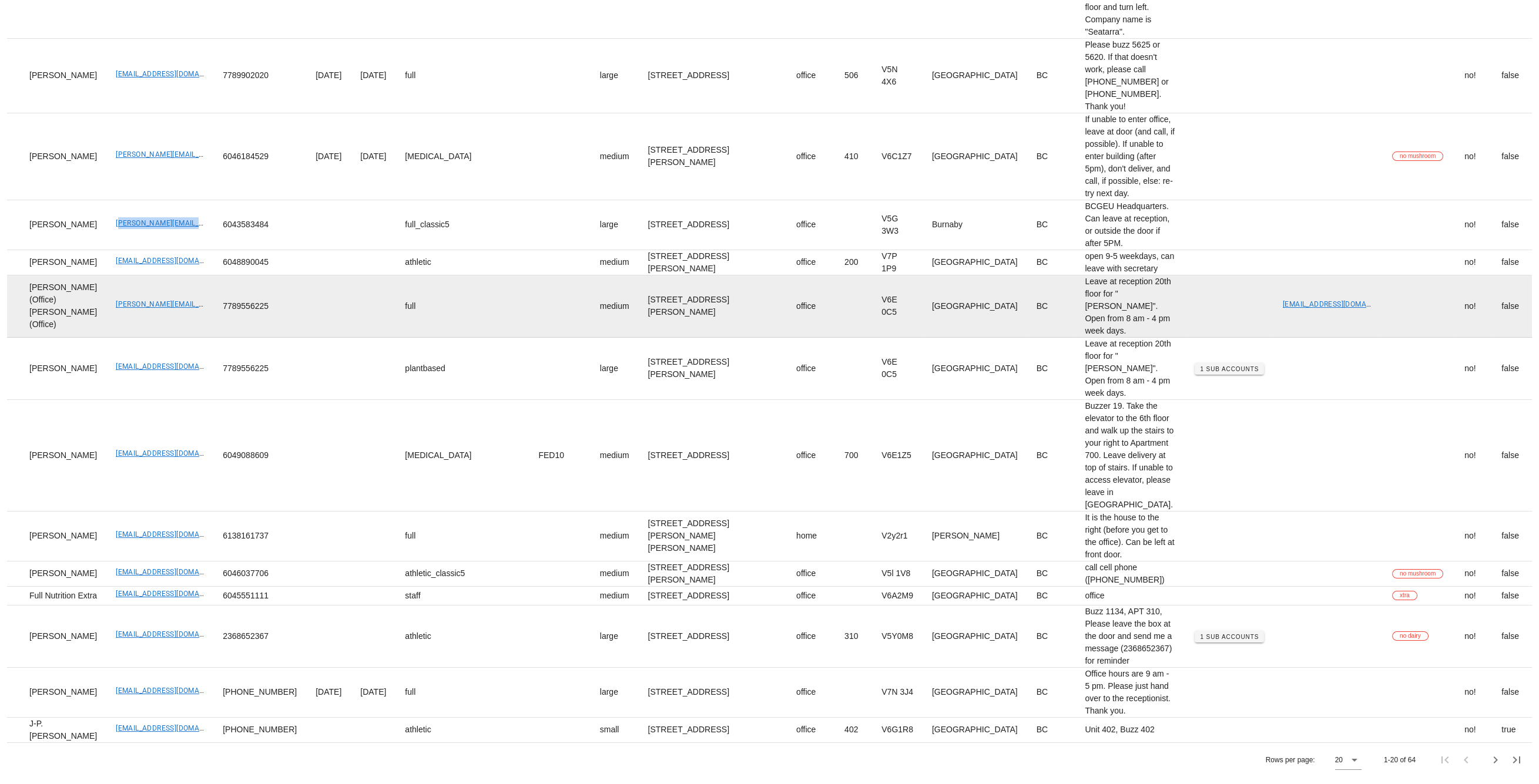
scroll to position [1100, 0]
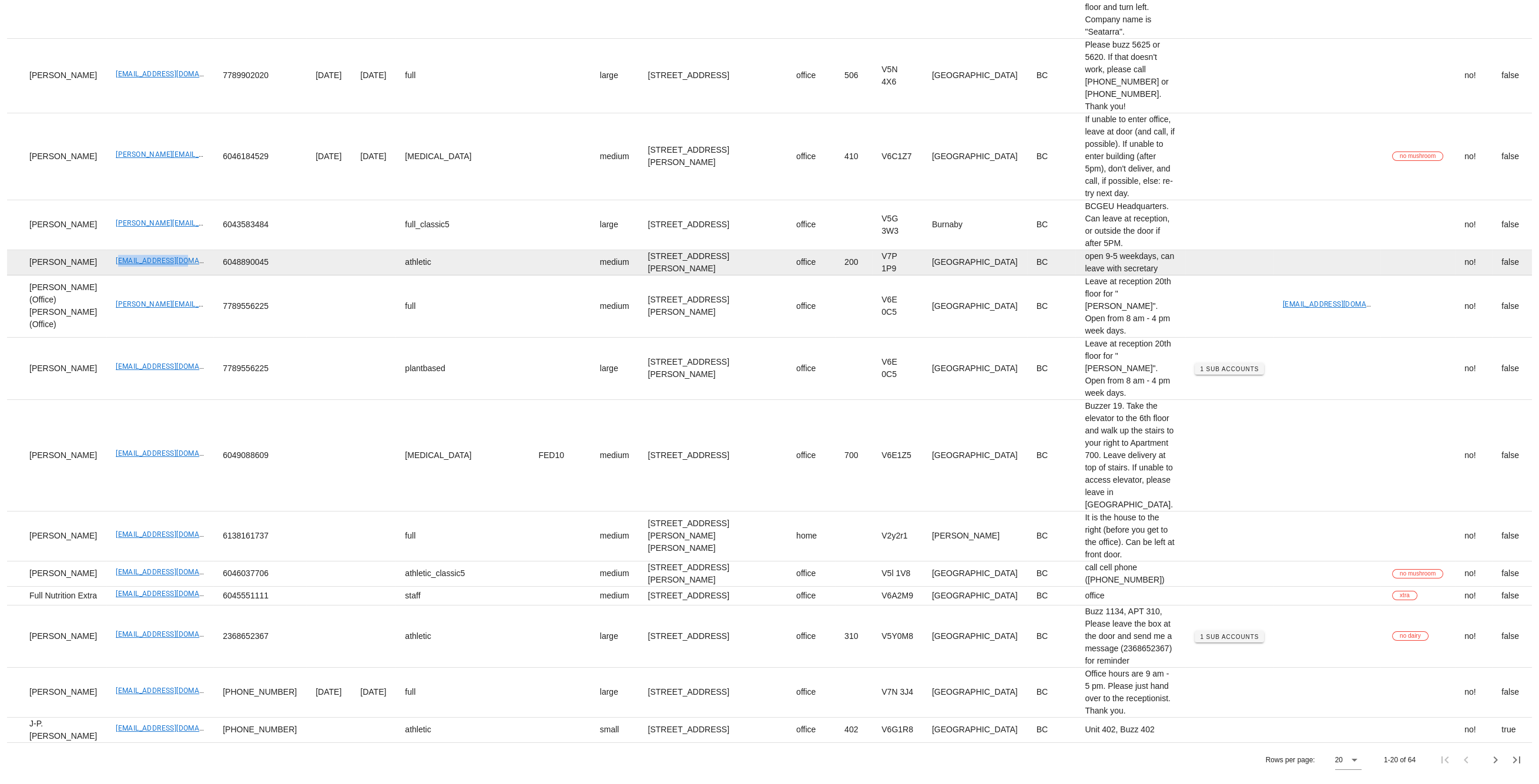
drag, startPoint x: 88, startPoint y: 490, endPoint x: 166, endPoint y: 489, distance: 78.0
click at [166, 276] on td "[EMAIL_ADDRESS][DOMAIN_NAME]" at bounding box center [160, 262] width 107 height 25
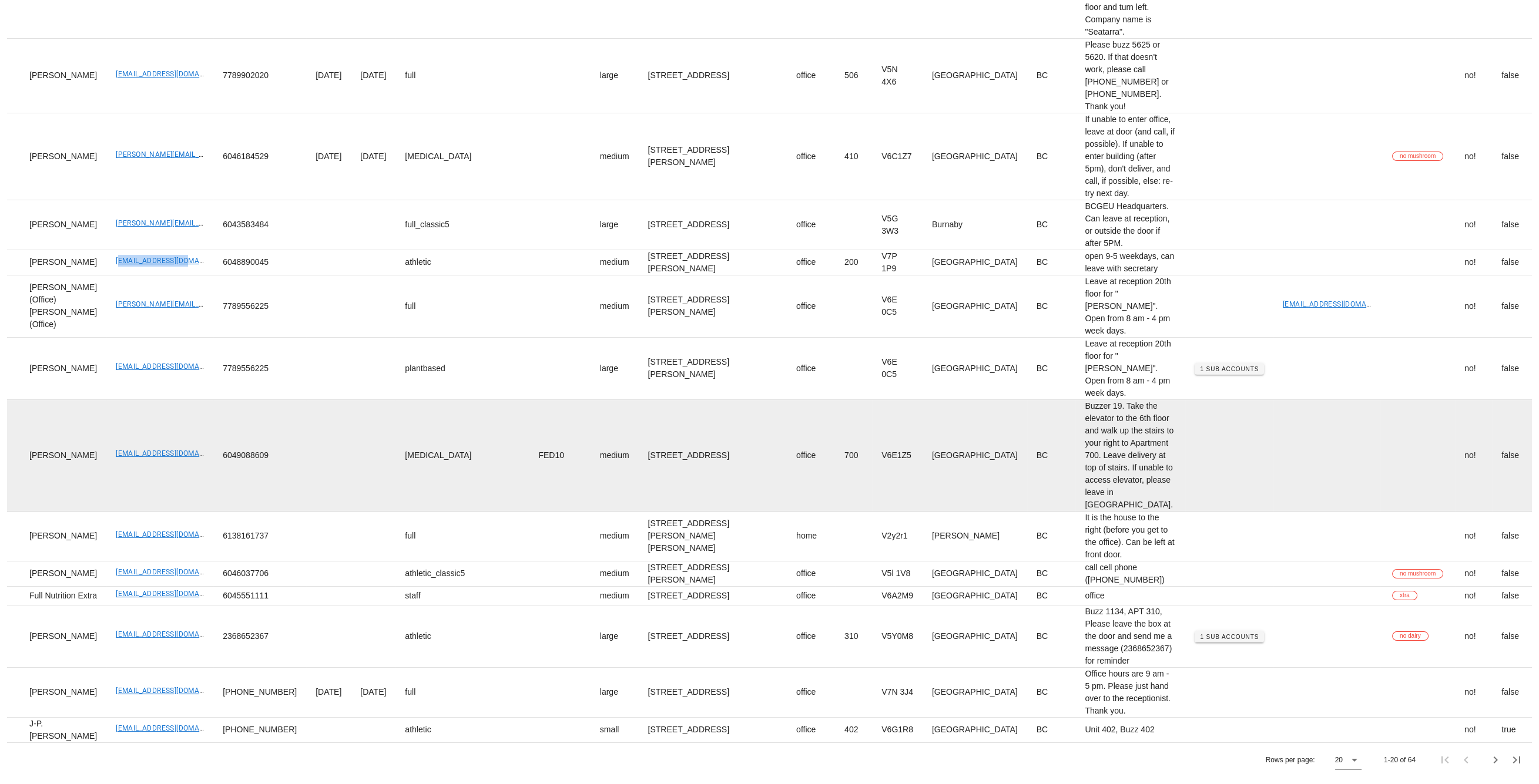
copy link "[EMAIL_ADDRESS][DOMAIN_NAME]"
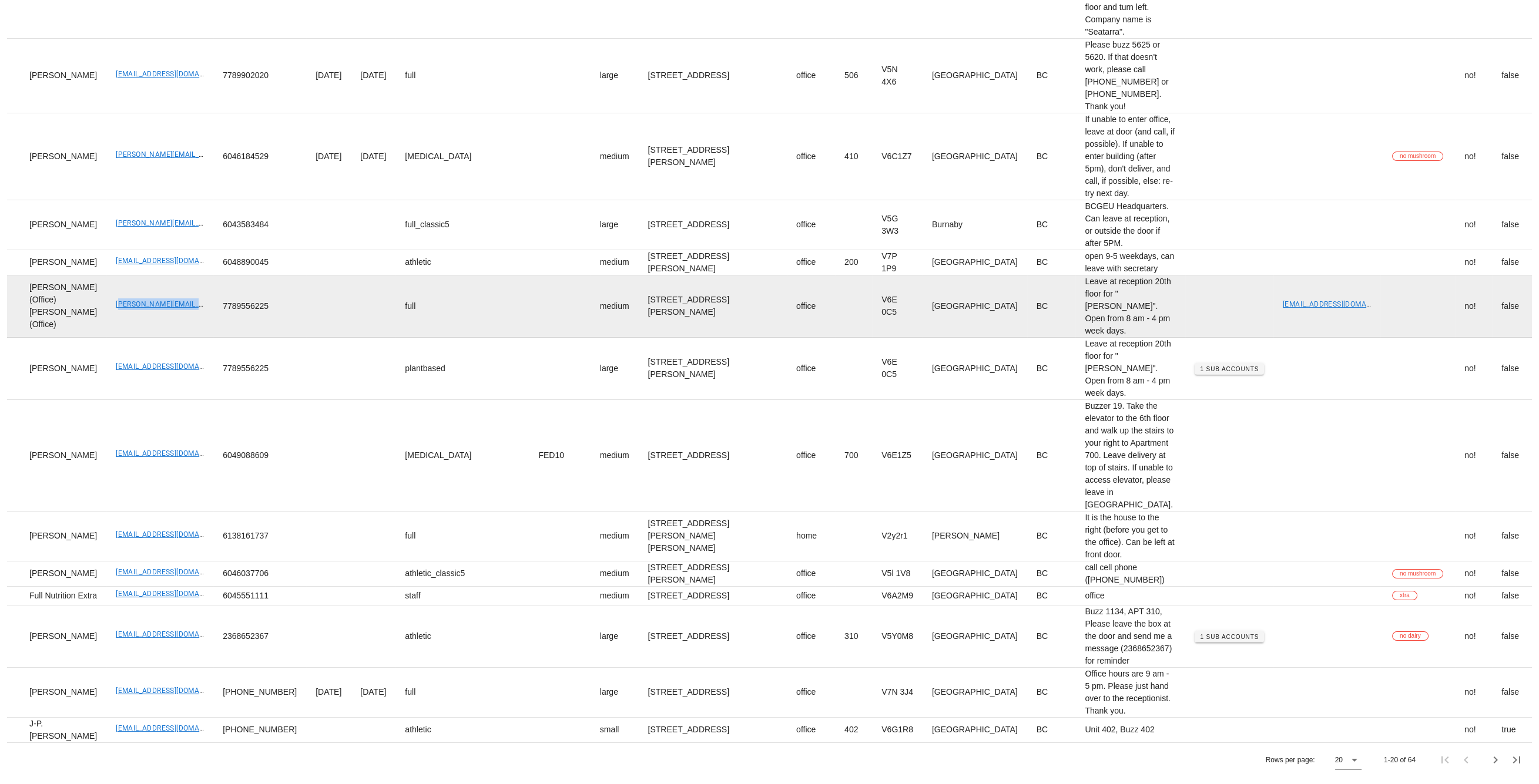
drag, startPoint x: 87, startPoint y: 572, endPoint x: 183, endPoint y: 576, distance: 96.1
click at [183, 337] on td "[PERSON_NAME][EMAIL_ADDRESS][PERSON_NAME][DOMAIN_NAME]" at bounding box center [160, 307] width 107 height 62
copy link "[PERSON_NAME][EMAIL_ADDRESS][PERSON_NAME][DOMAIN_NAME]"
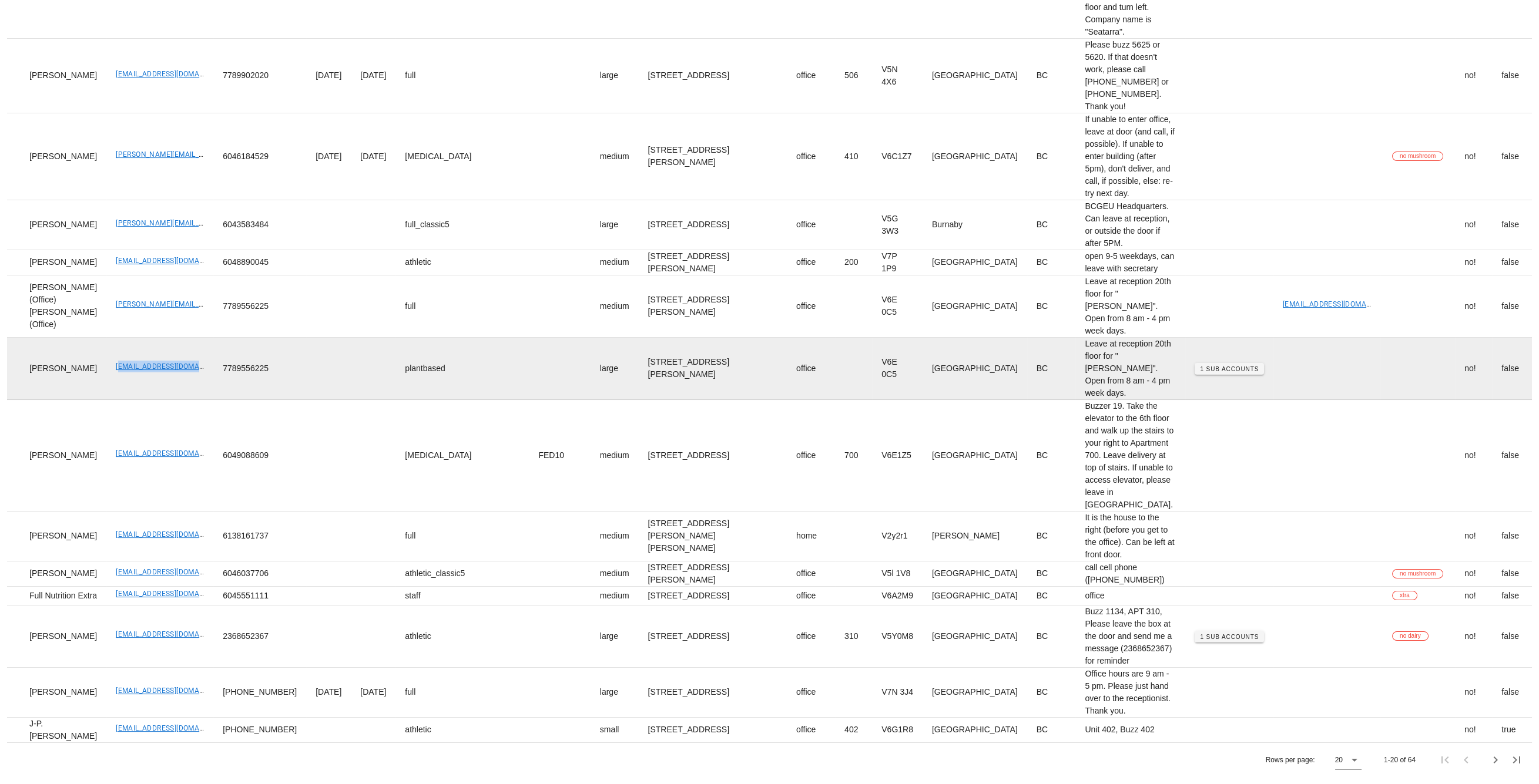
drag, startPoint x: 88, startPoint y: 658, endPoint x: 190, endPoint y: 661, distance: 102.0
click at [190, 400] on tr "Carolyn Costigan carolyncostigan@me.com 7789556225 plantbased large 745 Thurlow…" at bounding box center [931, 369] width 1896 height 62
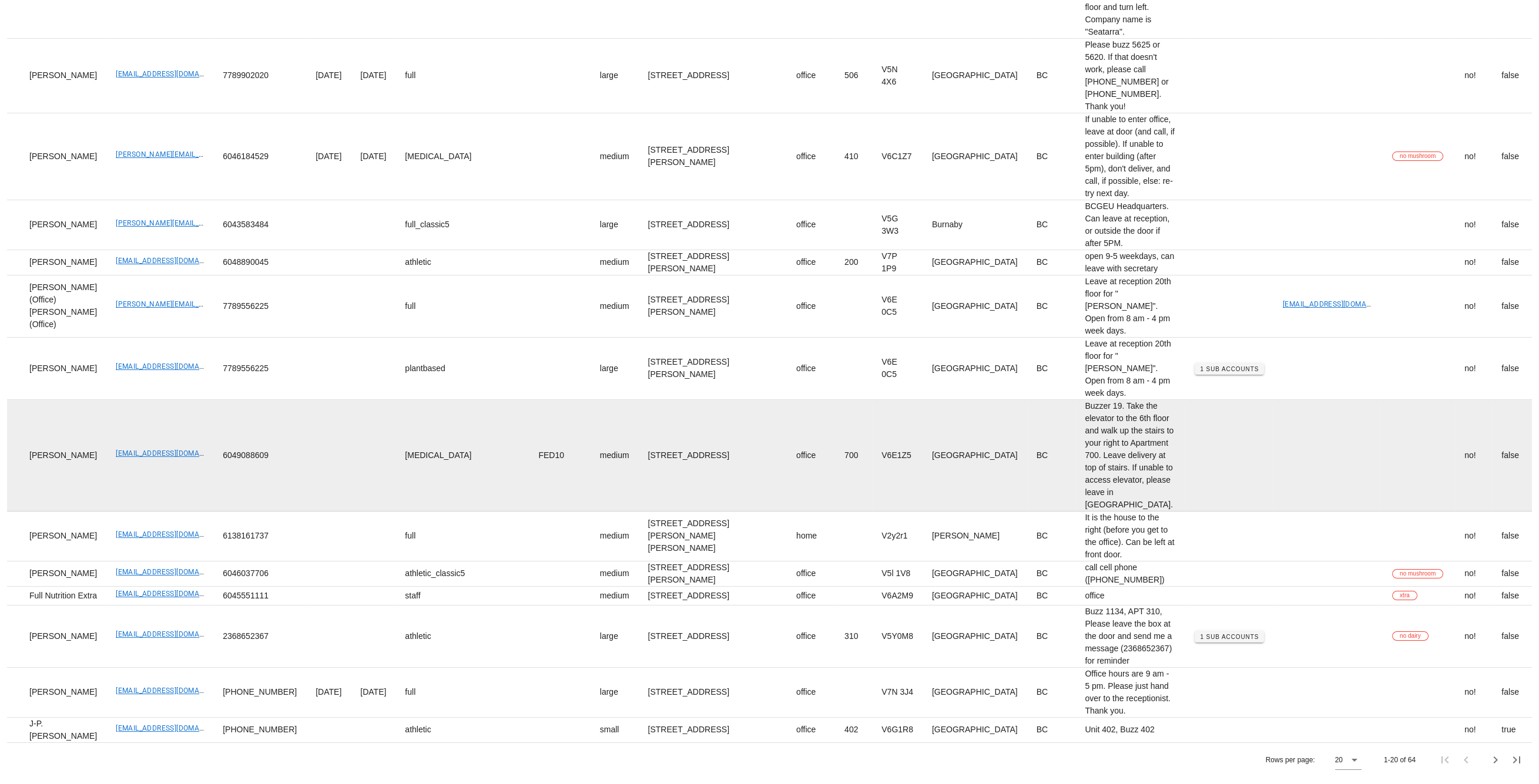
click at [528, 512] on td "FED10" at bounding box center [559, 455] width 61 height 112
drag, startPoint x: 87, startPoint y: 252, endPoint x: 268, endPoint y: 160, distance: 203.0
click at [178, 400] on td "[EMAIL_ADDRESS][DOMAIN_NAME]" at bounding box center [160, 455] width 107 height 112
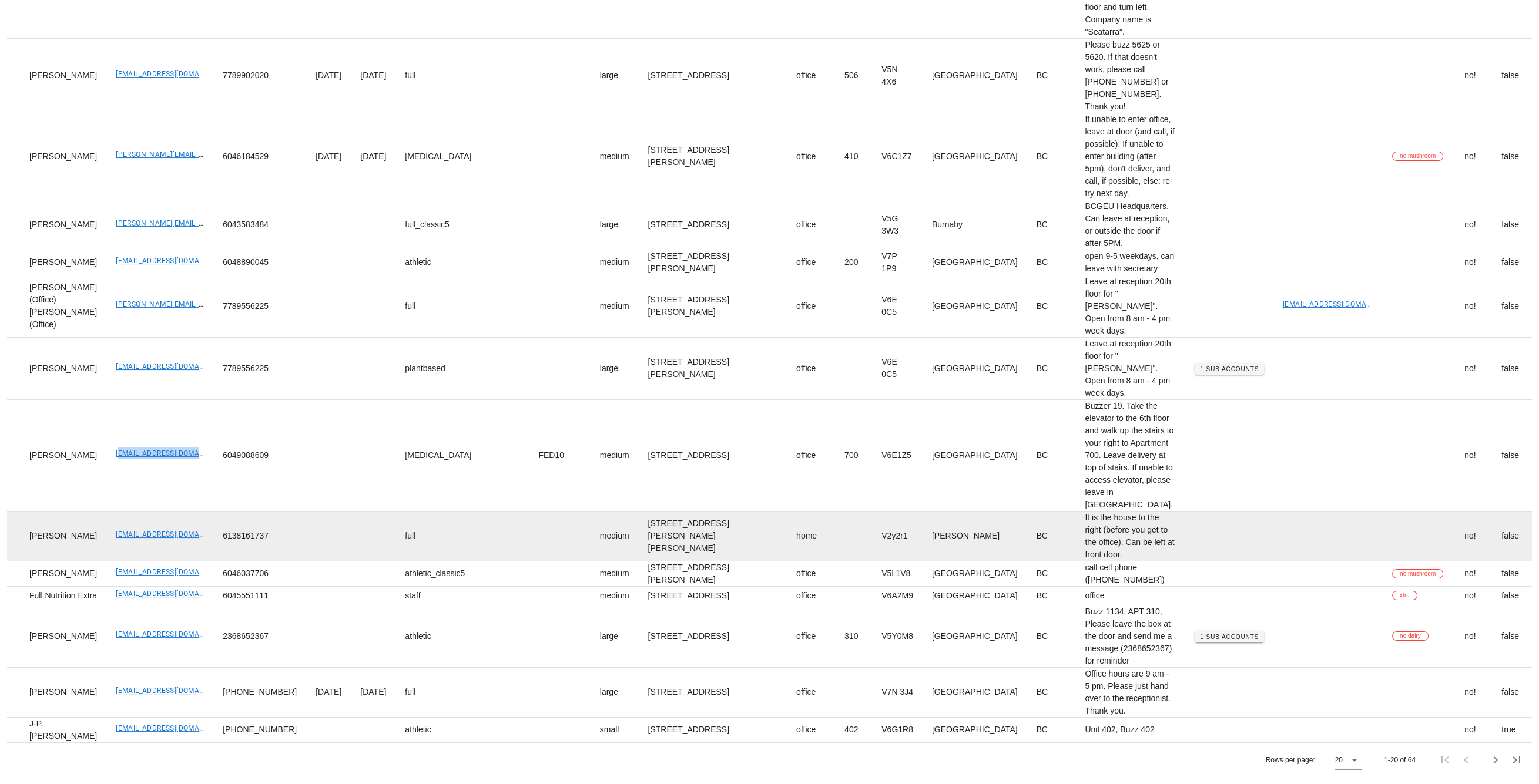
scroll to position [1653, 0]
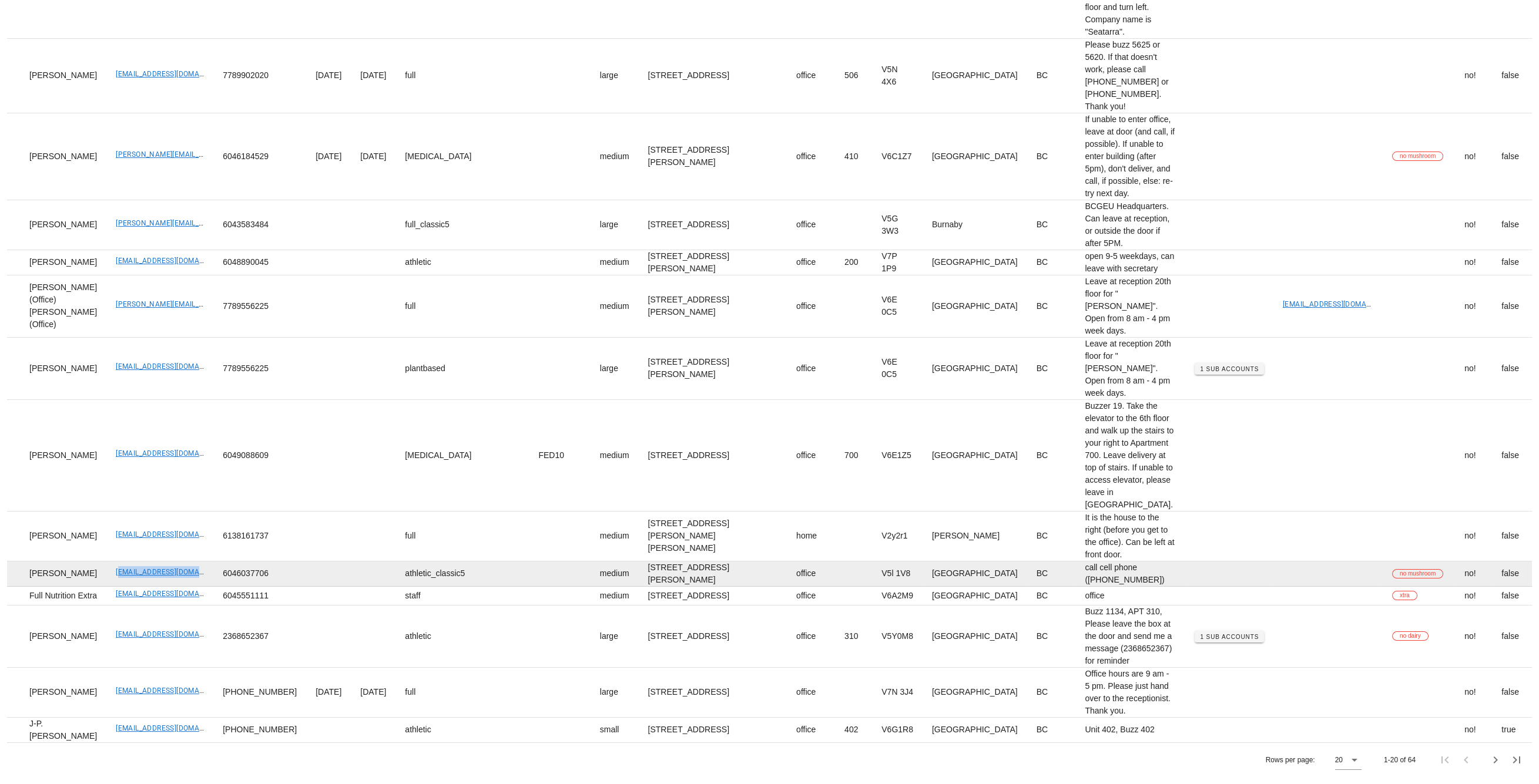
drag, startPoint x: 87, startPoint y: 460, endPoint x: 178, endPoint y: 461, distance: 91.0
click at [178, 561] on td "[EMAIL_ADDRESS][DOMAIN_NAME]" at bounding box center [160, 573] width 107 height 25
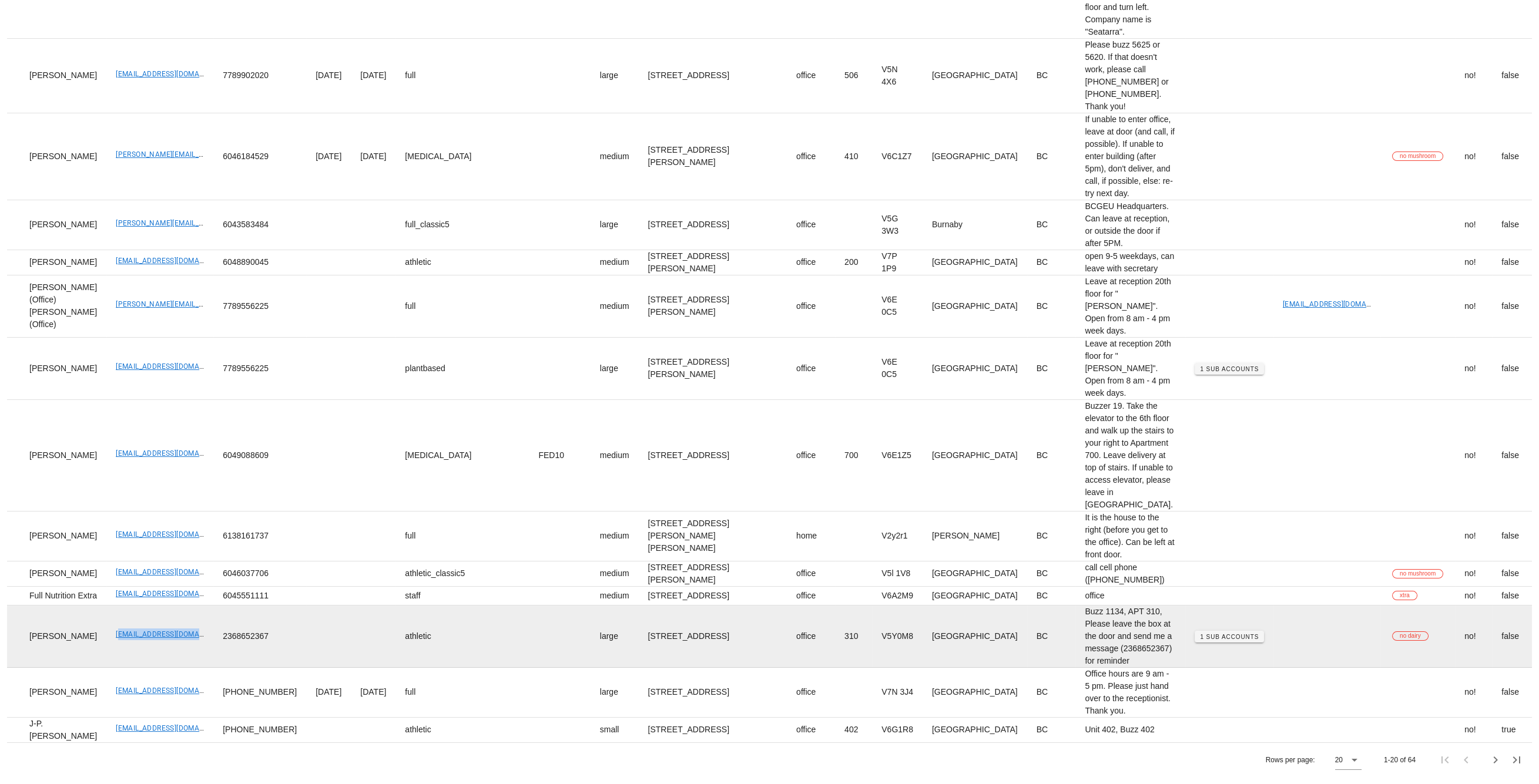
drag, startPoint x: 87, startPoint y: 609, endPoint x: 182, endPoint y: 622, distance: 95.9
click at [178, 615] on td "[EMAIL_ADDRESS][DOMAIN_NAME]" at bounding box center [160, 637] width 107 height 62
click at [1199, 634] on span "1 Sub Accounts" at bounding box center [1228, 637] width 59 height 6
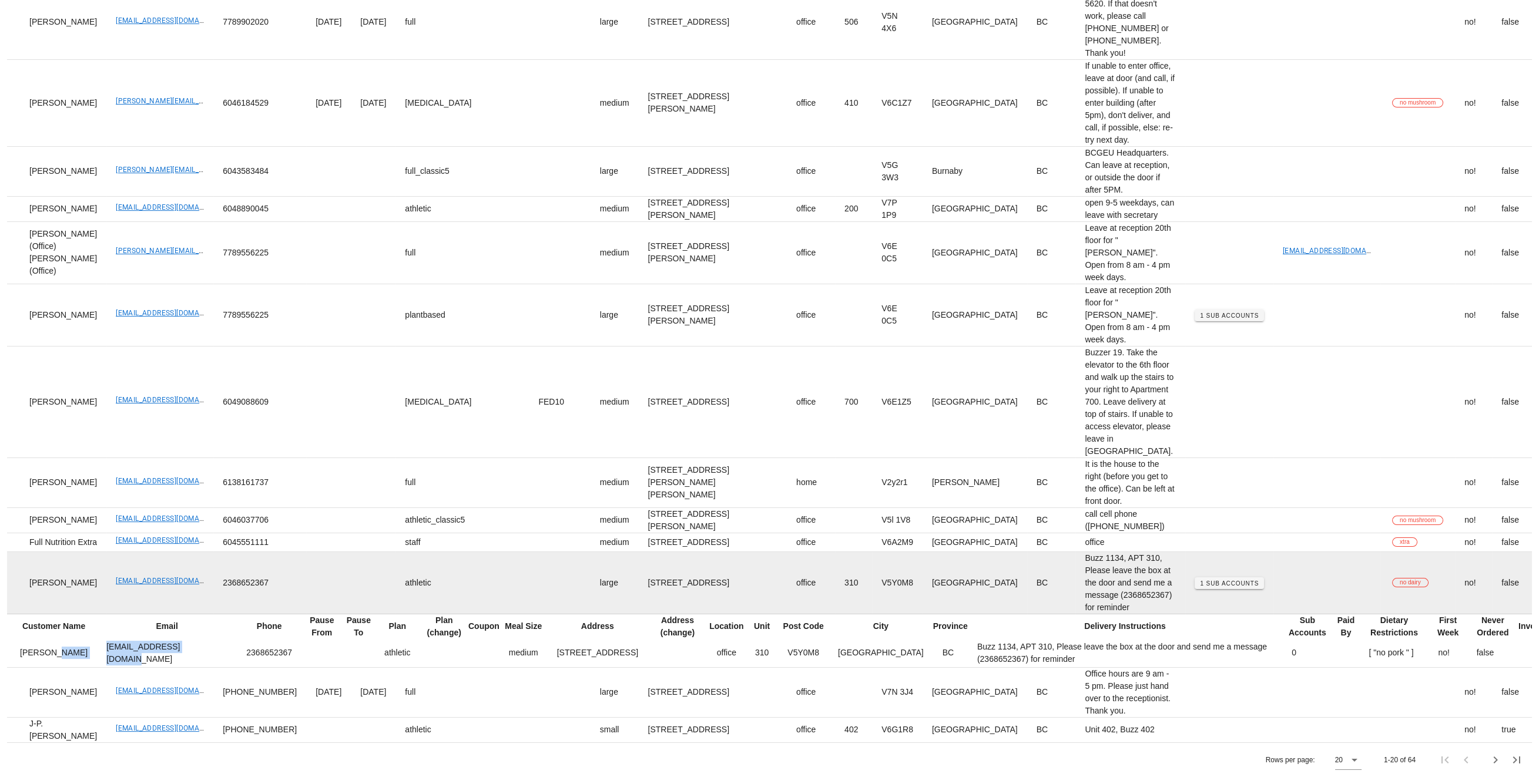
drag, startPoint x: 61, startPoint y: 708, endPoint x: 644, endPoint y: 590, distance: 594.8
click at [163, 667] on tr "Lu Yin remix7joker@gmail.com 2368652367 athletic medium 310-489 W 26th Ave, Van…" at bounding box center [931, 653] width 1877 height 29
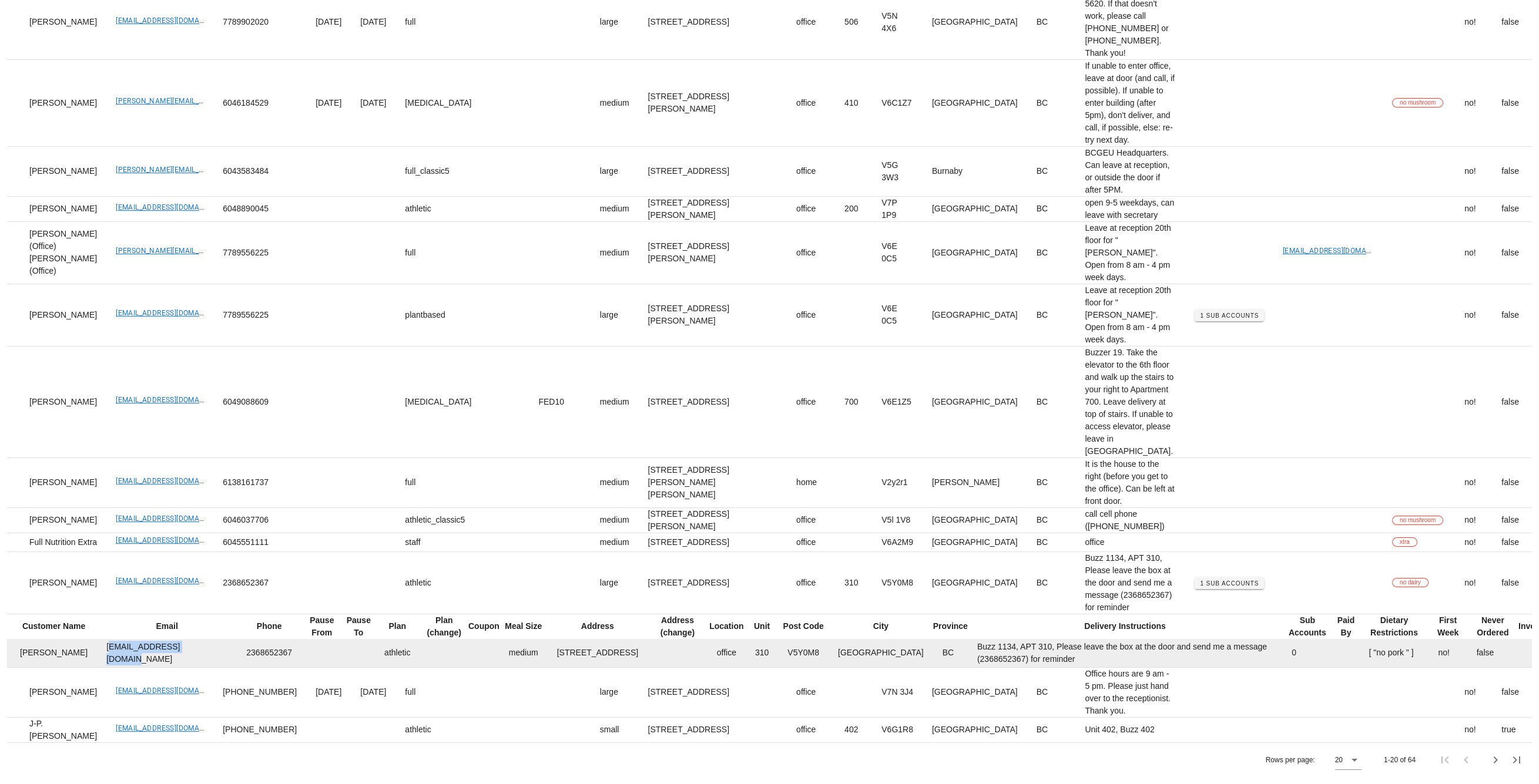
drag, startPoint x: 70, startPoint y: 707, endPoint x: 157, endPoint y: 709, distance: 87.0
click at [157, 667] on td "remix7joker@gmail.com" at bounding box center [167, 653] width 140 height 29
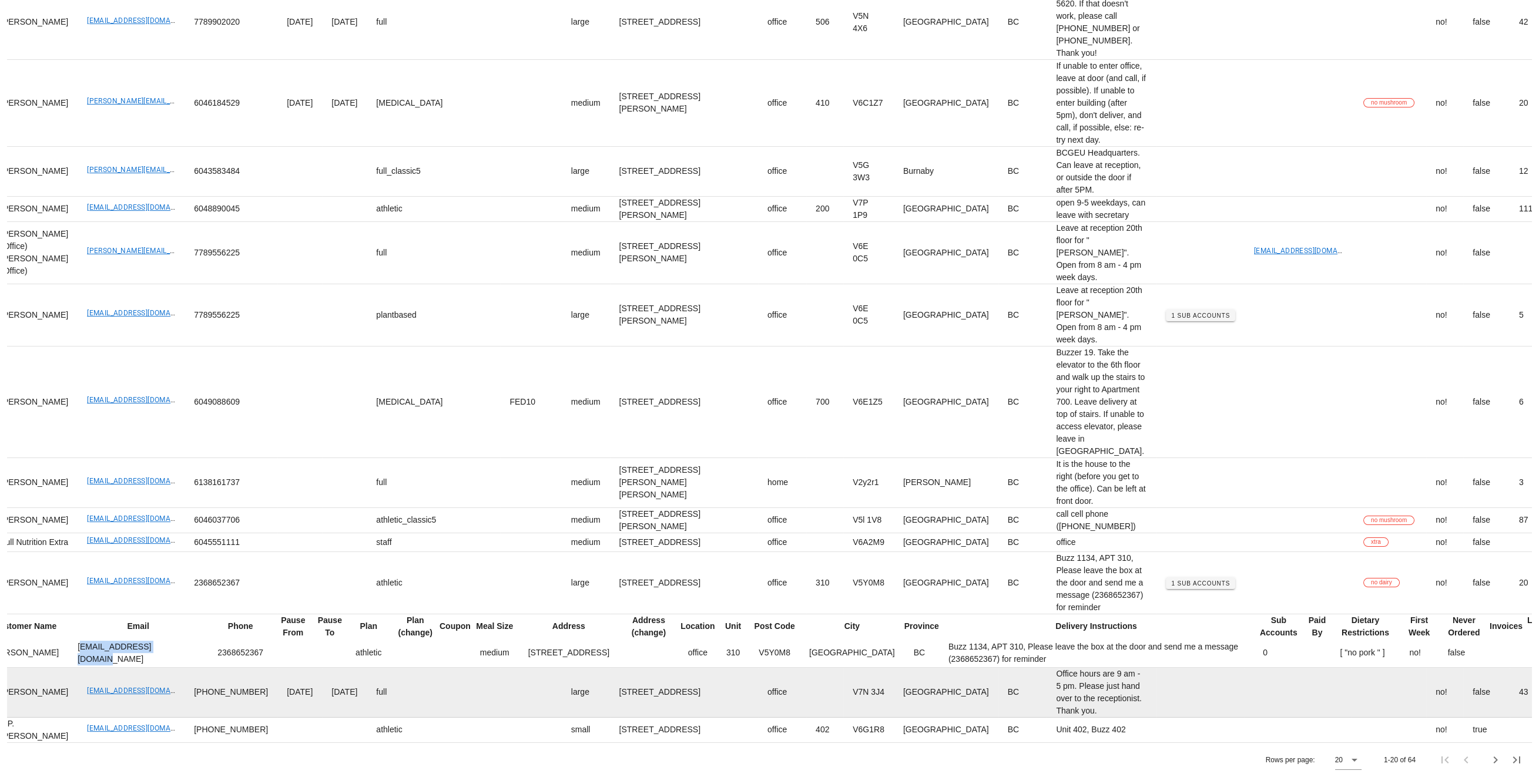
scroll to position [0, 0]
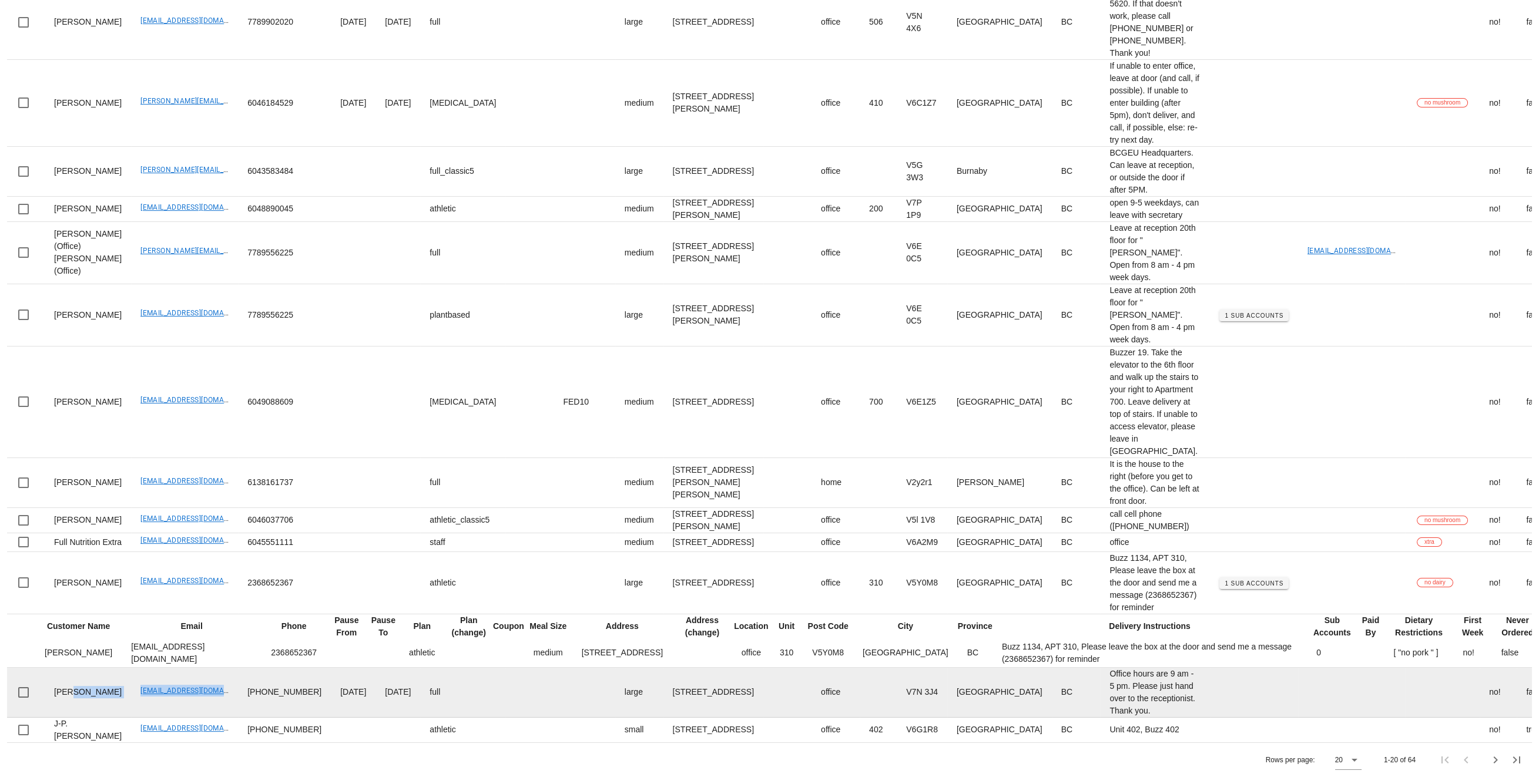
drag, startPoint x: 119, startPoint y: 650, endPoint x: 198, endPoint y: 672, distance: 82.0
click at [199, 668] on tr "Iain Edmonds iainedmonds@gmail.com 604-925-5111 2025-08-04 2025-08-04 full larg…" at bounding box center [955, 693] width 1896 height 50
drag, startPoint x: 198, startPoint y: 672, endPoint x: 207, endPoint y: 653, distance: 21.0
click at [199, 670] on td "iainedmonds@gmail.com" at bounding box center [184, 693] width 107 height 50
drag, startPoint x: 206, startPoint y: 649, endPoint x: 115, endPoint y: 653, distance: 91.1
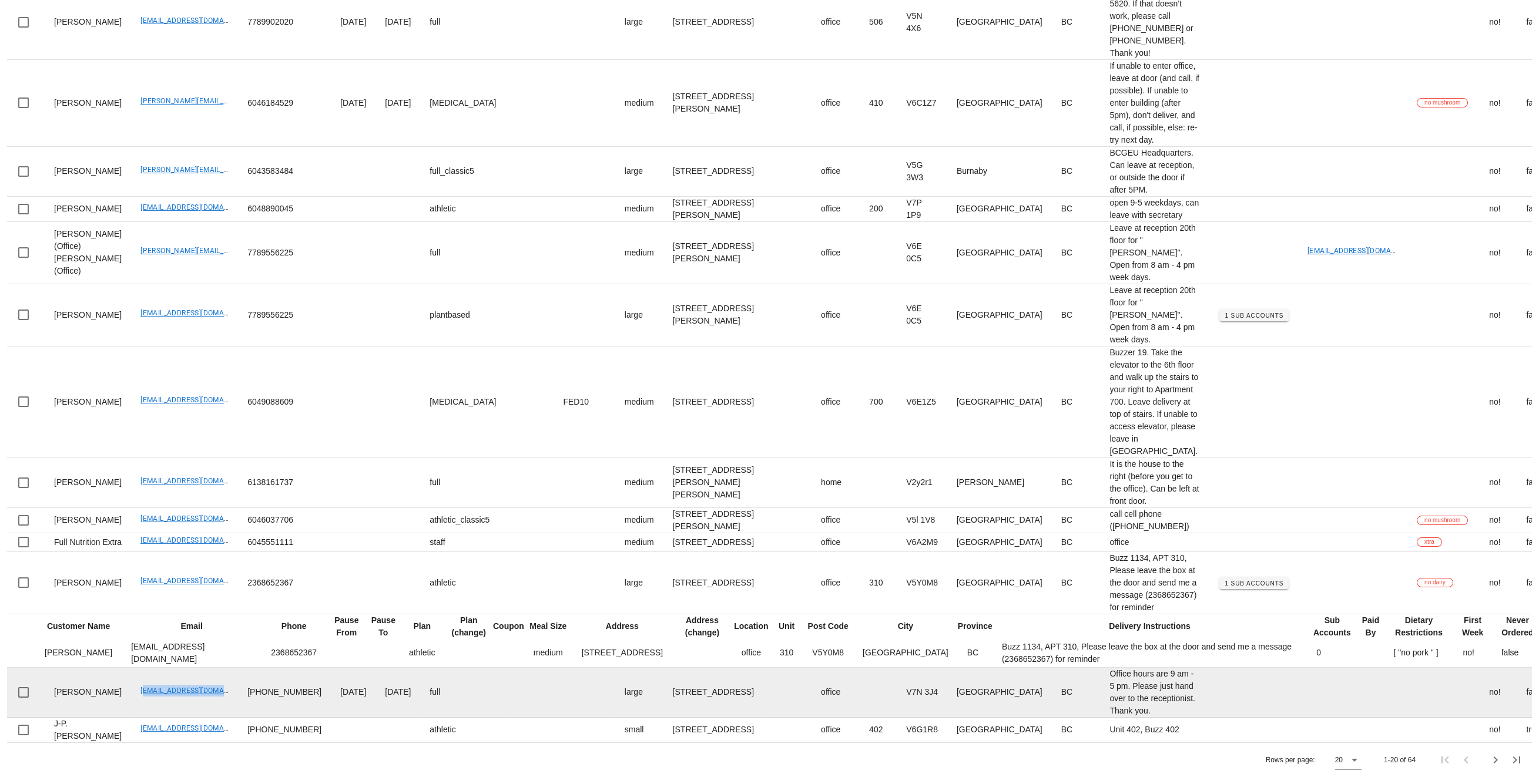
click at [131, 668] on td "iainedmonds@gmail.com" at bounding box center [184, 693] width 107 height 50
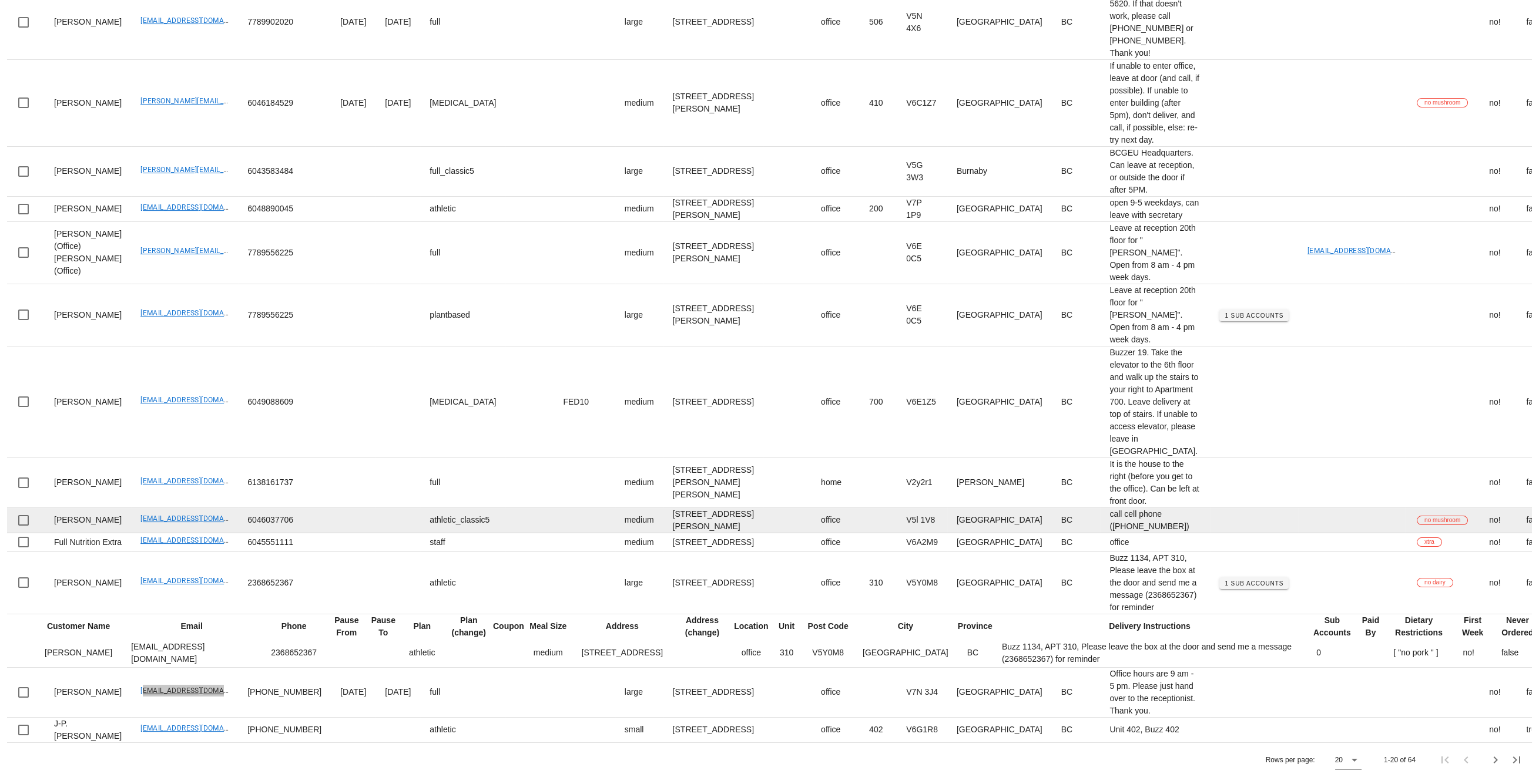
scroll to position [1766, 0]
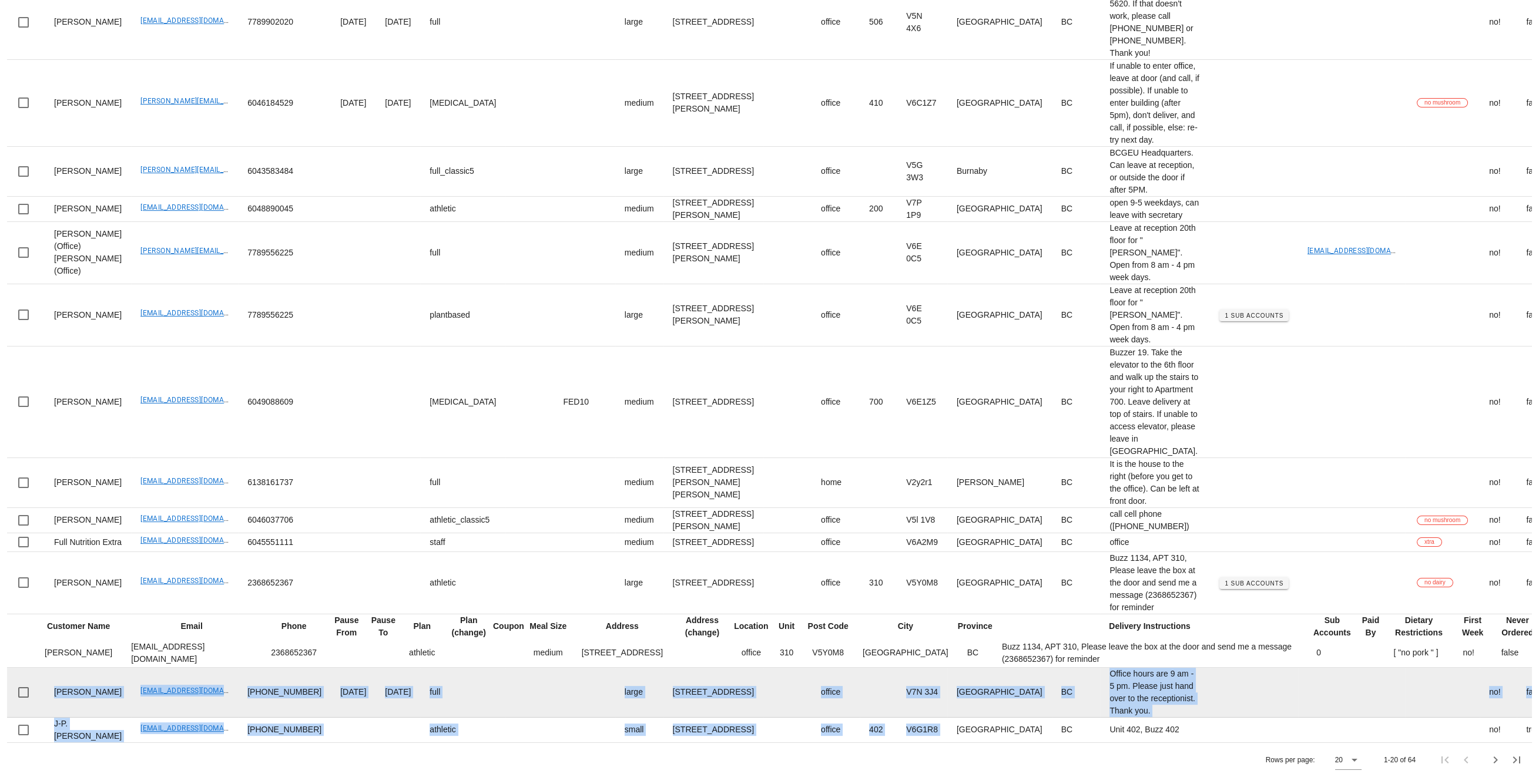
drag, startPoint x: 828, startPoint y: 722, endPoint x: 21, endPoint y: 692, distance: 807.6
click at [21, 691] on tbody "Adam Wicks adam@wickselectric.ca 2239928958 2023-08-28 2023-09-21 athletic_clas…" at bounding box center [955, 84] width 1896 height 1316
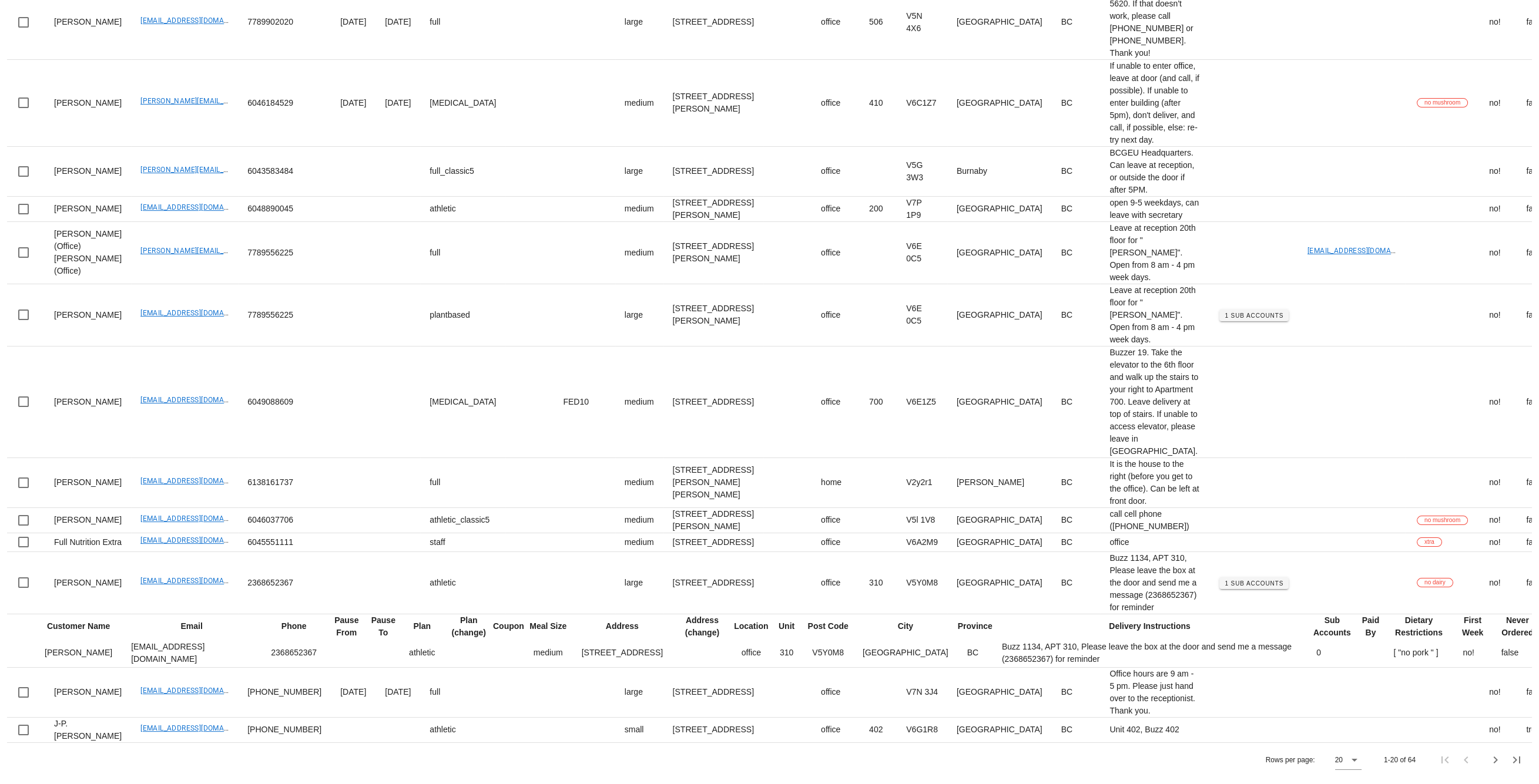
click at [95, 767] on div "Rows per page: 20 1-20 of 64" at bounding box center [769, 760] width 1524 height 35
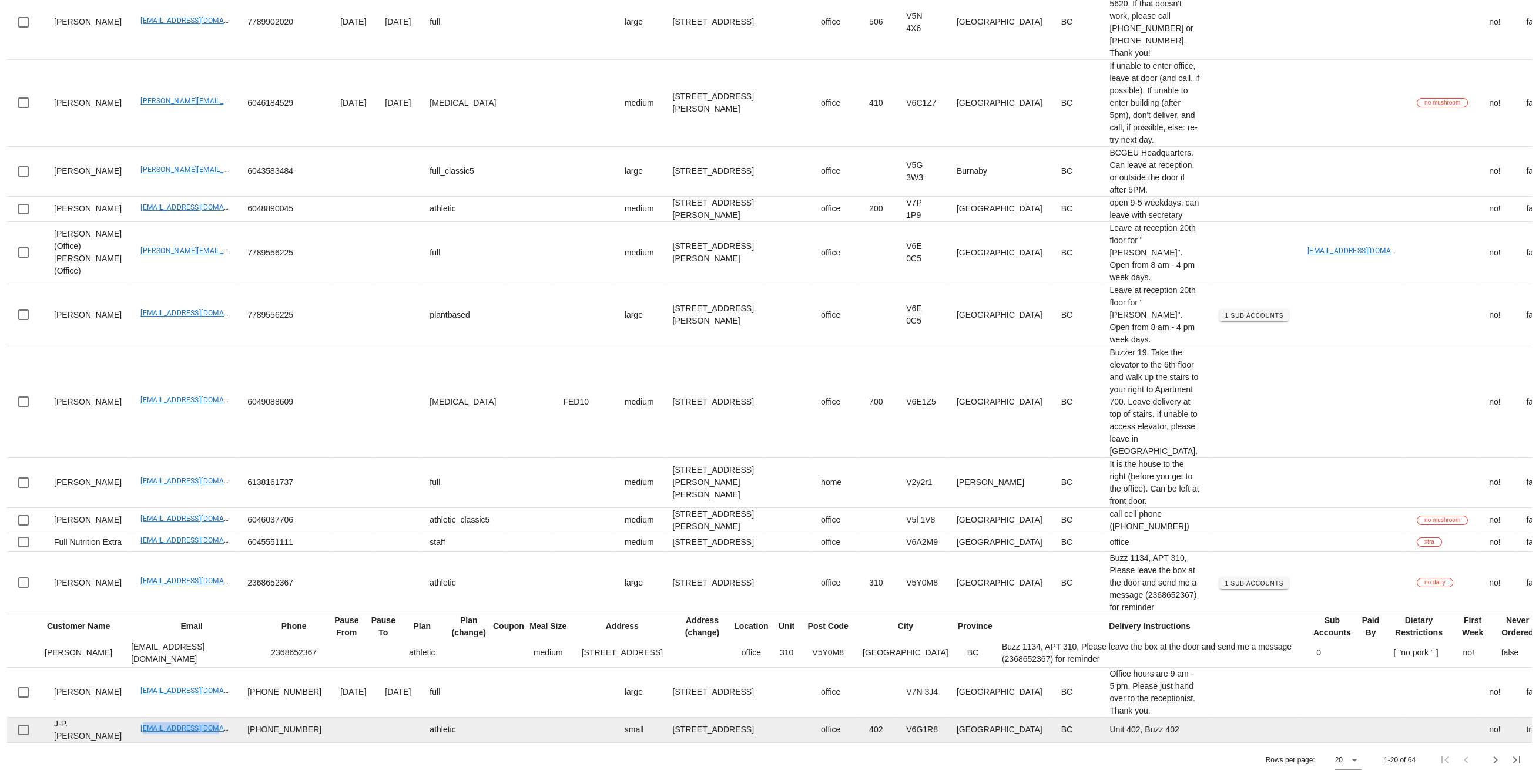
drag, startPoint x: 112, startPoint y: 716, endPoint x: 198, endPoint y: 721, distance: 86.1
click at [198, 721] on td "jpgclark@telus.net" at bounding box center [184, 730] width 107 height 24
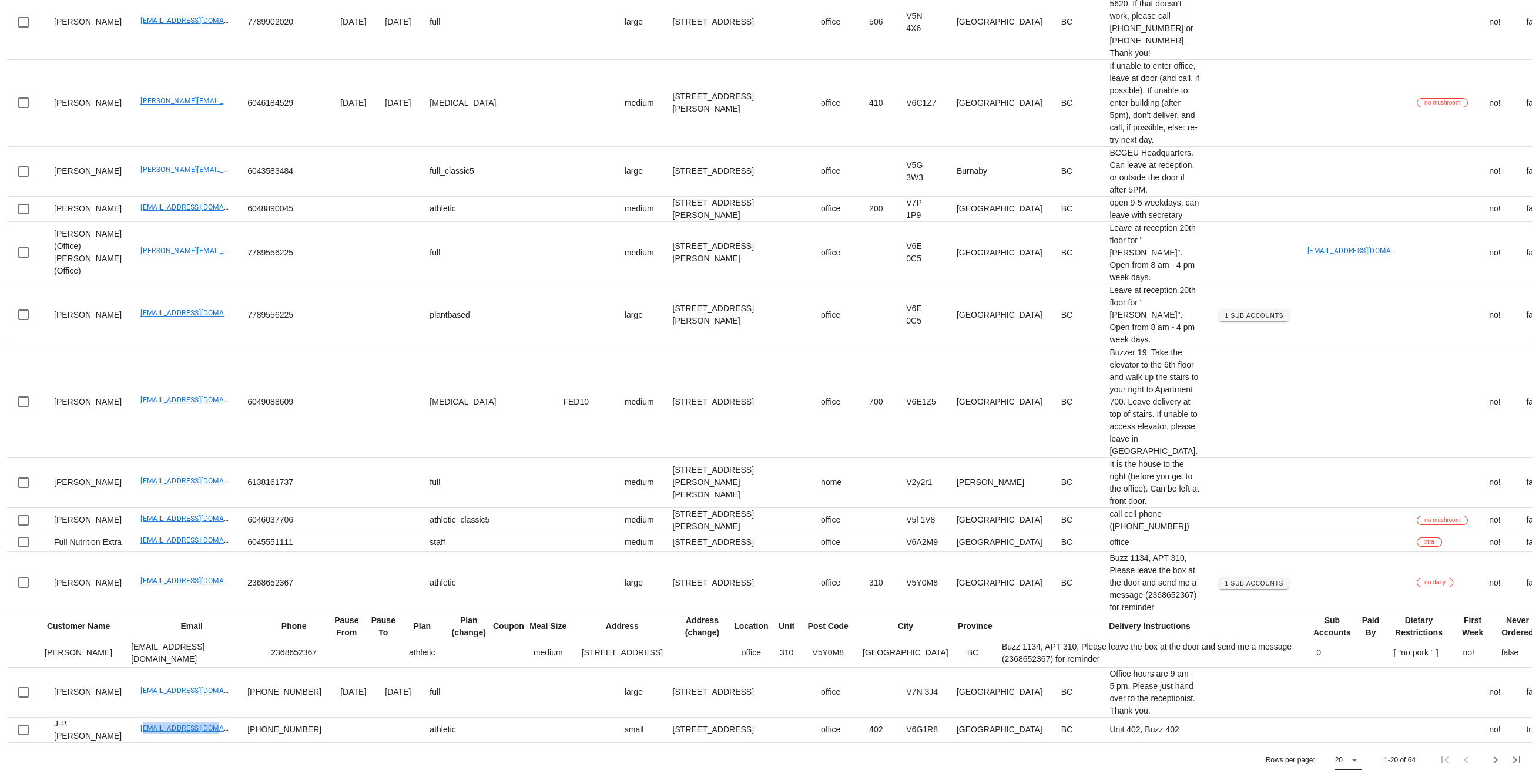
click at [1355, 758] on icon at bounding box center [1354, 760] width 14 height 14
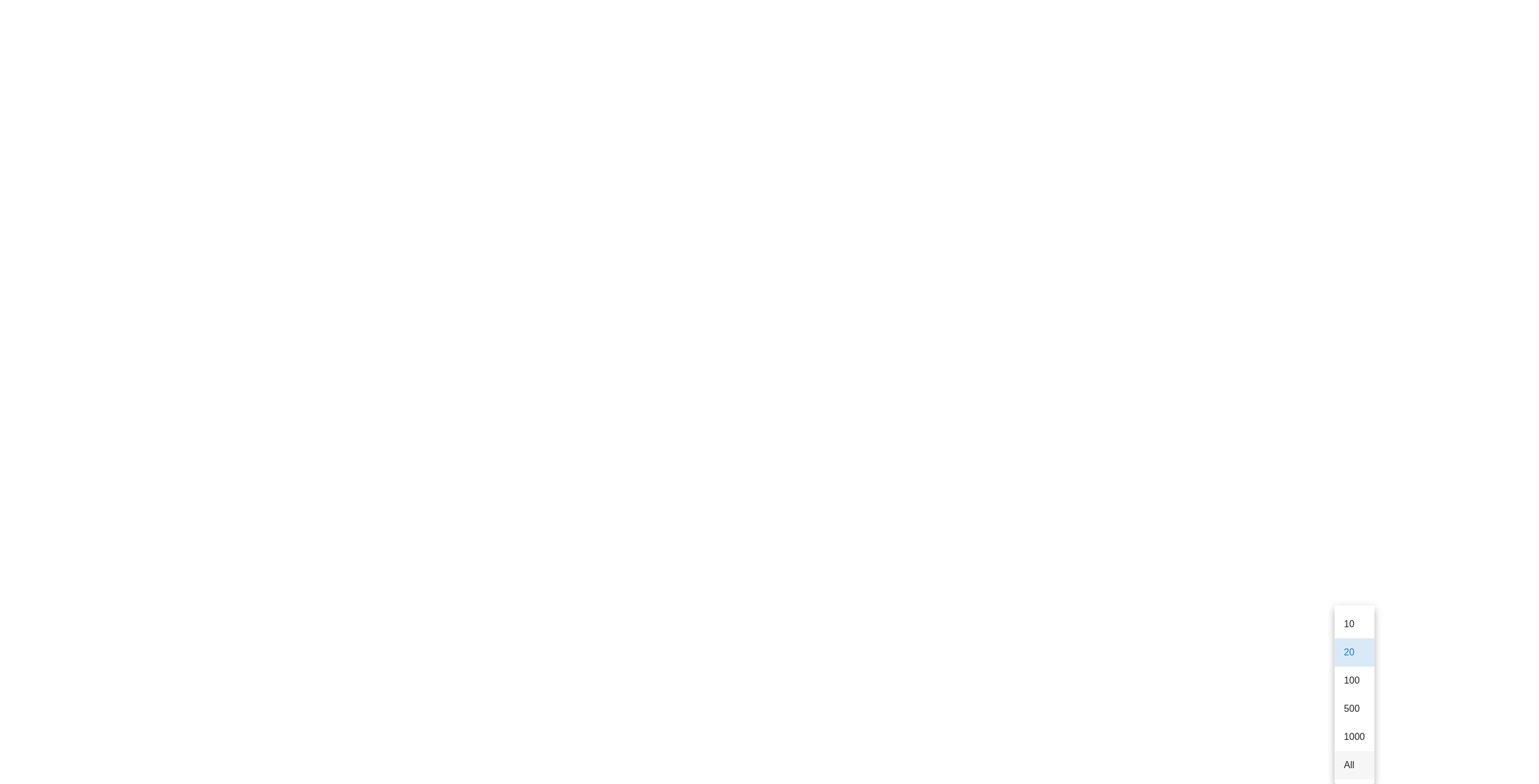
click at [1358, 760] on div "All" at bounding box center [1354, 765] width 21 height 11
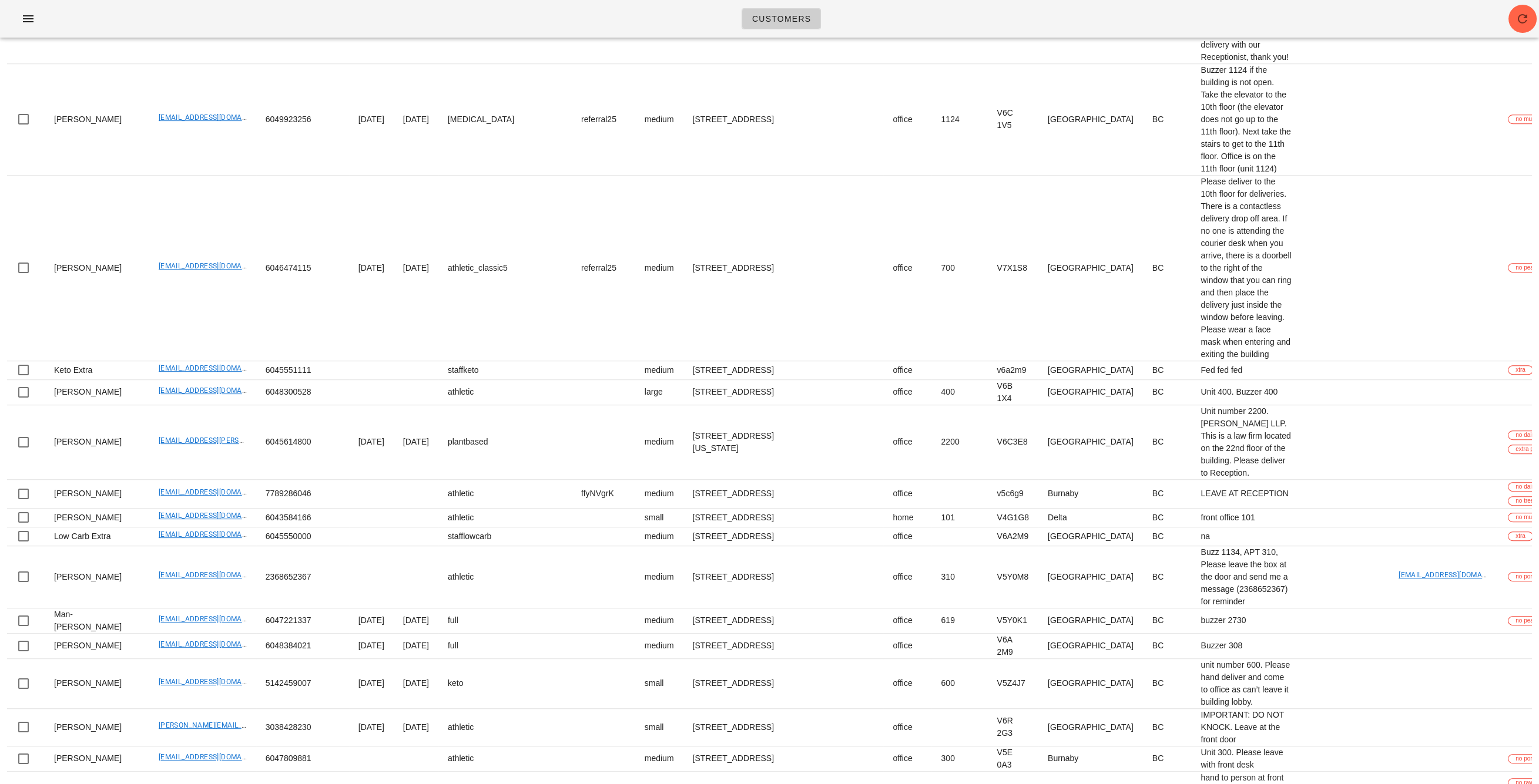
drag, startPoint x: 907, startPoint y: 500, endPoint x: 624, endPoint y: 477, distance: 283.9
click at [1536, 431] on div "Current orders are from Sunday Aug 24 to Saturday Aug 30 Upcoming orders are fr…" at bounding box center [770, 260] width 1539 height 3835
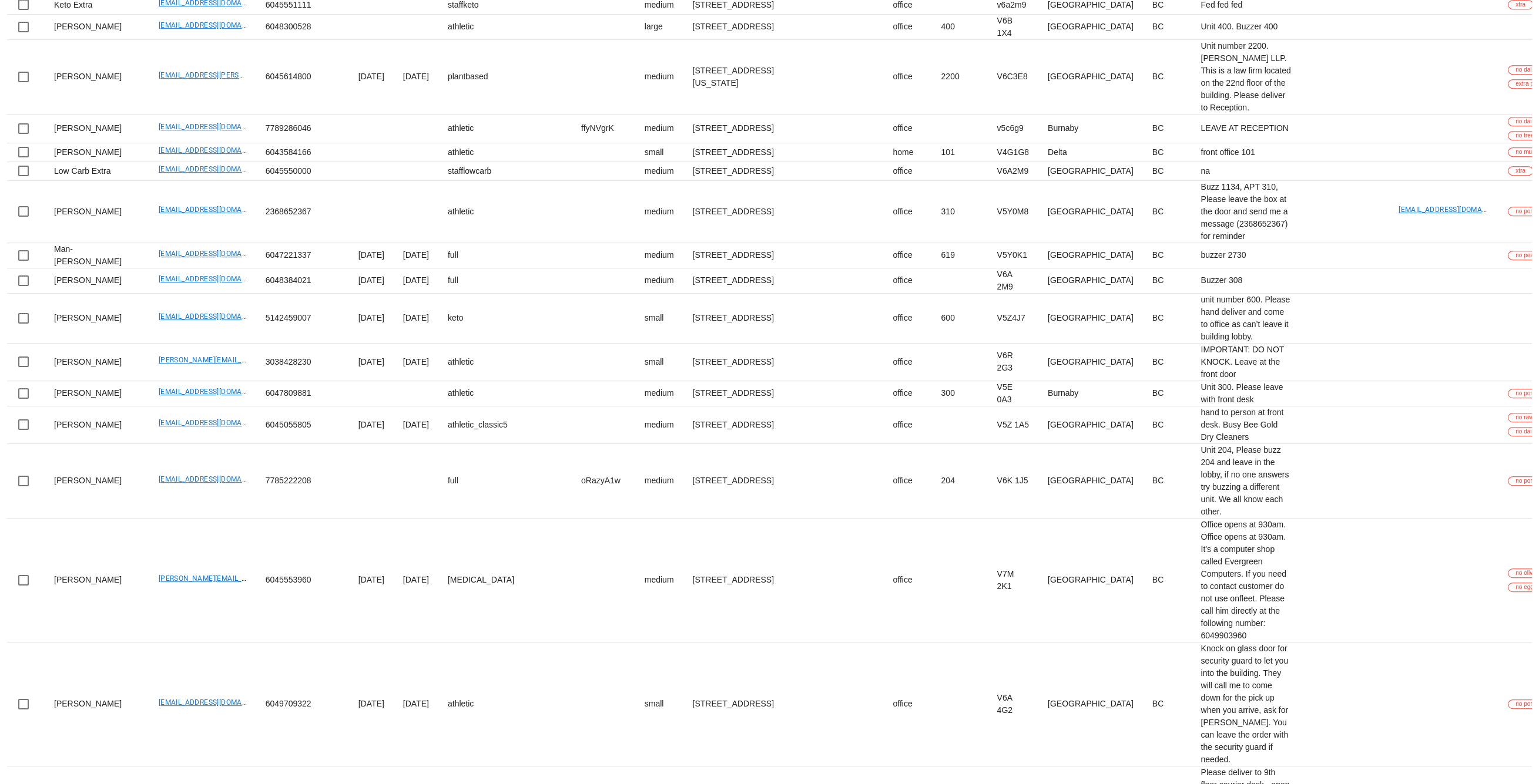
scroll to position [2140, 0]
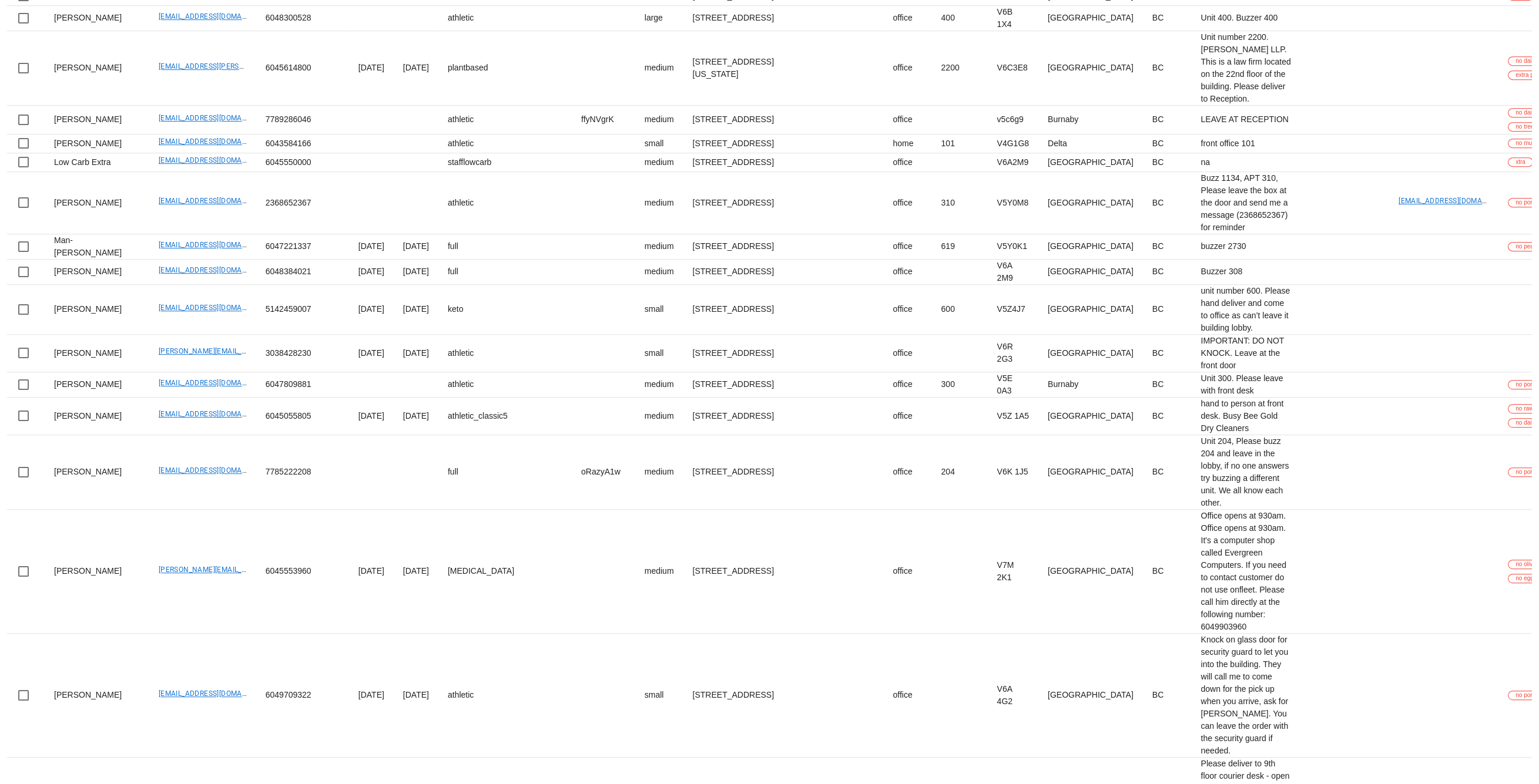
drag, startPoint x: 121, startPoint y: 408, endPoint x: 213, endPoint y: 408, distance: 92.0
drag, startPoint x: 119, startPoint y: 511, endPoint x: 213, endPoint y: 508, distance: 94.0
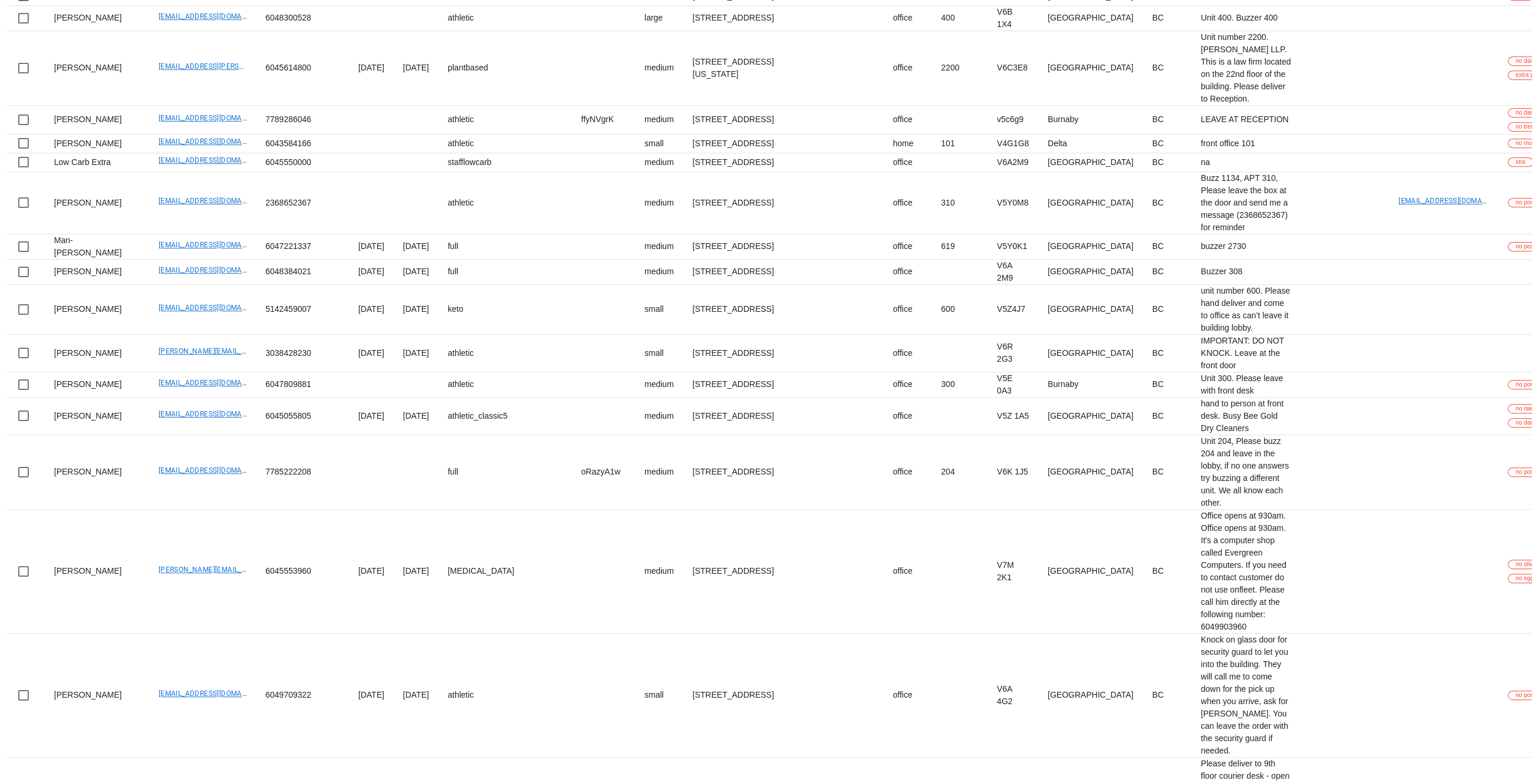
drag, startPoint x: 119, startPoint y: 611, endPoint x: 201, endPoint y: 607, distance: 82.1
drag, startPoint x: 119, startPoint y: 684, endPoint x: 205, endPoint y: 685, distance: 86.0
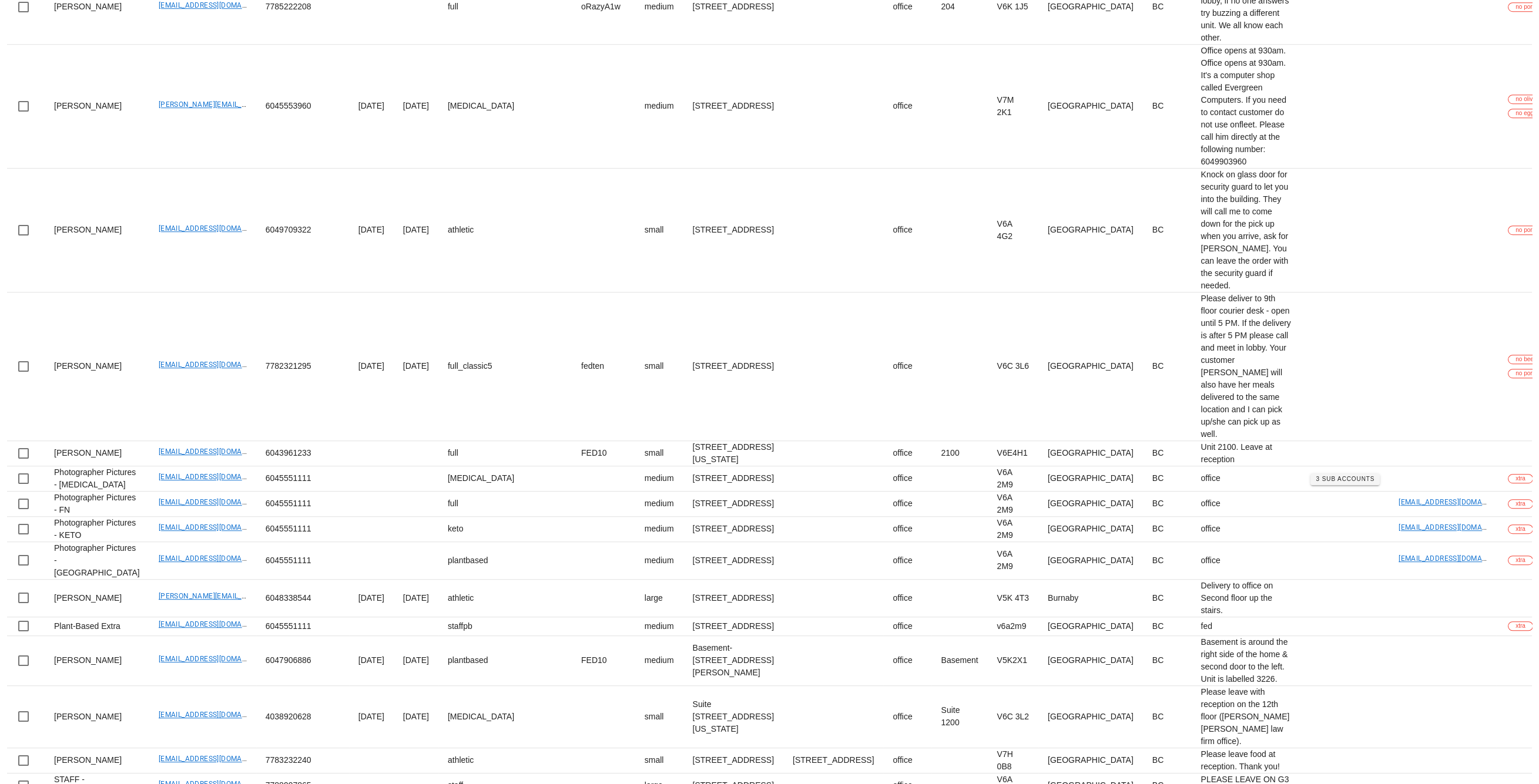
scroll to position [2602, 0]
drag, startPoint x: 143, startPoint y: 385, endPoint x: 135, endPoint y: 379, distance: 10.0
drag, startPoint x: 140, startPoint y: 363, endPoint x: 205, endPoint y: 365, distance: 65.0
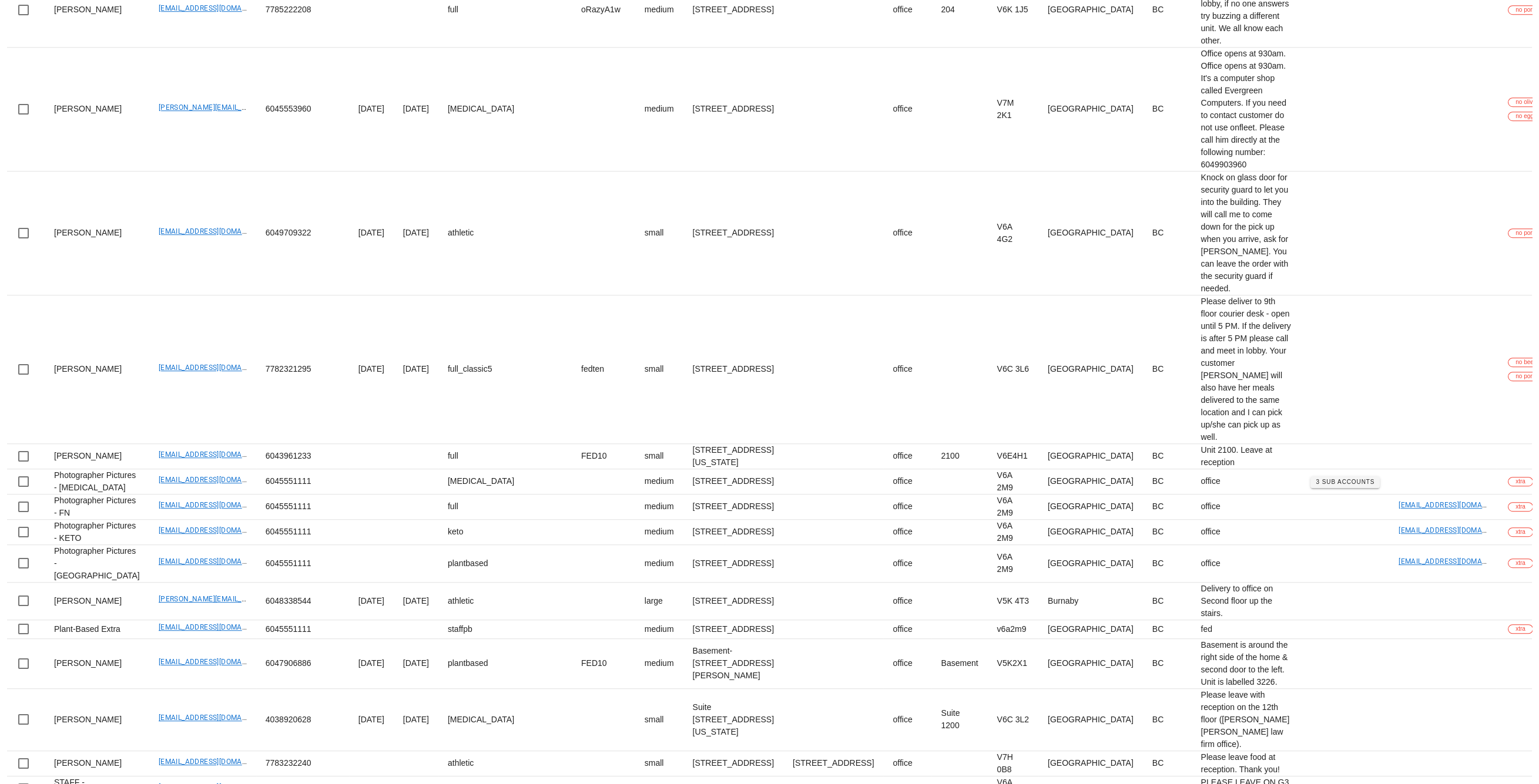
drag, startPoint x: 147, startPoint y: 568, endPoint x: 206, endPoint y: 569, distance: 59.0
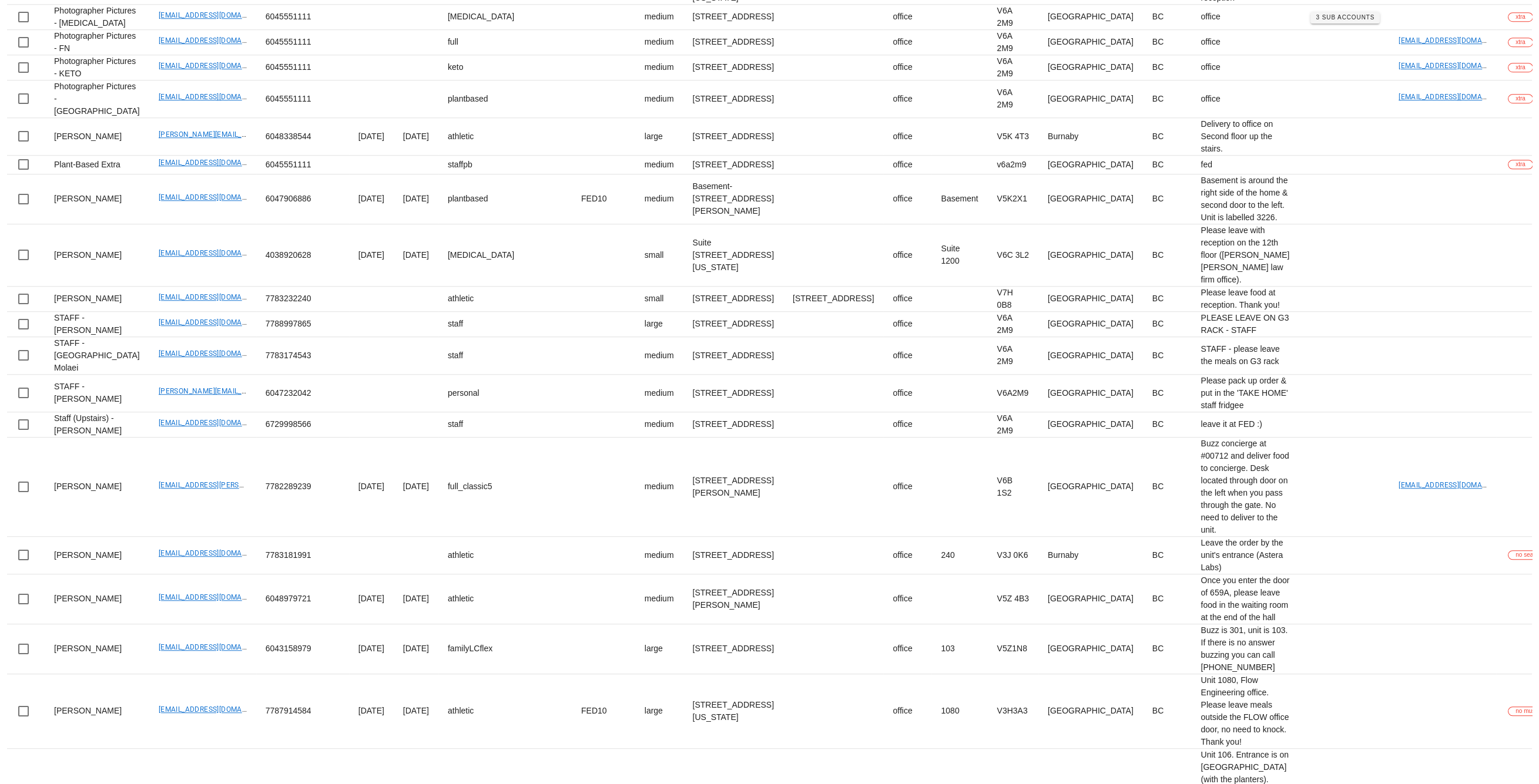
scroll to position [3072, 0]
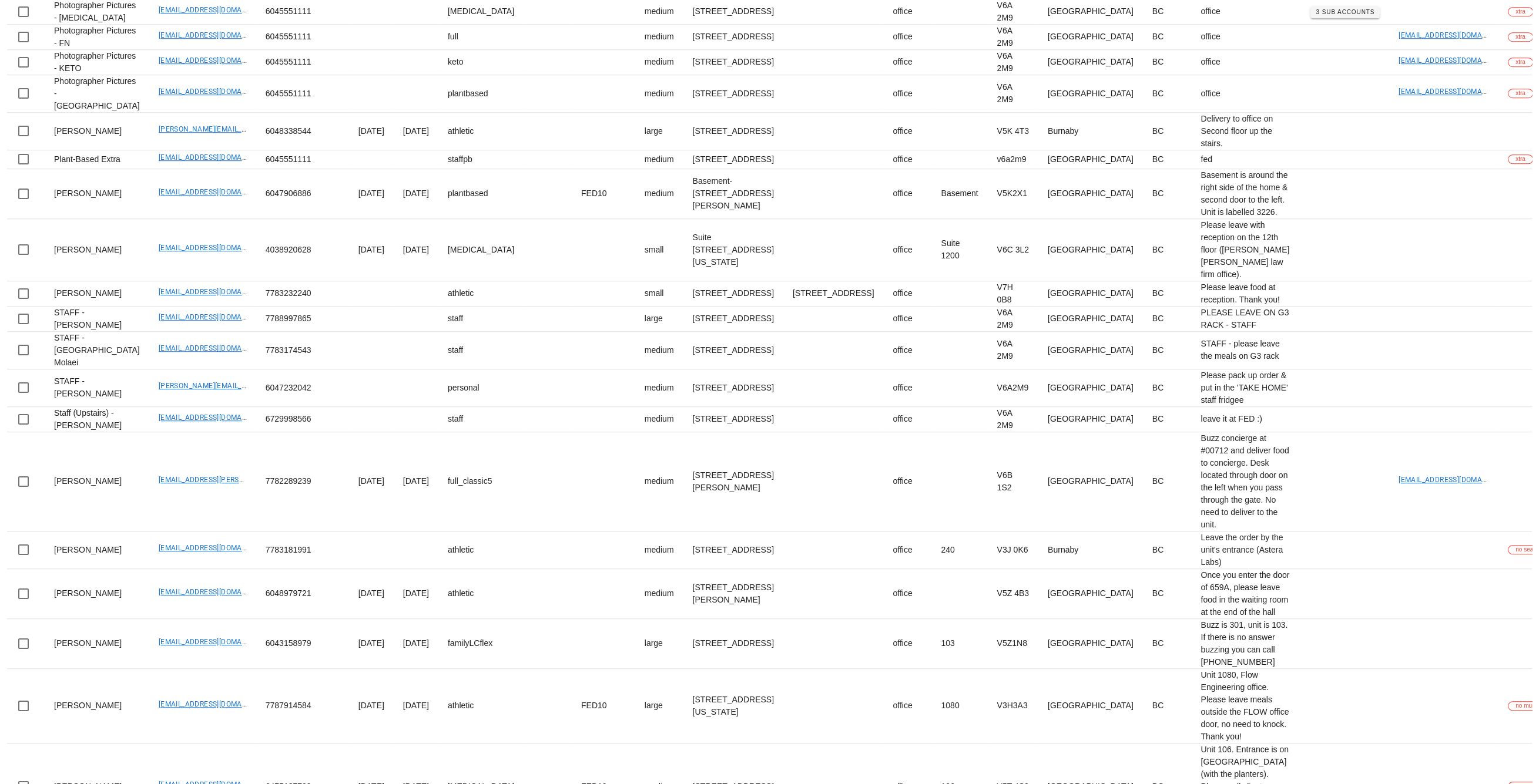
drag, startPoint x: 111, startPoint y: 382, endPoint x: 203, endPoint y: 396, distance: 93.1
drag, startPoint x: 173, startPoint y: 388, endPoint x: 103, endPoint y: 388, distance: 70.0
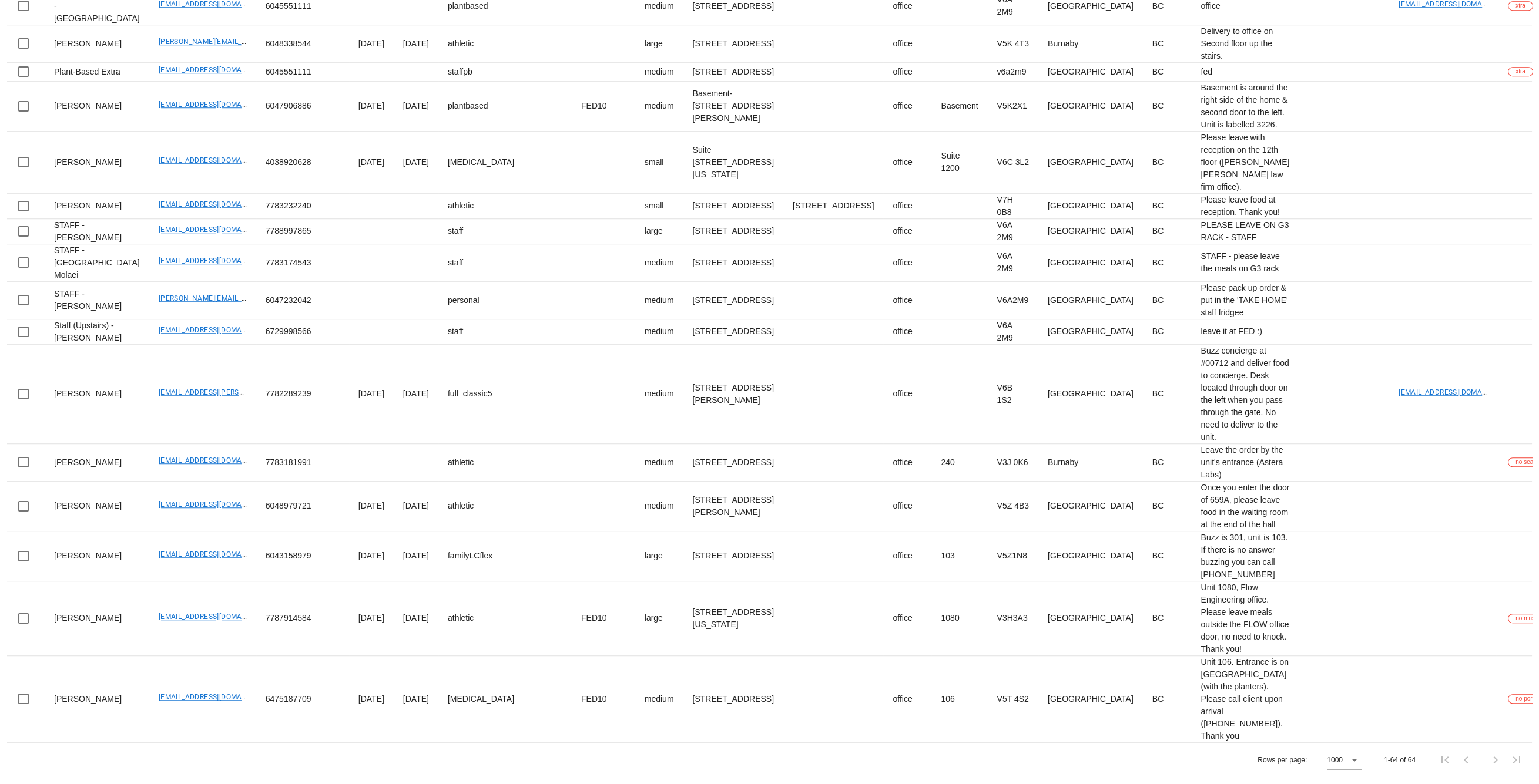
scroll to position [3202, 0]
drag, startPoint x: 118, startPoint y: 534, endPoint x: 203, endPoint y: 541, distance: 85.3
drag, startPoint x: 117, startPoint y: 629, endPoint x: 212, endPoint y: 629, distance: 95.0
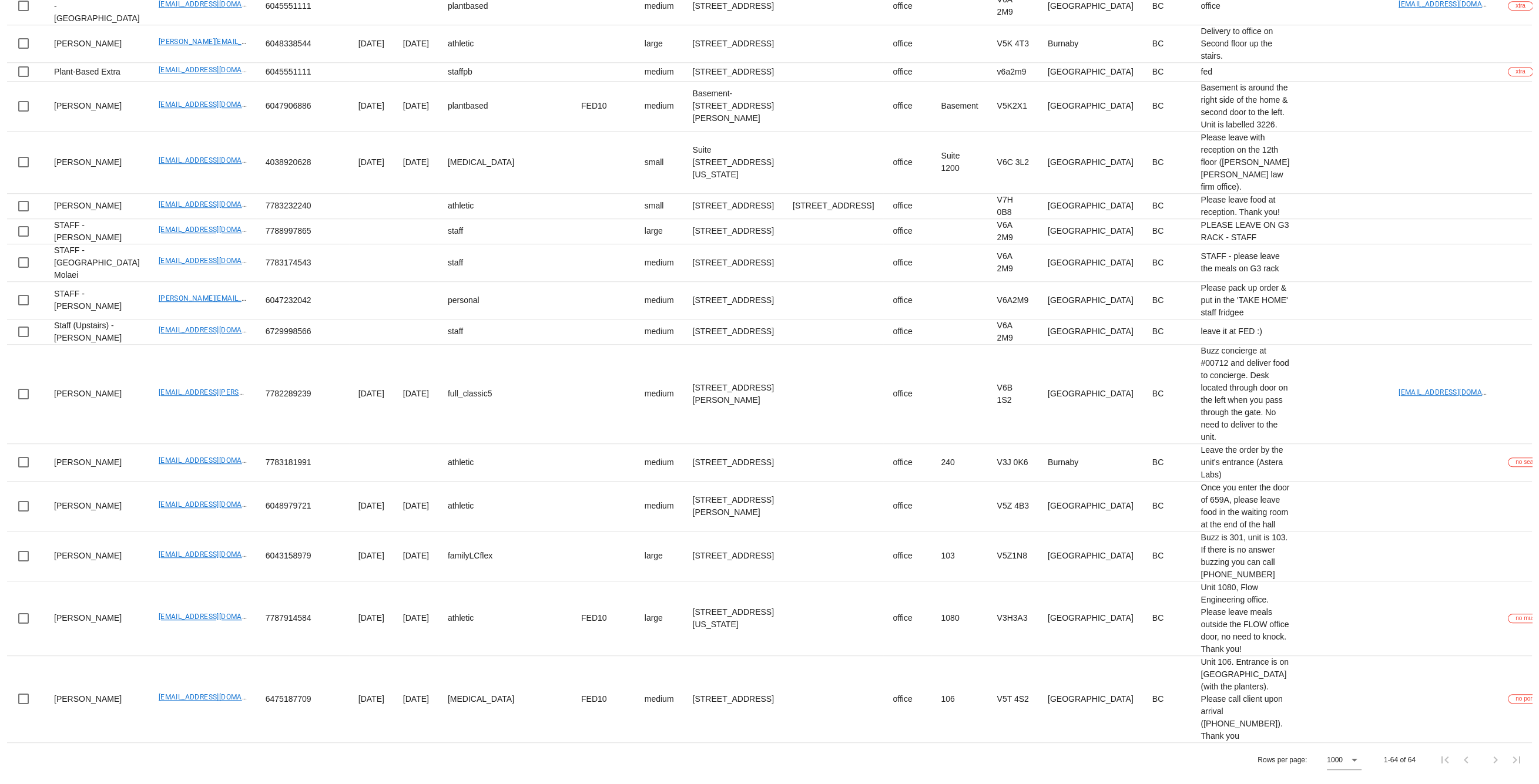
scroll to position [3411, 0]
drag, startPoint x: 122, startPoint y: 519, endPoint x: 214, endPoint y: 519, distance: 92.0
drag, startPoint x: 115, startPoint y: 441, endPoint x: 224, endPoint y: 439, distance: 109.0
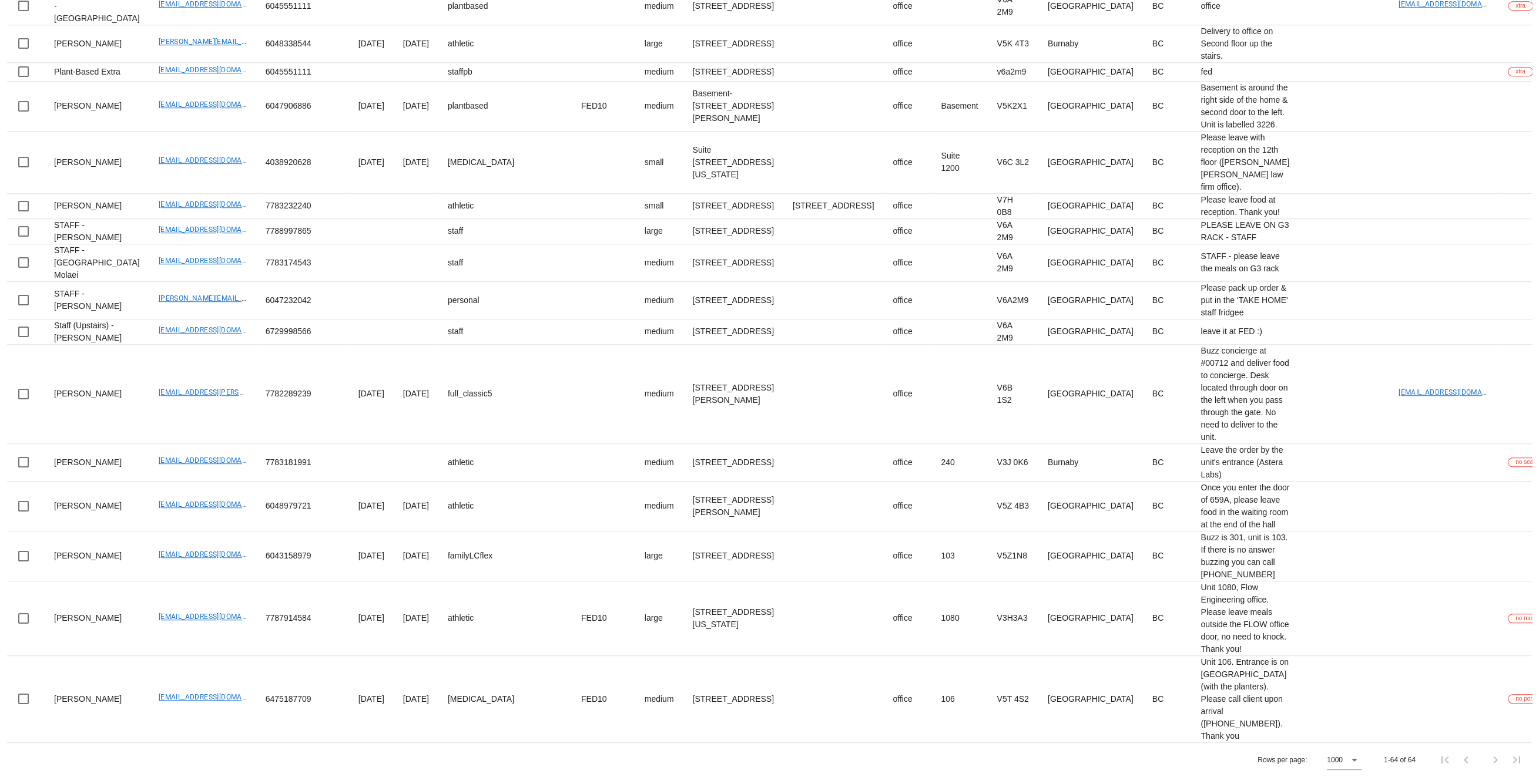
drag, startPoint x: 115, startPoint y: 581, endPoint x: 213, endPoint y: 585, distance: 98.1
drag, startPoint x: 117, startPoint y: 500, endPoint x: 214, endPoint y: 500, distance: 97.0
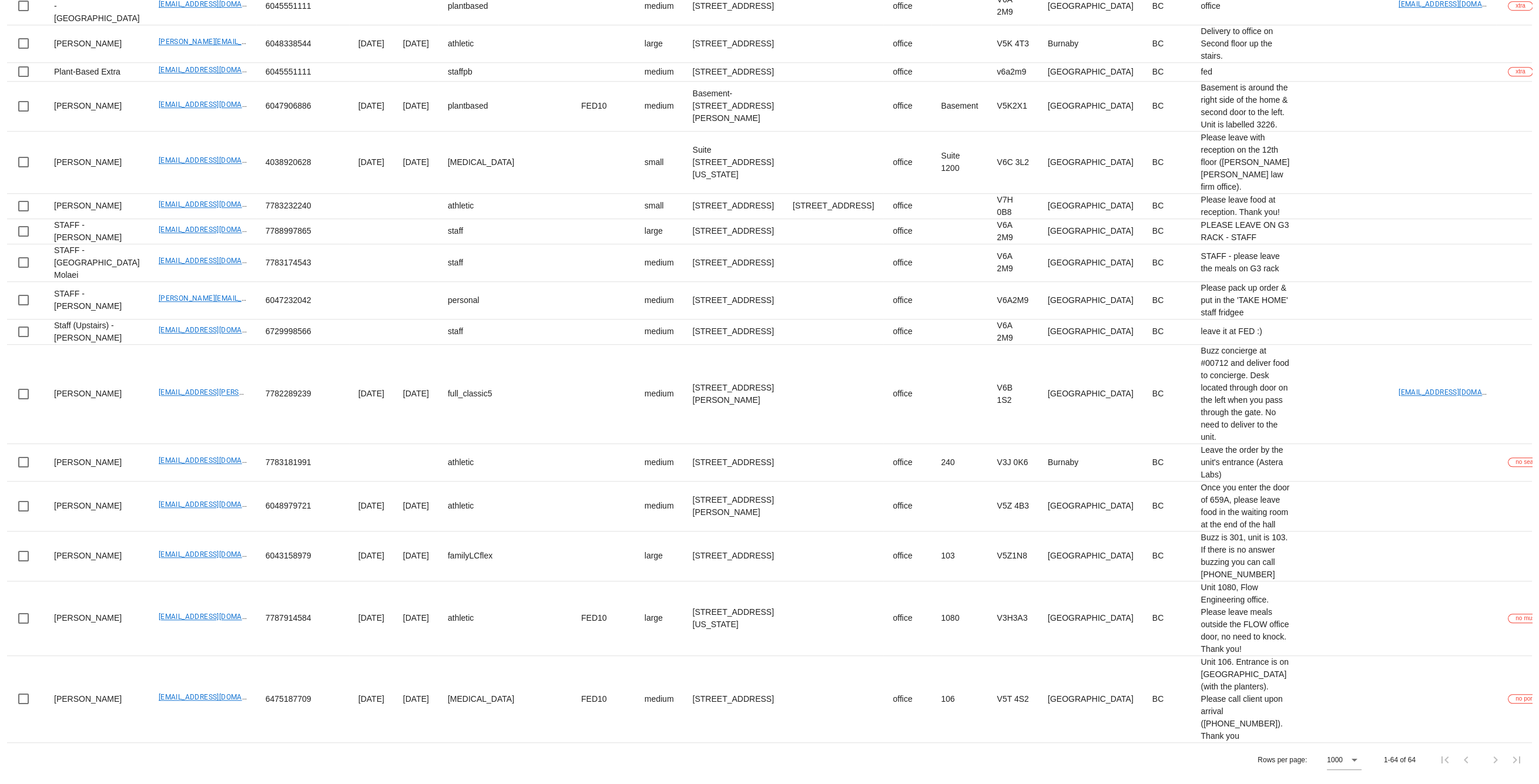
drag, startPoint x: 118, startPoint y: 574, endPoint x: 217, endPoint y: 583, distance: 99.4
drag, startPoint x: 121, startPoint y: 659, endPoint x: 216, endPoint y: 659, distance: 95.0
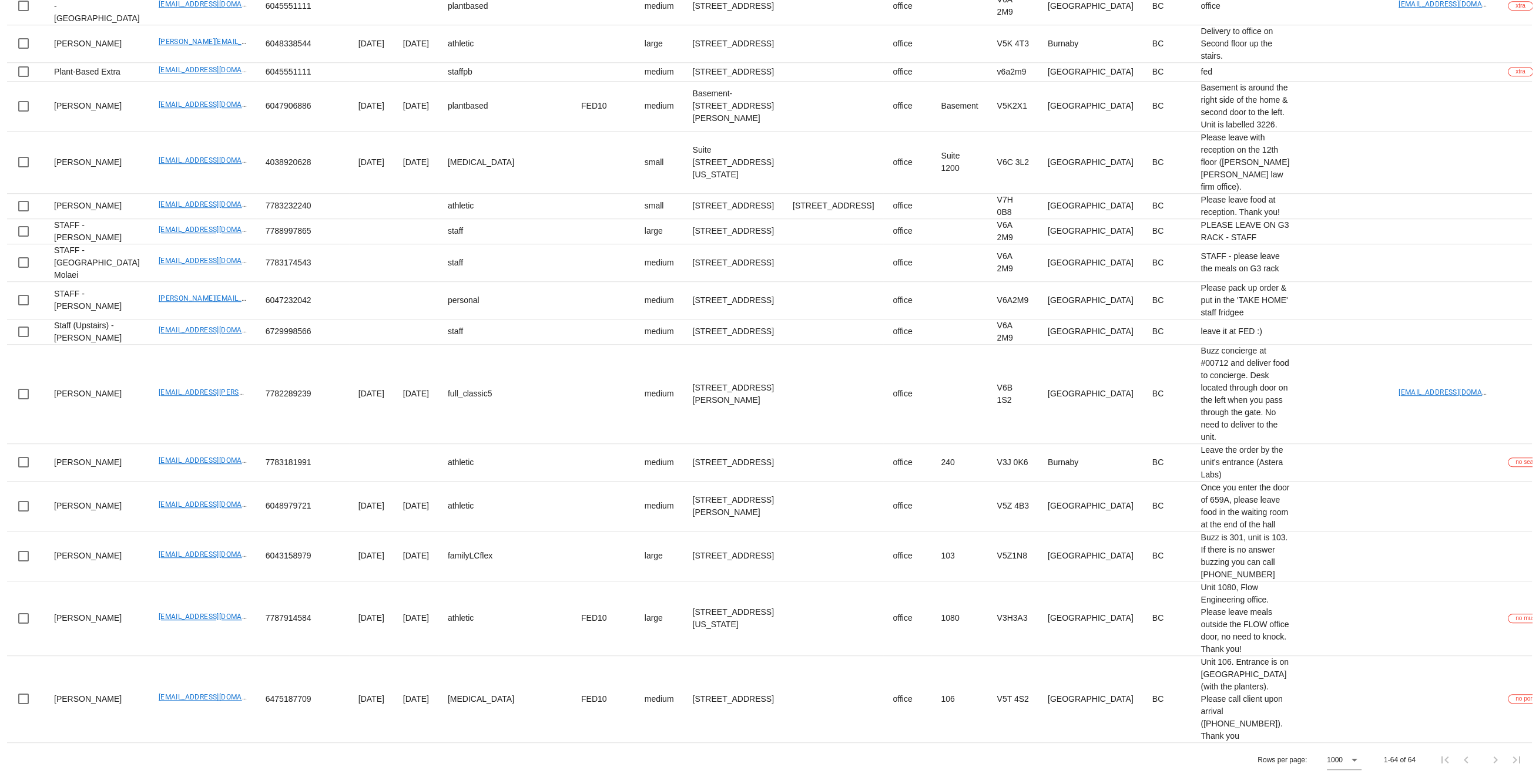
drag, startPoint x: 117, startPoint y: 456, endPoint x: 221, endPoint y: 432, distance: 106.7
drag, startPoint x: 114, startPoint y: 388, endPoint x: 218, endPoint y: 390, distance: 104.0
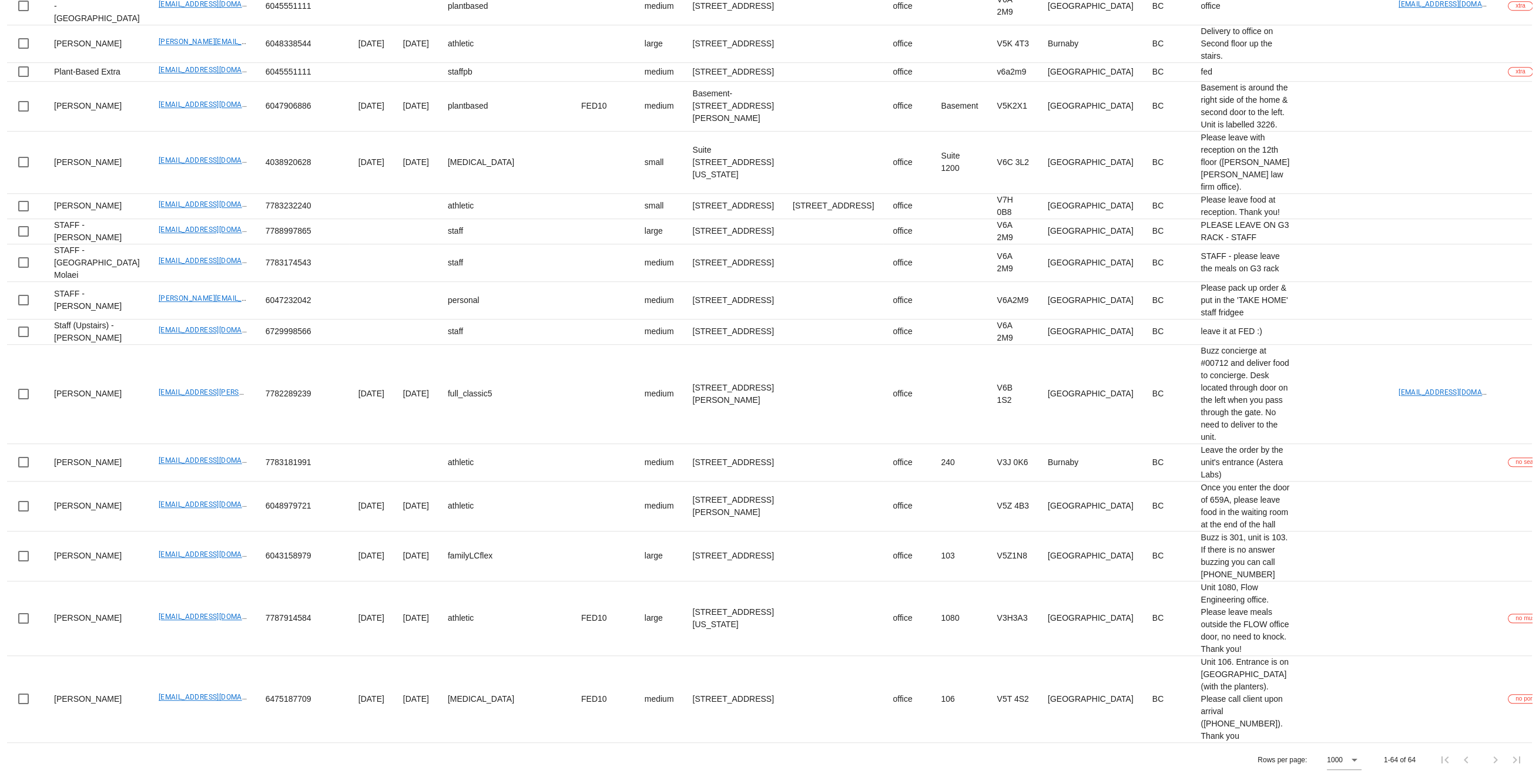
drag, startPoint x: 115, startPoint y: 487, endPoint x: 226, endPoint y: 487, distance: 111.0
drag, startPoint x: 121, startPoint y: 421, endPoint x: 218, endPoint y: 426, distance: 97.1
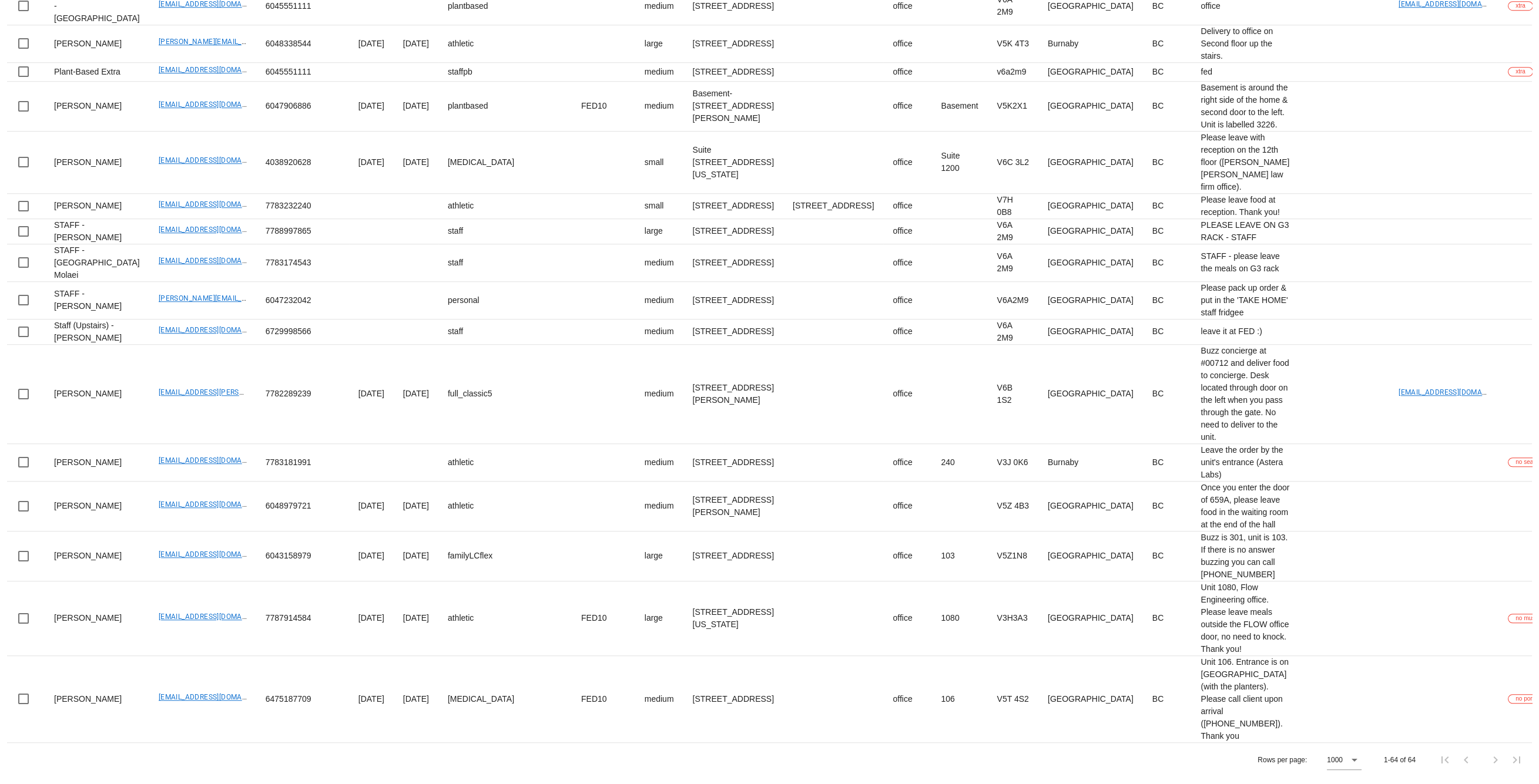
drag, startPoint x: 134, startPoint y: 704, endPoint x: 128, endPoint y: 665, distance: 39.5
drag, startPoint x: 119, startPoint y: 632, endPoint x: 215, endPoint y: 642, distance: 96.5
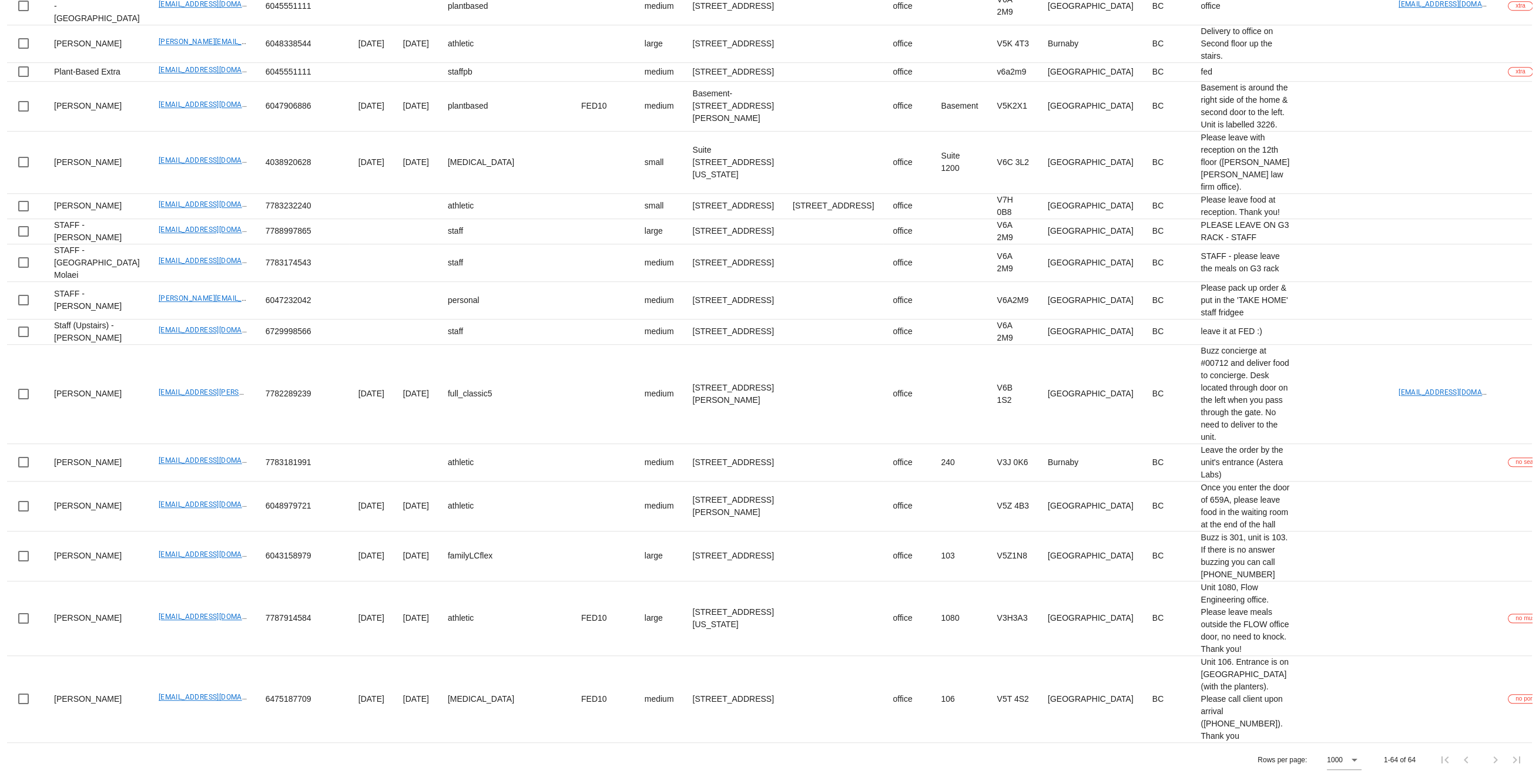
drag, startPoint x: 121, startPoint y: 482, endPoint x: 212, endPoint y: 483, distance: 91.0
drag, startPoint x: 119, startPoint y: 498, endPoint x: 214, endPoint y: 496, distance: 95.0
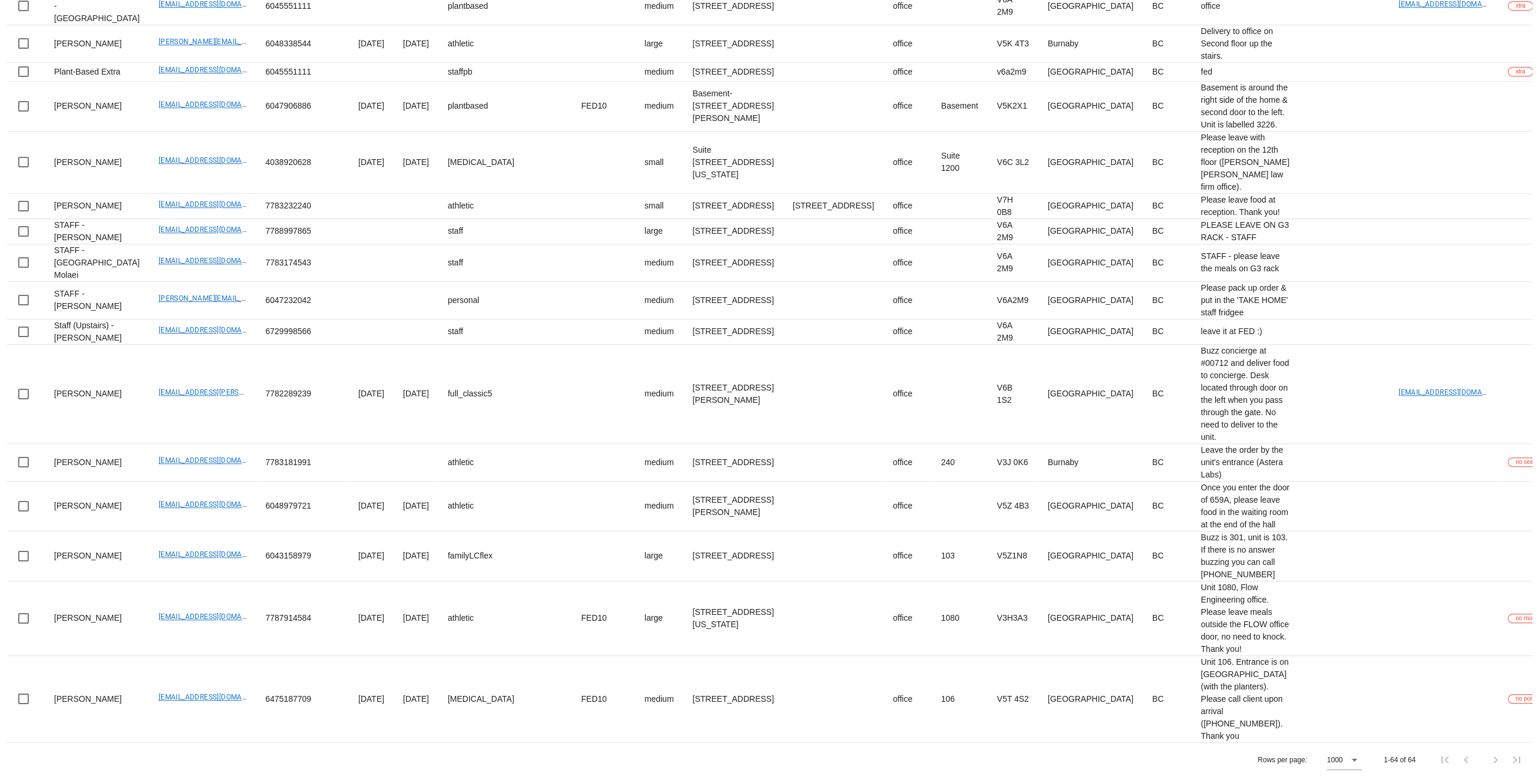
scroll to position [5184, 0]
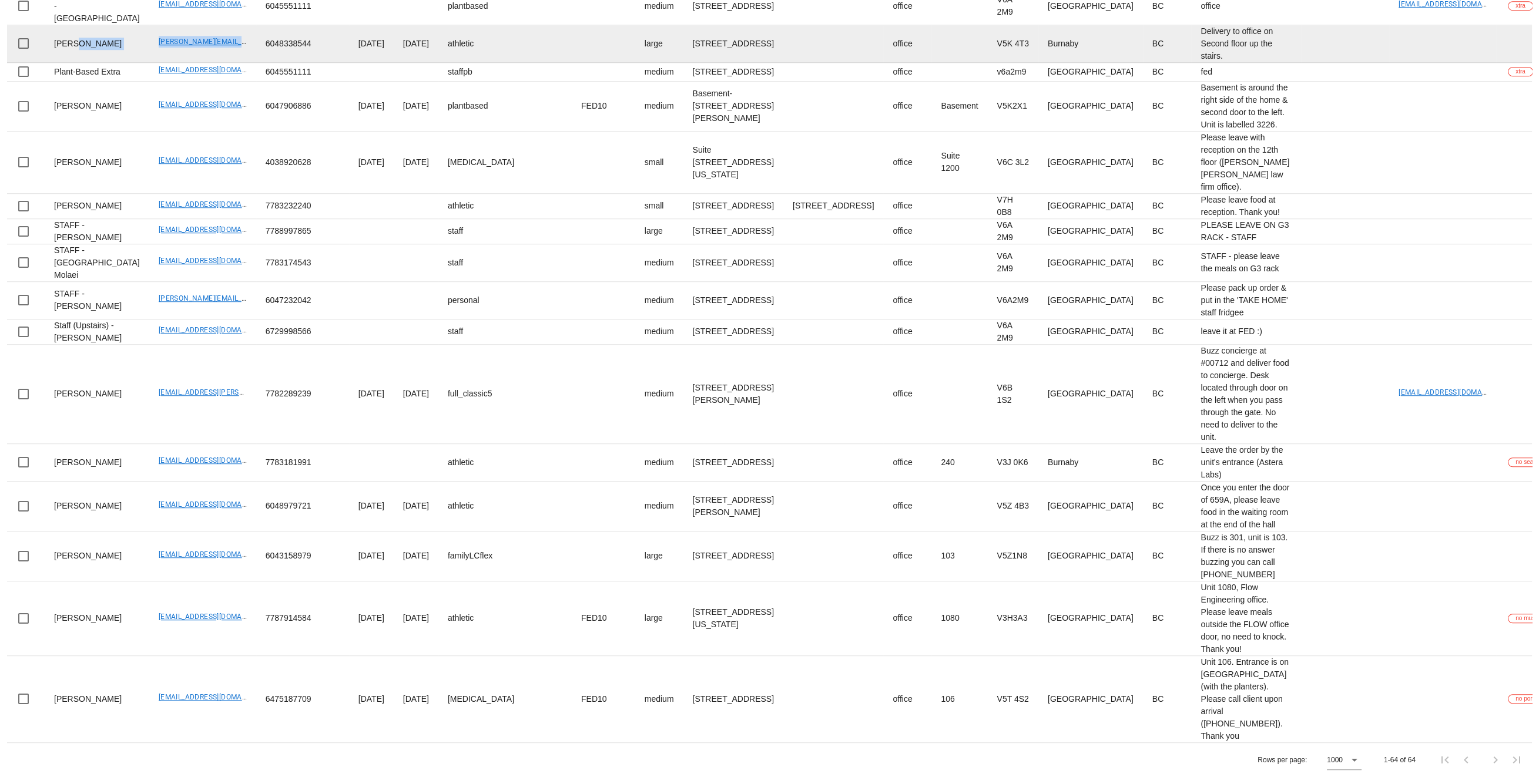
drag, startPoint x: 110, startPoint y: 546, endPoint x: 203, endPoint y: 550, distance: 93.1
click at [203, 62] on tr "Piero Iamartino piero@tinomechanical.com 6048338544 2025-08-11 2025-08-13 athle…" at bounding box center [1000, 43] width 1988 height 37
click at [111, 62] on td "Piero Iamartino" at bounding box center [96, 43] width 105 height 37
drag, startPoint x: 117, startPoint y: 544, endPoint x: 222, endPoint y: 528, distance: 106.2
click at [212, 62] on td "piero@tinomechanical.com" at bounding box center [202, 43] width 107 height 37
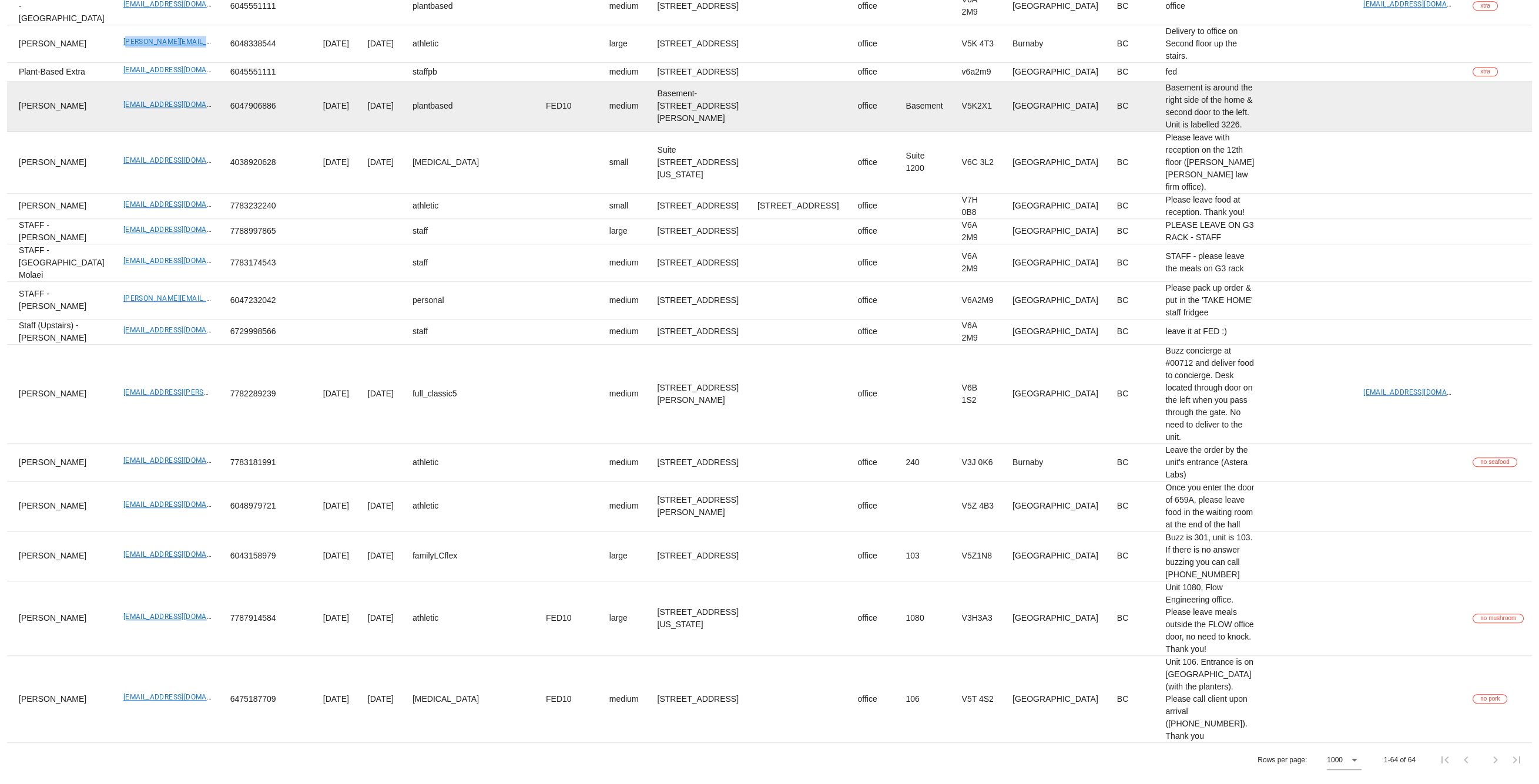
scroll to position [0, 0]
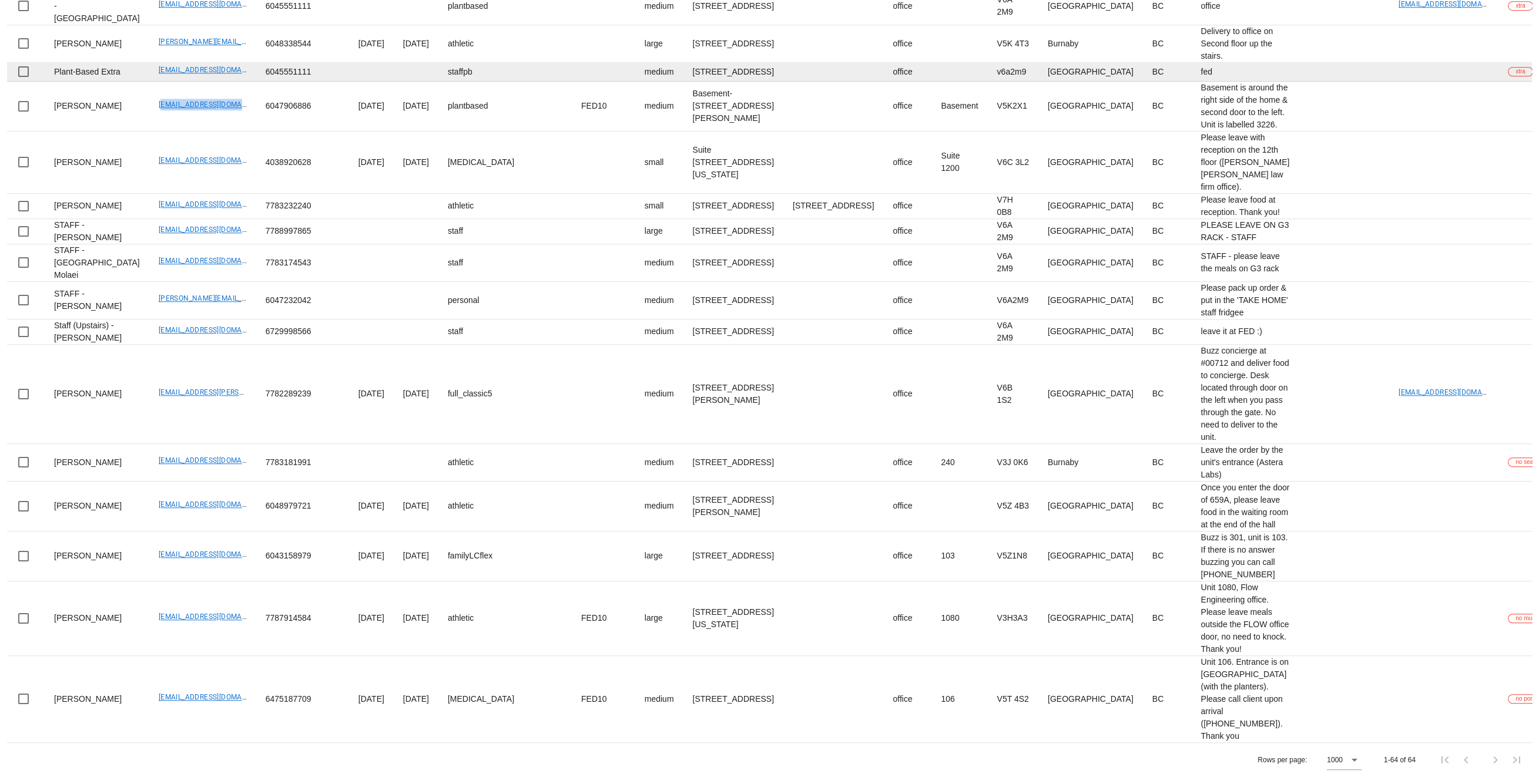
drag, startPoint x: 120, startPoint y: 471, endPoint x: 246, endPoint y: 406, distance: 141.8
click at [213, 132] on td "beca.desmanche33@gmail.com" at bounding box center [202, 107] width 107 height 50
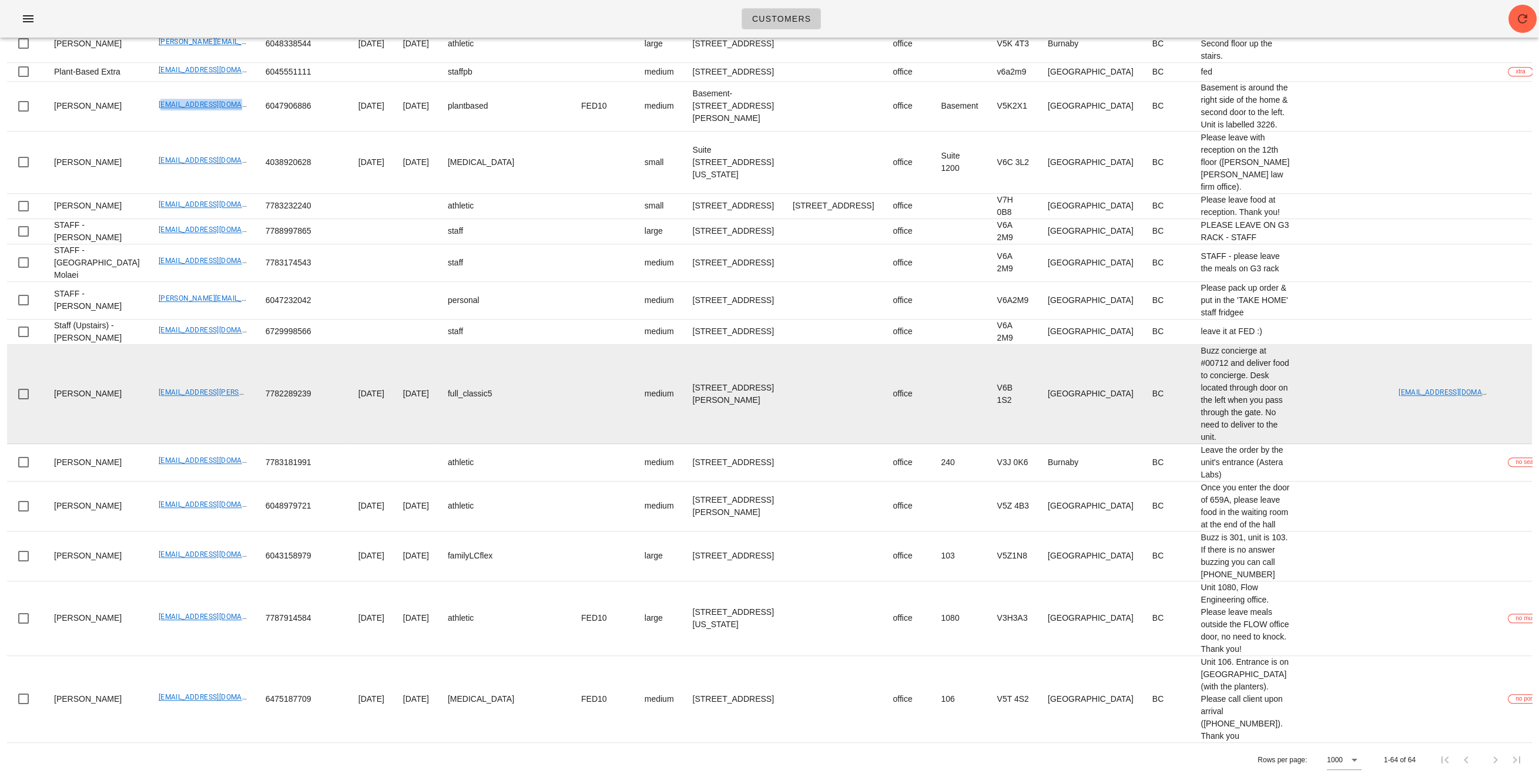
scroll to position [5703, 0]
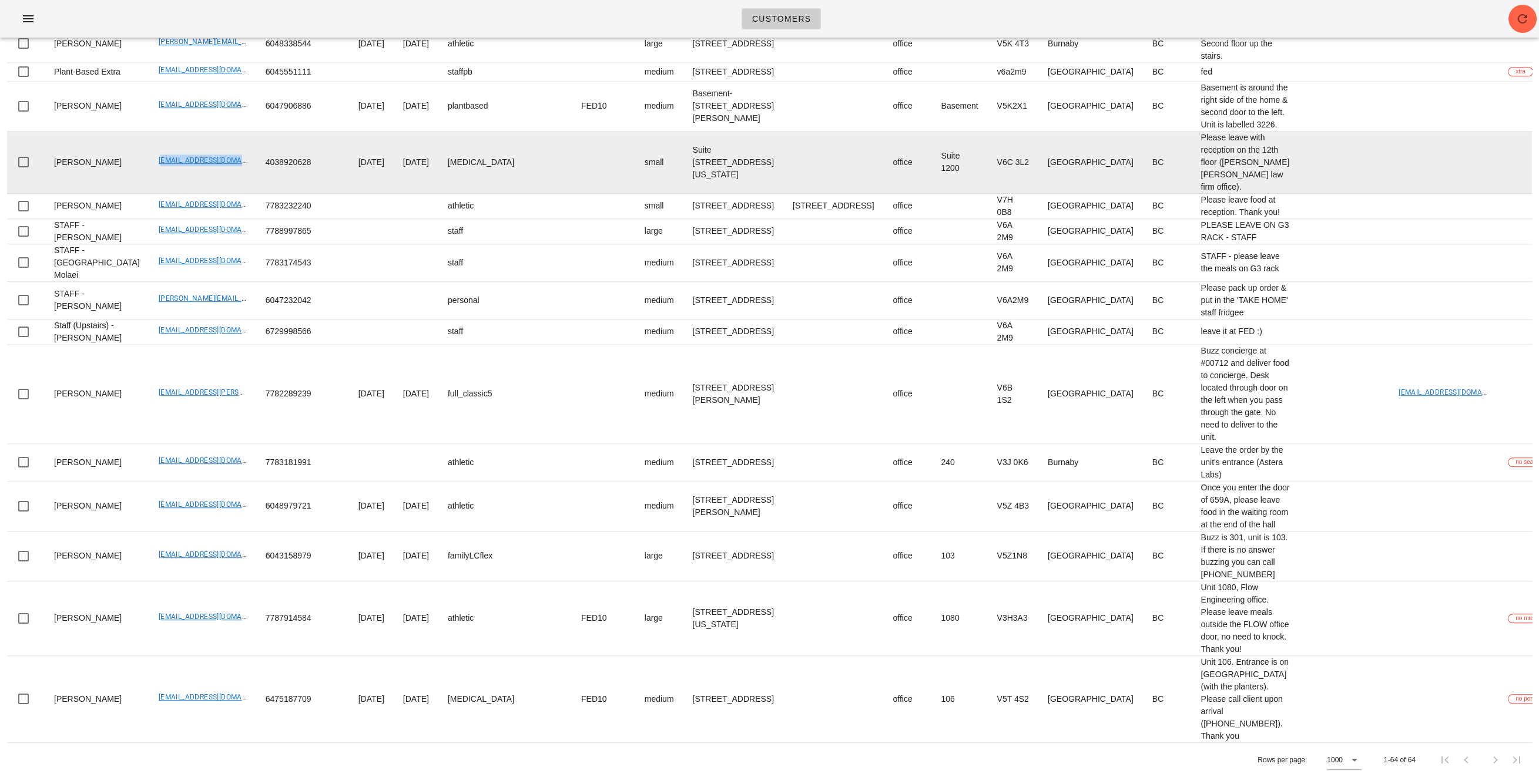
drag, startPoint x: 117, startPoint y: 278, endPoint x: 219, endPoint y: 281, distance: 102.0
click at [219, 193] on td "sharlawalker1994@gmail.com" at bounding box center [202, 163] width 107 height 62
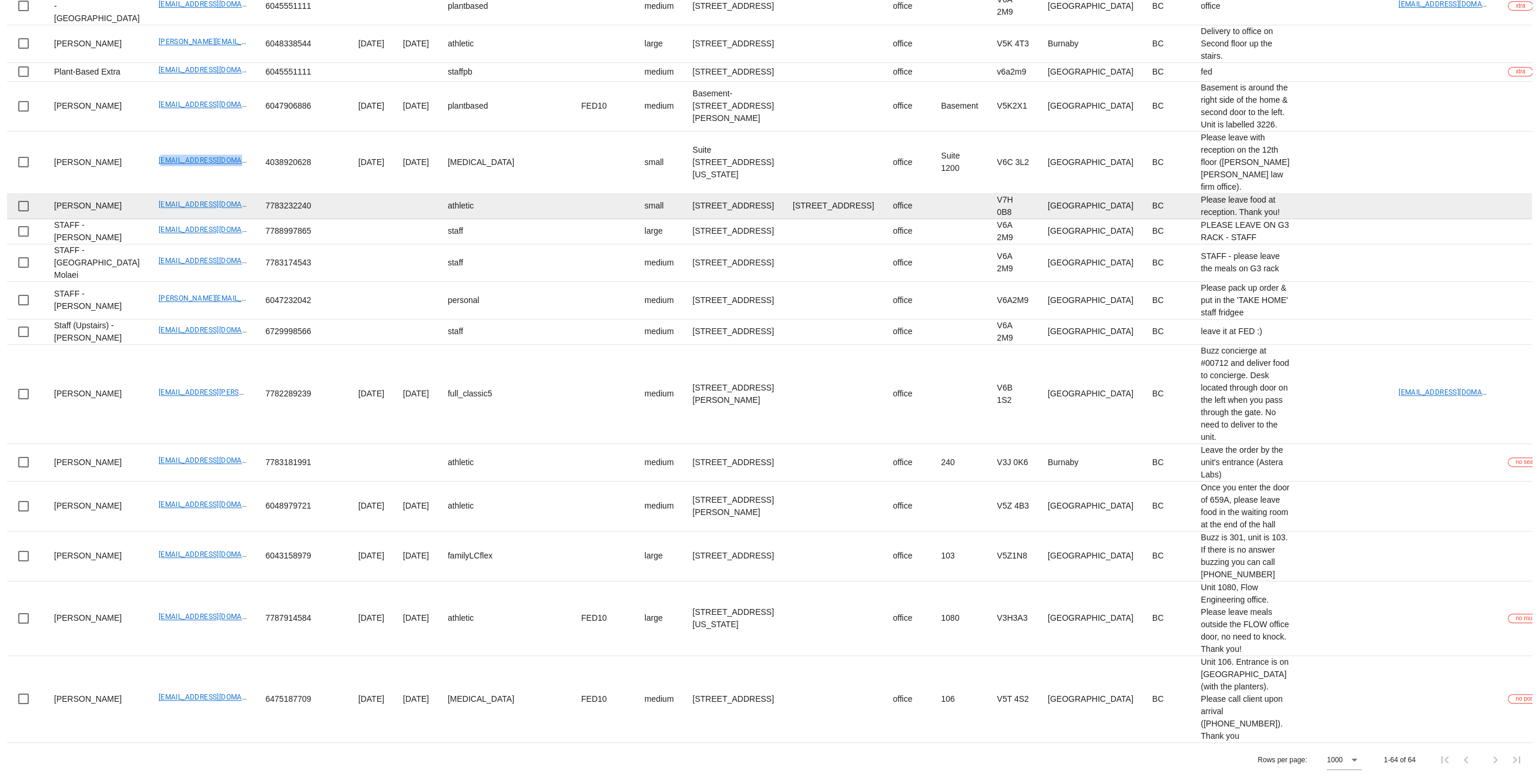
scroll to position [5731, 0]
drag, startPoint x: 115, startPoint y: 322, endPoint x: 206, endPoint y: 321, distance: 91.0
click at [206, 219] on td "sh.esc93@gmail.com" at bounding box center [202, 206] width 107 height 25
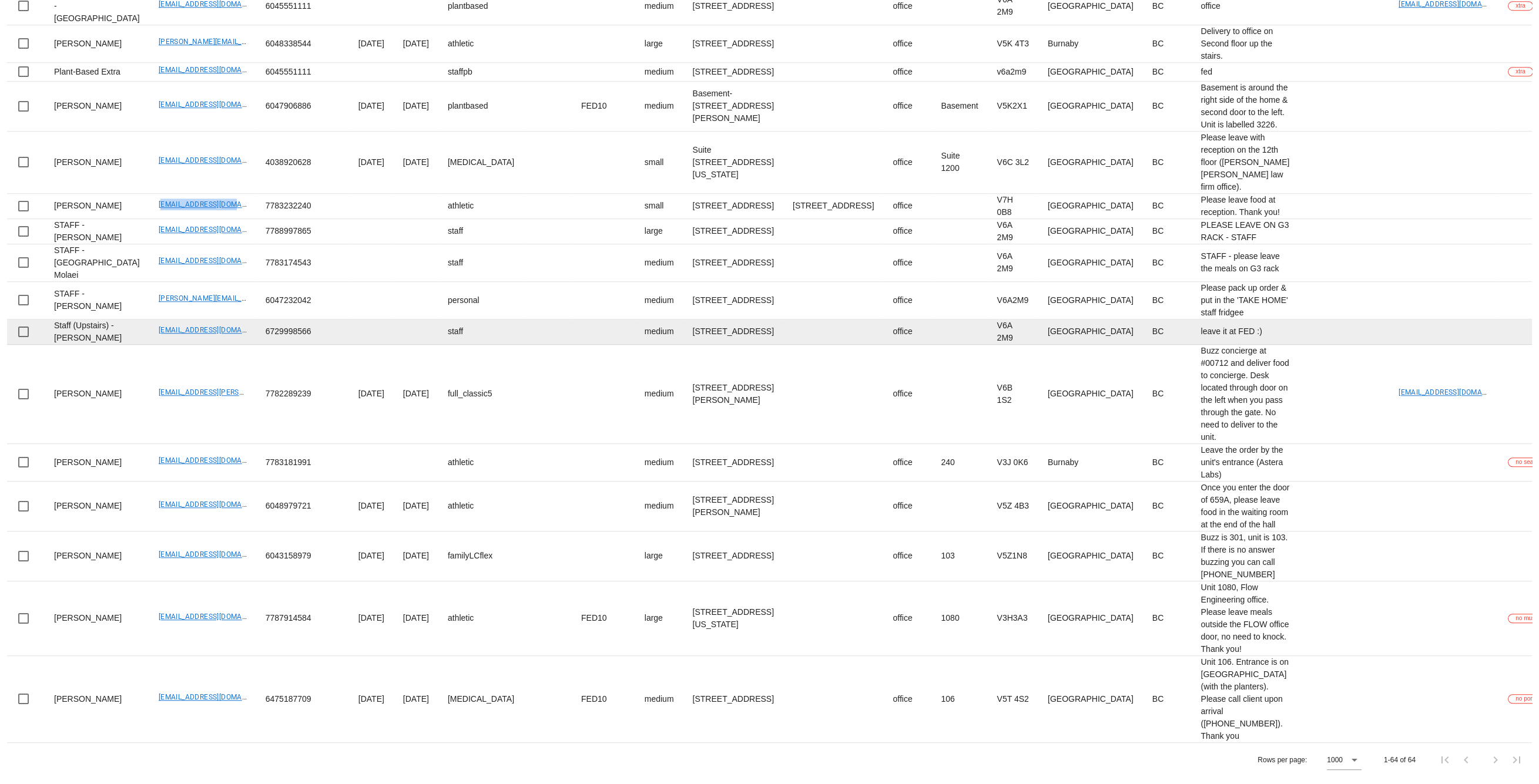
scroll to position [5934, 0]
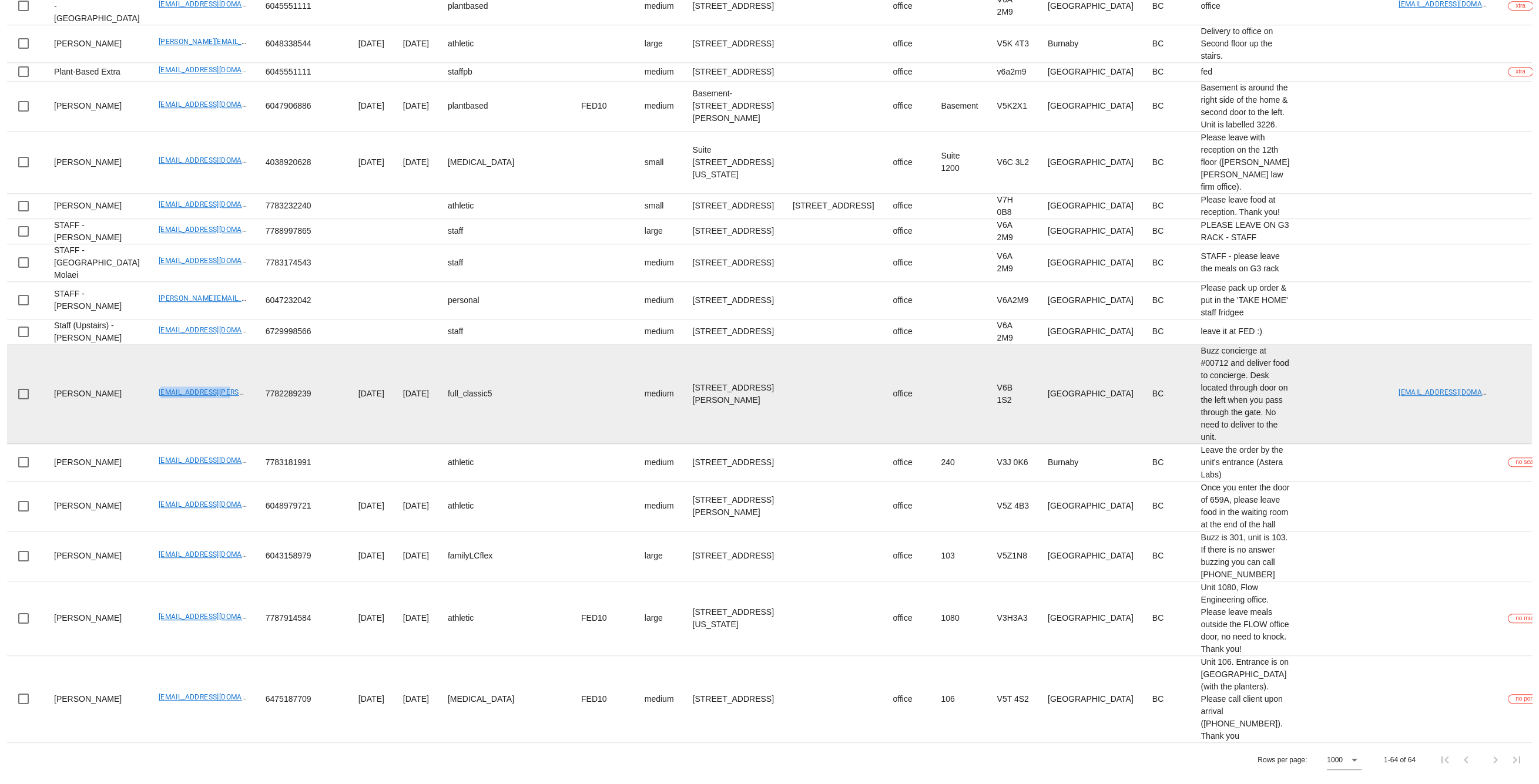
drag, startPoint x: 118, startPoint y: 468, endPoint x: 200, endPoint y: 474, distance: 82.2
click at [200, 444] on td "fed@stan-chao.com" at bounding box center [202, 395] width 107 height 99
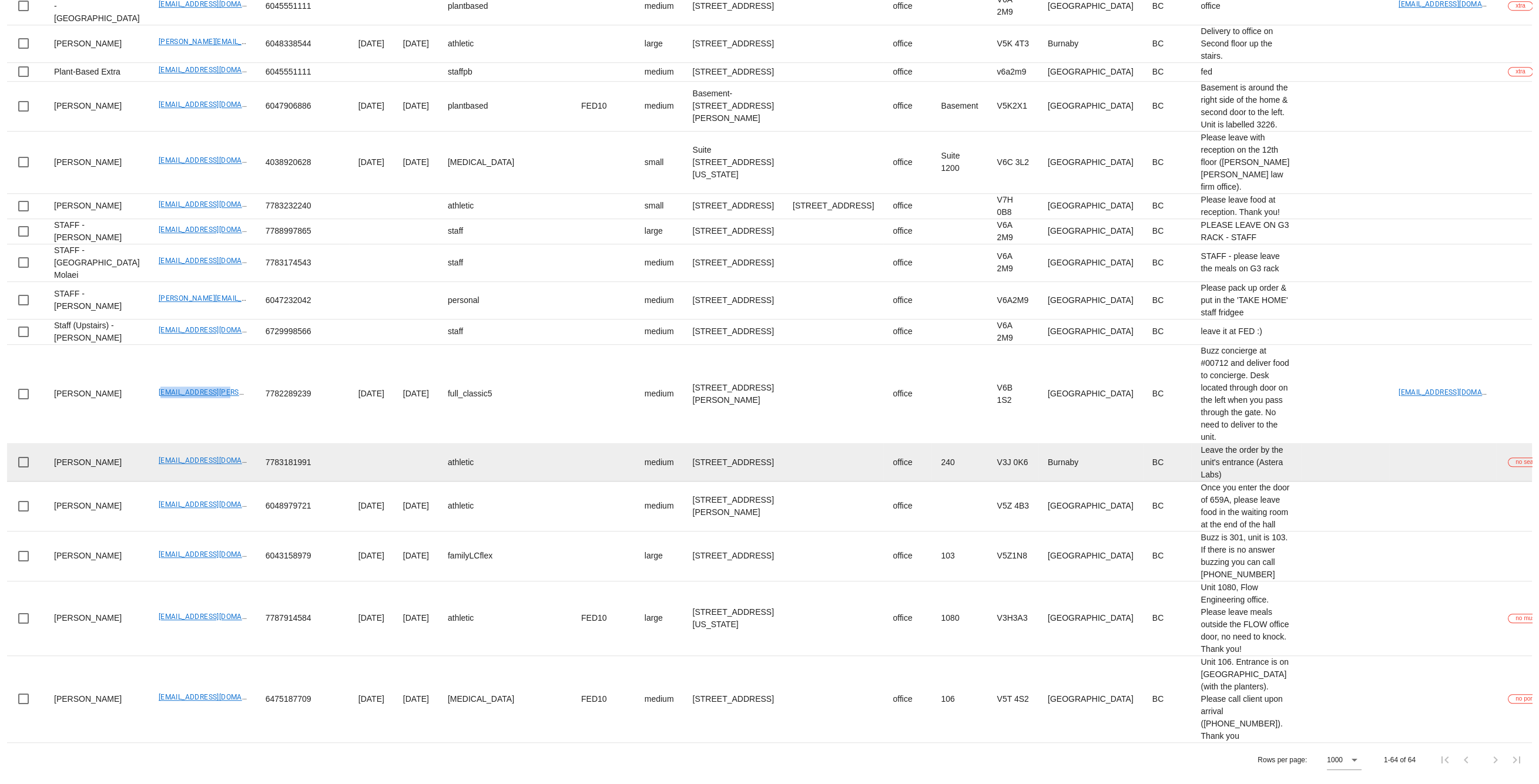
scroll to position [6091, 0]
drag, startPoint x: 114, startPoint y: 428, endPoint x: 218, endPoint y: 433, distance: 104.1
click at [218, 444] on tr "Ted Lee tedleetaite@gmail.com 7783181991 athletic medium 240-4370 Dominion Stre…" at bounding box center [1000, 462] width 1988 height 37
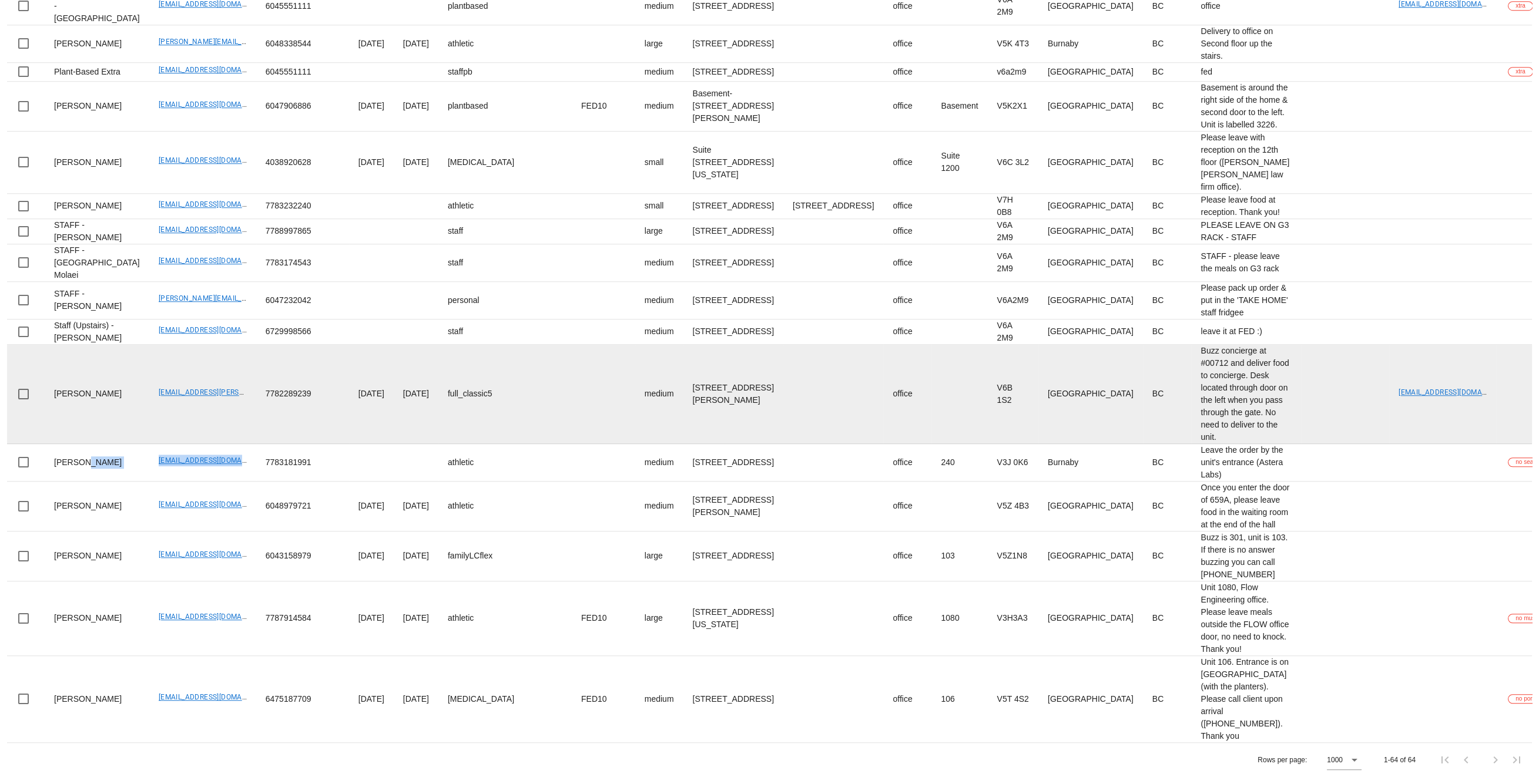
scroll to position [6194, 0]
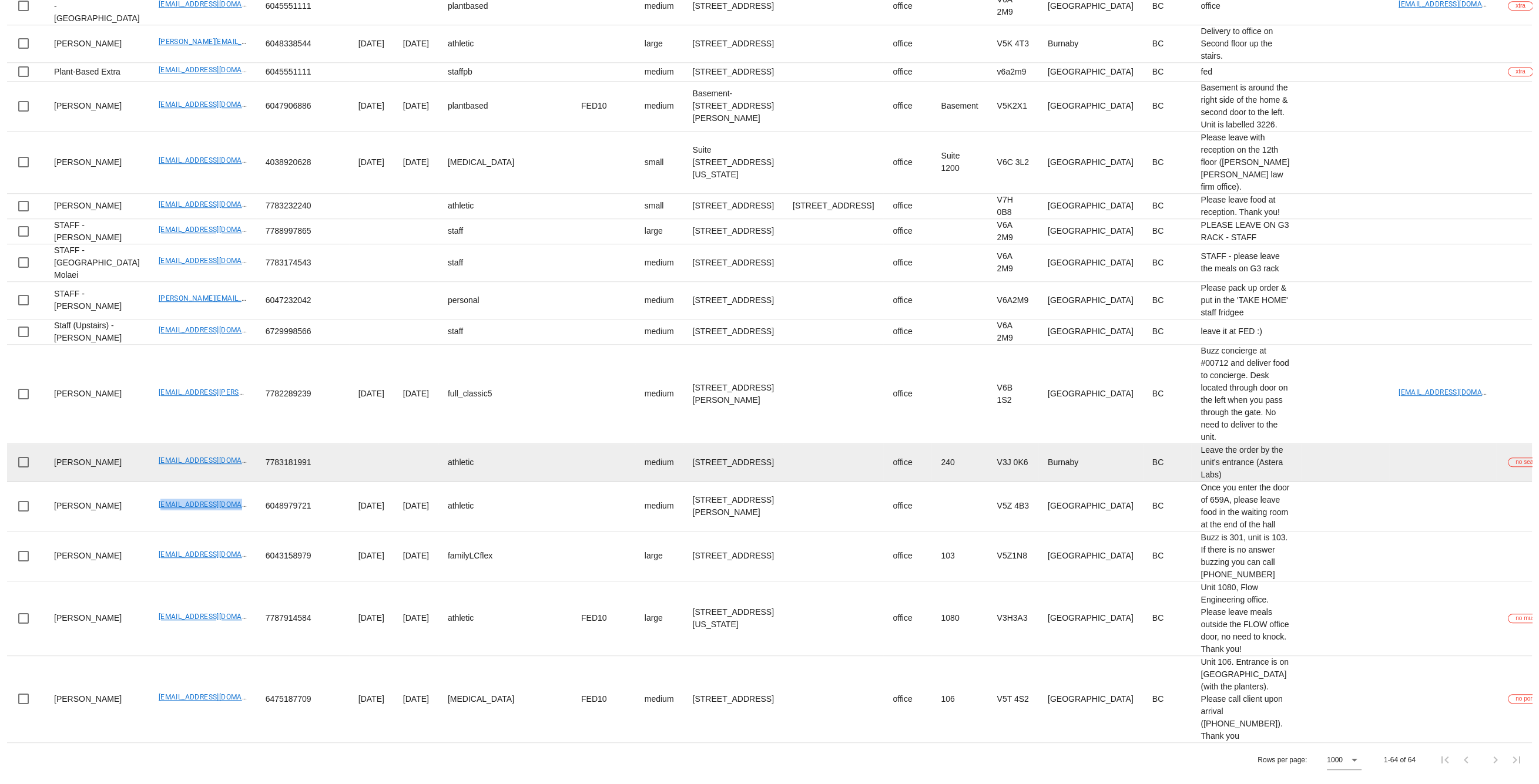
drag, startPoint x: 116, startPoint y: 412, endPoint x: 233, endPoint y: 356, distance: 129.7
click at [196, 481] on td "hello@terrigreen.me" at bounding box center [202, 506] width 107 height 50
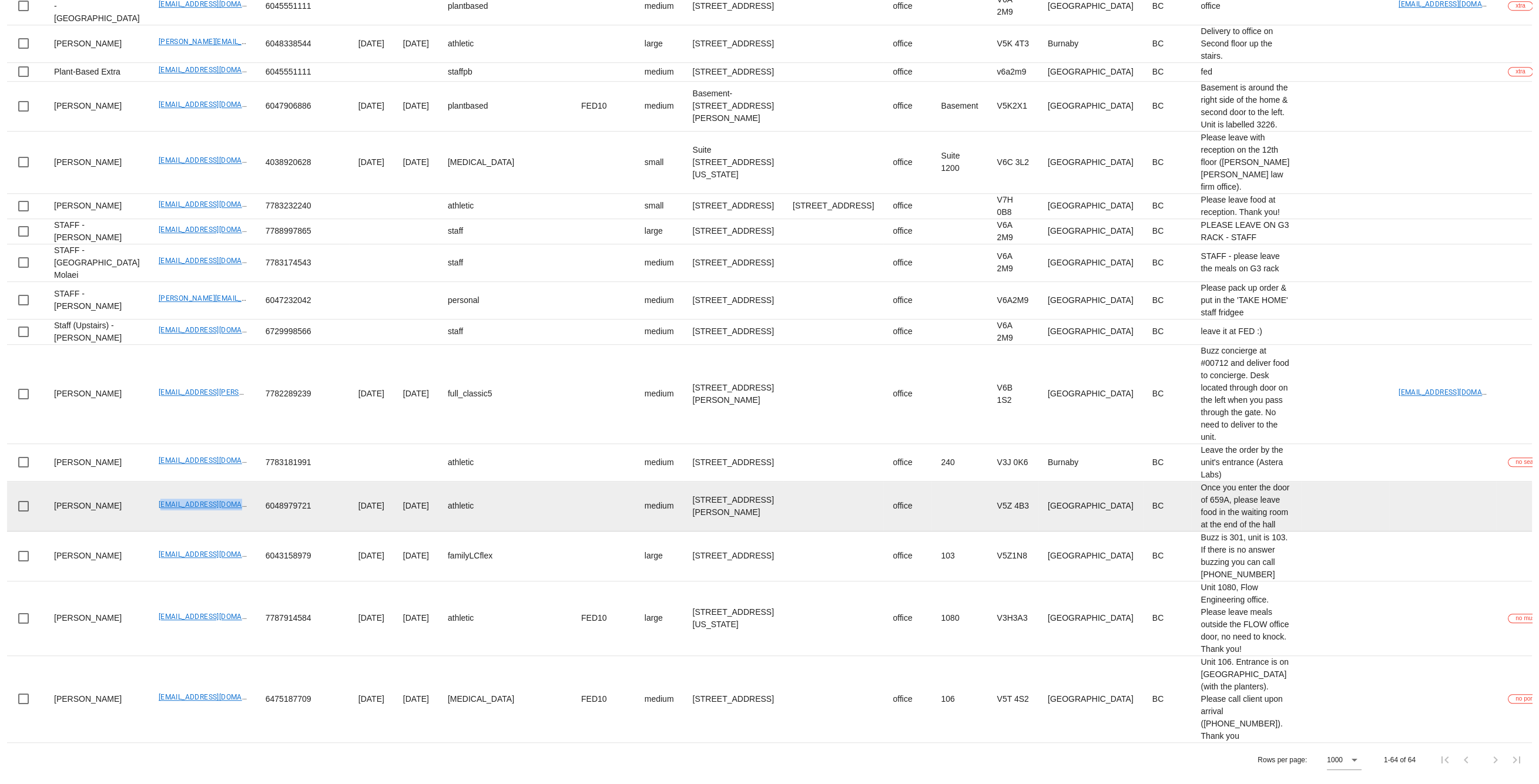
scroll to position [6245, 0]
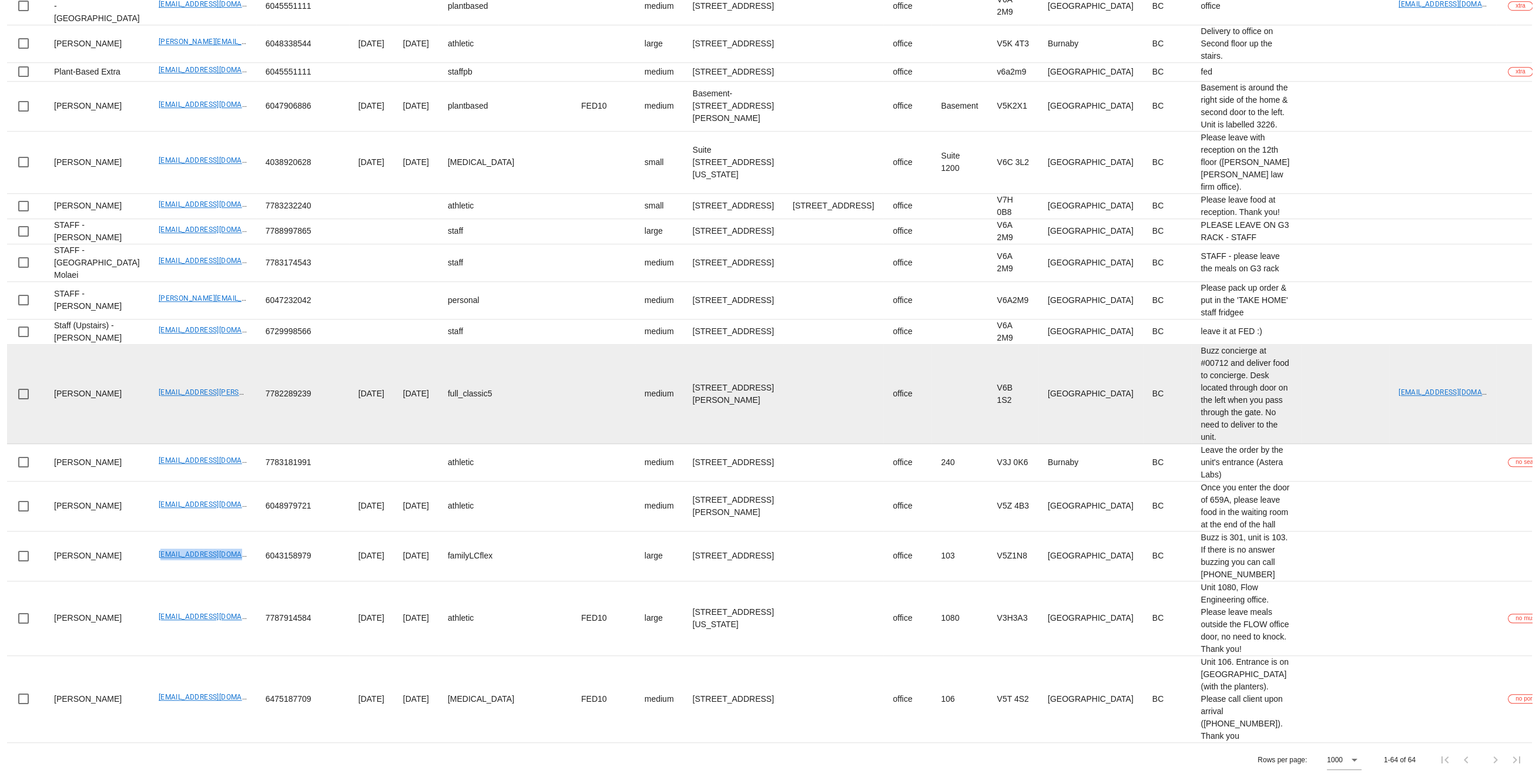
drag, startPoint x: 124, startPoint y: 451, endPoint x: 296, endPoint y: 228, distance: 281.6
click at [219, 532] on td "Thomasfurseth@gmail.com" at bounding box center [202, 557] width 107 height 50
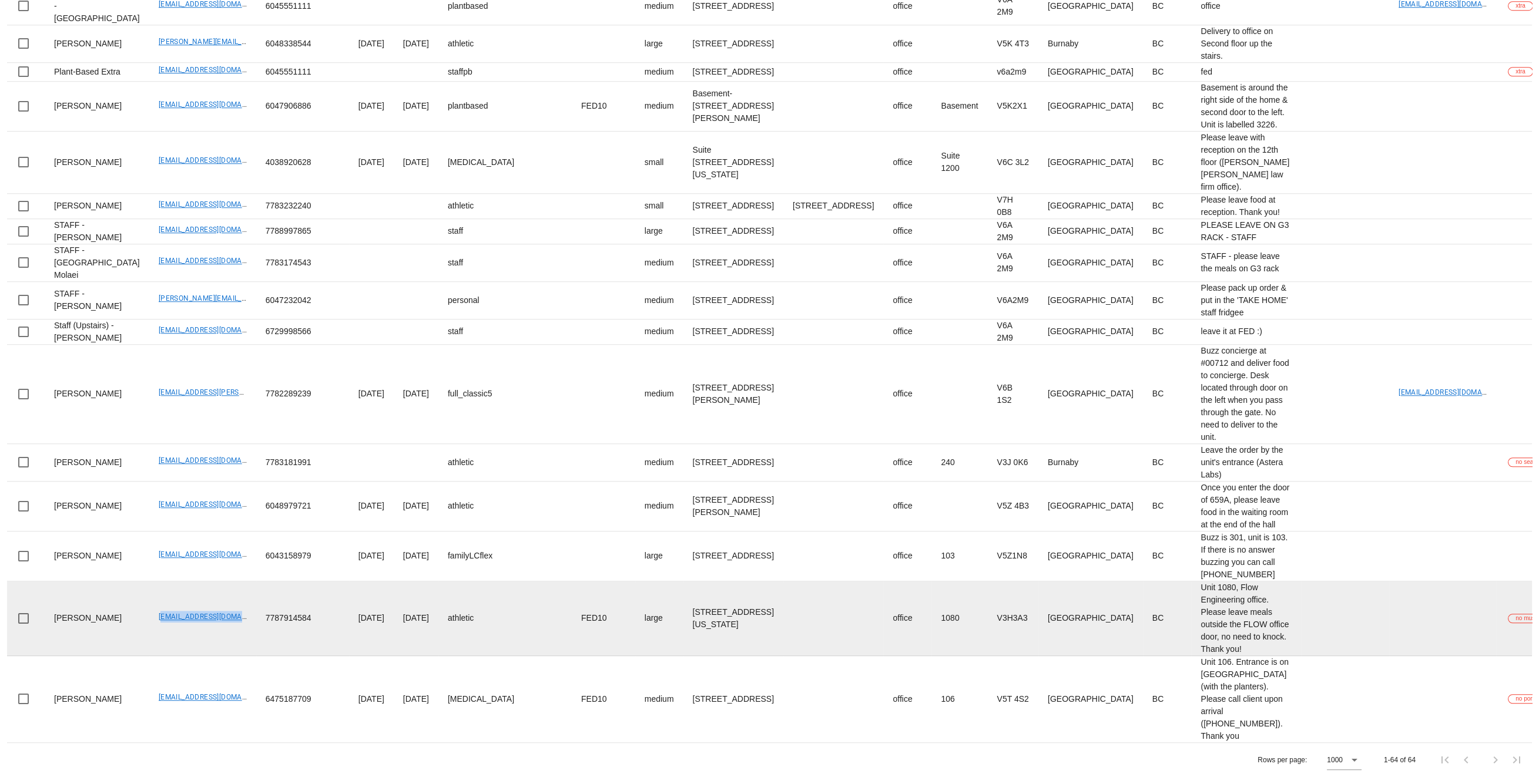
drag, startPoint x: 121, startPoint y: 556, endPoint x: 223, endPoint y: 543, distance: 102.8
click at [212, 581] on td "[EMAIL_ADDRESS][DOMAIN_NAME]" at bounding box center [202, 618] width 107 height 75
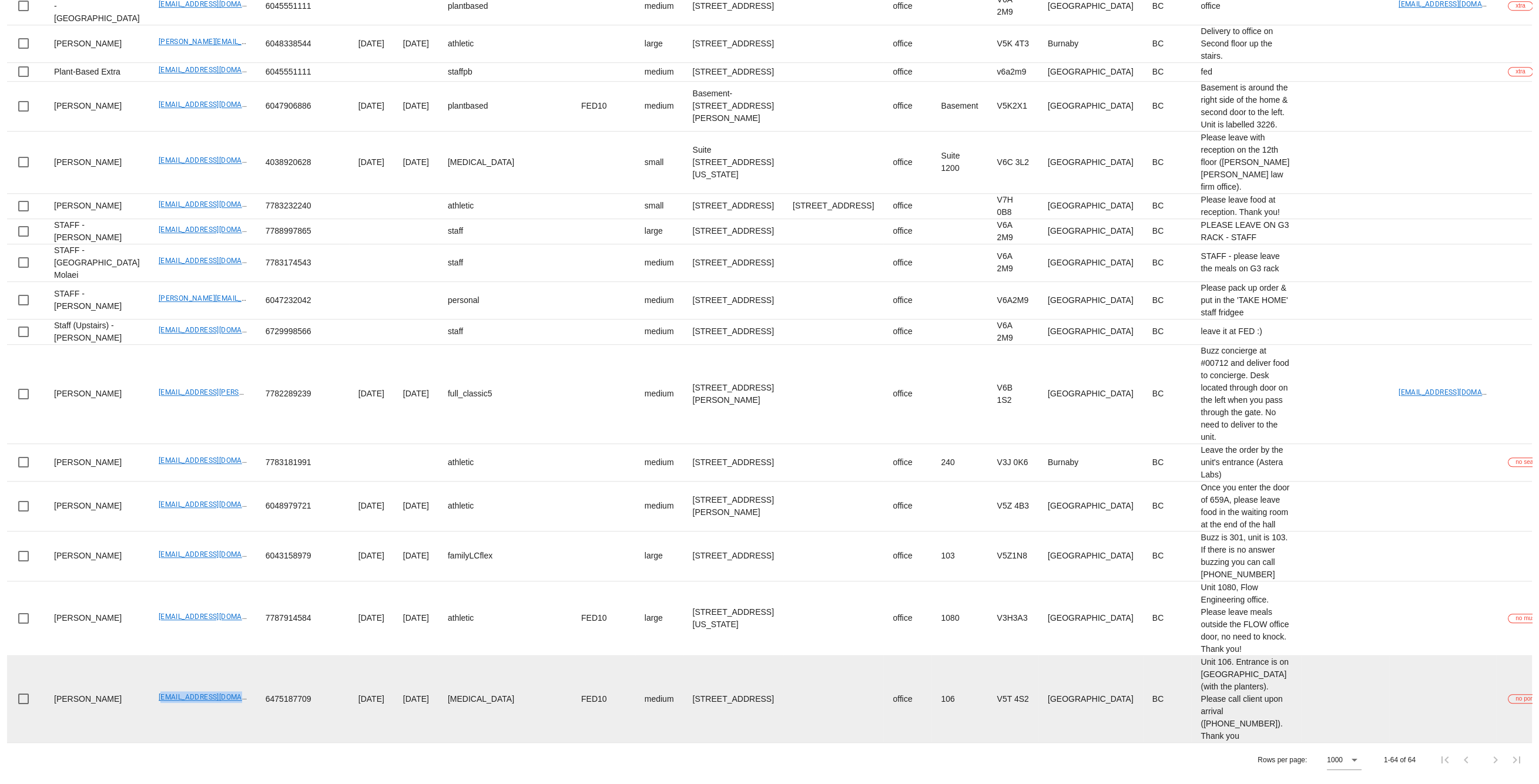
drag, startPoint x: 188, startPoint y: 677, endPoint x: 130, endPoint y: 670, distance: 58.4
click at [149, 680] on td "zainmeghji@gmail.com" at bounding box center [202, 699] width 107 height 87
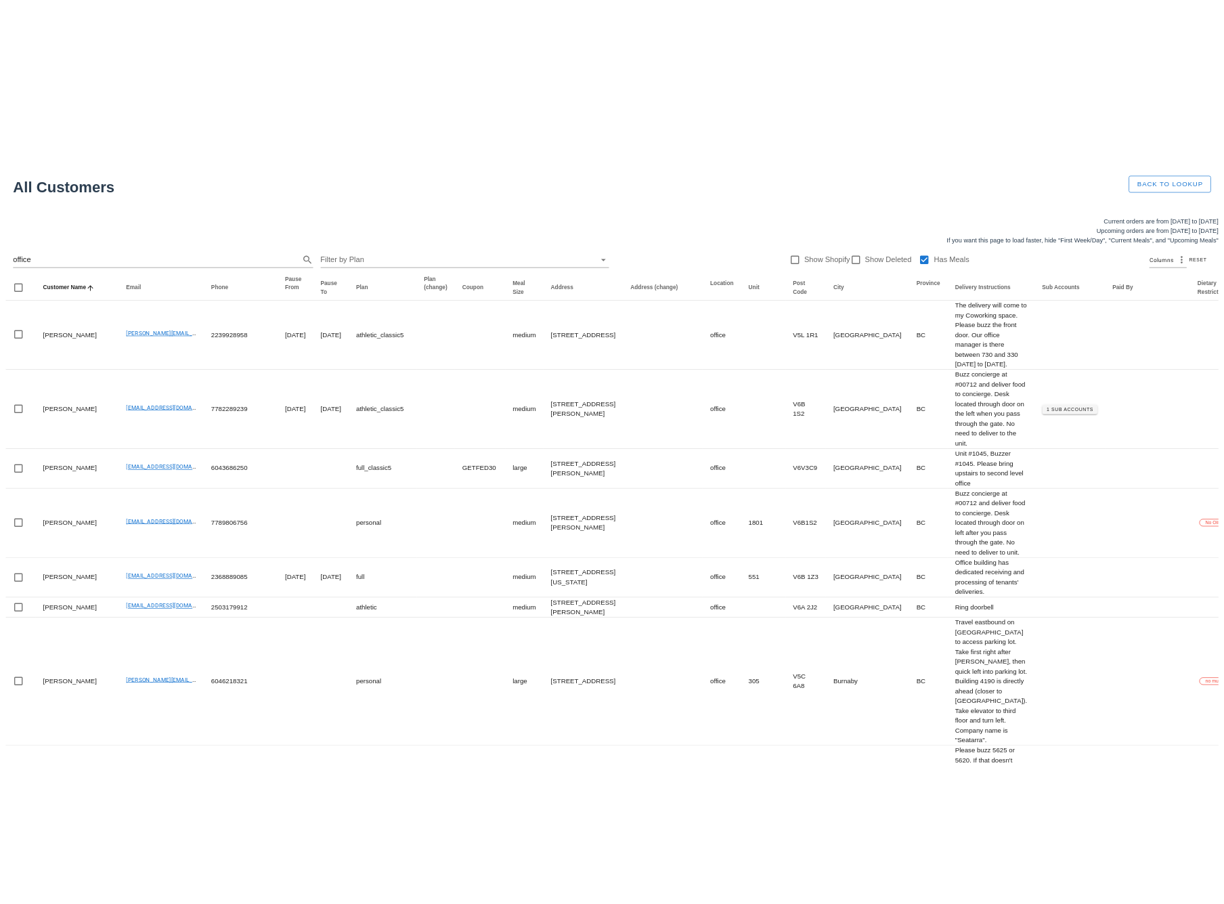
scroll to position [19, 0]
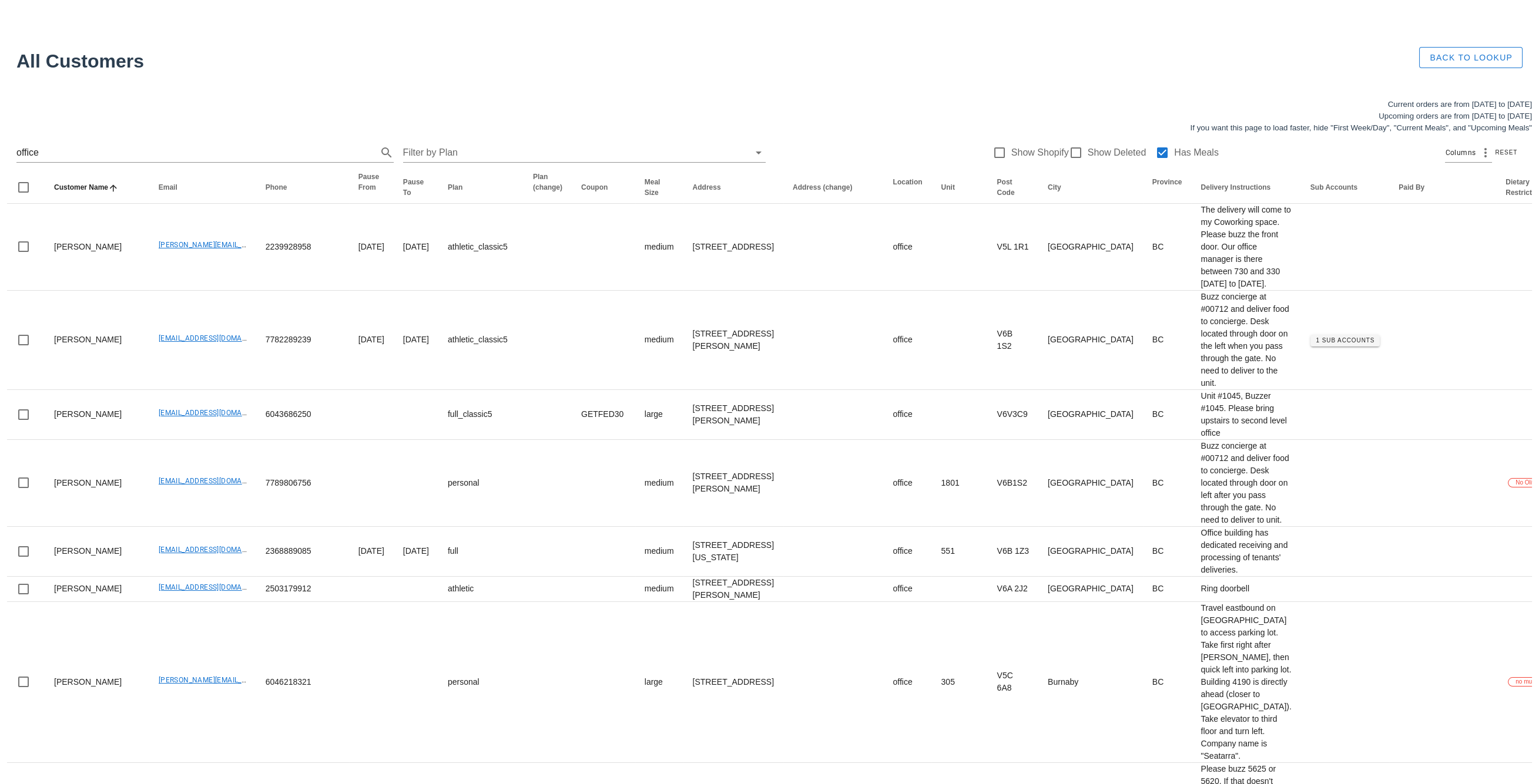
click at [861, 128] on div "Current orders are from Sunday Aug 24 to Saturday Aug 30 Upcoming orders are fr…" at bounding box center [770, 116] width 1539 height 49
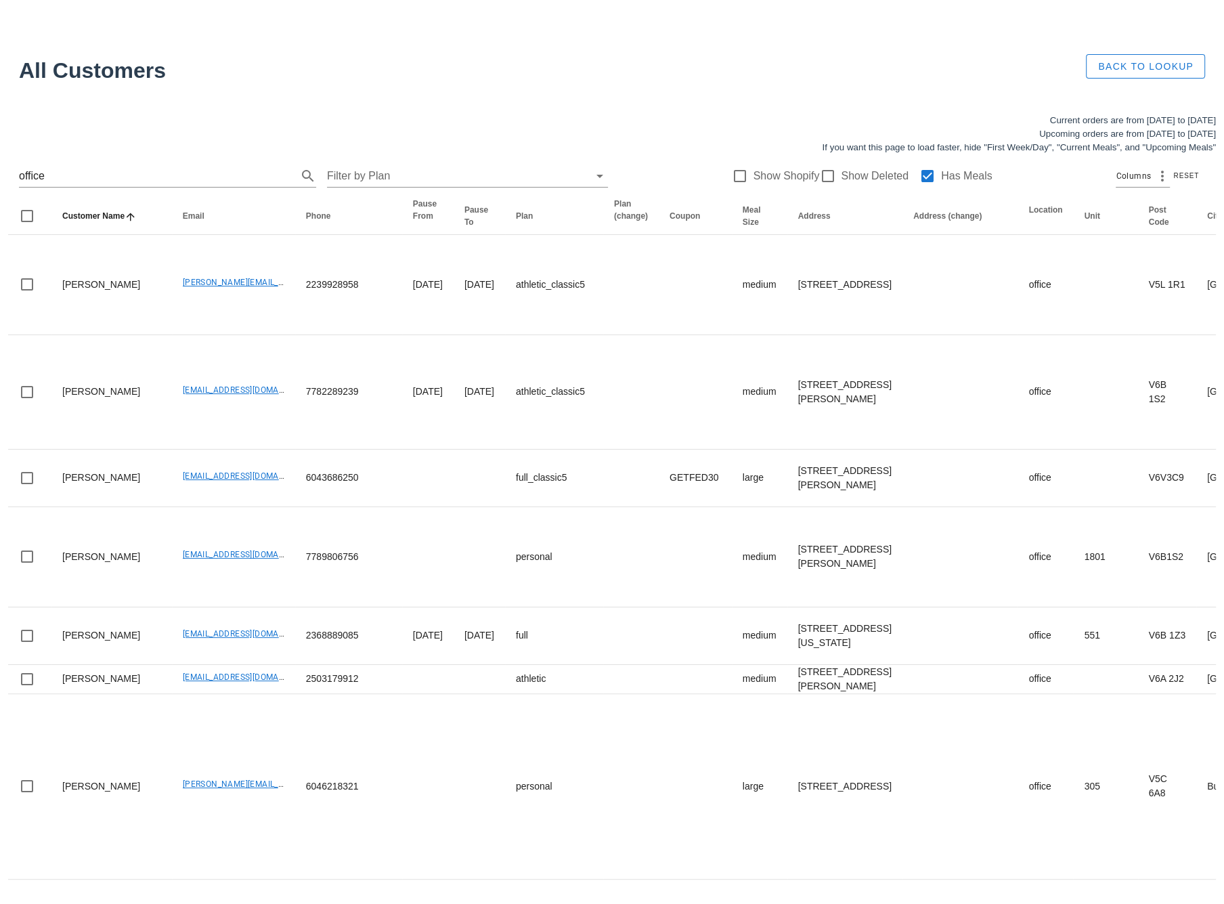
drag, startPoint x: 52, startPoint y: 173, endPoint x: -26, endPoint y: 171, distance: 77.9
drag, startPoint x: 190, startPoint y: 180, endPoint x: -89, endPoint y: 179, distance: 279.0
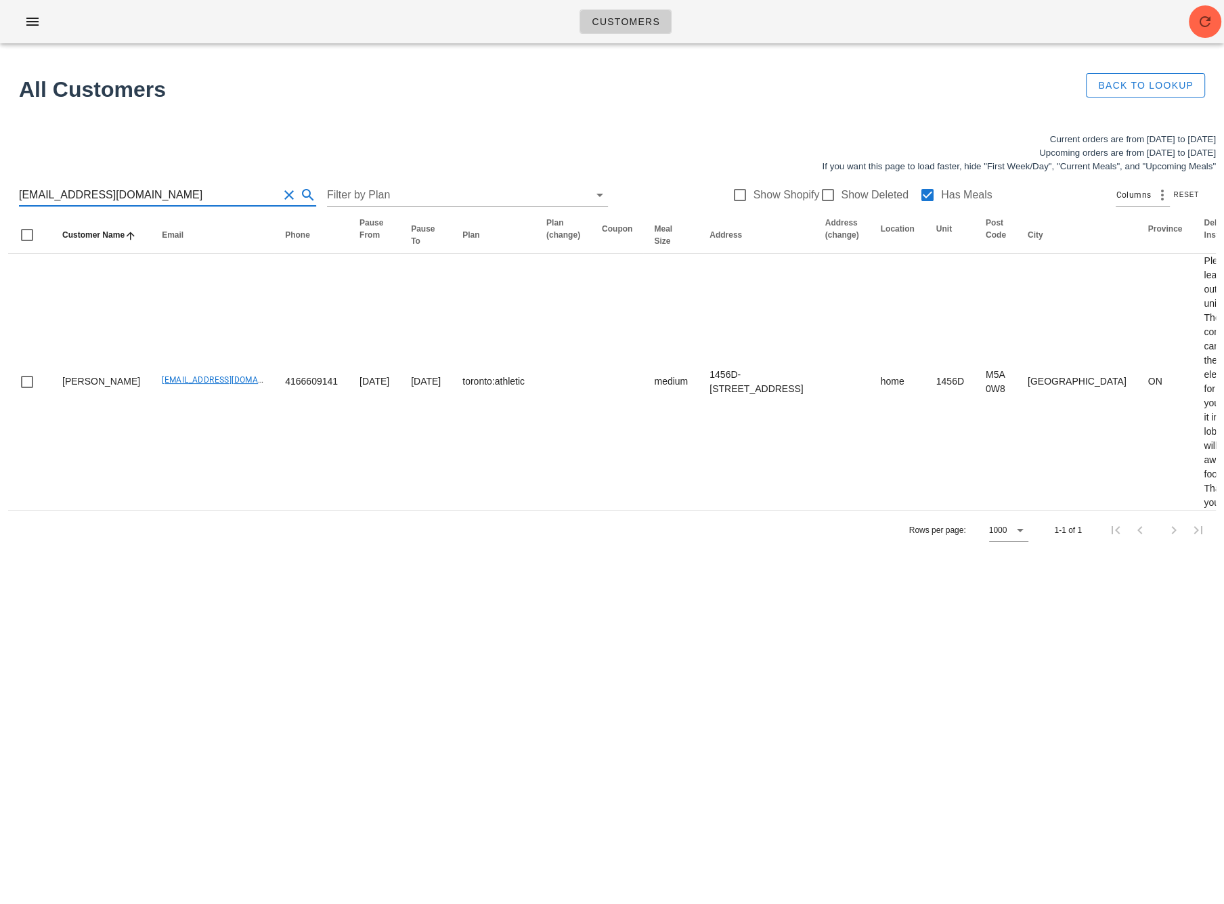
type input "necheverri333@gmail.com"
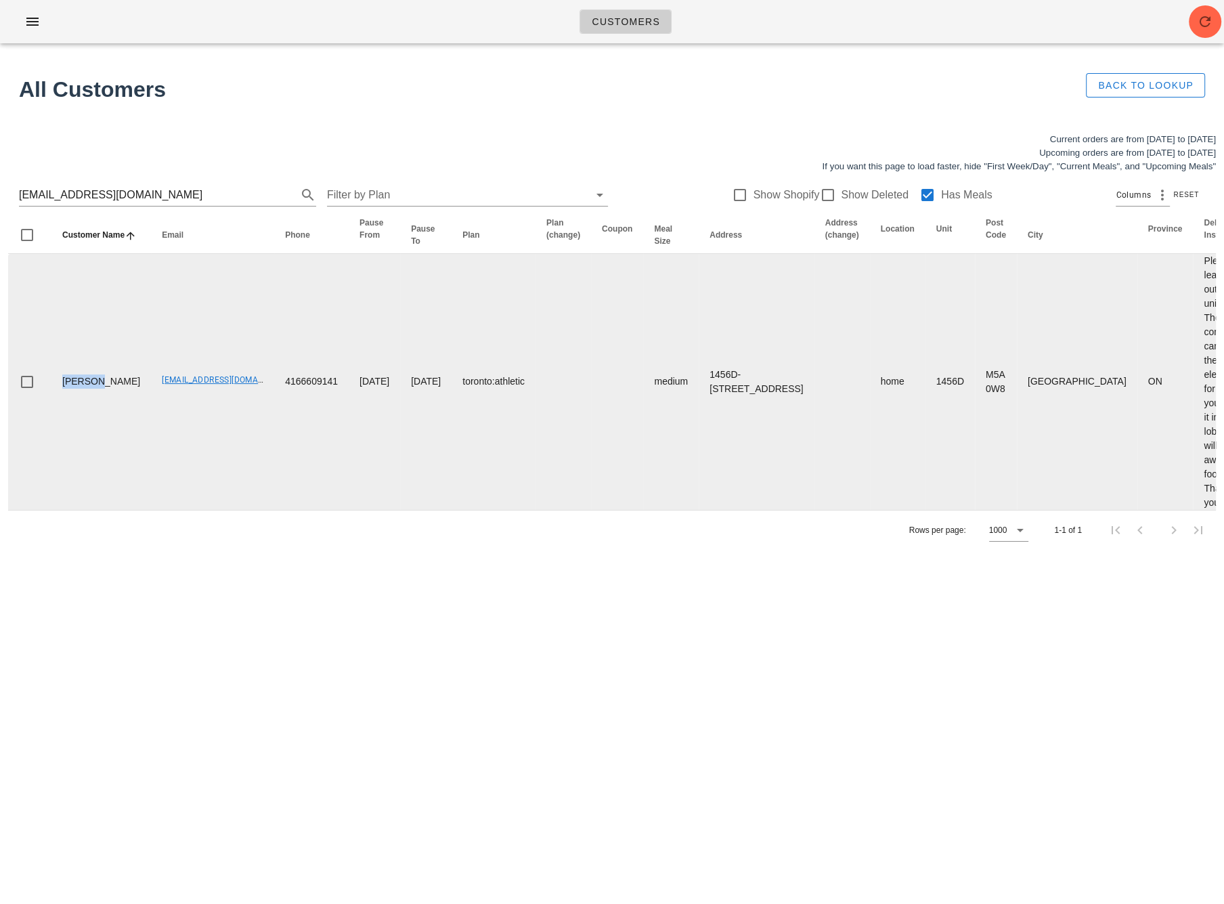
drag, startPoint x: 91, startPoint y: 387, endPoint x: 52, endPoint y: 386, distance: 39.3
click at [52, 386] on td "Nicolas Echeverri Parra" at bounding box center [101, 382] width 100 height 256
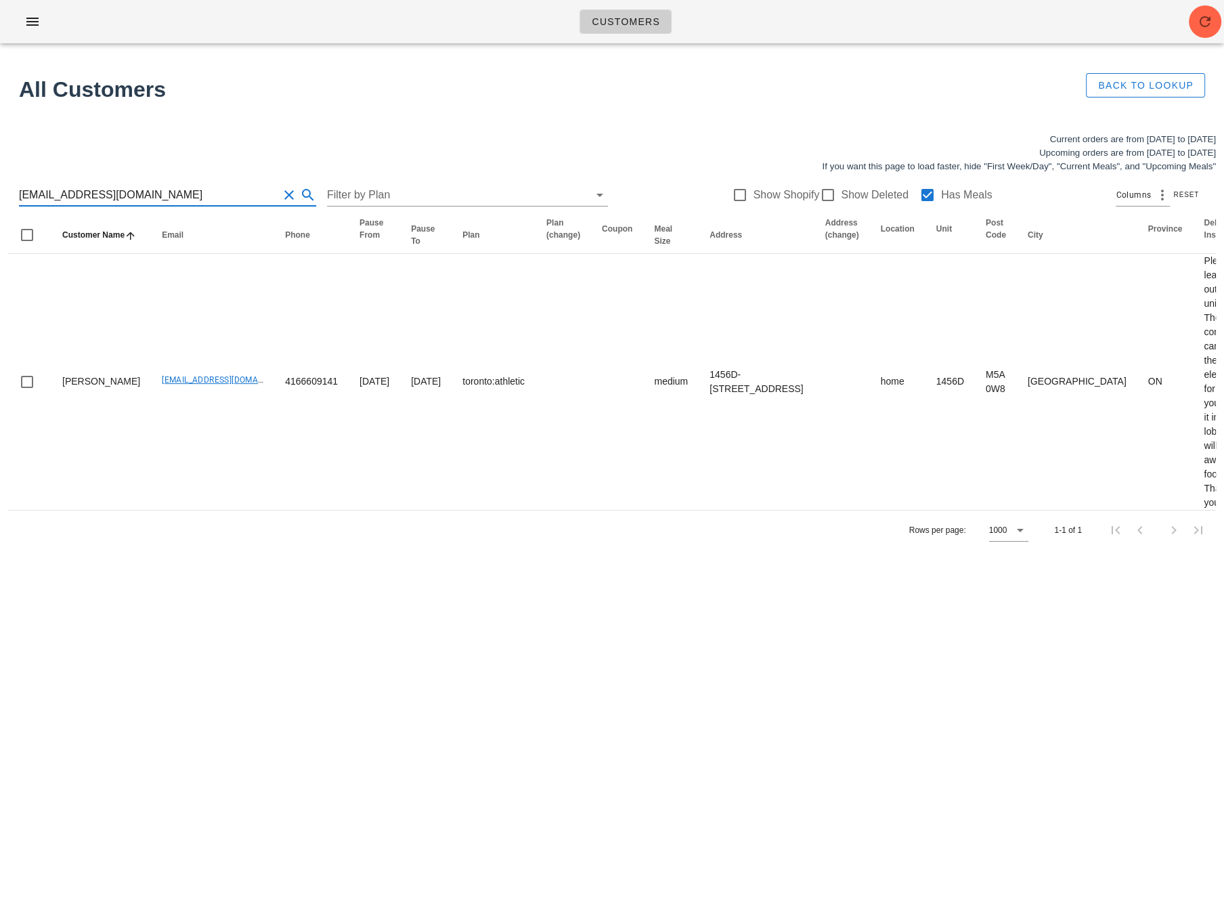
drag, startPoint x: 169, startPoint y: 198, endPoint x: -56, endPoint y: 174, distance: 225.4
click at [0, 174] on html "Customers Found 3 customers All Customers Back to Lookup Current orders are fro…" at bounding box center [612, 452] width 1224 height 904
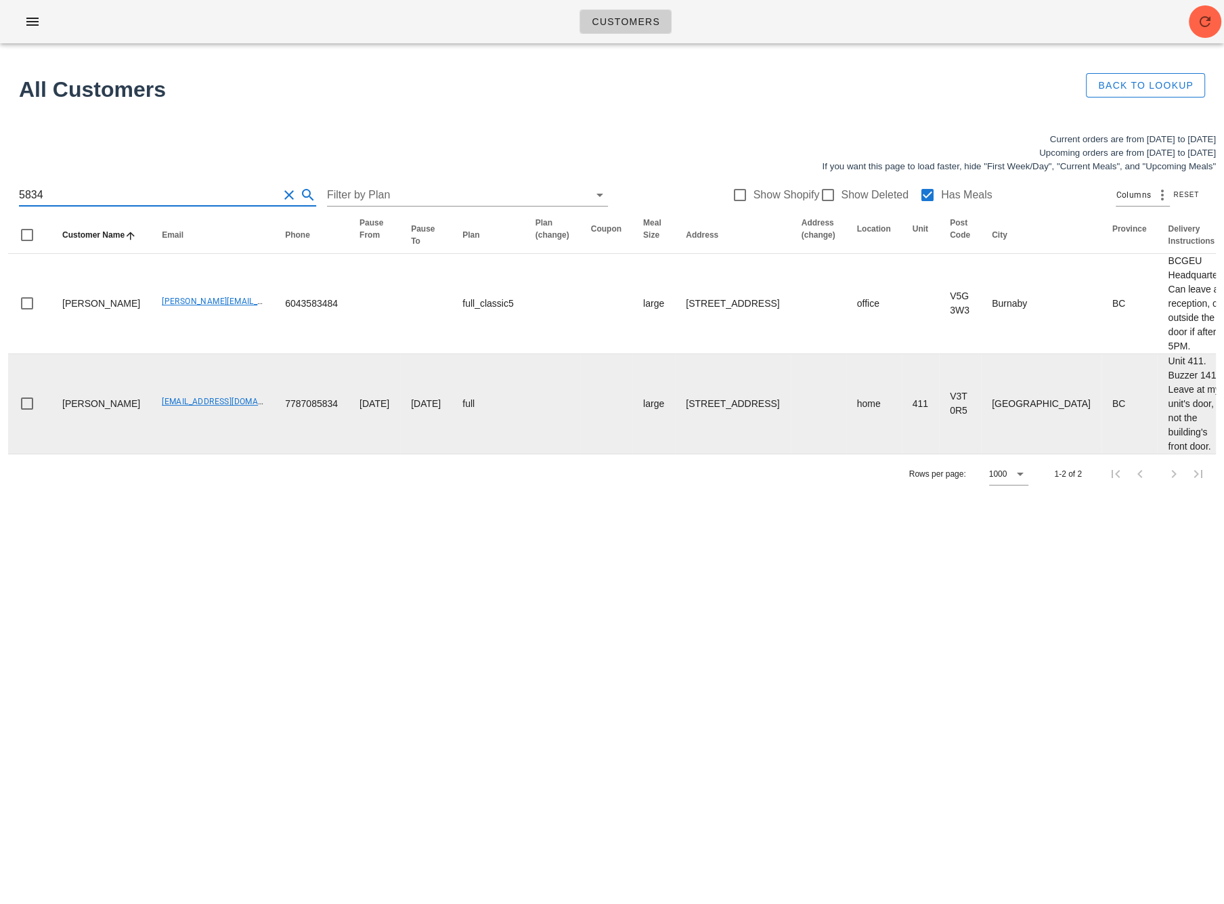
type input "5834"
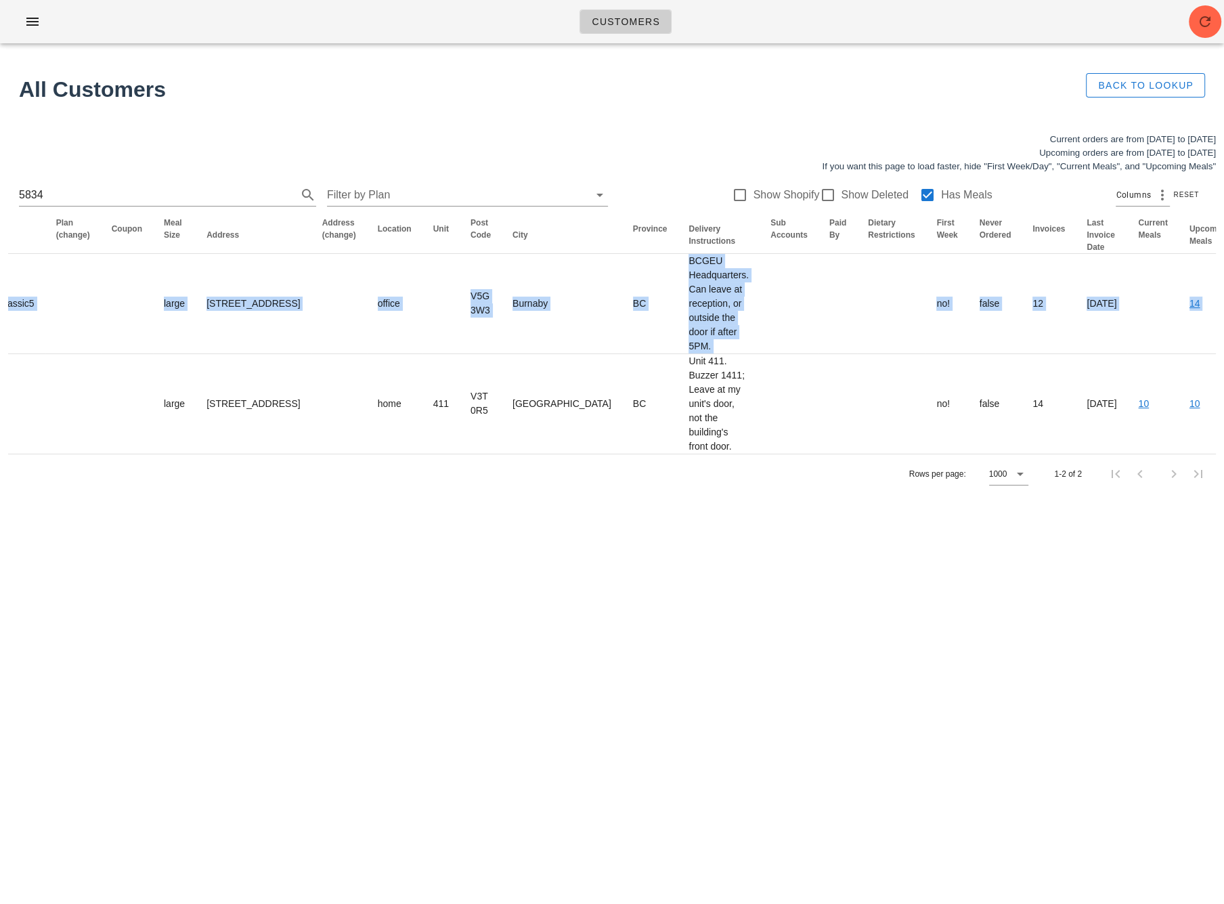
scroll to position [0, 482]
drag, startPoint x: 509, startPoint y: 425, endPoint x: 1224, endPoint y: 413, distance: 715.2
click at [1224, 413] on div "Current orders are from Sunday Aug 24 to Saturday Aug 30 Upcoming orders are fr…" at bounding box center [612, 313] width 1224 height 377
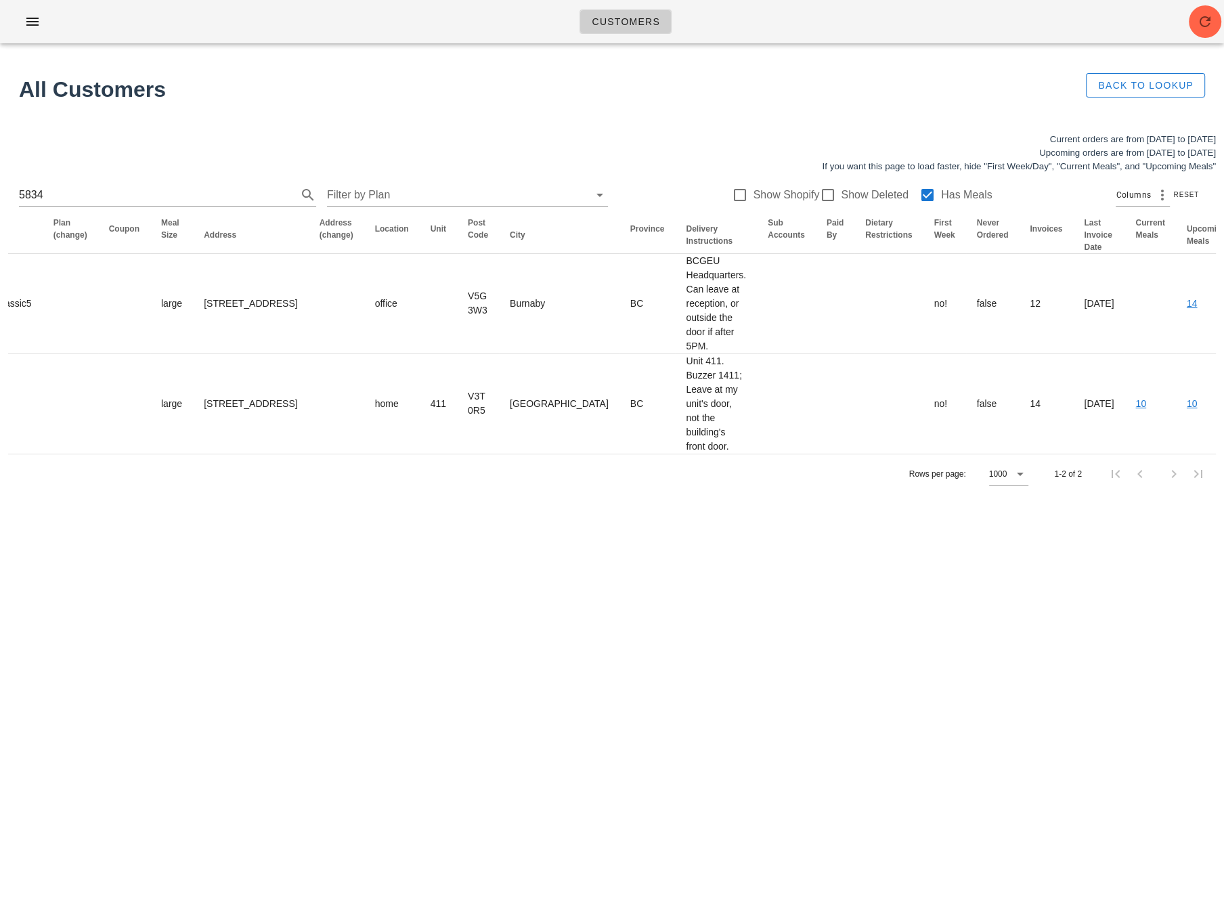
drag, startPoint x: 1018, startPoint y: 576, endPoint x: 928, endPoint y: 486, distance: 127.4
click at [1017, 574] on div "Customers Found 3 customers All Customers Back to Lookup Current orders are fro…" at bounding box center [612, 452] width 1224 height 904
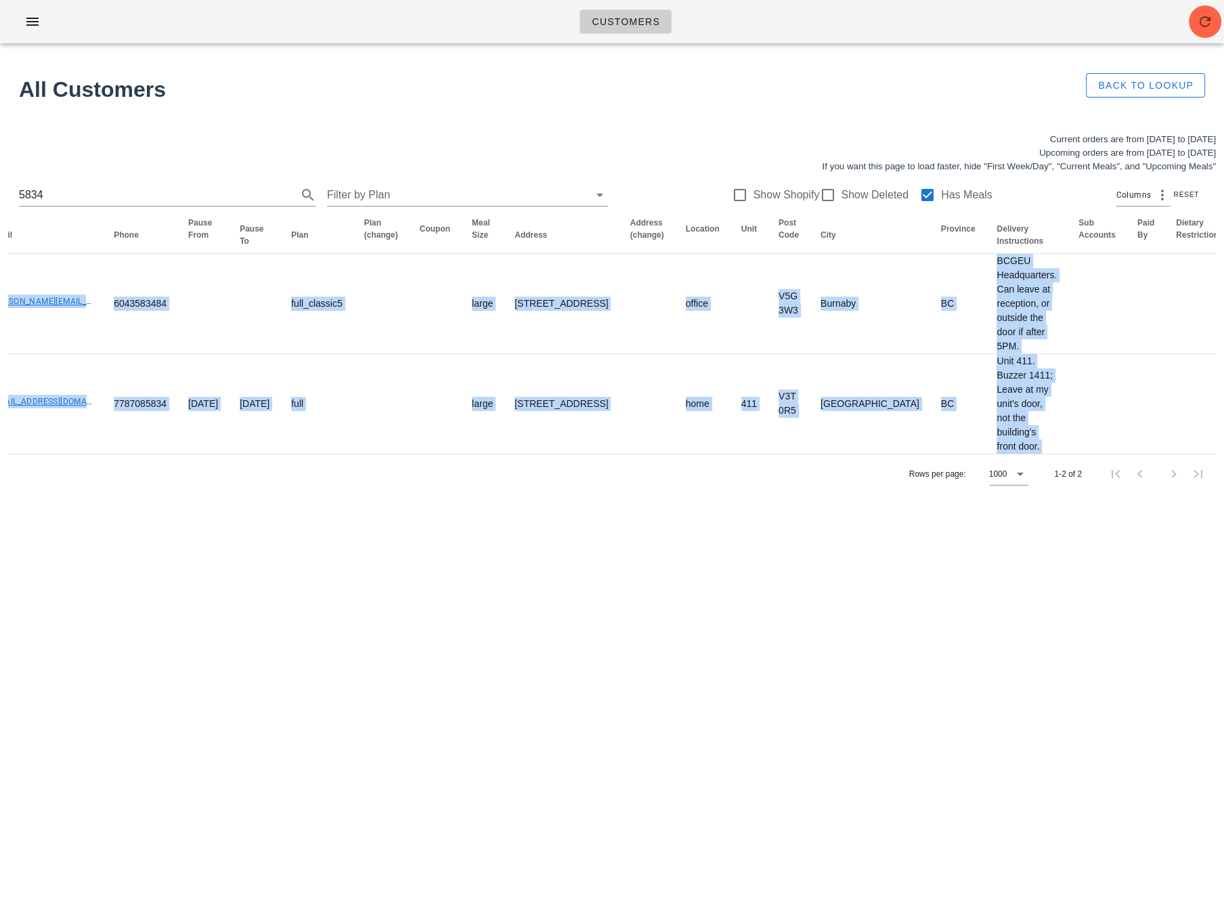
scroll to position [0, 0]
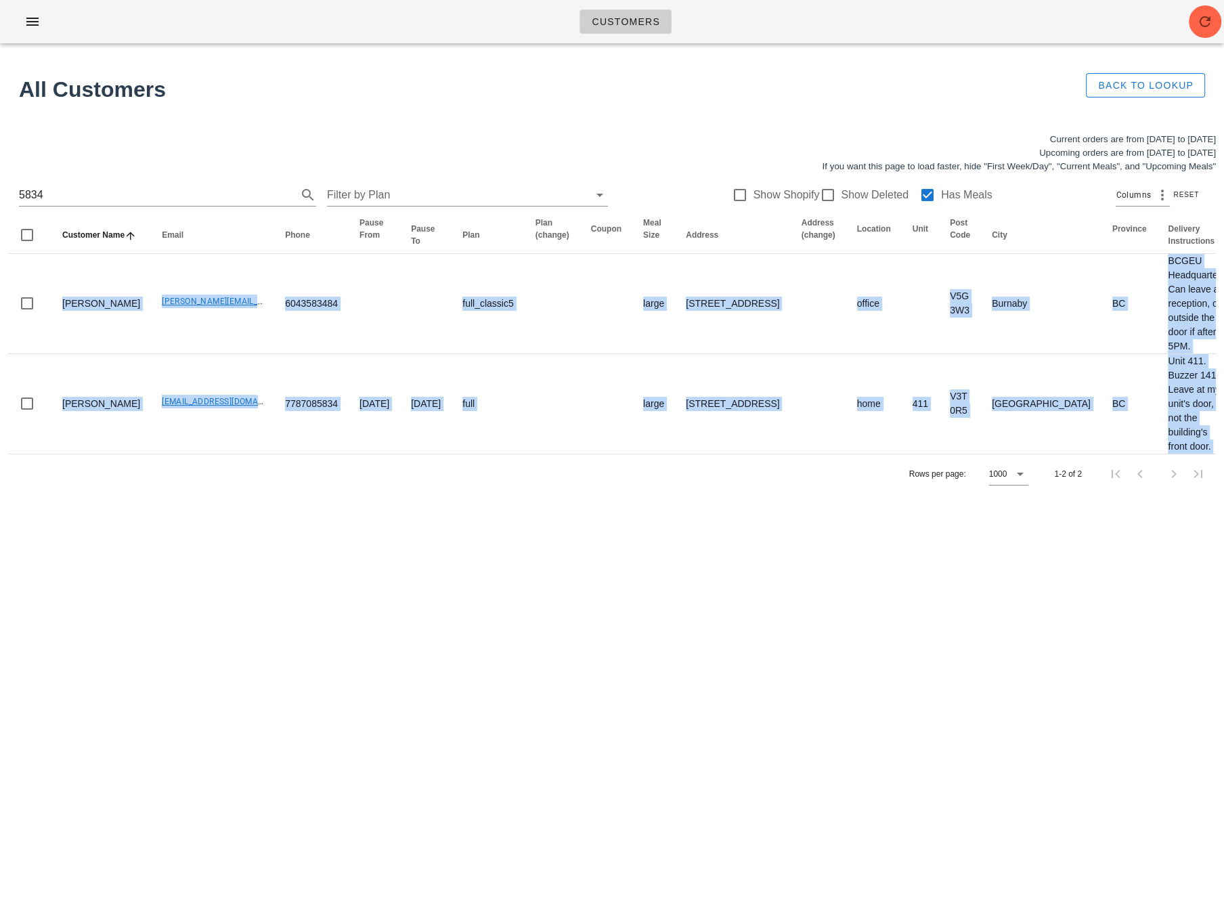
drag, startPoint x: 763, startPoint y: 428, endPoint x: -39, endPoint y: 411, distance: 802.7
click at [0, 411] on html "Customers Found 3 customers All Customers Back to Lookup Current orders are fro…" at bounding box center [612, 452] width 1224 height 904
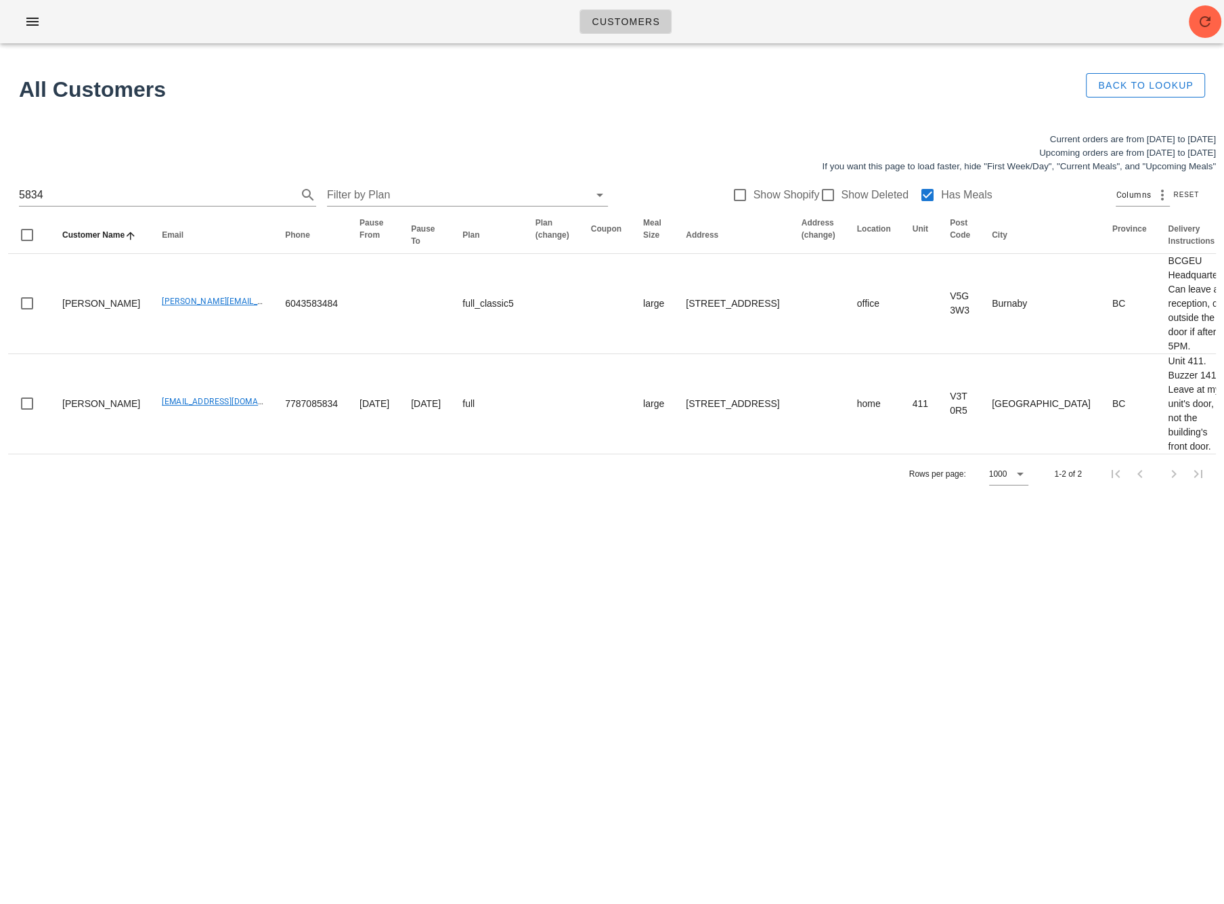
click at [259, 561] on div "Customers Found 3 customers All Customers Back to Lookup Current orders are fro…" at bounding box center [612, 452] width 1224 height 904
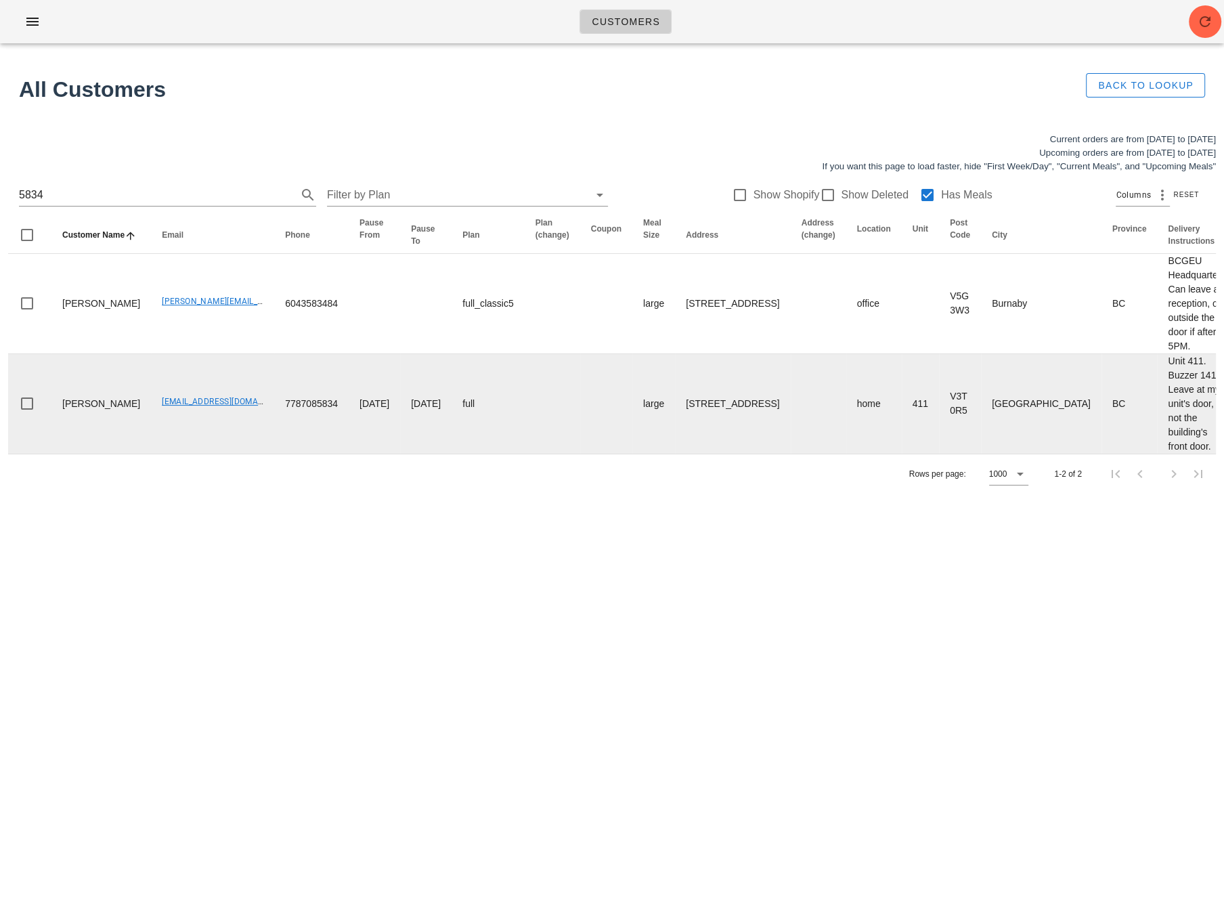
click at [454, 429] on td "full" at bounding box center [488, 404] width 72 height 100
click at [151, 435] on td "sparklingbabe@protonmail.com" at bounding box center [212, 404] width 123 height 100
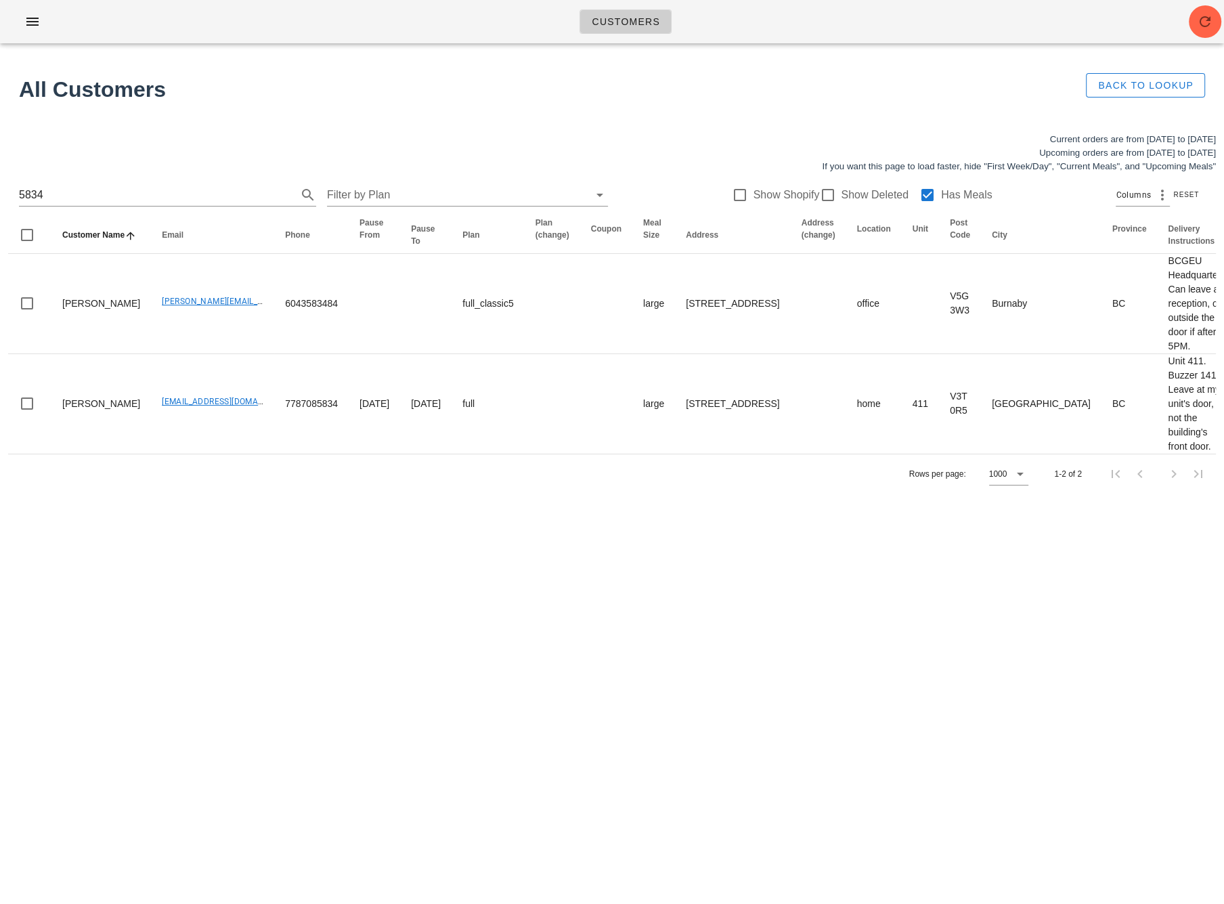
click at [129, 488] on div "Rows per page: 1000 1-2 of 2" at bounding box center [612, 474] width 1208 height 40
click at [152, 502] on div "Current orders are from Sunday Aug 24 to Saturday Aug 30 Upcoming orders are fr…" at bounding box center [612, 313] width 1224 height 377
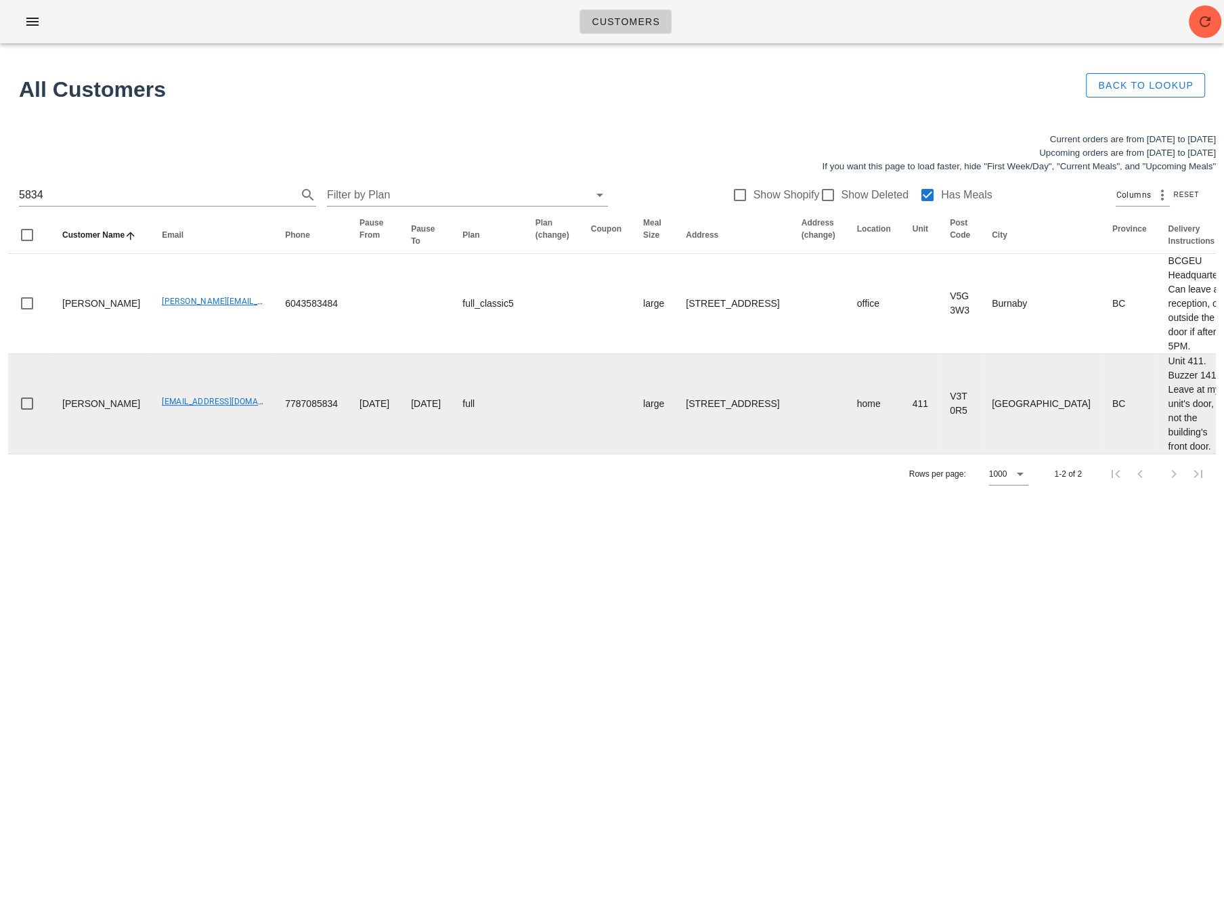
click at [471, 432] on tr "Sonia Orlu sparklingbabe@protonmail.com 7787085834 2025-06-22 2025-07-02 full l…" at bounding box center [951, 404] width 1887 height 100
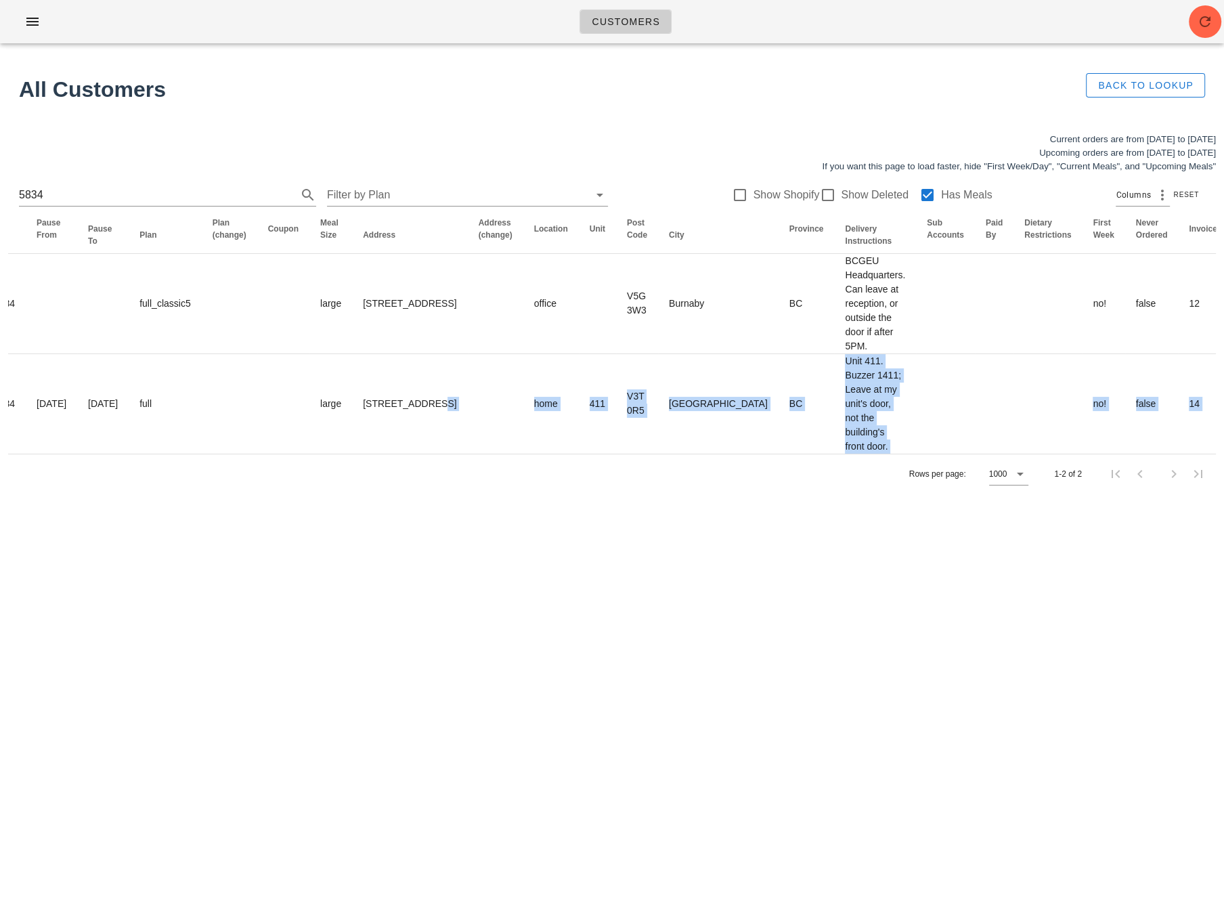
scroll to position [0, 482]
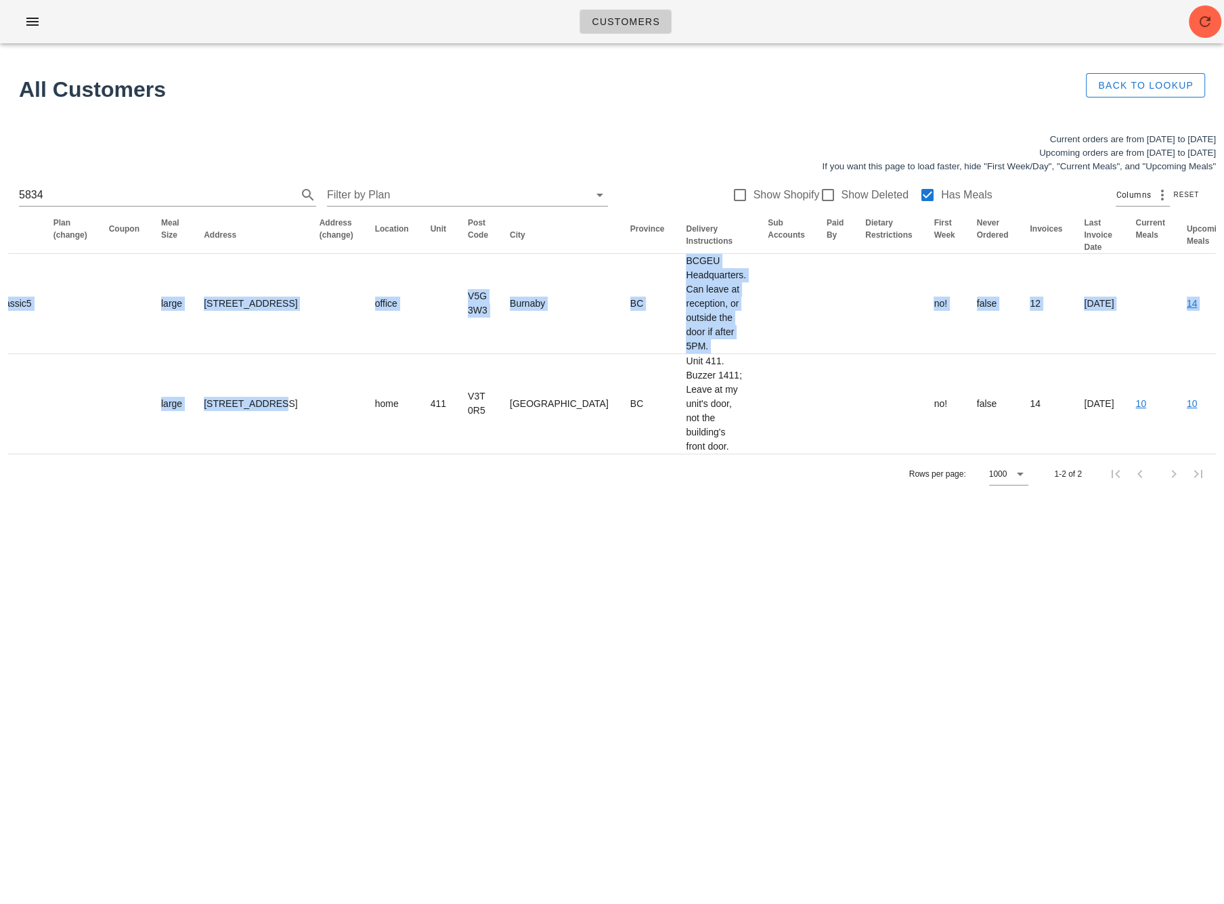
drag, startPoint x: 627, startPoint y: 422, endPoint x: 1224, endPoint y: 387, distance: 597.6
click at [1224, 387] on div "Current orders are from Sunday Aug 24 to Saturday Aug 30 Upcoming orders are fr…" at bounding box center [612, 313] width 1224 height 377
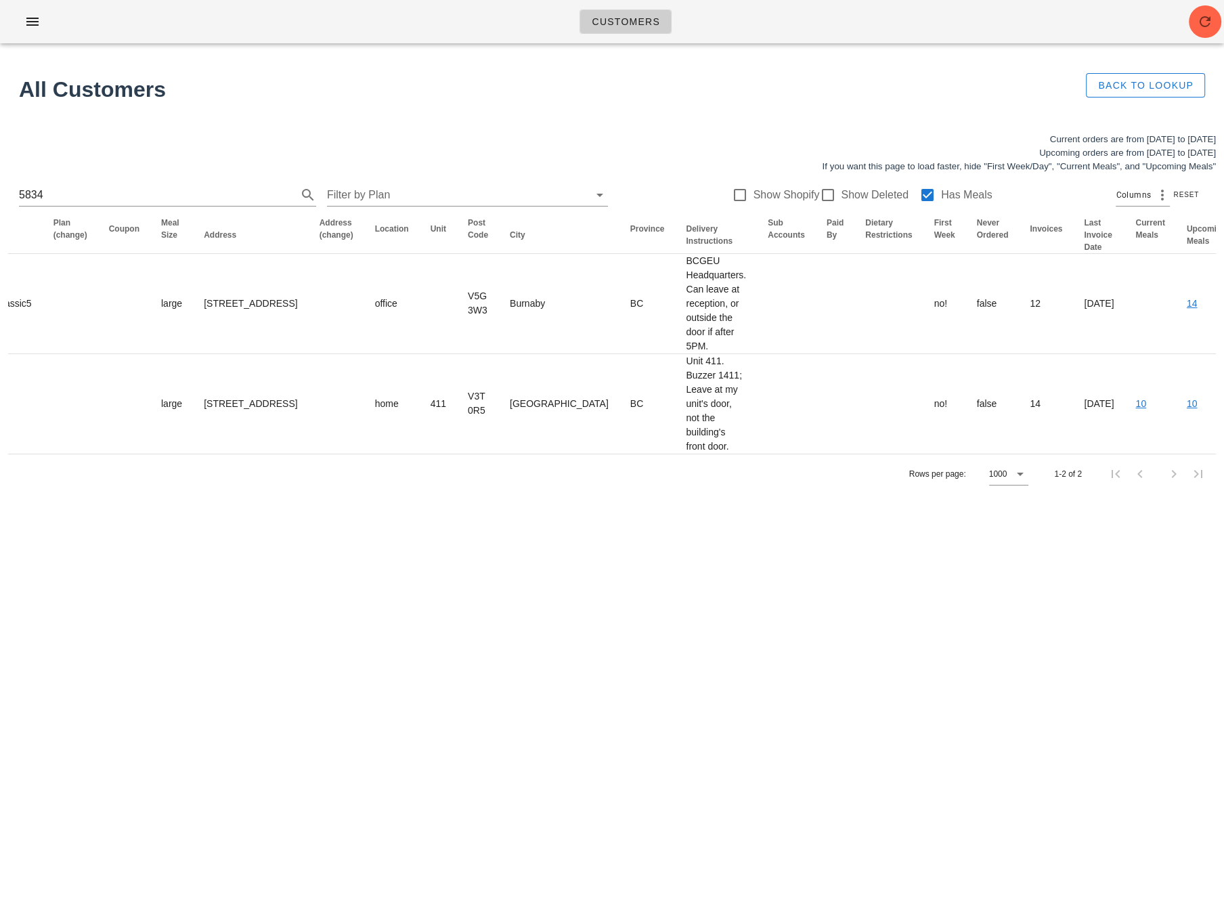
drag, startPoint x: 966, startPoint y: 550, endPoint x: 1010, endPoint y: 471, distance: 91.0
click at [965, 547] on div "Customers Found 3 customers All Customers Back to Lookup Current orders are fro…" at bounding box center [612, 452] width 1224 height 904
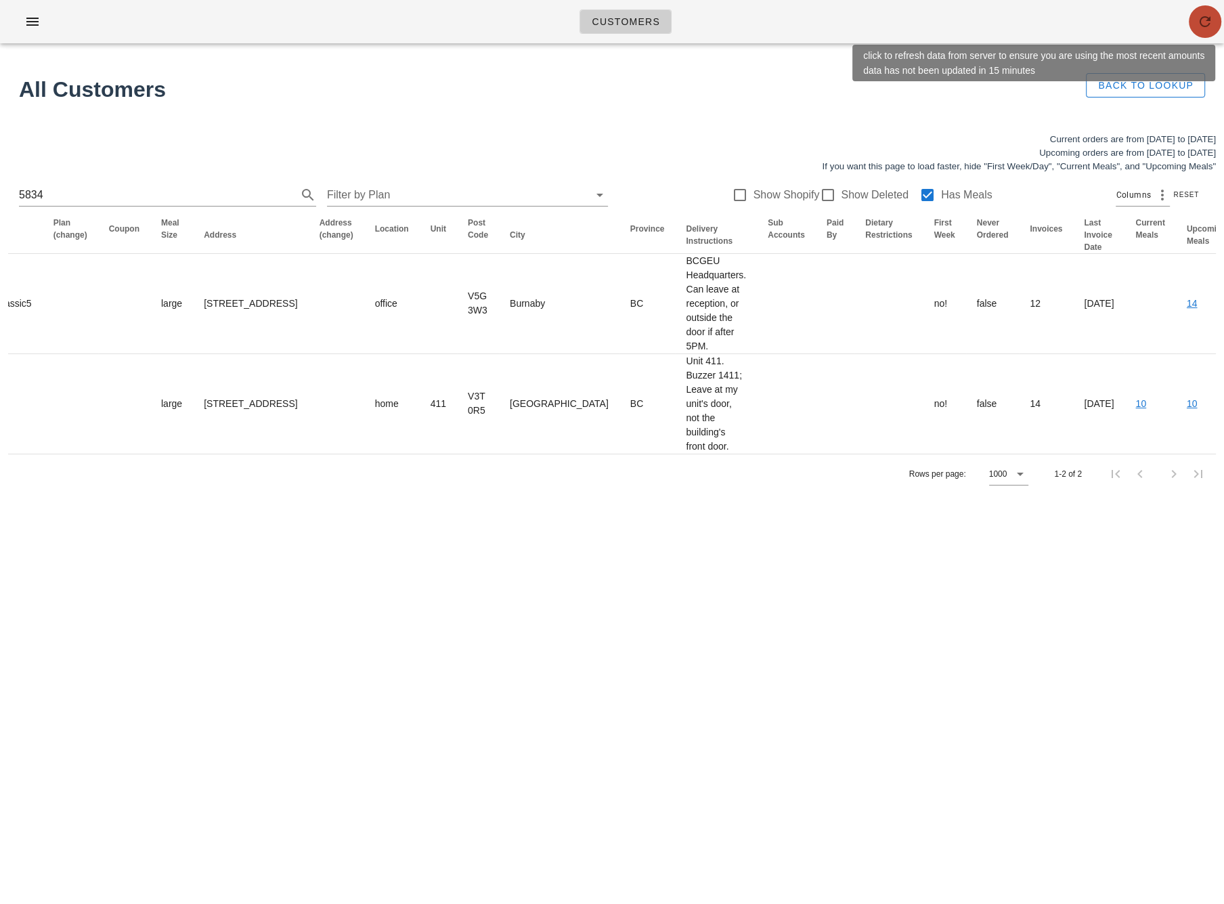
click at [1208, 14] on icon "button" at bounding box center [1205, 22] width 16 height 16
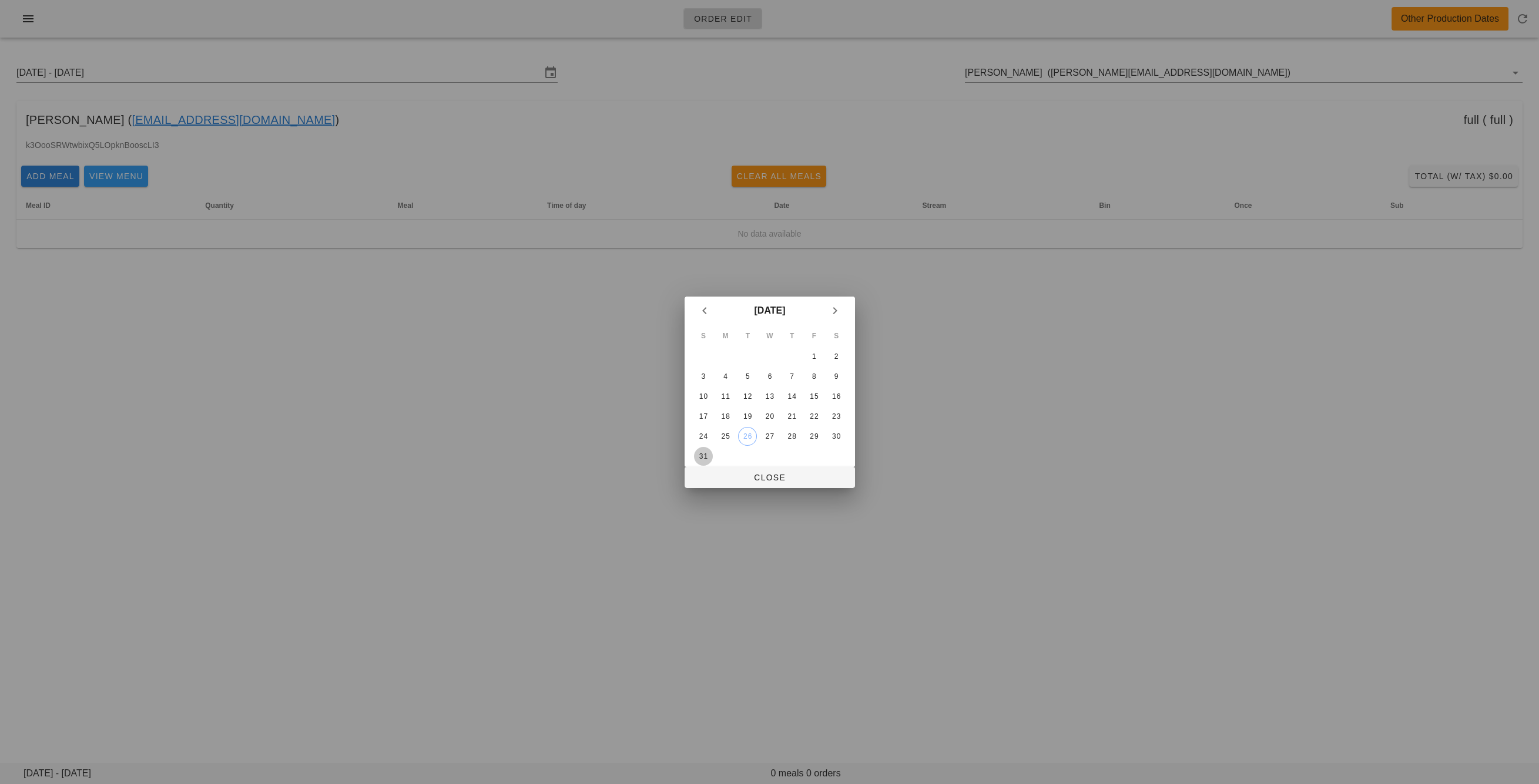
click at [705, 454] on div "31" at bounding box center [703, 455] width 19 height 8
click at [727, 480] on span "Close" at bounding box center [770, 477] width 152 height 10
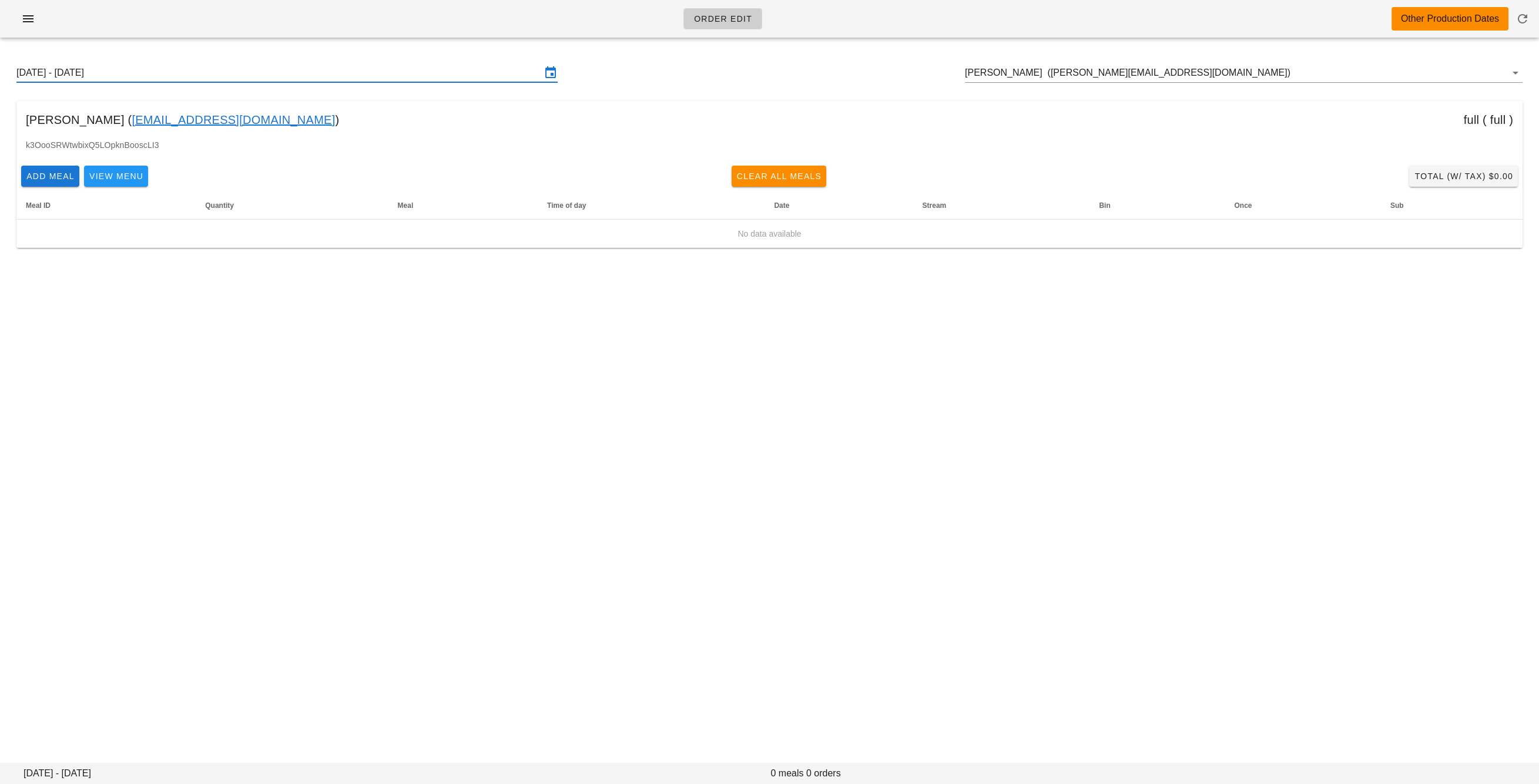
click at [292, 81] on input "[DATE] - [DATE]" at bounding box center [278, 73] width 525 height 19
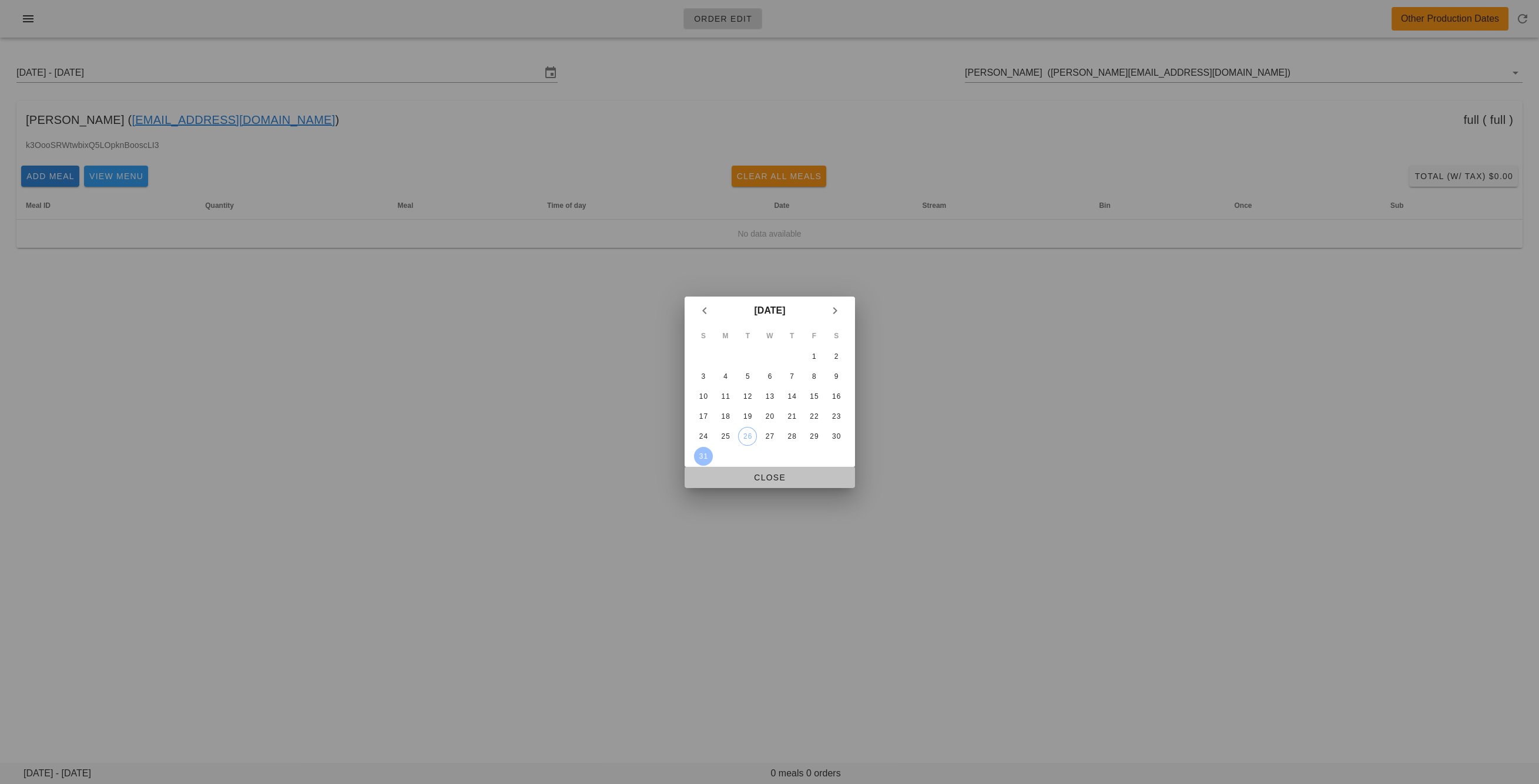
drag, startPoint x: 767, startPoint y: 477, endPoint x: 685, endPoint y: 250, distance: 241.4
click at [767, 477] on span "Close" at bounding box center [770, 477] width 152 height 10
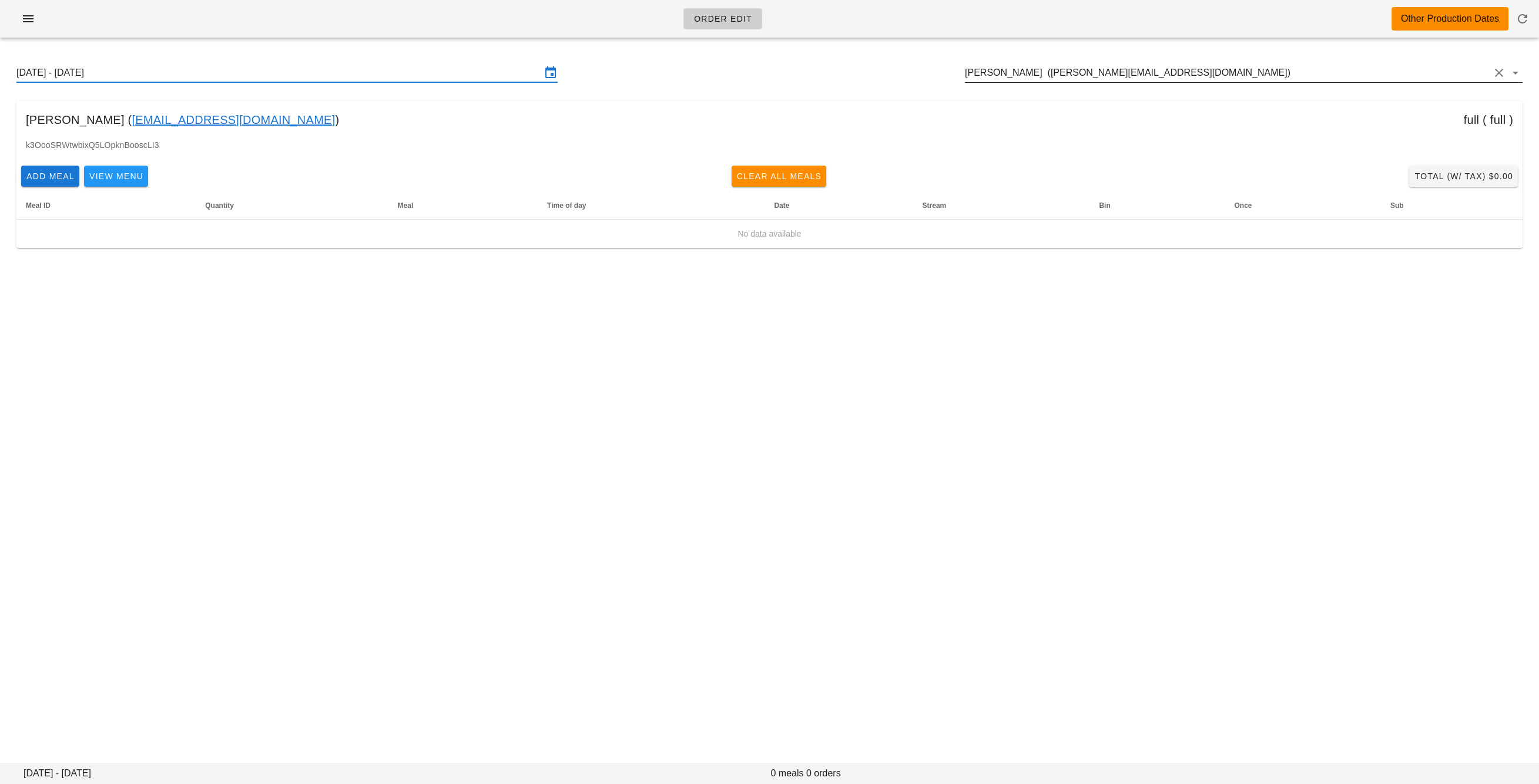
click at [1018, 72] on input "[PERSON_NAME] ([PERSON_NAME][EMAIL_ADDRESS][DOMAIN_NAME])" at bounding box center [1227, 73] width 525 height 19
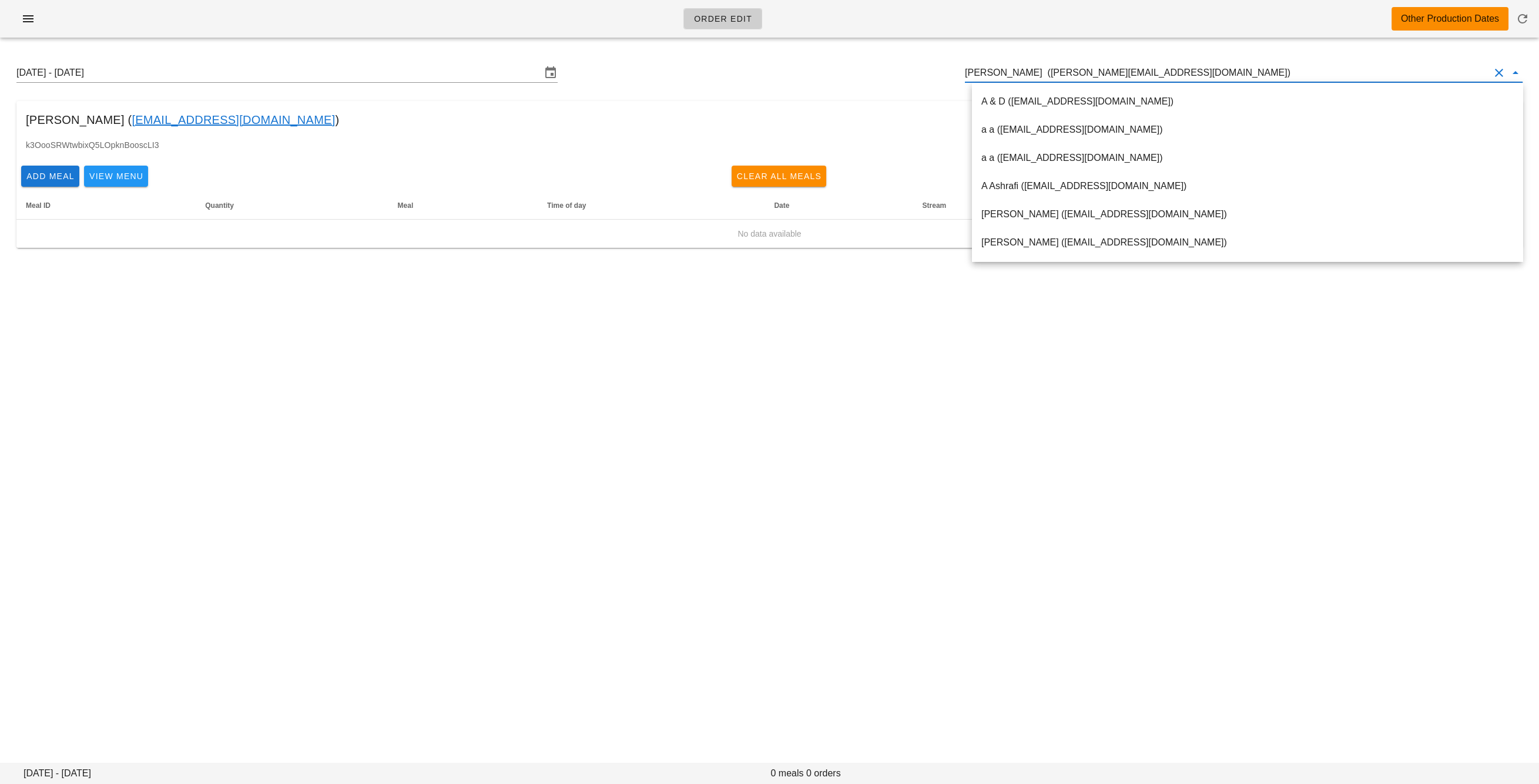
click at [1018, 72] on input "[PERSON_NAME] ([PERSON_NAME][EMAIL_ADDRESS][DOMAIN_NAME])" at bounding box center [1227, 73] width 525 height 19
paste input "[PERSON_NAME] ([EMAIL_ADDRESS][DOMAIN_NAME]"
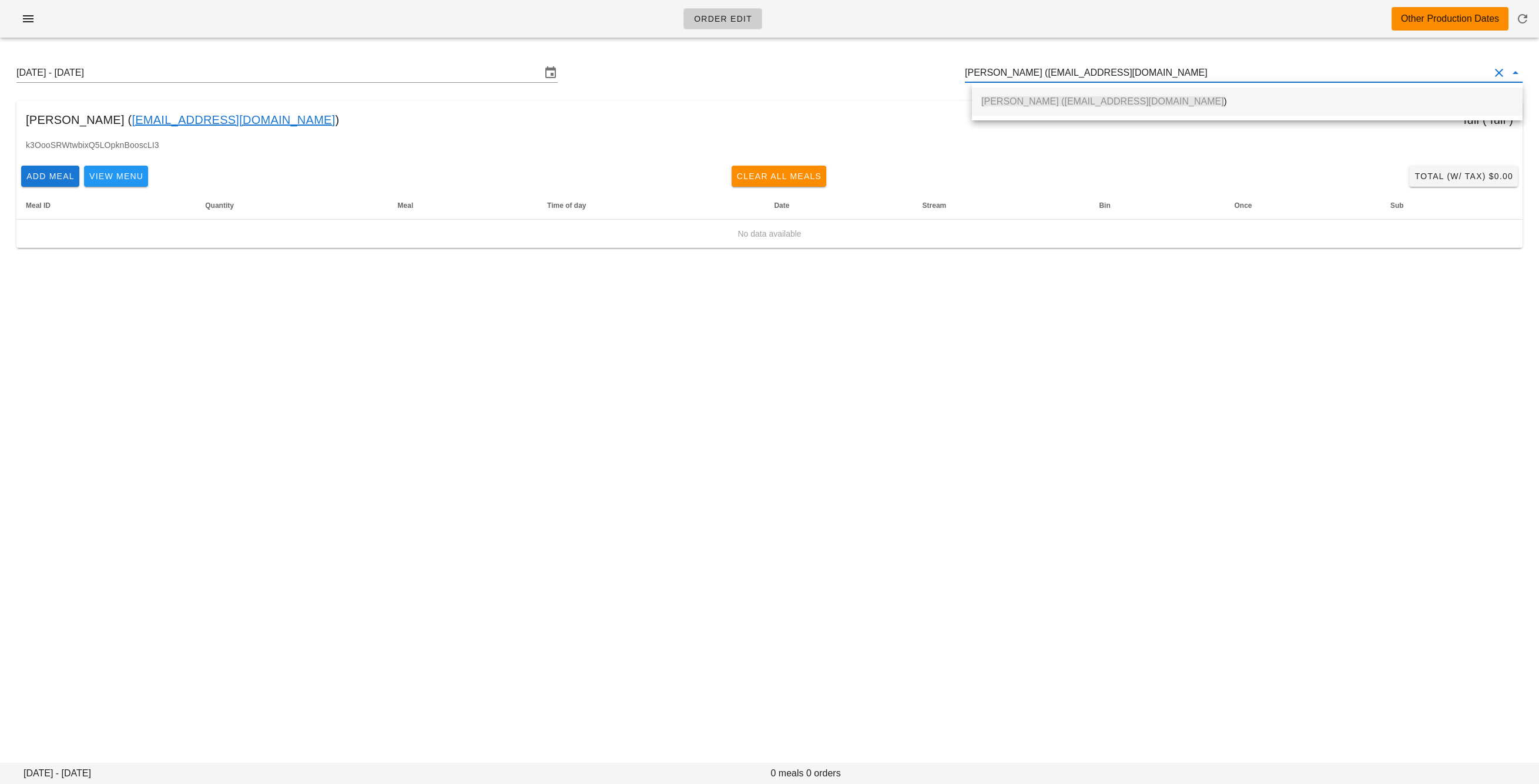
click at [1011, 99] on span "[PERSON_NAME] ([EMAIL_ADDRESS][DOMAIN_NAME]" at bounding box center [1103, 101] width 243 height 10
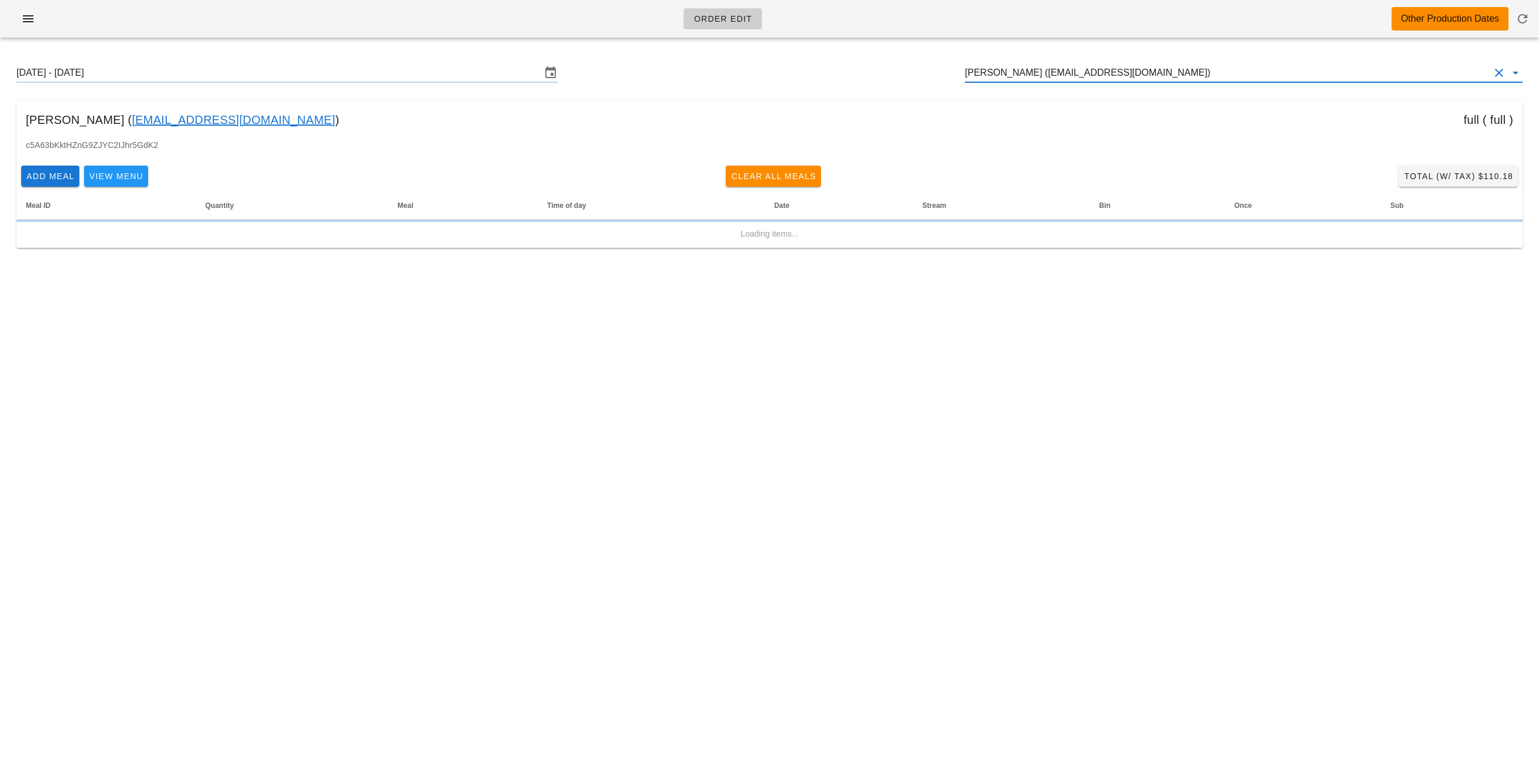
type input "[PERSON_NAME] ([EMAIL_ADDRESS][DOMAIN_NAME])"
click at [265, 77] on input "[DATE] - [DATE]" at bounding box center [278, 73] width 525 height 19
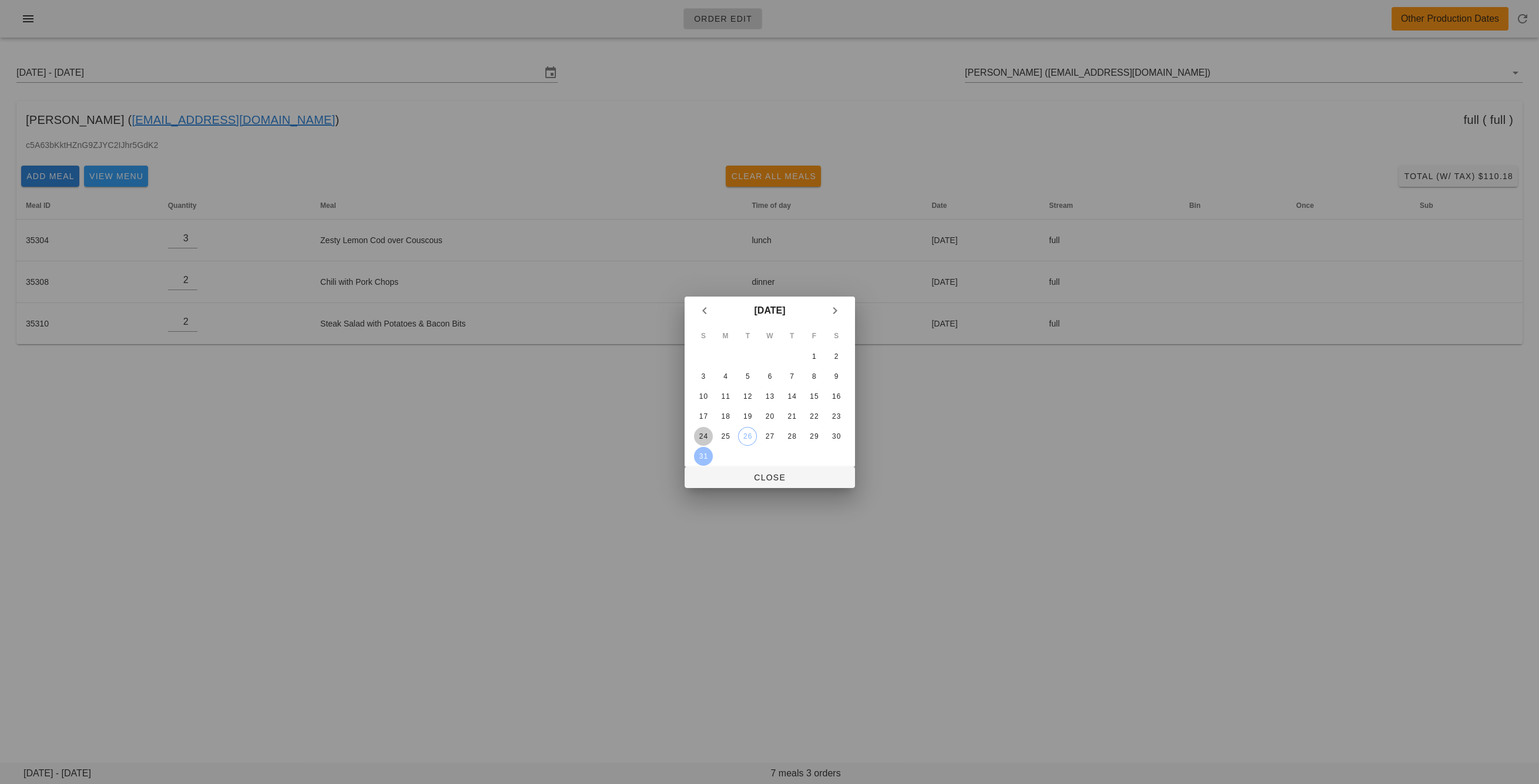
drag, startPoint x: 706, startPoint y: 433, endPoint x: 725, endPoint y: 458, distance: 31.4
click at [707, 434] on div "24" at bounding box center [703, 435] width 19 height 8
click at [742, 480] on span "Close" at bounding box center [770, 477] width 152 height 10
type input "[DATE] - [DATE]"
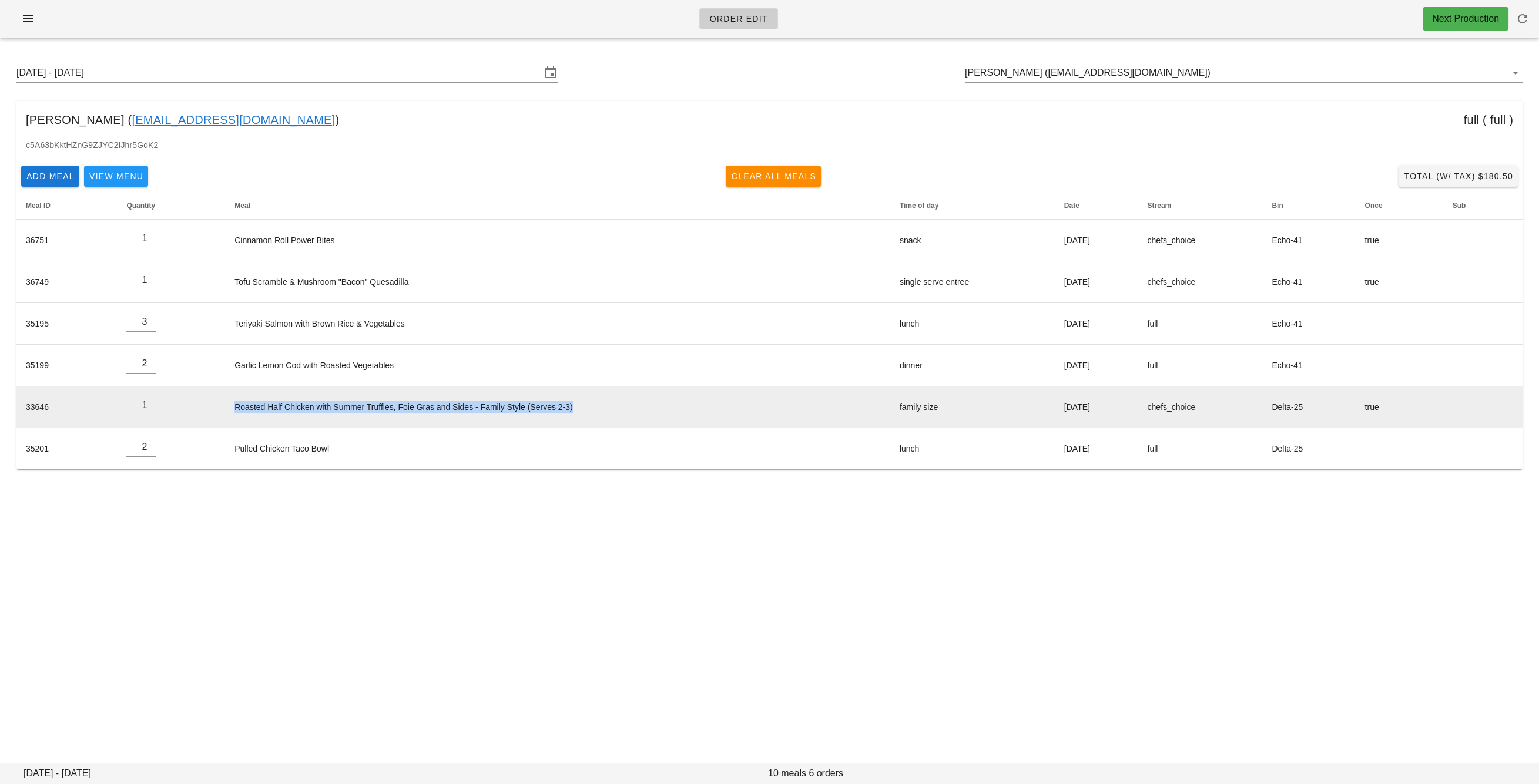
drag, startPoint x: 225, startPoint y: 407, endPoint x: 569, endPoint y: 405, distance: 344.0
click at [569, 405] on td "Roasted Half Chicken with Summer Truffles, Foie Gras and Sides - Family Style (…" at bounding box center [557, 408] width 665 height 42
copy td "Roasted Half Chicken with Summer Truffles, Foie Gras and Sides - Family Style (…"
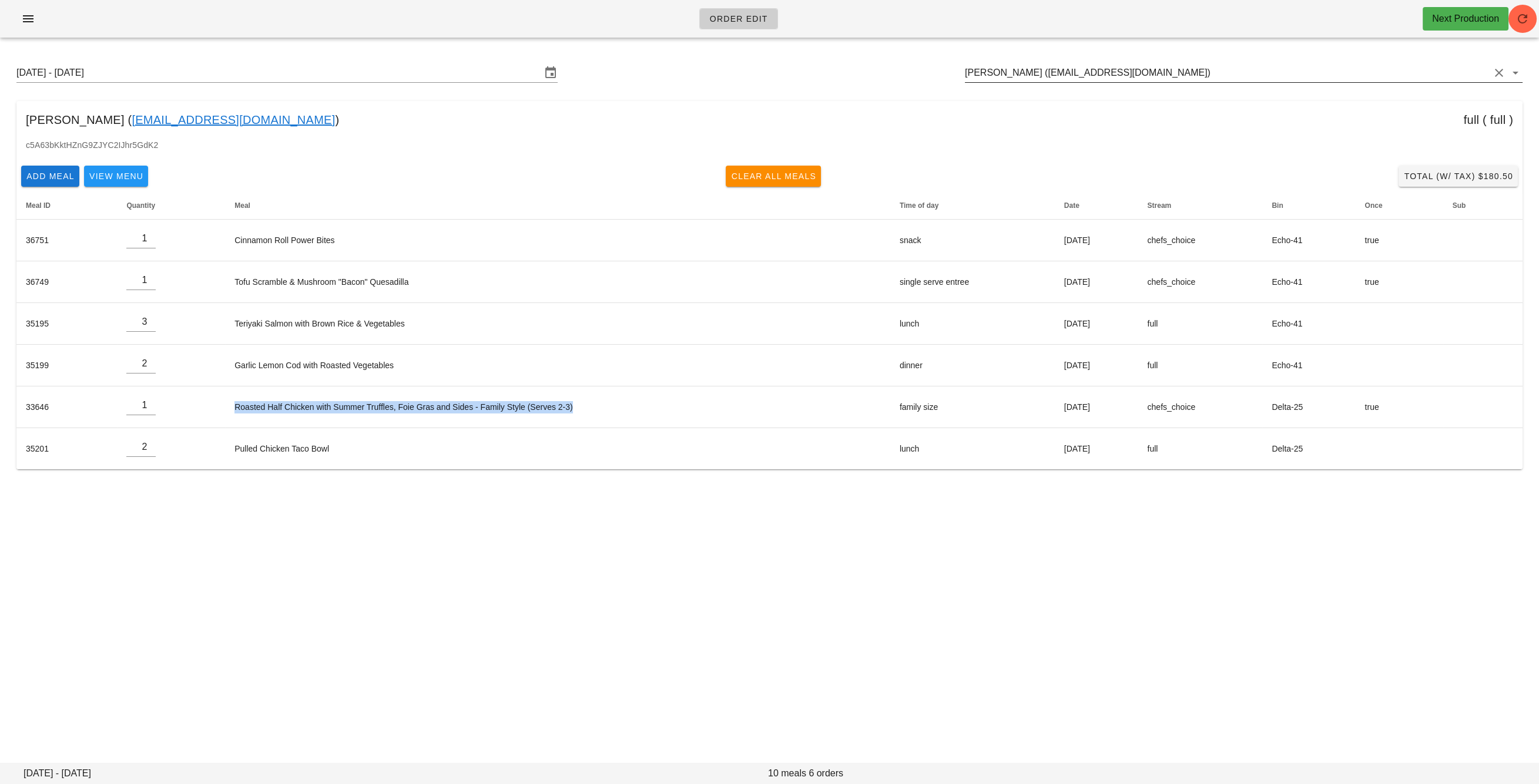
click at [1077, 71] on input "[PERSON_NAME] ([EMAIL_ADDRESS][DOMAIN_NAME])" at bounding box center [1227, 73] width 525 height 19
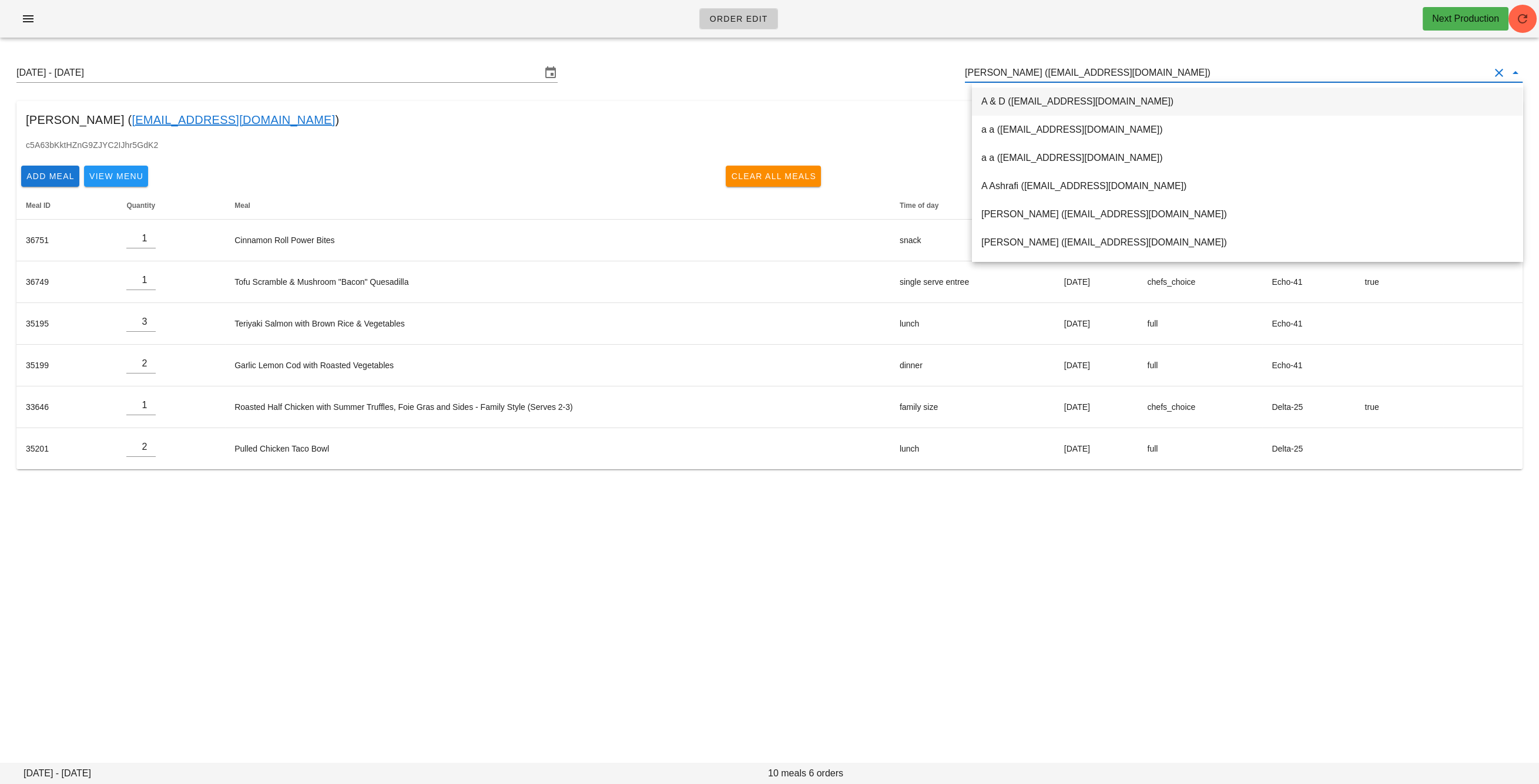
scroll to position [1, 0]
paste input "[EMAIL_ADDRESS][DOMAIN_NAME]"
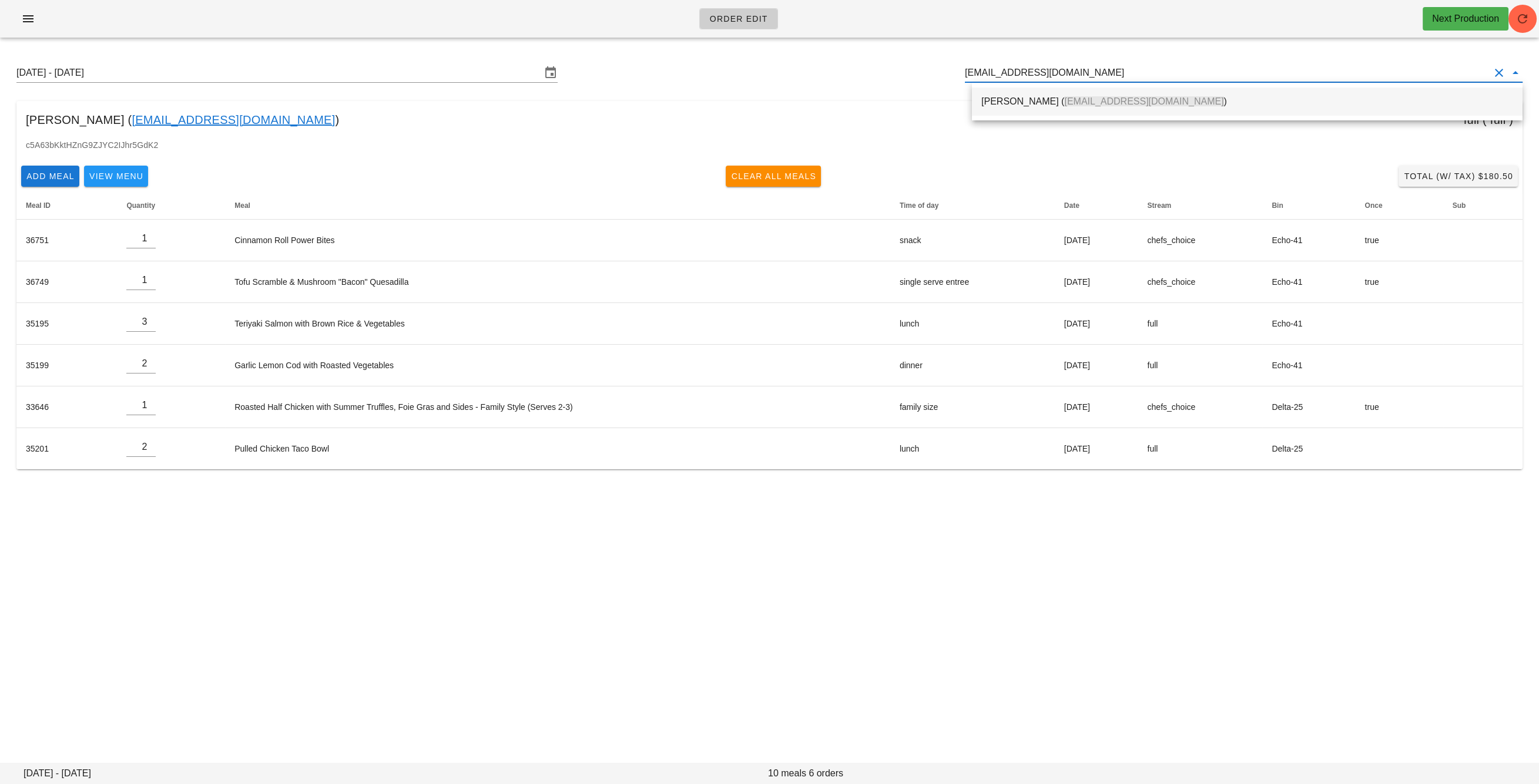
click at [1088, 95] on div "[PERSON_NAME] ( [EMAIL_ADDRESS][DOMAIN_NAME] )" at bounding box center [1247, 101] width 532 height 25
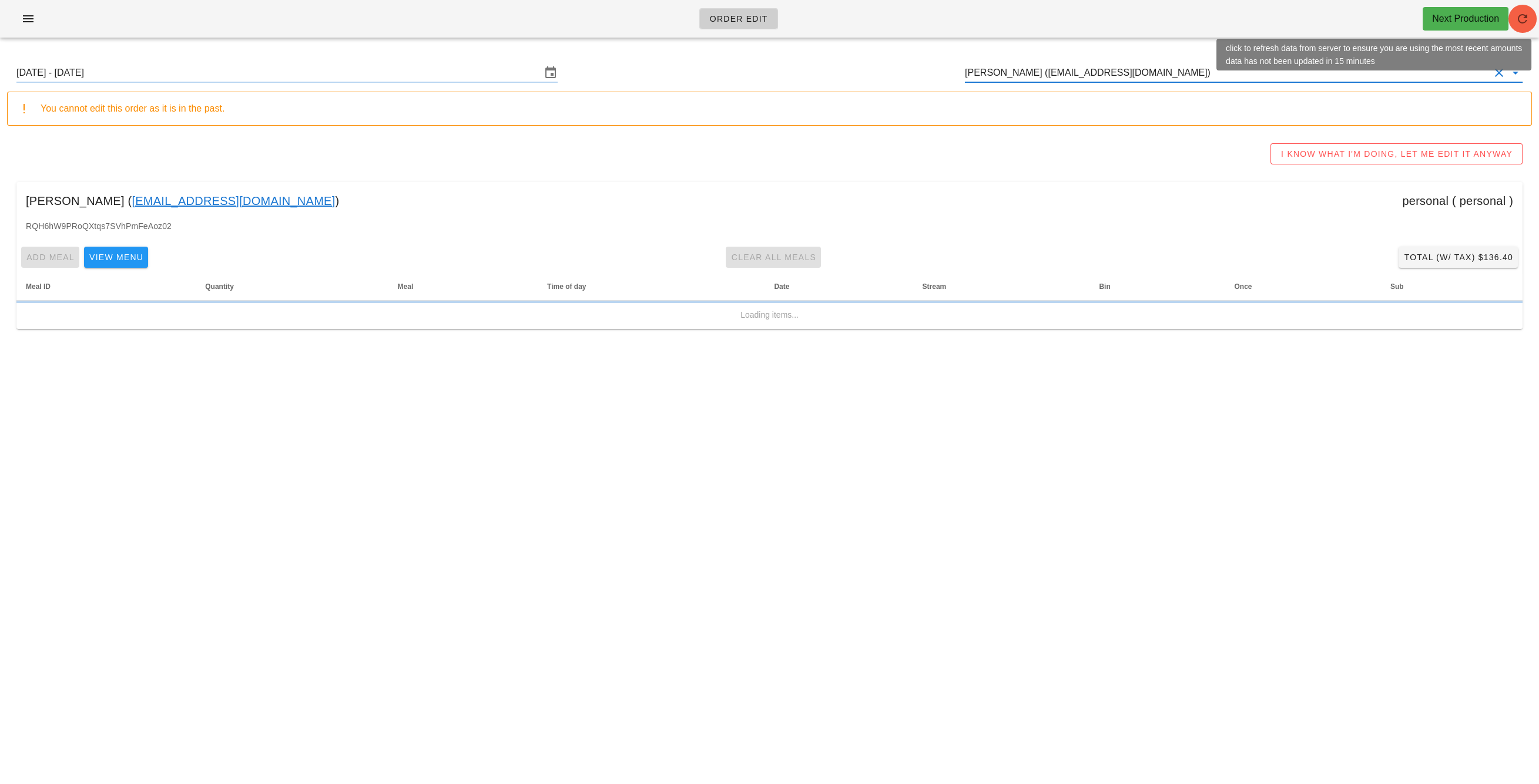
type input "[PERSON_NAME] ([EMAIL_ADDRESS][DOMAIN_NAME])"
click at [1522, 18] on icon "button" at bounding box center [1523, 19] width 14 height 14
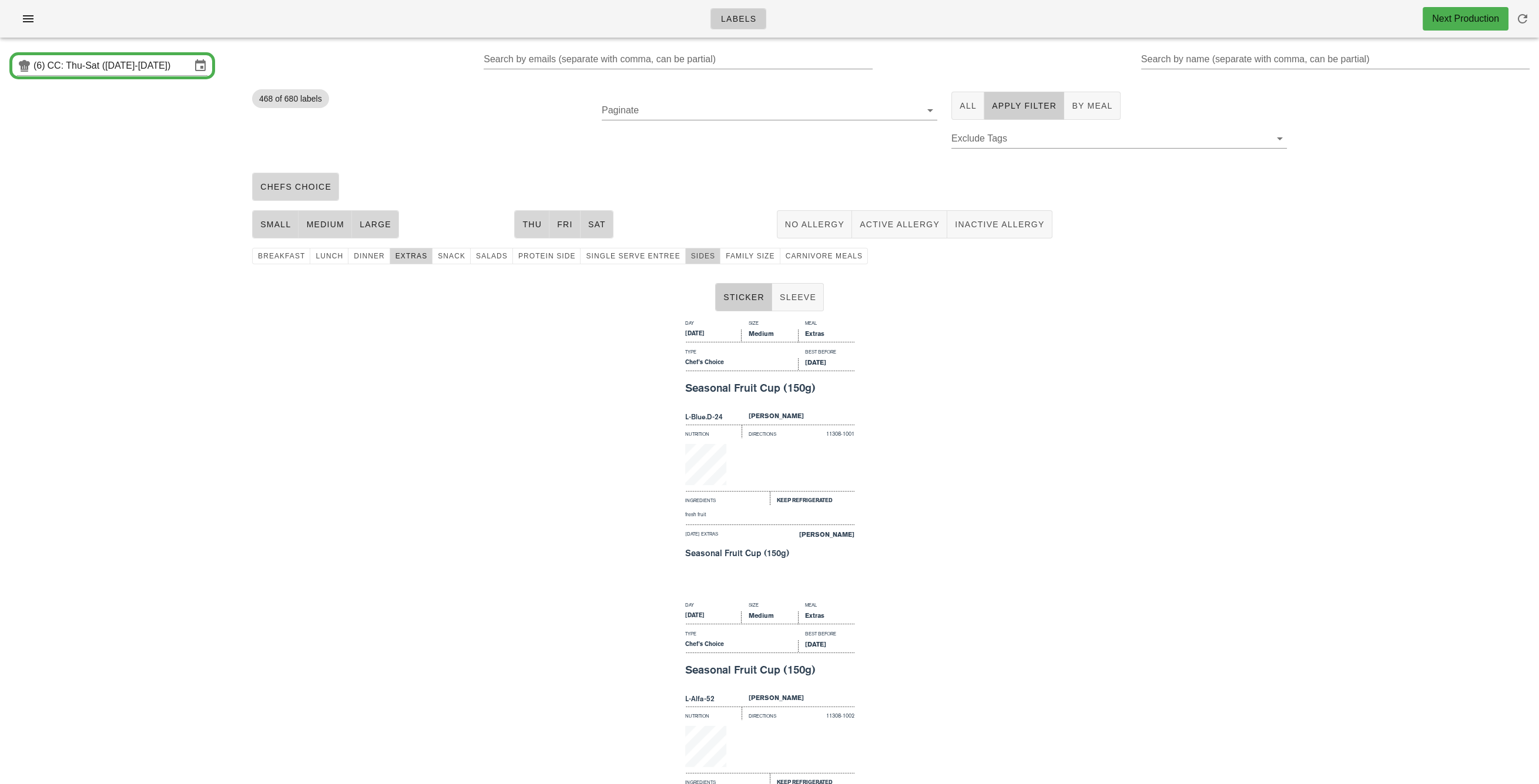
click at [692, 254] on span "Sides" at bounding box center [703, 256] width 24 height 8
click at [398, 256] on span "extras" at bounding box center [411, 256] width 33 height 8
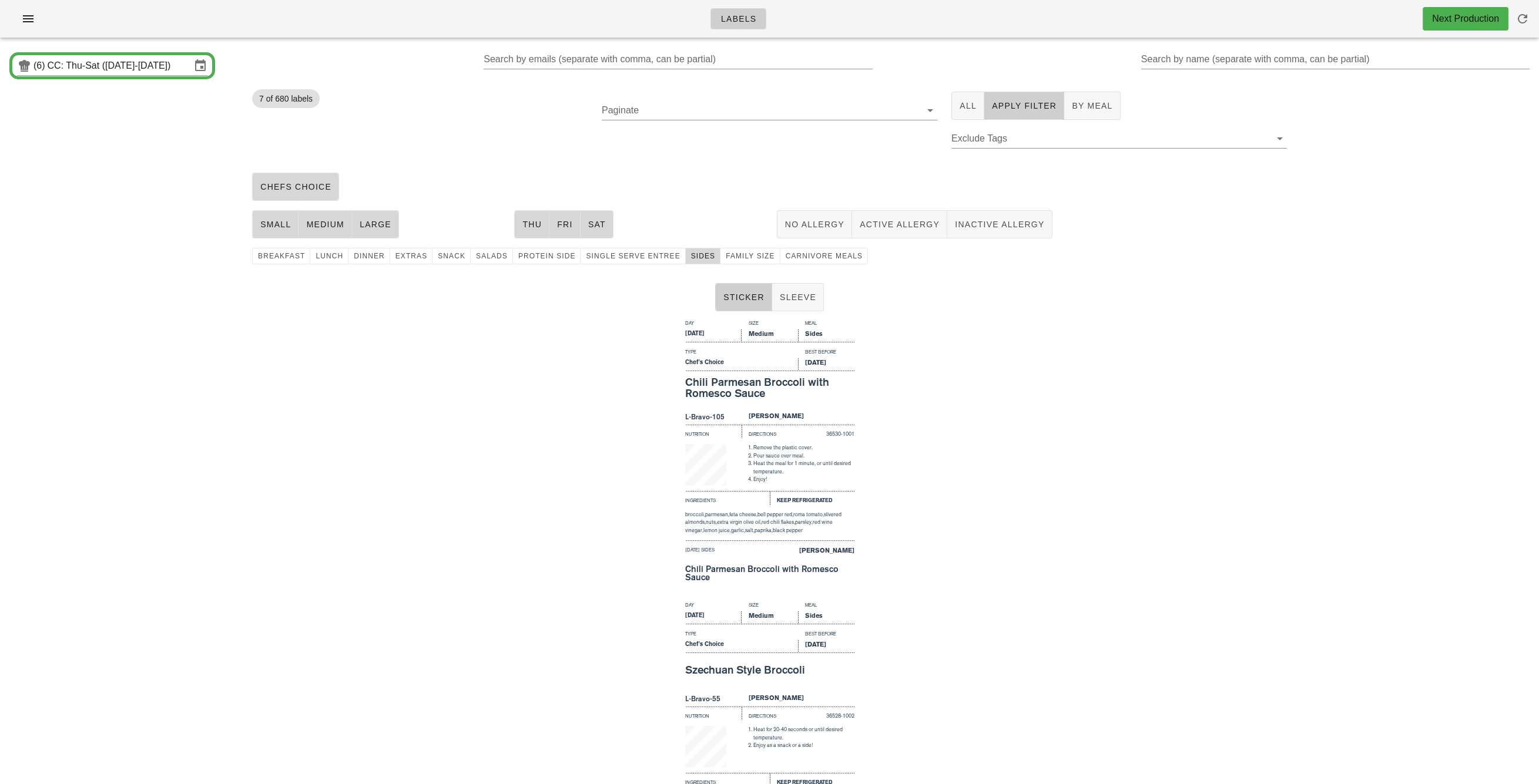
drag, startPoint x: 455, startPoint y: 364, endPoint x: 462, endPoint y: 371, distance: 9.9
click at [455, 364] on div "Day Size Meal Thursday Medium Sides Type Best Before Chef's Choice Aug 30, 2025…" at bounding box center [770, 456] width 1539 height 282
click at [1160, 442] on div "Day Size Meal Thursday Medium Sides Type Best Before Chef's Choice Aug 30, 2025…" at bounding box center [770, 456] width 1539 height 282
click at [959, 435] on div "Day Size Meal Thursday Medium Sides Type Best Before Chef's Choice Aug 30, 2025…" at bounding box center [770, 456] width 1539 height 282
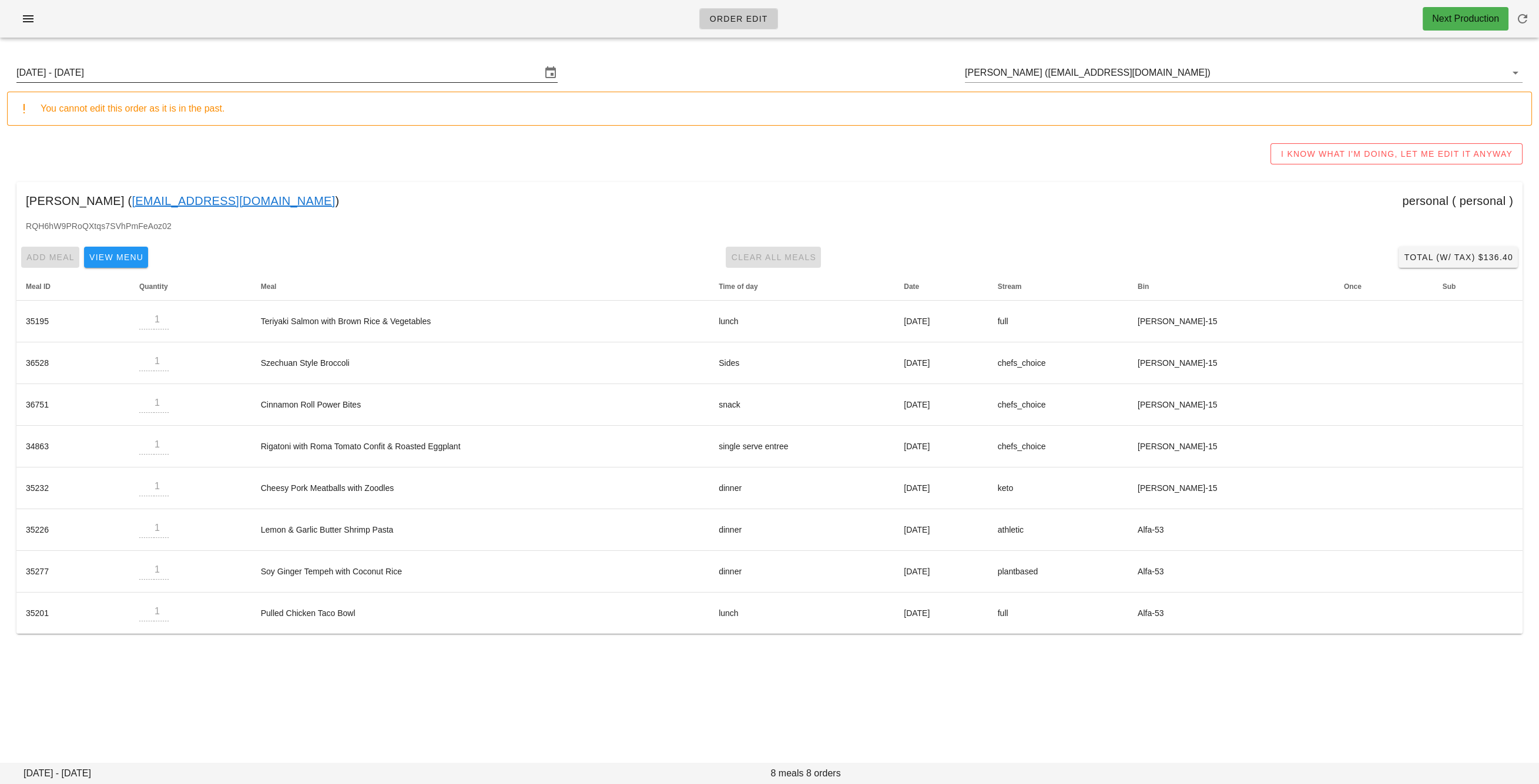
click at [430, 78] on input "[DATE] - [DATE]" at bounding box center [278, 73] width 525 height 19
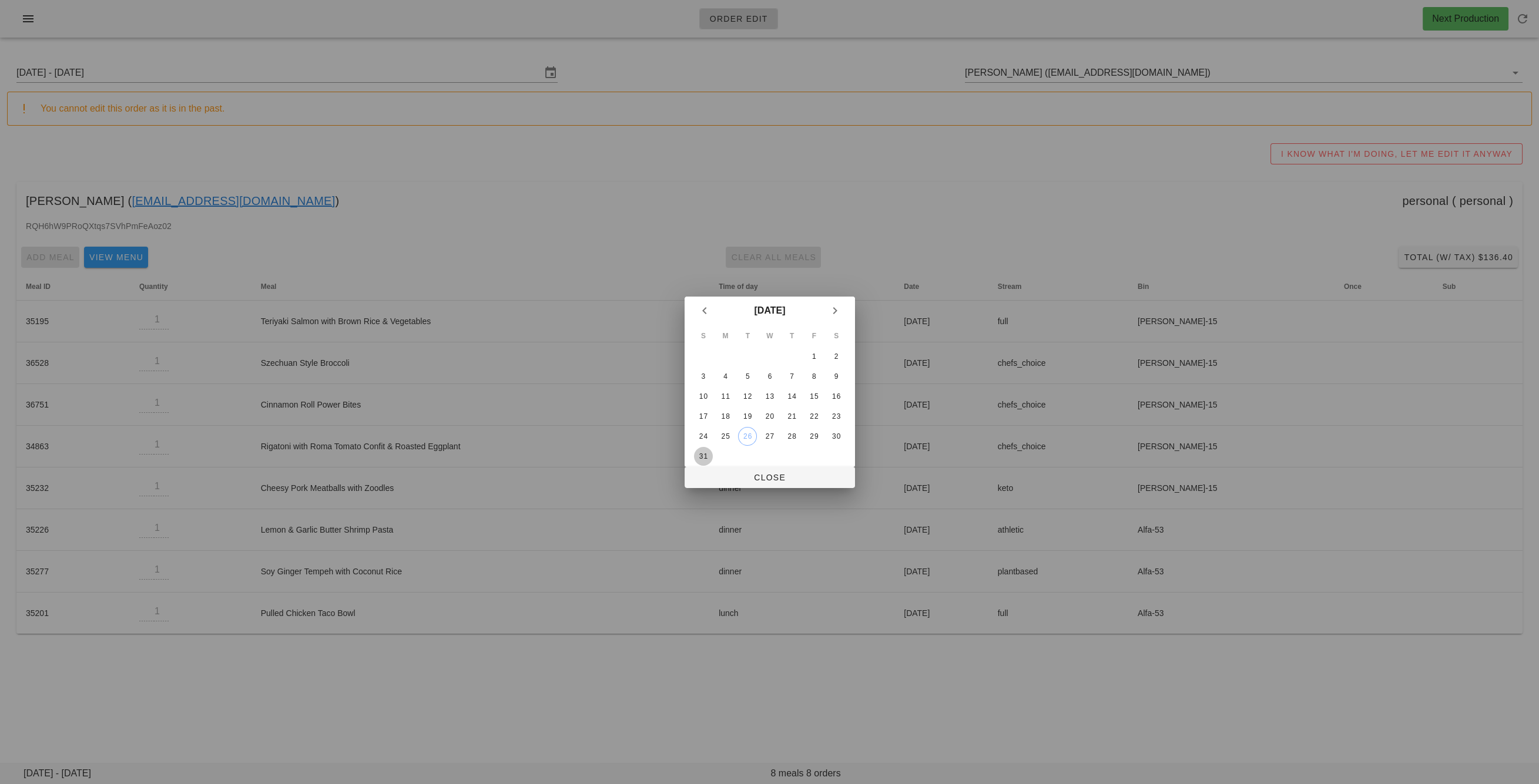
click at [705, 454] on div "31" at bounding box center [703, 455] width 19 height 8
drag, startPoint x: 722, startPoint y: 481, endPoint x: 1103, endPoint y: 78, distance: 554.6
click at [722, 481] on span "Close" at bounding box center [770, 477] width 152 height 10
type input "[DATE] - [DATE]"
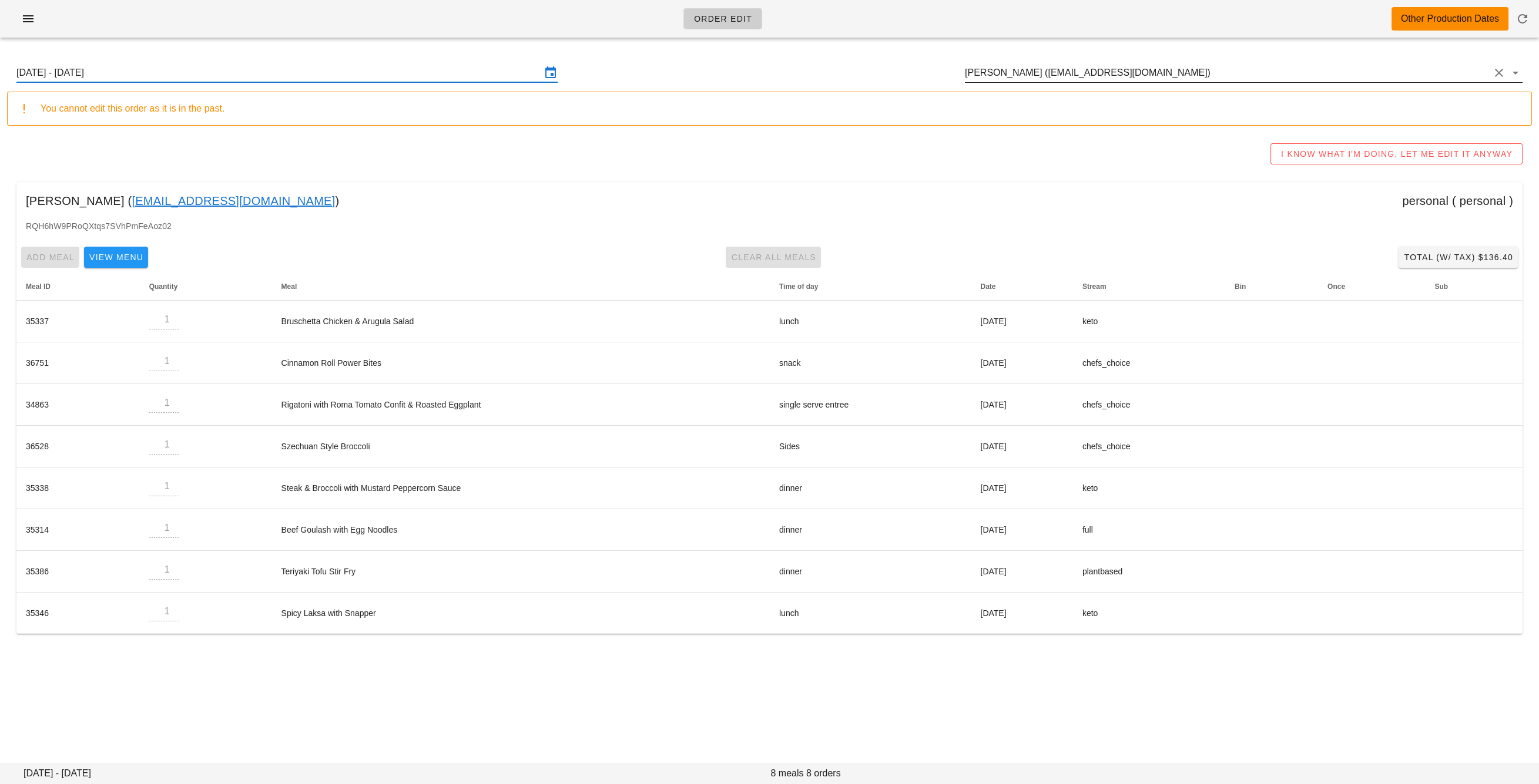
click at [1007, 67] on input "[PERSON_NAME] ([EMAIL_ADDRESS][DOMAIN_NAME])" at bounding box center [1227, 73] width 525 height 19
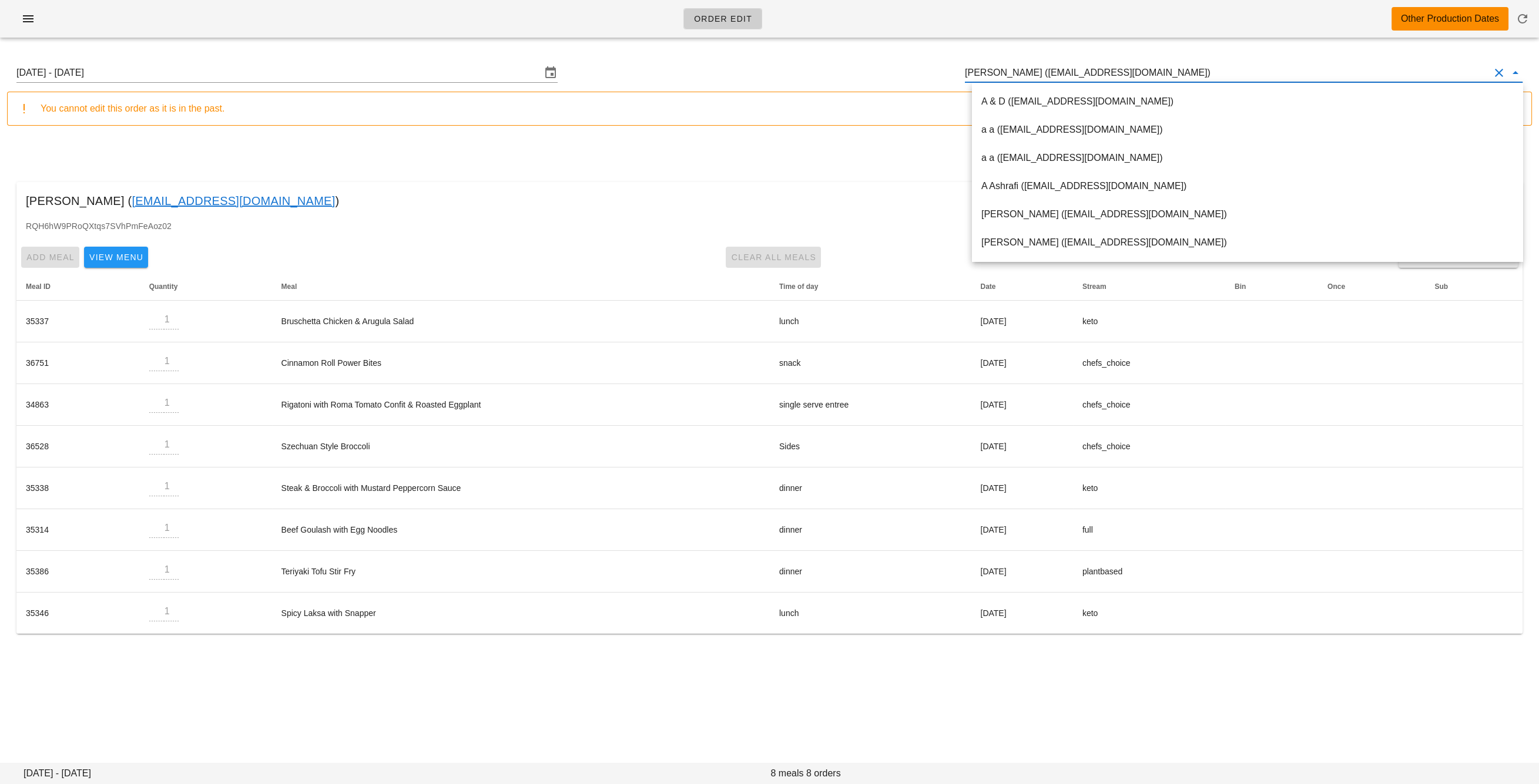
click at [1007, 67] on input "[PERSON_NAME] ([EMAIL_ADDRESS][DOMAIN_NAME])" at bounding box center [1227, 73] width 525 height 19
paste input "[EMAIL_ADDRESS][DOMAIN_NAME]"
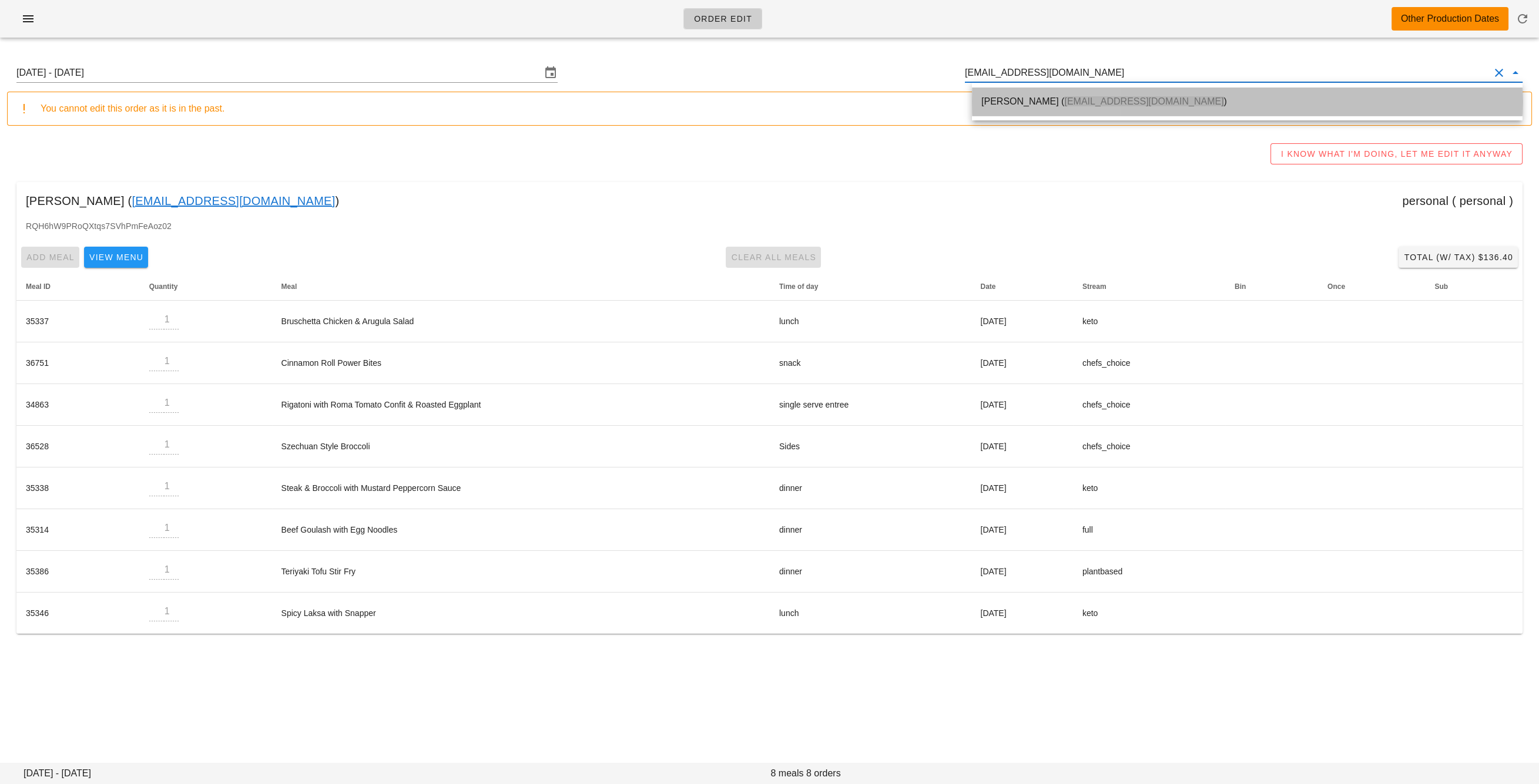
click at [1025, 103] on div "[PERSON_NAME] ( [EMAIL_ADDRESS][DOMAIN_NAME] )" at bounding box center [1247, 101] width 532 height 11
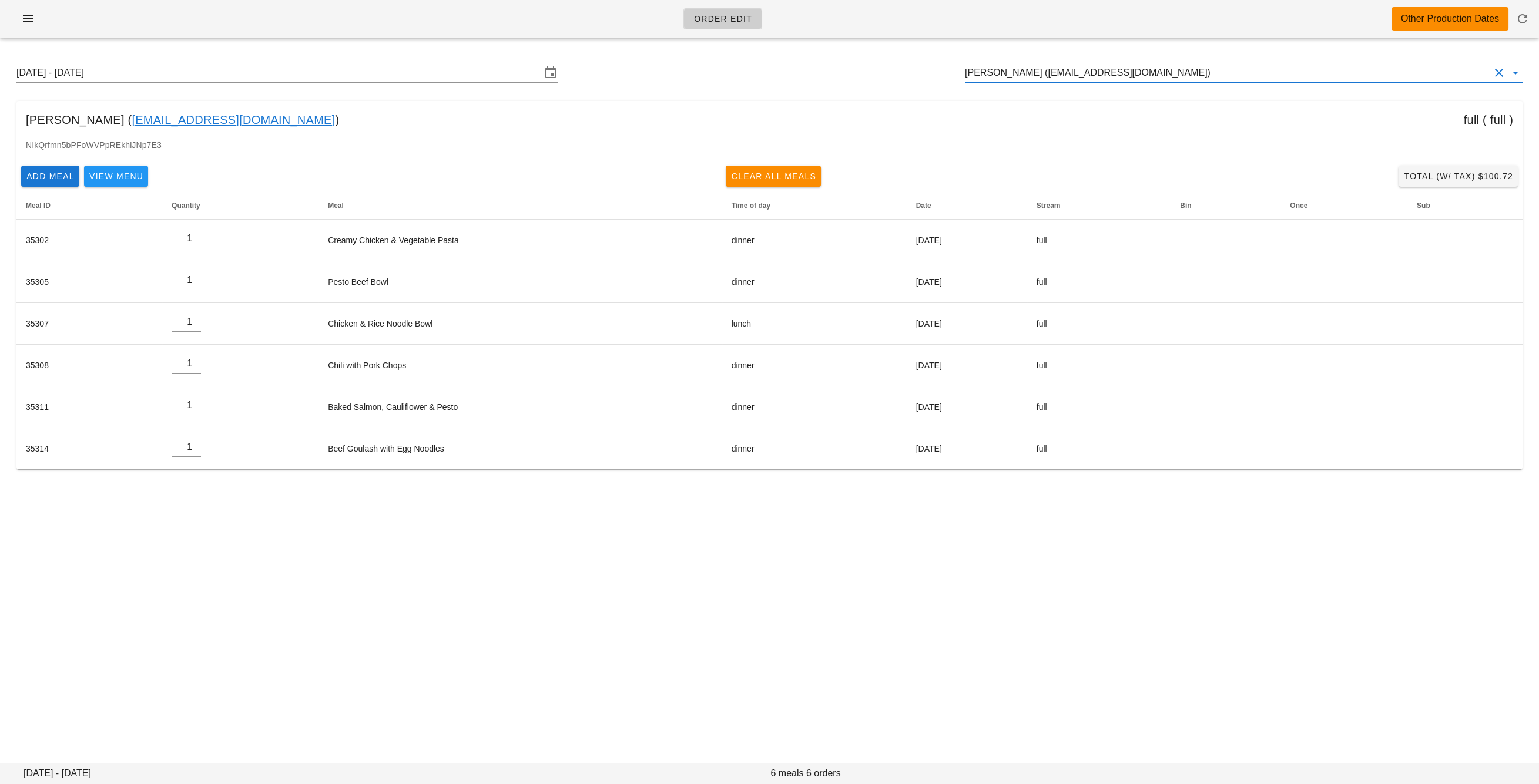
click at [1083, 69] on input "[PERSON_NAME] ([EMAIL_ADDRESS][DOMAIN_NAME])" at bounding box center [1227, 73] width 525 height 19
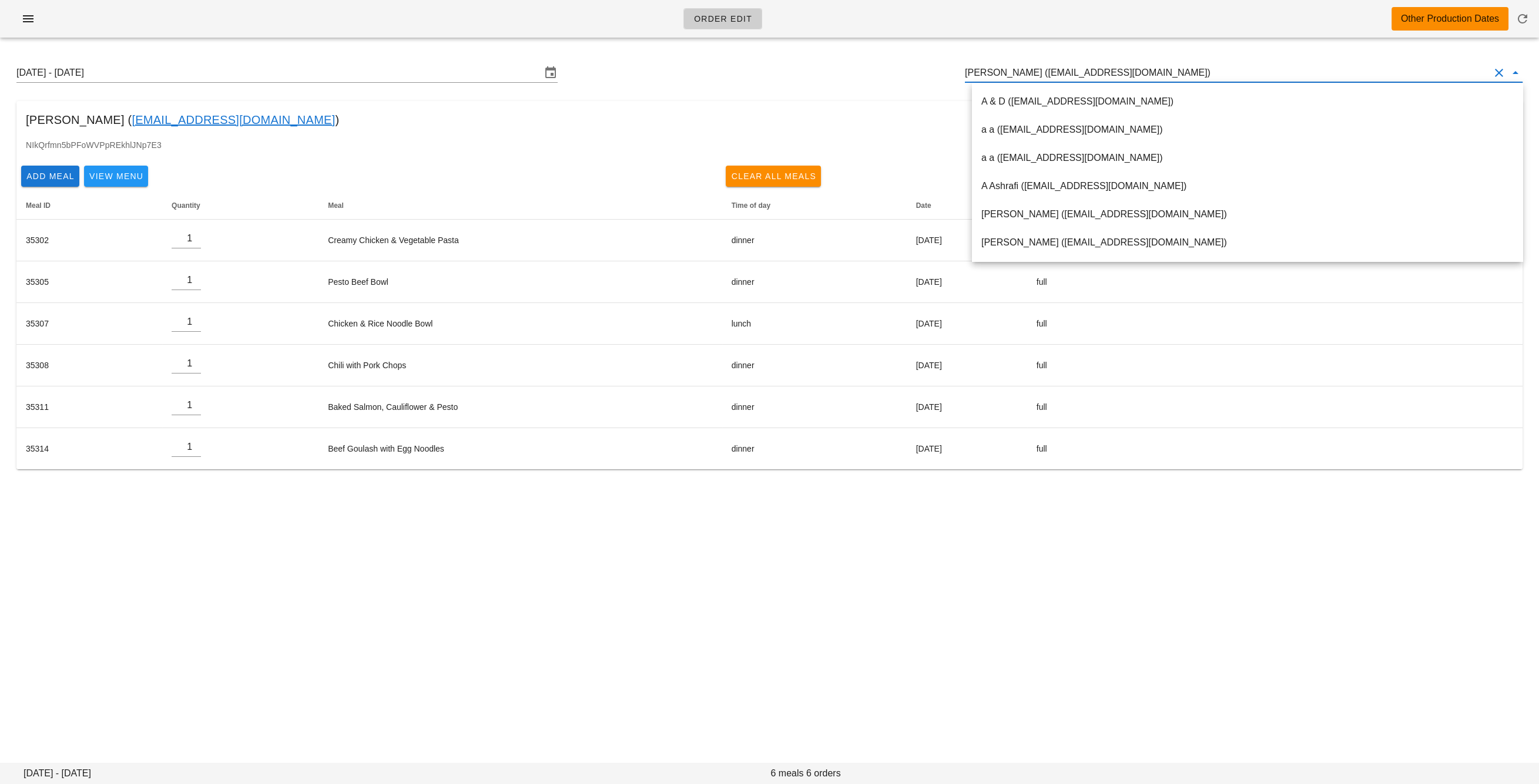
click at [1083, 69] on input "[PERSON_NAME] ([EMAIL_ADDRESS][DOMAIN_NAME])" at bounding box center [1227, 73] width 525 height 19
paste input "[EMAIL_ADDRESS][DOMAIN_NAME]"
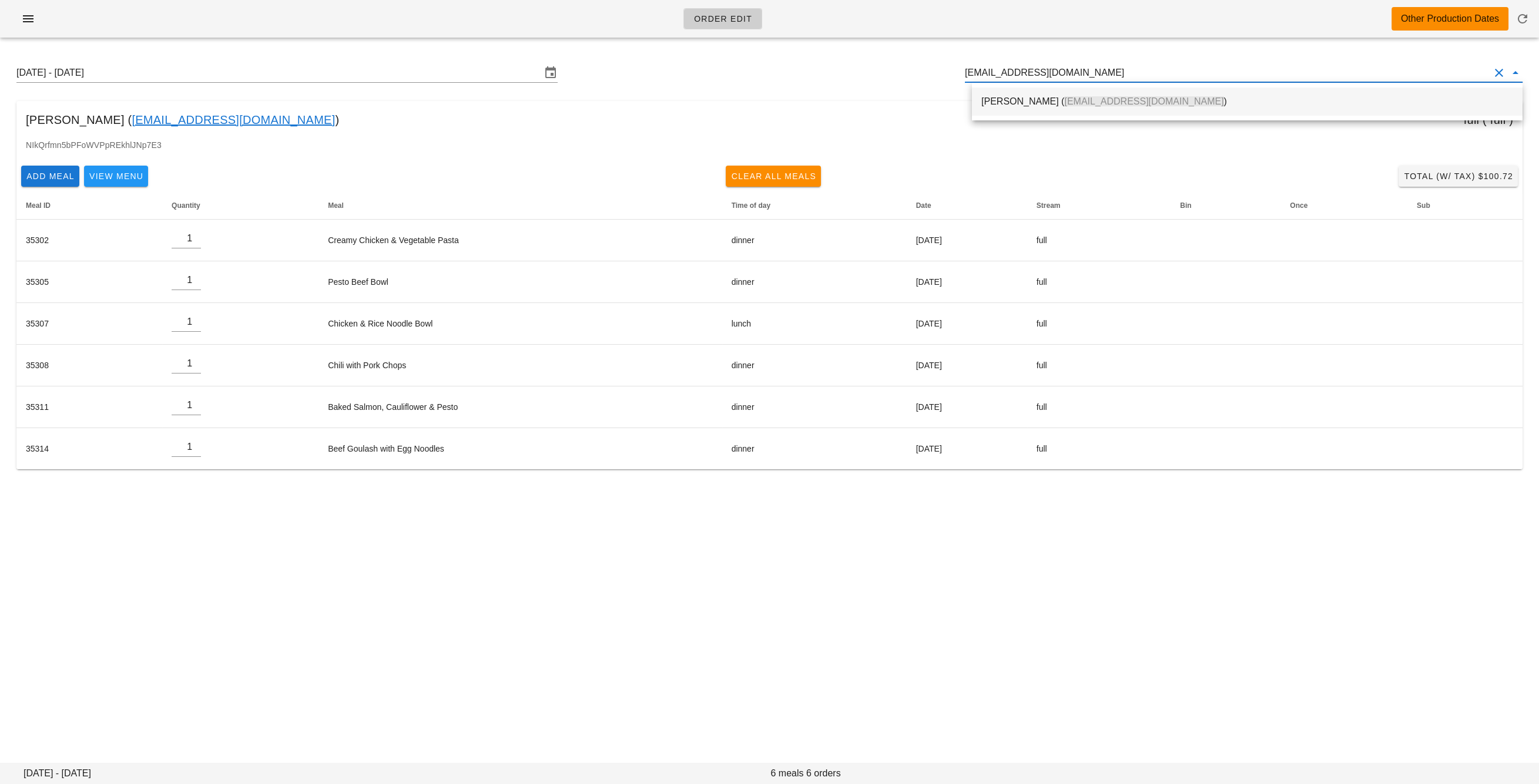
click at [1085, 103] on span "[EMAIL_ADDRESS][DOMAIN_NAME]" at bounding box center [1143, 101] width 160 height 10
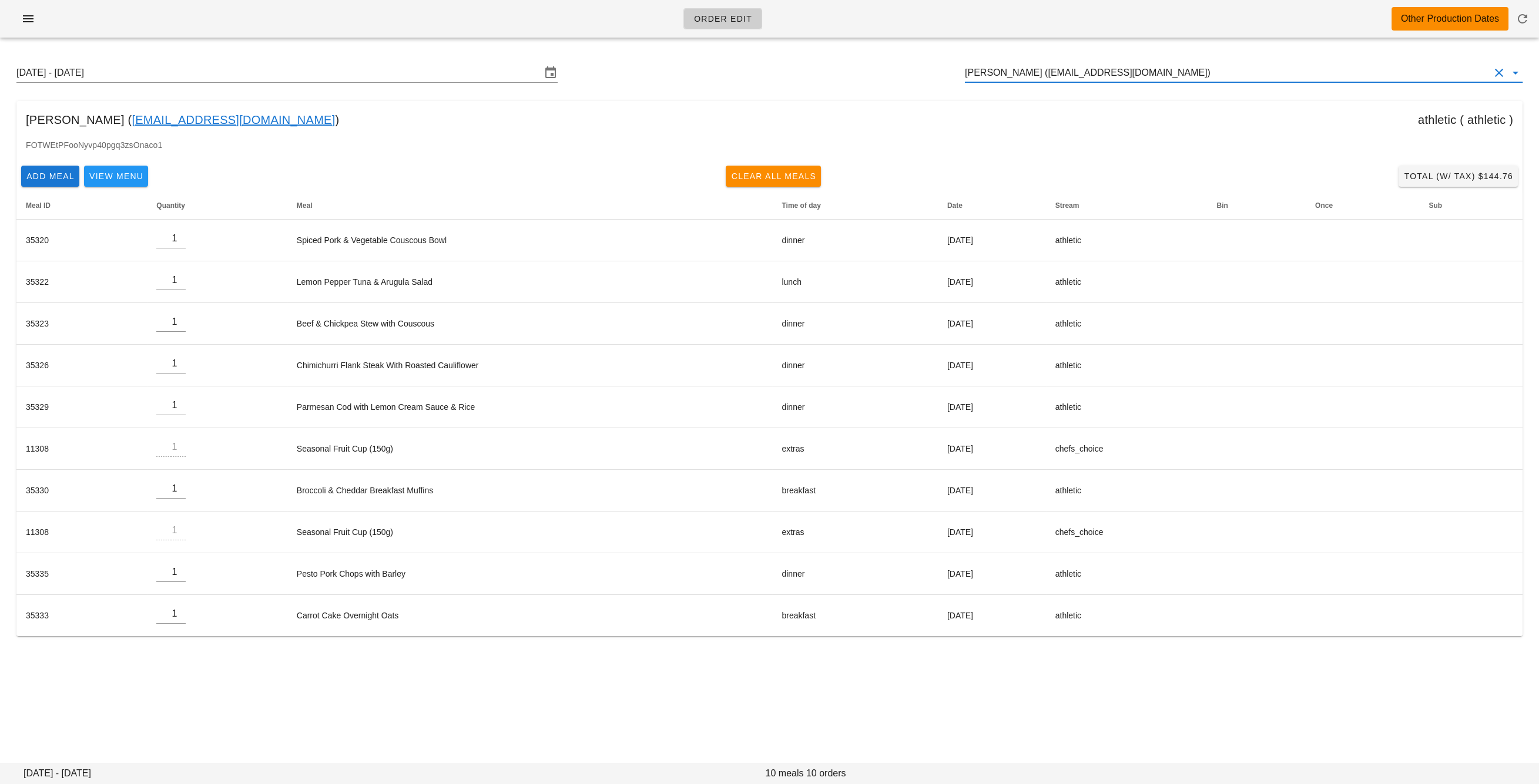
click at [1100, 69] on input "[PERSON_NAME] ([EMAIL_ADDRESS][DOMAIN_NAME])" at bounding box center [1227, 73] width 525 height 19
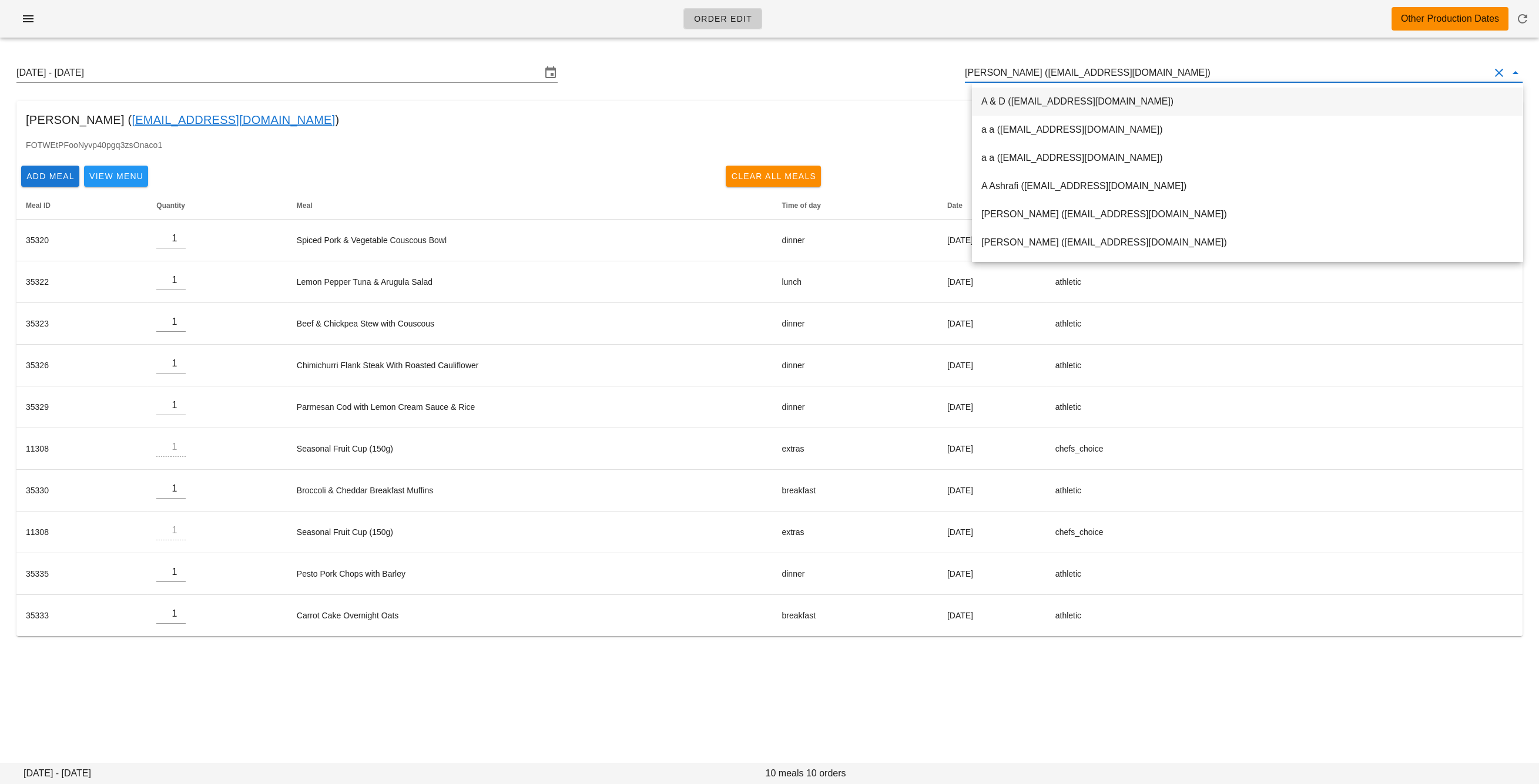
click at [1100, 69] on input "[PERSON_NAME] ([EMAIL_ADDRESS][DOMAIN_NAME])" at bounding box center [1227, 73] width 525 height 19
paste input "[PERSON_NAME][EMAIL_ADDRESS][PERSON_NAME][DOMAIN_NAME]"
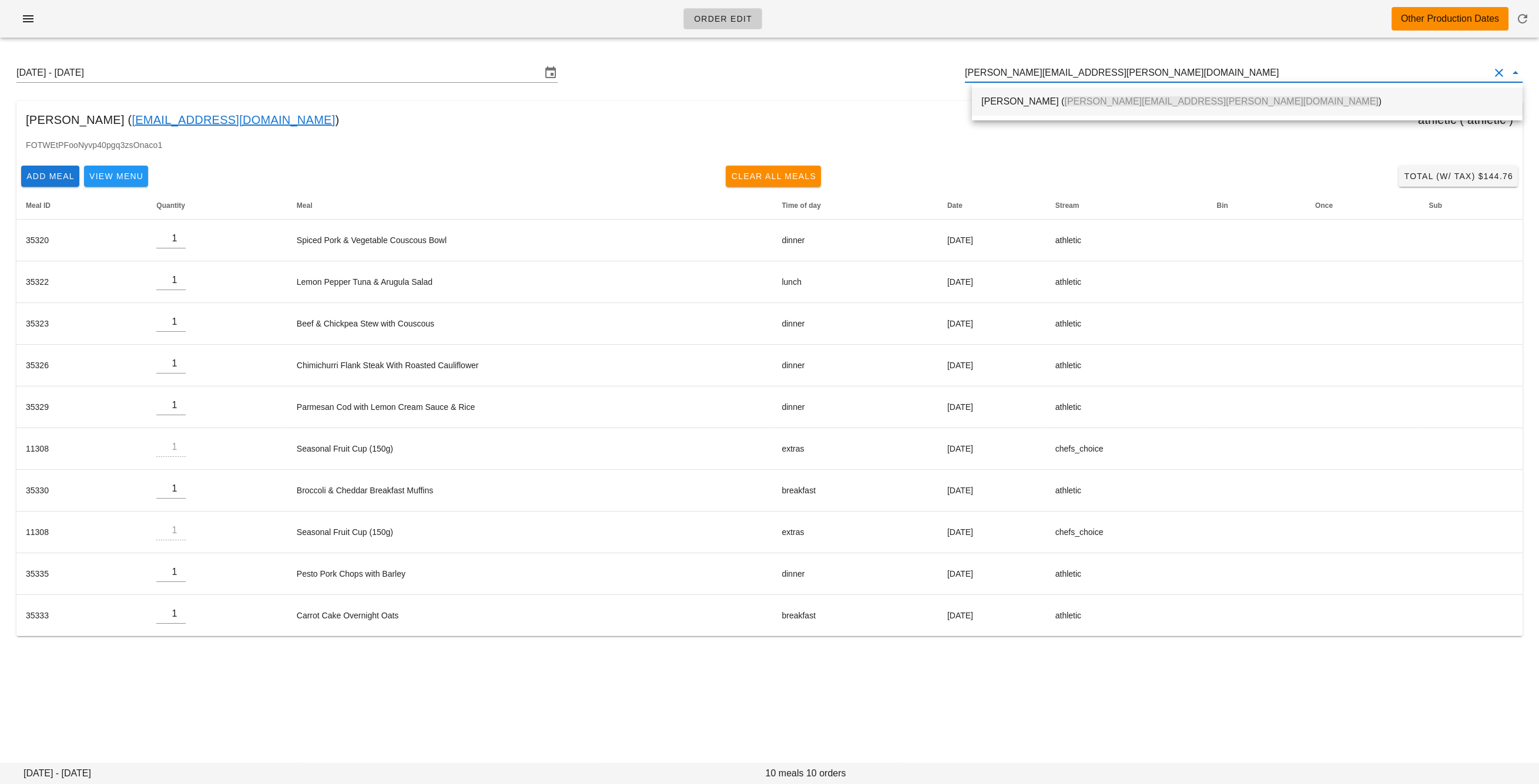
scroll to position [0, 0]
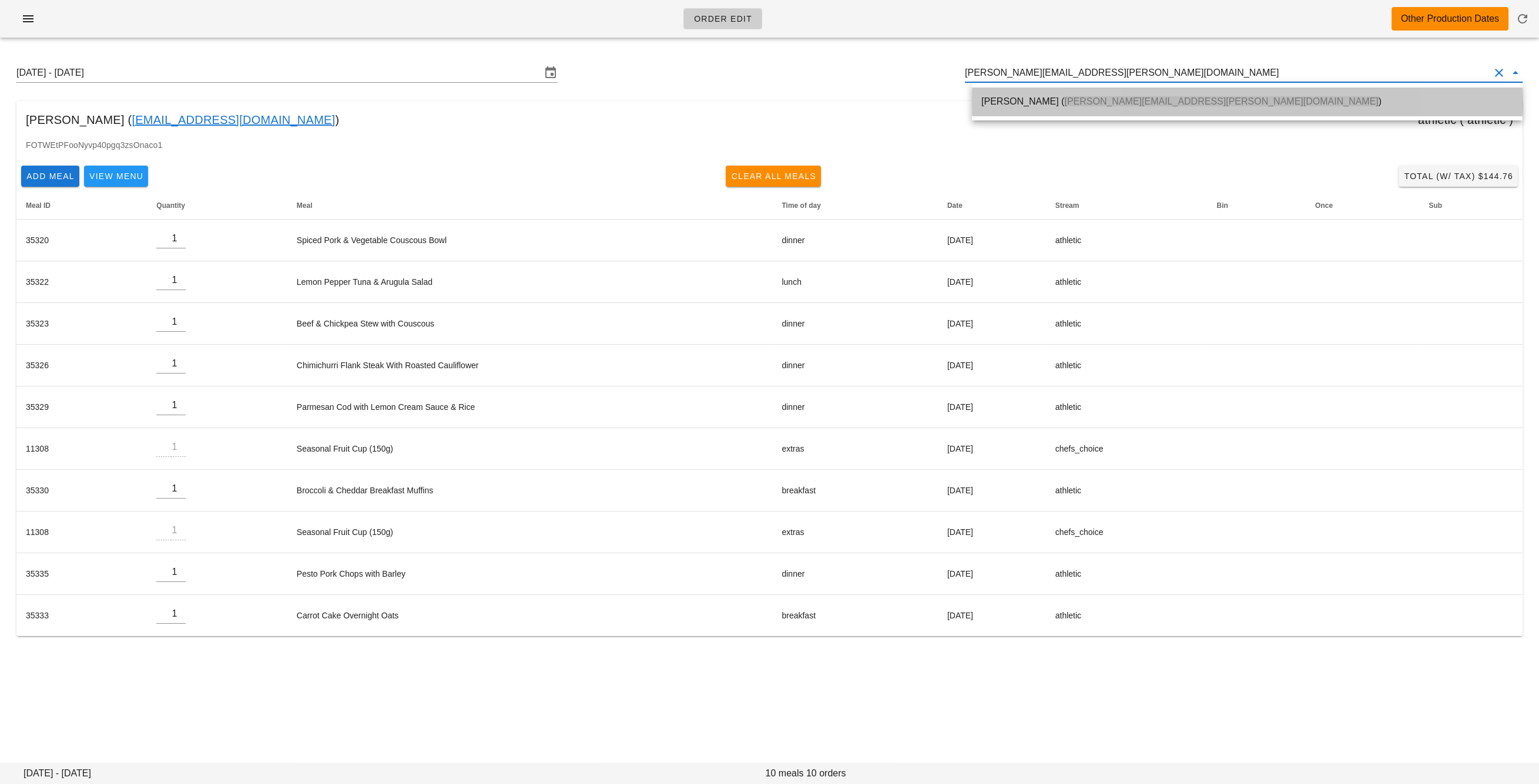
click at [1104, 99] on span "[PERSON_NAME][EMAIL_ADDRESS][PERSON_NAME][DOMAIN_NAME]" at bounding box center [1221, 101] width 314 height 10
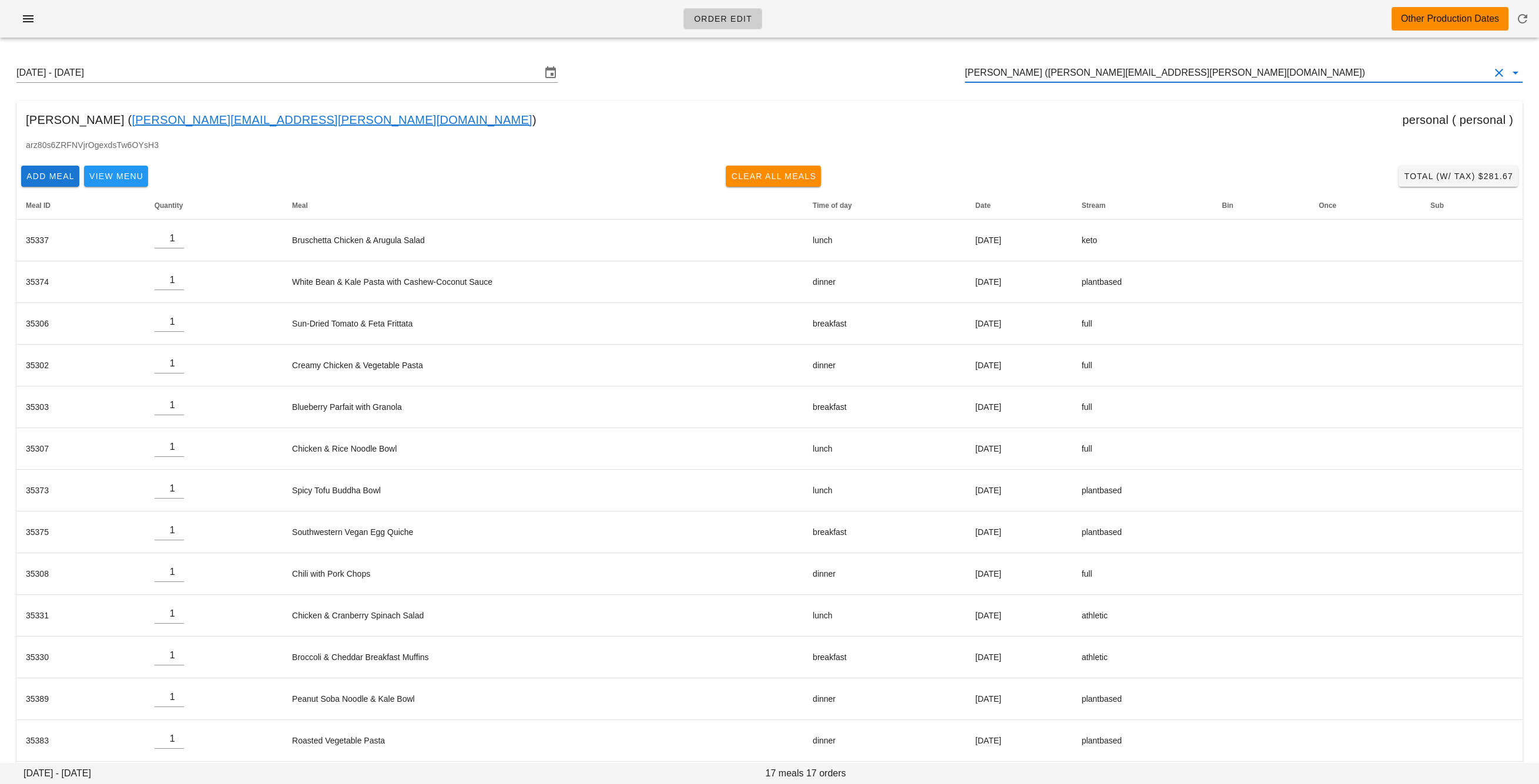
click at [1033, 73] on input "[PERSON_NAME] ([PERSON_NAME][EMAIL_ADDRESS][PERSON_NAME][DOMAIN_NAME])" at bounding box center [1227, 73] width 525 height 19
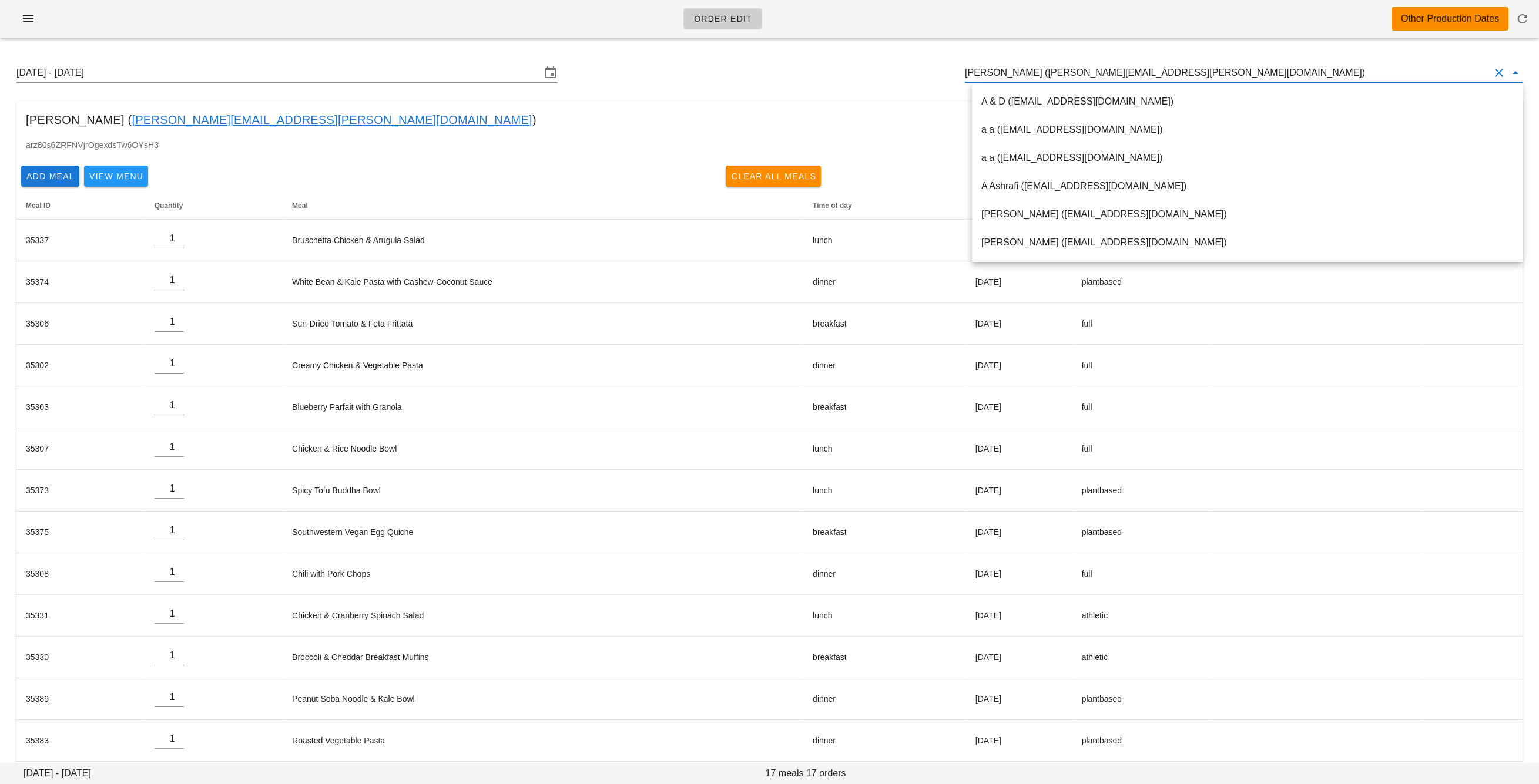
click at [1033, 73] on input "[PERSON_NAME] ([PERSON_NAME][EMAIL_ADDRESS][PERSON_NAME][DOMAIN_NAME])" at bounding box center [1227, 73] width 525 height 19
paste input "[EMAIL_ADDRESS][DOMAIN_NAME]"
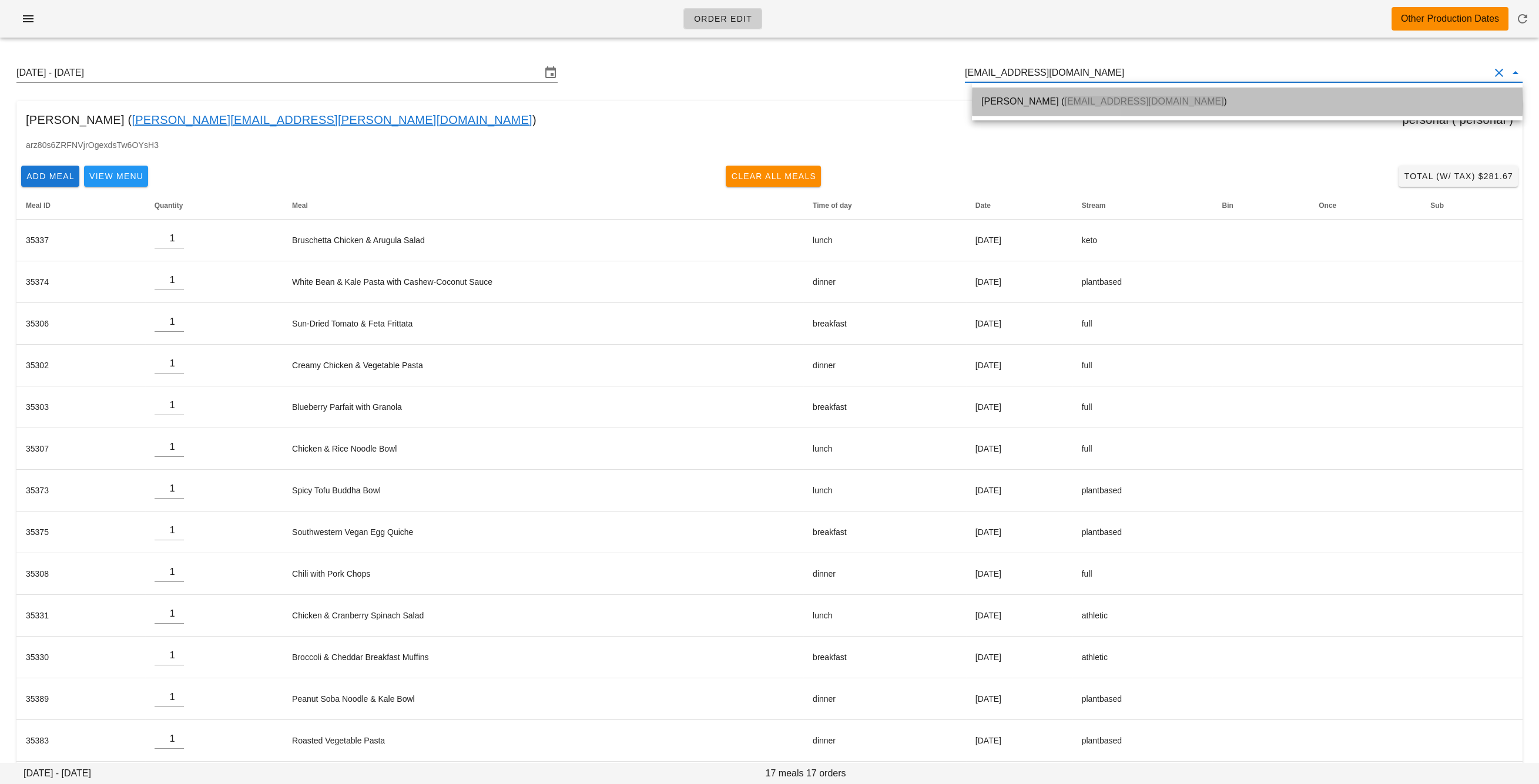
click at [1038, 110] on div "[PERSON_NAME] ( [EMAIL_ADDRESS][DOMAIN_NAME] )" at bounding box center [1247, 101] width 532 height 25
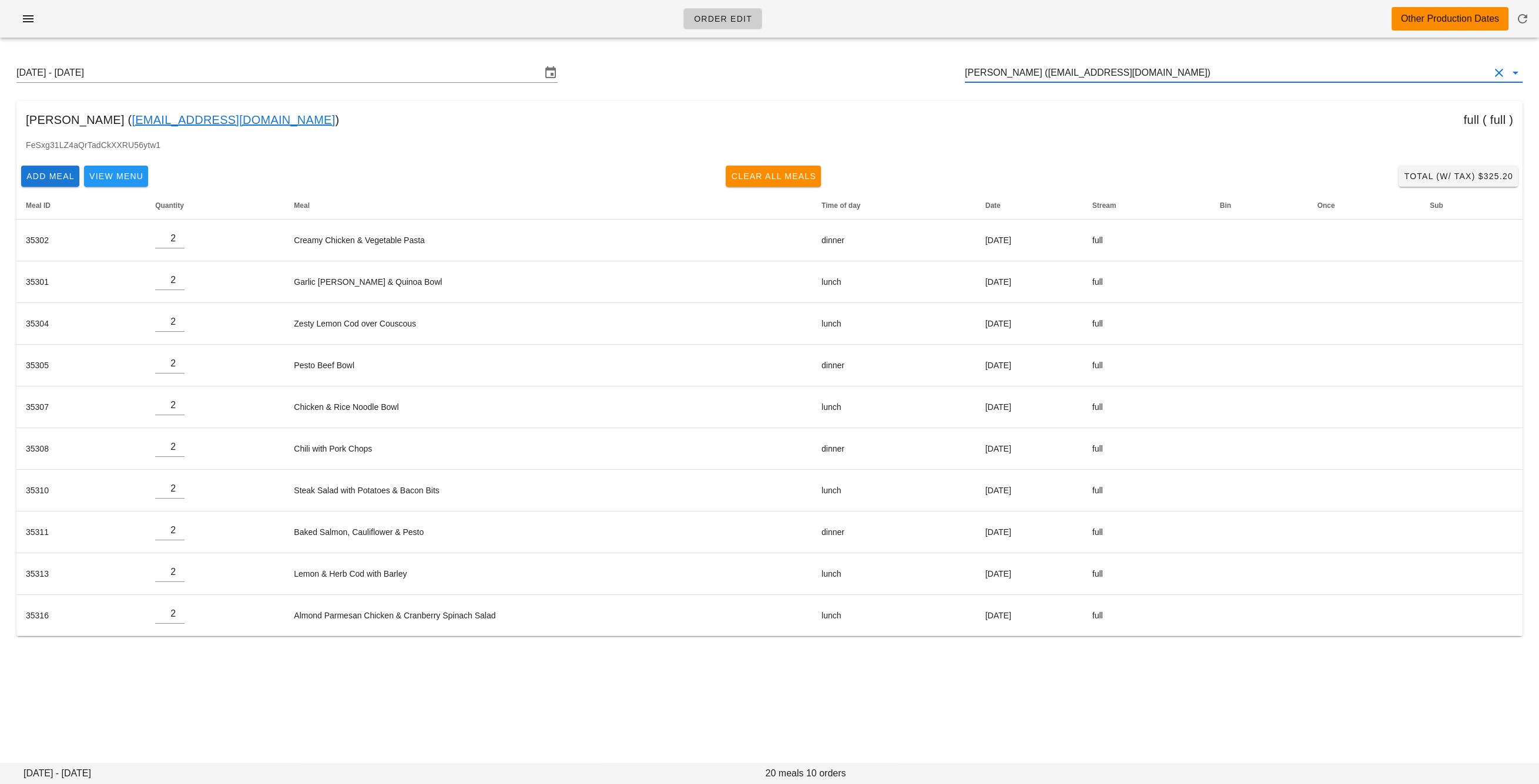
click at [1034, 70] on input "[PERSON_NAME] ([EMAIL_ADDRESS][DOMAIN_NAME])" at bounding box center [1227, 73] width 525 height 19
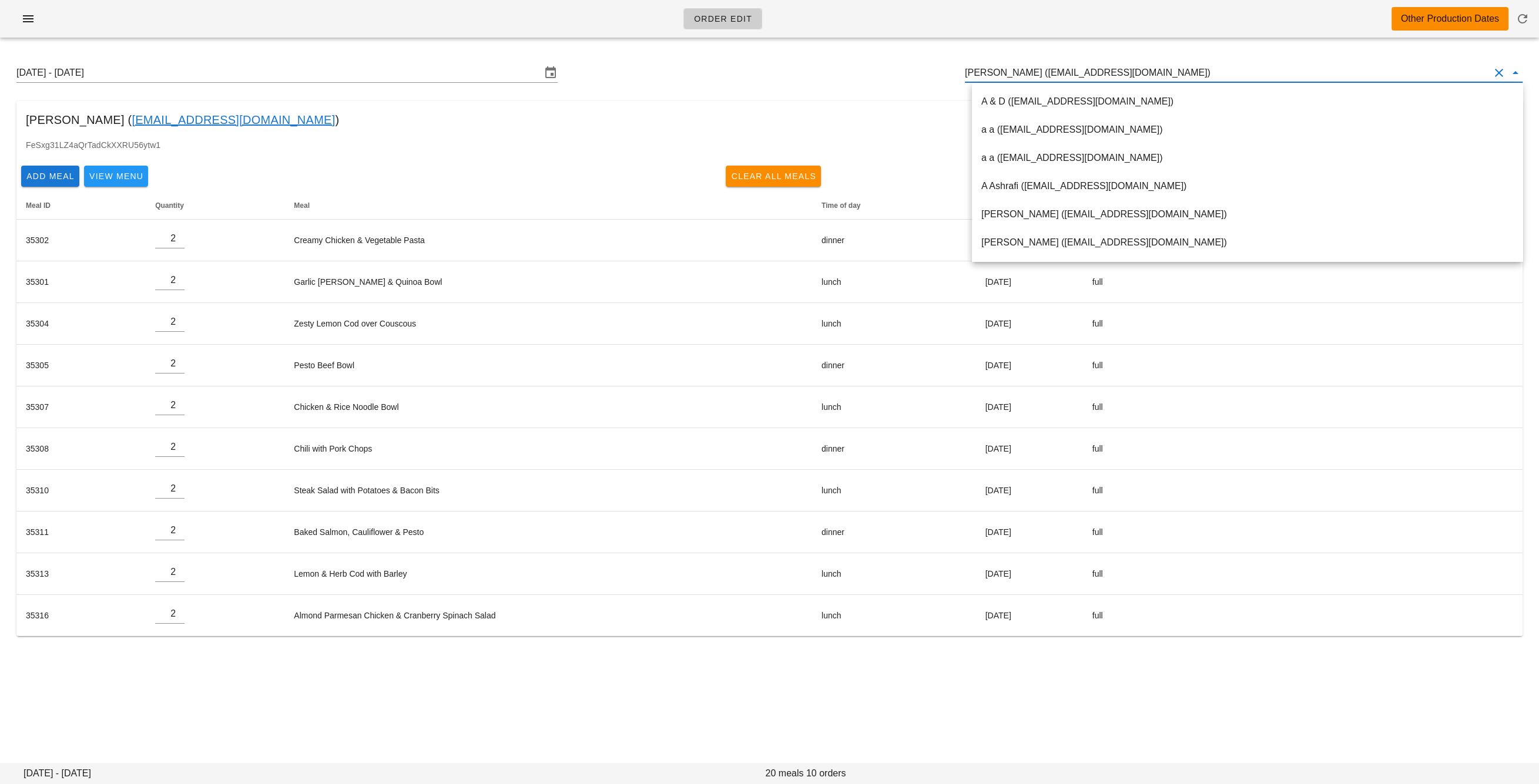
click at [1034, 70] on input "[PERSON_NAME] ([EMAIL_ADDRESS][DOMAIN_NAME])" at bounding box center [1227, 73] width 525 height 19
click at [1034, 71] on input "[PERSON_NAME] ([EMAIL_ADDRESS][DOMAIN_NAME])" at bounding box center [1227, 73] width 525 height 19
paste input "[PERSON_NAME][EMAIL_ADDRESS][PERSON_NAME][DOMAIN_NAME]"
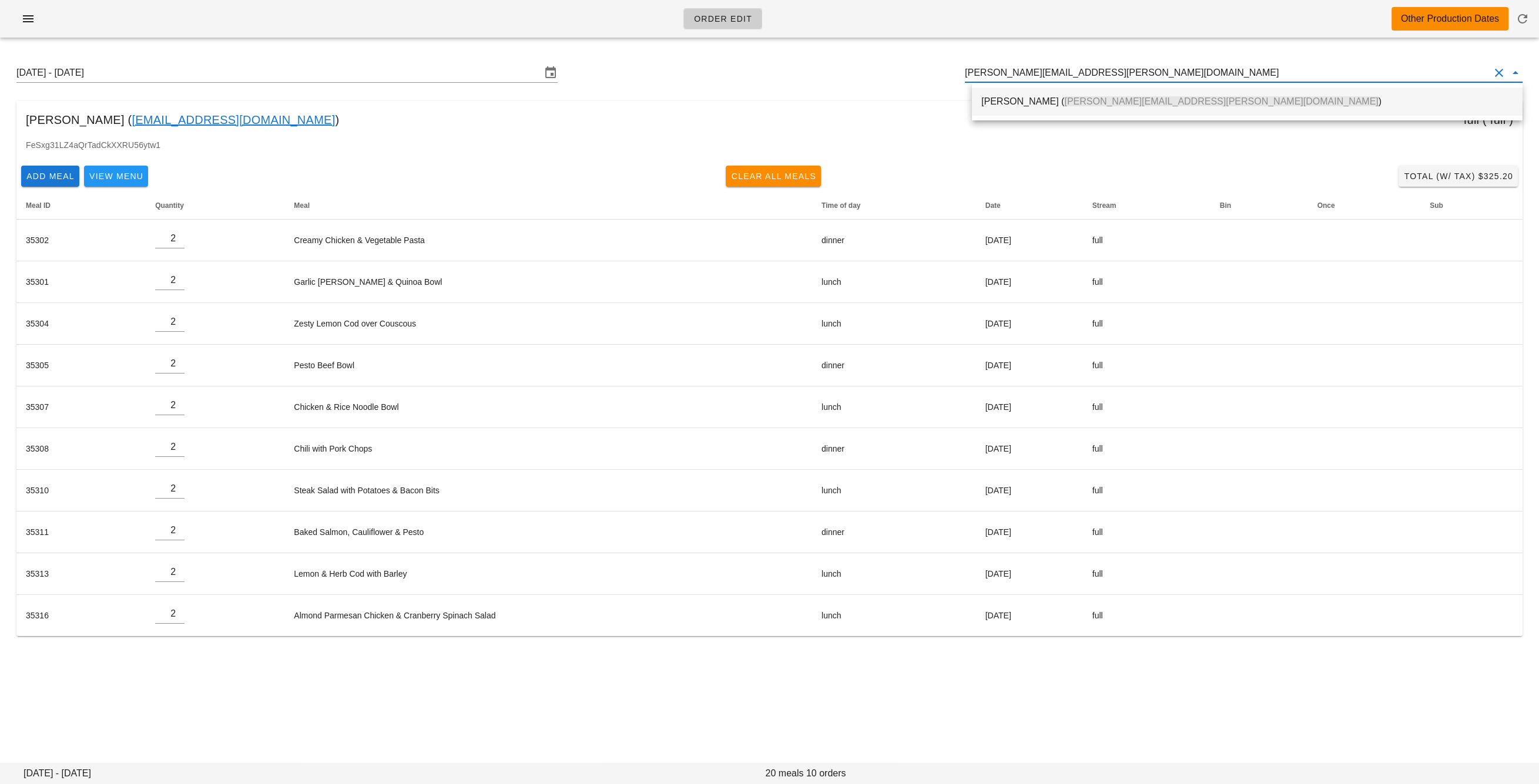
click at [1044, 108] on div "[PERSON_NAME] ( [PERSON_NAME][EMAIL_ADDRESS][PERSON_NAME][DOMAIN_NAME] )" at bounding box center [1247, 101] width 532 height 25
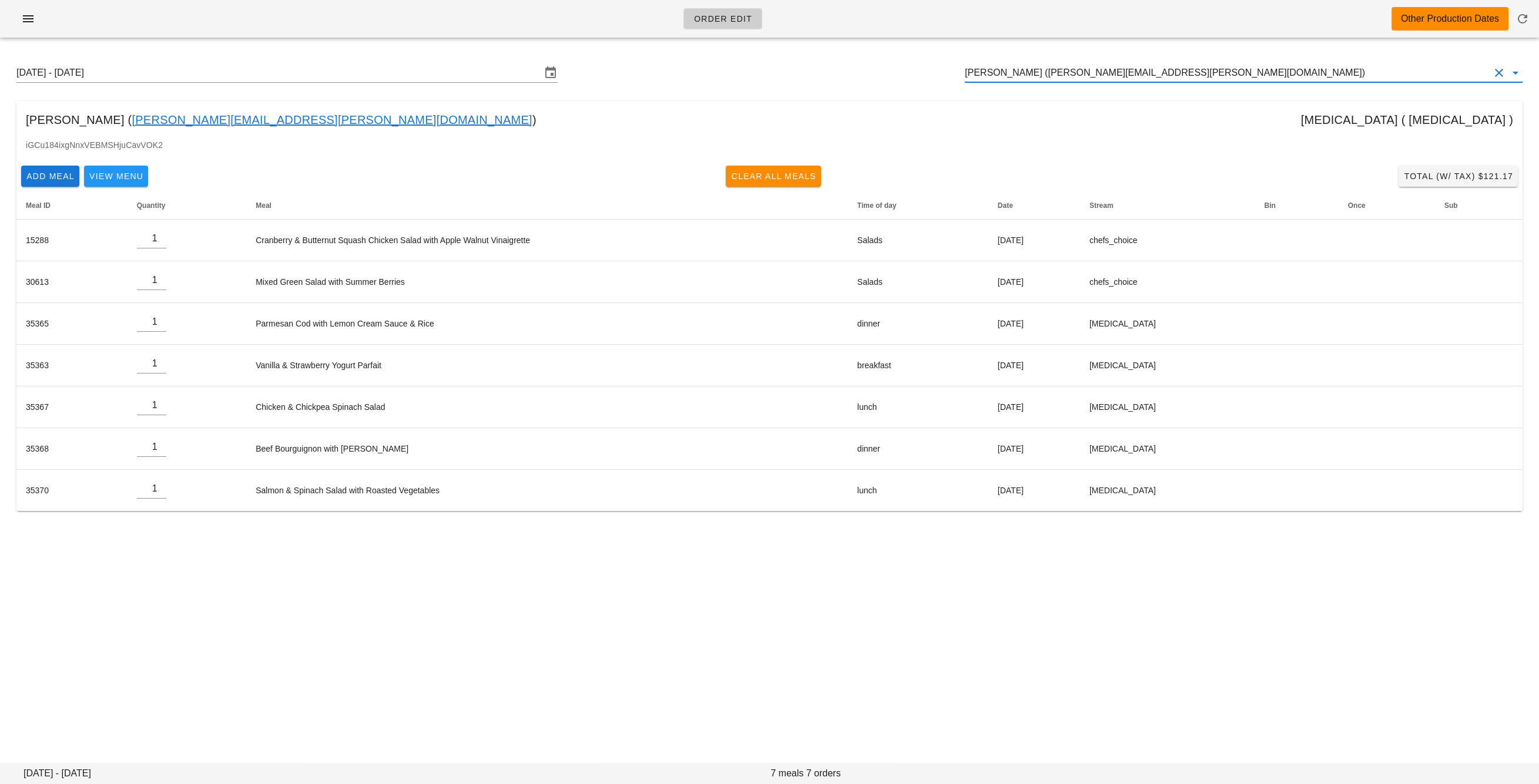
click at [1035, 76] on input "[PERSON_NAME] ([PERSON_NAME][EMAIL_ADDRESS][PERSON_NAME][DOMAIN_NAME])" at bounding box center [1227, 73] width 525 height 19
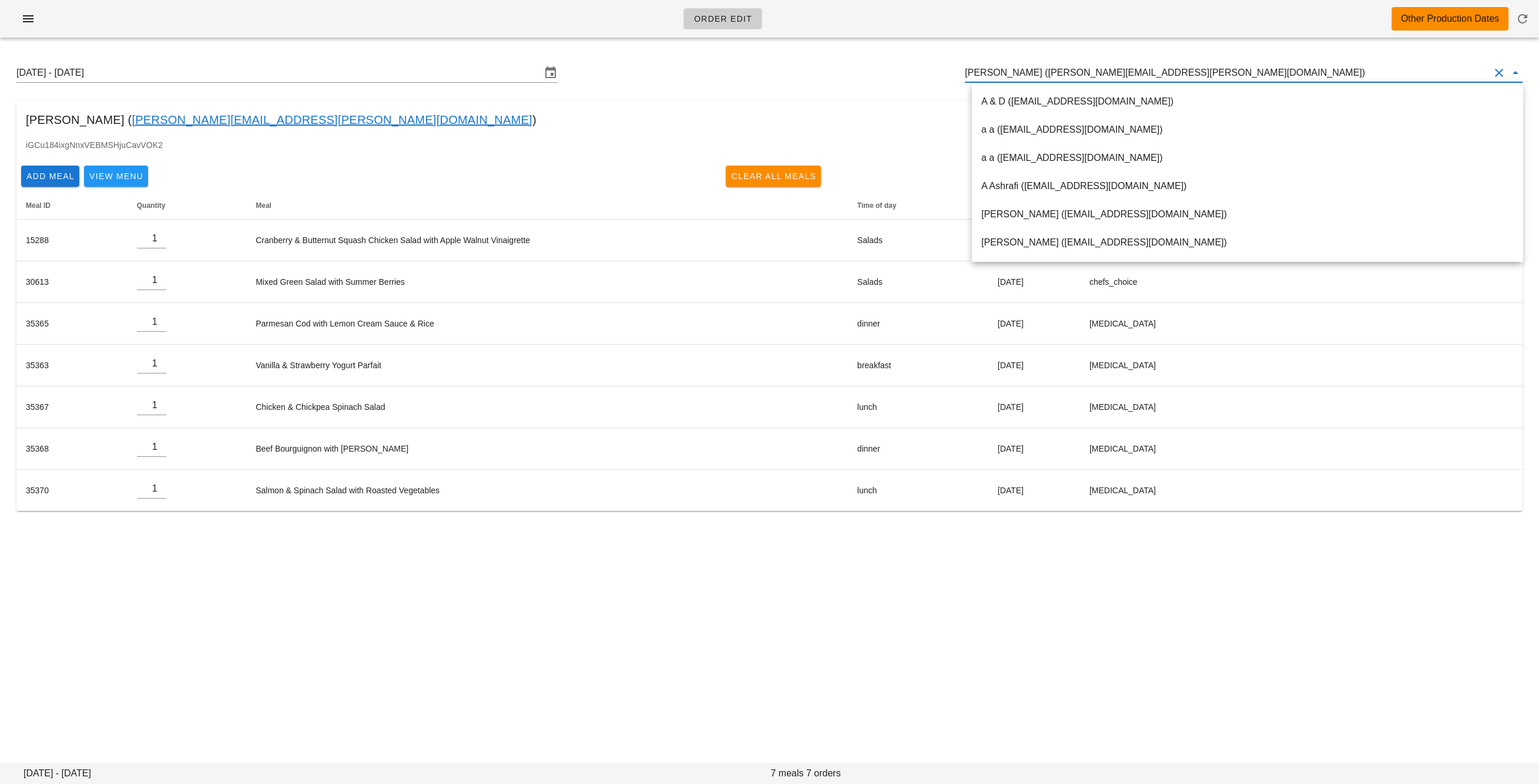
click at [1035, 76] on input "[PERSON_NAME] ([PERSON_NAME][EMAIL_ADDRESS][PERSON_NAME][DOMAIN_NAME])" at bounding box center [1227, 73] width 525 height 19
paste input "[PERSON_NAME][EMAIL_ADDRESS][PERSON_NAME][DOMAIN_NAME]"
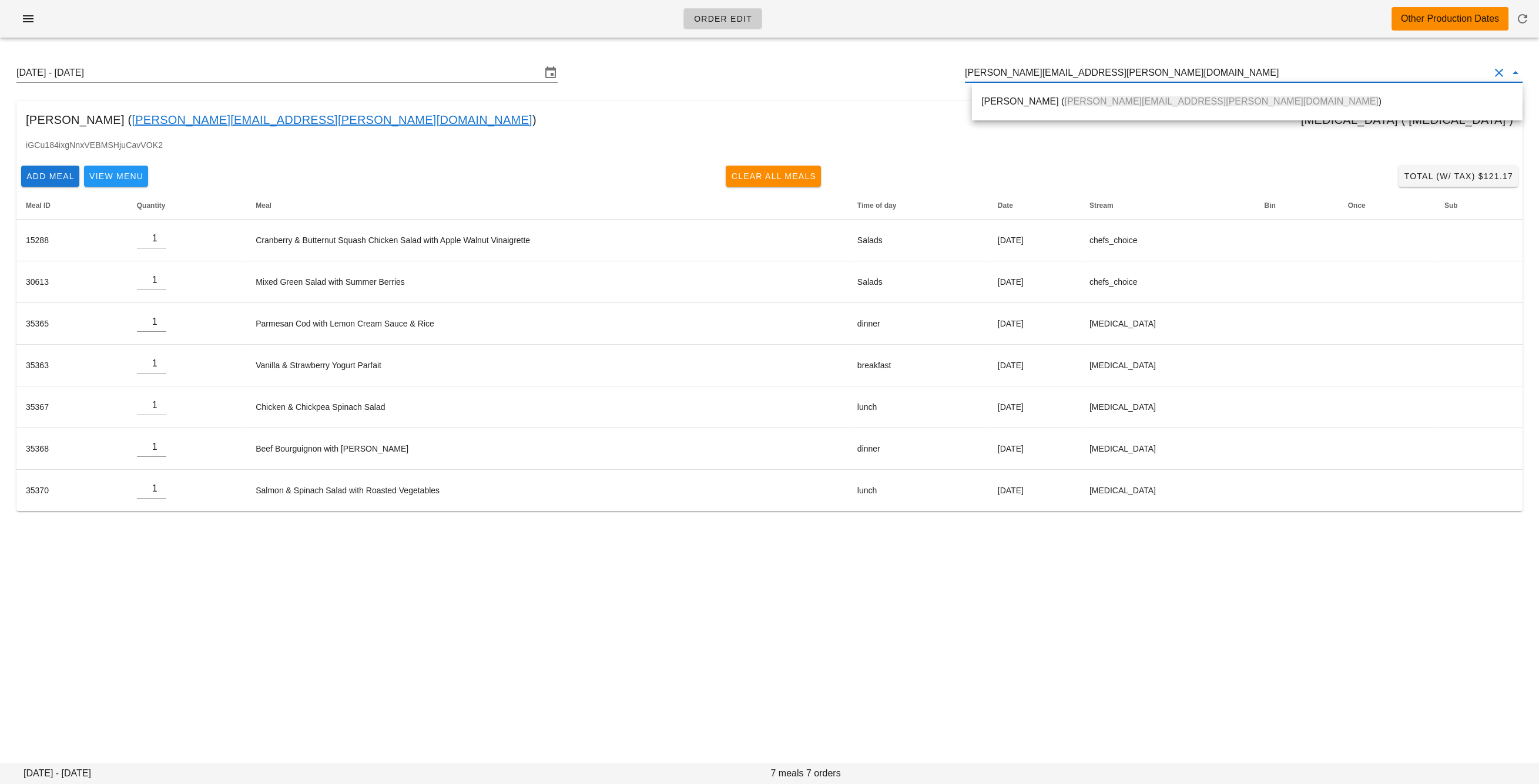
click at [1045, 108] on div "[PERSON_NAME] ( [PERSON_NAME][EMAIL_ADDRESS][PERSON_NAME][DOMAIN_NAME] )" at bounding box center [1247, 101] width 532 height 25
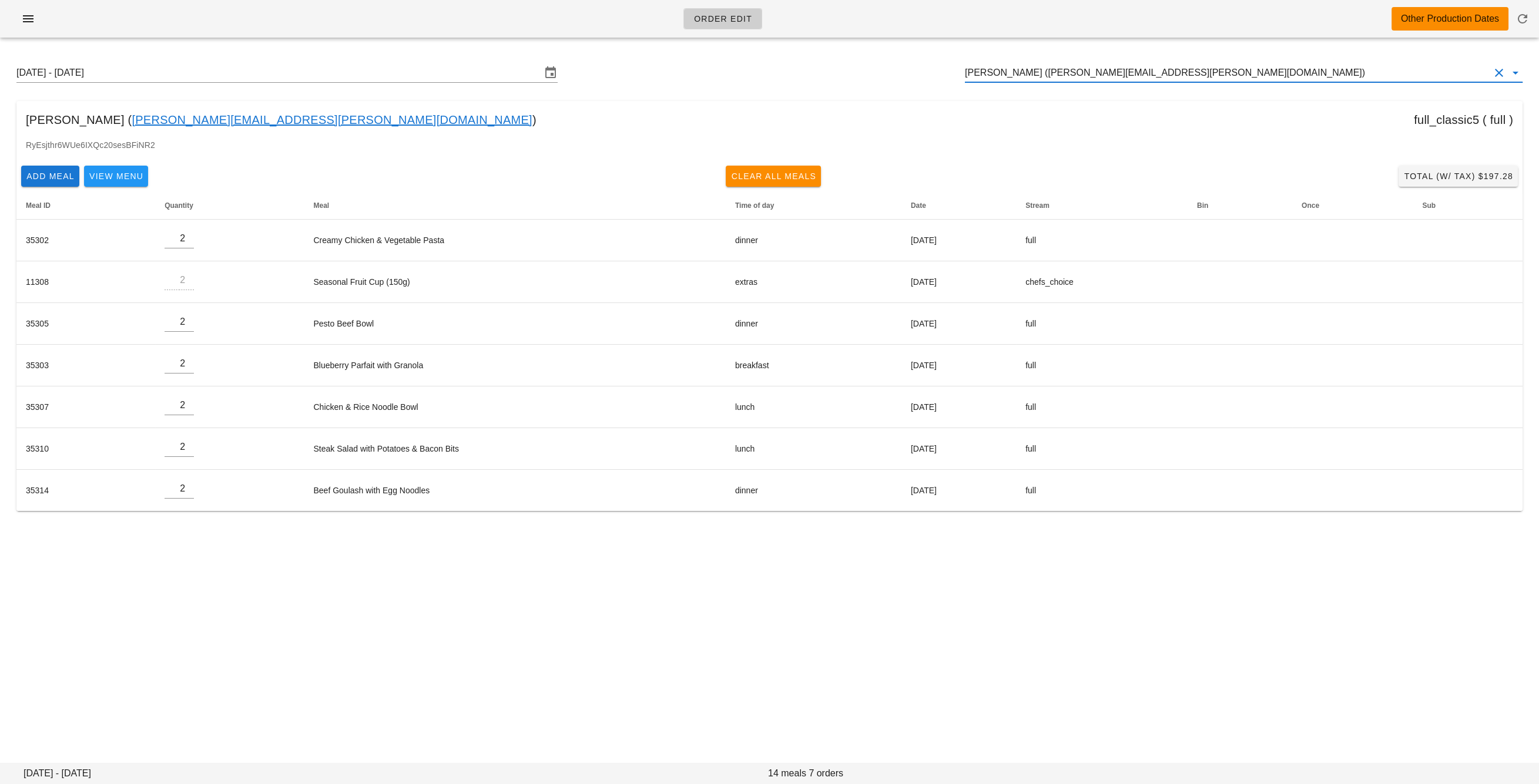
click at [1025, 68] on input "[PERSON_NAME] ([PERSON_NAME][EMAIL_ADDRESS][PERSON_NAME][DOMAIN_NAME])" at bounding box center [1227, 73] width 525 height 19
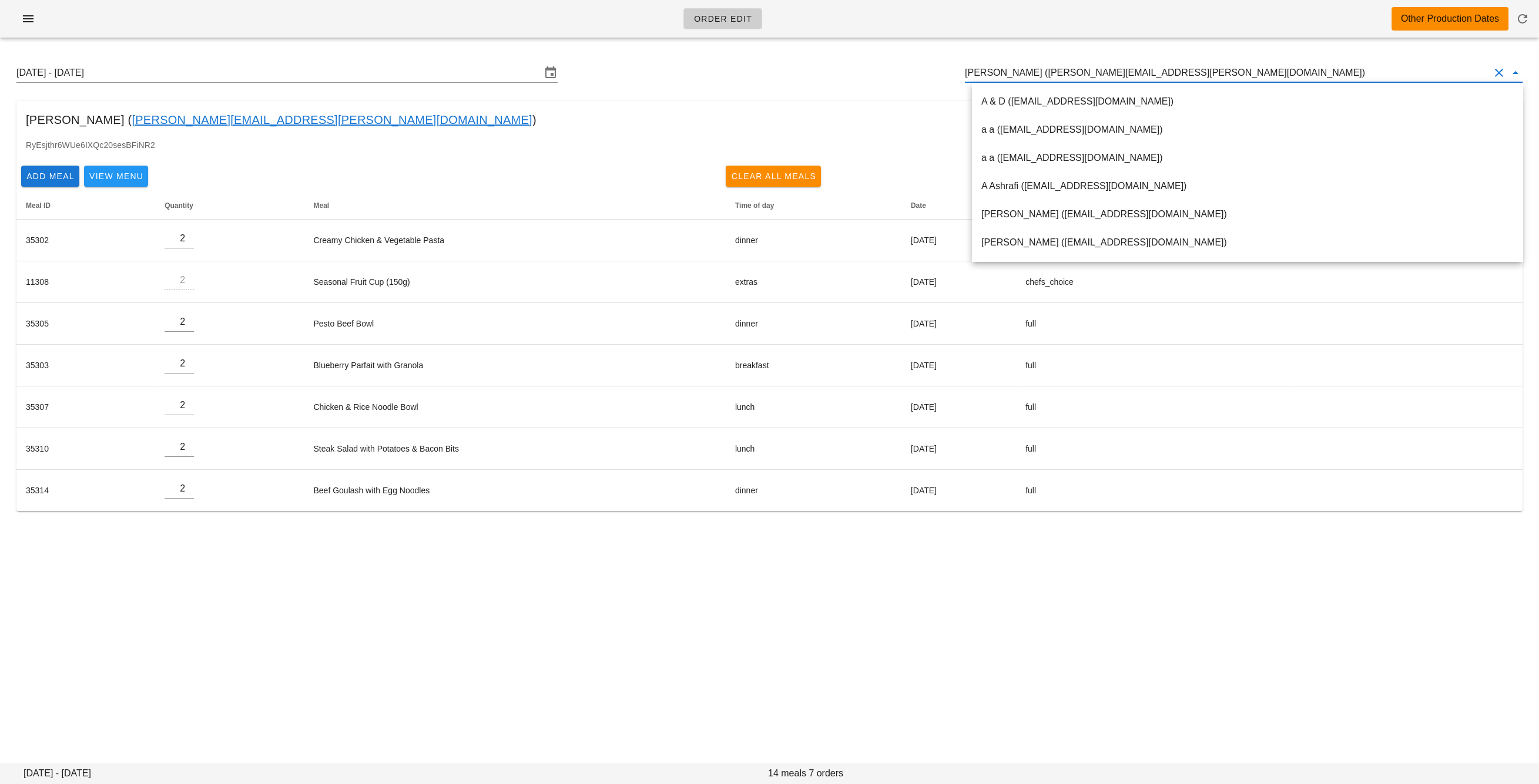
click at [1025, 68] on input "[PERSON_NAME] ([PERSON_NAME][EMAIL_ADDRESS][PERSON_NAME][DOMAIN_NAME])" at bounding box center [1227, 73] width 525 height 19
paste input "[EMAIL_ADDRESS][DOMAIN_NAME]"
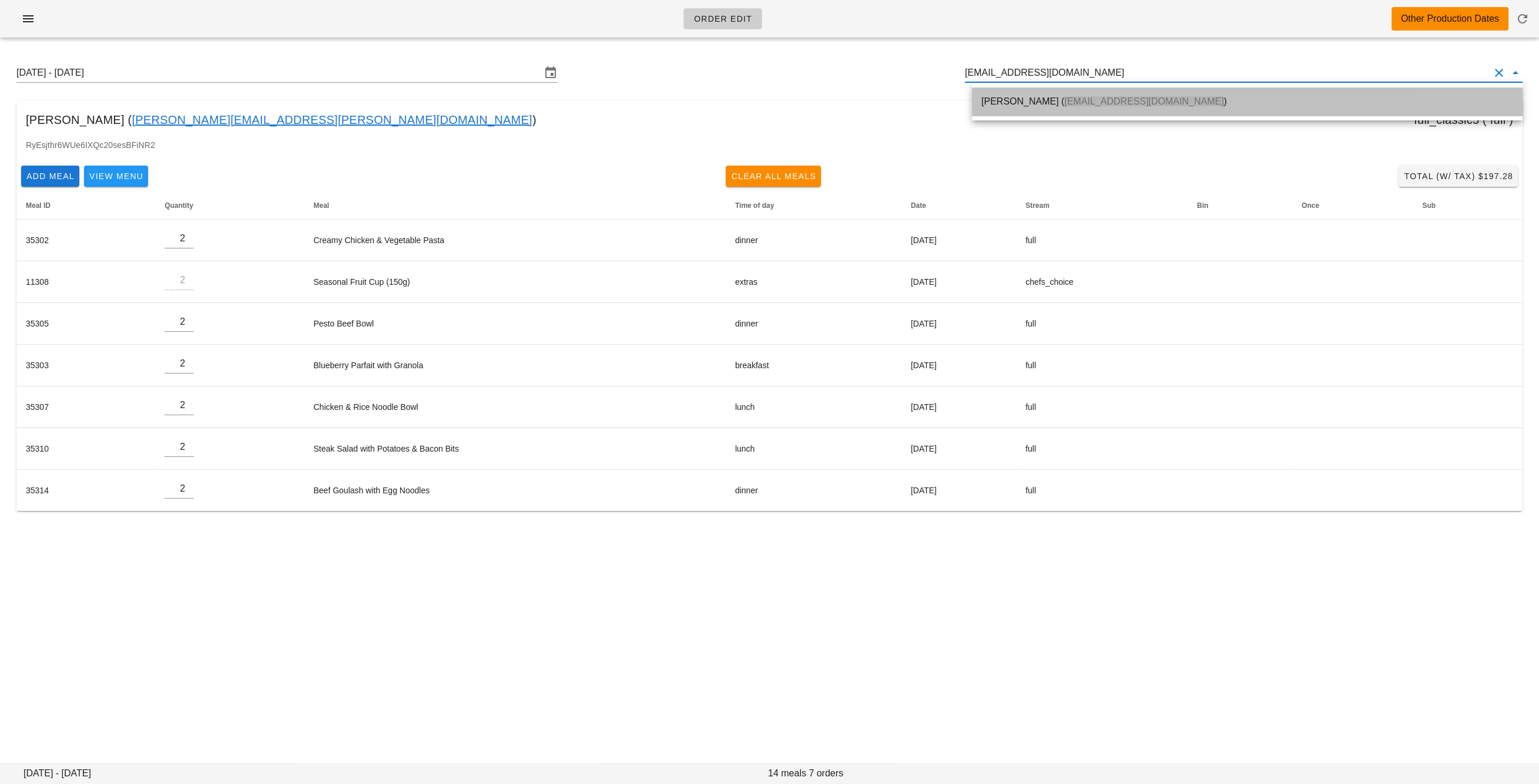
click at [1051, 108] on div "[PERSON_NAME] ( [EMAIL_ADDRESS][DOMAIN_NAME] )" at bounding box center [1247, 101] width 532 height 25
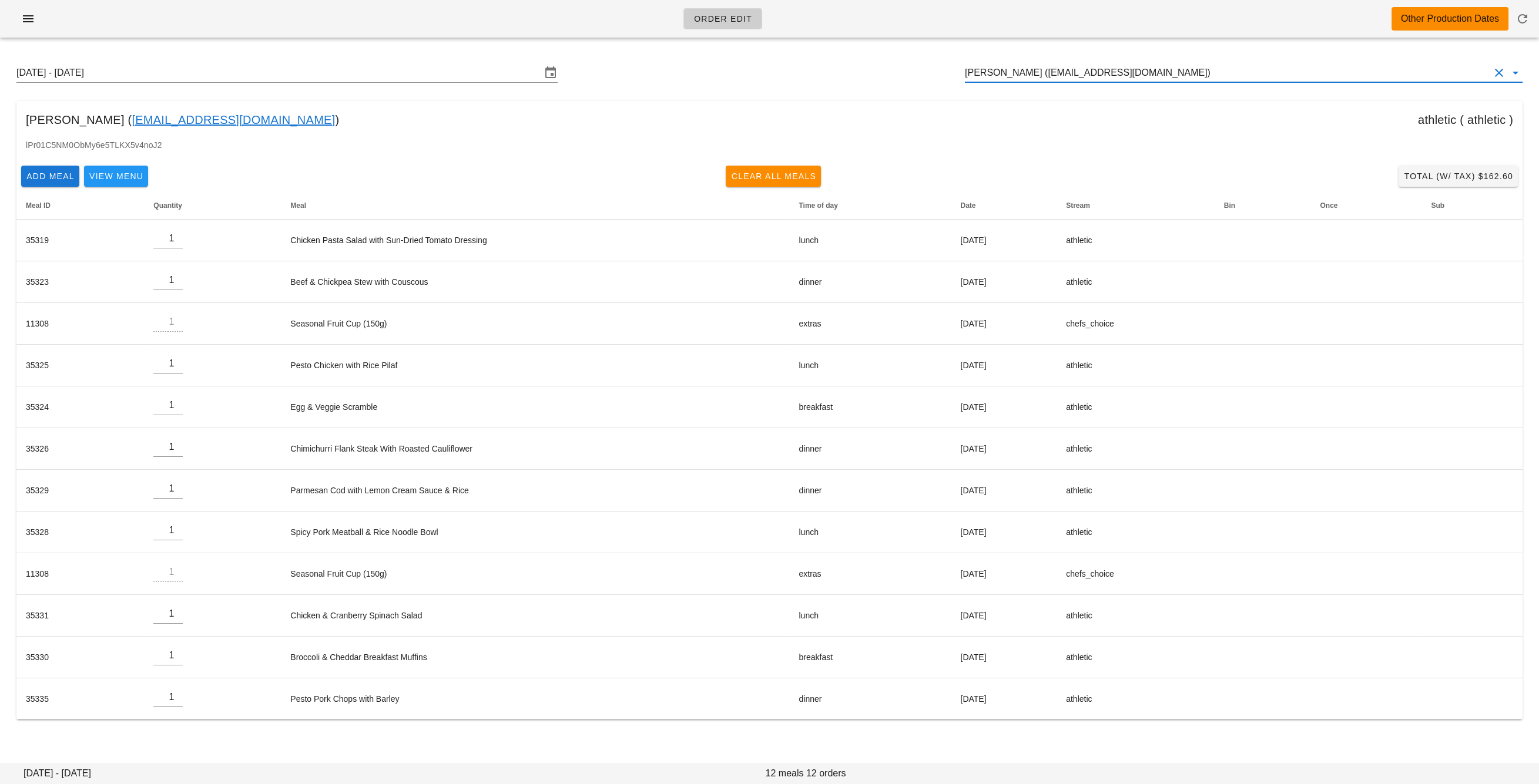
click at [1113, 73] on input "[PERSON_NAME] ([EMAIL_ADDRESS][DOMAIN_NAME])" at bounding box center [1227, 73] width 525 height 19
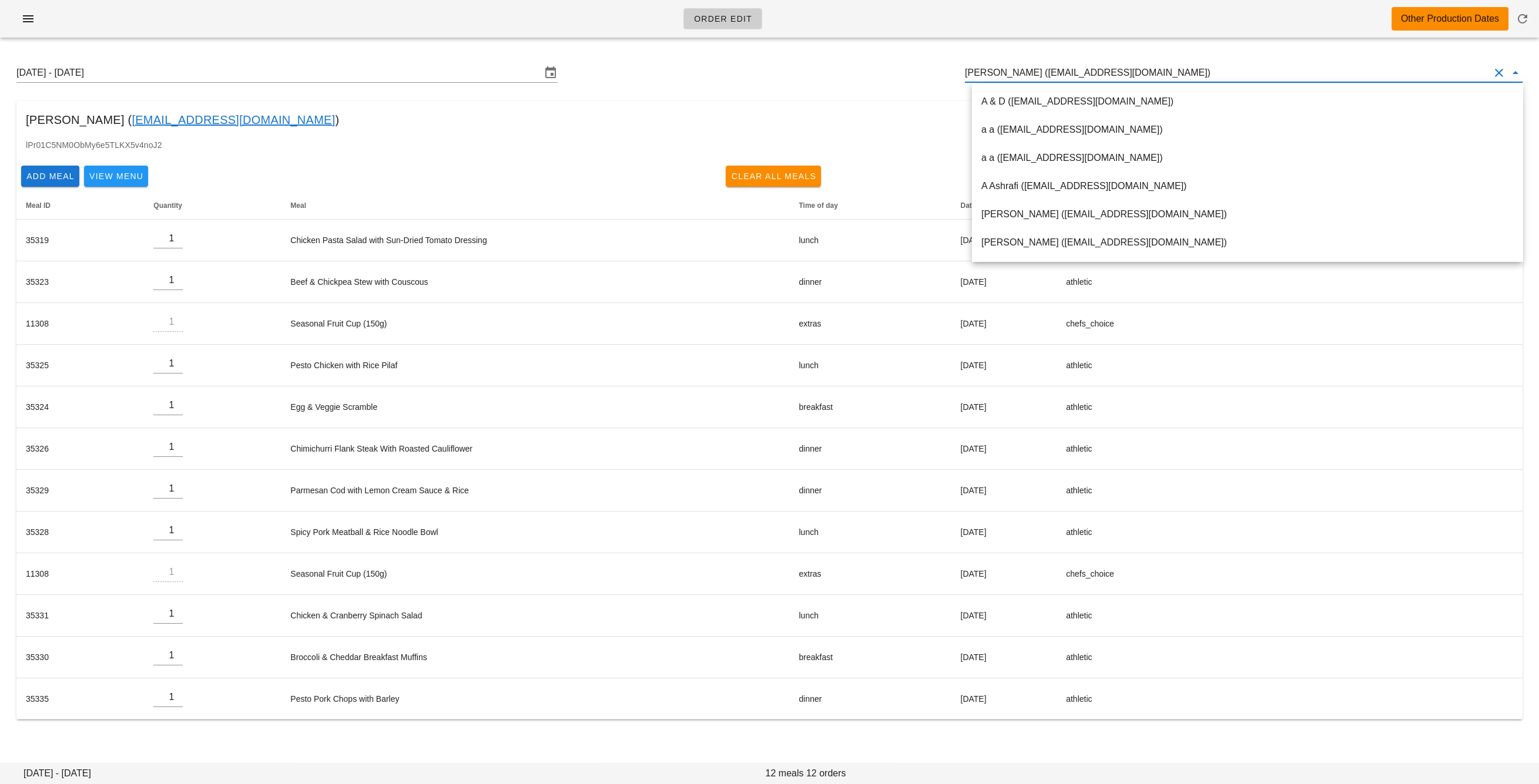
click at [1113, 73] on input "[PERSON_NAME] ([EMAIL_ADDRESS][DOMAIN_NAME])" at bounding box center [1227, 73] width 525 height 19
paste input "[PERSON_NAME][EMAIL_ADDRESS][PERSON_NAME][DOMAIN_NAME]"
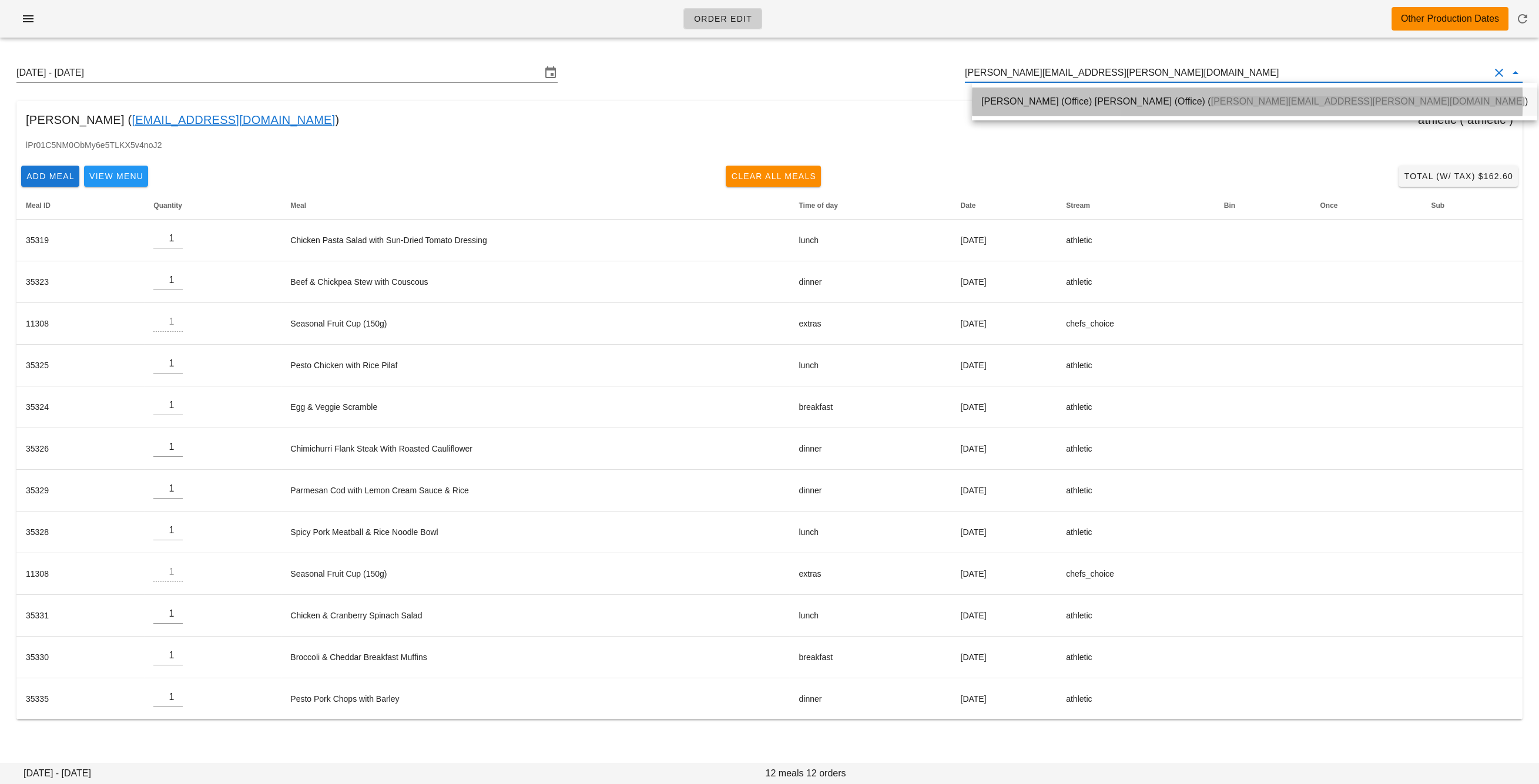
click at [1107, 97] on div "[PERSON_NAME] (Office) [PERSON_NAME] (Office) ( [PERSON_NAME][EMAIL_ADDRESS][PE…" at bounding box center [1254, 101] width 547 height 11
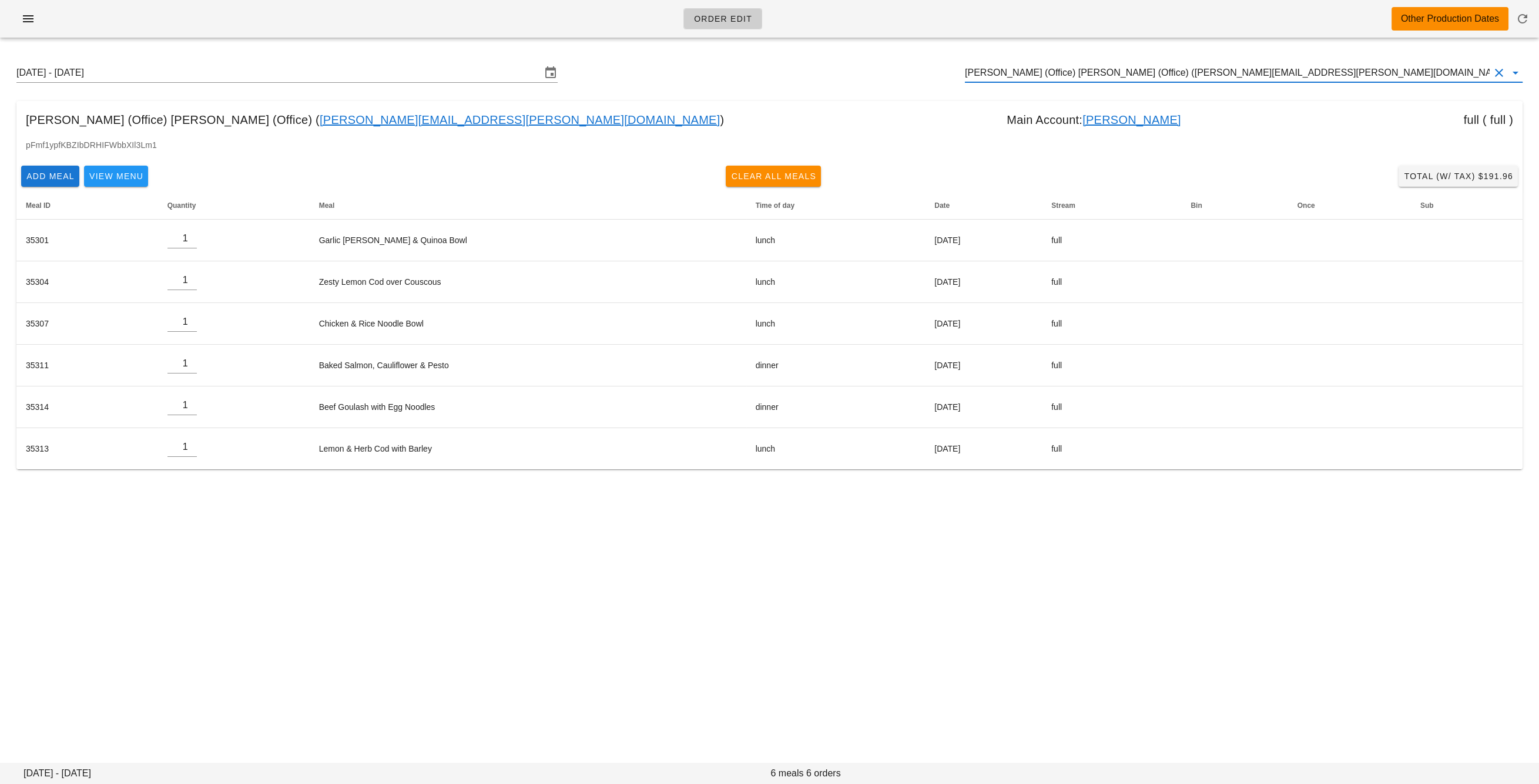
click at [1062, 67] on input "[PERSON_NAME] (Office) [PERSON_NAME] (Office) ([PERSON_NAME][EMAIL_ADDRESS][PER…" at bounding box center [1227, 73] width 525 height 19
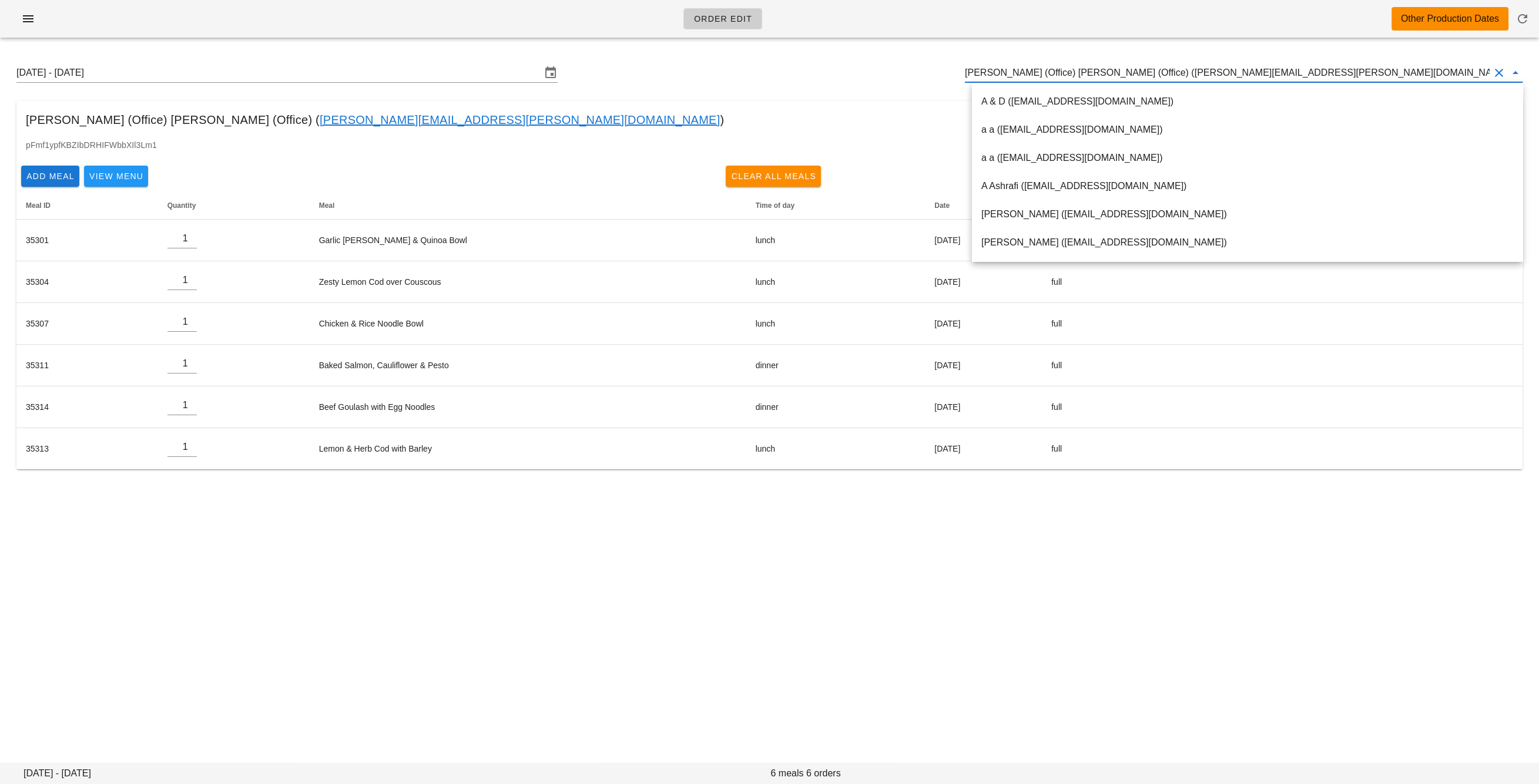
click at [1062, 67] on input "Carolyn (Office) Costigan (Office) (carolyn.costigan@rbc.com)" at bounding box center [1227, 73] width 525 height 19
paste input "carolyncostigan@me.com"
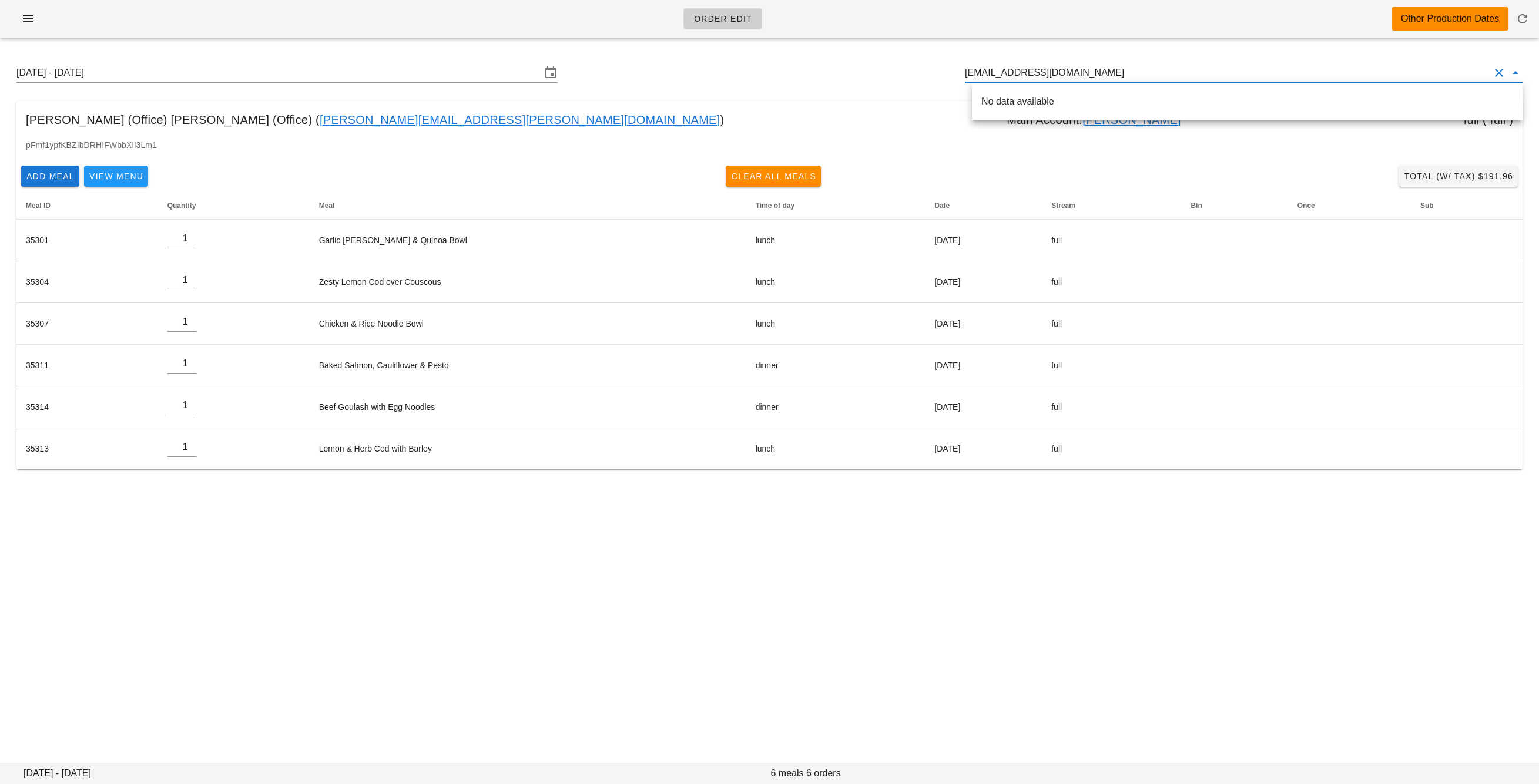
click at [1061, 97] on div "No data available" at bounding box center [1247, 101] width 532 height 11
click at [1064, 103] on span "carolyncostigan@me.com" at bounding box center [1143, 101] width 160 height 10
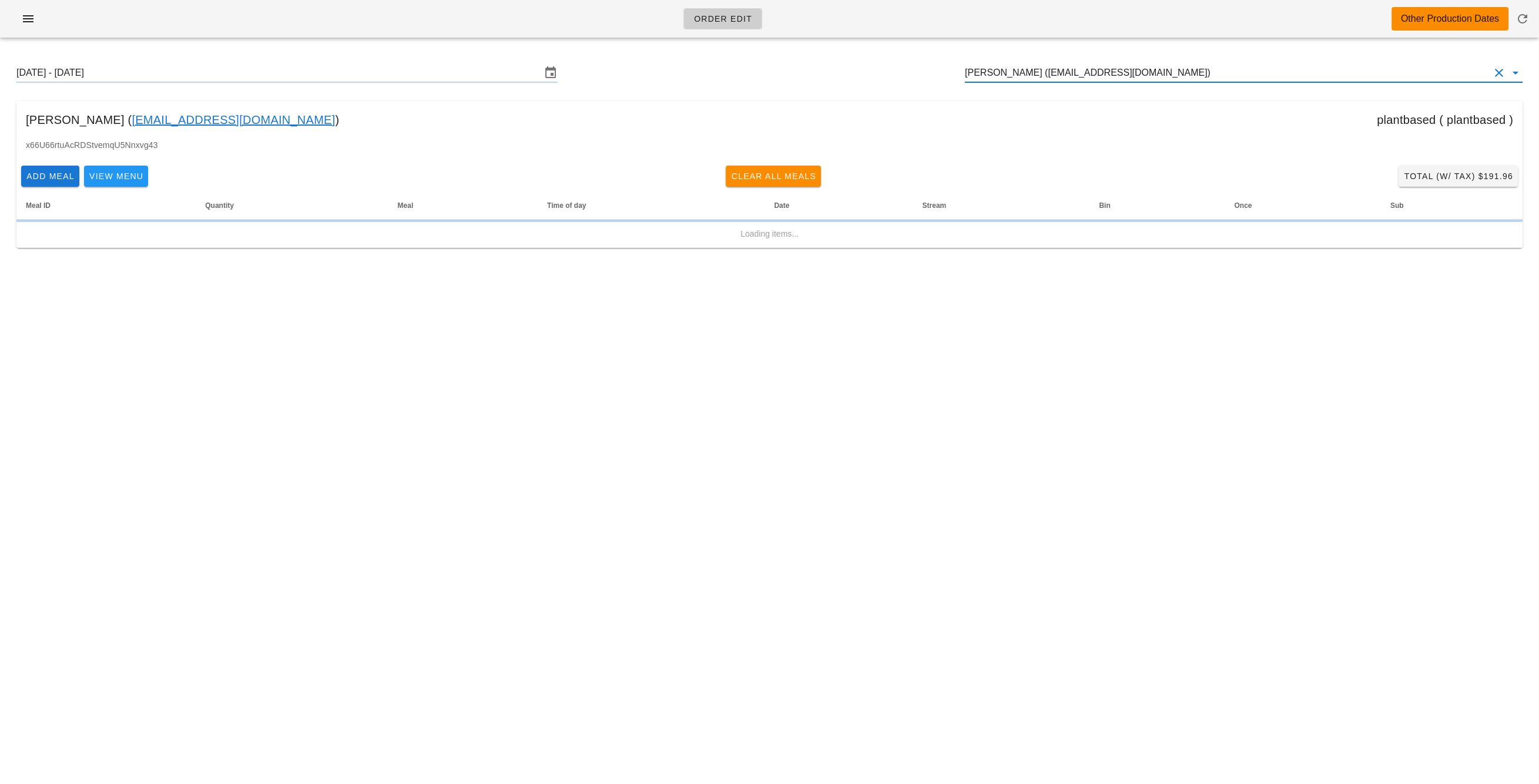
click at [1075, 71] on input "Carolyn Costigan (carolyncostigan@me.com)" at bounding box center [1227, 73] width 525 height 19
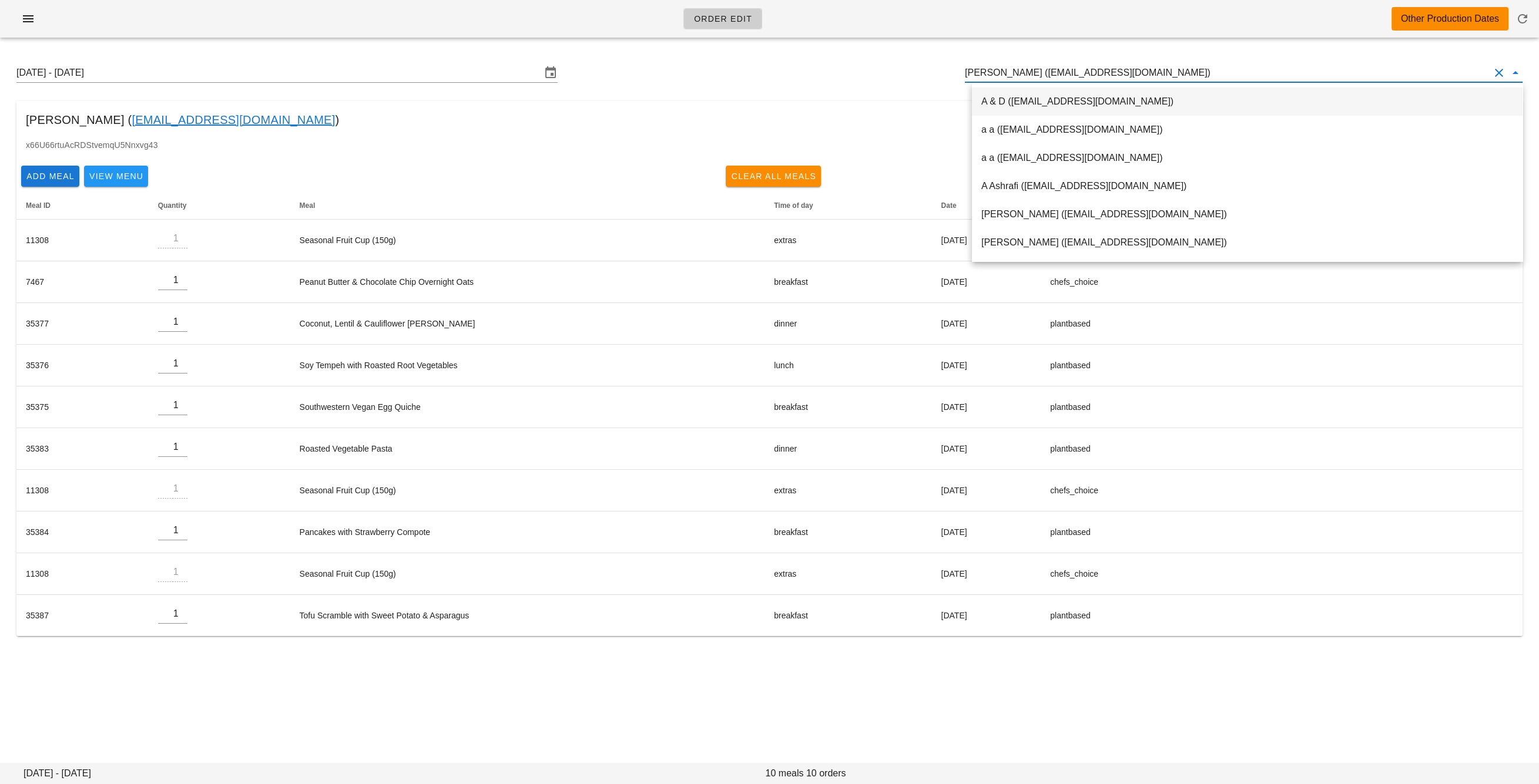
click at [1064, 72] on input "Carolyn Costigan (carolyncostigan@me.com)" at bounding box center [1227, 73] width 525 height 19
drag, startPoint x: 1049, startPoint y: 75, endPoint x: 1156, endPoint y: 75, distance: 107.0
click at [1156, 75] on input "Carolyn Costigan (carolyncostigan@me.com)" at bounding box center [1227, 73] width 525 height 19
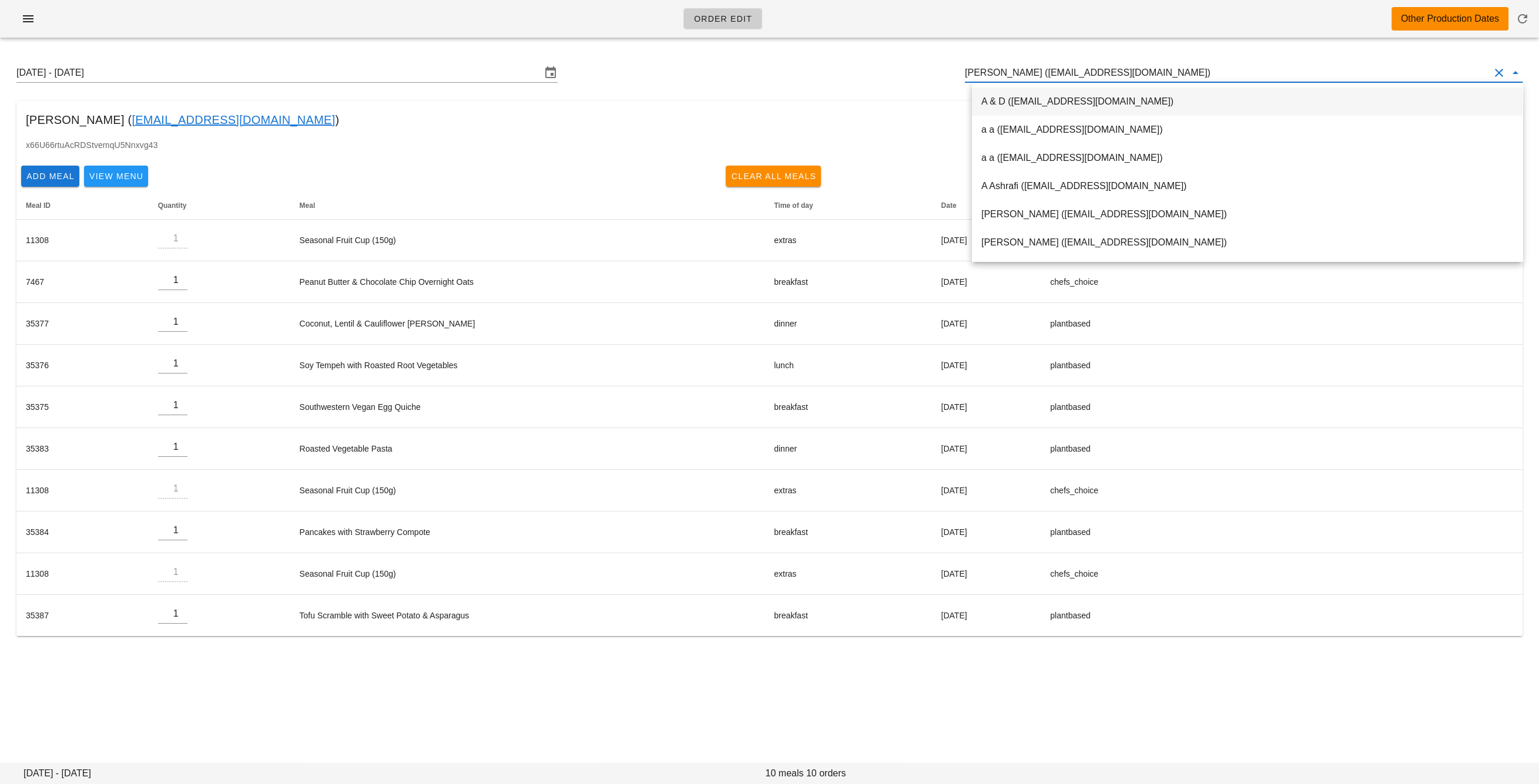
click at [1013, 74] on input "Carolyn Costigan (carolyncostigan@me.com)" at bounding box center [1227, 73] width 525 height 19
click at [1013, 75] on input "Carolyn Costigan (carolyncostigan@me.com)" at bounding box center [1227, 73] width 525 height 19
paste input "catherinelpaul@gmail.com"
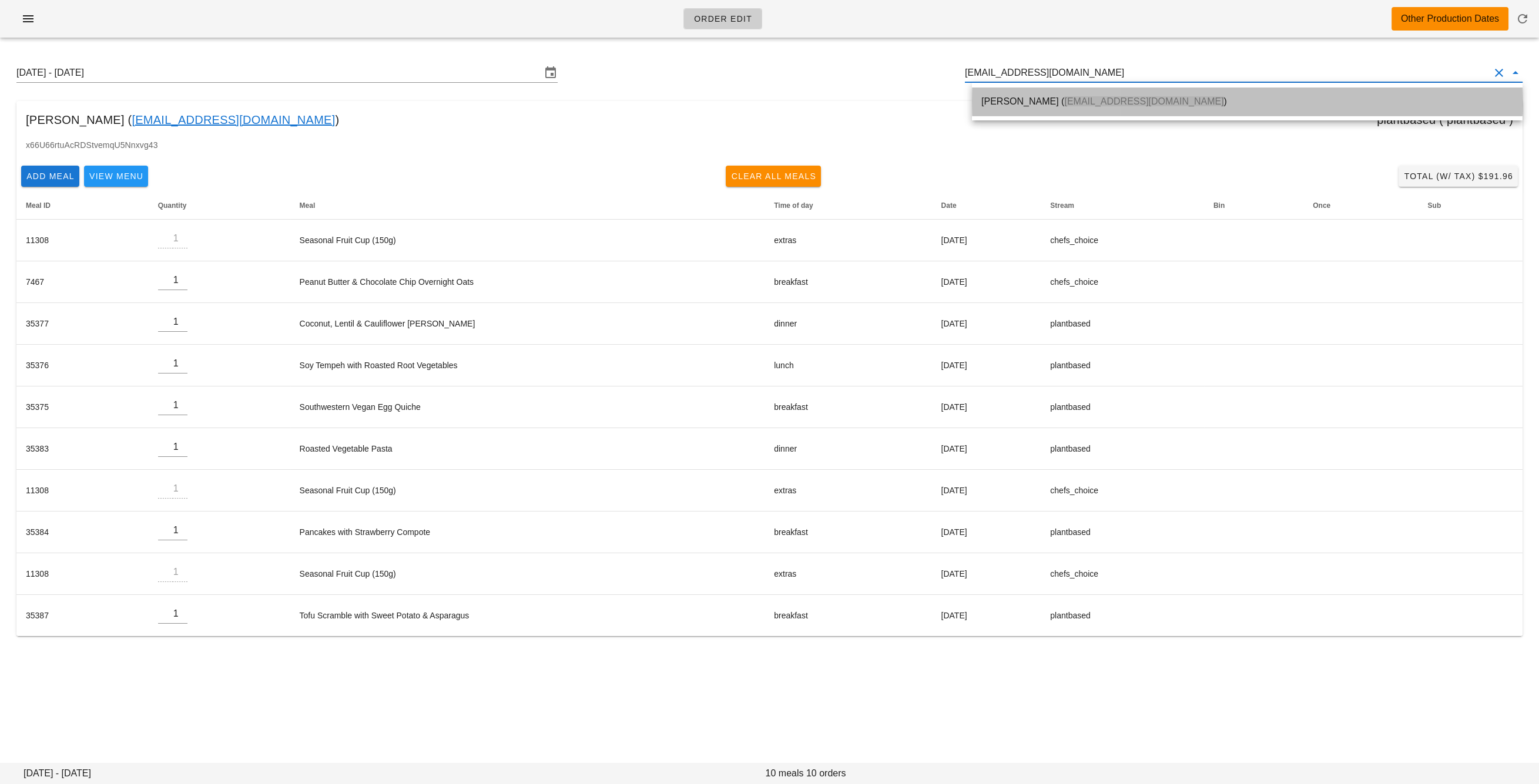
click at [1019, 108] on div "Catherine Paul ( catherinelpaul@gmail.com )" at bounding box center [1247, 101] width 532 height 25
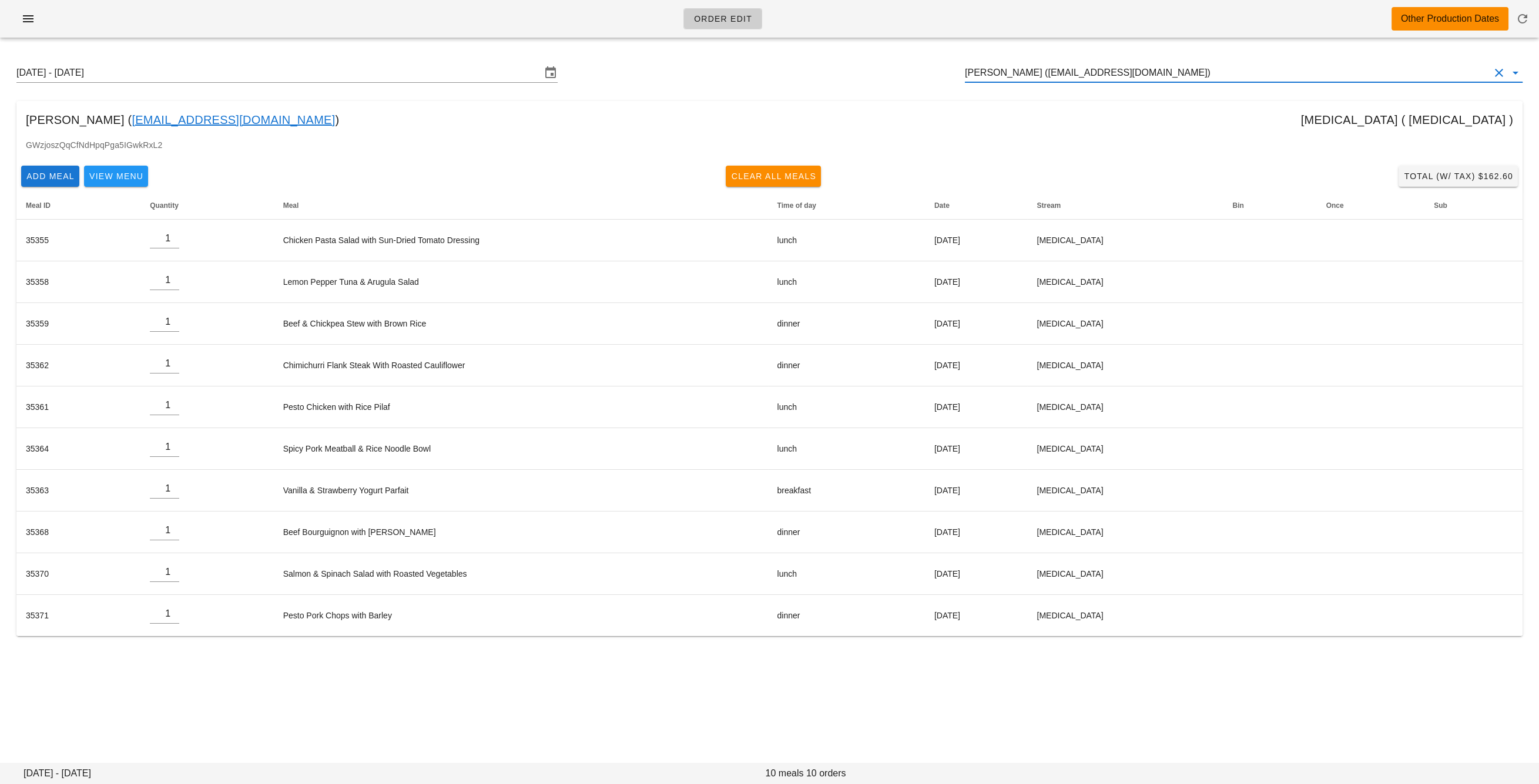
click at [1079, 76] on input "Catherine Paul (catherinelpaul@gmail.com)" at bounding box center [1227, 73] width 525 height 19
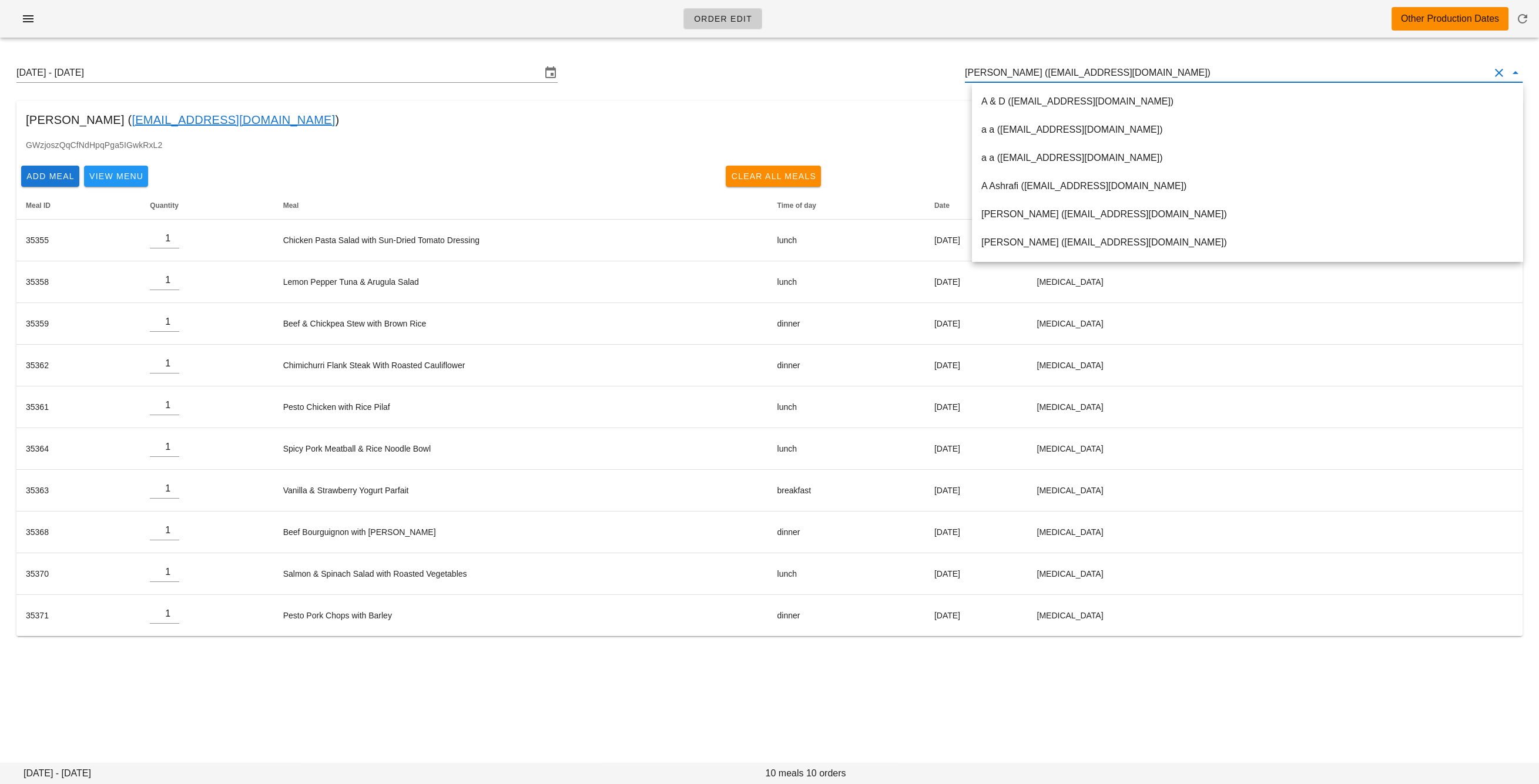
click at [1079, 76] on input "Catherine Paul (catherinelpaul@gmail.com)" at bounding box center [1227, 73] width 525 height 19
paste input "demerson83@gmail.com"
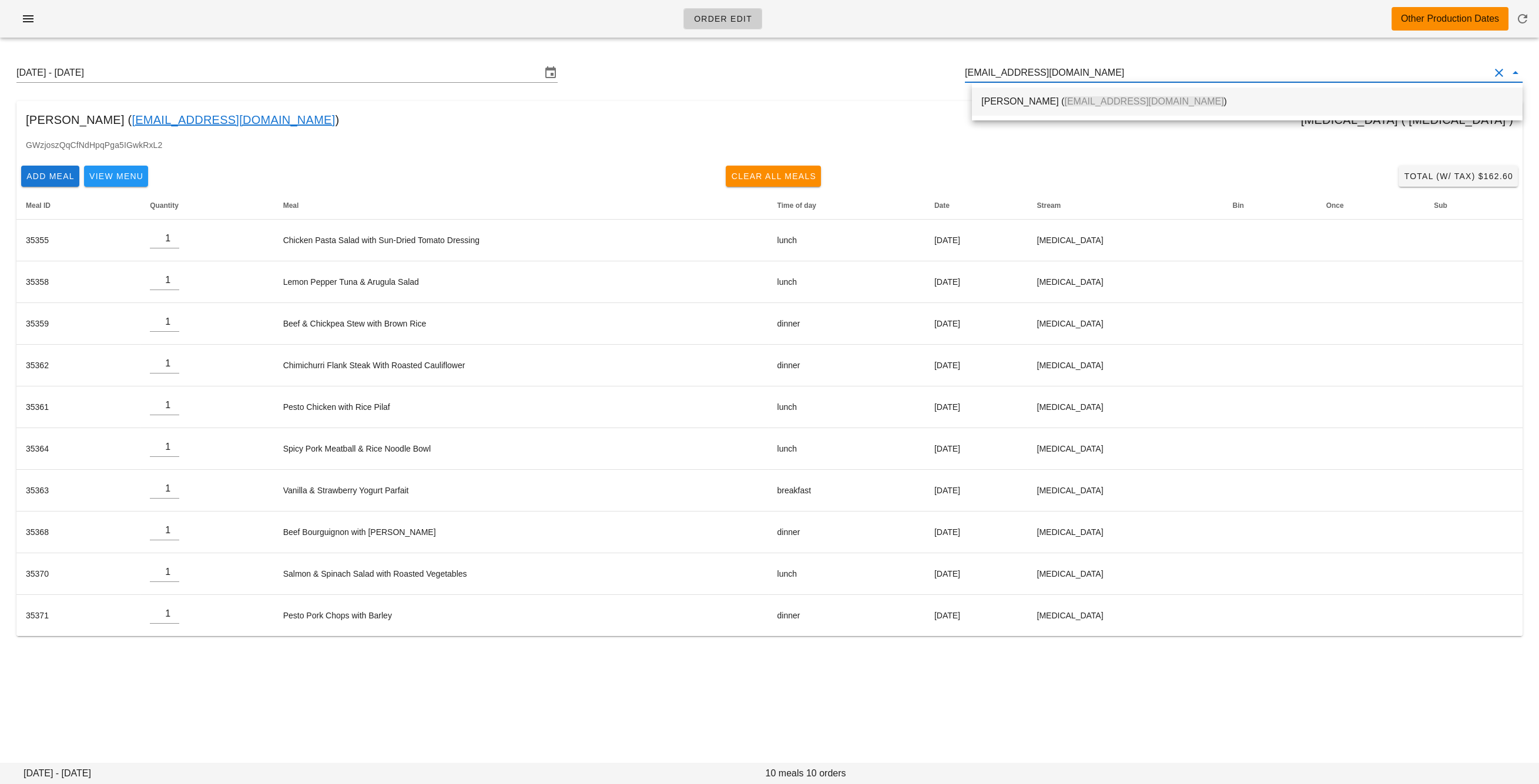
click at [1080, 110] on div "Daniel Emerson ( demerson83@gmail.com )" at bounding box center [1247, 101] width 532 height 25
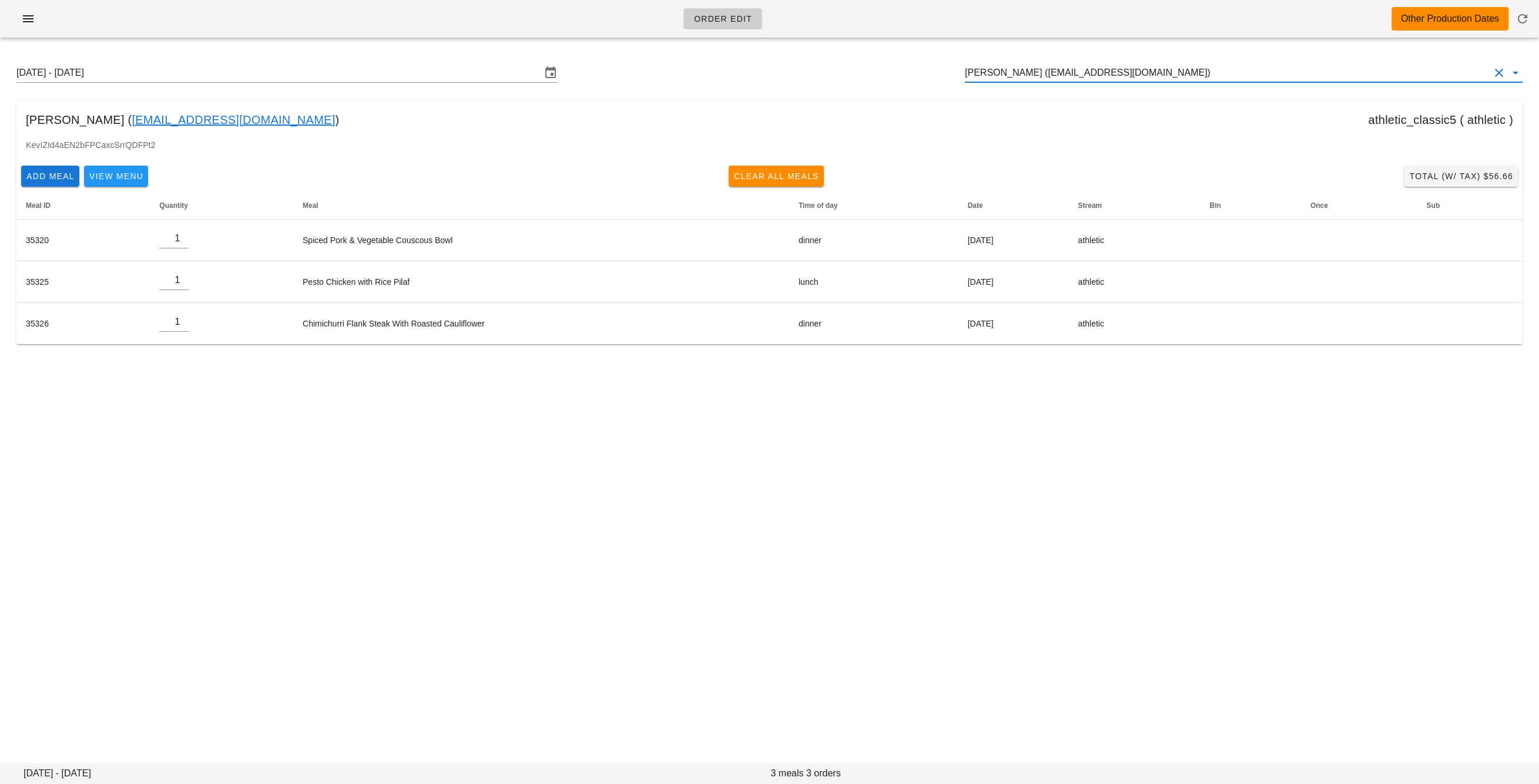
click at [1078, 79] on input "Daniel Emerson (demerson83@gmail.com)" at bounding box center [1227, 73] width 525 height 19
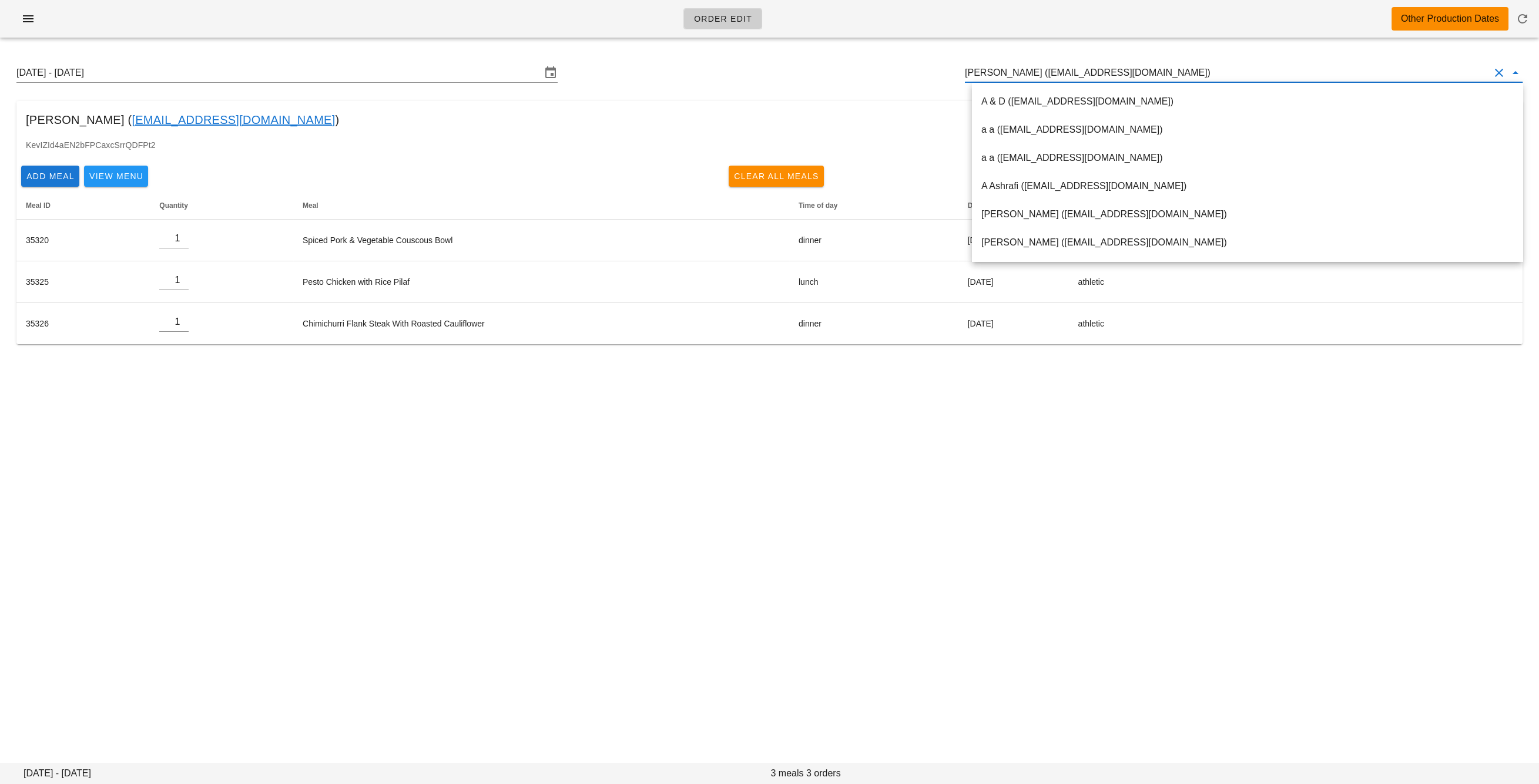
click at [1078, 79] on input "Daniel Emerson (demerson83@gmail.com)" at bounding box center [1227, 73] width 525 height 19
paste input "migo800522@gmail.com"
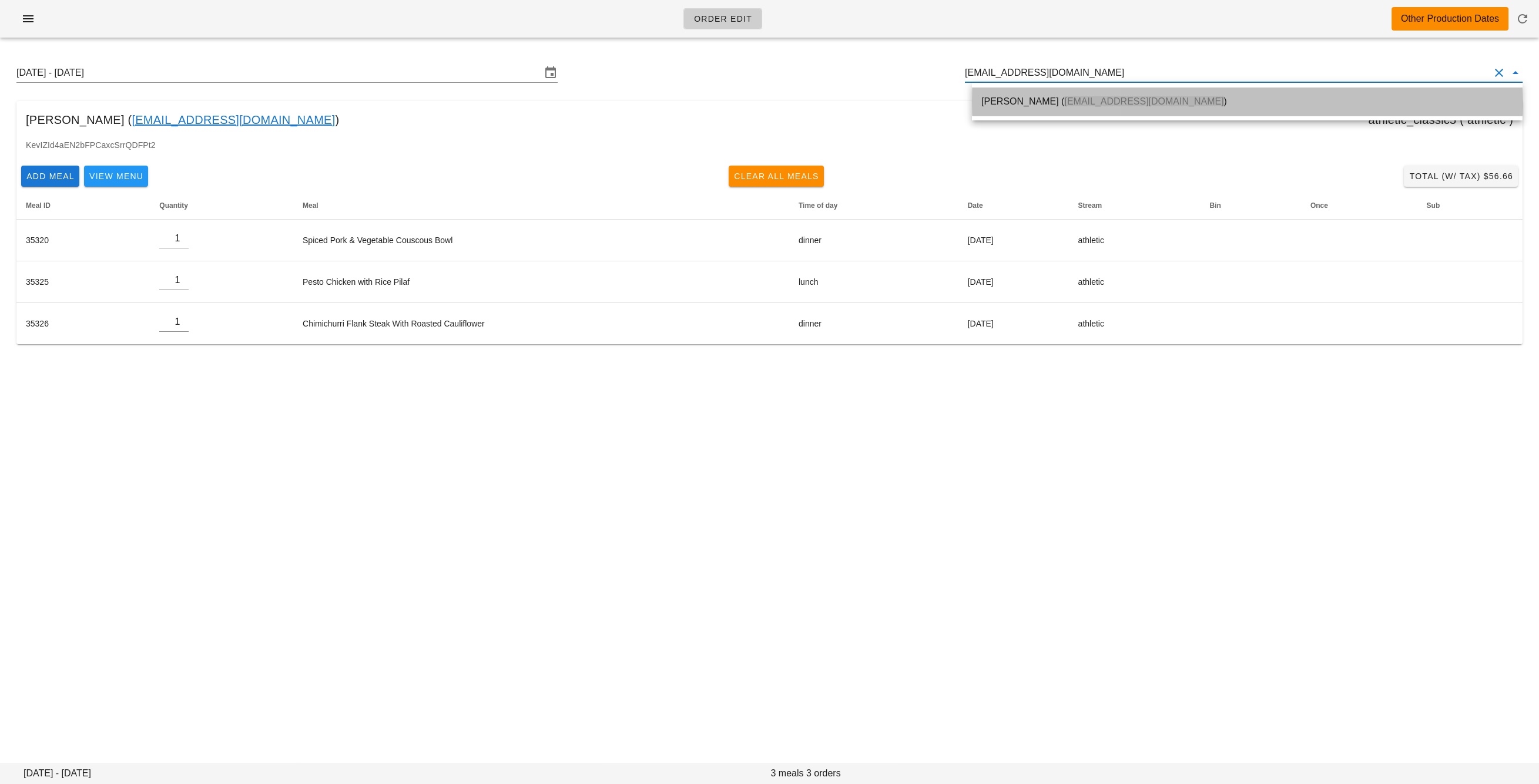
click at [1065, 109] on div "Huai Lin ( migo800522@gmail.com )" at bounding box center [1247, 101] width 532 height 25
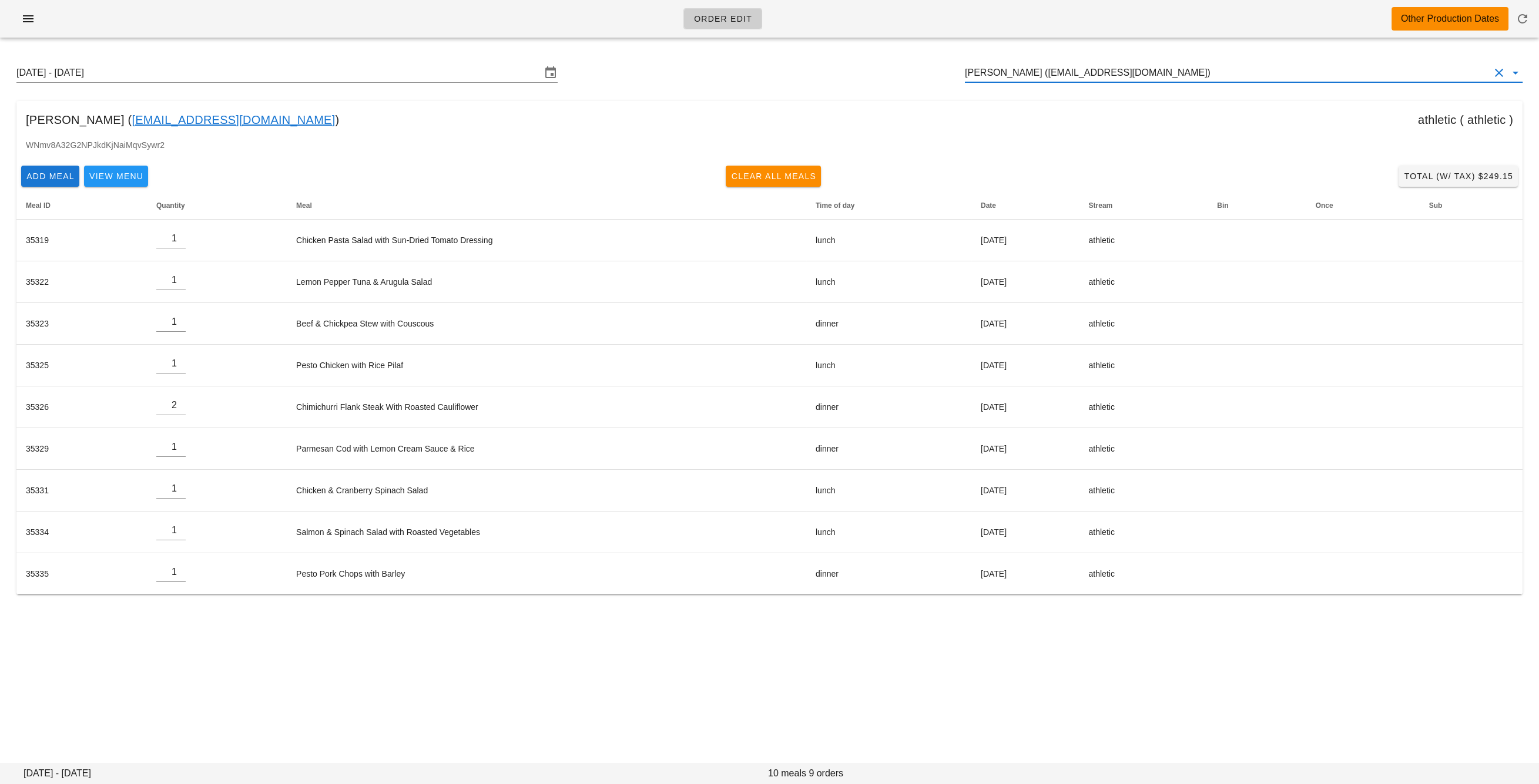
click at [1026, 85] on div "Sunday August 31 - Saturday September 6 Huai Lin (migo800522@gmail.com)" at bounding box center [769, 72] width 1524 height 37
click at [1023, 75] on input "Huai Lin (migo800522@gmail.com)" at bounding box center [1227, 73] width 525 height 19
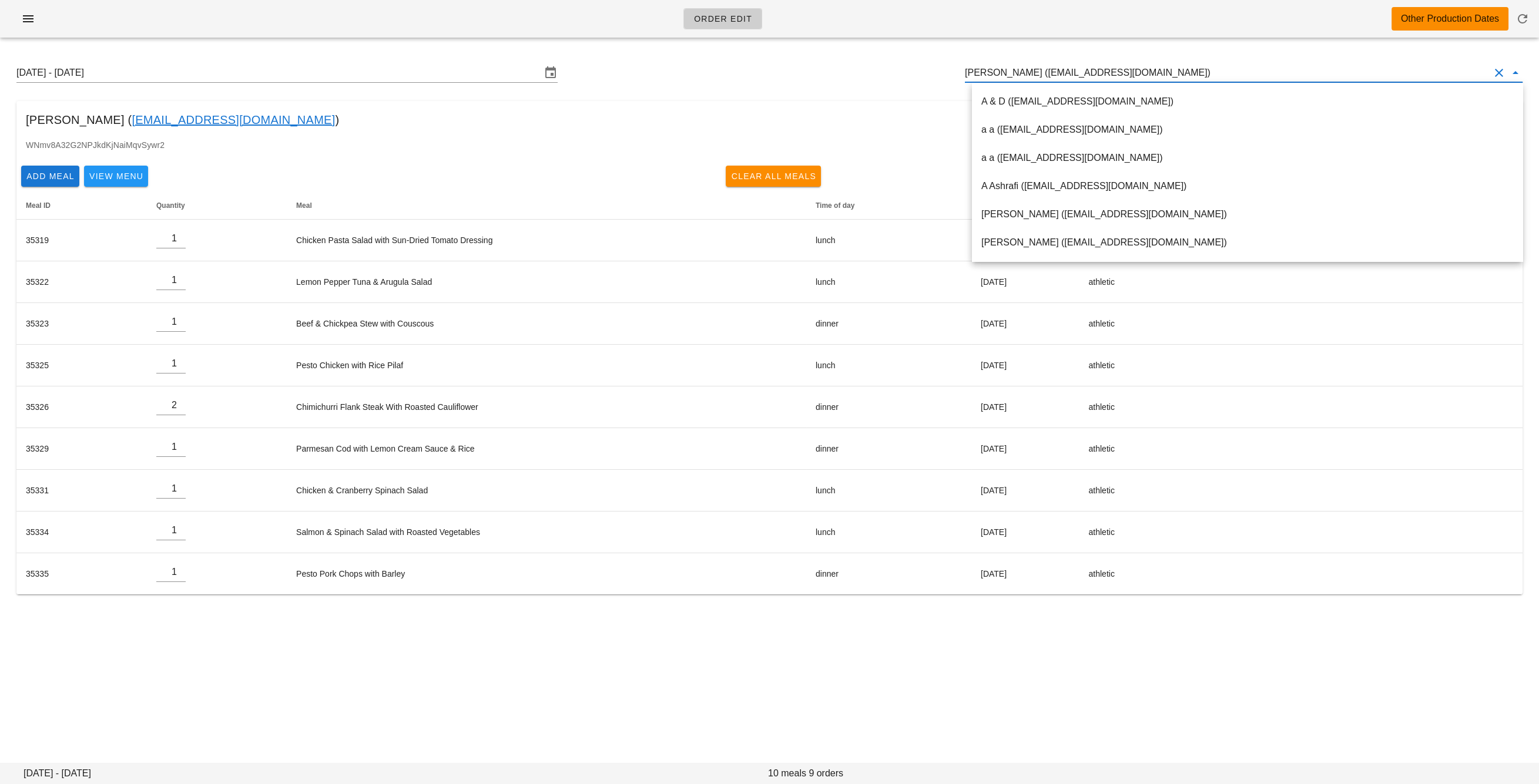
paste input "jpgclark@telus.net"
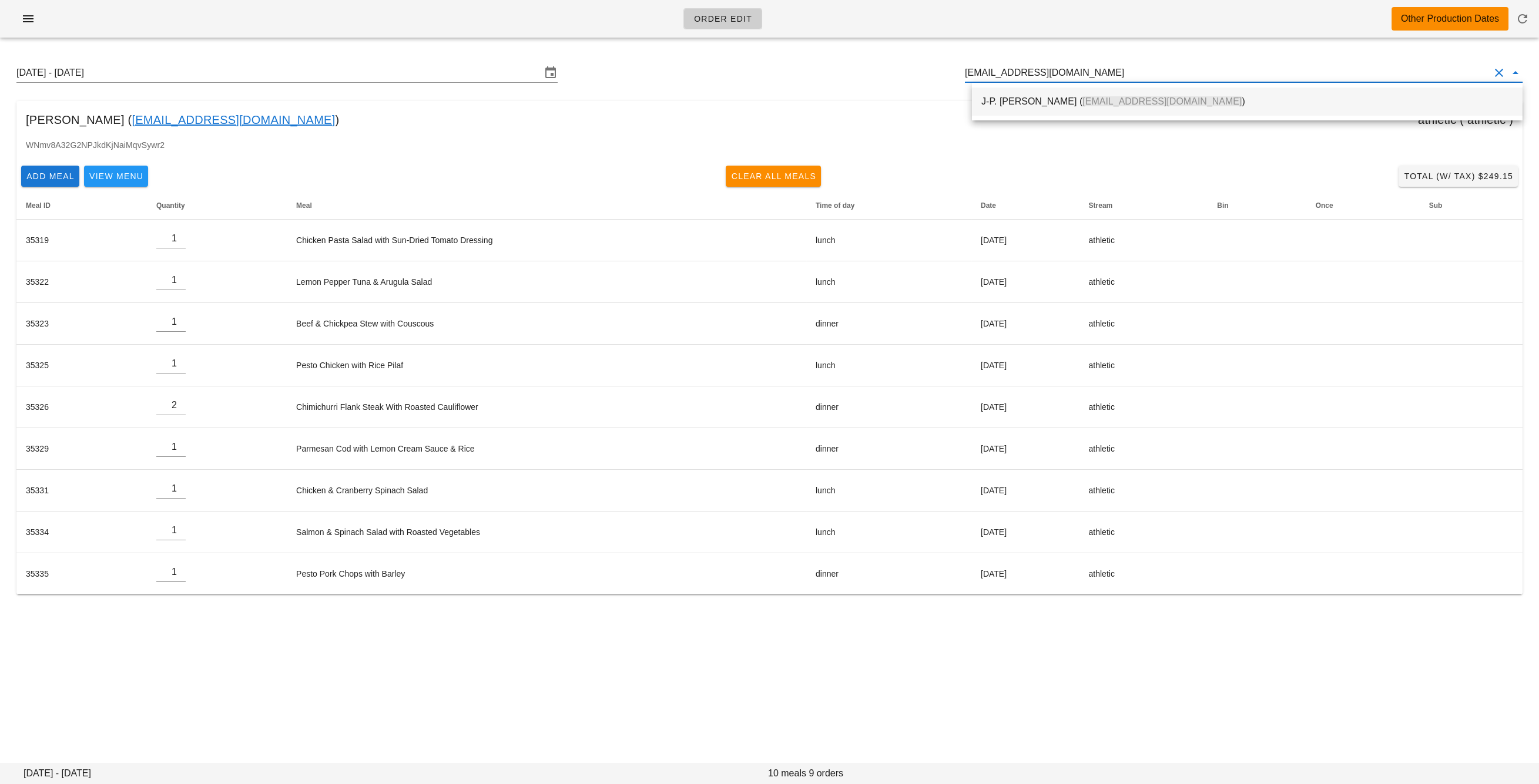
click at [1082, 96] on span "jpgclark@telus.net" at bounding box center [1162, 101] width 160 height 10
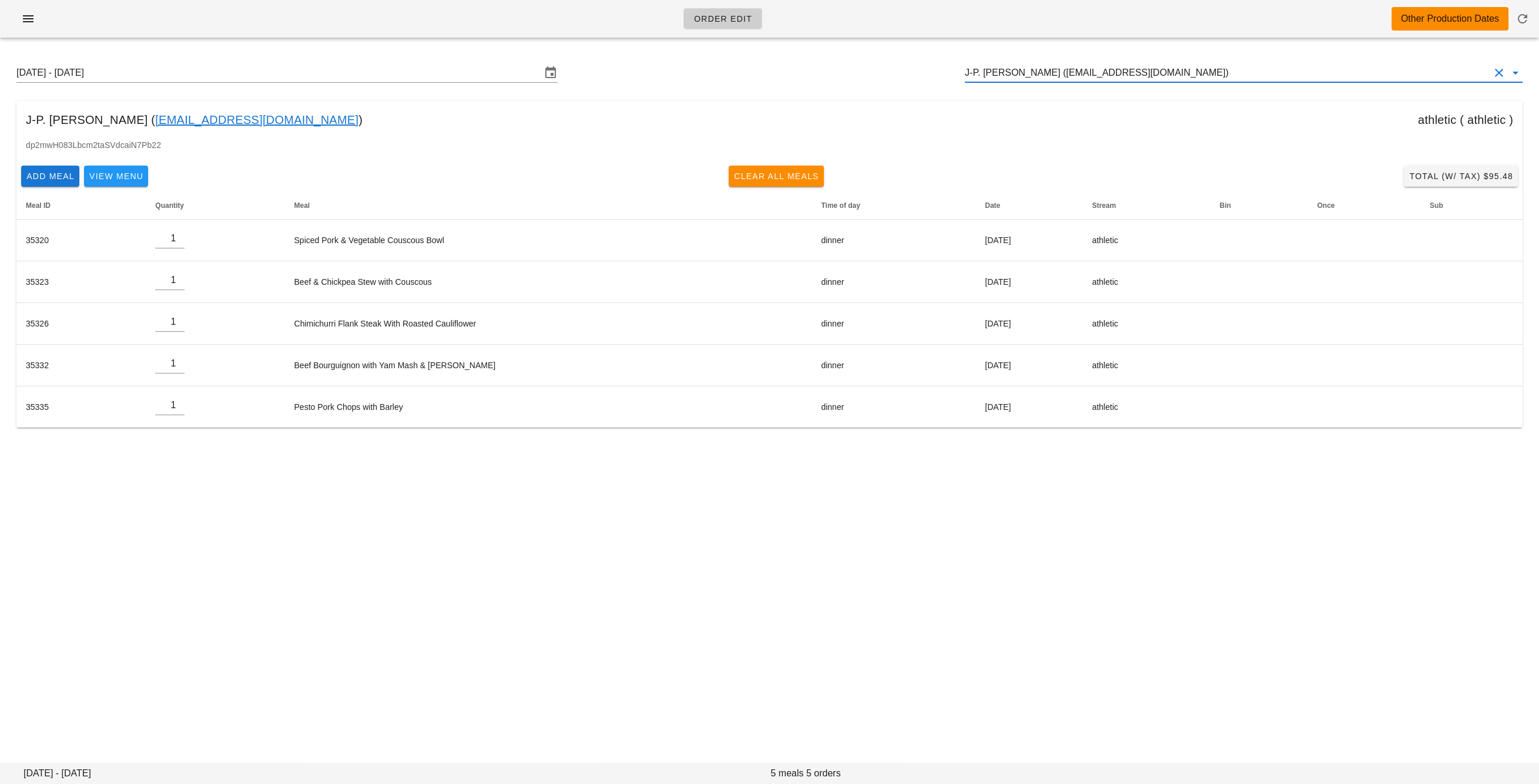
click at [1009, 77] on input "J-P. Clark (jpgclark@telus.net)" at bounding box center [1227, 73] width 525 height 19
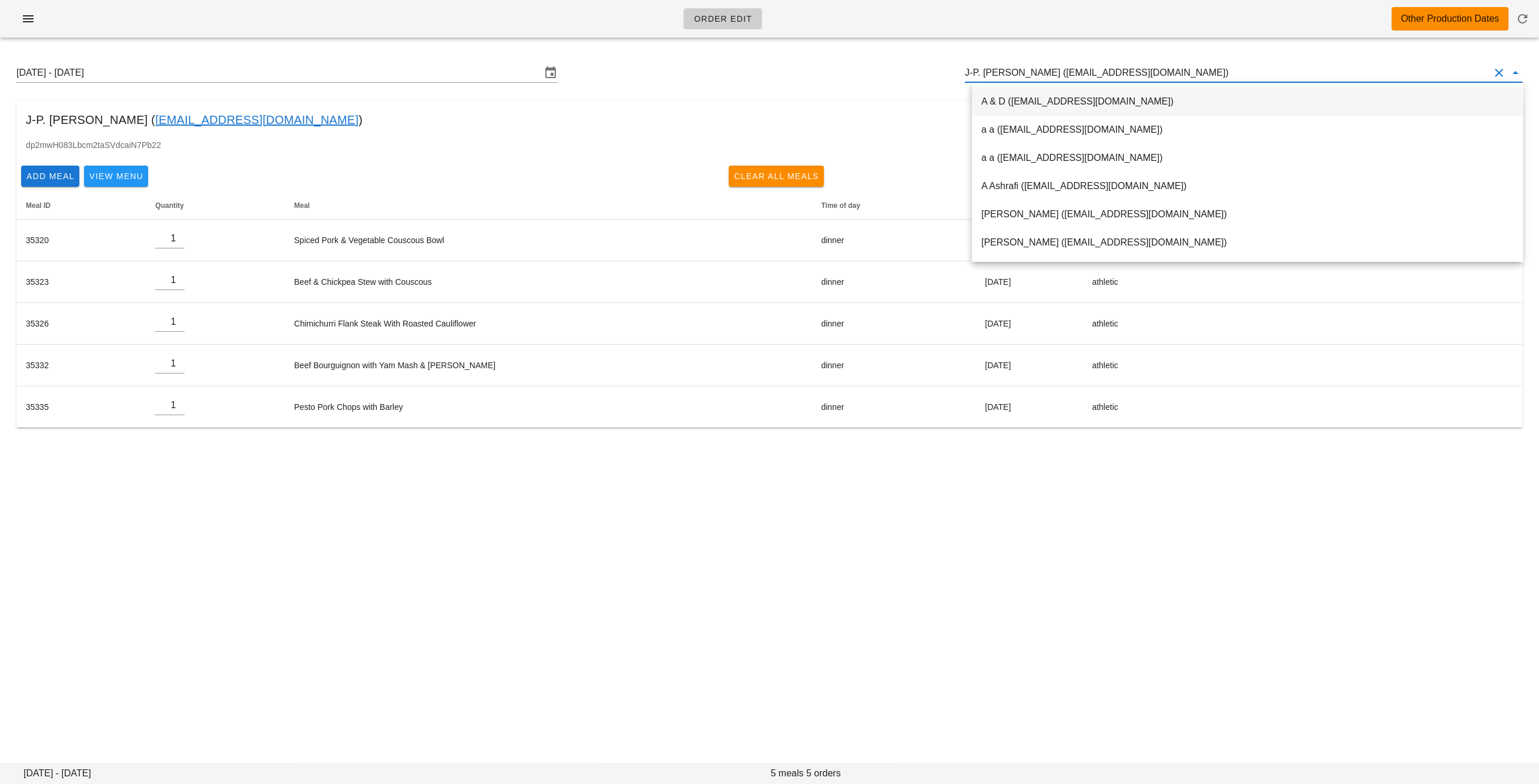
click at [1009, 77] on input "J-P. Clark (jpgclark@telus.net)" at bounding box center [1227, 73] width 525 height 19
paste input "Jackvoykin@gmail.com"
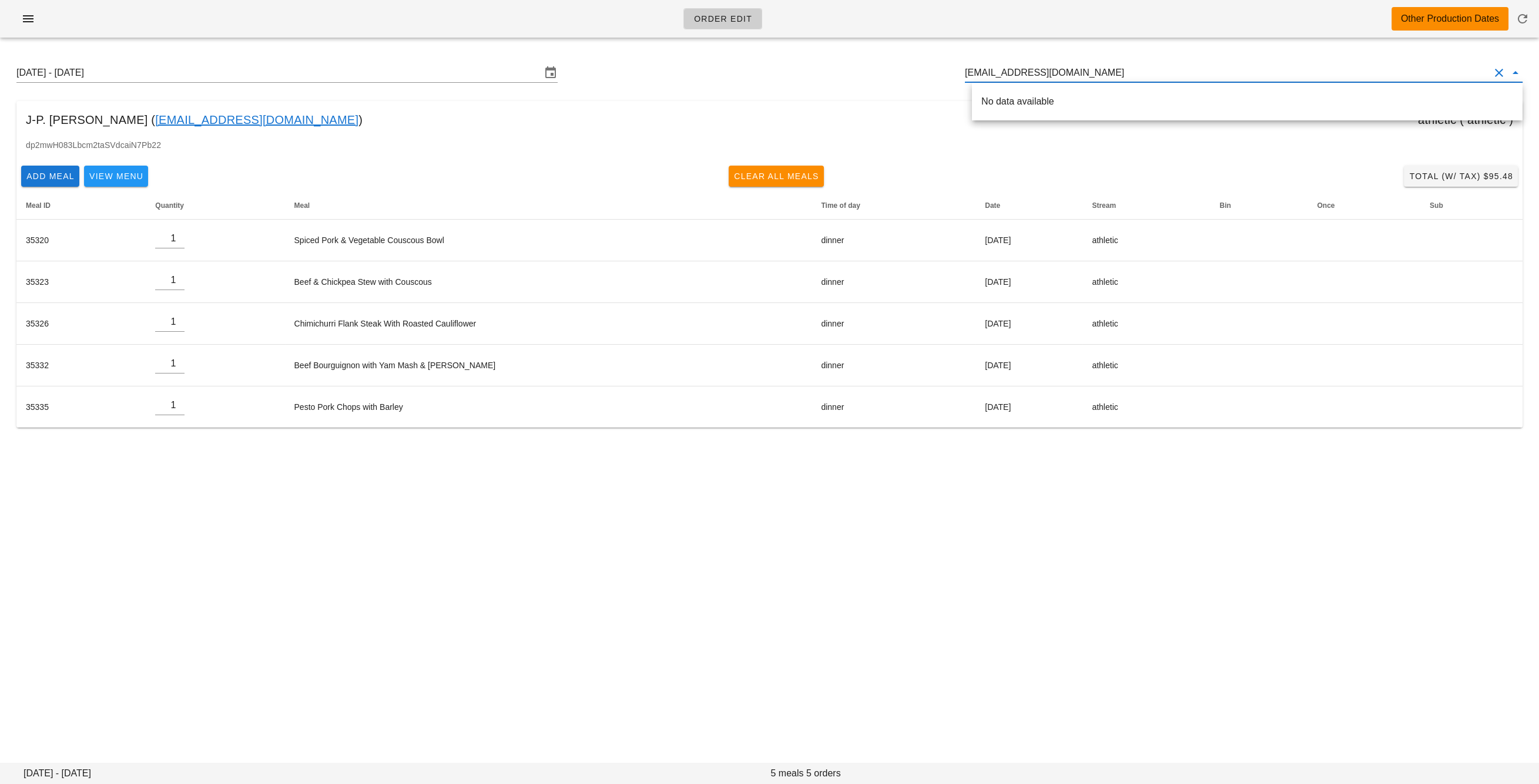
drag, startPoint x: 983, startPoint y: 75, endPoint x: 947, endPoint y: 71, distance: 36.2
click at [947, 71] on div "Sunday August 31 - Saturday September 6 Jackvoykin@gmail.com" at bounding box center [769, 72] width 1524 height 37
click at [1020, 95] on div "Jack Voykin ( Jackvoykin@gmail.com )" at bounding box center [1247, 101] width 532 height 25
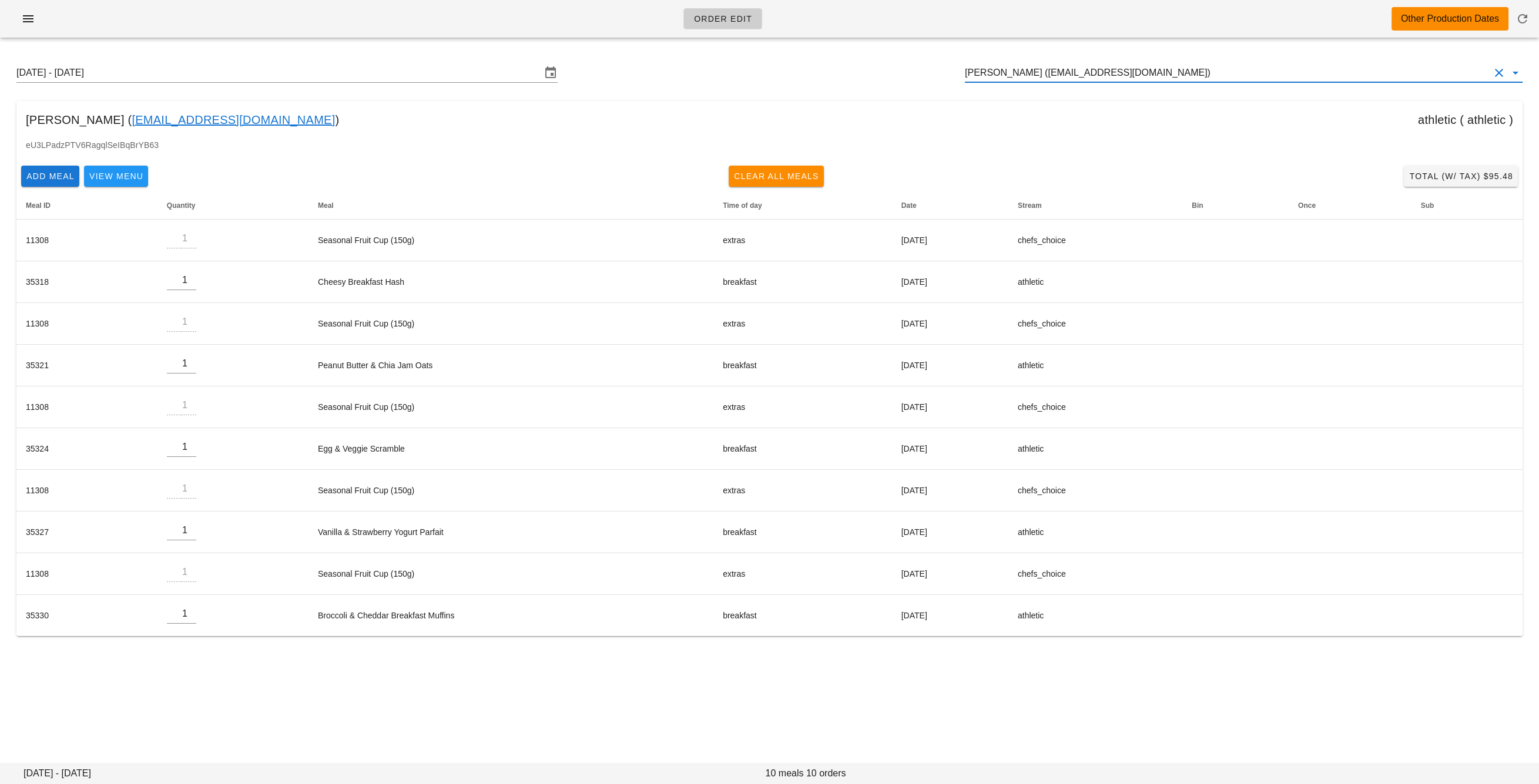
click at [1074, 67] on input "Jack Voykin (Jackvoykin@gmail.com)" at bounding box center [1227, 73] width 525 height 19
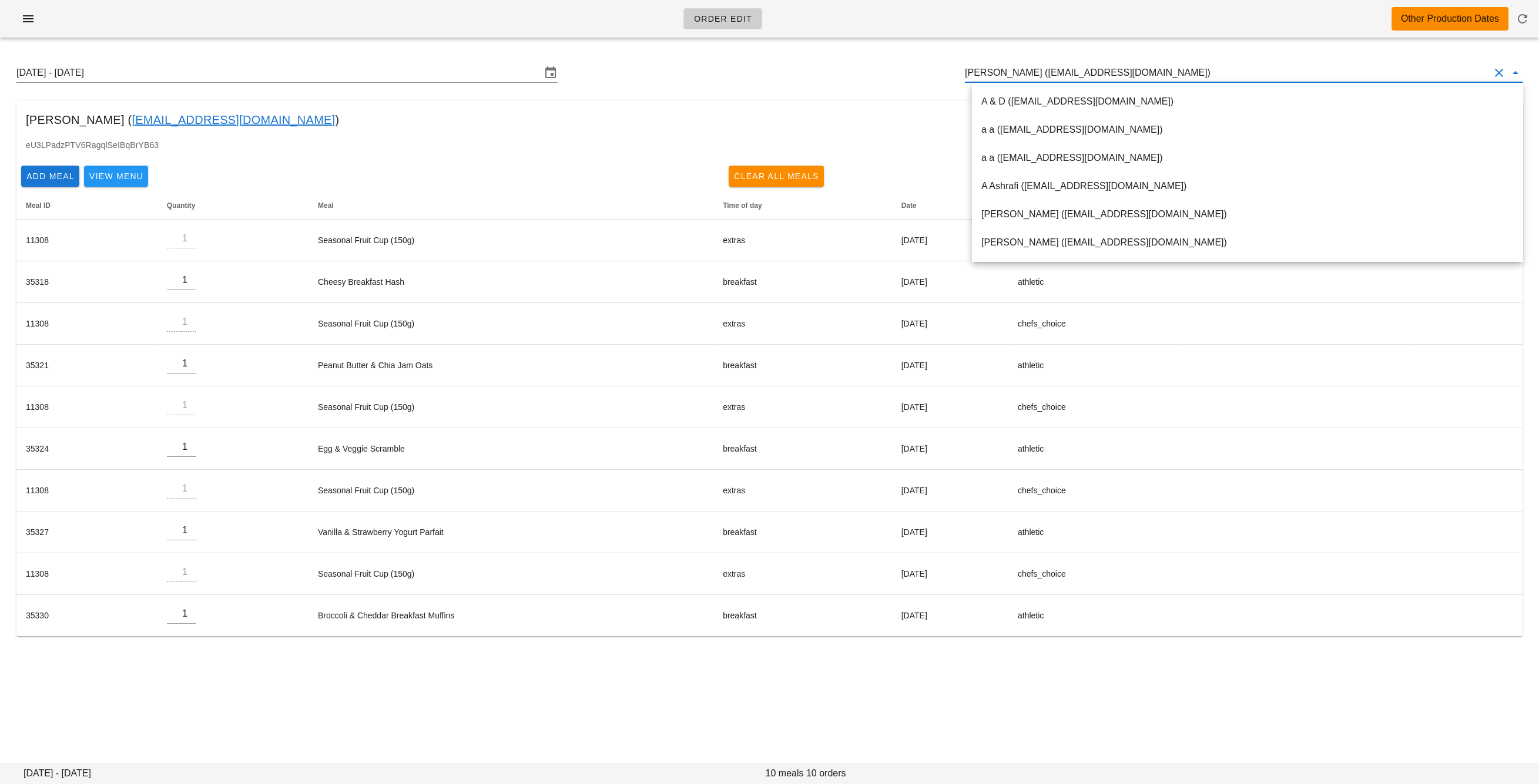
click at [1054, 72] on input "Jack Voykin (Jackvoykin@gmail.com)" at bounding box center [1227, 73] width 525 height 19
drag, startPoint x: 1025, startPoint y: 74, endPoint x: 1120, endPoint y: 71, distance: 95.0
click at [1120, 71] on input "Jack Voykin (Jackvoykin@gmail.com)" at bounding box center [1227, 73] width 525 height 19
click at [1063, 75] on input "Jack Voykin (Jackvoykin@gmail.com)" at bounding box center [1227, 73] width 525 height 19
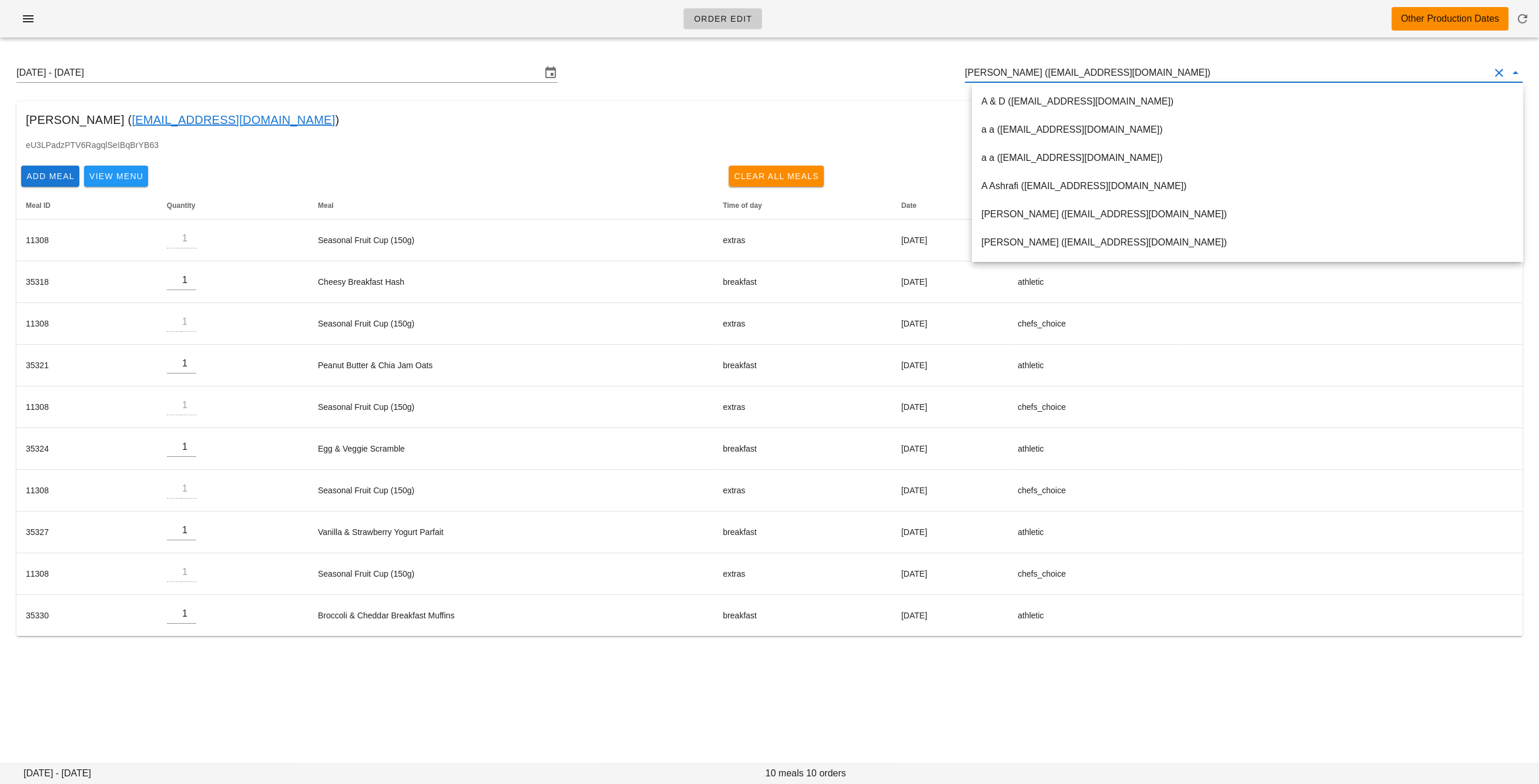
click at [1063, 75] on input "Jack Voykin (Jackvoykin@gmail.com)" at bounding box center [1227, 73] width 525 height 19
paste input "jacklawton98@gmail.com"
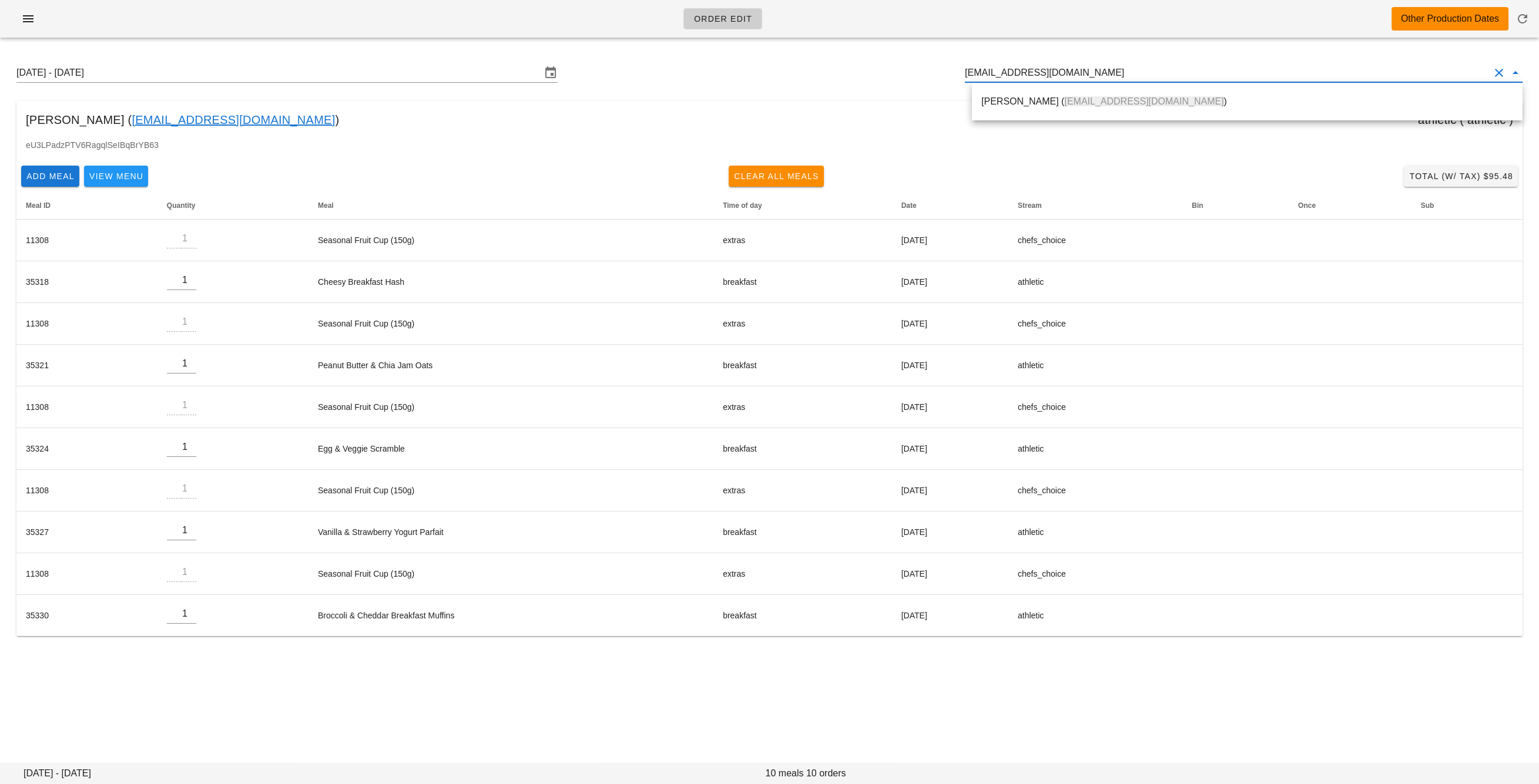
click at [1064, 98] on span "jacklawton98@gmail.com" at bounding box center [1143, 101] width 160 height 10
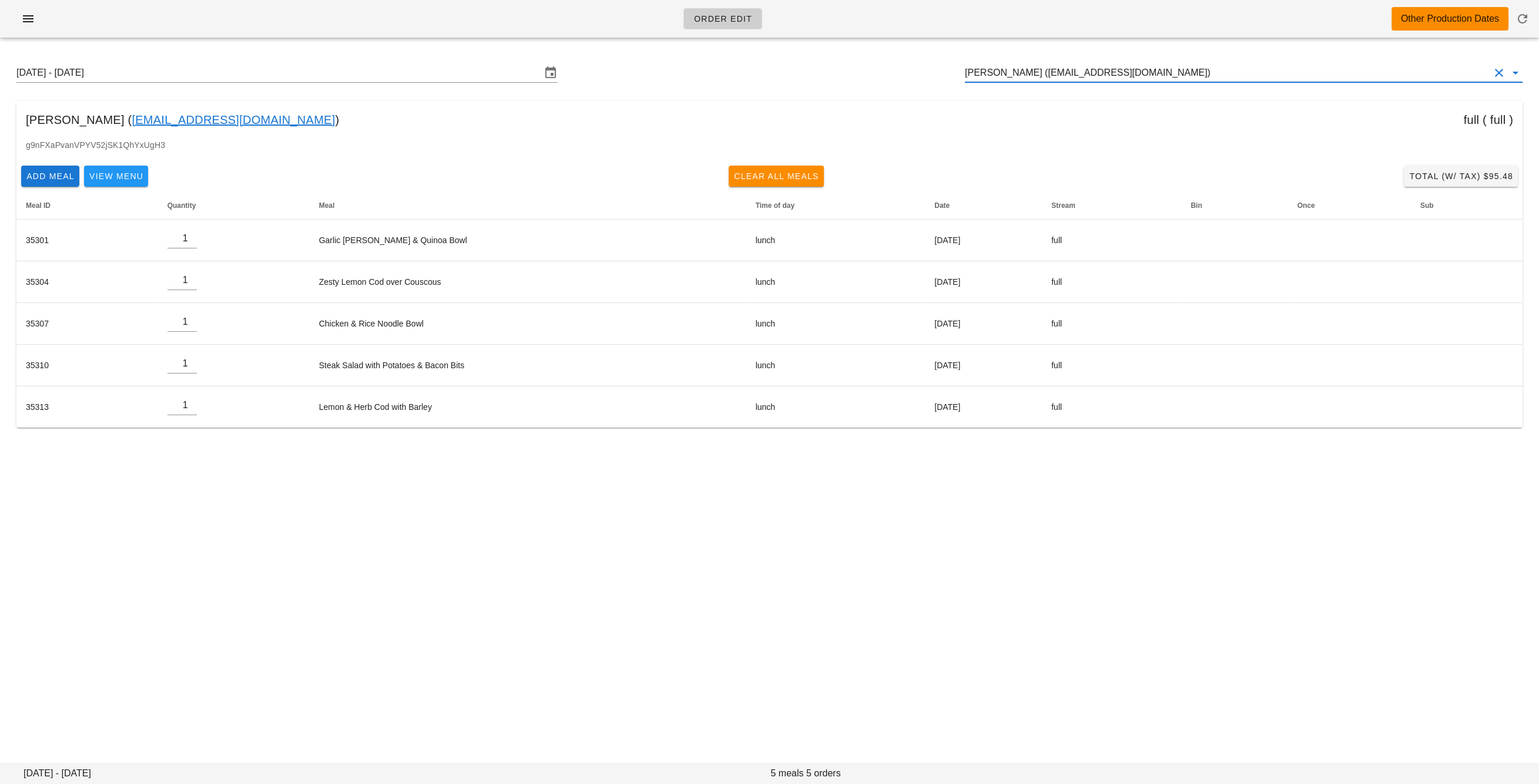
click at [999, 75] on input "Jackson Lawton (jacklawton98@gmail.com)" at bounding box center [1227, 73] width 525 height 19
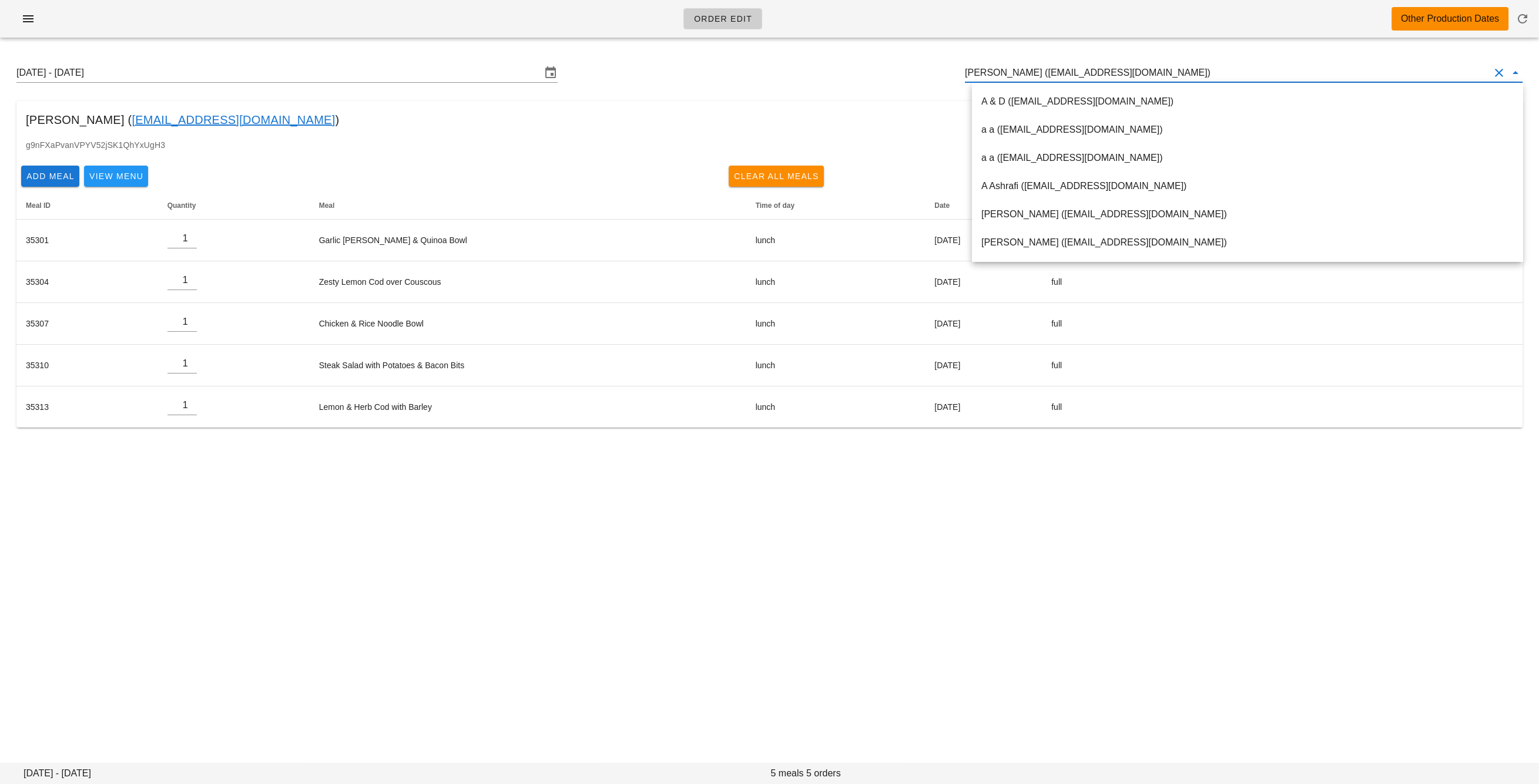
click at [999, 75] on input "Jackson Lawton (jacklawton98@gmail.com)" at bounding box center [1227, 73] width 525 height 19
paste input "jennifer76@shaw.ca"
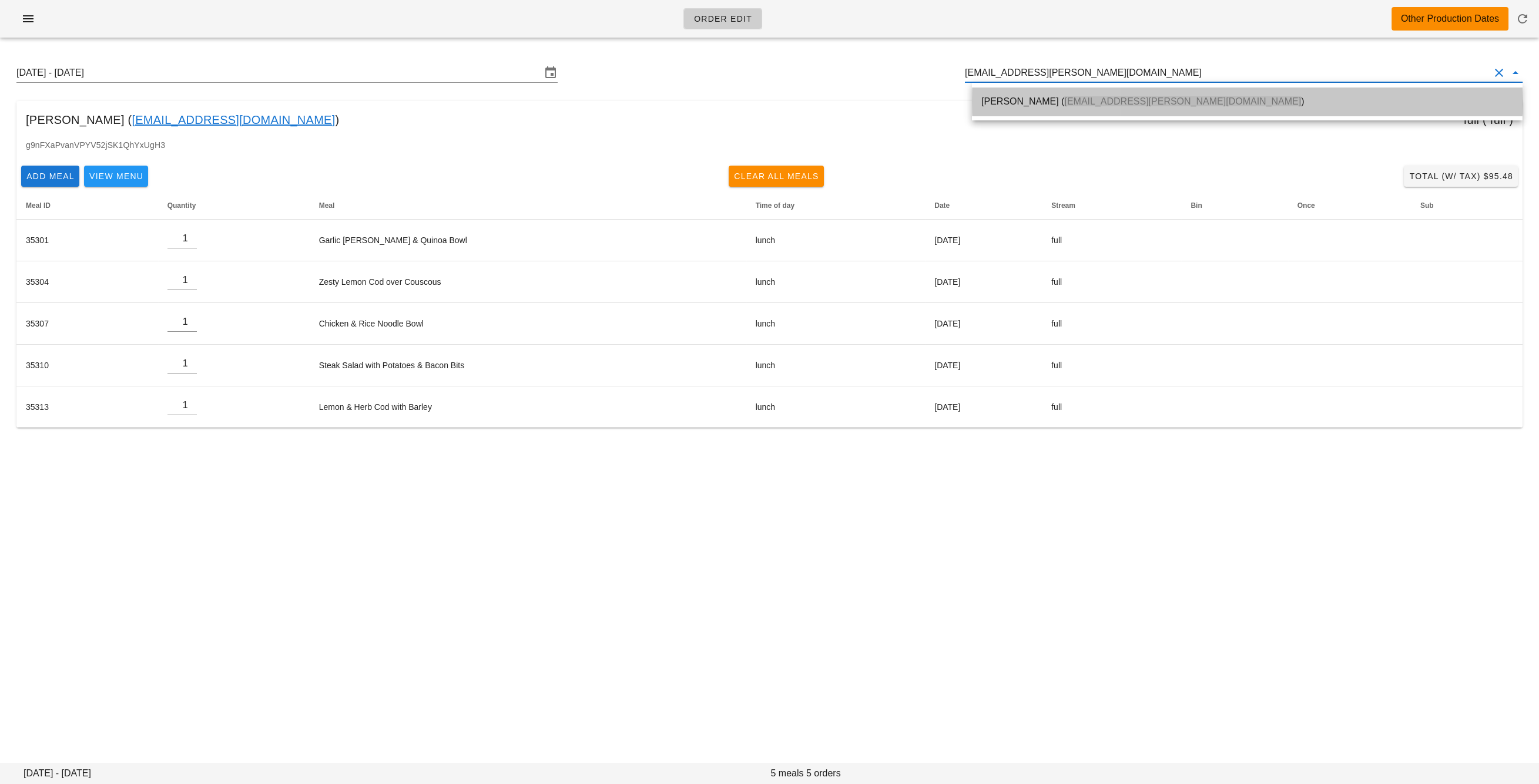
click at [1006, 101] on div "Jennifer Tokarek ( jennifer76@shaw.ca )" at bounding box center [1247, 101] width 532 height 11
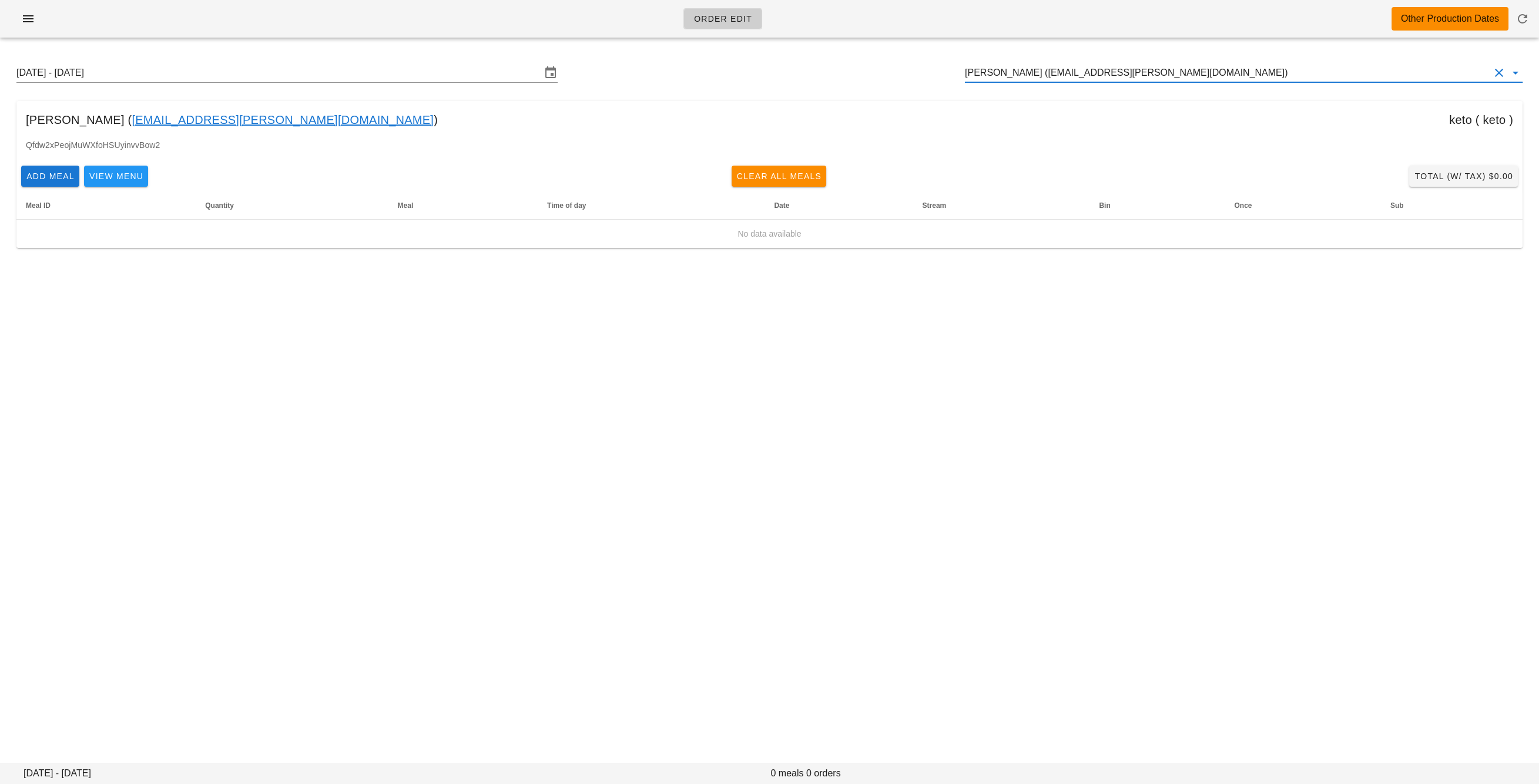
click at [1028, 79] on input "Jennifer Tokarek (jennifer76@shaw.ca)" at bounding box center [1227, 73] width 525 height 19
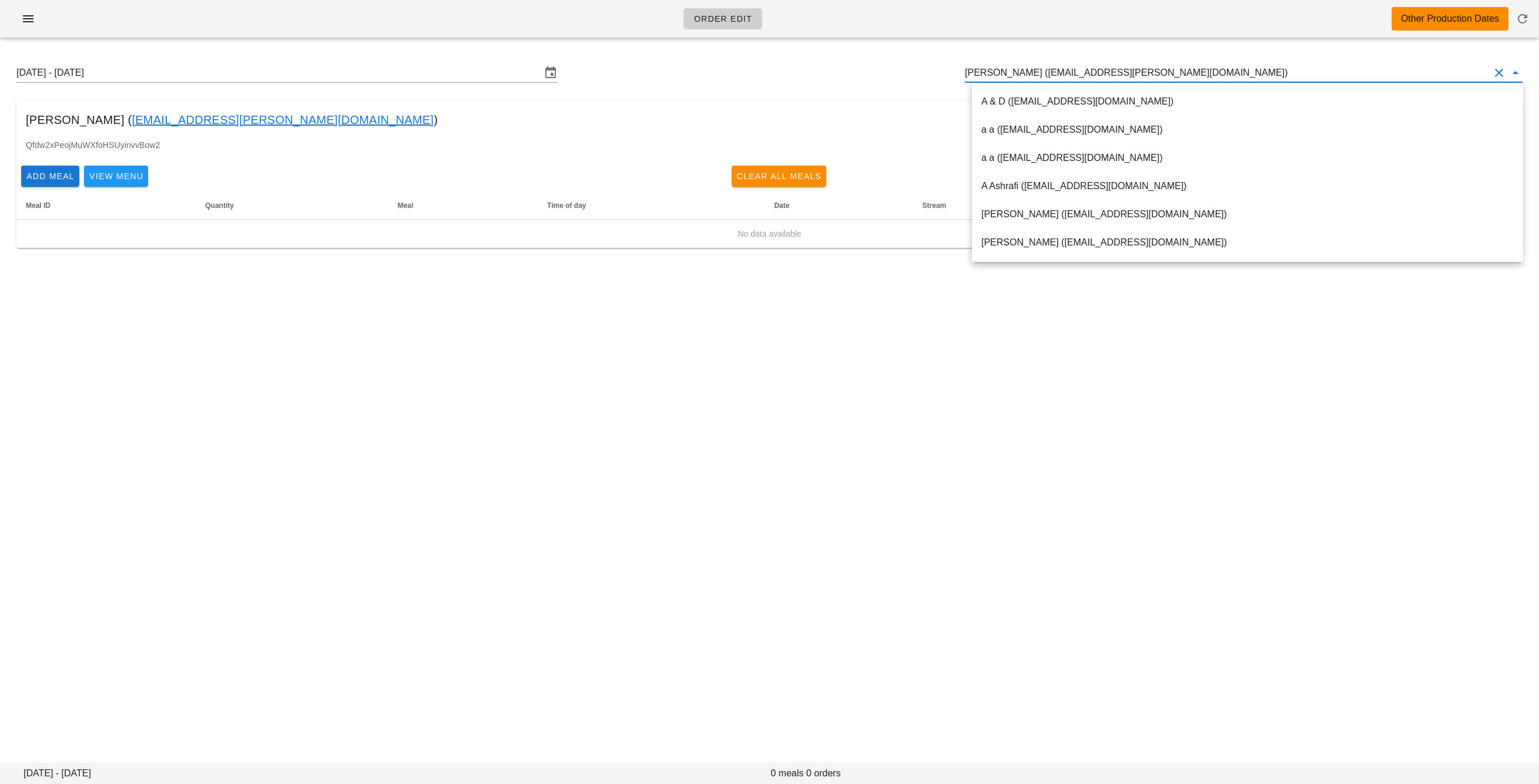
click at [1028, 79] on input "Jennifer Tokarek (jennifer76@shaw.ca)" at bounding box center [1227, 73] width 525 height 19
paste input "angjn920@gmail.com"
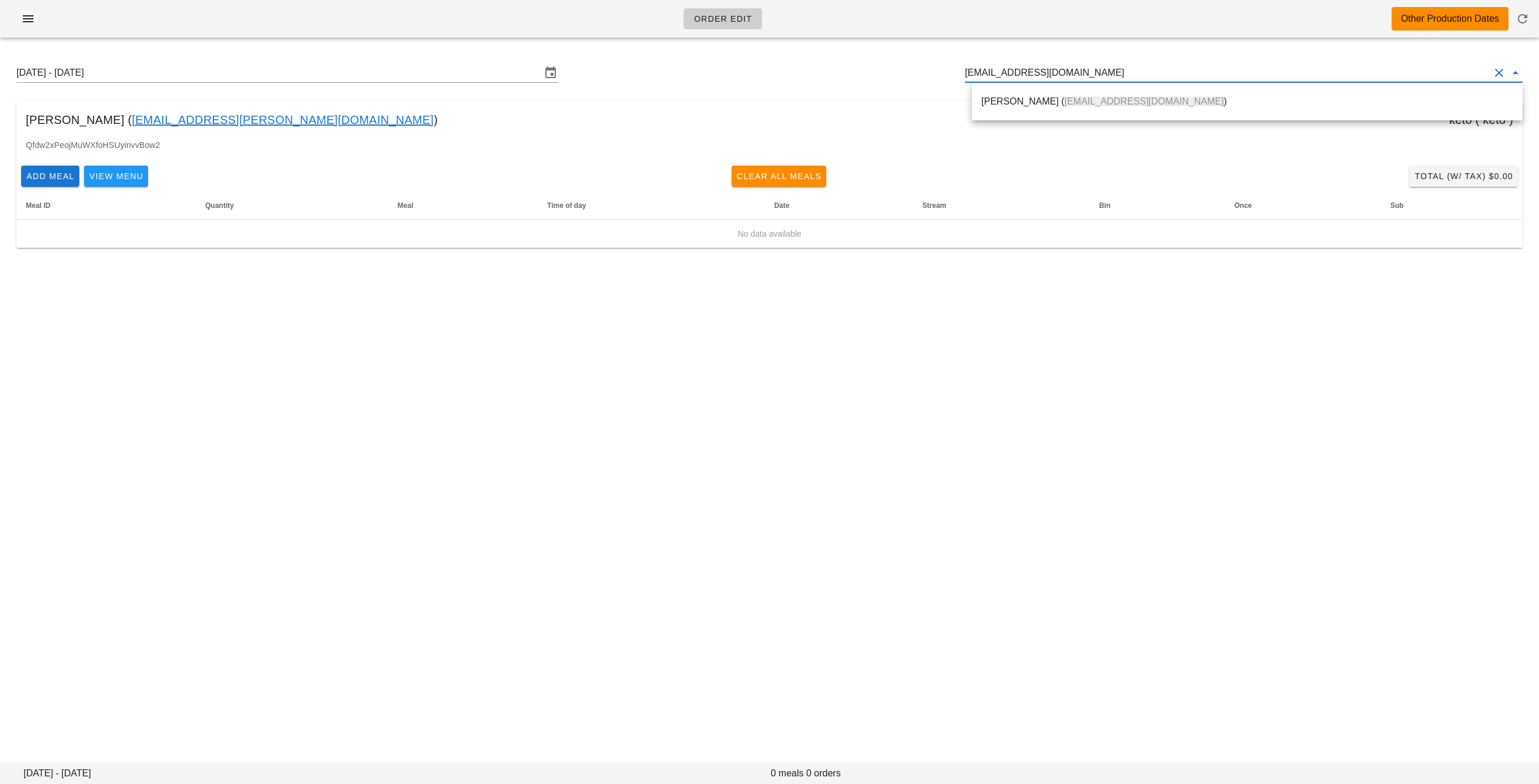
click at [1064, 99] on span "angjn920@gmail.com" at bounding box center [1143, 101] width 160 height 10
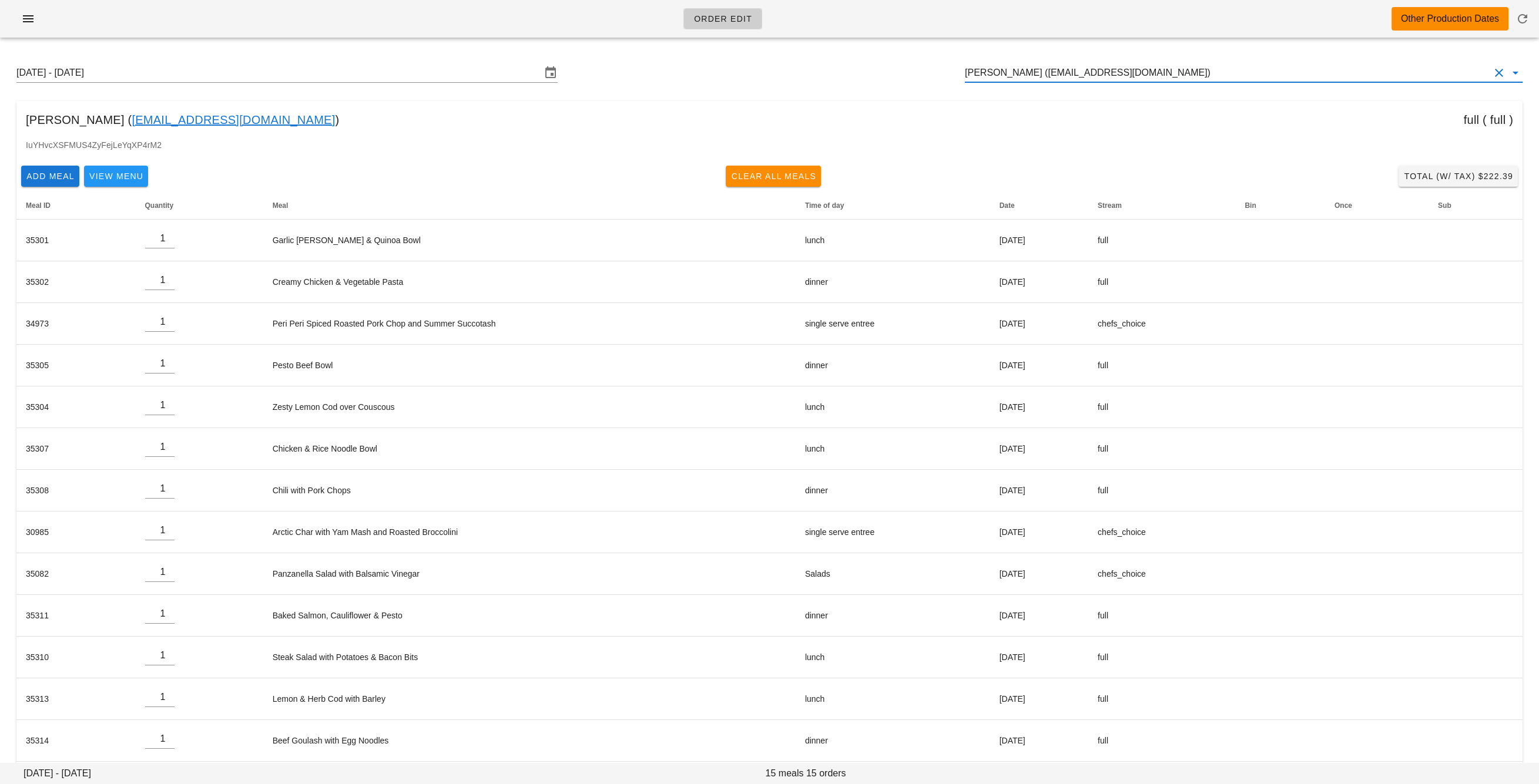
click at [1047, 75] on input "JN Ang (angjn920@gmail.com)" at bounding box center [1227, 73] width 525 height 19
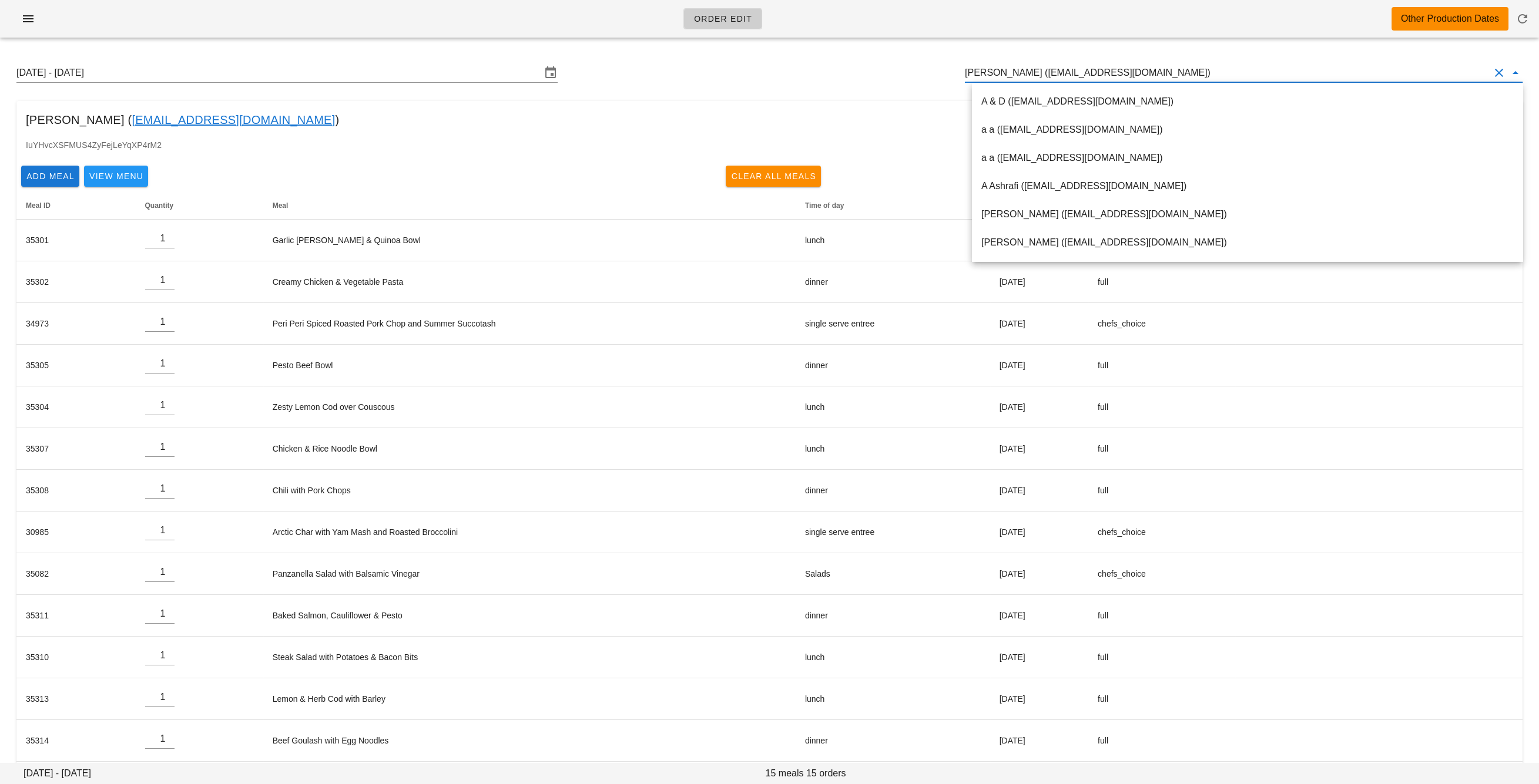
click at [1047, 75] on input "JN Ang (angjn920@gmail.com)" at bounding box center [1227, 73] width 525 height 19
paste input "jontslam@gmail.com"
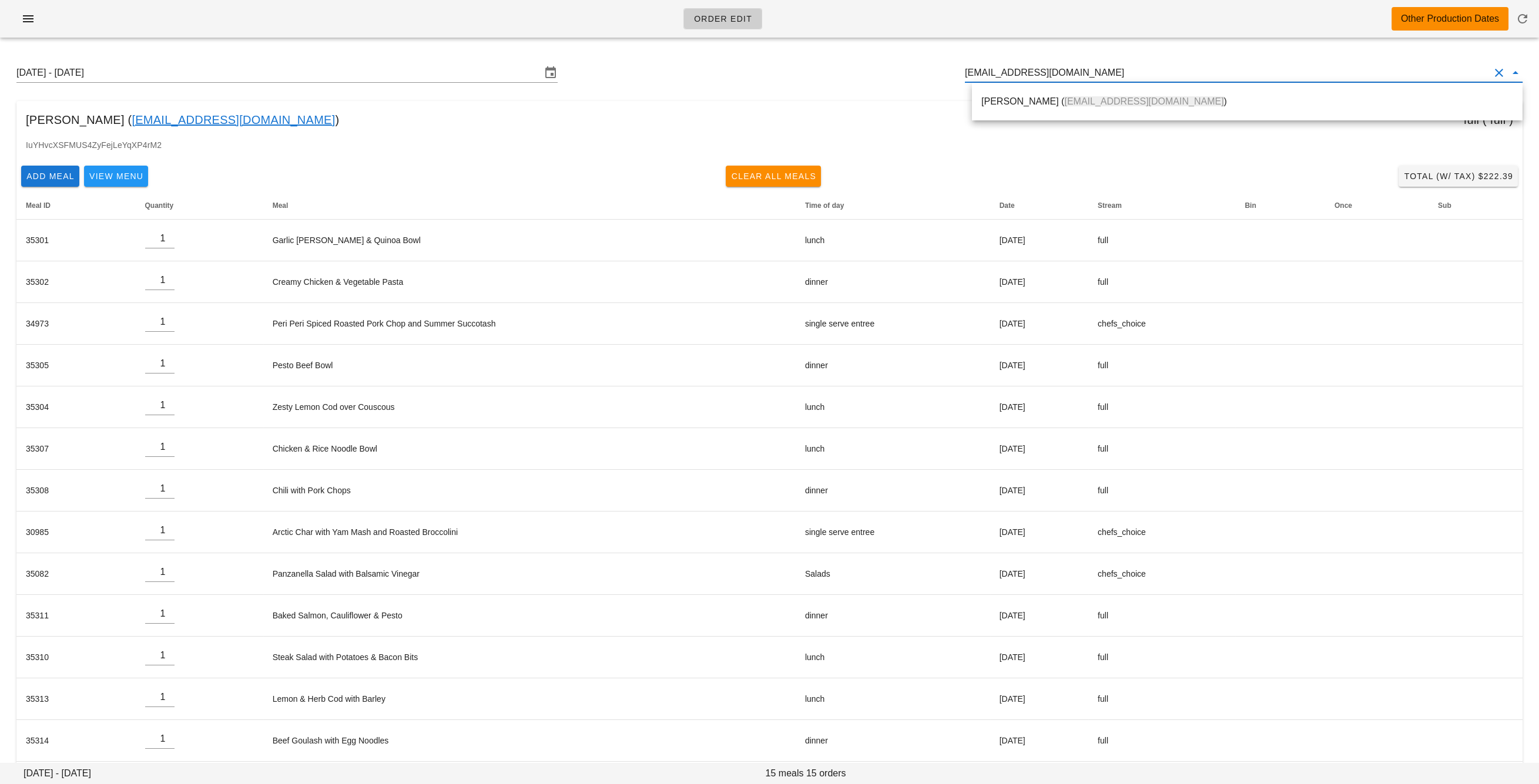
scroll to position [1, 0]
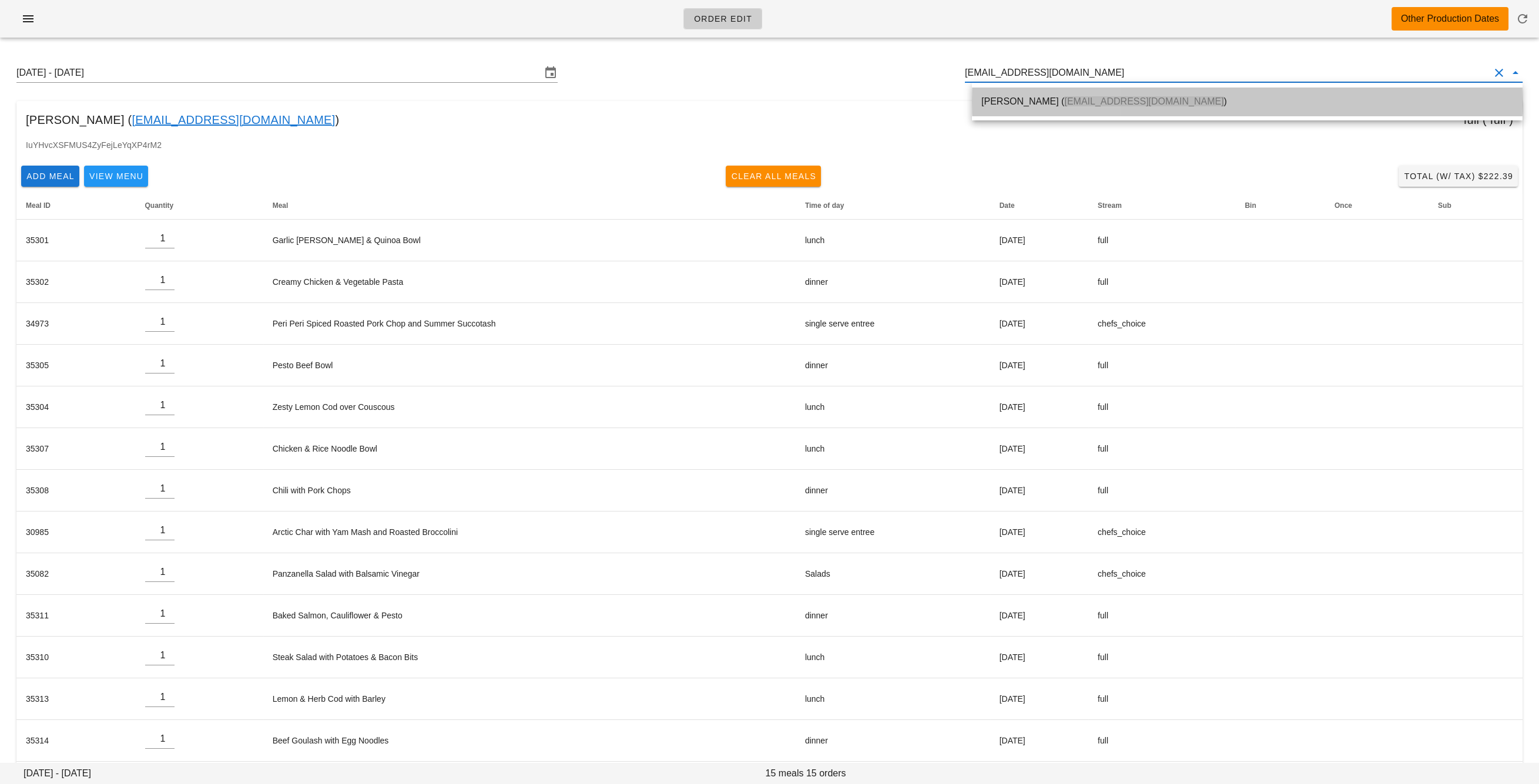
click at [1064, 103] on span "jontslam@gmail.com" at bounding box center [1143, 101] width 160 height 10
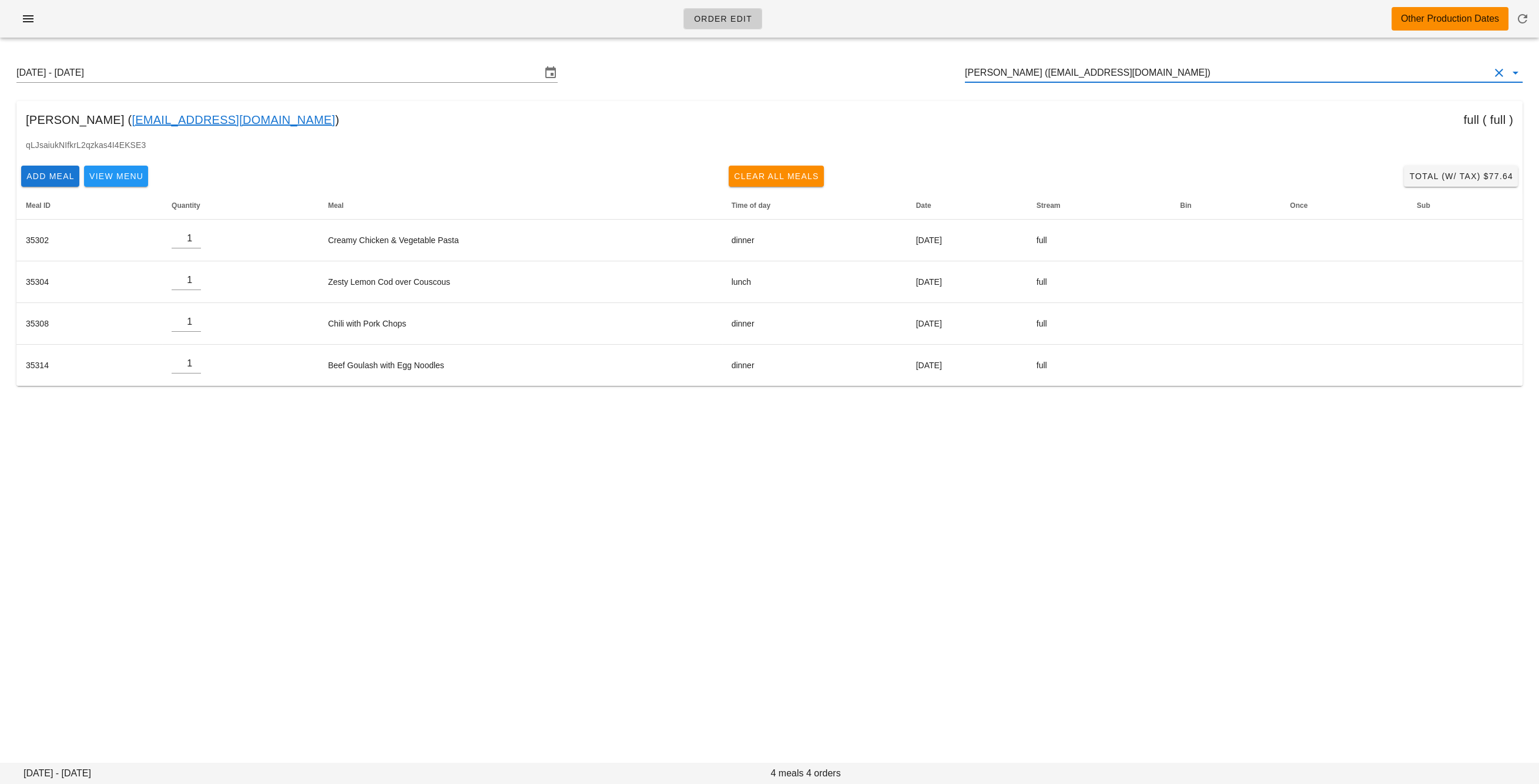
click at [1018, 73] on input "Jonathan Lam (jontslam@gmail.com)" at bounding box center [1227, 73] width 525 height 19
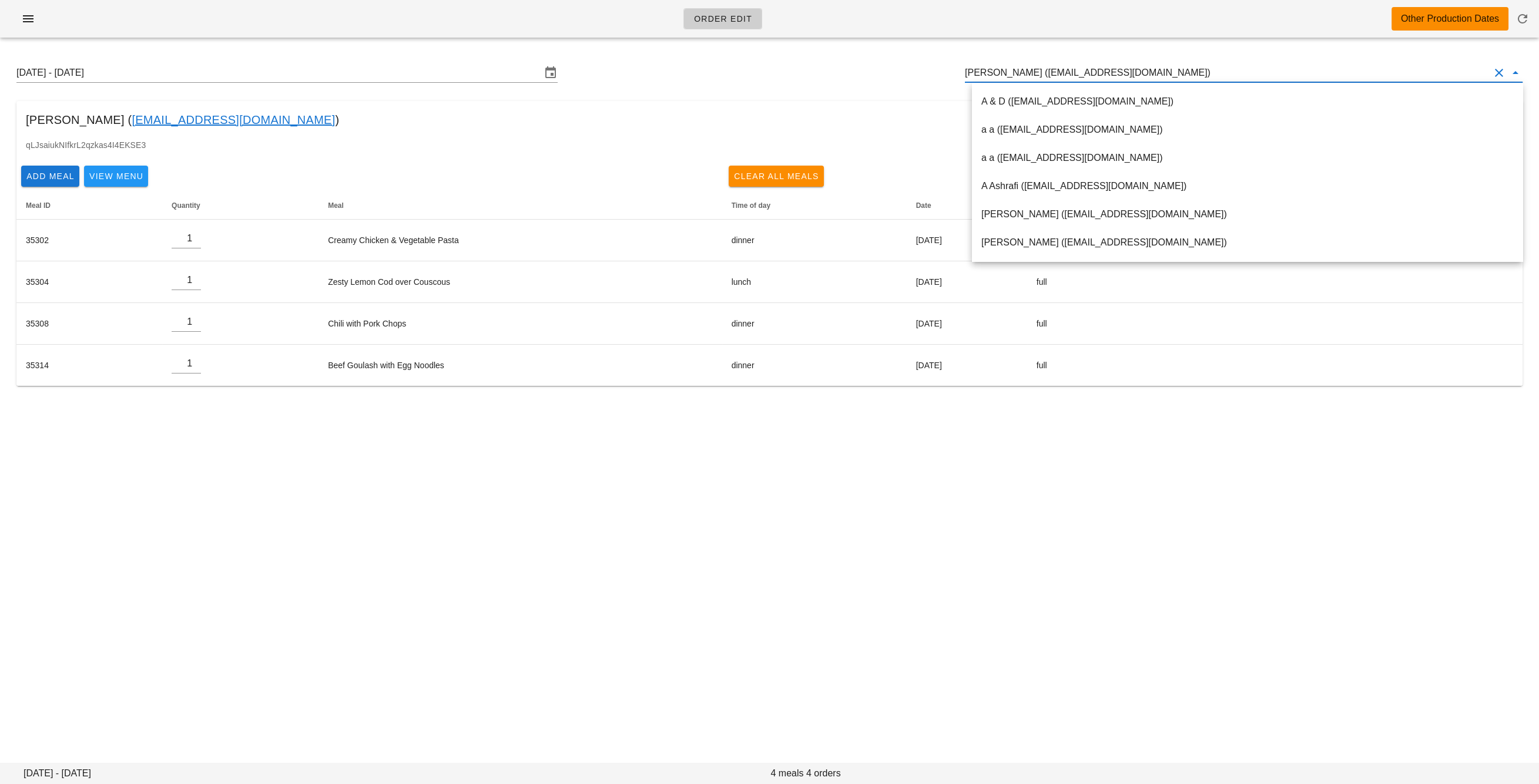
click at [1018, 73] on input "Jonathan Lam (jontslam@gmail.com)" at bounding box center [1227, 73] width 525 height 19
paste input "juliefbrown@gmail.com"
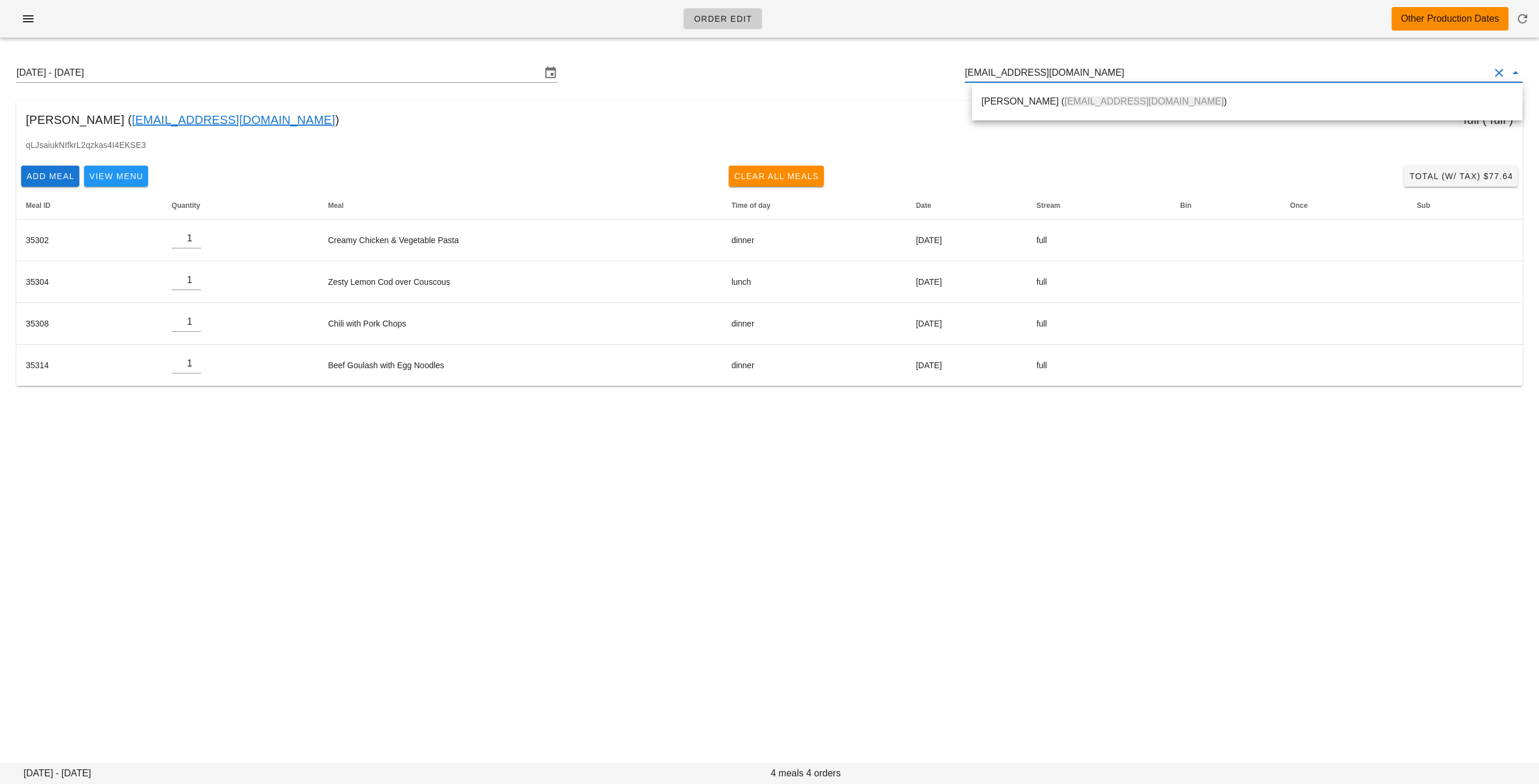
drag, startPoint x: 1034, startPoint y: 99, endPoint x: 1005, endPoint y: 99, distance: 29.0
click at [1064, 101] on span "juliefbrown@gmail.com" at bounding box center [1143, 101] width 160 height 10
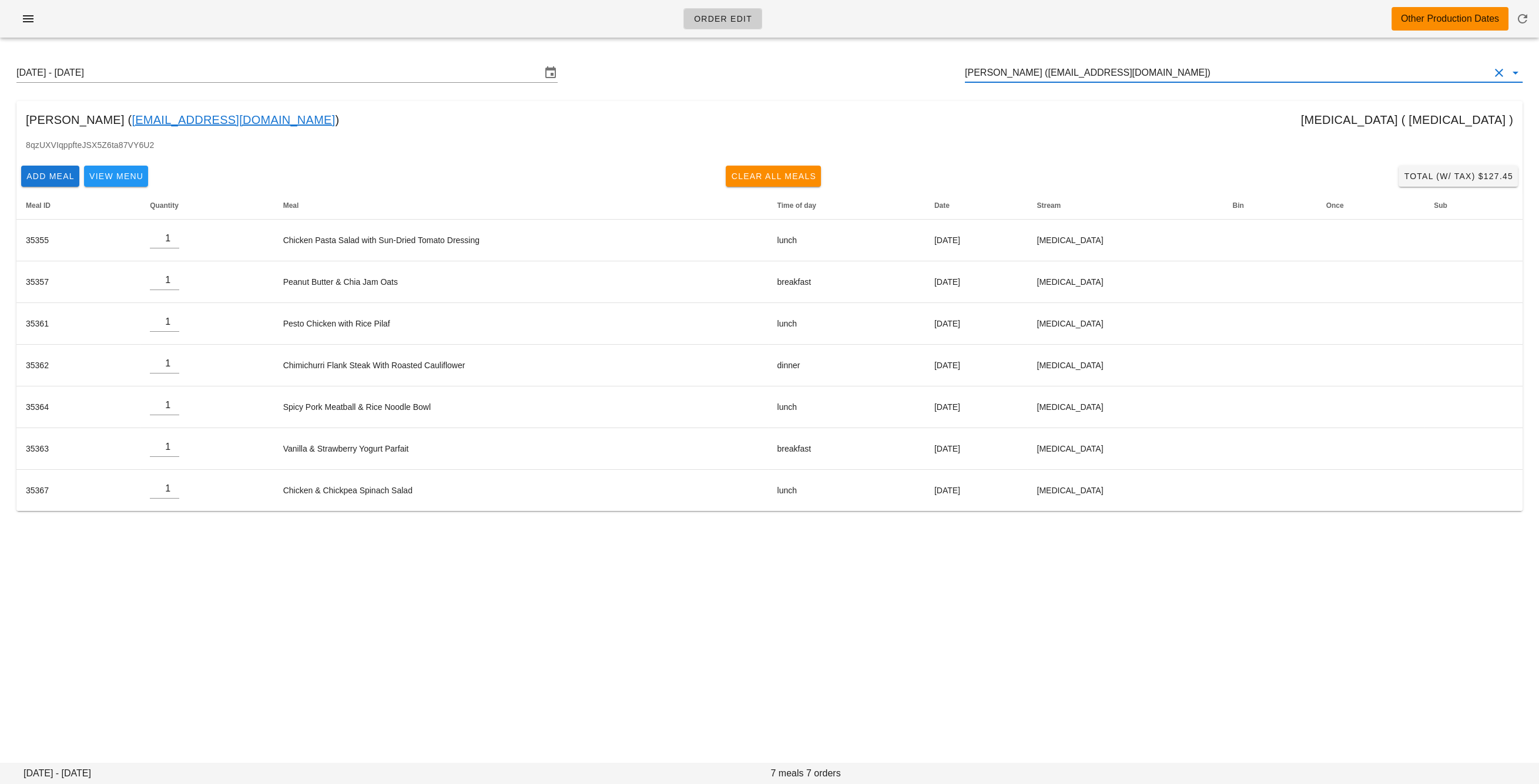
click at [1070, 80] on input "Julie Brown (juliefbrown@gmail.com)" at bounding box center [1227, 73] width 525 height 19
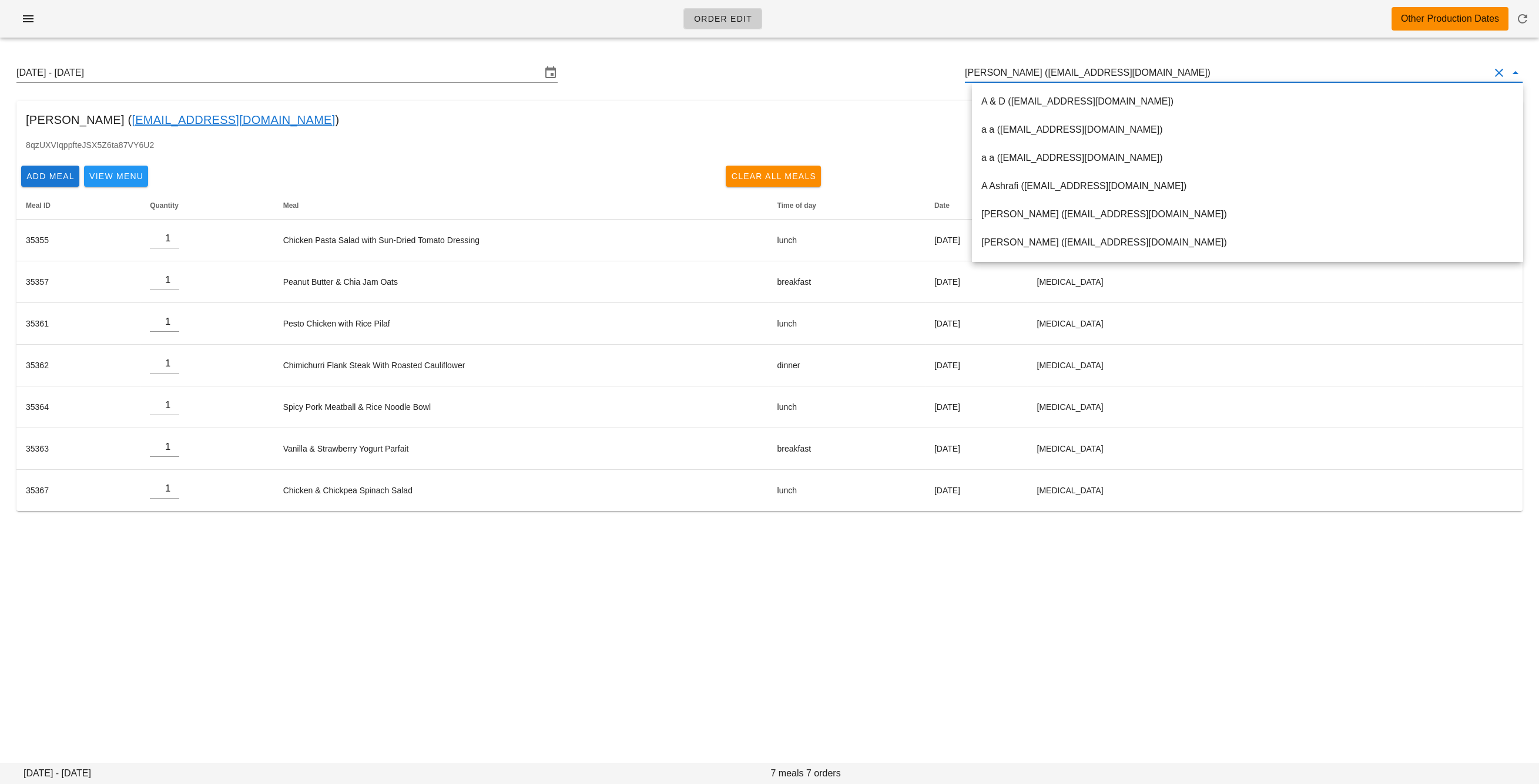
click at [1070, 80] on input "Julie Brown (juliefbrown@gmail.com)" at bounding box center [1227, 73] width 525 height 19
paste input "kb_library@yahoo.ca"
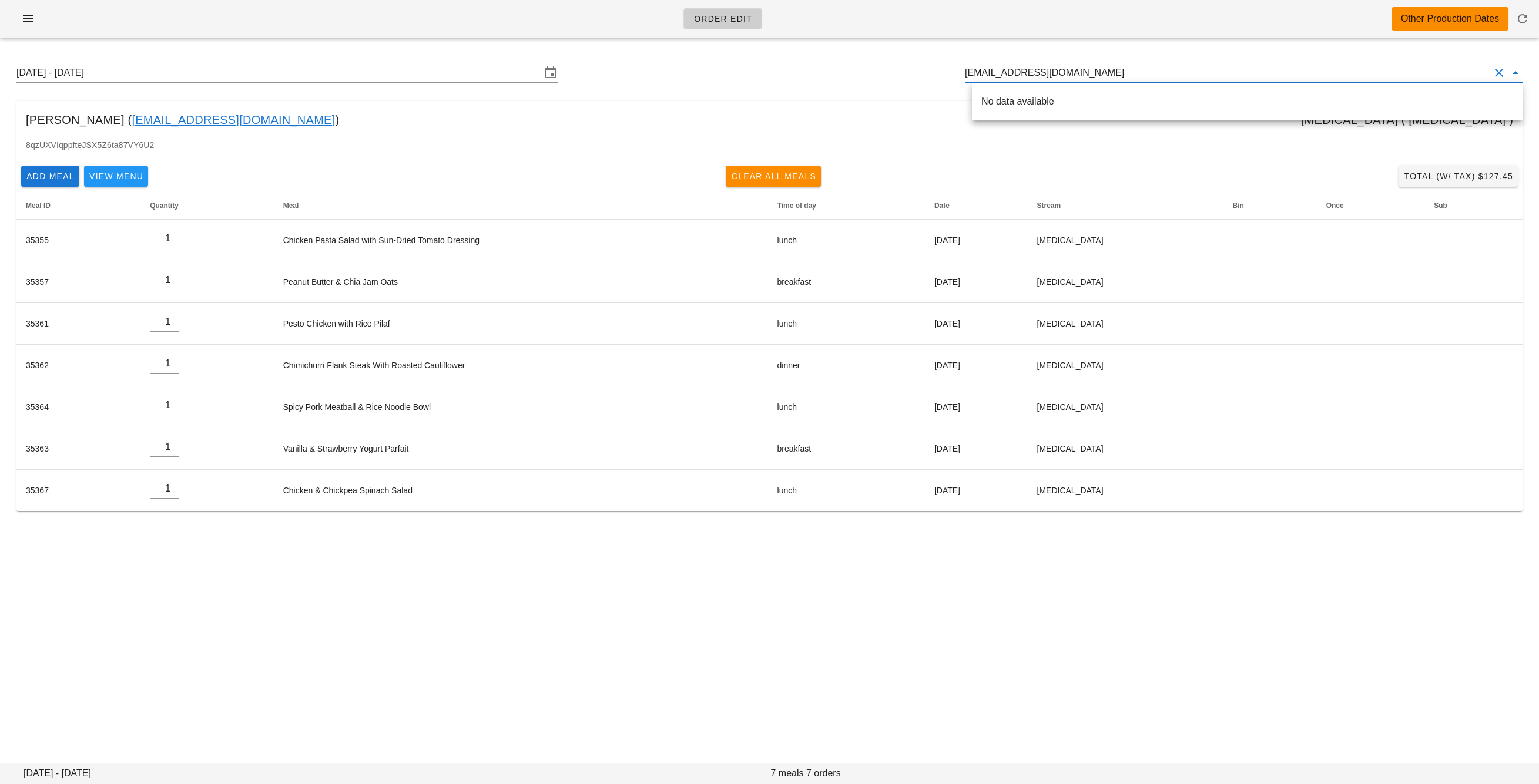
click at [1075, 94] on div "No data available" at bounding box center [1247, 101] width 532 height 25
drag, startPoint x: 984, startPoint y: 71, endPoint x: 964, endPoint y: 71, distance: 20.0
click at [965, 71] on div "Sunday August 31 - Saturday September 6 kb_library@yahoo.ca" at bounding box center [769, 72] width 1524 height 37
click at [1064, 107] on span "kb_library@yahoo.ca" at bounding box center [1143, 101] width 160 height 10
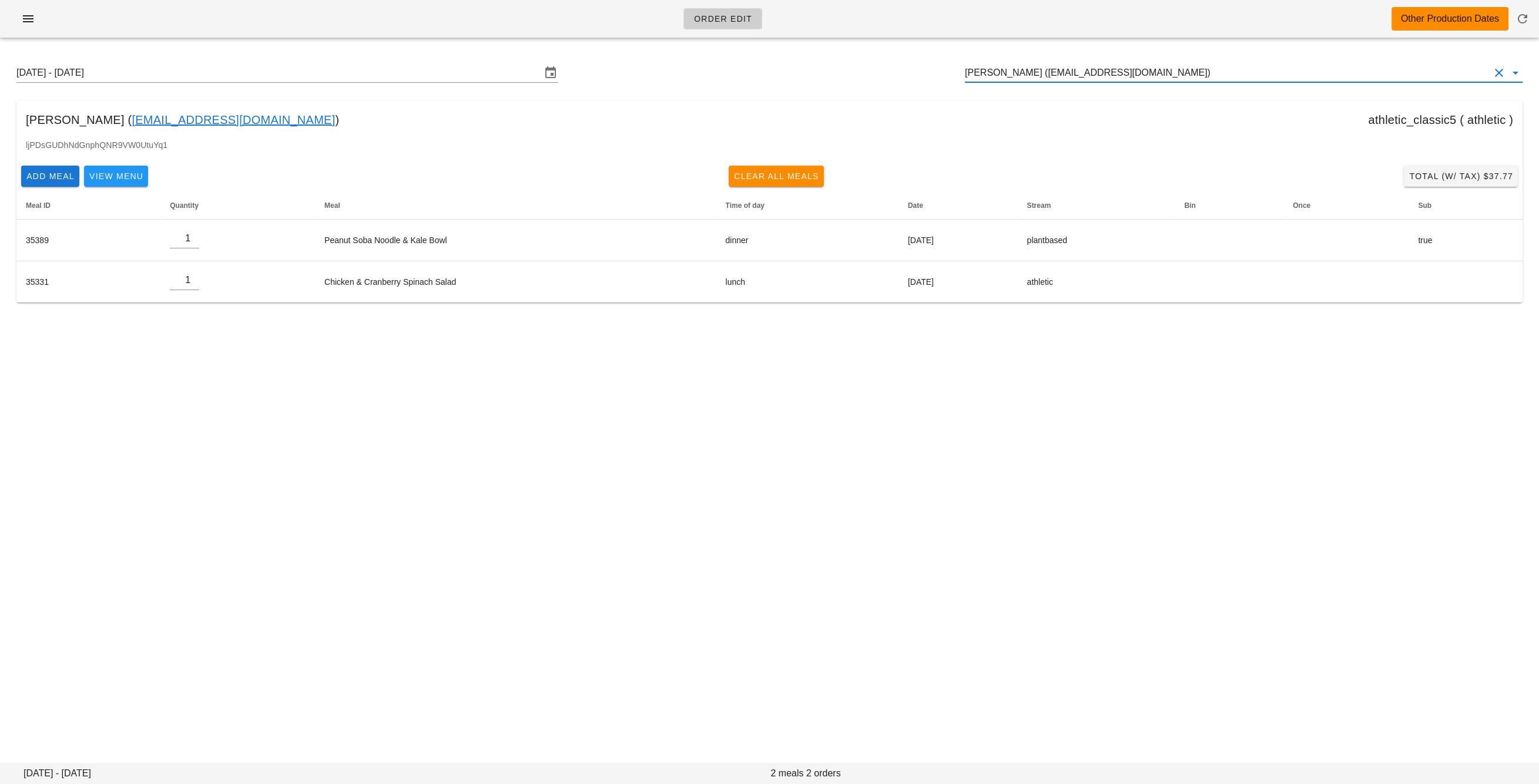
click at [1030, 74] on input "Kathy Barry (kb_library@yahoo.ca)" at bounding box center [1227, 73] width 525 height 19
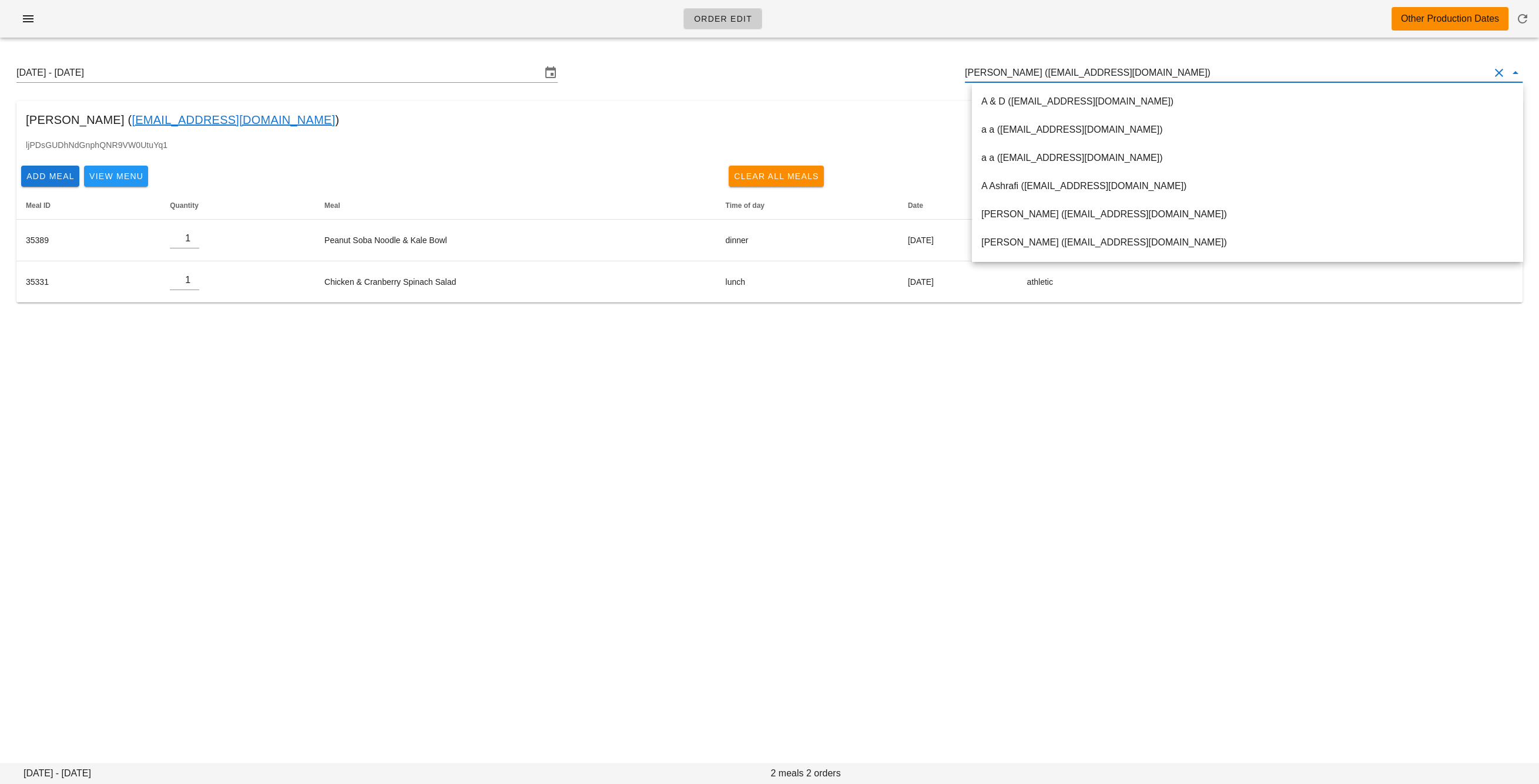
click at [1030, 74] on input "Kathy Barry (kb_library@yahoo.ca)" at bounding box center [1227, 73] width 525 height 19
paste input "lautaro.032@gmail.com"
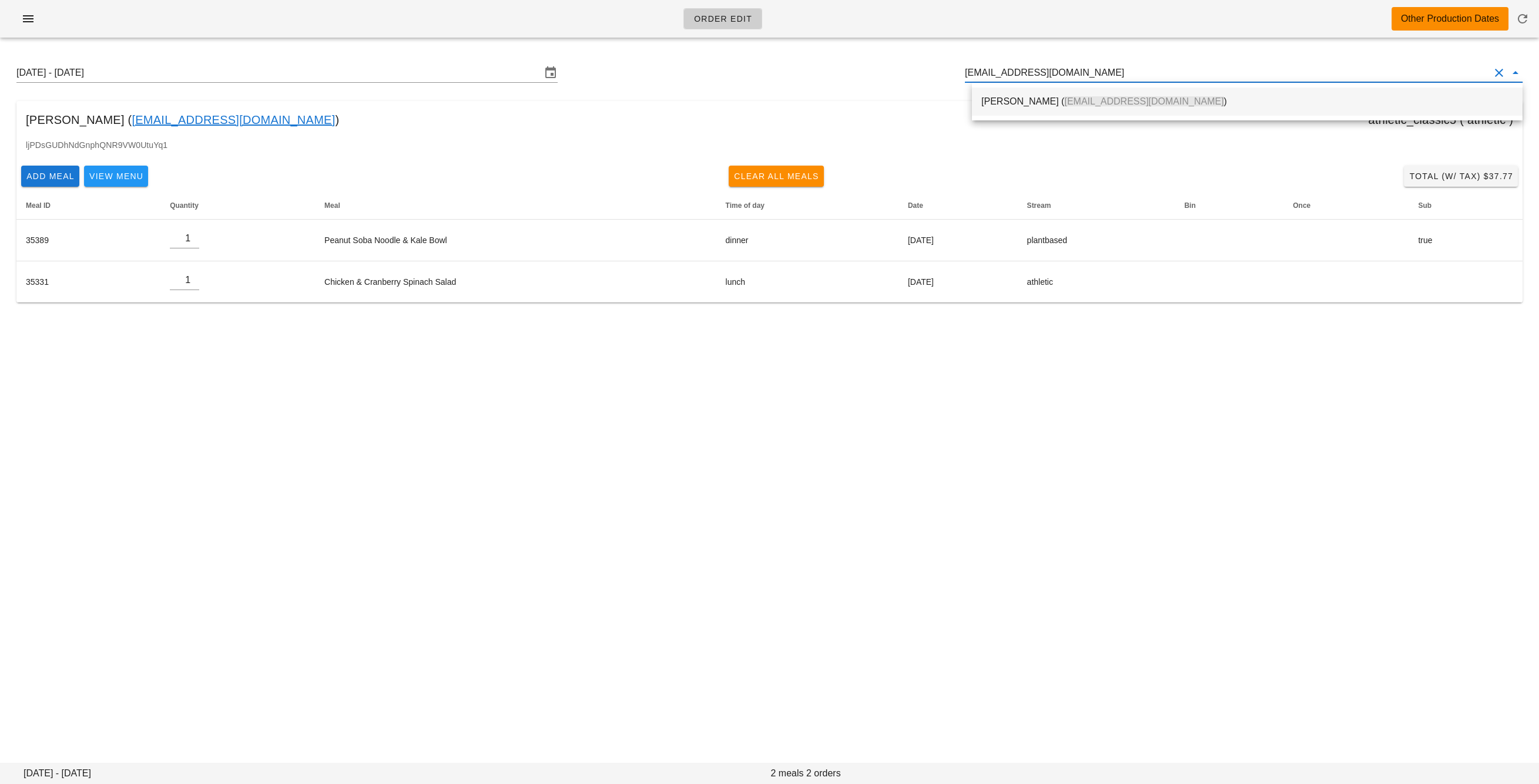
click at [1037, 108] on div "Lautaro Mateo ( lautaro.032@gmail.com )" at bounding box center [1247, 101] width 532 height 25
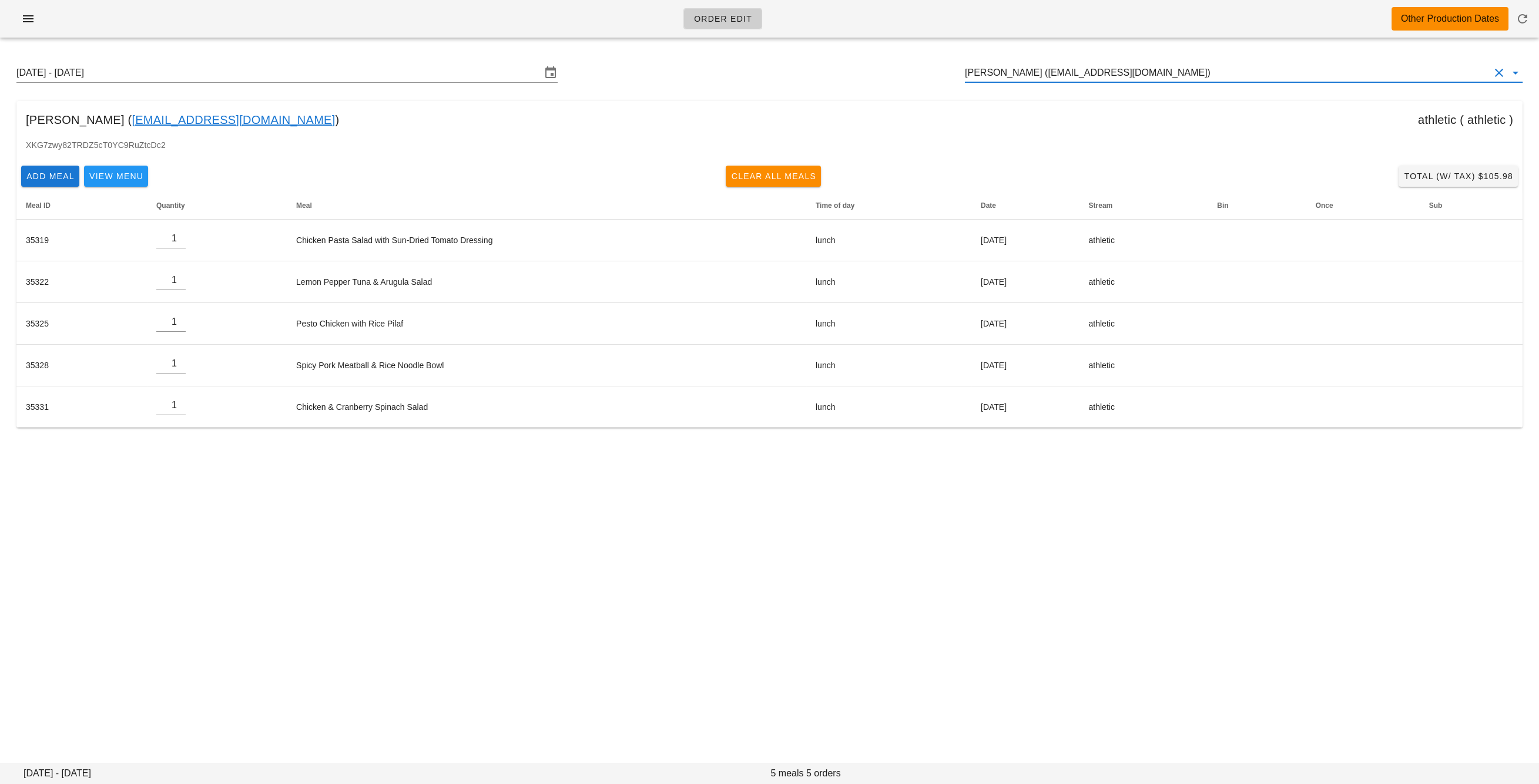
click at [1031, 61] on div "Sunday August 31 - Saturday September 6 Lautaro Mateo (lautaro.032@gmail.com)" at bounding box center [769, 72] width 1524 height 37
click at [1036, 70] on input "Lautaro Mateo (lautaro.032@gmail.com)" at bounding box center [1227, 73] width 525 height 19
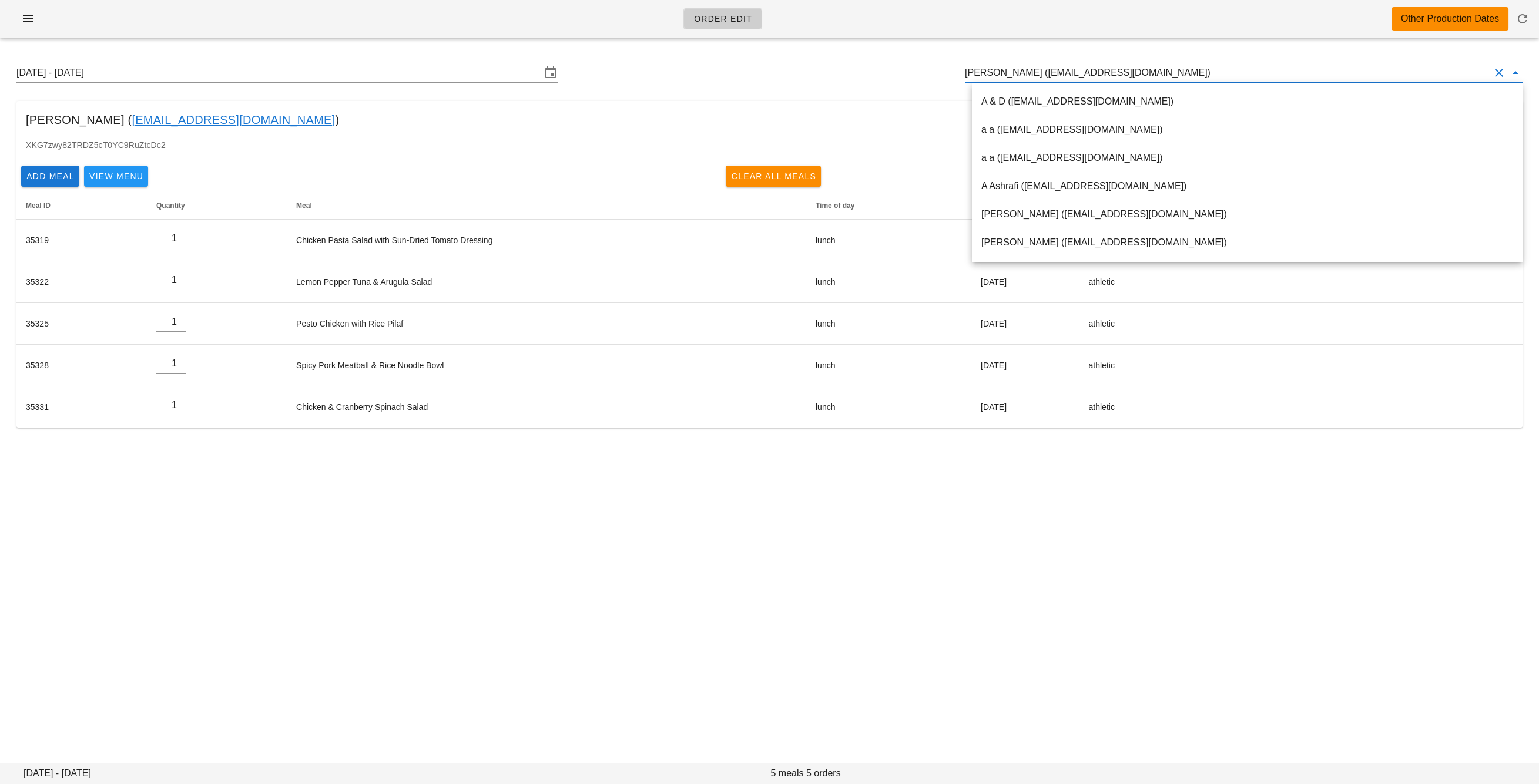
click at [1036, 70] on input "Lautaro Mateo (lautaro.032@gmail.com)" at bounding box center [1227, 73] width 525 height 19
paste input "lhellrung@cassels.com"
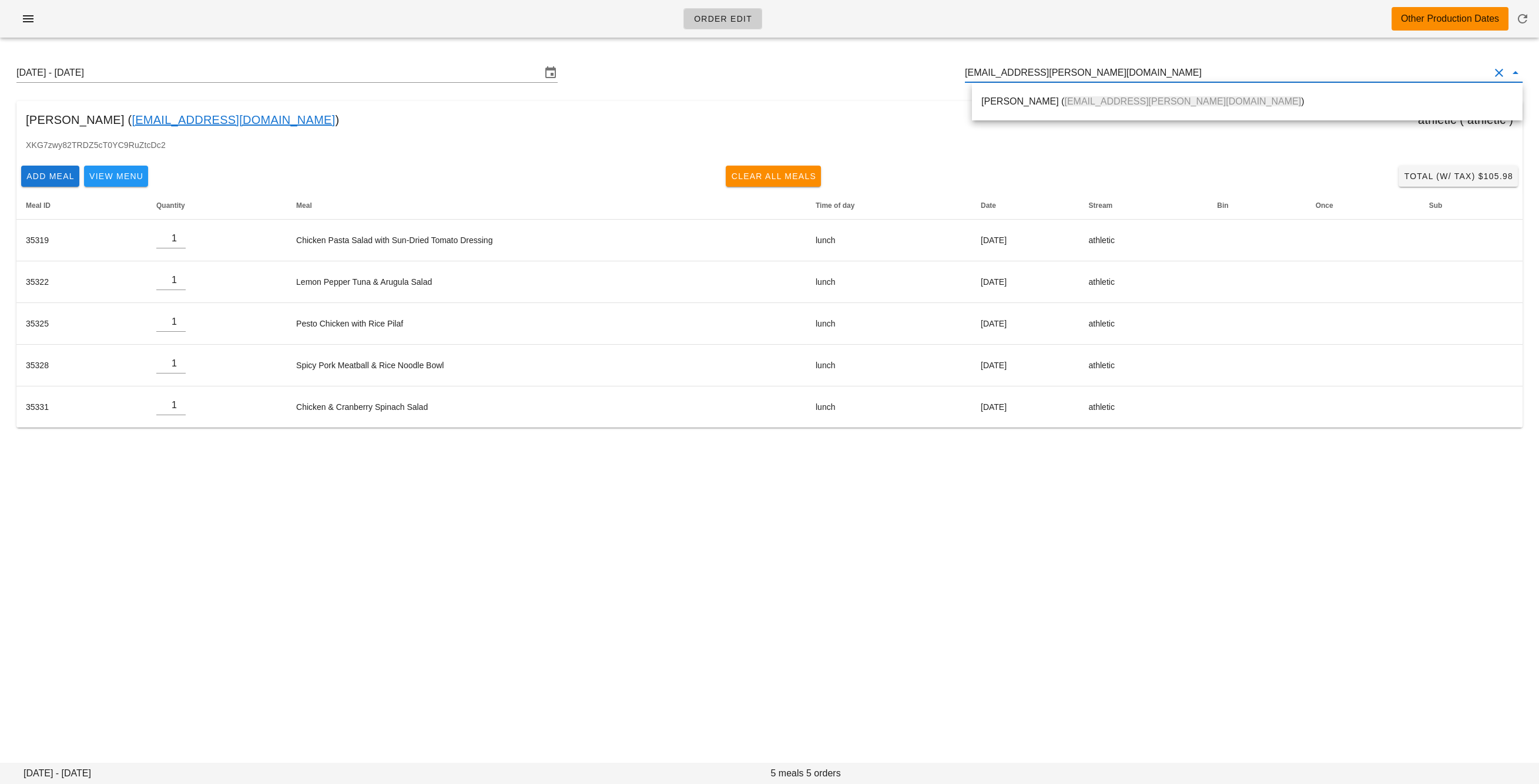
click at [1045, 105] on div "Layne Hellrung ( lhellrung@cassels.com )" at bounding box center [1247, 101] width 532 height 11
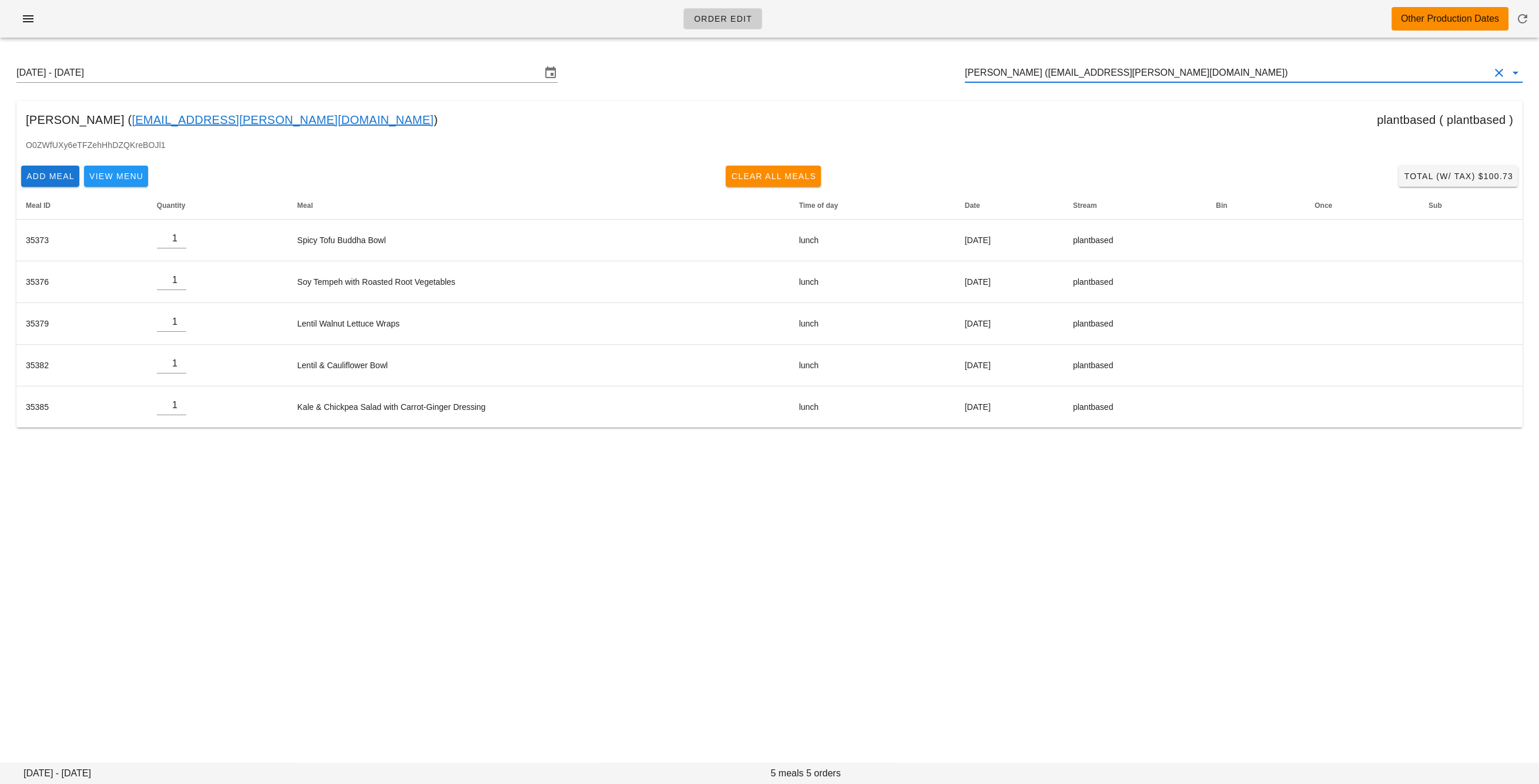
click at [1084, 75] on input "Layne Hellrung (lhellrung@cassels.com)" at bounding box center [1227, 73] width 525 height 19
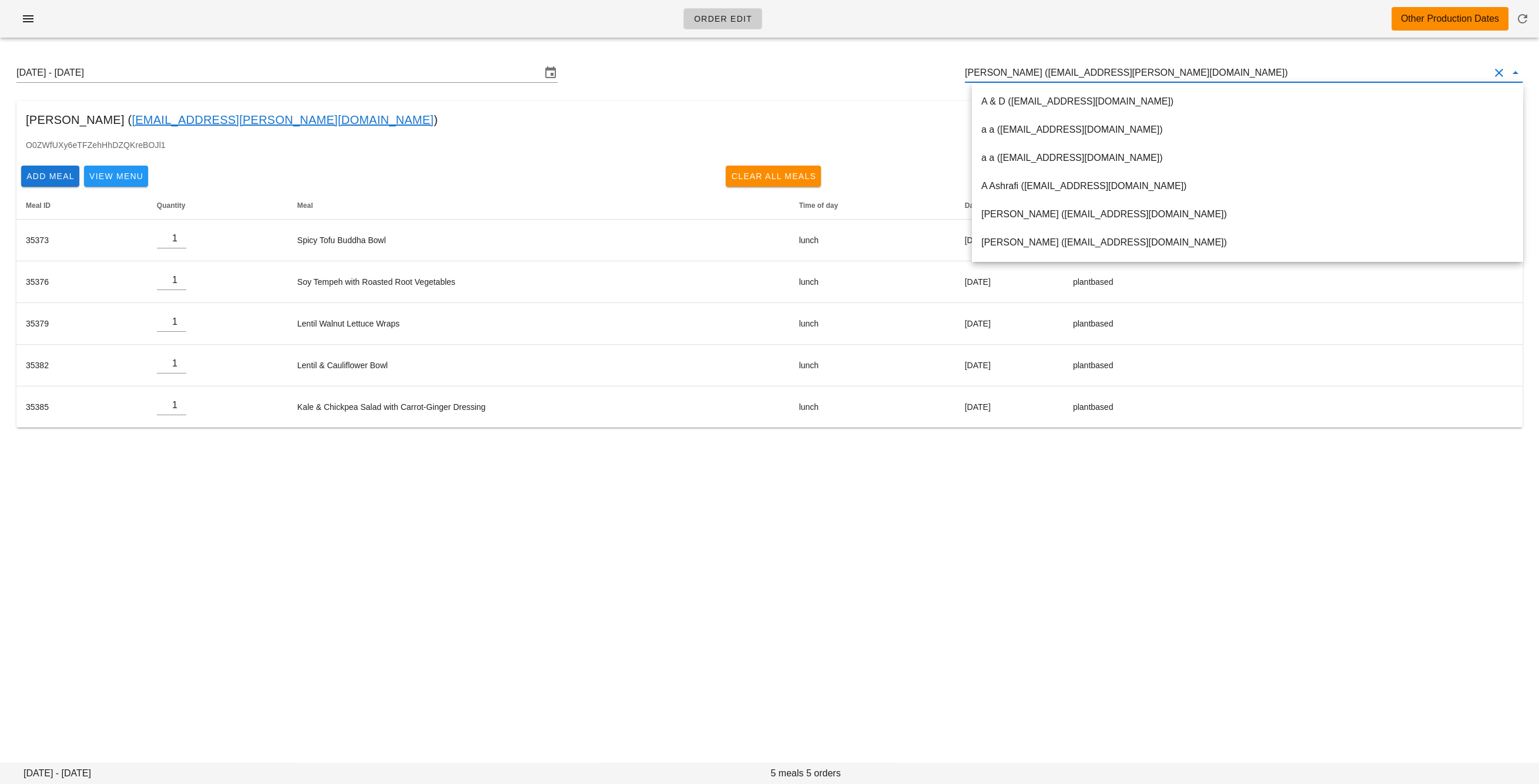
click at [1084, 75] on input "Layne Hellrung (lhellrung@cassels.com)" at bounding box center [1227, 73] width 525 height 19
paste input "linaouyang_@hotmail.com"
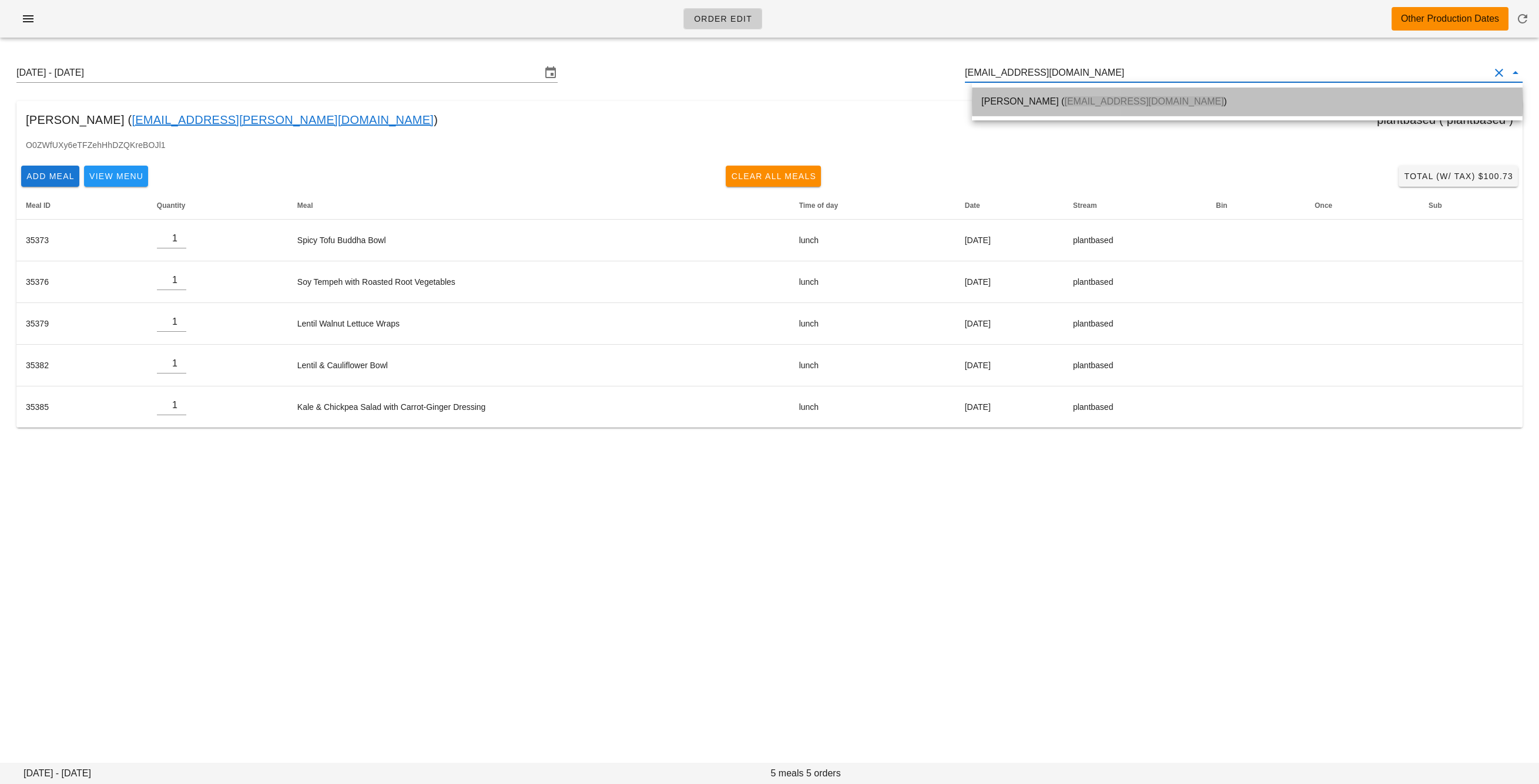
click at [1065, 103] on span "linaouyang_@hotmail.com" at bounding box center [1143, 101] width 160 height 10
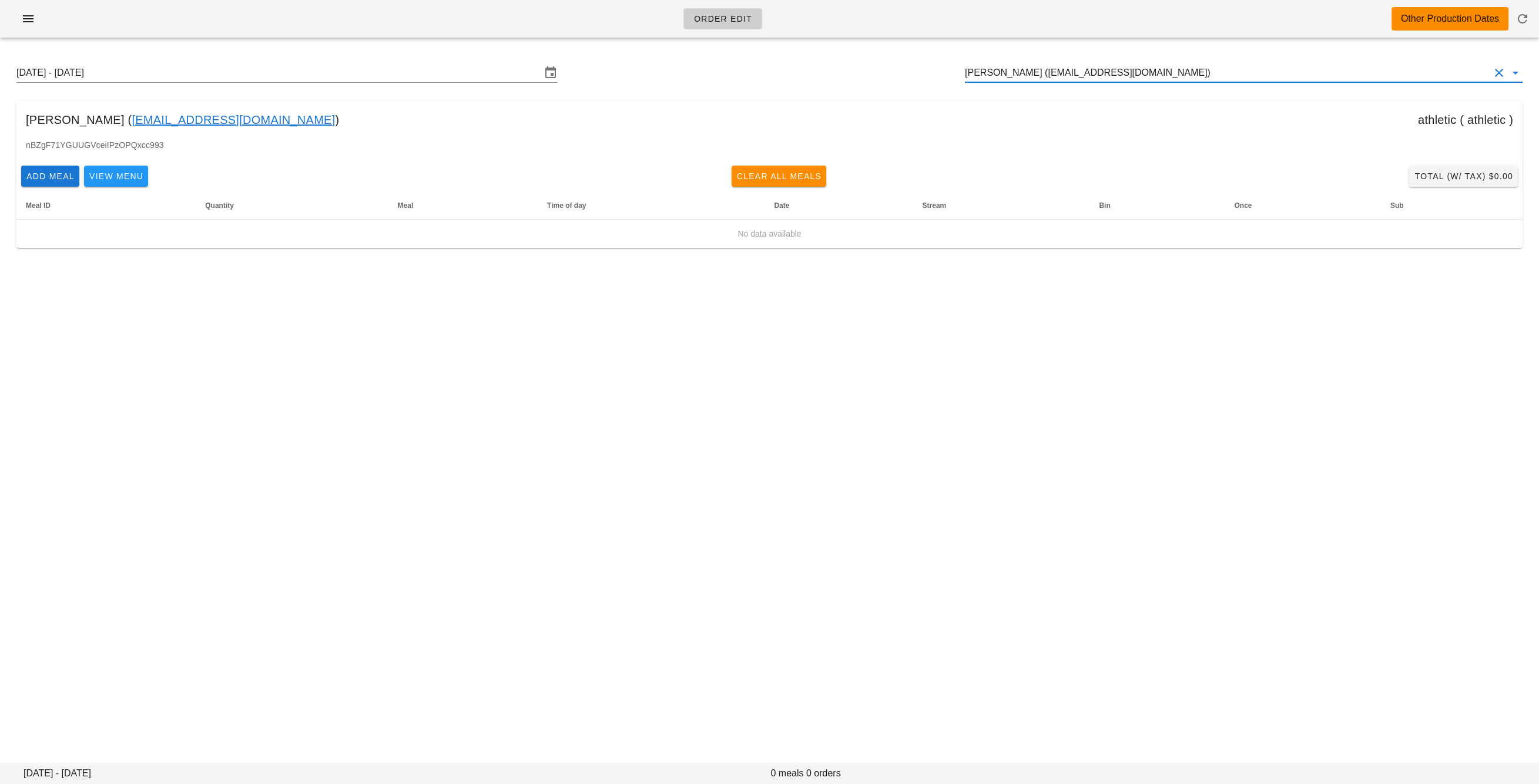
click at [989, 71] on input "LINA OUYANG (linaouyang_@hotmail.com)" at bounding box center [1227, 73] width 525 height 19
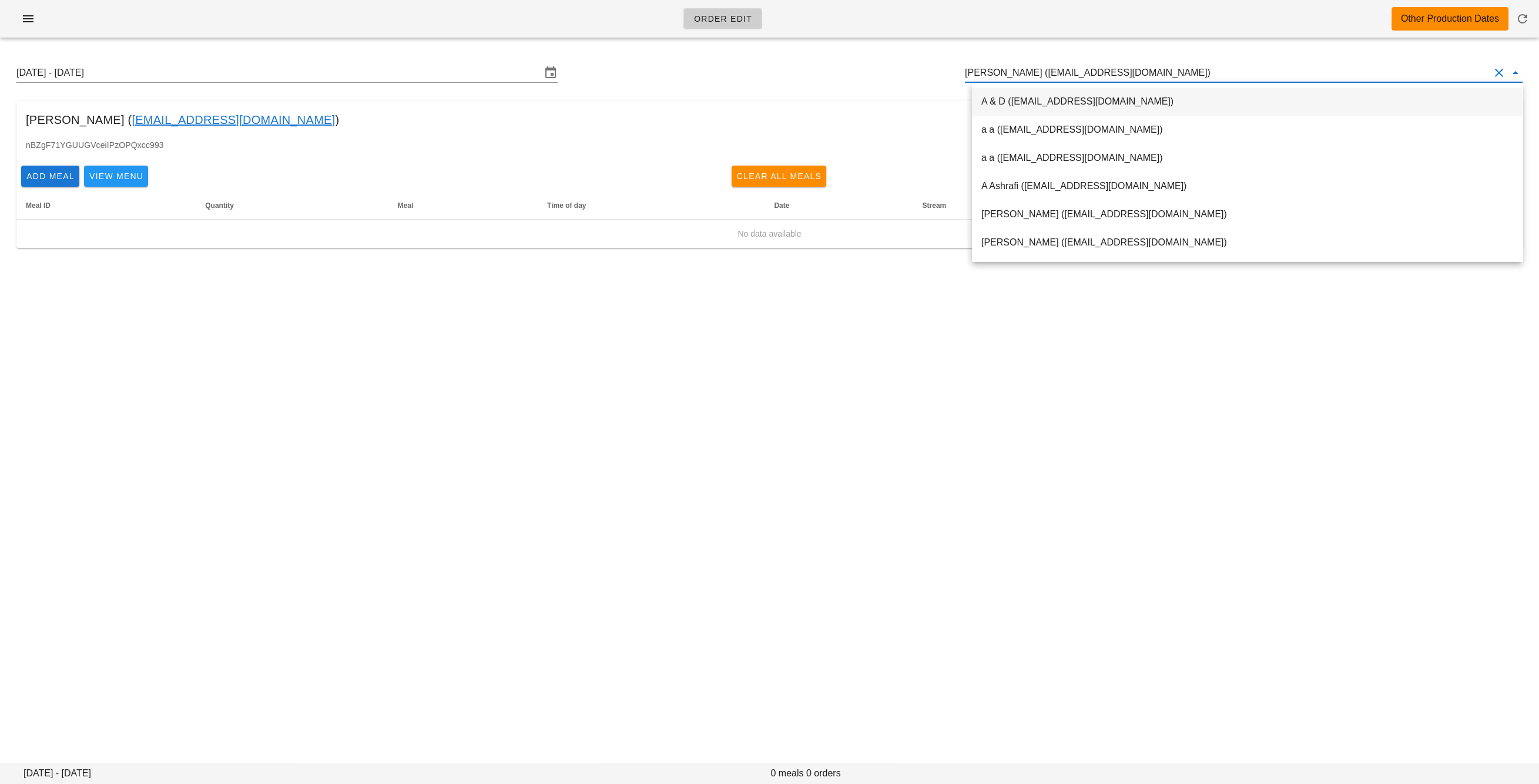
click at [989, 71] on input "LINA OUYANG (linaouyang_@hotmail.com)" at bounding box center [1227, 73] width 525 height 19
paste input "mantedc@gmail.com"
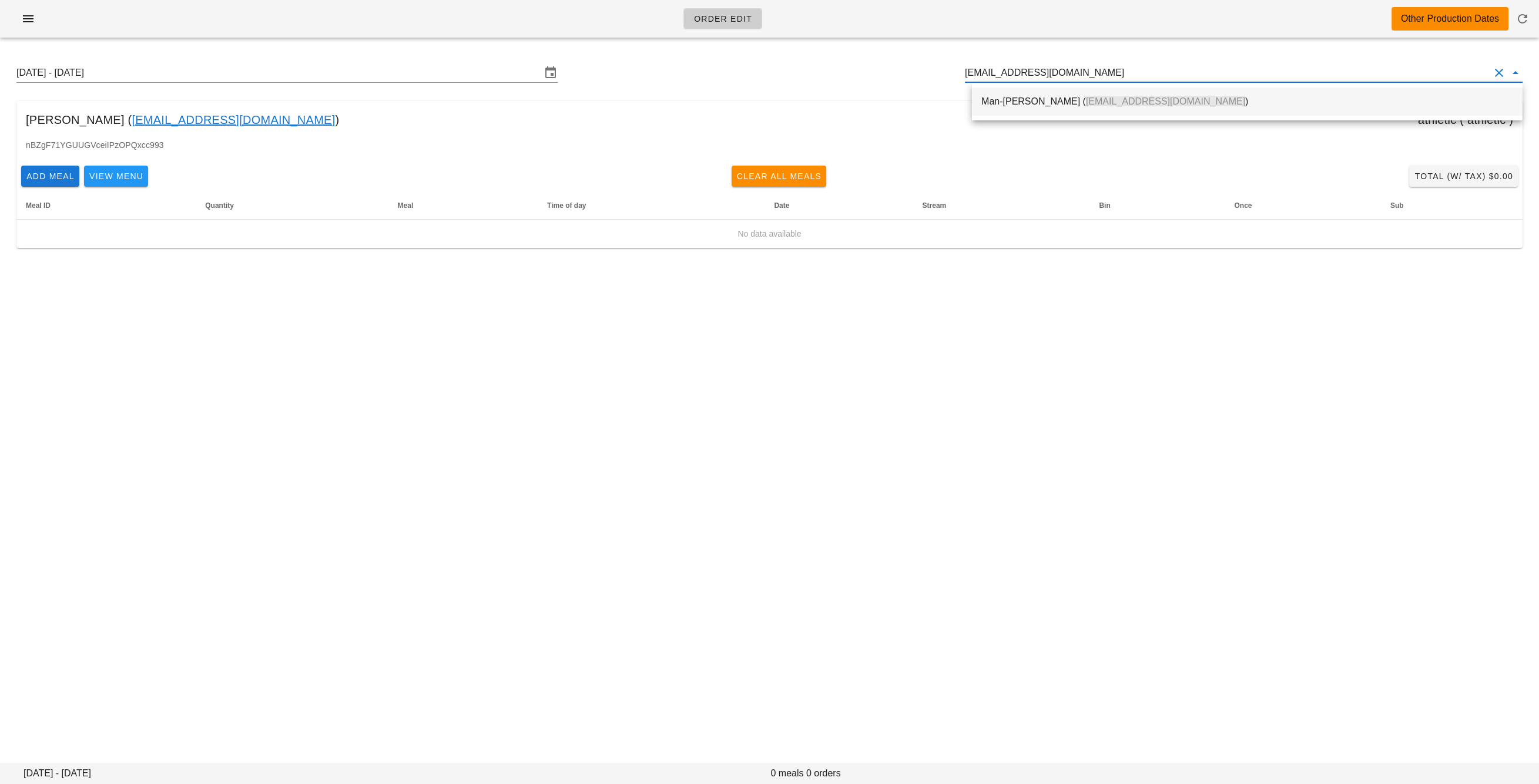
click at [1026, 107] on div "Man-Ted Chan ( mantedc@gmail.com )" at bounding box center [1247, 101] width 532 height 11
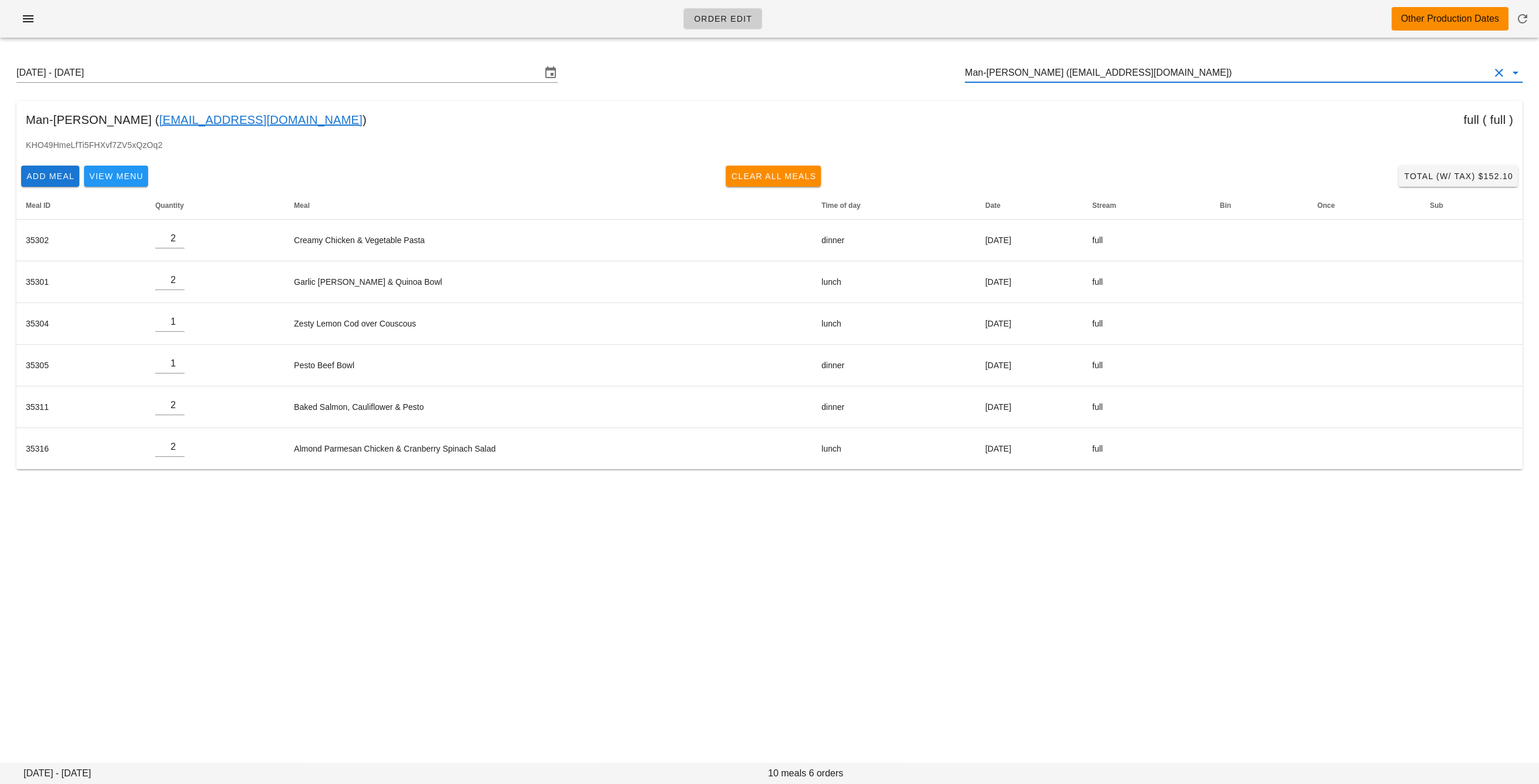
click at [1071, 72] on input "Man-Ted Chan (mantedc@gmail.com)" at bounding box center [1227, 73] width 525 height 19
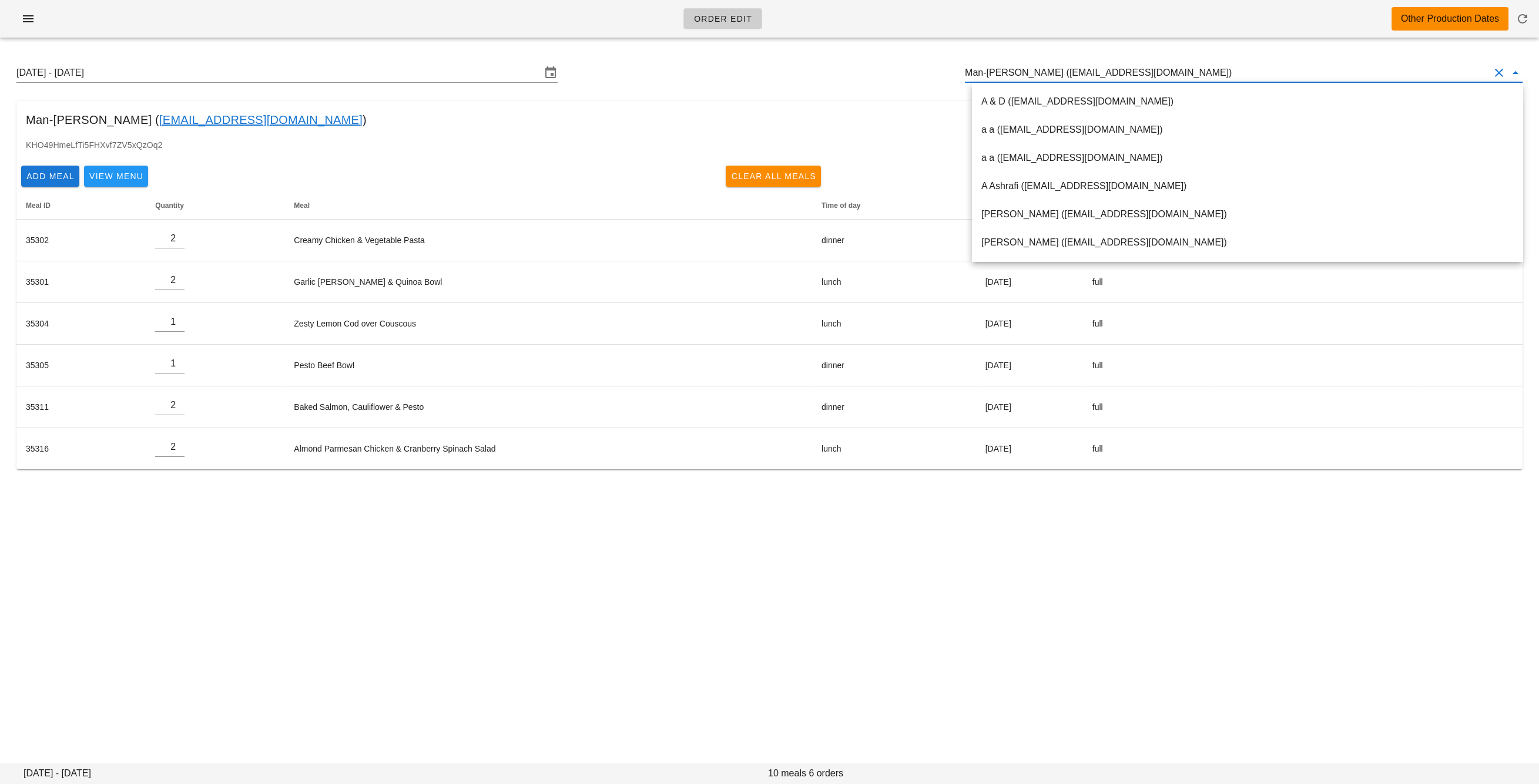
click at [1039, 72] on input "Man-Ted Chan (mantedc@gmail.com)" at bounding box center [1227, 73] width 525 height 19
drag, startPoint x: 1039, startPoint y: 74, endPoint x: 1300, endPoint y: 144, distance: 270.2
click at [1126, 72] on input "Man-Ted Chan (mantedc@gmail.com)" at bounding box center [1227, 73] width 525 height 19
click at [676, 72] on div "Sunday August 31 - Saturday September 6 Man-Ted Chan (mantedc@gmail.com)" at bounding box center [769, 72] width 1524 height 37
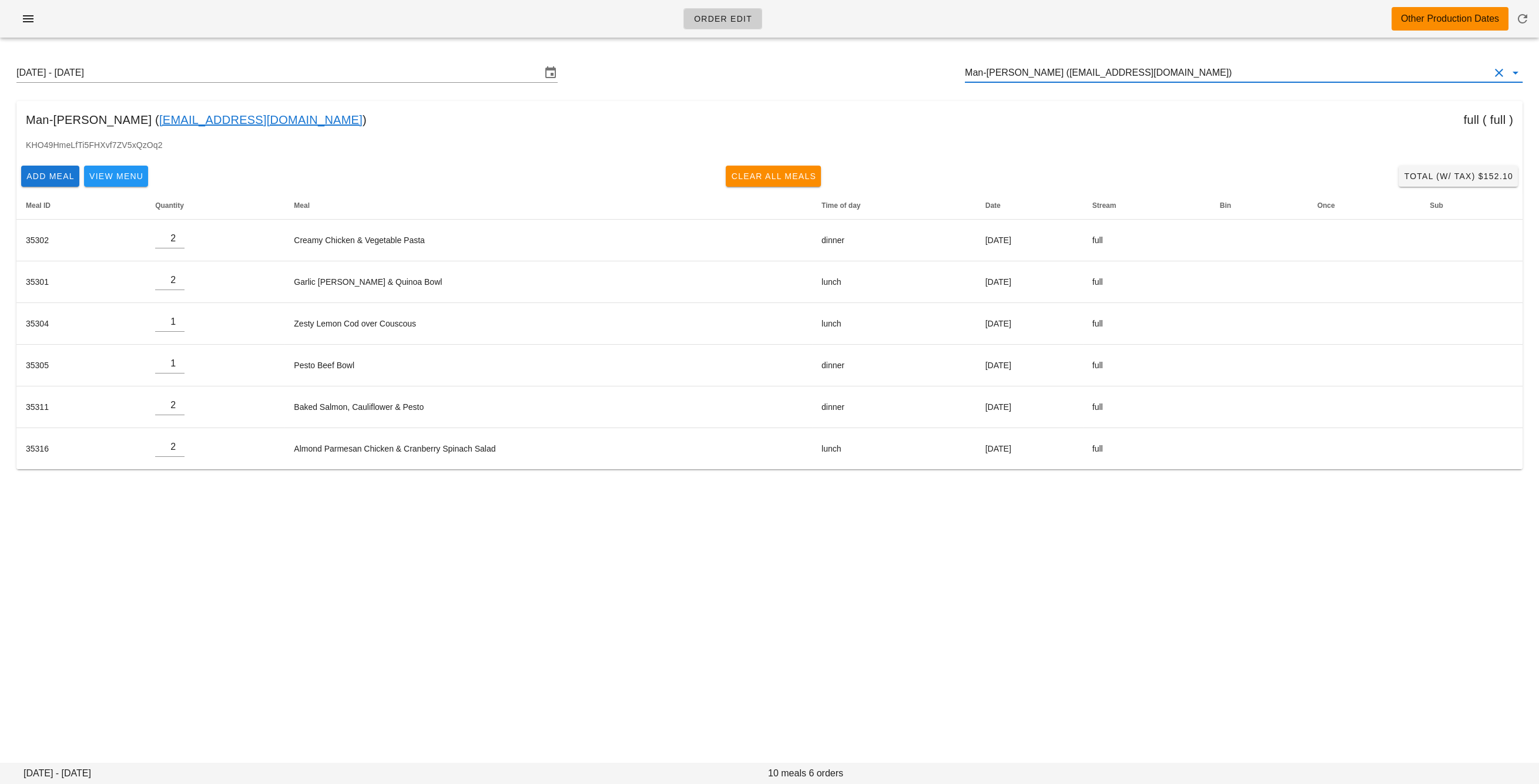
click at [1007, 72] on input "Man-Ted Chan (mantedc@gmail.com)" at bounding box center [1227, 73] width 525 height 19
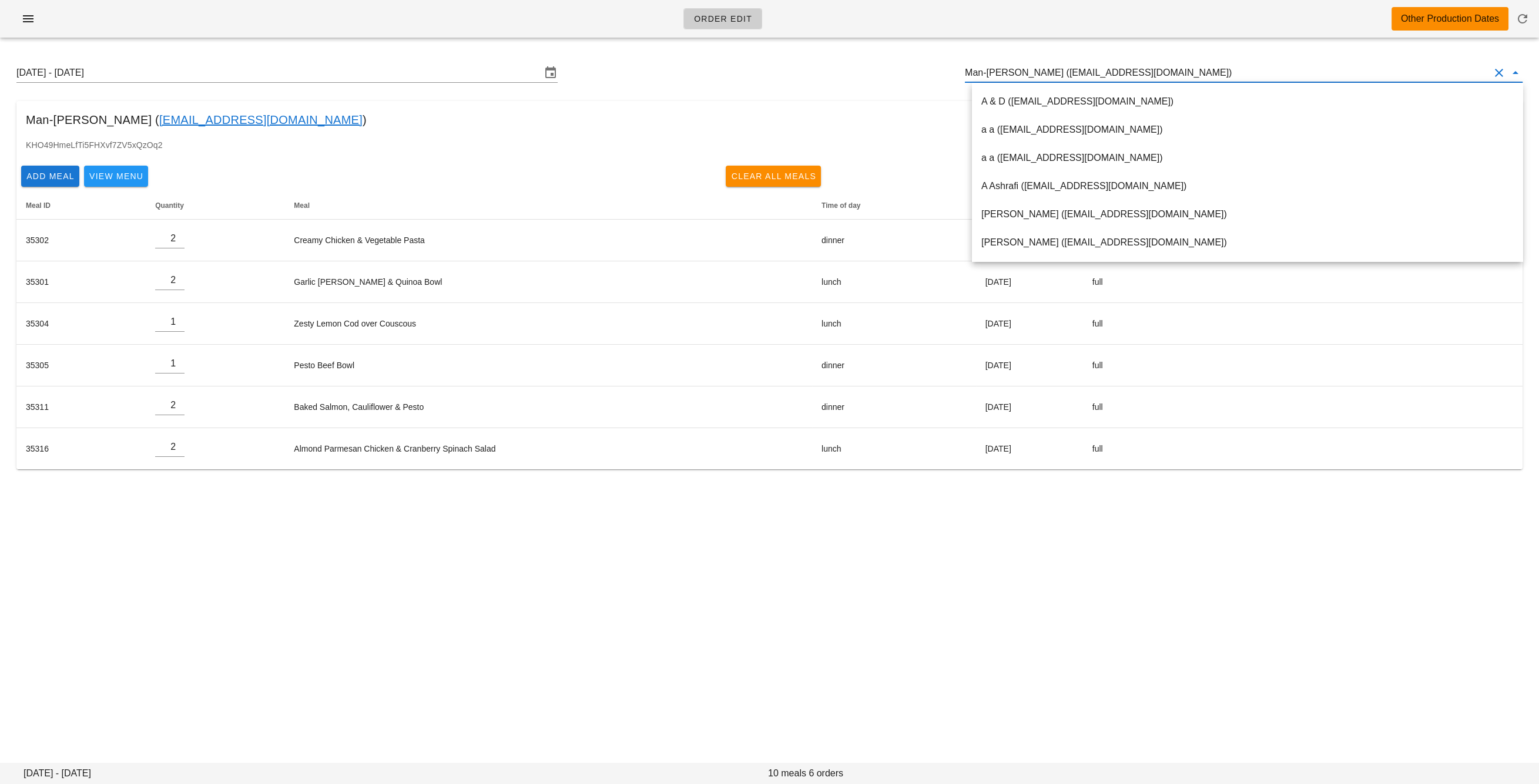
click at [1007, 72] on input "Man-Ted Chan (mantedc@gmail.com)" at bounding box center [1227, 73] width 525 height 19
paste input "marinaribecca@gmail.com"
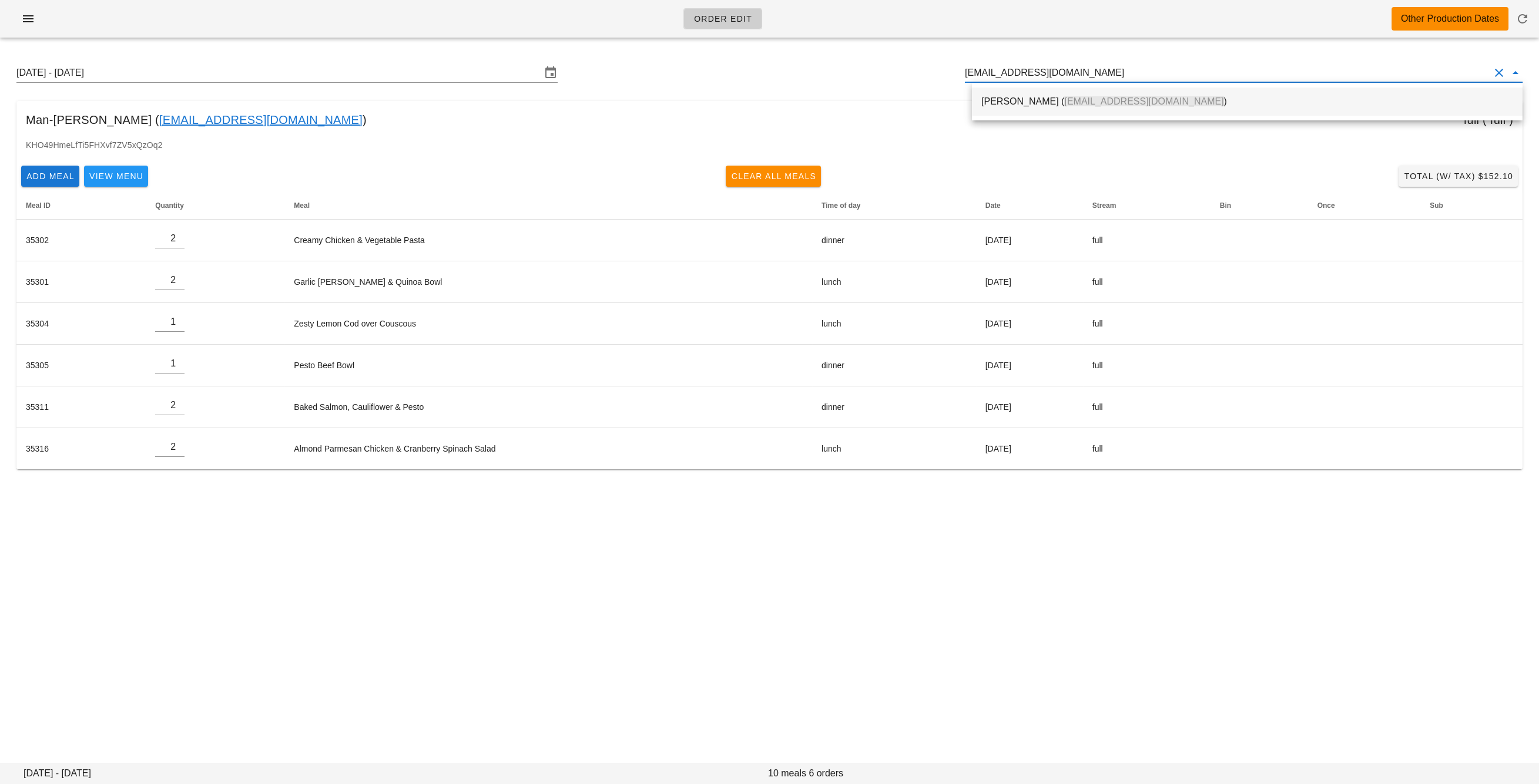
click at [1015, 103] on div "Marina Ribecca ( marinaribecca@gmail.com )" at bounding box center [1247, 101] width 532 height 11
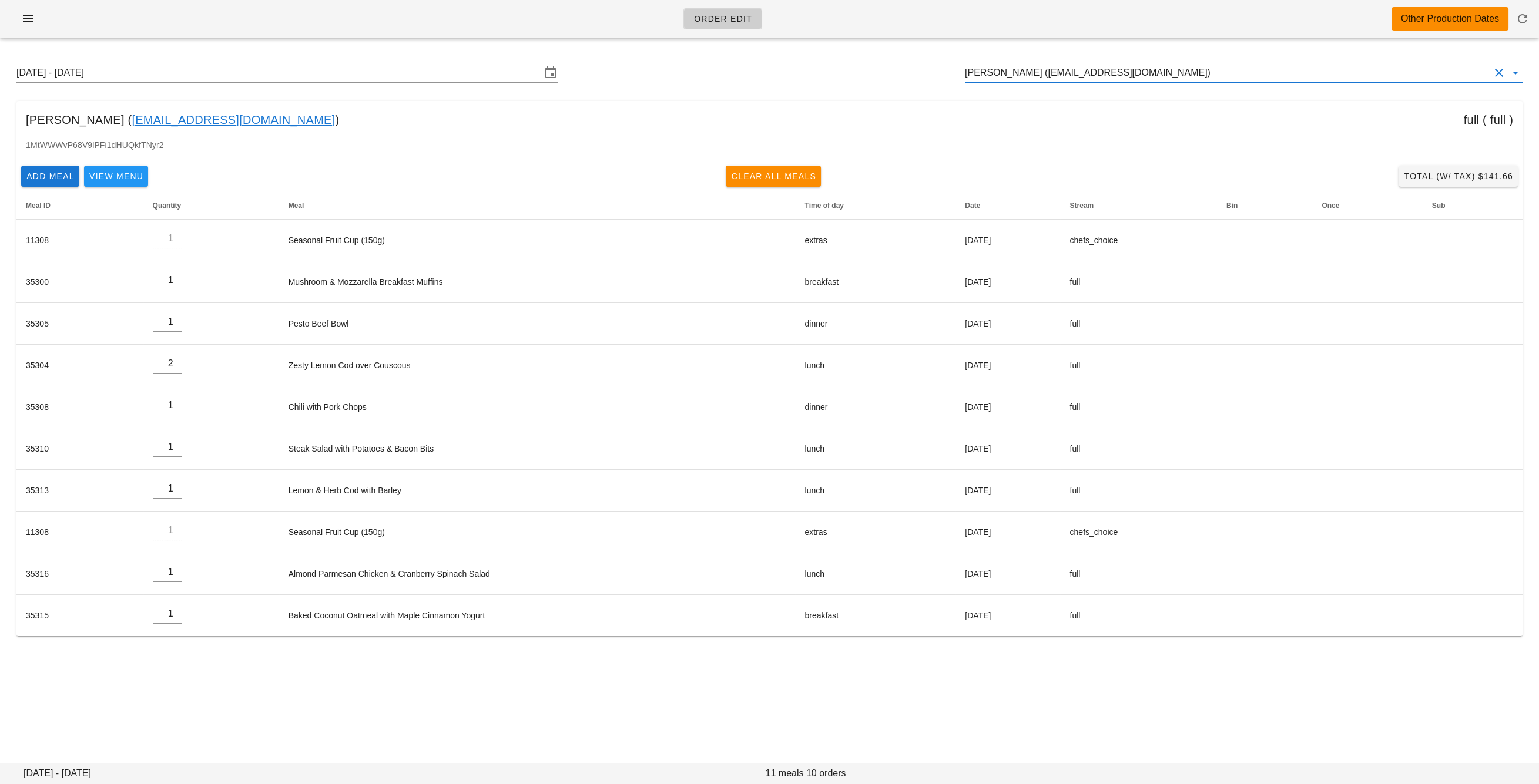
click at [1020, 72] on input "Marina Ribecca (marinaribecca@gmail.com)" at bounding box center [1227, 73] width 525 height 19
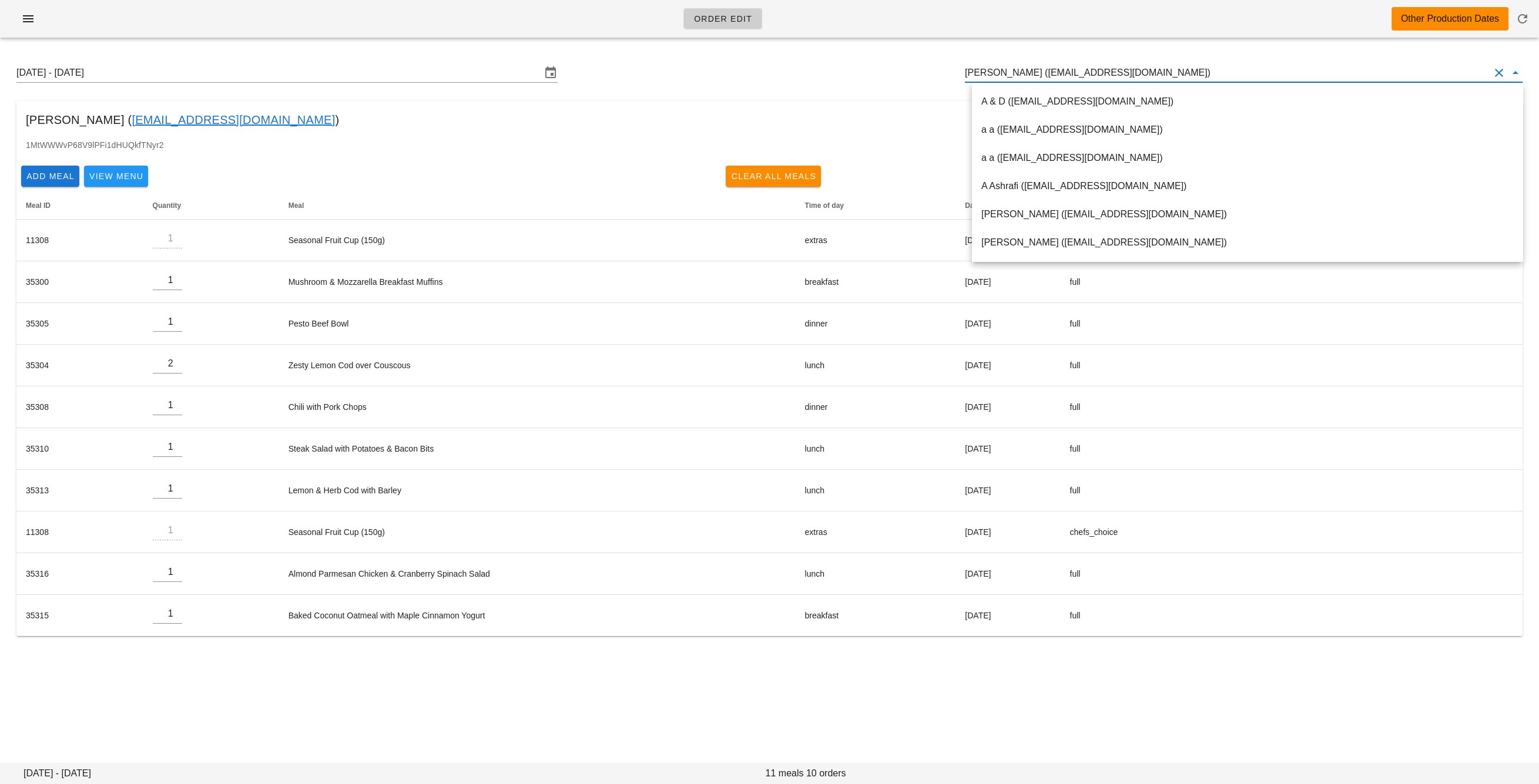
click at [1020, 72] on input "Marina Ribecca (marinaribecca@gmail.com)" at bounding box center [1227, 73] width 525 height 19
paste input "melissamaharaj77@gmail.com"
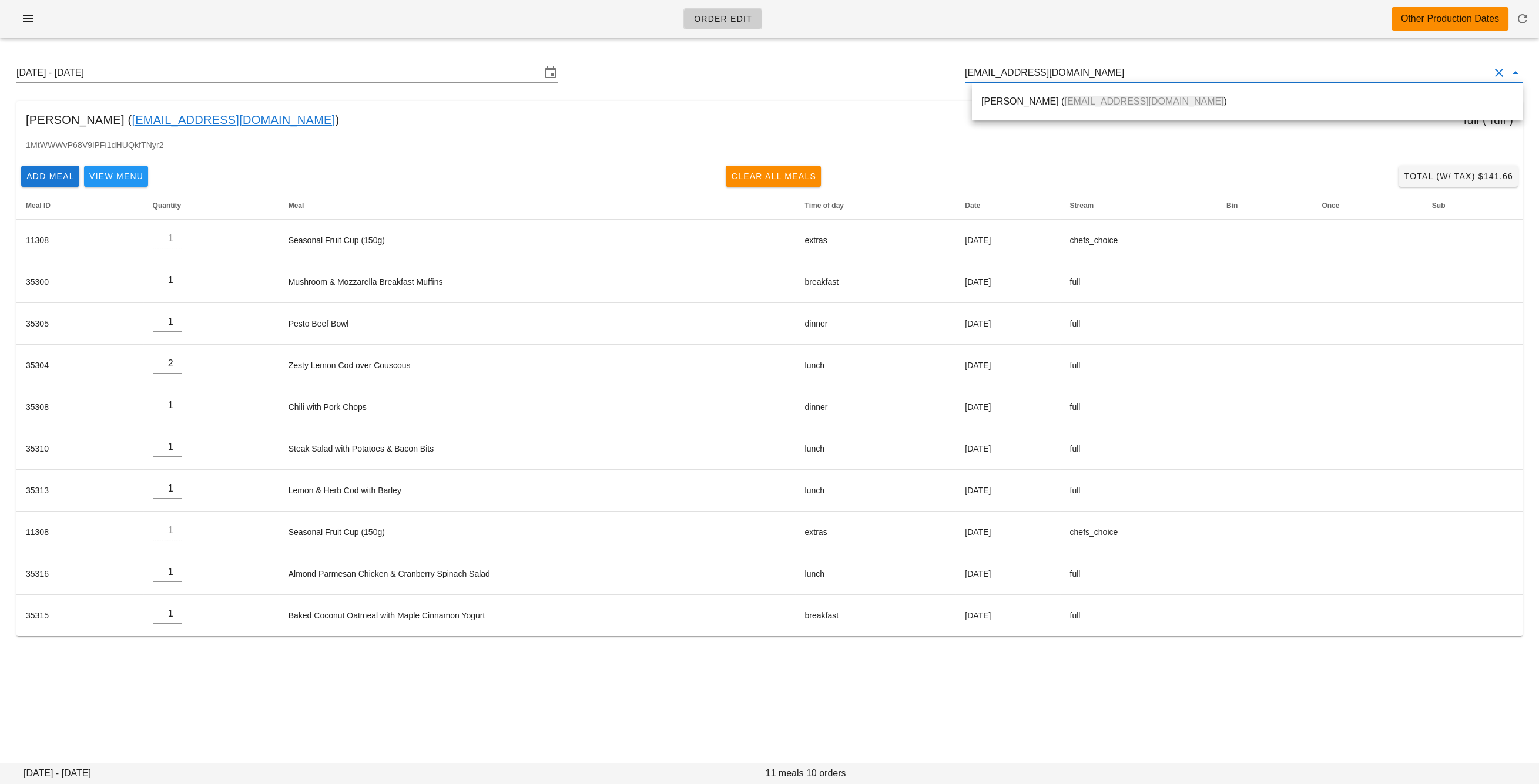
drag, startPoint x: 1012, startPoint y: 103, endPoint x: 927, endPoint y: 82, distance: 87.6
click at [1012, 103] on div "Melissa Thomas ( melissamaharaj77@gmail.com )" at bounding box center [1247, 101] width 532 height 11
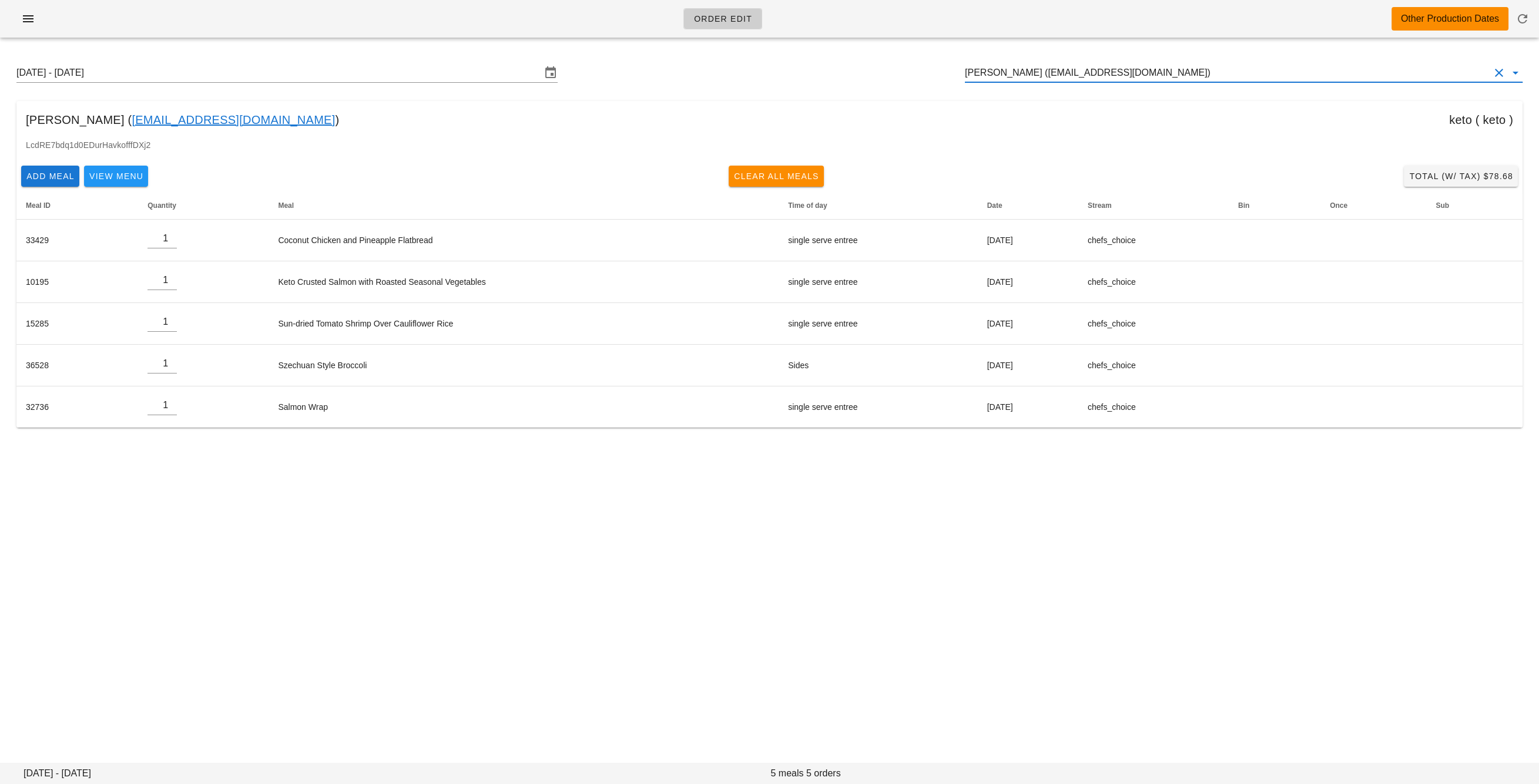
click at [1052, 78] on input "Melissa Thomas (melissamaharaj77@gmail.com)" at bounding box center [1227, 73] width 525 height 19
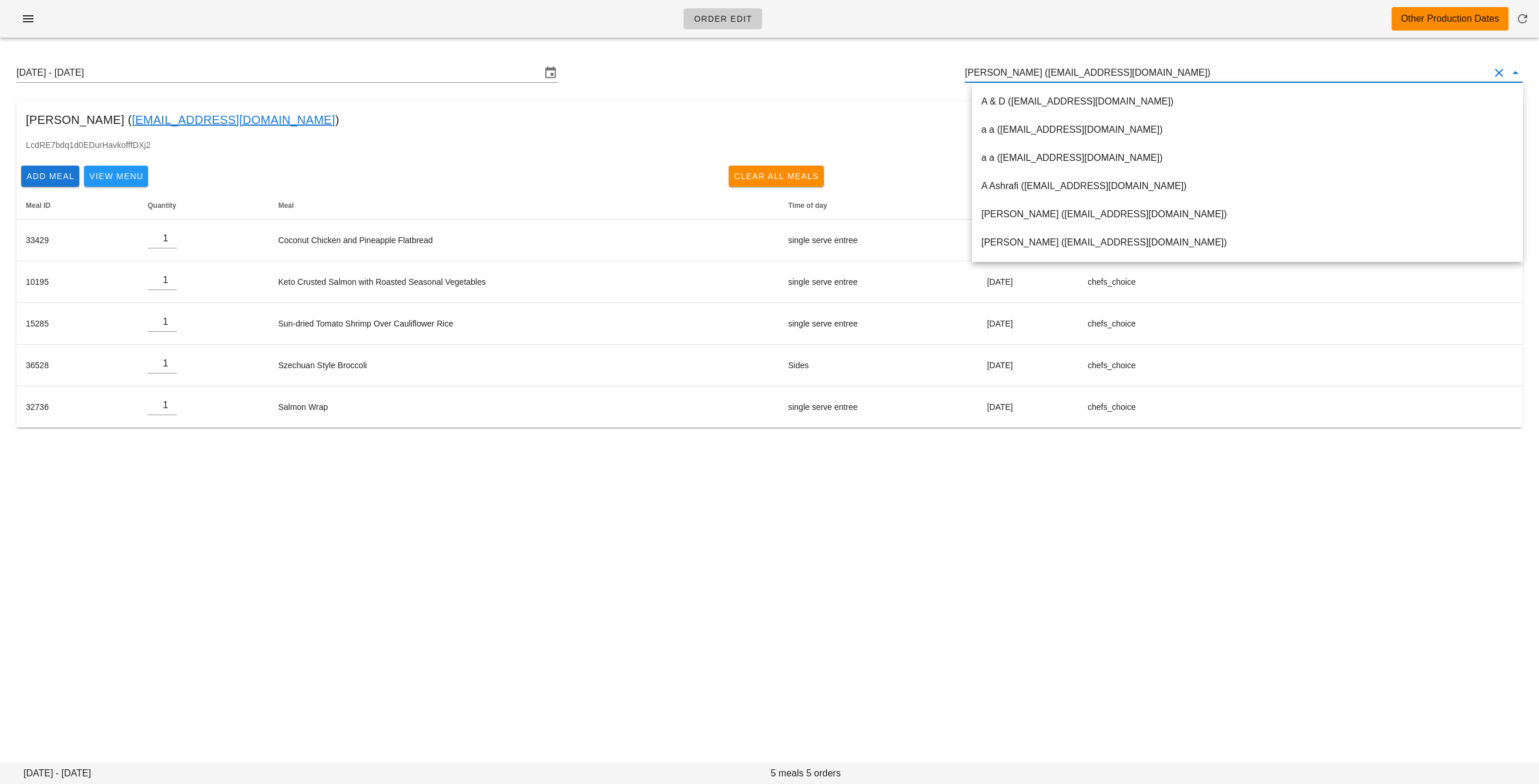
click at [1052, 78] on input "Melissa Thomas (melissamaharaj77@gmail.com)" at bounding box center [1227, 73] width 525 height 19
paste input "michelle.laura.kavanagh@gmail.com"
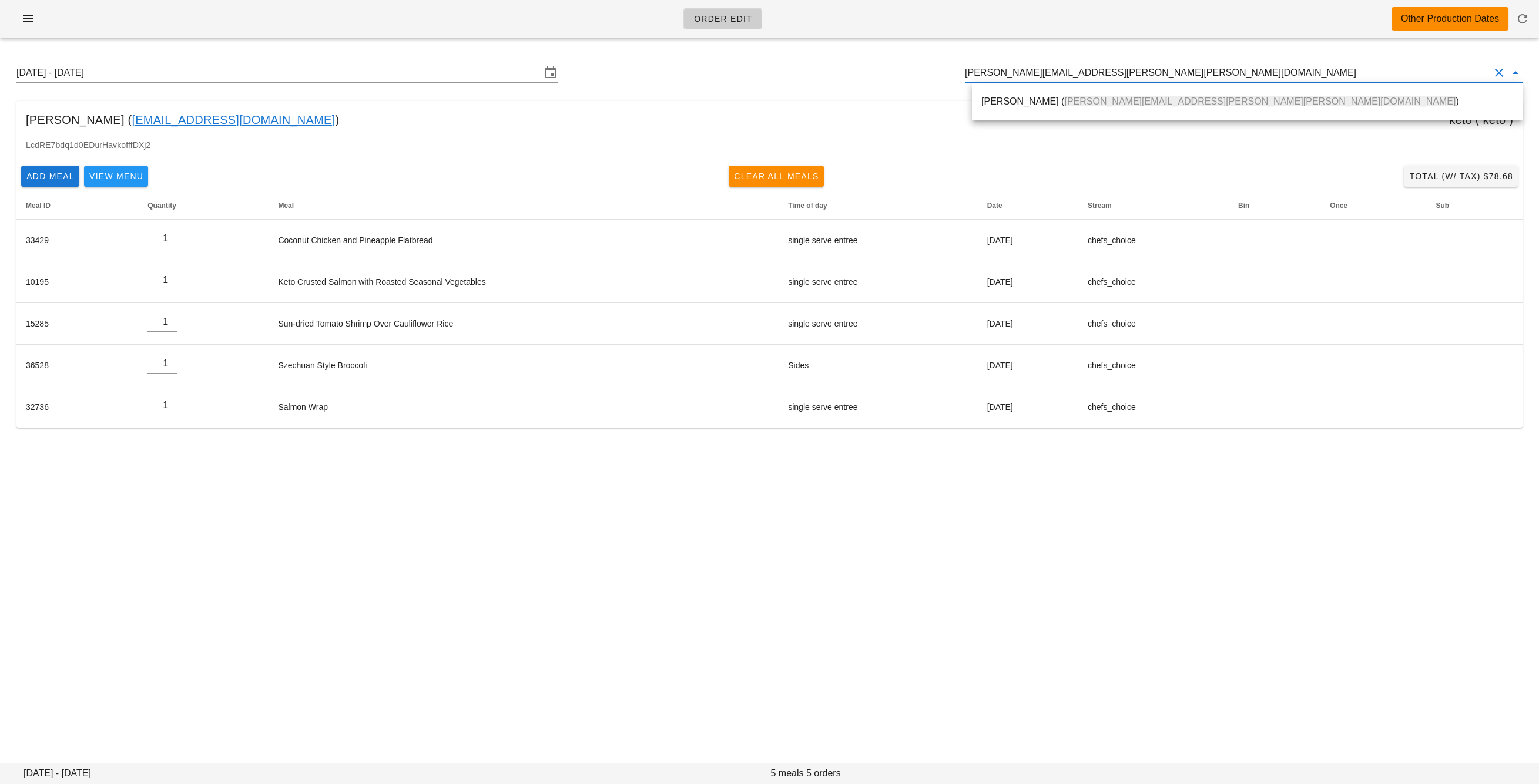
drag, startPoint x: 1046, startPoint y: 99, endPoint x: 1033, endPoint y: 97, distance: 13.2
click at [1046, 100] on div "Michelle Kavanagh ( michelle.laura.kavanagh@gmail.com )" at bounding box center [1247, 101] width 532 height 11
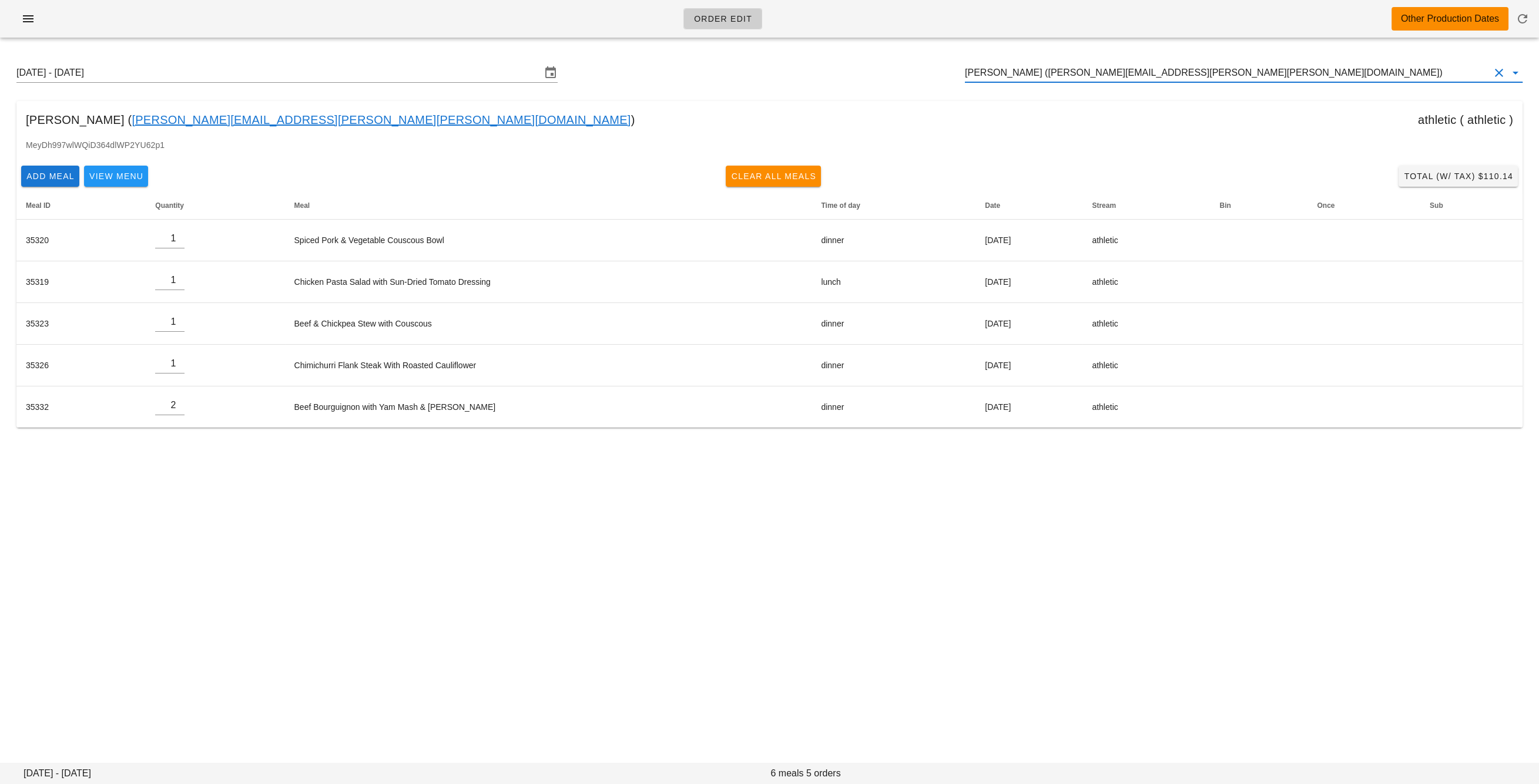
click at [1040, 79] on input "Michelle Kavanagh (michelle.laura.kavanagh@gmail.com)" at bounding box center [1227, 73] width 525 height 19
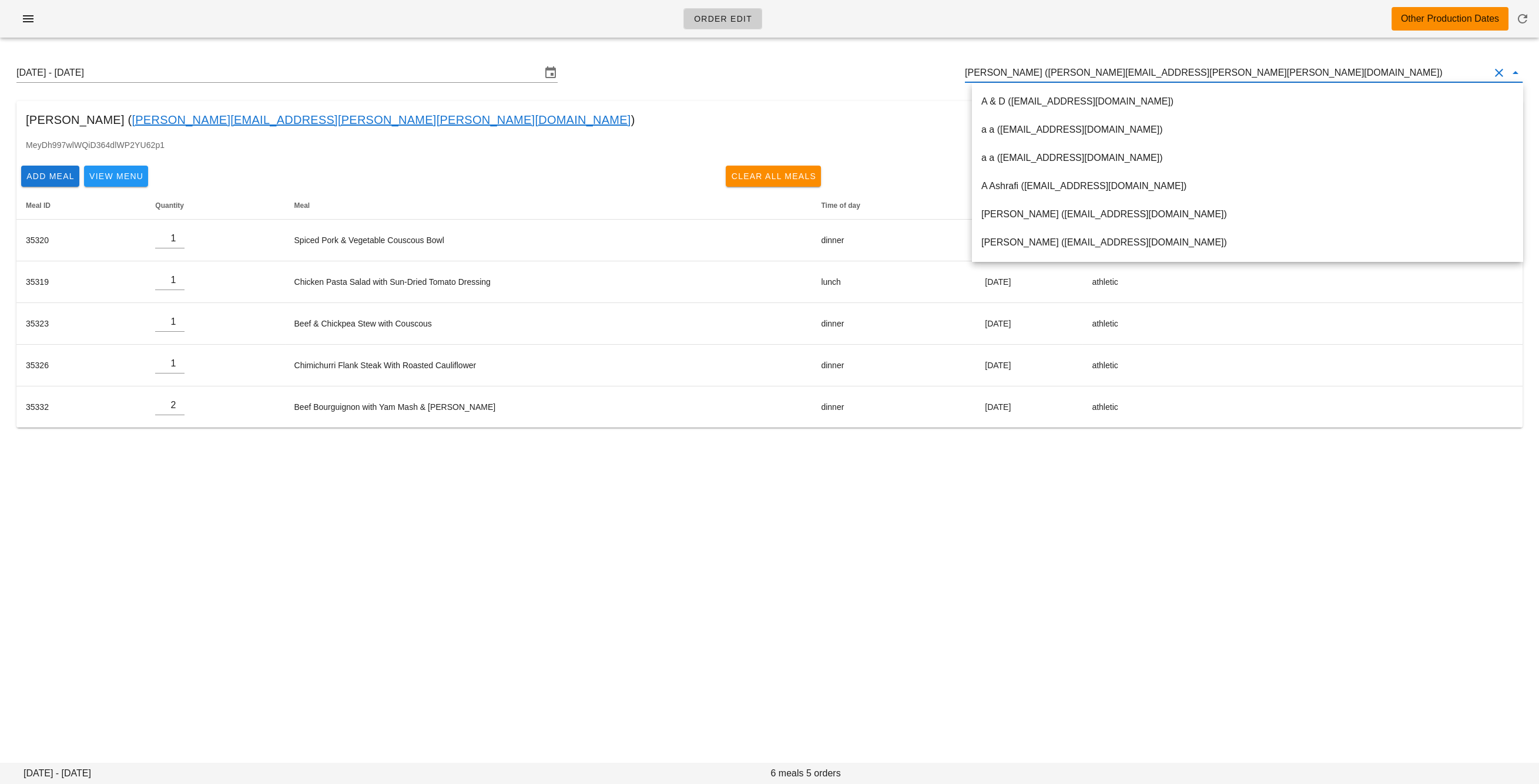
click at [1040, 79] on input "Michelle Kavanagh (michelle.laura.kavanagh@gmail.com)" at bounding box center [1227, 73] width 525 height 19
click at [1039, 79] on input "Michelle Kavanagh (michelle.laura.kavanagh@gmail.com)" at bounding box center [1227, 73] width 525 height 19
paste input "s_mirela79@yahoo.ca"
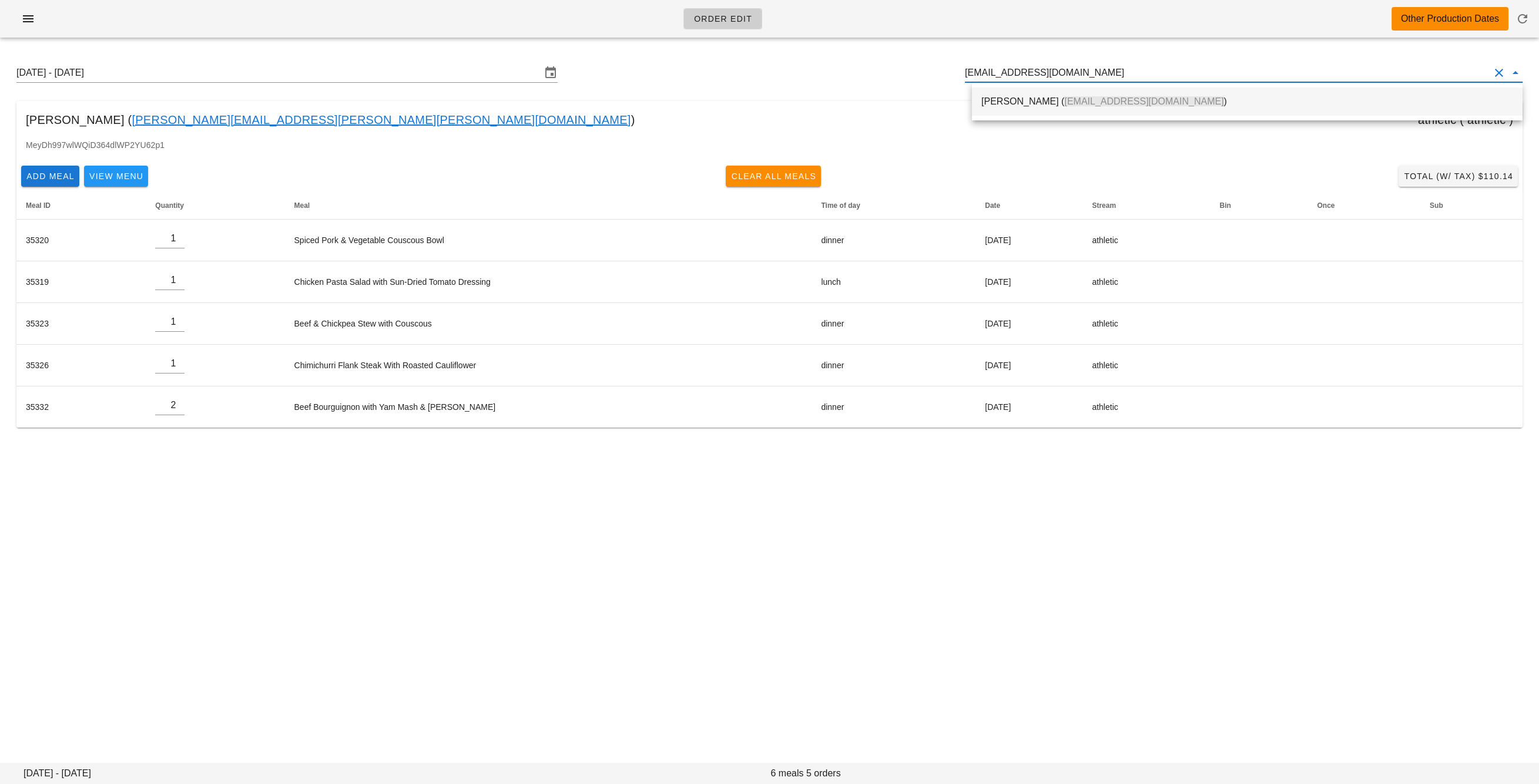
click at [1064, 103] on span "s_mirela79@yahoo.ca" at bounding box center [1143, 101] width 160 height 10
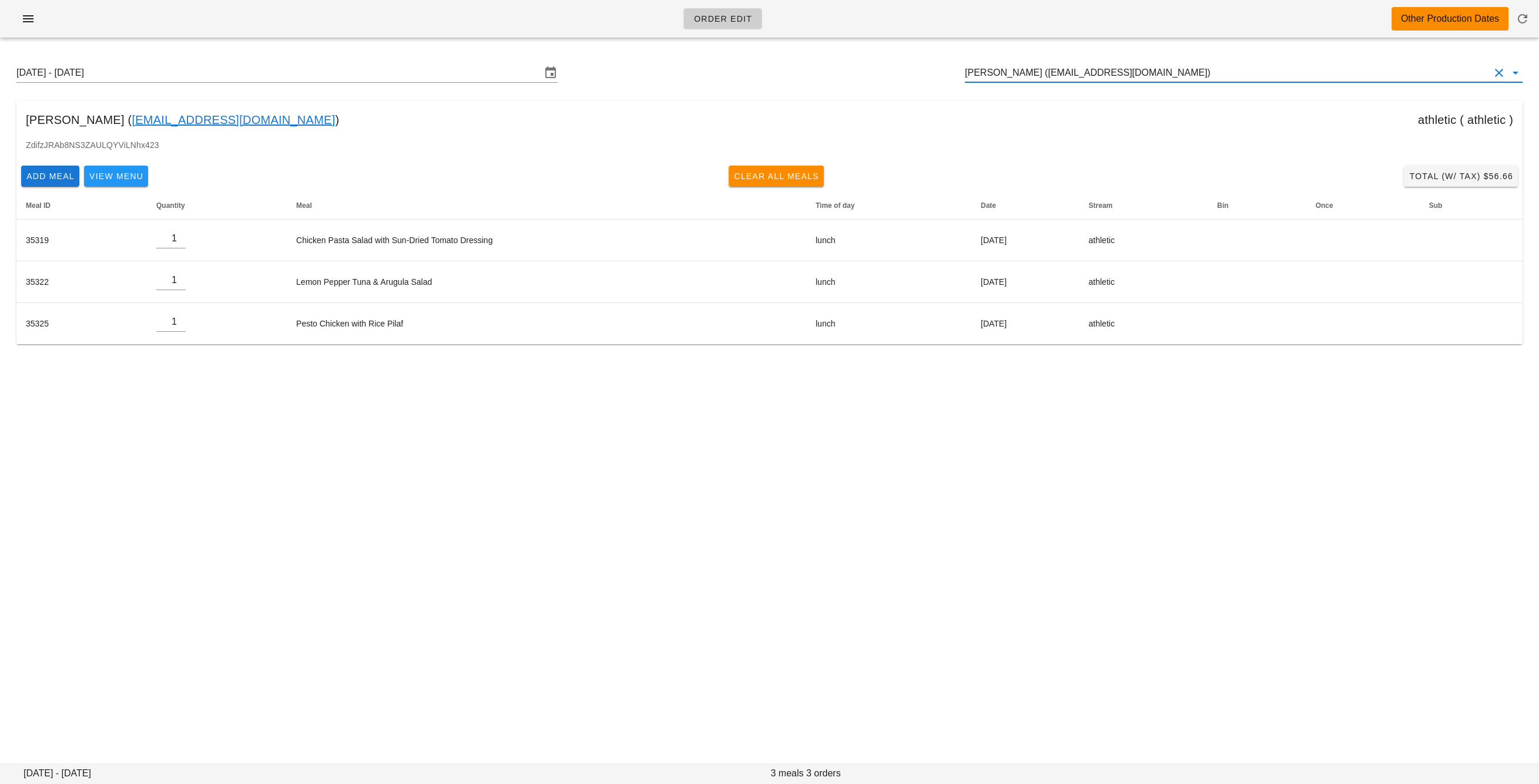
click at [1060, 75] on input "Mirela Djak (s_mirela79@yahoo.ca)" at bounding box center [1227, 73] width 525 height 19
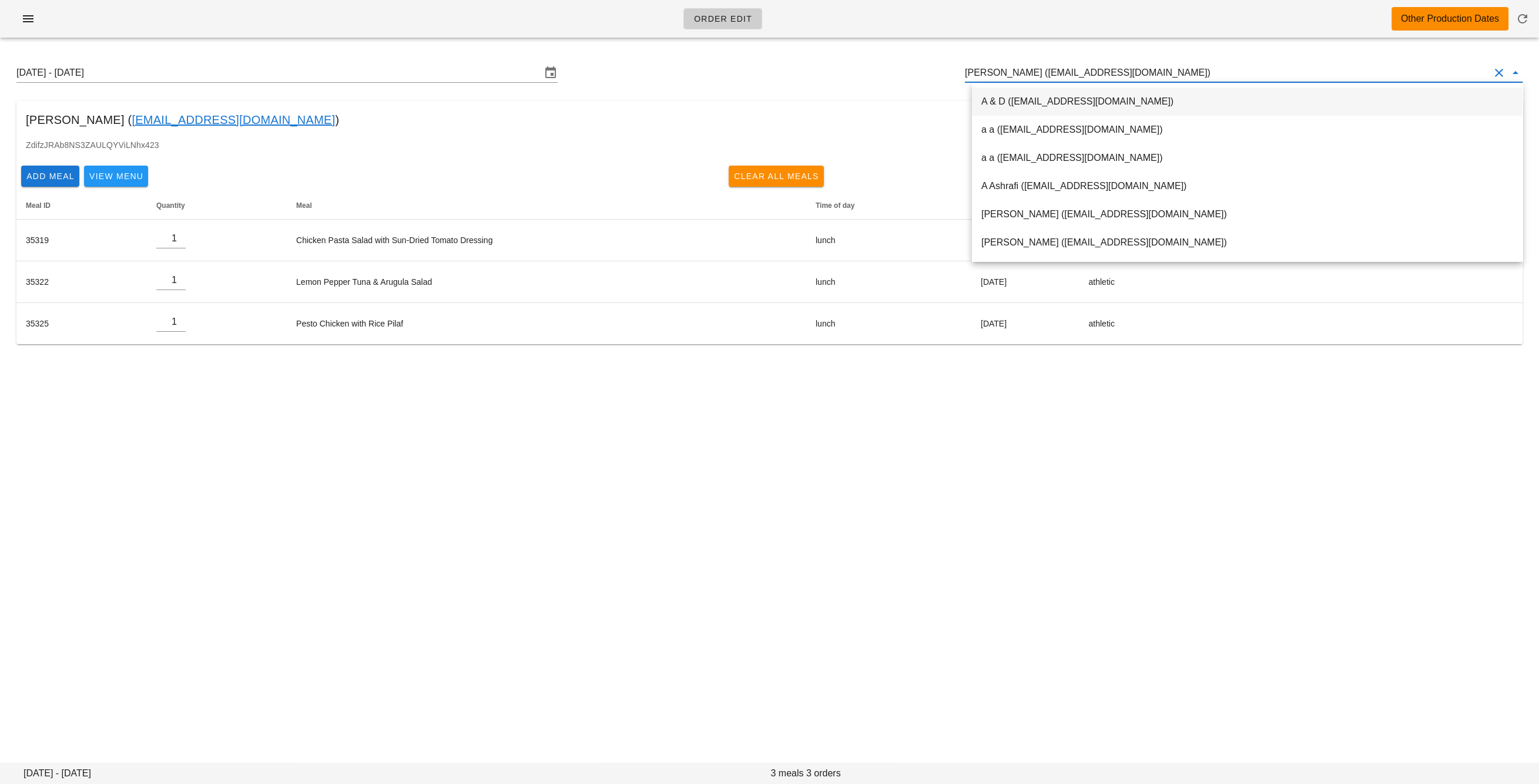
click at [1060, 75] on input "Mirela Djak (s_mirela79@yahoo.ca)" at bounding box center [1227, 73] width 525 height 19
paste input "busybeegold@gmail.com"
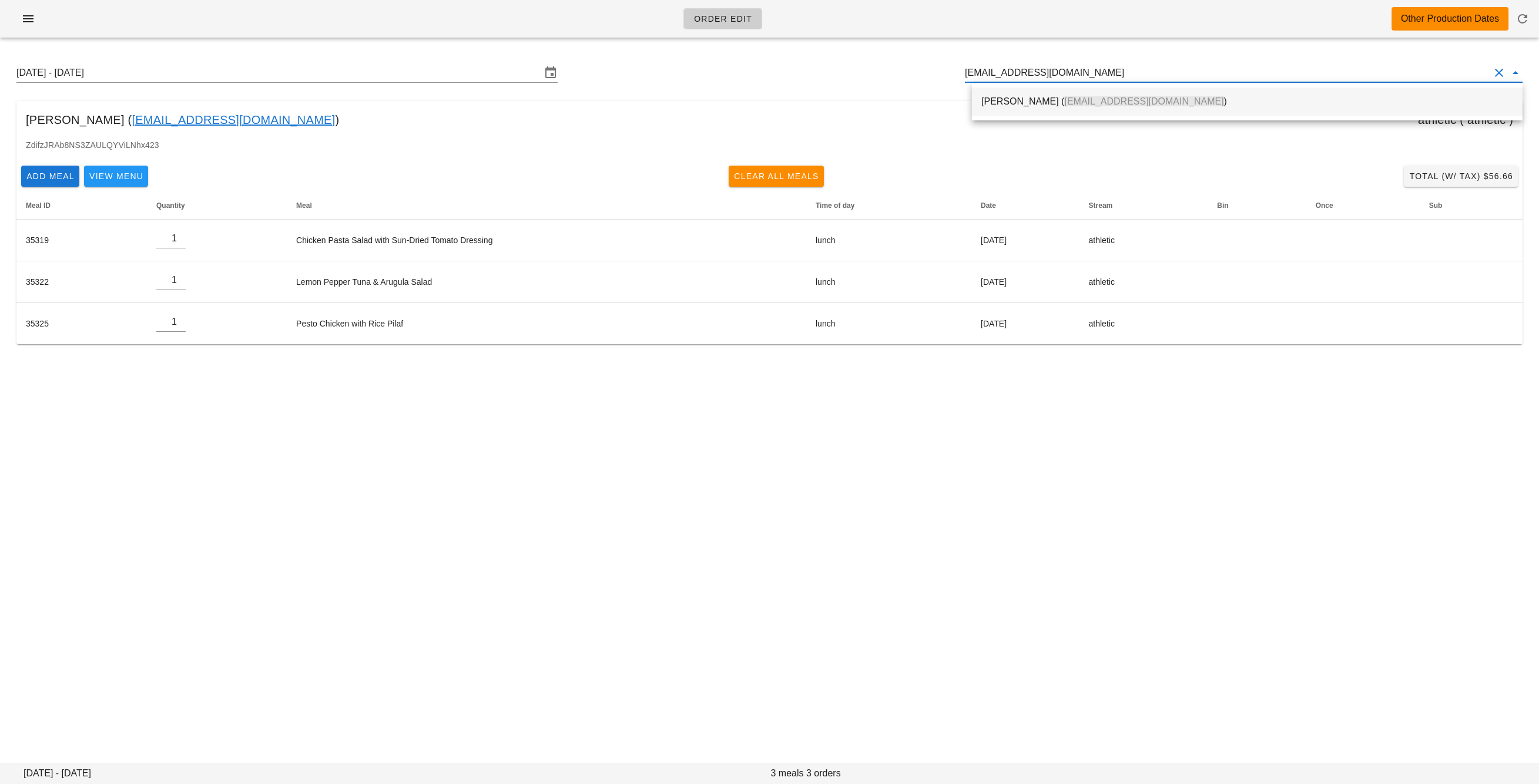
click at [1052, 97] on div "Mohamud Rahim ( busybeegold@gmail.com )" at bounding box center [1247, 101] width 532 height 11
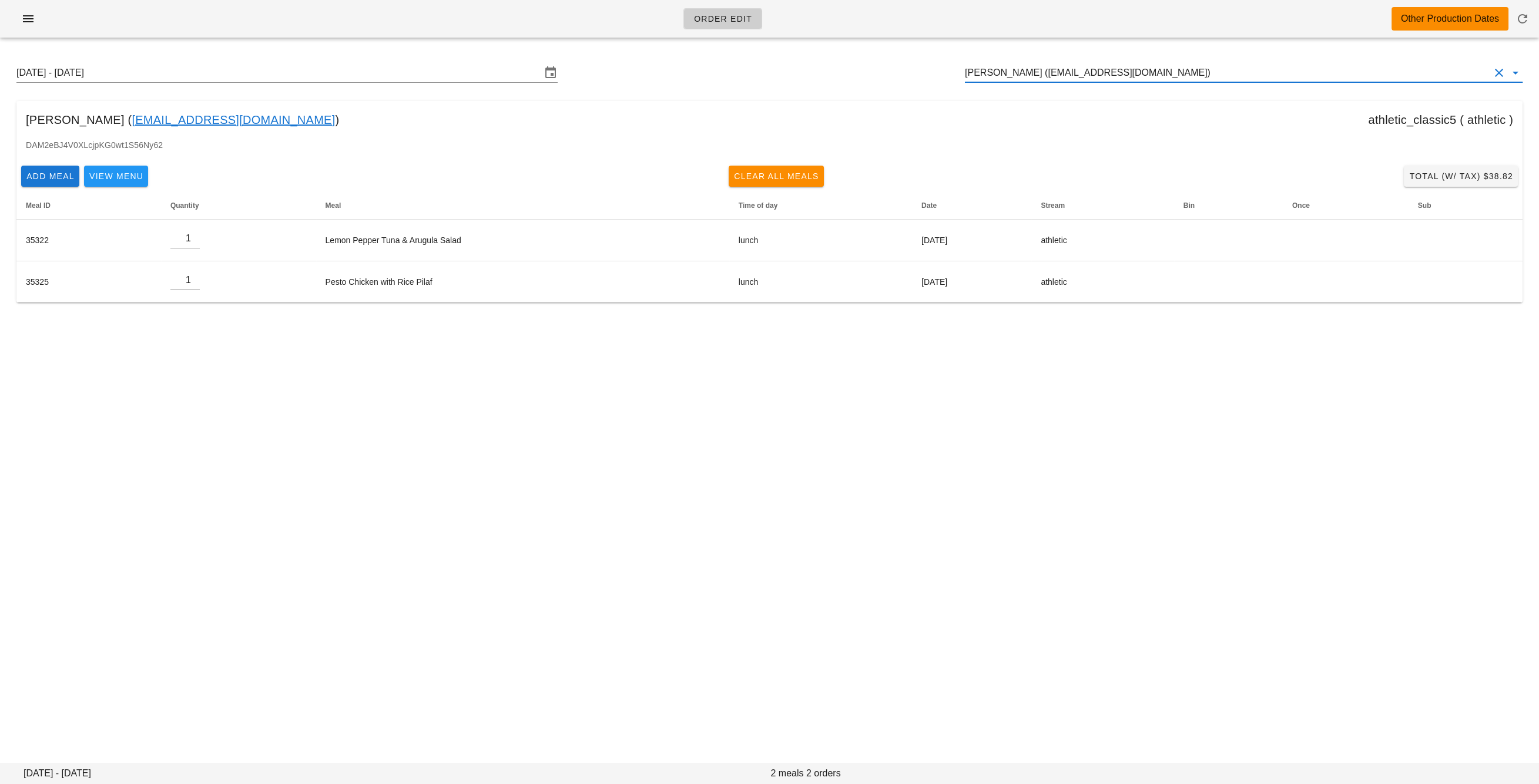
click at [1018, 72] on input "Mohamud Rahim (busybeegold@gmail.com)" at bounding box center [1227, 73] width 525 height 19
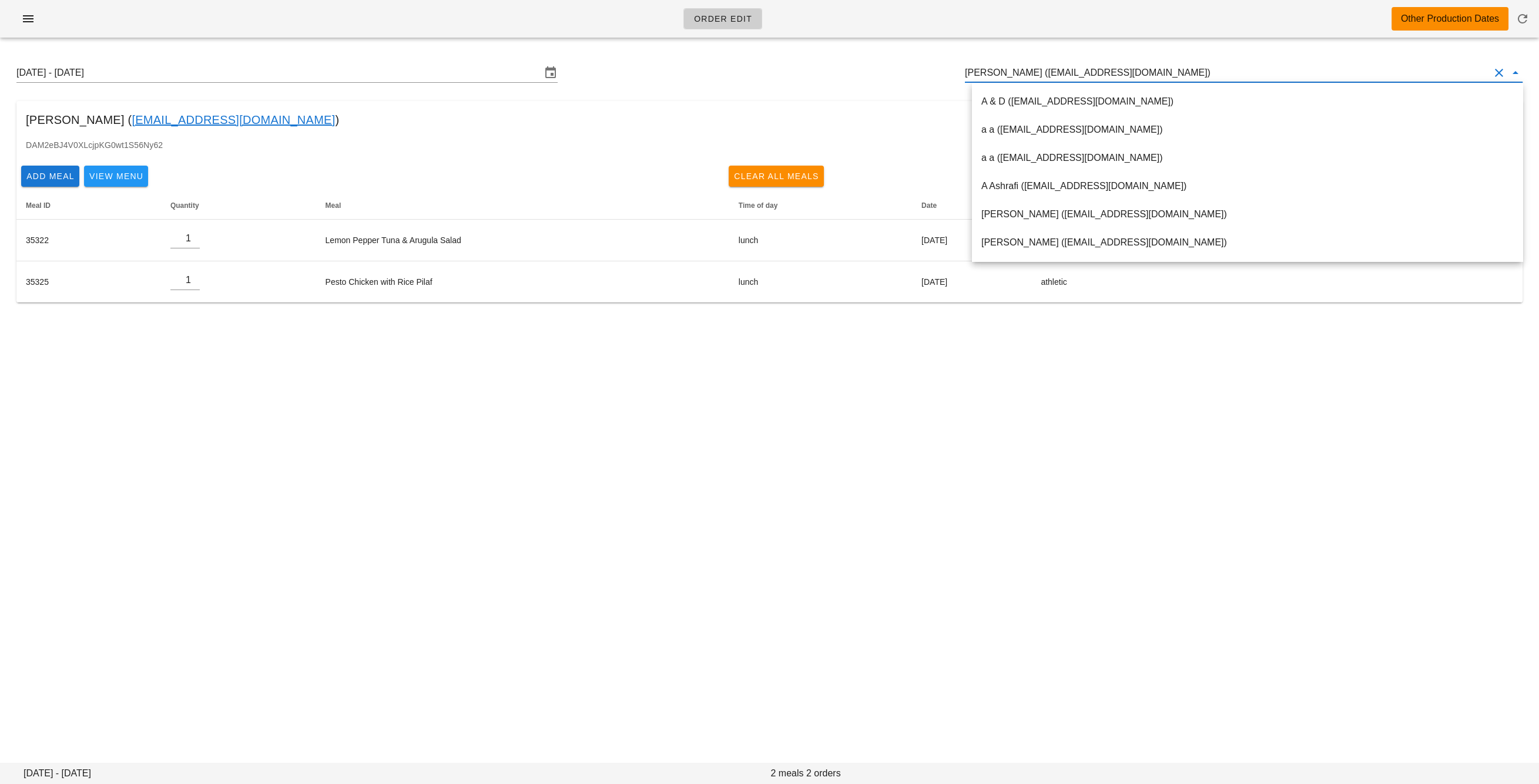
click at [1018, 72] on input "Mohamud Rahim (busybeegold@gmail.com)" at bounding box center [1227, 73] width 525 height 19
paste input "mohsenbordbar_96@yahoo.com"
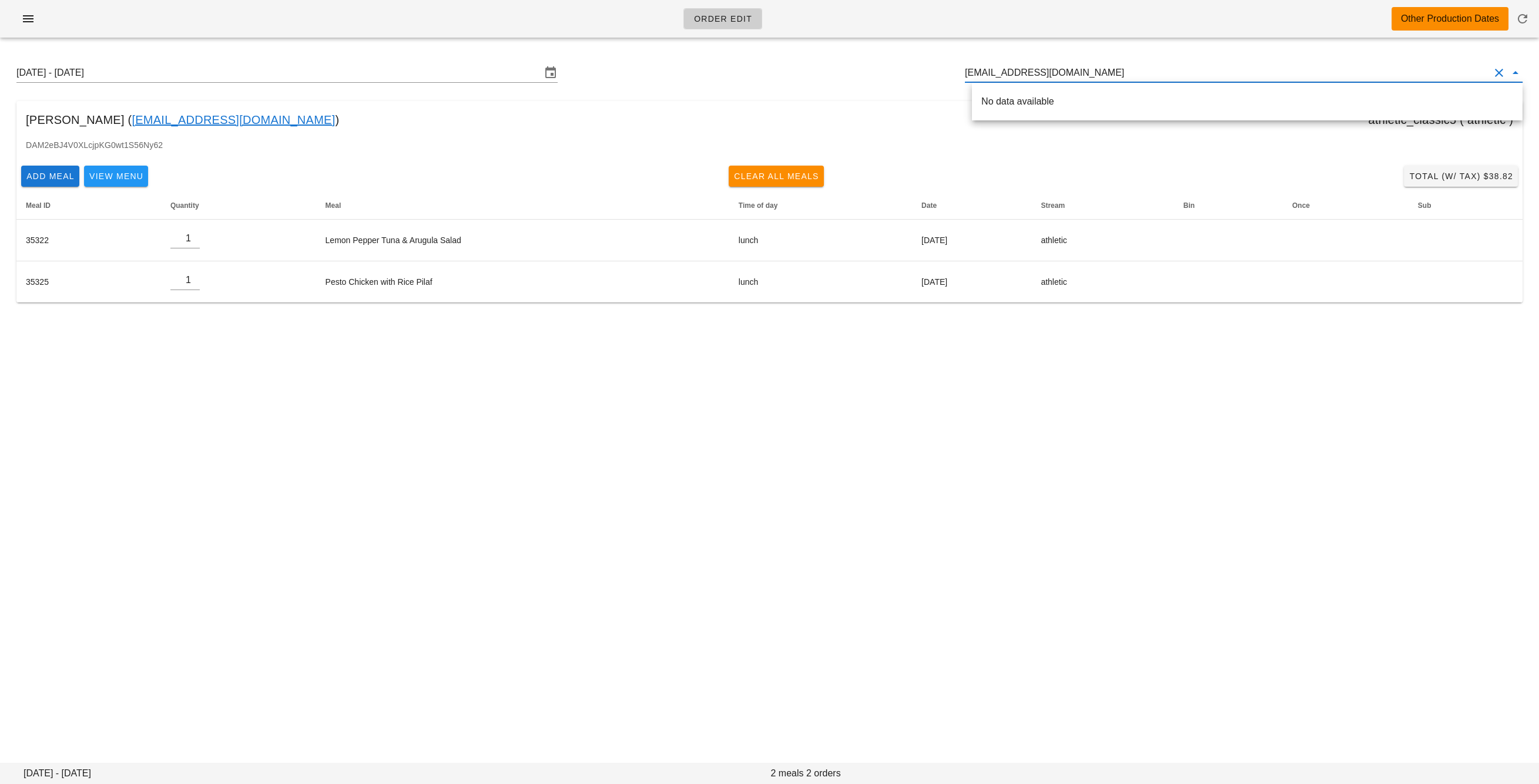
click at [1040, 99] on div "No data available" at bounding box center [1247, 101] width 532 height 11
click at [1040, 99] on div "Mohsen Bordbar ( mohsenbordbar_96@yahoo.com )" at bounding box center [1247, 101] width 532 height 11
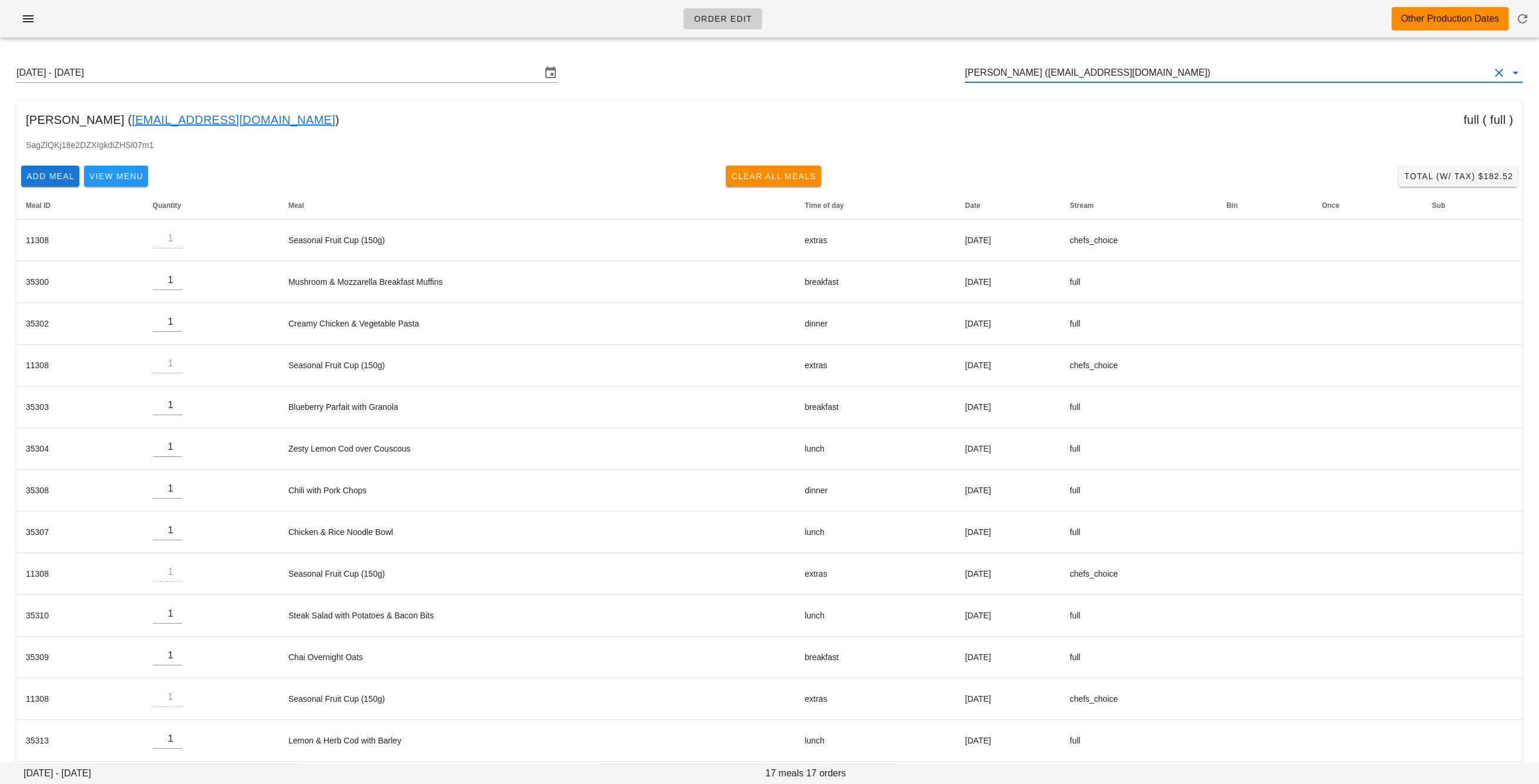
click at [1110, 64] on input "Mohsen Bordbar (mohsenbordbar_96@yahoo.com)" at bounding box center [1227, 73] width 525 height 19
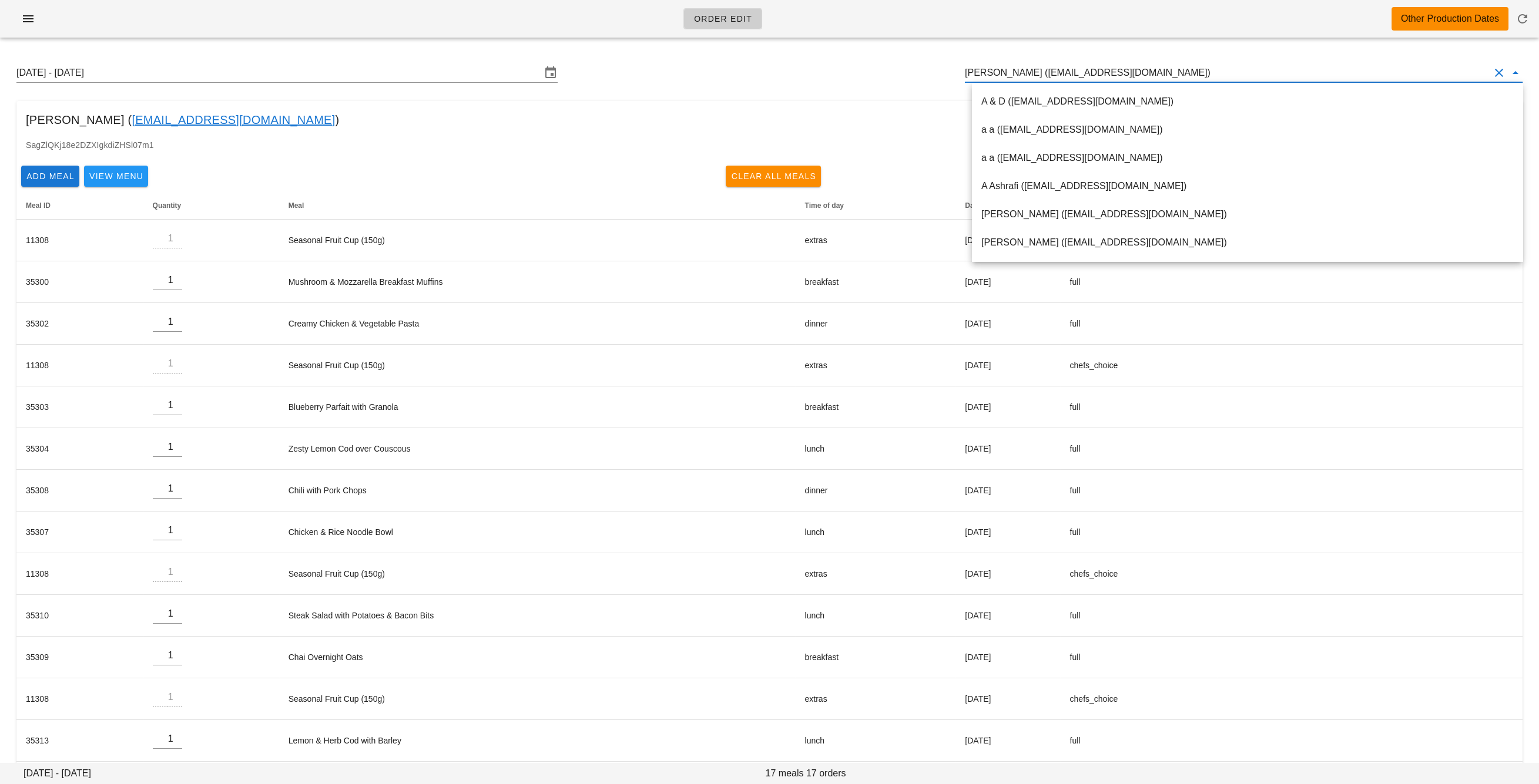
drag, startPoint x: 1097, startPoint y: 72, endPoint x: 1088, endPoint y: 73, distance: 9.1
click at [1094, 72] on input "Mohsen Bordbar (mohsenbordbar_96@yahoo.com)" at bounding box center [1227, 73] width 525 height 19
drag, startPoint x: 1047, startPoint y: 75, endPoint x: 1181, endPoint y: 75, distance: 134.0
click at [1181, 75] on input "Mohsen Bordbar (mohsenbordbar_96@yahoo.com)" at bounding box center [1227, 73] width 525 height 19
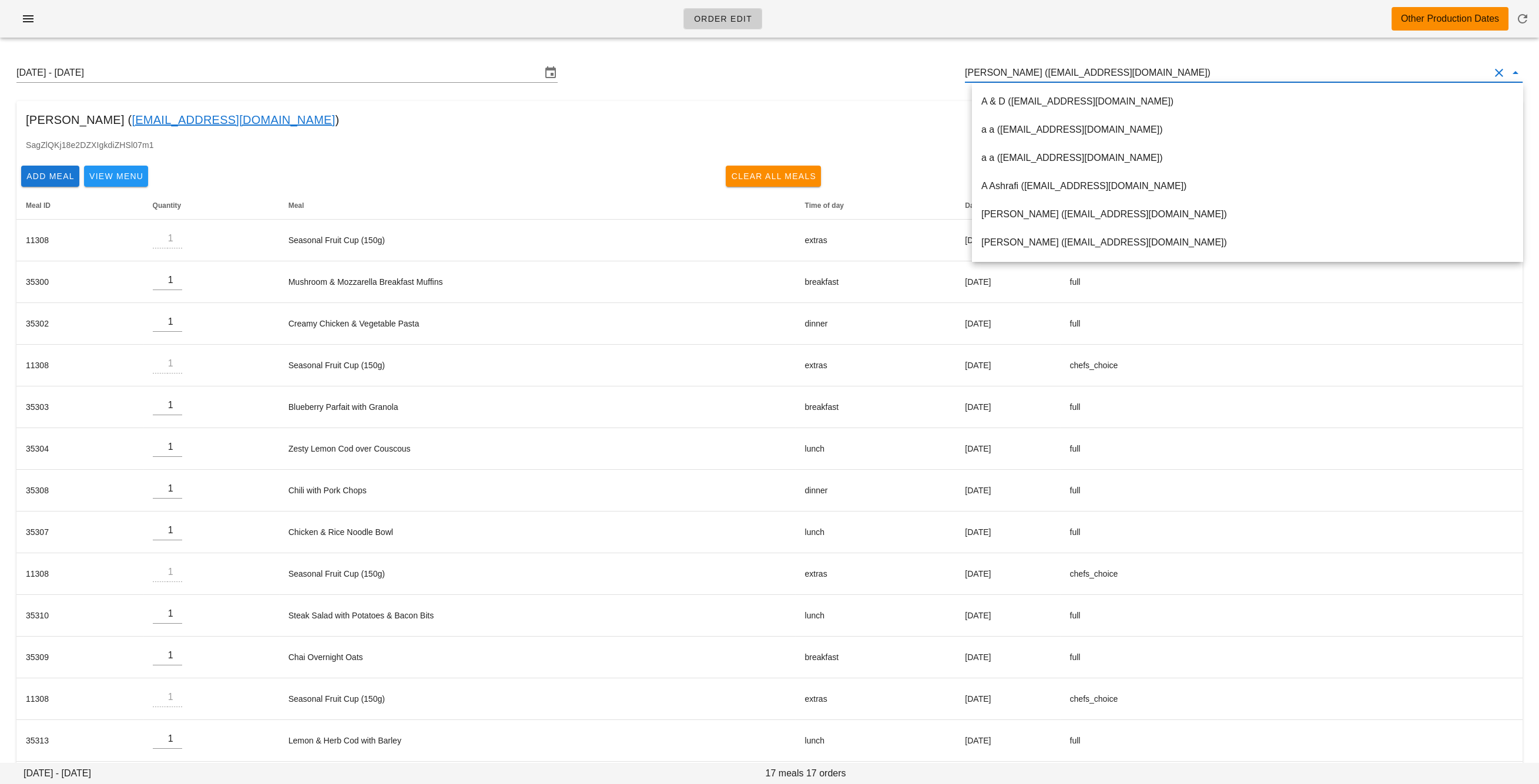
scroll to position [0, 0]
click at [1051, 74] on input "Mohsen Bordbar (mohsenbordbar_96@yahoo.com)" at bounding box center [1227, 73] width 525 height 19
paste input "neil@evergreencomputers.ca"
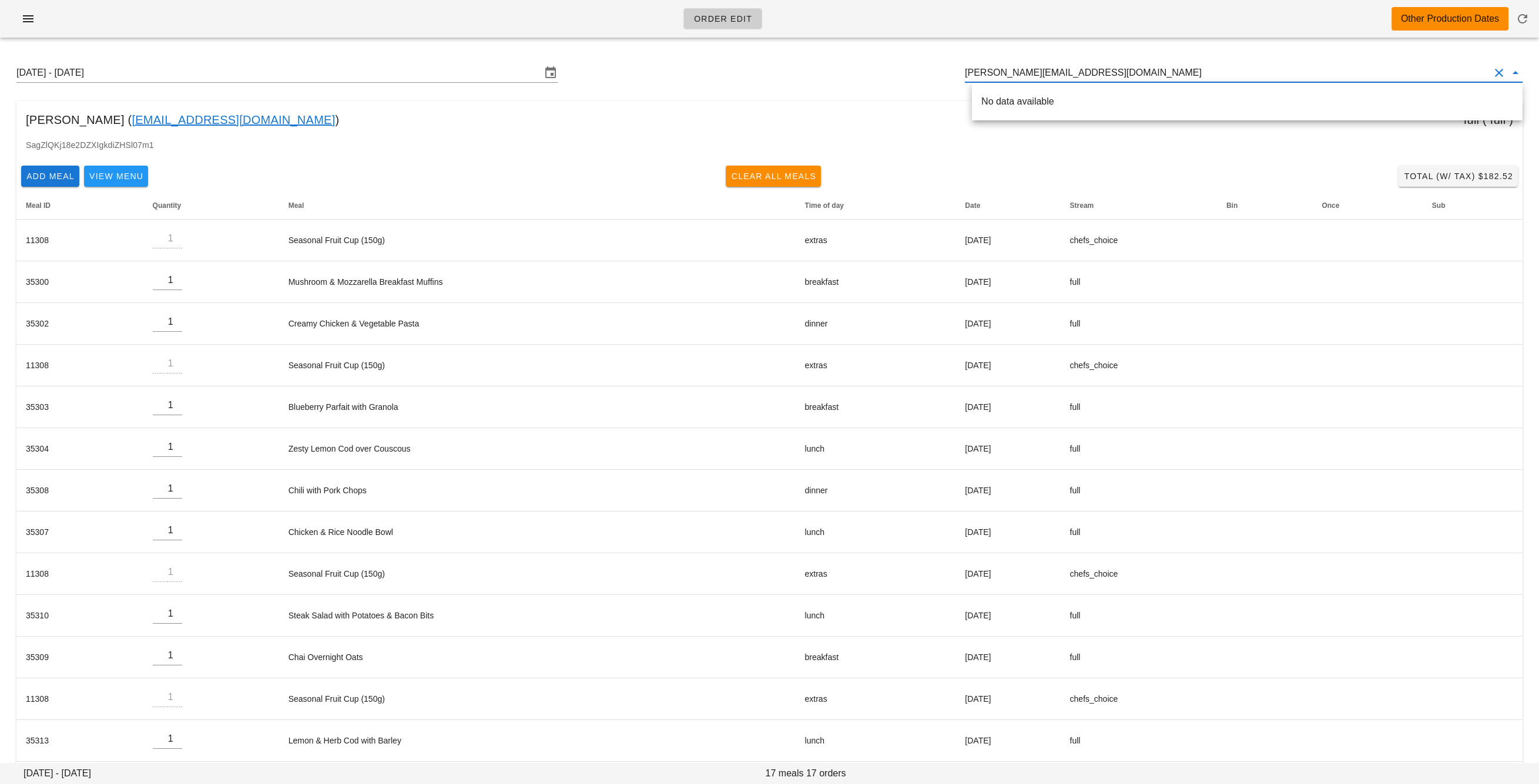
drag, startPoint x: 982, startPoint y: 75, endPoint x: 949, endPoint y: 68, distance: 33.7
click at [964, 71] on div "Sunday August 31 - Saturday September 6 neil@evergreencomputers.ca" at bounding box center [769, 72] width 1524 height 37
drag, startPoint x: 1091, startPoint y: 71, endPoint x: 959, endPoint y: 71, distance: 132.0
click at [959, 70] on div "Sunday August 31 - Saturday September 6 neil@evergreencomputers.ca" at bounding box center [769, 72] width 1524 height 37
click at [996, 112] on div "Neil Davey ( neil@evergreencomputers.ca )" at bounding box center [1247, 101] width 532 height 25
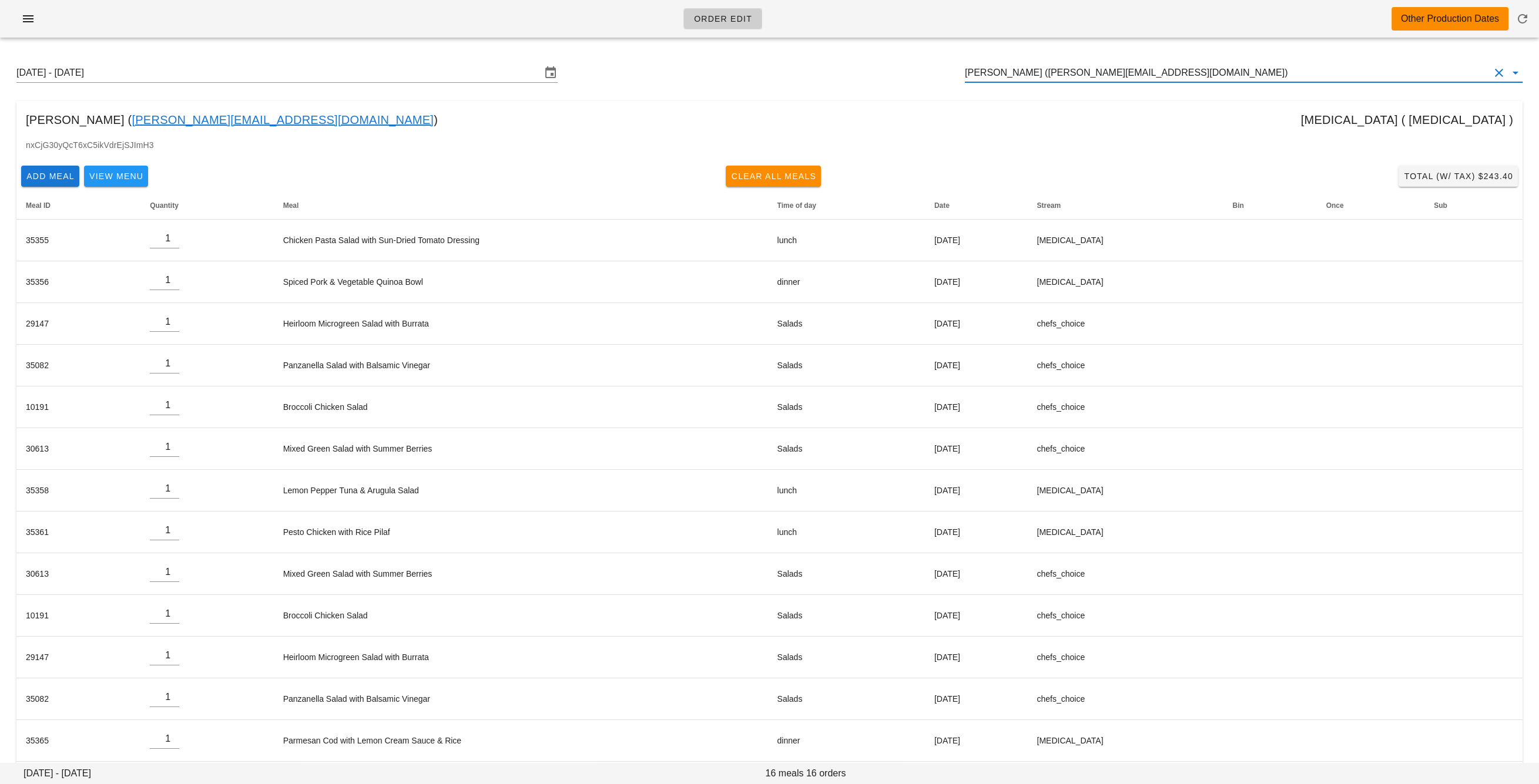
click at [1042, 77] on input "Neil Davey (neil@evergreencomputers.ca)" at bounding box center [1227, 73] width 525 height 19
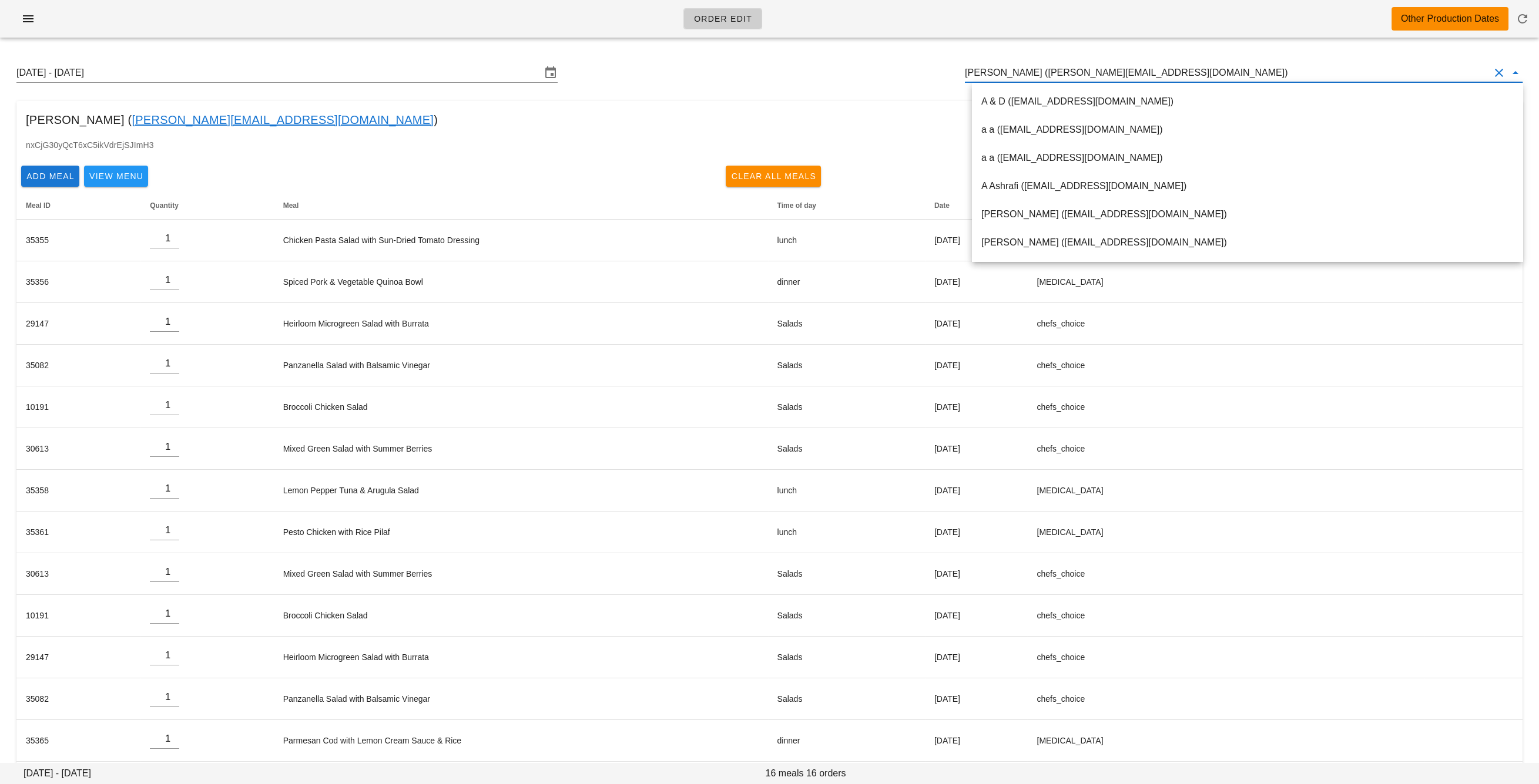
click at [1042, 77] on input "Neil Davey (neil@evergreencomputers.ca)" at bounding box center [1227, 73] width 525 height 19
paste input "newsha_siouffi@vancity.com"
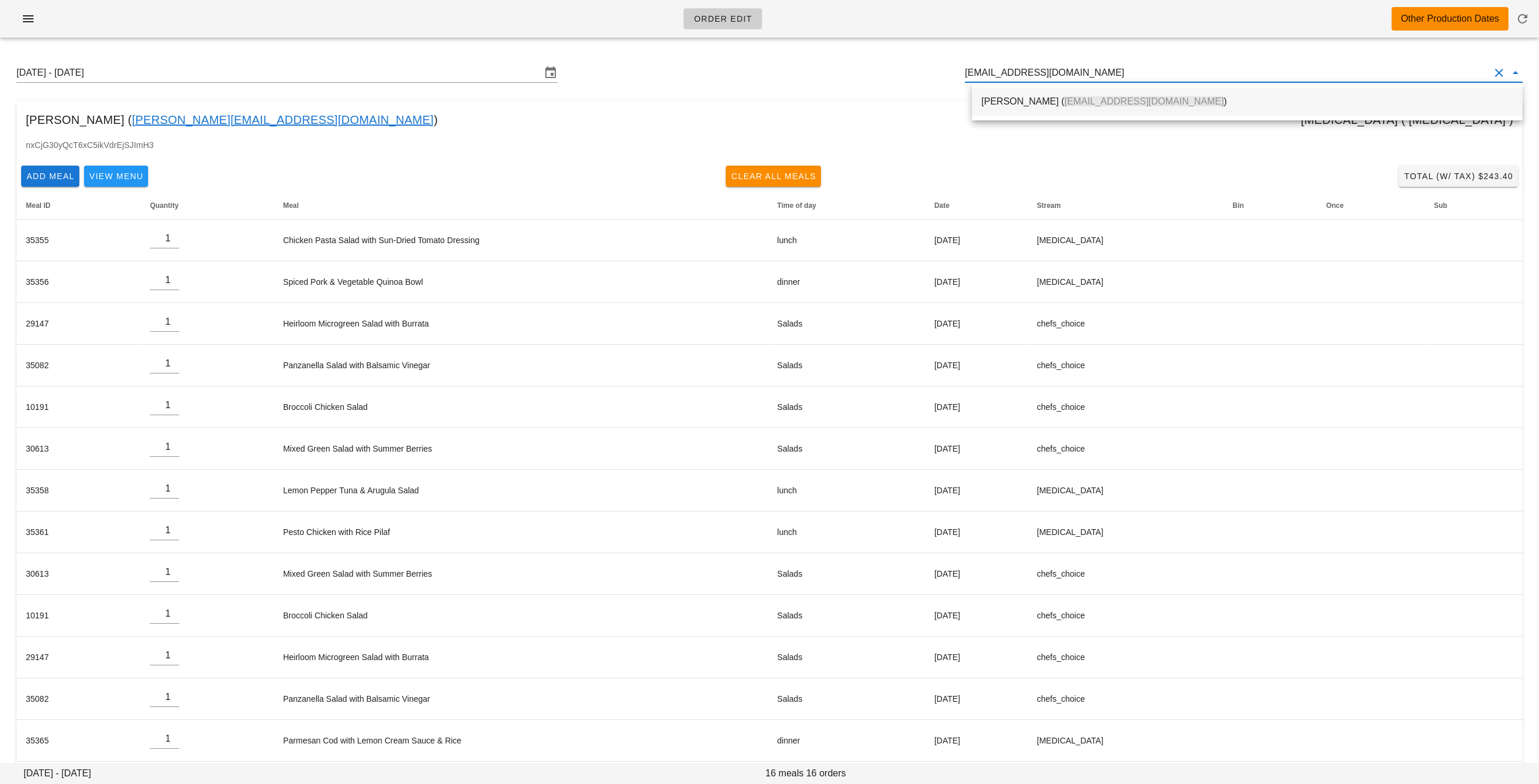
scroll to position [2, 0]
click at [1042, 94] on div "Newsha Siouffi ( newsha_siouffi@vancity.com )" at bounding box center [1247, 99] width 532 height 25
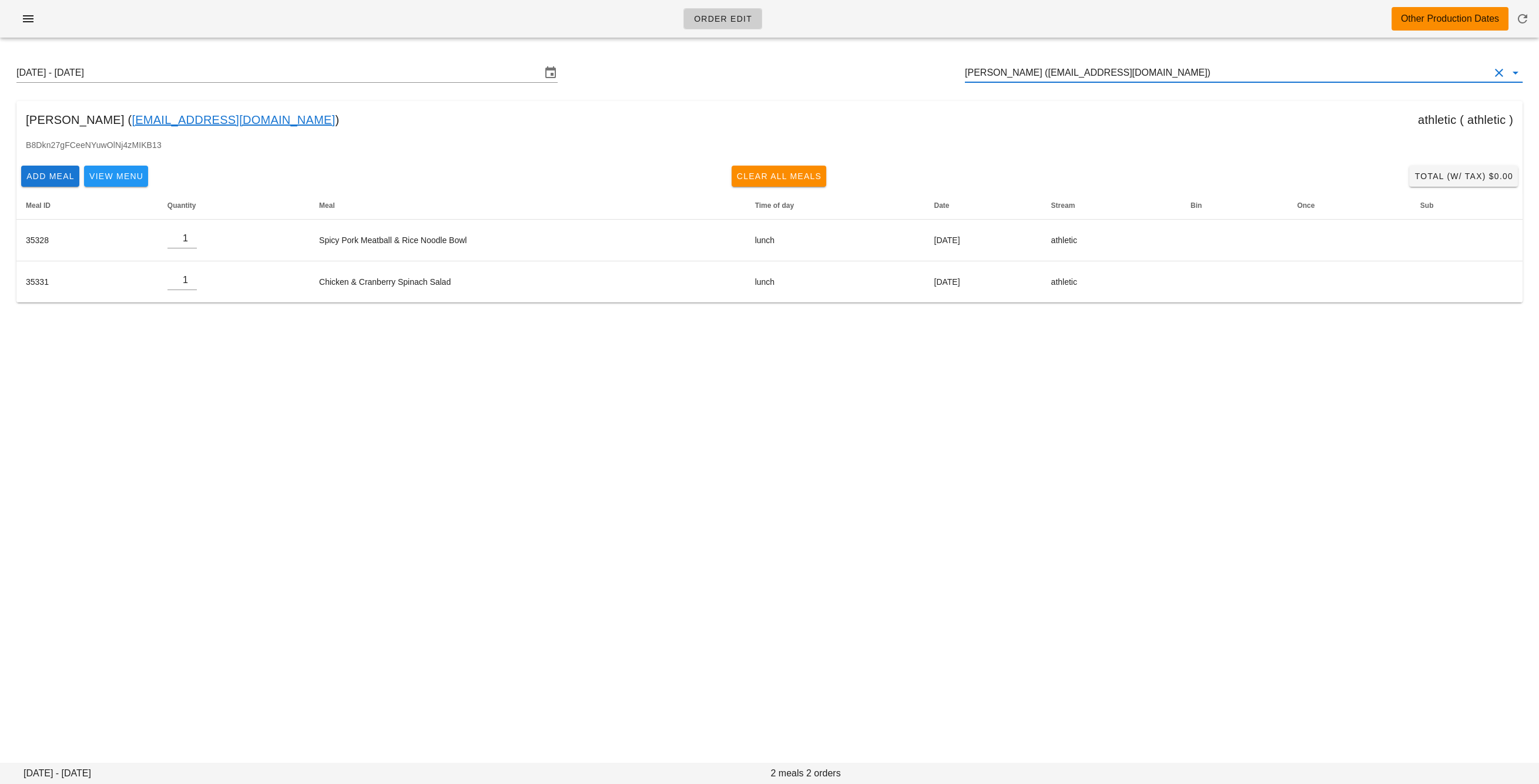
click at [1025, 72] on input "Newsha Siouffi (newsha_siouffi@vancity.com)" at bounding box center [1227, 73] width 525 height 19
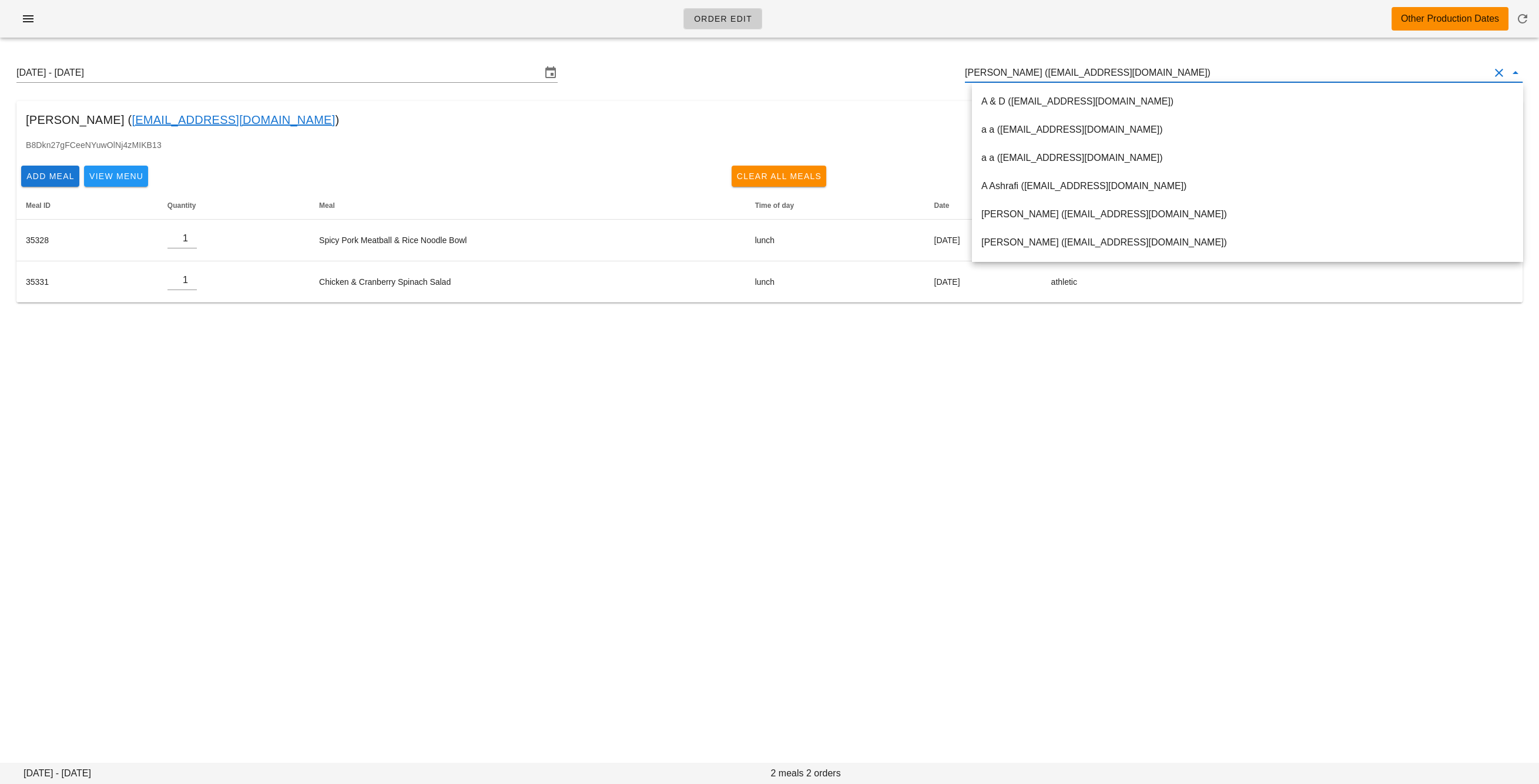
click at [1025, 72] on input "Newsha Siouffi (newsha_siouffi@vancity.com)" at bounding box center [1227, 73] width 525 height 19
paste input "nccrema@gmail.com"
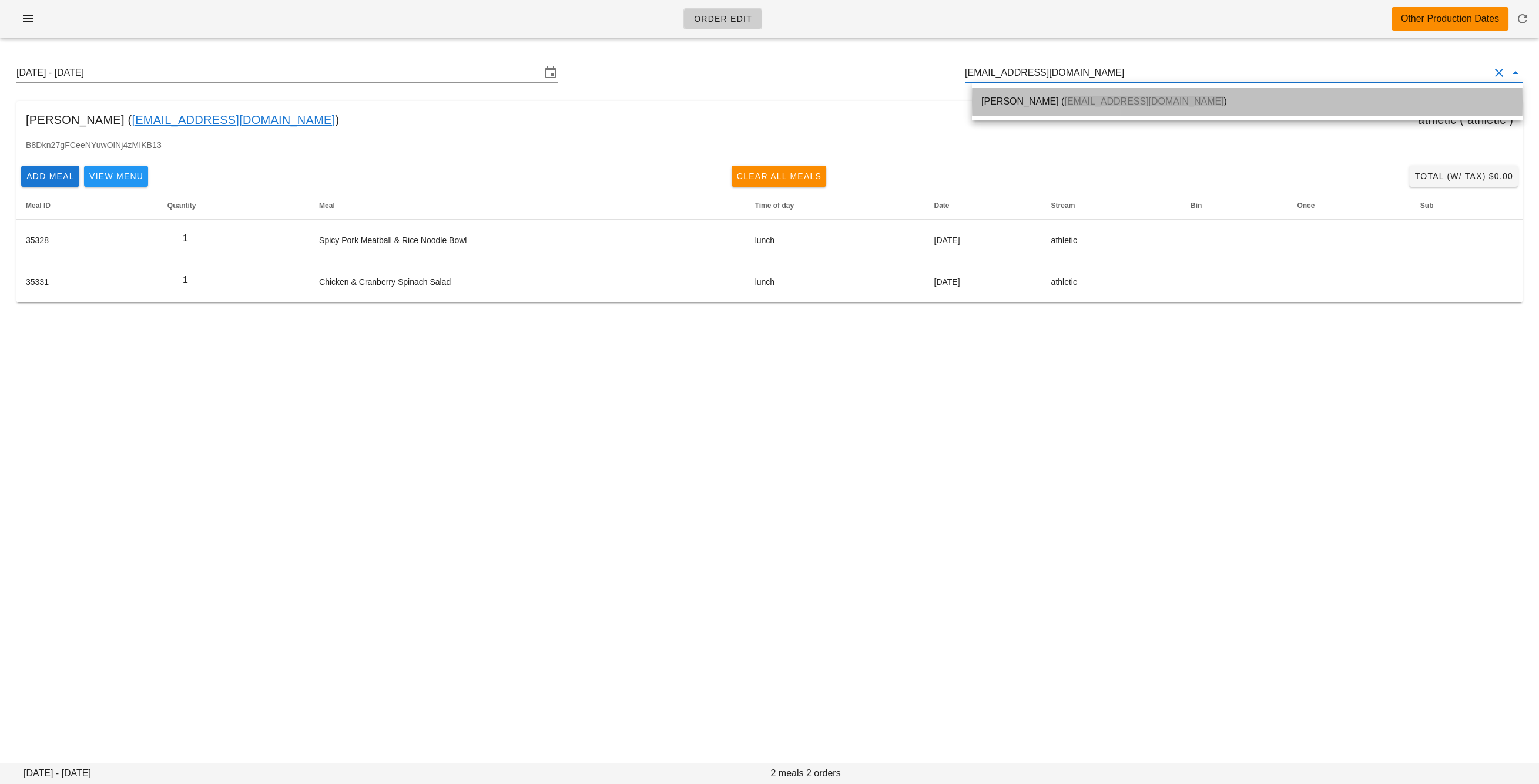
click at [1030, 99] on div "Nicola Crema ( nccrema@gmail.com )" at bounding box center [1247, 101] width 532 height 11
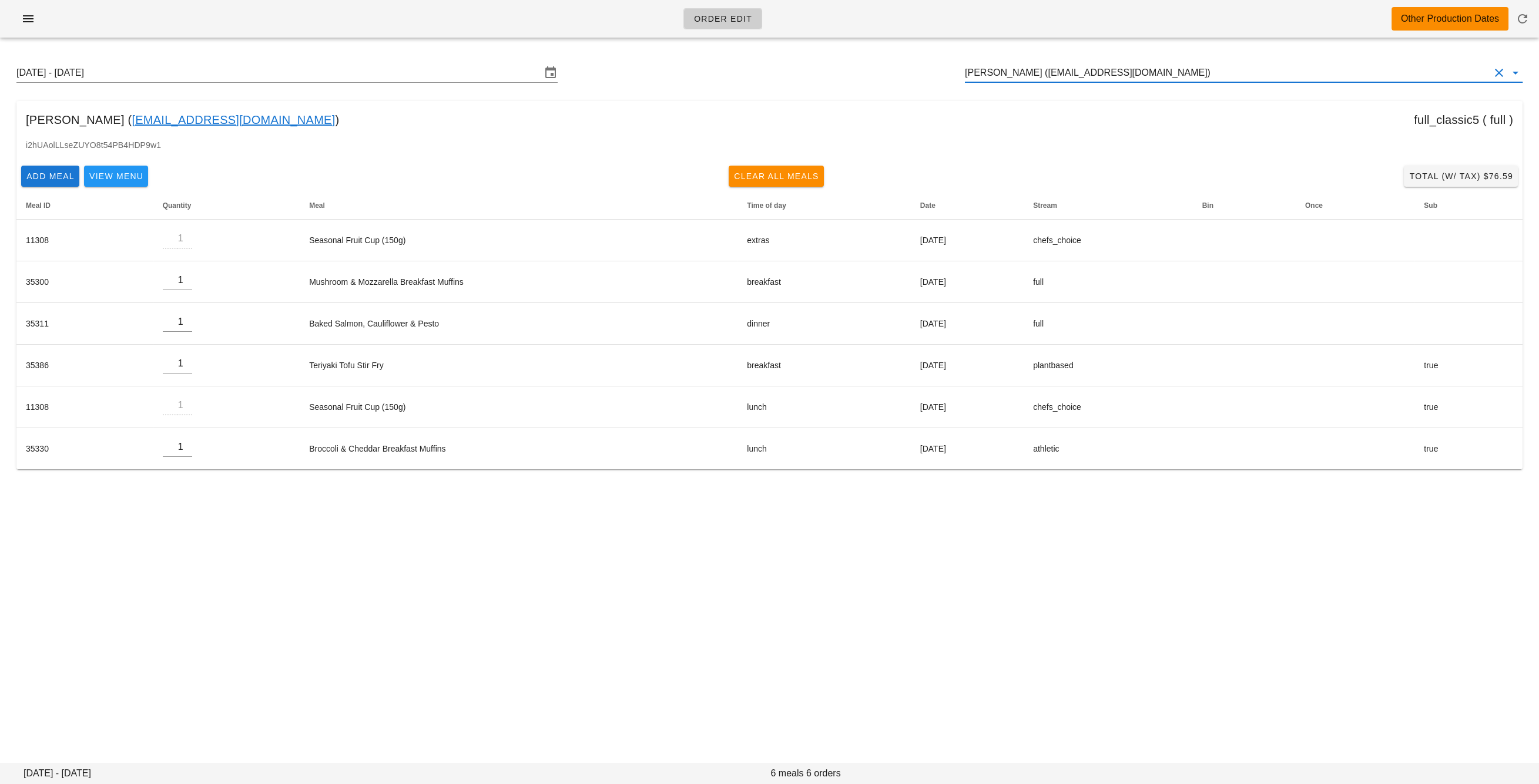
click at [1064, 74] on input "Nicola Crema (nccrema@gmail.com)" at bounding box center [1227, 73] width 525 height 19
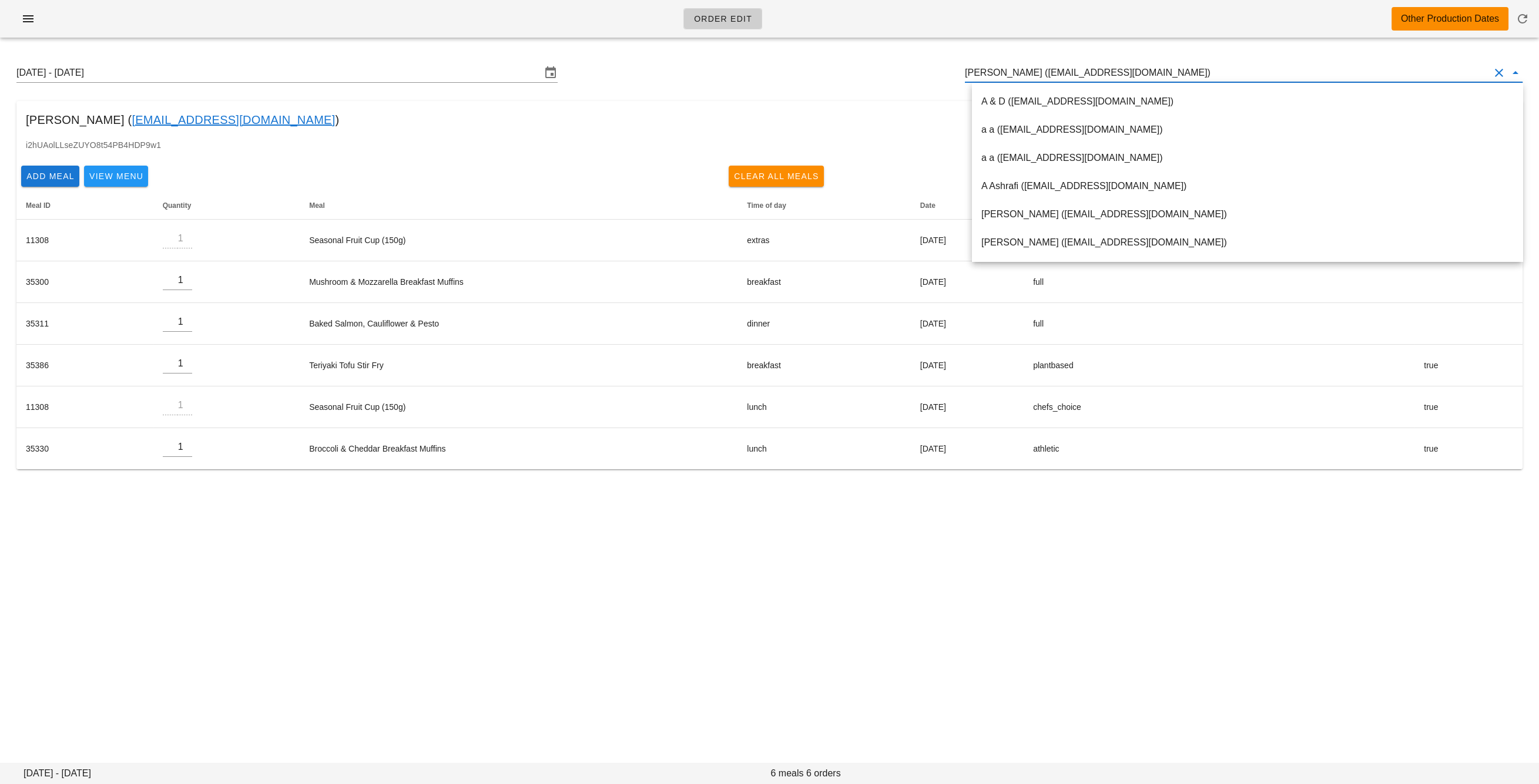
click at [1064, 74] on input "Nicola Crema (nccrema@gmail.com)" at bounding box center [1227, 73] width 525 height 19
paste input "nicolecatherine@live.com"
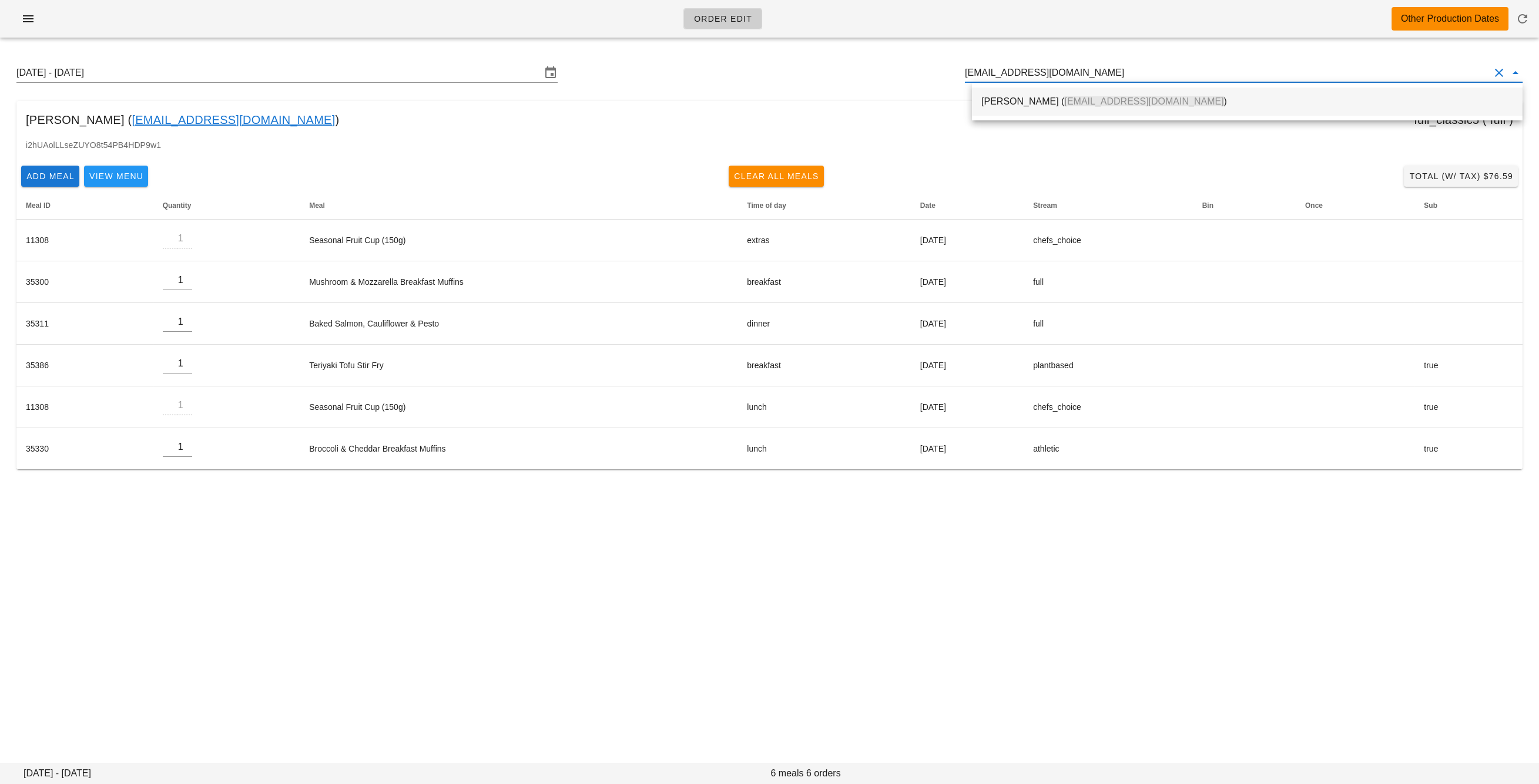
click at [1039, 101] on div "Nicole Gilewicz ( nicolecatherine@live.com )" at bounding box center [1247, 101] width 532 height 11
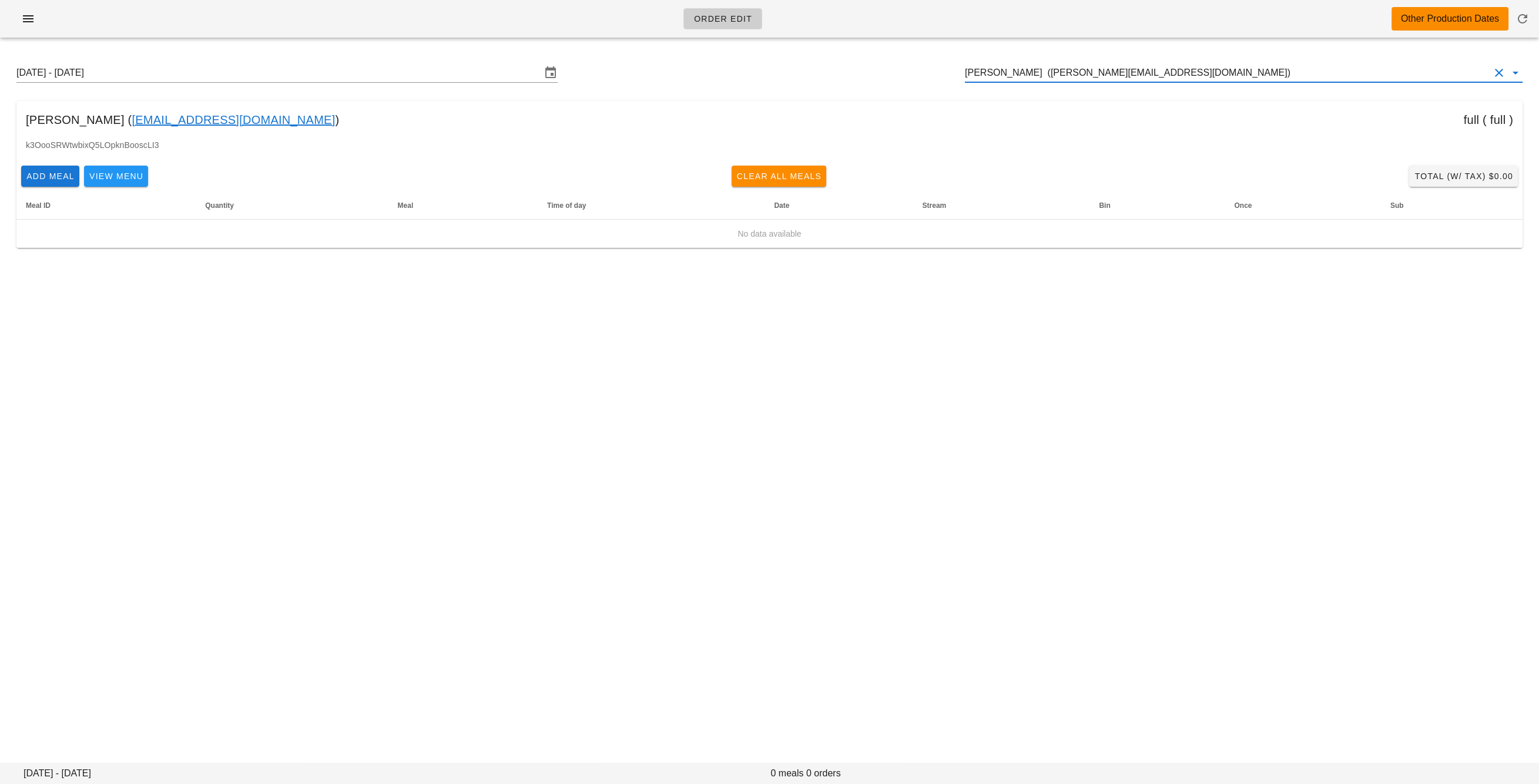
click at [1091, 73] on input "Nicole Gilewicz (nicolecatherine@live.com)" at bounding box center [1227, 73] width 525 height 19
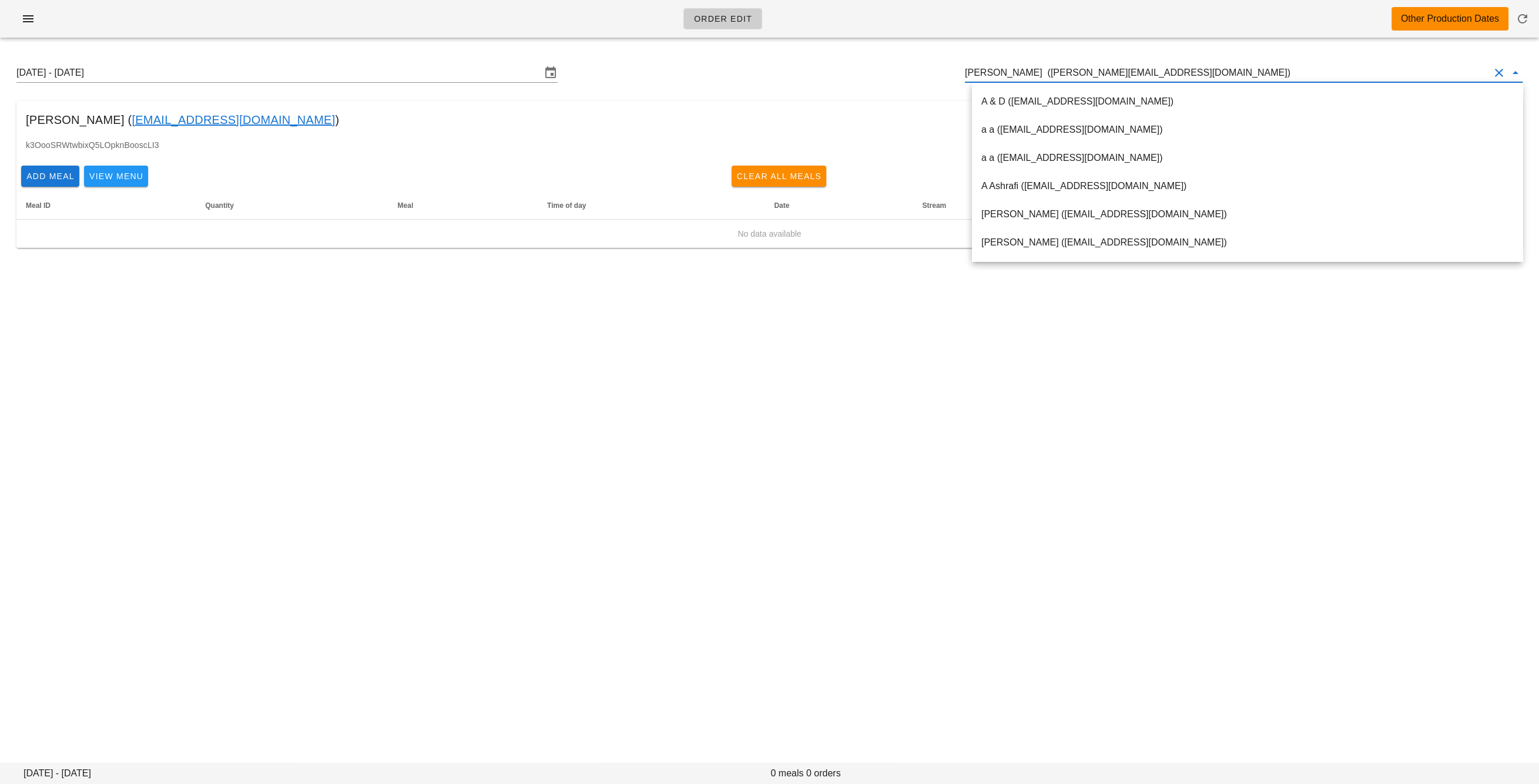
click at [1091, 73] on input "Nicole Gilewicz (nicolecatherine@live.com)" at bounding box center [1227, 73] width 525 height 19
paste input "piero@tinomechanical.com"
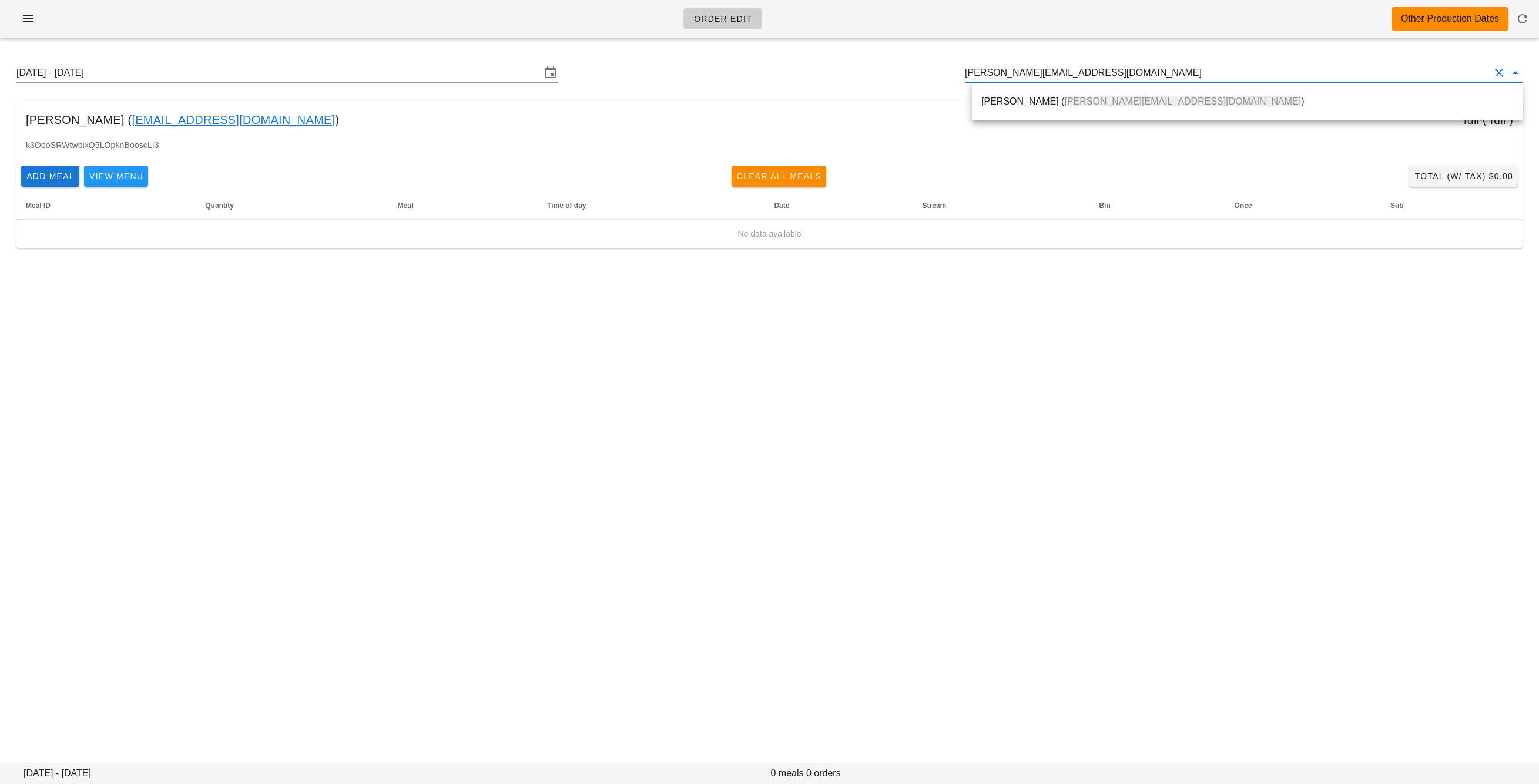
drag, startPoint x: 1070, startPoint y: 99, endPoint x: 983, endPoint y: 94, distance: 87.1
click at [1070, 99] on span "piero@tinomechanical.com" at bounding box center [1182, 101] width 237 height 10
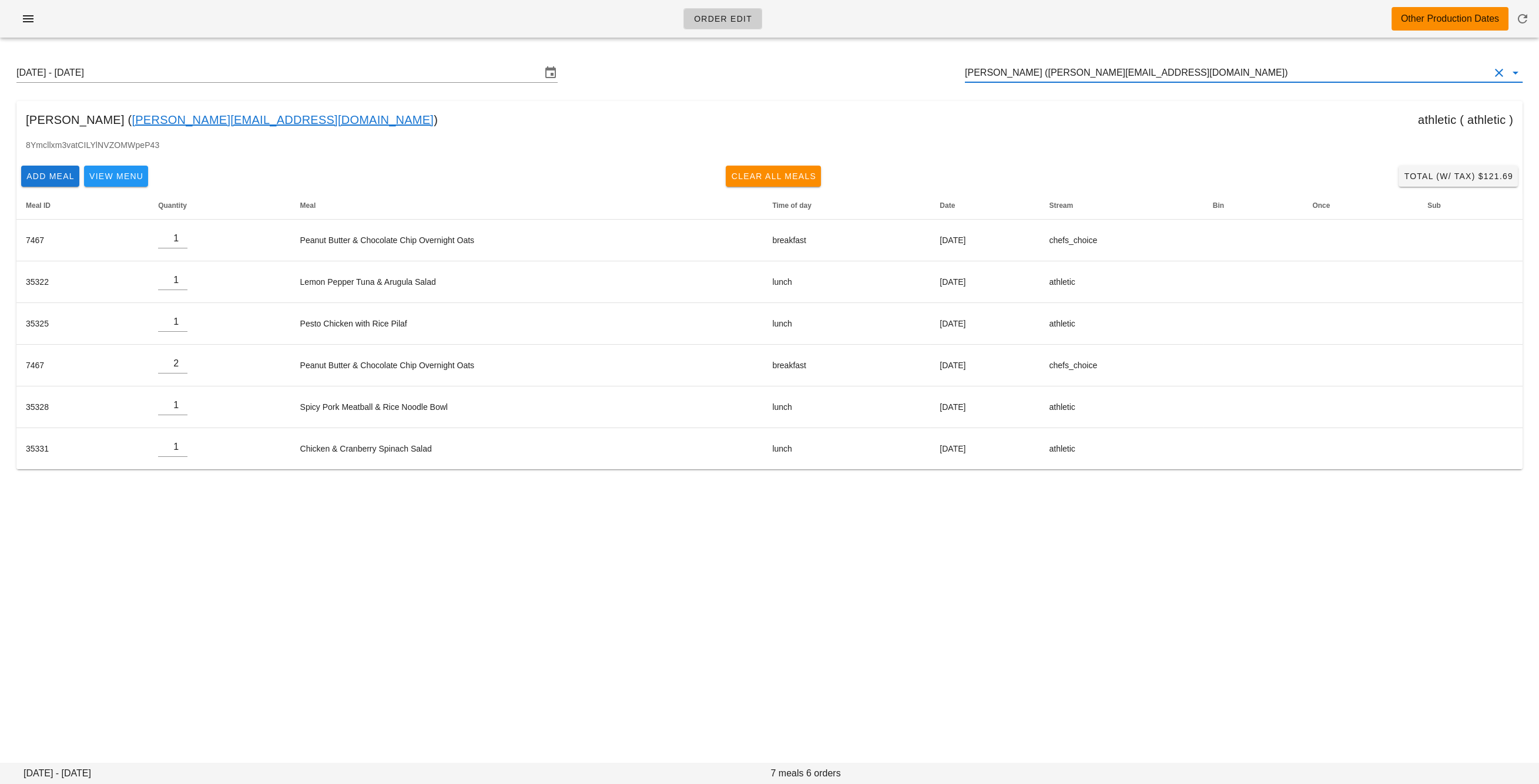
click at [1025, 82] on input "Piero Iamartino (piero@tinomechanical.com)" at bounding box center [1227, 73] width 525 height 19
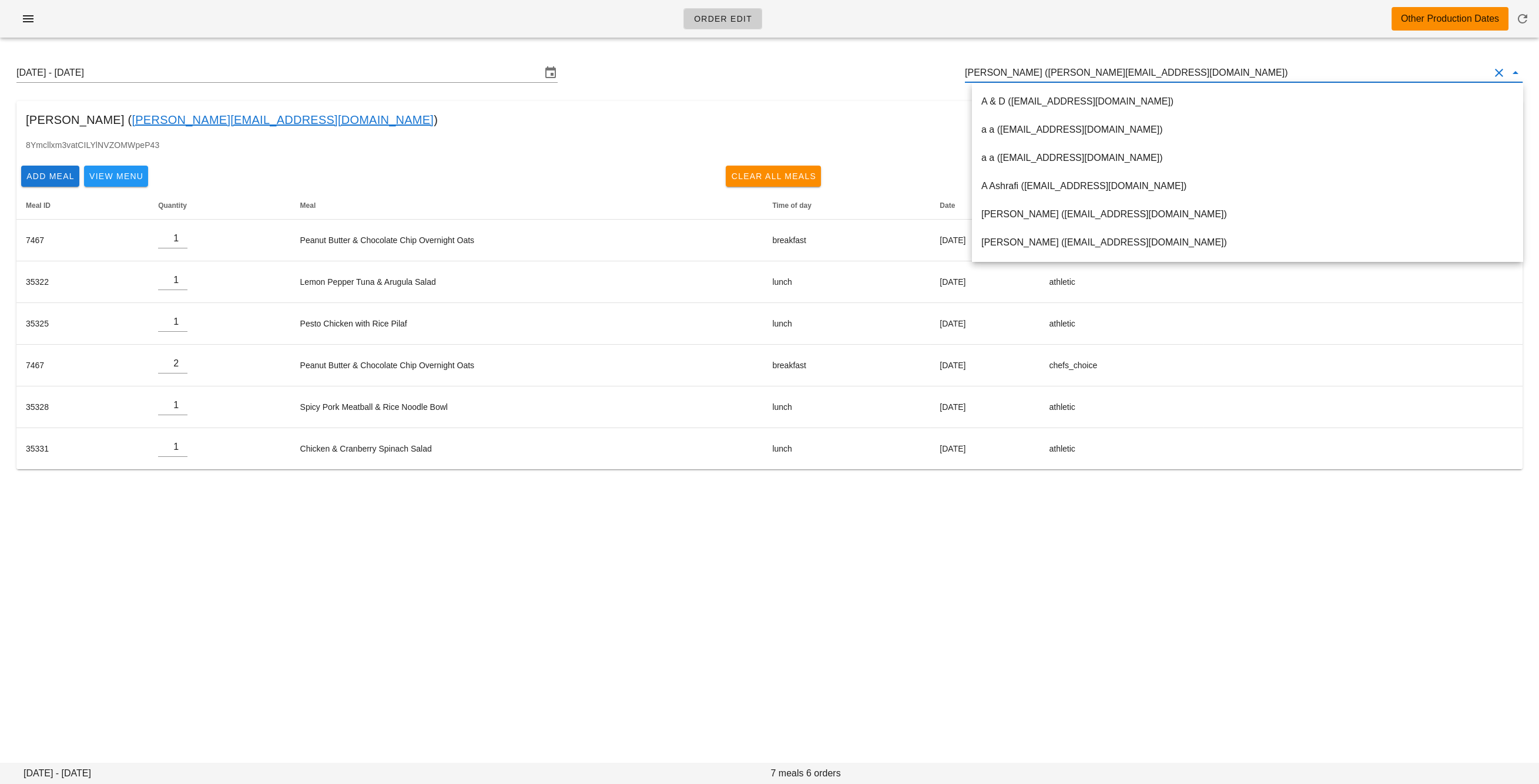
click at [1025, 82] on input "Piero Iamartino (piero@tinomechanical.com)" at bounding box center [1227, 73] width 525 height 19
click at [1022, 72] on input "Piero Iamartino (piero@tinomechanical.com)" at bounding box center [1227, 73] width 525 height 19
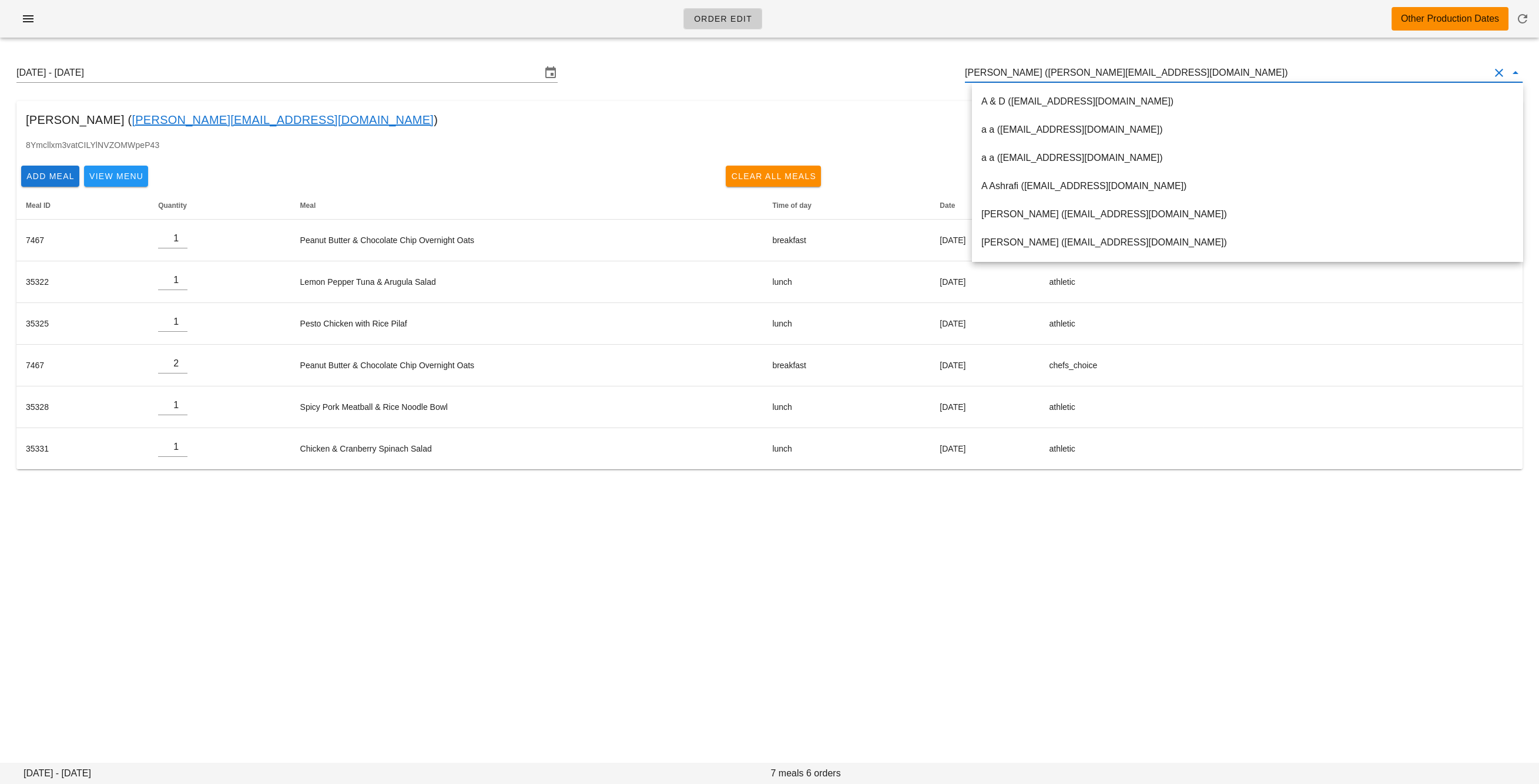
paste input "beca.desmanche33@gmail.com"
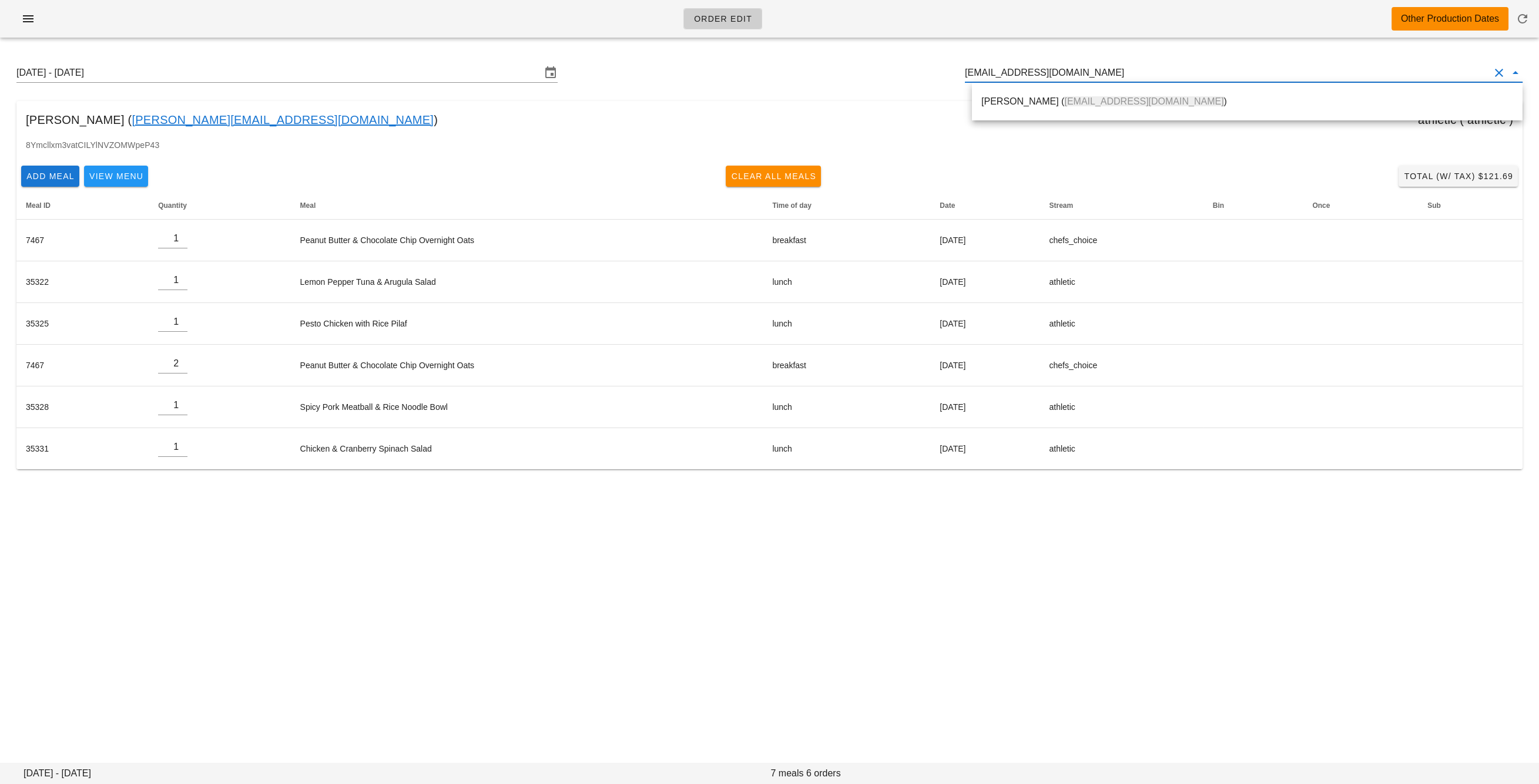
click at [1054, 103] on div "Rebecca Desmanche ( beca.desmanche33@gmail.com )" at bounding box center [1247, 101] width 532 height 11
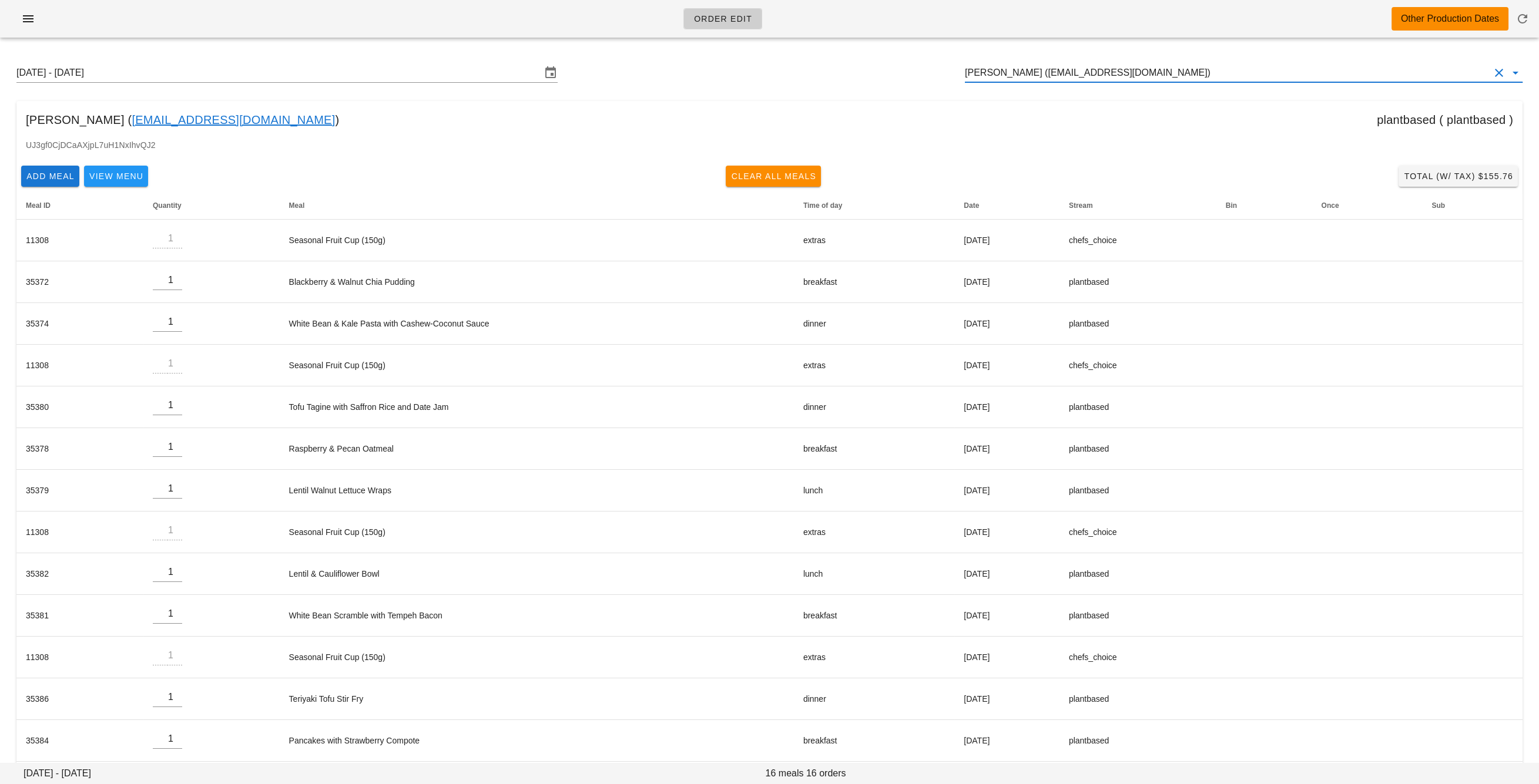
click at [1074, 79] on input "Rebecca Desmanche (beca.desmanche33@gmail.com)" at bounding box center [1227, 73] width 525 height 19
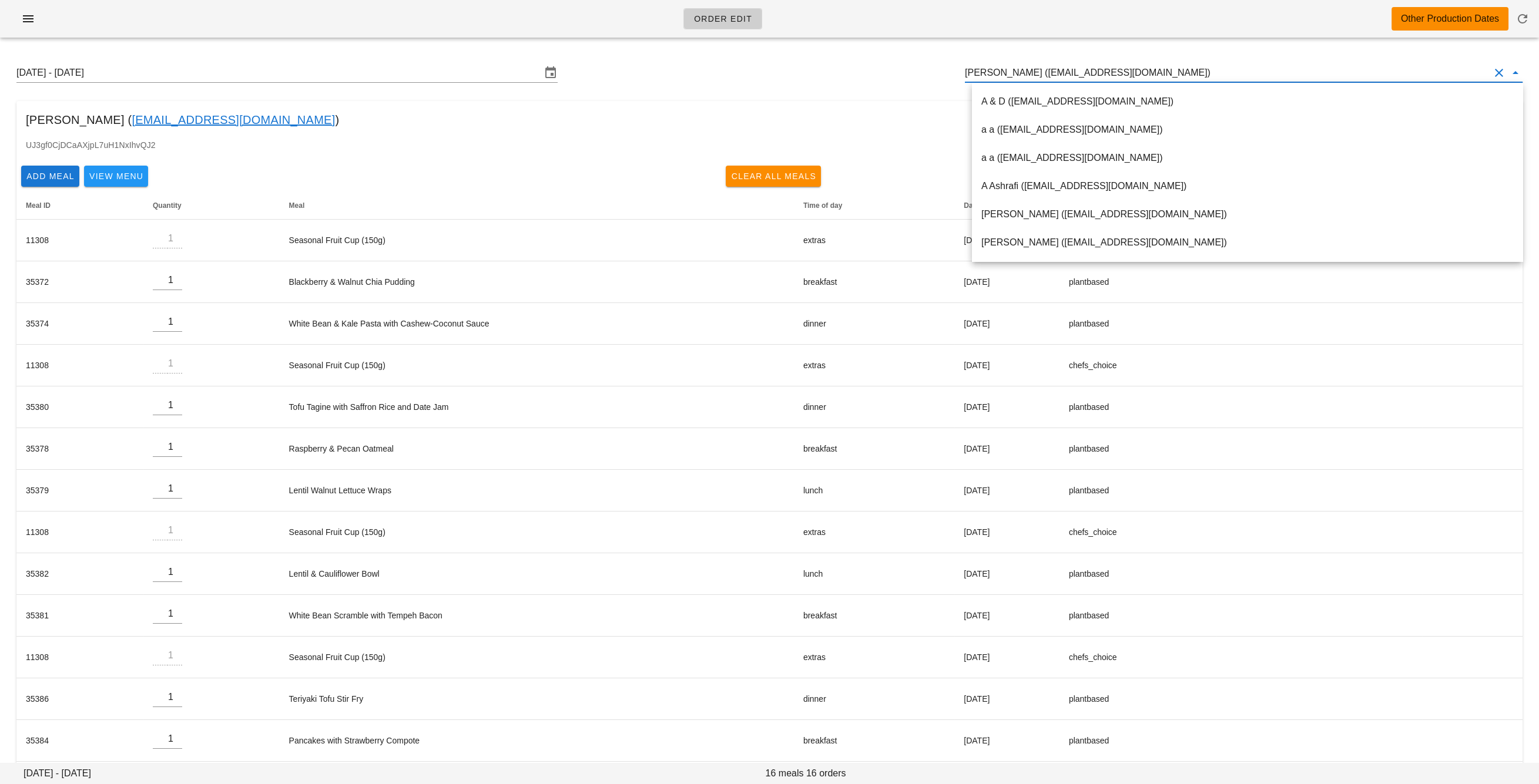
click at [1074, 79] on input "Rebecca Desmanche (beca.desmanche33@gmail.com)" at bounding box center [1227, 73] width 525 height 19
paste input "sharlawalker1994@gmail.com"
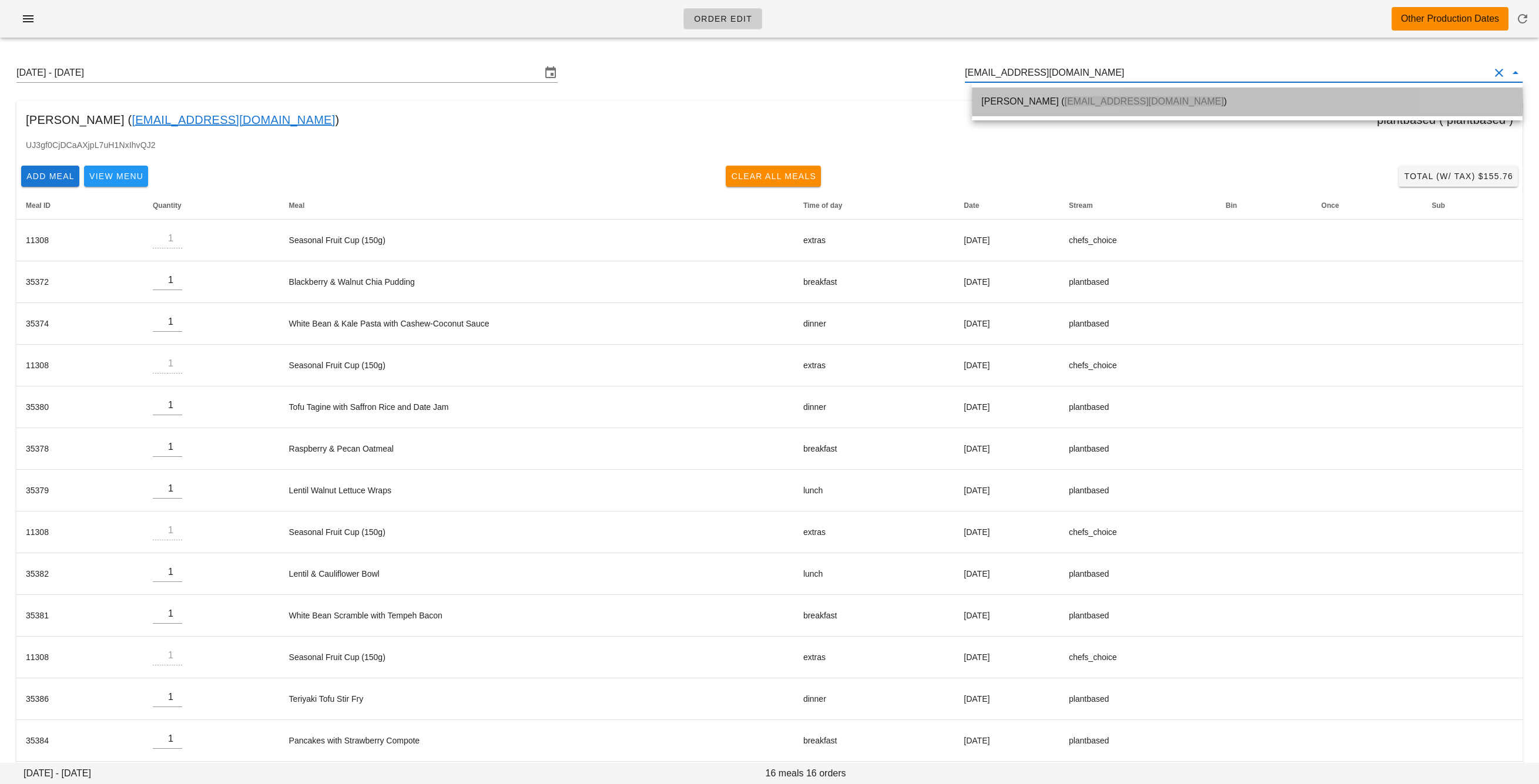
click at [1073, 108] on div "Sharla Johnson ( sharlawalker1994@gmail.com )" at bounding box center [1247, 101] width 532 height 25
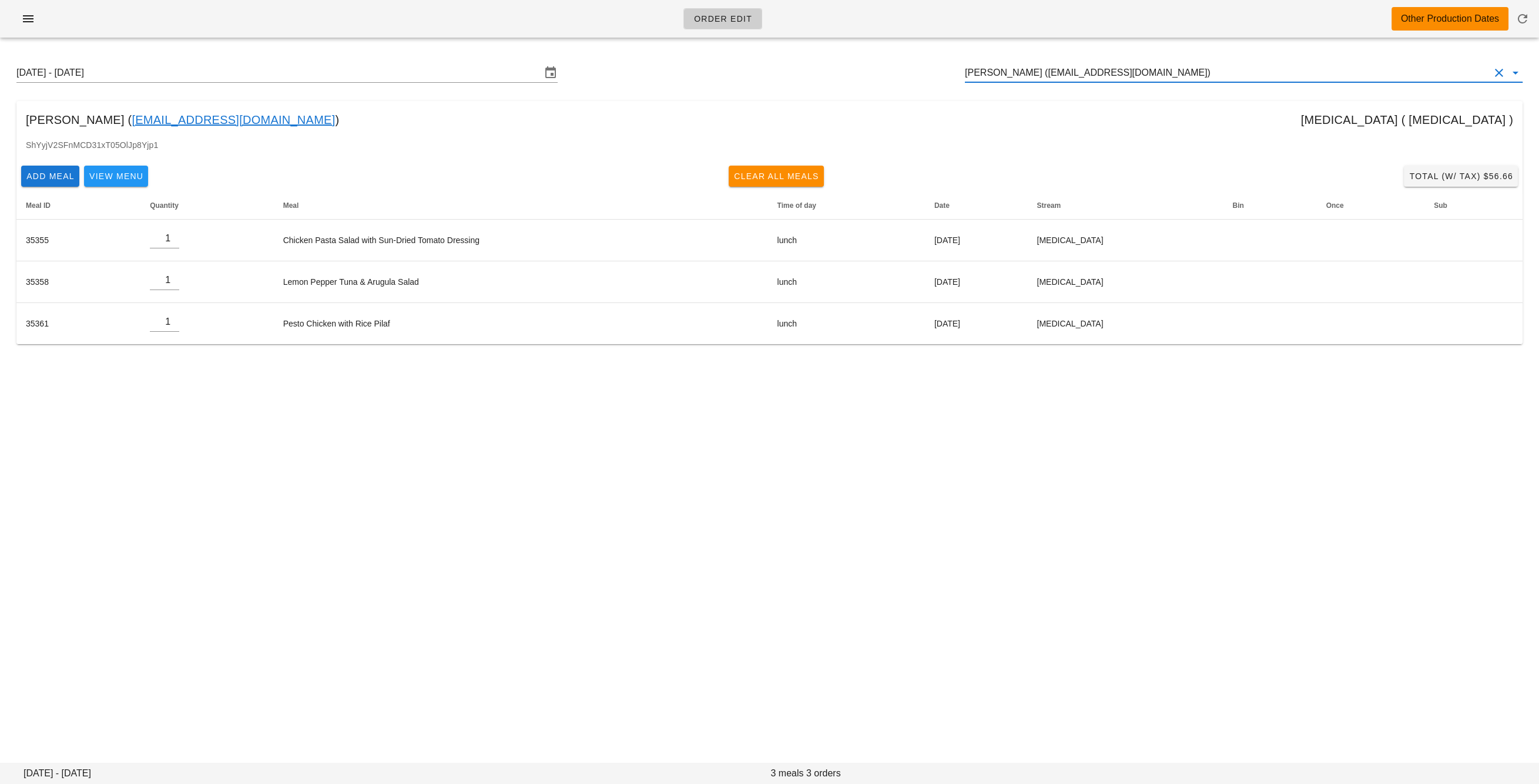
click at [997, 72] on input "Sharla Johnson (sharlawalker1994@gmail.com)" at bounding box center [1227, 73] width 525 height 19
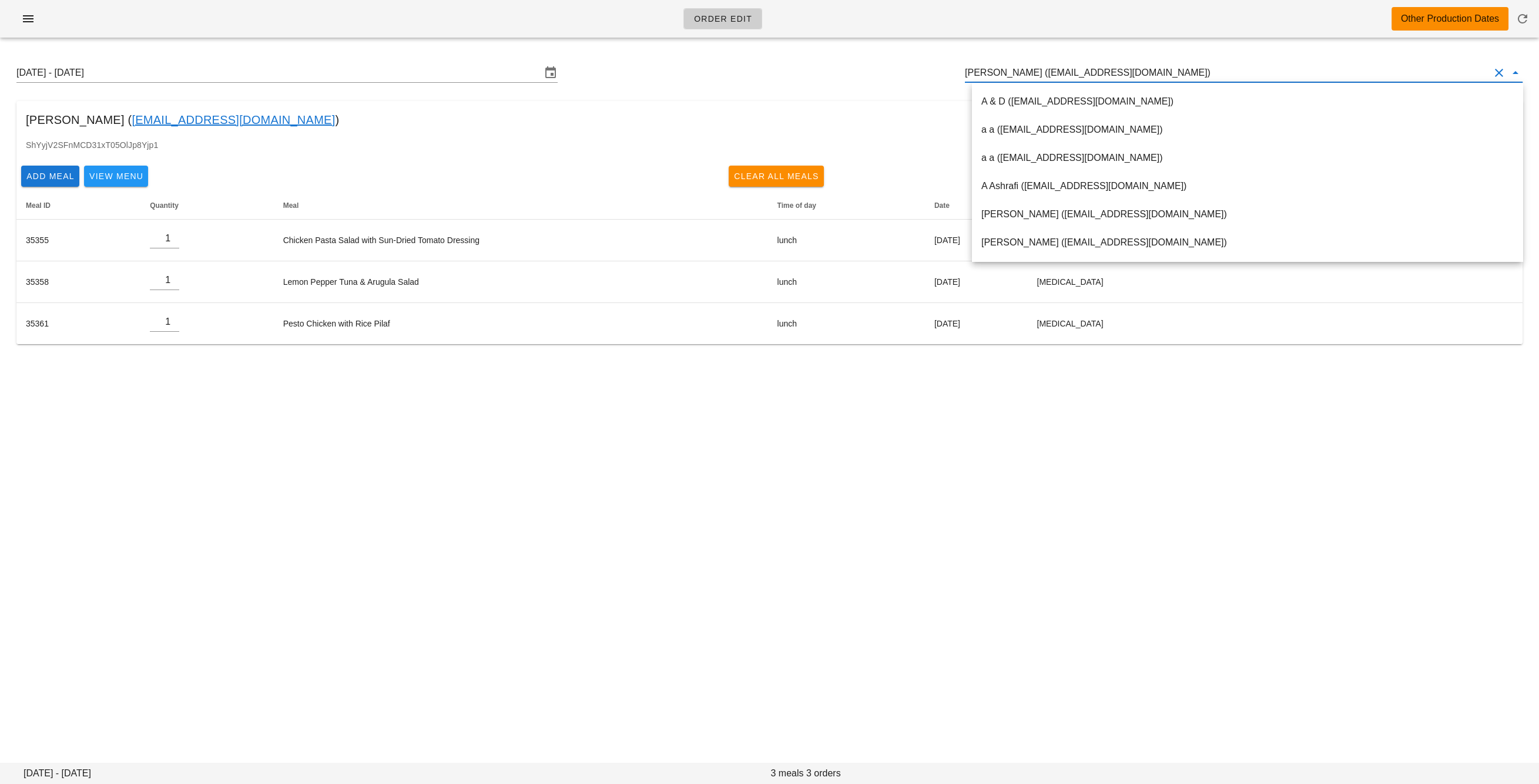
click at [997, 72] on input "Sharla Johnson (sharlawalker1994@gmail.com)" at bounding box center [1227, 73] width 525 height 19
paste input "sh.esc93@gmail.com"
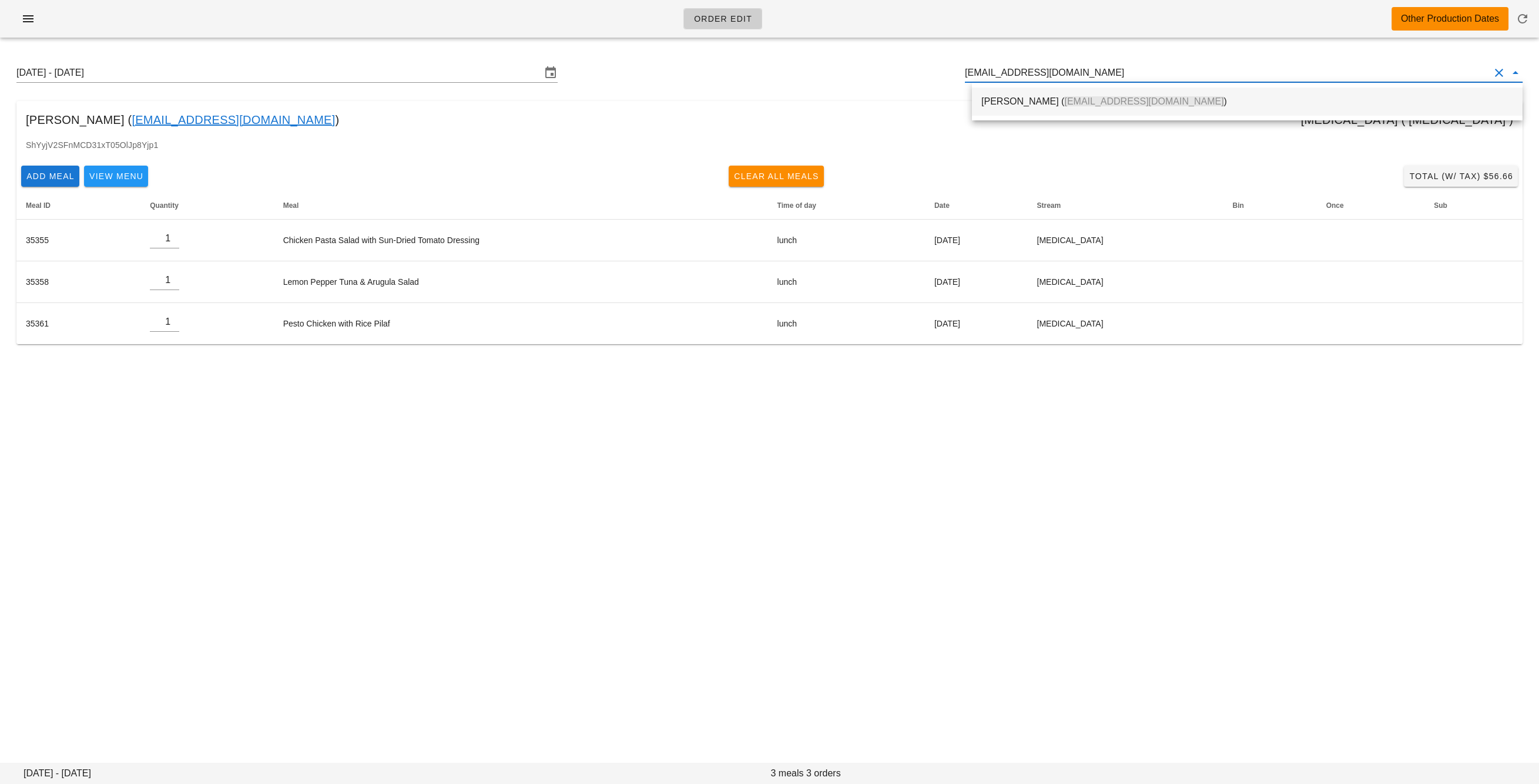
click at [1005, 102] on div "Shirin Escarcha ( sh.esc93@gmail.com )" at bounding box center [1247, 101] width 532 height 11
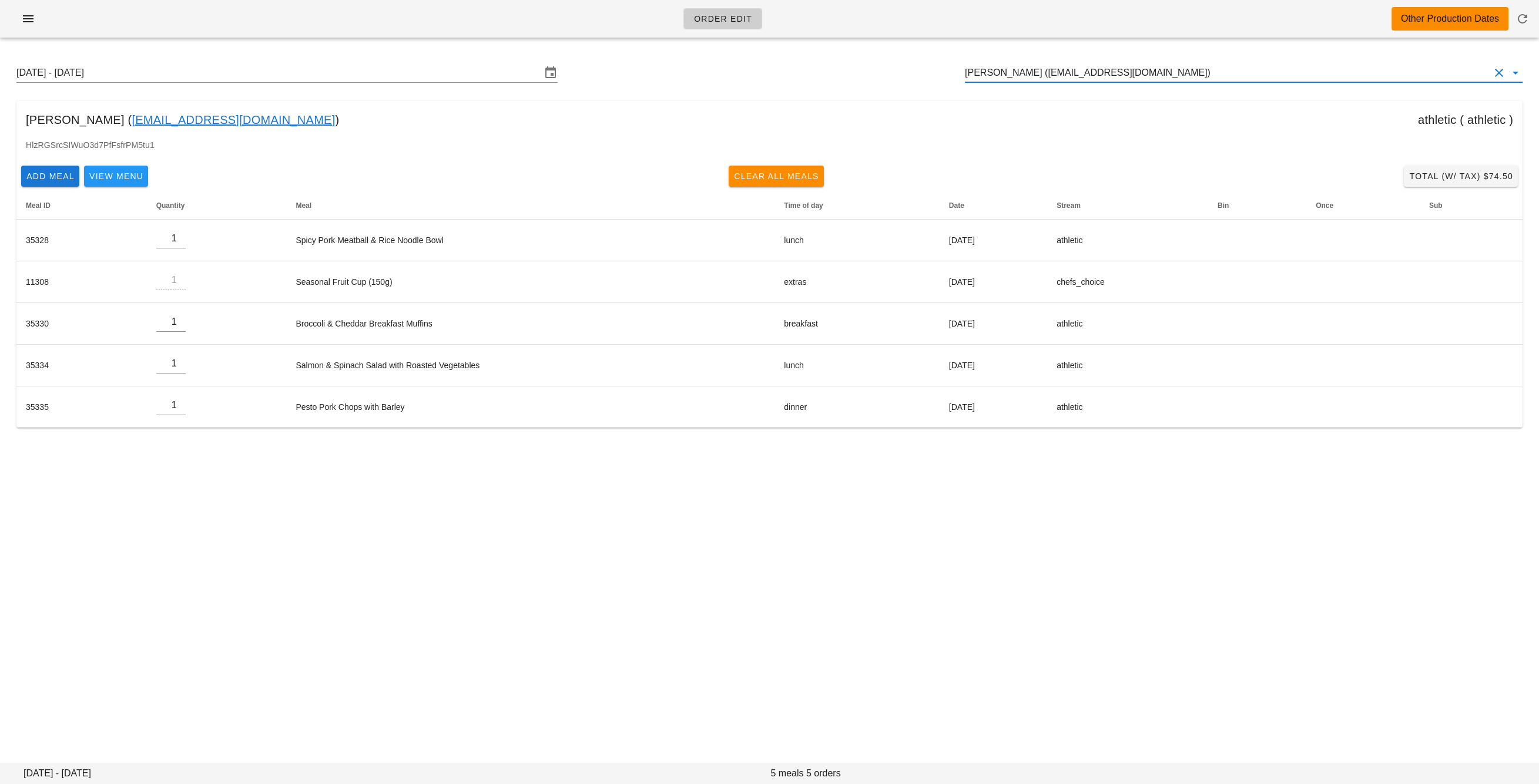
click at [1091, 72] on input "Shirin Escarcha (sh.esc93@gmail.com)" at bounding box center [1227, 73] width 525 height 19
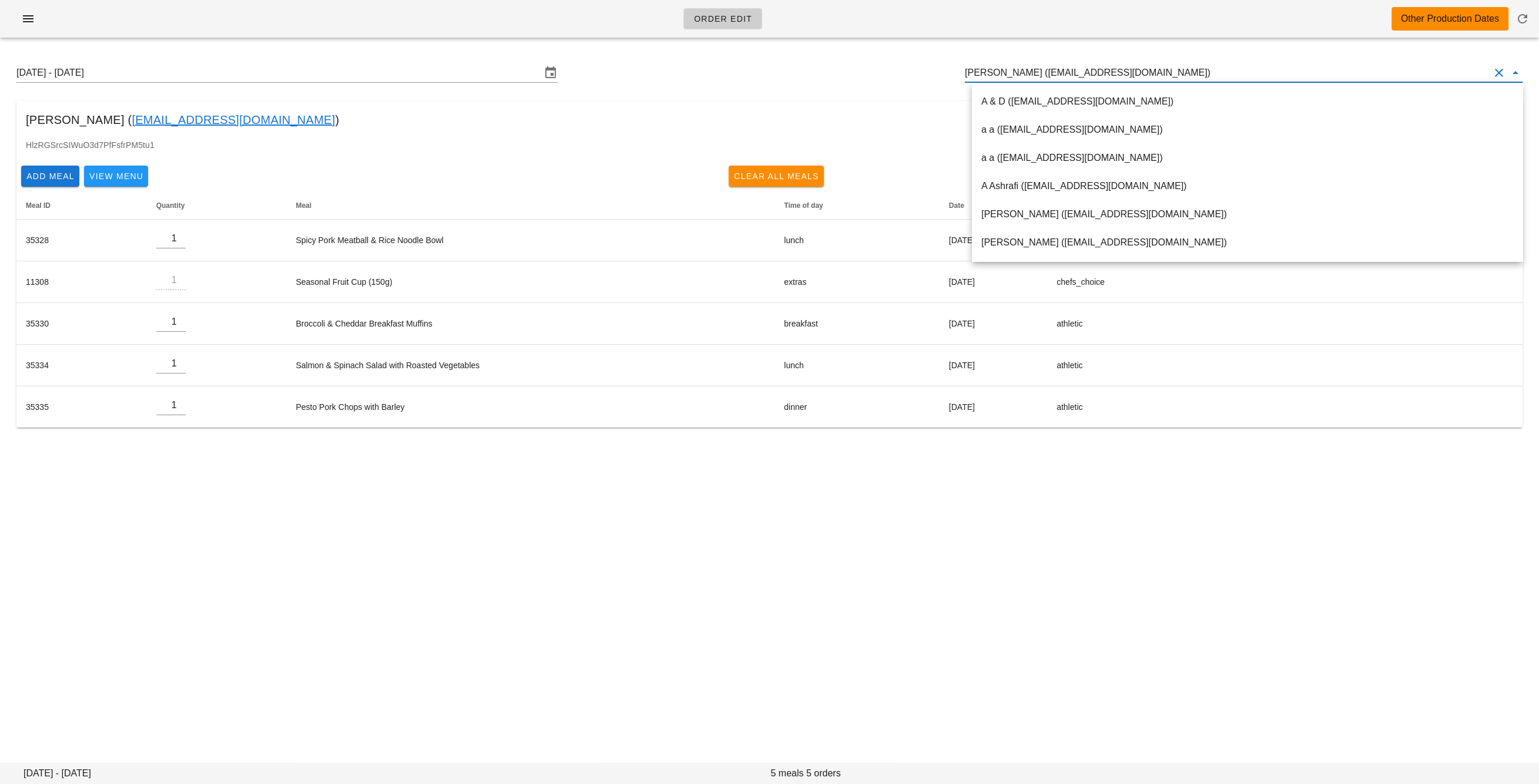
click at [1091, 72] on input "Shirin Escarcha (sh.esc93@gmail.com)" at bounding box center [1227, 73] width 525 height 19
paste input "fed@stan-chao.com"
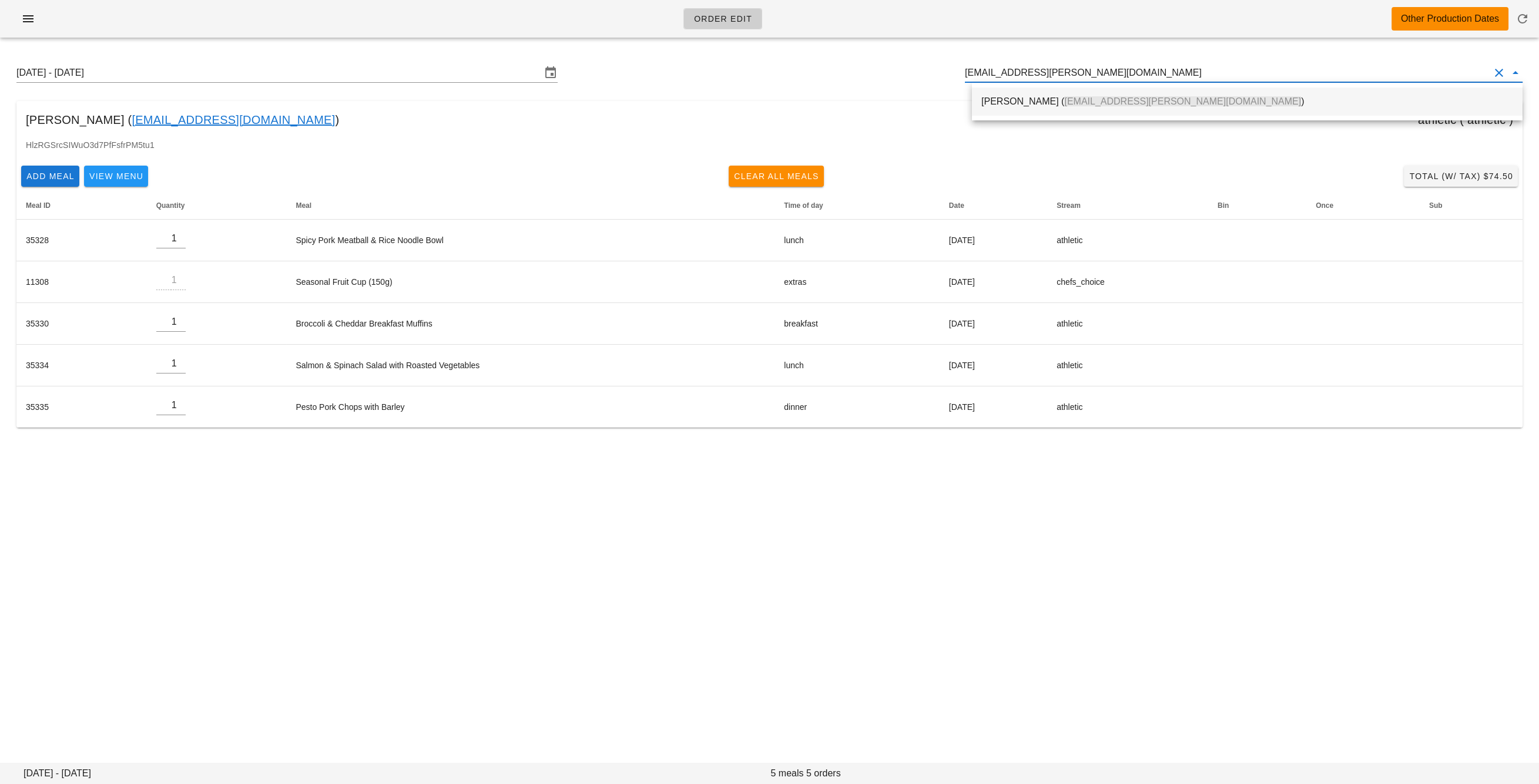
click at [1101, 97] on span "fed@stan-chao.com" at bounding box center [1182, 101] width 237 height 10
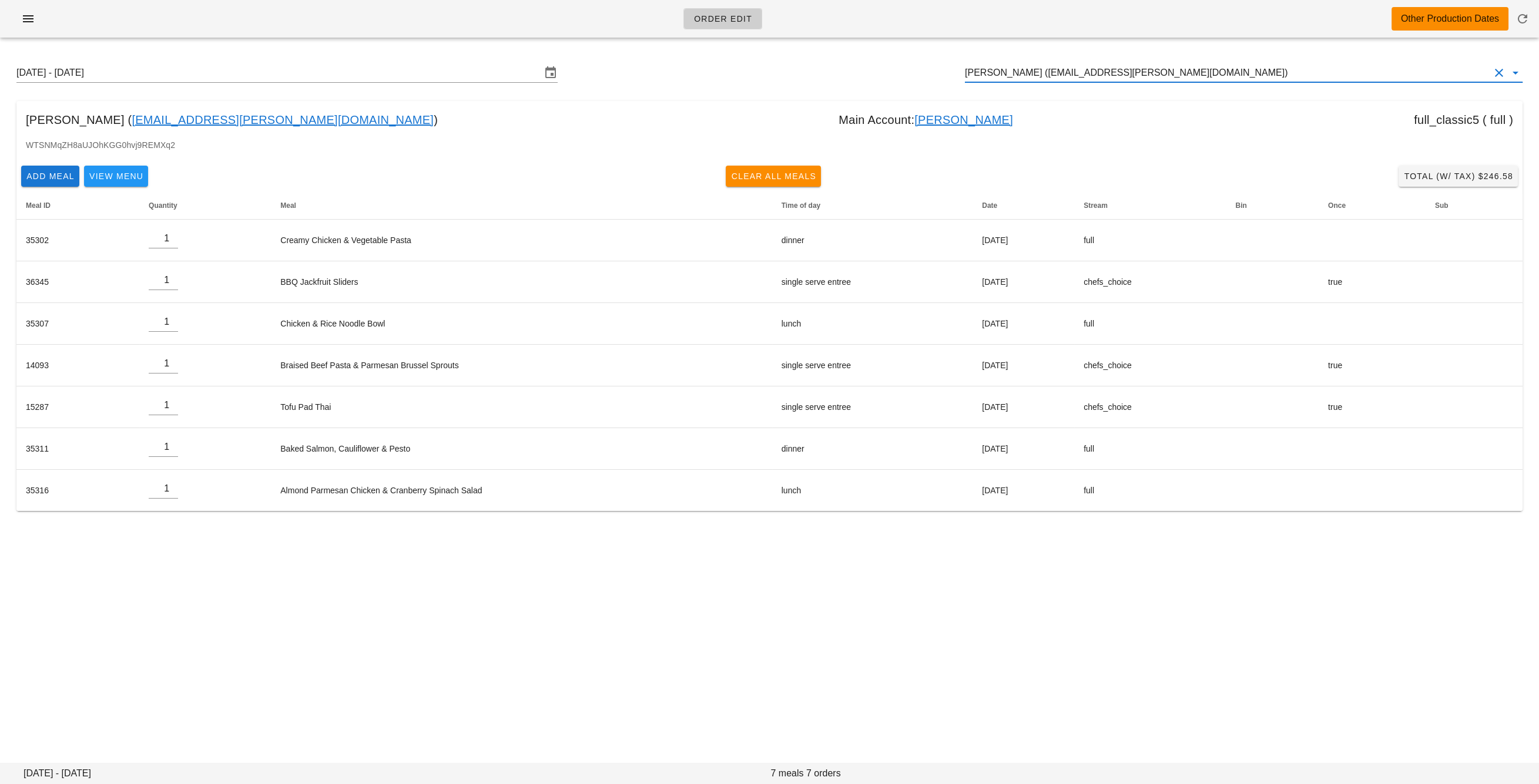
click at [1072, 72] on input "Stanley Chao (fed@stan-chao.com)" at bounding box center [1227, 73] width 525 height 19
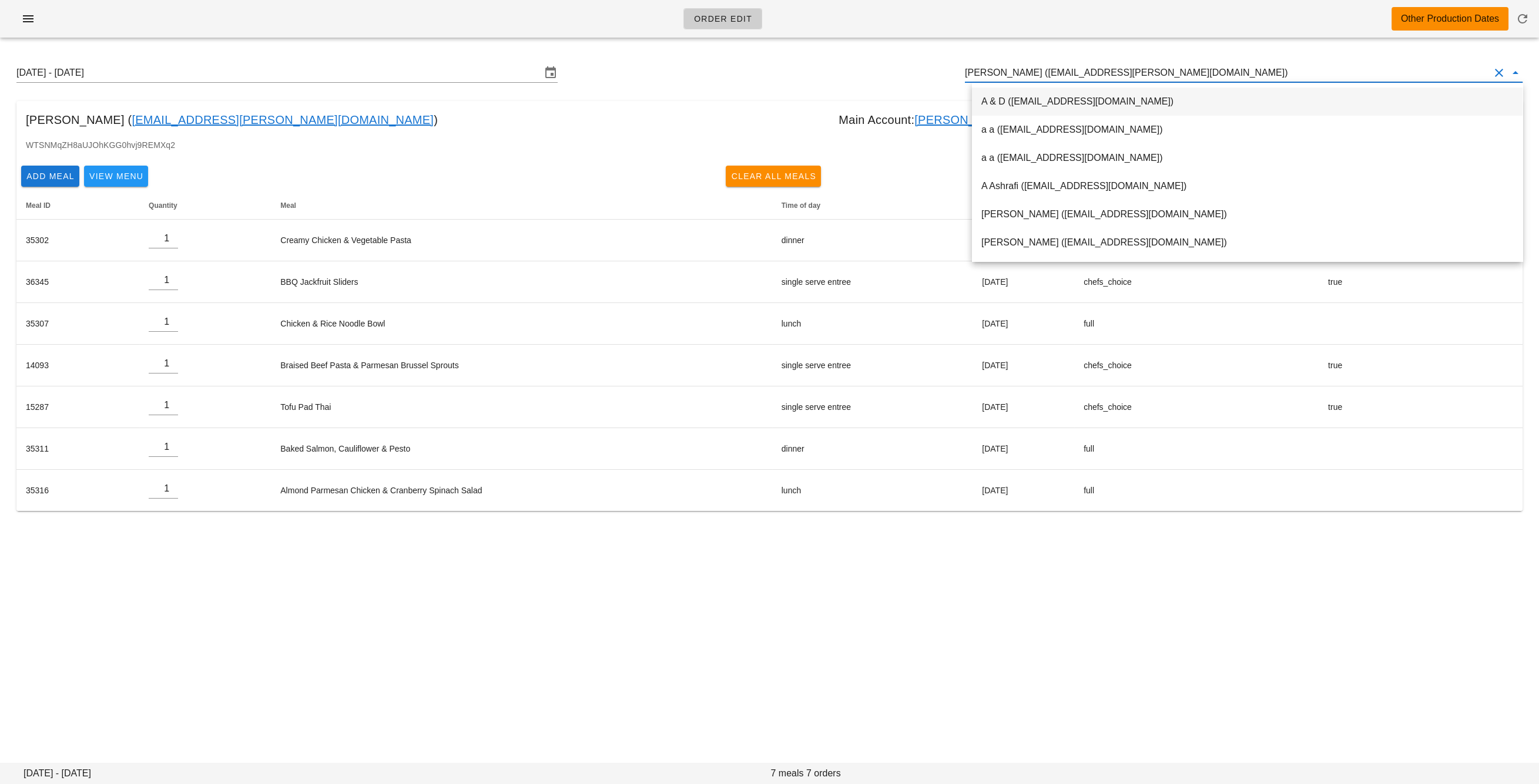
click at [1072, 72] on input "Stanley Chao (fed@stan-chao.com)" at bounding box center [1227, 73] width 525 height 19
paste input "tedleetaite@gmail.com"
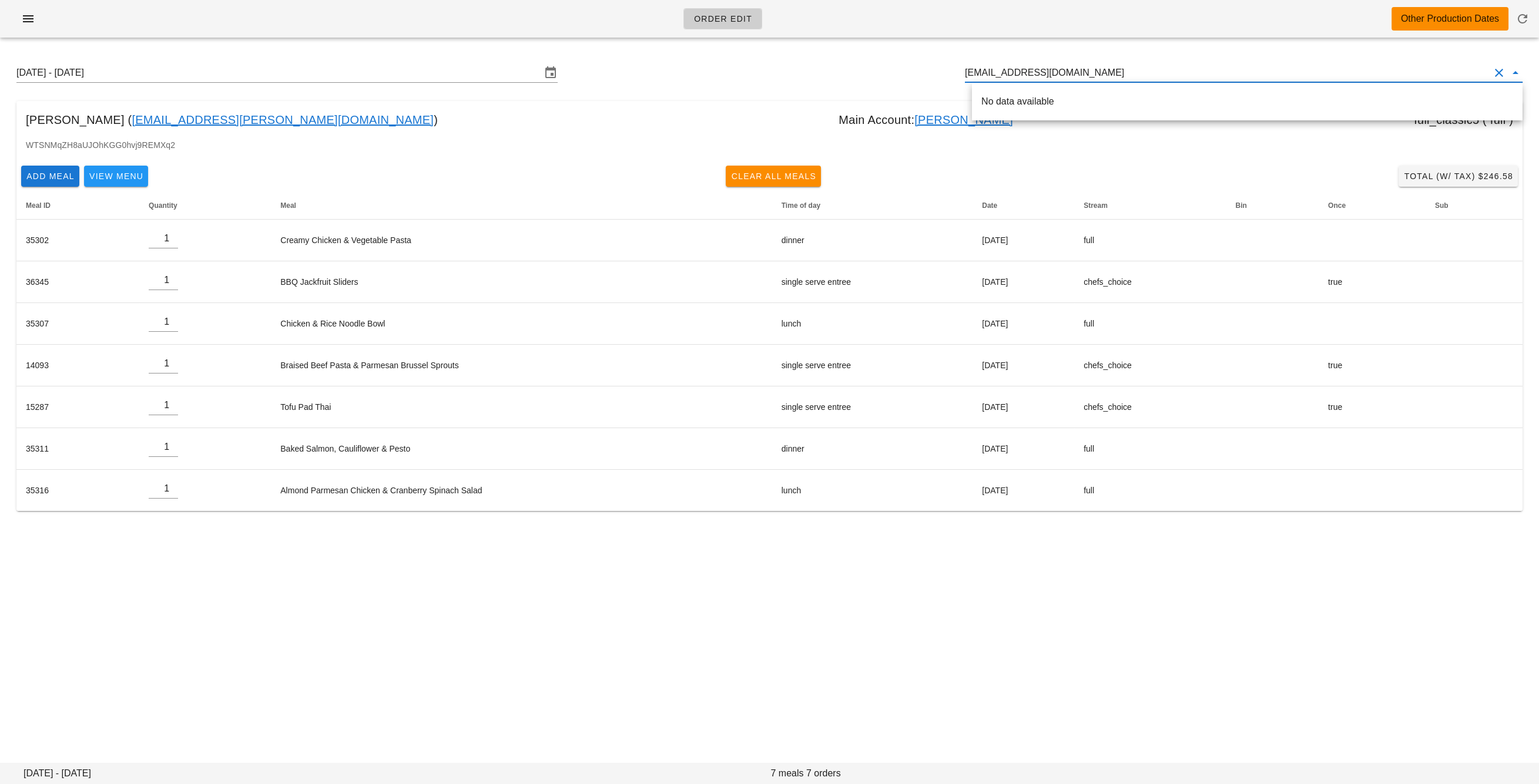
click at [1072, 104] on div "No data available" at bounding box center [1247, 101] width 532 height 11
drag, startPoint x: 979, startPoint y: 72, endPoint x: 959, endPoint y: 70, distance: 20.1
click at [960, 70] on div "Sunday August 31 - Saturday September 6 tedleetaite@gmail.com" at bounding box center [769, 72] width 1524 height 37
click at [1064, 96] on span "tedleetaite@gmail.com" at bounding box center [1143, 101] width 160 height 10
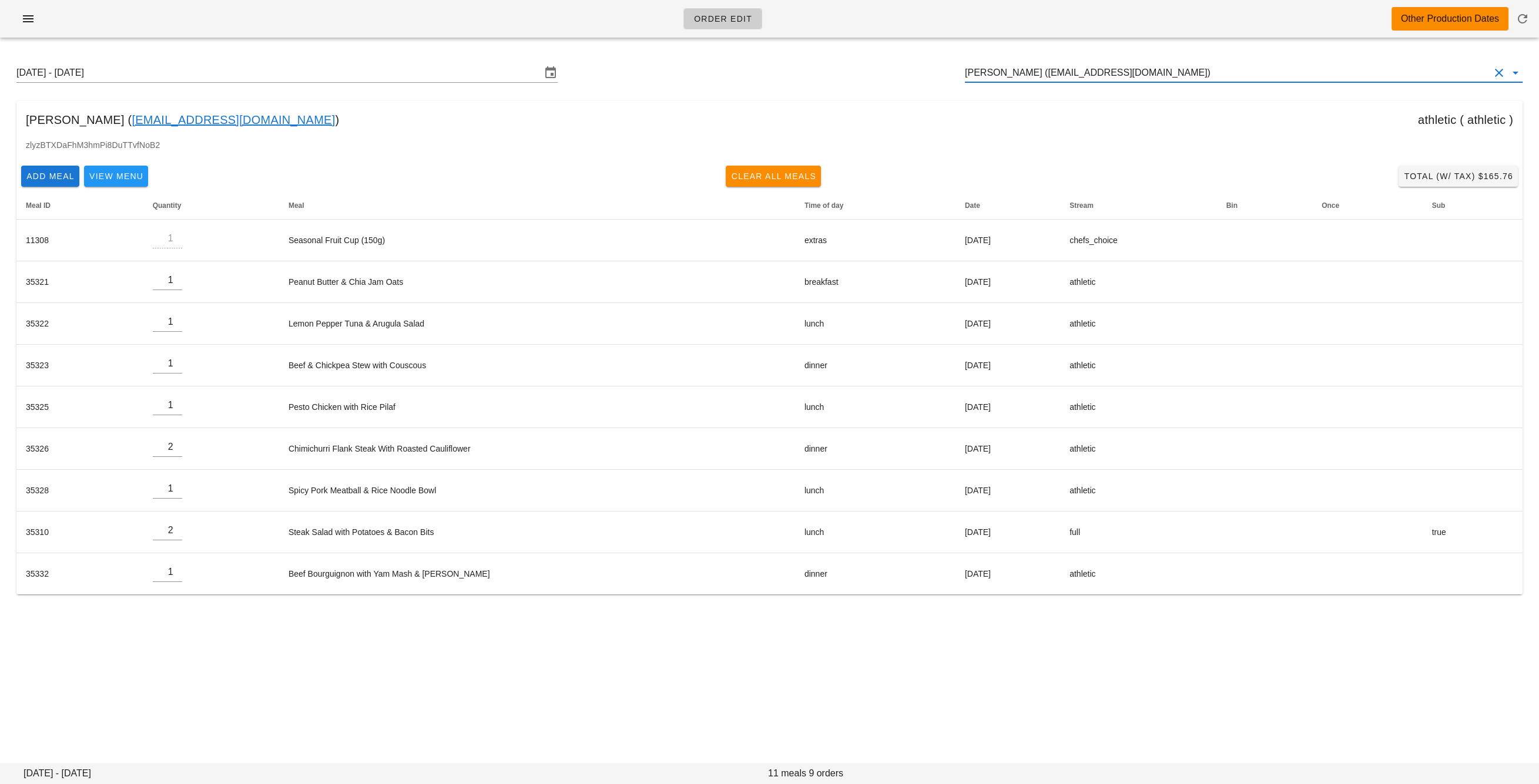
click at [1024, 74] on input "Ted Lee (tedleetaite@gmail.com)" at bounding box center [1227, 73] width 525 height 19
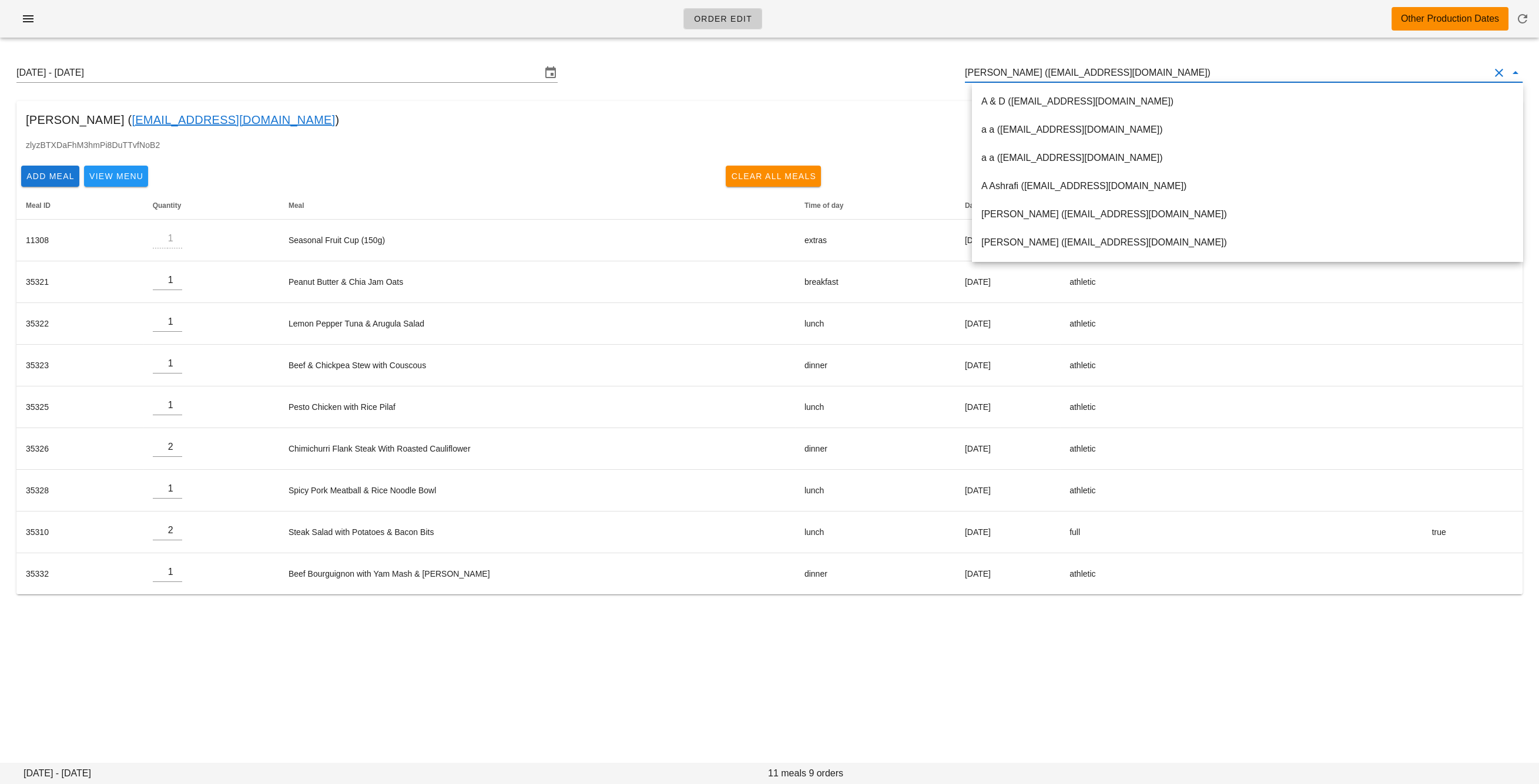
scroll to position [1, 0]
drag, startPoint x: 1011, startPoint y: 74, endPoint x: 1105, endPoint y: 75, distance: 94.0
click at [1105, 75] on input "Ted Lee (tedleetaite@gmail.com)" at bounding box center [1227, 73] width 525 height 19
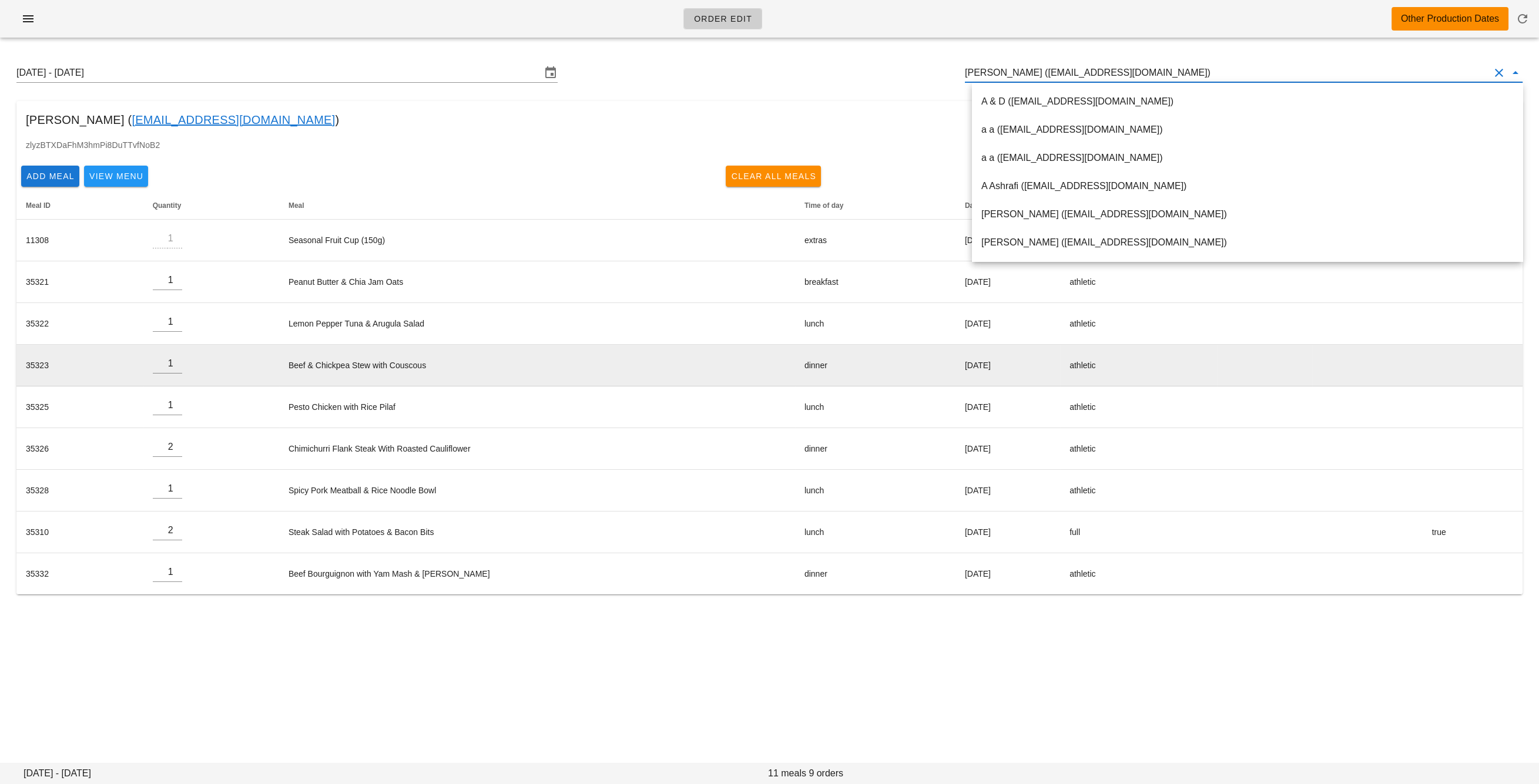
scroll to position [0, 0]
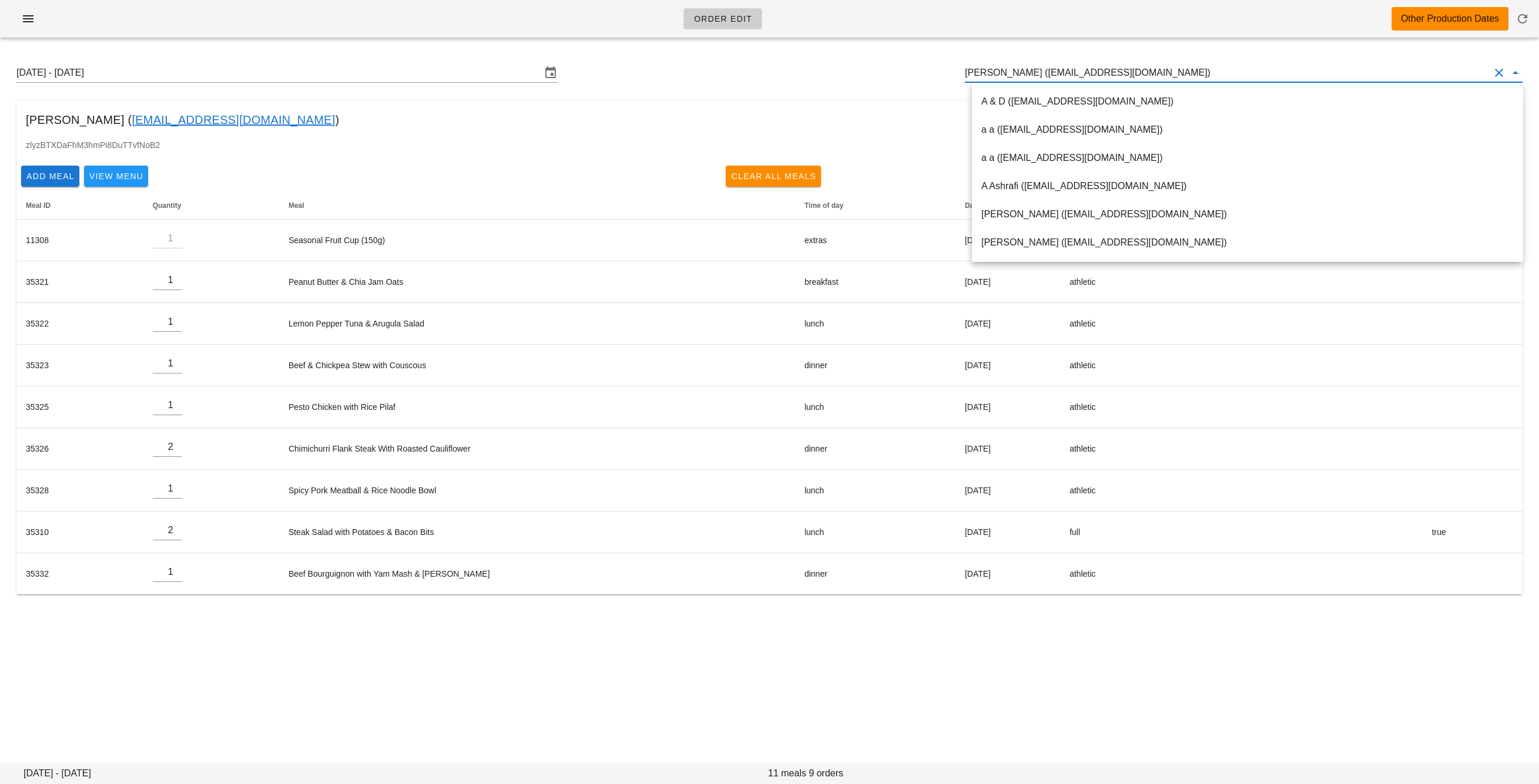
click at [1004, 73] on input "Ted Lee (tedleetaite@gmail.com)" at bounding box center [1227, 73] width 525 height 19
paste input "hello@terrigreen.me"
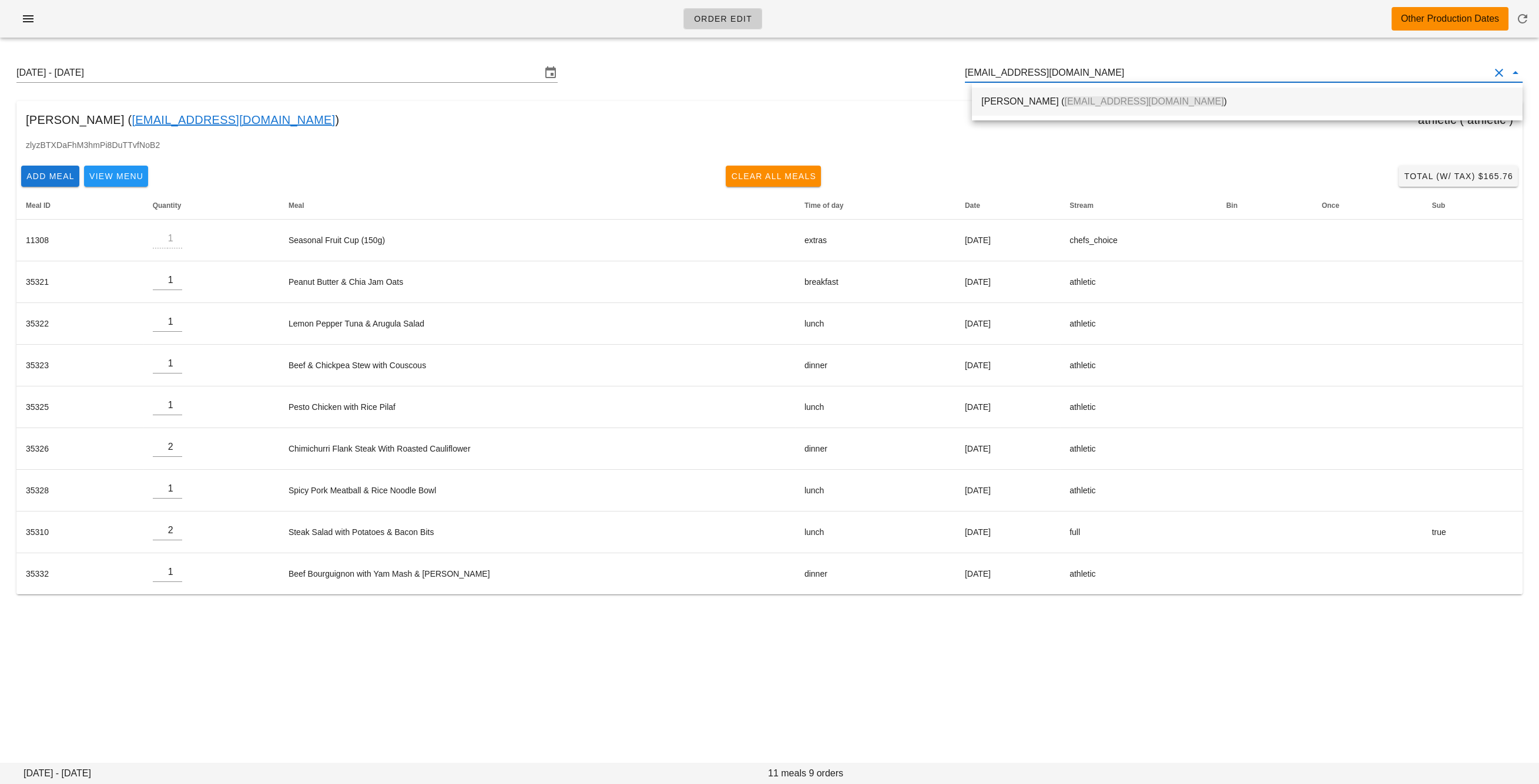
click at [1029, 108] on div "Terri Green ( hello@terrigreen.me )" at bounding box center [1247, 101] width 532 height 25
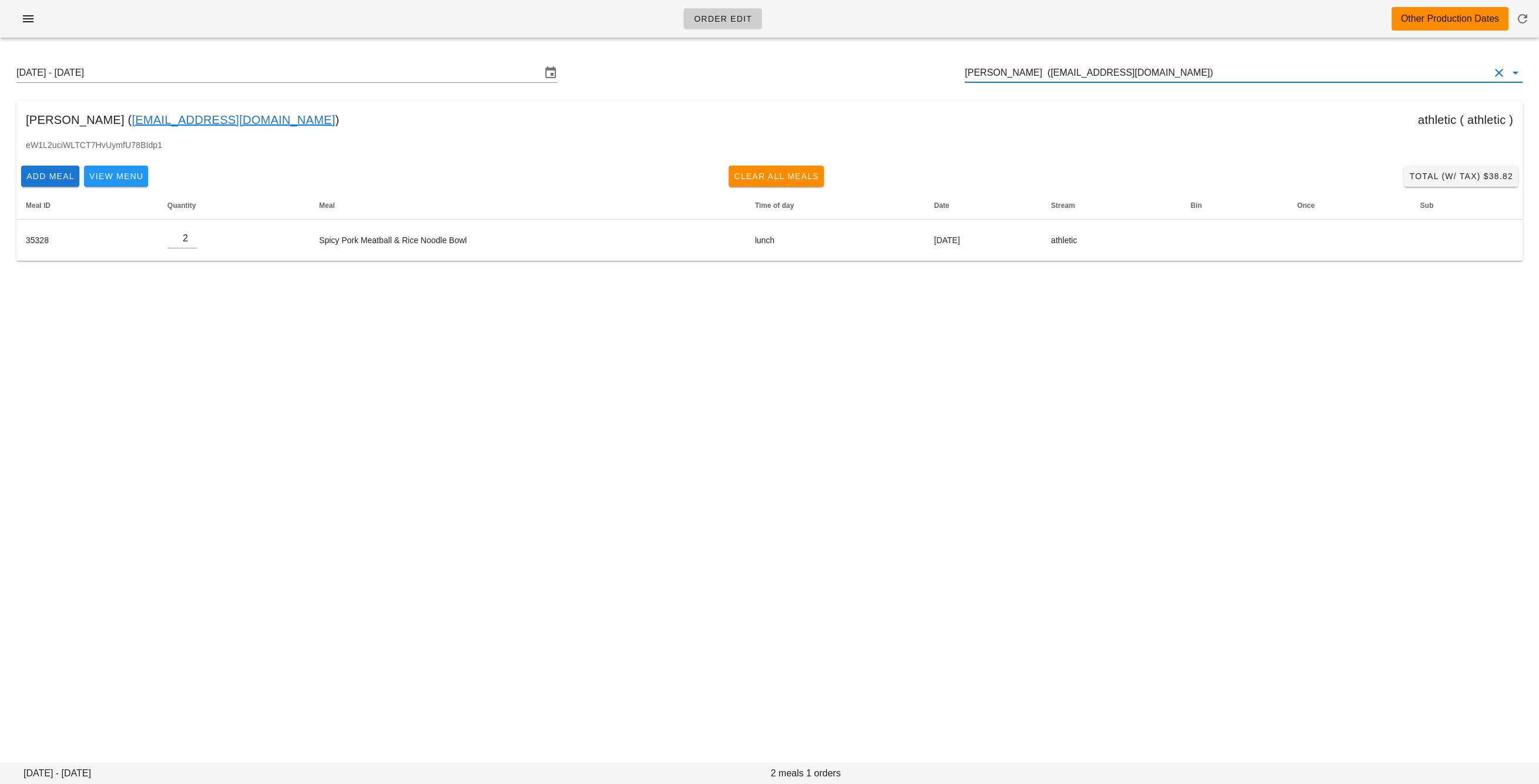
click at [1001, 77] on input "Terri Green (hello@terrigreen.me)" at bounding box center [1227, 73] width 525 height 19
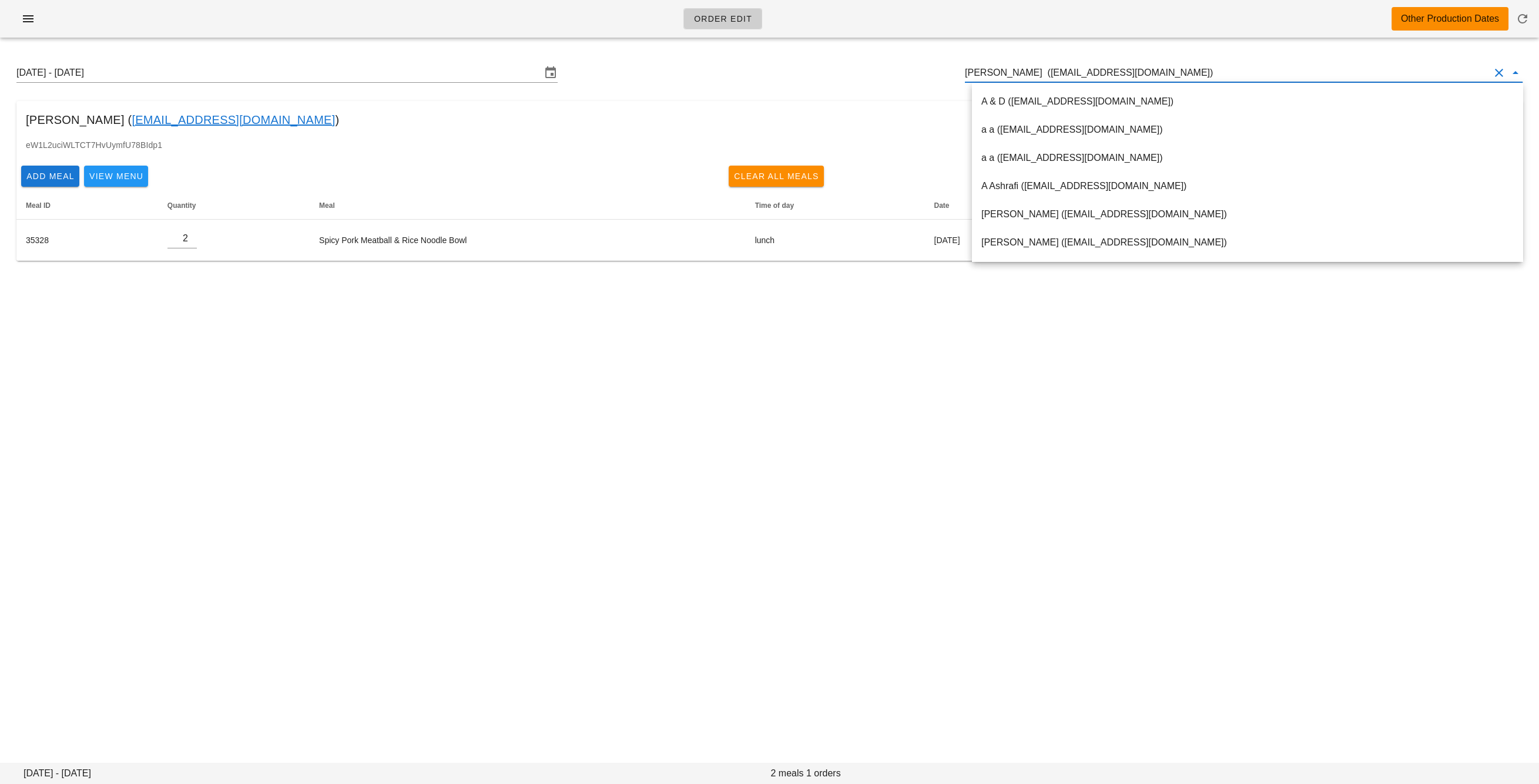
click at [1001, 77] on input "Terri Green (hello@terrigreen.me)" at bounding box center [1227, 73] width 525 height 19
paste input "homasfurseth@gmail.com"
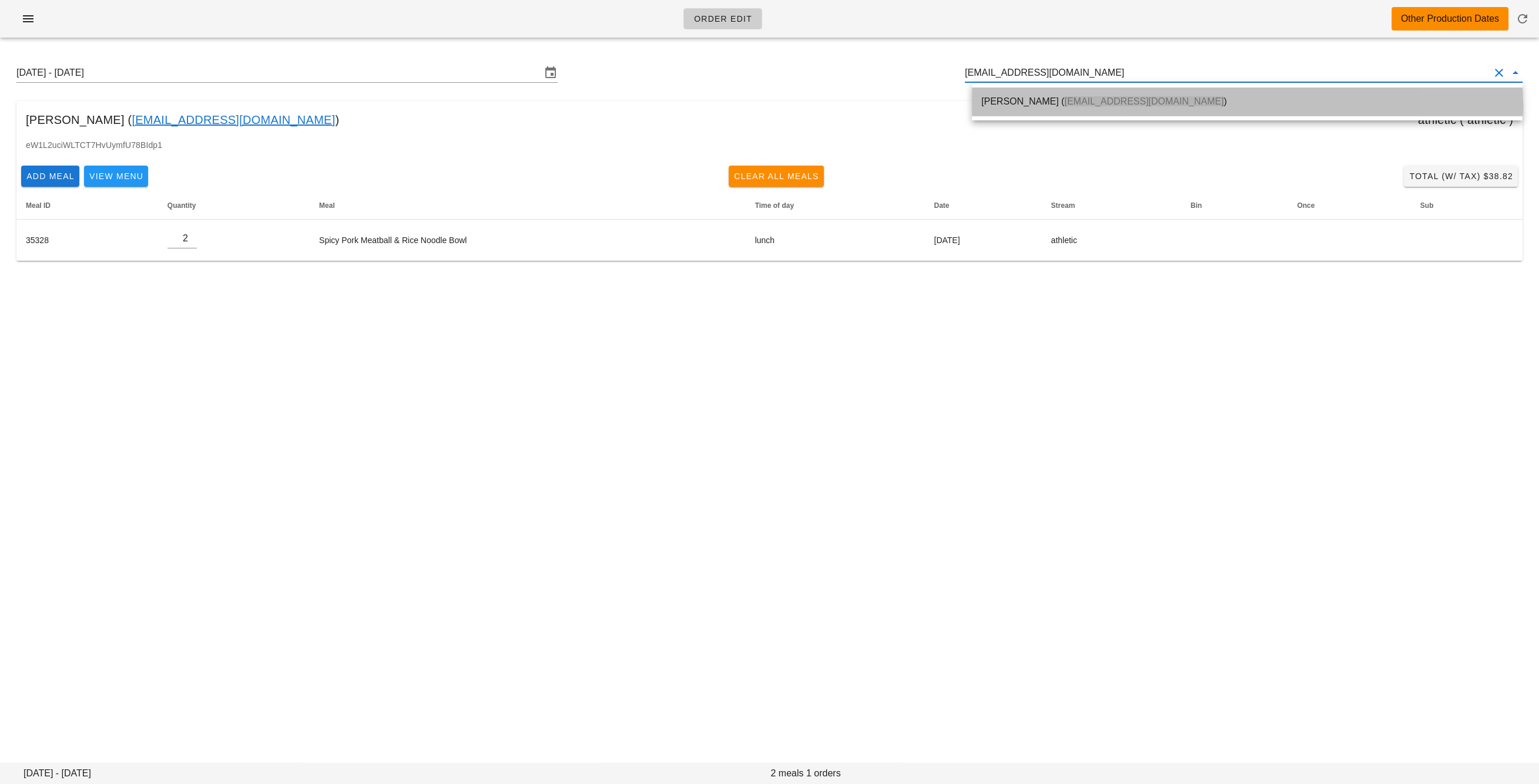
click at [1015, 97] on div "Thomas Furseth ( Thomasfurseth@gmail.com )" at bounding box center [1247, 101] width 532 height 11
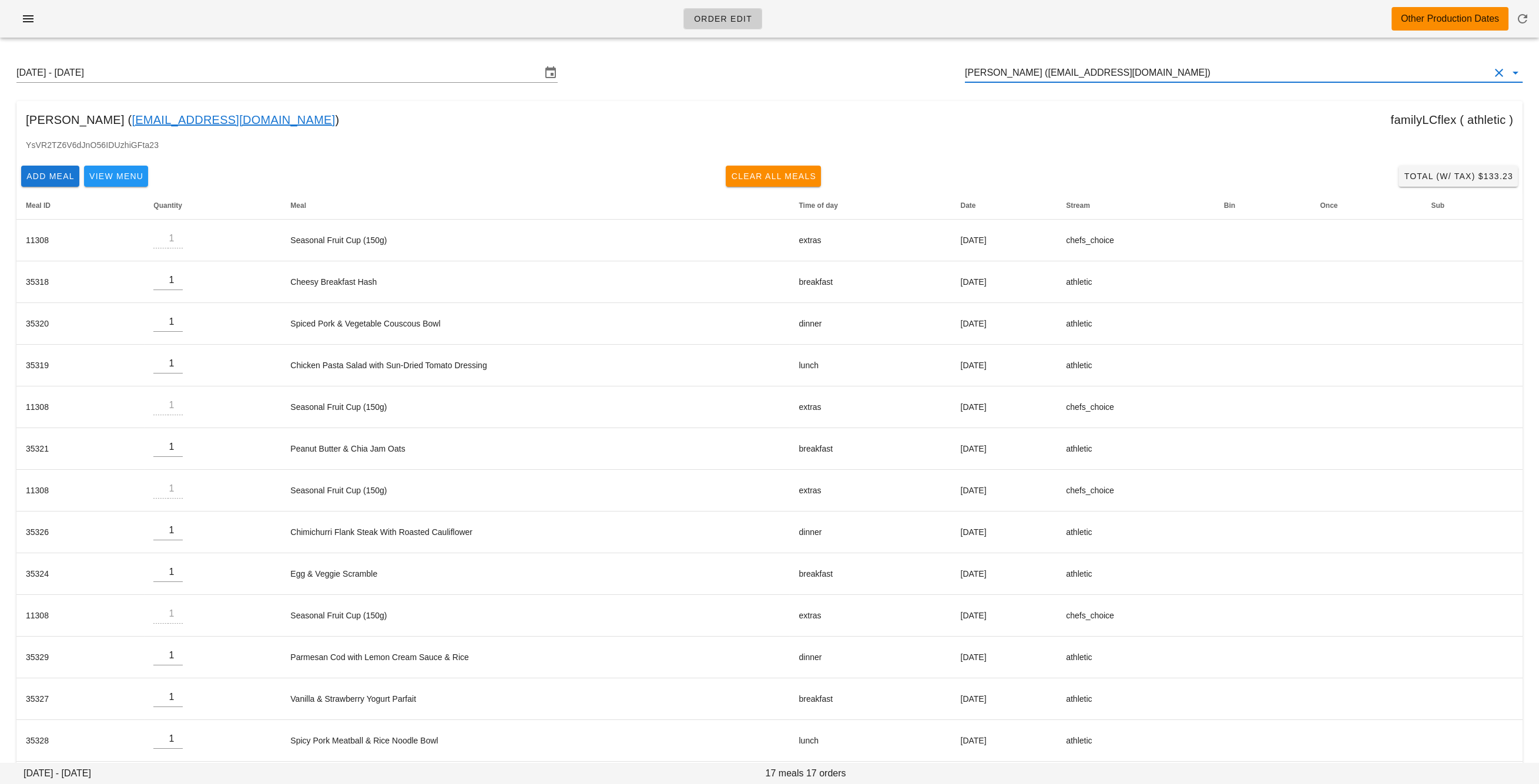
click at [1073, 64] on input "Thomas Furseth (Thomasfurseth@gmail.com)" at bounding box center [1227, 73] width 525 height 19
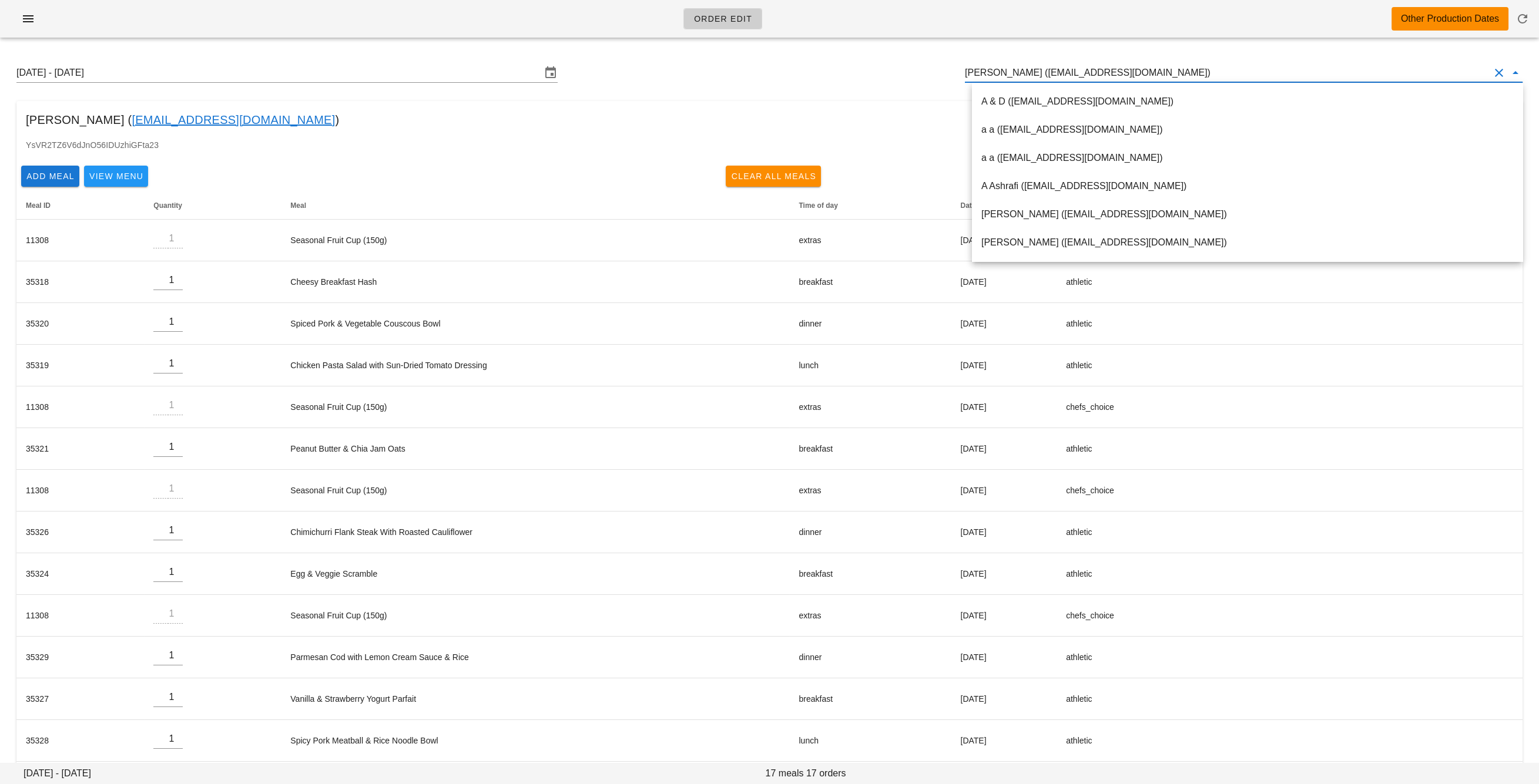
click at [1073, 64] on input "Thomas Furseth (Thomasfurseth@gmail.com)" at bounding box center [1227, 73] width 525 height 19
paste input "vinistois@gmail.com"
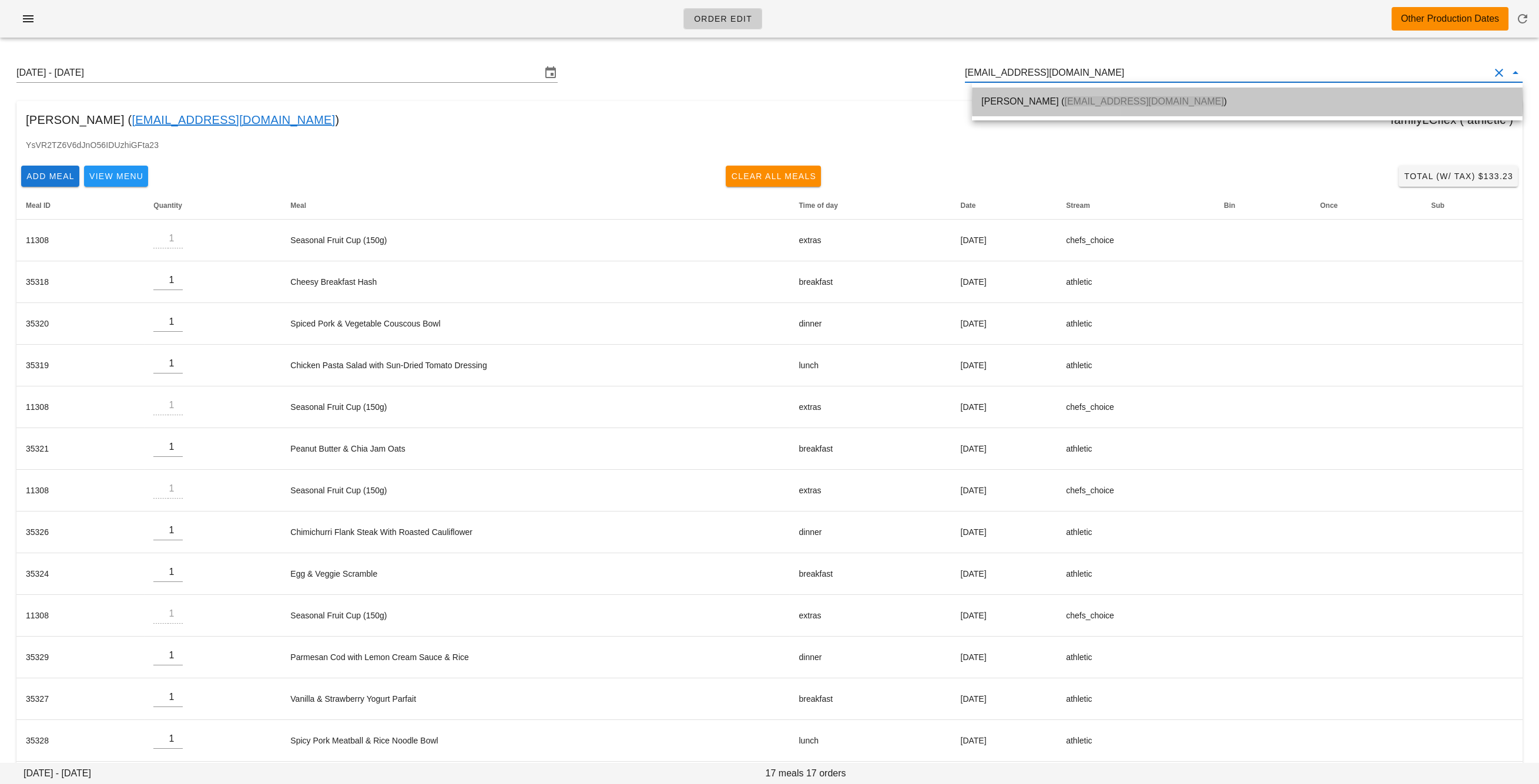
drag, startPoint x: 1071, startPoint y: 99, endPoint x: 1020, endPoint y: 145, distance: 68.7
click at [1071, 99] on span "vinistois@gmail.com" at bounding box center [1143, 101] width 160 height 10
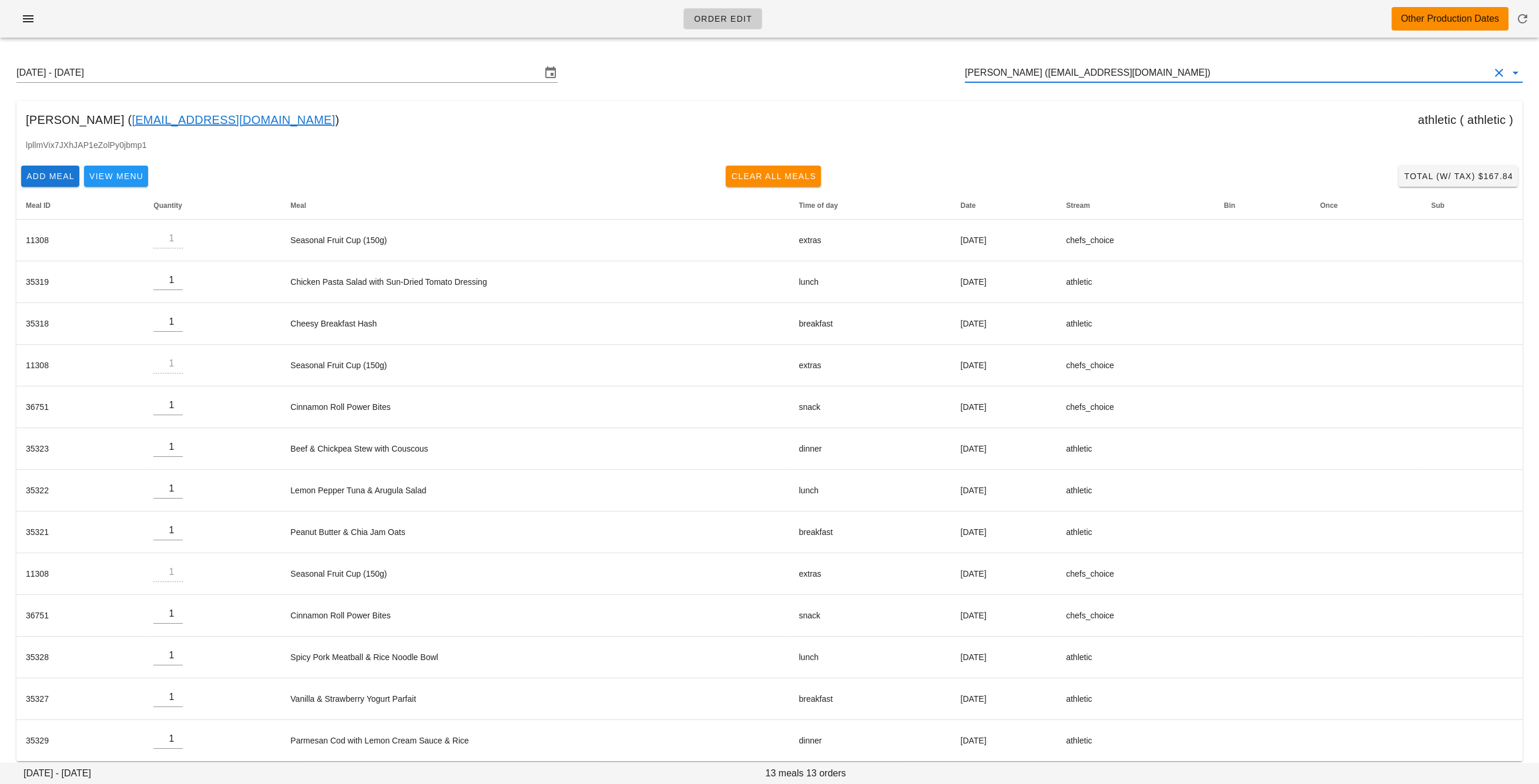
click at [1000, 71] on input "vincent royer (vinistois@gmail.com)" at bounding box center [1227, 73] width 525 height 19
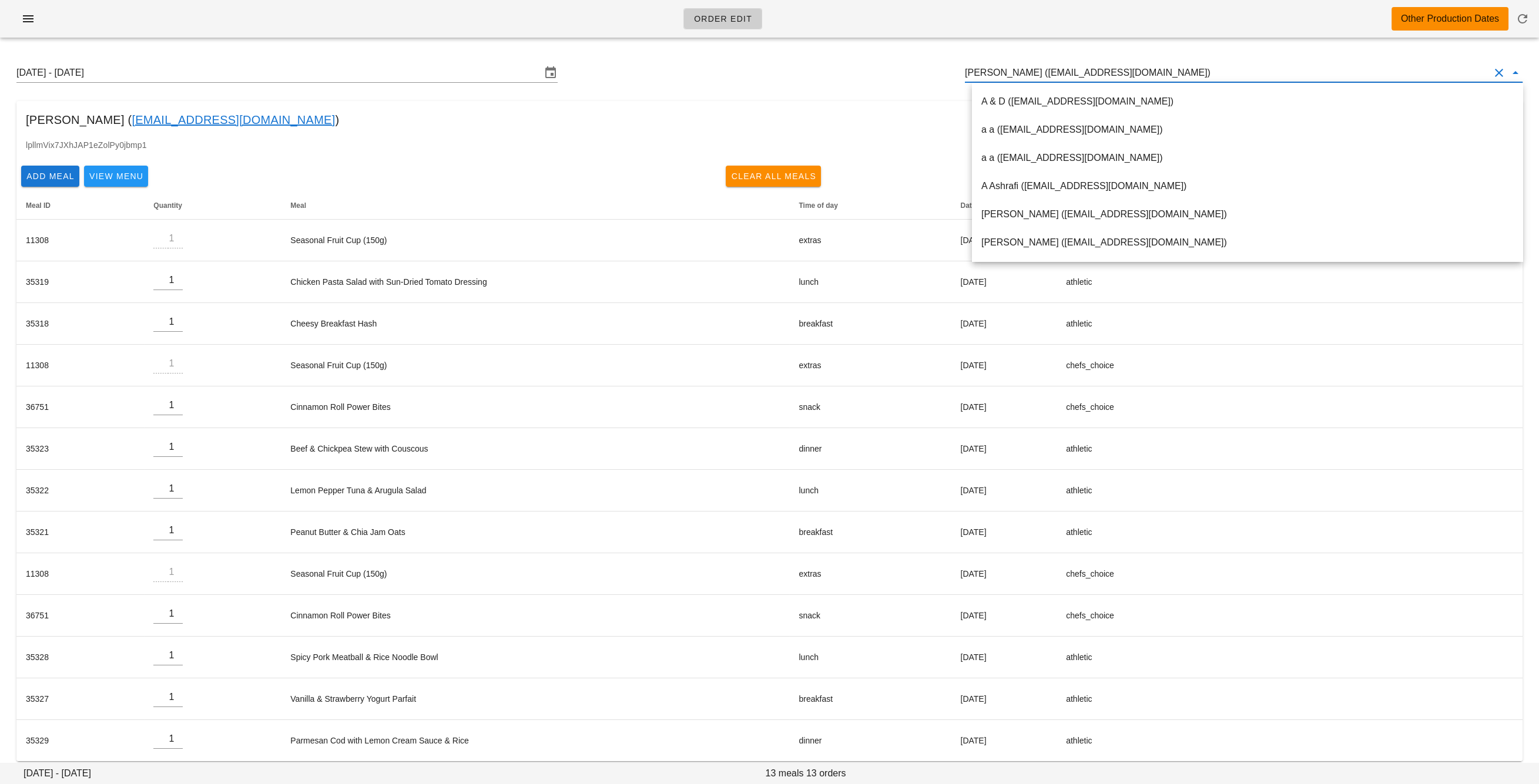
click at [1000, 71] on input "vincent royer (vinistois@gmail.com)" at bounding box center [1227, 73] width 525 height 19
click at [1001, 70] on input "vincent royer (vinistois@gmail.com)" at bounding box center [1227, 73] width 525 height 19
paste input "zainmeghji@gmail.com"
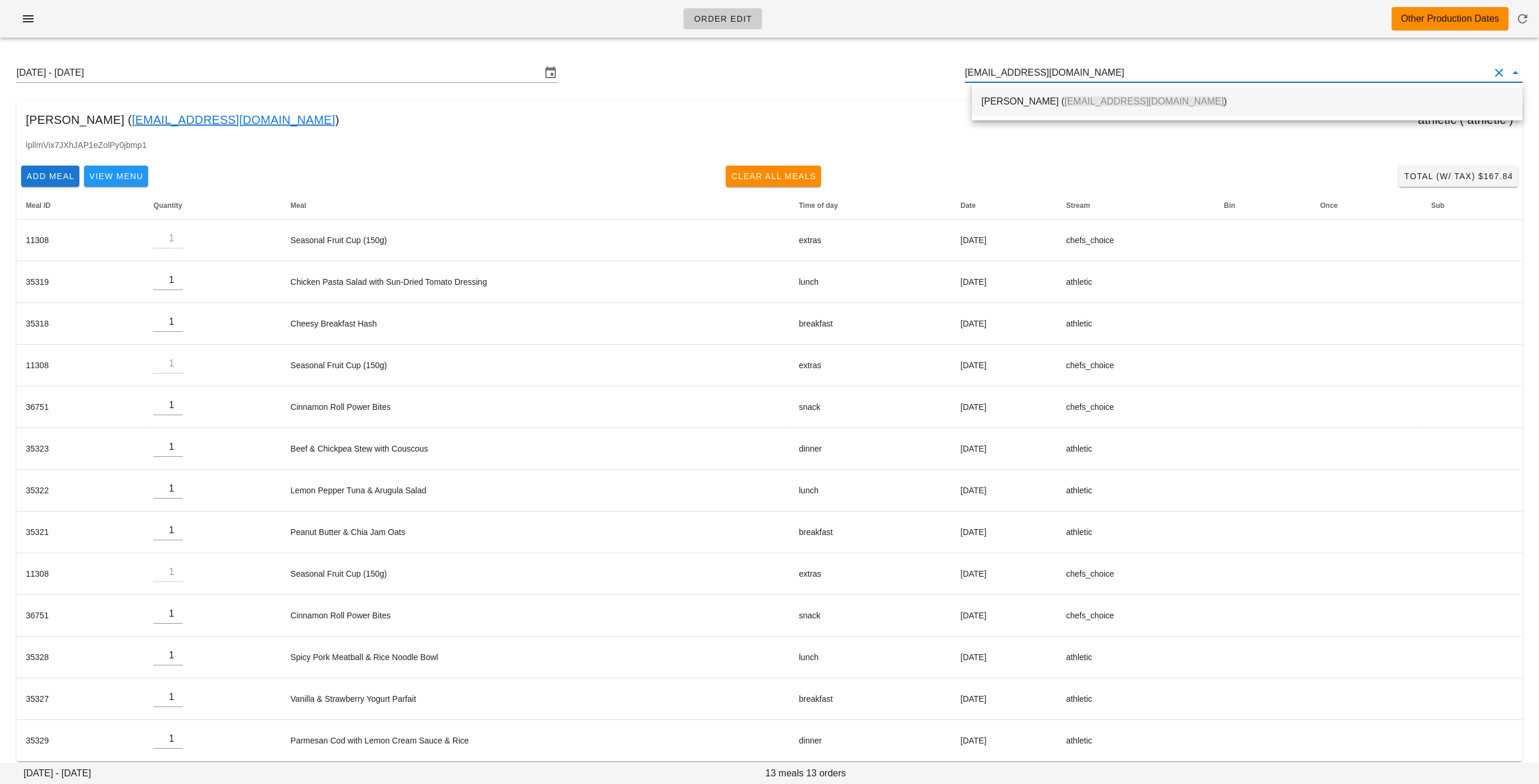
click at [1026, 101] on div "Zain Meghji ( zainmeghji@gmail.com )" at bounding box center [1247, 101] width 532 height 11
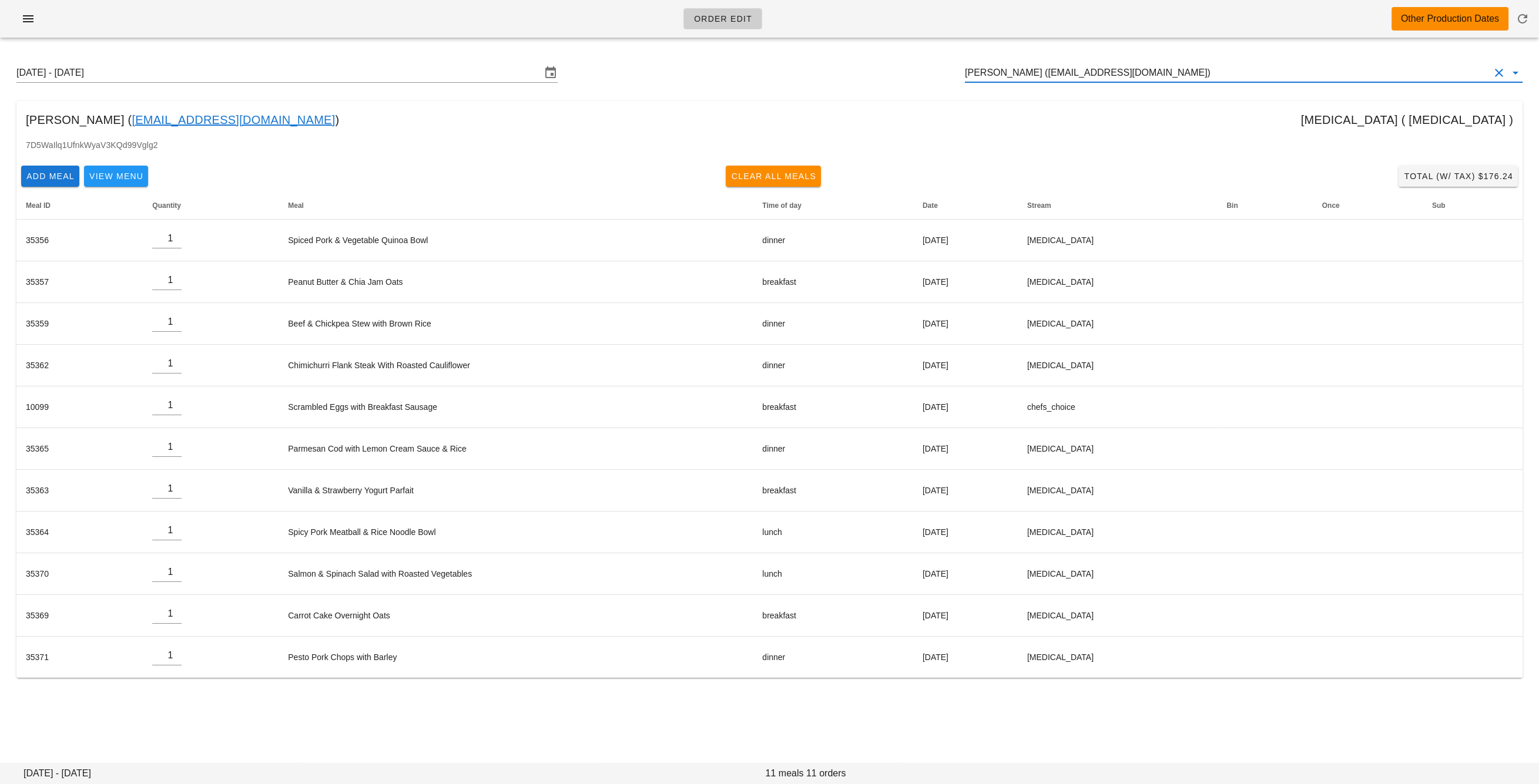
type input "Zain Meghji (zainmeghji@gmail.com)"
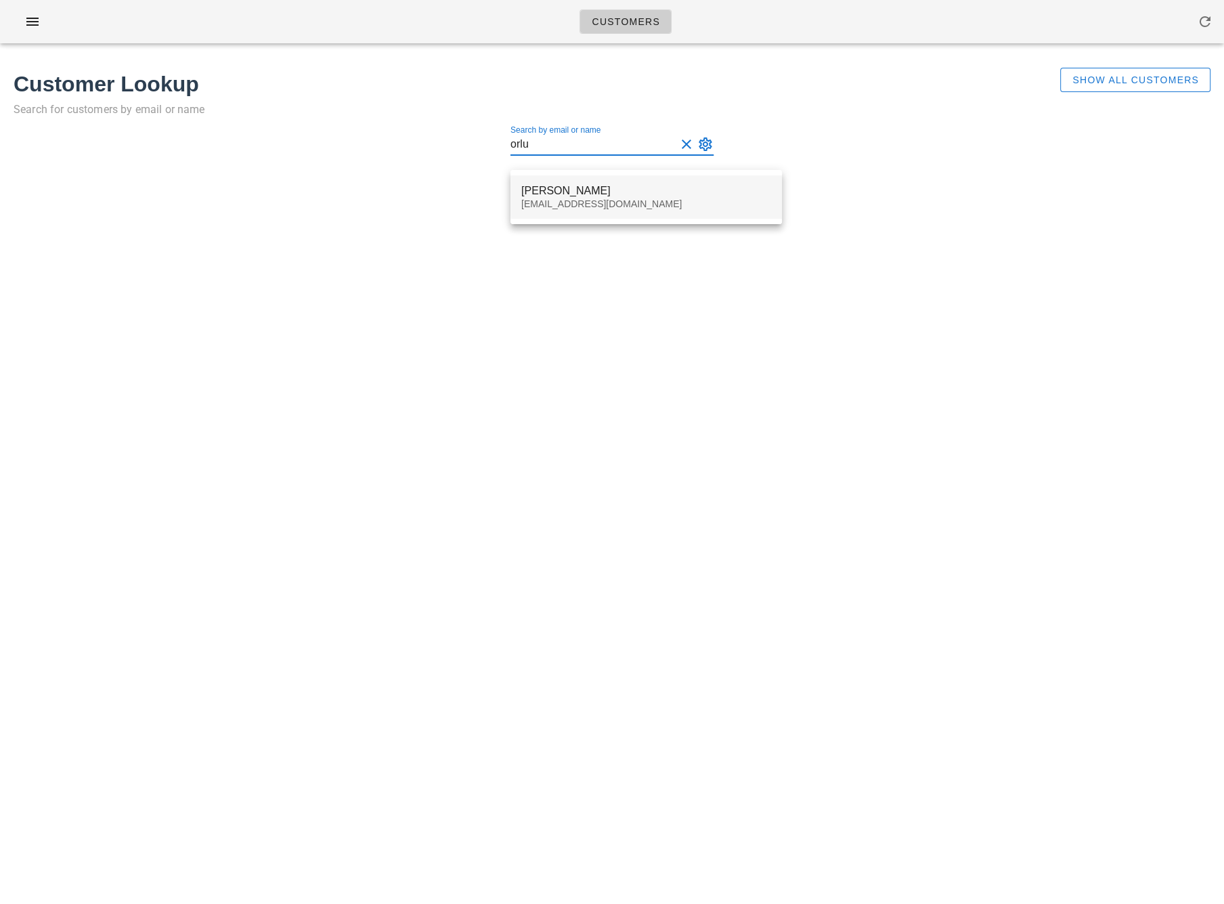
type input "orlu"
click at [570, 209] on div "[EMAIL_ADDRESS][DOMAIN_NAME]" at bounding box center [646, 204] width 250 height 12
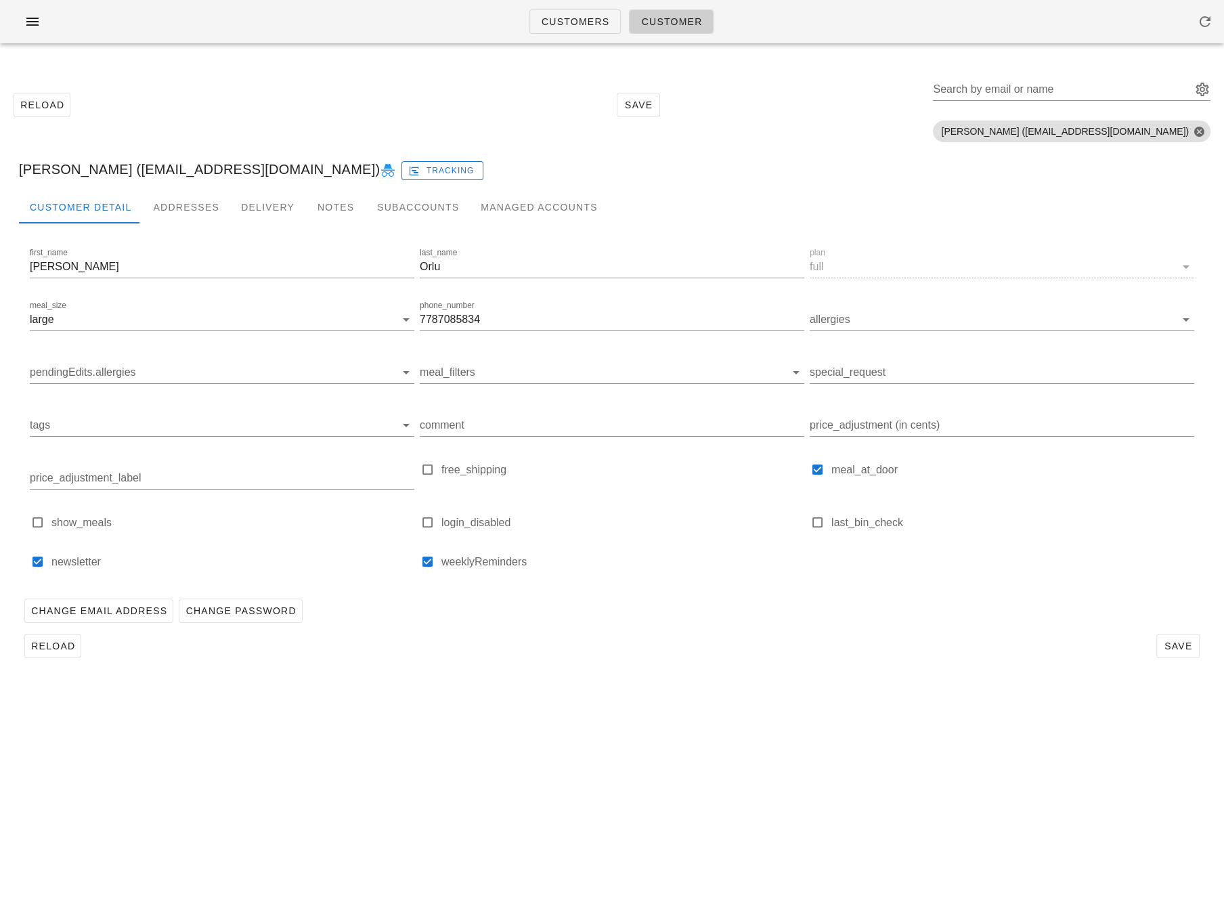
click at [469, 788] on div "Customers Customer Reload Save Search by email or name Include deleted accounts…" at bounding box center [612, 452] width 1224 height 904
click at [803, 677] on div "Reload Save Search by email or name Include deleted accounts Include Shopify ac…" at bounding box center [612, 368] width 1224 height 628
click at [135, 170] on div "[PERSON_NAME] ([EMAIL_ADDRESS][DOMAIN_NAME]) Tracking" at bounding box center [612, 169] width 1208 height 43
drag, startPoint x: 93, startPoint y: 173, endPoint x: 292, endPoint y: 175, distance: 198.4
click at [292, 175] on div "[PERSON_NAME] ([EMAIL_ADDRESS][DOMAIN_NAME]) Tracking" at bounding box center [612, 169] width 1208 height 43
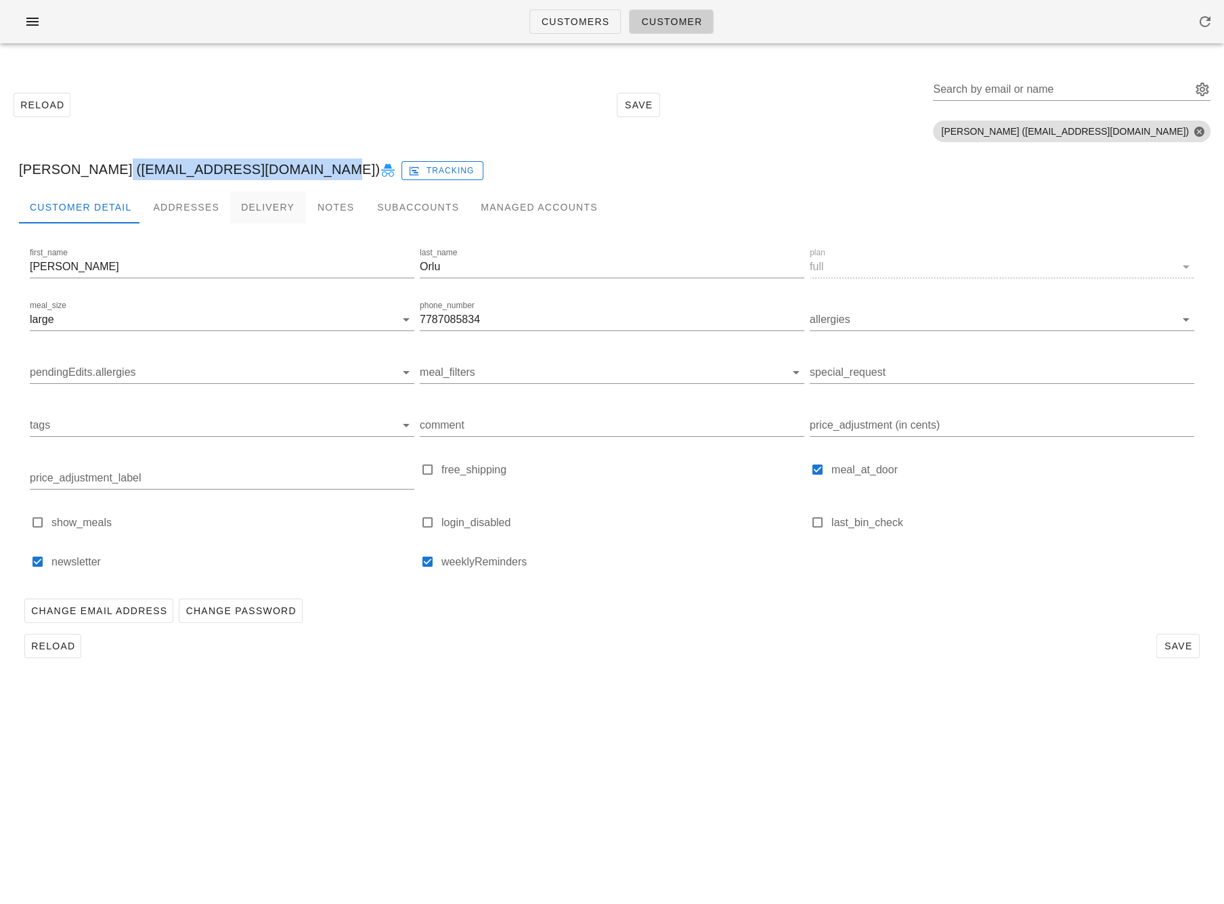
copy div "[EMAIL_ADDRESS][DOMAIN_NAME]"
click at [571, 16] on span "Customers" at bounding box center [575, 21] width 69 height 11
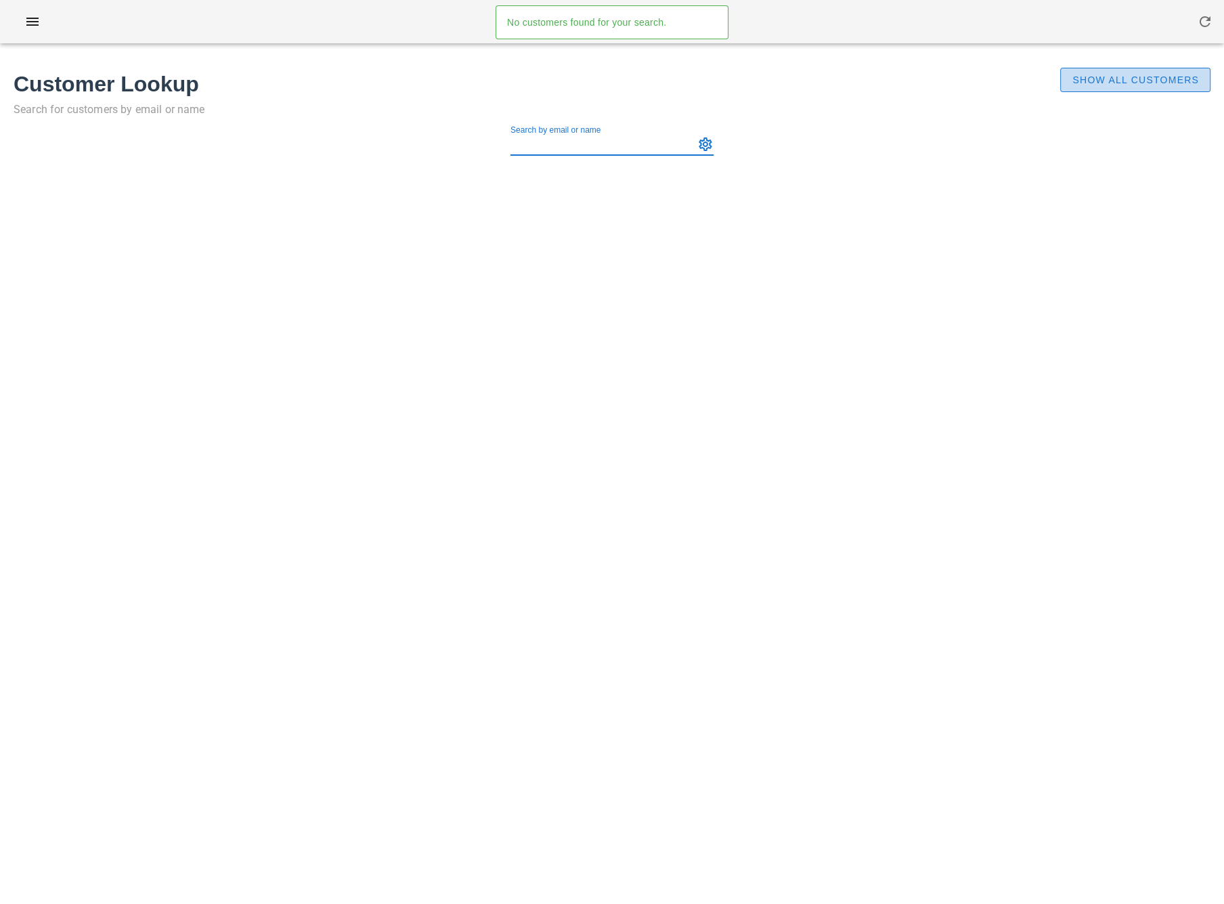
click at [1081, 81] on span "Show All Customers" at bounding box center [1135, 79] width 127 height 11
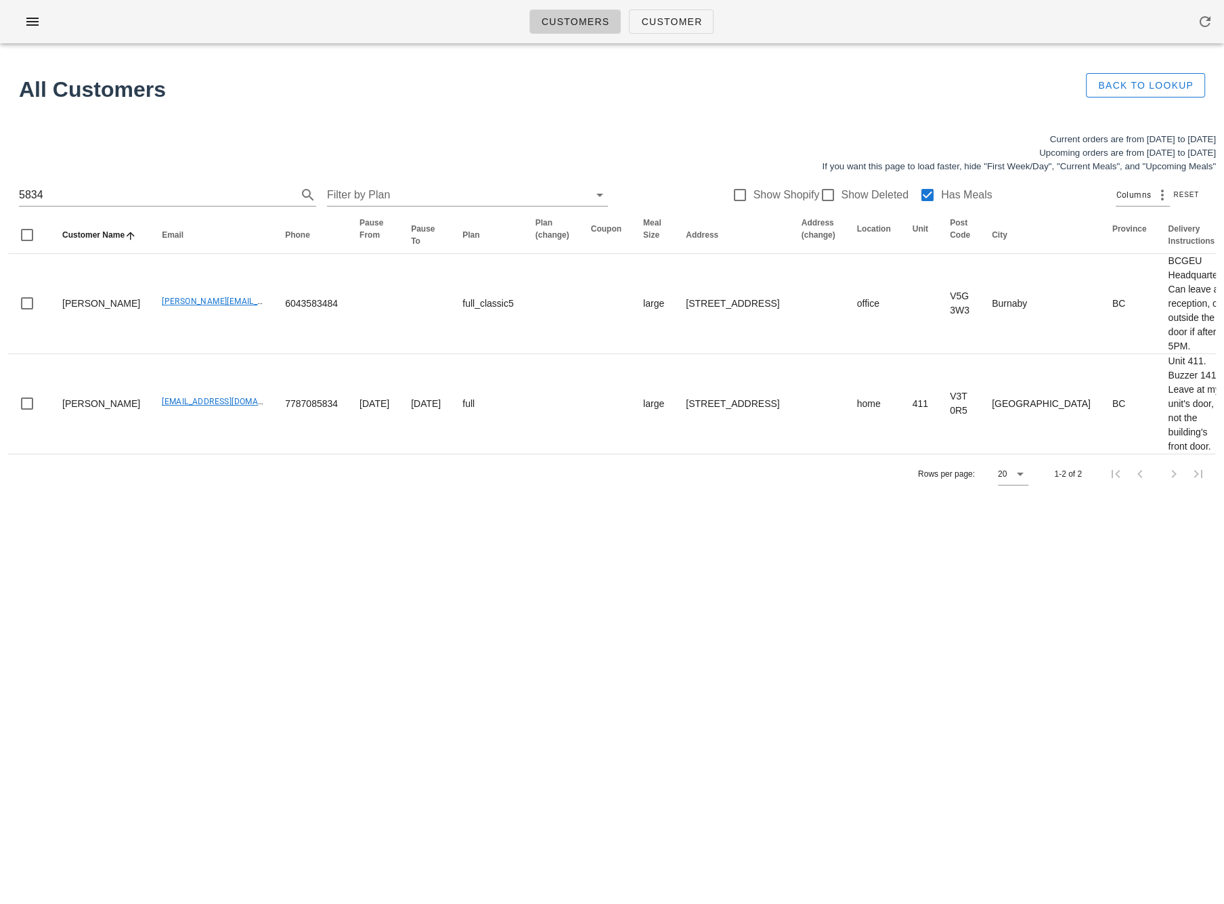
drag, startPoint x: 73, startPoint y: 200, endPoint x: -74, endPoint y: 187, distance: 147.6
click at [0, 187] on html "Customers Customer No customers found for your search. All Customers Back to Lo…" at bounding box center [612, 452] width 1224 height 904
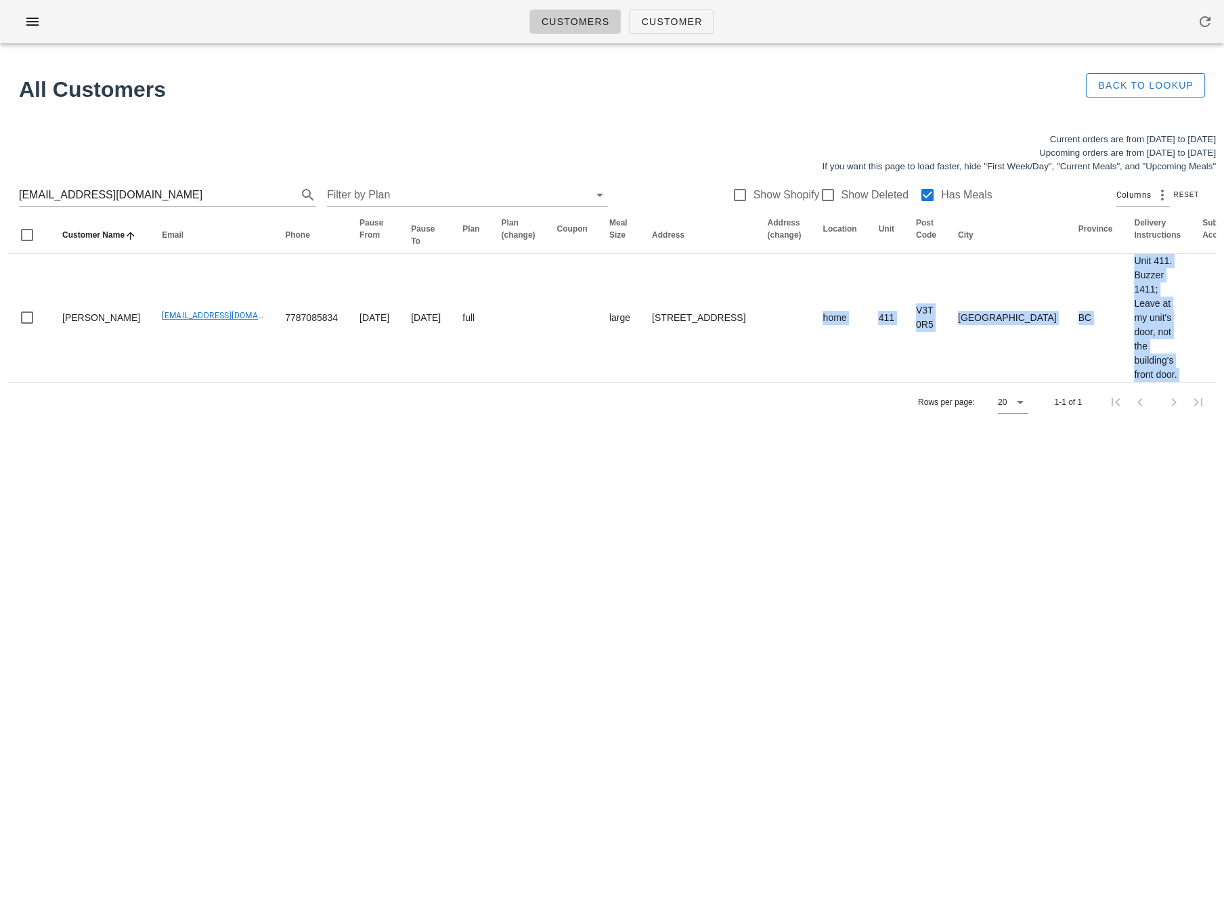
scroll to position [0, 419]
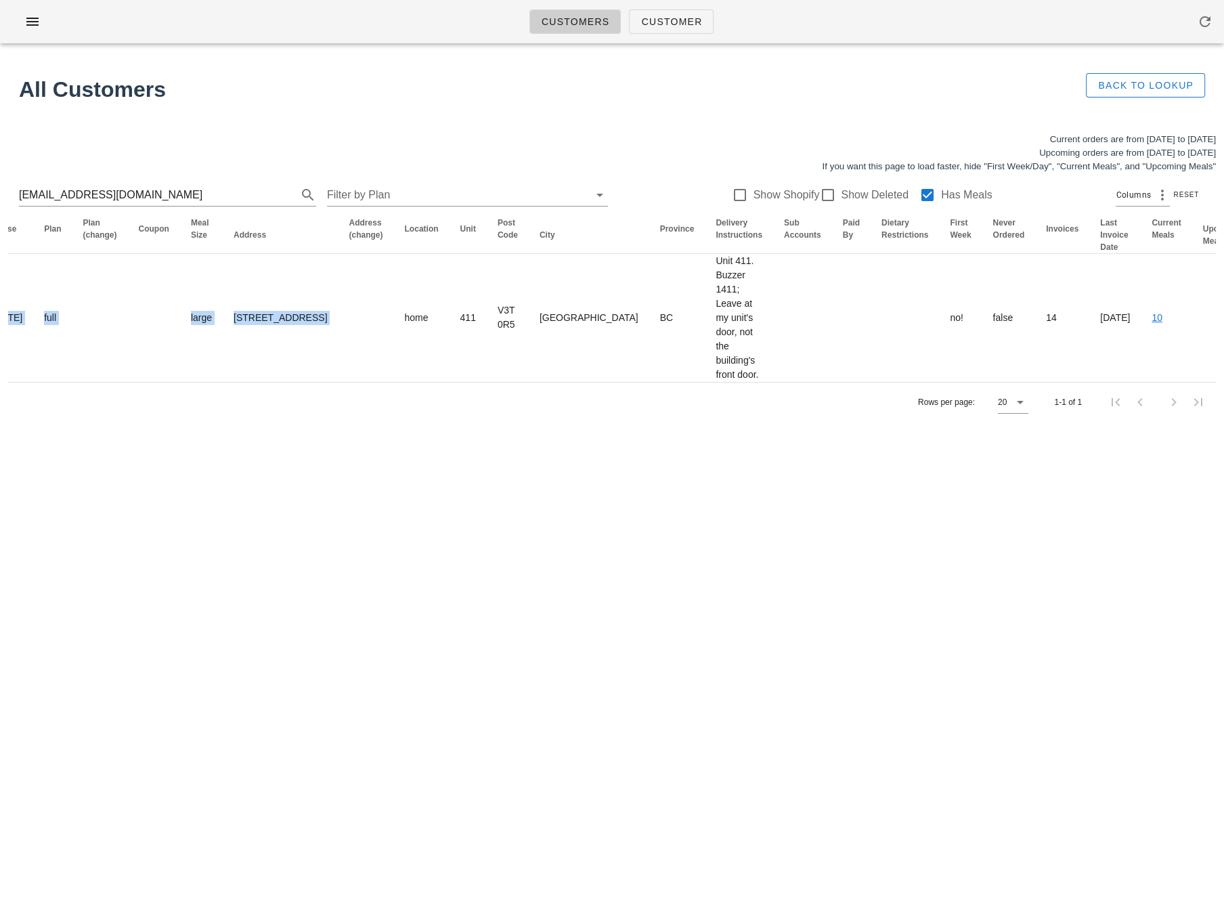
drag, startPoint x: 702, startPoint y: 317, endPoint x: 1379, endPoint y: 321, distance: 677.2
click at [1224, 321] on html "Customers Customer No customers found for your search. All Customers Back to Lo…" at bounding box center [612, 452] width 1224 height 904
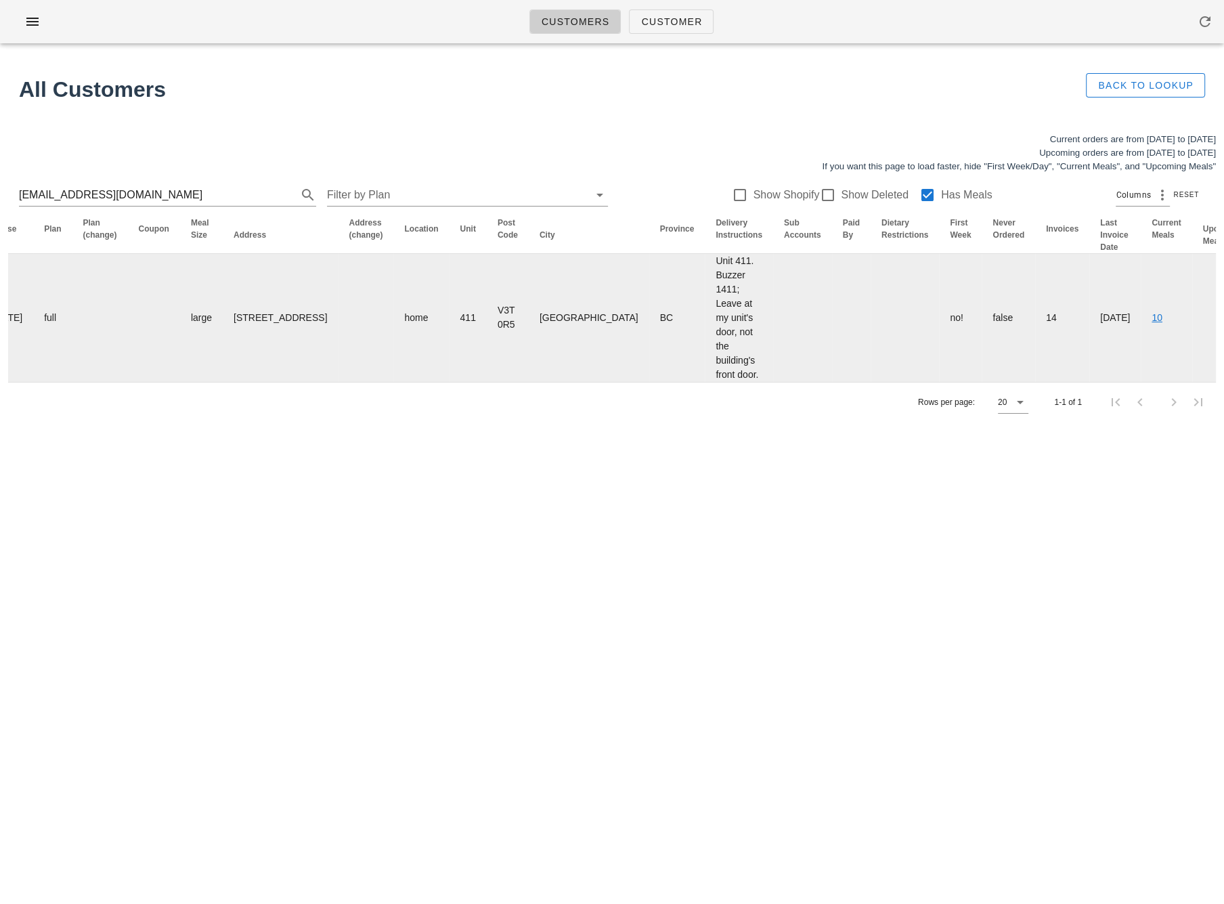
drag, startPoint x: 313, startPoint y: 502, endPoint x: 364, endPoint y: 373, distance: 138.6
click at [312, 502] on div "Customers Customer No customers found for your search. All Customers Back to Lo…" at bounding box center [612, 452] width 1224 height 904
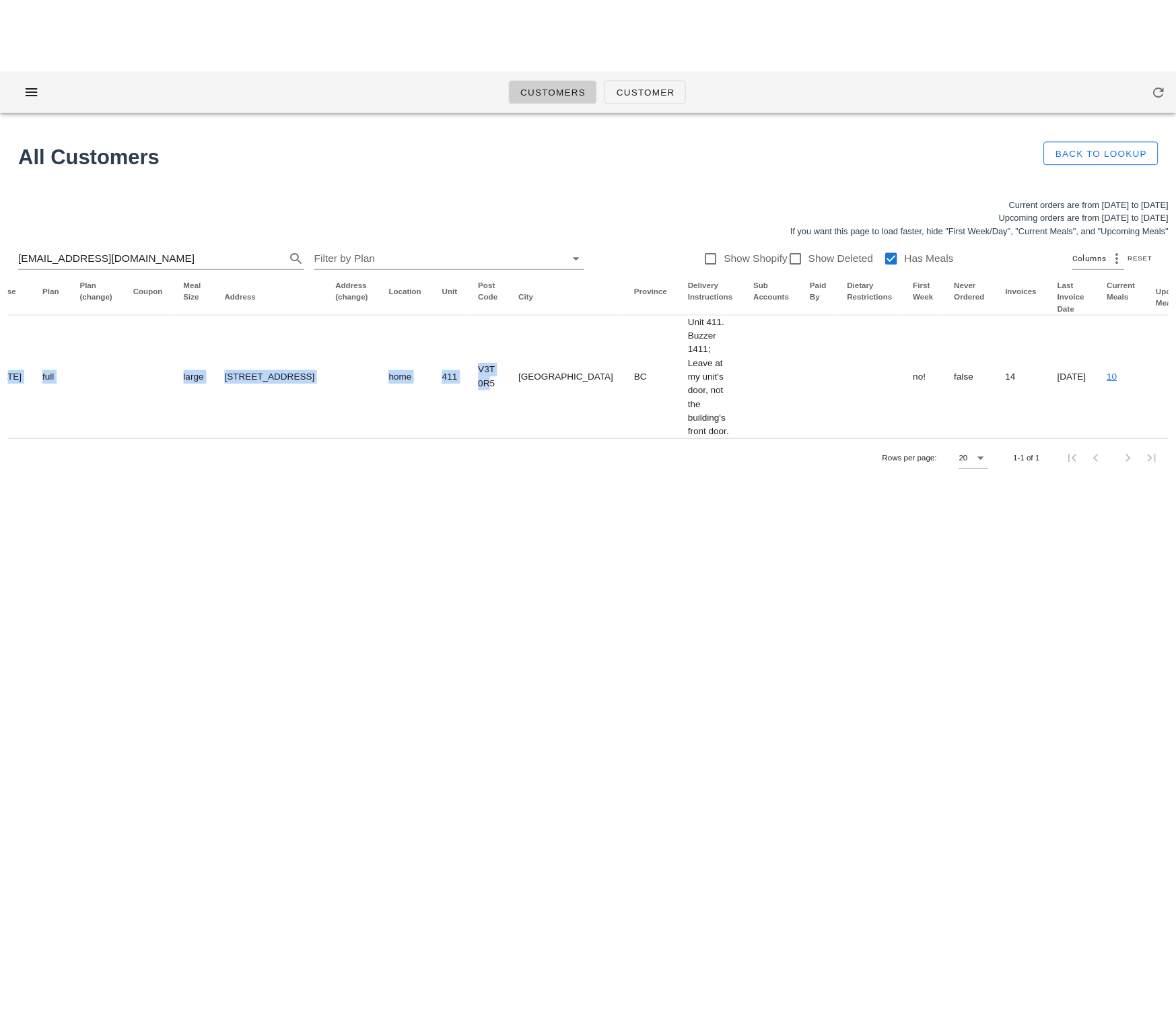
scroll to position [0, 0]
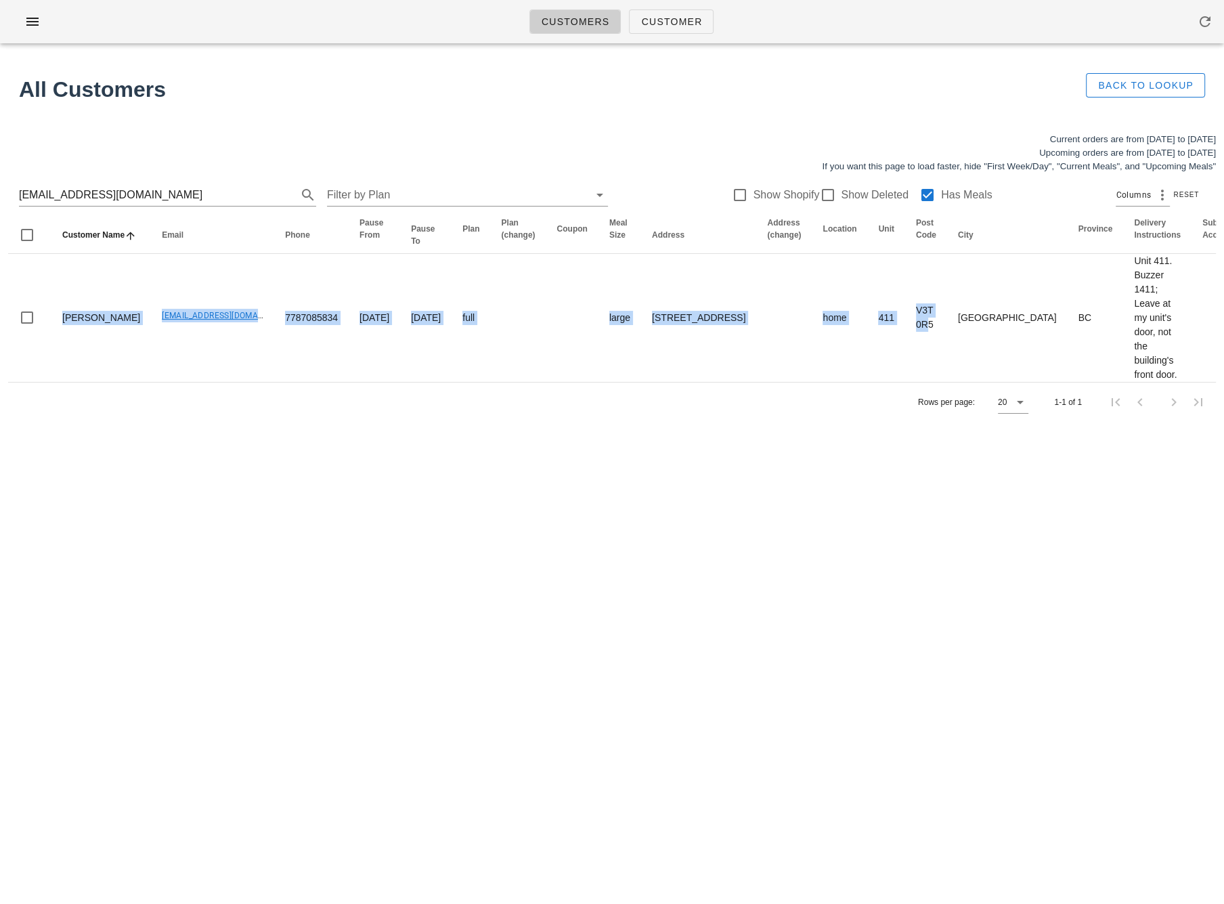
drag, startPoint x: 389, startPoint y: 349, endPoint x: -245, endPoint y: 269, distance: 638.9
click at [0, 269] on html "Customers Customer No customers found for your search. All Customers Back to Lo…" at bounding box center [612, 452] width 1224 height 904
drag, startPoint x: 241, startPoint y: 551, endPoint x: 144, endPoint y: 365, distance: 209.6
click at [242, 538] on div "Customers Customer No customers found for your search. All Customers Back to Lo…" at bounding box center [612, 452] width 1224 height 904
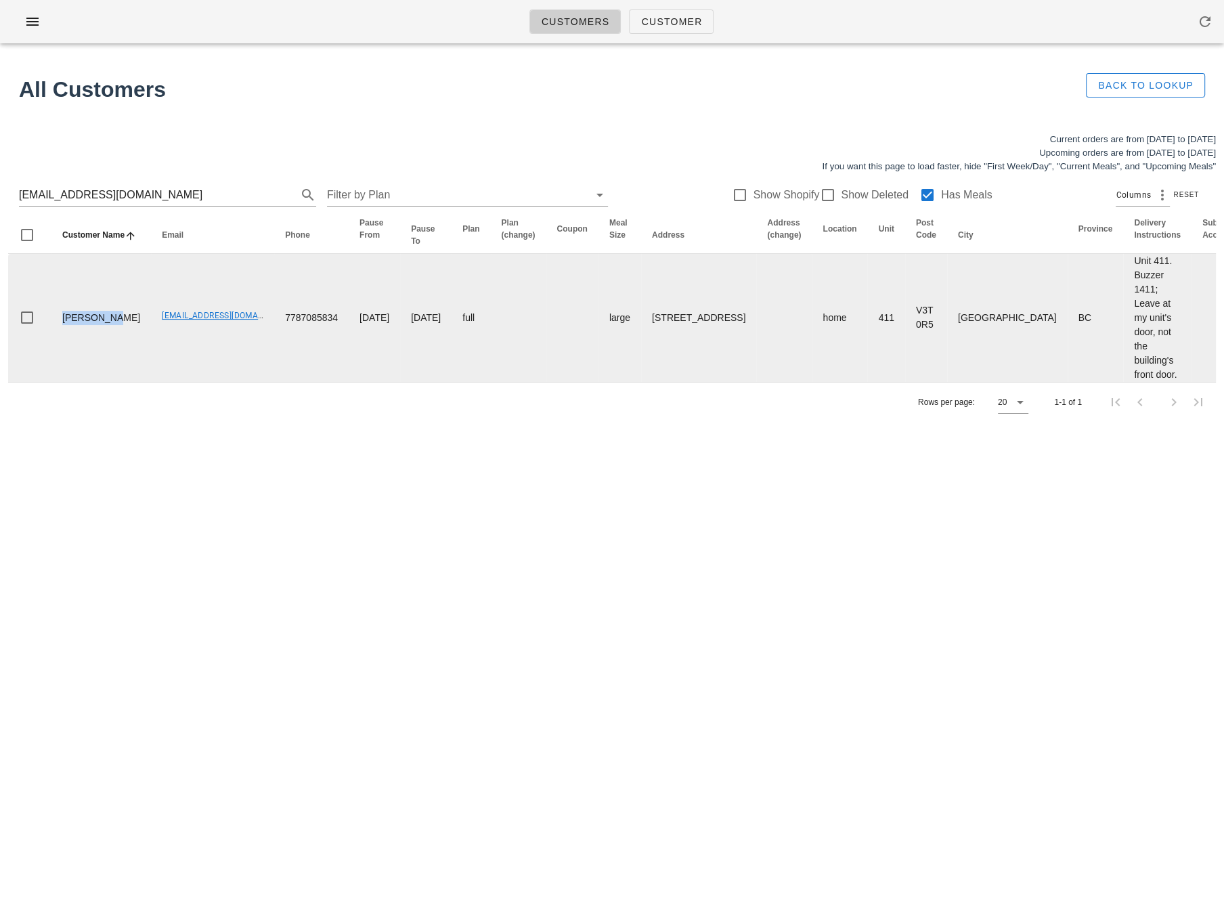
drag, startPoint x: 95, startPoint y: 345, endPoint x: 58, endPoint y: 322, distance: 44.1
click at [45, 322] on tr "[PERSON_NAME] [EMAIL_ADDRESS][DOMAIN_NAME] 7787085834 [DATE] [DATE] full large …" at bounding box center [927, 318] width 1839 height 128
copy td "[PERSON_NAME]"
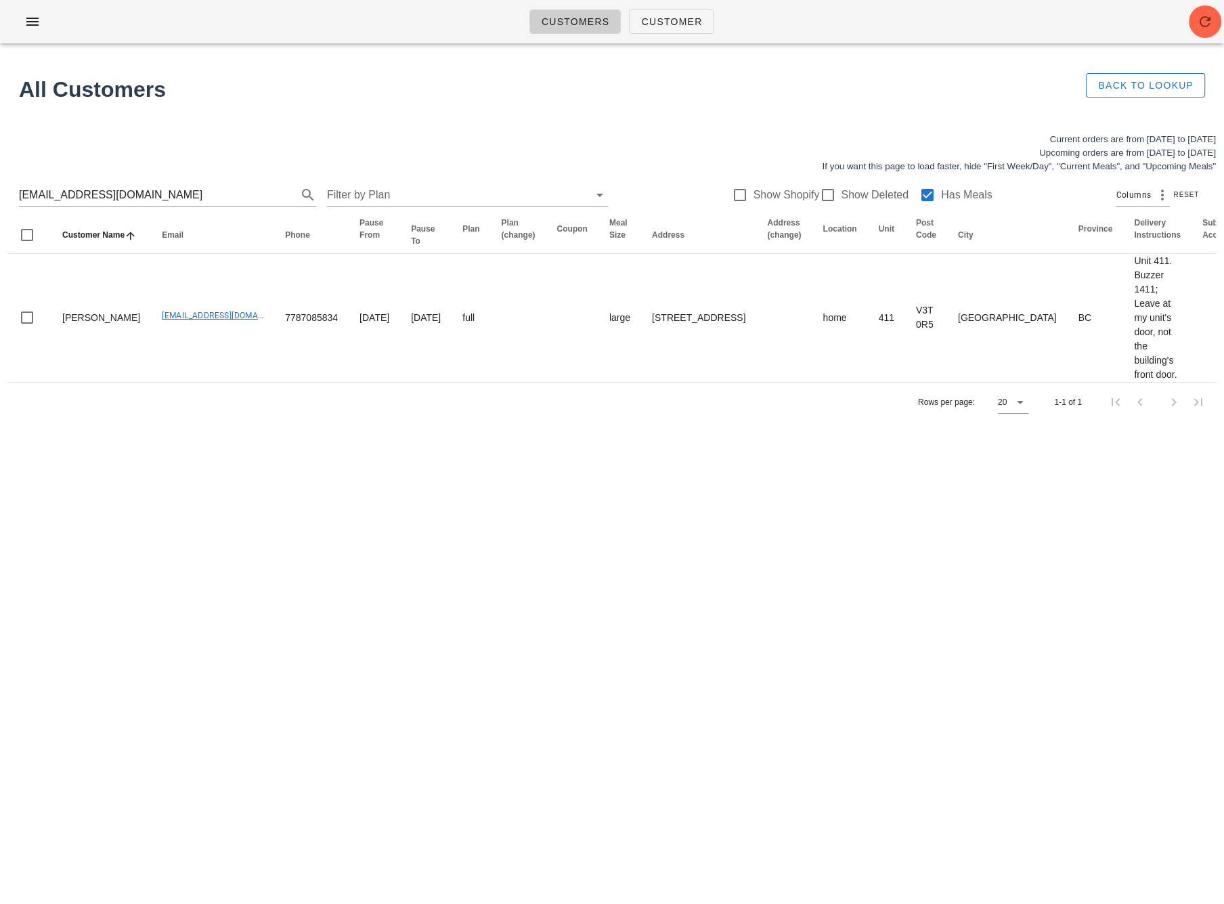
drag, startPoint x: 408, startPoint y: 659, endPoint x: 400, endPoint y: 630, distance: 30.2
click at [407, 658] on div "Customers Customer No customers found for your search. All Customers Back to Lo…" at bounding box center [612, 452] width 1224 height 904
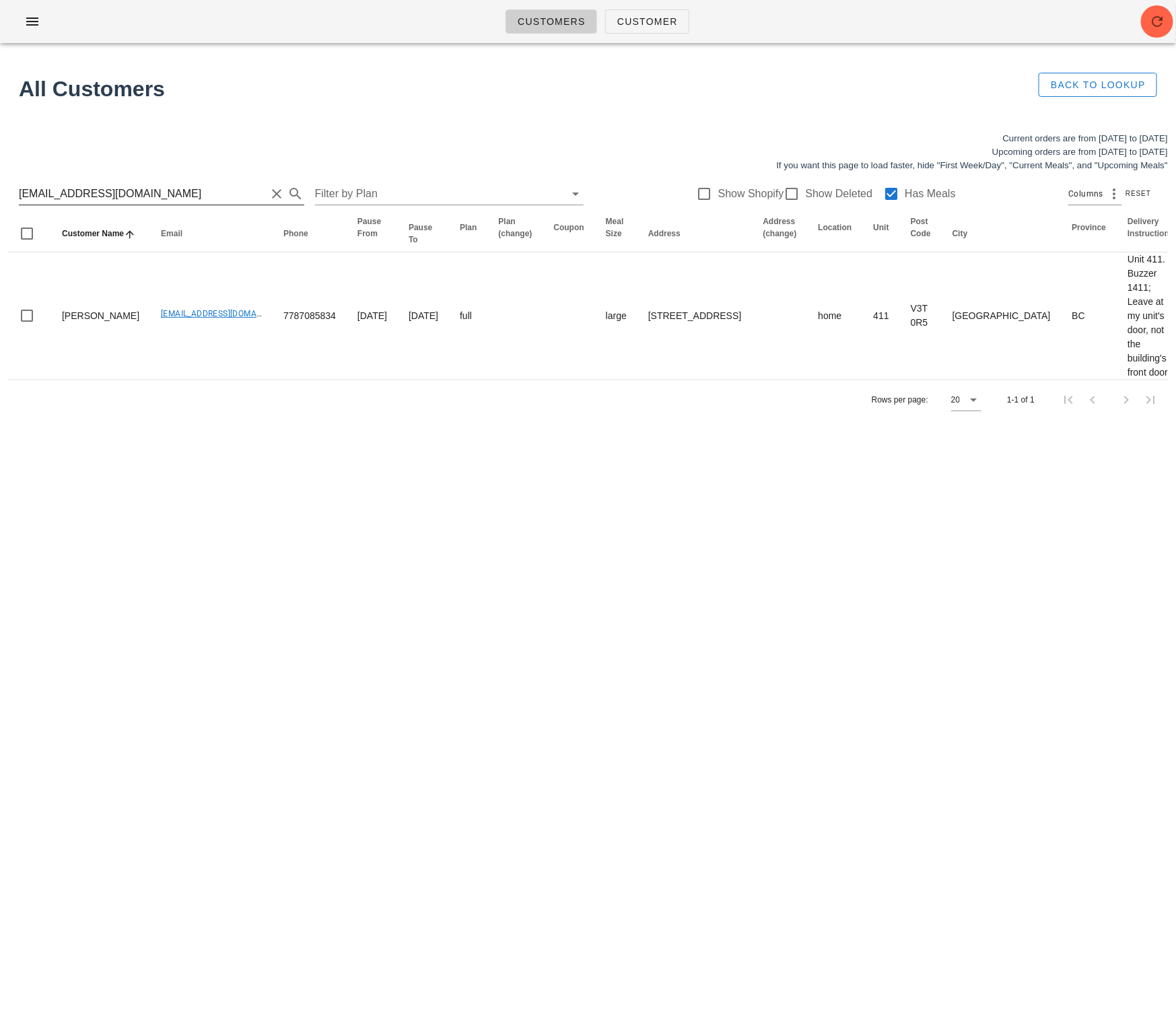
click at [190, 192] on input "[EMAIL_ADDRESS][DOMAIN_NAME]" at bounding box center [142, 194] width 248 height 22
drag, startPoint x: 174, startPoint y: 191, endPoint x: 5, endPoint y: 193, distance: 169.0
click at [5, 193] on div "Current orders are from [DATE] to [DATE] Upcoming orders are from [DATE] to [DA…" at bounding box center [588, 275] width 1176 height 303
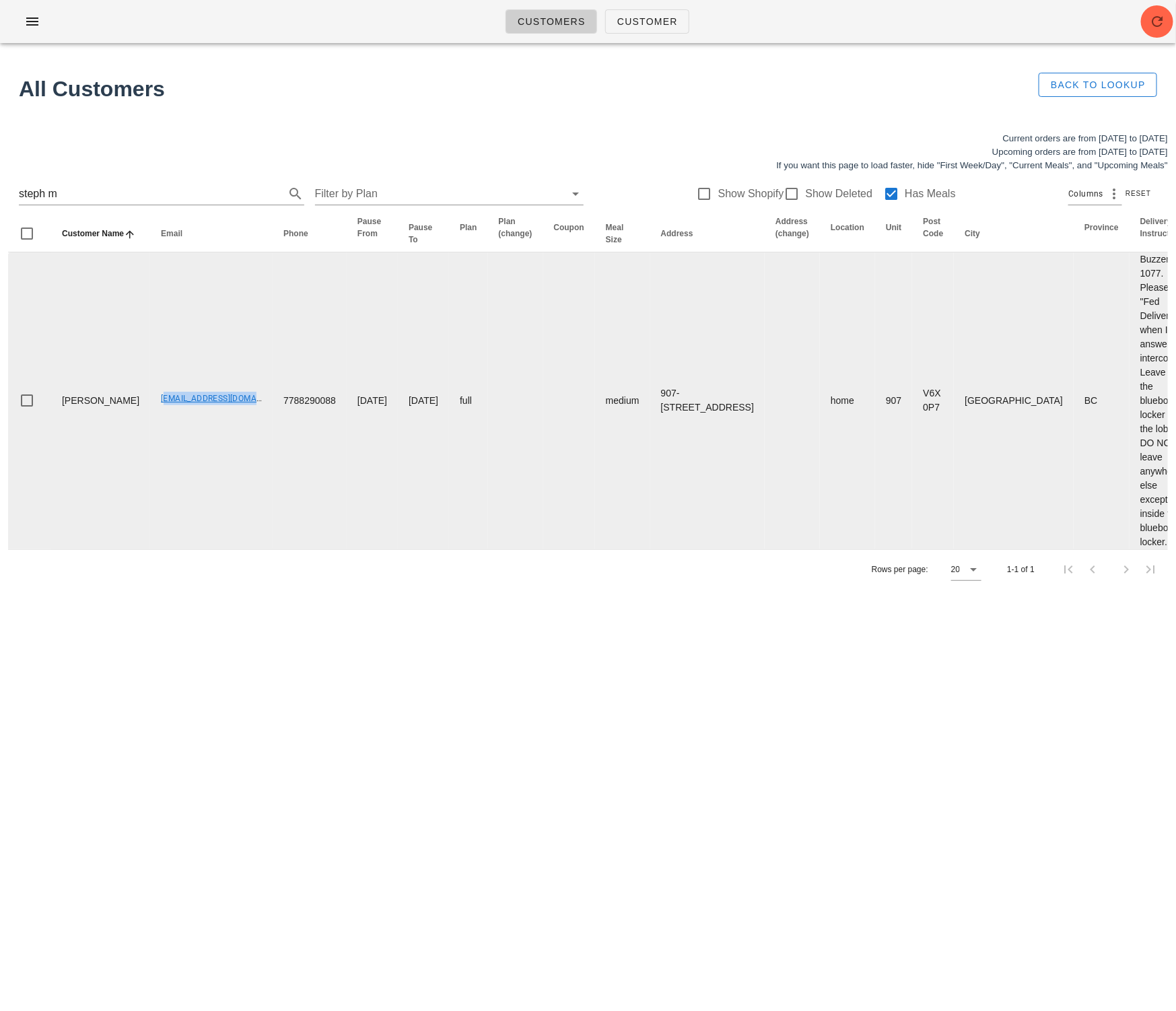
drag, startPoint x: 113, startPoint y: 410, endPoint x: 224, endPoint y: 414, distance: 111.1
click at [223, 414] on td "[EMAIL_ADDRESS][DOMAIN_NAME]" at bounding box center [211, 401] width 122 height 297
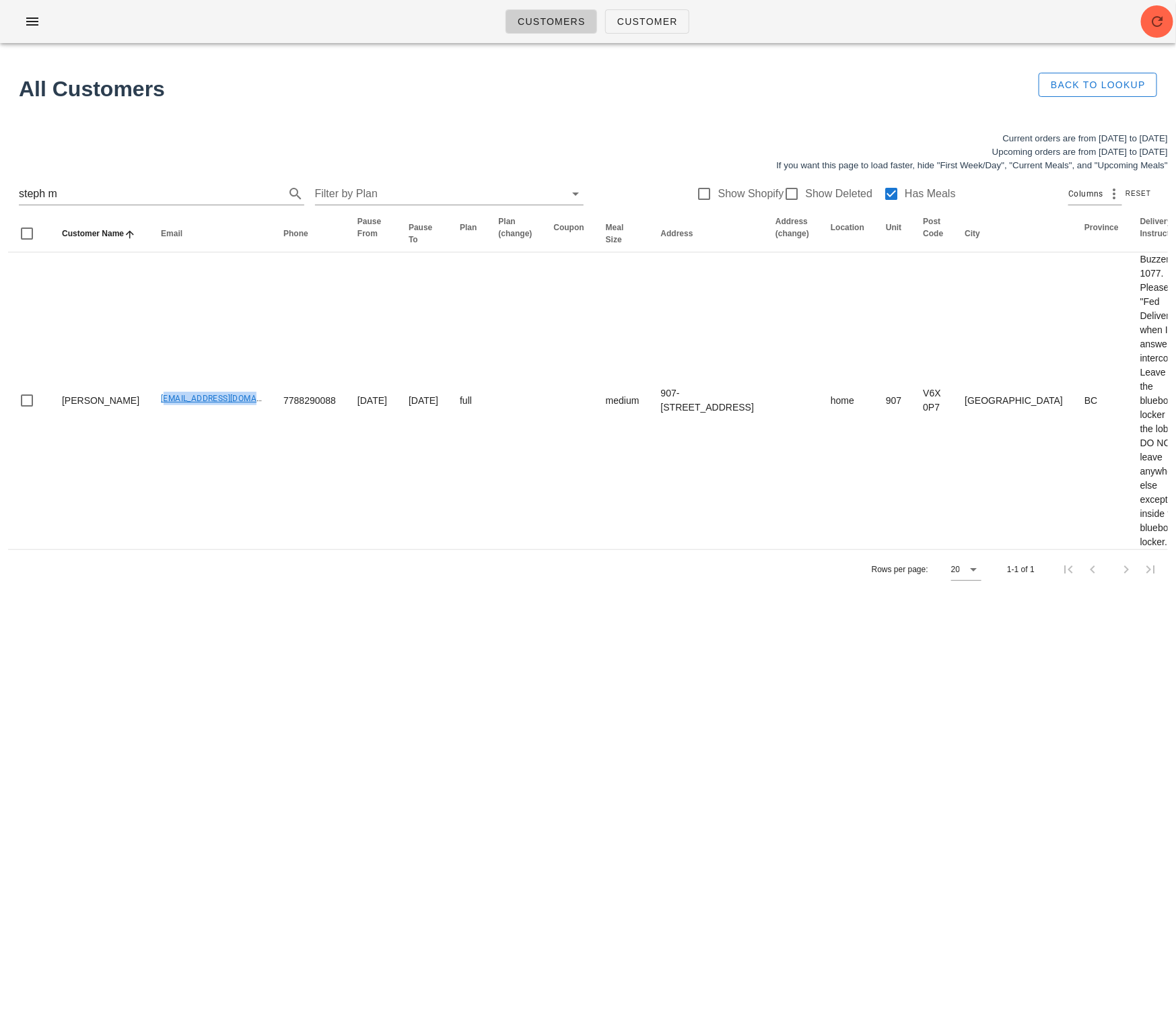
copy link "[EMAIL_ADDRESS][DOMAIN_NAME]"
drag, startPoint x: 130, startPoint y: 198, endPoint x: -45, endPoint y: 190, distance: 175.2
click at [0, 190] on html "Customers Customer No customers found for your search. All Customers Back to Lo…" at bounding box center [588, 505] width 1176 height 1011
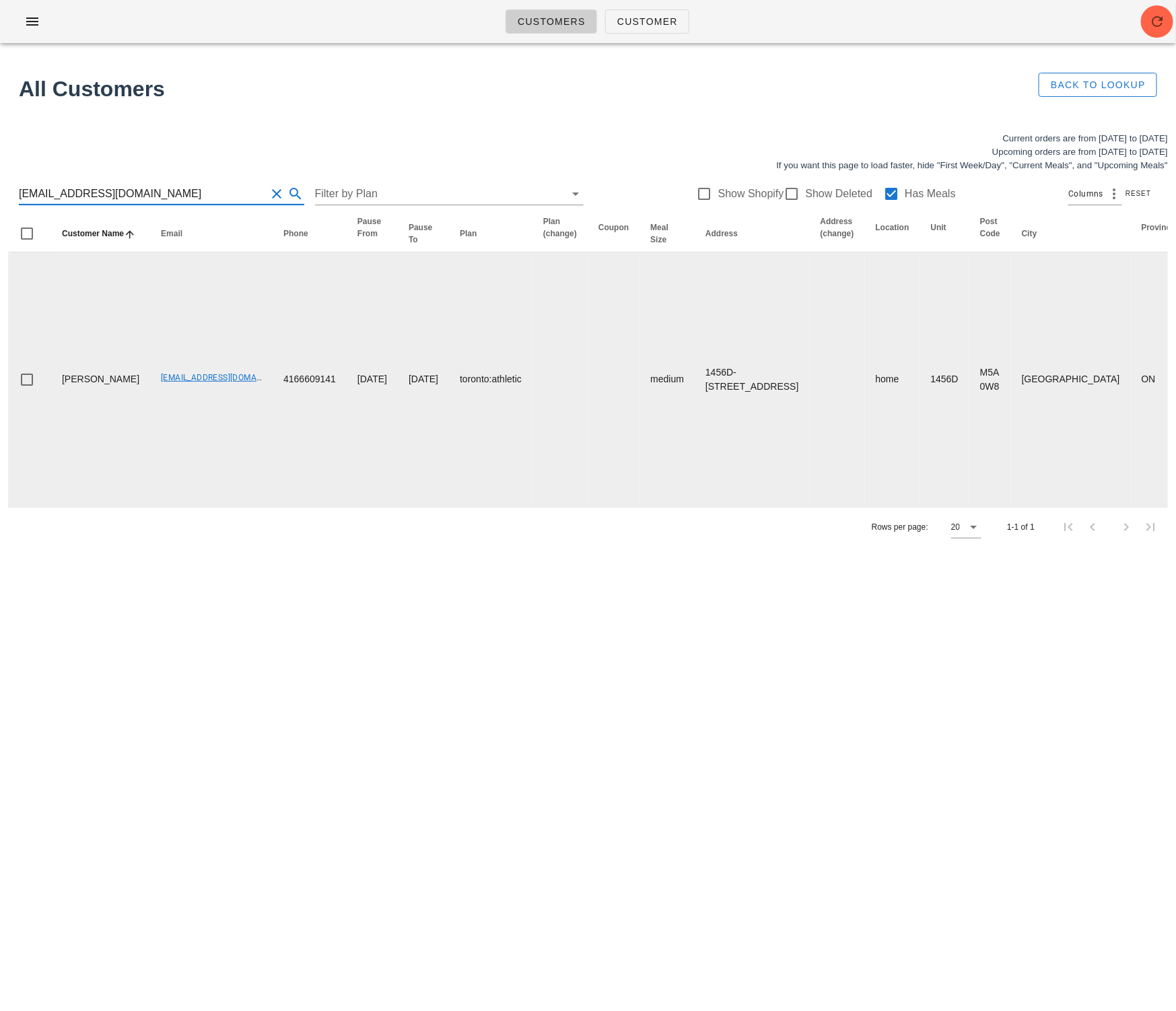
type input "[EMAIL_ADDRESS][DOMAIN_NAME]"
drag, startPoint x: 64, startPoint y: 393, endPoint x: 43, endPoint y: 375, distance: 27.7
click at [43, 375] on tr "[PERSON_NAME] [EMAIL_ADDRESS][DOMAIN_NAME] 4166609141 [DATE] [DATE] toronto:ath…" at bounding box center [956, 380] width 1898 height 254
copy td "[PERSON_NAME]"
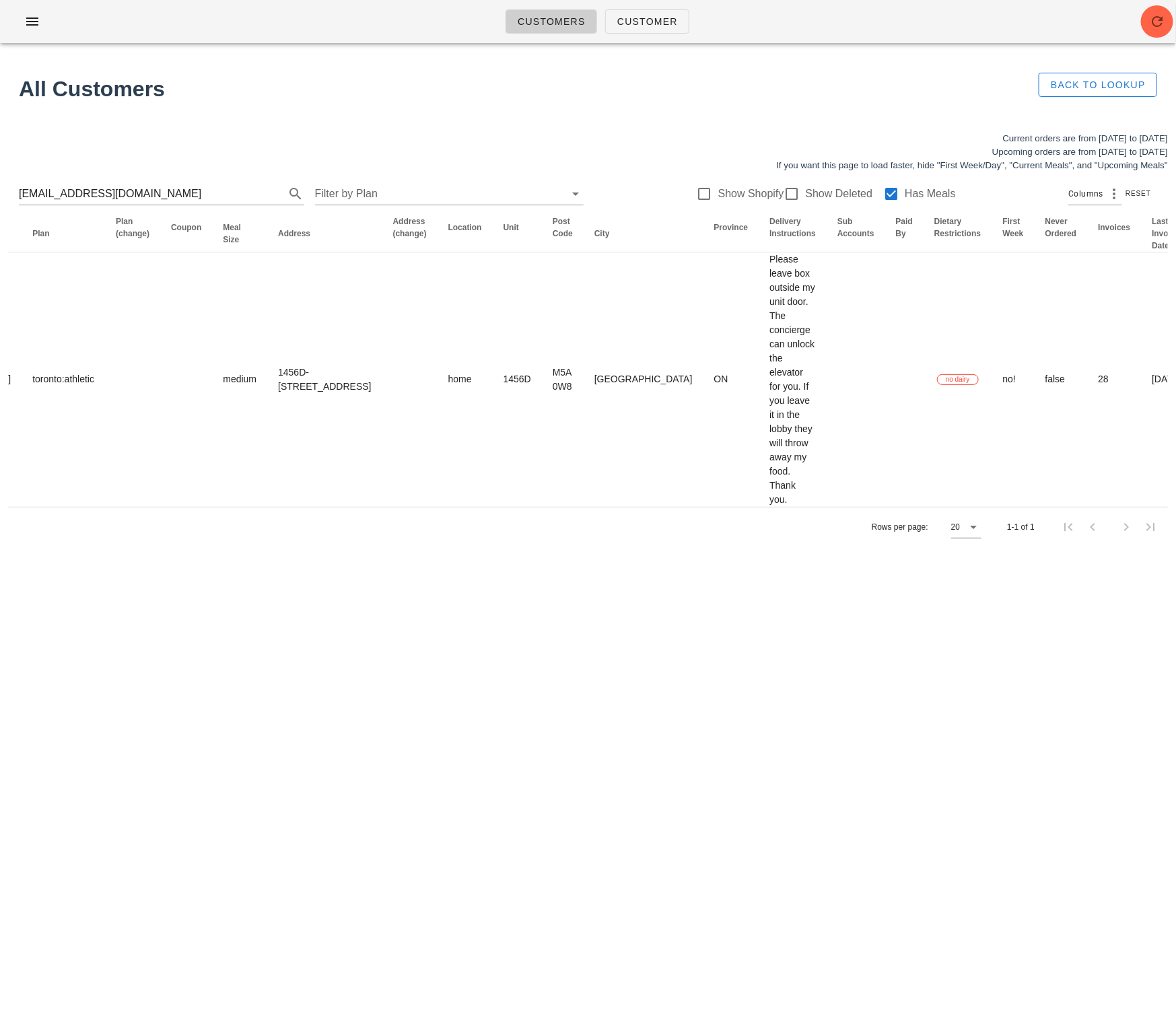
scroll to position [0, 560]
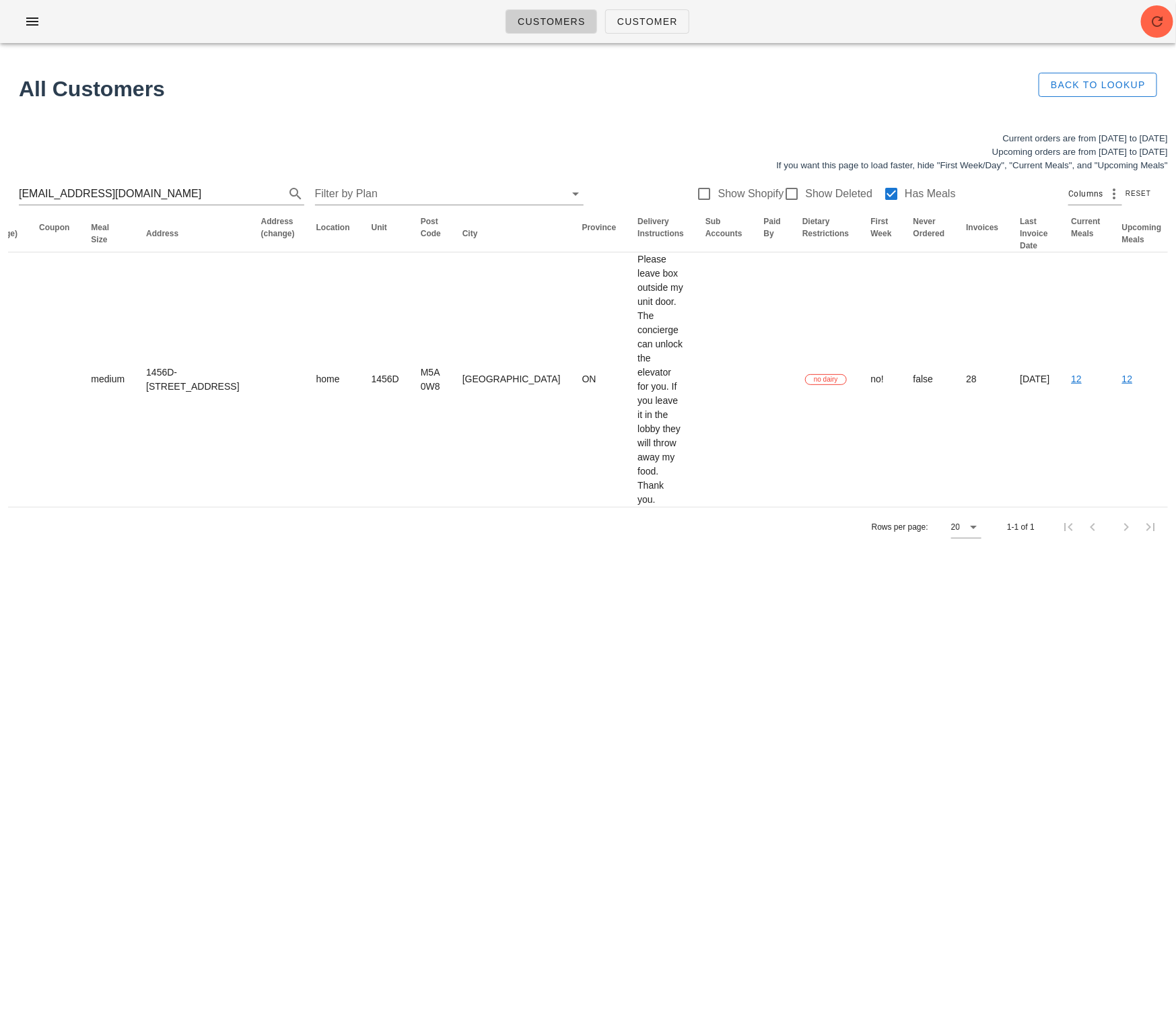
drag, startPoint x: 362, startPoint y: 436, endPoint x: 1257, endPoint y: 389, distance: 896.2
click at [1176, 389] on html "Customers Customer No customers found for your search. All Customers Back to Lo…" at bounding box center [588, 505] width 1176 height 1011
drag, startPoint x: 809, startPoint y: 660, endPoint x: 762, endPoint y: 639, distance: 51.5
click at [806, 658] on div "Customers Customer No customers found for your search. All Customers Back to Lo…" at bounding box center [588, 505] width 1176 height 1011
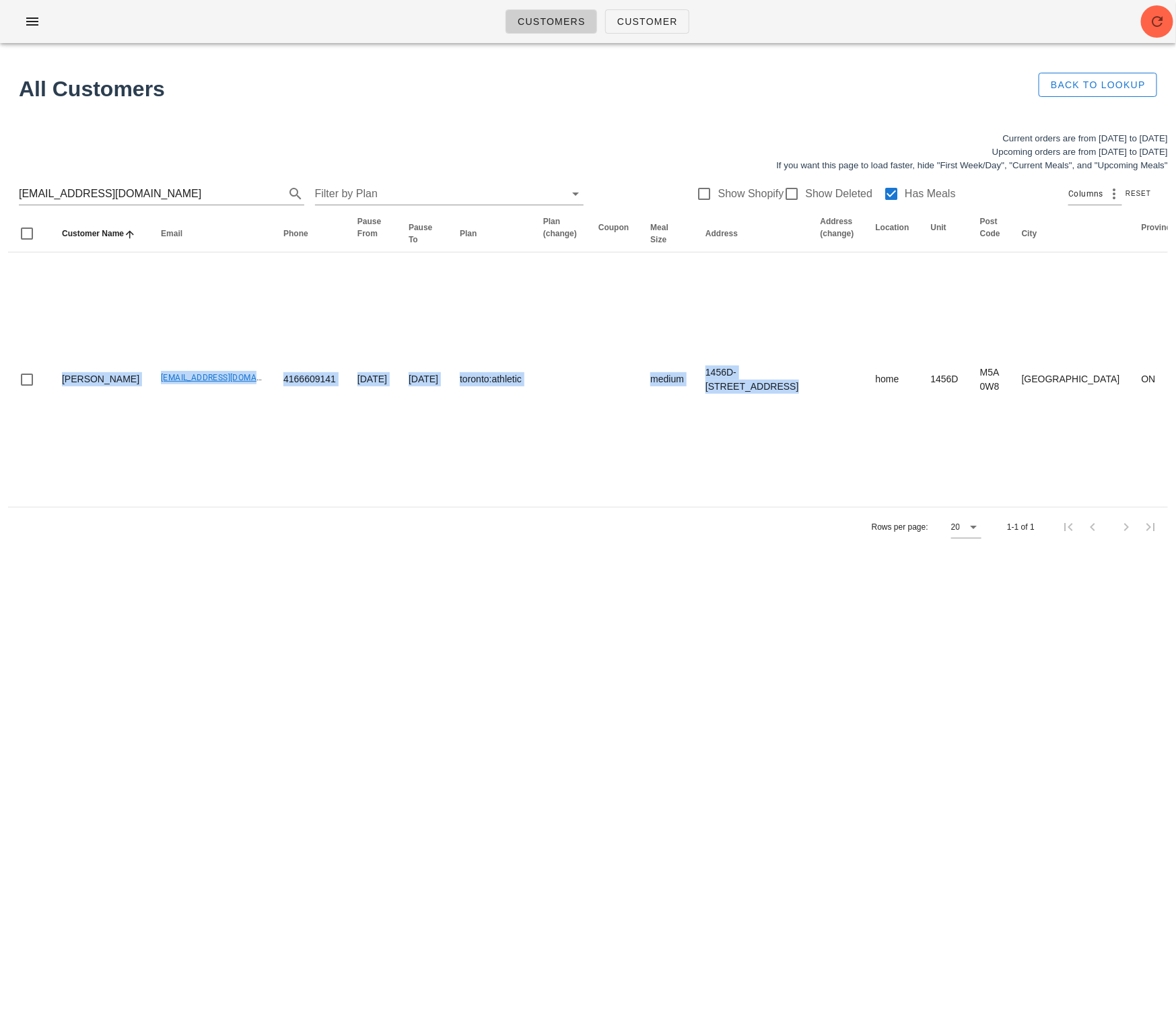
drag, startPoint x: 196, startPoint y: 371, endPoint x: -208, endPoint y: 358, distance: 404.2
click at [0, 358] on html "Customers Customer No customers found for your search. All Customers Back to Lo…" at bounding box center [588, 505] width 1176 height 1011
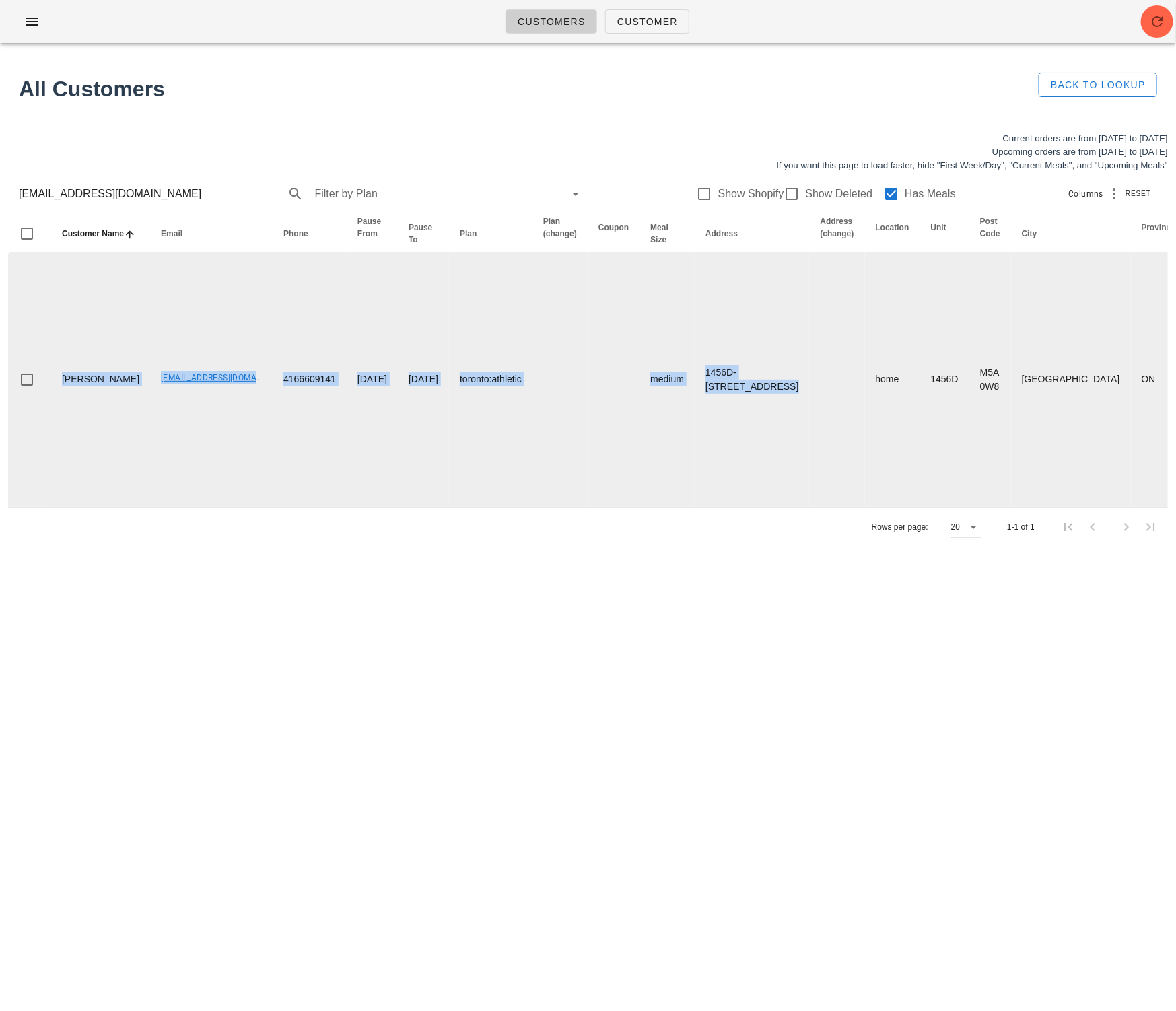
drag, startPoint x: 206, startPoint y: 421, endPoint x: 180, endPoint y: 406, distance: 30.0
click at [205, 419] on td "[EMAIL_ADDRESS][DOMAIN_NAME]" at bounding box center [211, 380] width 122 height 254
drag, startPoint x: 117, startPoint y: 398, endPoint x: 236, endPoint y: 382, distance: 120.1
click at [231, 398] on td "[EMAIL_ADDRESS][DOMAIN_NAME]" at bounding box center [211, 380] width 122 height 254
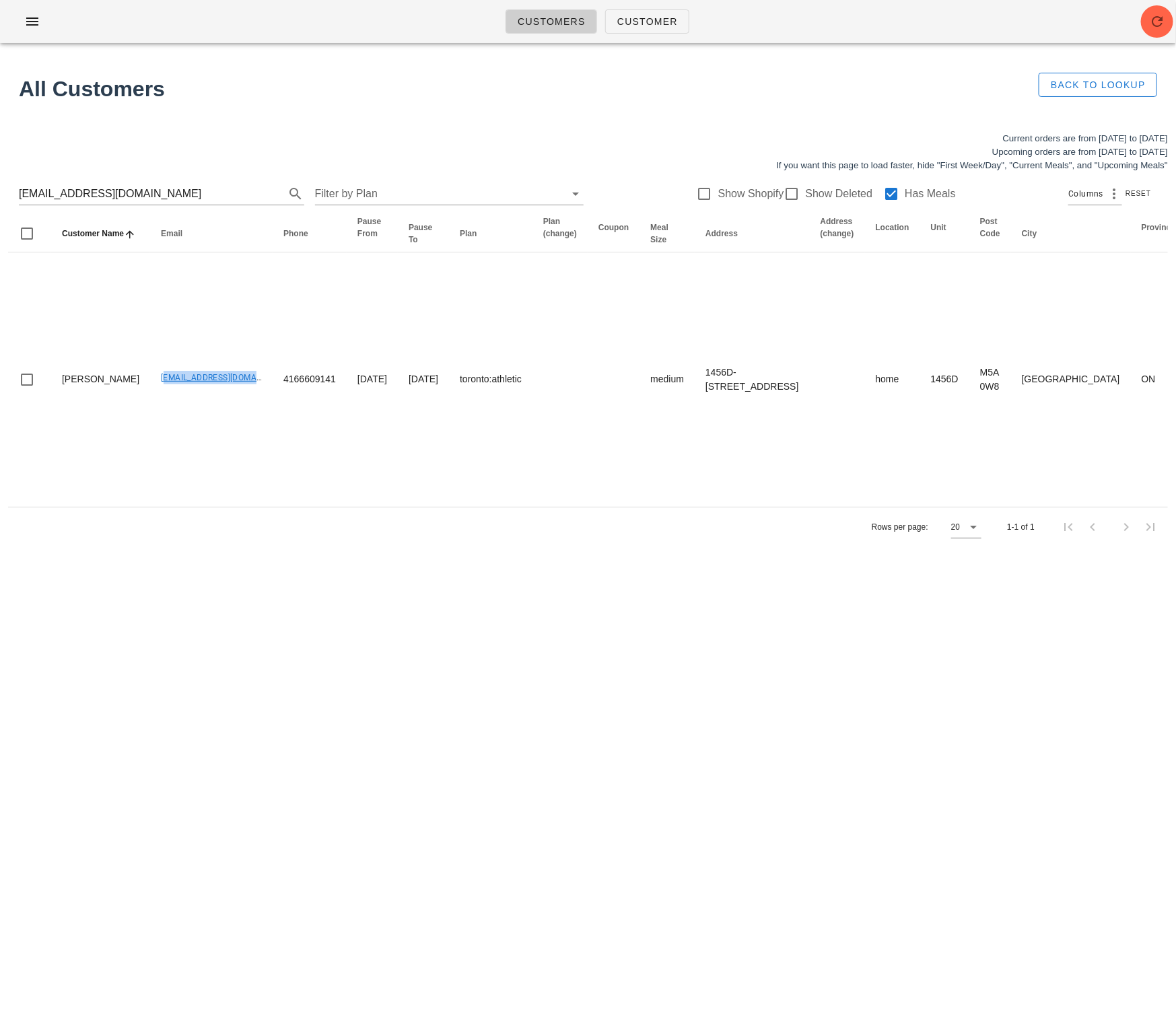
copy link "[EMAIL_ADDRESS][DOMAIN_NAME]"
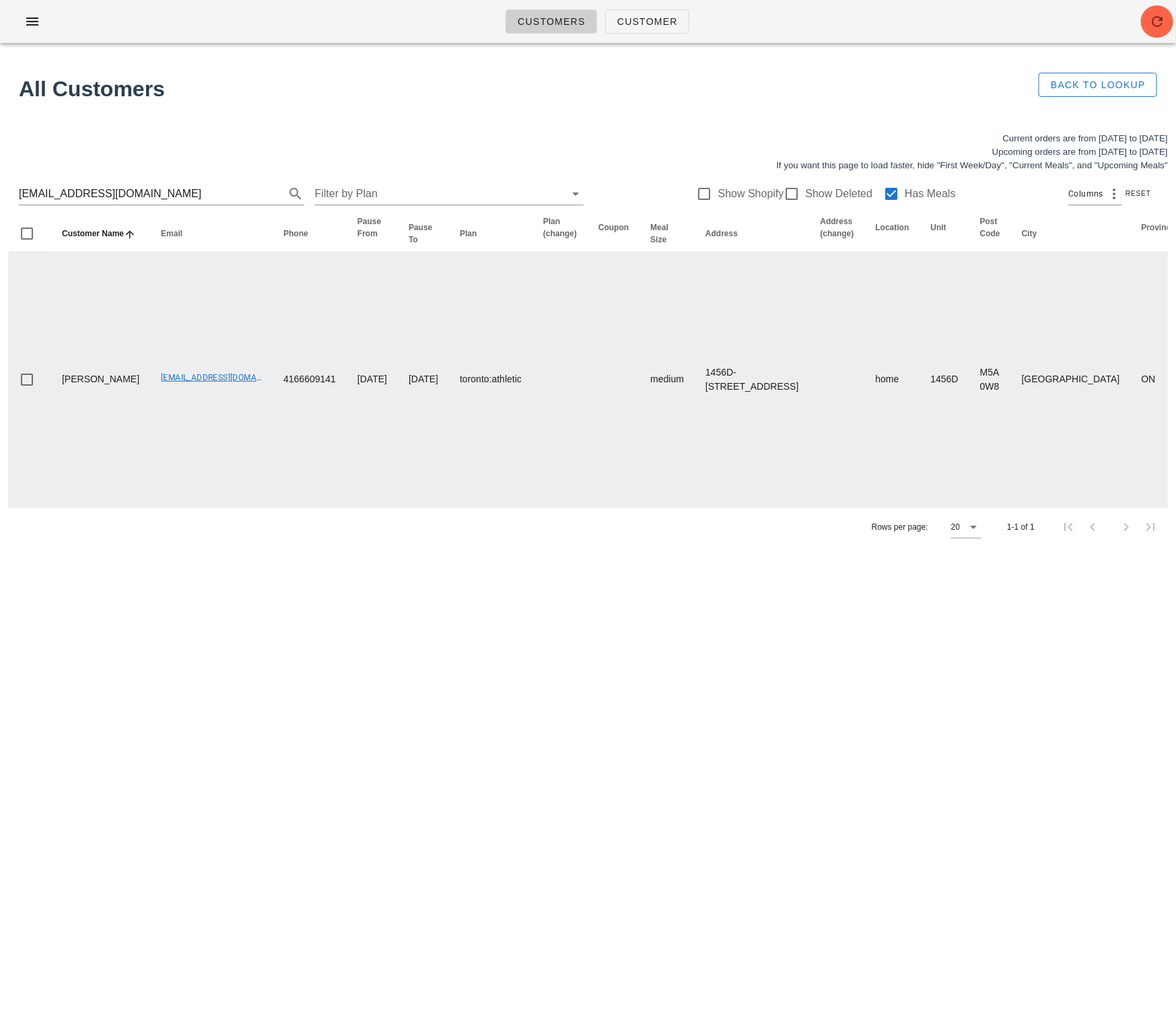
drag, startPoint x: 208, startPoint y: 485, endPoint x: 537, endPoint y: 484, distance: 329.0
click at [208, 485] on td "[EMAIL_ADDRESS][DOMAIN_NAME]" at bounding box center [211, 380] width 122 height 254
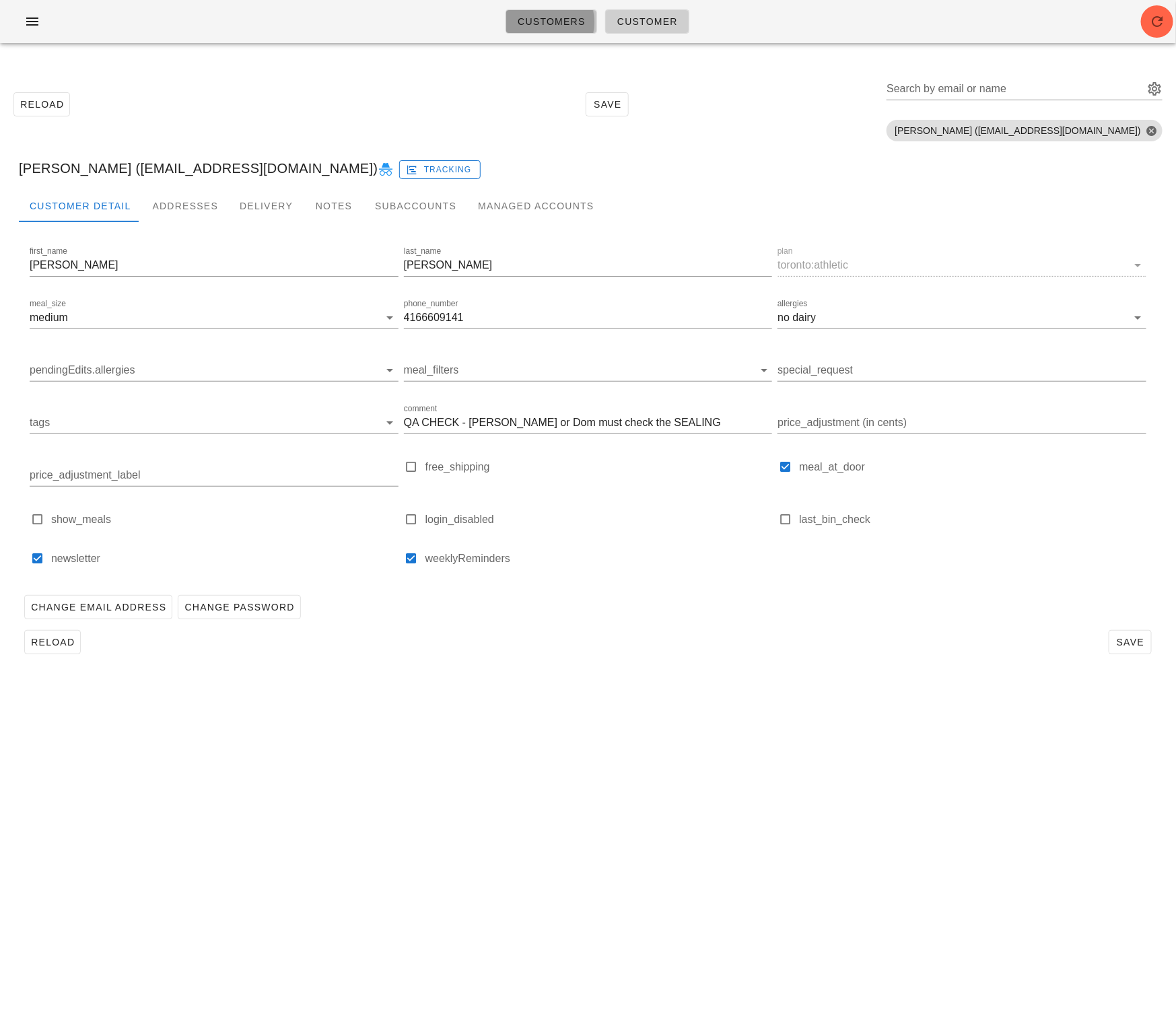
click at [558, 18] on span "Customers" at bounding box center [551, 21] width 69 height 11
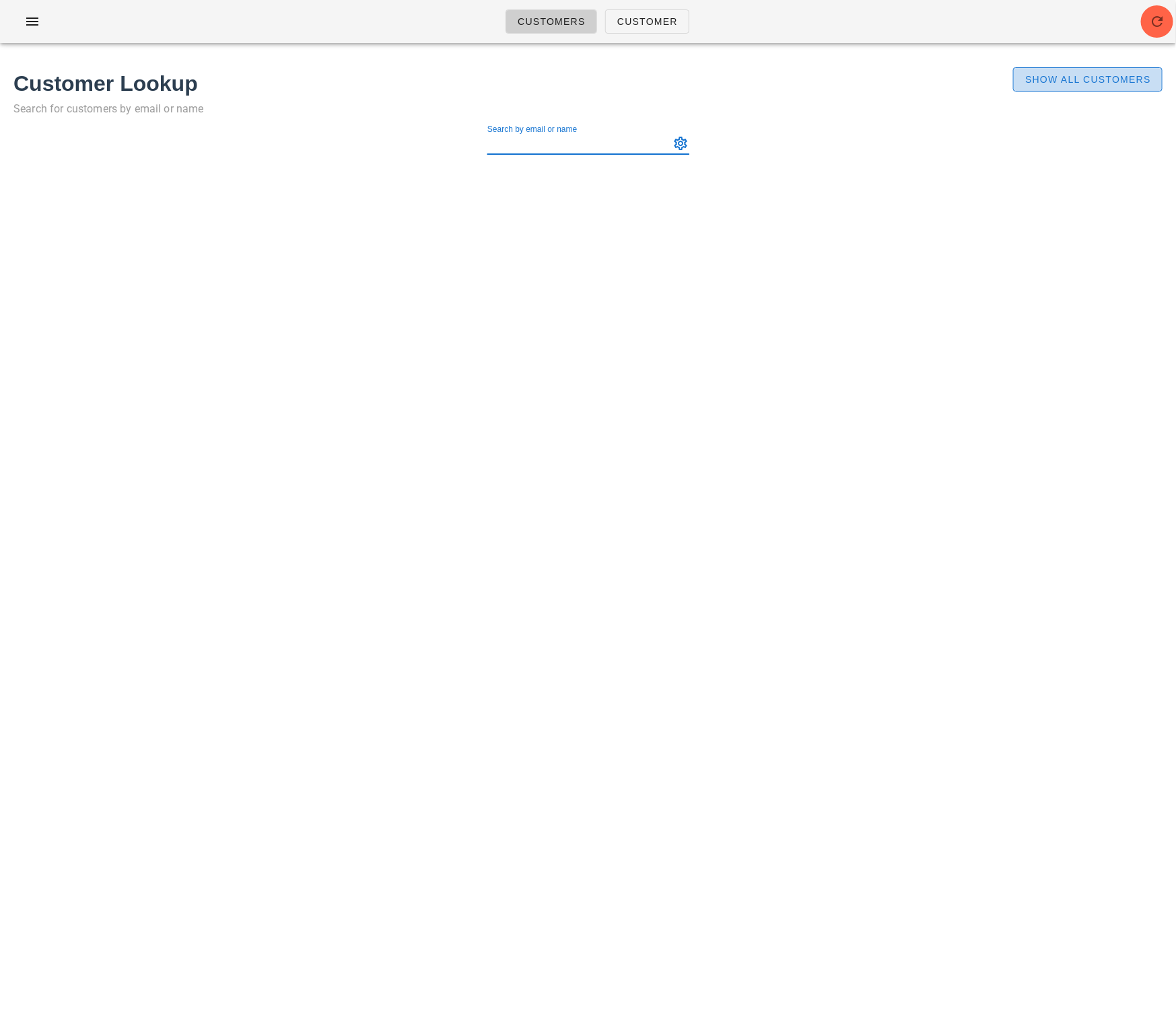
click at [1082, 81] on span "Show All Customers" at bounding box center [1088, 79] width 126 height 11
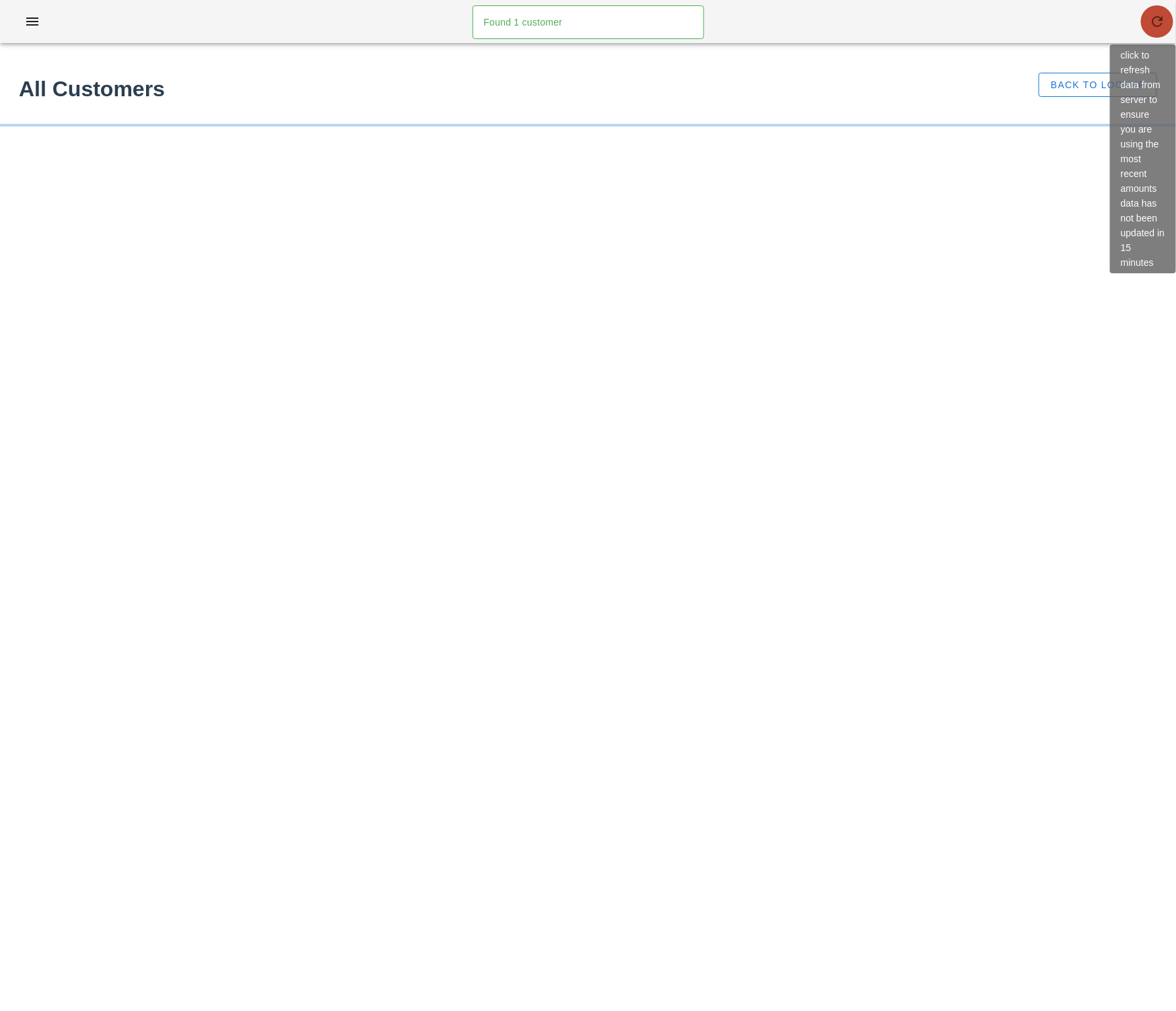
click at [1151, 23] on icon "button" at bounding box center [1157, 22] width 16 height 16
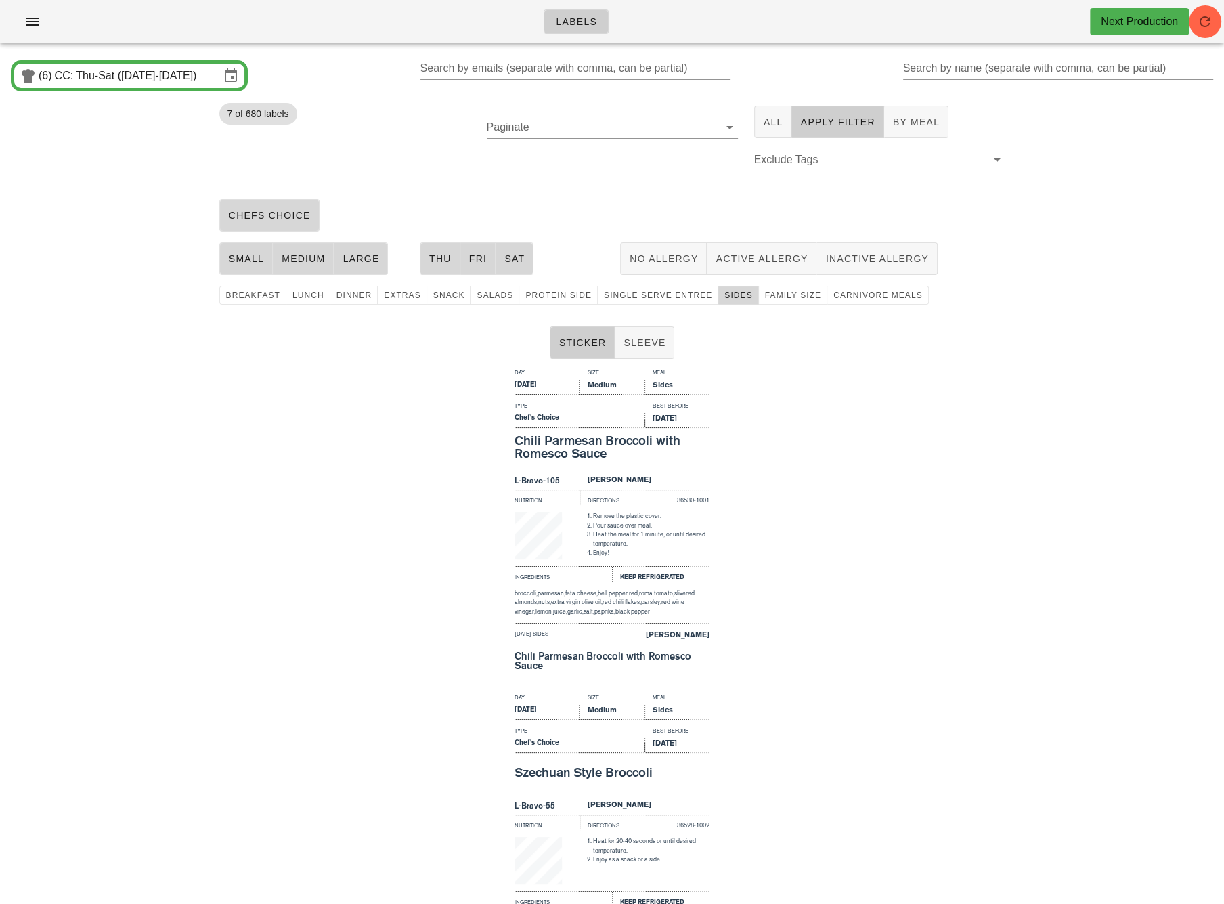
drag, startPoint x: 0, startPoint y: 0, endPoint x: 1099, endPoint y: 332, distance: 1148.1
click at [1100, 328] on div "Sticker Sleeve" at bounding box center [612, 342] width 1224 height 43
click at [31, 20] on icon "button" at bounding box center [32, 22] width 16 height 16
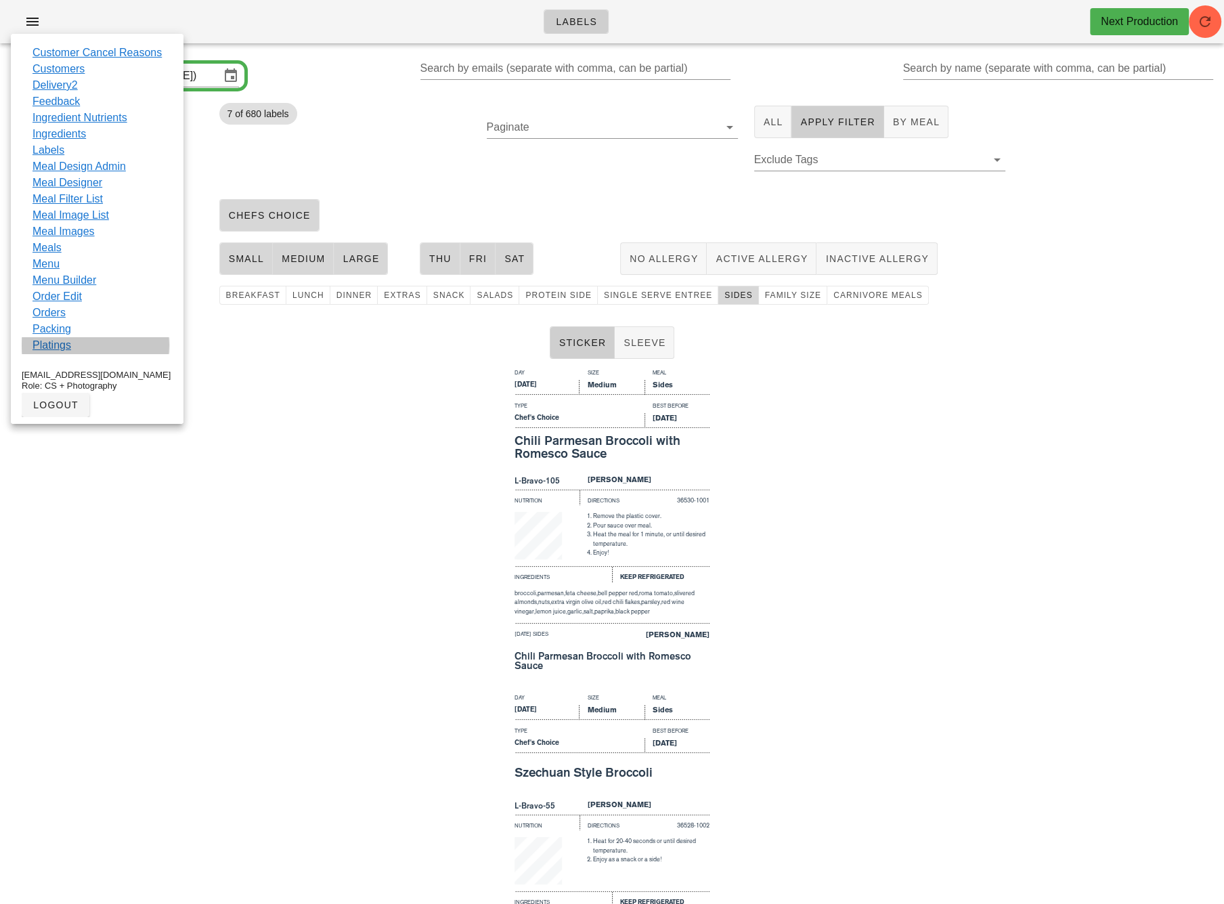
click at [53, 339] on link "Platings" at bounding box center [52, 345] width 39 height 16
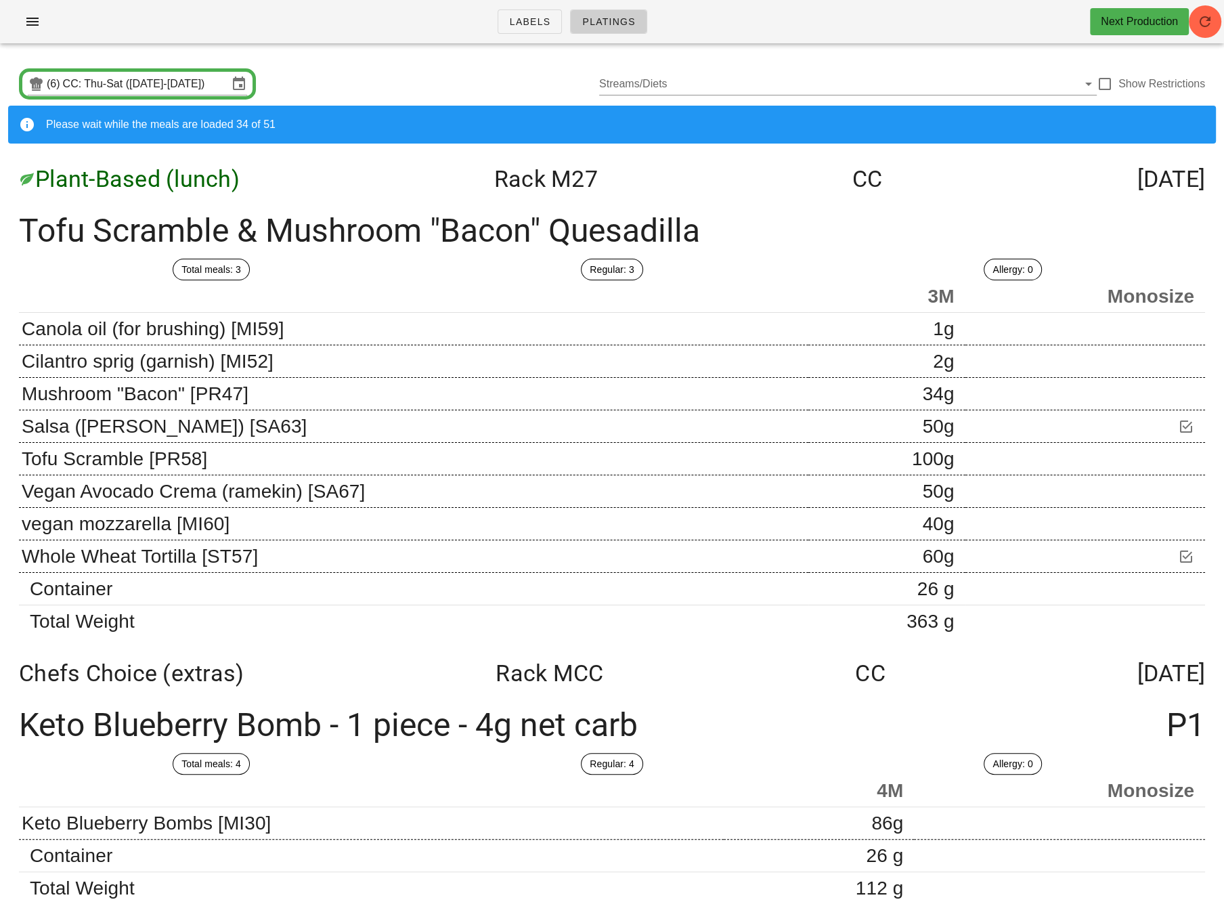
click at [1205, 30] on button "button" at bounding box center [1205, 21] width 33 height 33
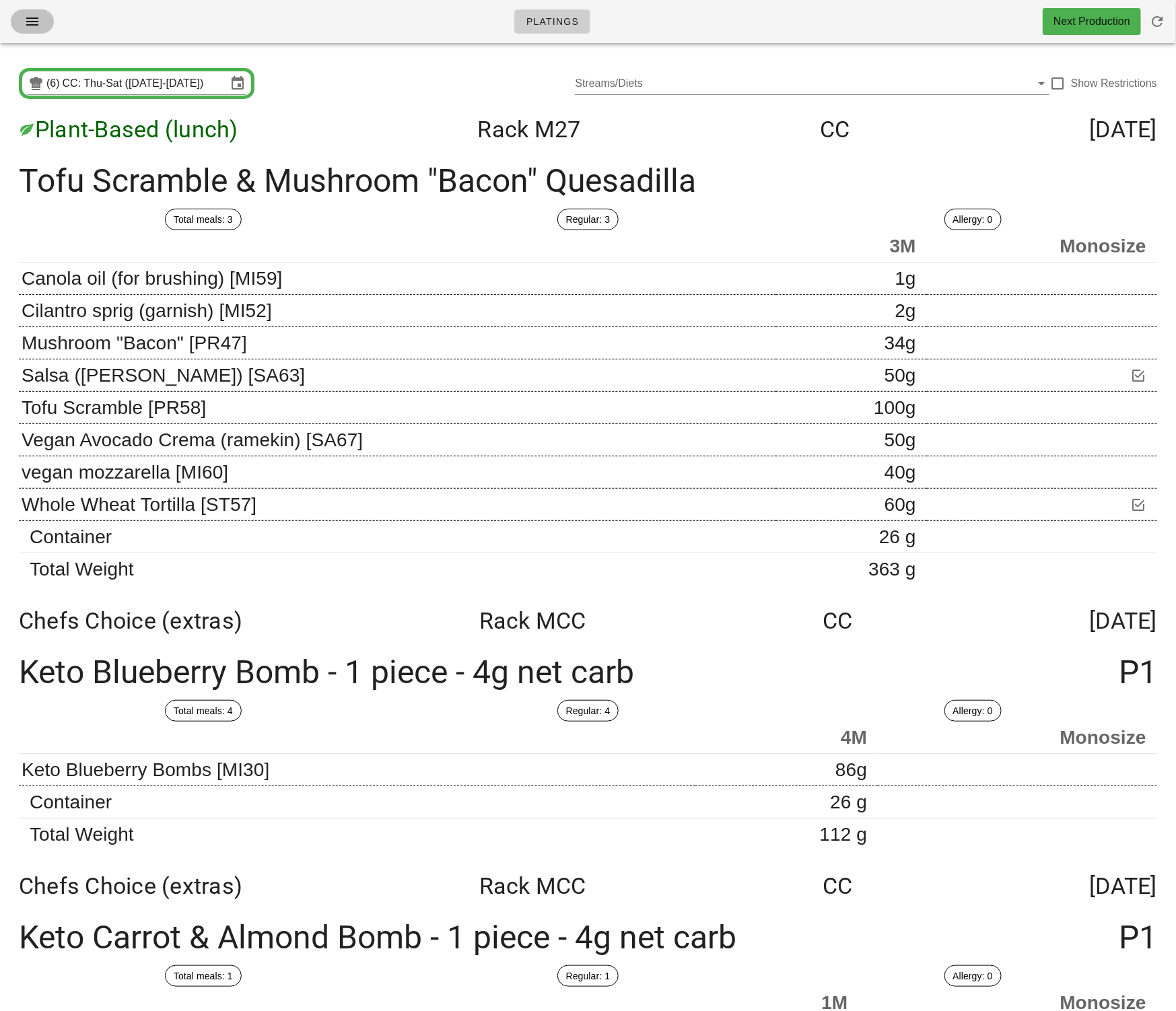
click at [22, 18] on span "button" at bounding box center [33, 22] width 22 height 16
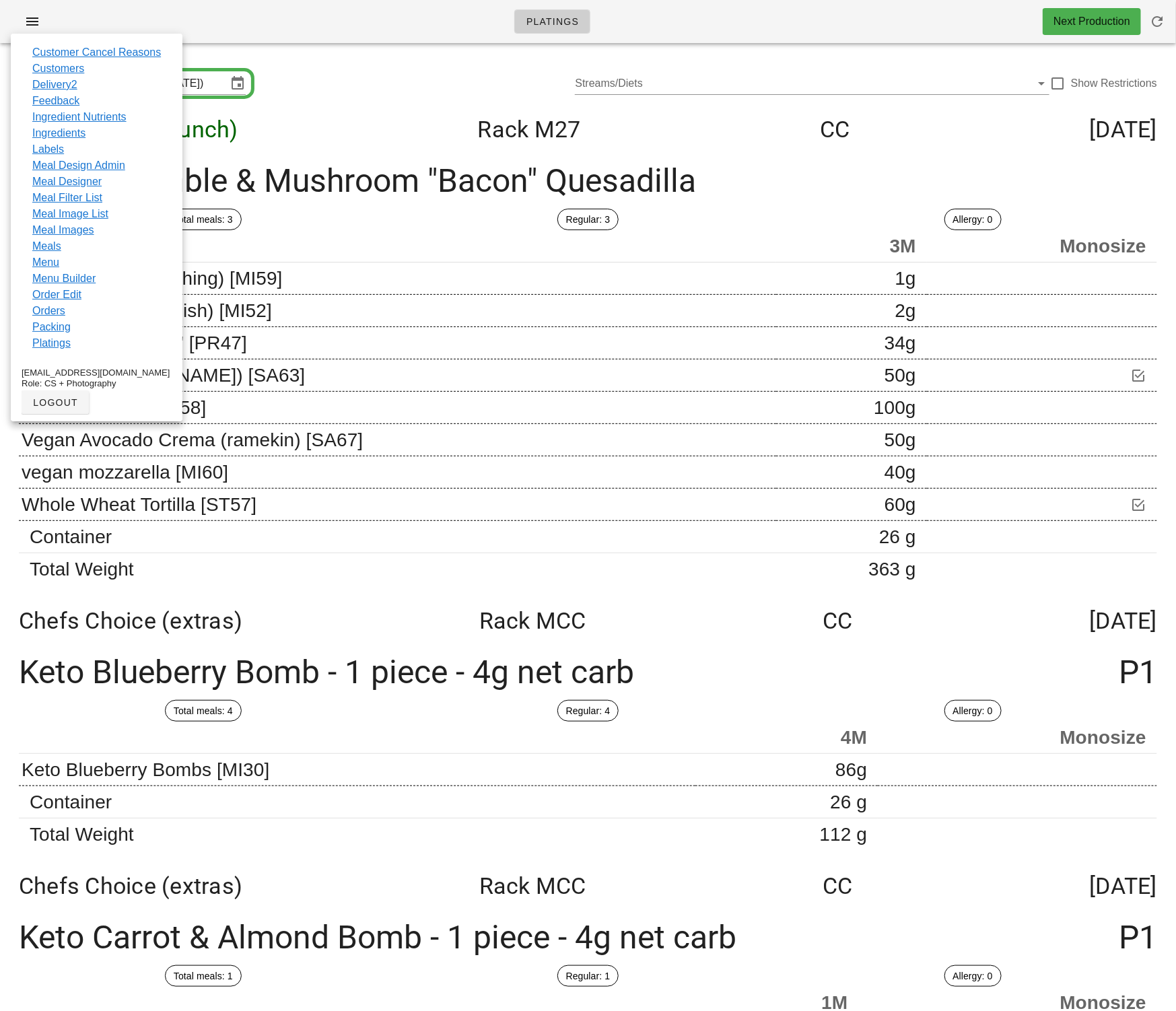
drag, startPoint x: 322, startPoint y: 62, endPoint x: 338, endPoint y: 46, distance: 22.6
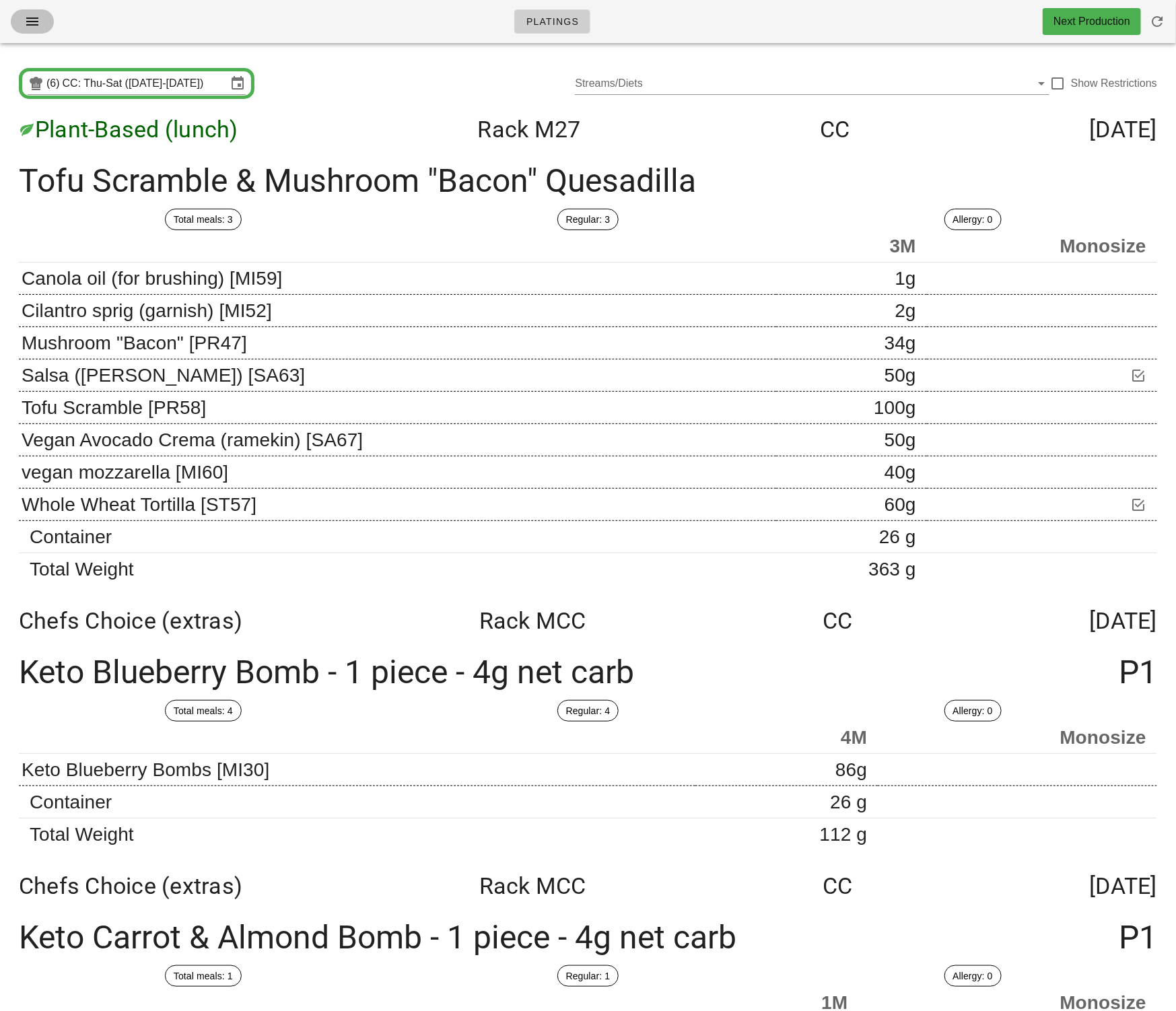
click at [33, 21] on icon "button" at bounding box center [32, 22] width 16 height 16
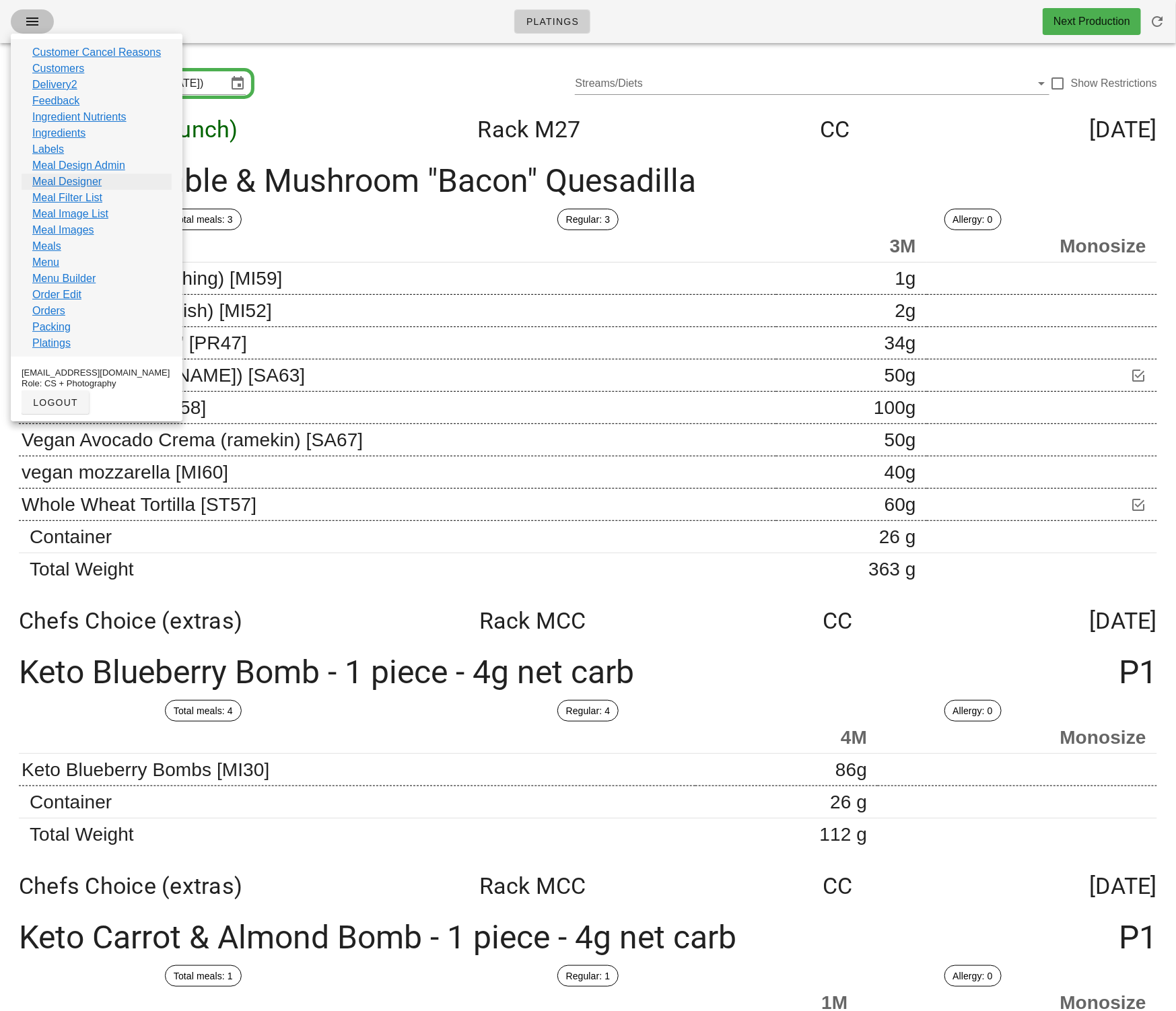
scroll to position [1, 0]
click at [92, 166] on link "Meal Design Admin" at bounding box center [79, 165] width 92 height 16
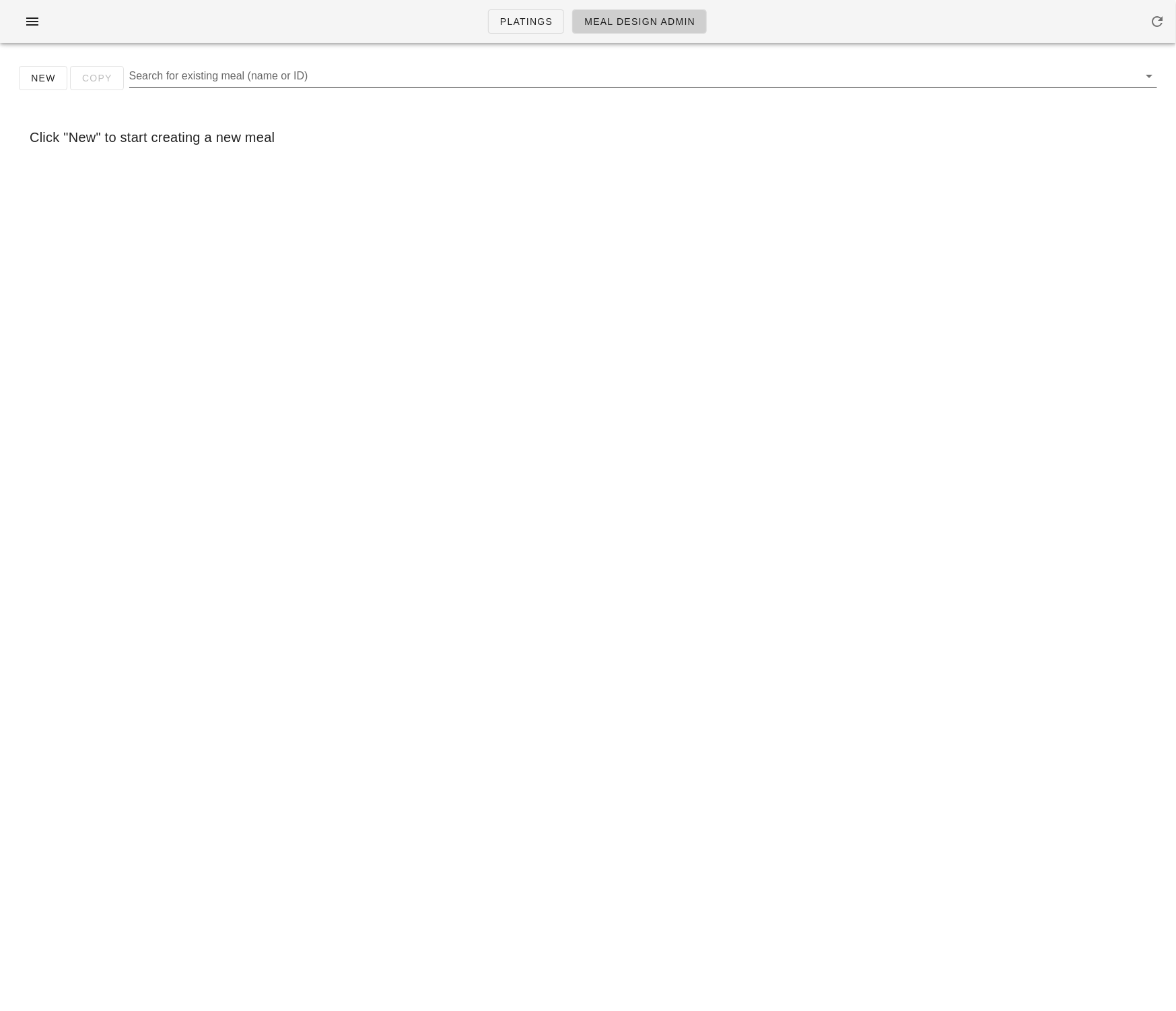
click at [326, 78] on input "Search for existing meal (name or ID)" at bounding box center [632, 77] width 1006 height 22
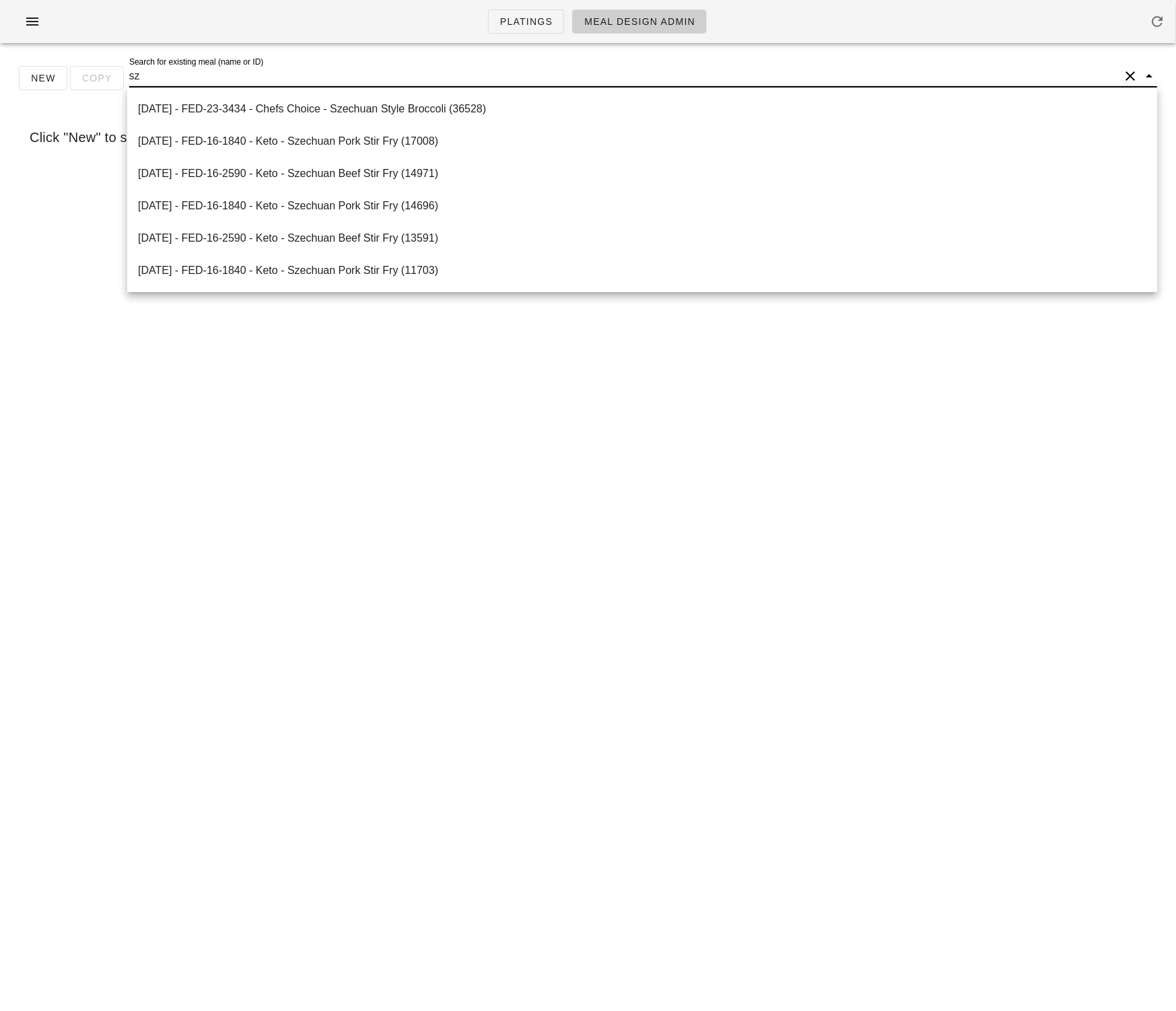
type input "sze"
click at [333, 111] on div "2025-08-31 - FED-23-3434 - Chefs Choice - Szechuan Style Broccoli (36528)" at bounding box center [642, 108] width 1008 height 13
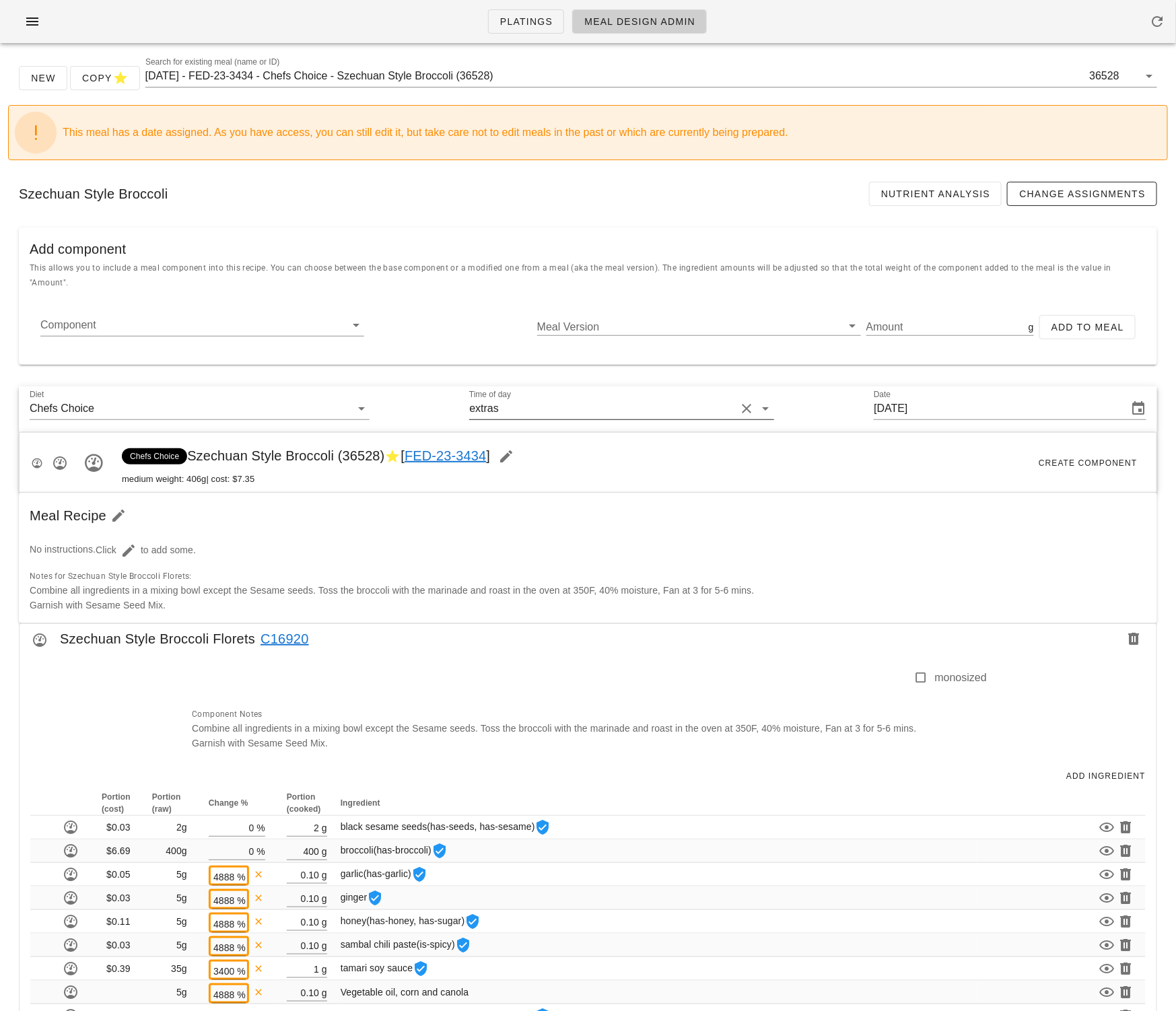
scroll to position [1, 0]
click at [536, 398] on input "Time of day" at bounding box center [619, 409] width 235 height 22
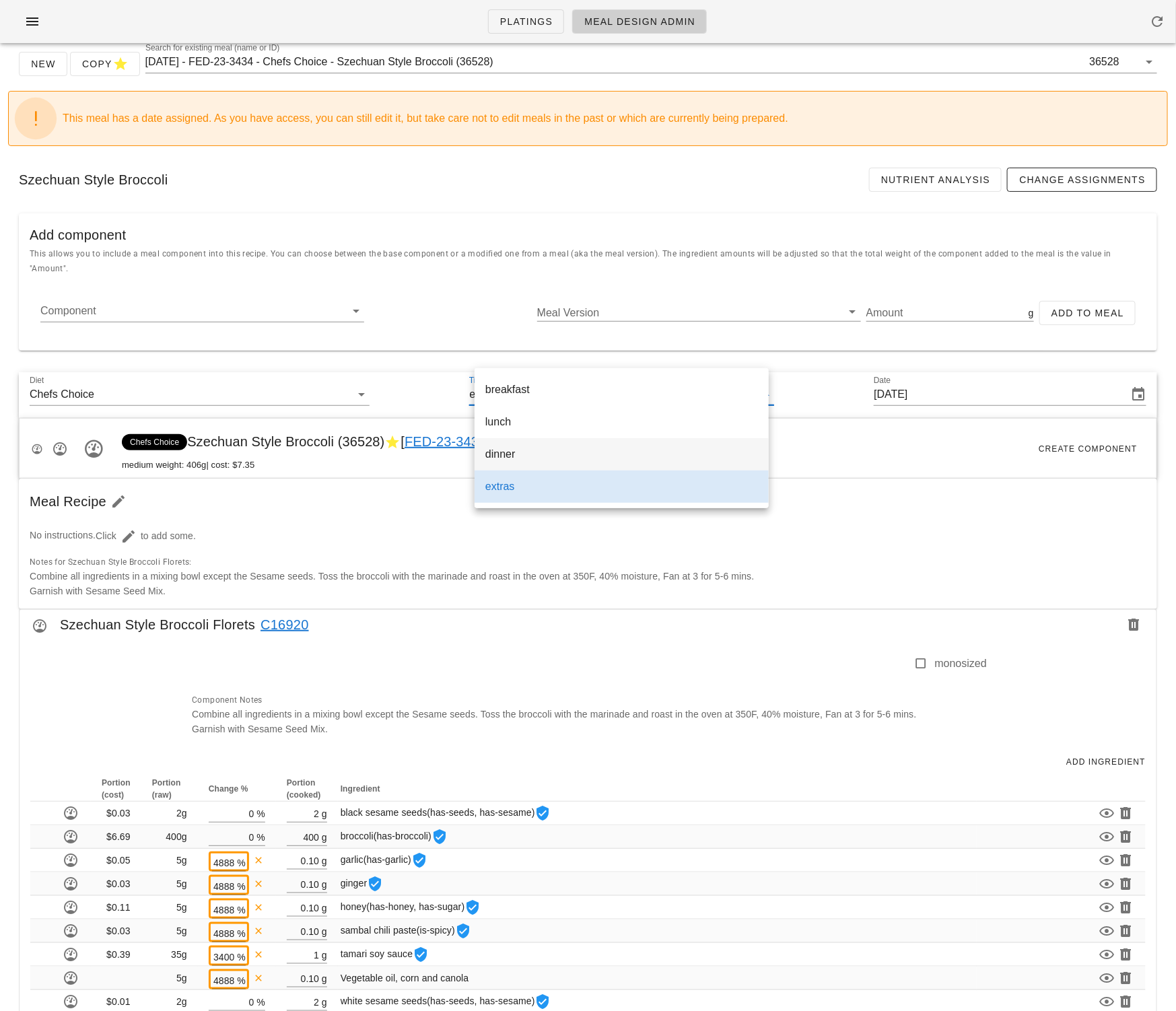
scroll to position [4, 0]
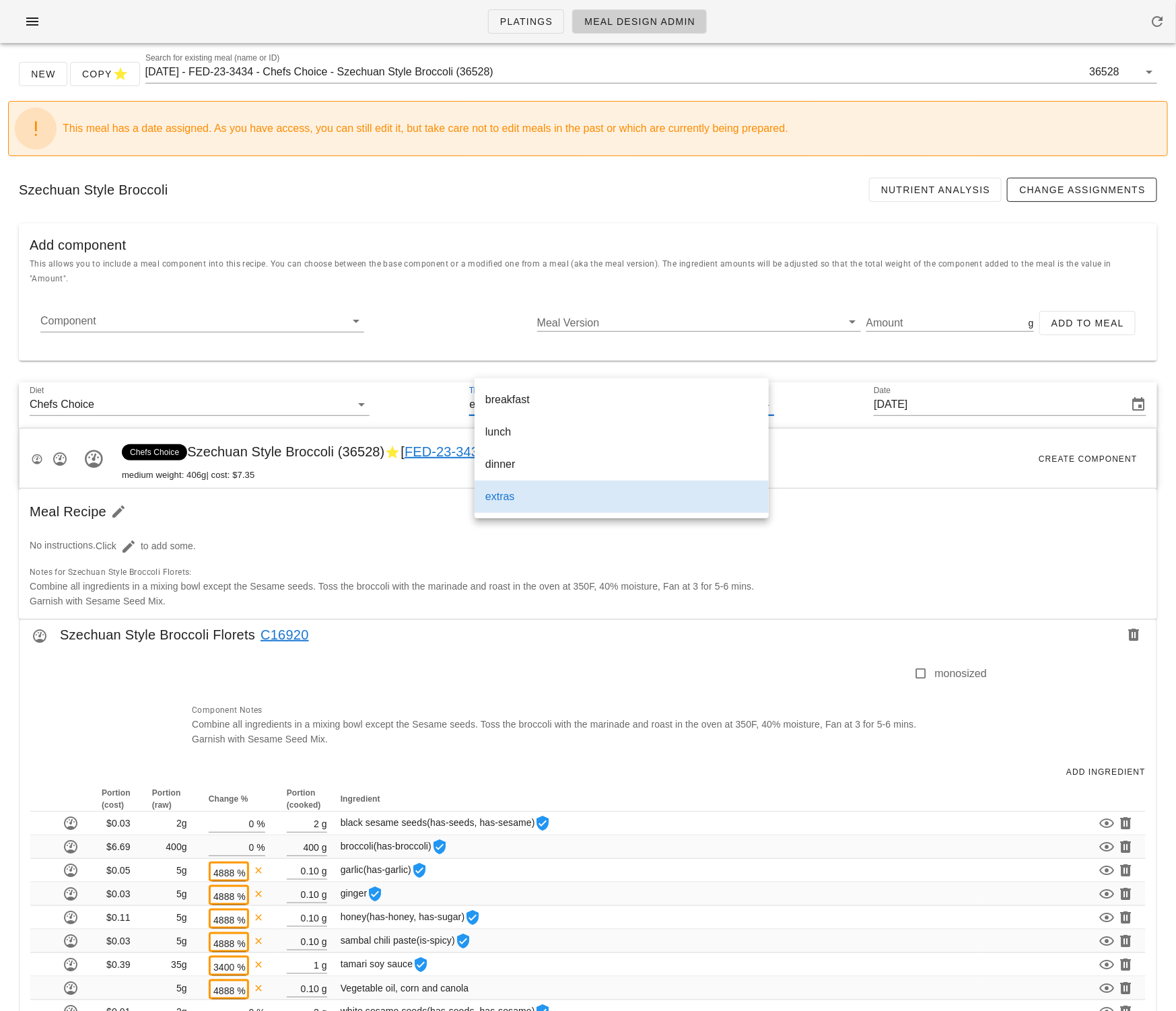
click at [812, 434] on div "Chefs Choice Szechuan Style Broccoli (36528) [ FED-23-3434 ] medium weight: 406…" at bounding box center [588, 458] width 1137 height 61
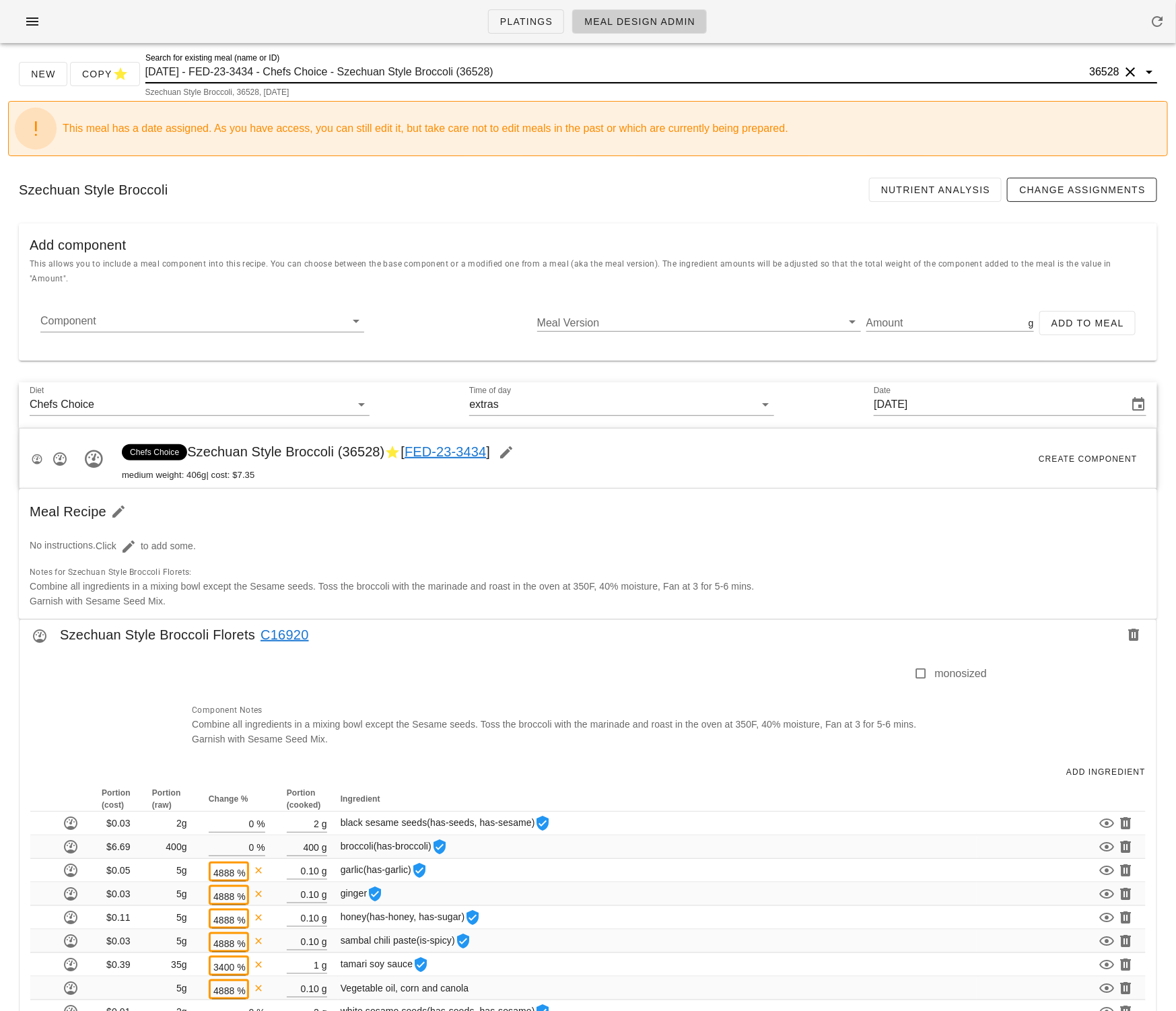
click at [413, 74] on input "2025-08-31 - FED-23-3434 - Chefs Choice - Szechuan Style Broccoli (36528)" at bounding box center [615, 73] width 941 height 22
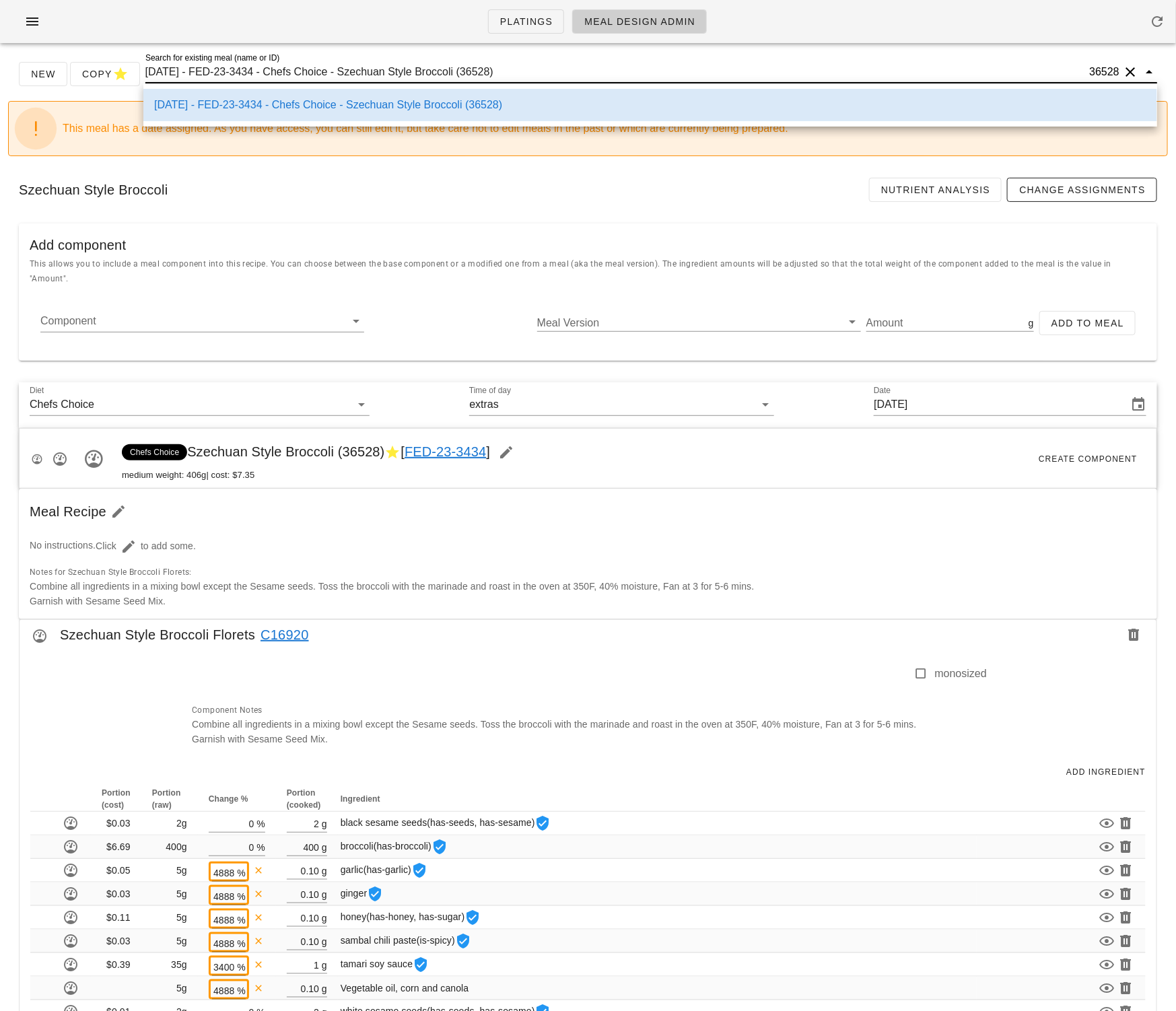
click at [384, 68] on input "2025-08-31 - FED-23-3434 - Chefs Choice - Szechuan Style Broccoli (36528)" at bounding box center [615, 73] width 941 height 22
click at [356, 70] on input "2025-08-31 - FED-23-3434 - Chefs Choice - Szechuan Style Broccoli (36528)" at bounding box center [615, 73] width 941 height 22
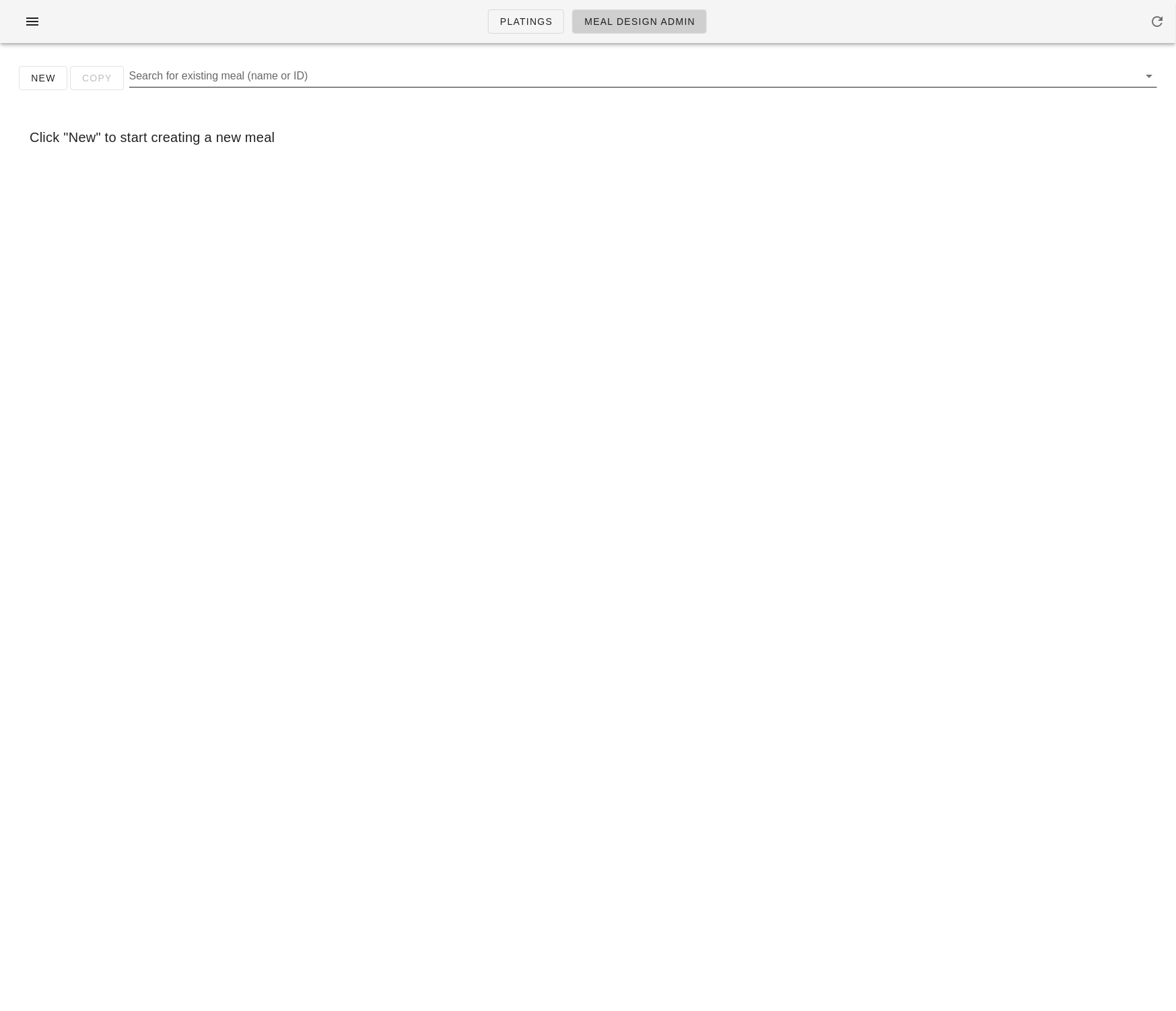
click at [319, 77] on input "Search for existing meal (name or ID)" at bounding box center [632, 77] width 1006 height 22
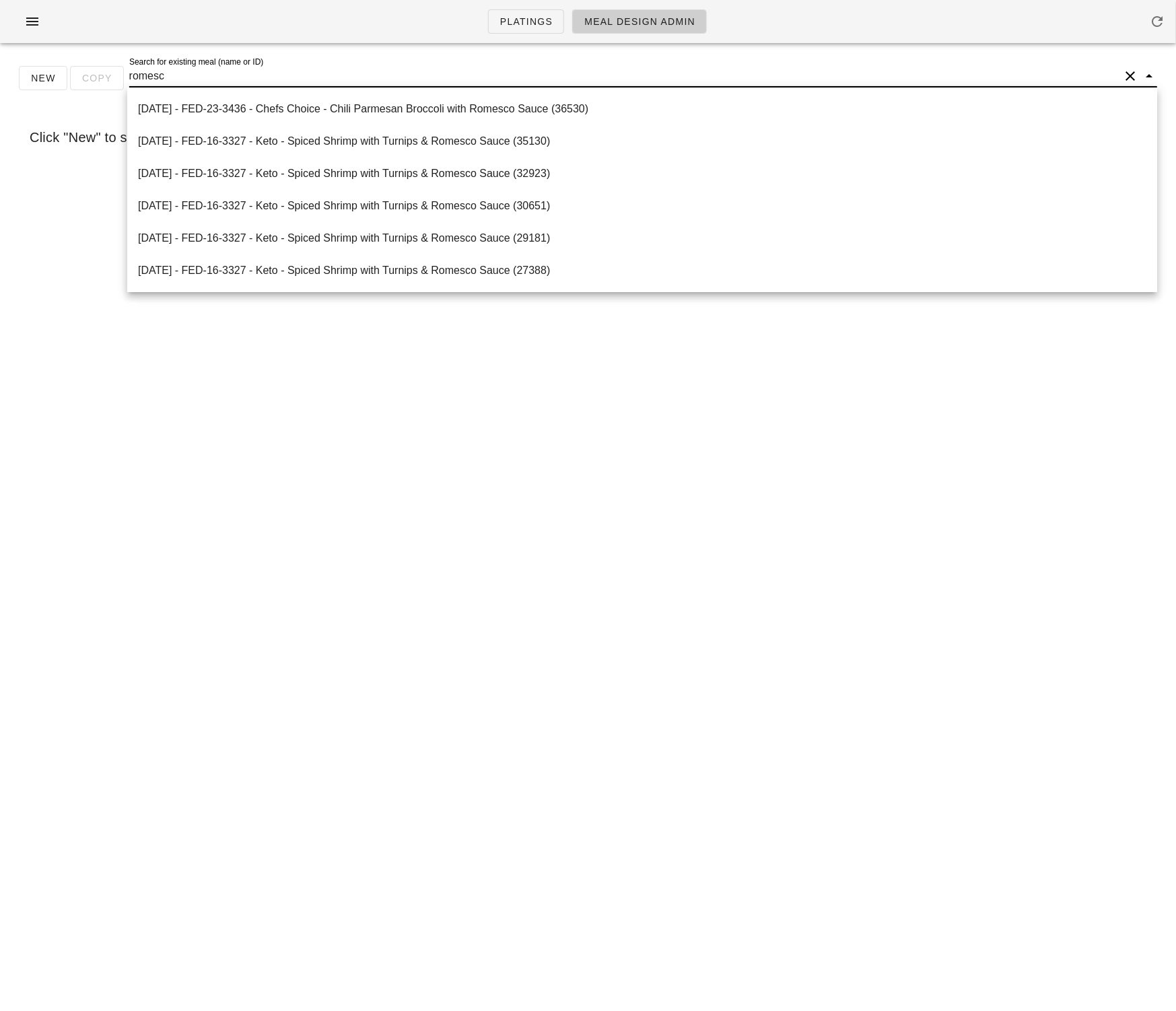
type input "romesco"
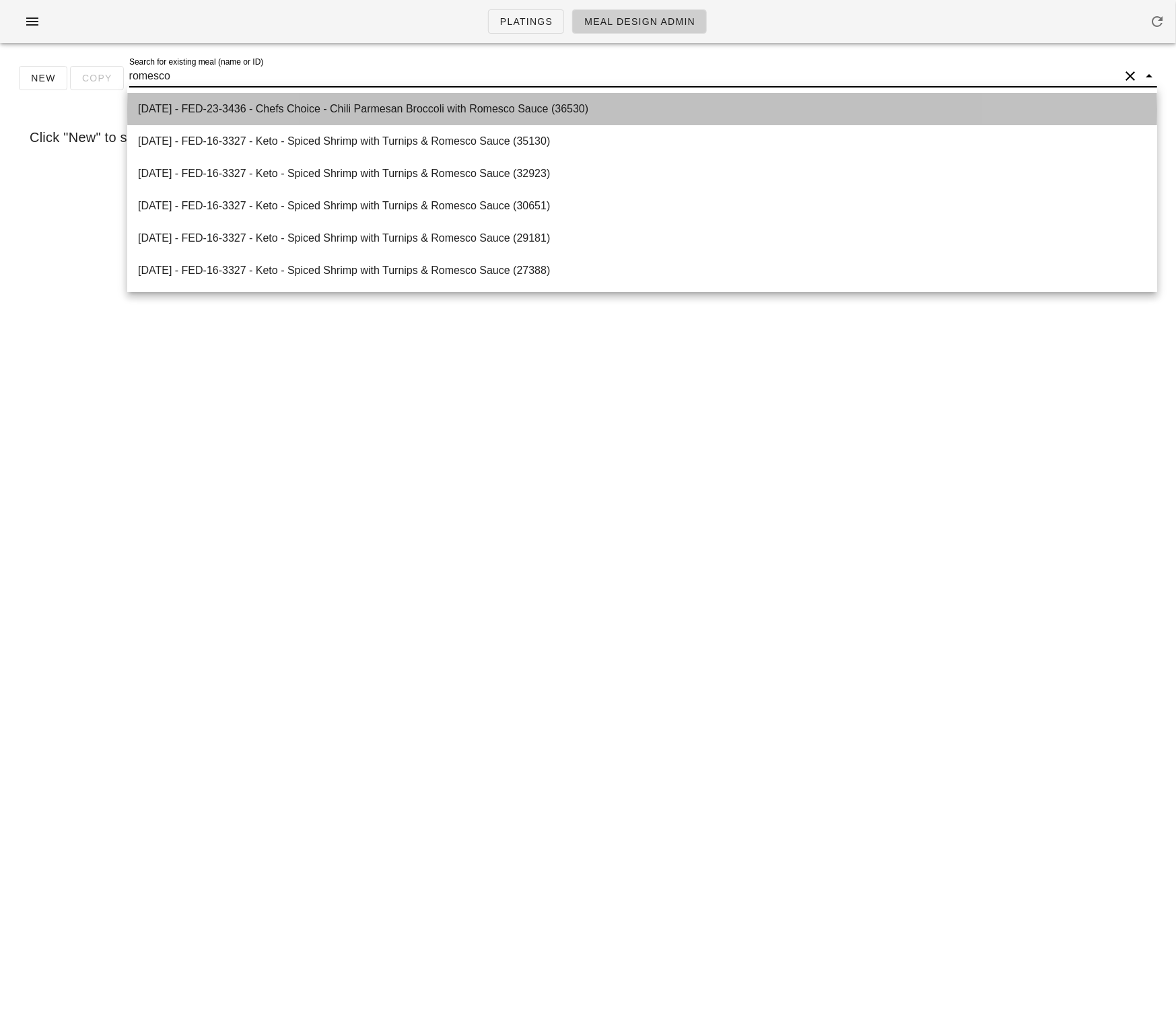
click at [430, 112] on div "[DATE] - FED-23-3436 - Chefs Choice - Chili Parmesan Broccoli with Romesco Sauc…" at bounding box center [642, 108] width 1008 height 13
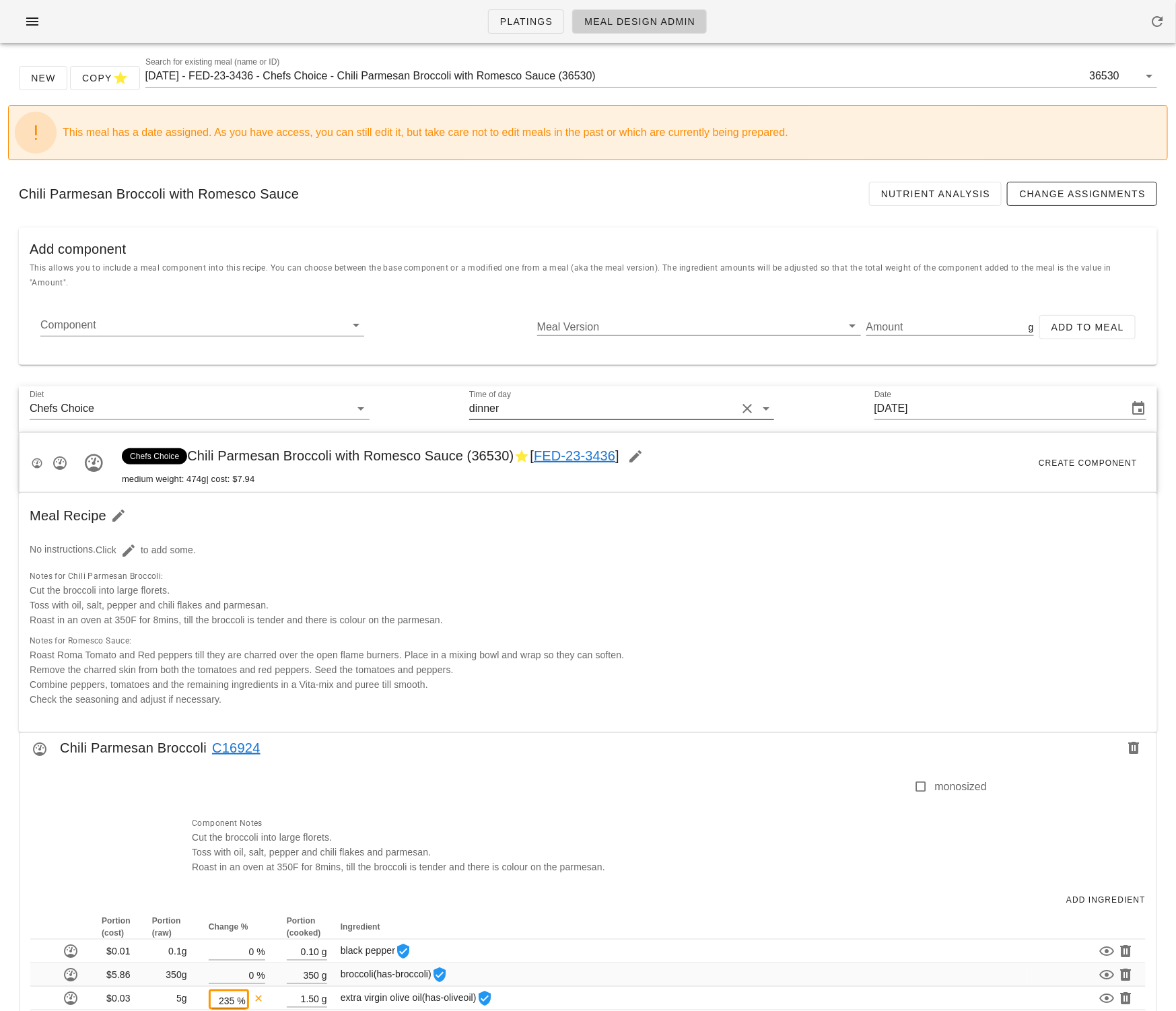
click at [567, 398] on input "Time of day" at bounding box center [619, 409] width 235 height 22
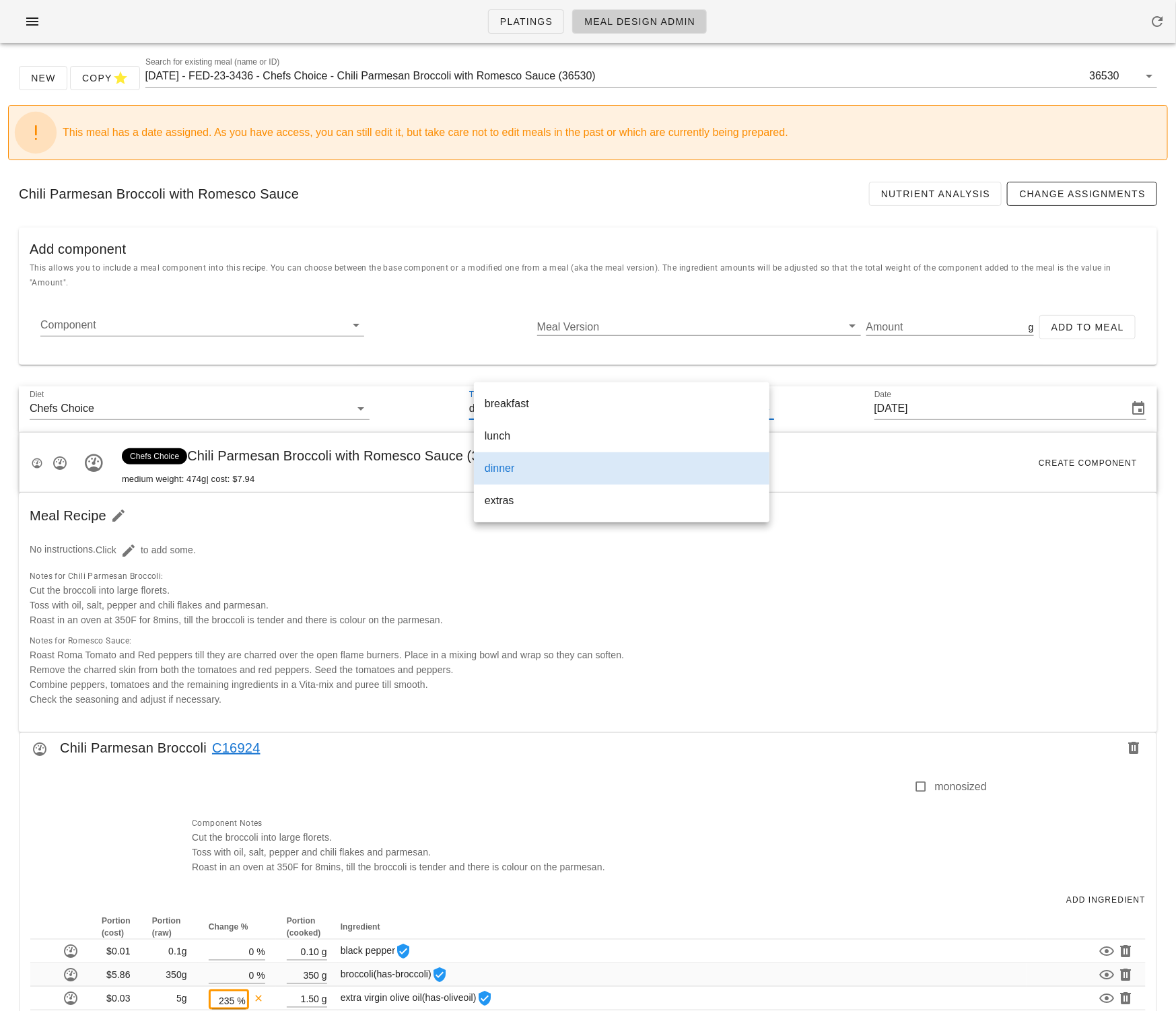
click at [558, 497] on div "extras" at bounding box center [622, 500] width 274 height 13
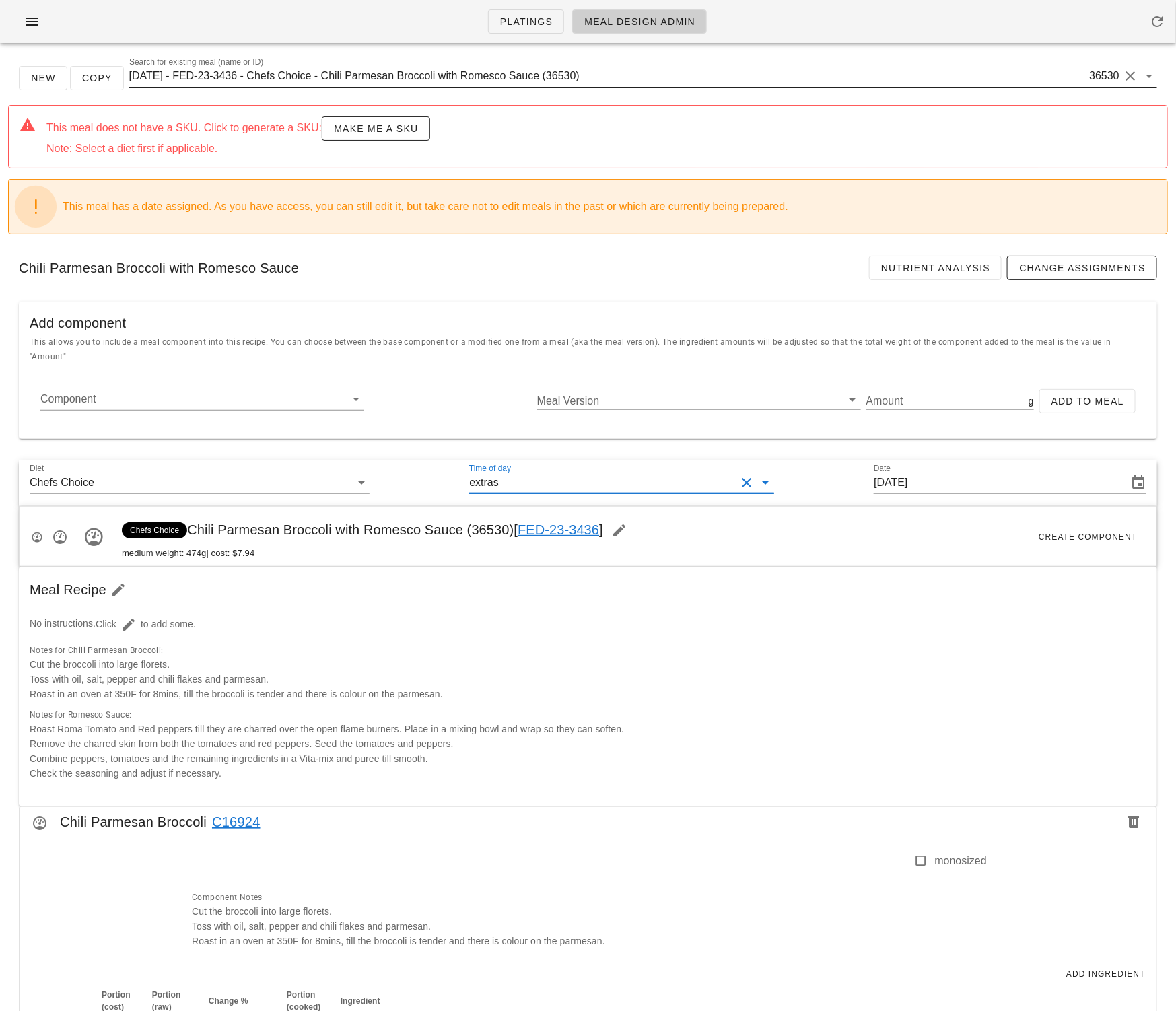
click at [527, 86] on div "Search for existing meal (name or ID) 2025-08-31 - FED-23-3436 - Chefs Choice -…" at bounding box center [643, 77] width 1028 height 22
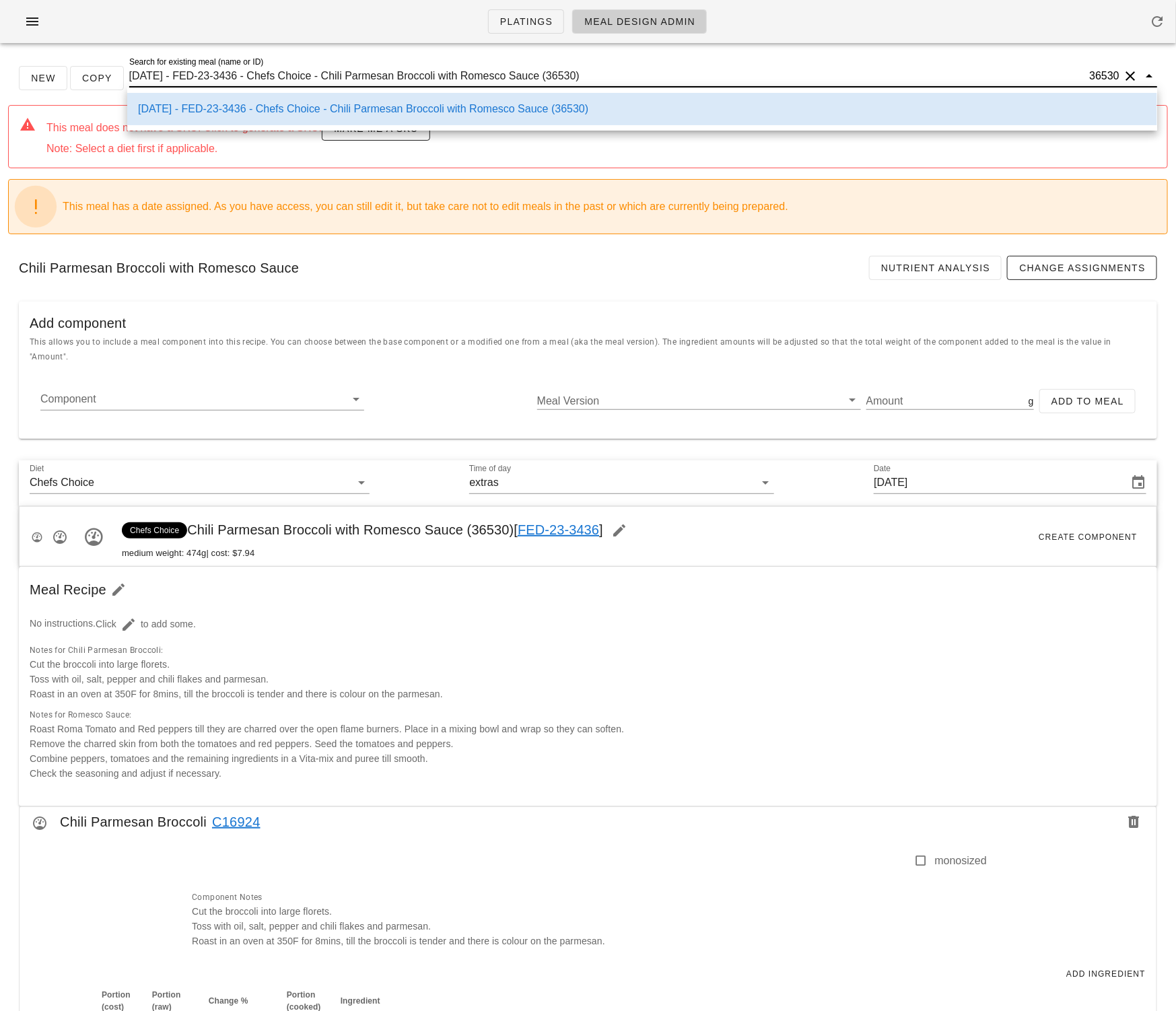
click at [511, 118] on div "[DATE] - FED-23-3436 - Chefs Choice - Chili Parmesan Broccoli with Romesco Sauc…" at bounding box center [642, 108] width 1008 height 29
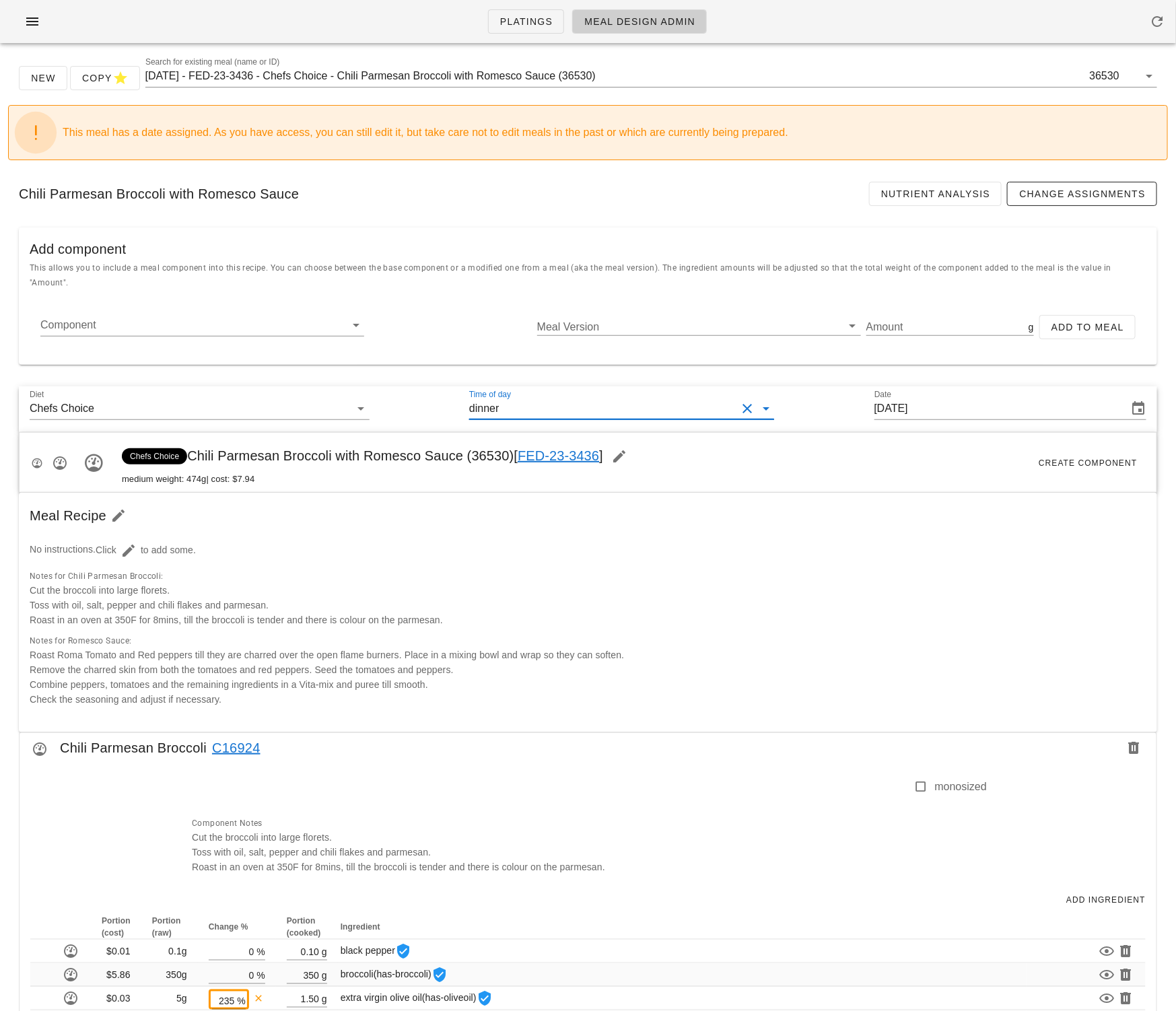
click at [593, 399] on input "Time of day" at bounding box center [619, 409] width 235 height 22
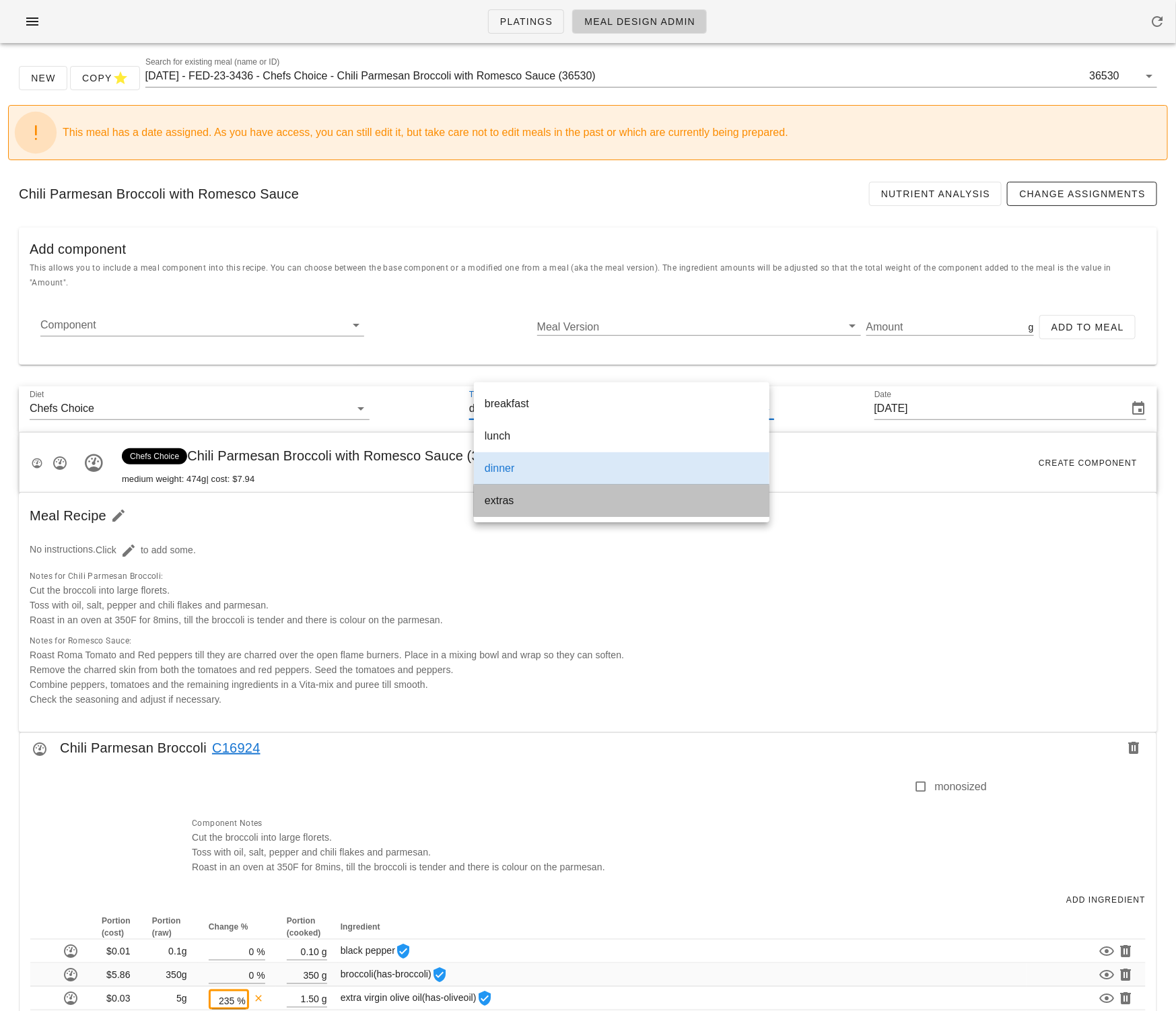
click at [527, 490] on div "extras" at bounding box center [622, 500] width 274 height 29
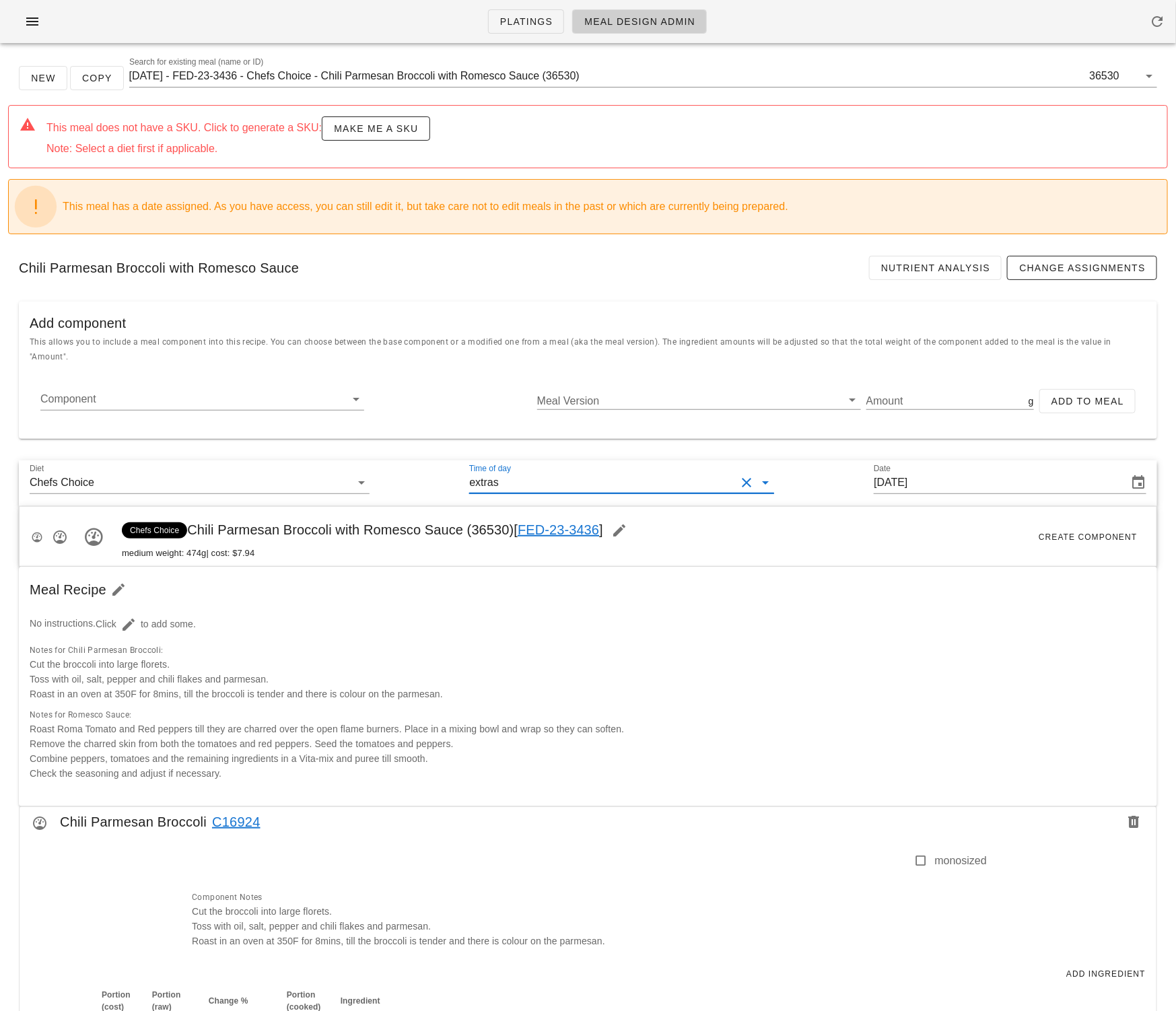
click at [422, 246] on div "Chili Parmesan Broccoli with Romesco Sauce Nutrient Analysis Change Assignments" at bounding box center [588, 268] width 1160 height 46
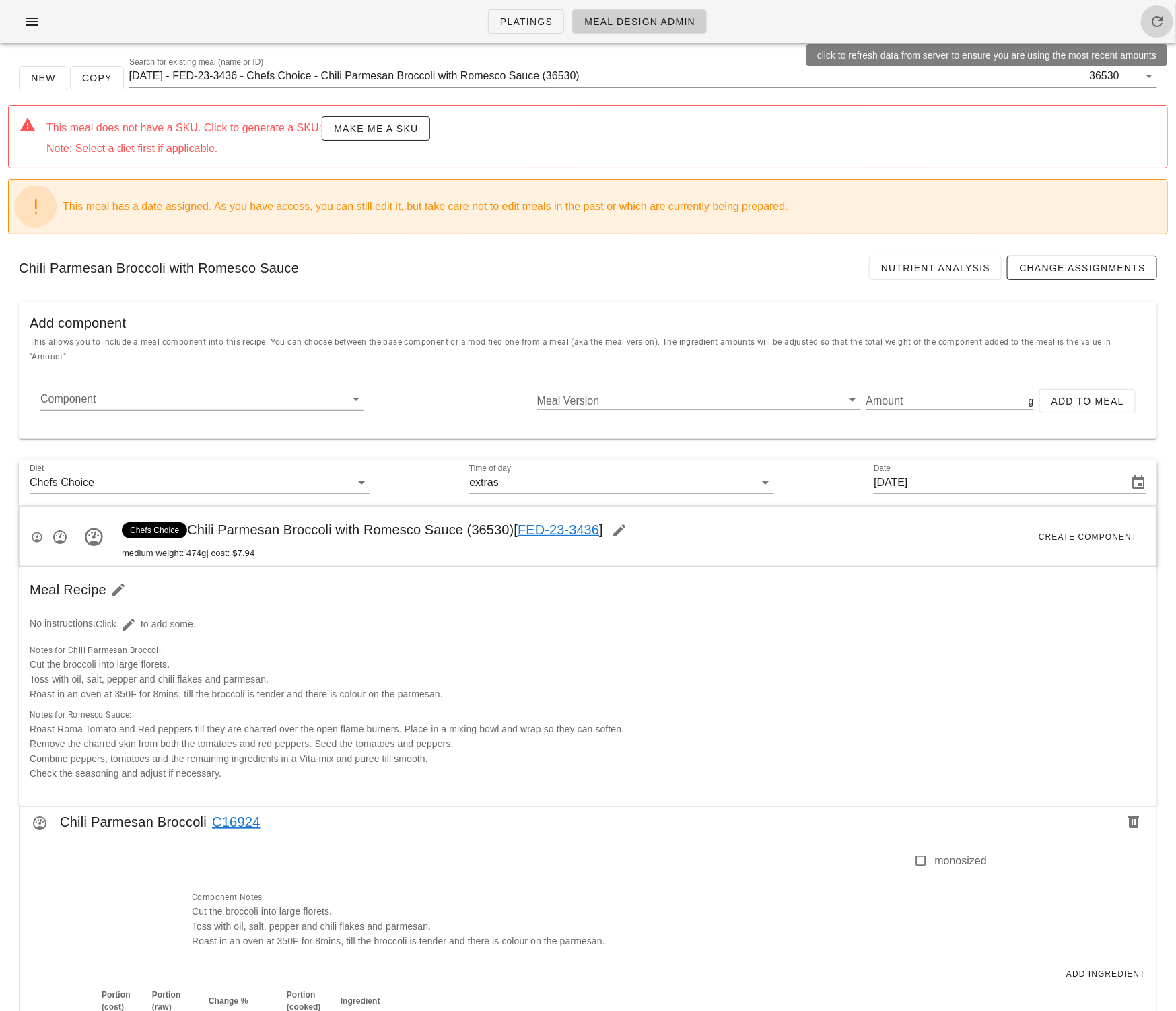
click at [1151, 18] on icon "button" at bounding box center [1157, 22] width 16 height 16
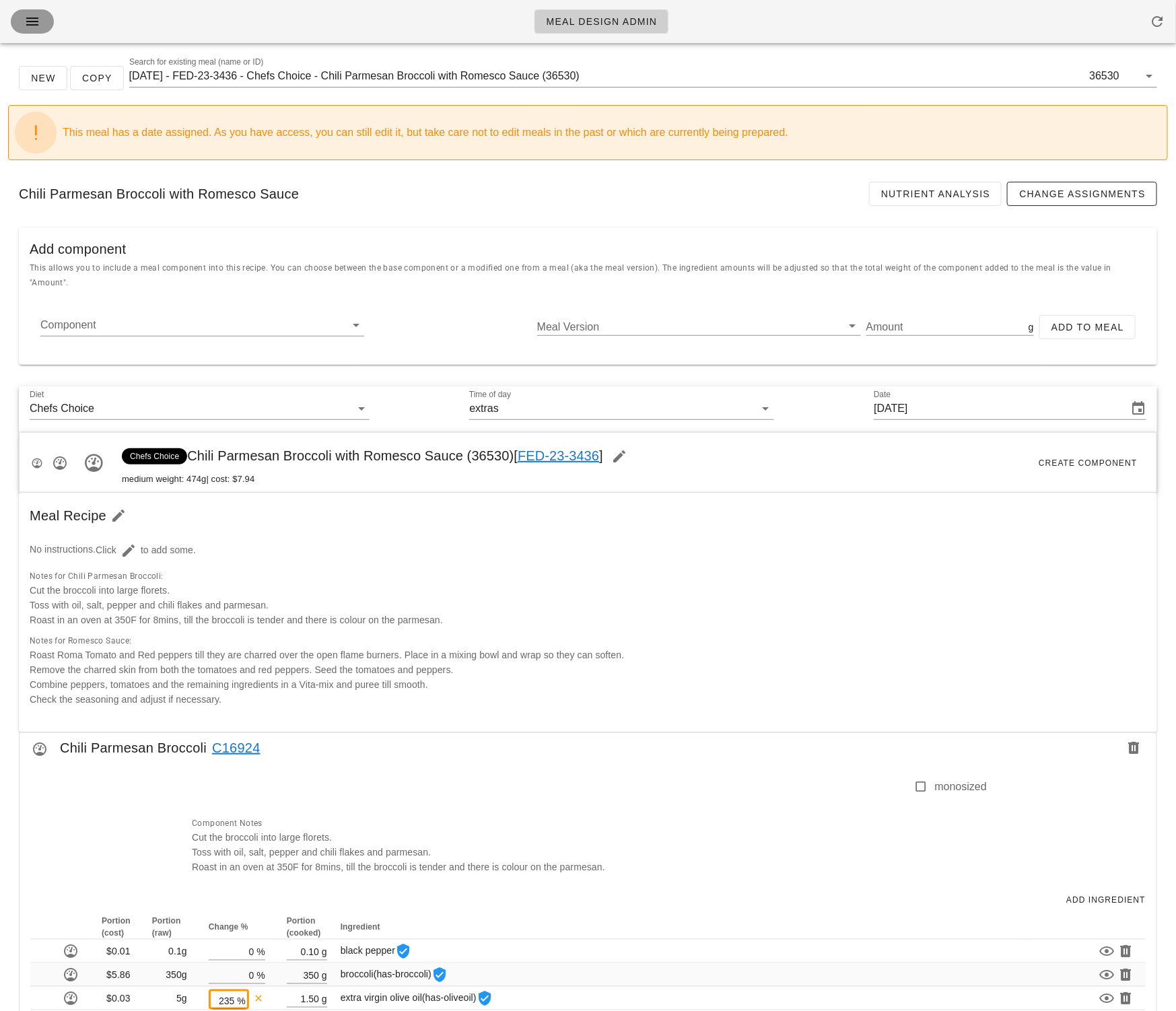
click at [29, 26] on icon "button" at bounding box center [32, 22] width 16 height 16
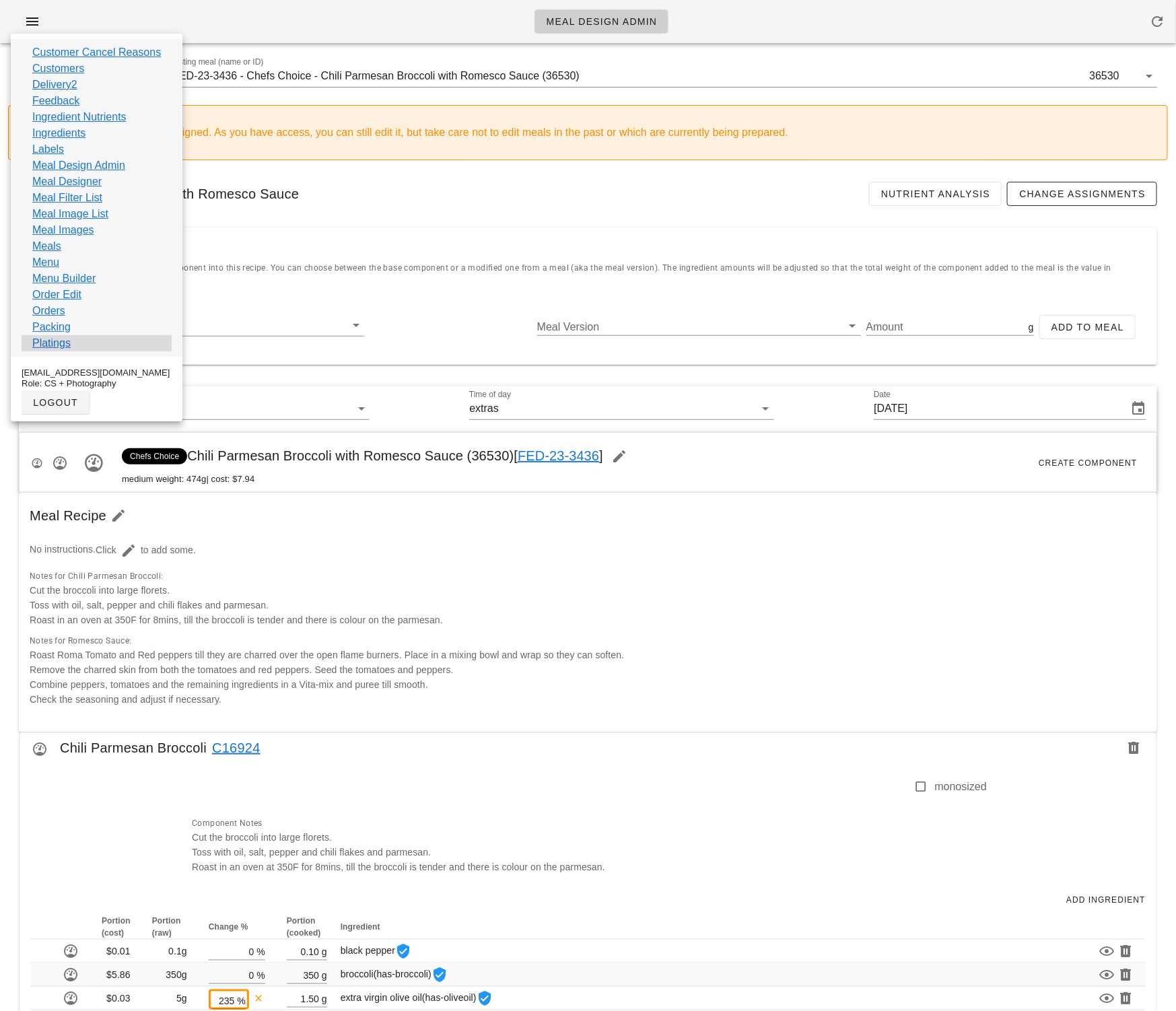
click at [72, 342] on div "Platings" at bounding box center [96, 343] width 150 height 16
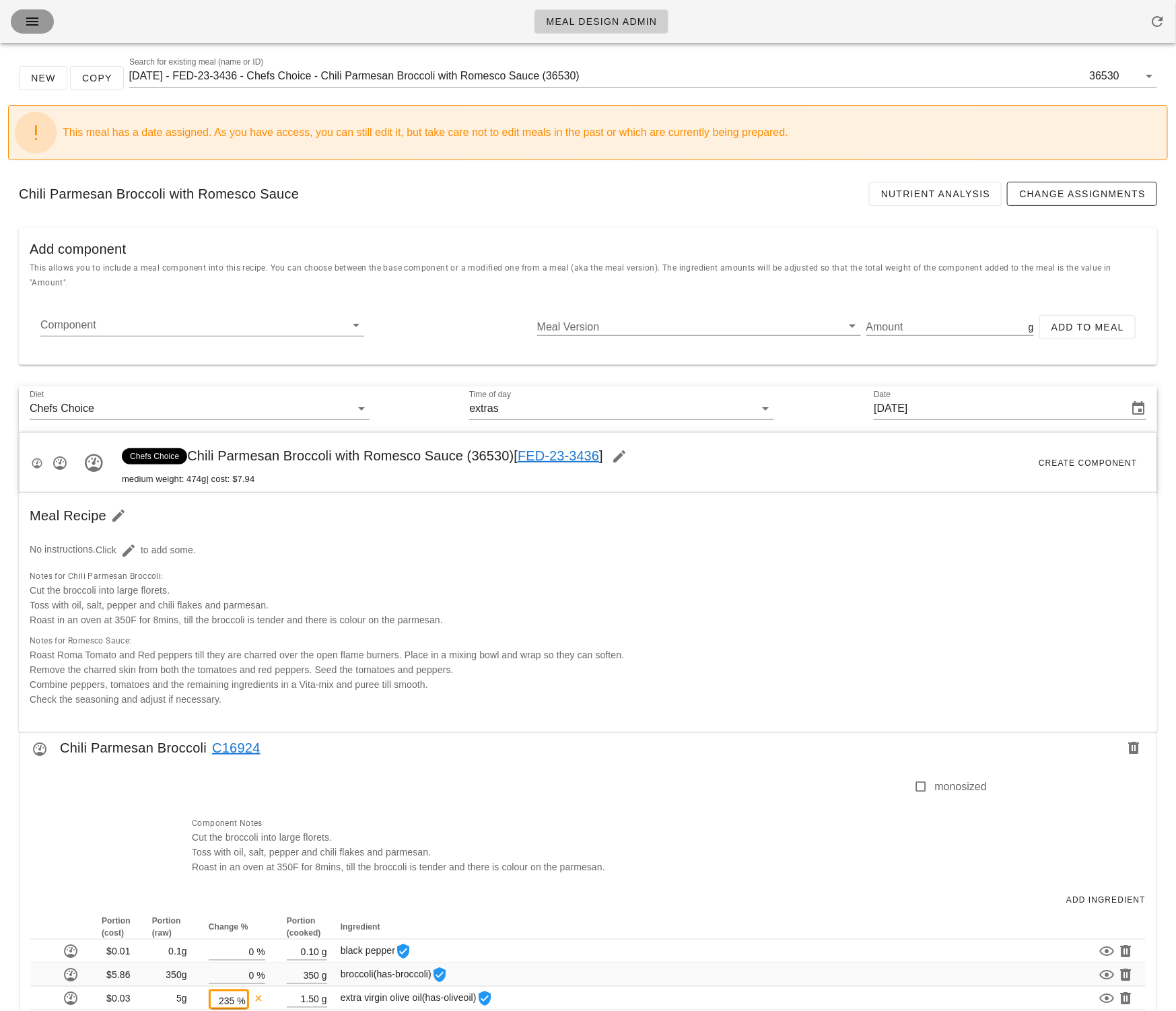
click at [35, 16] on icon "button" at bounding box center [32, 22] width 16 height 16
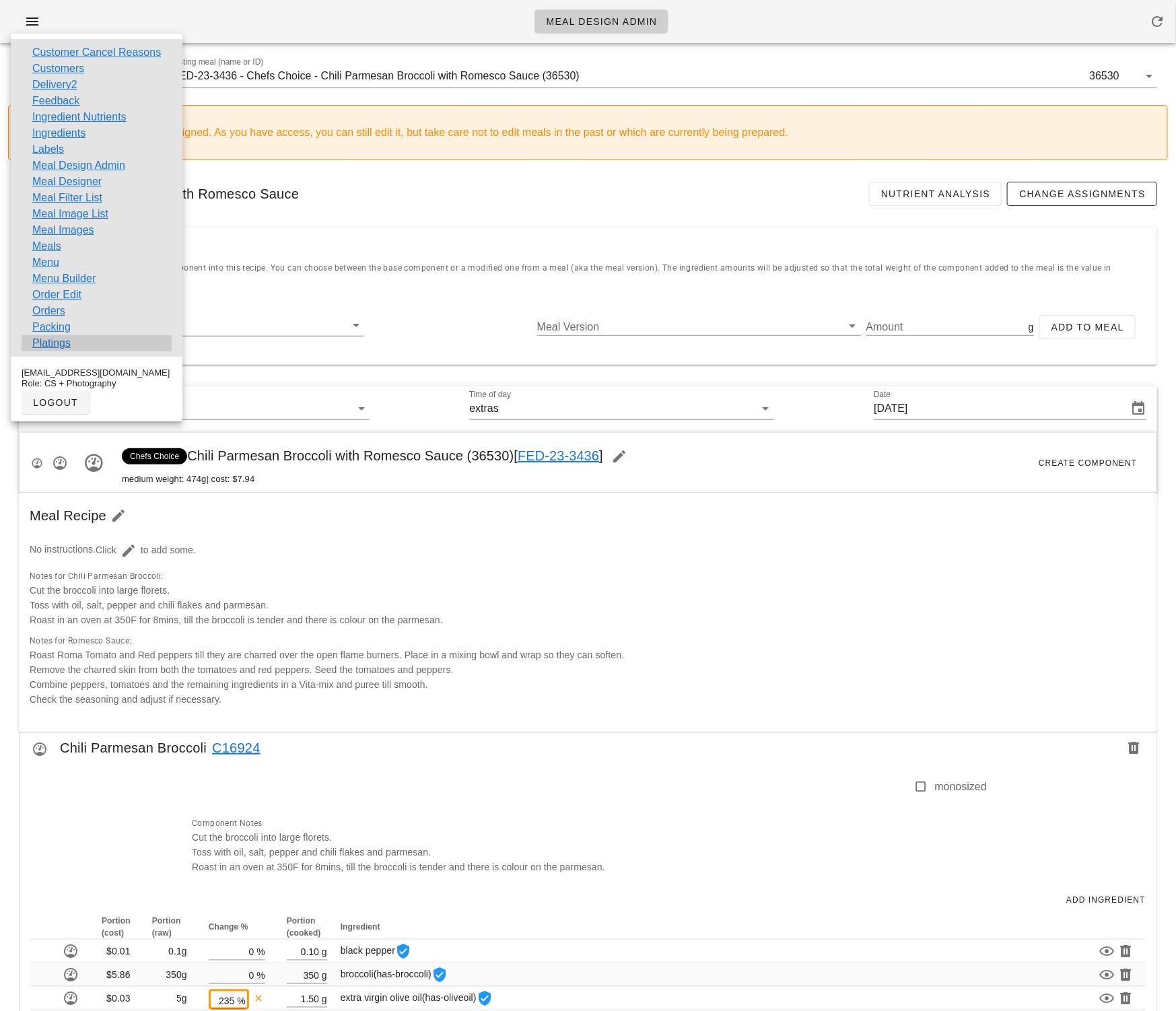
click at [81, 341] on div "Platings" at bounding box center [96, 343] width 150 height 16
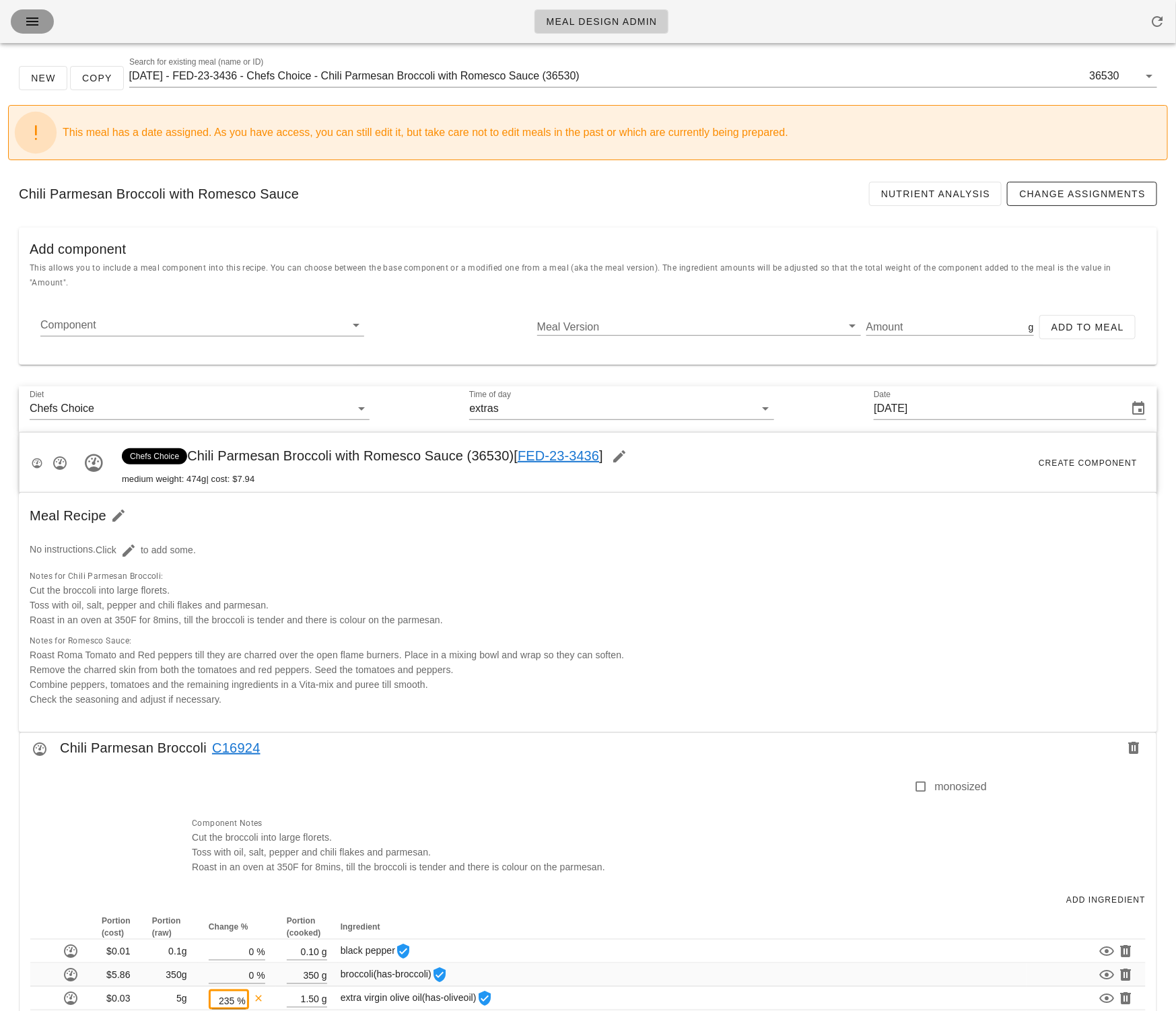
click at [37, 26] on icon "button" at bounding box center [32, 22] width 16 height 16
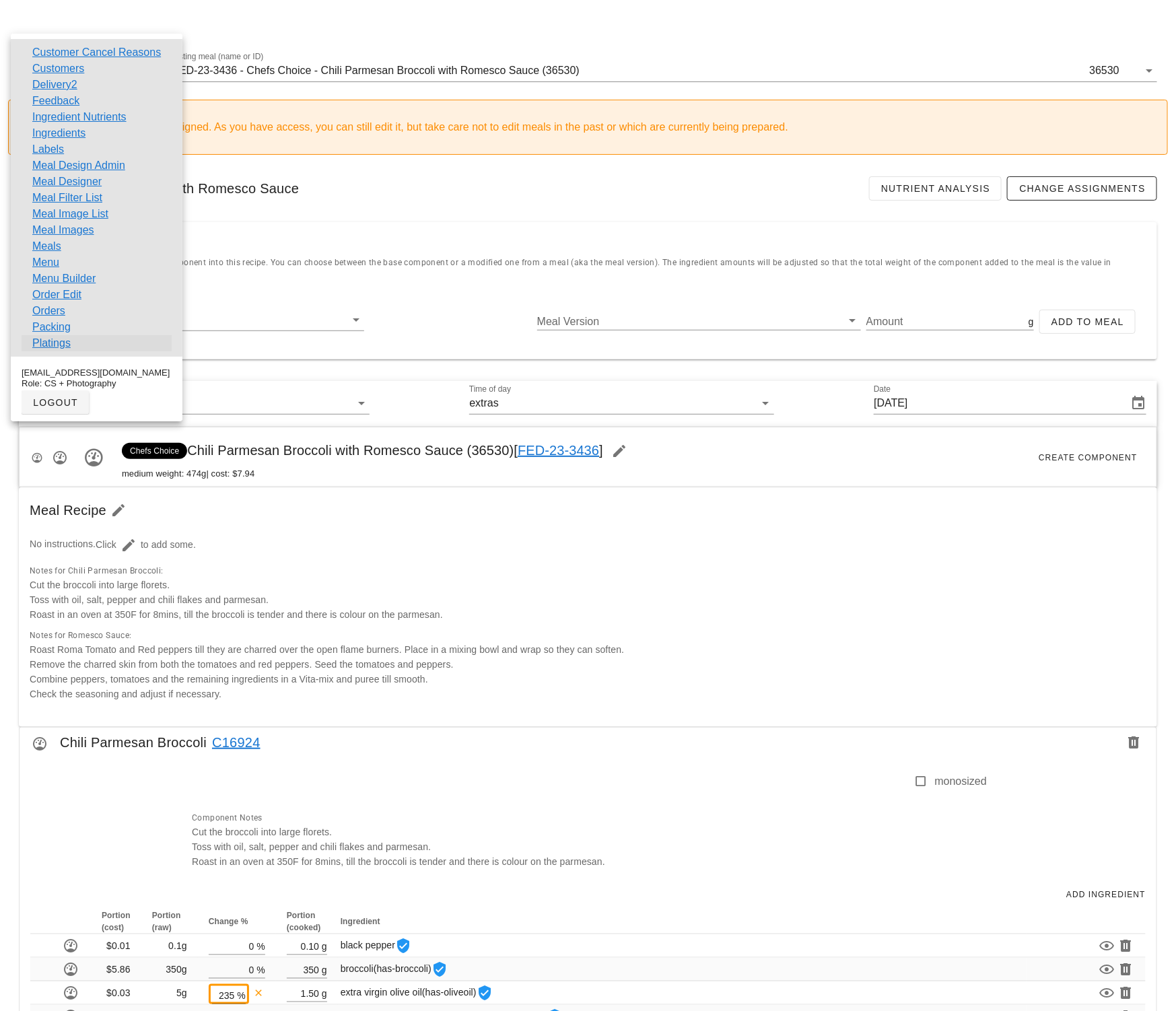
click at [65, 345] on link "Platings" at bounding box center [52, 343] width 39 height 16
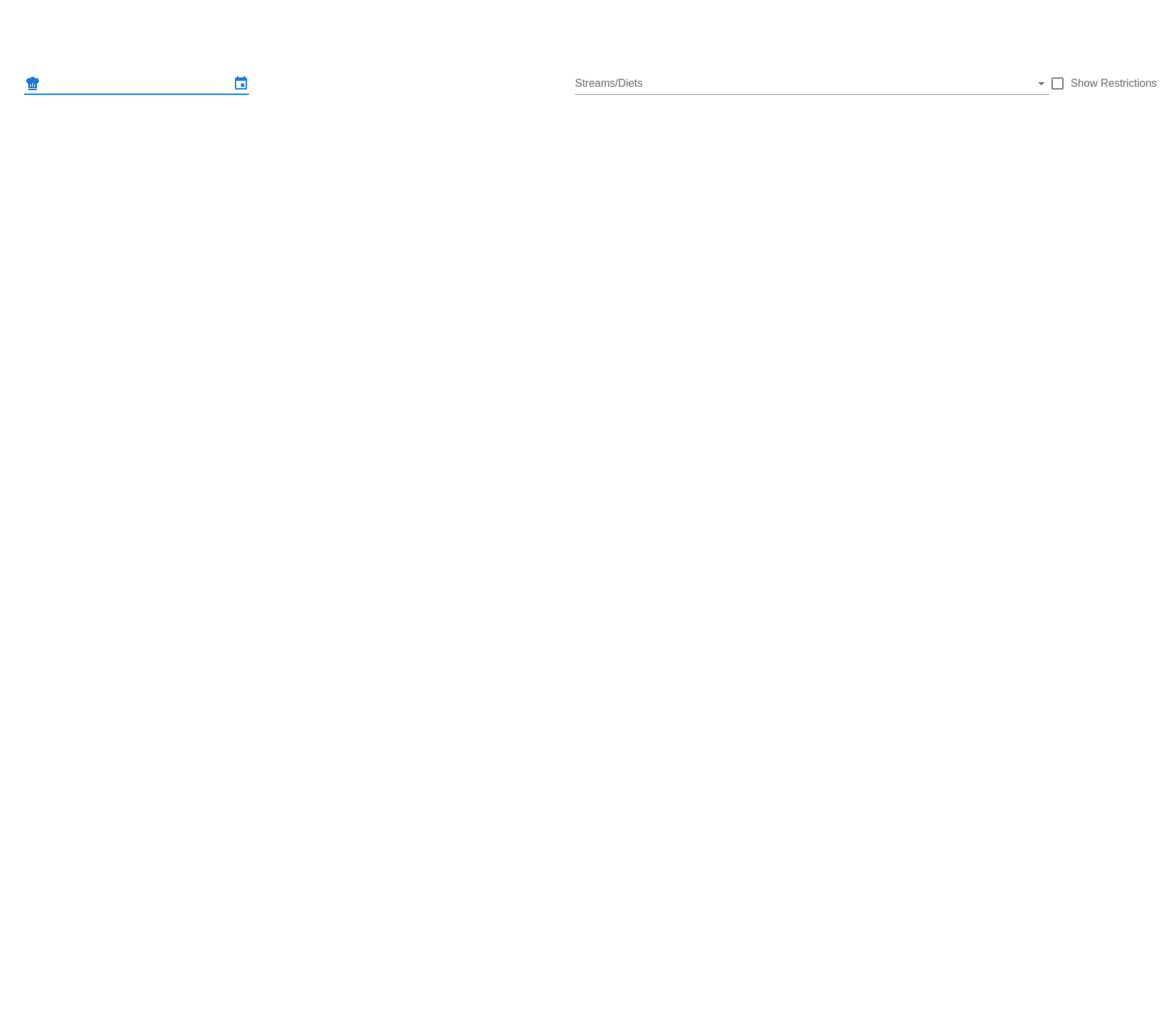
click at [166, 80] on input "text" at bounding box center [136, 84] width 187 height 22
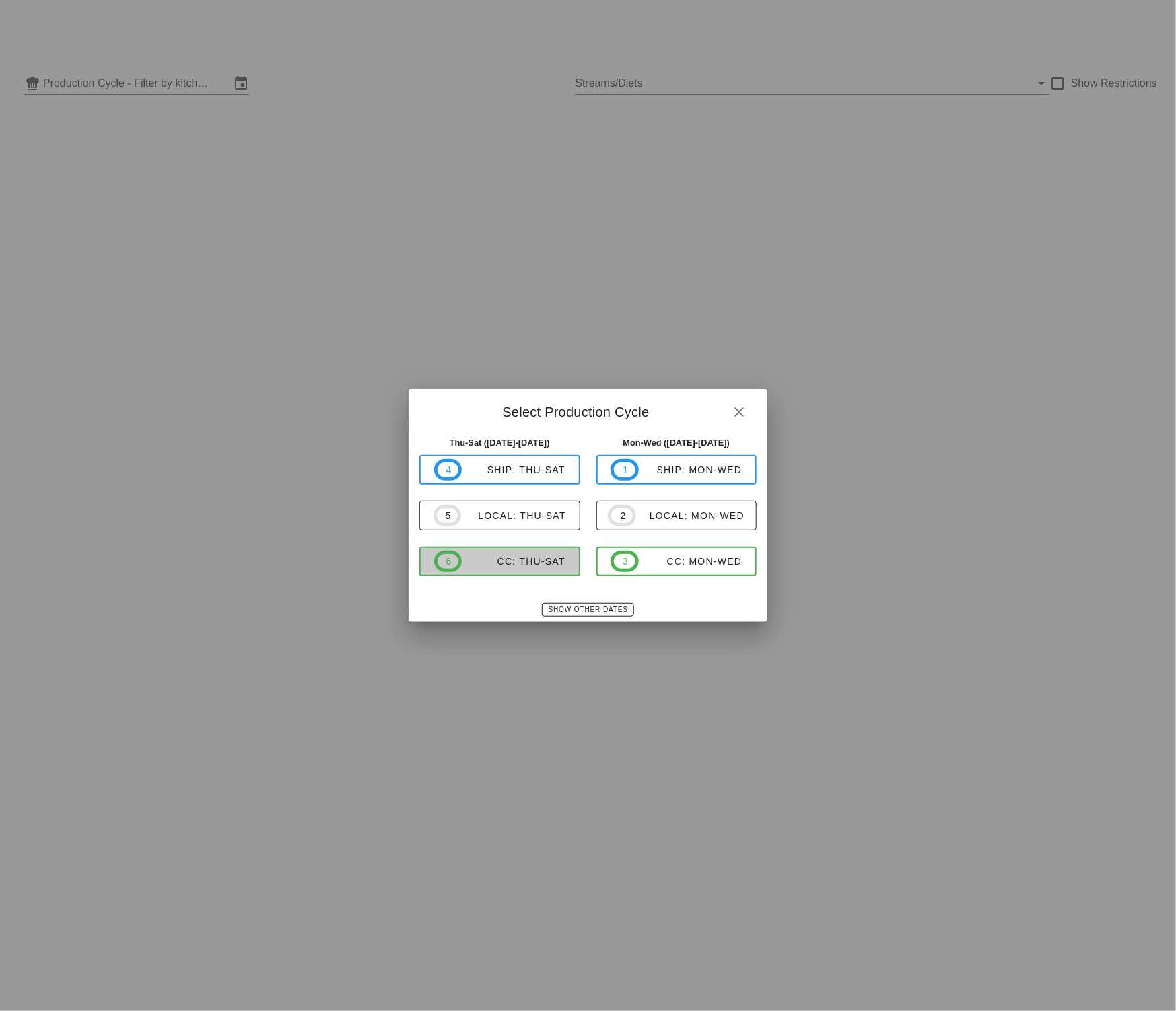
click at [539, 560] on div "CC: Thu-Sat" at bounding box center [514, 561] width 103 height 11
type input "CC: Thu-Sat ([DATE]-[DATE])"
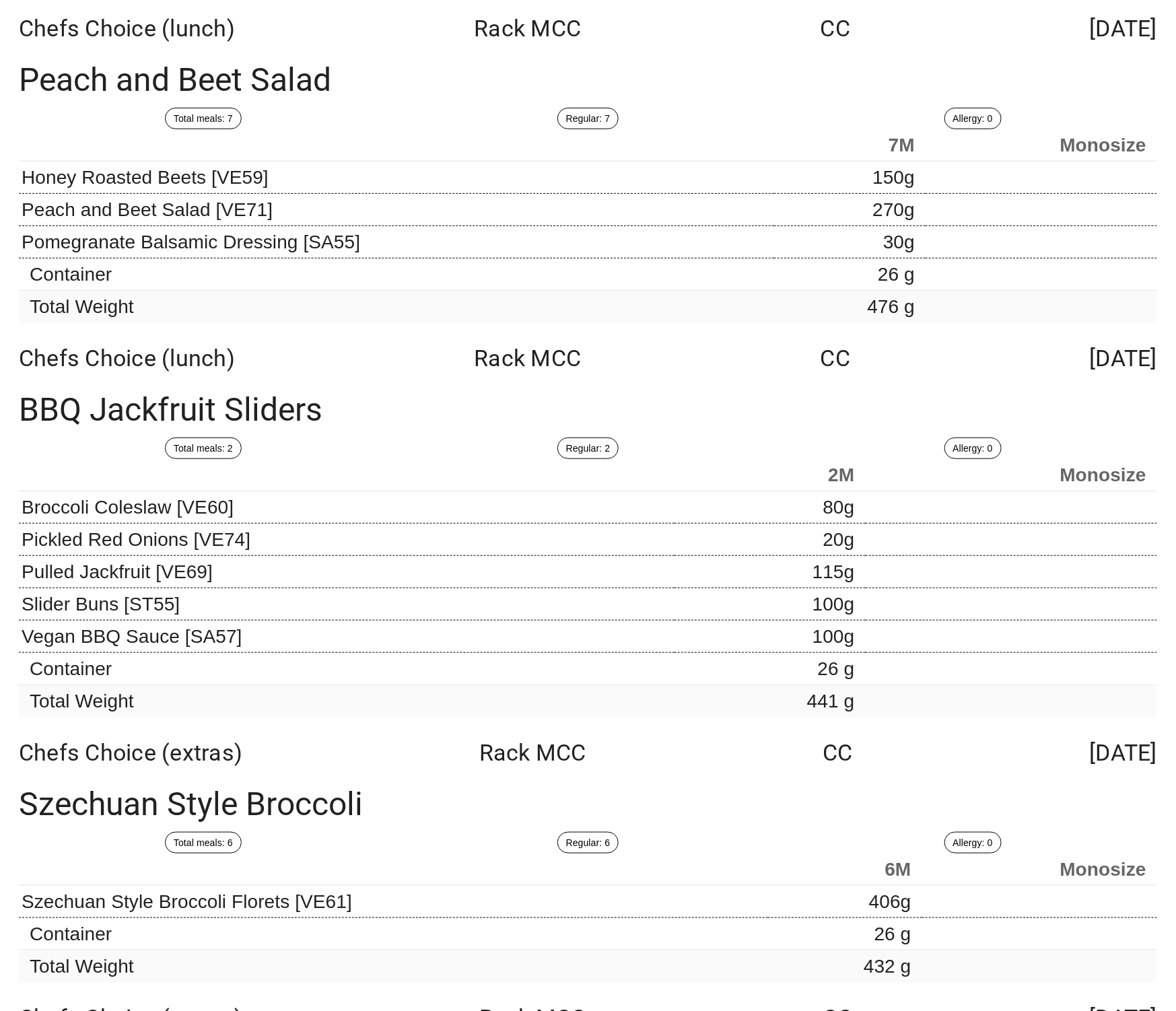
scroll to position [14831, 0]
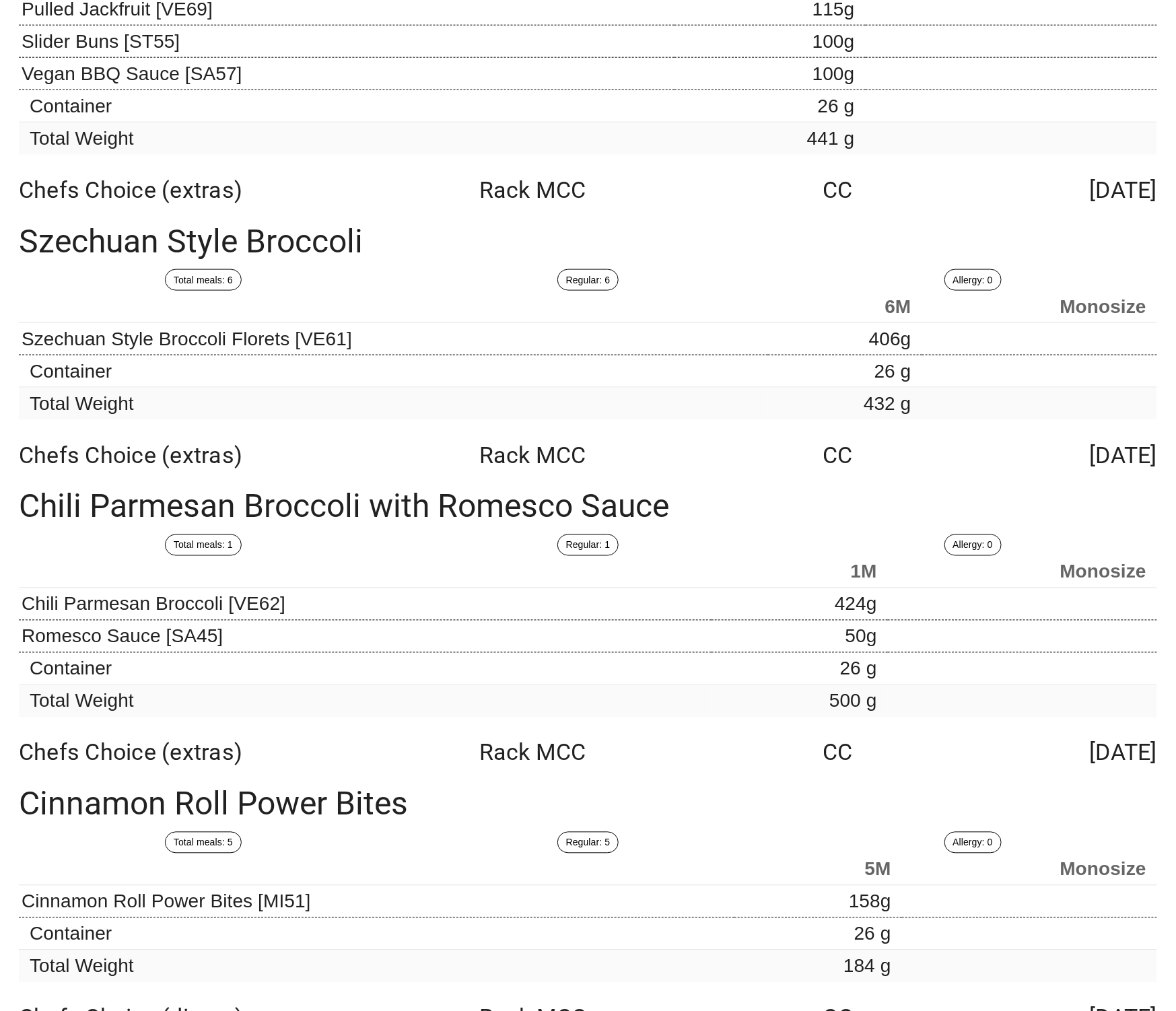
click at [1167, 359] on div "Total meals: 6 Regular: 6 Allergy: 0 6M Monosize Szechuan Style Broccoli Floret…" at bounding box center [588, 346] width 1160 height 170
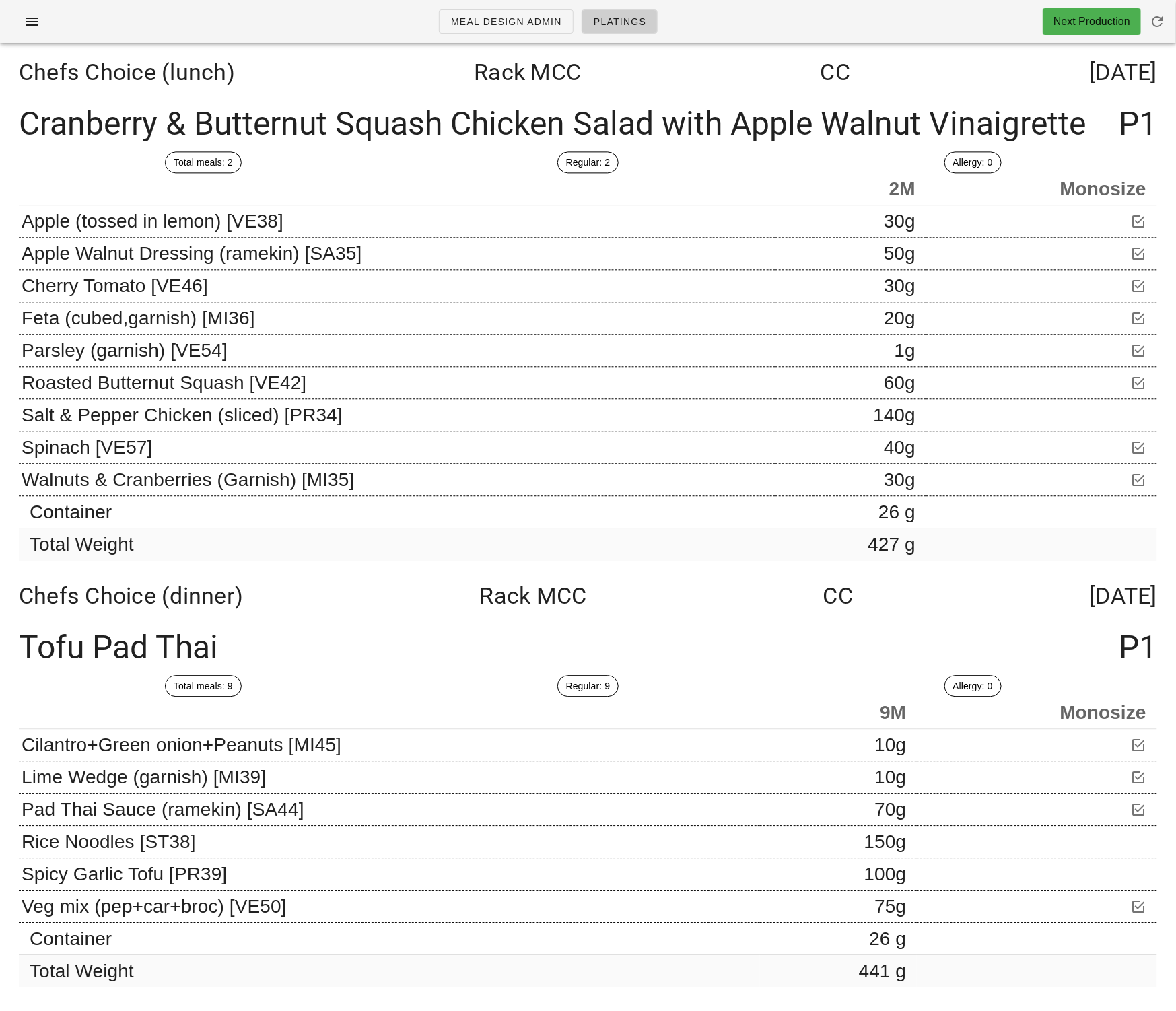
scroll to position [0, 0]
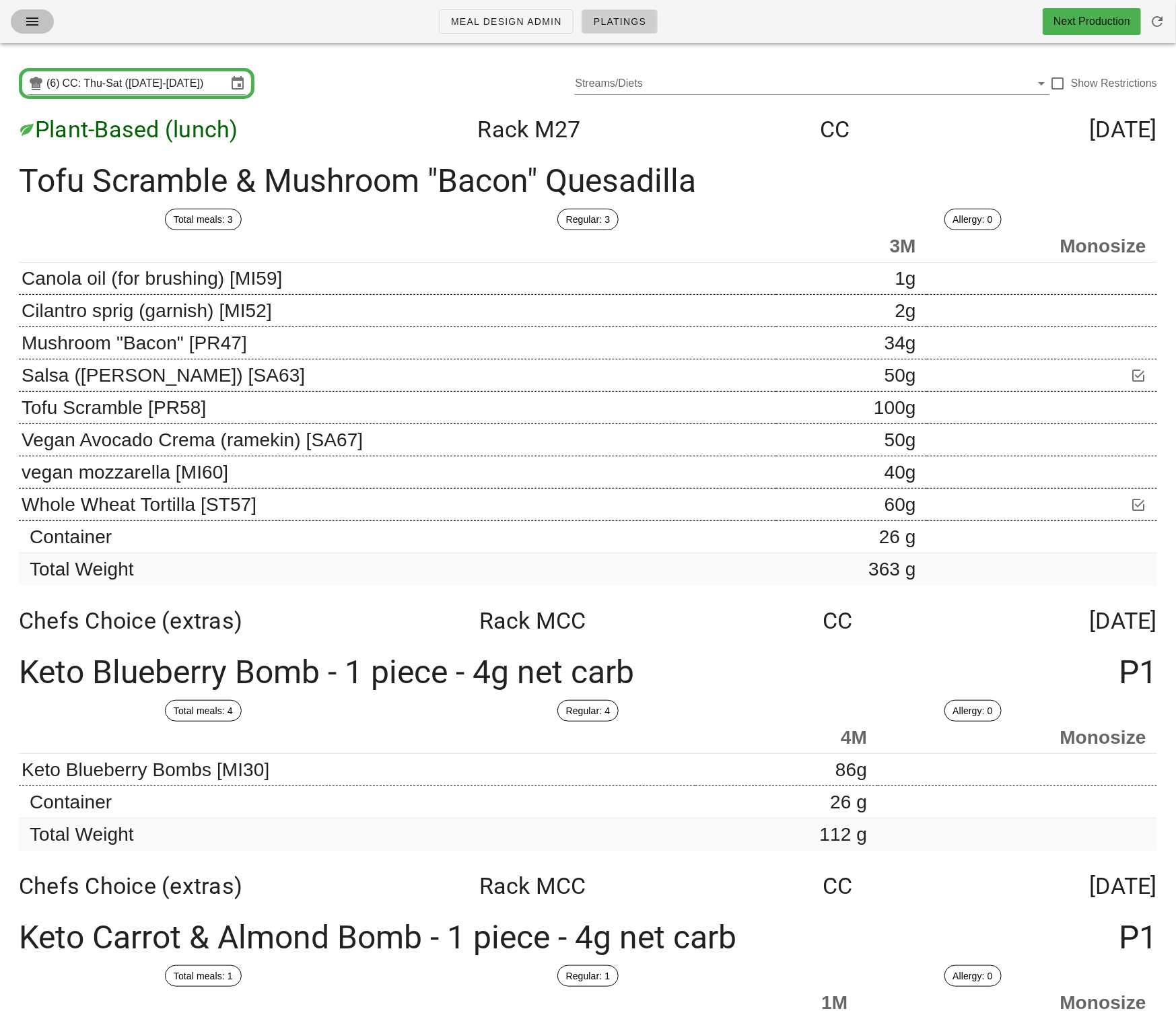
click at [26, 22] on icon "button" at bounding box center [32, 22] width 16 height 16
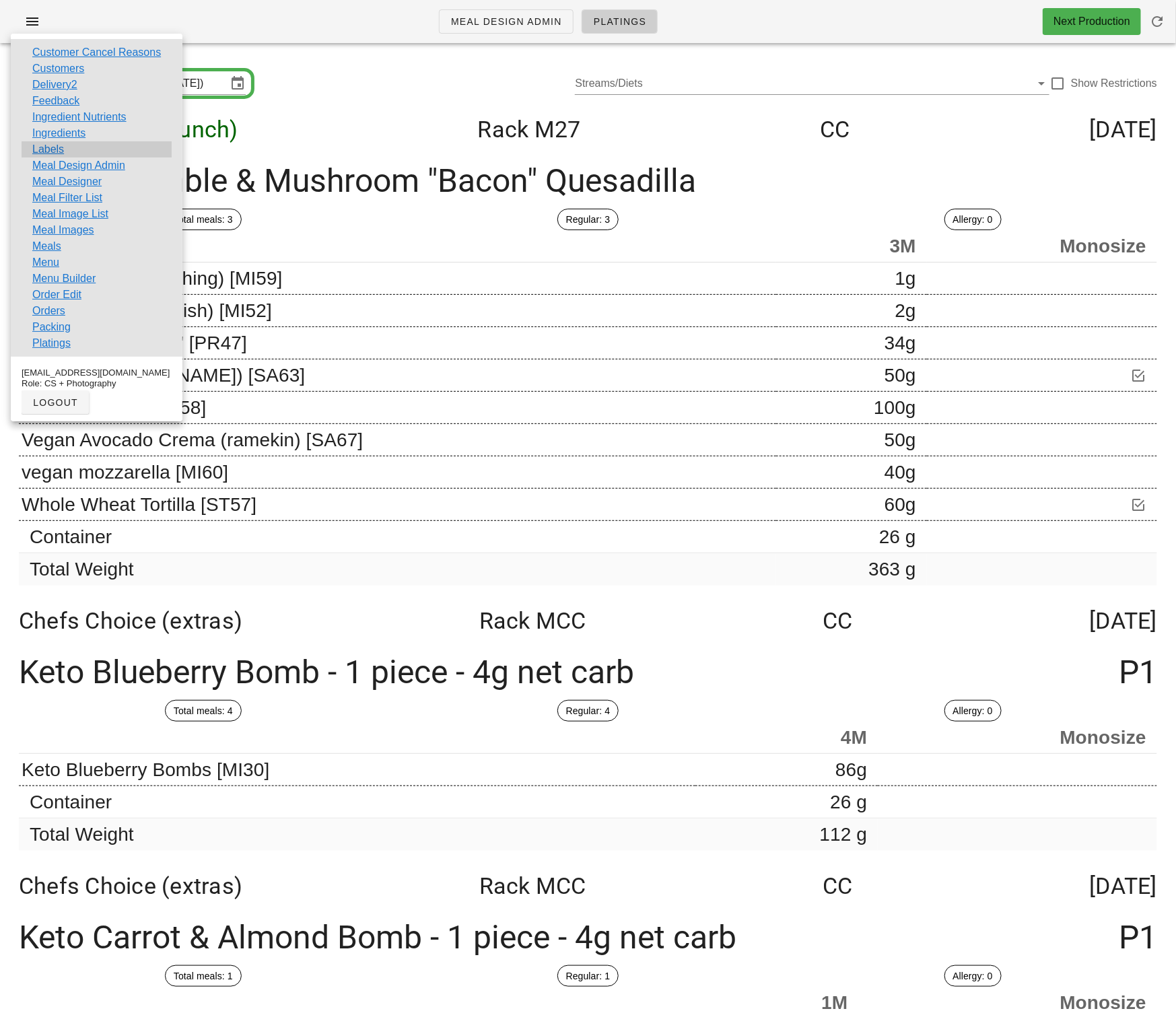
click at [66, 149] on div "Labels" at bounding box center [96, 149] width 150 height 16
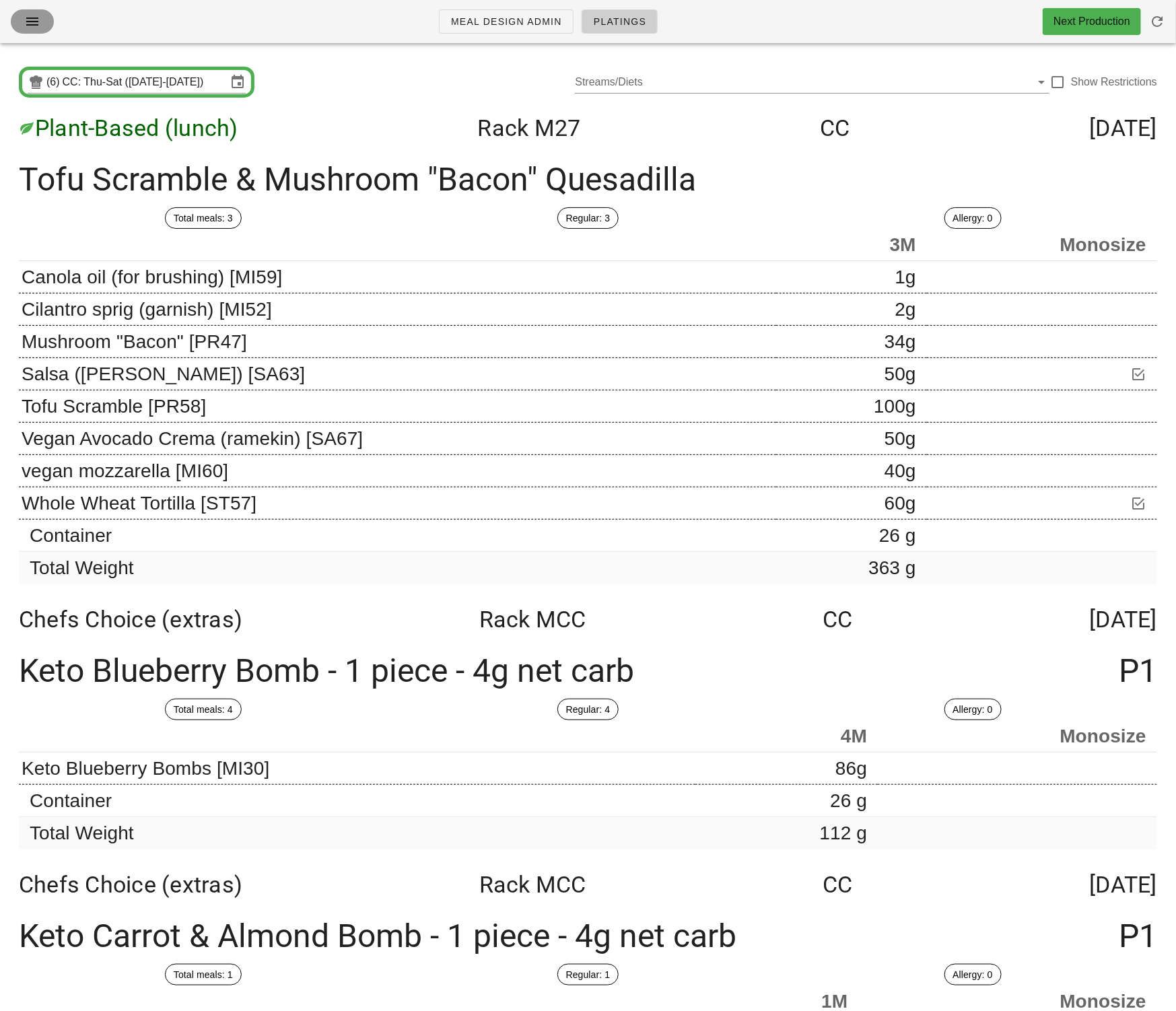
click at [35, 25] on icon "button" at bounding box center [32, 22] width 16 height 16
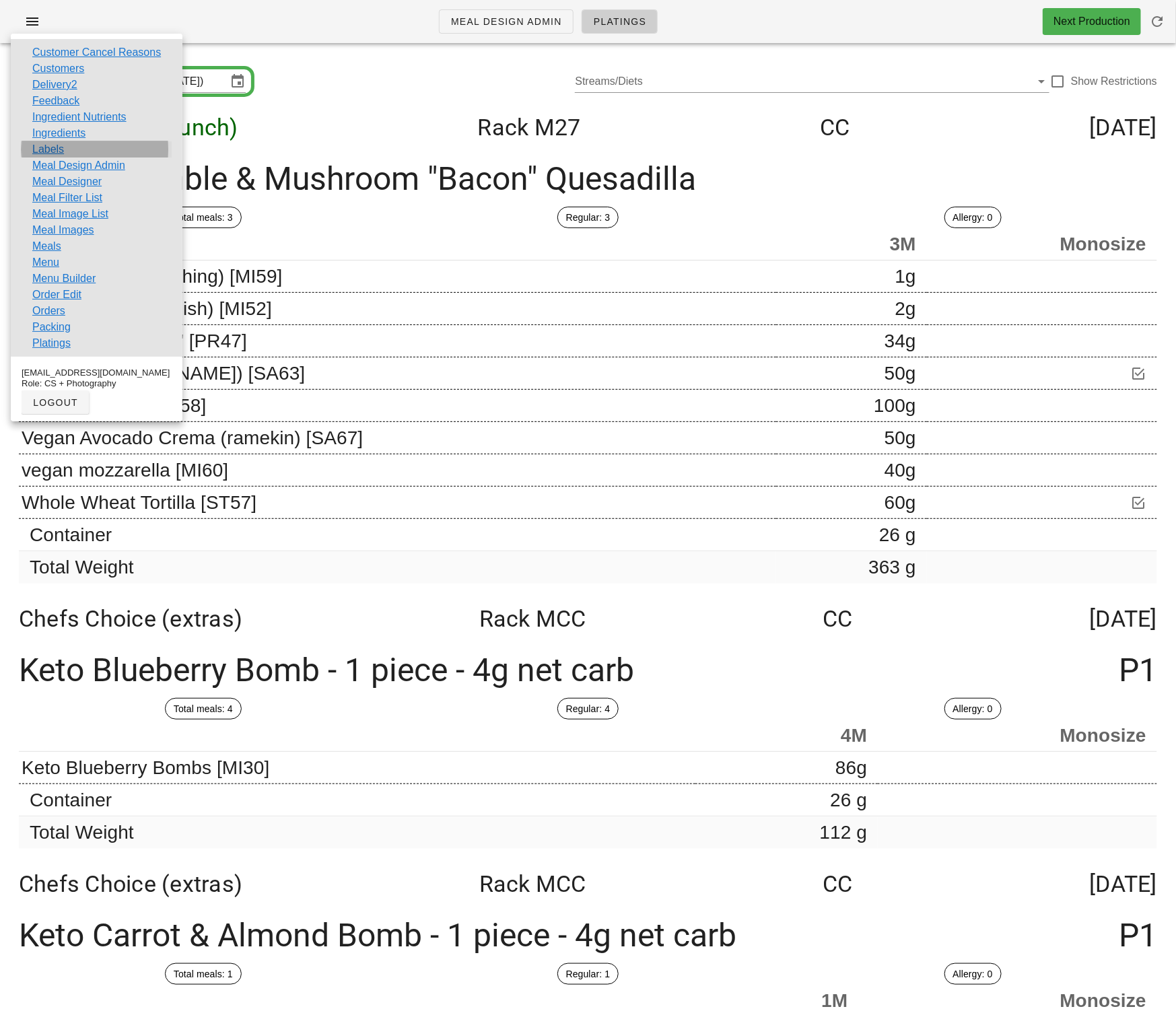
click at [59, 151] on link "Labels" at bounding box center [49, 149] width 32 height 16
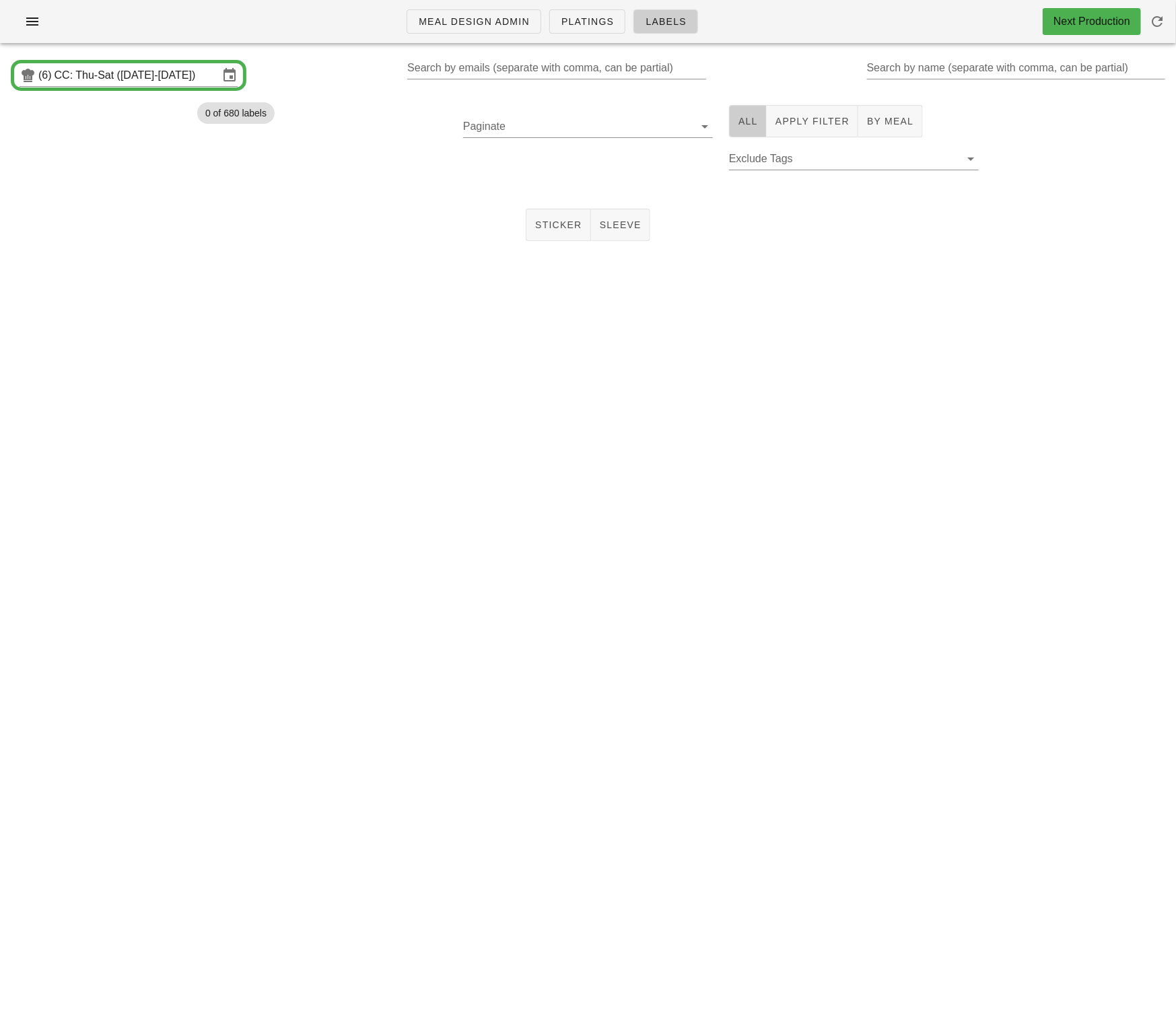
drag, startPoint x: 745, startPoint y: 125, endPoint x: 727, endPoint y: 128, distance: 18.2
click at [745, 125] on span "All" at bounding box center [748, 120] width 20 height 11
click at [810, 129] on button "Apply Filter" at bounding box center [812, 121] width 91 height 33
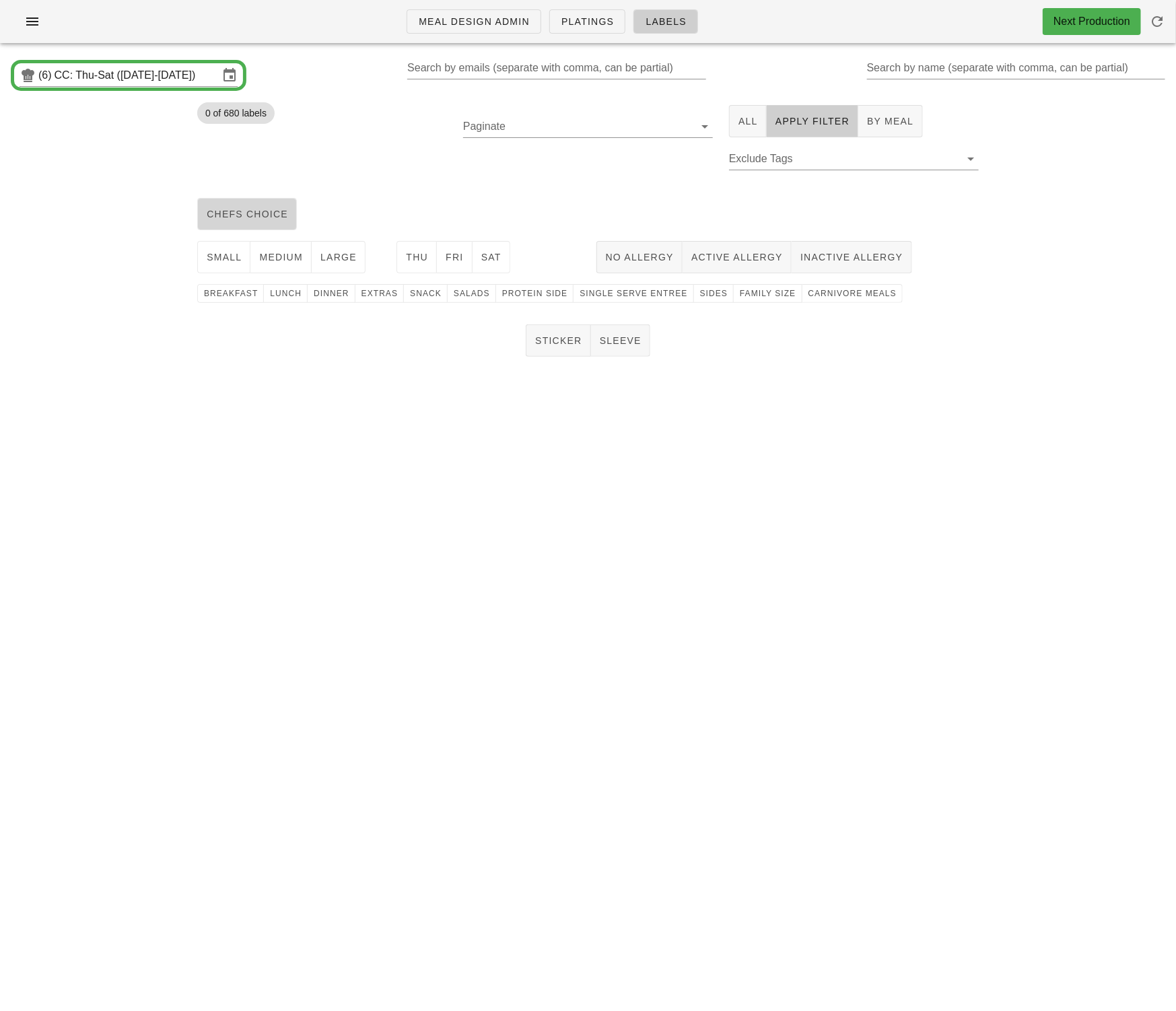
drag, startPoint x: 237, startPoint y: 214, endPoint x: 231, endPoint y: 234, distance: 20.9
click at [237, 214] on span "chefs choice" at bounding box center [247, 214] width 83 height 11
click at [226, 257] on span "small" at bounding box center [224, 256] width 36 height 11
click at [271, 257] on span "medium" at bounding box center [280, 256] width 45 height 11
click at [328, 253] on span "large" at bounding box center [338, 256] width 37 height 11
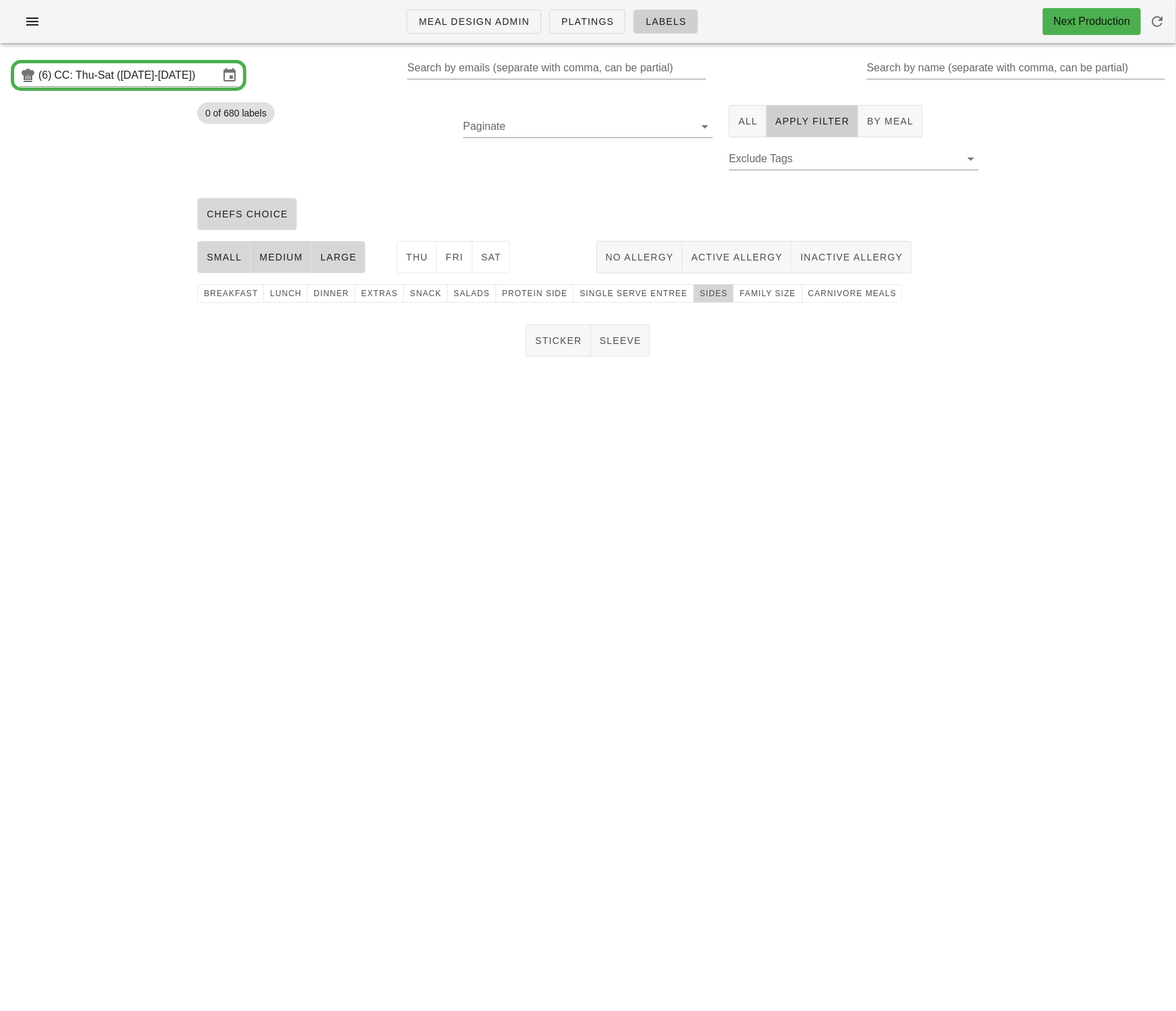
click at [700, 290] on span "Sides" at bounding box center [714, 293] width 28 height 9
click at [577, 337] on span "Sticker" at bounding box center [559, 340] width 48 height 11
click at [596, 124] on input "Paginate" at bounding box center [578, 126] width 229 height 22
click at [534, 148] on div "250" at bounding box center [588, 136] width 229 height 29
drag, startPoint x: 414, startPoint y: 250, endPoint x: 443, endPoint y: 250, distance: 29.0
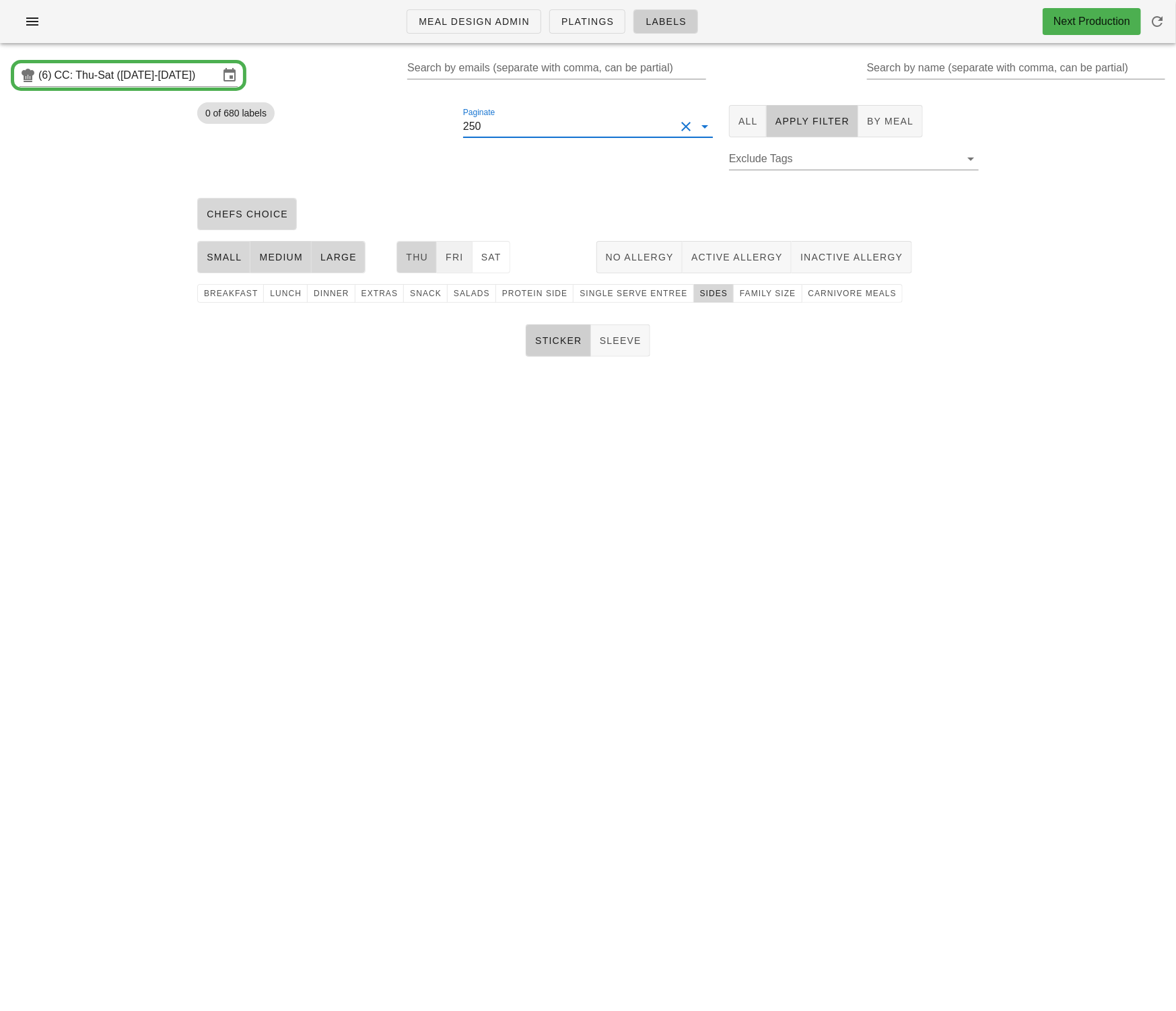
click at [416, 250] on button "Thu" at bounding box center [417, 256] width 41 height 33
click at [445, 252] on span "Fri" at bounding box center [454, 256] width 19 height 11
click at [484, 254] on span "Sat" at bounding box center [491, 256] width 21 height 11
click at [481, 176] on button "1" at bounding box center [479, 168] width 33 height 33
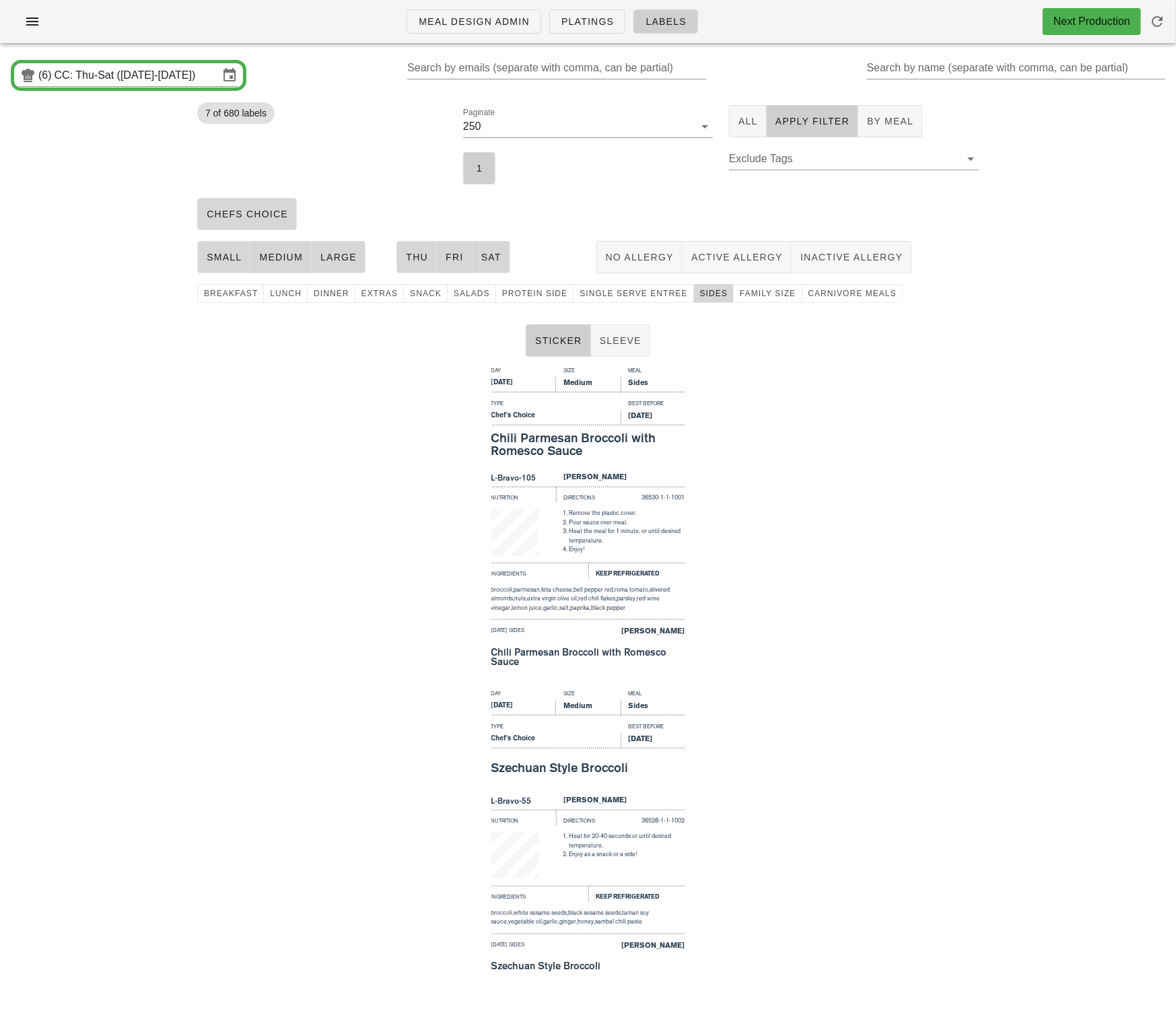
click at [387, 569] on div "Day Size Meal Thursday Medium Sides Type Best Before Chef's Choice Aug 30, 2025…" at bounding box center [588, 523] width 1176 height 323
click at [449, 21] on span "Meal Design Admin" at bounding box center [474, 21] width 111 height 11
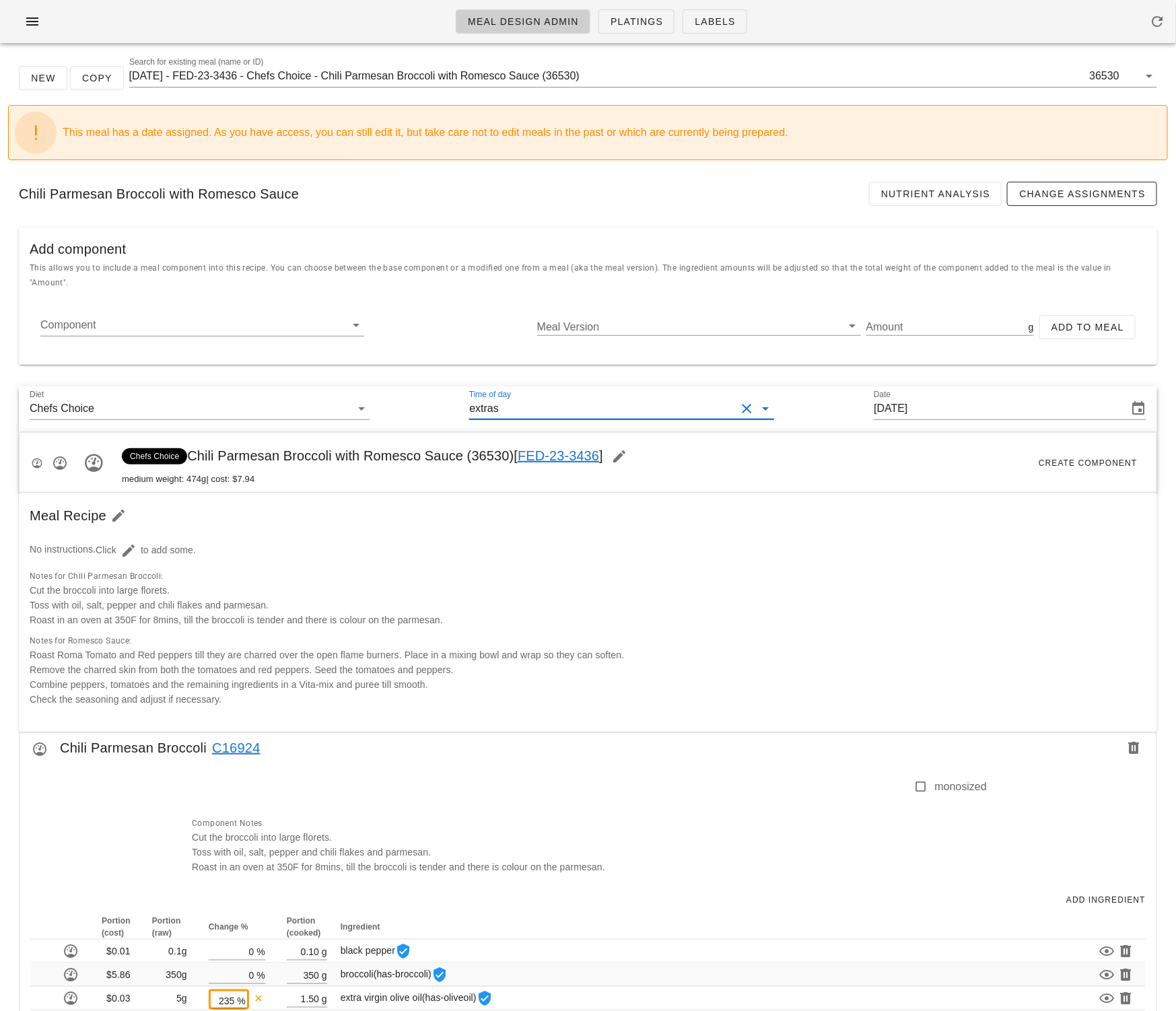
click at [580, 398] on input "Time of day" at bounding box center [619, 409] width 235 height 22
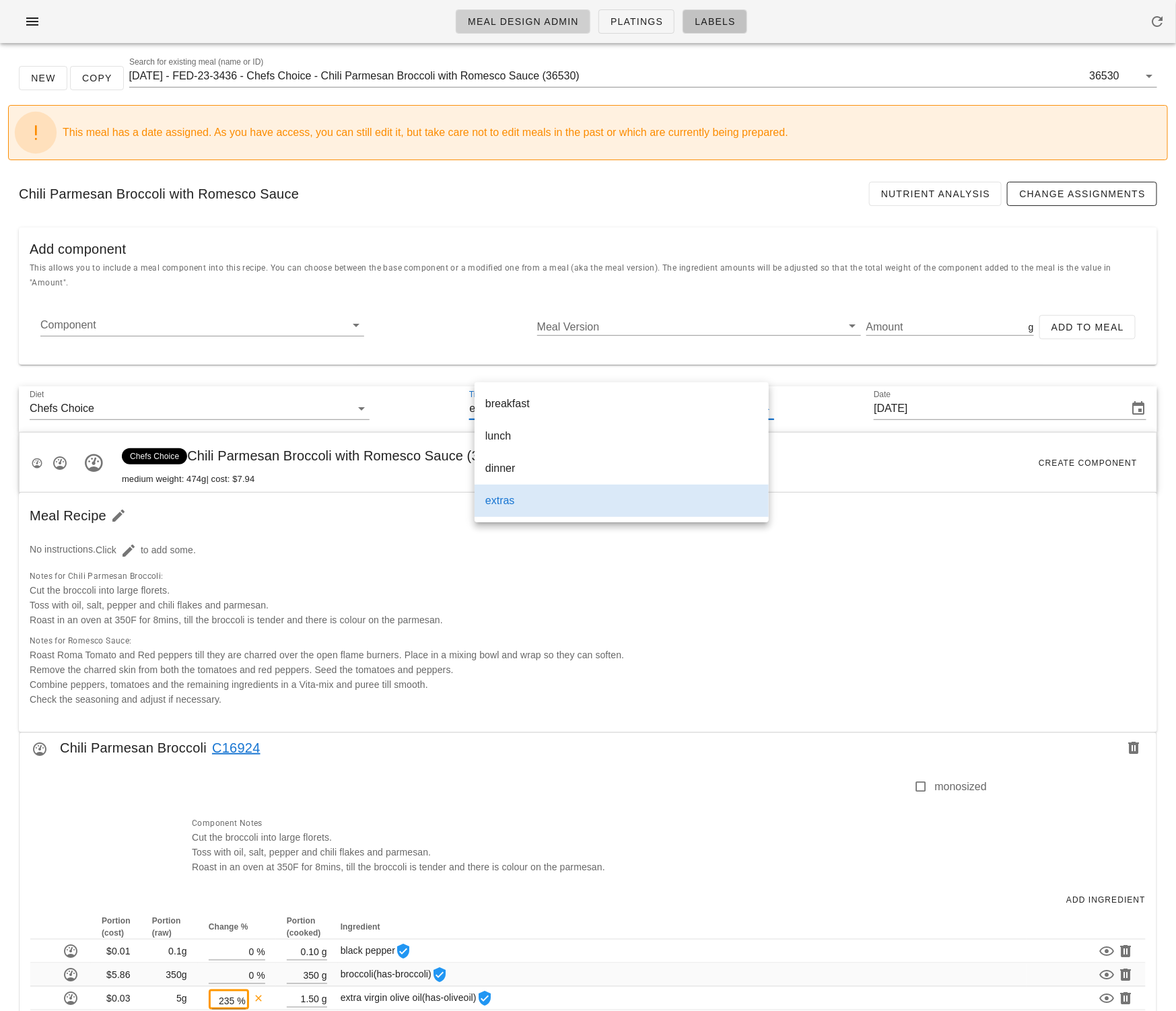
click at [708, 22] on span "Labels" at bounding box center [715, 21] width 42 height 11
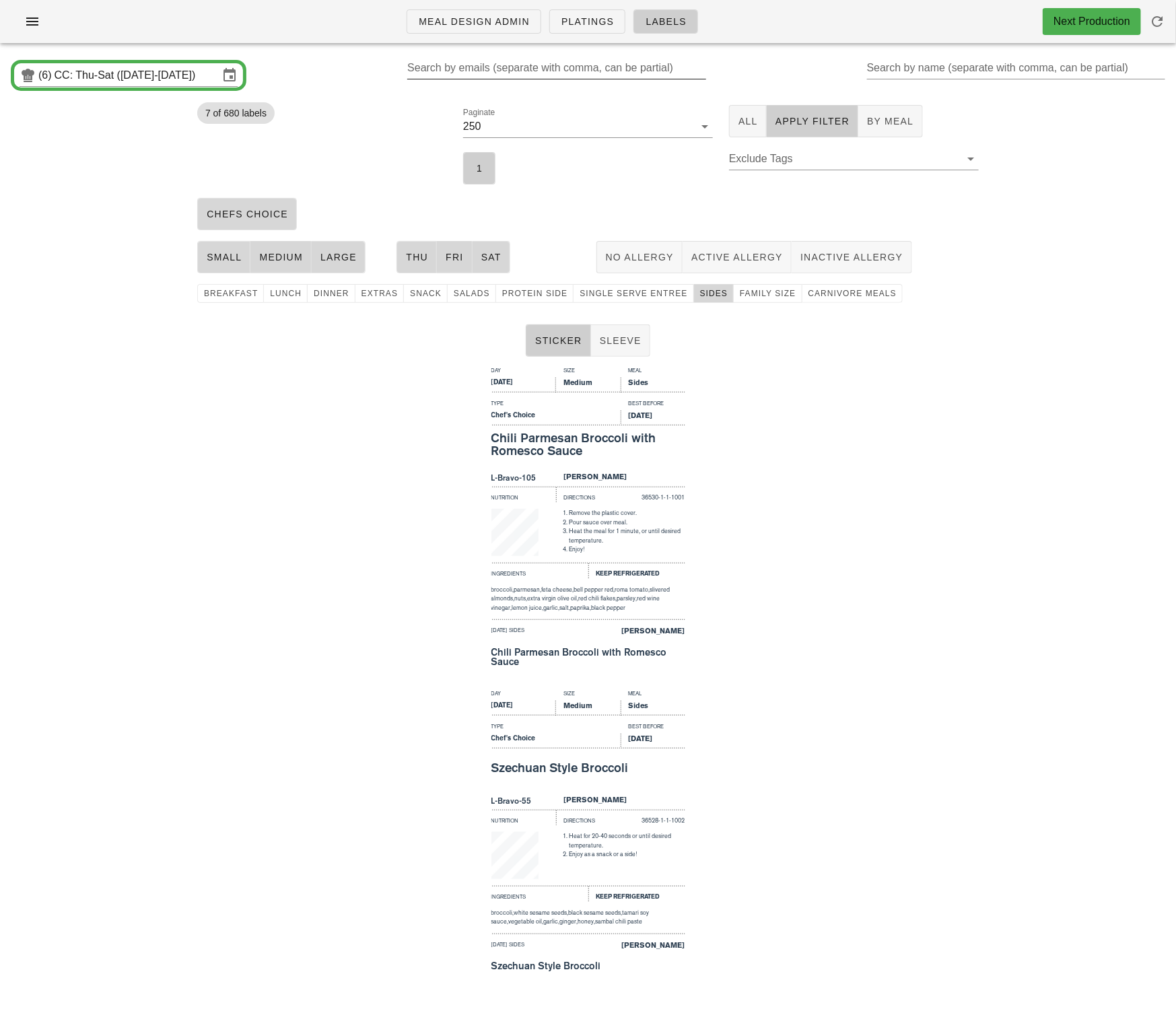
click at [522, 68] on input "Search by emails (separate with comma, can be partial)" at bounding box center [555, 69] width 295 height 22
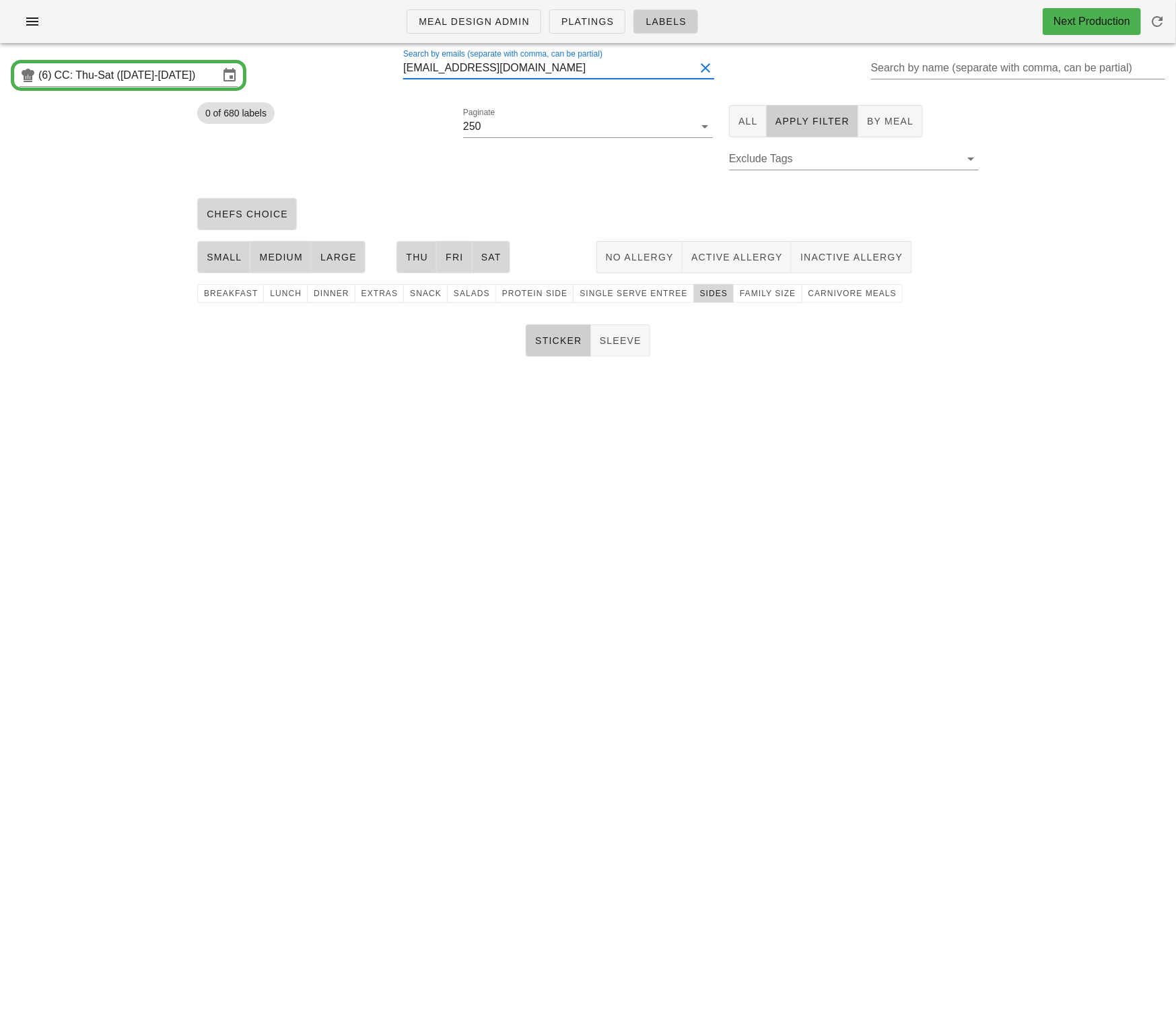
type input "stephmunez@gmail.com"
click at [700, 292] on span "Sides" at bounding box center [714, 293] width 28 height 9
click at [758, 289] on span "family size" at bounding box center [767, 293] width 57 height 9
click at [479, 176] on button "1" at bounding box center [479, 168] width 33 height 33
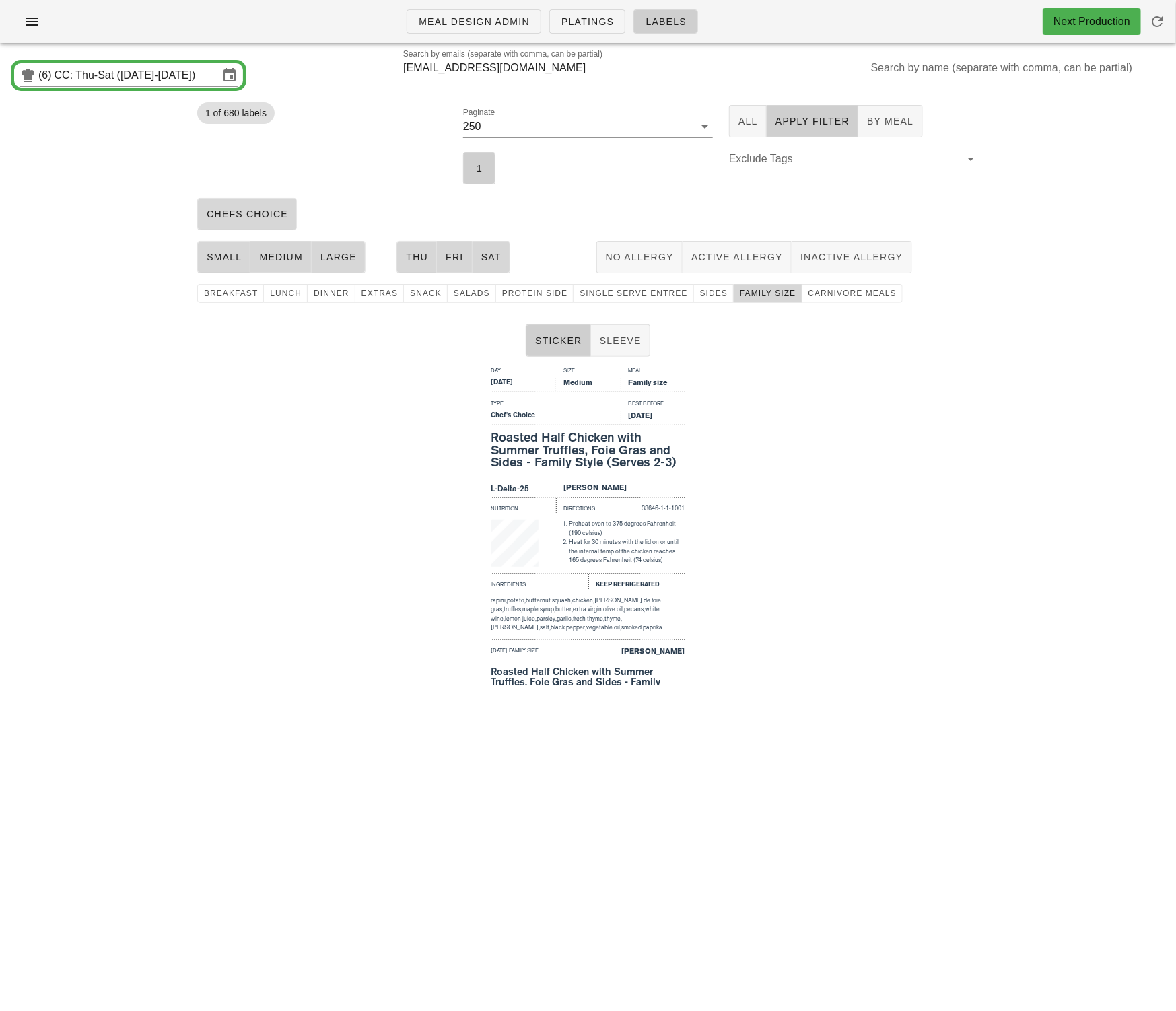
drag, startPoint x: 491, startPoint y: 439, endPoint x: 702, endPoint y: 468, distance: 213.0
click at [702, 468] on div "Day Size Meal Thursday Medium Family size Type Best Before Chef's Choice Aug 30…" at bounding box center [588, 523] width 1176 height 323
copy div "Roasted Half Chicken with Summer Truffles, Foie Gras and Sides - Family Style (…"
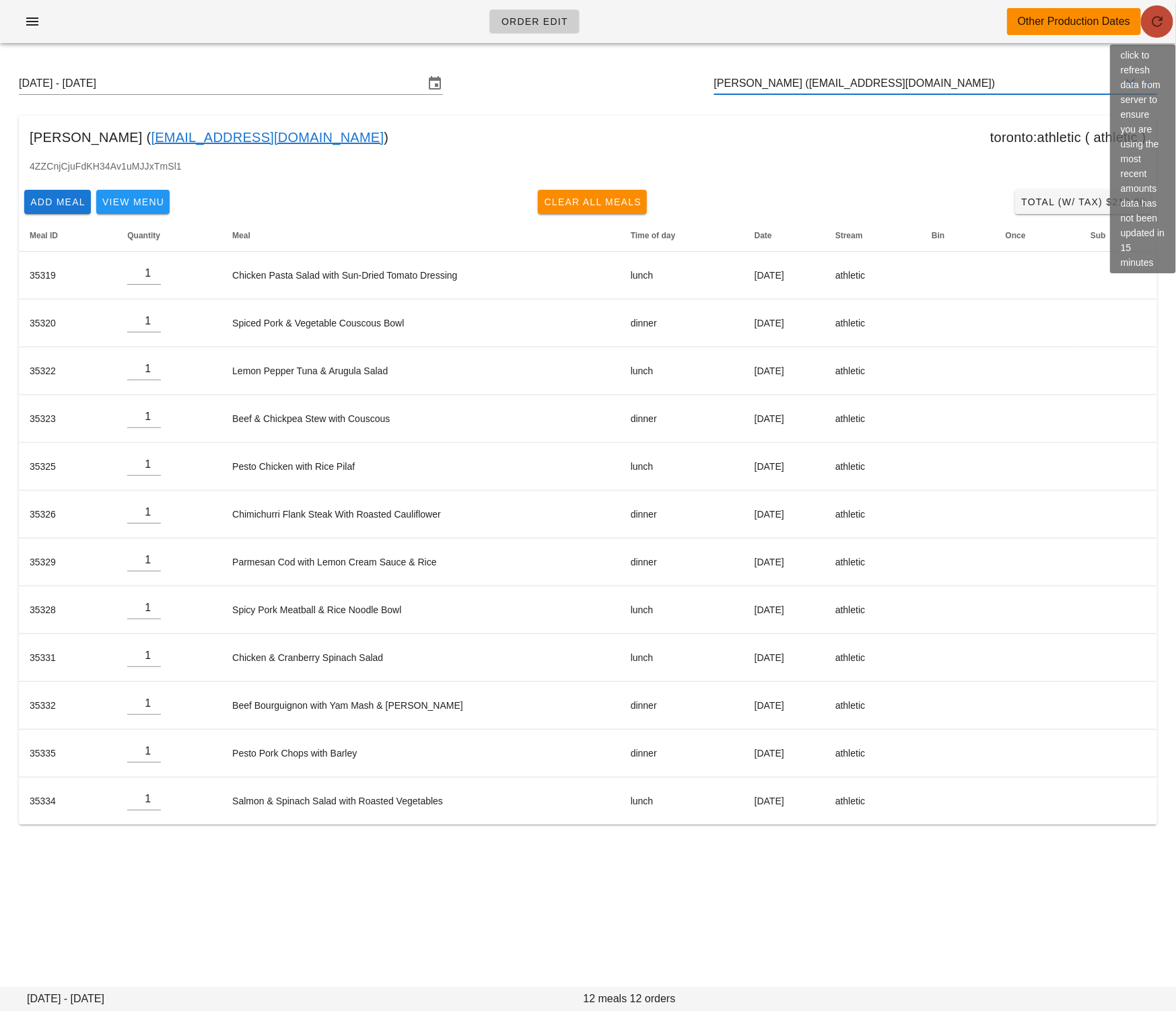
click at [1154, 19] on icon "button" at bounding box center [1157, 22] width 16 height 16
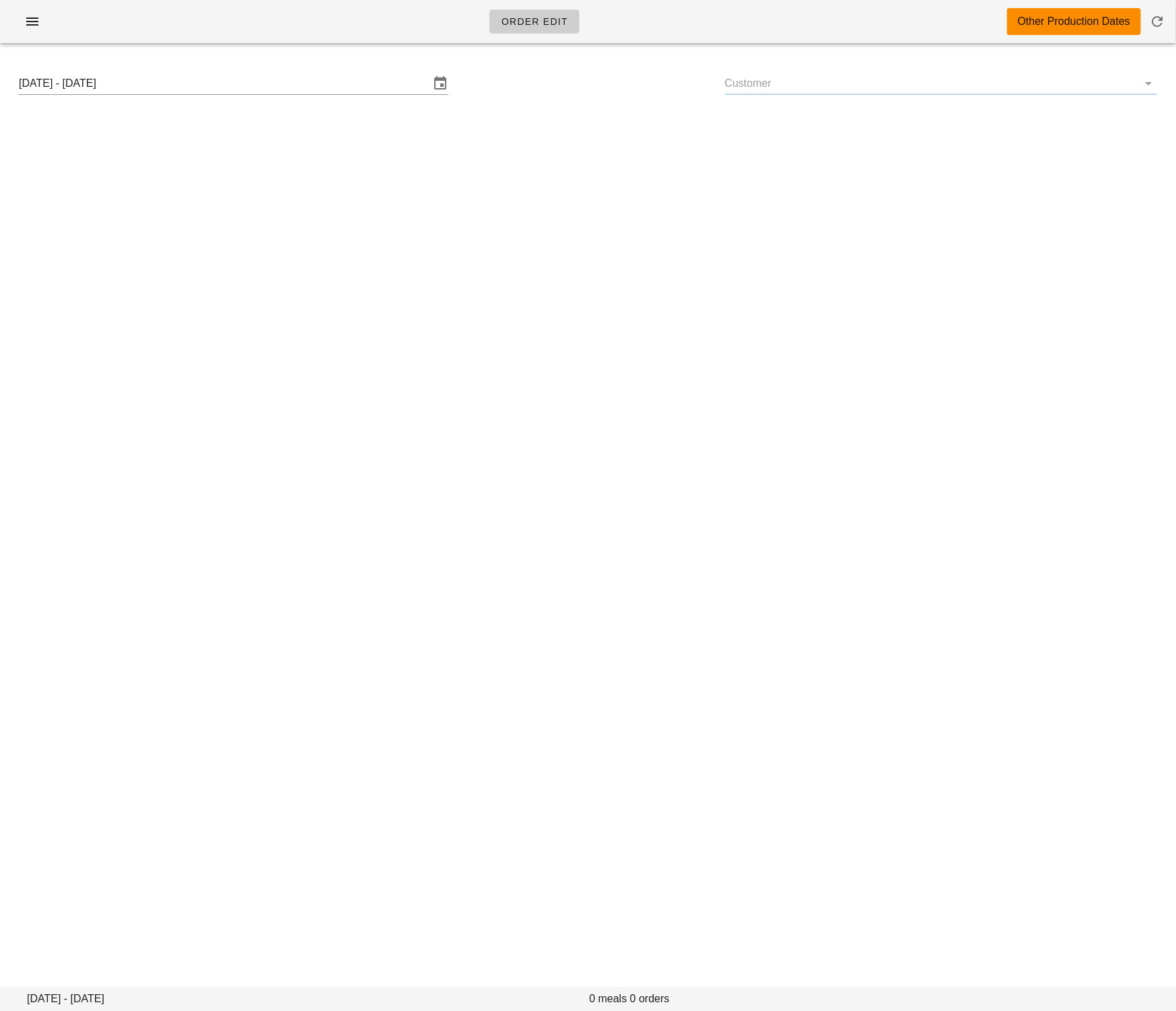
type input "[PERSON_NAME] ([EMAIL_ADDRESS][DOMAIN_NAME])"
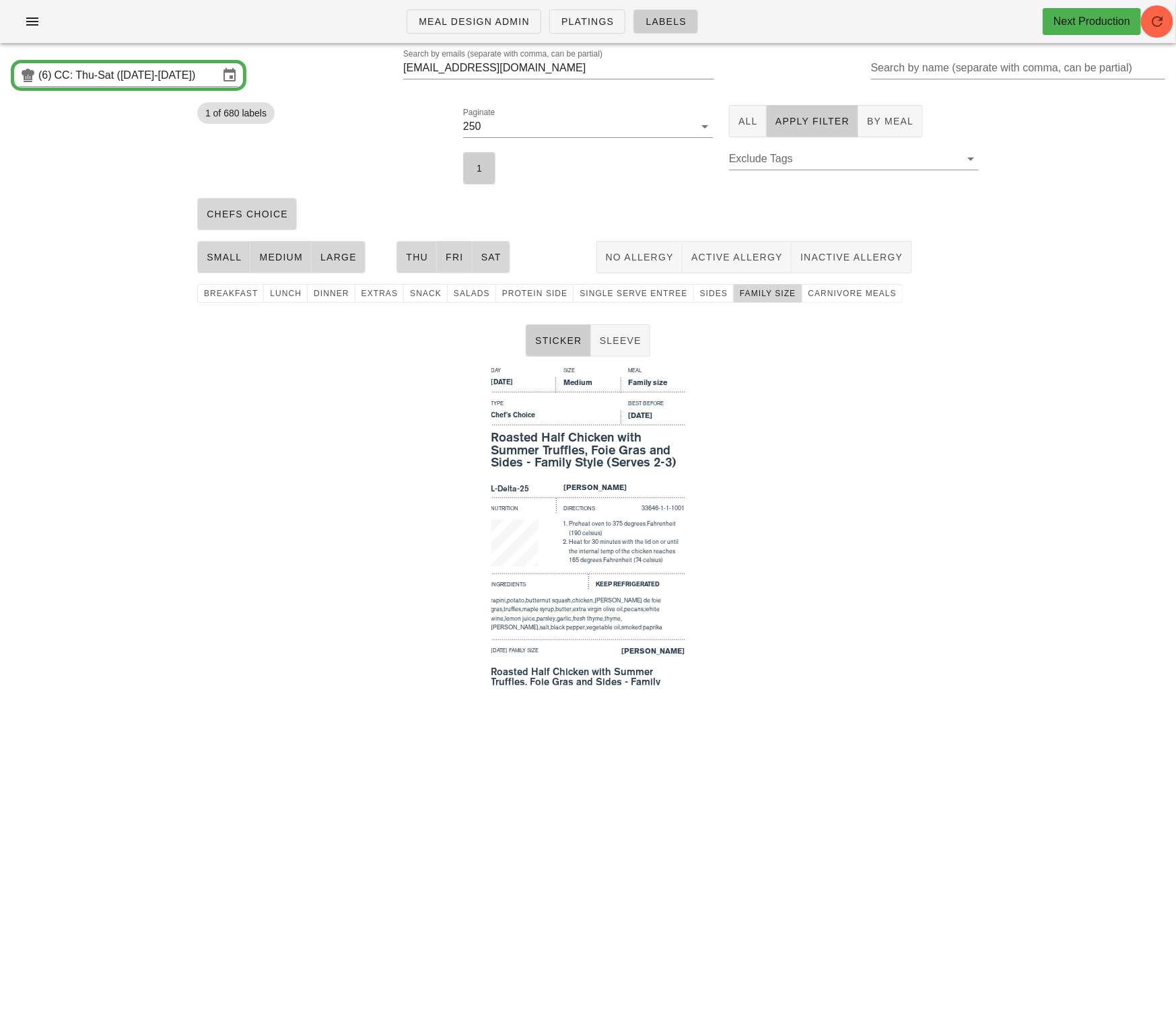
click at [415, 421] on div "Day Size Meal [DATE] Medium Family size Type Best Before Chef's Choice [DATE] R…" at bounding box center [588, 523] width 1176 height 323
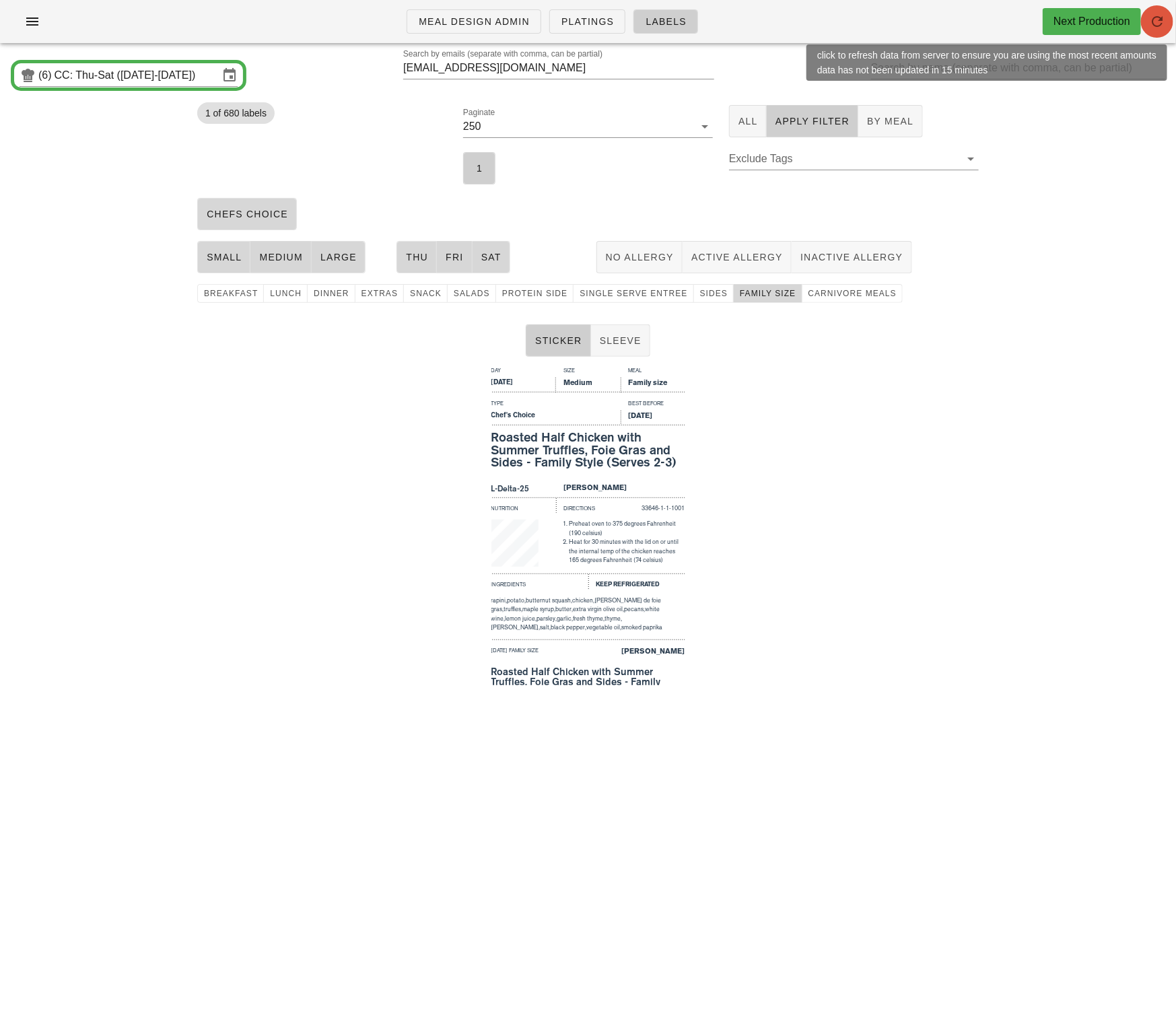
click at [1163, 18] on icon "button" at bounding box center [1157, 22] width 16 height 16
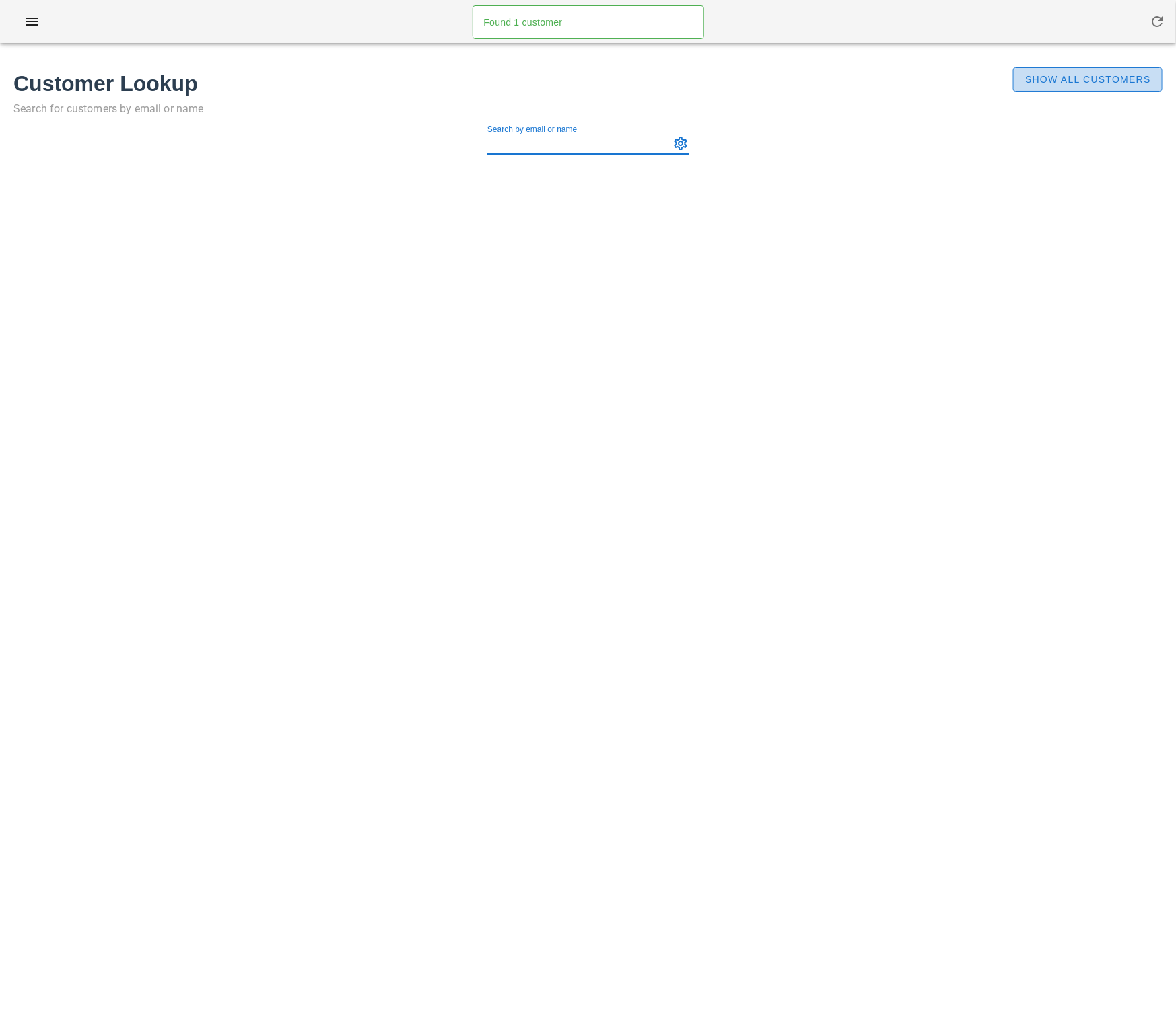
click at [1061, 83] on span "Show All Customers" at bounding box center [1088, 79] width 126 height 11
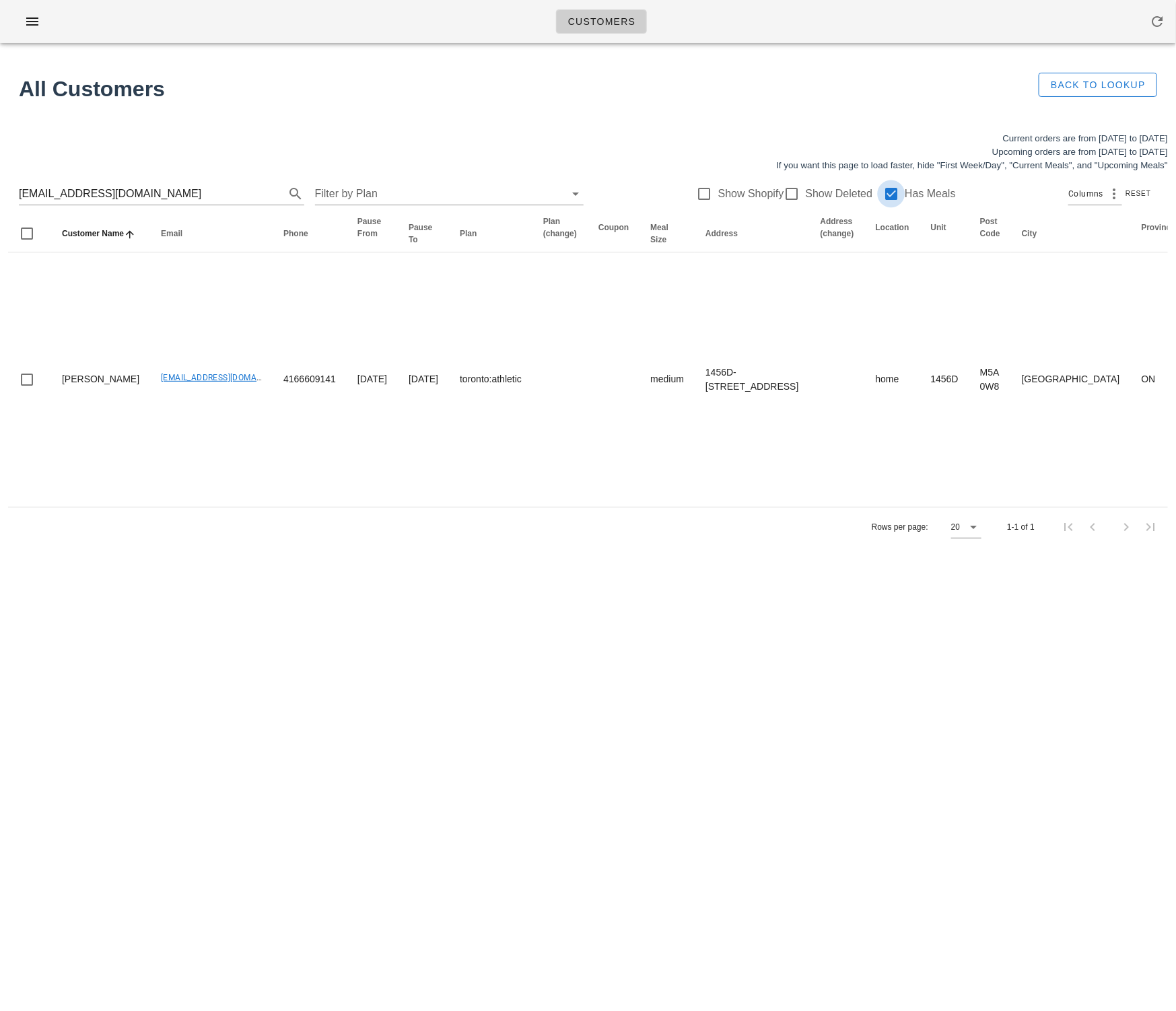
click at [889, 193] on div at bounding box center [891, 194] width 23 height 23
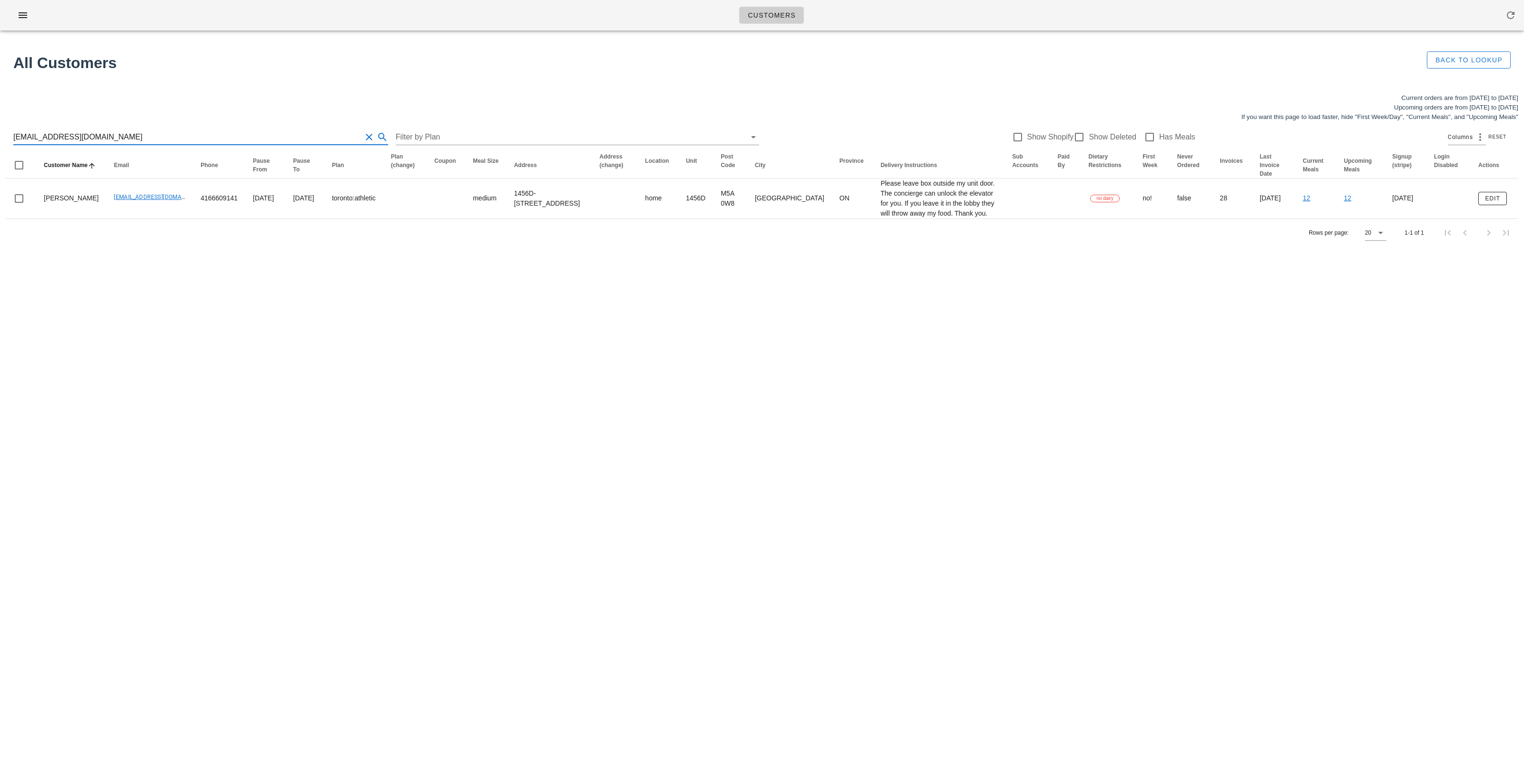
drag, startPoint x: 156, startPoint y: 139, endPoint x: 0, endPoint y: 130, distance: 156.3
click at [0, 130] on div "Current orders are from [DATE] to [DATE] Upcoming orders are from [DATE] to [DA…" at bounding box center [762, 170] width 1524 height 165
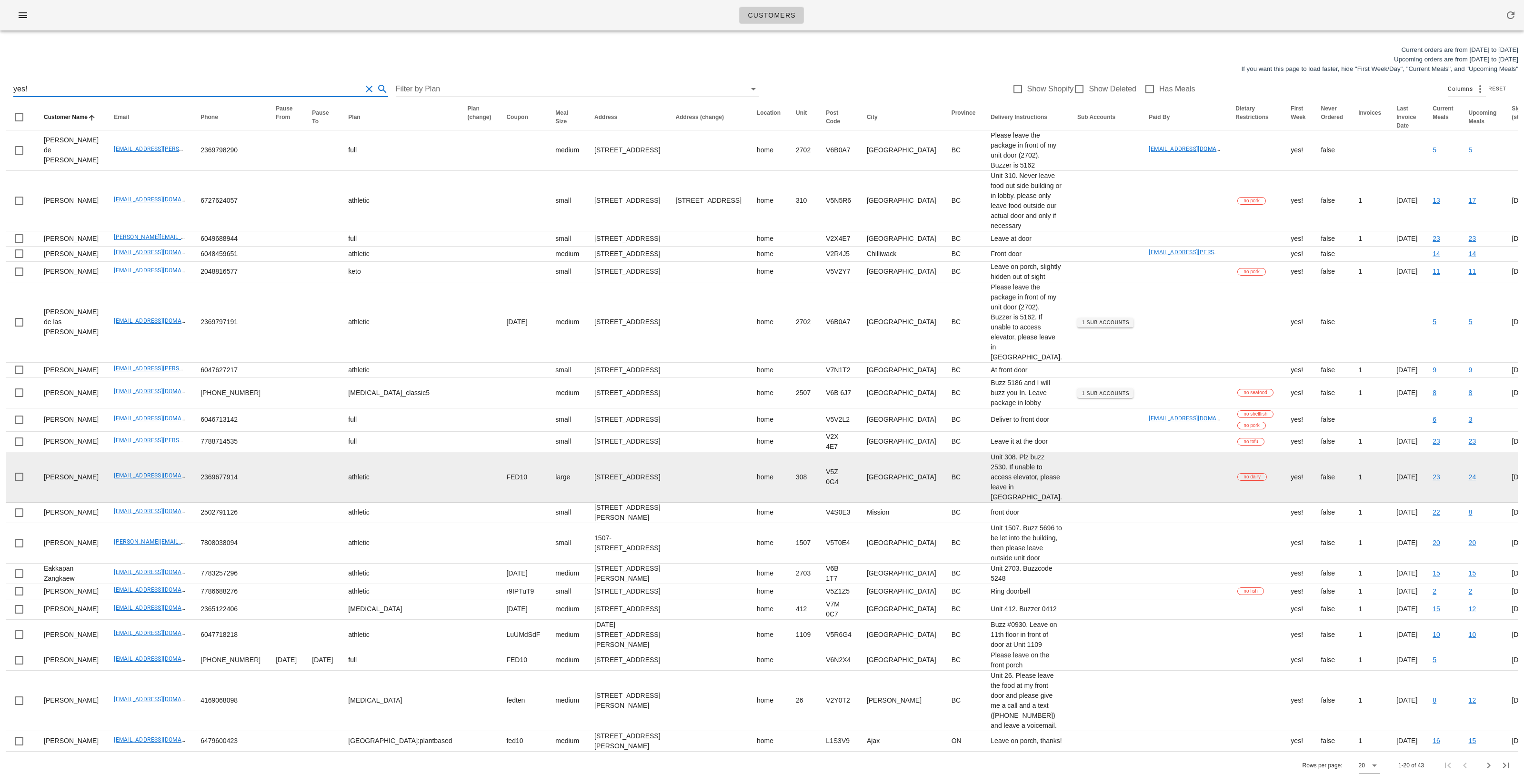
scroll to position [184, 0]
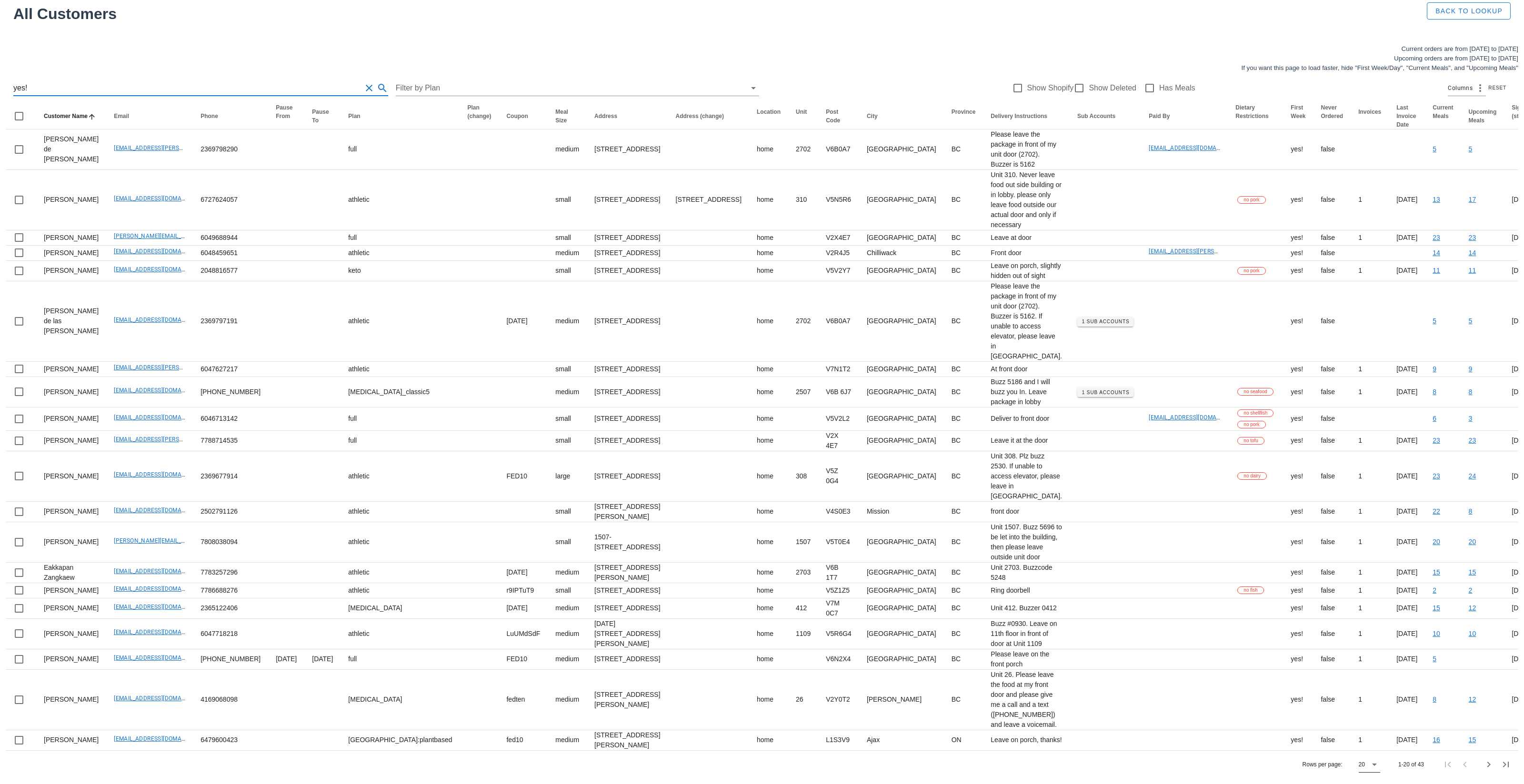
click at [831, 714] on icon at bounding box center [1374, 764] width 11 height 11
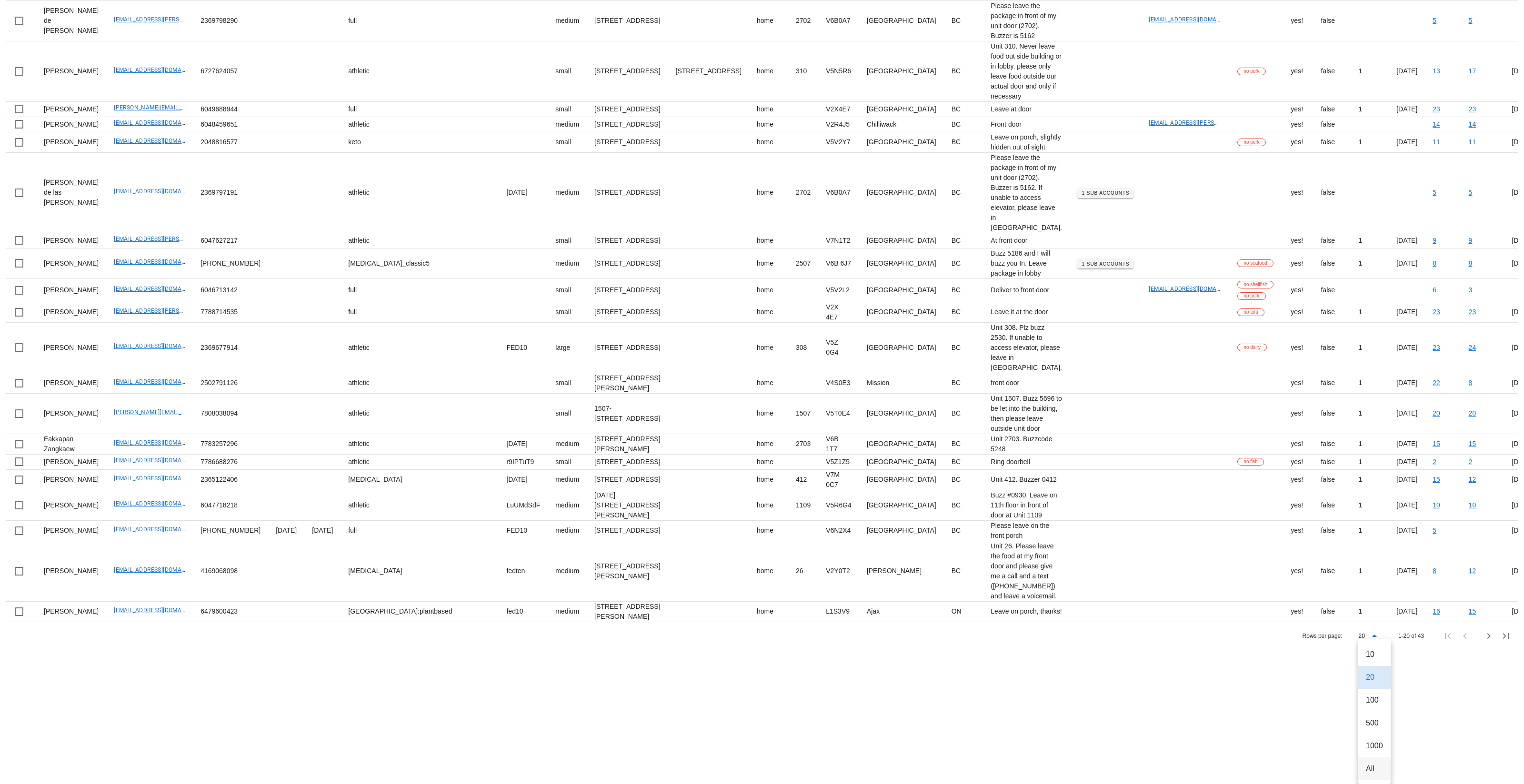
click at [831, 714] on div "All" at bounding box center [1374, 769] width 17 height 9
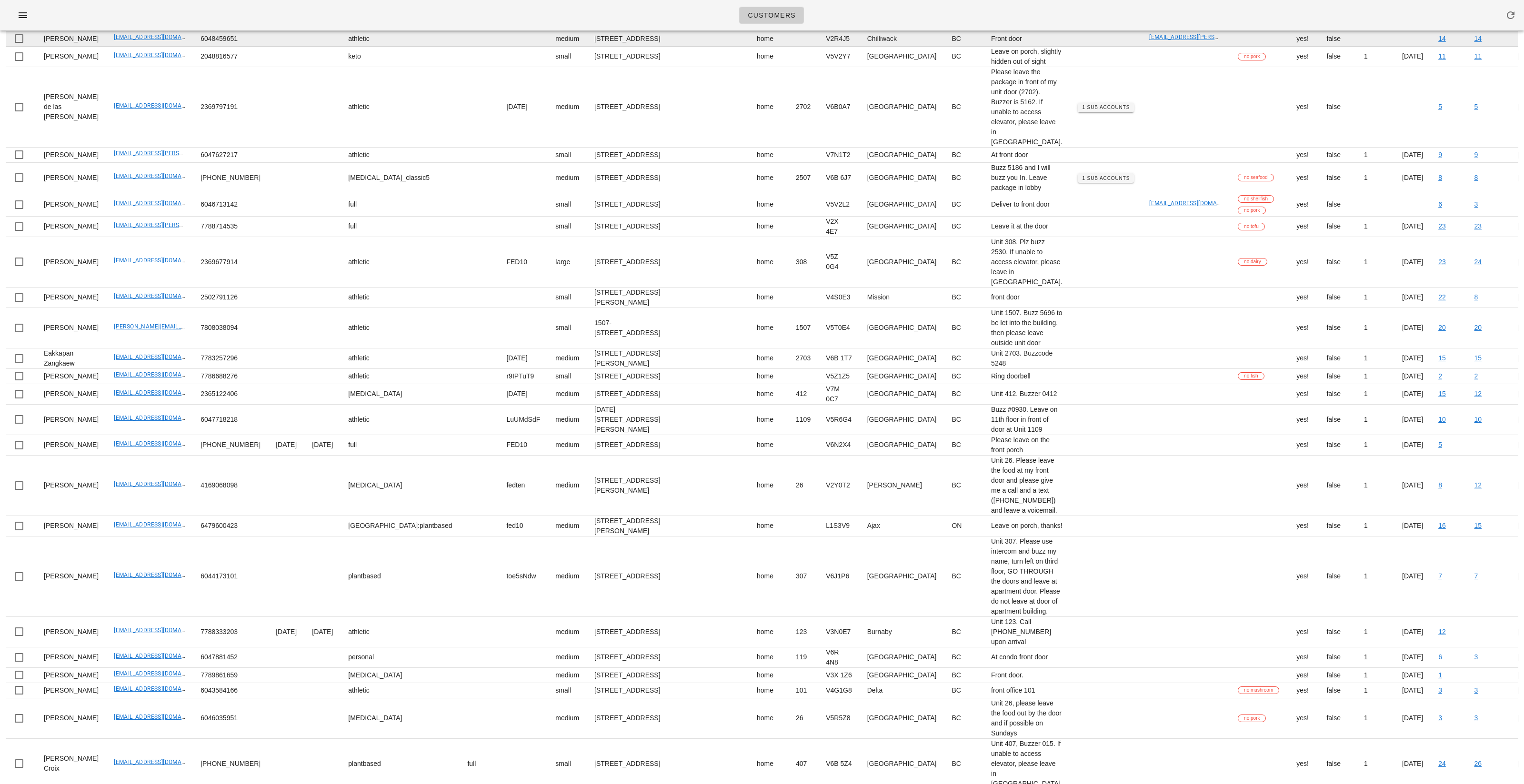
scroll to position [0, 0]
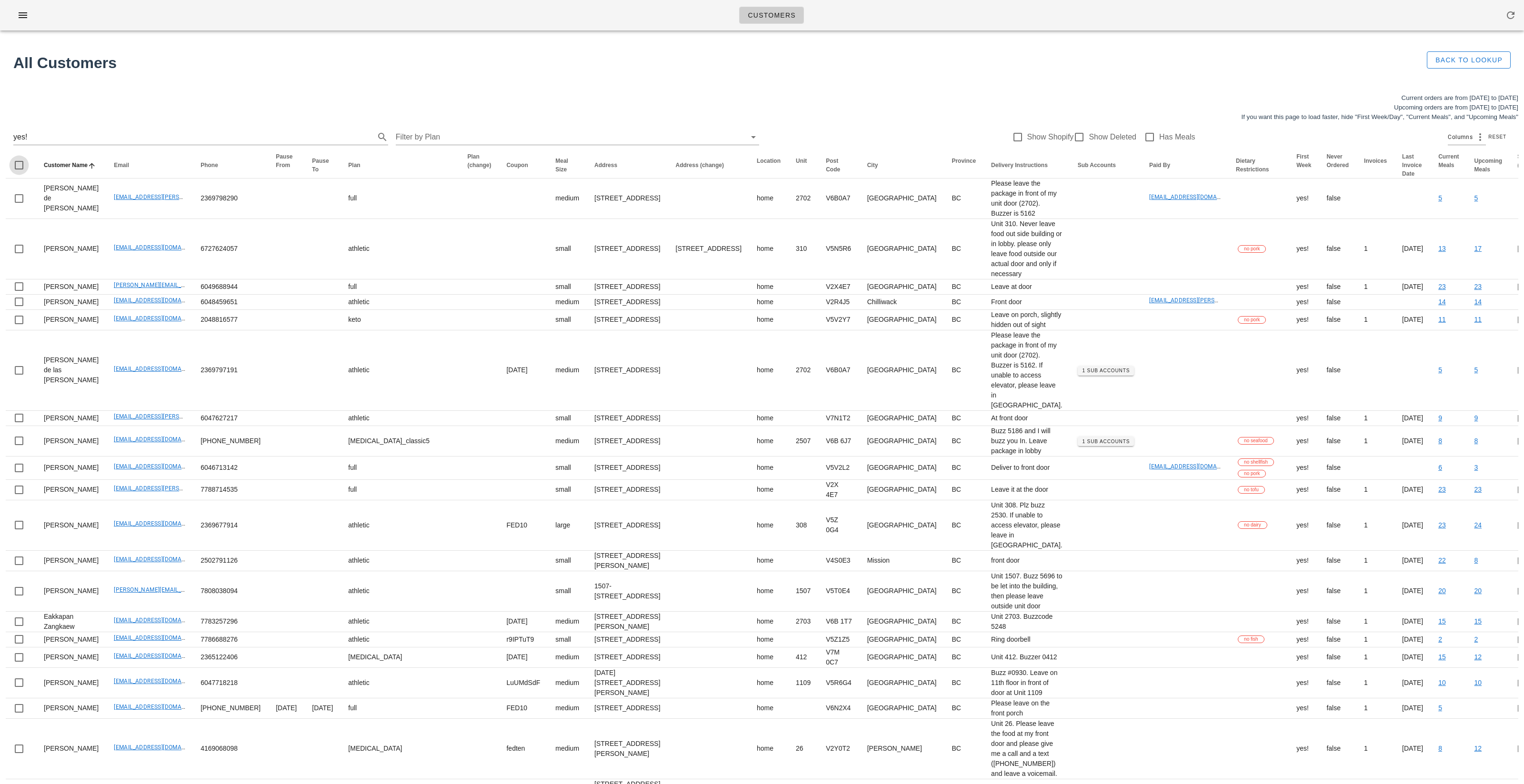
click at [18, 165] on div at bounding box center [19, 165] width 16 height 16
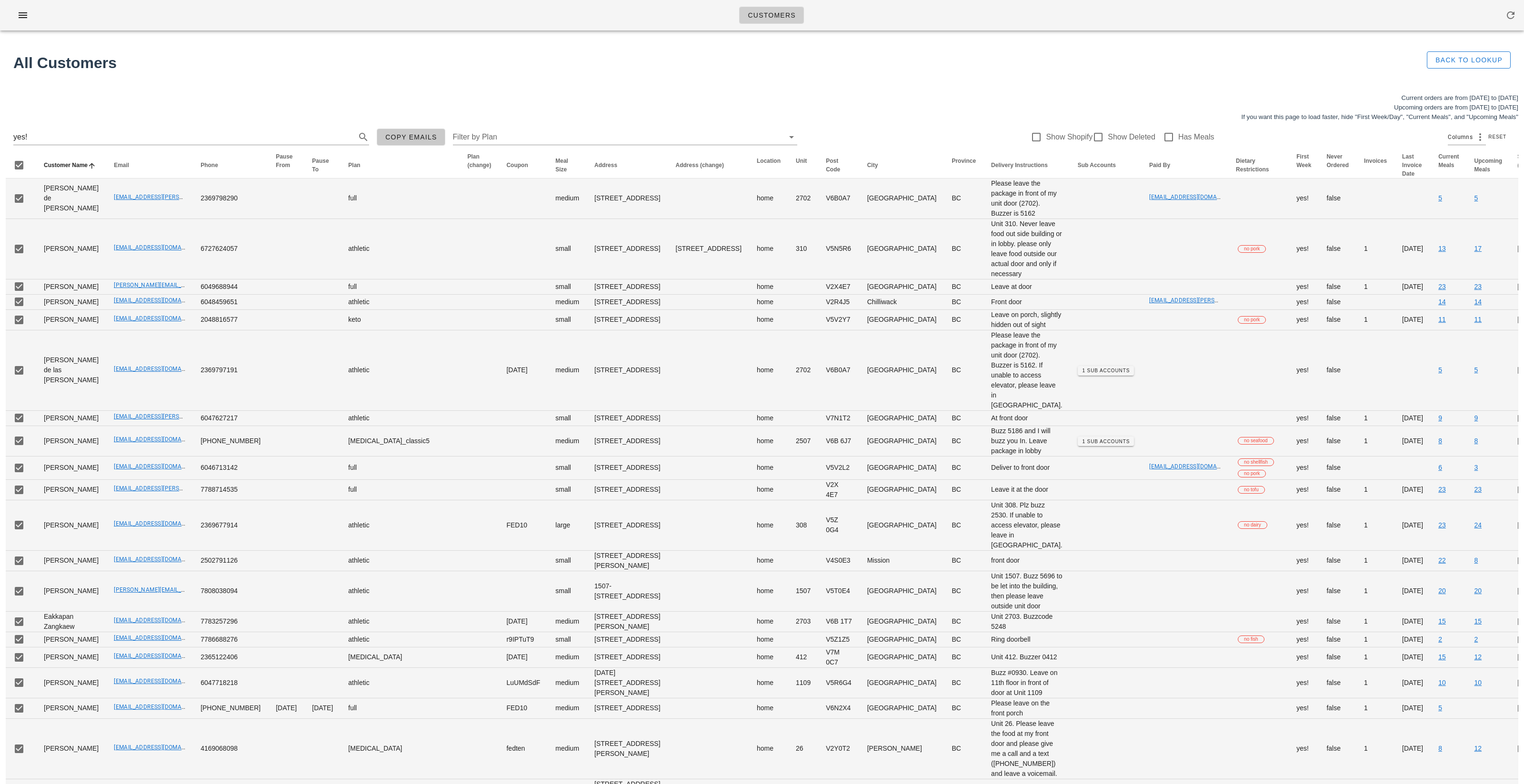
click at [392, 136] on span "Copy Emails" at bounding box center [411, 137] width 52 height 8
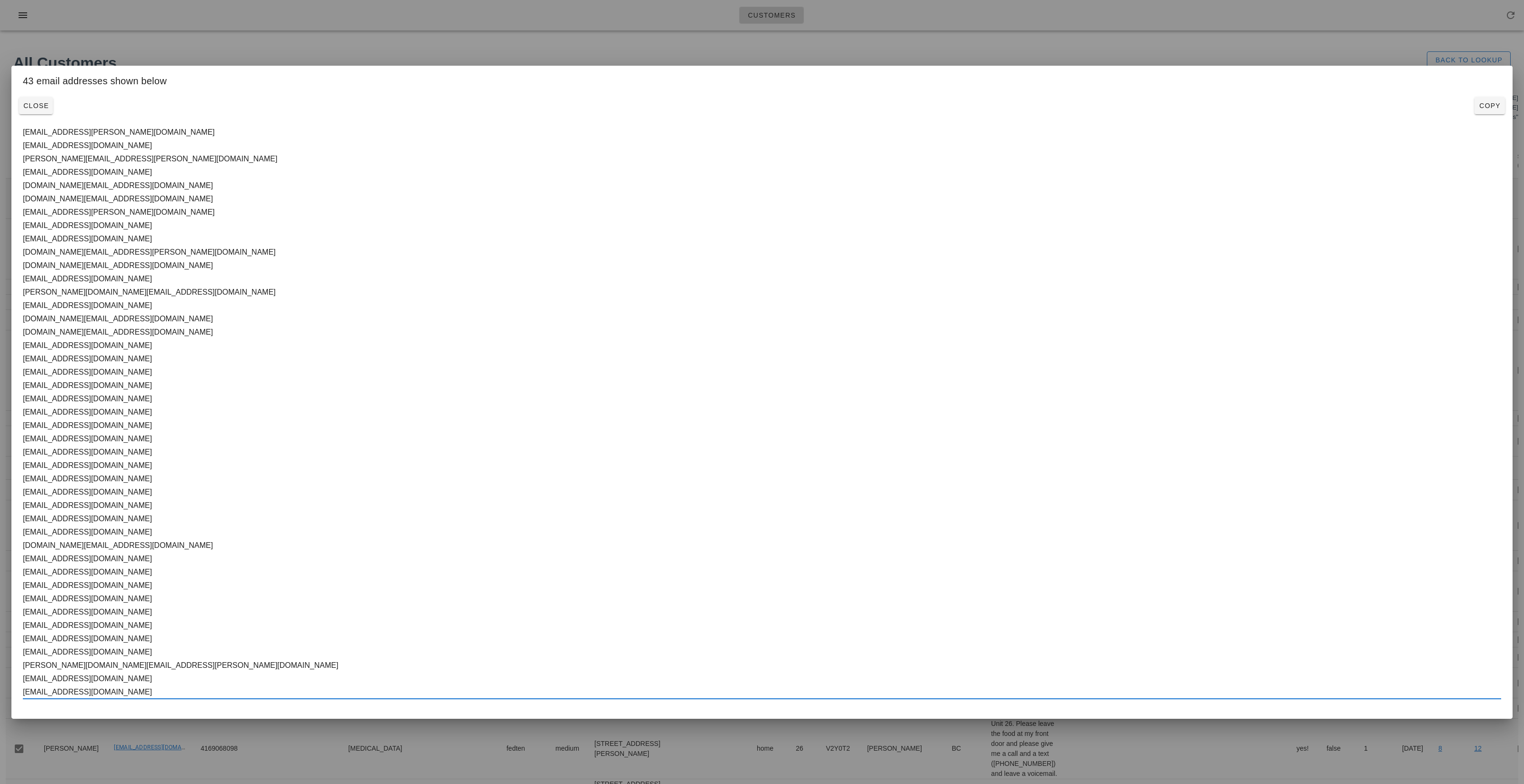
drag, startPoint x: 126, startPoint y: 695, endPoint x: 0, endPoint y: 132, distance: 576.9
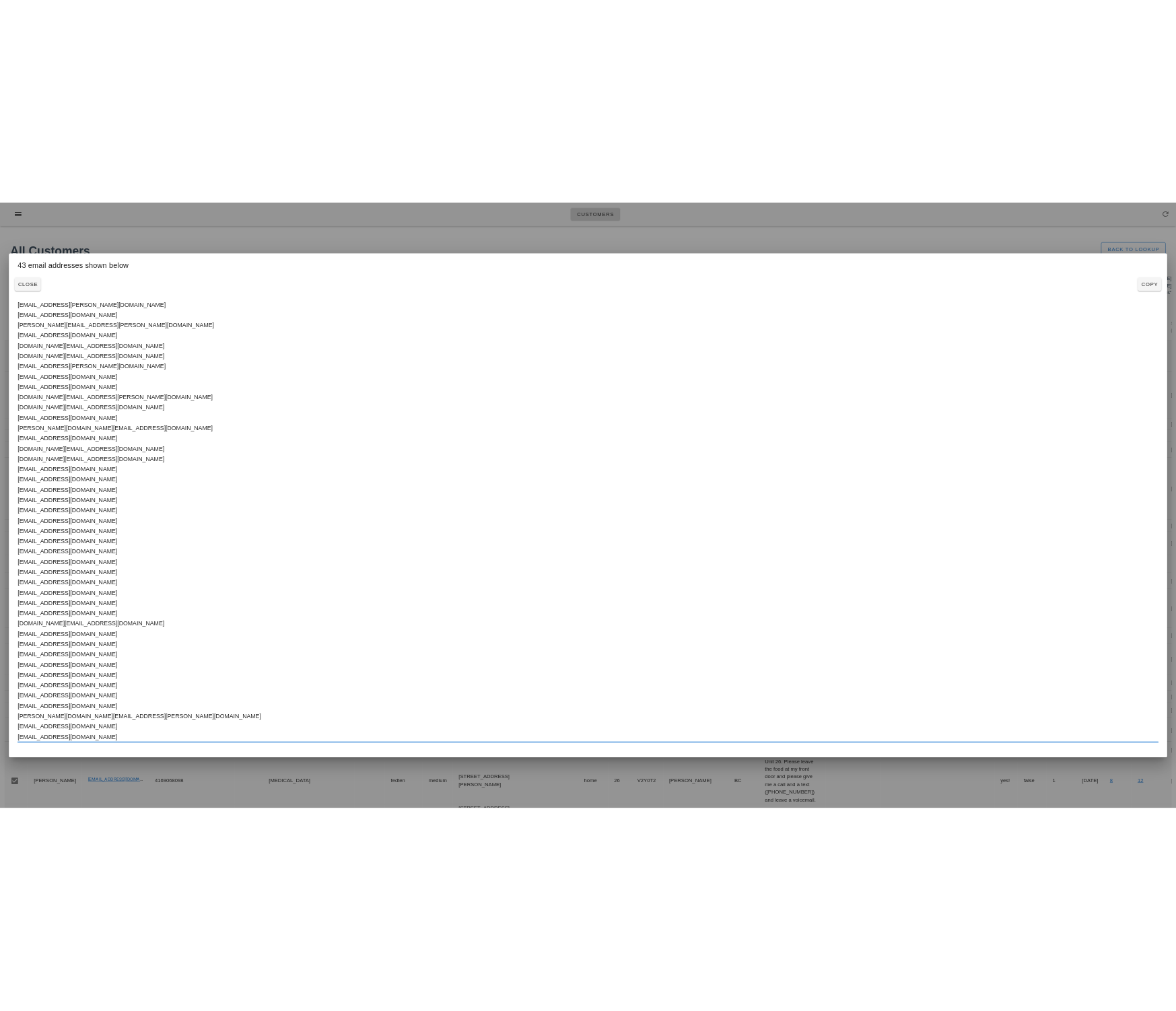
scroll to position [5, 0]
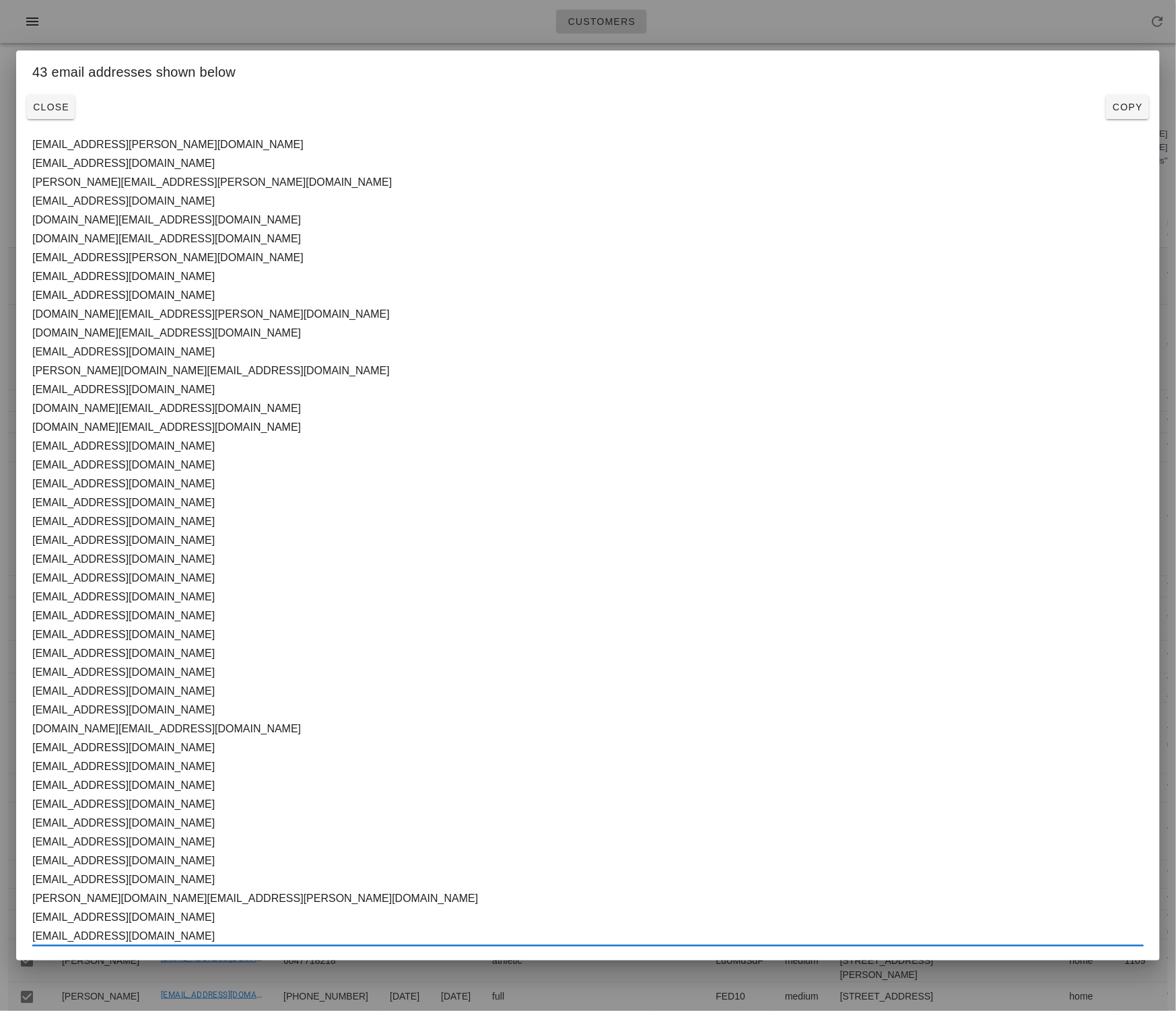
click at [1039, 38] on div at bounding box center [588, 505] width 1176 height 1011
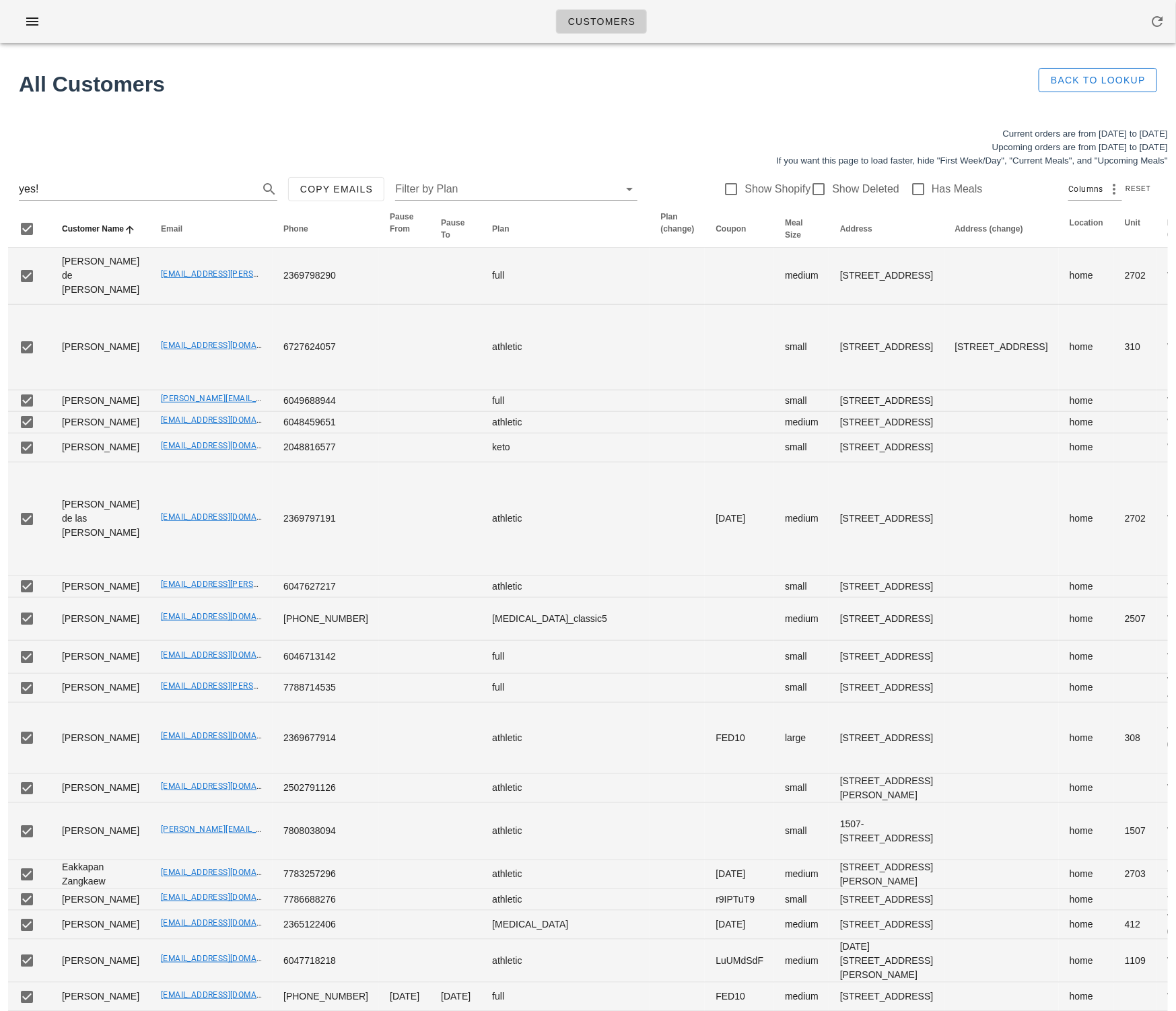
click at [943, 20] on div "Customers" at bounding box center [588, 21] width 1176 height 43
drag, startPoint x: 86, startPoint y: 182, endPoint x: -30, endPoint y: 183, distance: 116.0
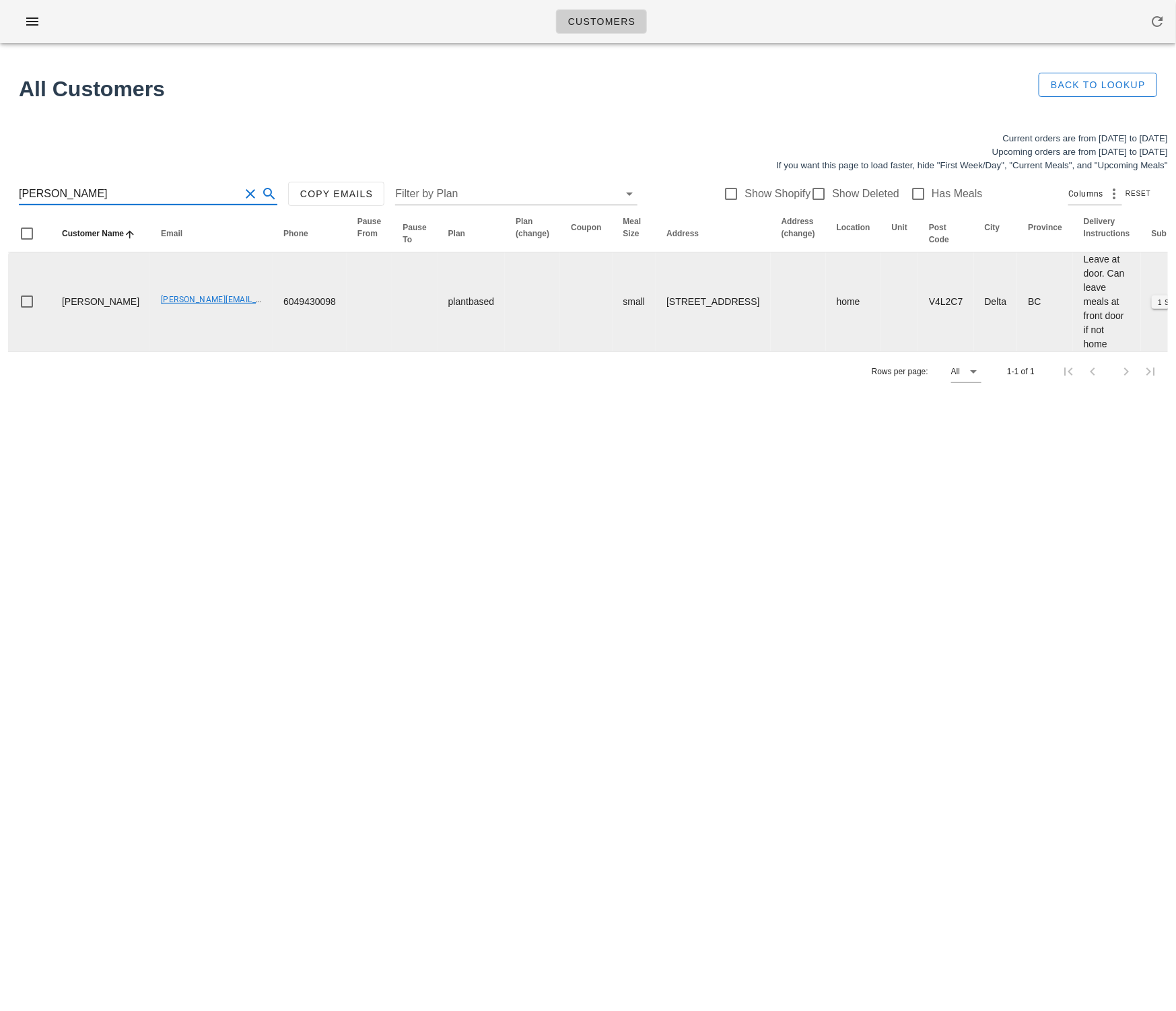
type input "kim pickett"
drag, startPoint x: 116, startPoint y: 314, endPoint x: 225, endPoint y: 314, distance: 109.0
click at [225, 314] on tr "Kim Pickett kim@kimbodesign.ca 6049430098 plantbased small 14 Sherwood Place, D…" at bounding box center [922, 302] width 1827 height 99
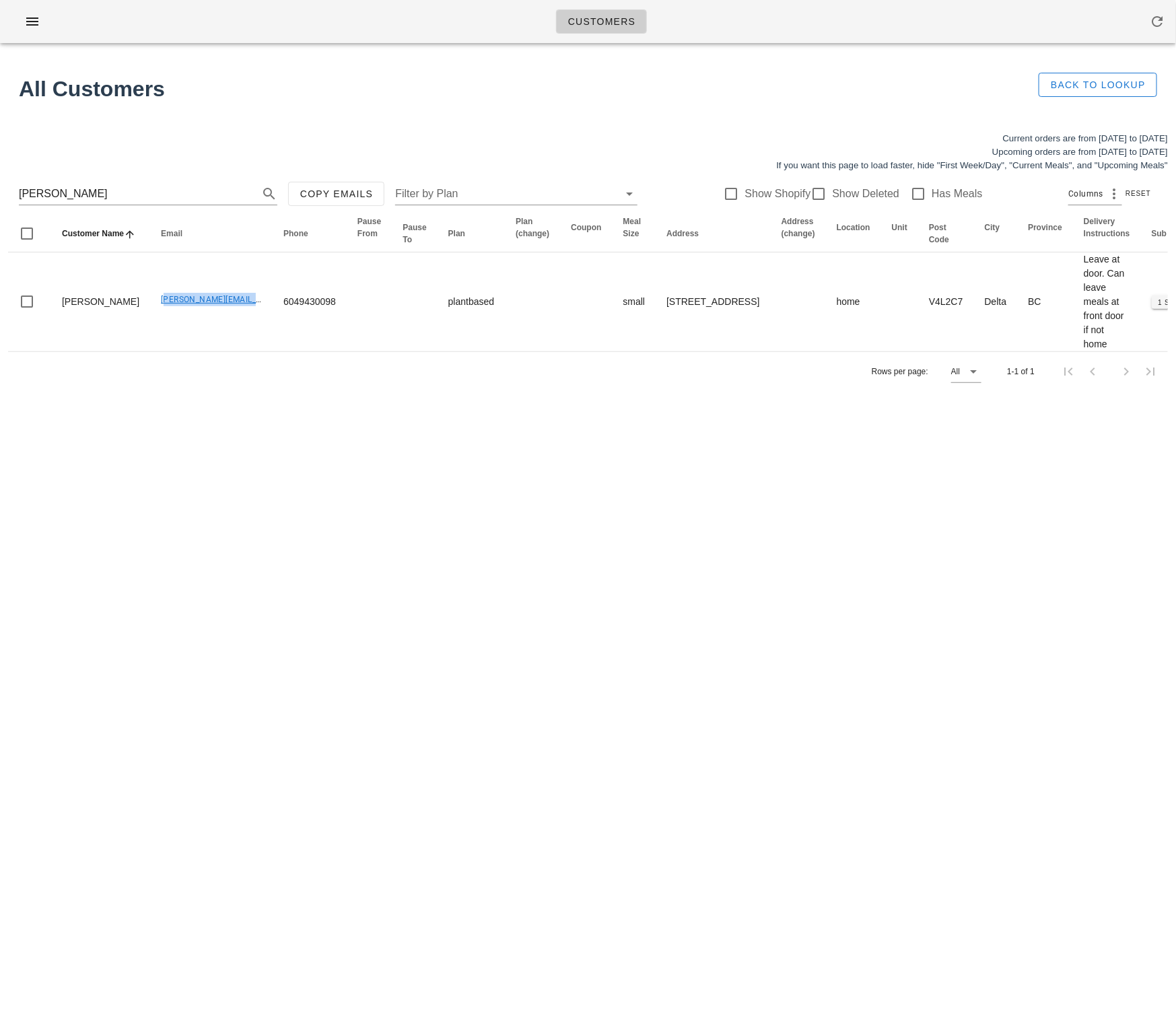
copy link "[PERSON_NAME][EMAIL_ADDRESS][DOMAIN_NAME]"
drag, startPoint x: 98, startPoint y: 190, endPoint x: 88, endPoint y: 189, distance: 10.0
click at [88, 189] on input "kim pickett" at bounding box center [129, 194] width 221 height 22
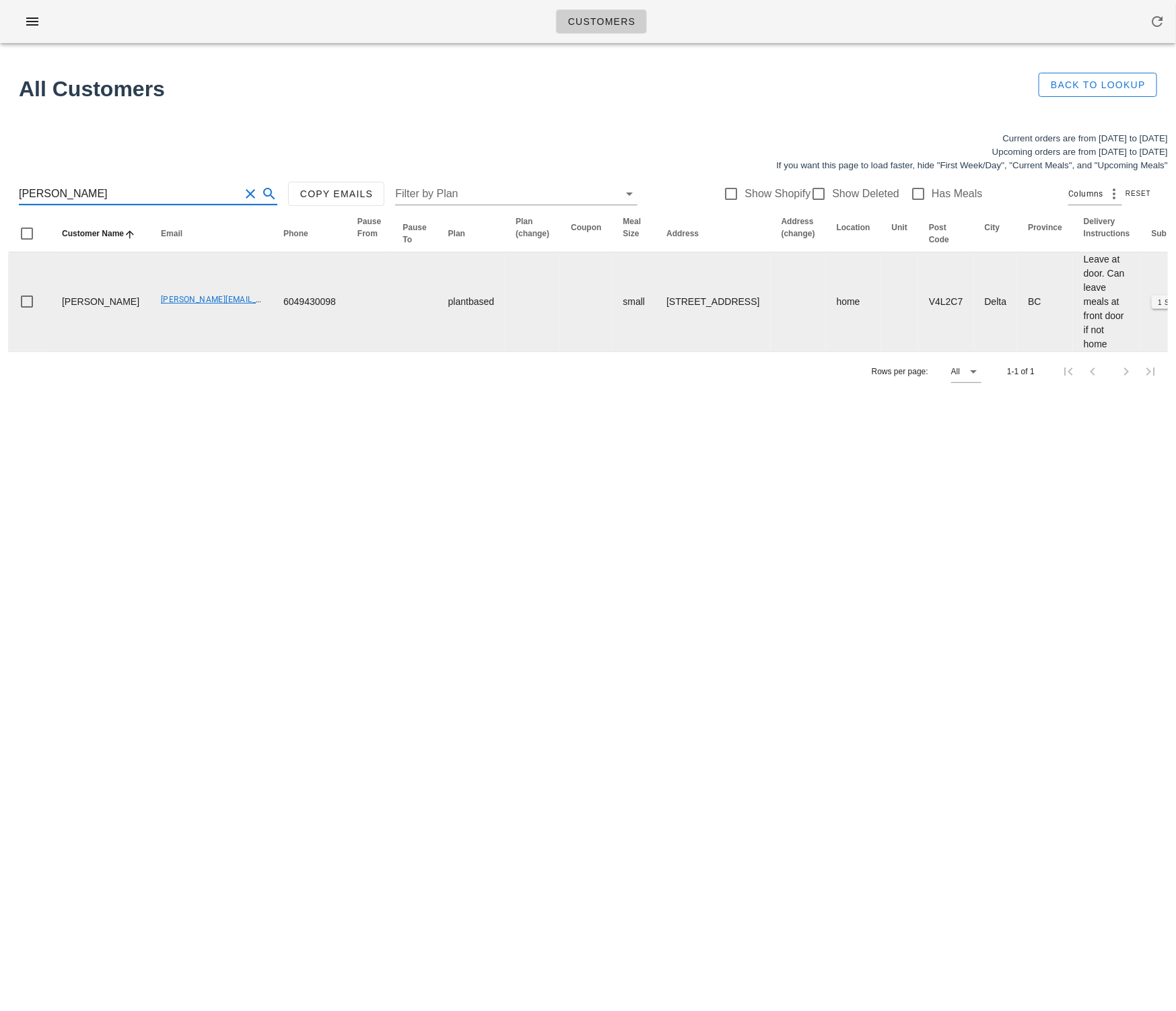
drag, startPoint x: 421, startPoint y: 389, endPoint x: 222, endPoint y: 342, distance: 204.5
click at [418, 388] on div "Rows per page: All 1-1 of 1" at bounding box center [588, 372] width 1160 height 40
drag, startPoint x: 115, startPoint y: 311, endPoint x: 207, endPoint y: 317, distance: 92.2
click at [208, 316] on td "[PERSON_NAME][EMAIL_ADDRESS][DOMAIN_NAME]" at bounding box center [211, 302] width 122 height 99
copy link "[PERSON_NAME][EMAIL_ADDRESS][DOMAIN_NAME]"
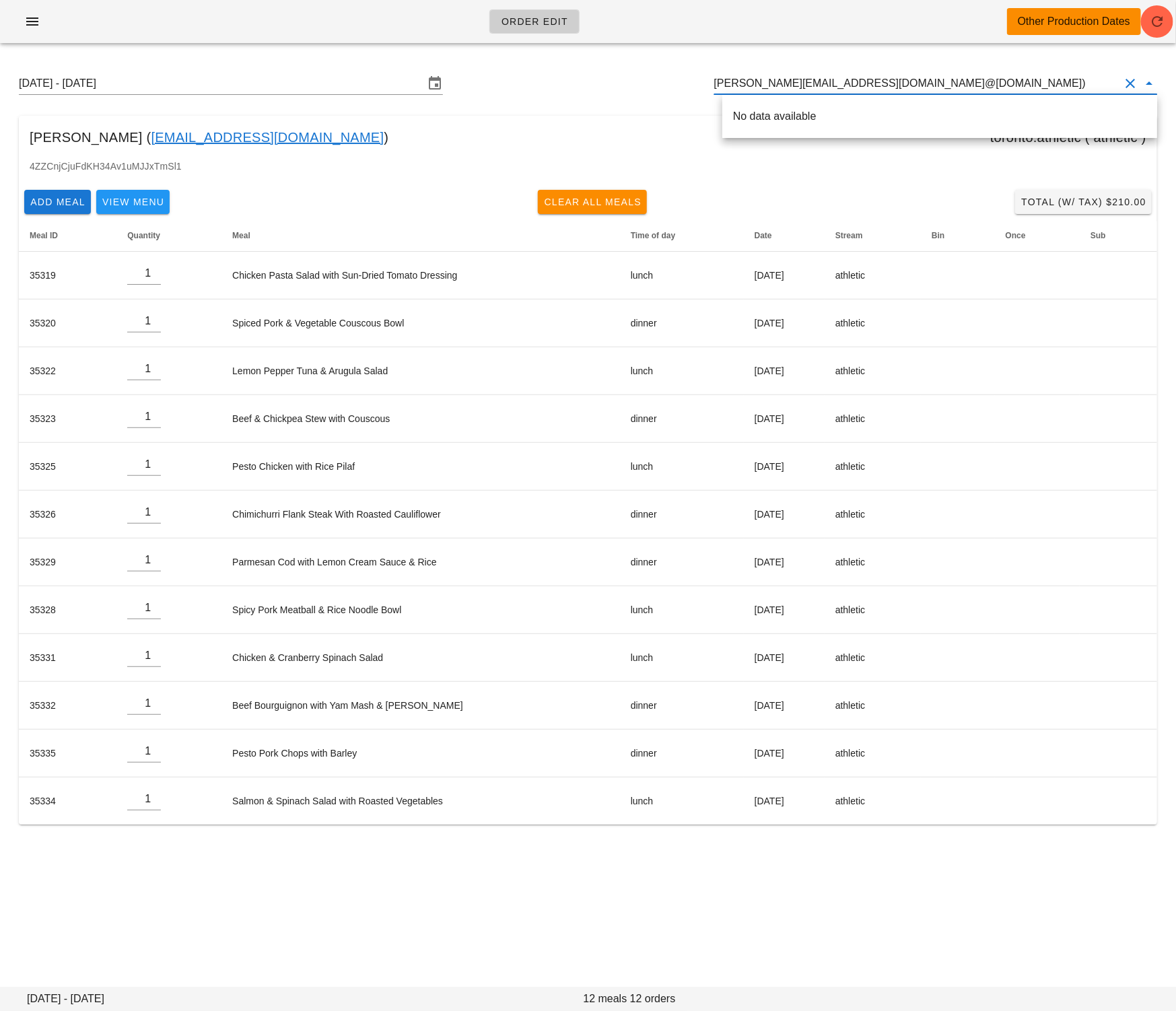
click at [904, 83] on input "[PERSON_NAME][EMAIL_ADDRESS][DOMAIN_NAME]@[DOMAIN_NAME])" at bounding box center [918, 84] width 406 height 22
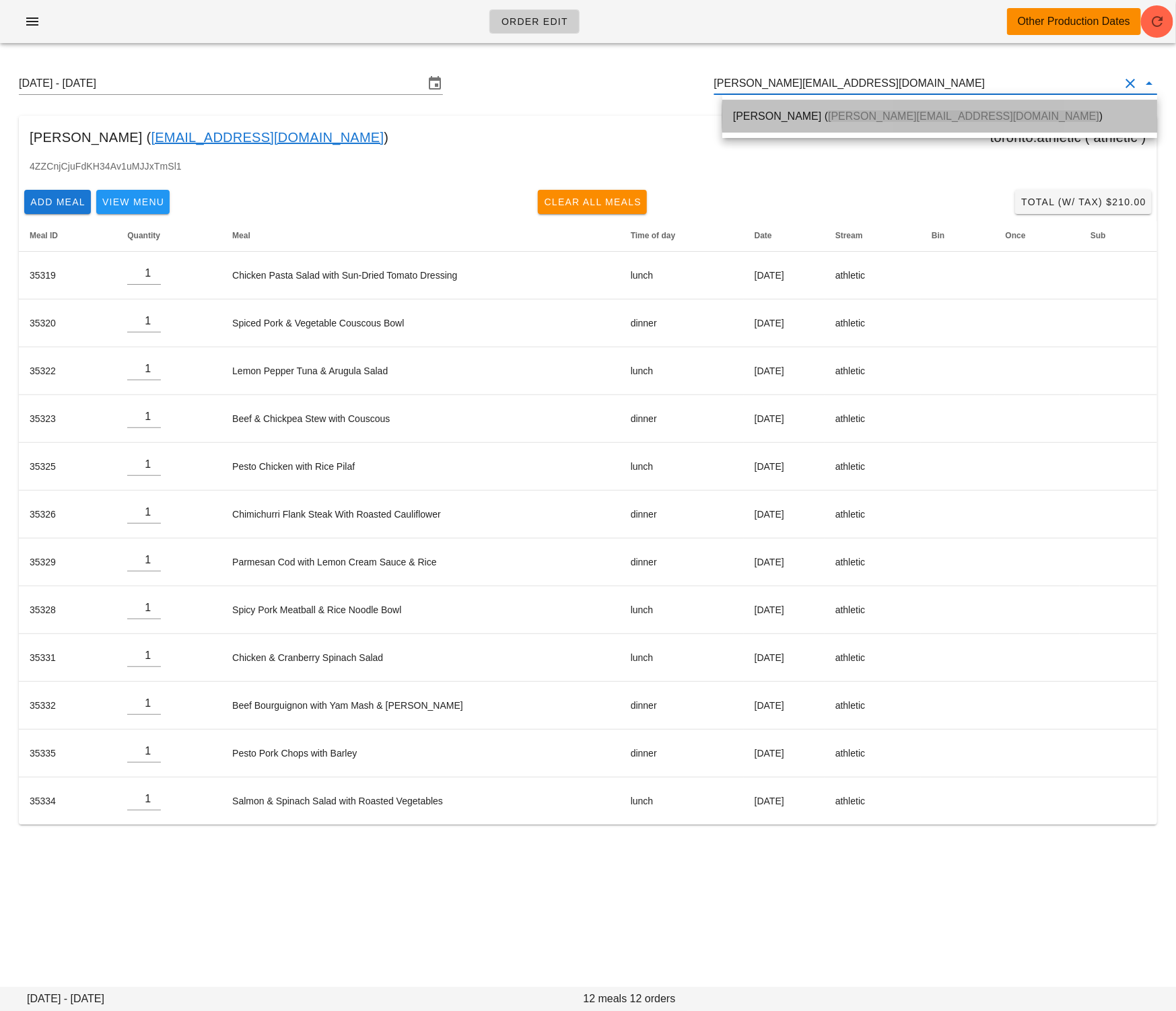
click at [900, 111] on div "[PERSON_NAME] ( [PERSON_NAME][EMAIL_ADDRESS][DOMAIN_NAME] )" at bounding box center [939, 115] width 414 height 13
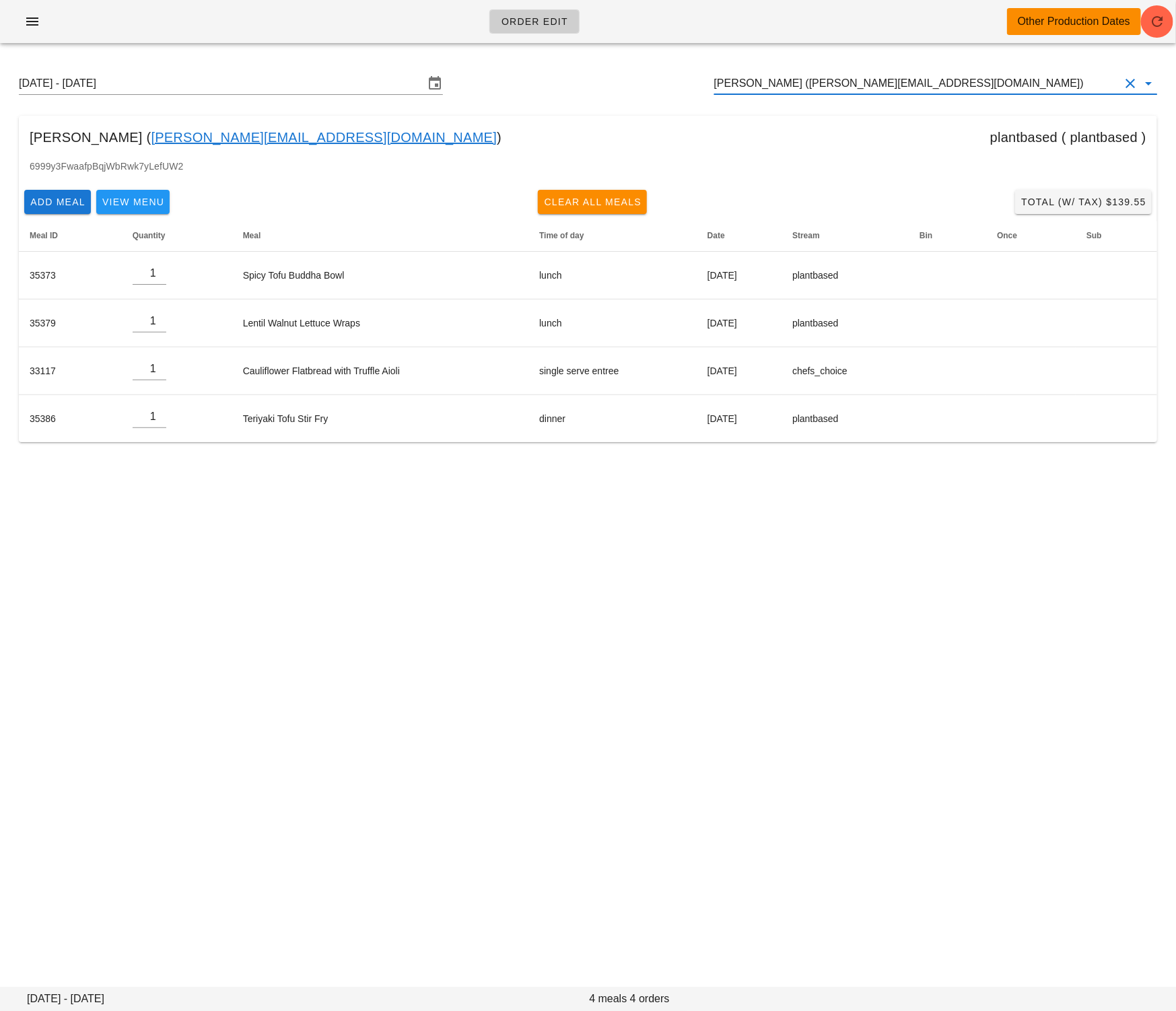
type input "[PERSON_NAME] ([PERSON_NAME][EMAIL_ADDRESS][DOMAIN_NAME])"
click at [535, 541] on div "Order Edit Other Production Dates [DATE] - [DATE] [PERSON_NAME] ([PERSON_NAME][…" at bounding box center [588, 505] width 1176 height 1011
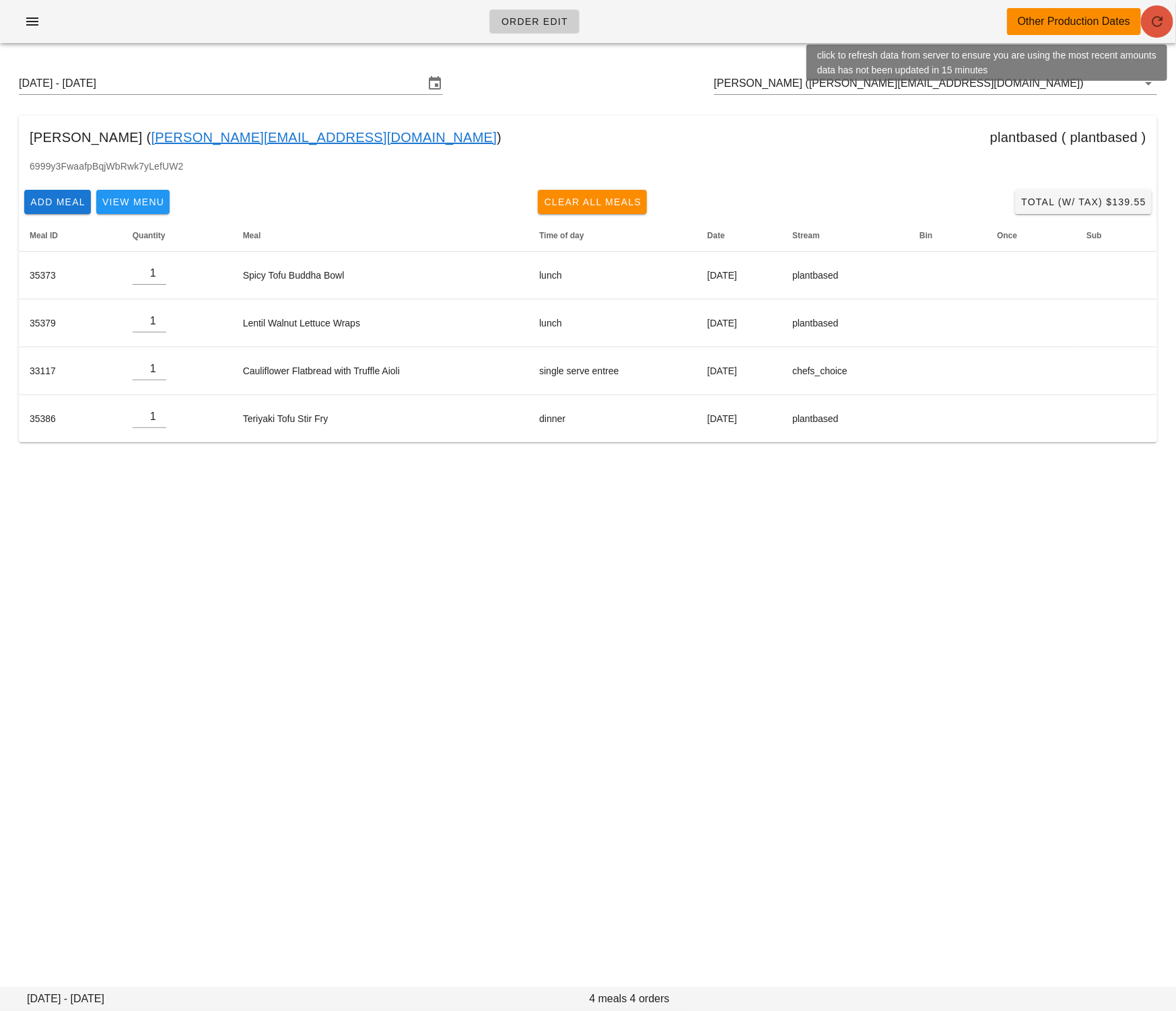
click at [1159, 30] on button "button" at bounding box center [1157, 21] width 33 height 33
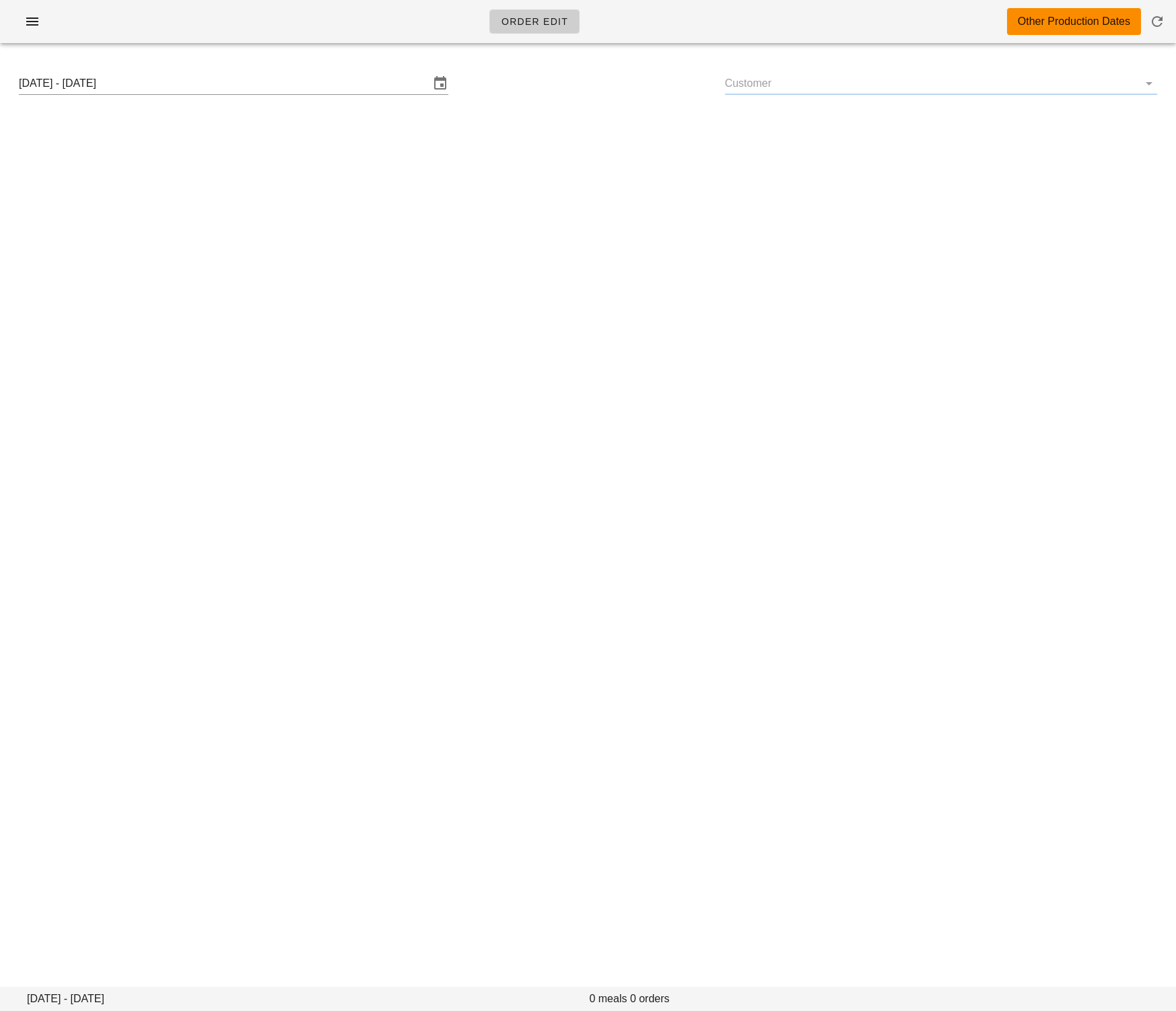
type input "[PERSON_NAME] ([PERSON_NAME][EMAIL_ADDRESS][DOMAIN_NAME])"
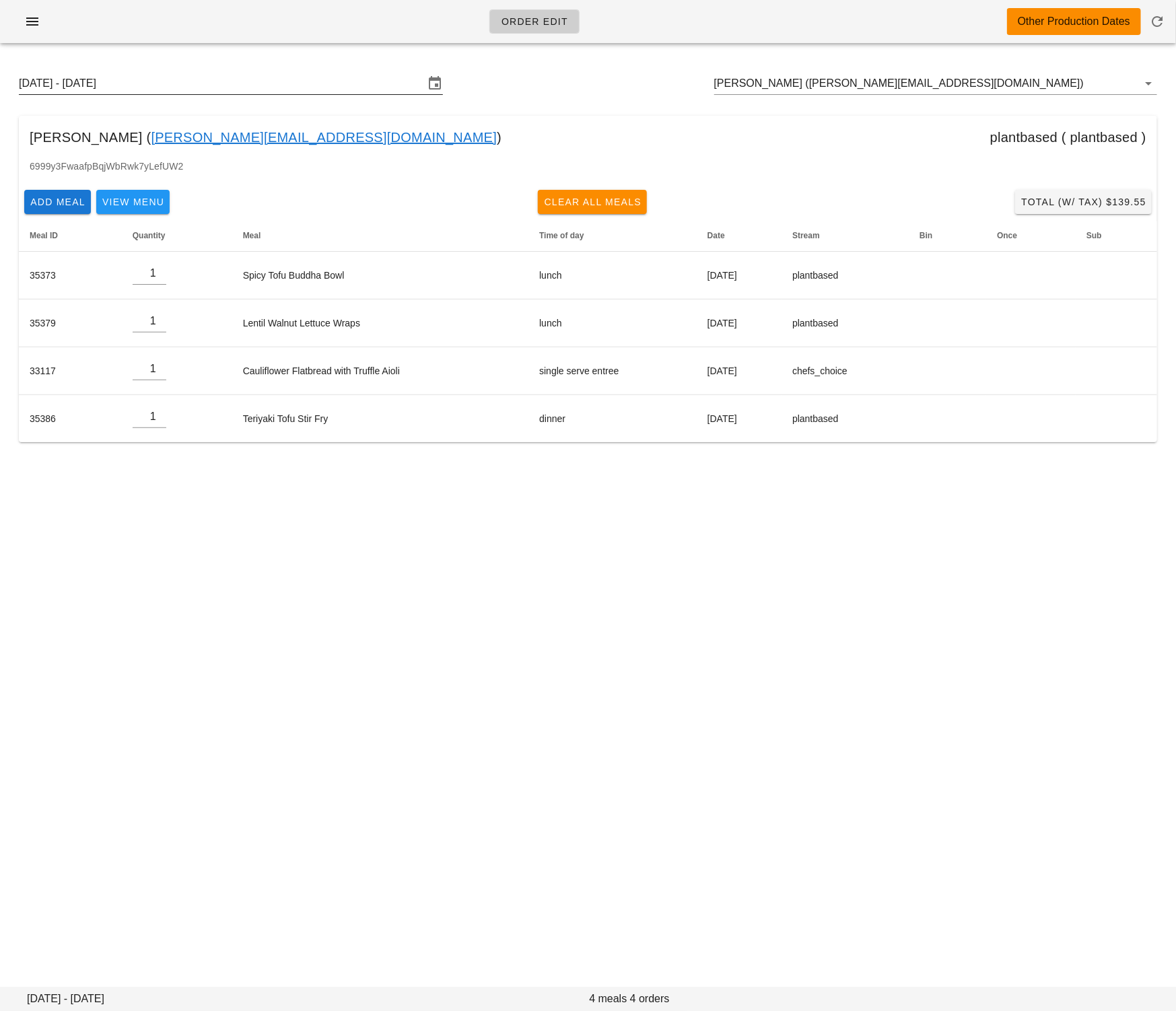
click at [254, 82] on input "[DATE] - [DATE]" at bounding box center [222, 84] width 406 height 22
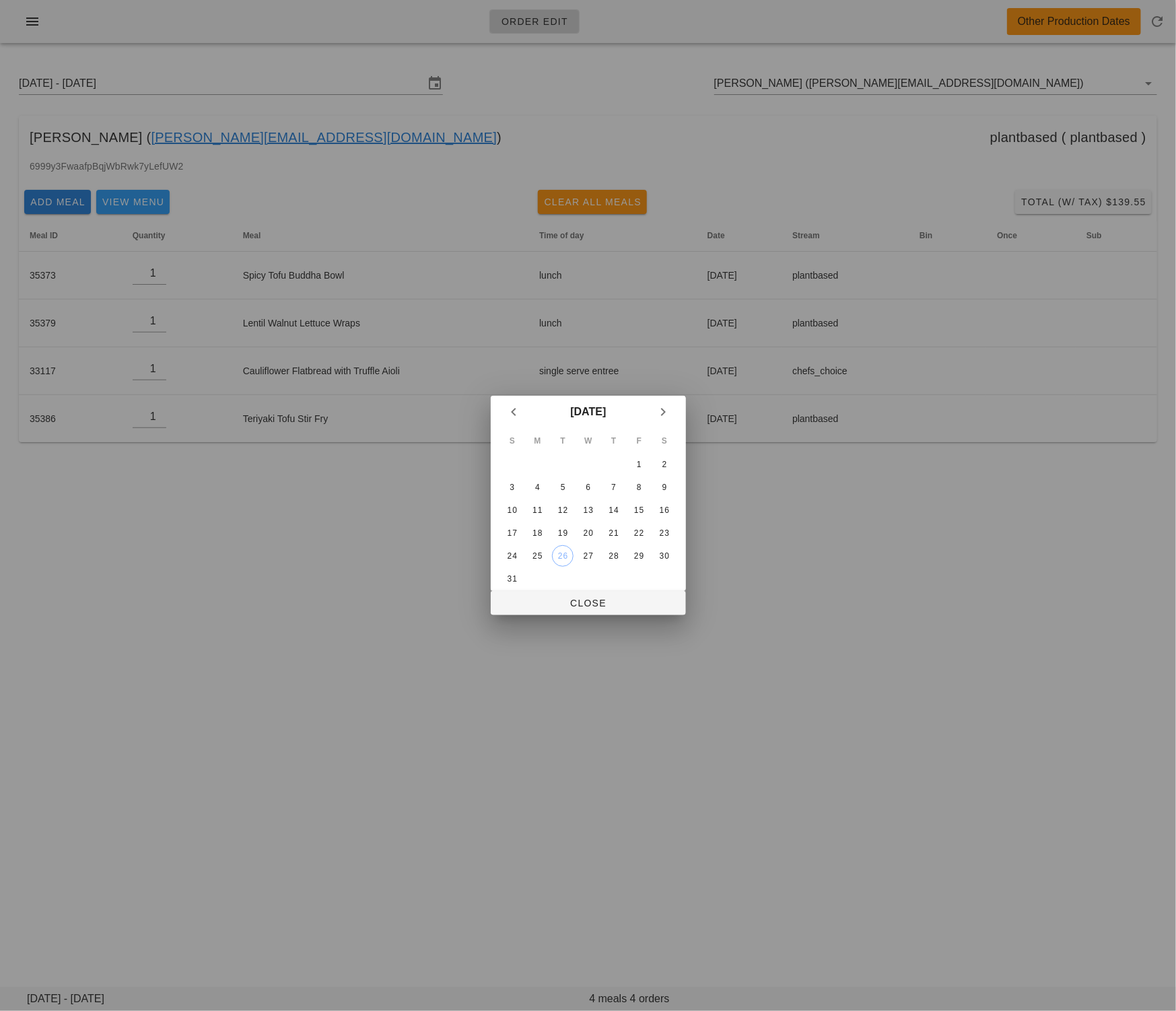
click at [516, 579] on div "31" at bounding box center [512, 579] width 22 height 9
click at [514, 578] on div "31" at bounding box center [512, 579] width 22 height 9
click at [546, 605] on span "Close" at bounding box center [588, 602] width 174 height 11
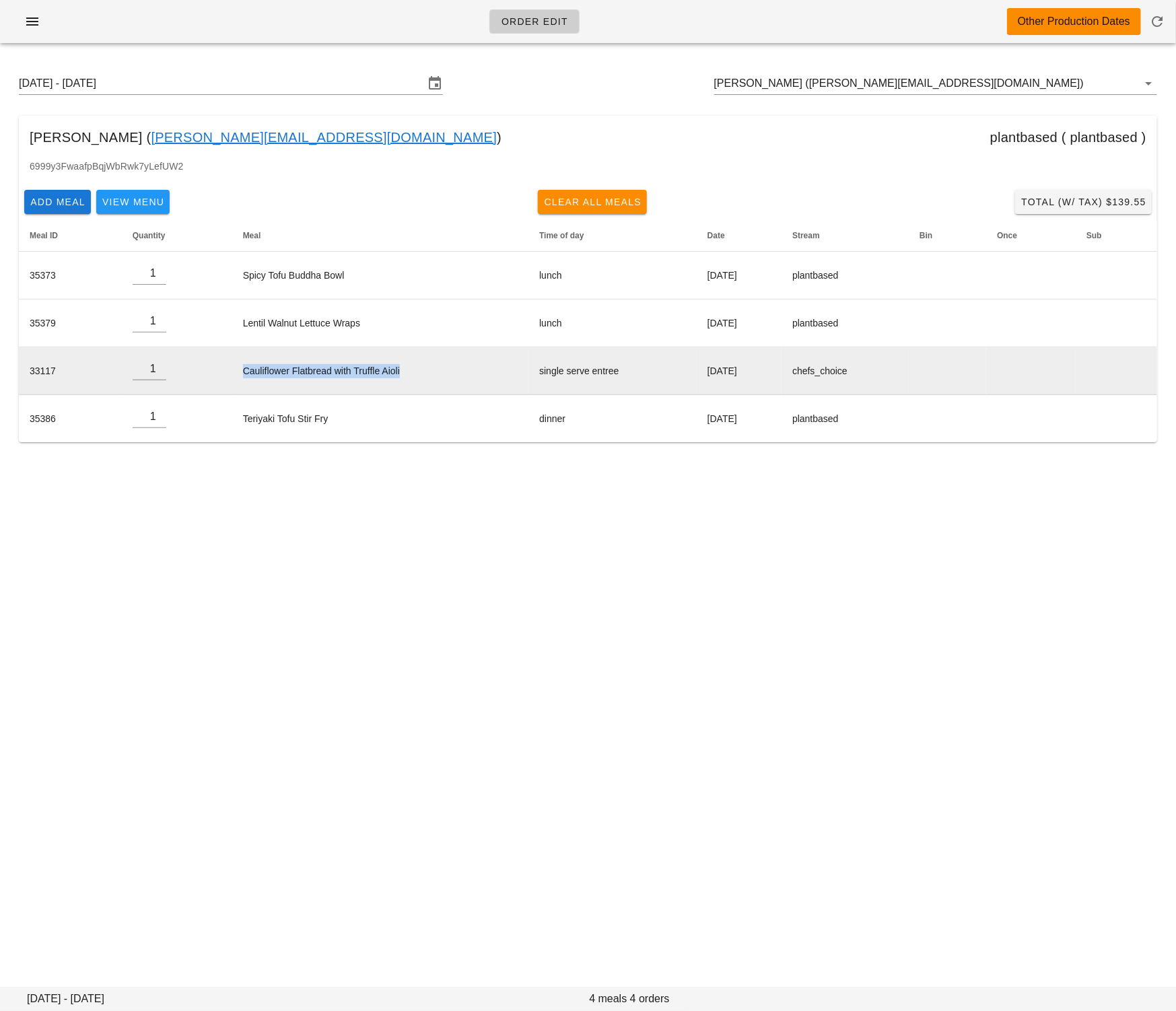
drag, startPoint x: 411, startPoint y: 375, endPoint x: 233, endPoint y: 377, distance: 178.0
click at [233, 375] on td "Cauliflower Flatbread with Truffle Aioli" at bounding box center [381, 371] width 297 height 48
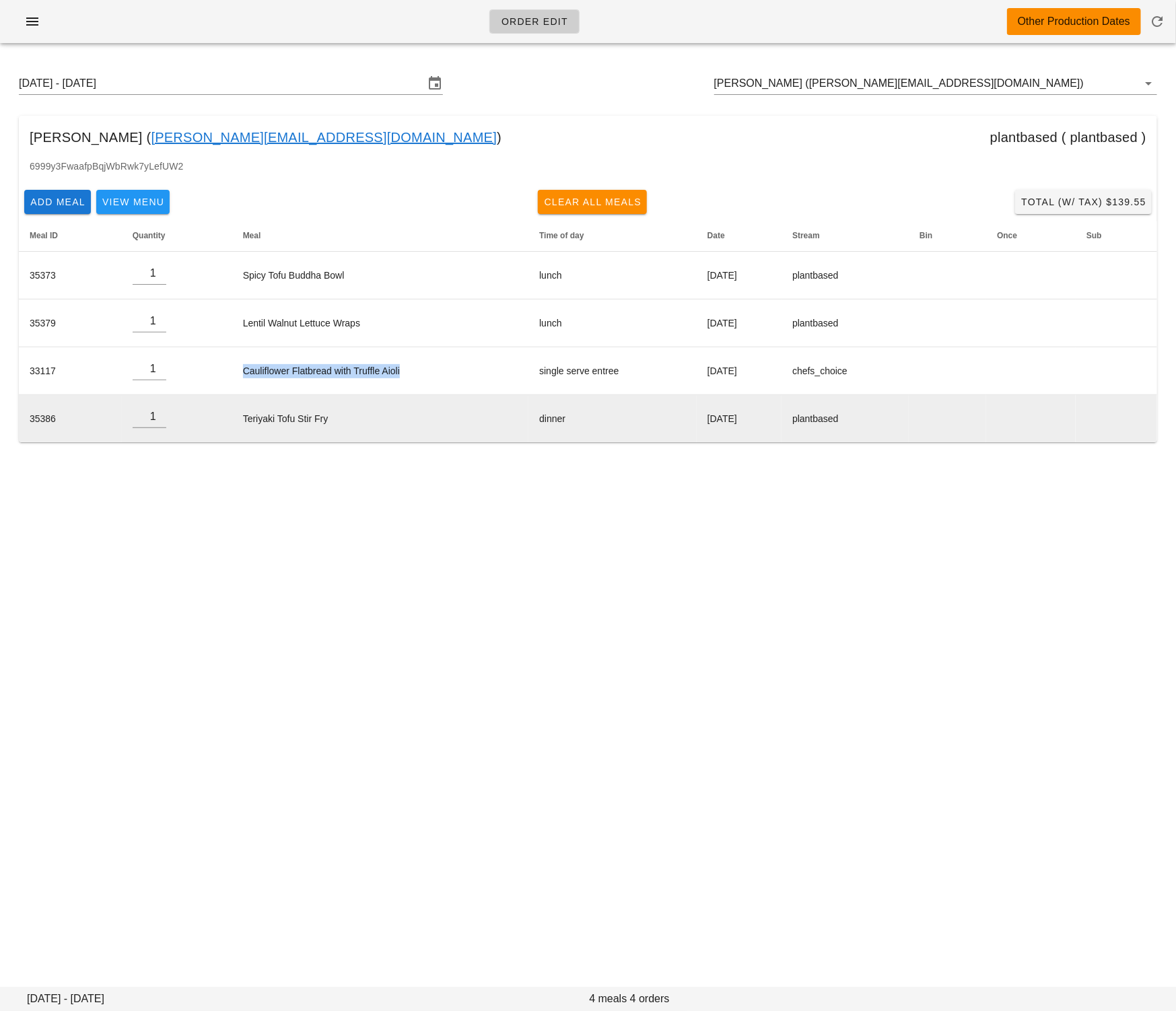
copy td "Cauliflower Flatbread with Truffle Aioli"
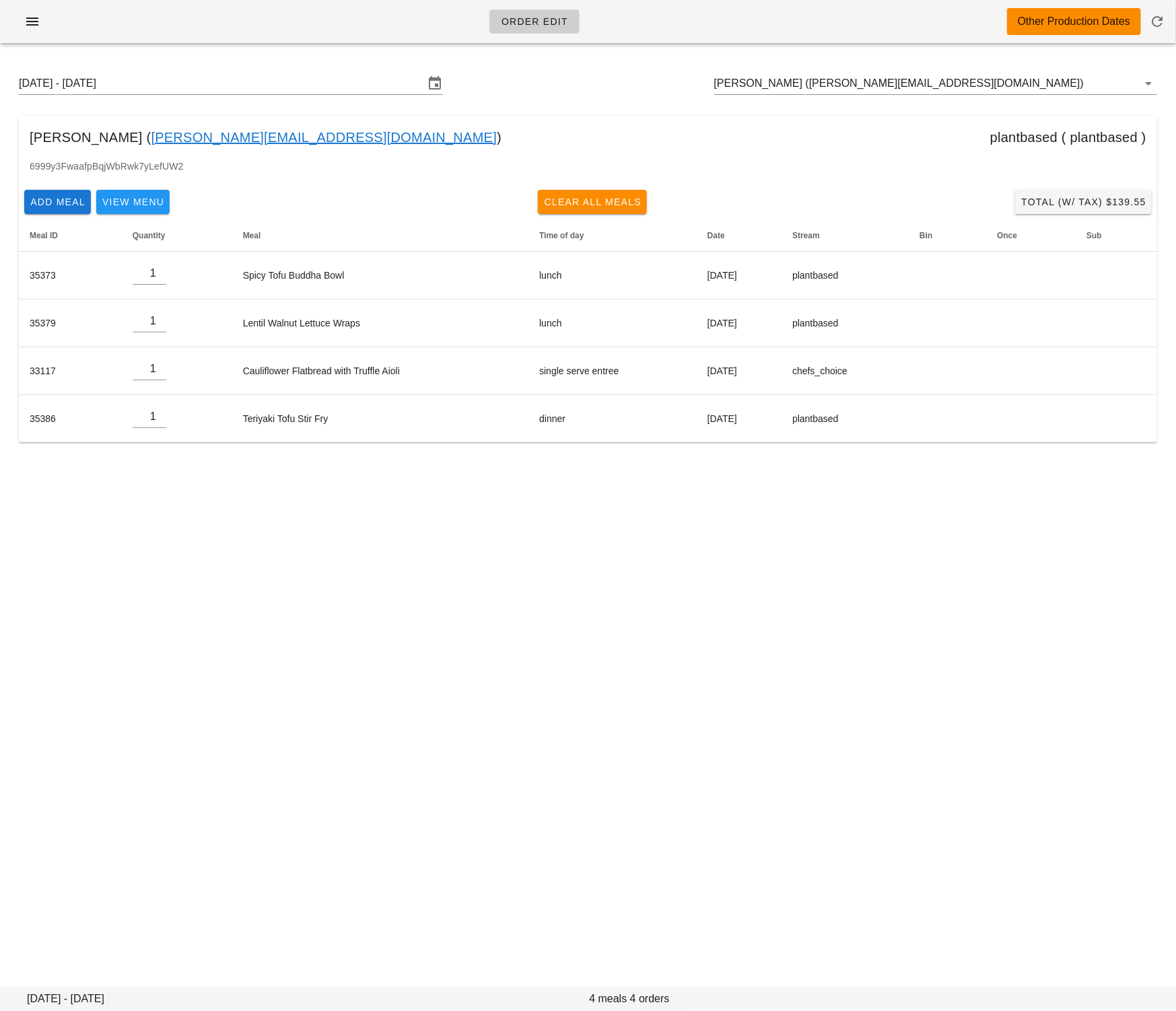
drag, startPoint x: 359, startPoint y: 770, endPoint x: 518, endPoint y: 845, distance: 175.8
click at [364, 774] on div "Order Edit Other Production Dates [DATE] - [DATE] [PERSON_NAME] ([PERSON_NAME][…" at bounding box center [588, 505] width 1176 height 1011
drag, startPoint x: 835, startPoint y: 89, endPoint x: 799, endPoint y: 82, distance: 36.7
click at [835, 89] on input "Kim Pickett (kim@kimbodesign.ca)" at bounding box center [918, 84] width 406 height 22
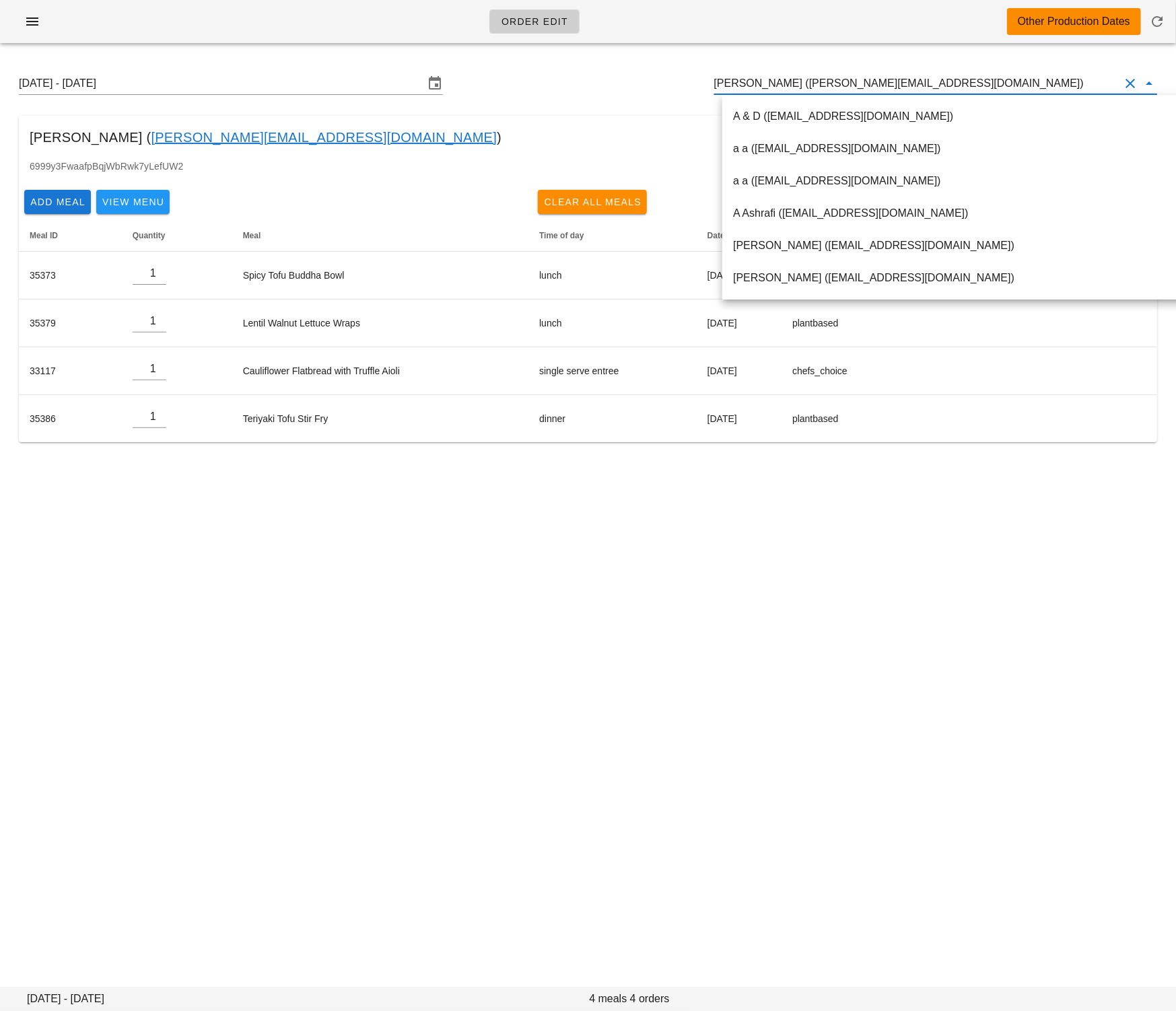
click at [798, 82] on input "Kim Pickett (kim@kimbodesign.ca)" at bounding box center [918, 84] width 406 height 22
drag, startPoint x: 781, startPoint y: 86, endPoint x: 881, endPoint y: 86, distance: 100.0
click at [881, 86] on input "Kim Pickett (kim@kimbodesign.ca)" at bounding box center [918, 84] width 406 height 22
click at [408, 131] on div "Kim Pickett ( kim@kimbodesign.ca ) plantbased ( plantbased )" at bounding box center [588, 136] width 1138 height 43
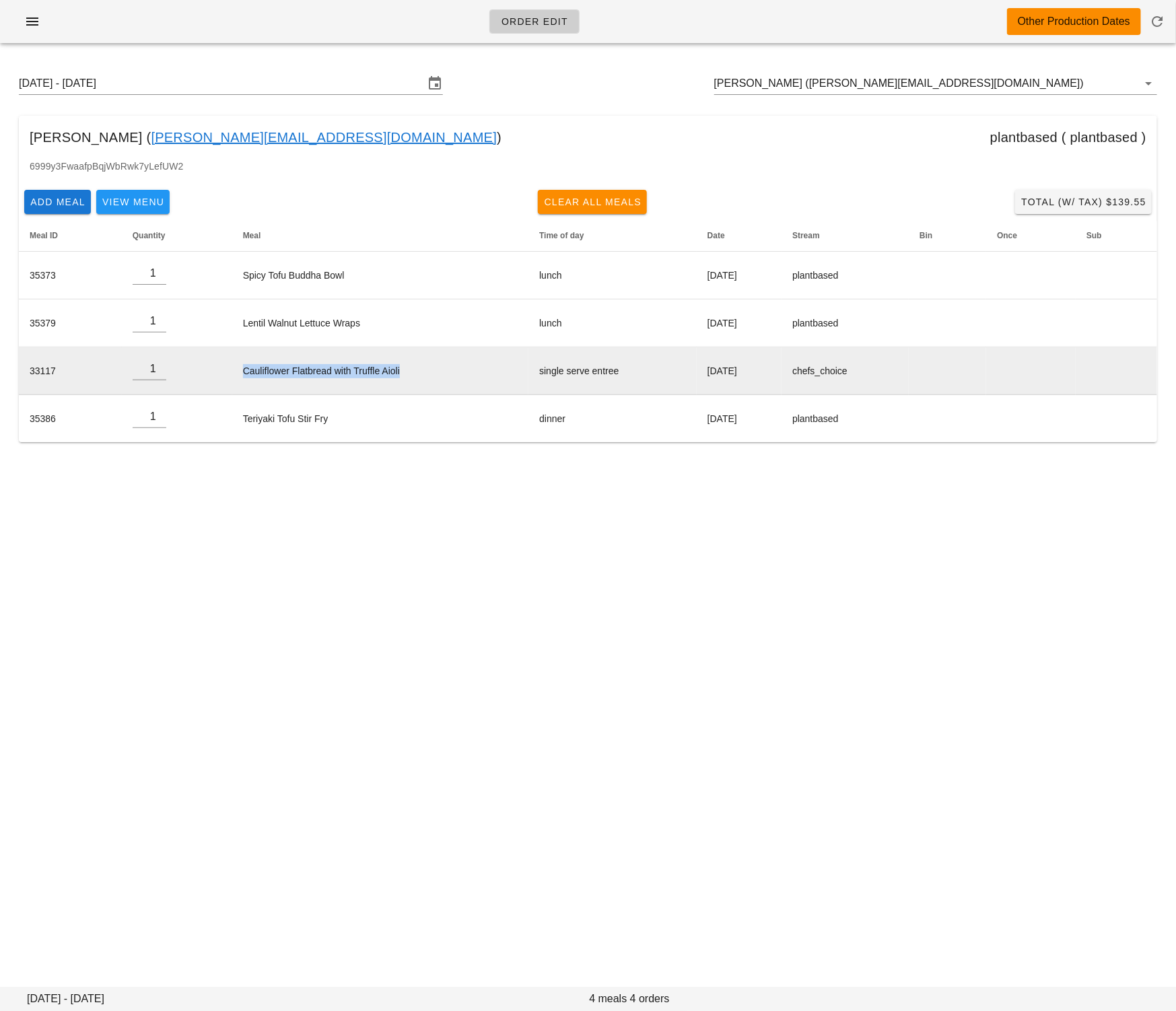
drag, startPoint x: 398, startPoint y: 374, endPoint x: 231, endPoint y: 370, distance: 167.0
click at [233, 370] on td "Cauliflower Flatbread with Truffle Aioli" at bounding box center [381, 371] width 297 height 48
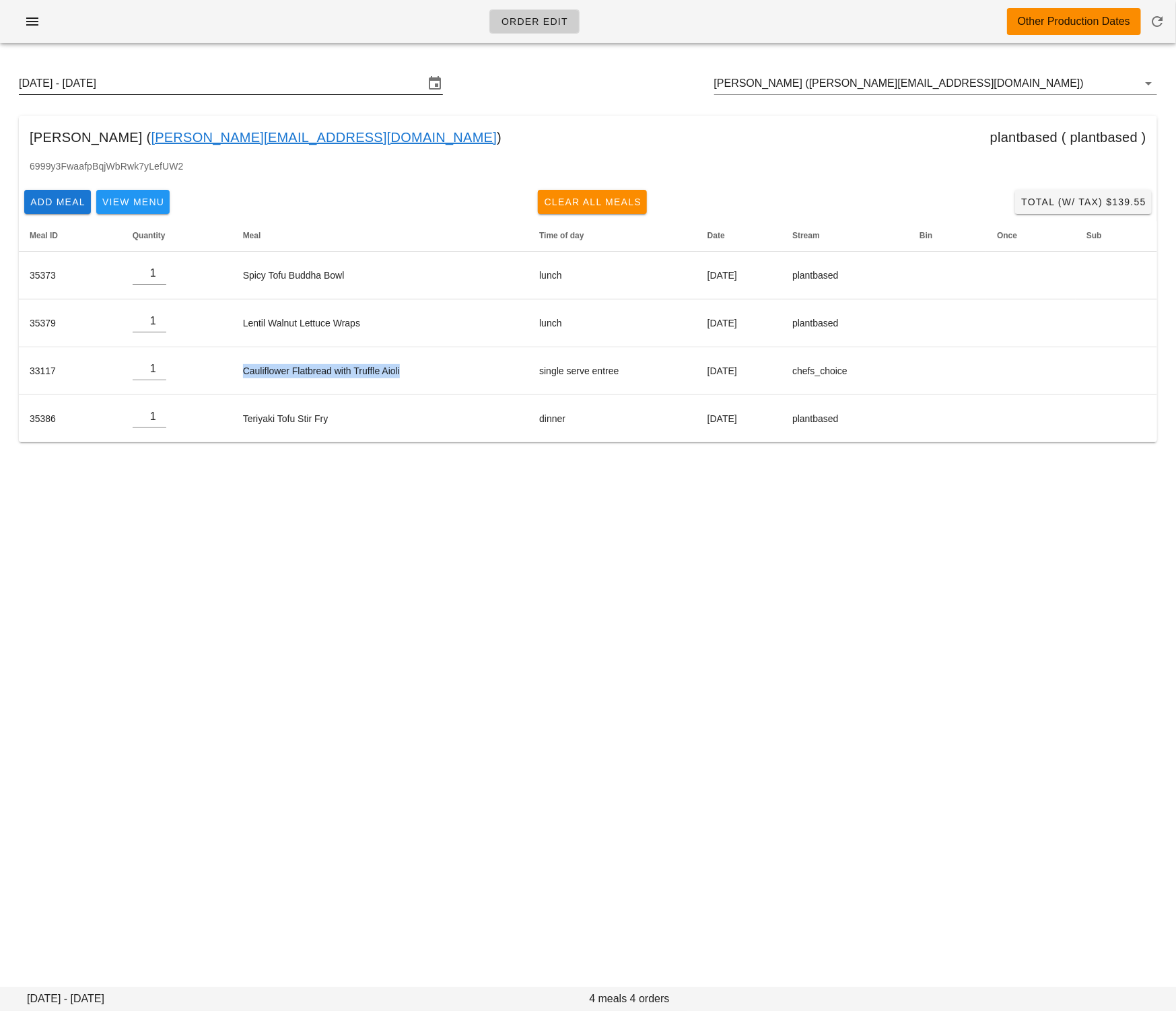
click at [257, 86] on input "Sunday August 31 - Saturday September 6" at bounding box center [222, 84] width 406 height 22
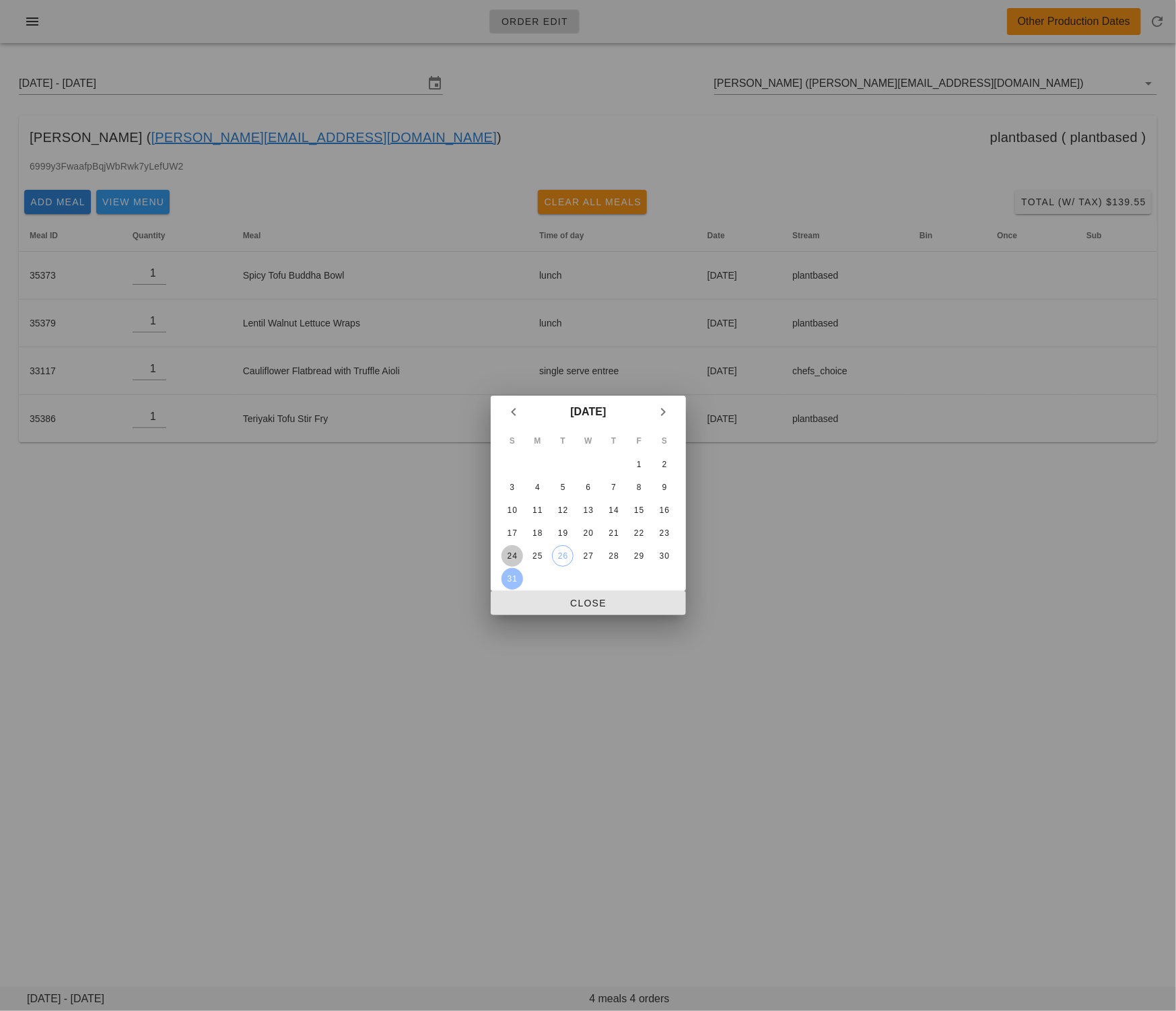
drag, startPoint x: 515, startPoint y: 553, endPoint x: 544, endPoint y: 614, distance: 67.5
click at [515, 553] on div "24" at bounding box center [512, 556] width 22 height 9
drag, startPoint x: 546, startPoint y: 605, endPoint x: 465, endPoint y: 592, distance: 82.0
click at [546, 605] on span "Close" at bounding box center [588, 602] width 174 height 11
type input "Sunday August 24 - Saturday August 30"
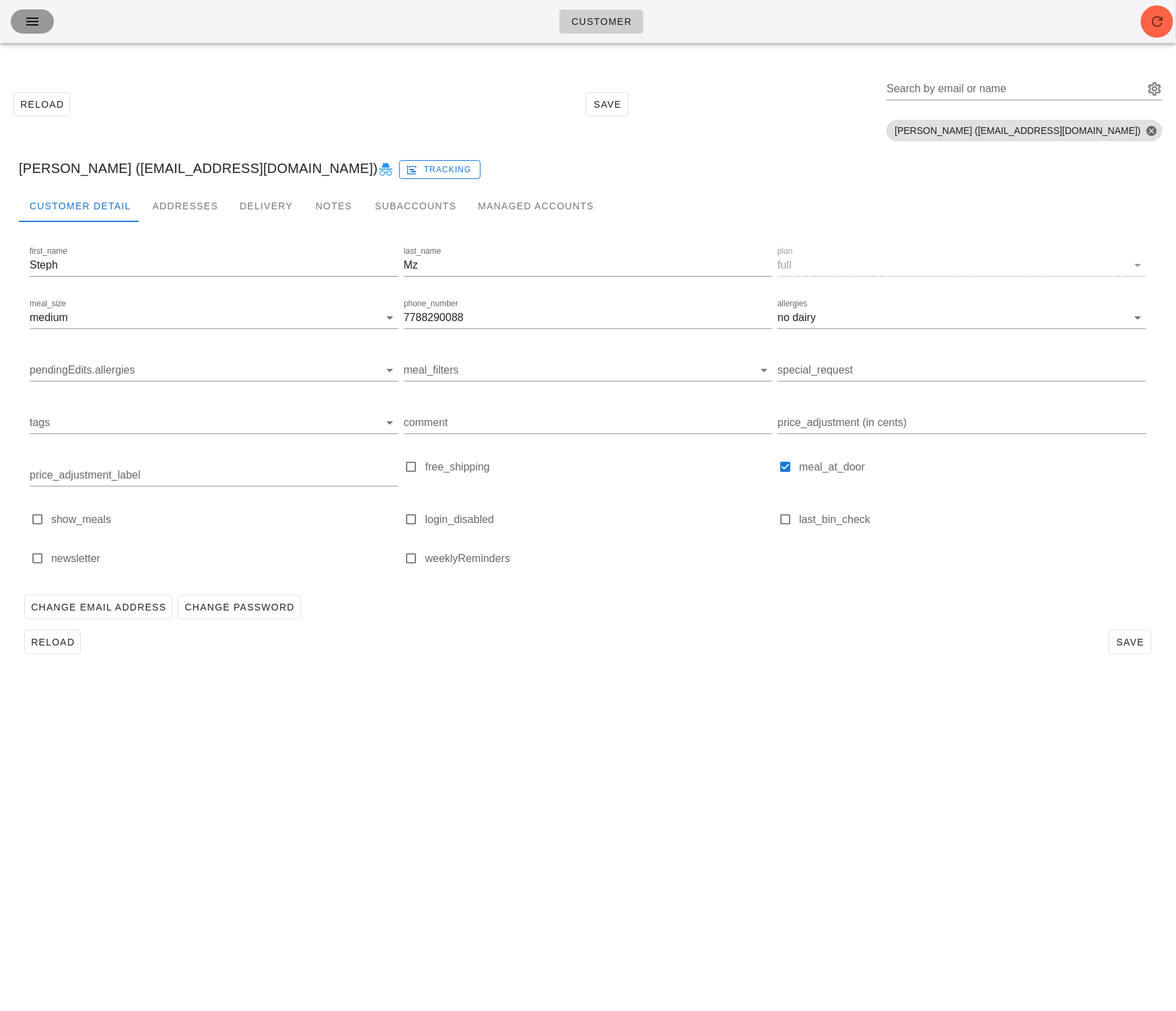
click at [32, 23] on icon "button" at bounding box center [32, 22] width 16 height 16
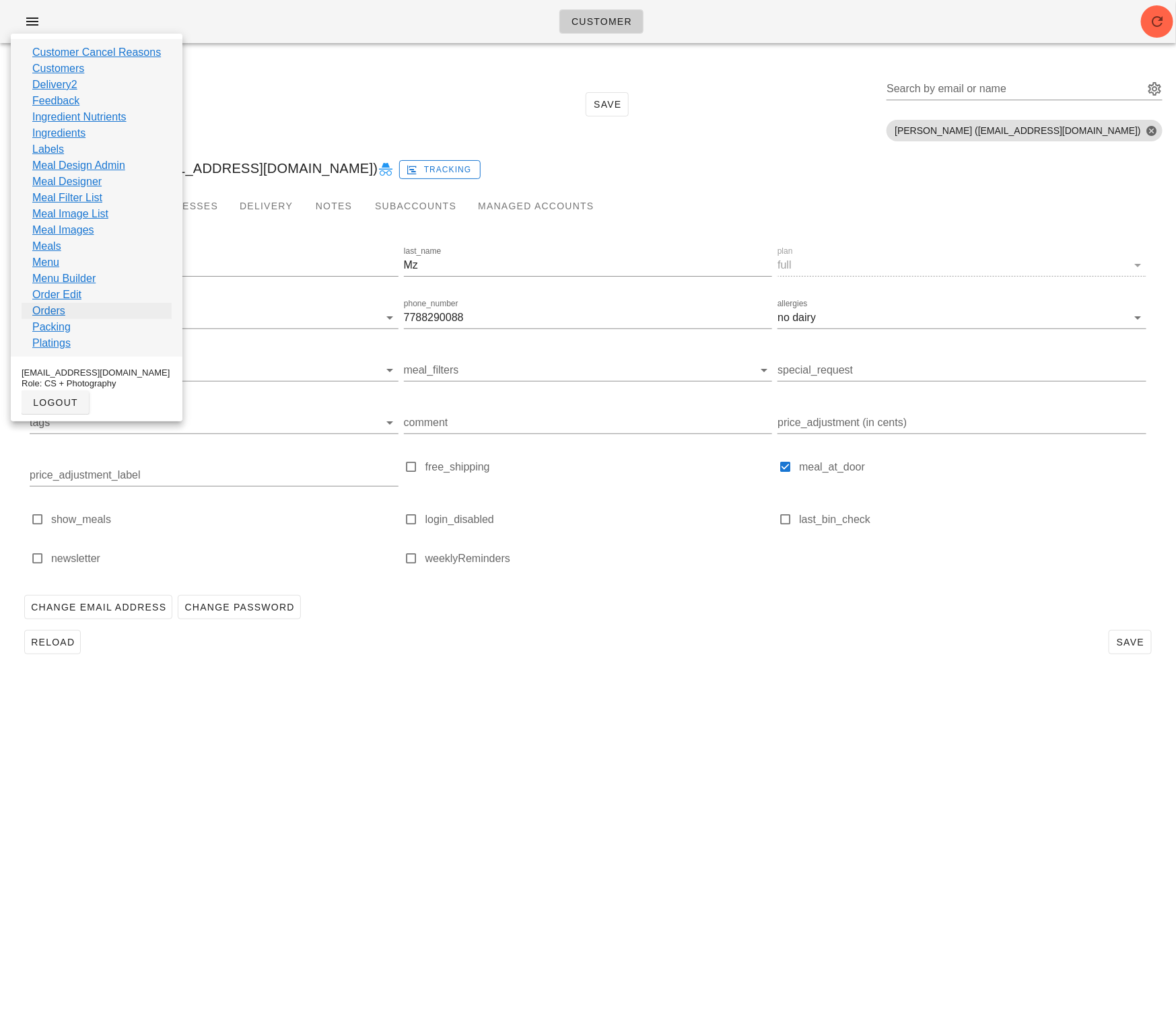
click at [58, 307] on link "Orders" at bounding box center [49, 311] width 33 height 16
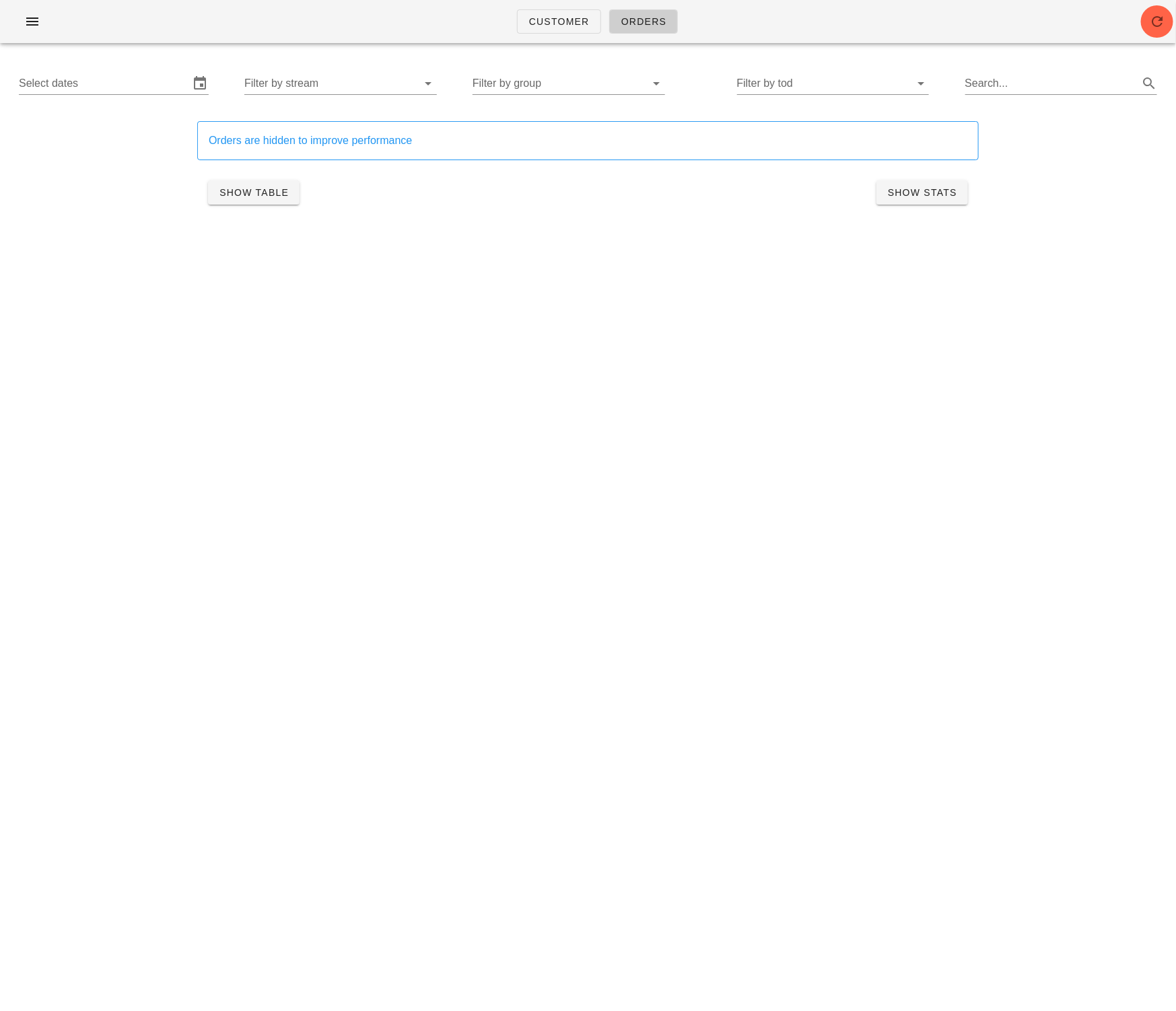
drag, startPoint x: 112, startPoint y: 94, endPoint x: 116, endPoint y: 101, distance: 8.1
click at [112, 94] on div "Select dates" at bounding box center [113, 84] width 190 height 22
click at [114, 83] on input "text" at bounding box center [104, 84] width 171 height 22
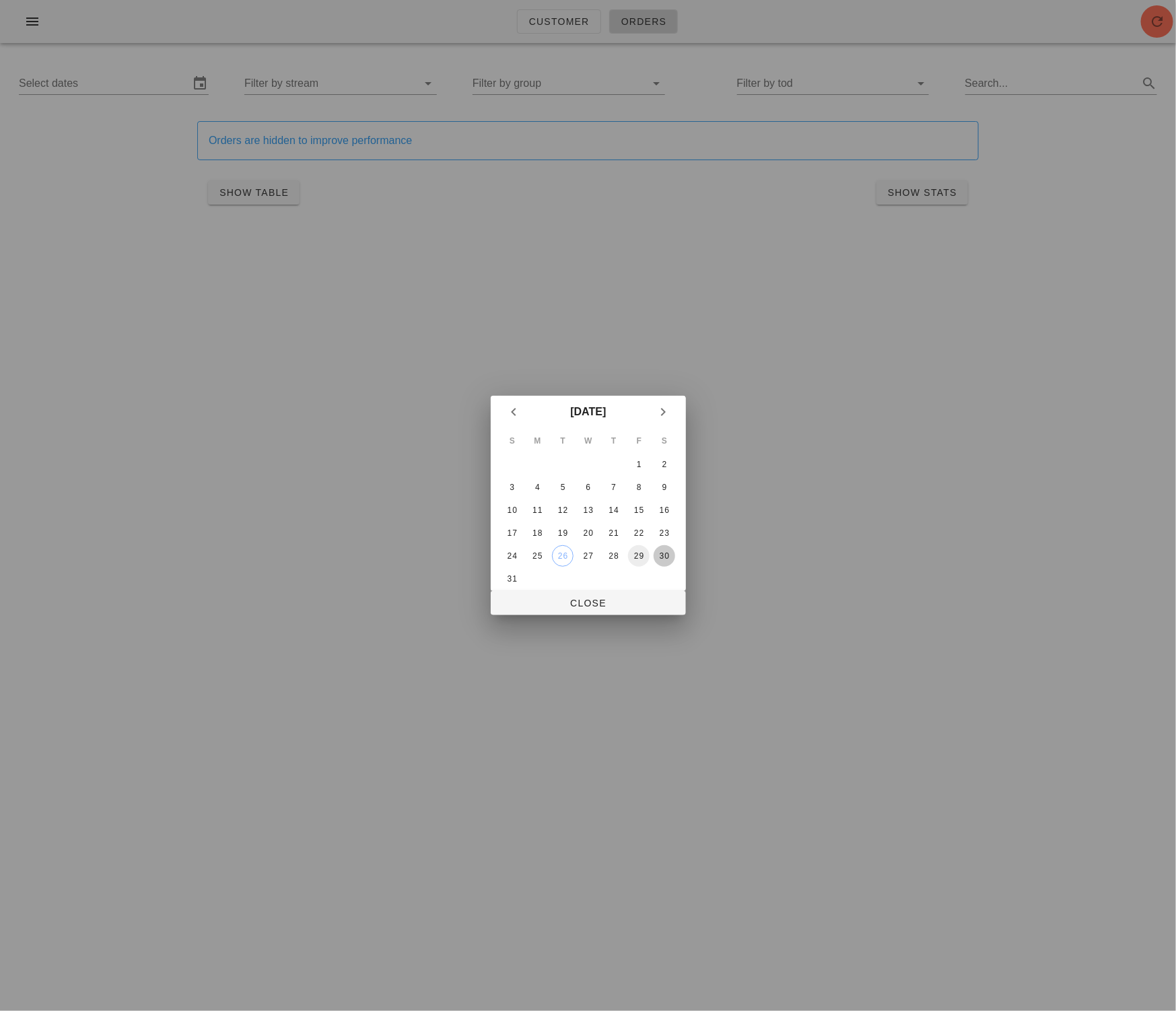
drag, startPoint x: 665, startPoint y: 555, endPoint x: 644, endPoint y: 558, distance: 21.2
click at [665, 555] on div "30" at bounding box center [665, 556] width 22 height 9
drag, startPoint x: 611, startPoint y: 558, endPoint x: 616, endPoint y: 603, distance: 45.3
click at [611, 559] on div "28" at bounding box center [613, 556] width 22 height 9
click at [611, 611] on button "Close" at bounding box center [588, 603] width 195 height 24
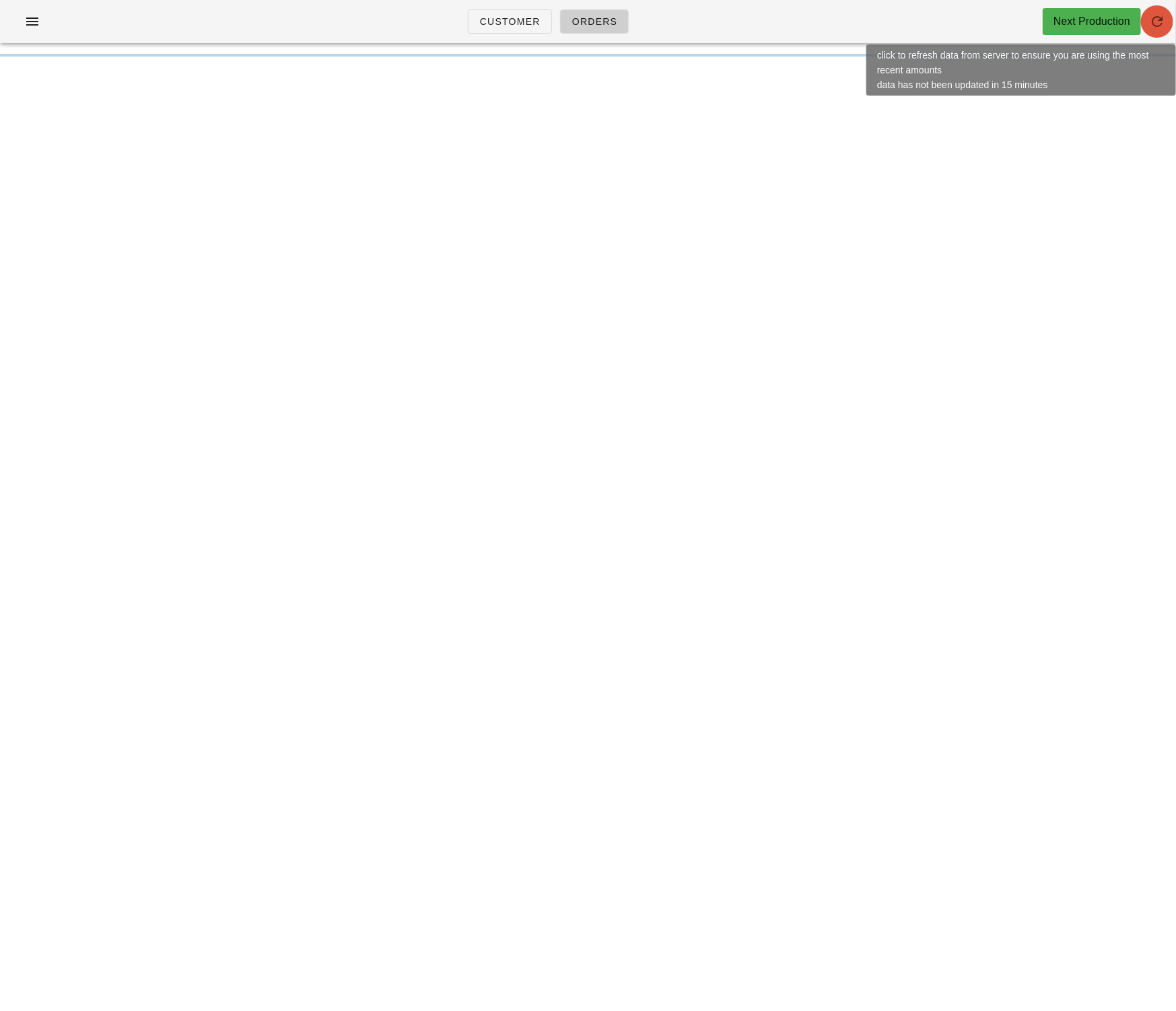
click at [1154, 23] on icon "button" at bounding box center [1157, 22] width 16 height 16
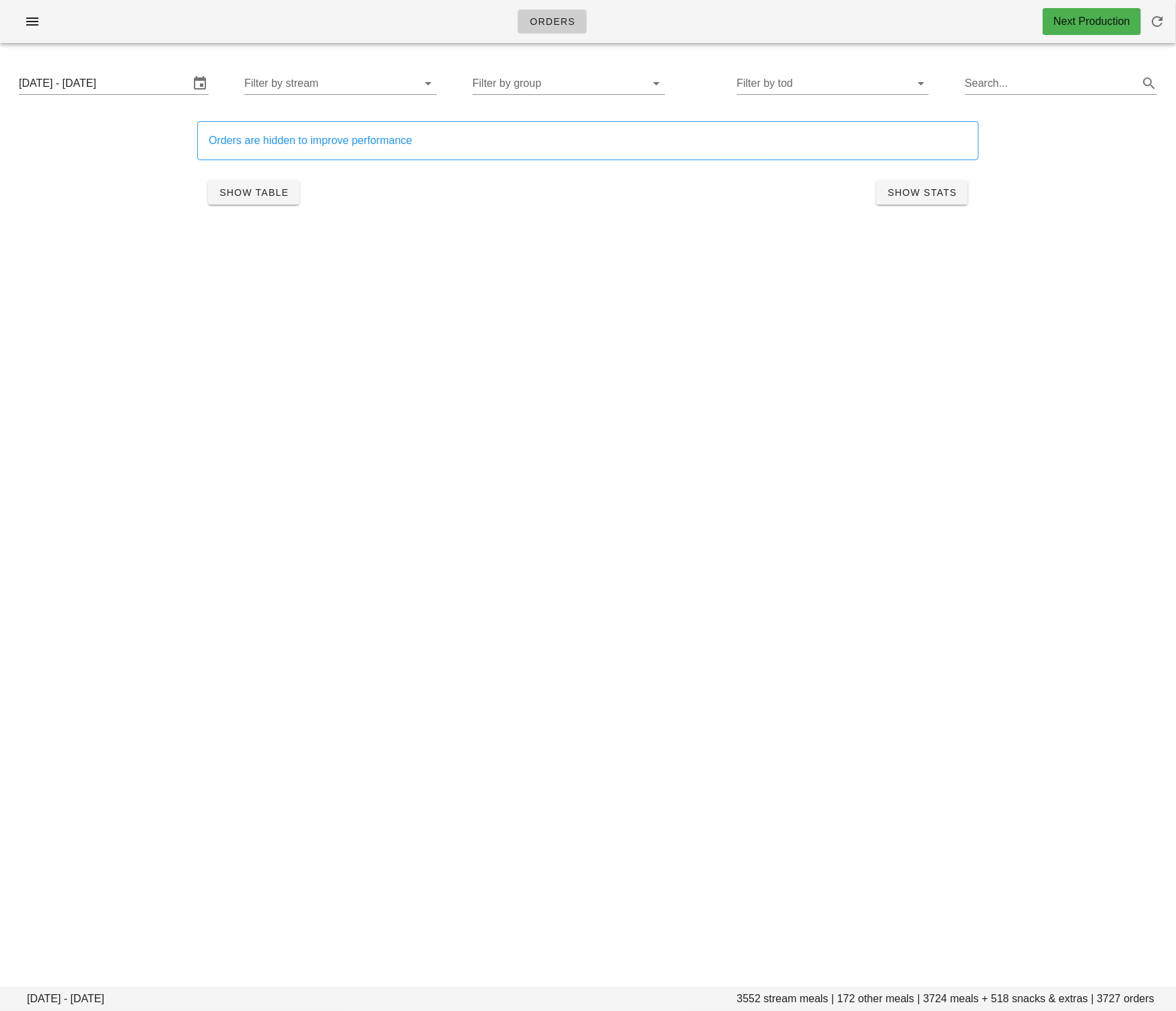
drag, startPoint x: 432, startPoint y: 567, endPoint x: 495, endPoint y: 425, distance: 155.3
click at [432, 567] on div "Orders Next Production [DATE] - [DATE] stream meals | 172 other meals | 3724 me…" at bounding box center [588, 505] width 1176 height 1011
click at [793, 85] on input "text" at bounding box center [823, 84] width 171 height 22
drag, startPoint x: 760, startPoint y: 97, endPoint x: 341, endPoint y: 206, distance: 432.9
click at [760, 97] on icon at bounding box center [768, 94] width 16 height 16
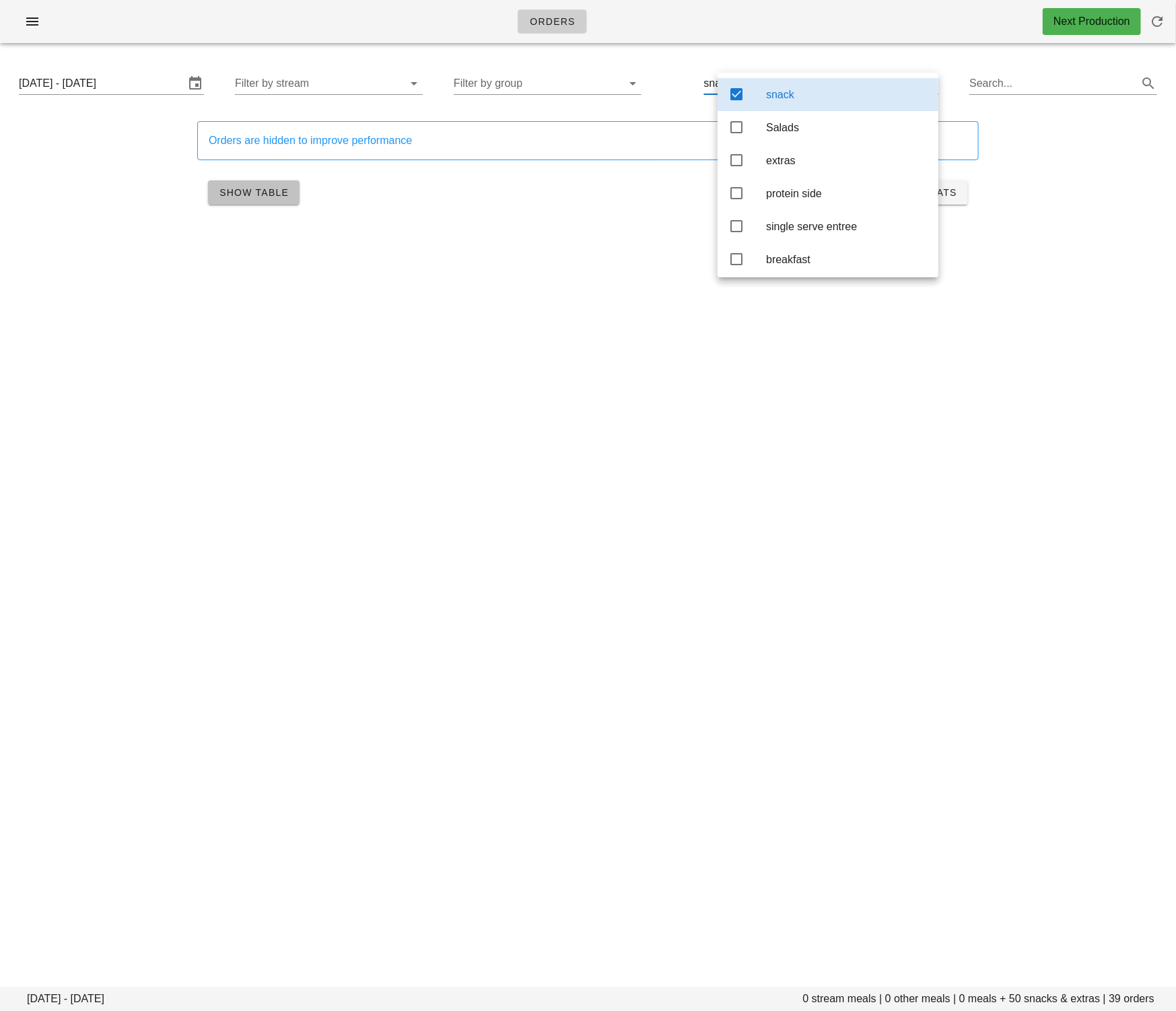
click at [252, 199] on button "Show Table" at bounding box center [253, 192] width 91 height 24
